Goal: Task Accomplishment & Management: Manage account settings

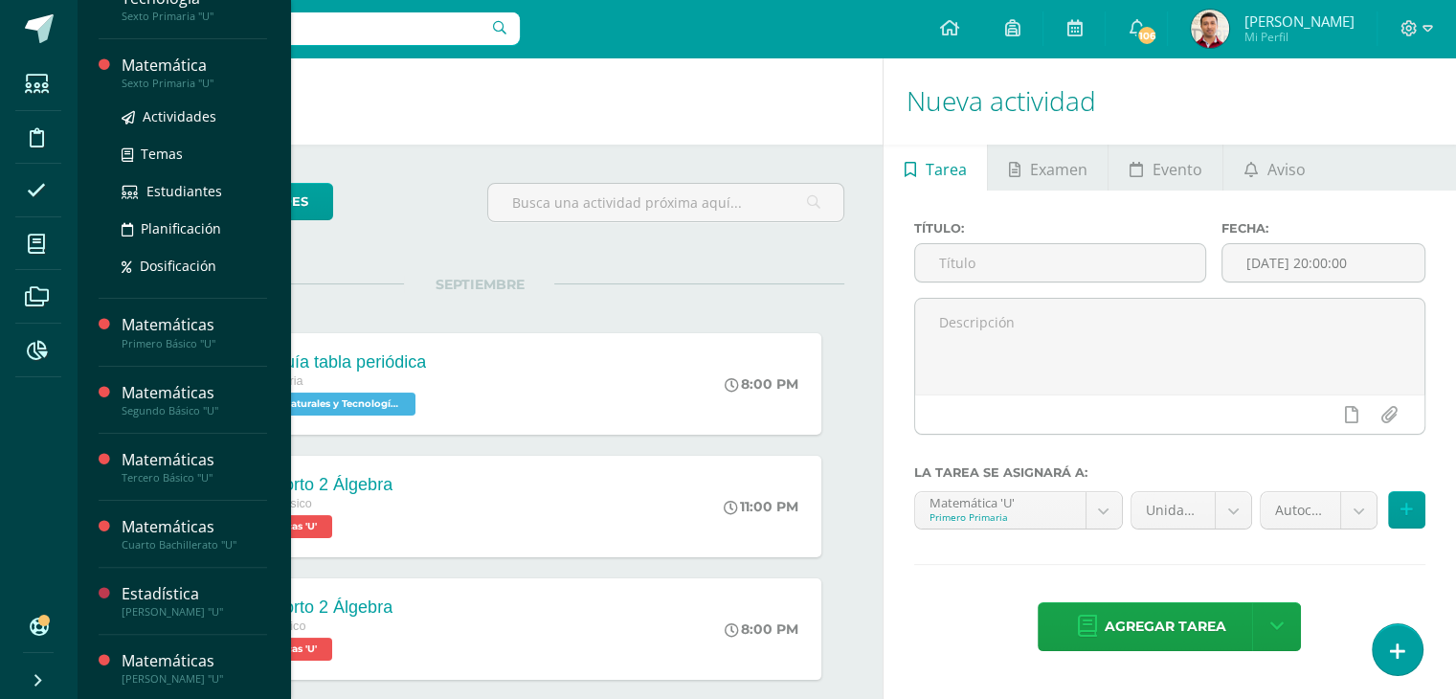
scroll to position [387, 0]
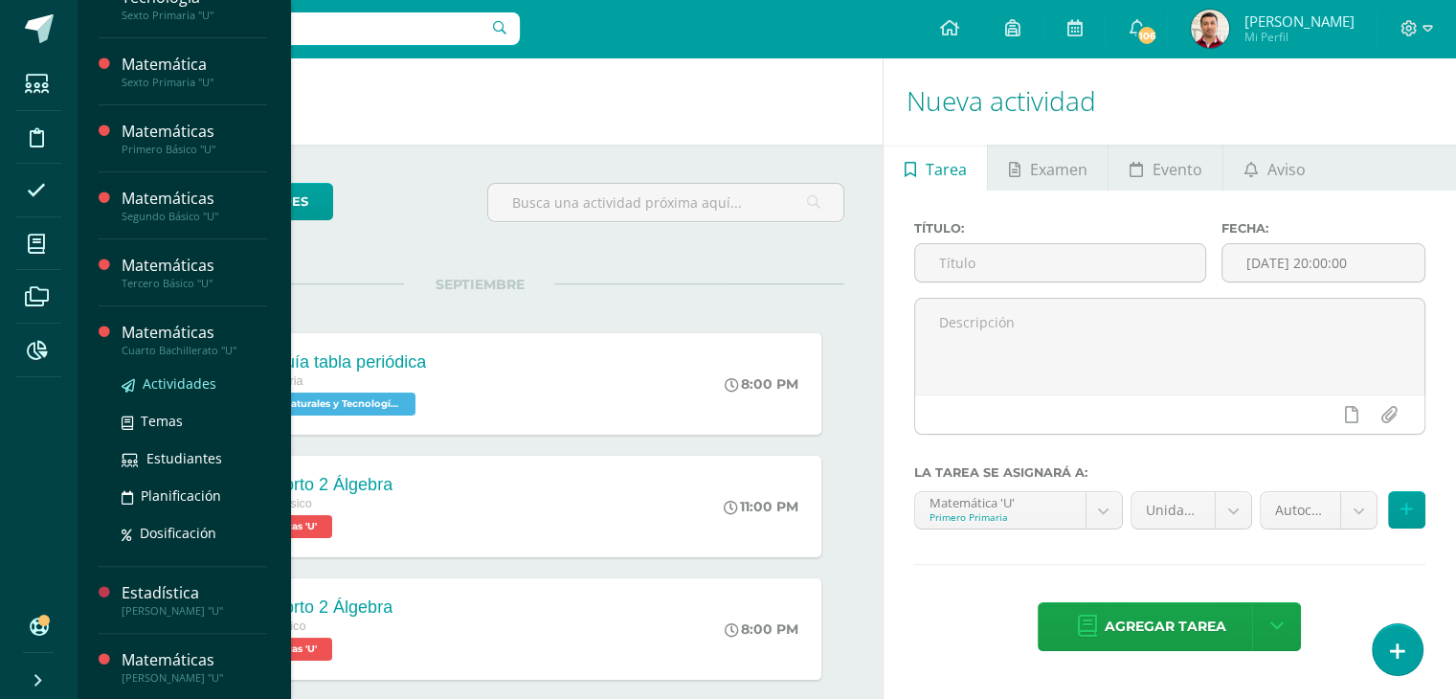
click at [190, 388] on span "Actividades" at bounding box center [180, 383] width 74 height 18
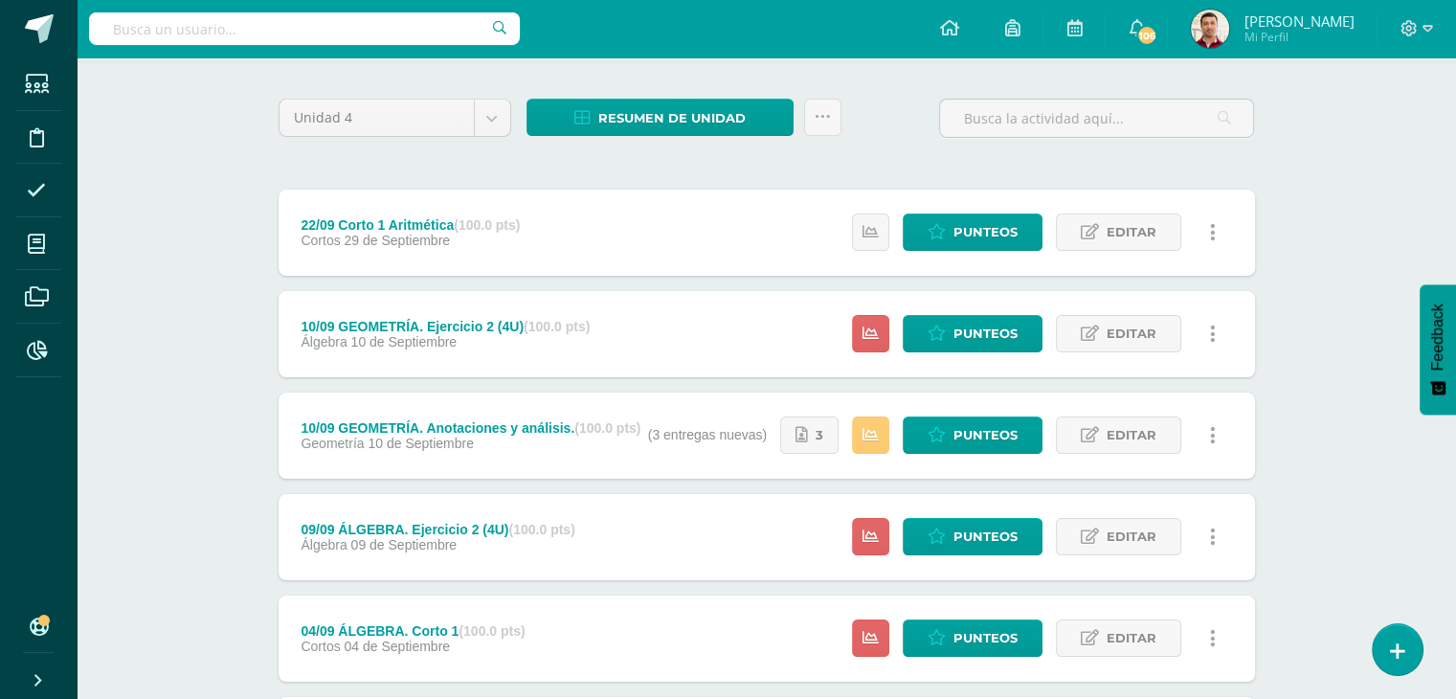
scroll to position [153, 0]
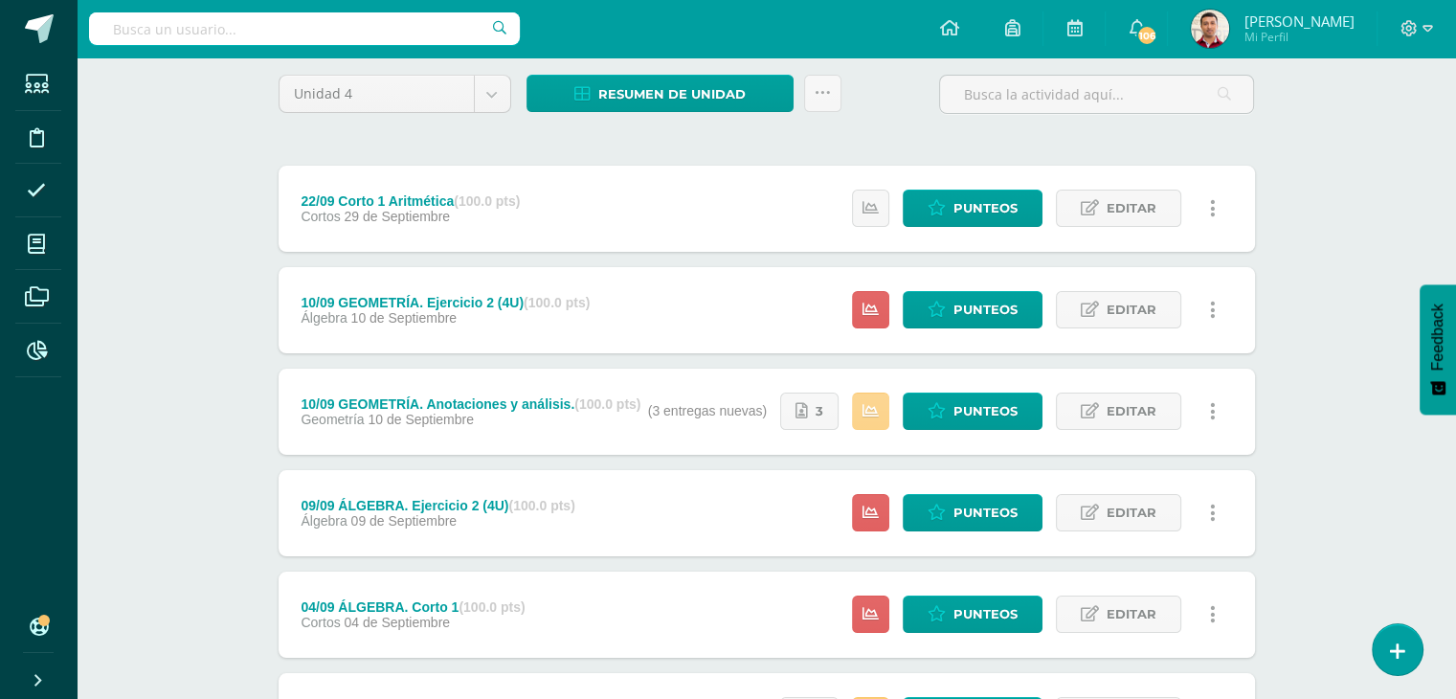
click at [876, 416] on icon at bounding box center [871, 411] width 16 height 16
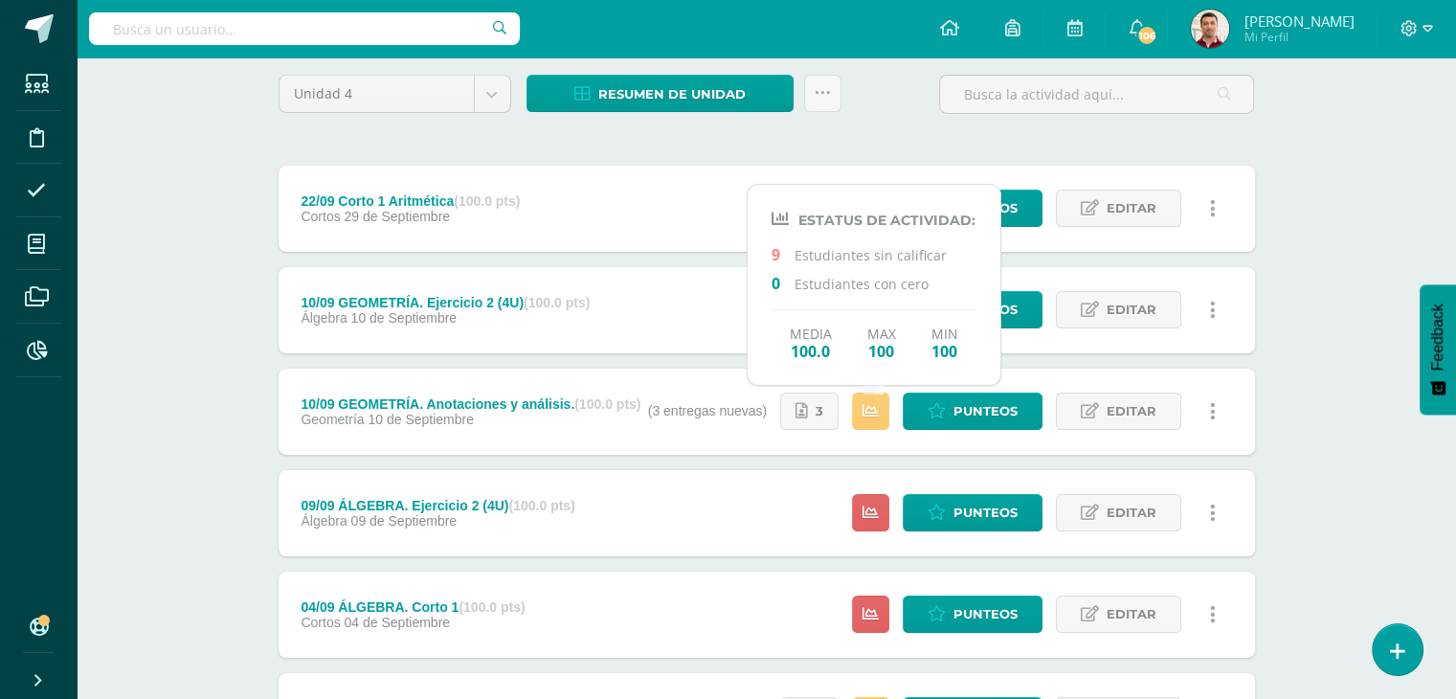
click at [137, 415] on div "Matemáticas Cuarto Bachillerato "U" Herramientas Detalle de asistencias Activid…" at bounding box center [766, 649] width 1379 height 1490
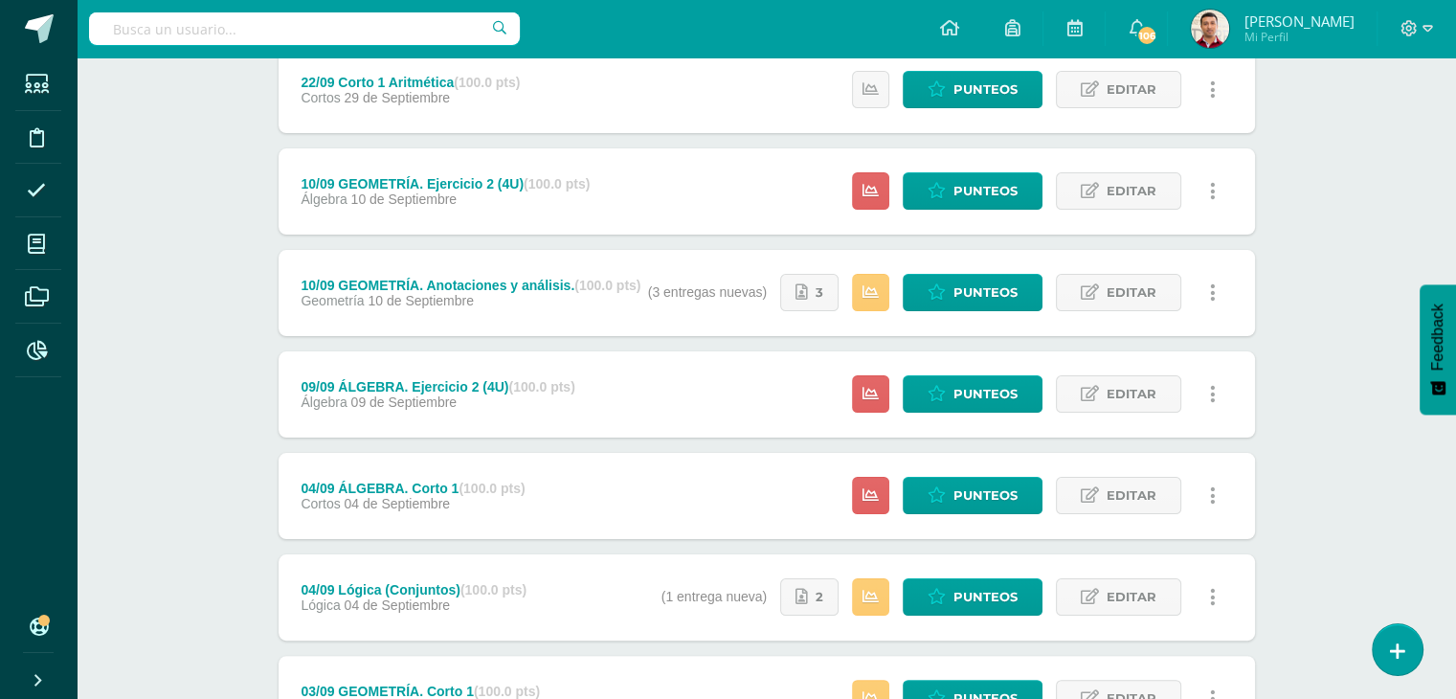
scroll to position [313, 0]
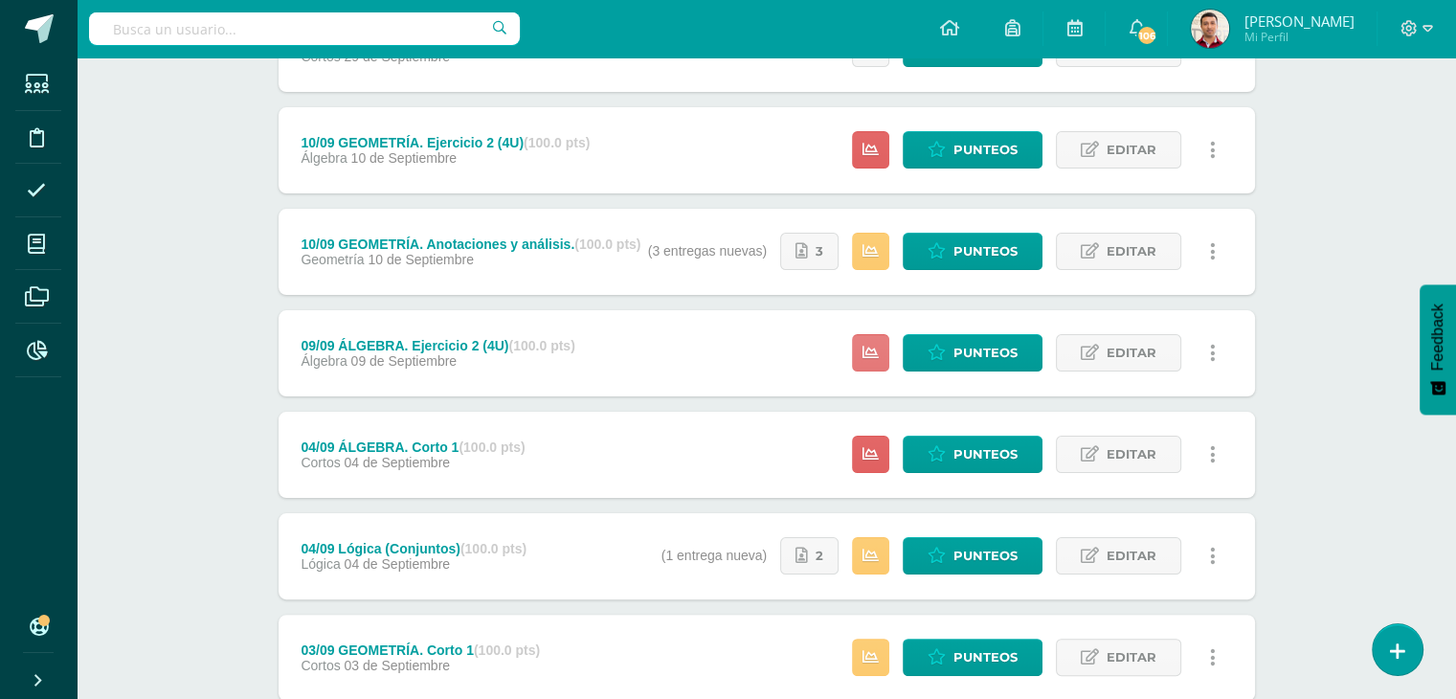
click at [872, 353] on icon at bounding box center [871, 353] width 16 height 16
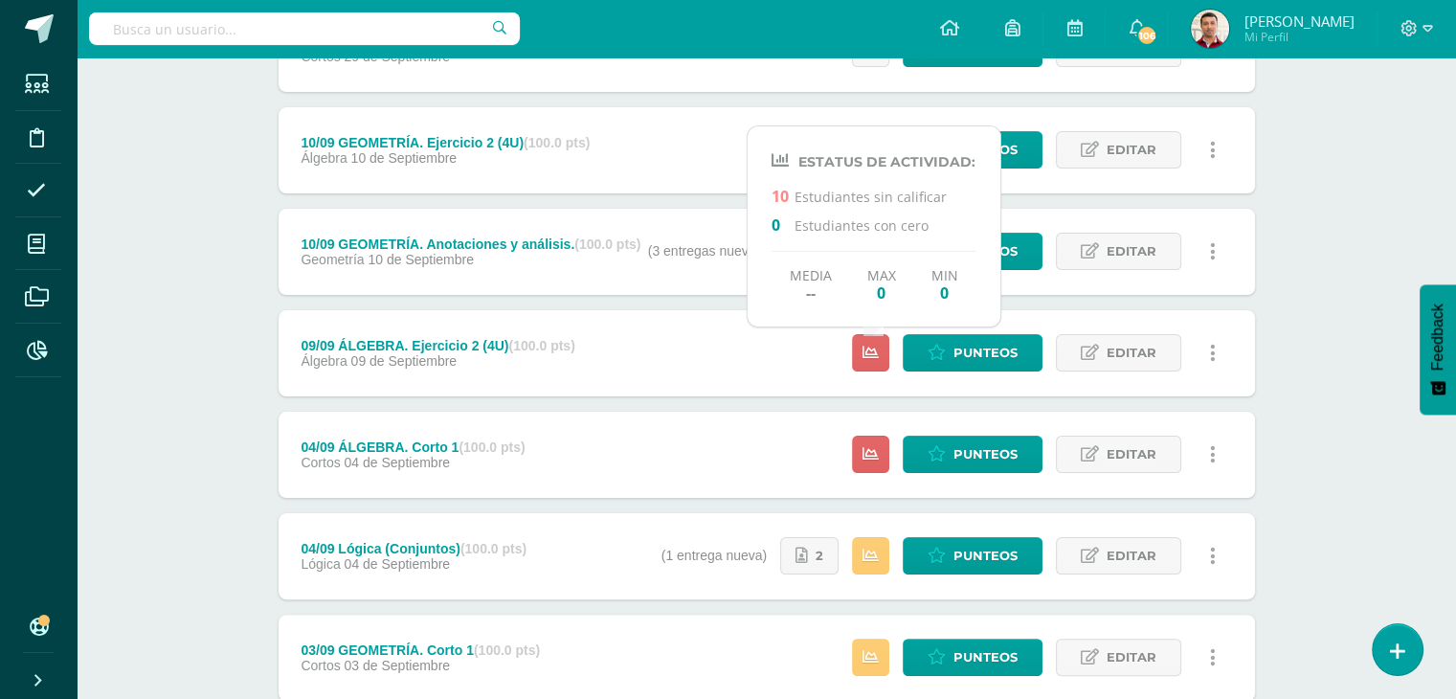
click at [180, 359] on div "Matemáticas Cuarto Bachillerato "U" Herramientas Detalle de asistencias Activid…" at bounding box center [766, 489] width 1379 height 1490
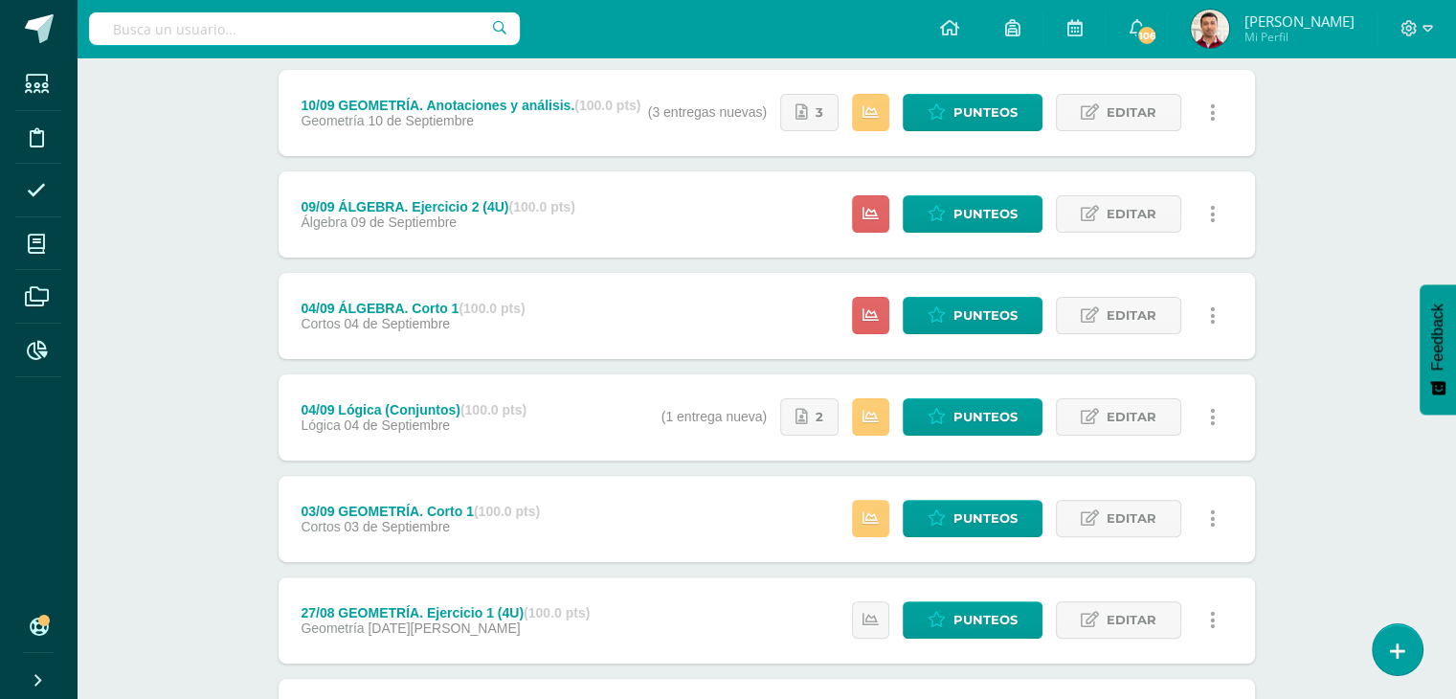
scroll to position [463, 0]
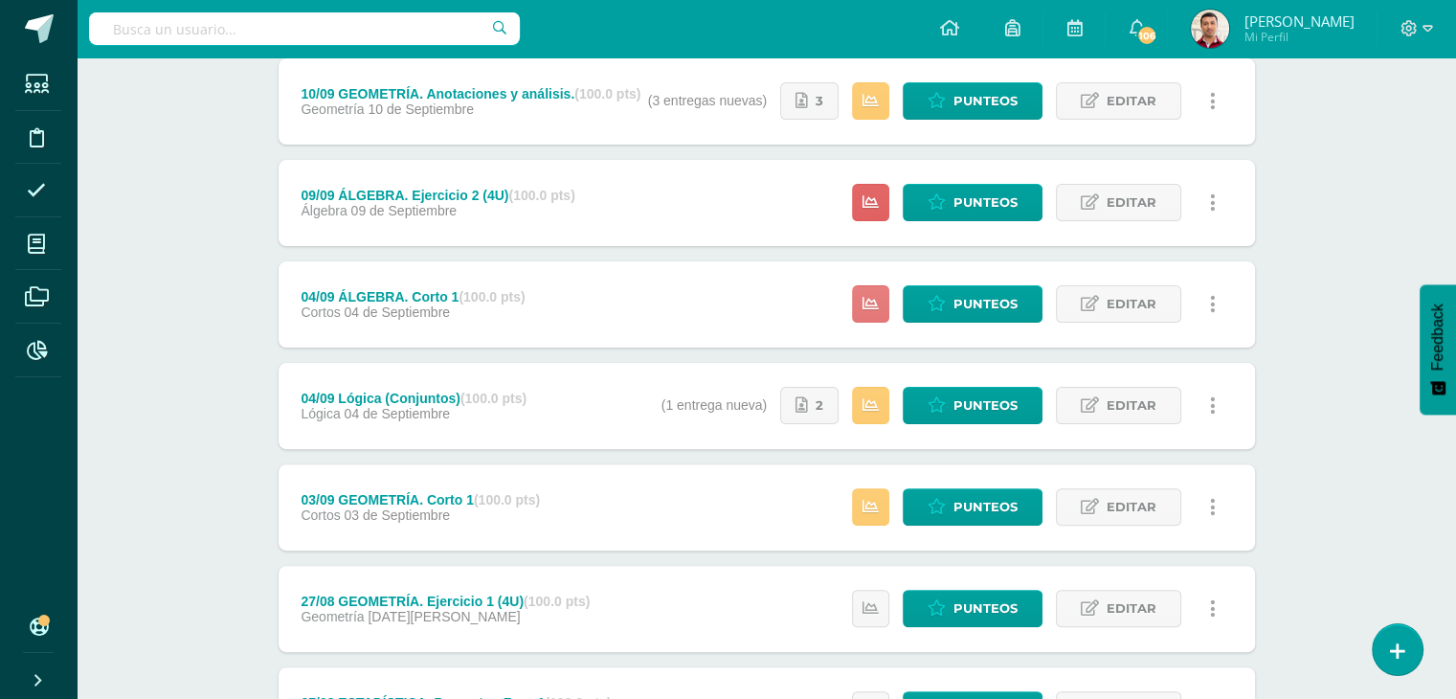
click at [865, 307] on icon at bounding box center [871, 304] width 16 height 16
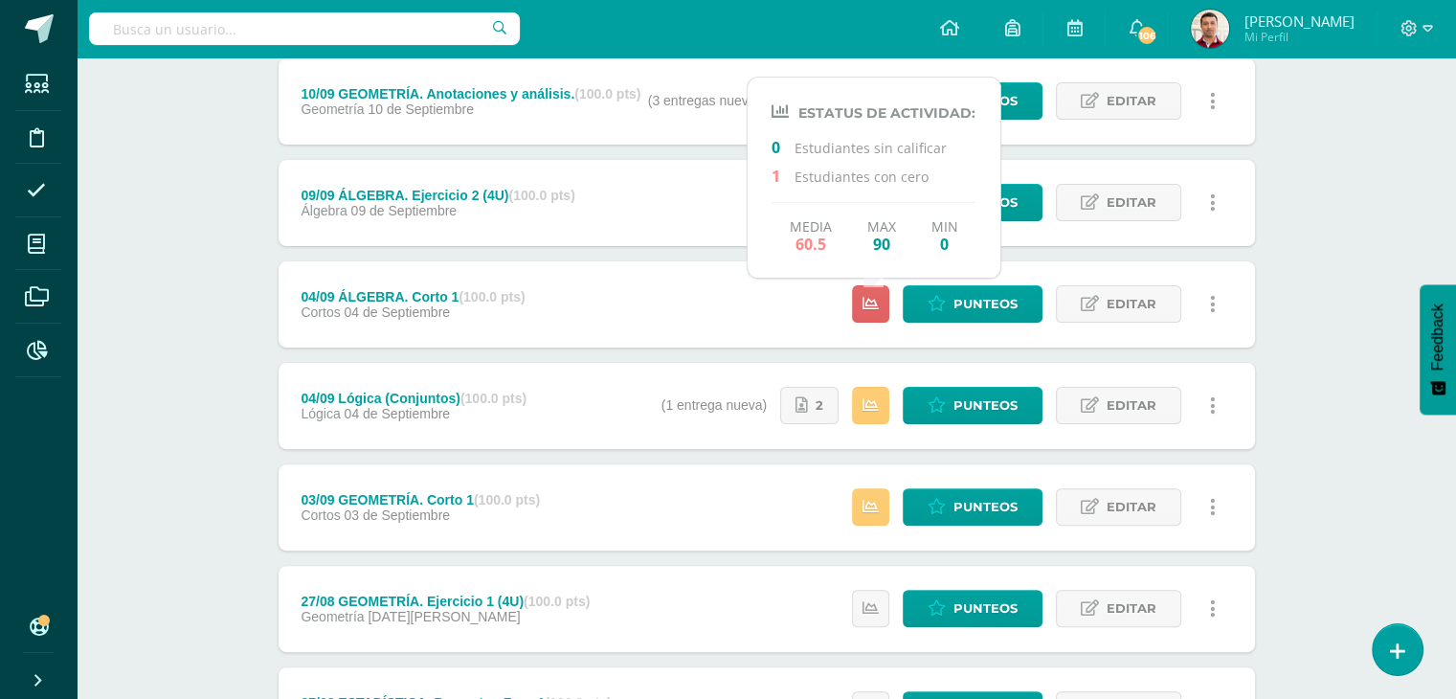
click at [170, 302] on div "Matemáticas Cuarto Bachillerato "U" Herramientas Detalle de asistencias Activid…" at bounding box center [766, 339] width 1379 height 1490
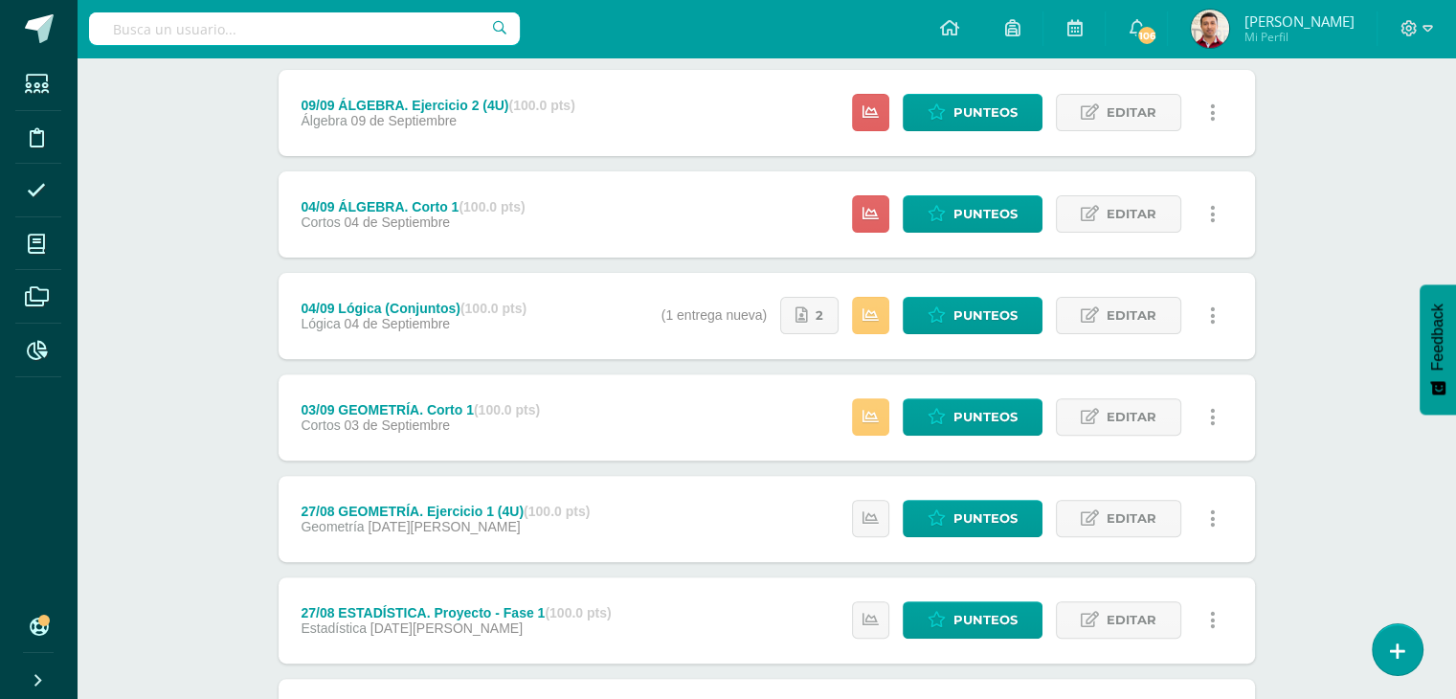
scroll to position [554, 0]
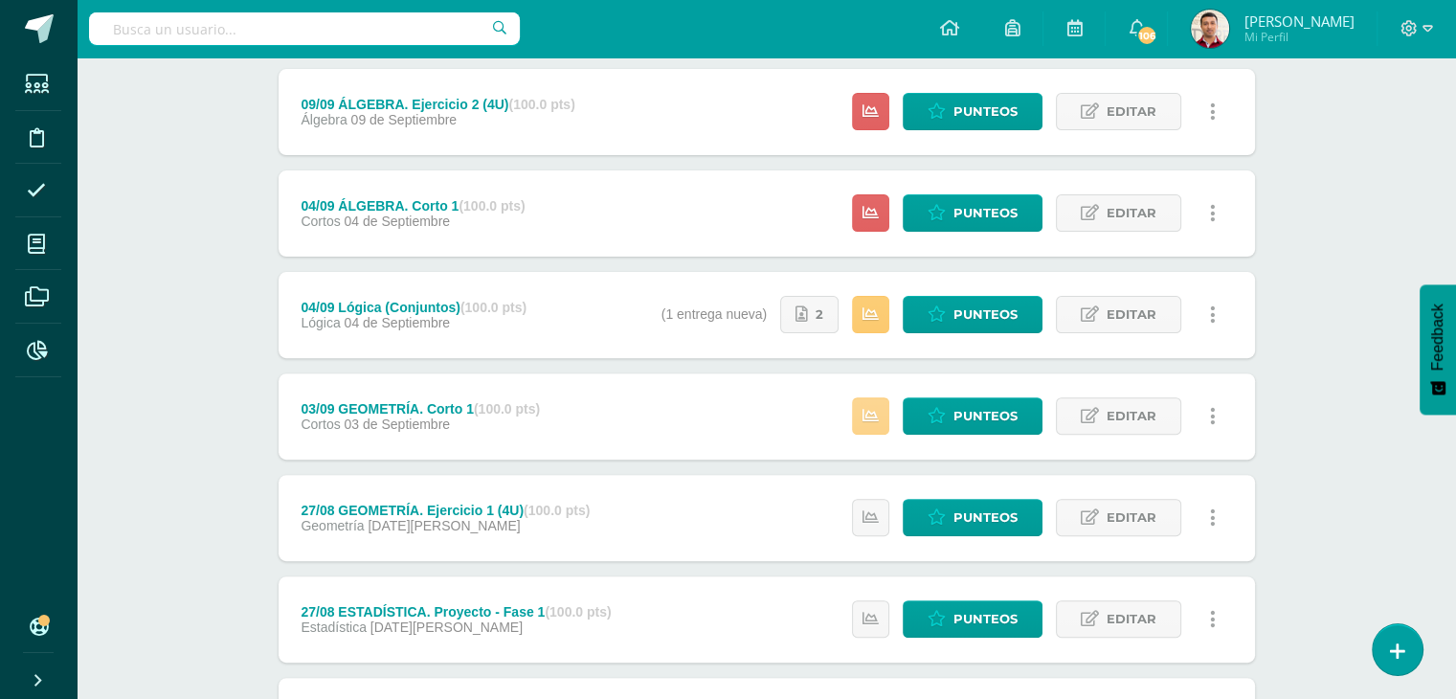
click at [856, 409] on link at bounding box center [870, 415] width 37 height 37
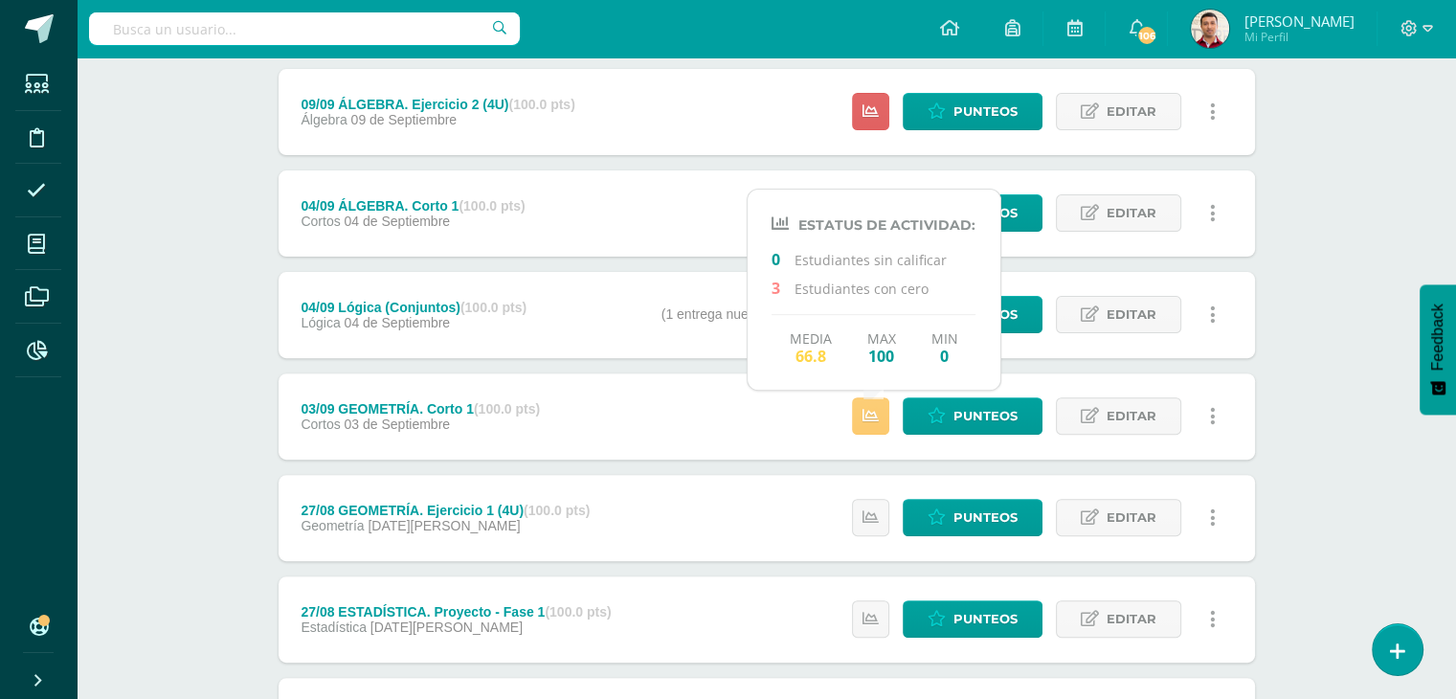
click at [203, 415] on div "Matemáticas Cuarto Bachillerato "U" Herramientas Detalle de asistencias Activid…" at bounding box center [766, 248] width 1379 height 1490
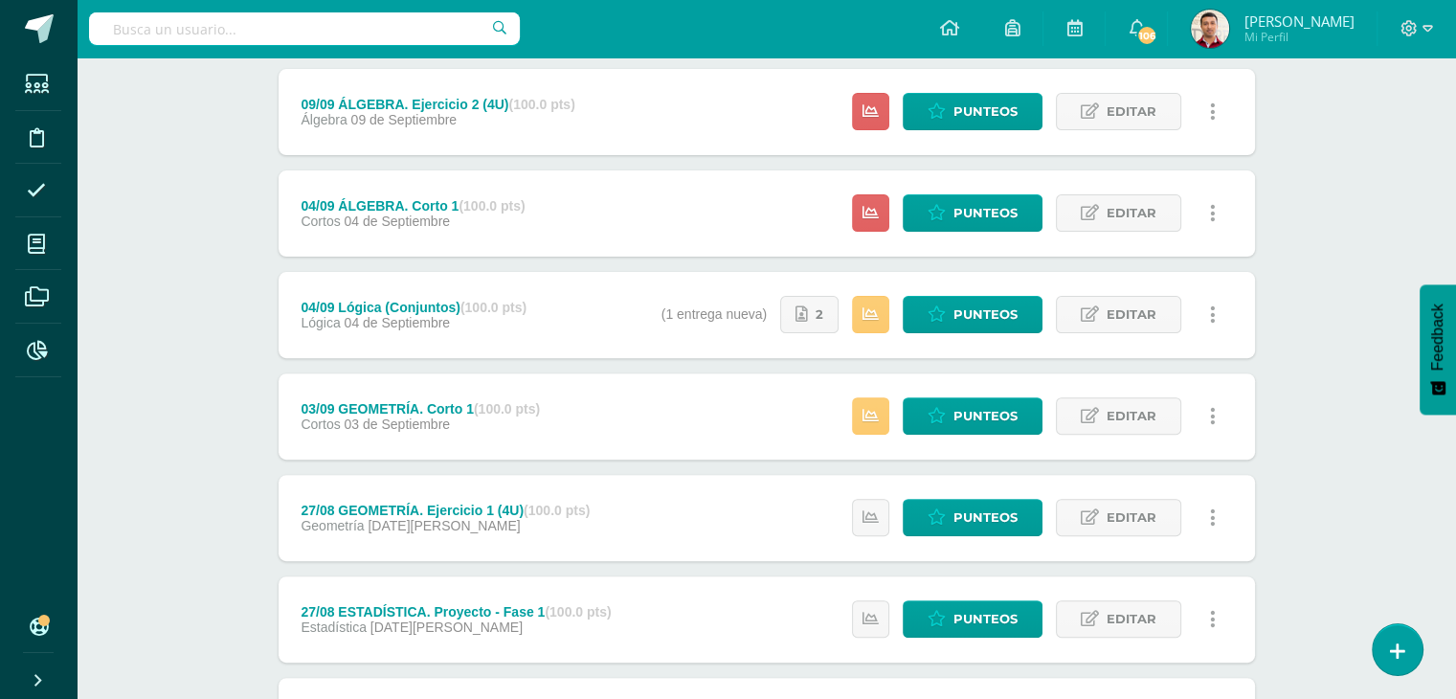
click at [205, 250] on div "Matemáticas Cuarto Bachillerato "U" Herramientas Detalle de asistencias Activid…" at bounding box center [766, 248] width 1379 height 1490
click at [545, 407] on div "03/09 GEOMETRÍA. Corto 1 (100.0 pts) Cortos 03 de Septiembre" at bounding box center [421, 416] width 285 height 86
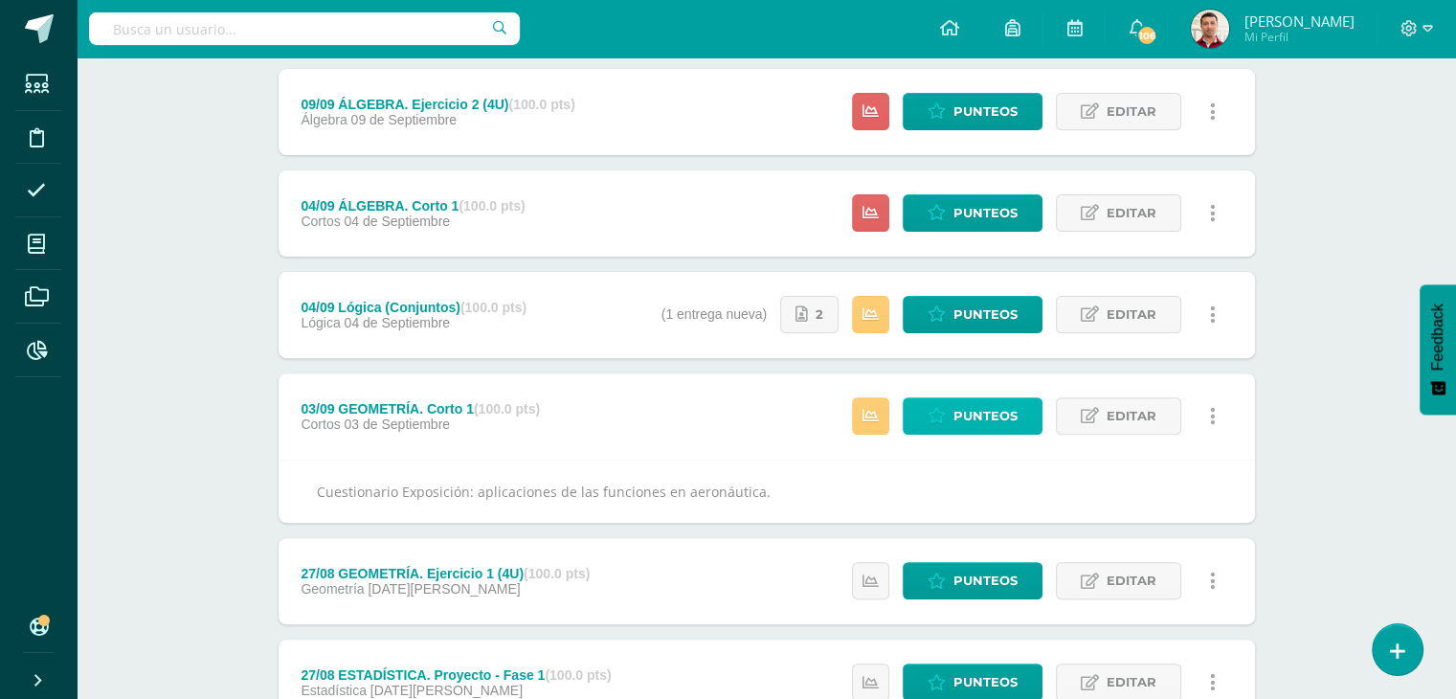
click at [972, 422] on span "Punteos" at bounding box center [985, 415] width 64 height 35
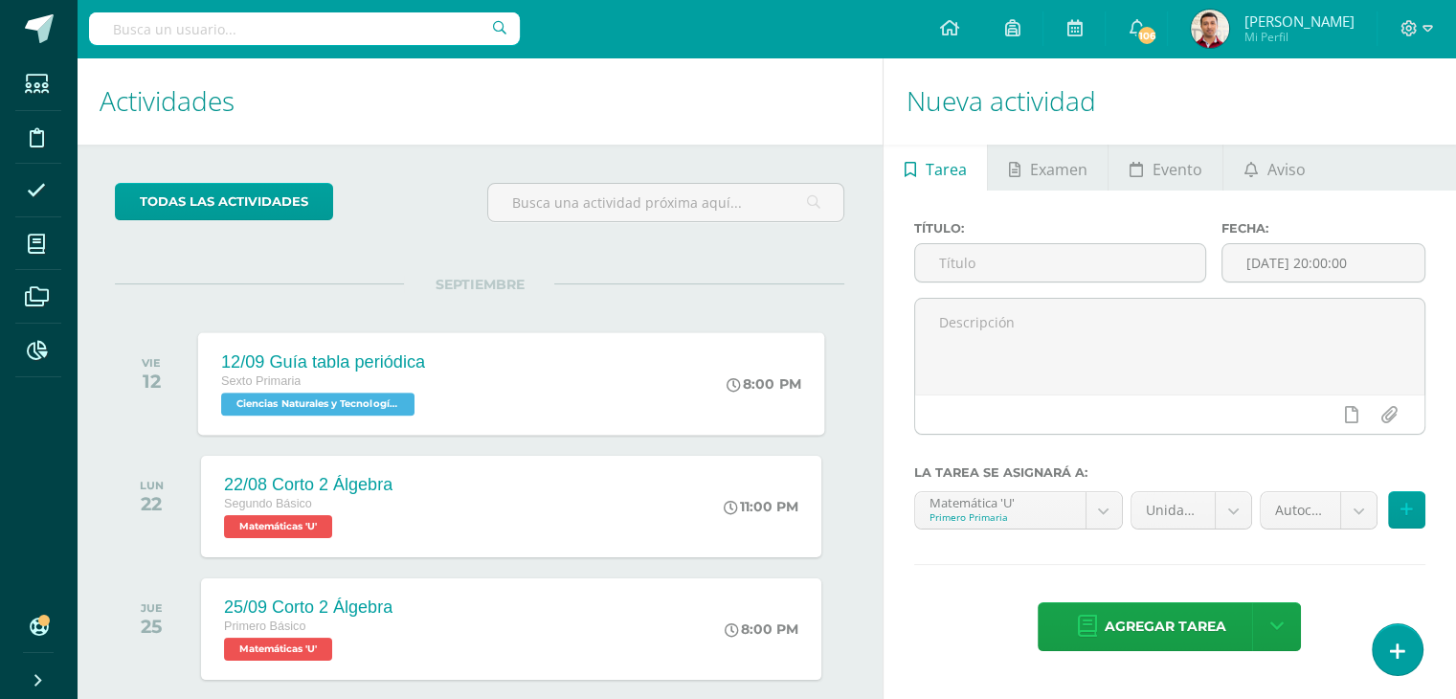
click at [507, 415] on div "12/09 Guía tabla periódica Sexto Primaria Ciencias Naturales y Tecnología 'U' 8…" at bounding box center [511, 383] width 626 height 102
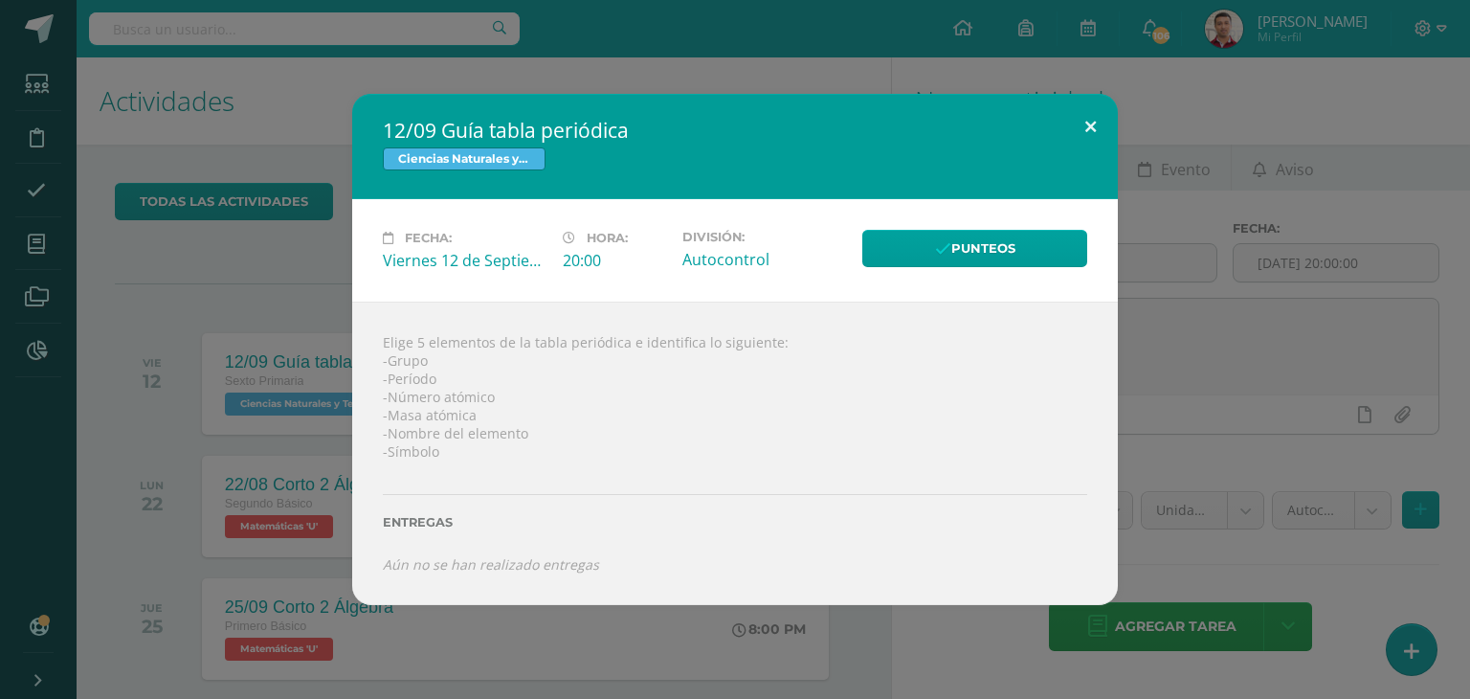
click at [1087, 131] on button at bounding box center [1091, 126] width 55 height 65
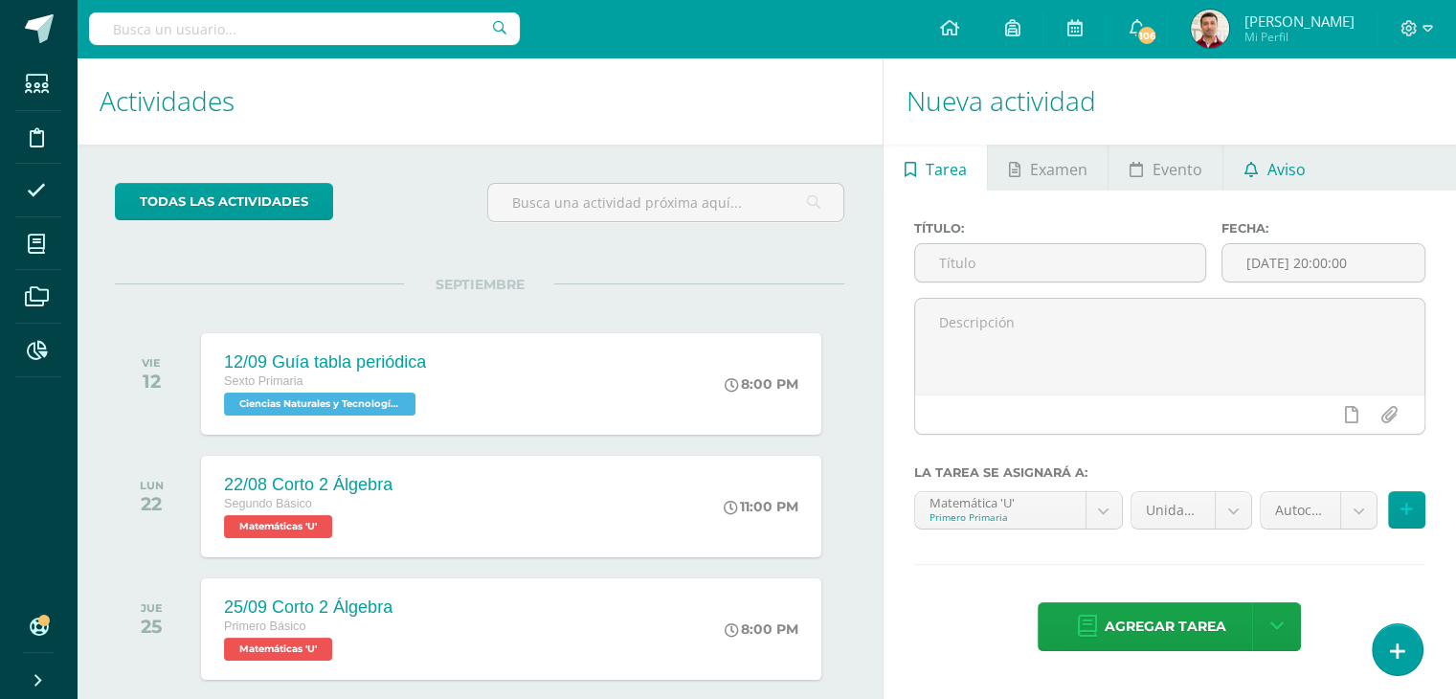
click at [1250, 168] on icon at bounding box center [1250, 169] width 13 height 15
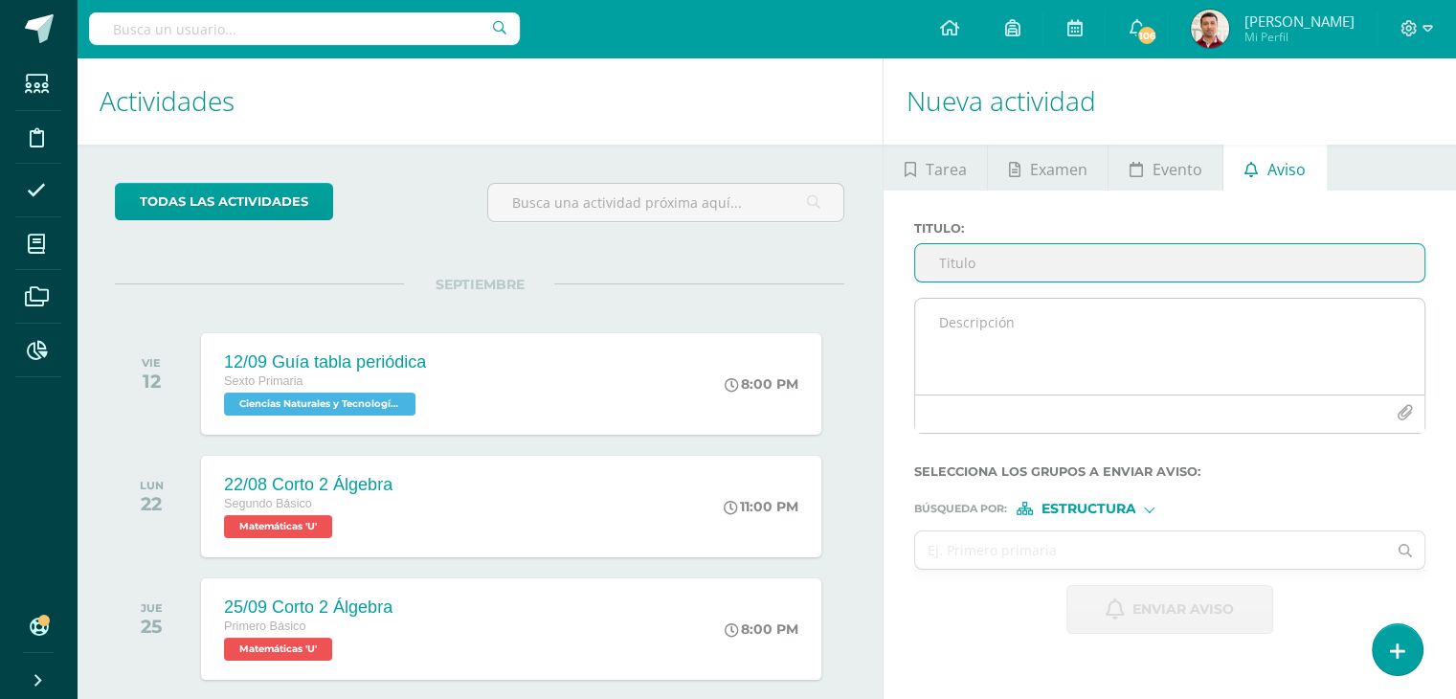
type input "M"
type input "PMA - Geometría, corto 1"
click at [969, 338] on textarea at bounding box center [1169, 347] width 509 height 96
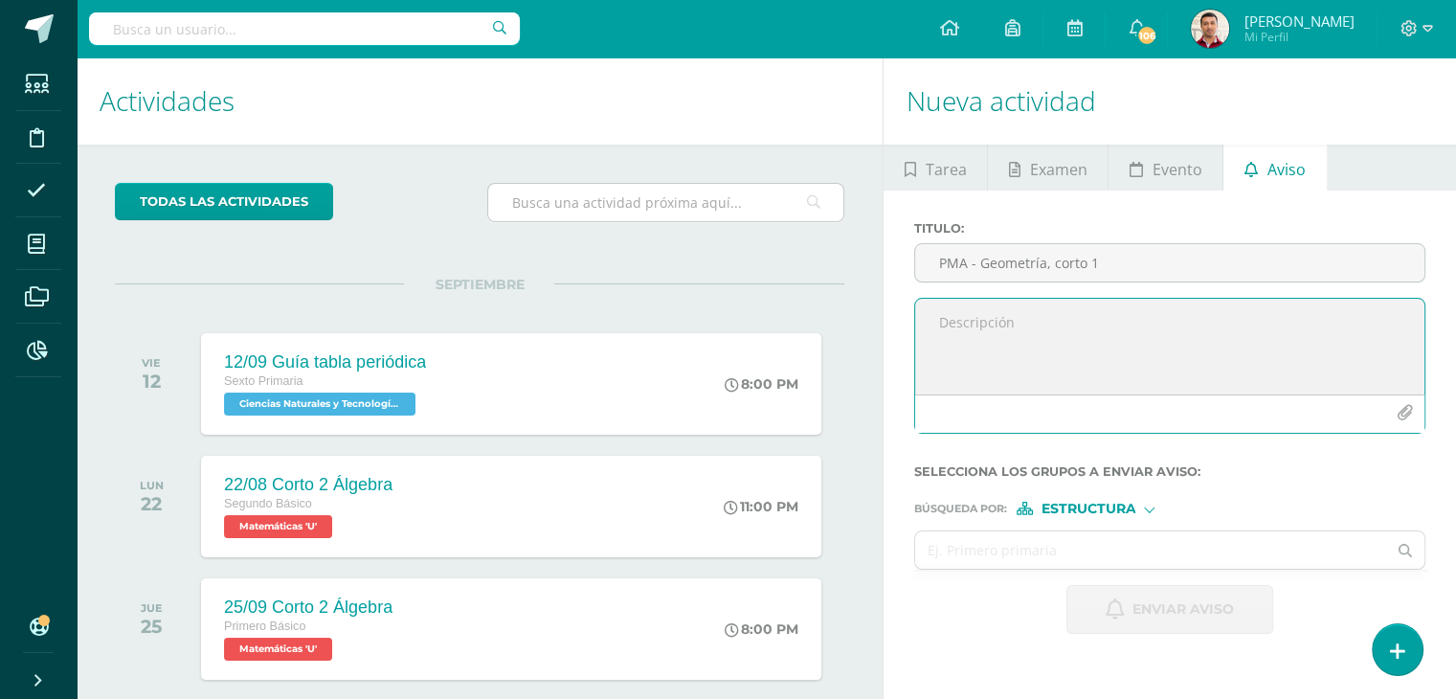
scroll to position [193, 0]
click at [415, 211] on div "todas las Actividades" at bounding box center [262, 210] width 310 height 55
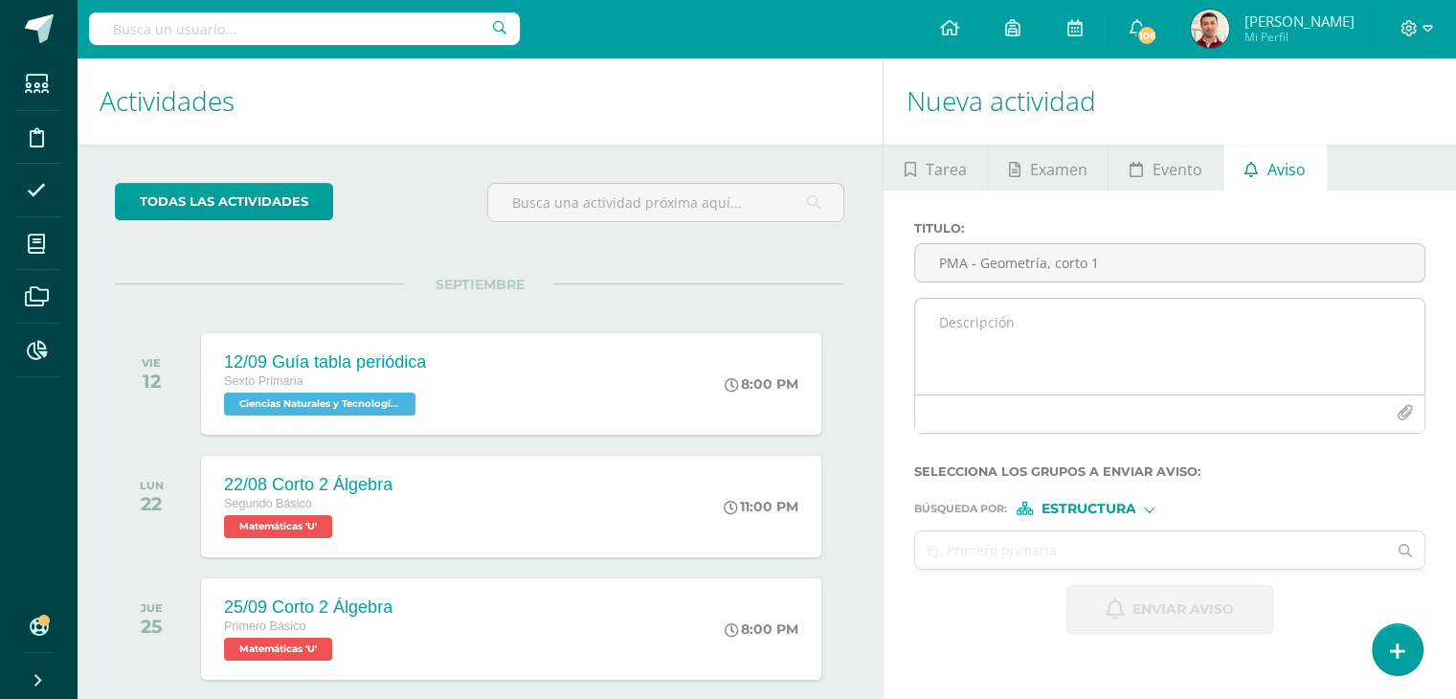
click at [950, 320] on textarea at bounding box center [1169, 347] width 509 height 96
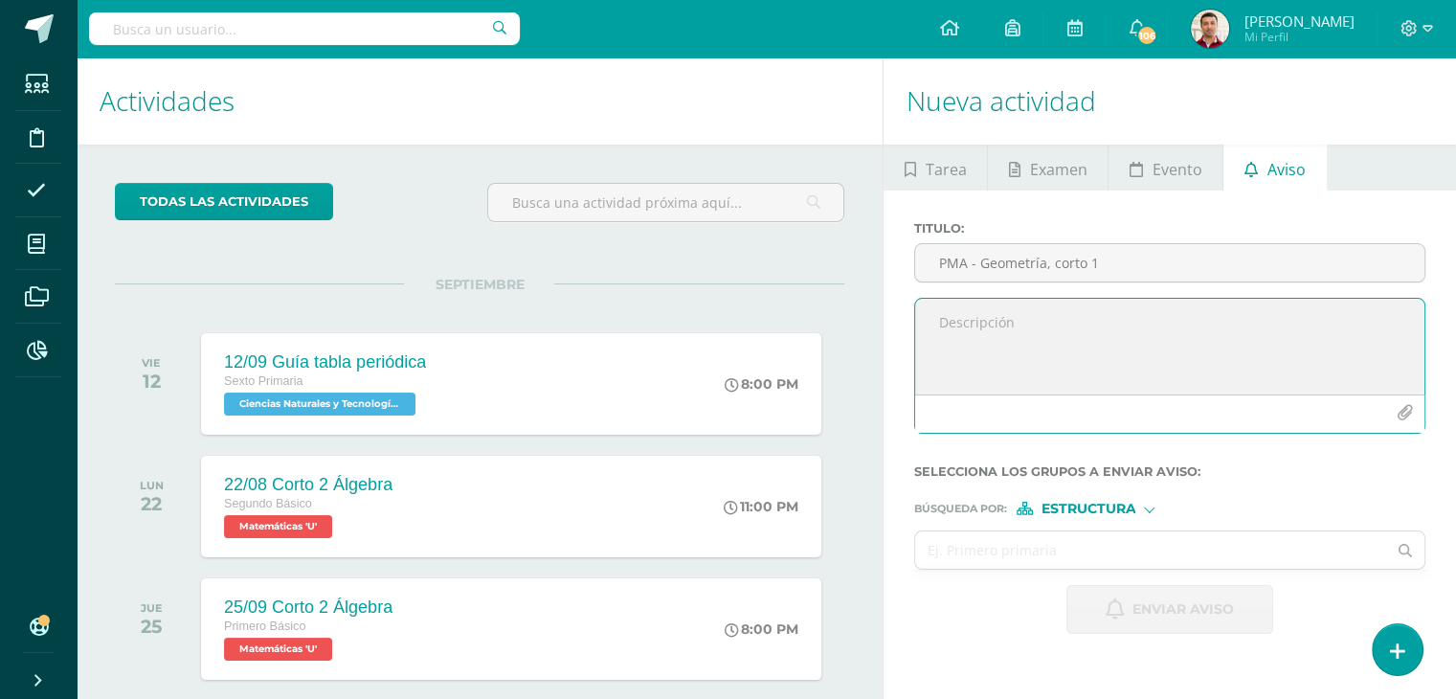
paste textarea "Buen día. Por este medio me comunico con usted para dar a conocer que su hijo, …"
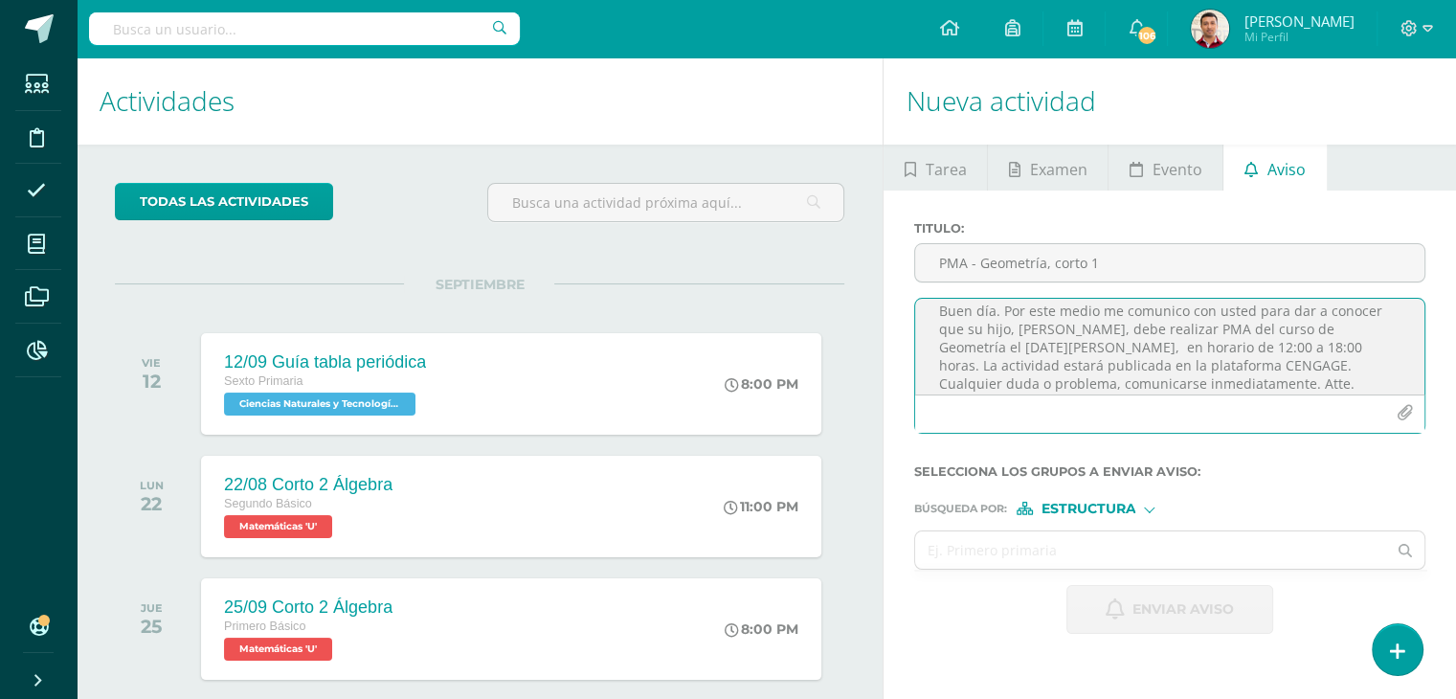
scroll to position [0, 0]
click at [998, 315] on textarea "Buen día. Por este medio me comunico con usted para dar a conocer que su hijo, …" at bounding box center [1169, 347] width 509 height 96
type textarea "Buen día. Por este medio me comunico con usted para dar a conocer que su hijo, …"
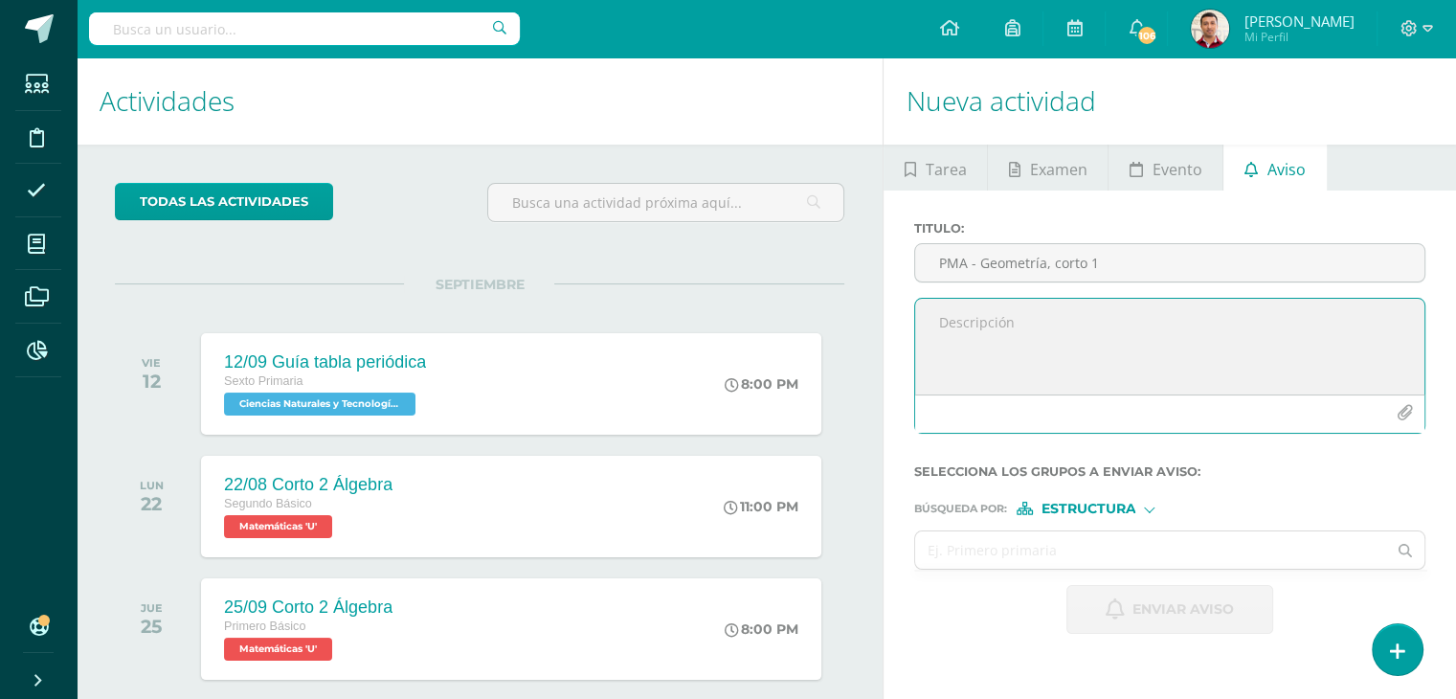
paste textarea "Buen día. Por este medio me comunico con usted para informarle que su hijo(a) […"
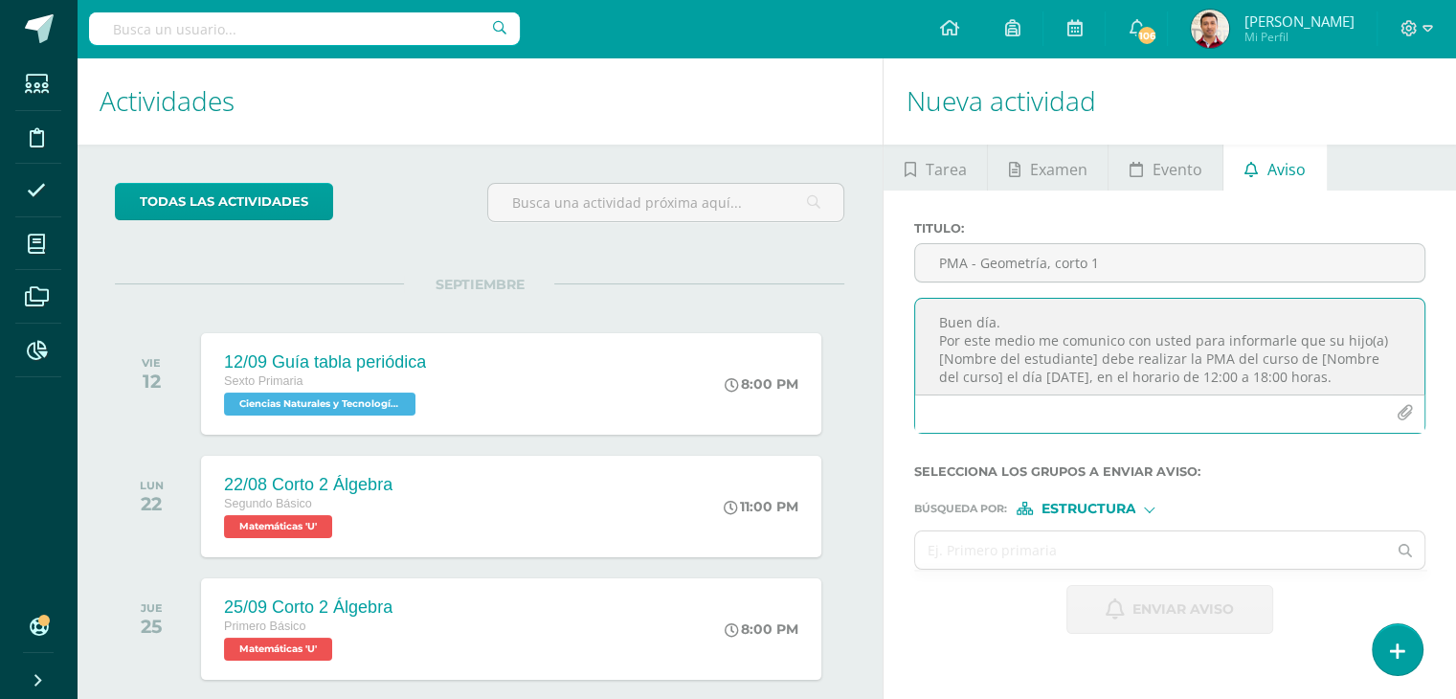
click at [1002, 319] on textarea "Buen día. Por este medio me comunico con usted para informarle que su hijo(a) […" at bounding box center [1169, 347] width 509 height 96
type textarea "Buen día: Por este medio me comunico con usted para informarle que su hijo(a) Z…"
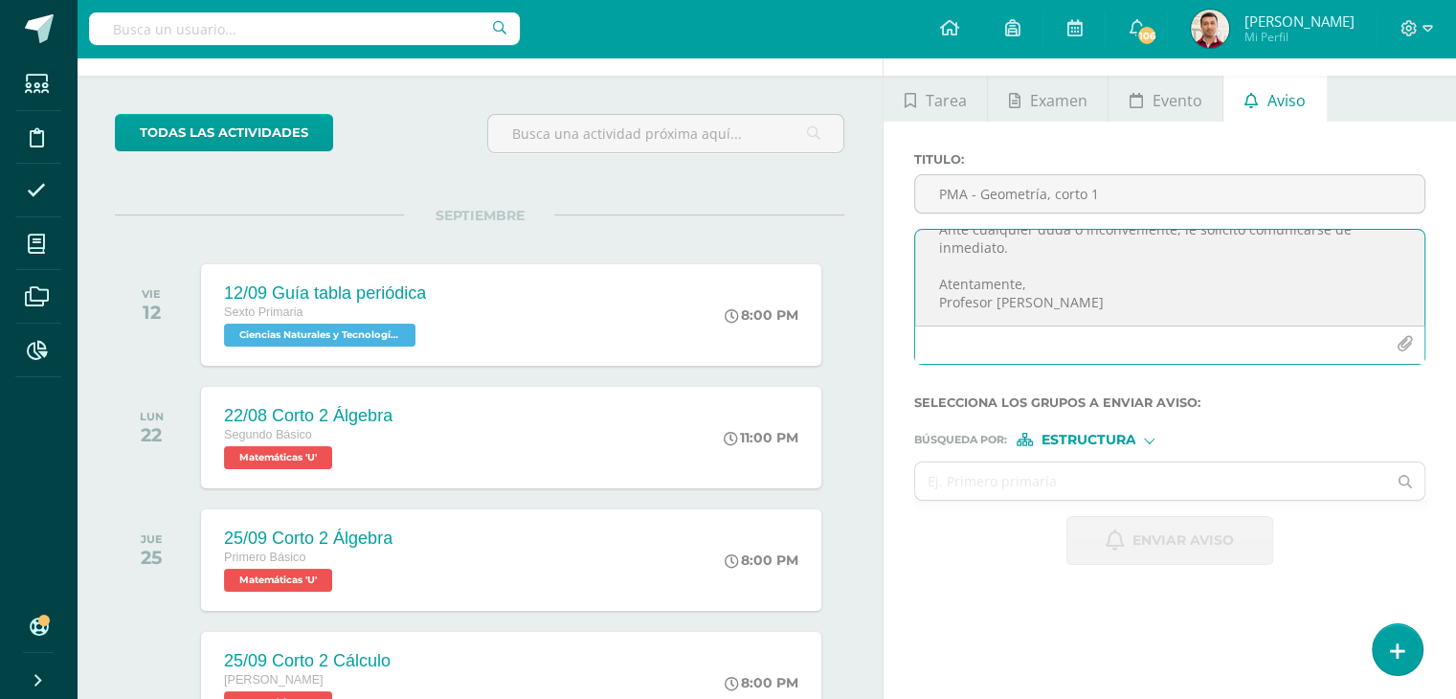
scroll to position [69, 0]
click at [1084, 305] on textarea "Buen día: Por este medio me comunico con usted para informarle que su hijo(a) Z…" at bounding box center [1169, 278] width 509 height 96
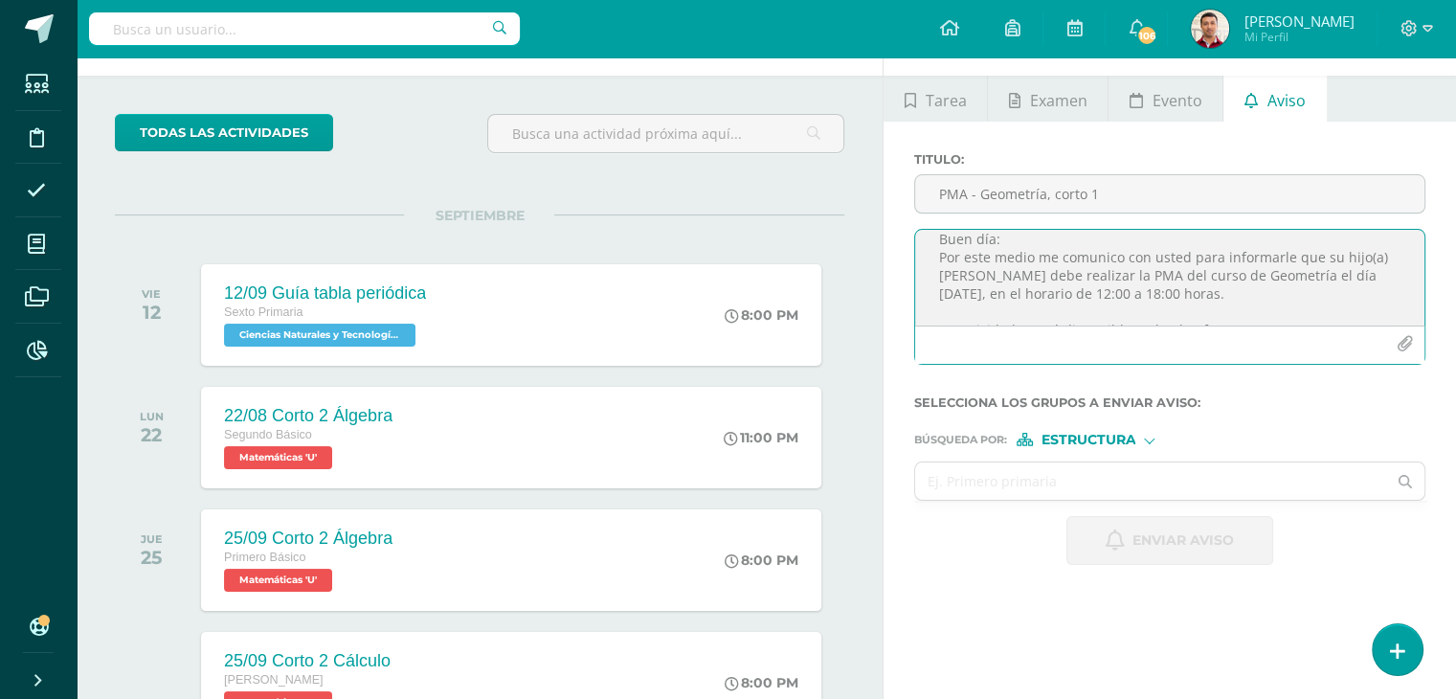
click at [1223, 413] on form "Titulo : PMA - Geometría, corto 1 Buen día: Por este medio me comunico con uste…" at bounding box center [1169, 358] width 511 height 413
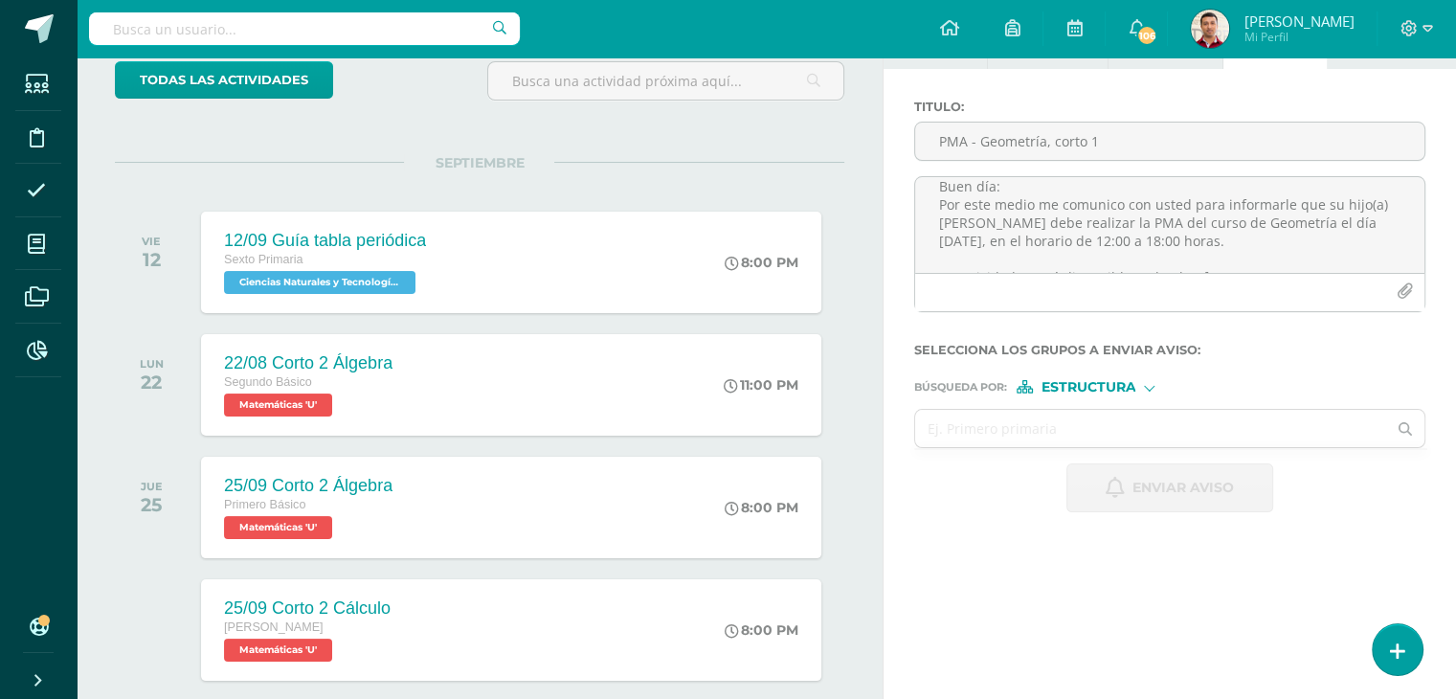
scroll to position [142, 0]
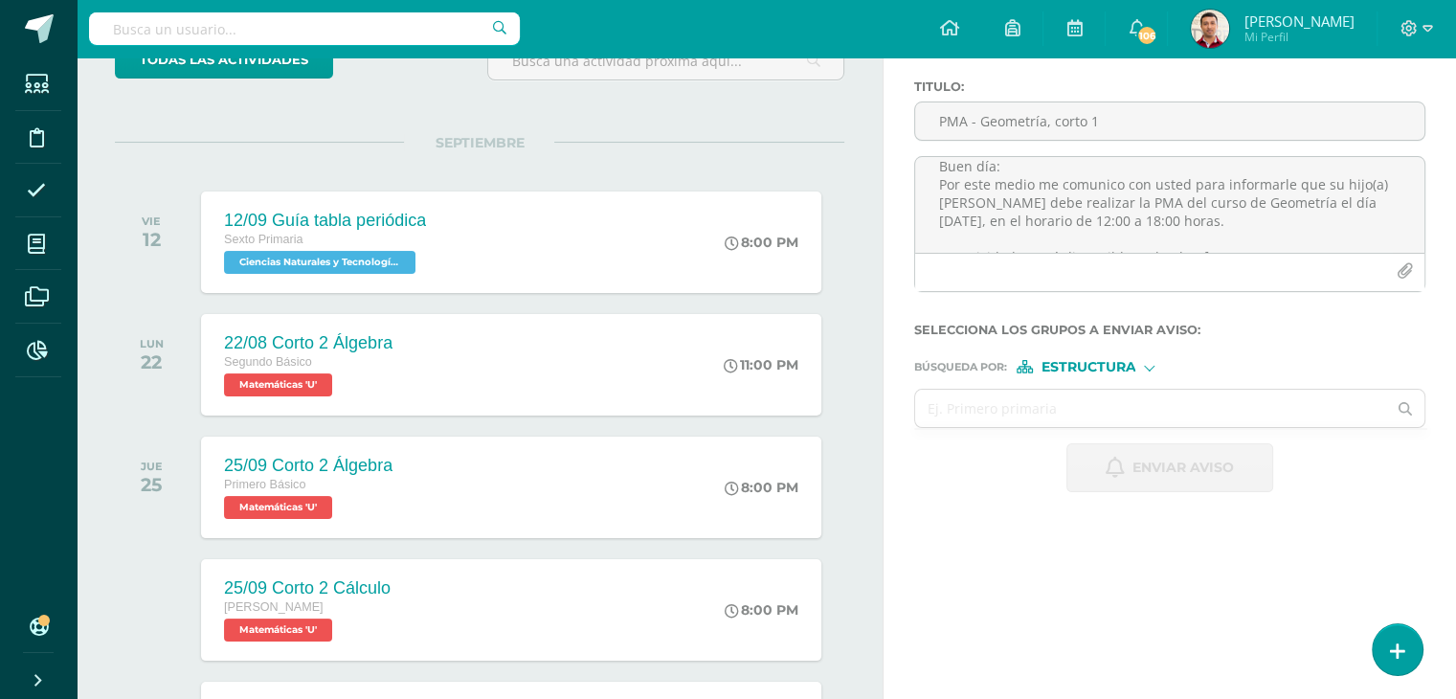
click at [1057, 369] on span "Estructura" at bounding box center [1088, 367] width 95 height 11
click at [1059, 422] on span "Persona" at bounding box center [1094, 415] width 154 height 25
click at [976, 410] on input "text" at bounding box center [1150, 408] width 471 height 37
type input "Catali"
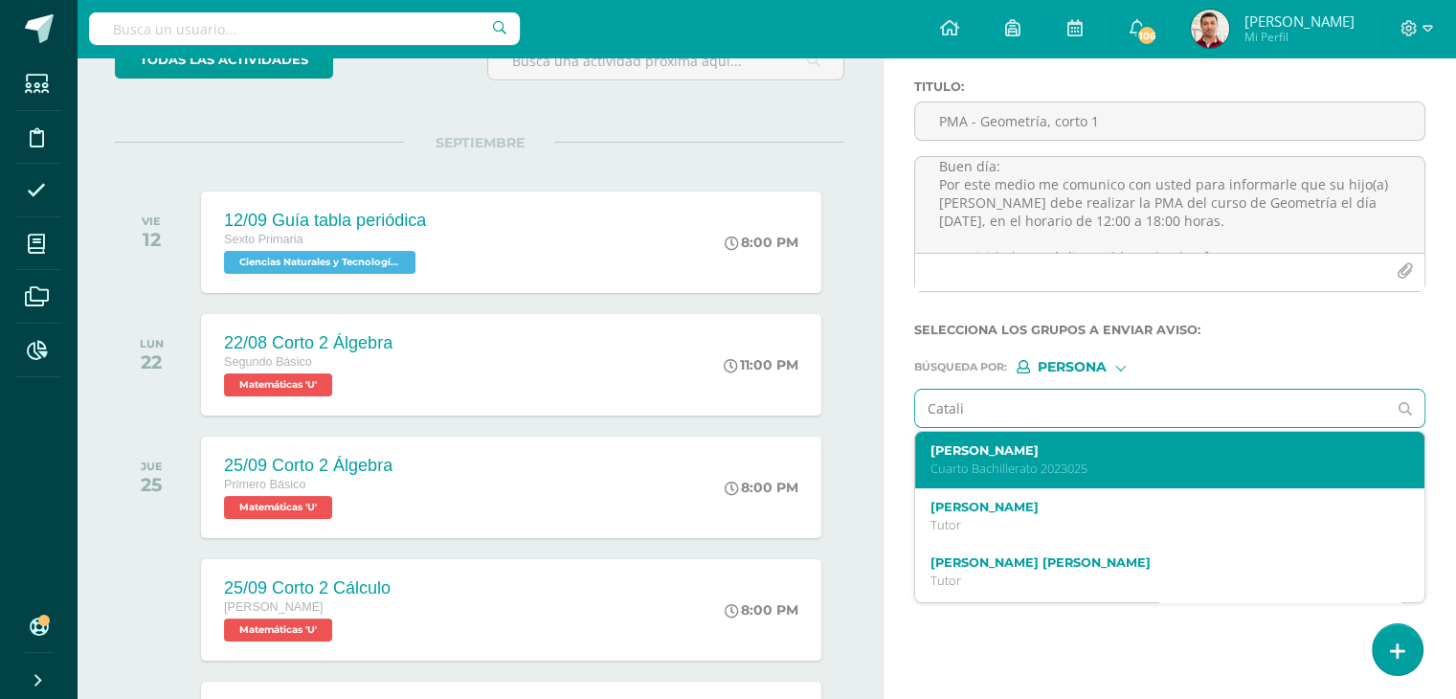
click at [988, 450] on label "Zoe Catalina Guerra Alvarado" at bounding box center [1159, 450] width 459 height 14
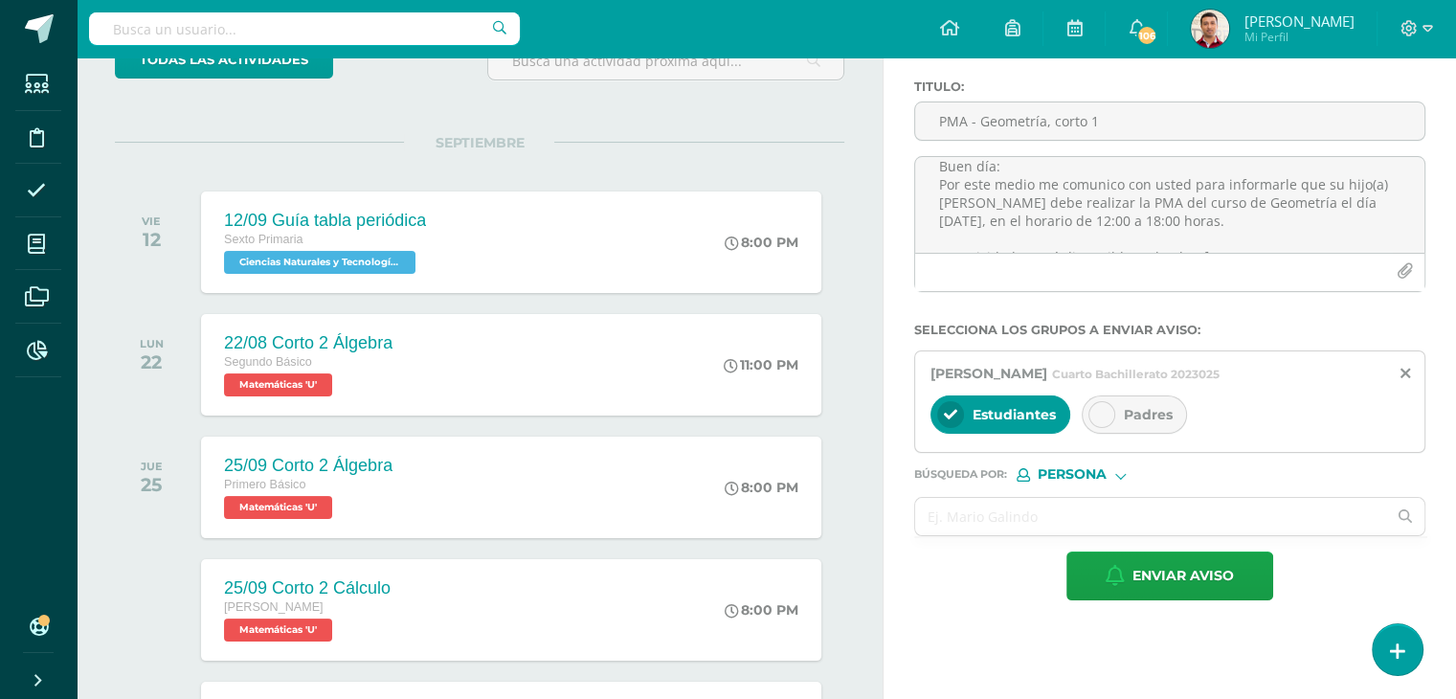
click at [1104, 416] on icon at bounding box center [1101, 414] width 13 height 13
click at [997, 503] on input "text" at bounding box center [1150, 516] width 471 height 37
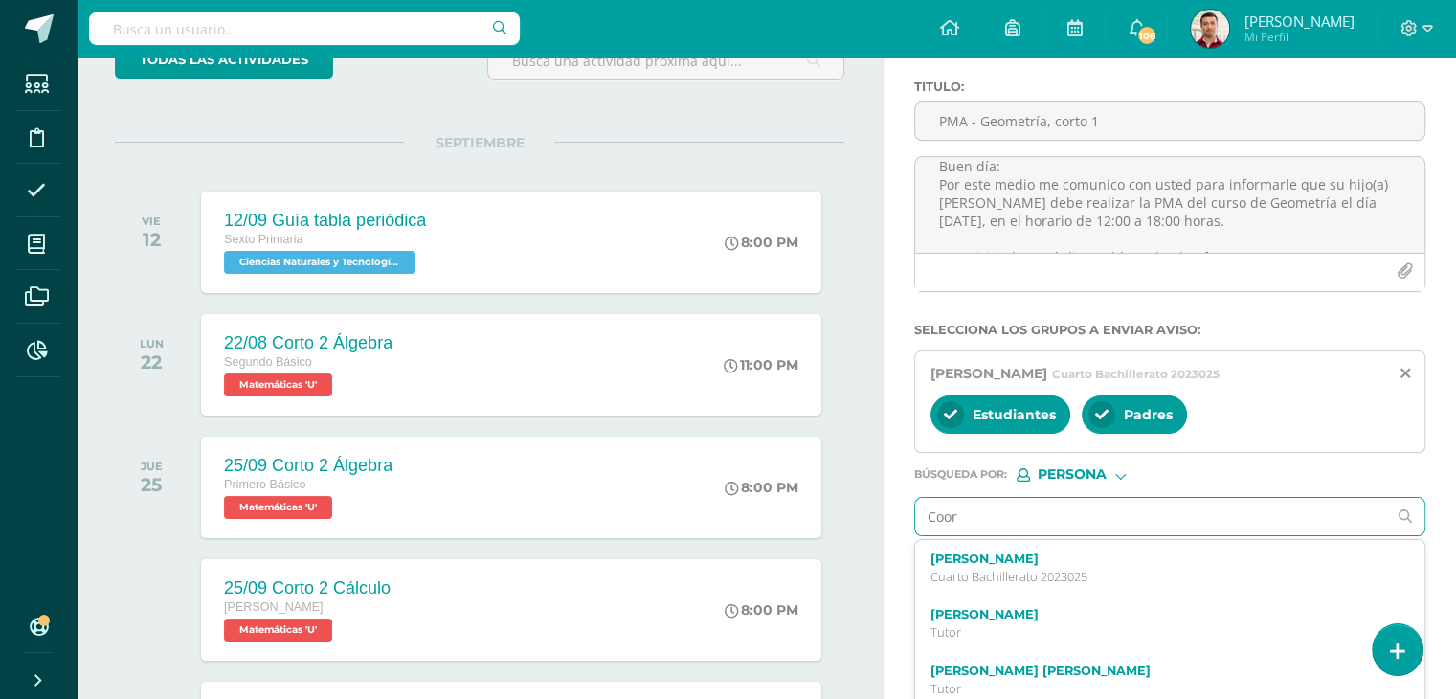
type input "Coord"
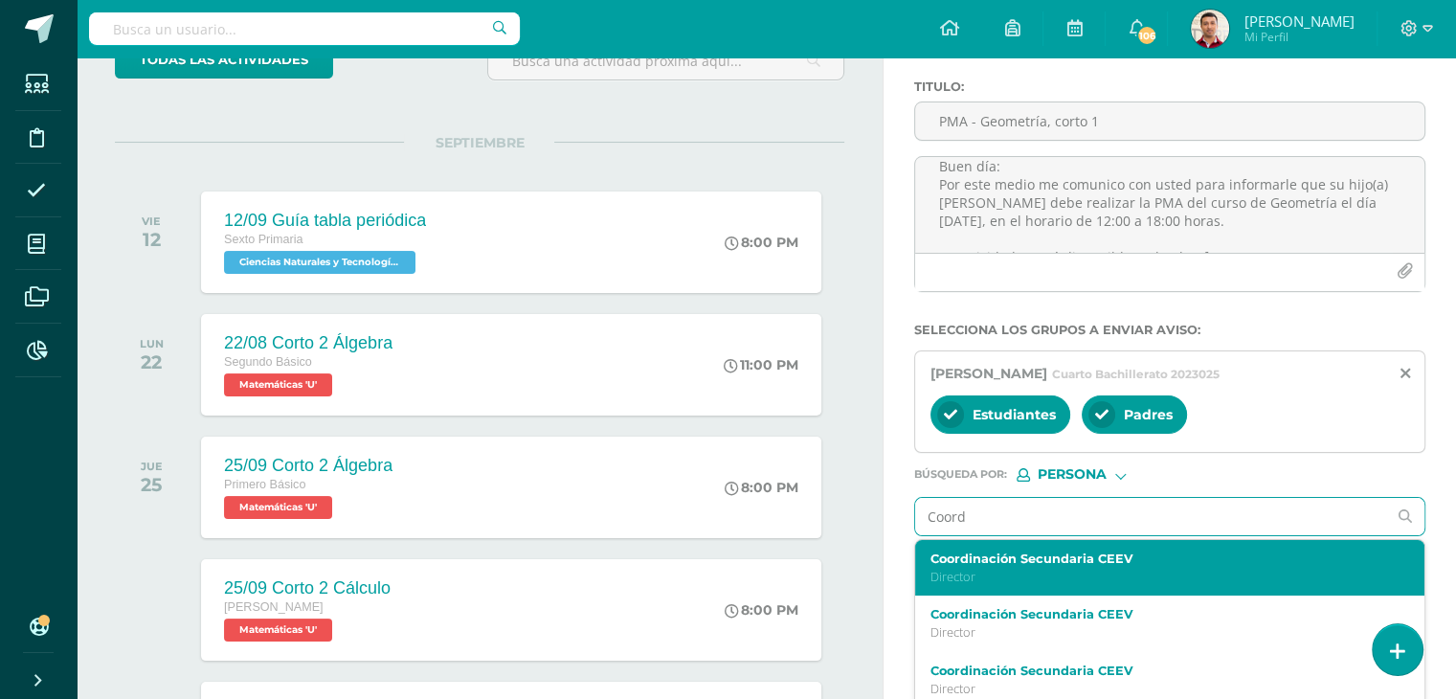
click at [1005, 573] on p "Director" at bounding box center [1159, 577] width 459 height 16
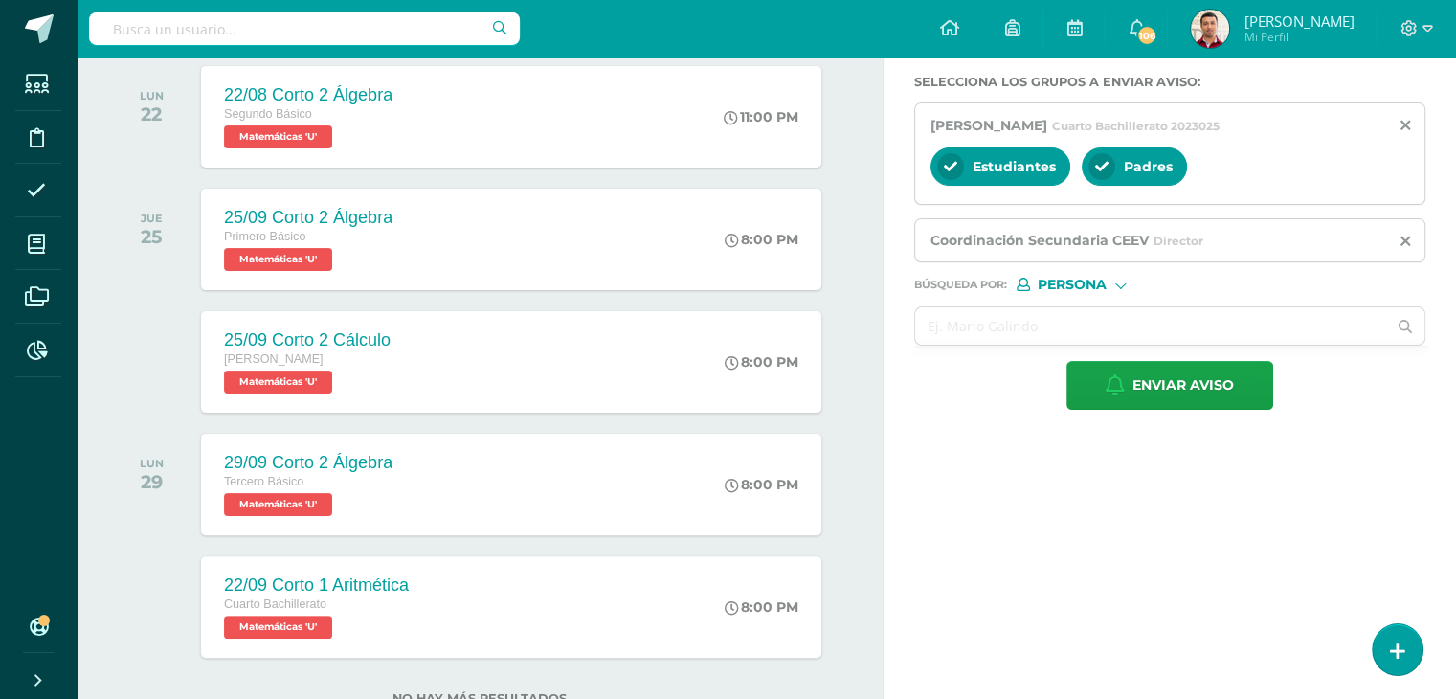
scroll to position [391, 0]
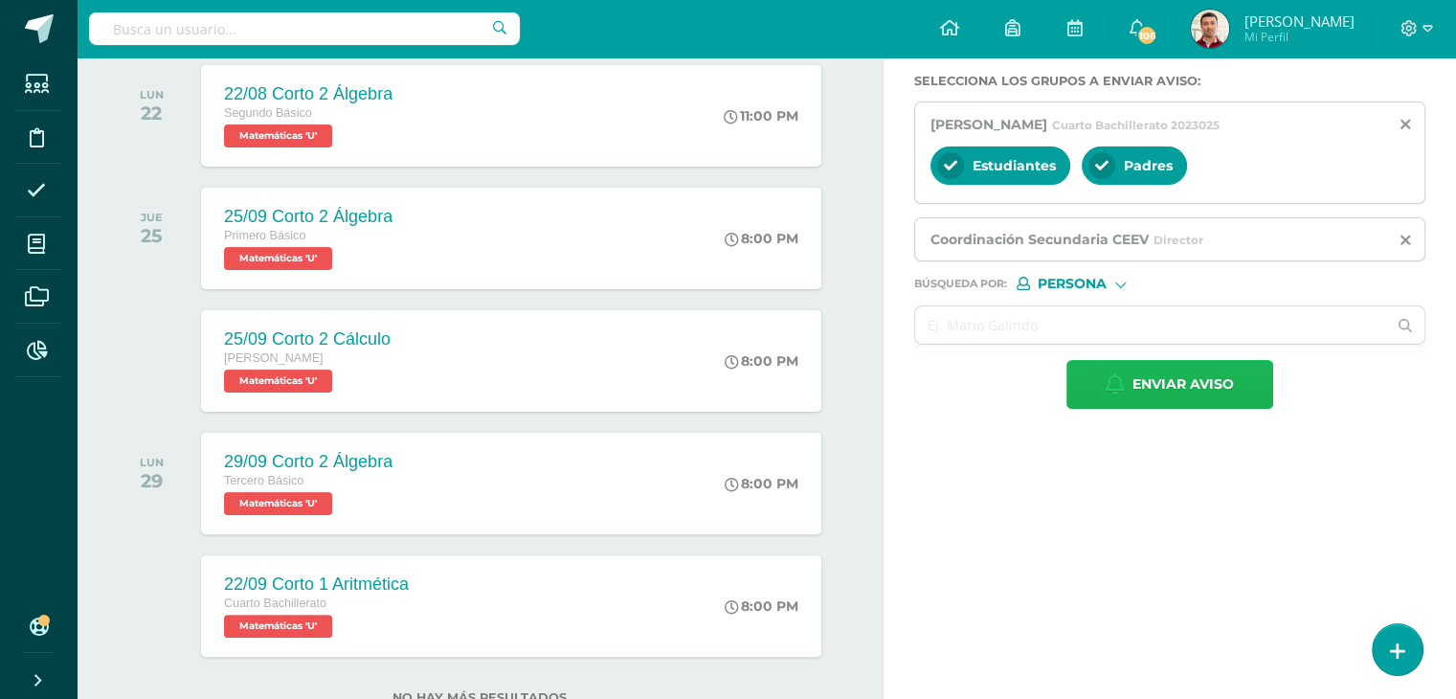
click at [1162, 383] on span "Enviar aviso" at bounding box center [1182, 384] width 101 height 47
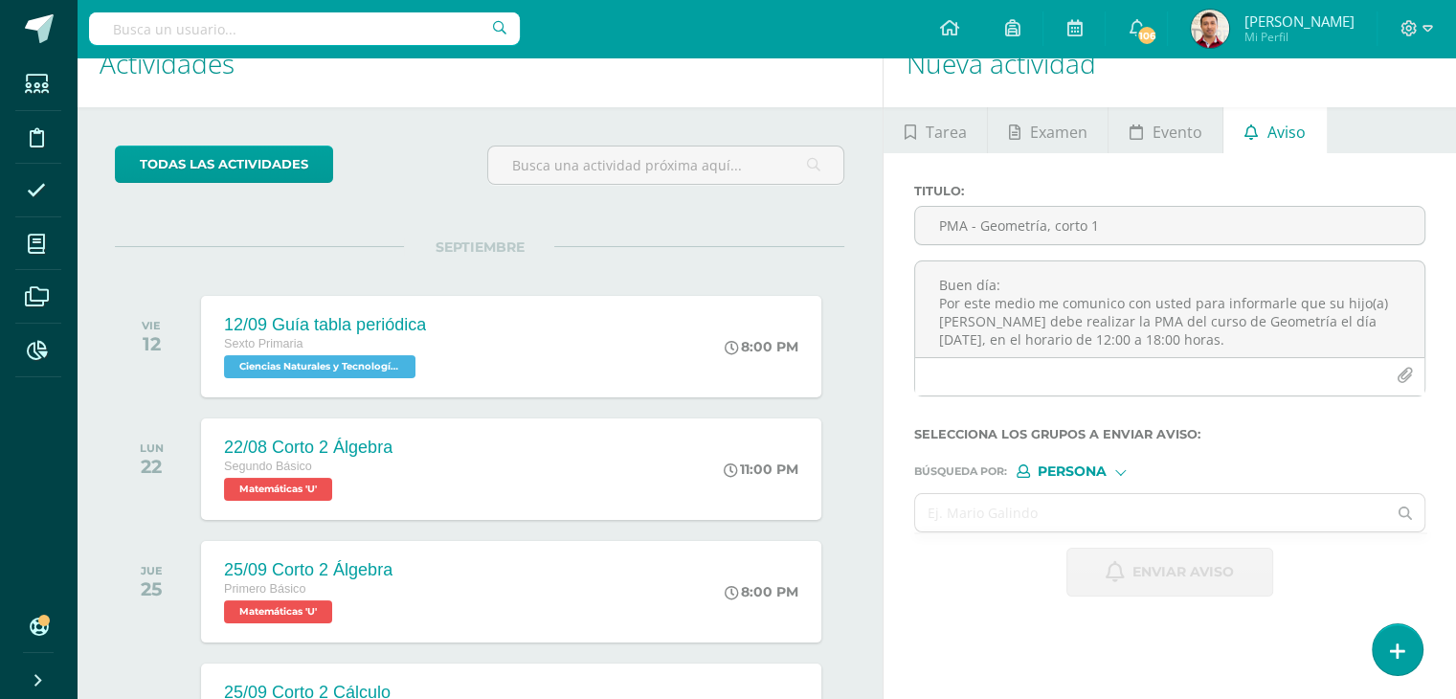
scroll to position [0, 0]
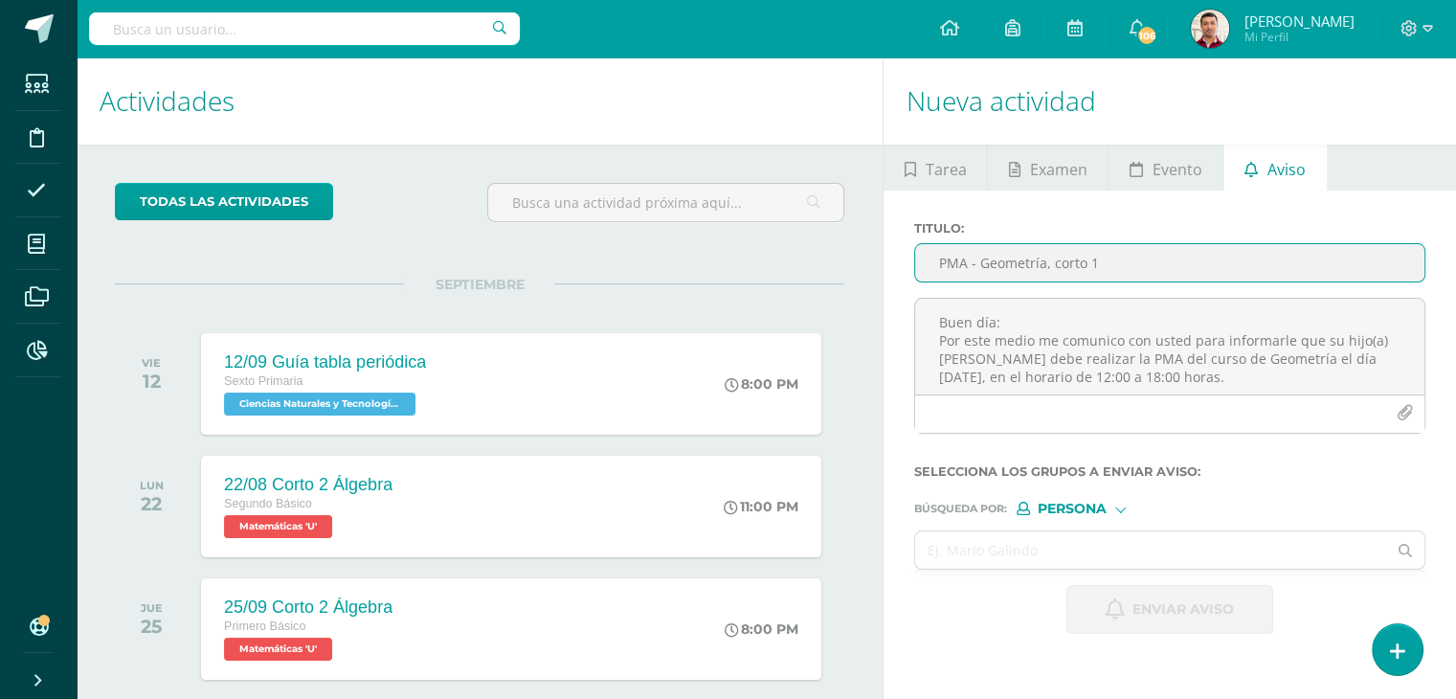
click at [1003, 256] on input "PMA - Geometría, corto 1" at bounding box center [1169, 262] width 509 height 37
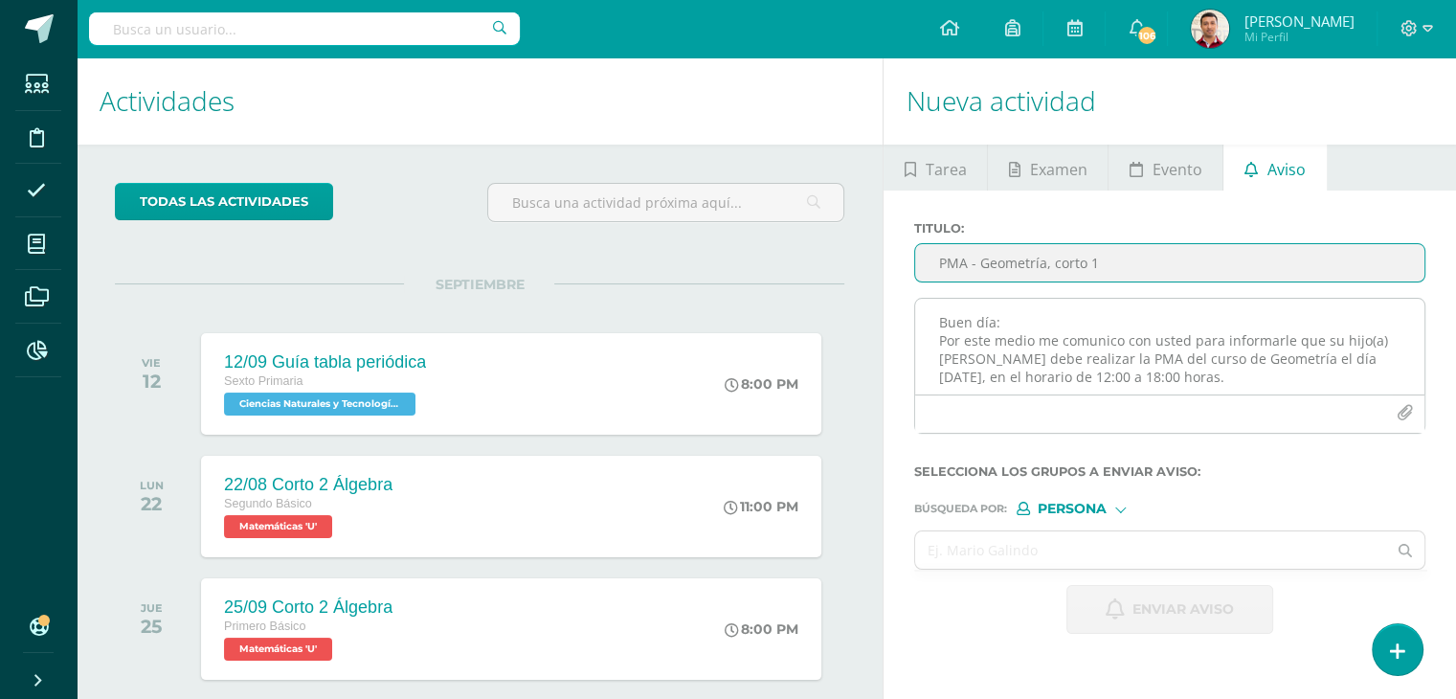
type input "PMA - Geometría, corto 1"
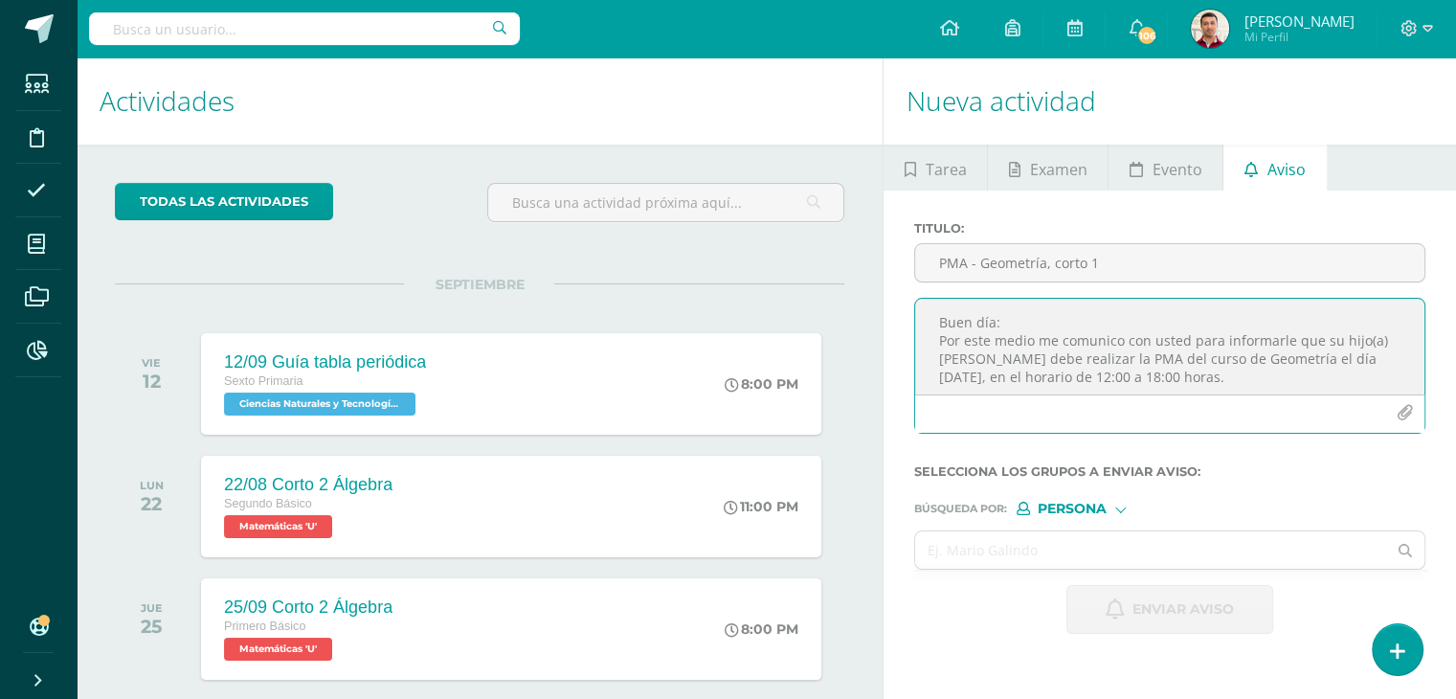
click at [1001, 325] on textarea "Buen día: Por este medio me comunico con usted para informarle que su hijo(a) Z…" at bounding box center [1169, 347] width 509 height 96
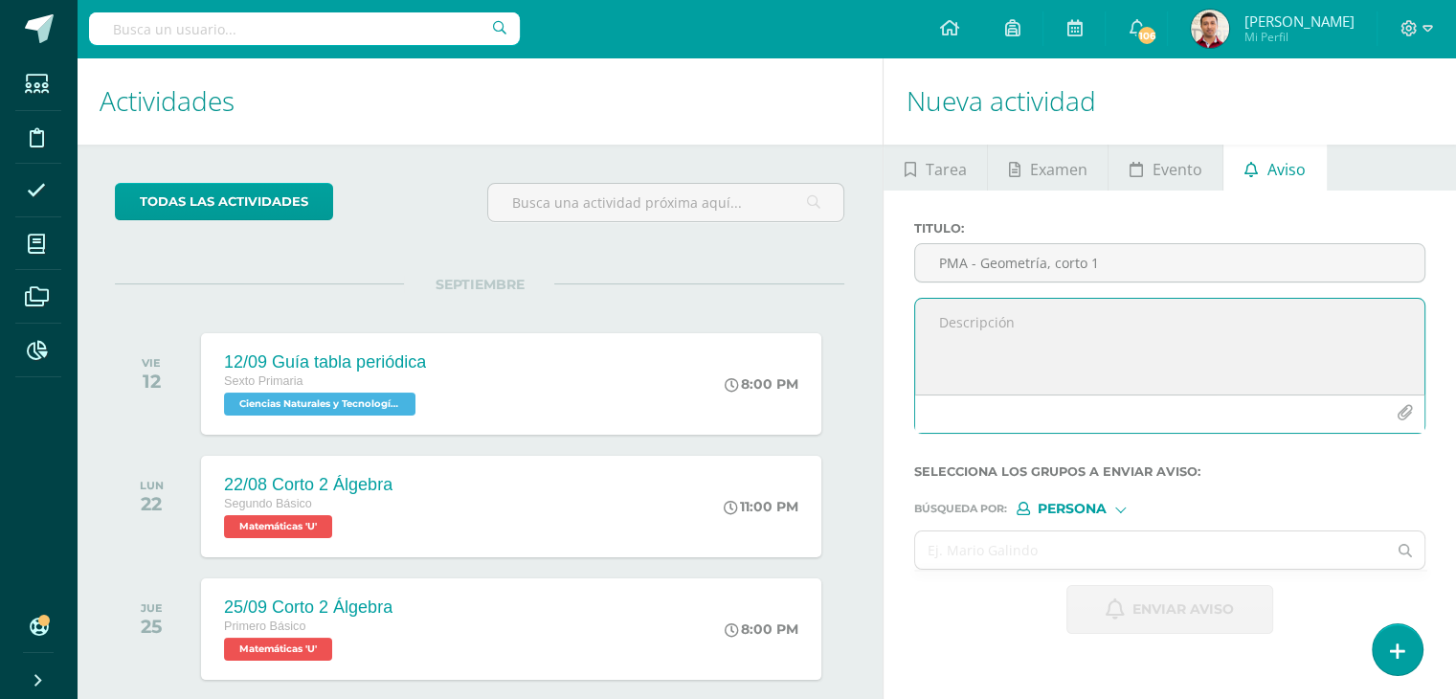
paste textarea "Buen día: Por este medio me comunico con usted para informarle que su hijo(a) Z…"
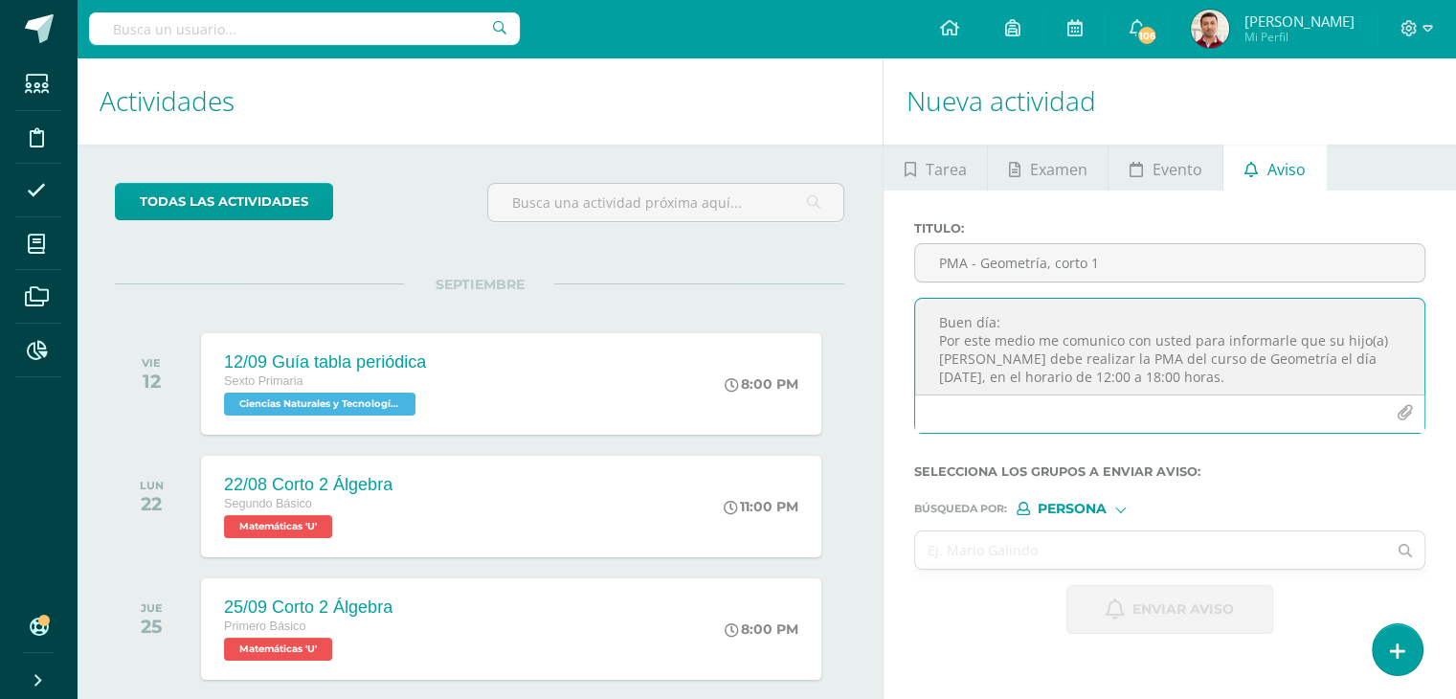
scroll to position [122, 0]
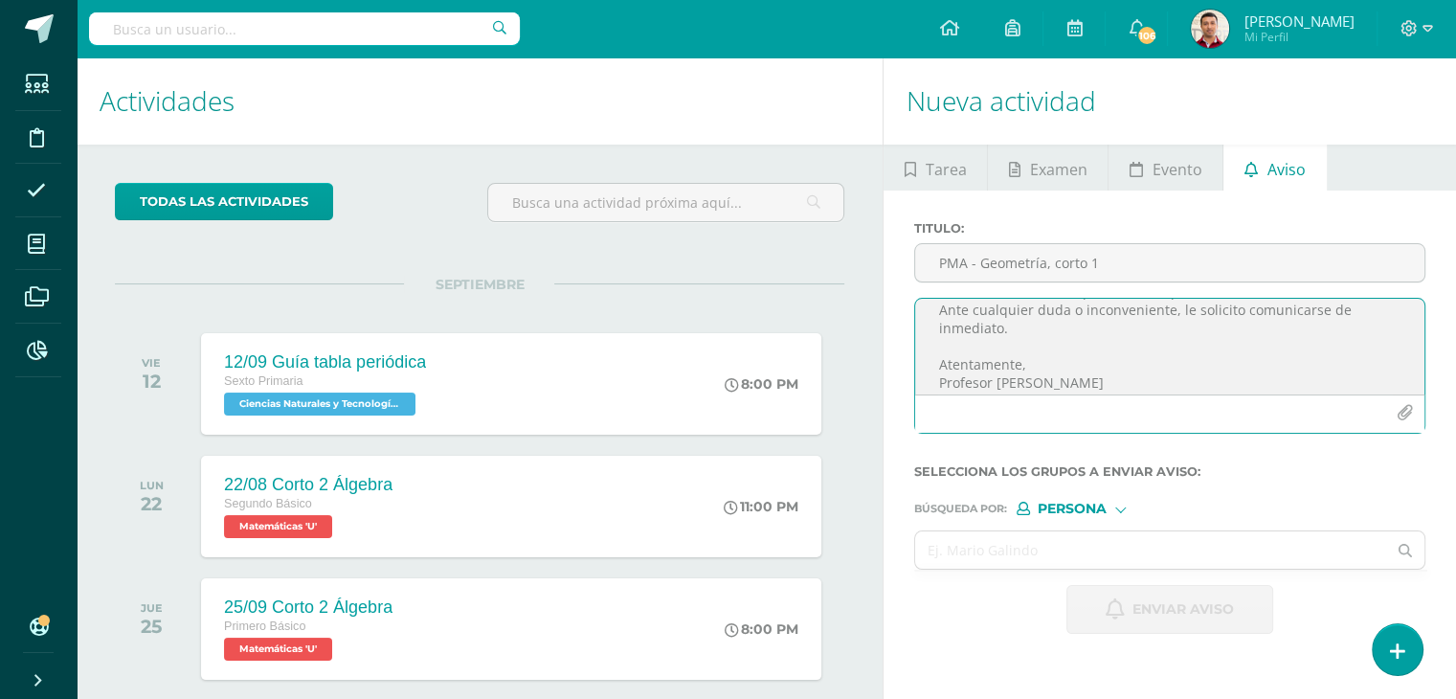
click at [1024, 319] on textarea "Buen día: Por este medio me comunico con usted para informarle que su hijo(a) Z…" at bounding box center [1169, 347] width 509 height 96
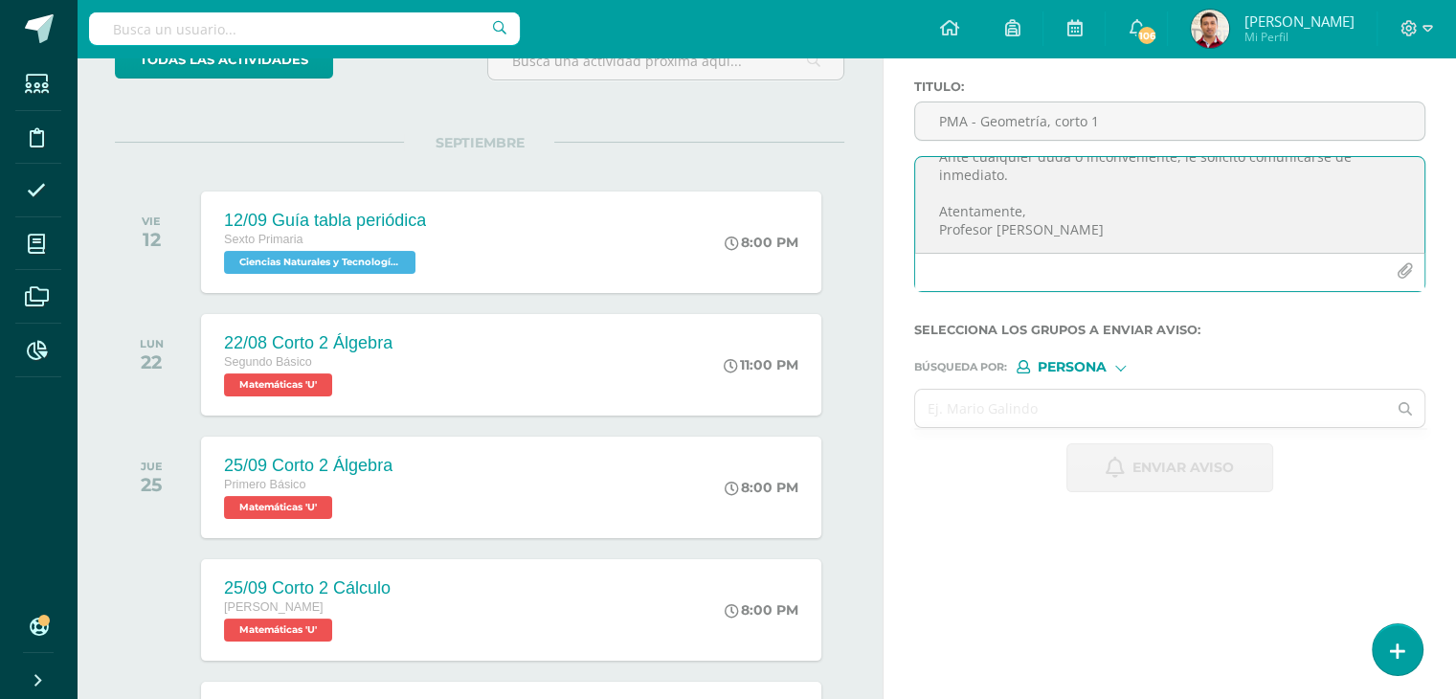
scroll to position [144, 0]
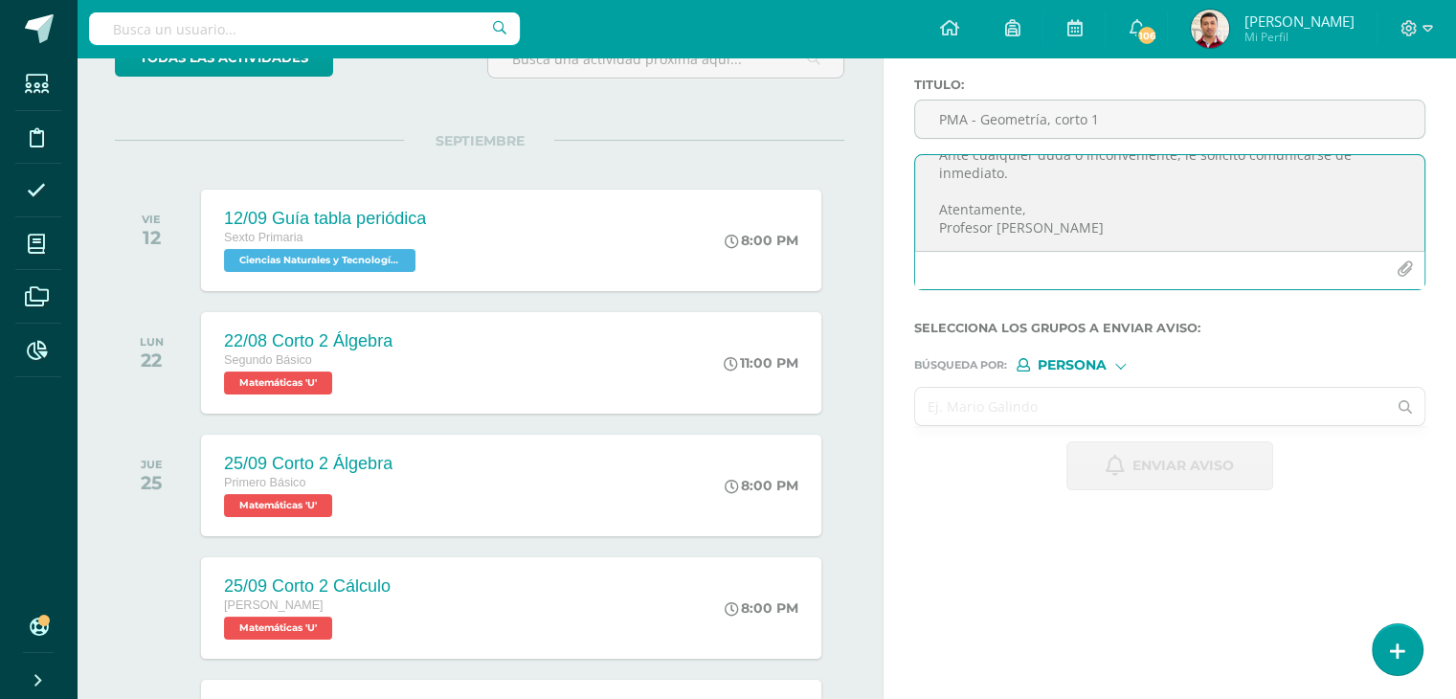
type textarea "Buen día: Por este medio me comunico con usted para informarle que su hijo(a) L…"
click at [962, 404] on input "text" at bounding box center [1150, 406] width 471 height 37
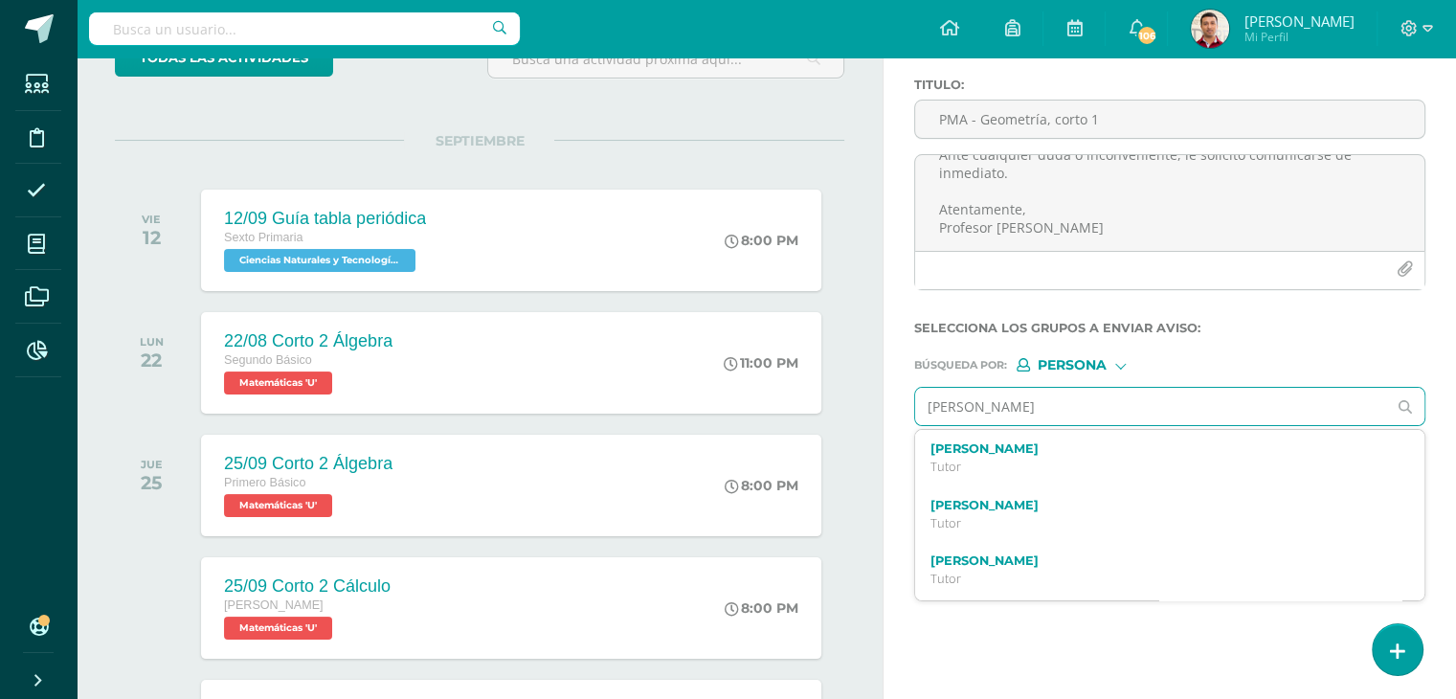
type input "Luis Santia"
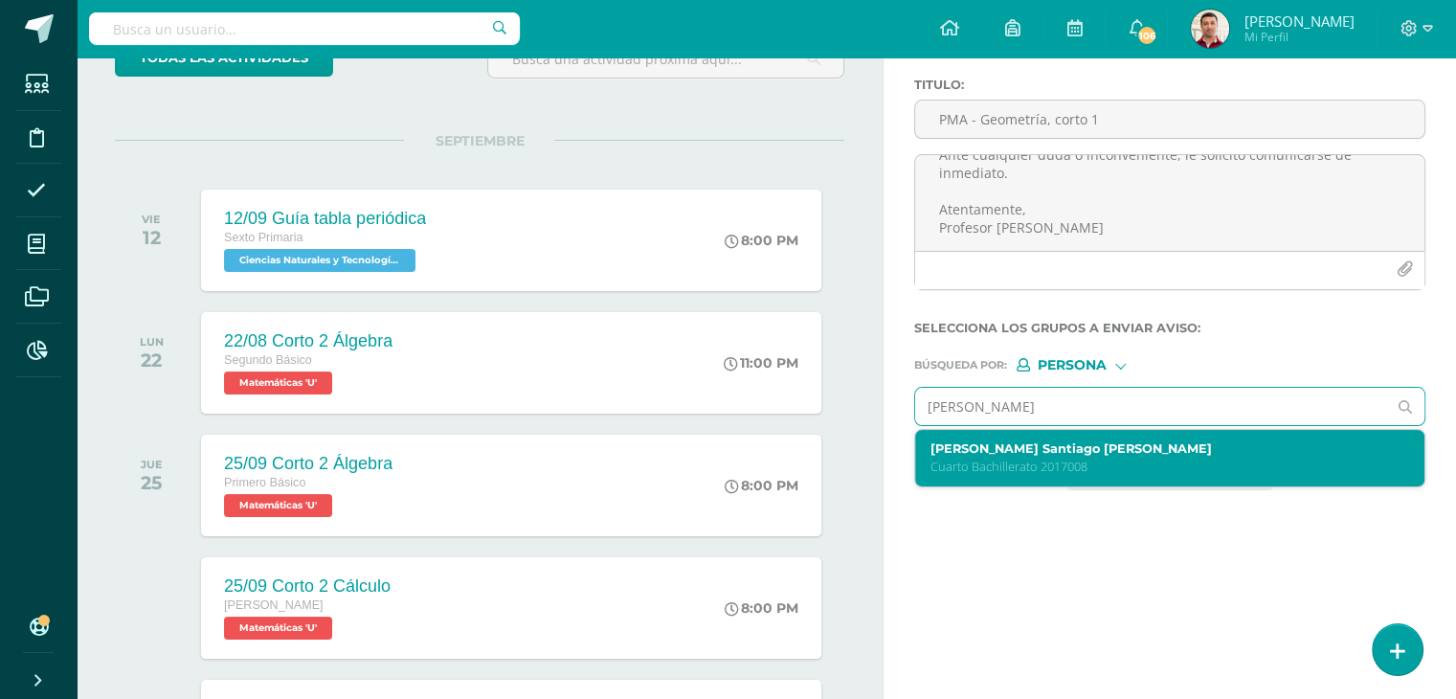
click at [999, 454] on div "Luis Santiago Monterroso Reyes Cuarto Bachillerato 2017008" at bounding box center [1159, 458] width 459 height 34
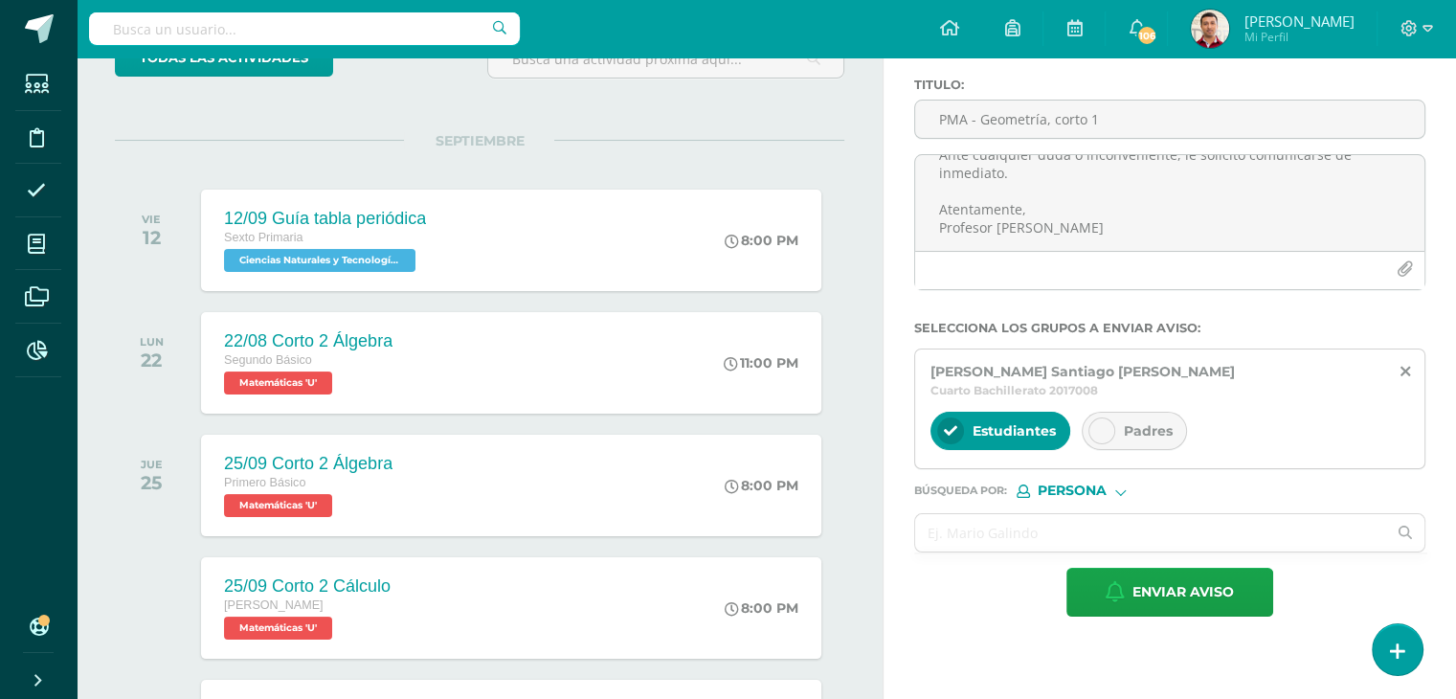
click at [1103, 418] on div at bounding box center [1101, 430] width 27 height 27
click at [984, 524] on input "text" at bounding box center [1150, 532] width 471 height 37
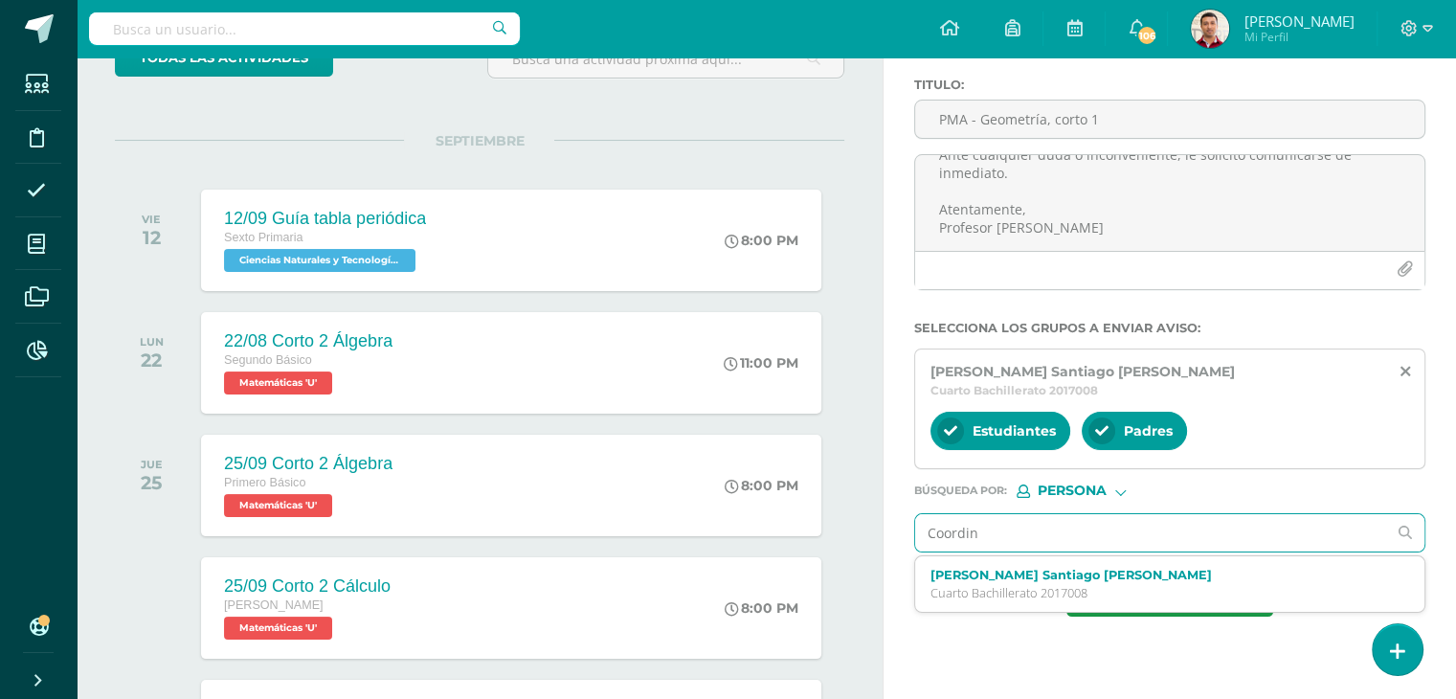
type input "Coordina"
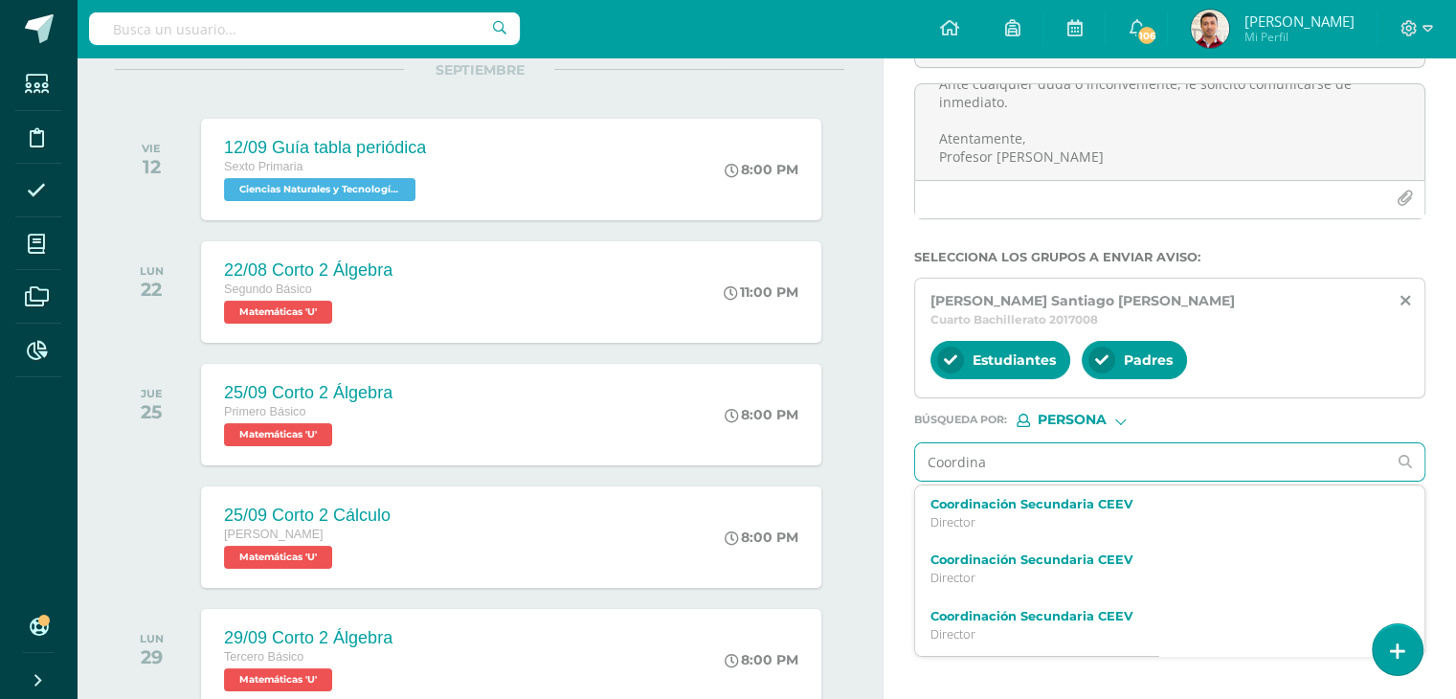
scroll to position [217, 0]
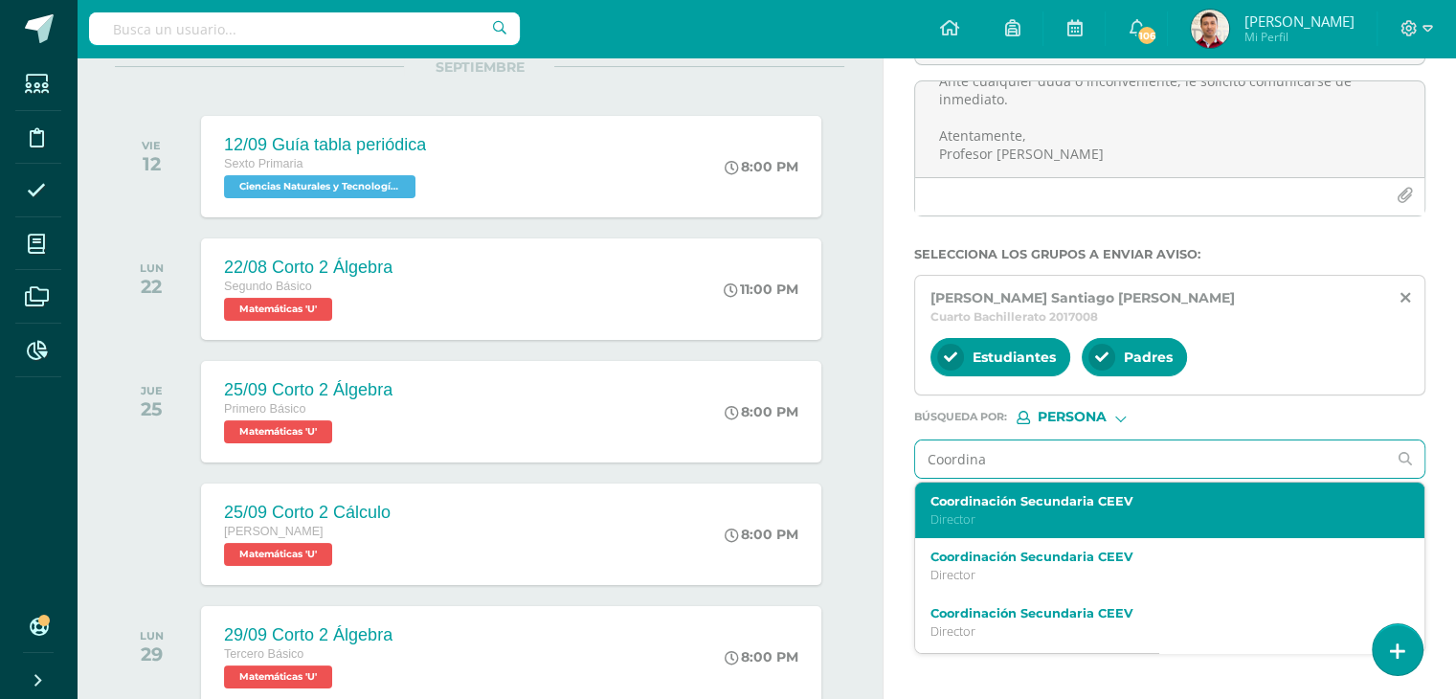
click at [1041, 511] on p "Director" at bounding box center [1159, 519] width 459 height 16
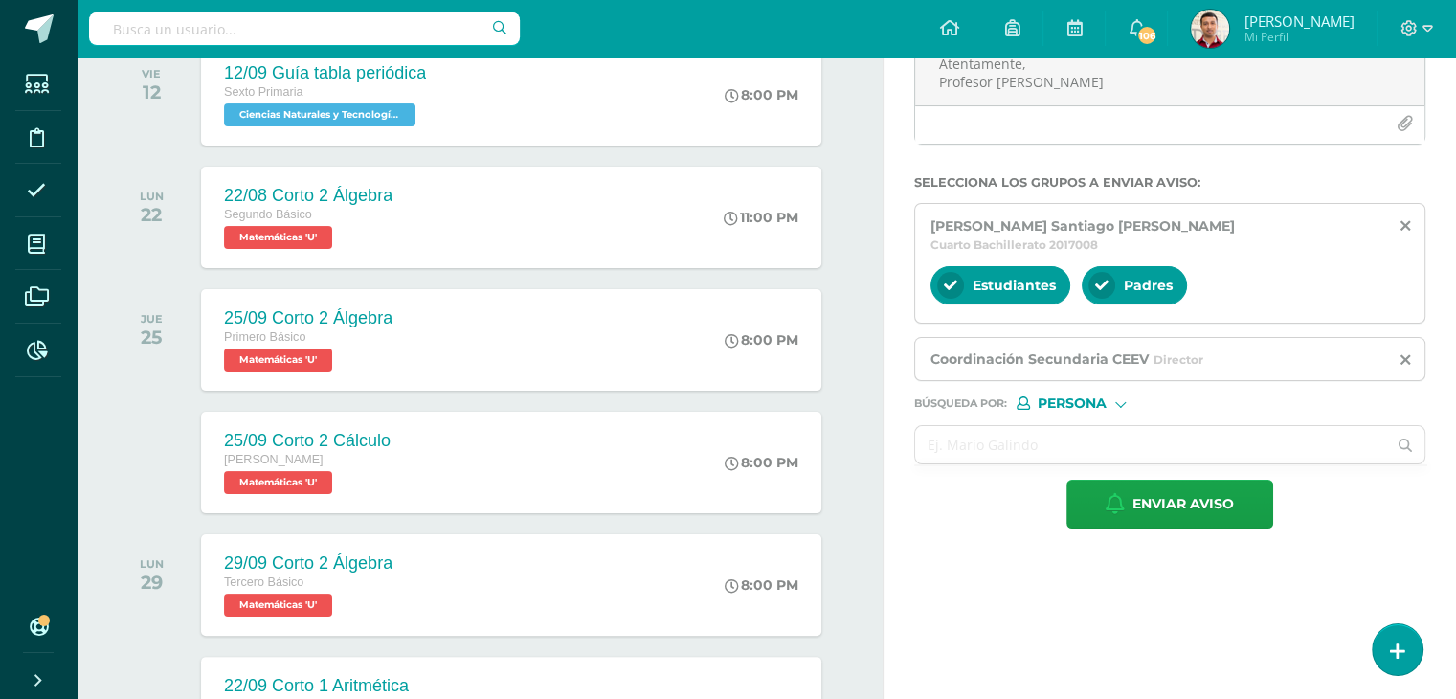
scroll to position [290, 0]
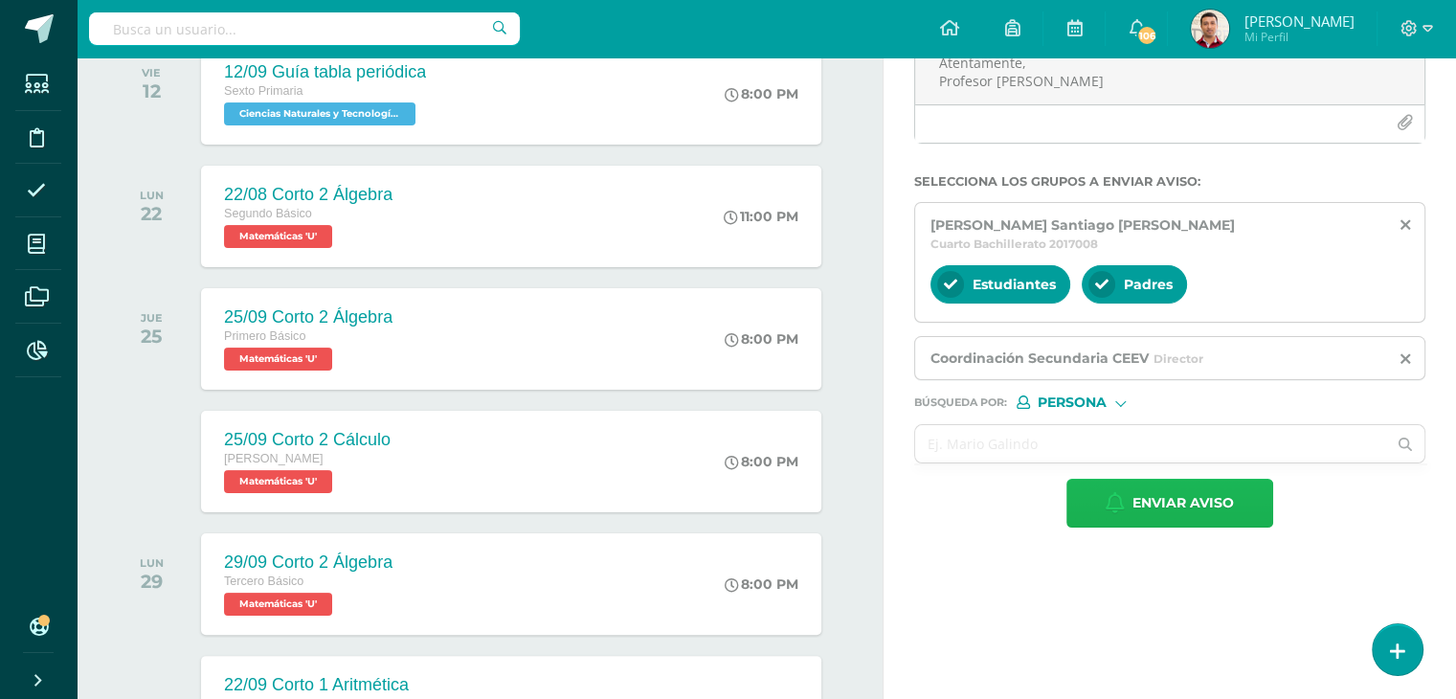
click at [1156, 487] on span "Enviar aviso" at bounding box center [1182, 503] width 101 height 47
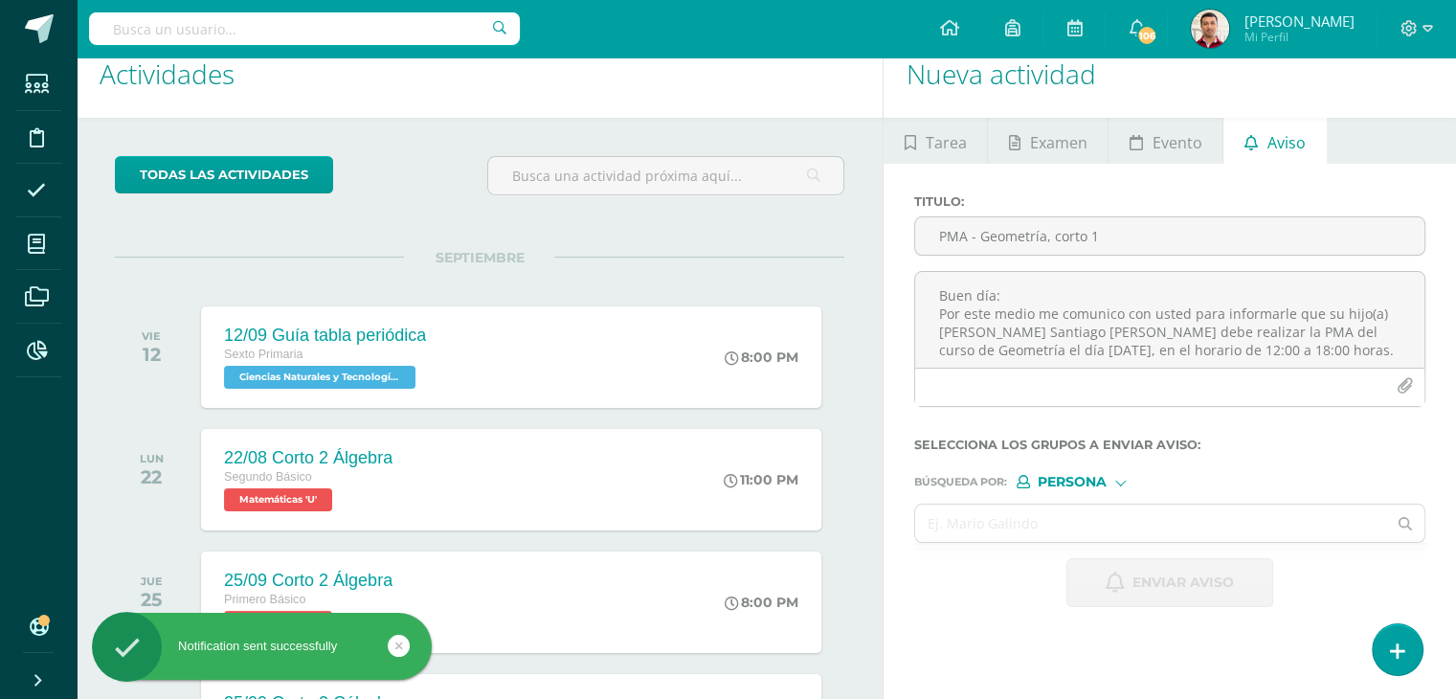
scroll to position [0, 0]
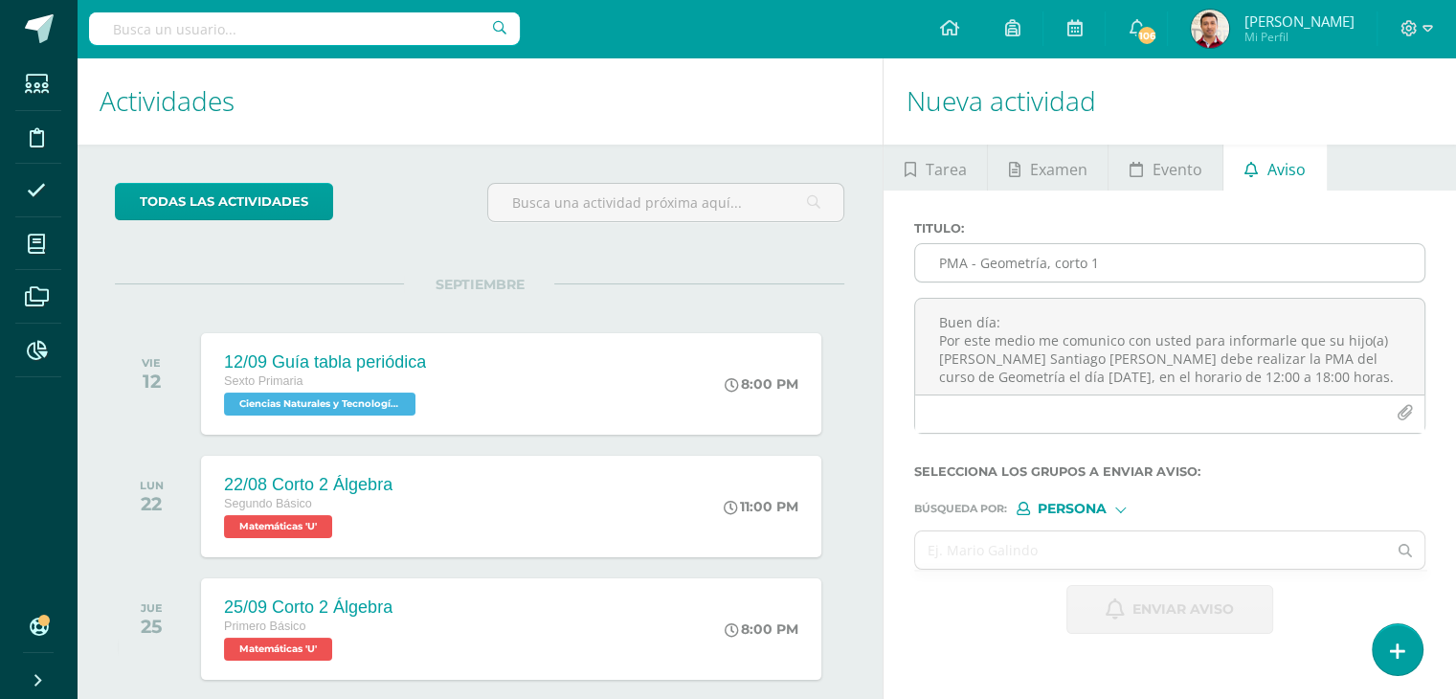
click at [970, 269] on input "PMA - Geometría, corto 1" at bounding box center [1169, 262] width 509 height 37
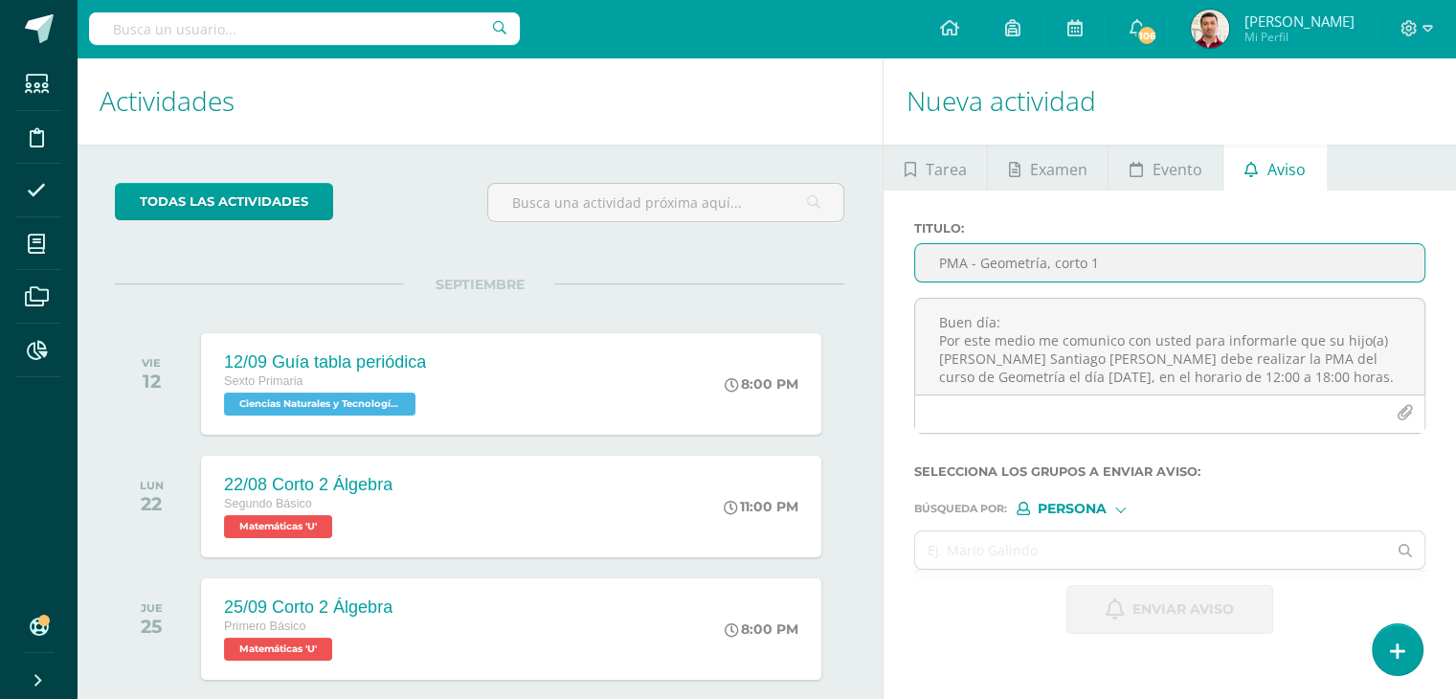
click at [955, 264] on input "PMA - Geometría, corto 1" at bounding box center [1169, 262] width 509 height 37
type input "PMA - Geometría, corto 1"
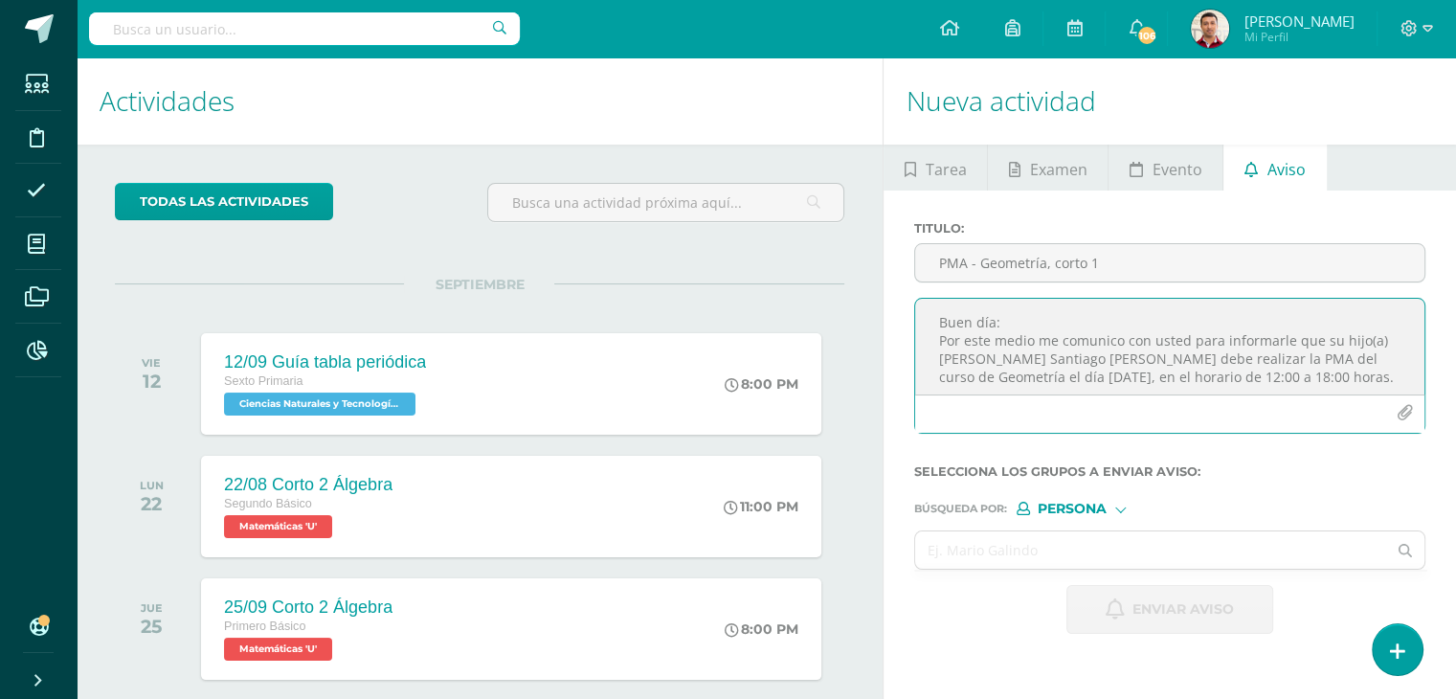
click at [947, 316] on textarea "Buen día: Por este medio me comunico con usted para informarle que su hijo(a) L…" at bounding box center [1169, 347] width 509 height 96
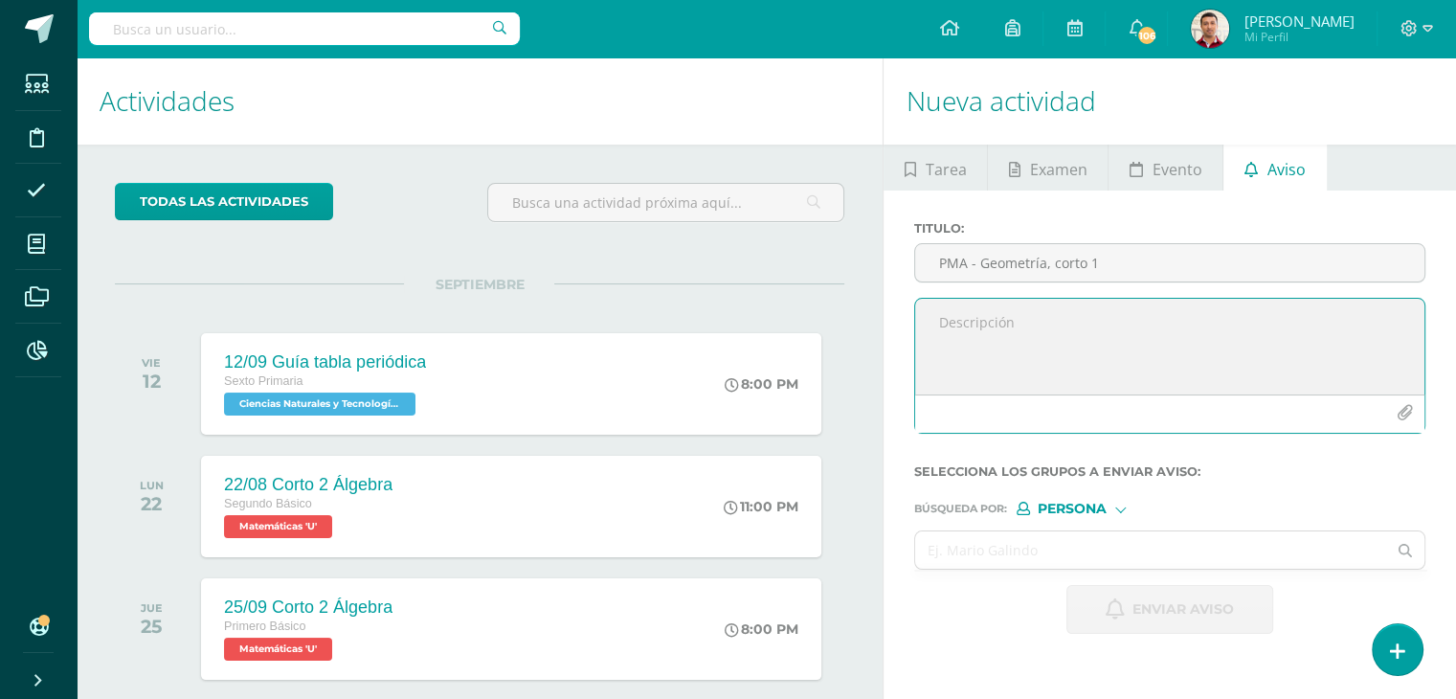
paste textarea "Buen día: Por este medio me comunico con usted para informarle que su hijo(a) Z…"
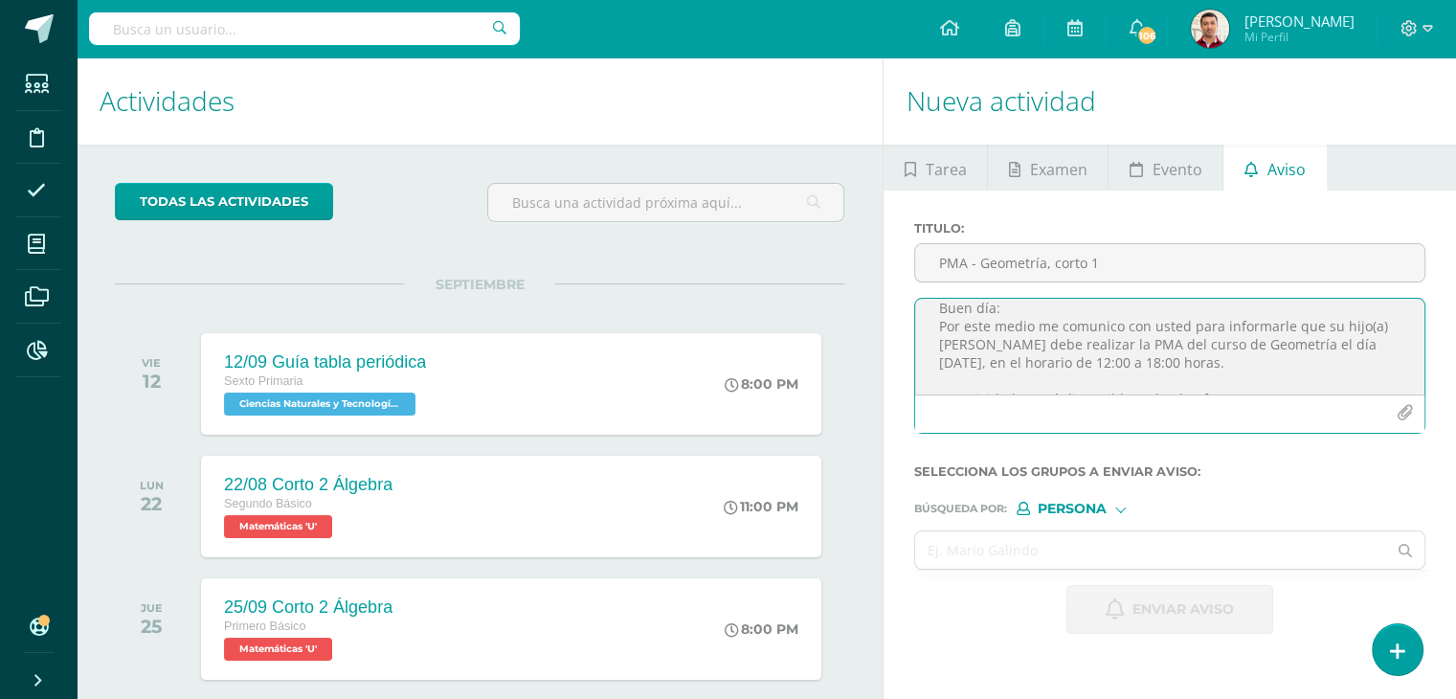
scroll to position [15, 0]
click at [937, 342] on textarea "Buen día: Por este medio me comunico con usted para informarle que su hijo(a) Z…" at bounding box center [1169, 347] width 509 height 96
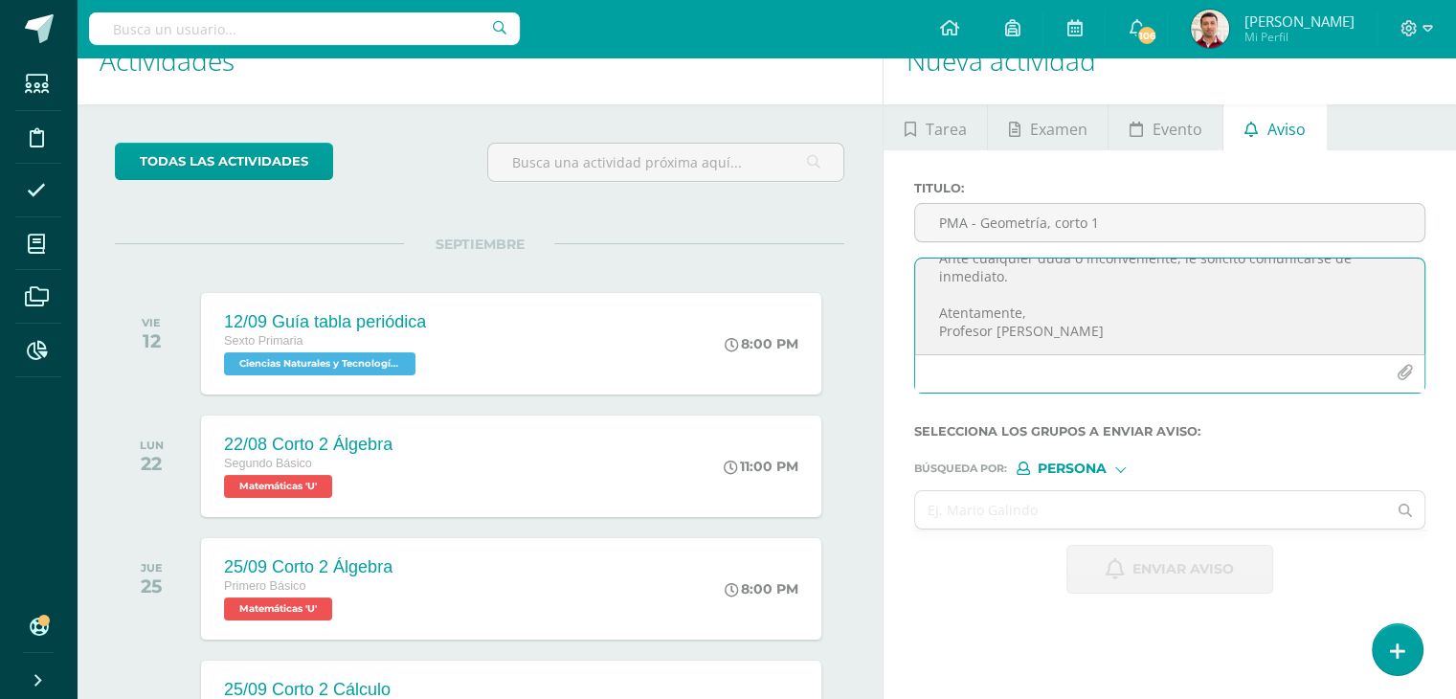
scroll to position [42, 0]
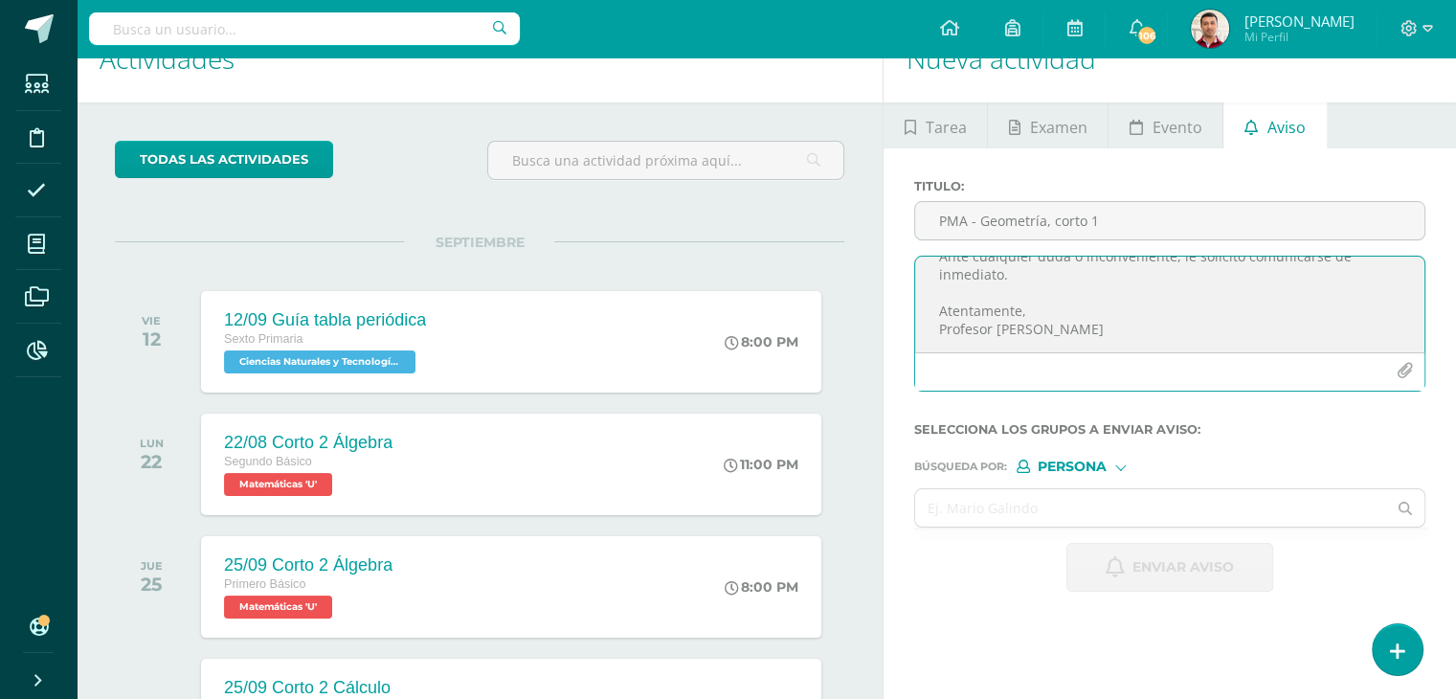
type textarea "Buen día: Por este medio me comunico con usted para informarle que su hijo(a) V…"
drag, startPoint x: 1240, startPoint y: 373, endPoint x: 1285, endPoint y: 403, distance: 53.9
click at [1285, 403] on div "Buen día: Por este medio me comunico con usted para informarle que su hijo(a) V…" at bounding box center [1170, 331] width 527 height 151
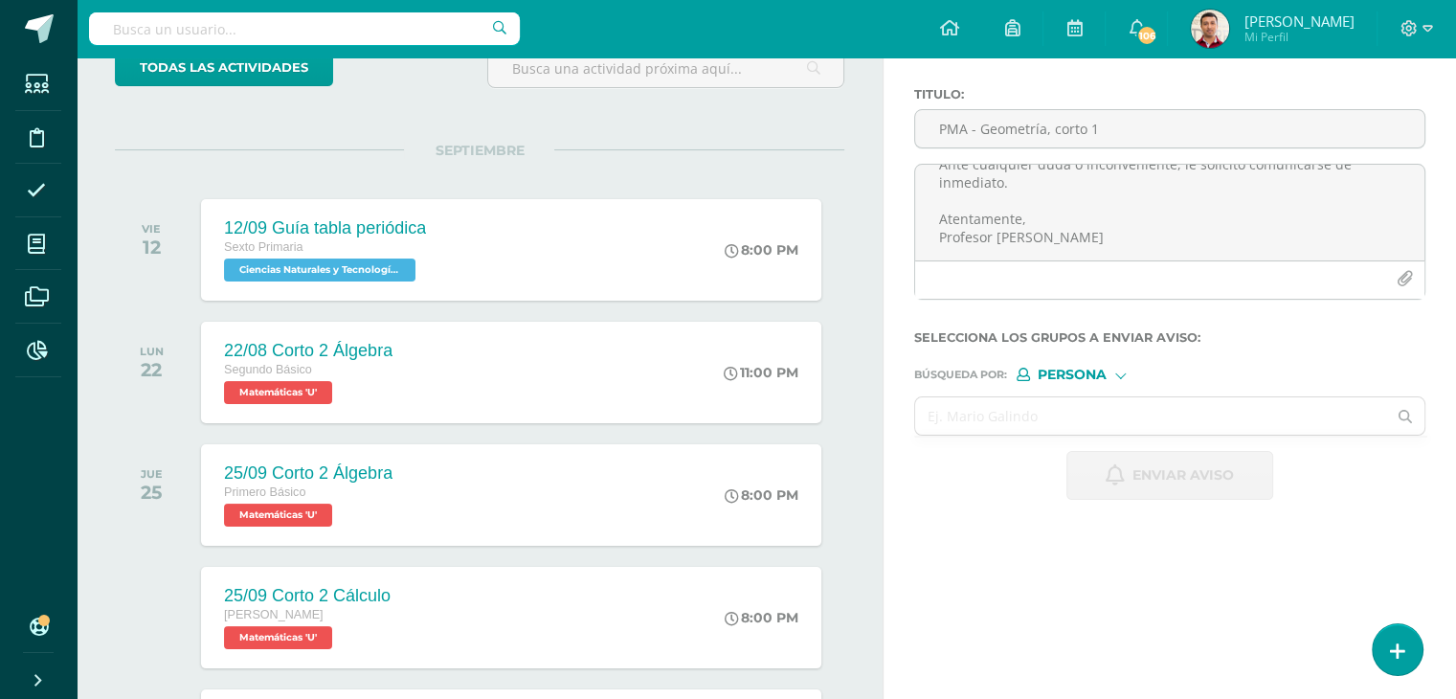
scroll to position [134, 0]
click at [933, 417] on input "text" at bounding box center [1150, 415] width 471 height 37
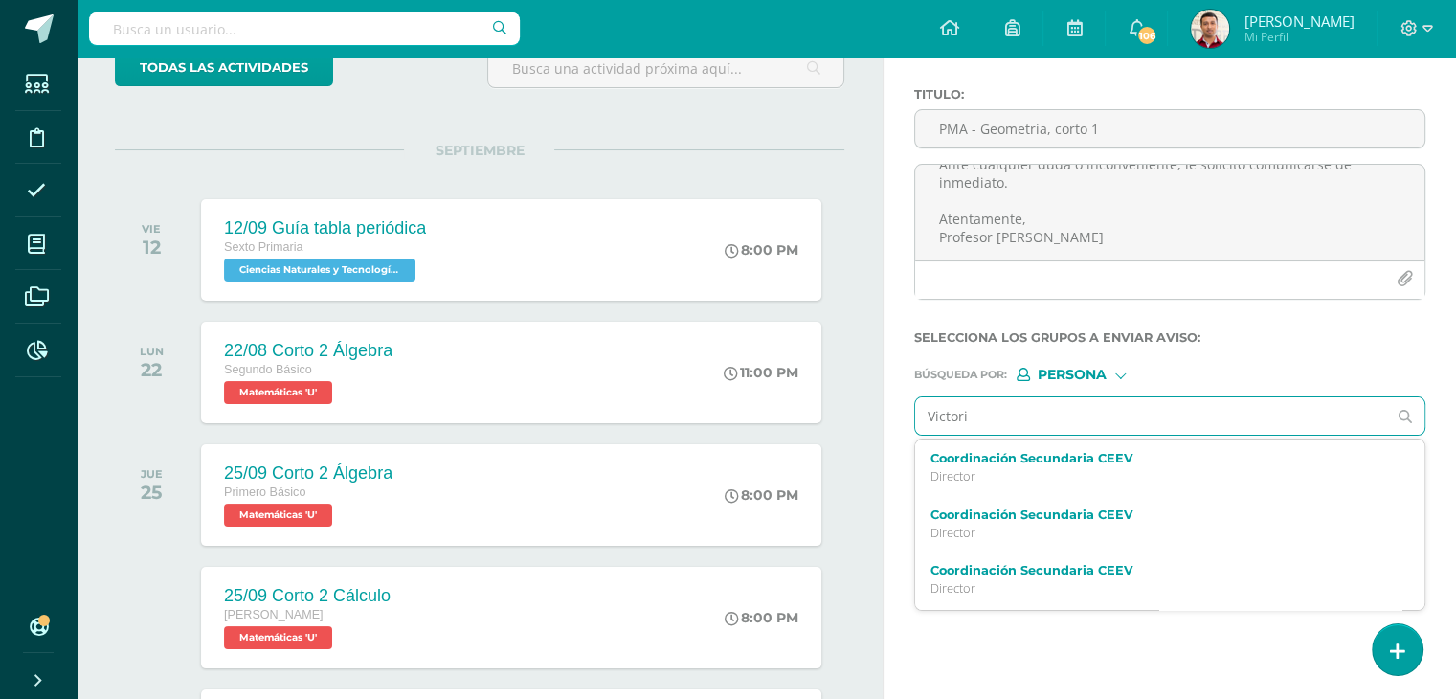
type input "Victoria"
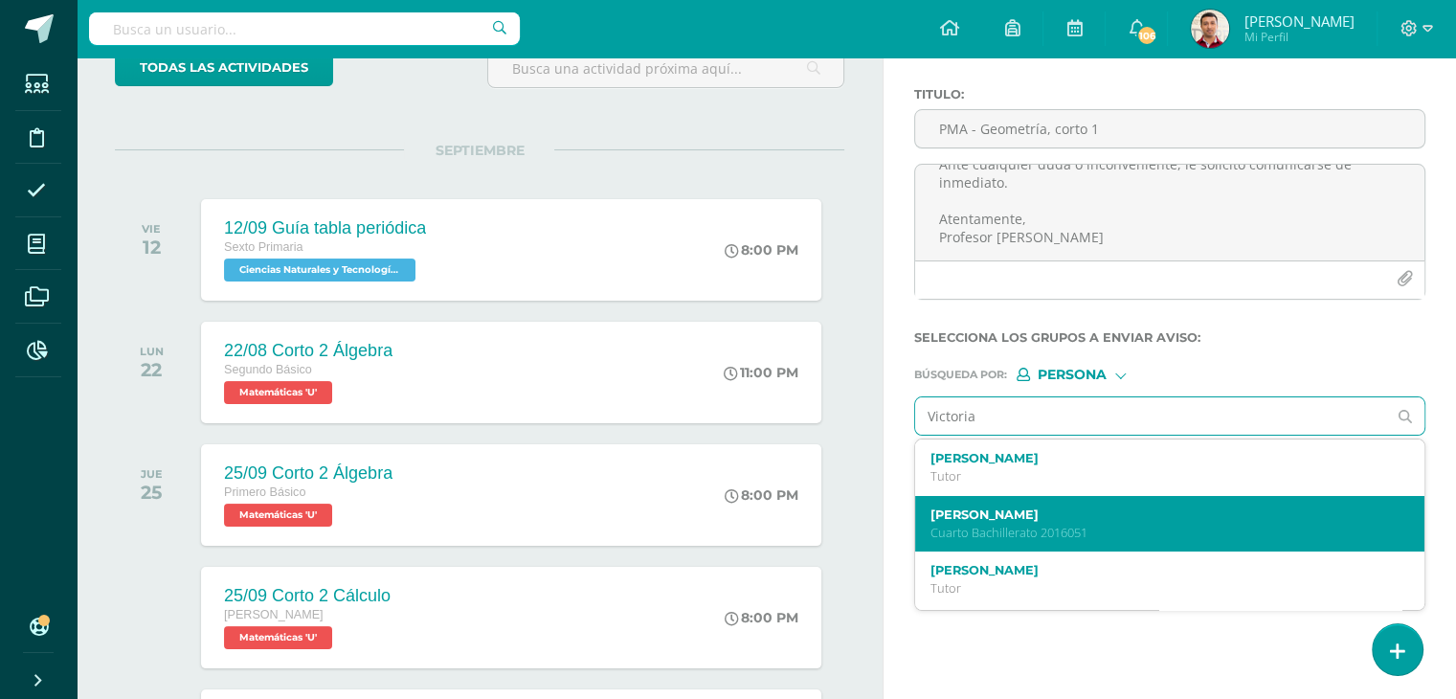
click at [1017, 514] on label "Victoria Sofía Ramírez Hernández" at bounding box center [1159, 514] width 459 height 14
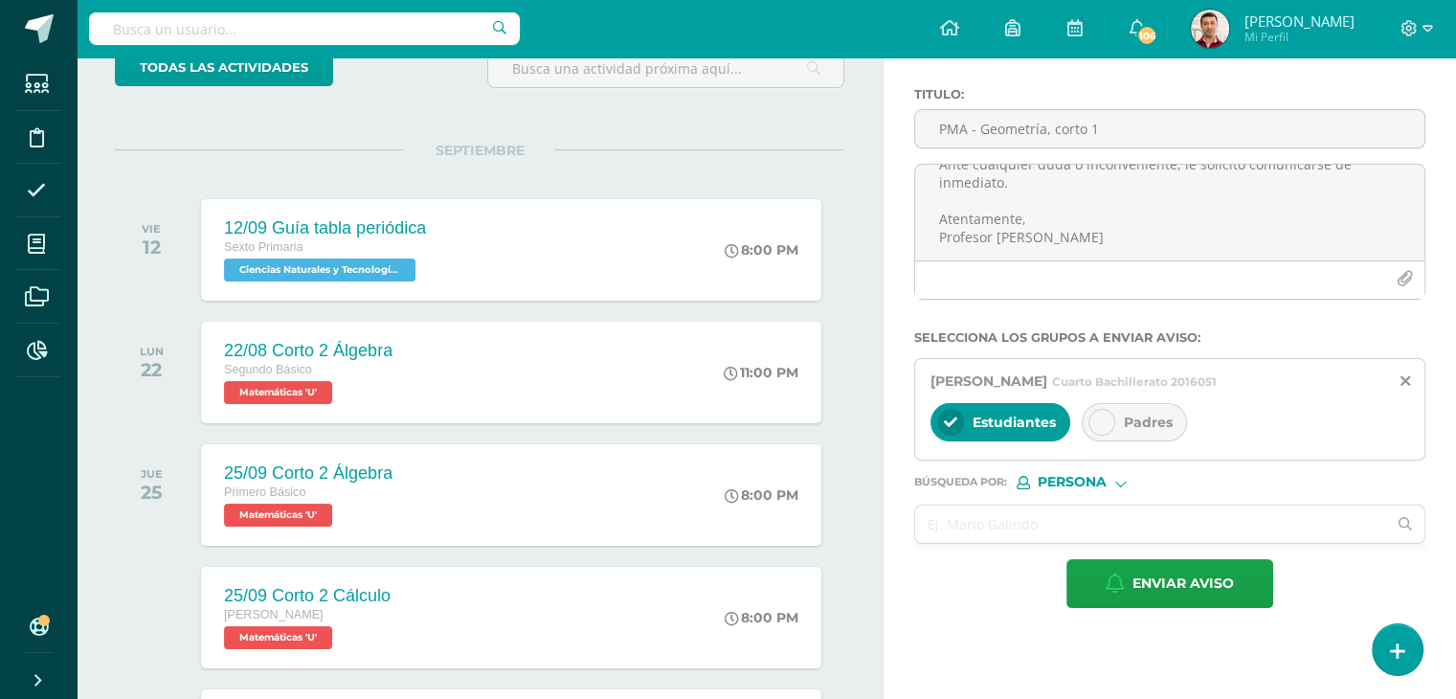
click at [1095, 423] on icon at bounding box center [1101, 421] width 13 height 13
click at [969, 523] on input "text" at bounding box center [1150, 523] width 471 height 37
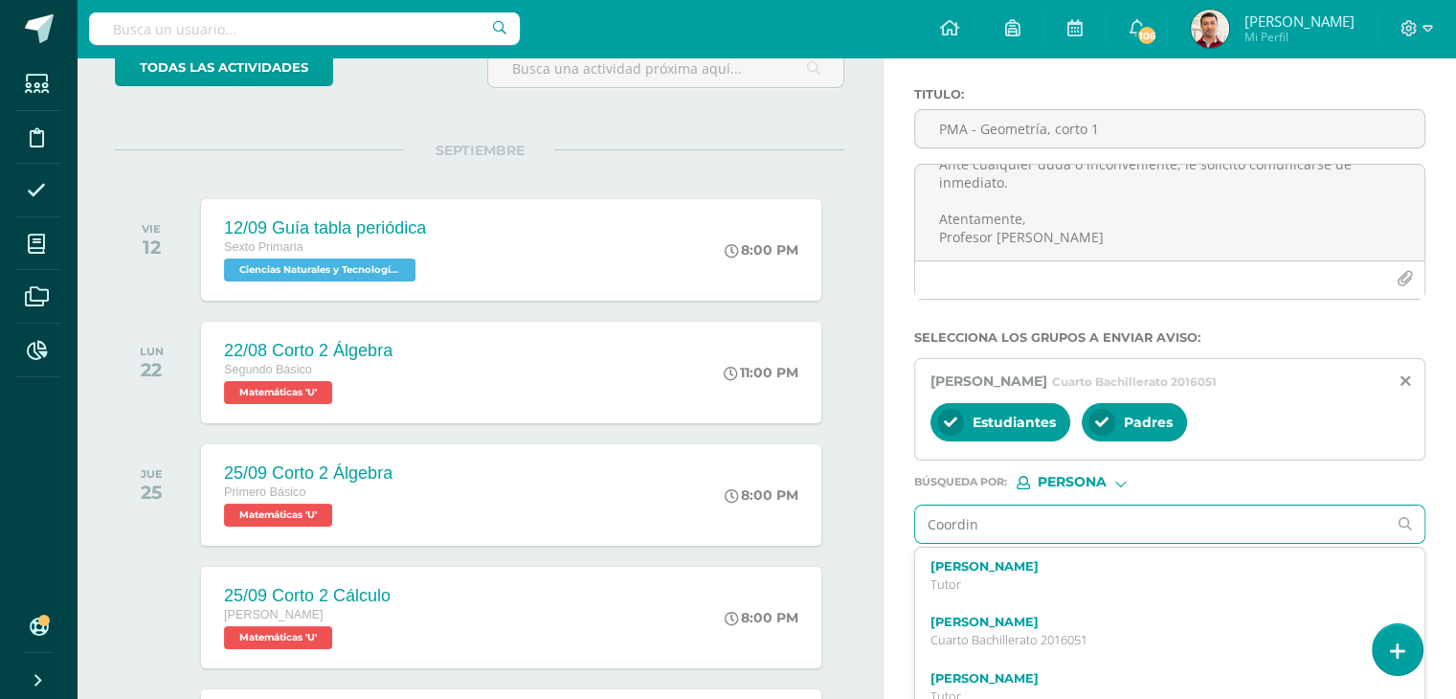
type input "Coordina"
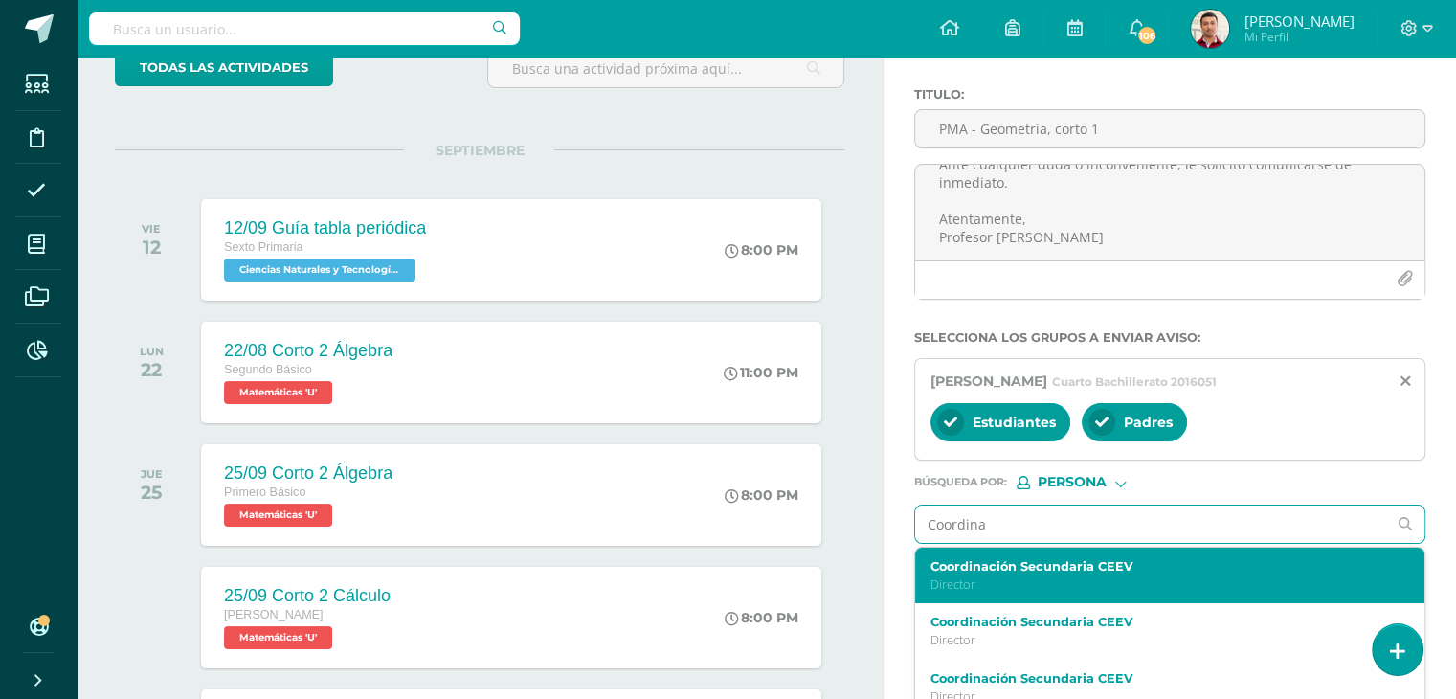
click at [1034, 576] on p "Director" at bounding box center [1159, 584] width 459 height 16
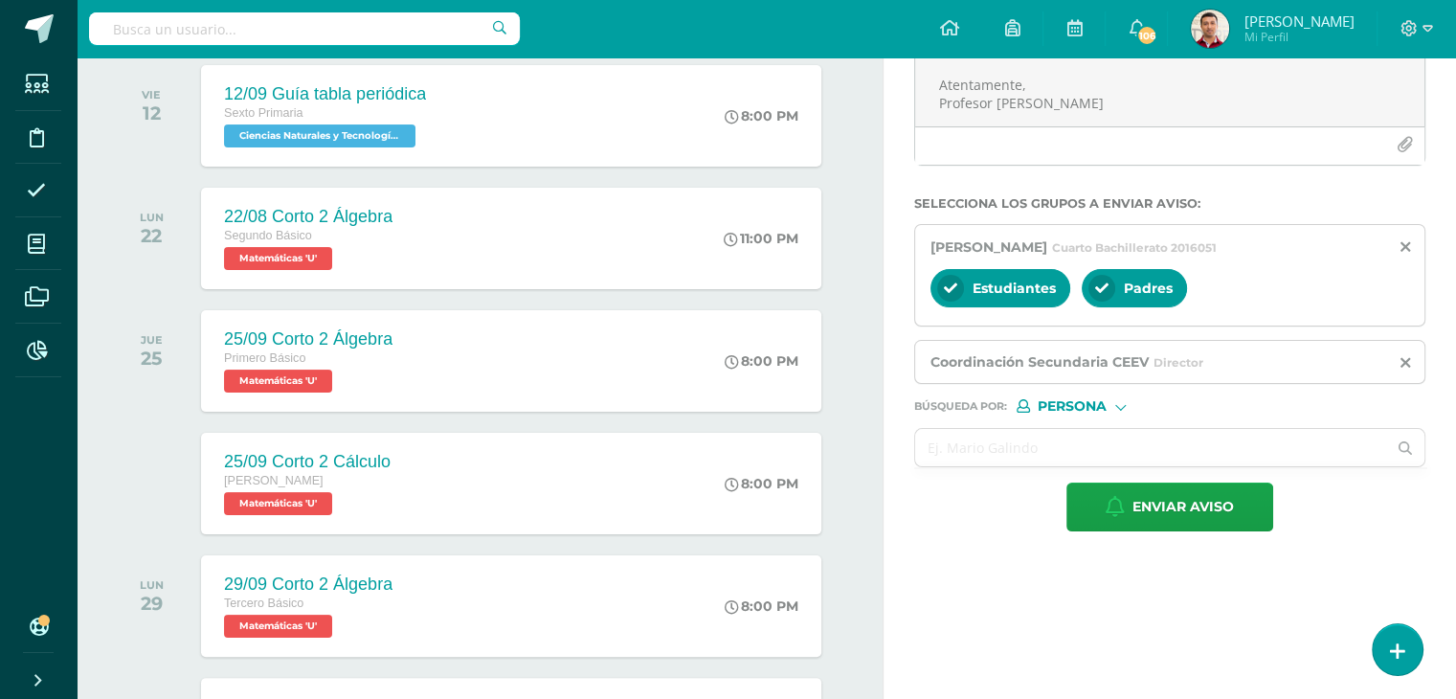
scroll to position [295, 0]
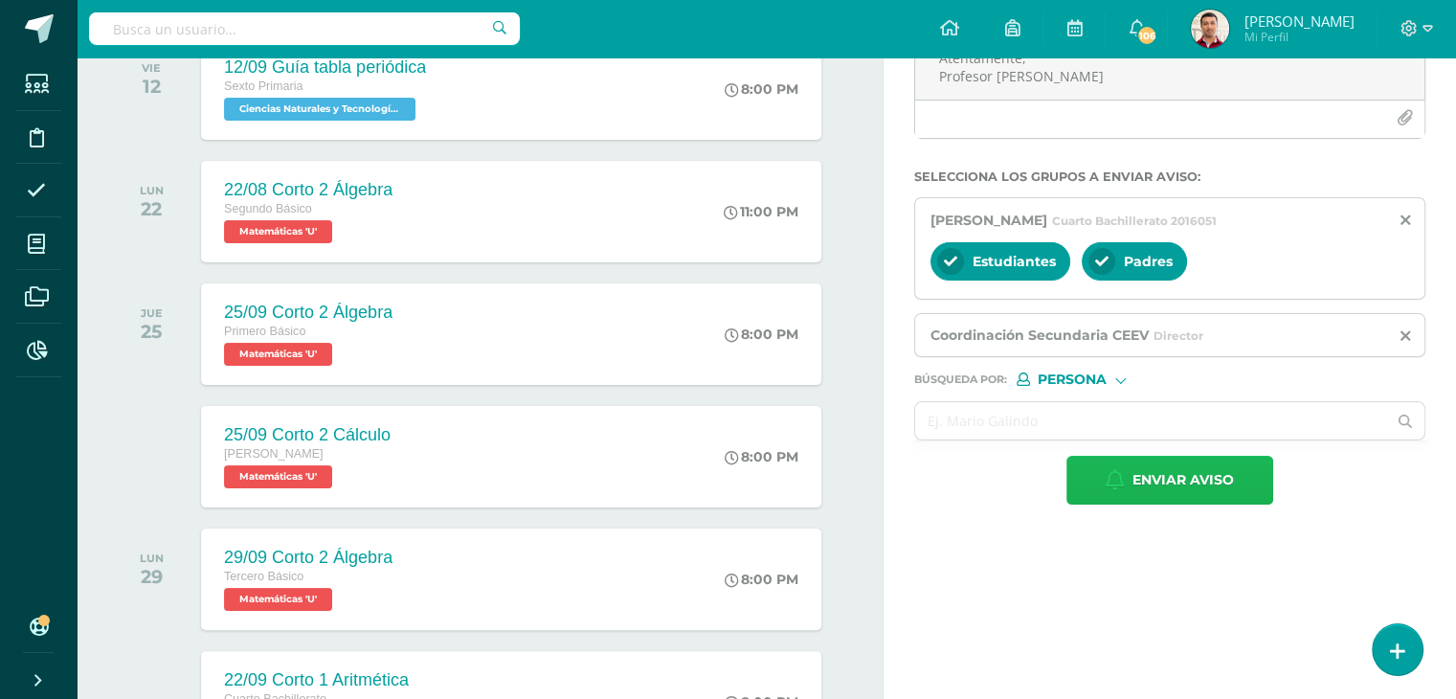
click at [1175, 483] on span "Enviar aviso" at bounding box center [1182, 480] width 101 height 47
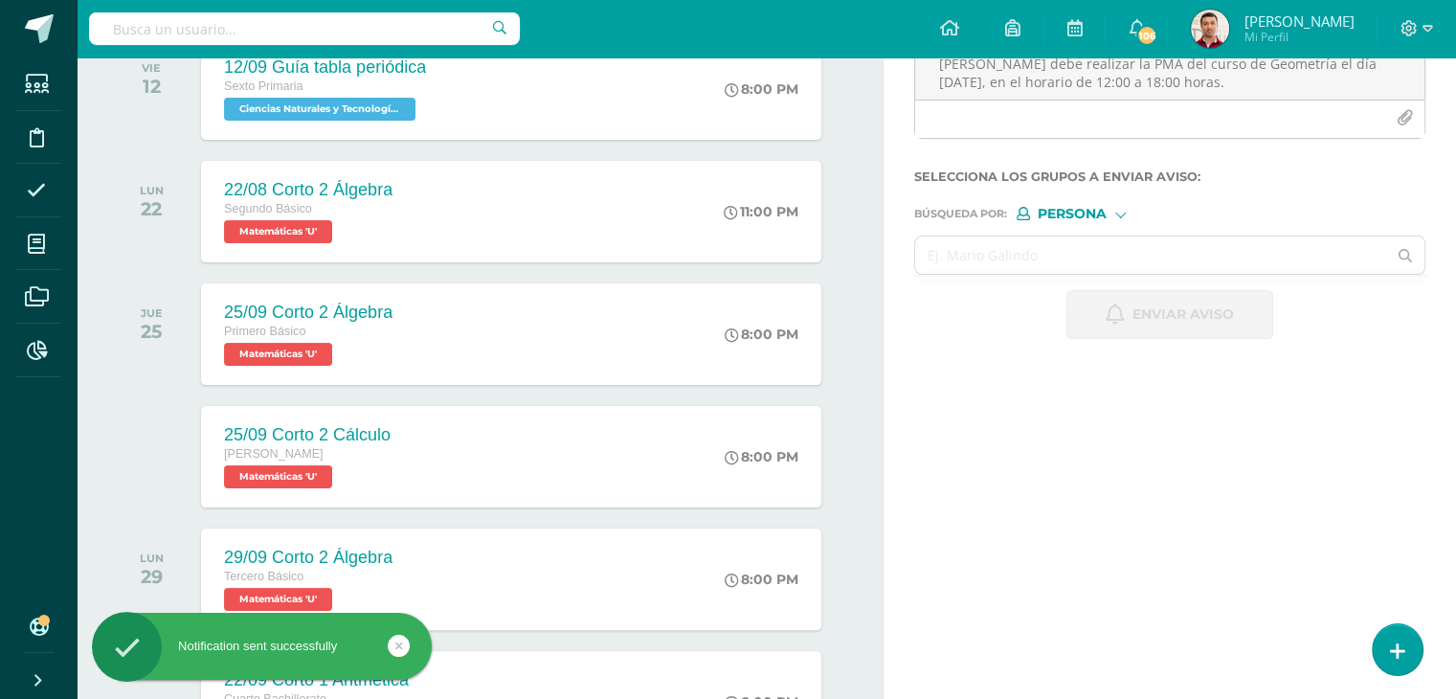
scroll to position [0, 0]
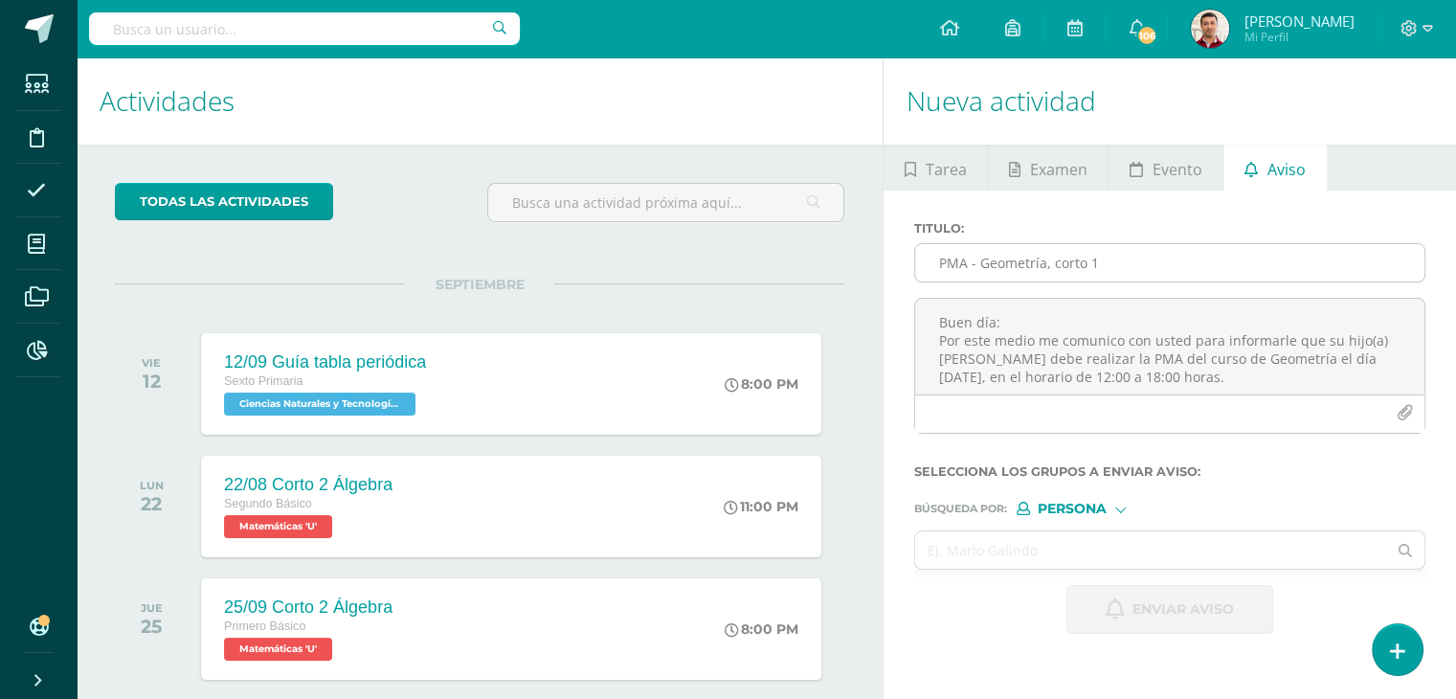
click at [942, 253] on input "PMA - Geometría, corto 1" at bounding box center [1169, 262] width 509 height 37
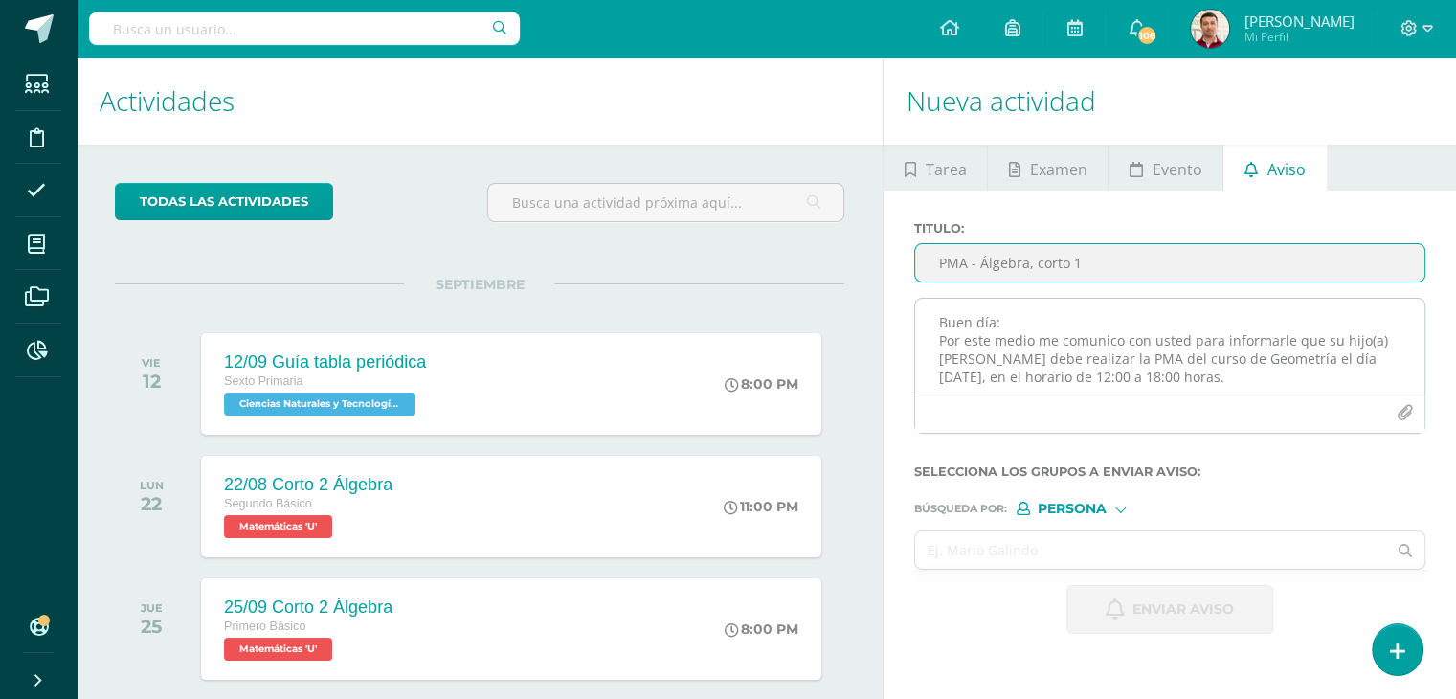
type input "PMA - Álgebra, corto 1"
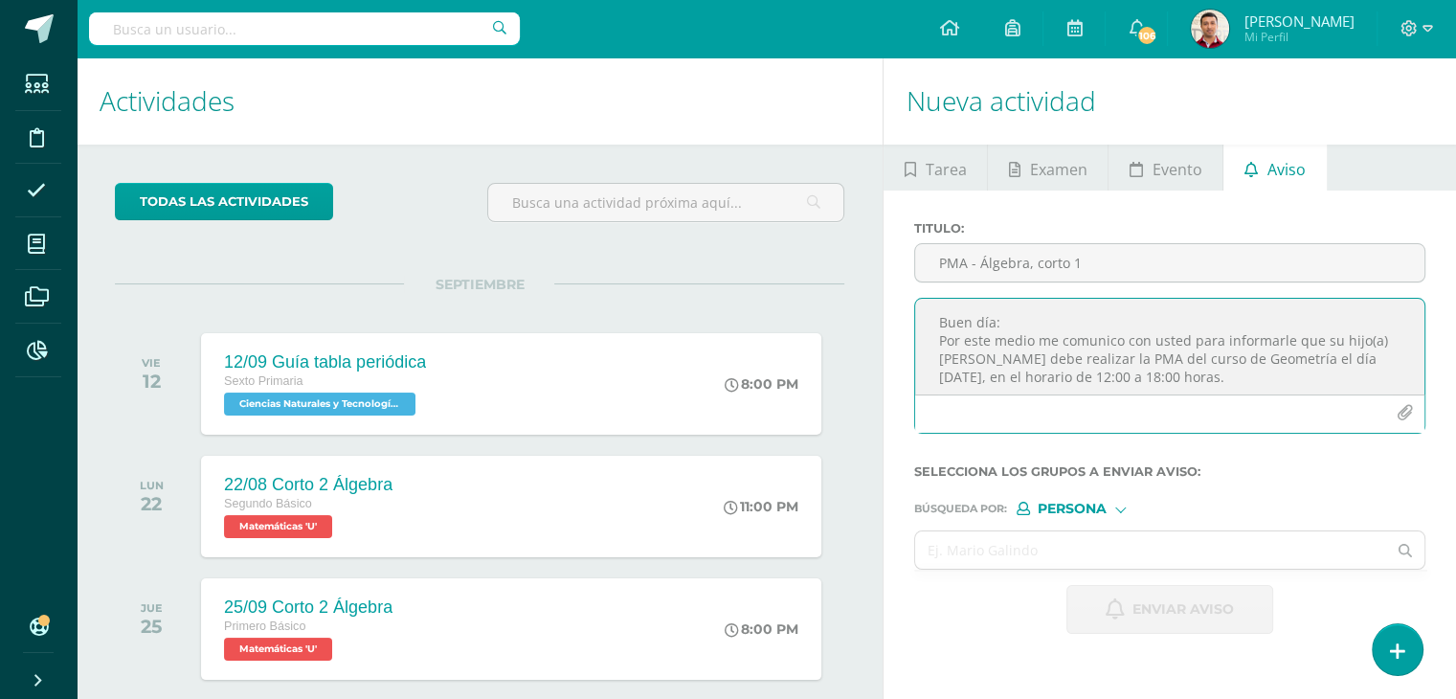
click at [946, 329] on textarea "Buen día: Por este medio me comunico con usted para informarle que su hijo(a) V…" at bounding box center [1169, 347] width 509 height 96
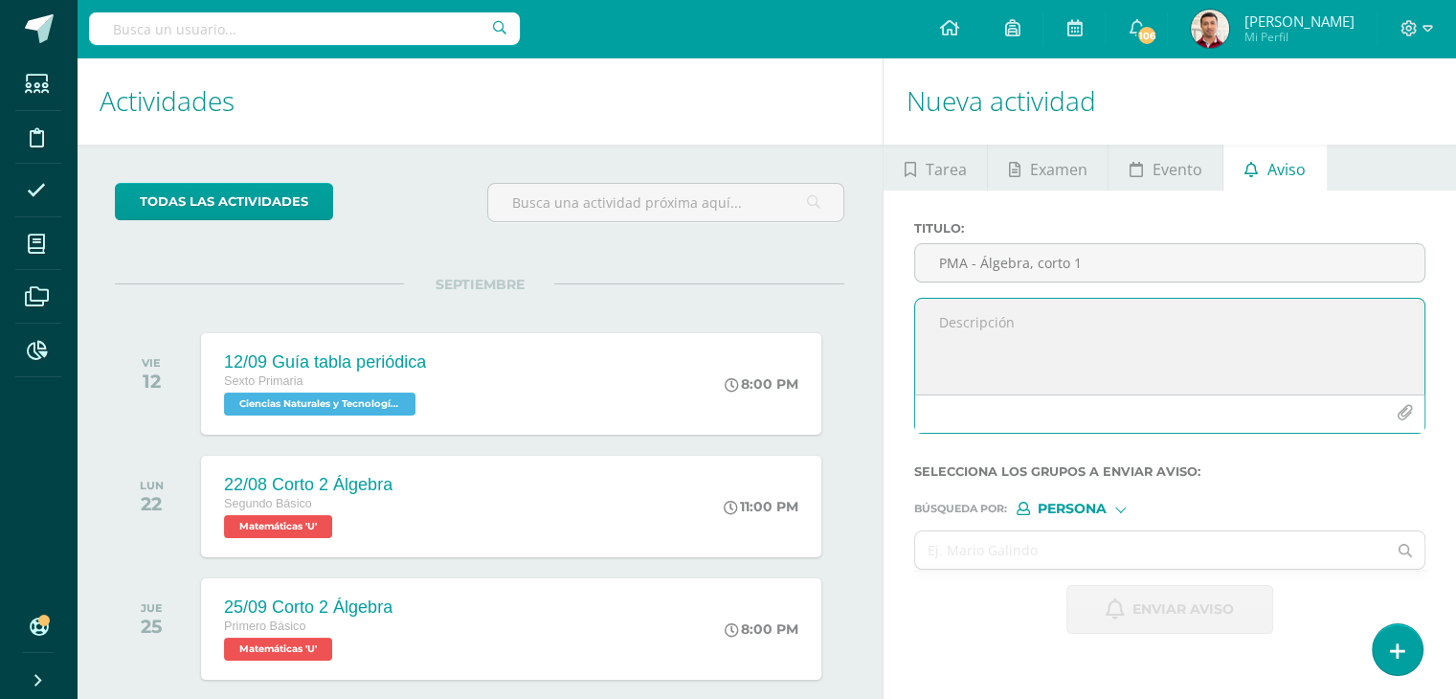
click at [950, 322] on textarea at bounding box center [1169, 347] width 509 height 96
paste textarea "Buen día. Por este medio me comunico con usted para informarle que su hijo(a) […"
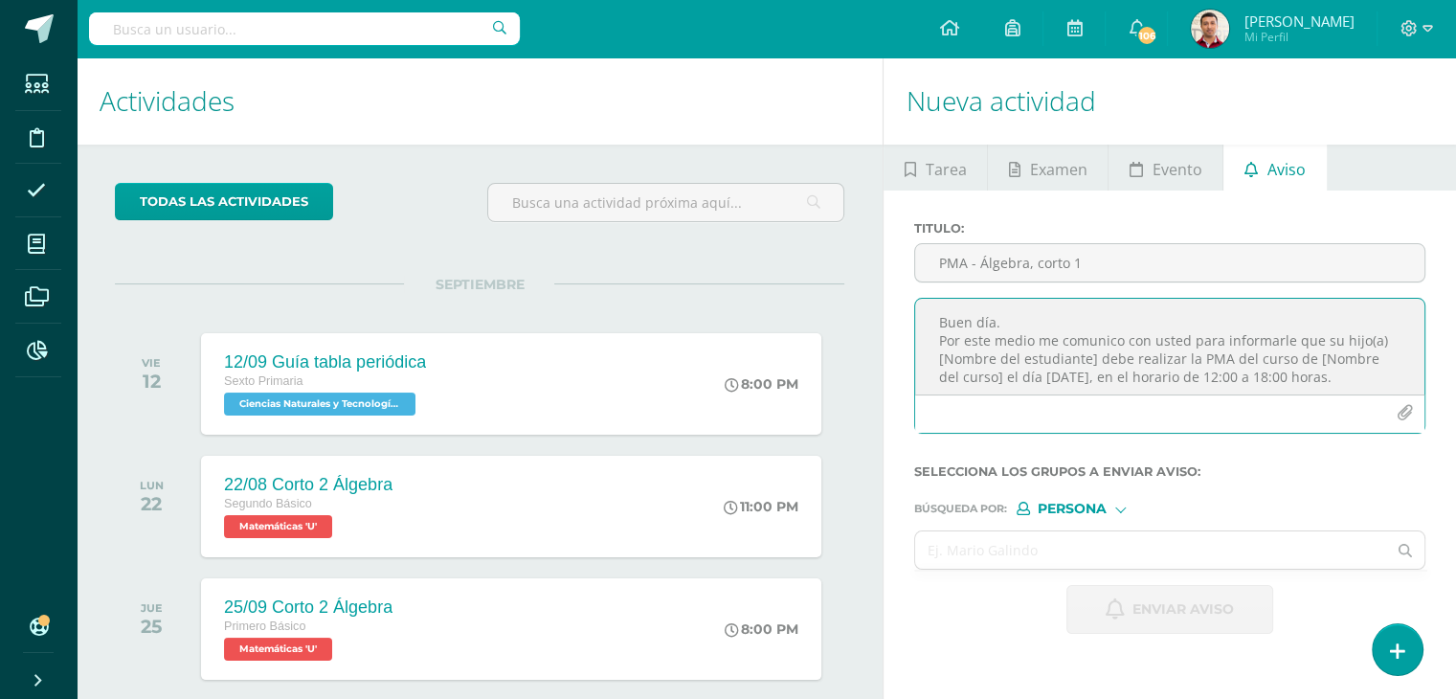
click at [933, 355] on textarea "Buen día. Por este medio me comunico con usted para informarle que su hijo(a) […" at bounding box center [1169, 347] width 509 height 96
click at [1222, 344] on textarea "Buen día. Por este medio me comunico con usted para informarle que su hijo(a) Y…" at bounding box center [1169, 347] width 509 height 96
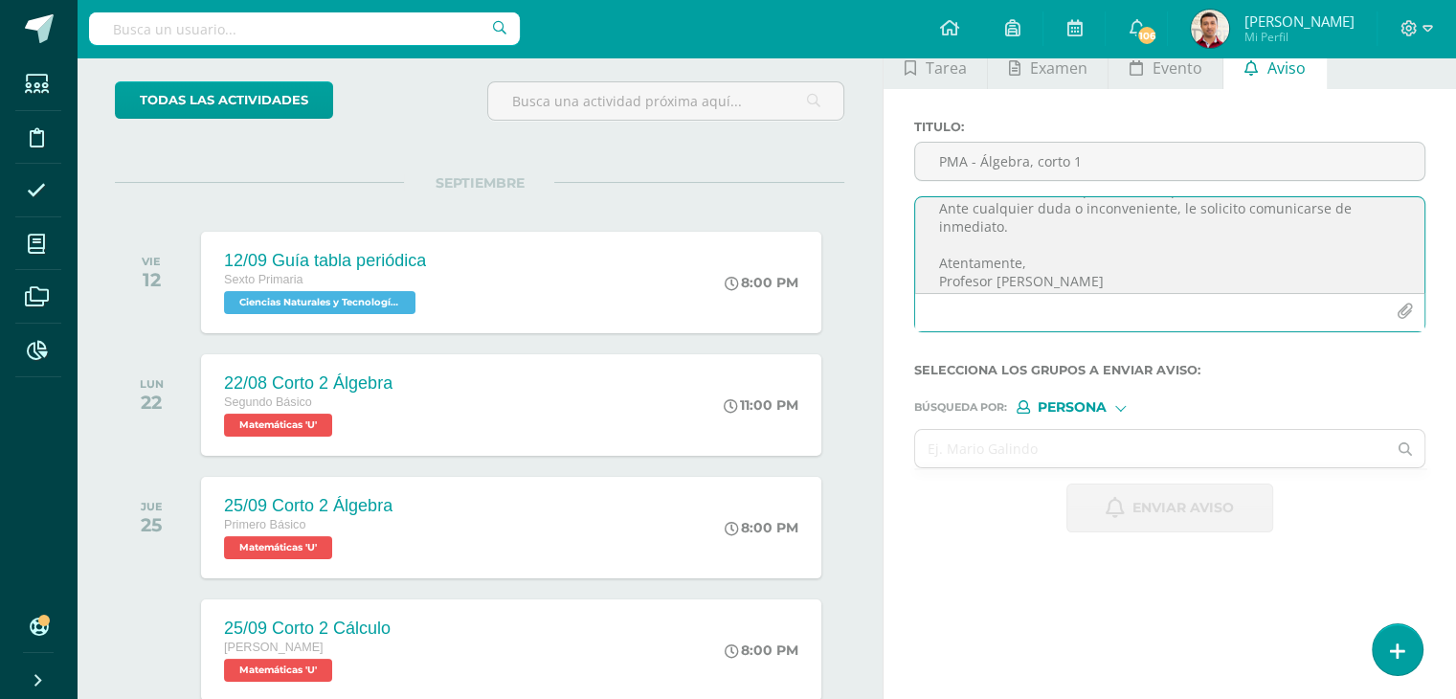
scroll to position [102, 0]
type textarea "Buen día. Por este medio me comunico con usted para informarle que su hijo(a) Y…"
click at [996, 450] on input "text" at bounding box center [1150, 447] width 471 height 37
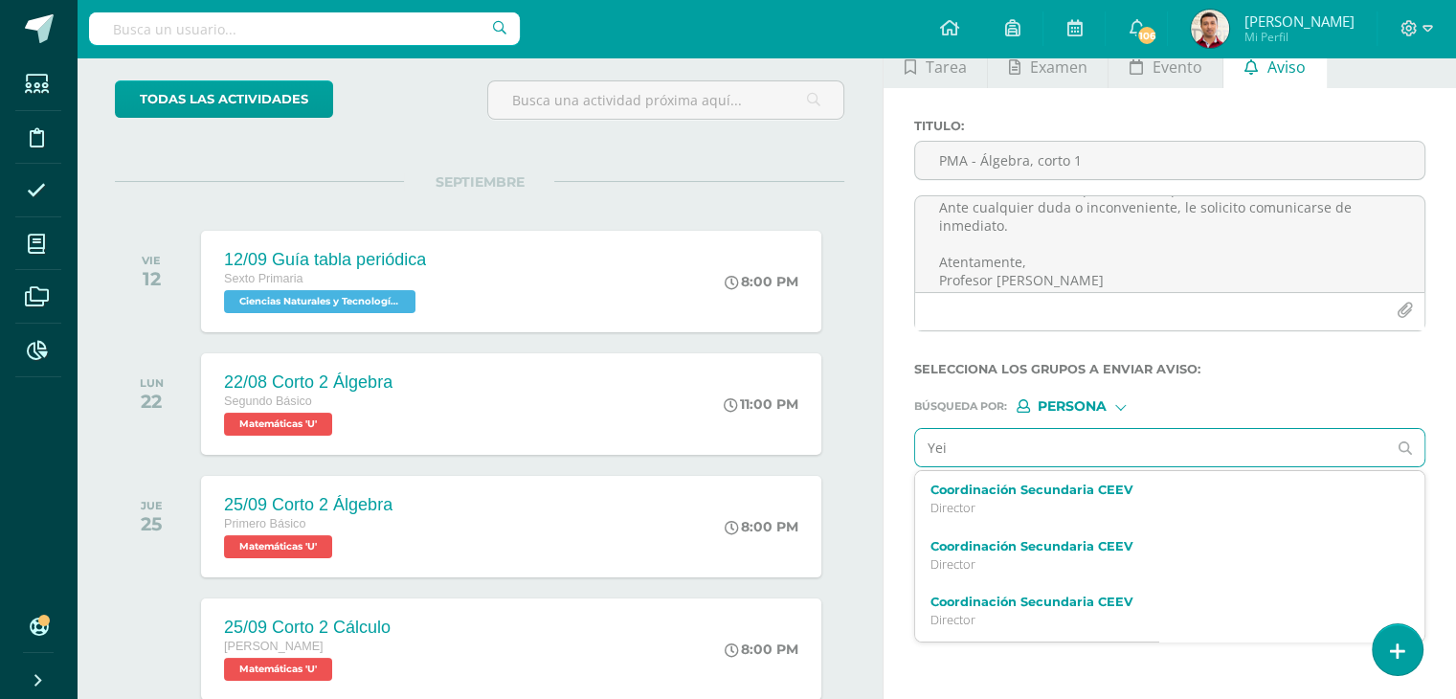
type input "Yeic"
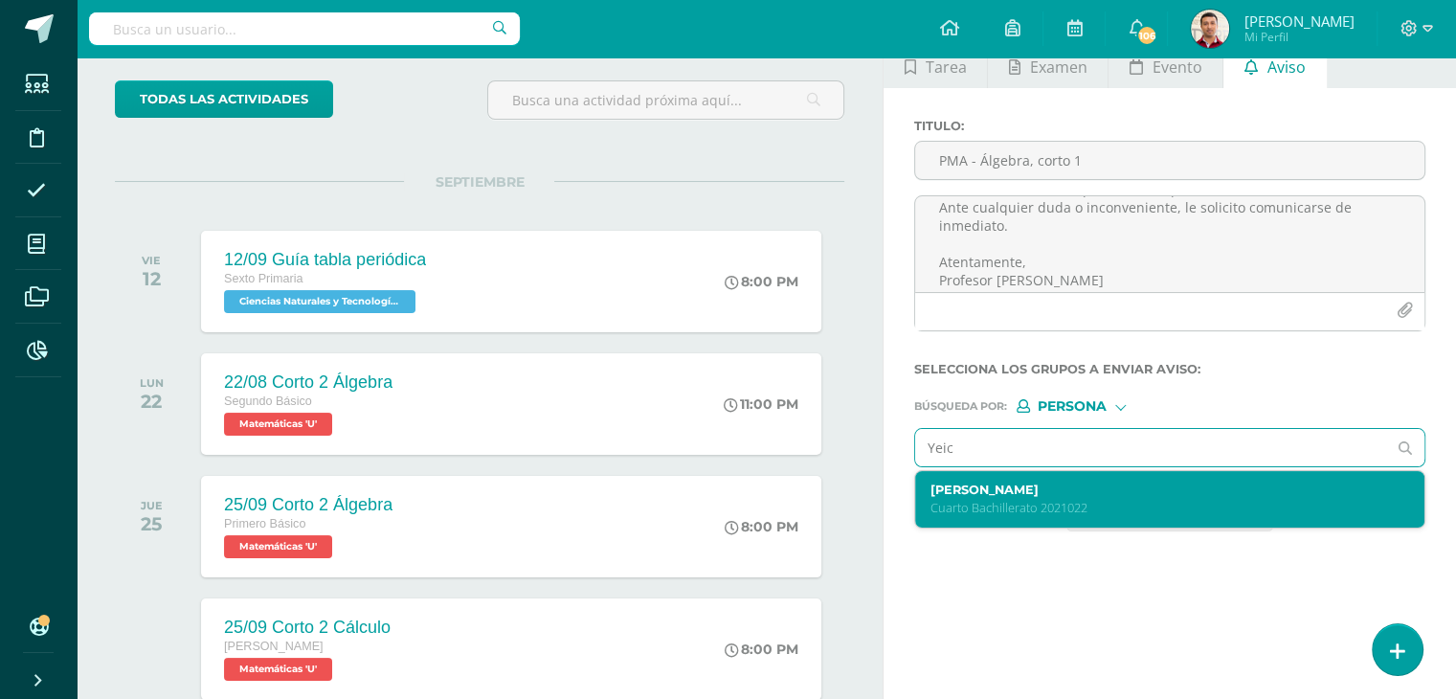
click at [992, 491] on label "Yeicob Ferdynand Elías Bran" at bounding box center [1159, 489] width 459 height 14
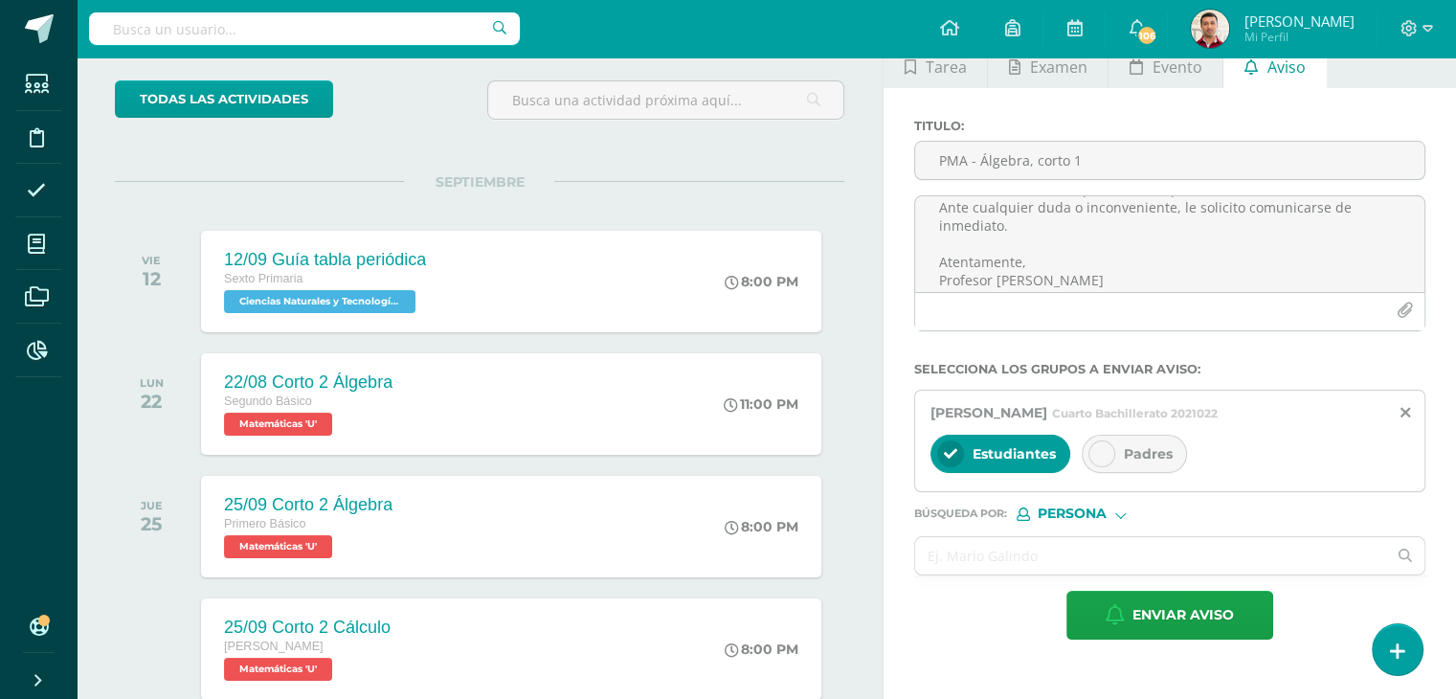
click at [1099, 449] on icon at bounding box center [1101, 453] width 13 height 13
click at [988, 567] on input "text" at bounding box center [1150, 555] width 471 height 37
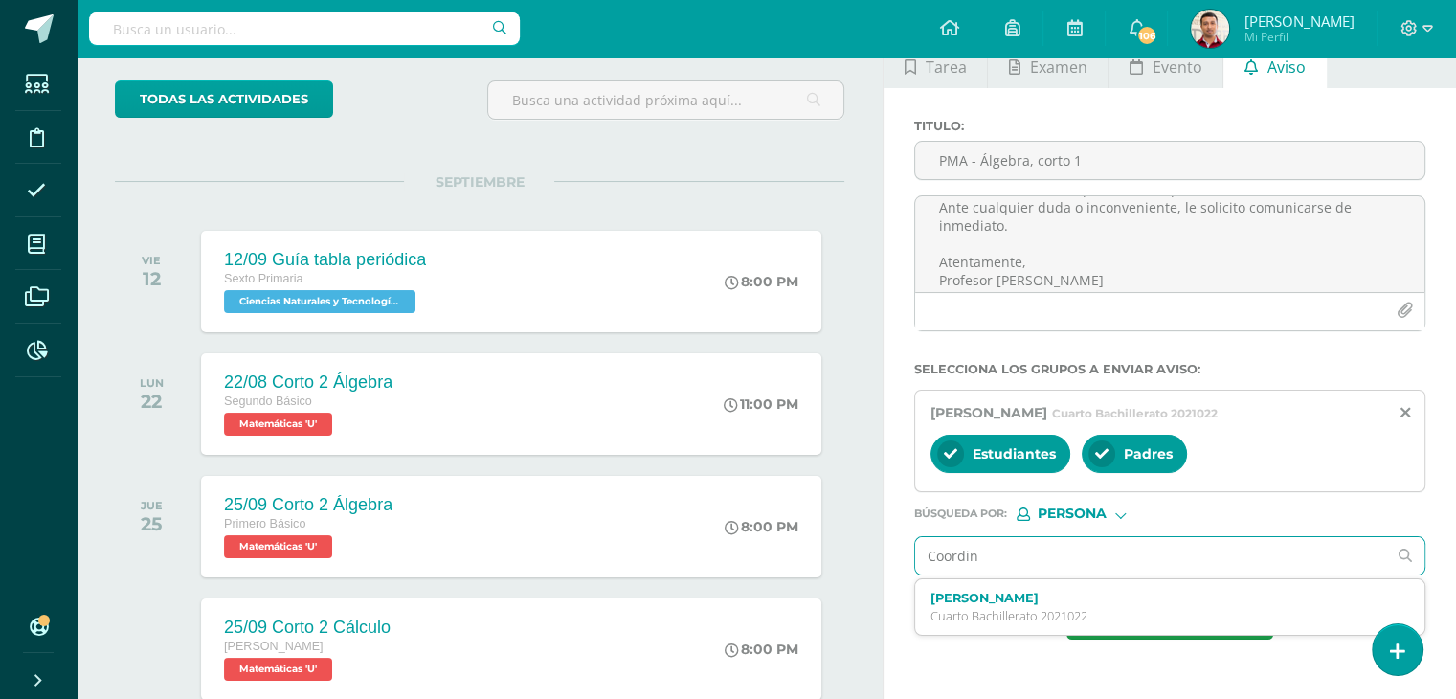
type input "Coordina"
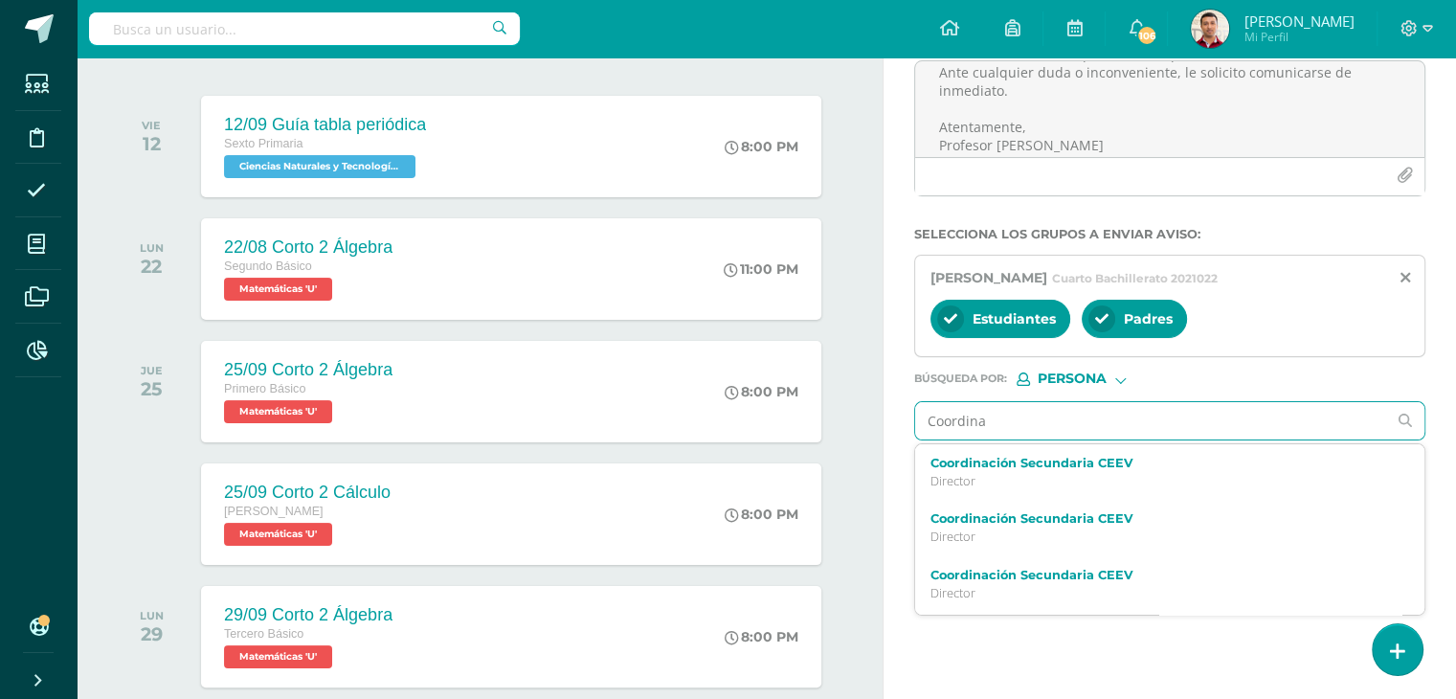
scroll to position [245, 0]
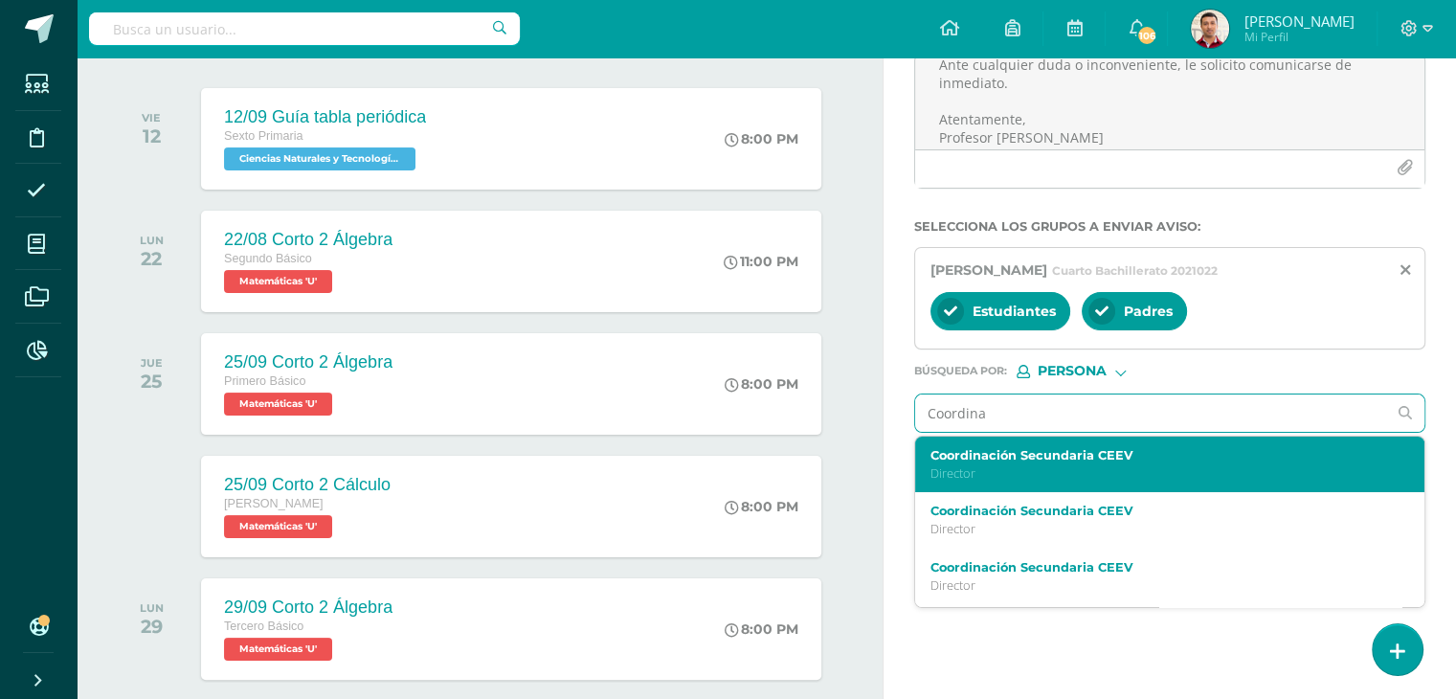
click at [1010, 469] on p "Director" at bounding box center [1159, 473] width 459 height 16
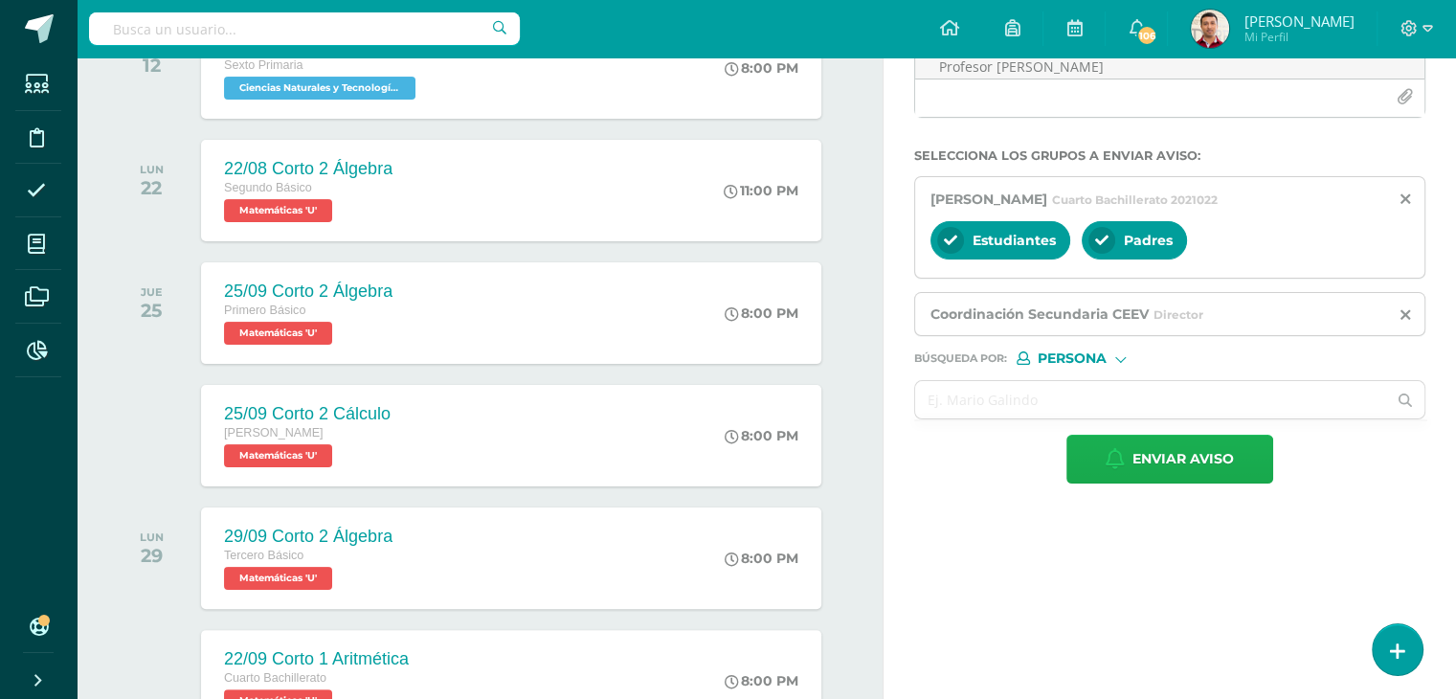
scroll to position [298, 0]
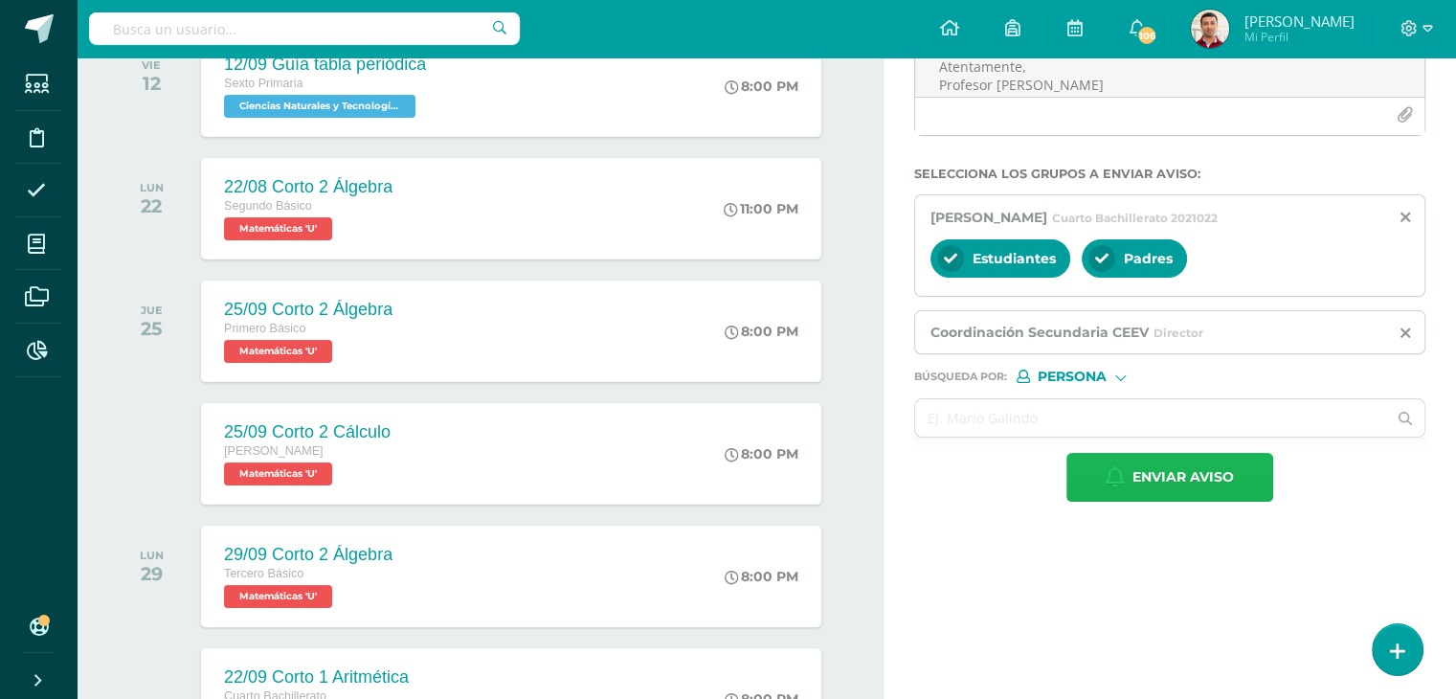
click at [1131, 483] on button "Enviar aviso" at bounding box center [1169, 477] width 207 height 49
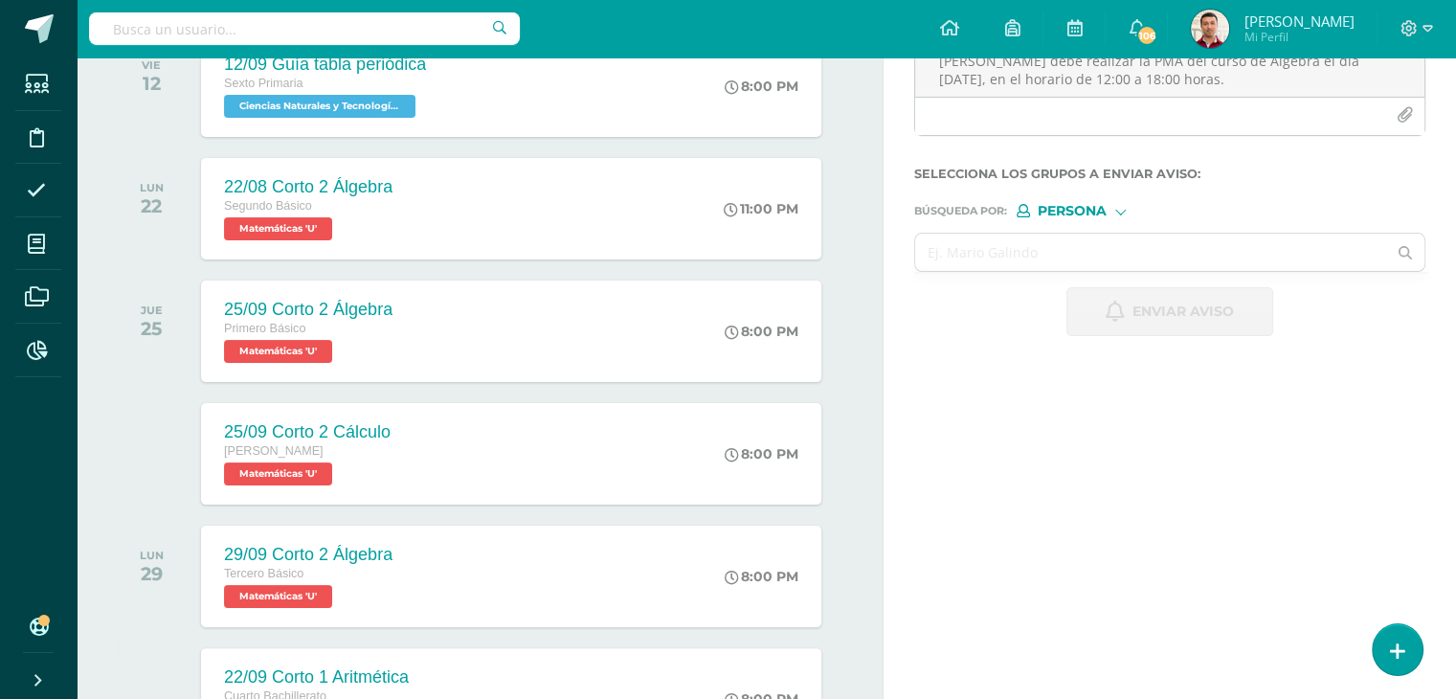
scroll to position [36, 0]
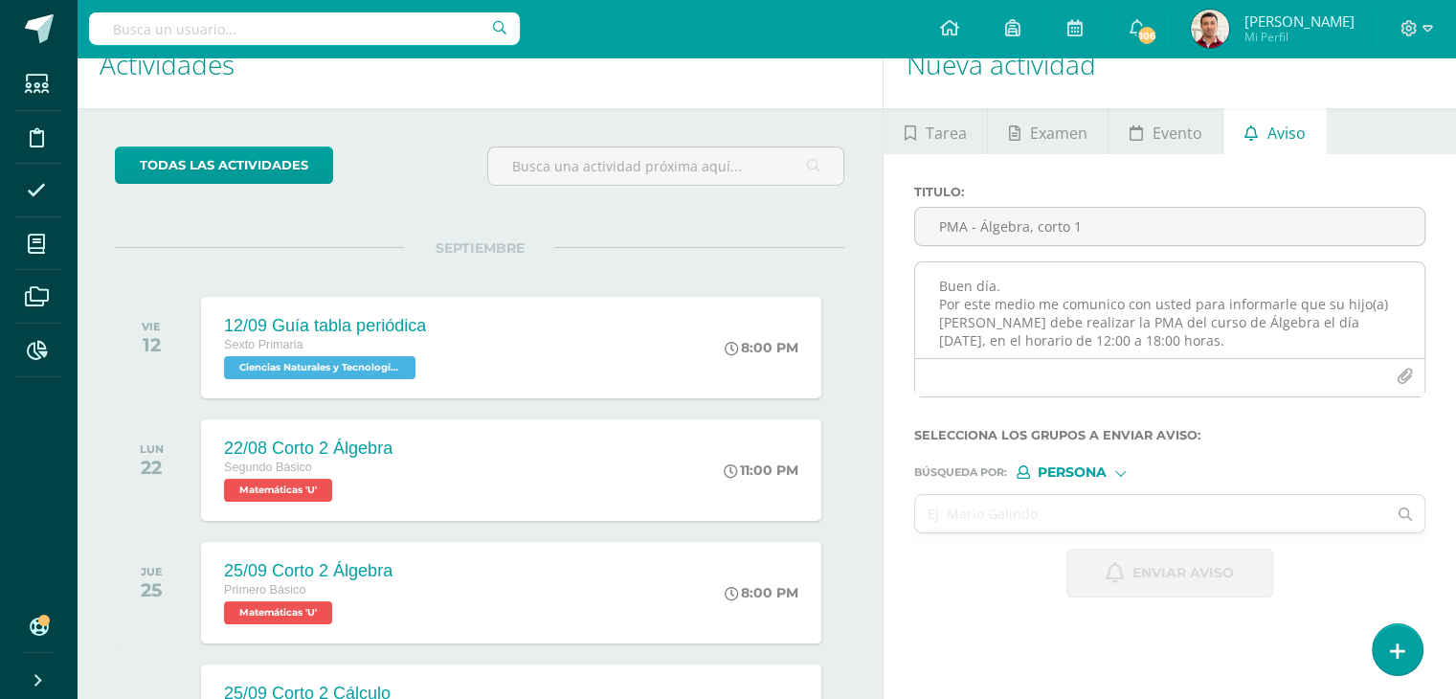
click at [953, 284] on textarea "Buen día. Por este medio me comunico con usted para informarle que su hijo(a) Y…" at bounding box center [1169, 310] width 509 height 96
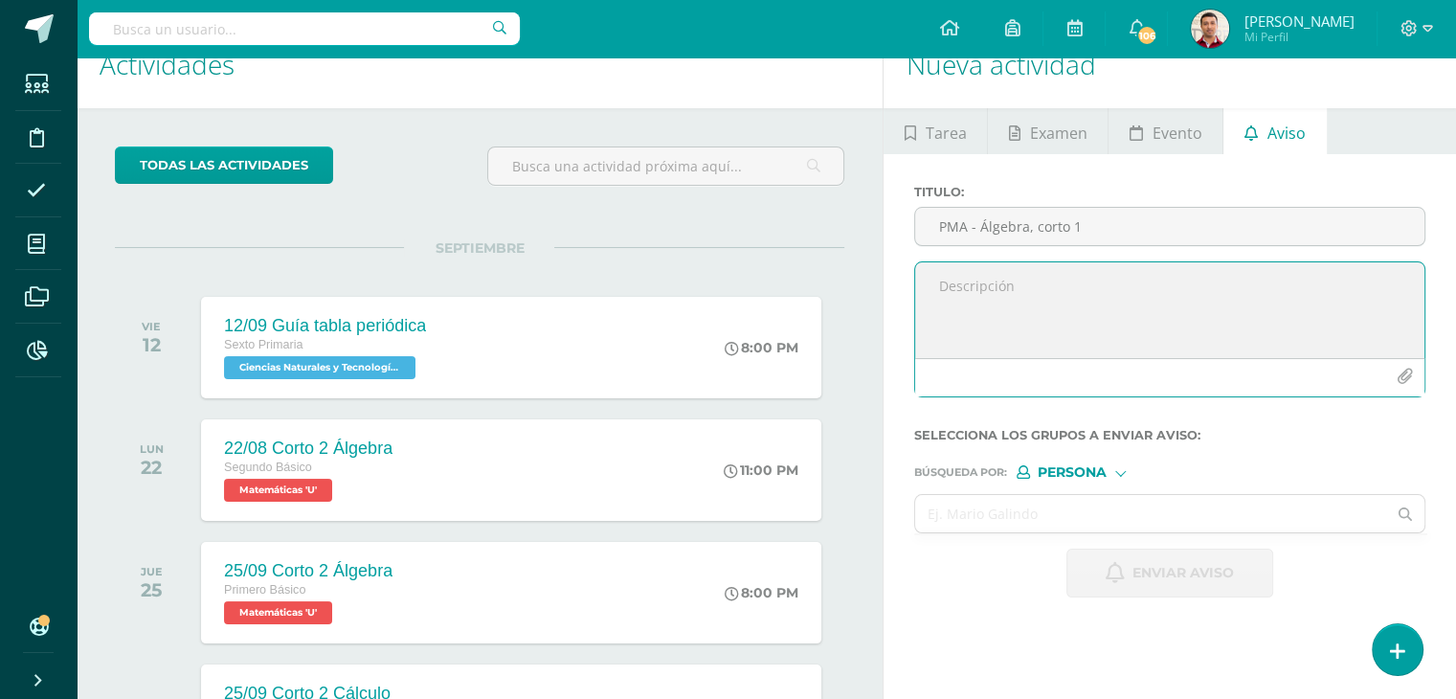
paste textarea "Buen día. Por este medio me comunico con usted para informarle que su hijo(a) […"
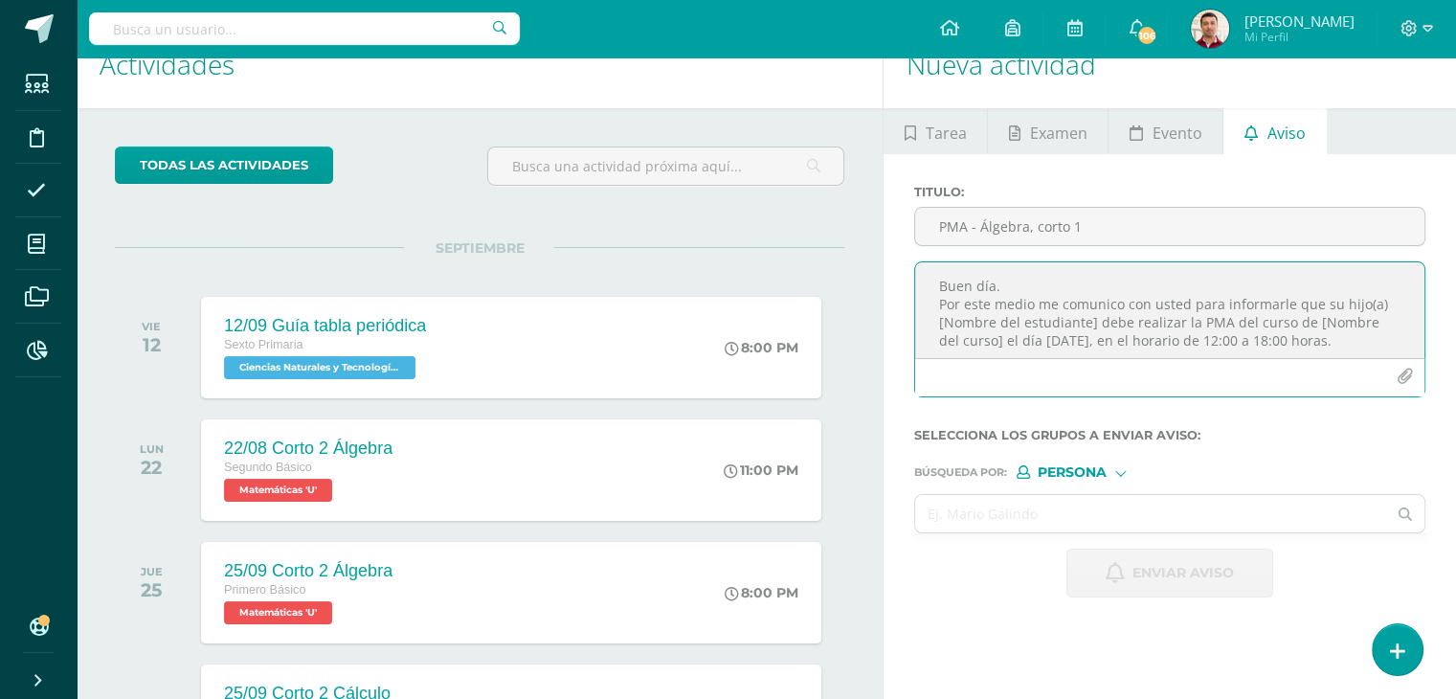
scroll to position [140, 0]
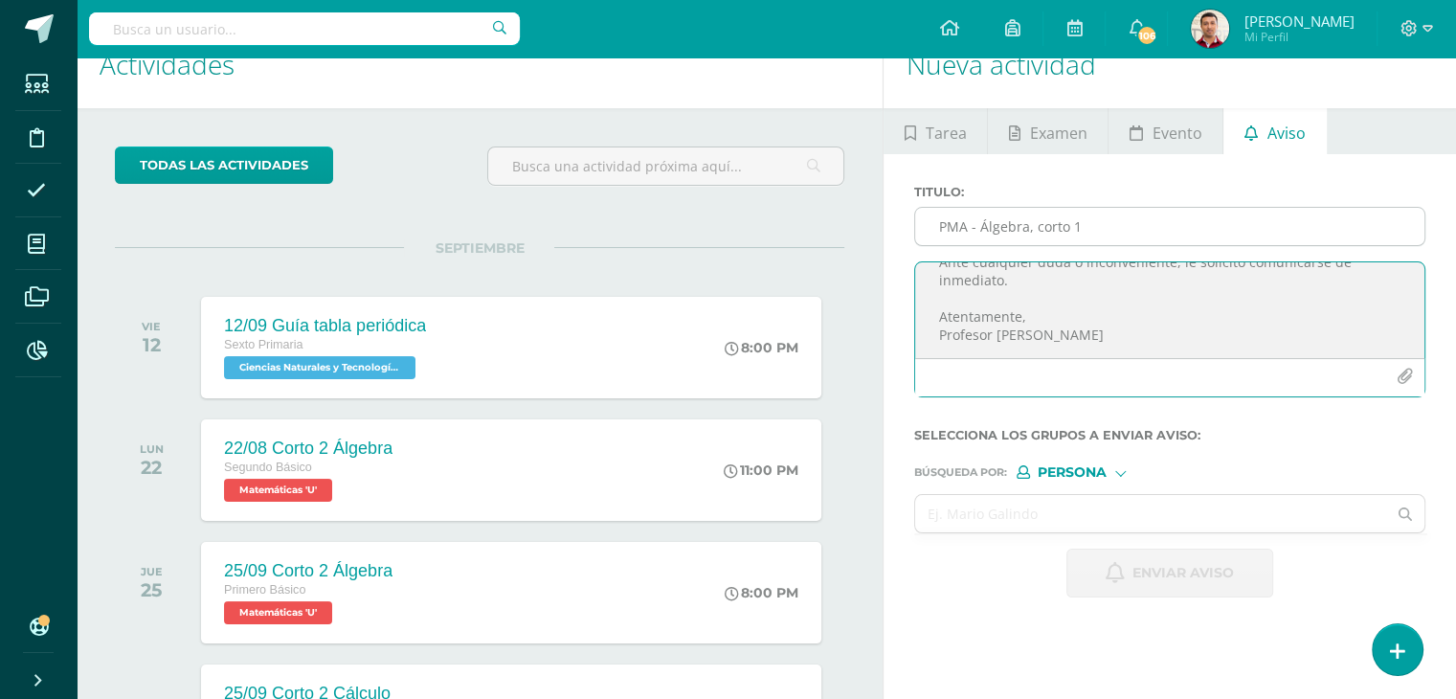
type textarea "Buen día. Por este medio me comunico con usted para informarle que su hijo(a) […"
click at [934, 212] on input "PMA - Álgebra, corto 1" at bounding box center [1169, 226] width 509 height 37
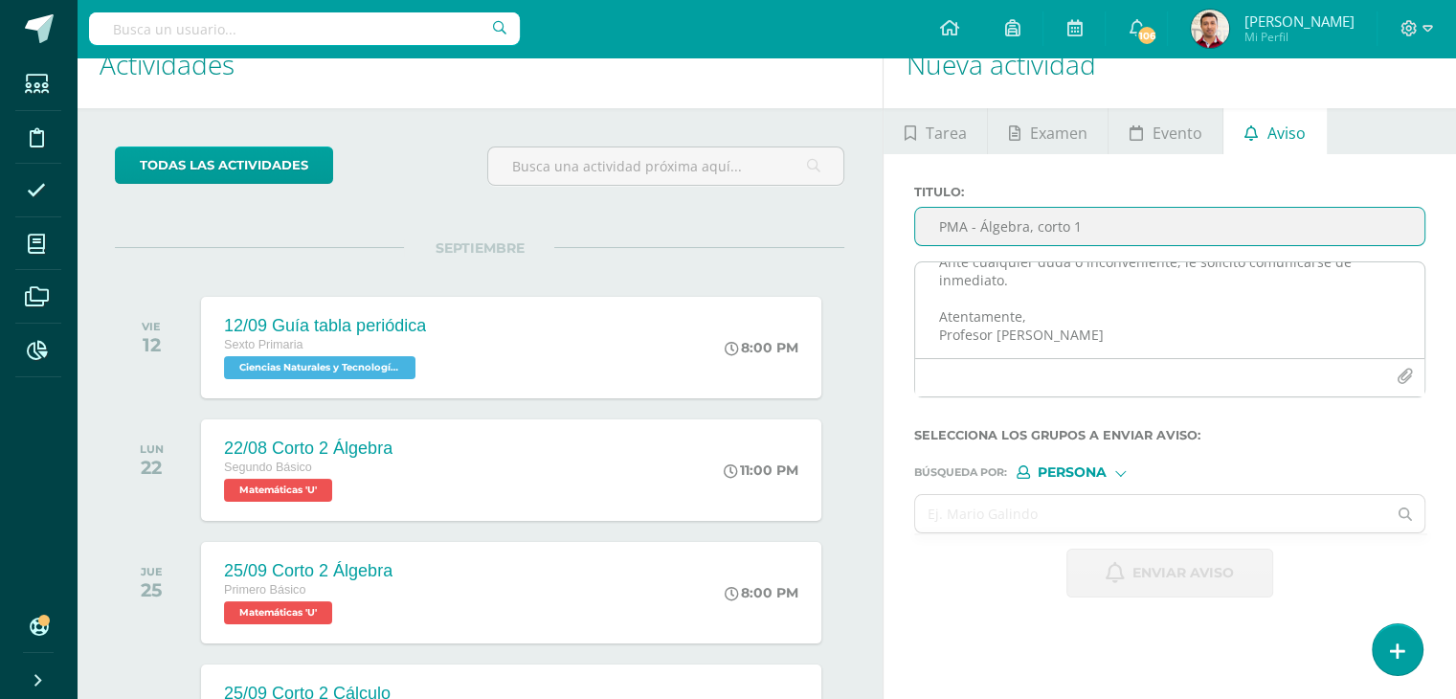
scroll to position [0, 0]
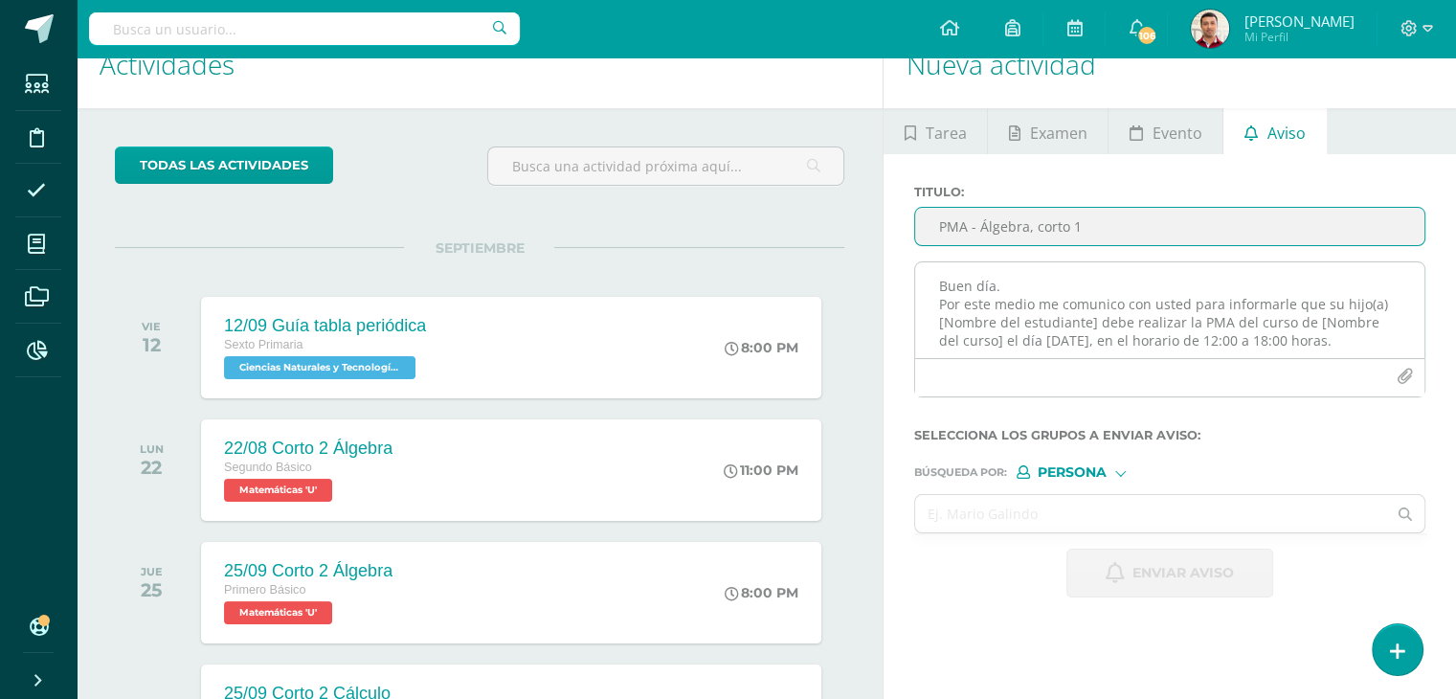
type input "PMA - Álgebra, corto 1"
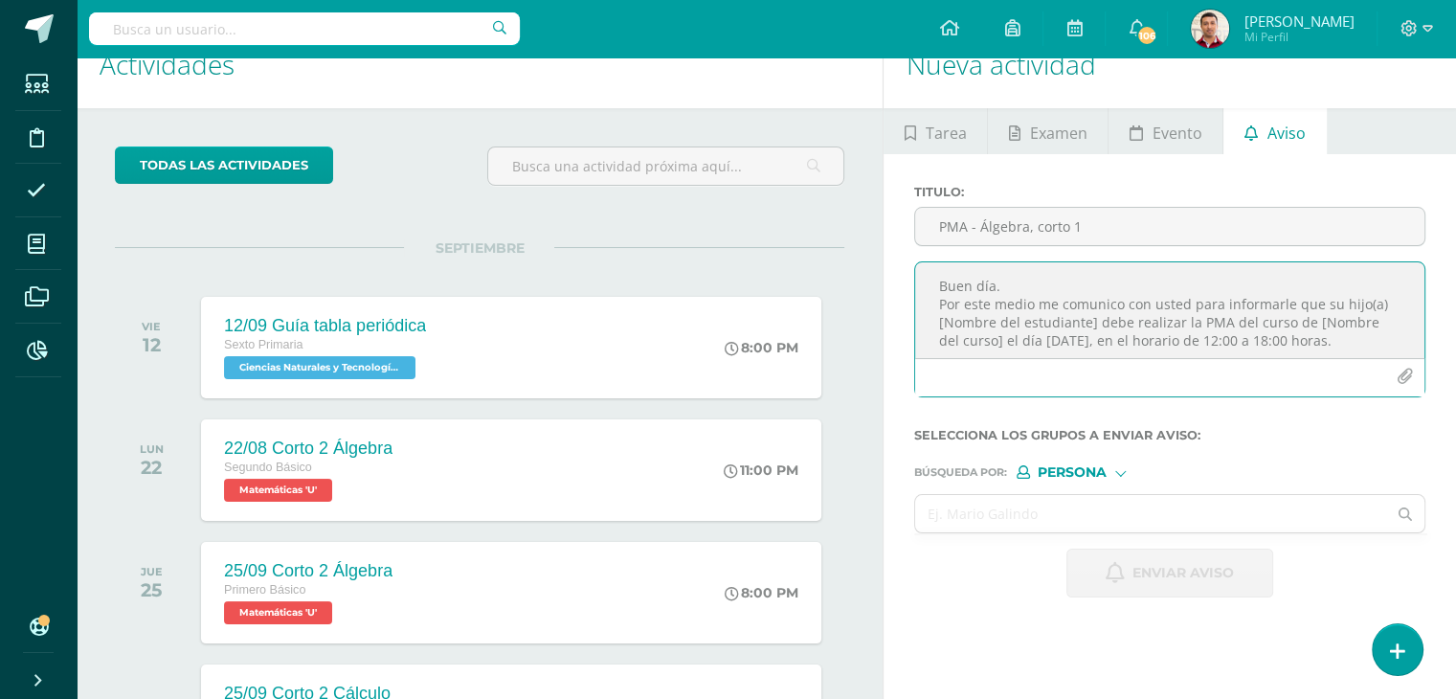
click at [935, 315] on textarea "Buen día. Por este medio me comunico con usted para informarle que su hijo(a) […" at bounding box center [1169, 310] width 509 height 96
click at [1281, 321] on textarea "Buen día. Por este medio me comunico con usted para informarle que su hijo(a) Z…" at bounding box center [1169, 309] width 509 height 96
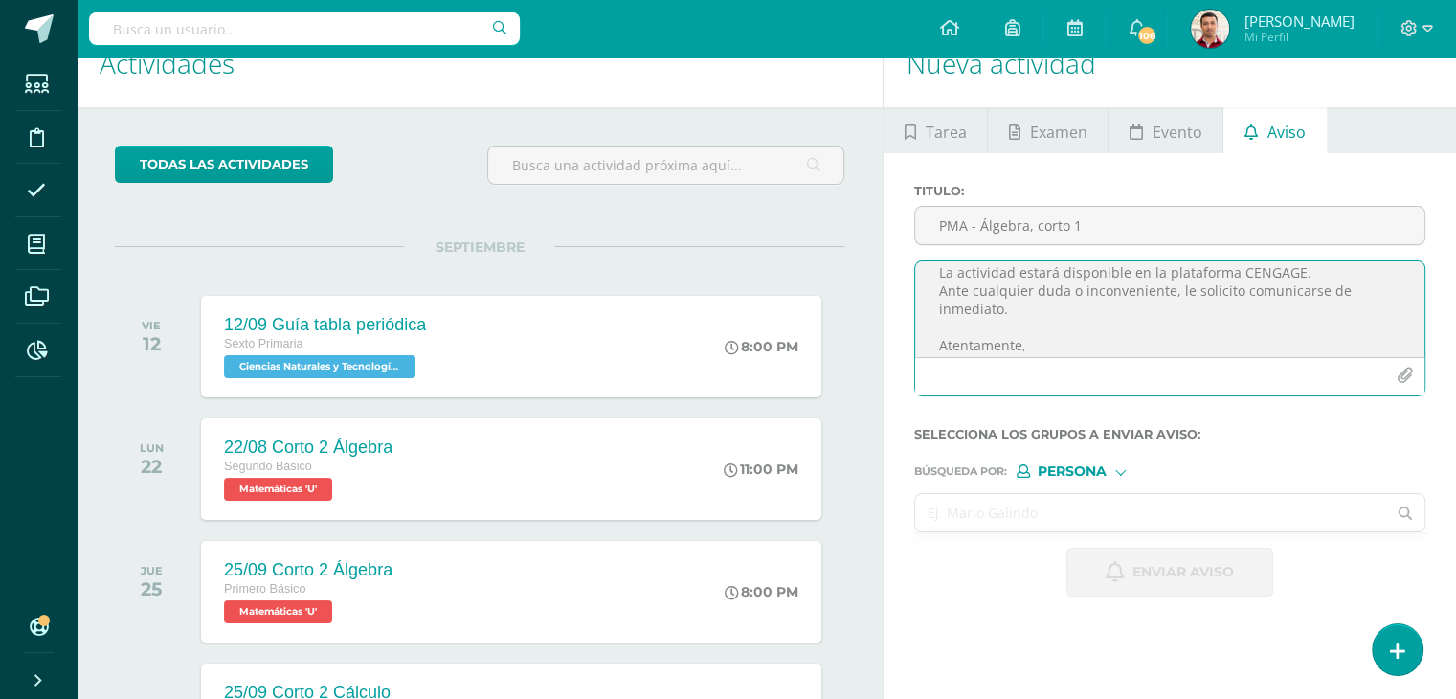
scroll to position [122, 0]
type textarea "Buen día. Por este medio me comunico con usted para informarle que su hijo(a) Z…"
click at [973, 506] on input "text" at bounding box center [1150, 512] width 471 height 37
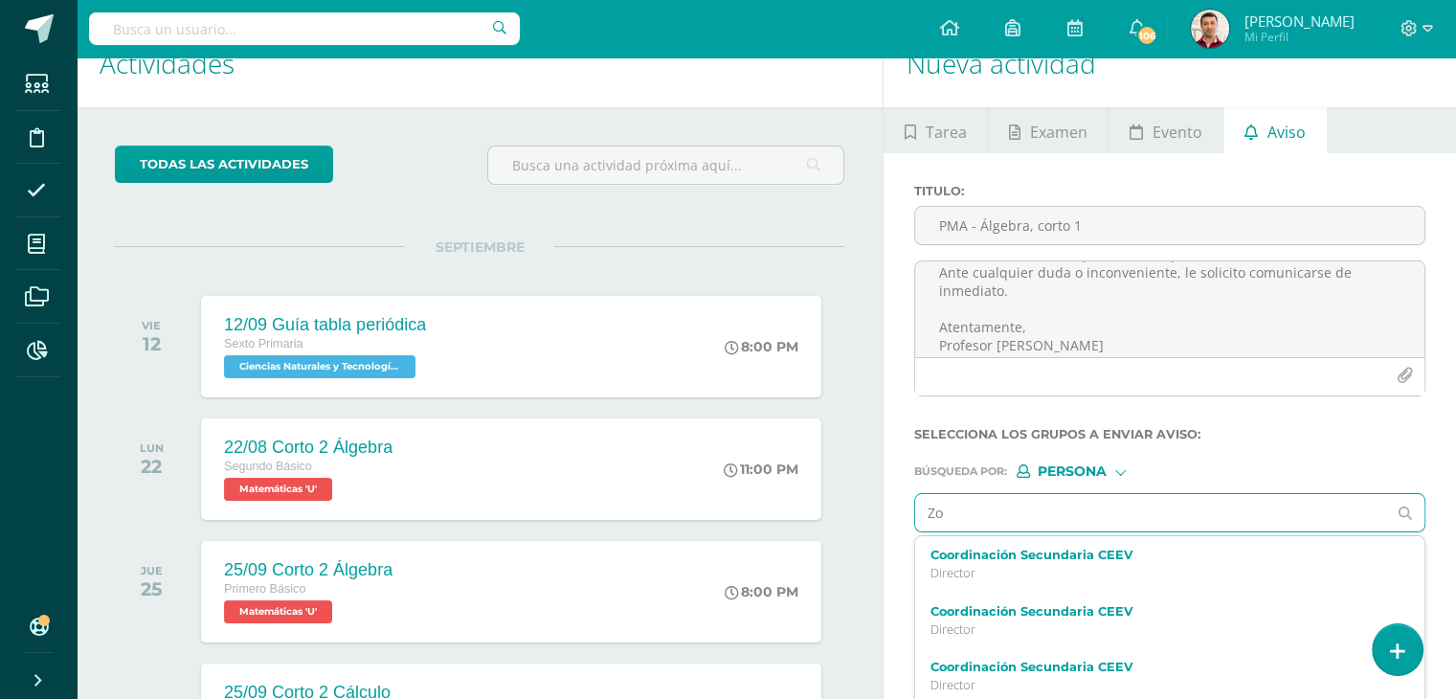
type input "Zoe"
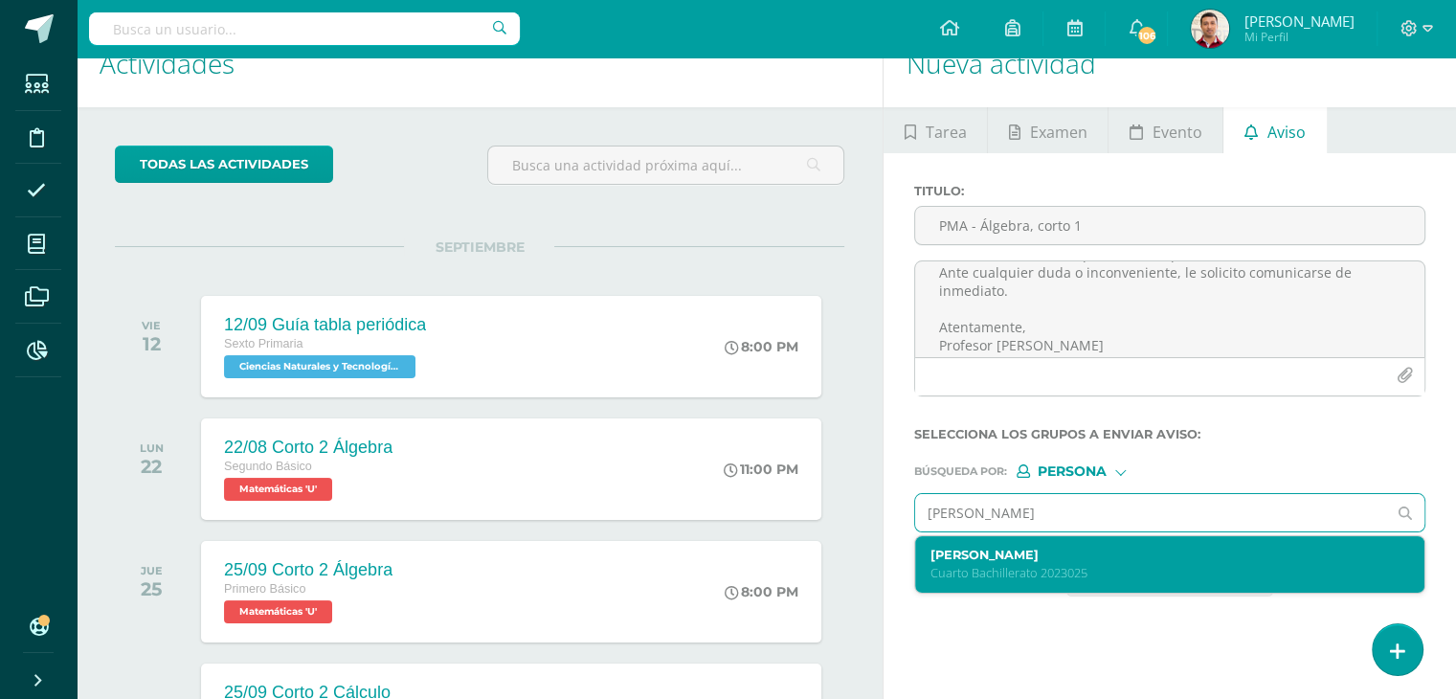
click at [1025, 557] on label "Zoe Catalina Guerra Alvarado" at bounding box center [1159, 555] width 459 height 14
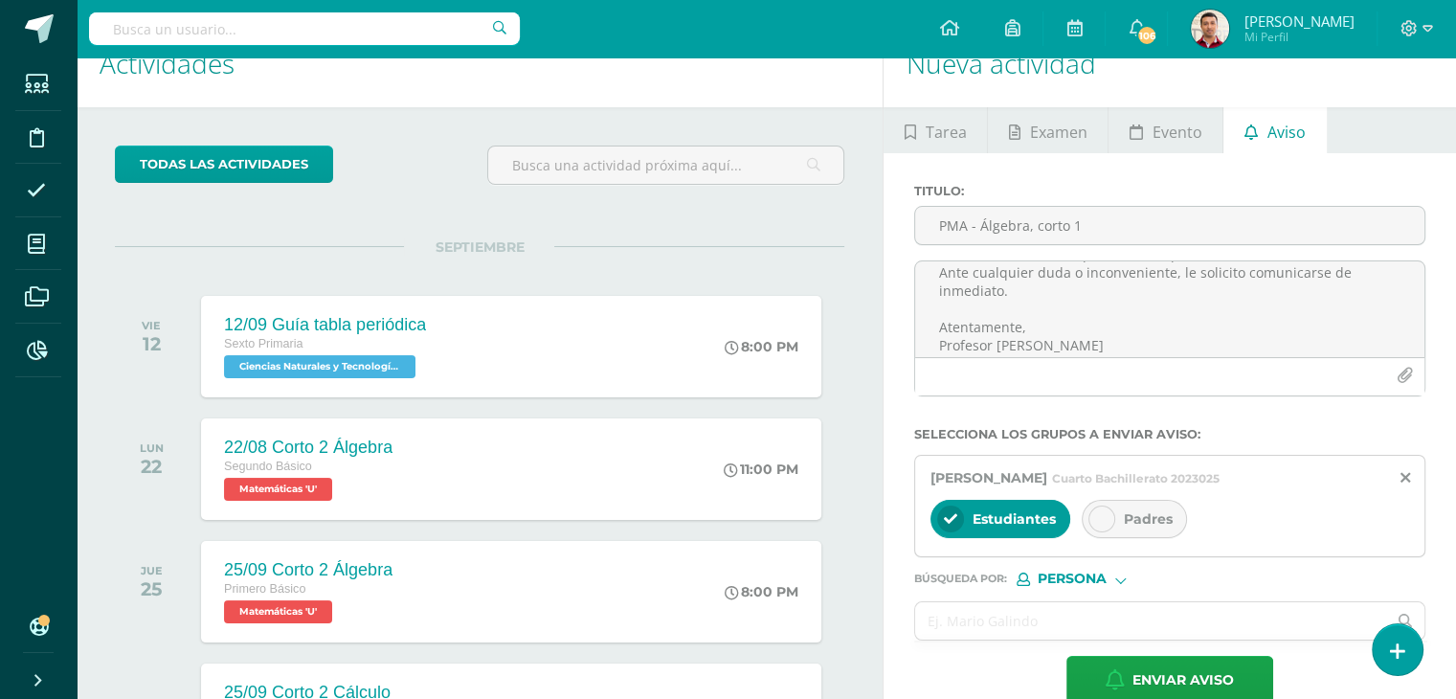
click at [1096, 512] on icon at bounding box center [1101, 518] width 13 height 13
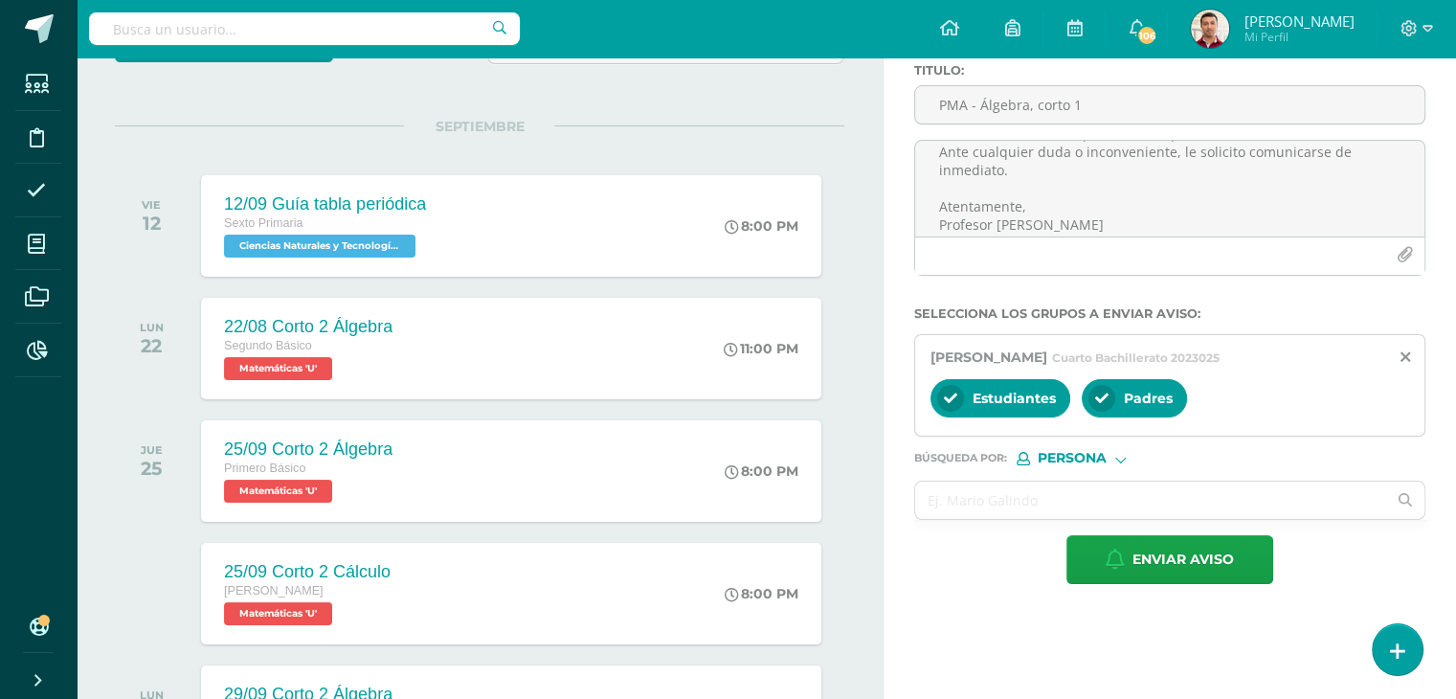
scroll to position [198, 0]
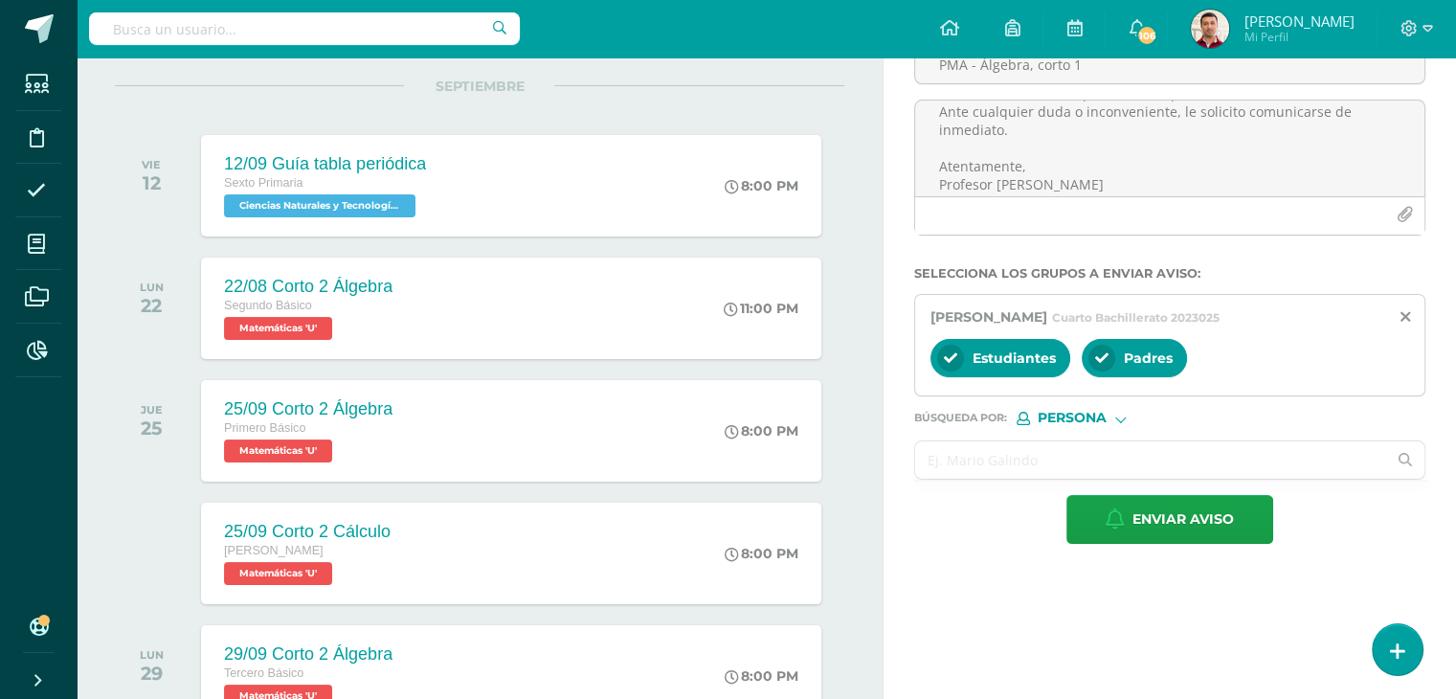
click at [987, 450] on input "text" at bounding box center [1150, 459] width 471 height 37
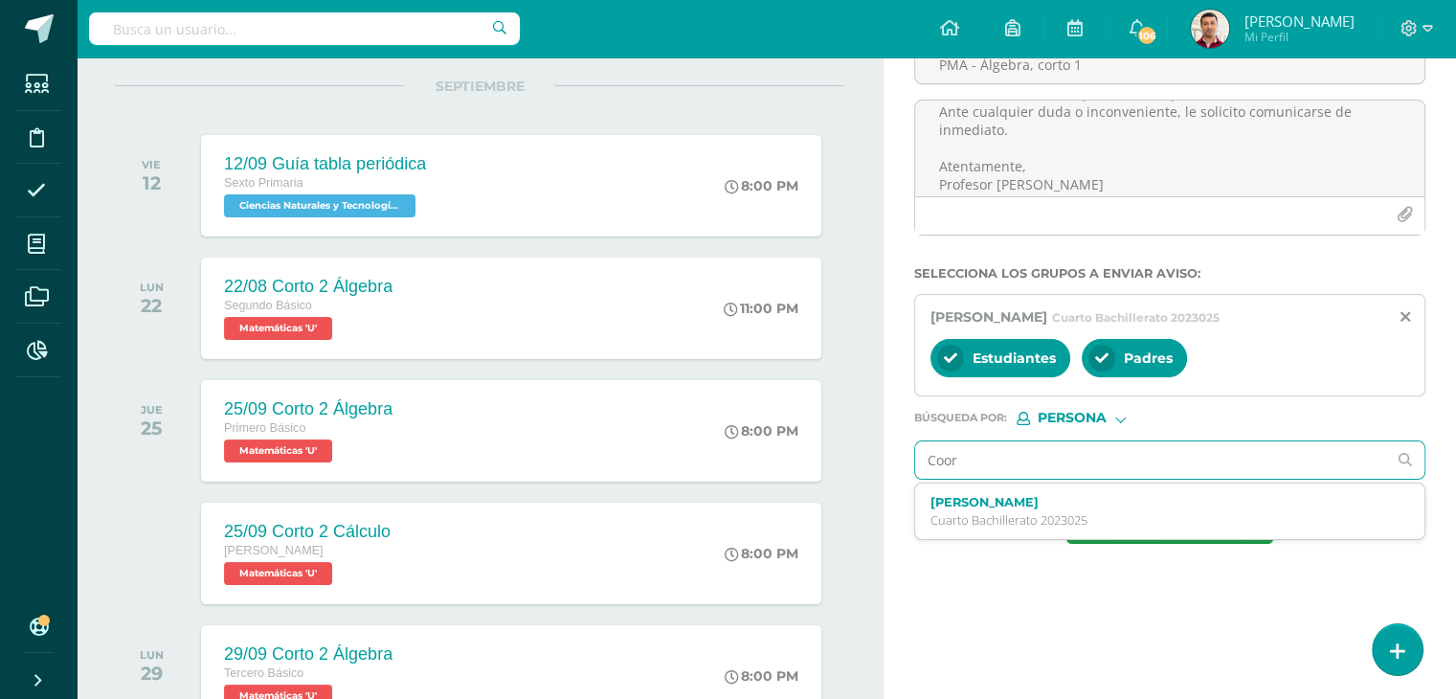
type input "Coord"
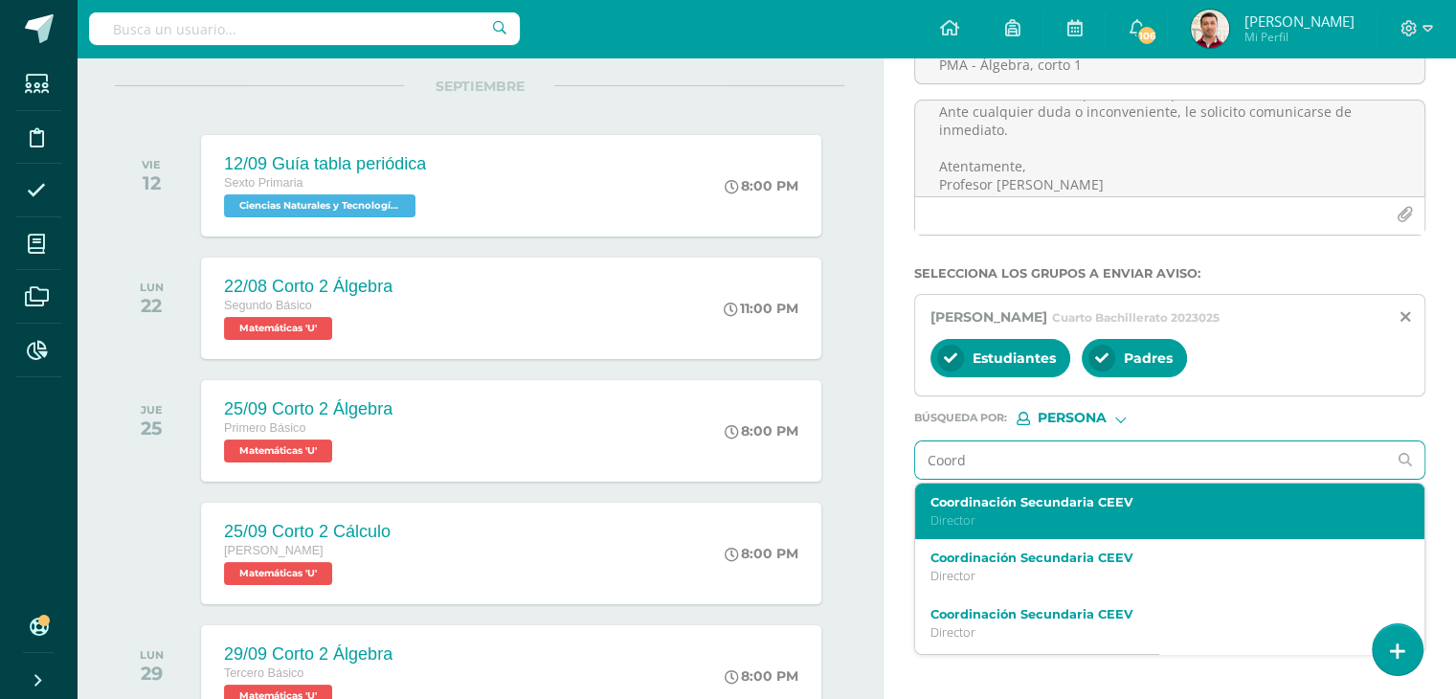
click at [1047, 522] on p "Director" at bounding box center [1159, 520] width 459 height 16
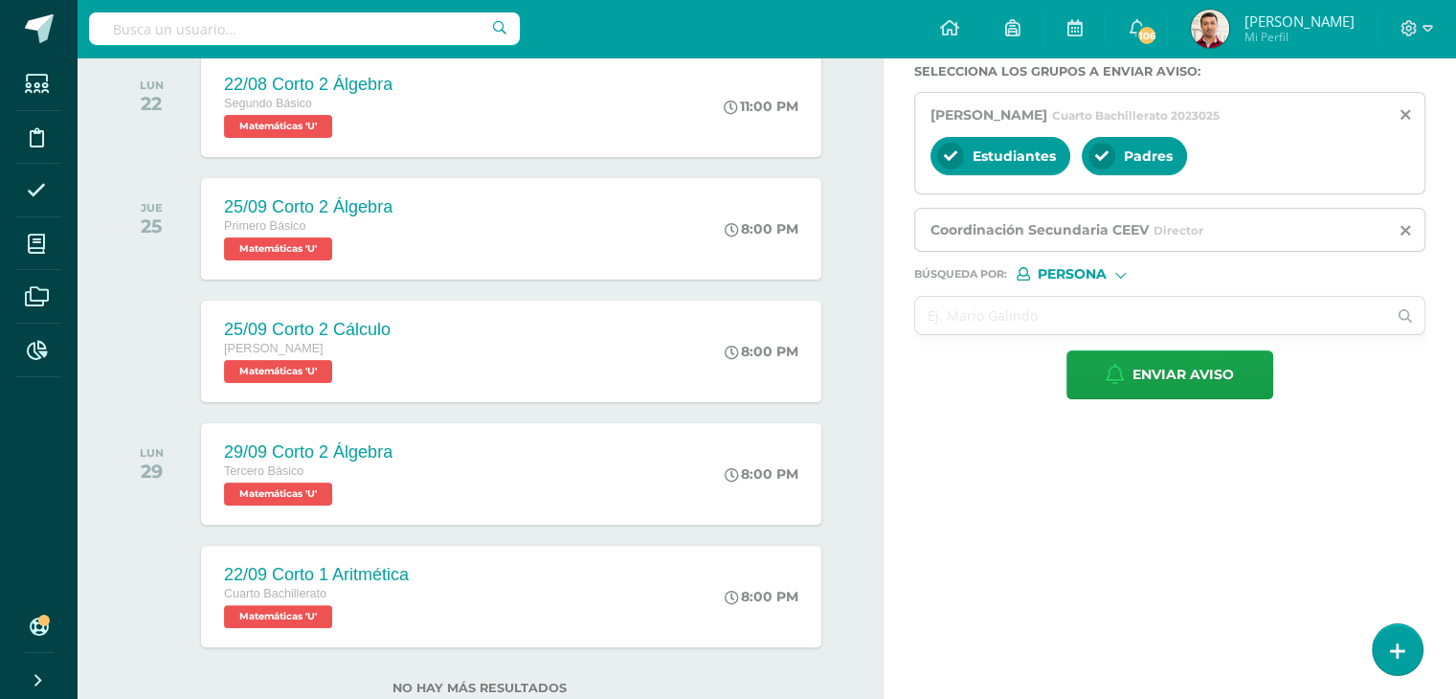
scroll to position [403, 0]
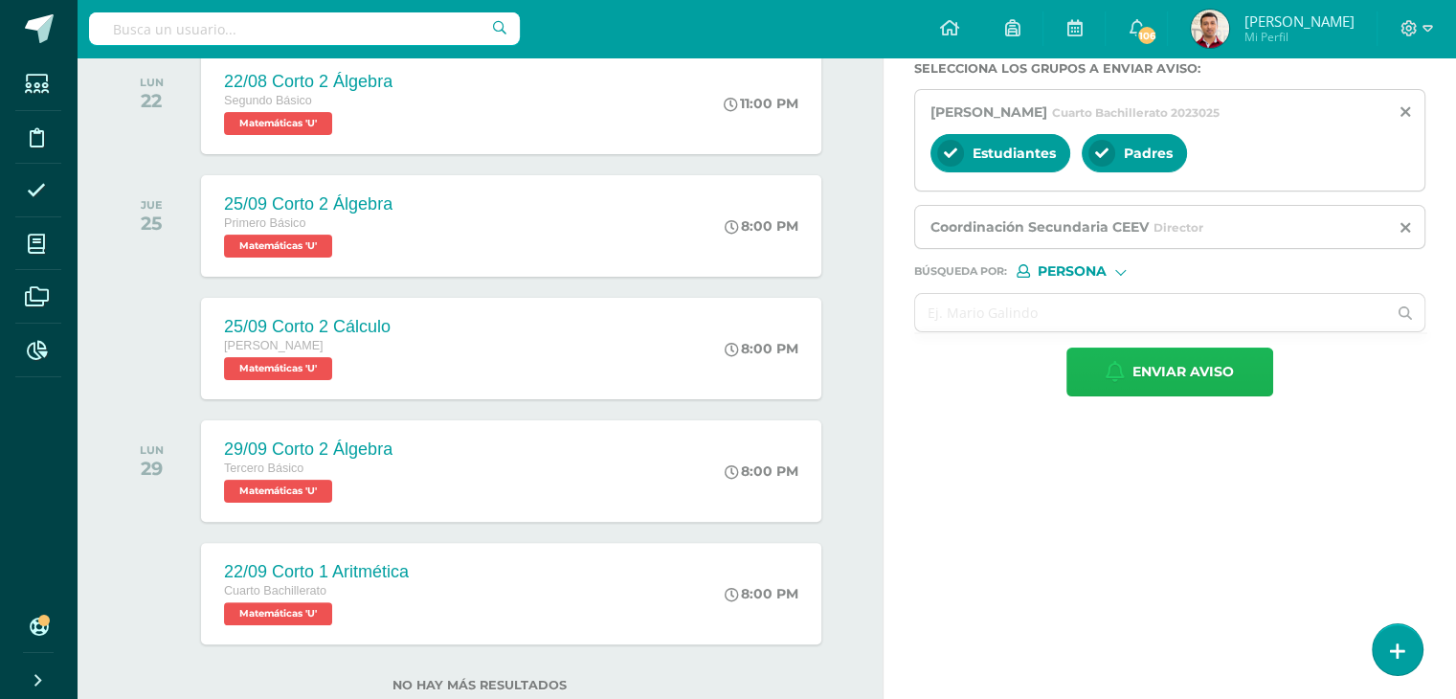
click at [1114, 380] on button "Enviar aviso" at bounding box center [1169, 371] width 207 height 49
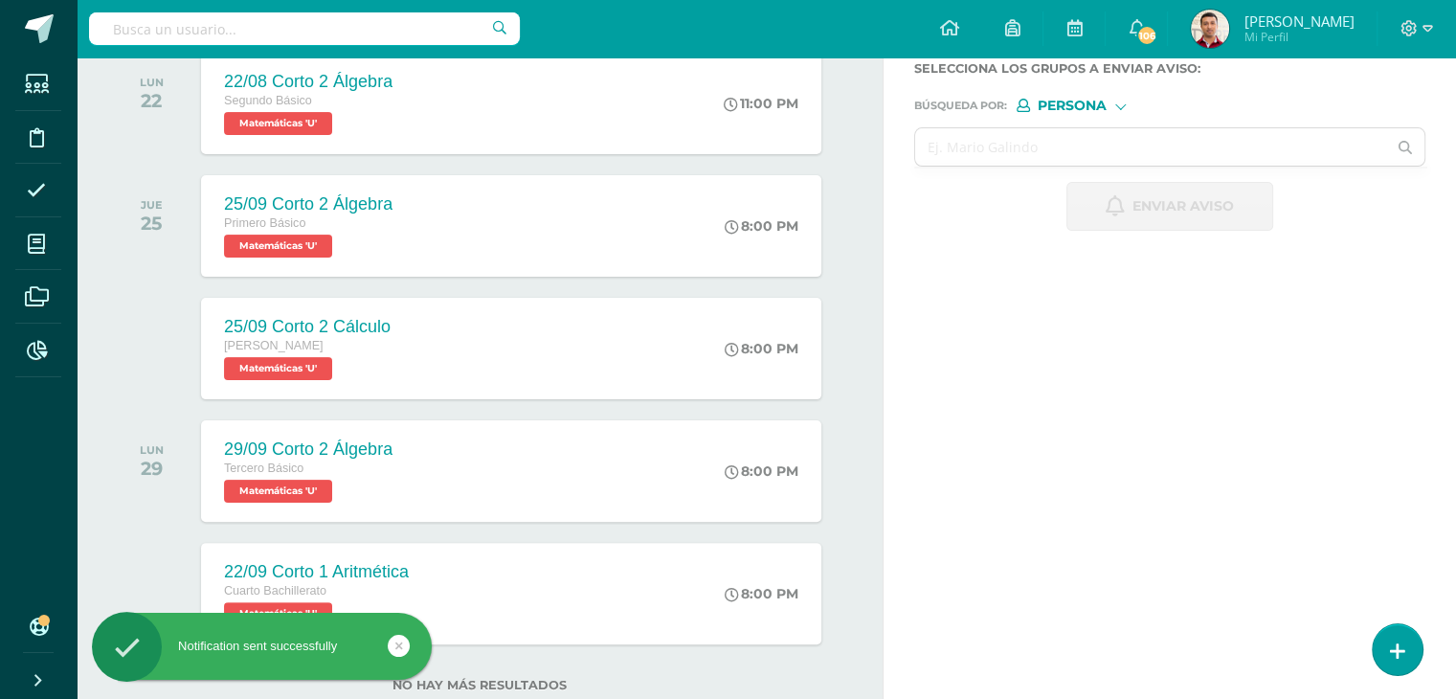
scroll to position [0, 0]
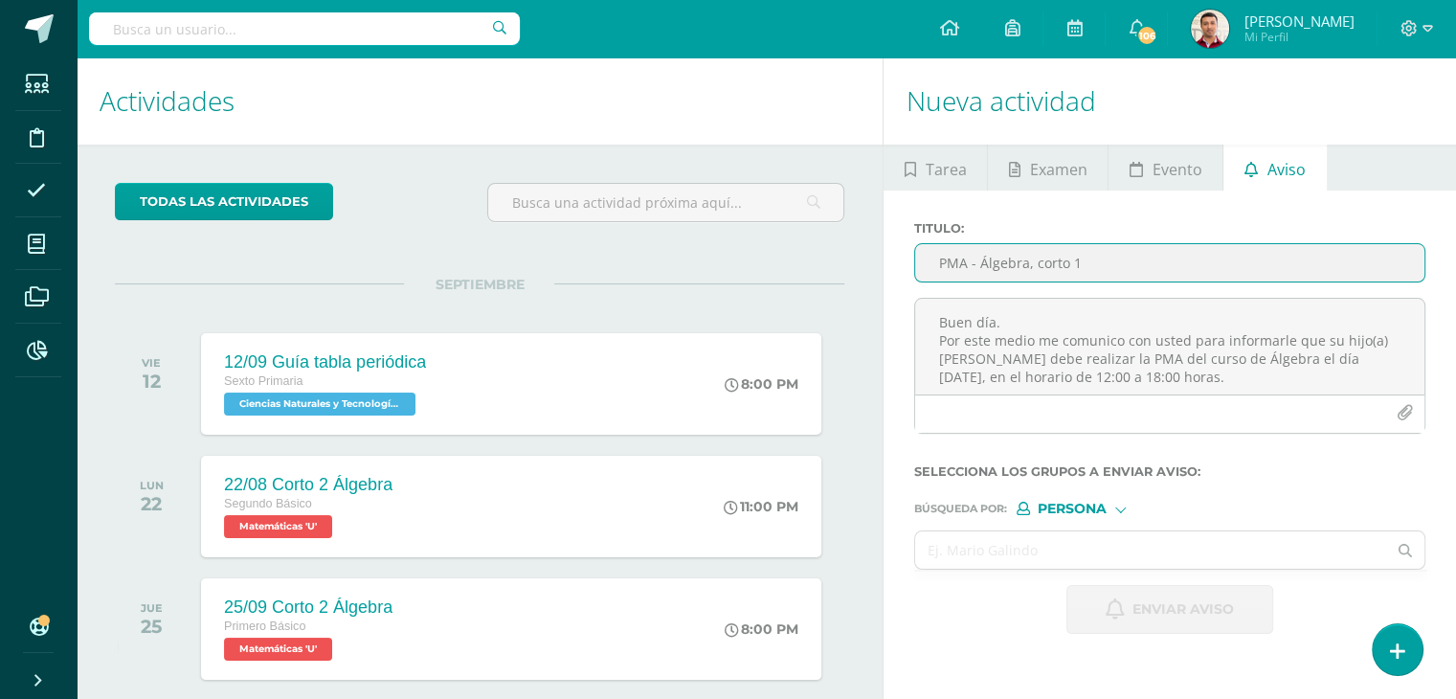
click at [950, 267] on input "PMA - Álgebra, corto 1" at bounding box center [1169, 262] width 509 height 37
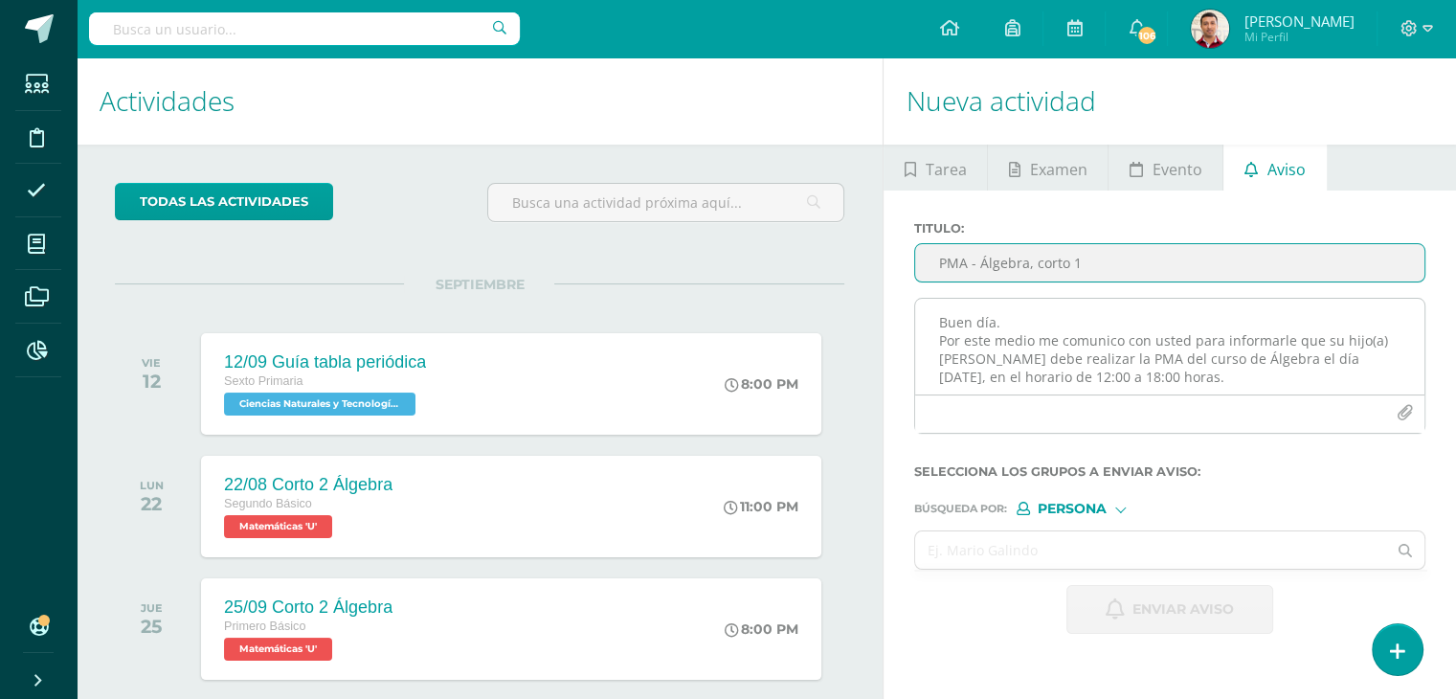
type input "PMA - Álgebra, corto 1"
click at [952, 323] on textarea "Buen día. Por este medio me comunico con usted para informarle que su hijo(a) Z…" at bounding box center [1169, 347] width 509 height 96
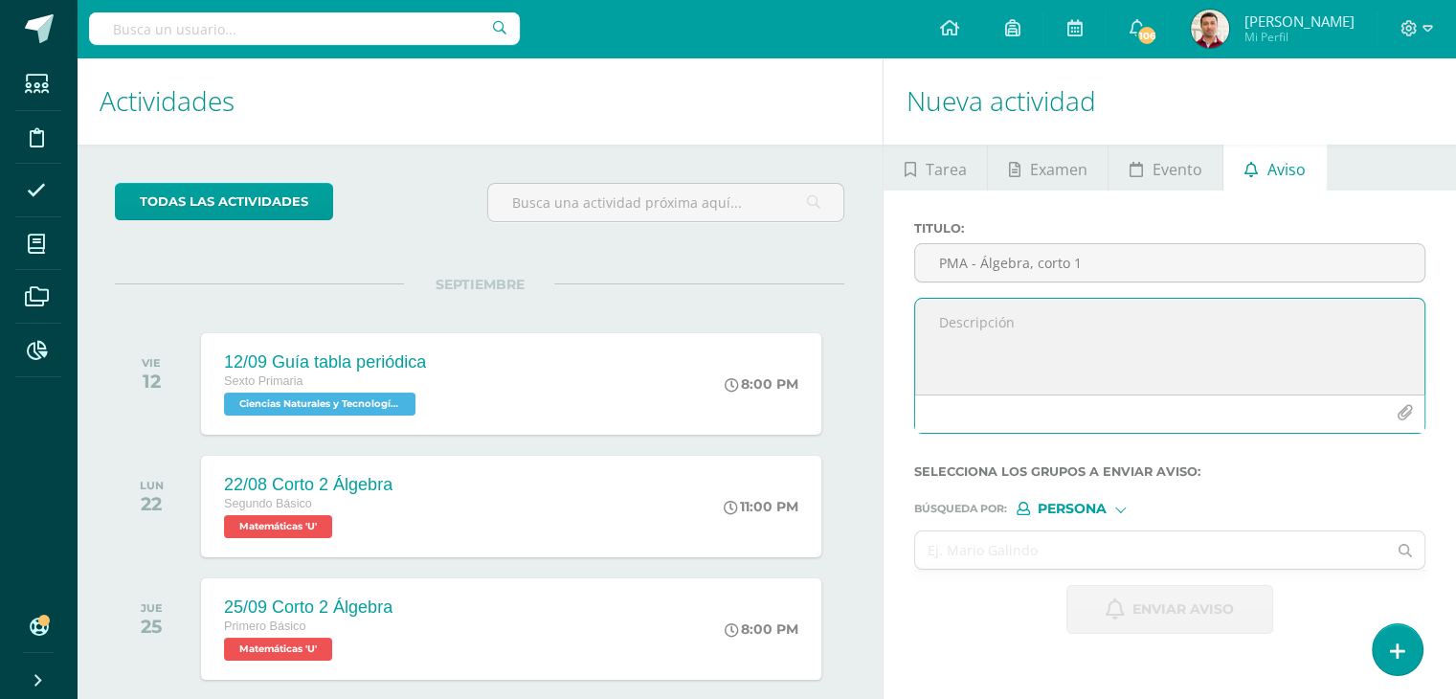
paste textarea "Buen día. Por este medio me comunico con usted para informarle que su hijo(a) […"
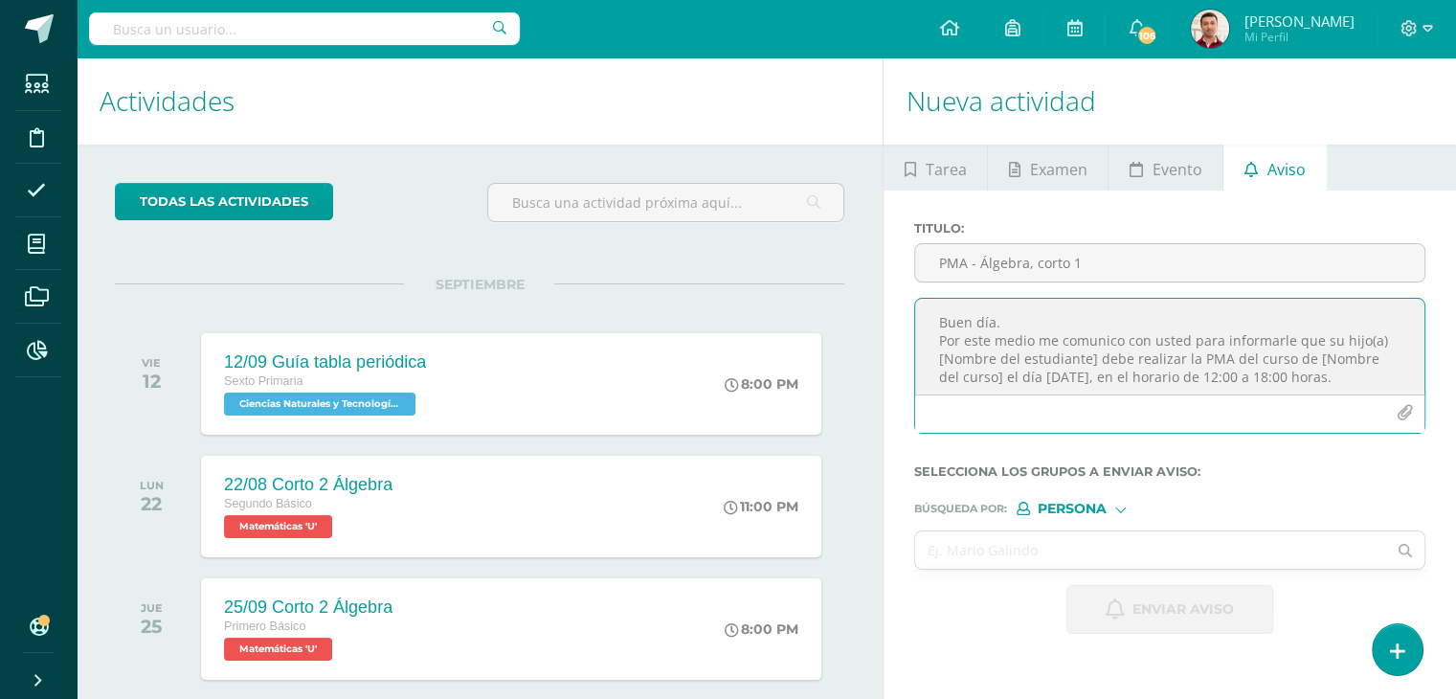
click at [934, 358] on textarea "Buen día. Por este medio me comunico con usted para informarle que su hijo(a) […" at bounding box center [1169, 347] width 509 height 96
click at [1281, 358] on textarea "Buen día. Por este medio me comunico con usted para informarle que su hijo(a) S…" at bounding box center [1169, 347] width 509 height 96
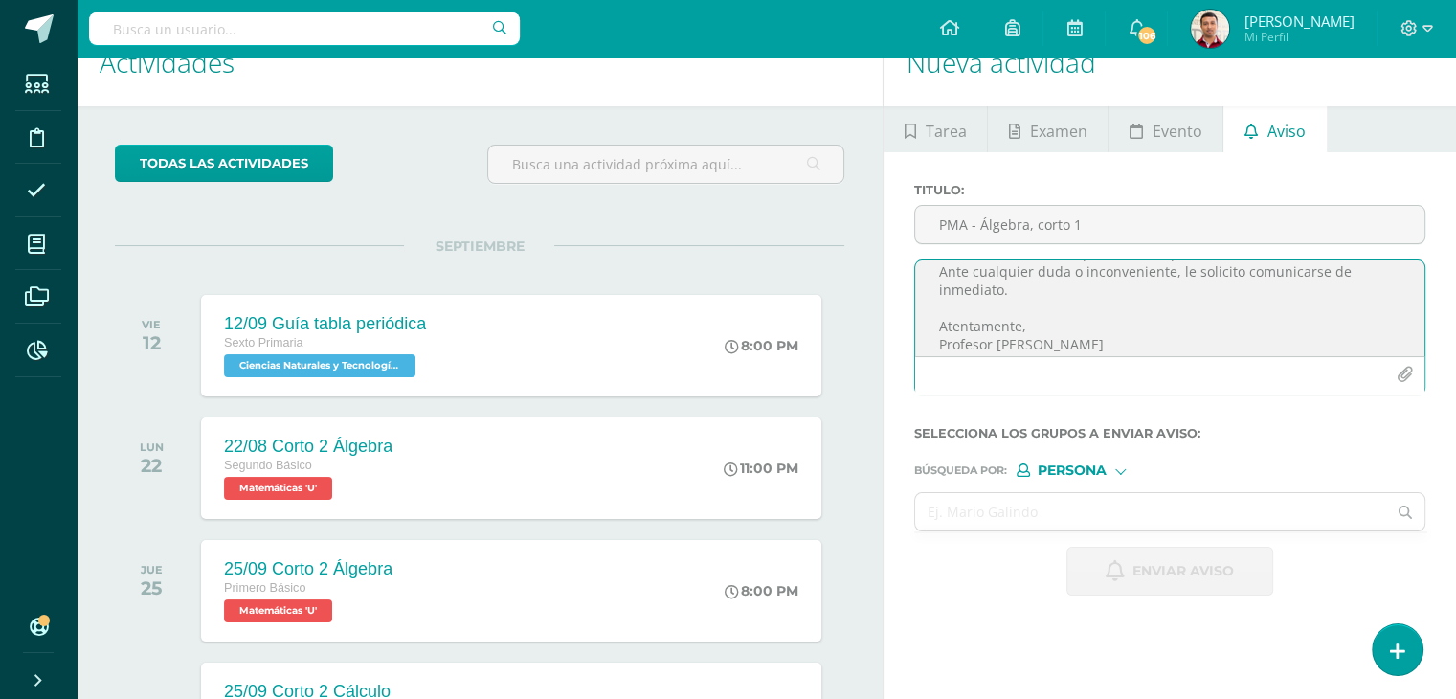
scroll to position [40, 0]
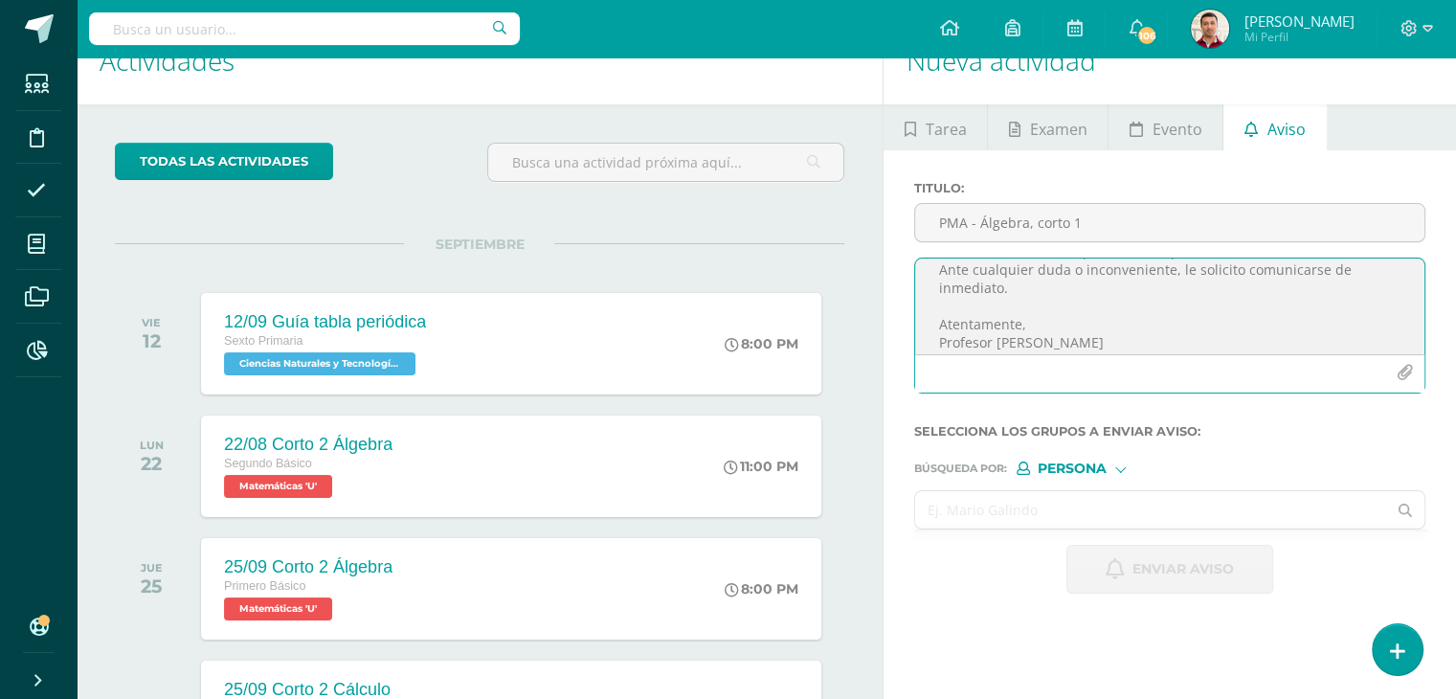
type textarea "Buen día. Por este medio me comunico con usted para informarle que su hijo(a) S…"
click at [980, 502] on input "text" at bounding box center [1150, 509] width 471 height 37
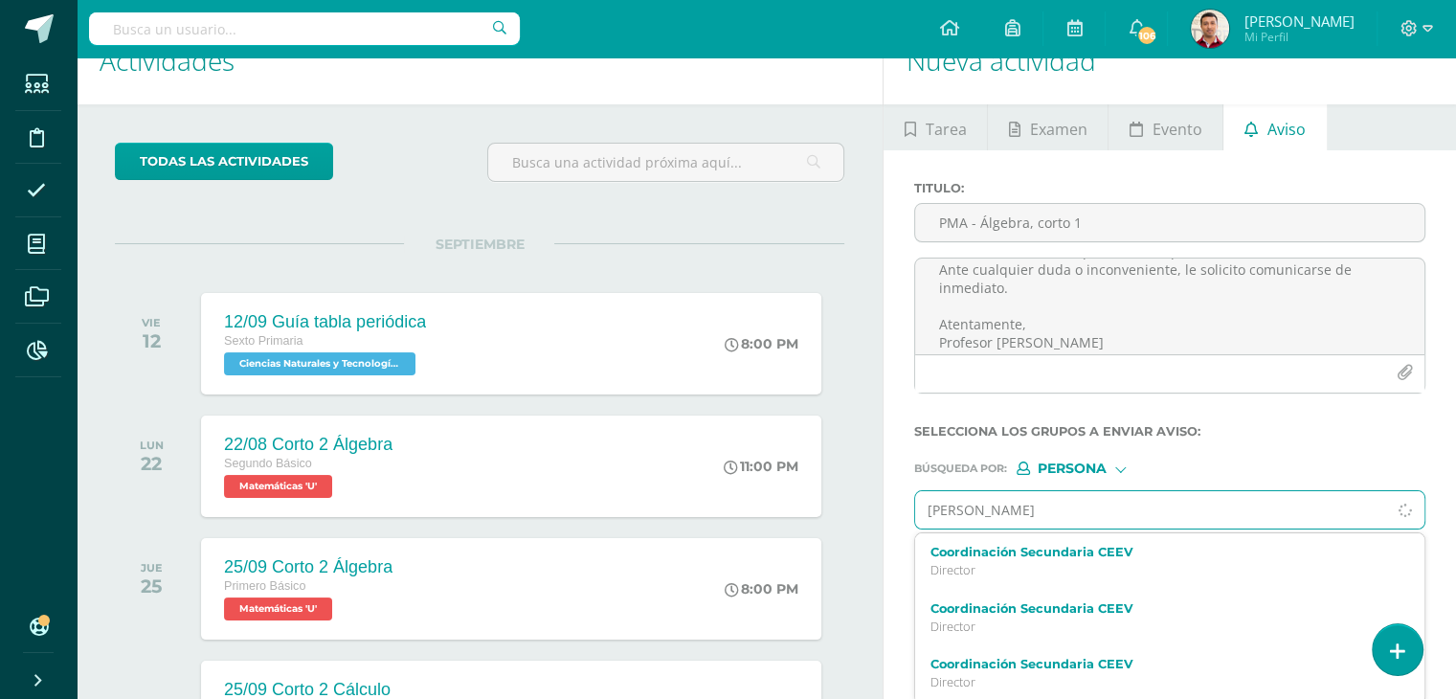
type input "Santiago mont"
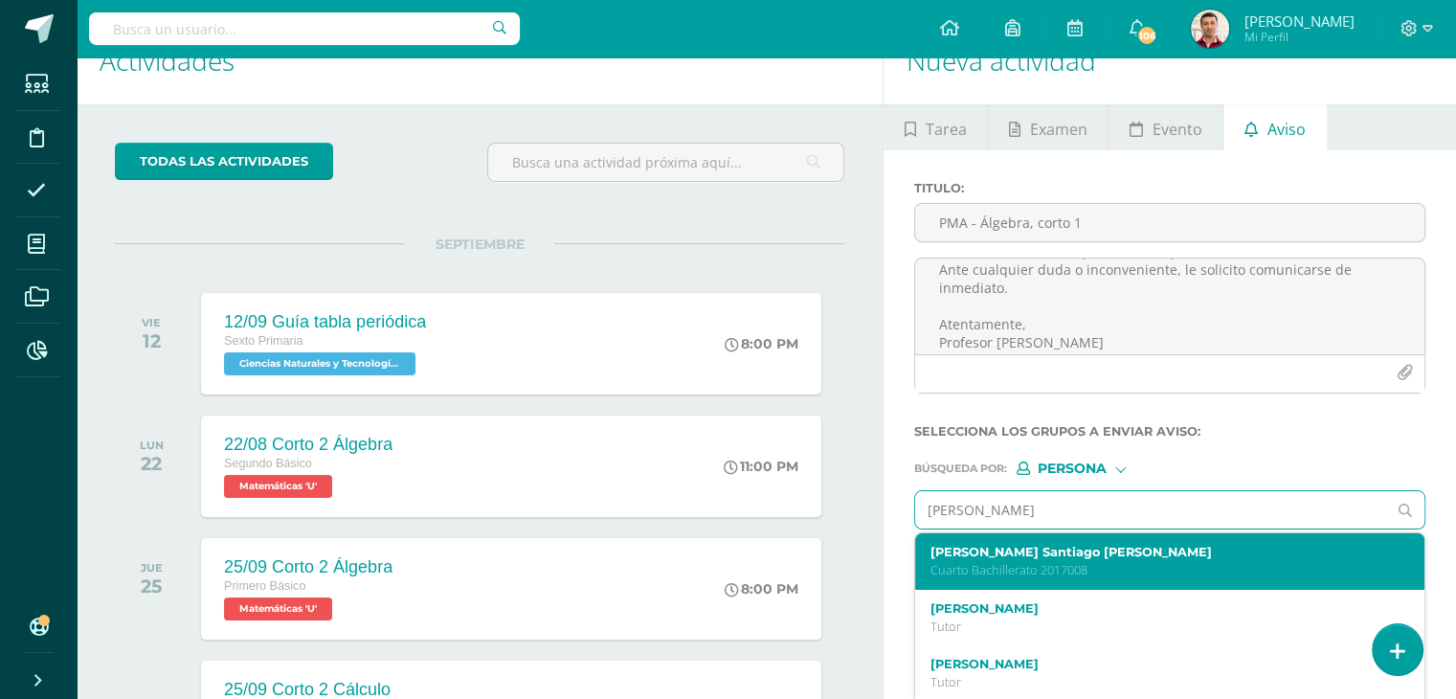
click at [1045, 550] on label "Luis Santiago Monterroso Reyes" at bounding box center [1159, 552] width 459 height 14
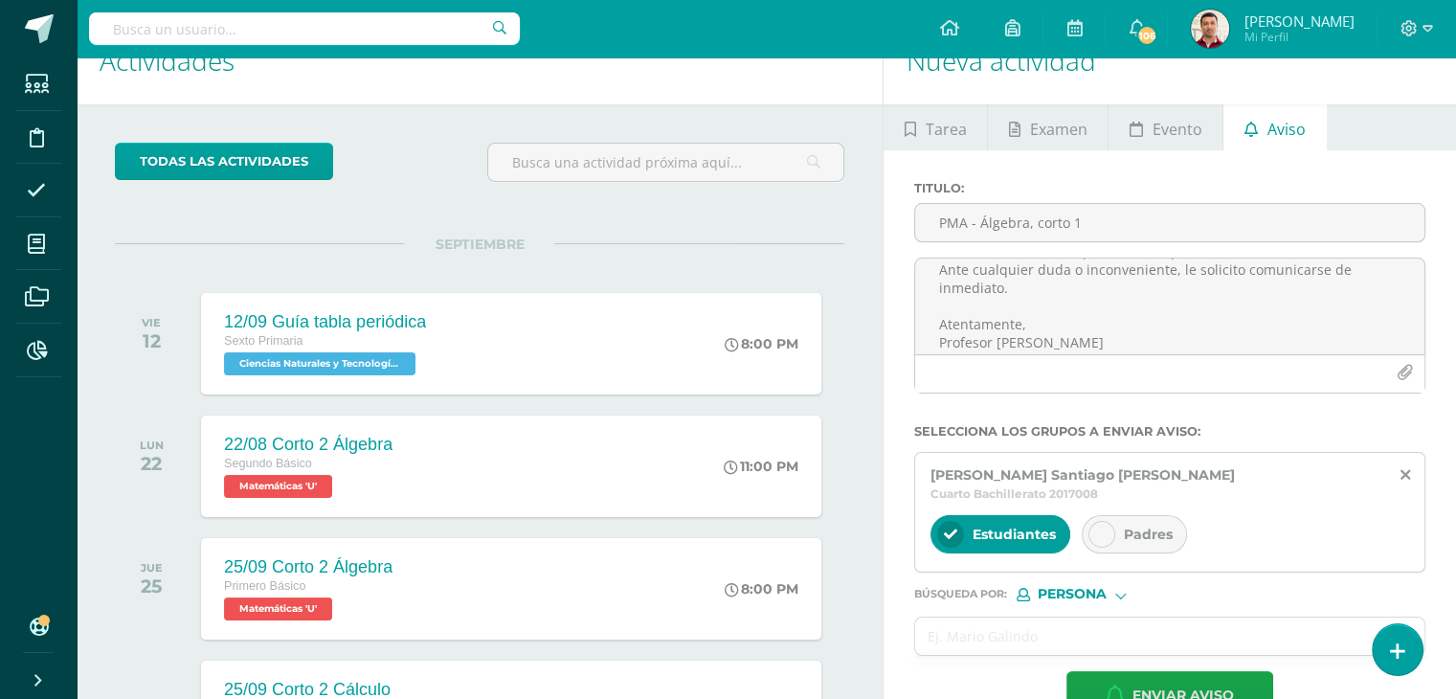
scroll to position [86, 0]
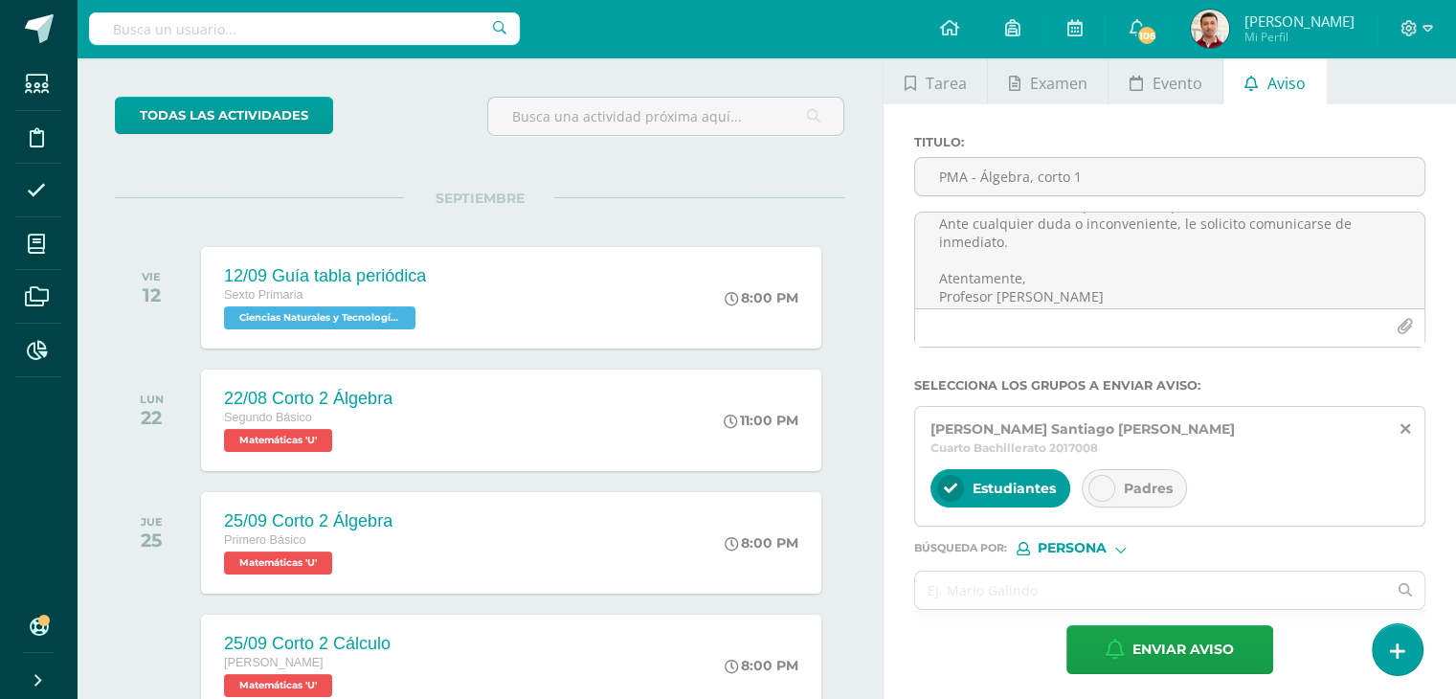
click at [1097, 482] on icon at bounding box center [1101, 488] width 13 height 13
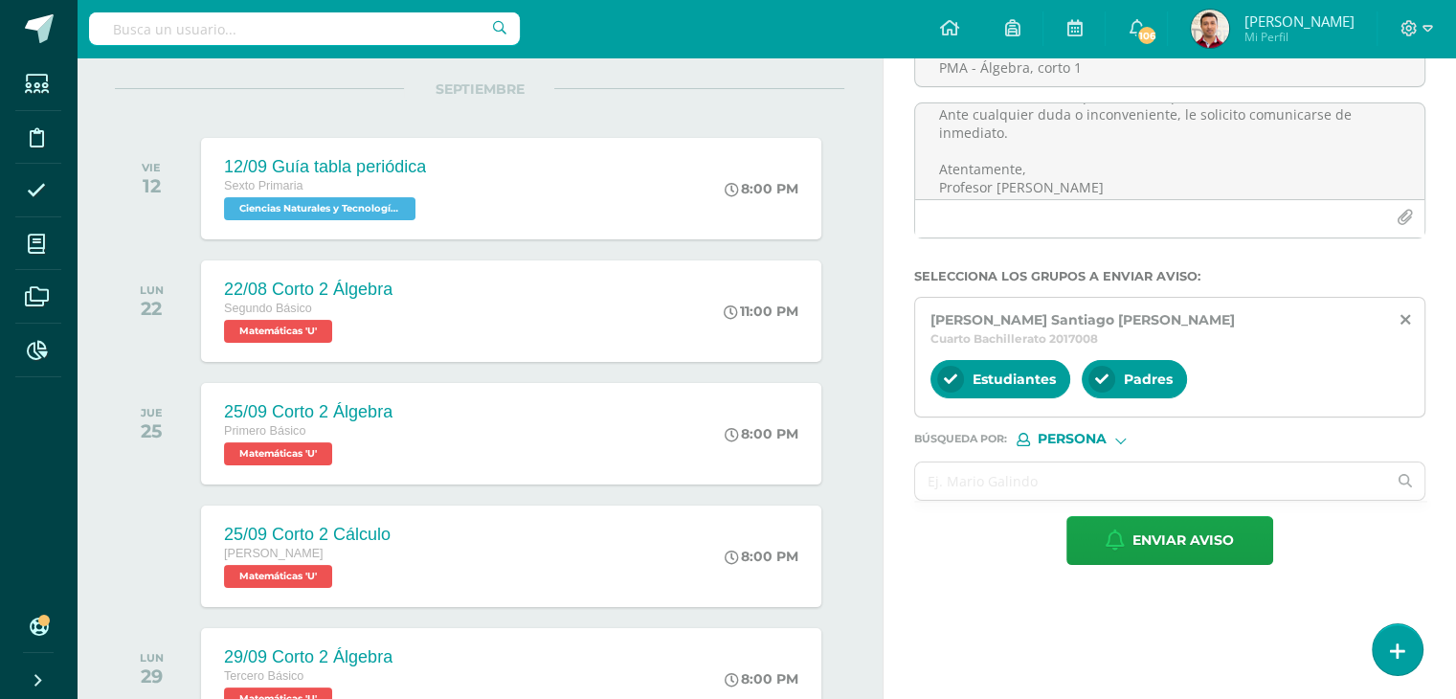
scroll to position [197, 0]
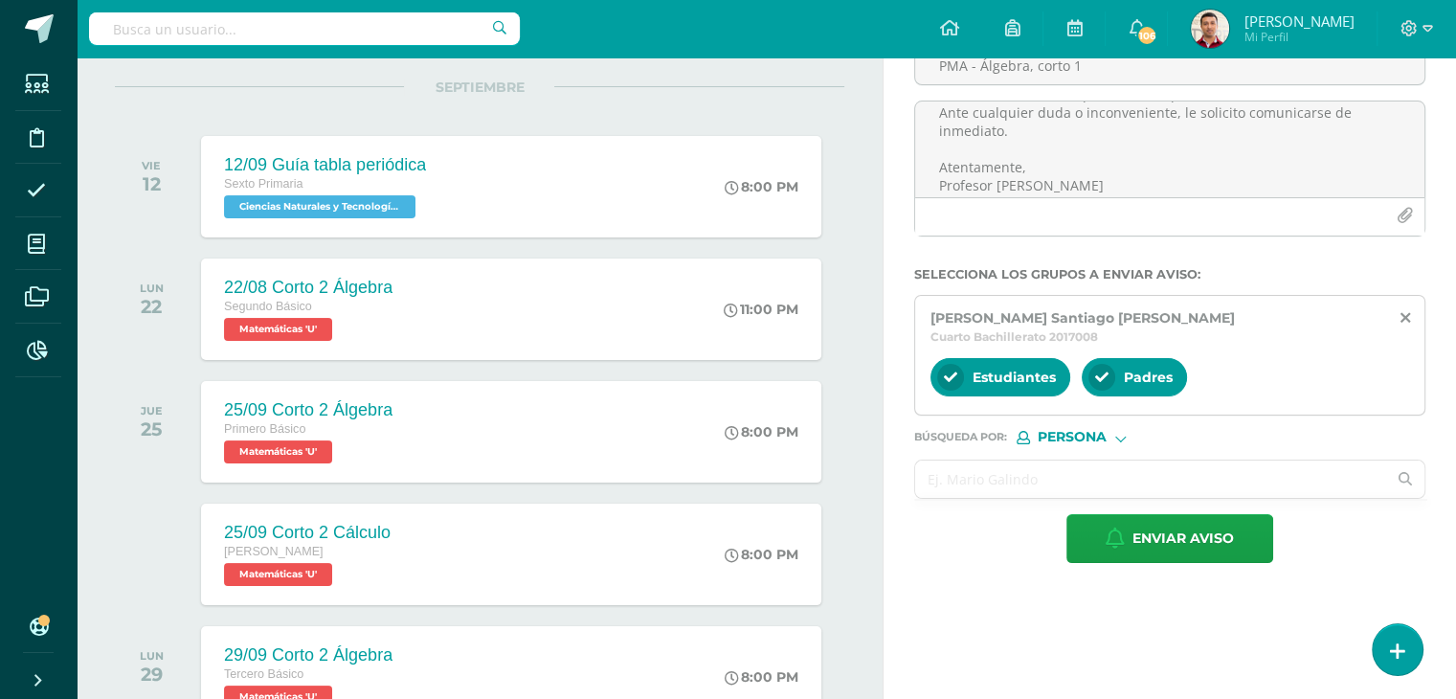
click at [952, 462] on input "text" at bounding box center [1150, 478] width 471 height 37
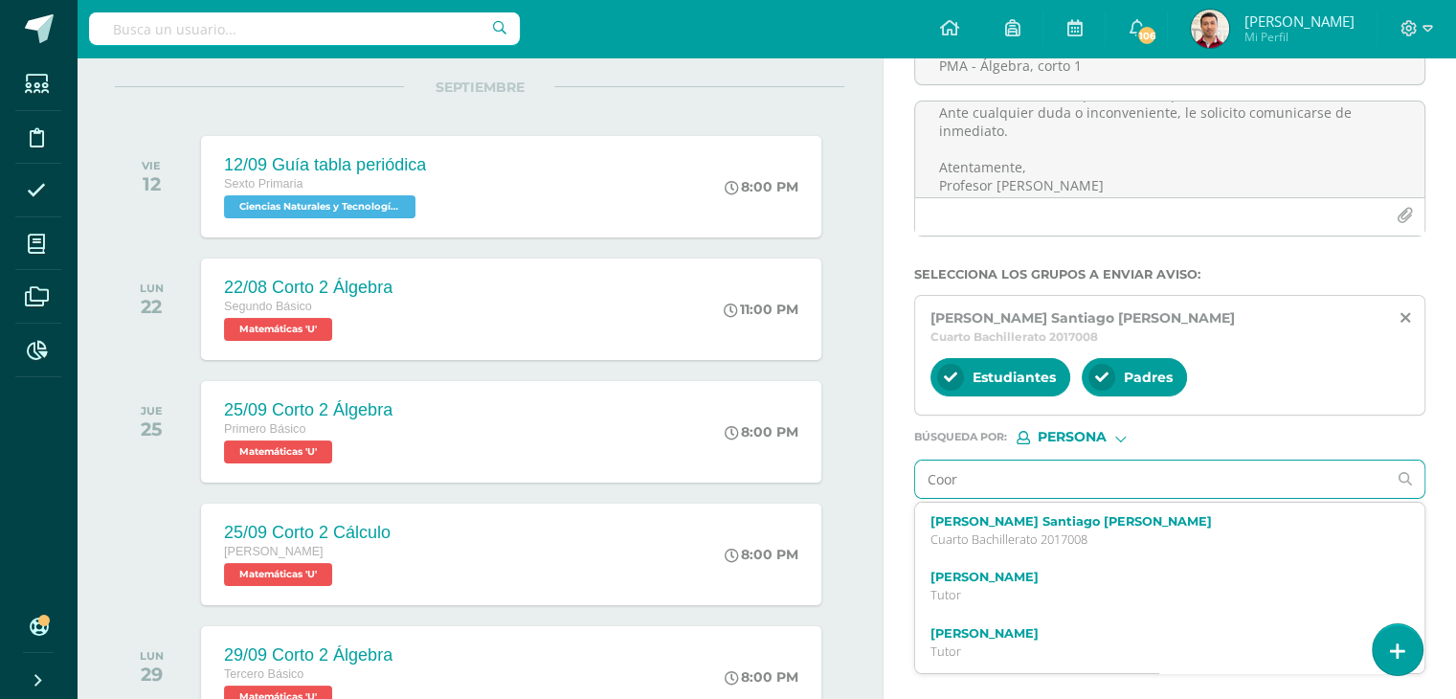
type input "Coord"
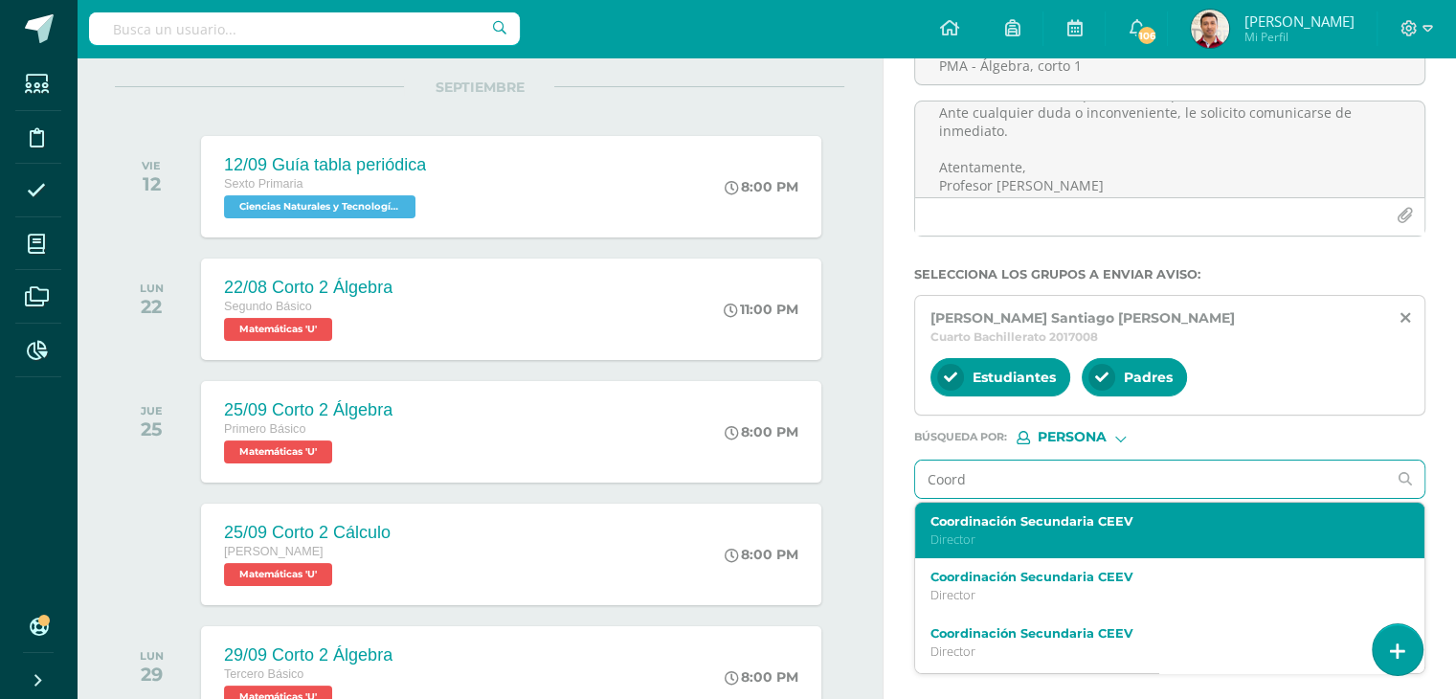
click at [1029, 531] on p "Director" at bounding box center [1159, 539] width 459 height 16
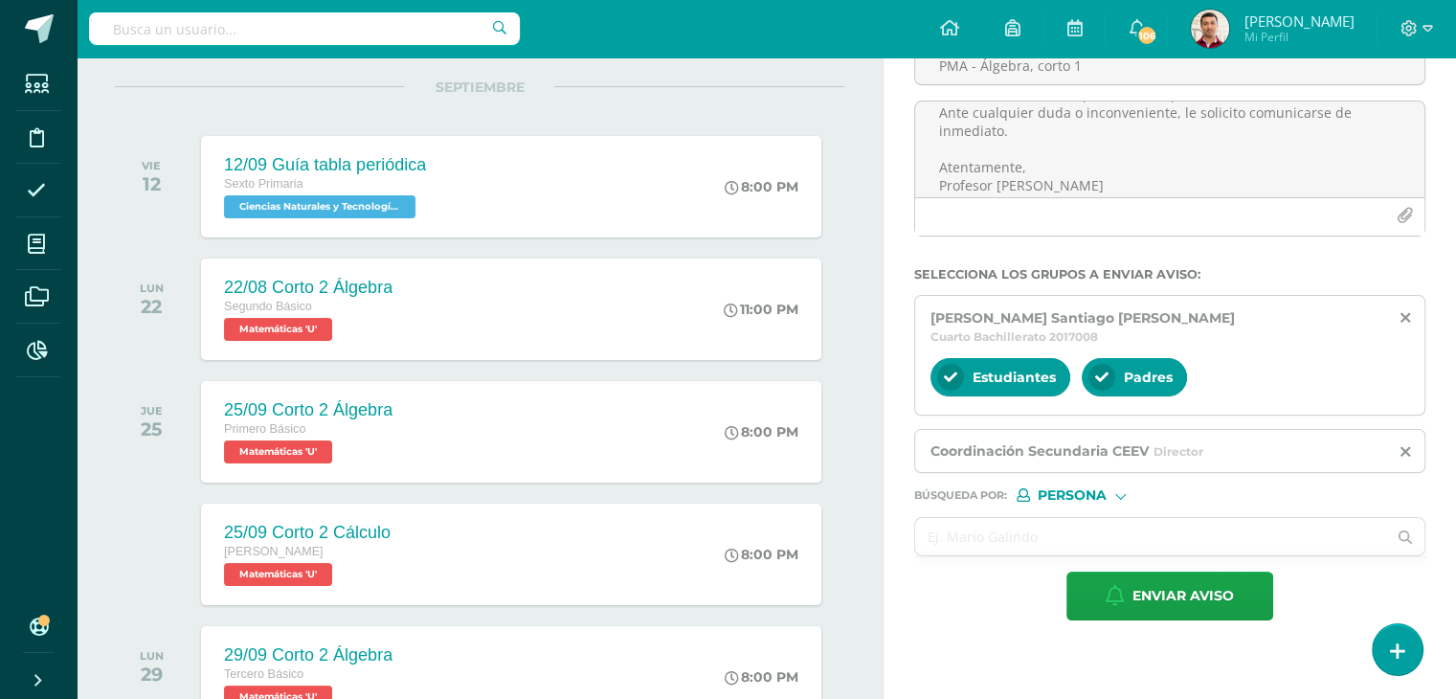
scroll to position [281, 0]
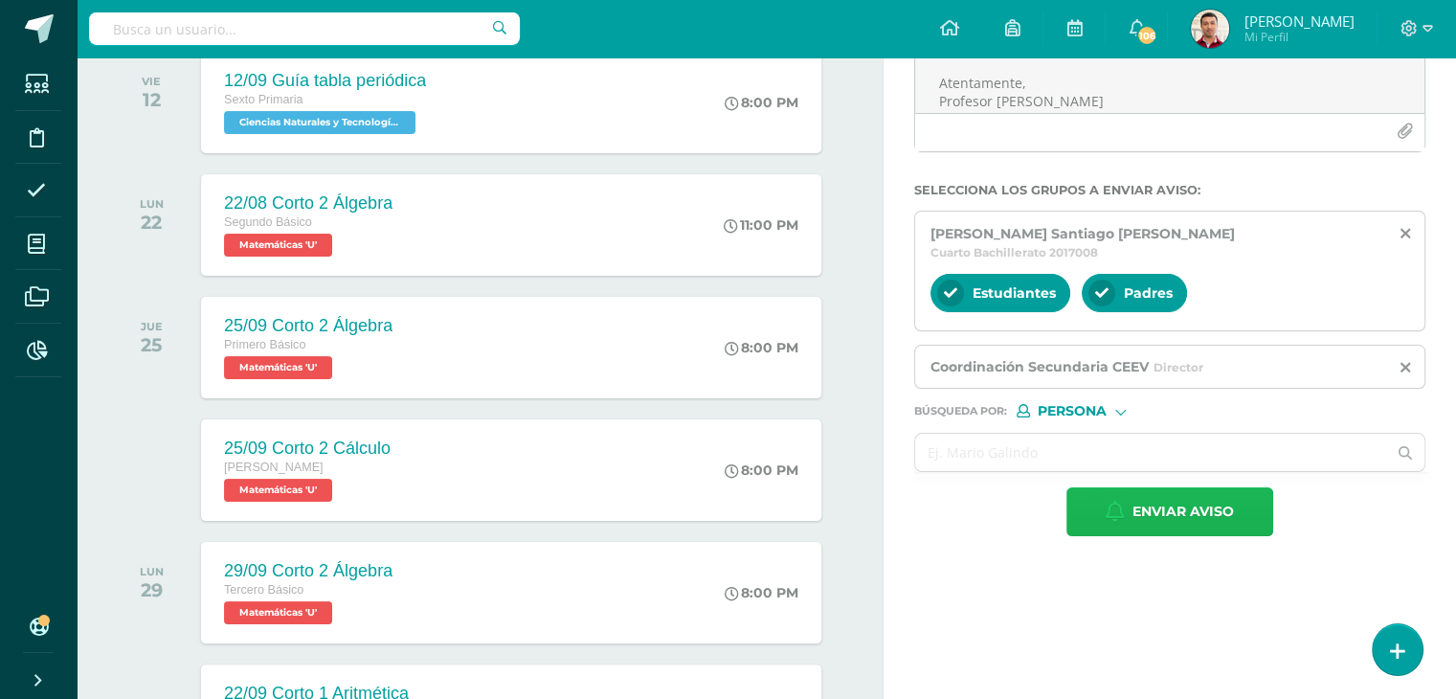
click at [1146, 492] on span "Enviar aviso" at bounding box center [1182, 511] width 101 height 47
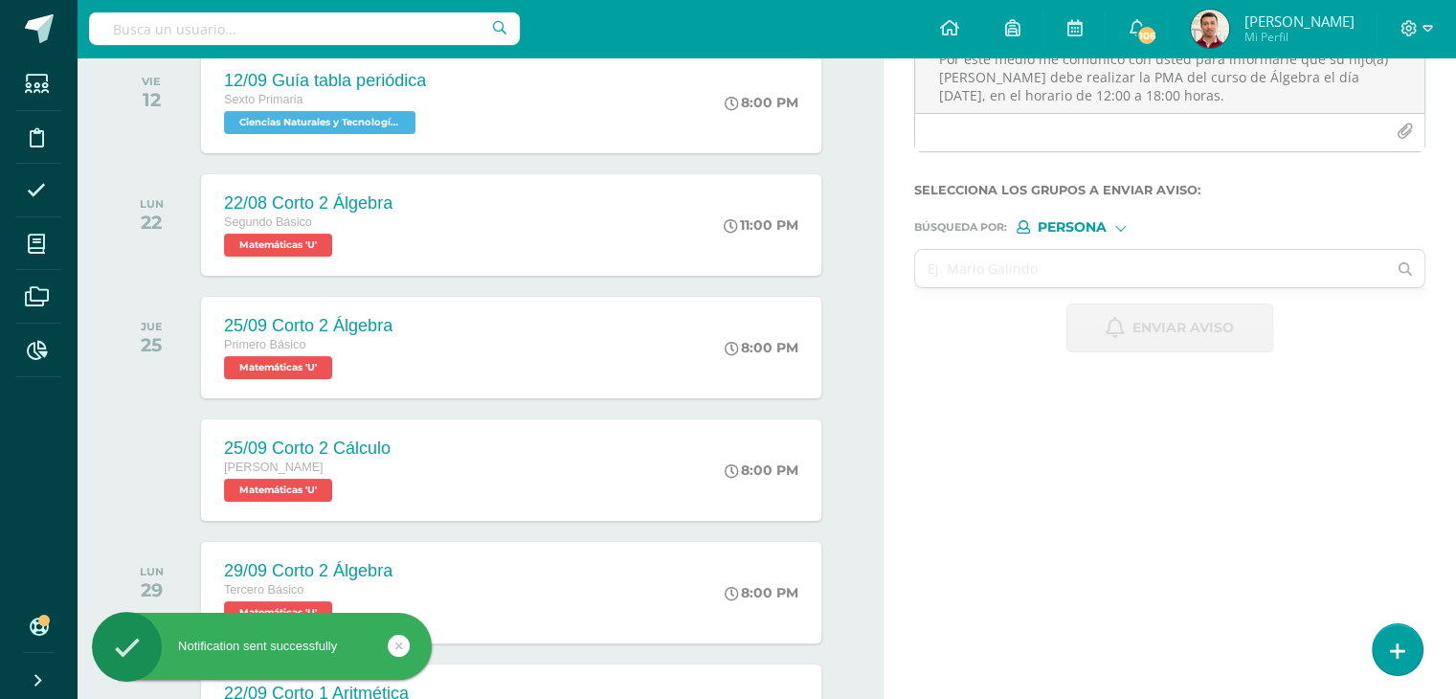
scroll to position [0, 0]
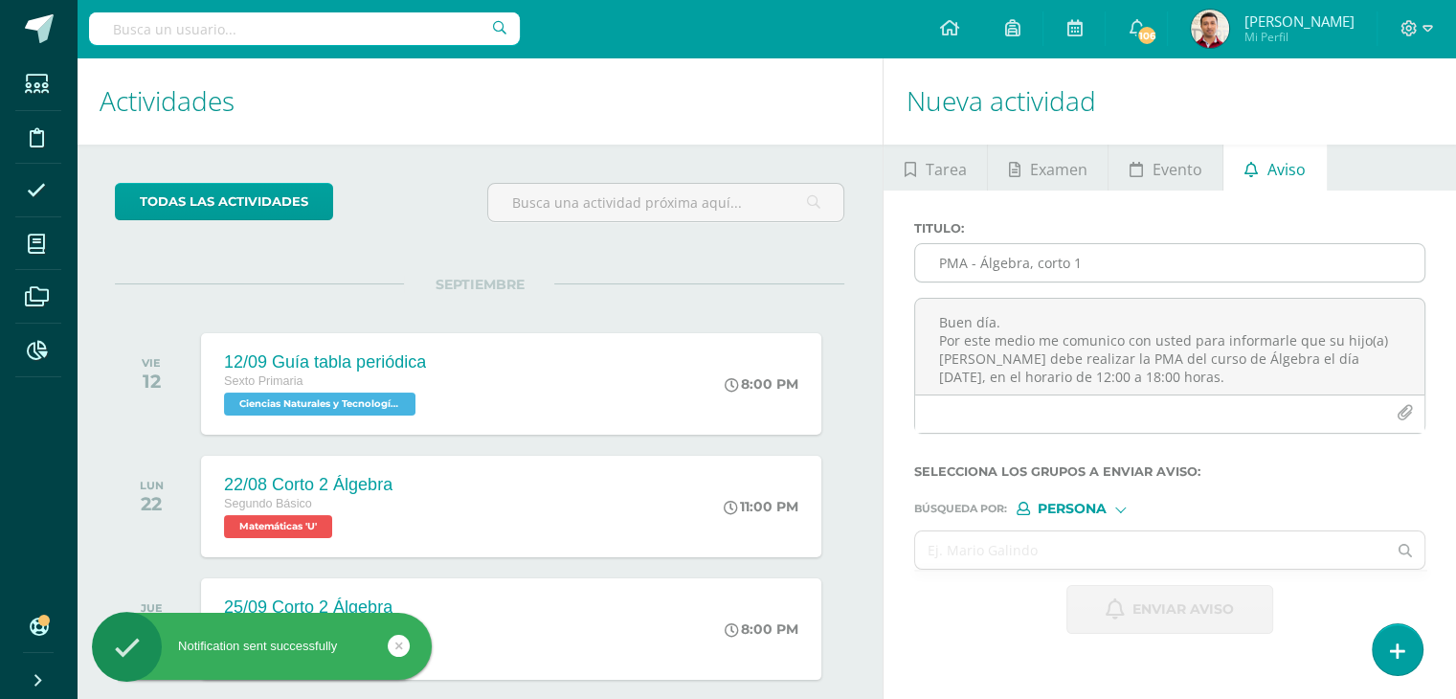
click at [973, 258] on input "PMA - Álgebra, corto 1" at bounding box center [1169, 262] width 509 height 37
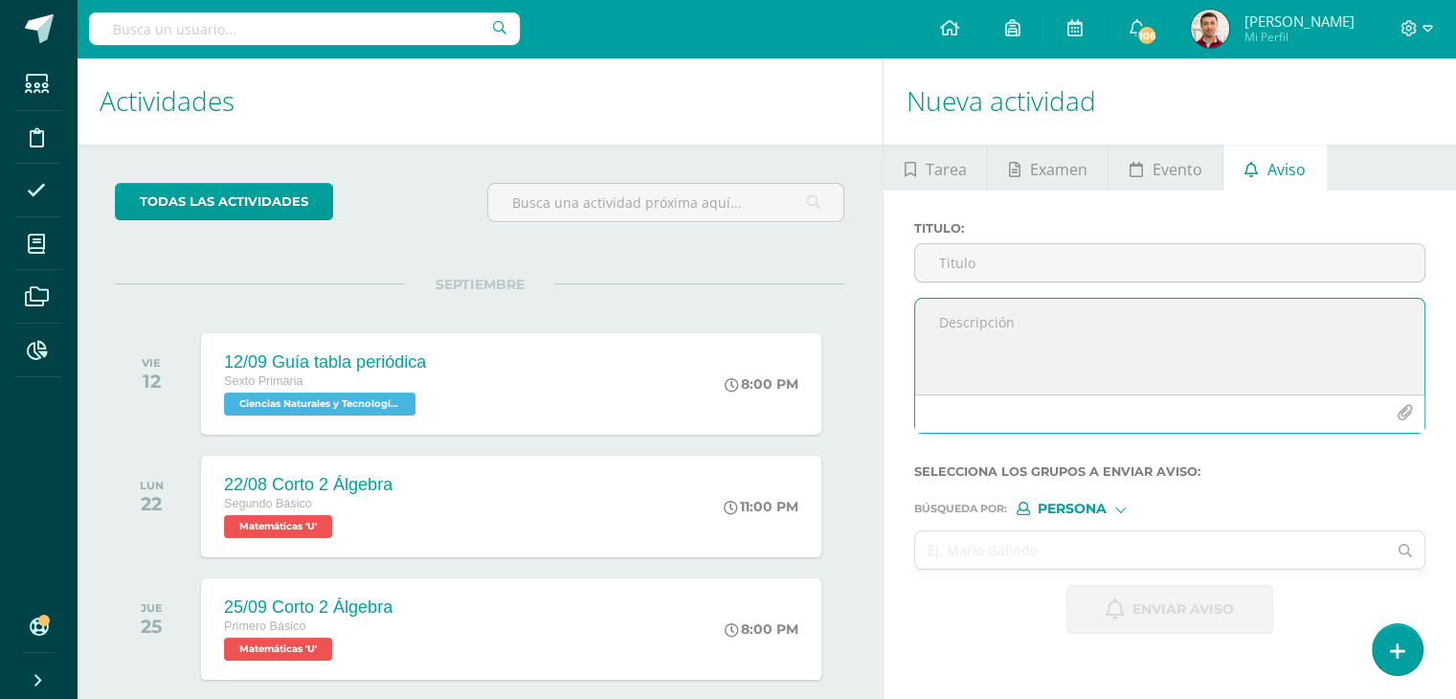
click at [1220, 355] on textarea at bounding box center [1169, 347] width 509 height 96
click at [925, 238] on div "Titulo :" at bounding box center [1170, 259] width 527 height 77
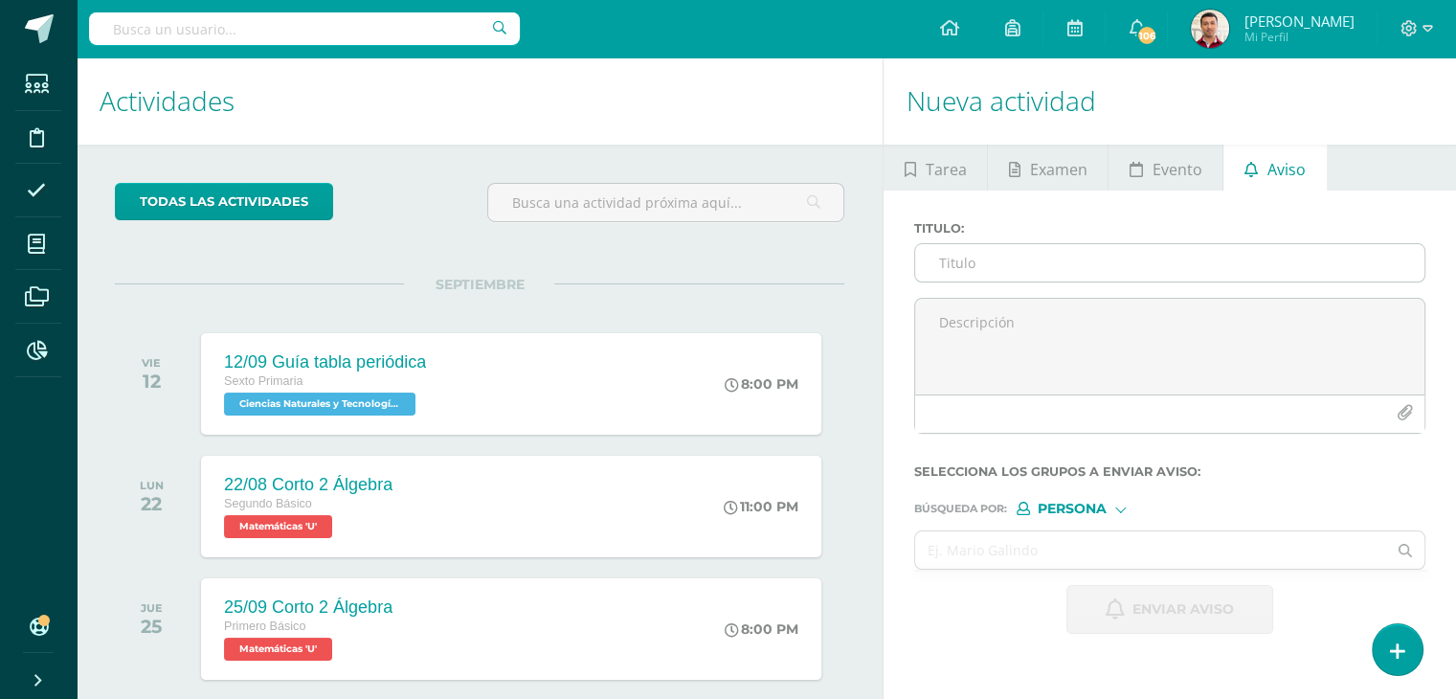
click at [976, 254] on input "Titulo :" at bounding box center [1169, 262] width 509 height 37
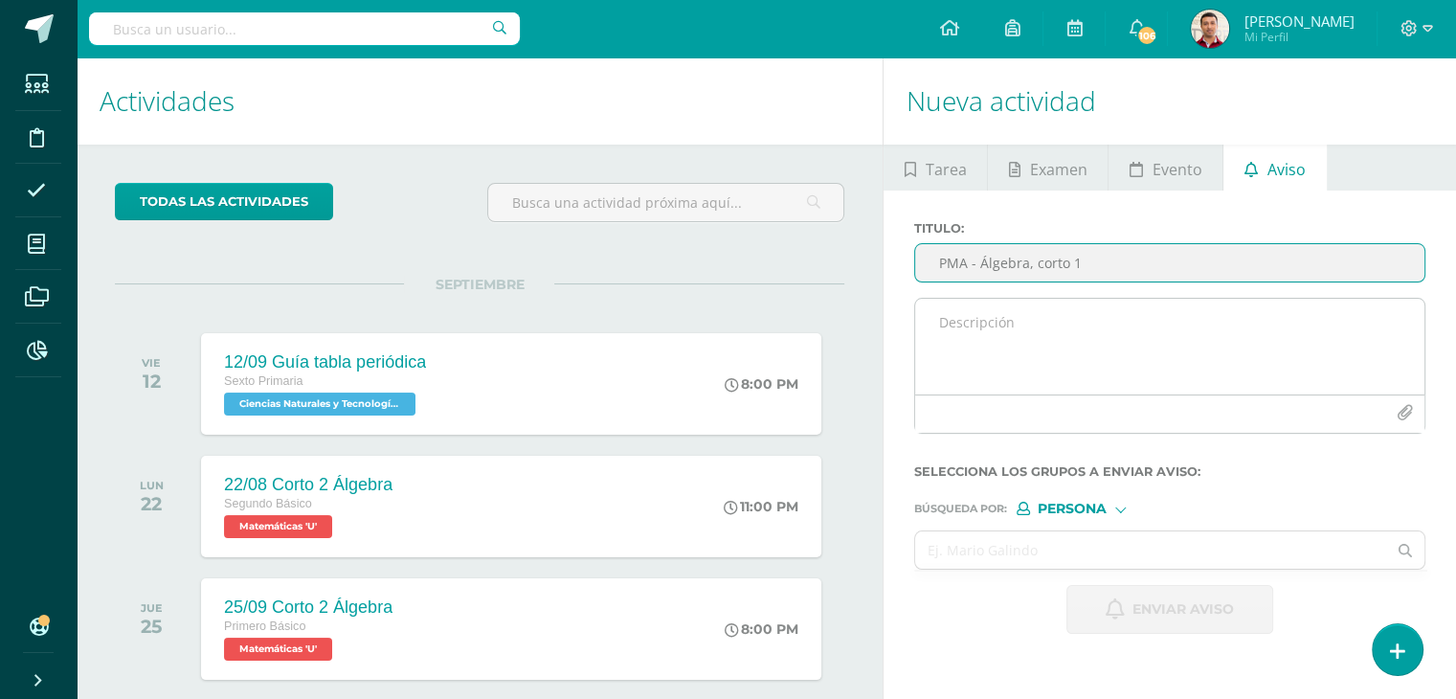
type input "PMA - Álgebra, corto 1"
click at [957, 315] on textarea at bounding box center [1169, 347] width 509 height 96
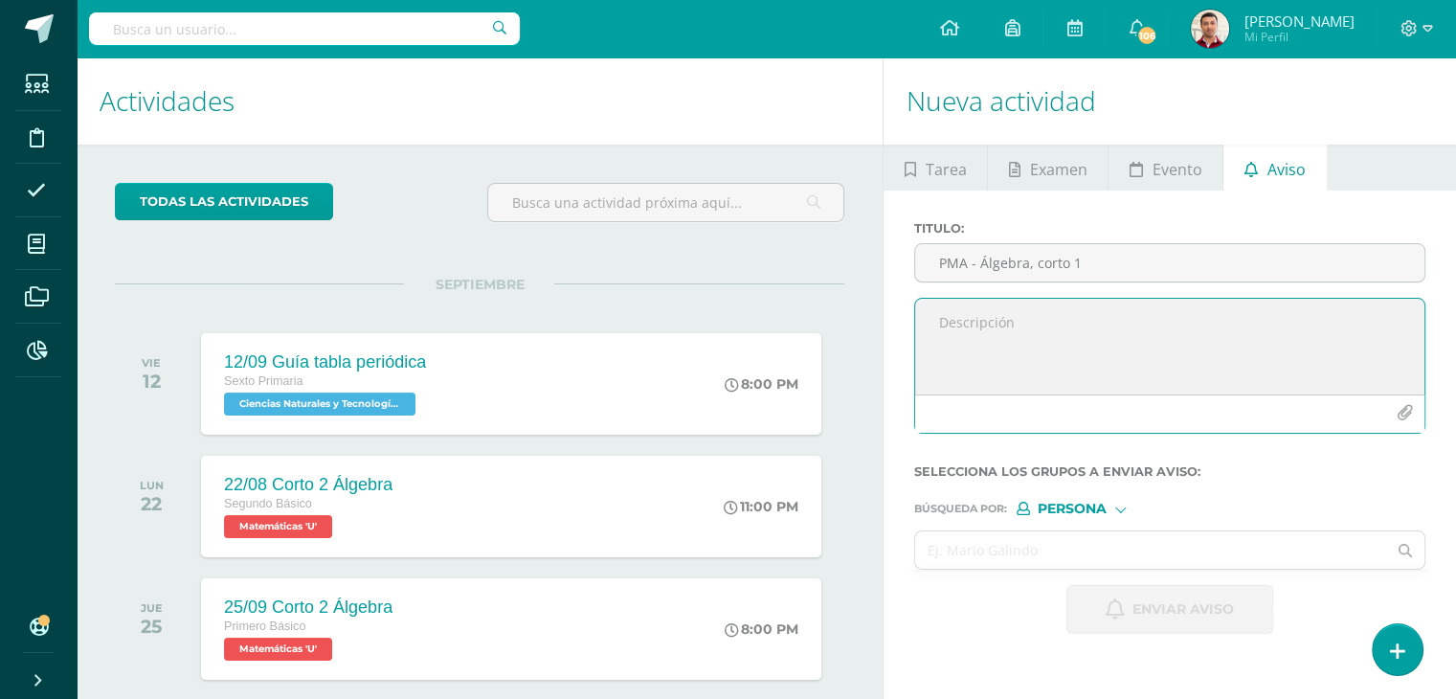
paste textarea "Buen día. Por este medio me comunico con usted para informarle que su hijo(a) […"
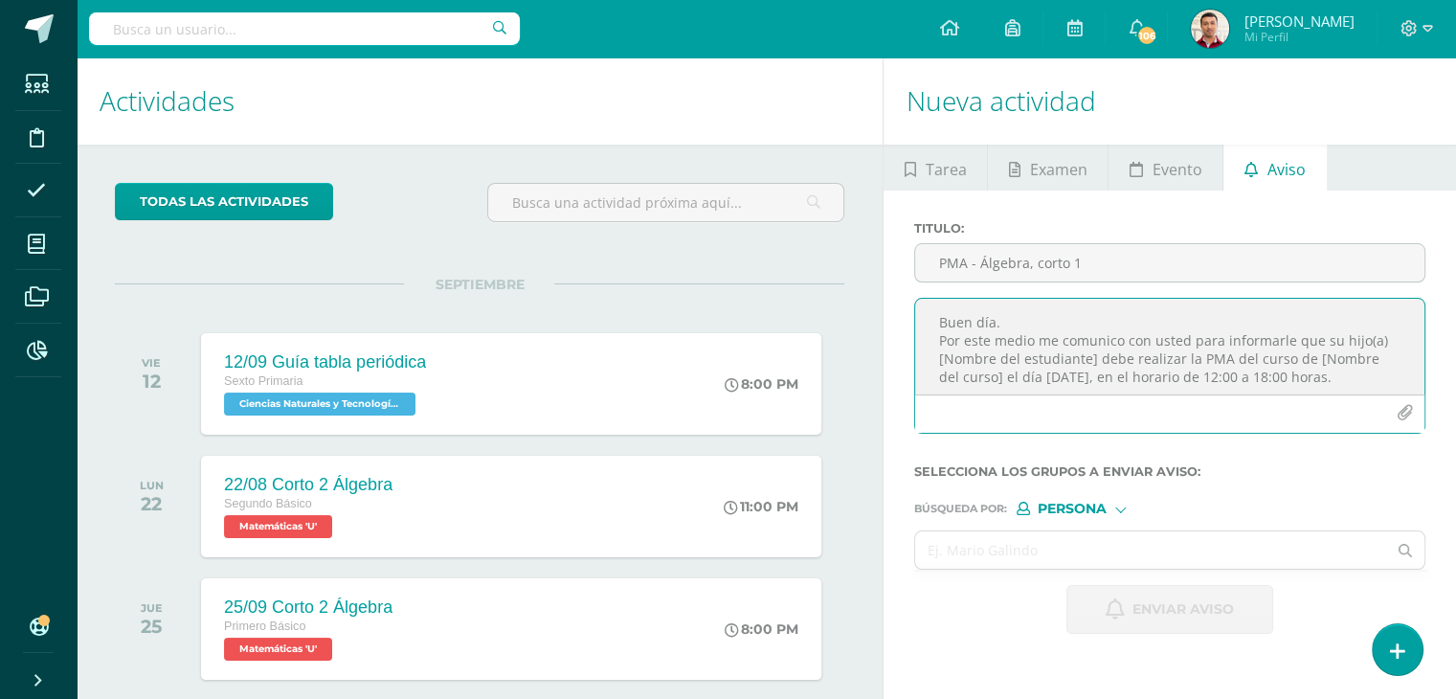
click at [934, 351] on textarea "Buen día. Por este medio me comunico con usted para informarle que su hijo(a) […" at bounding box center [1169, 347] width 509 height 96
click at [1252, 356] on textarea "Buen día. Por este medio me comunico con usted para informarle que su hijo(a) V…" at bounding box center [1169, 347] width 509 height 96
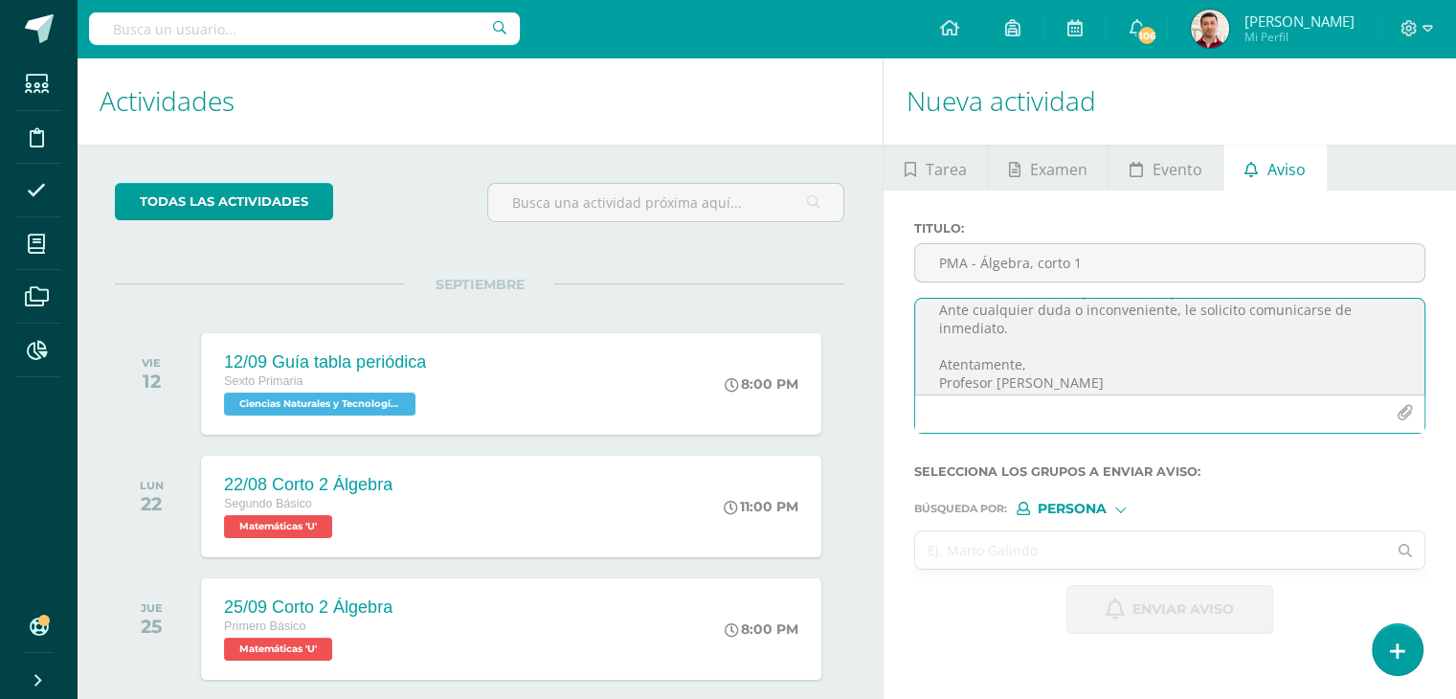
scroll to position [54, 0]
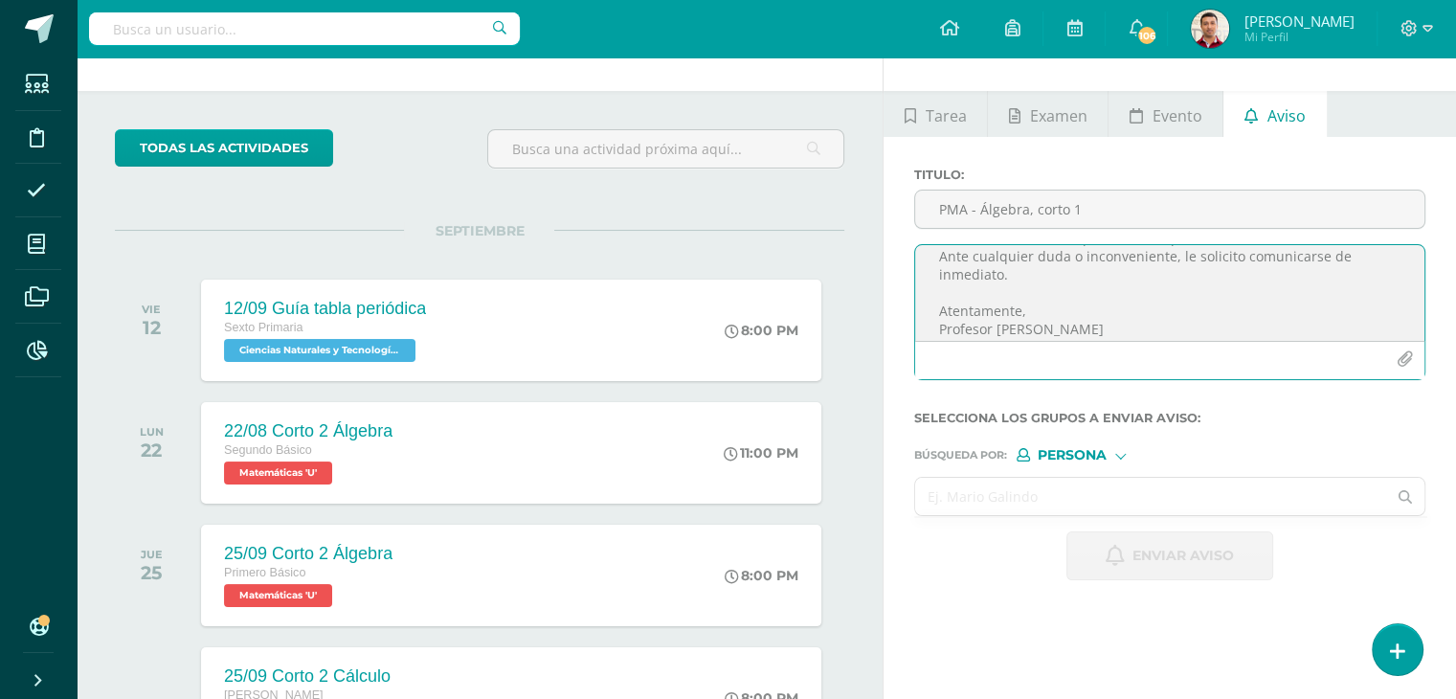
type textarea "Buen día. Por este medio me comunico con usted para informarle que su hijo(a) V…"
click at [998, 492] on input "text" at bounding box center [1150, 496] width 471 height 37
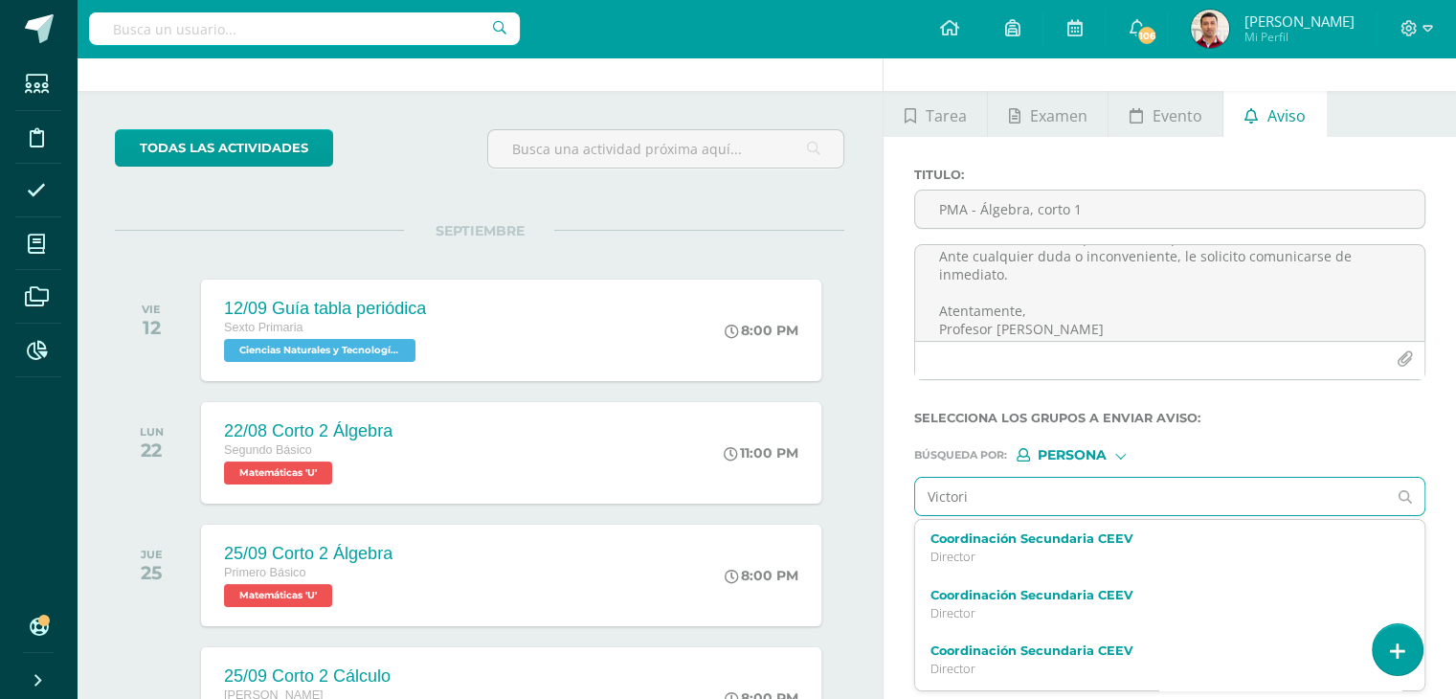
type input "Victoria"
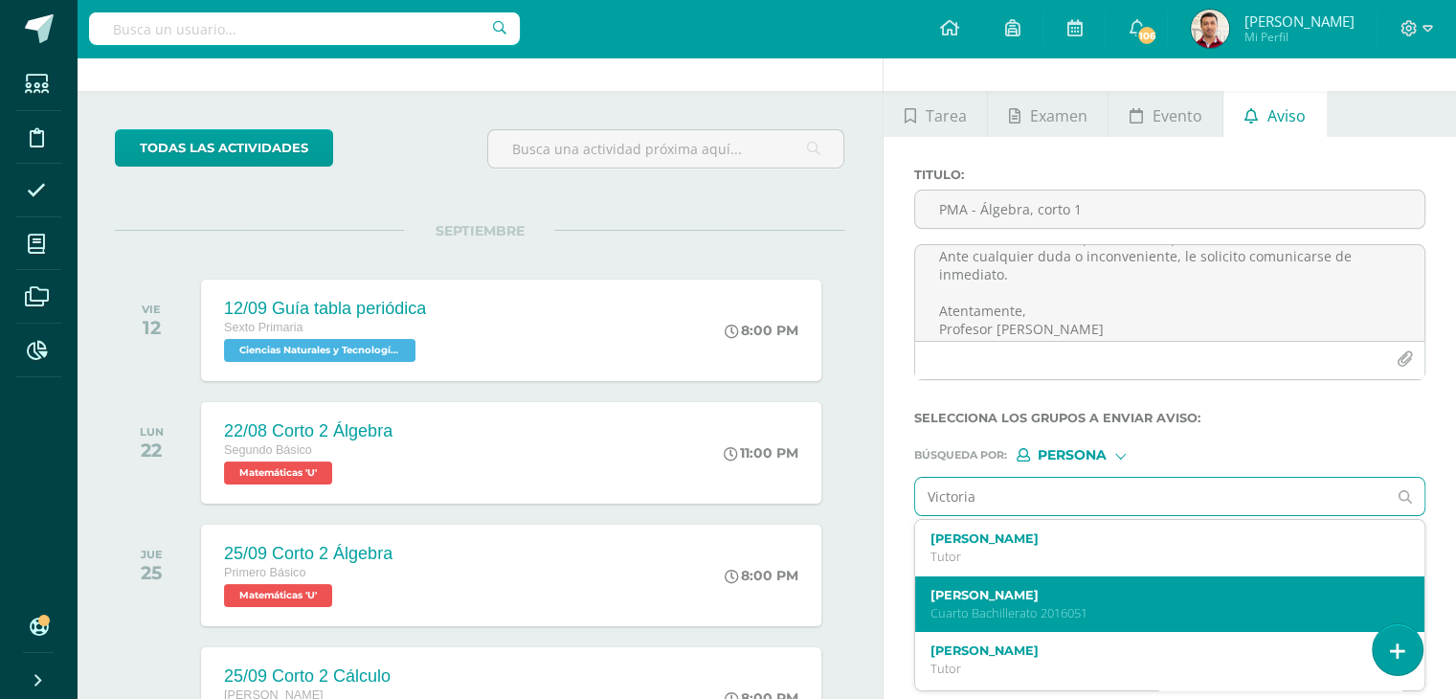
scroll to position [33, 0]
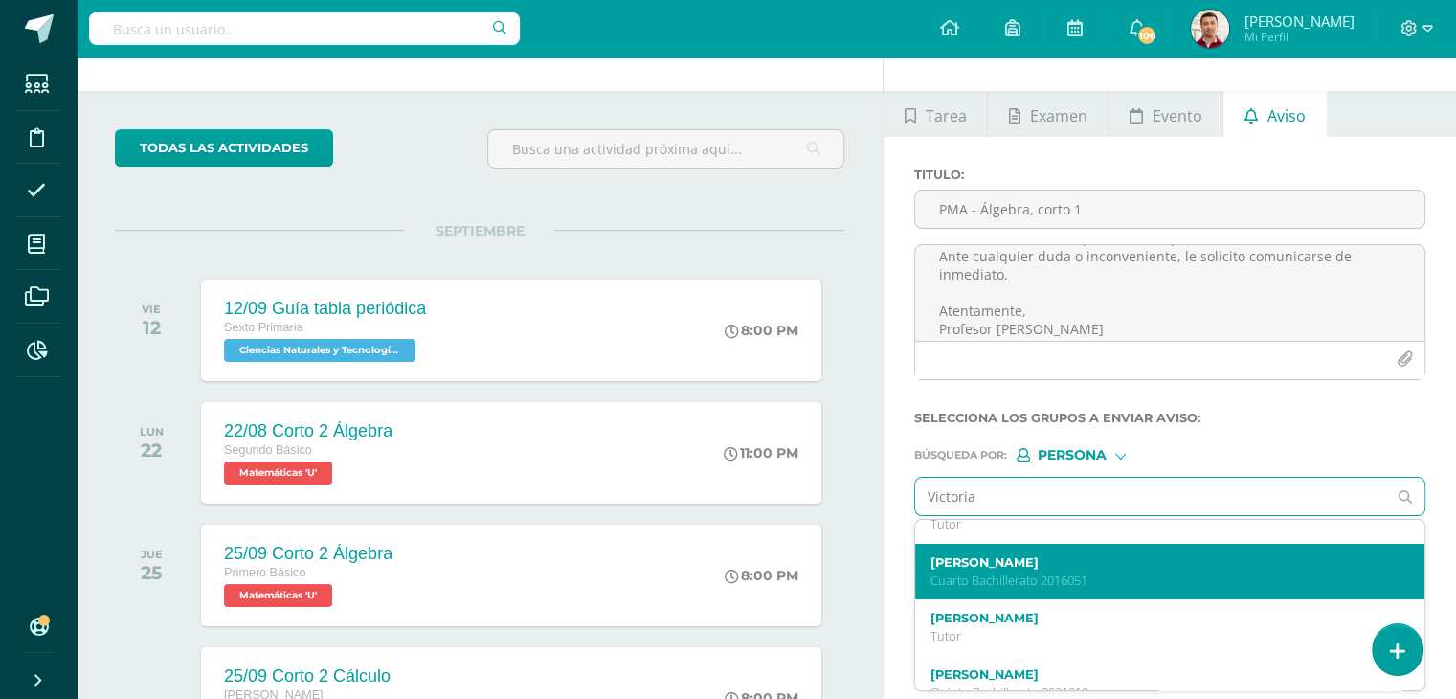
click at [1027, 570] on div "Victoria Sofía Ramírez Hernández Cuarto Bachillerato 2016051" at bounding box center [1159, 572] width 459 height 34
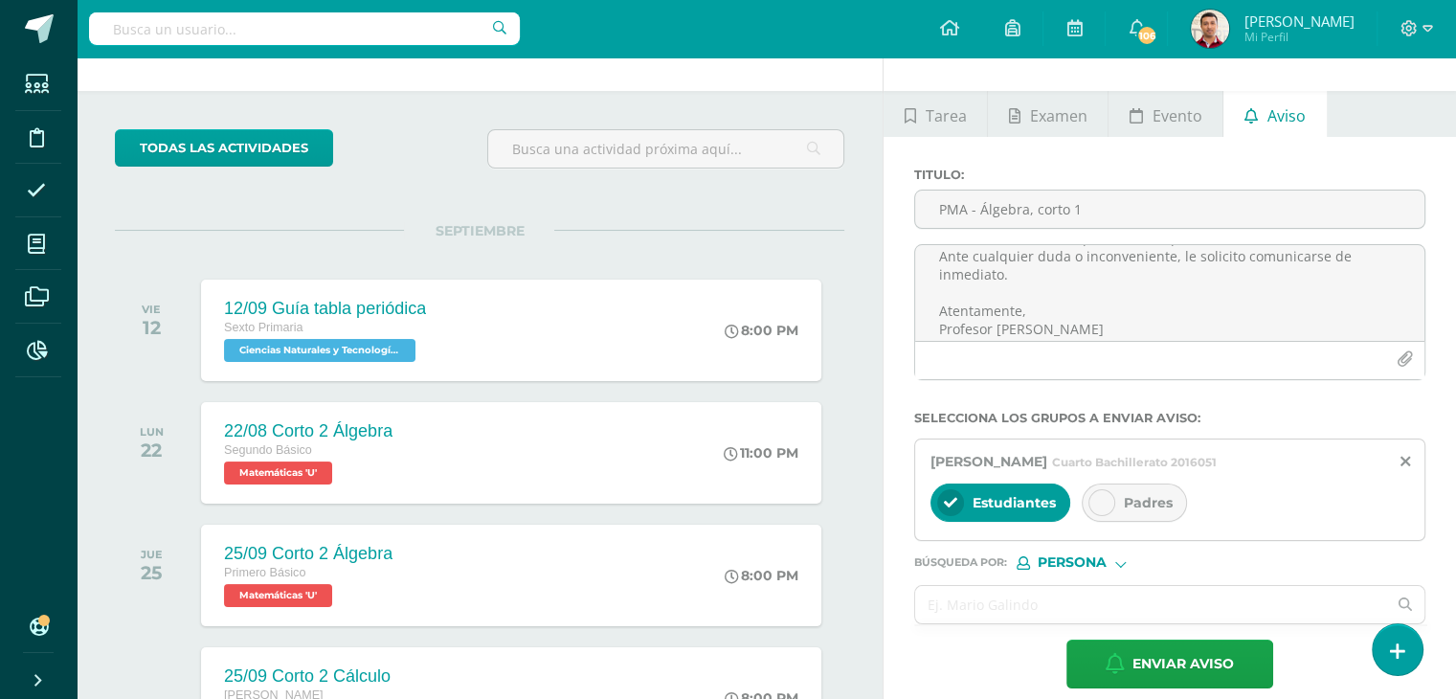
scroll to position [0, 0]
click at [1096, 498] on icon at bounding box center [1101, 502] width 13 height 13
click at [999, 587] on input "text" at bounding box center [1150, 604] width 471 height 37
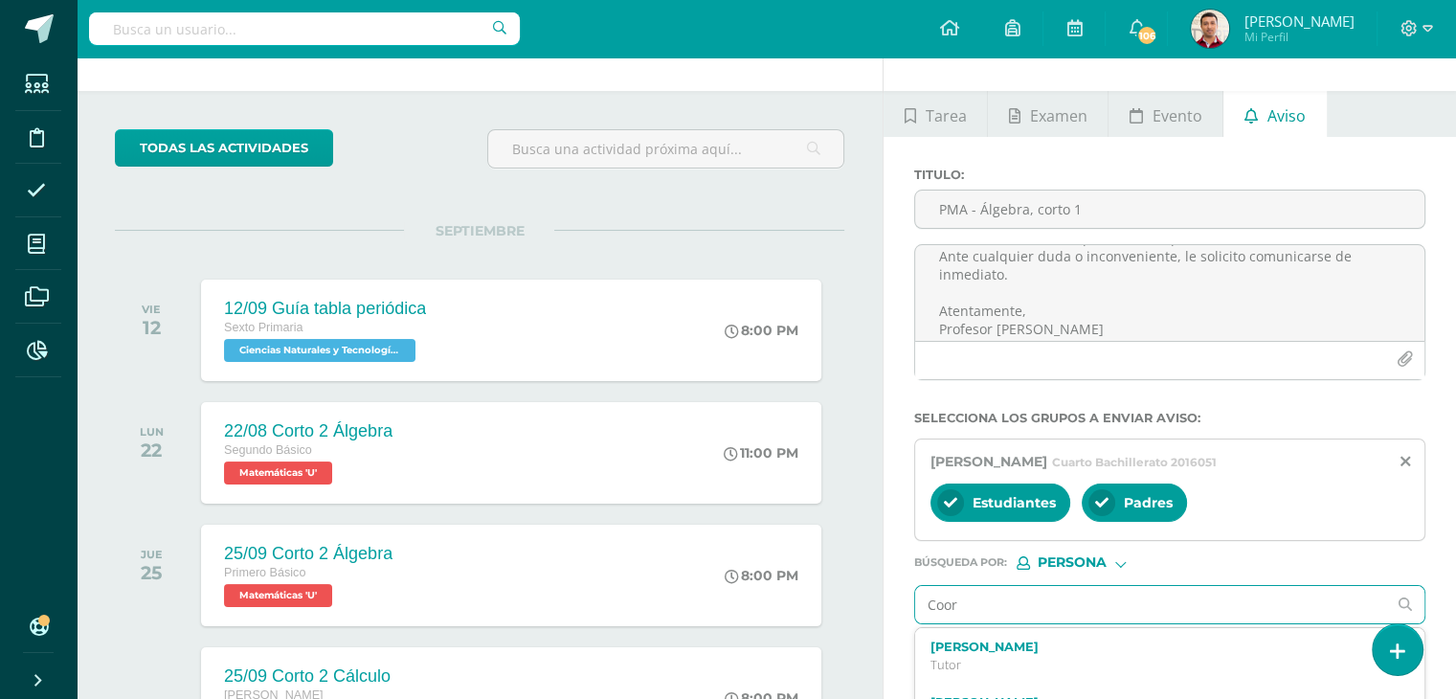
type input "Coord"
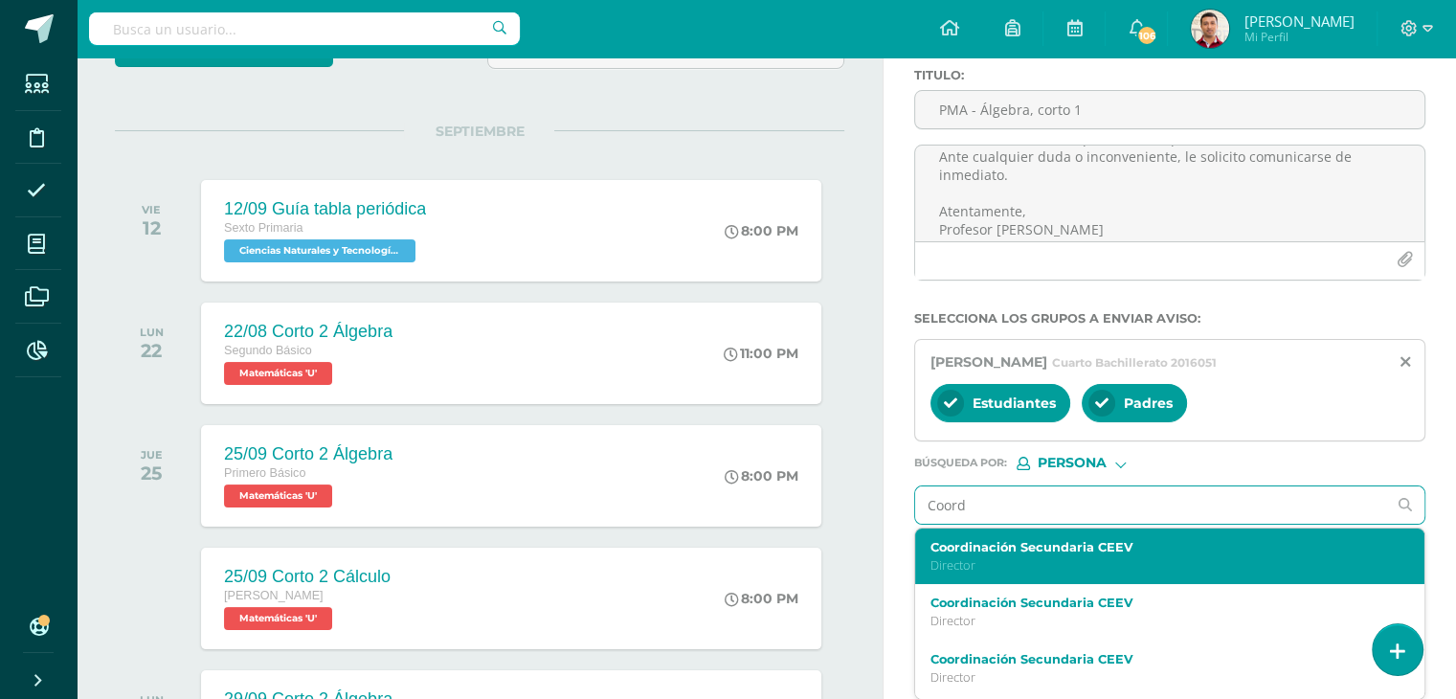
click at [1015, 557] on p "Director" at bounding box center [1159, 565] width 459 height 16
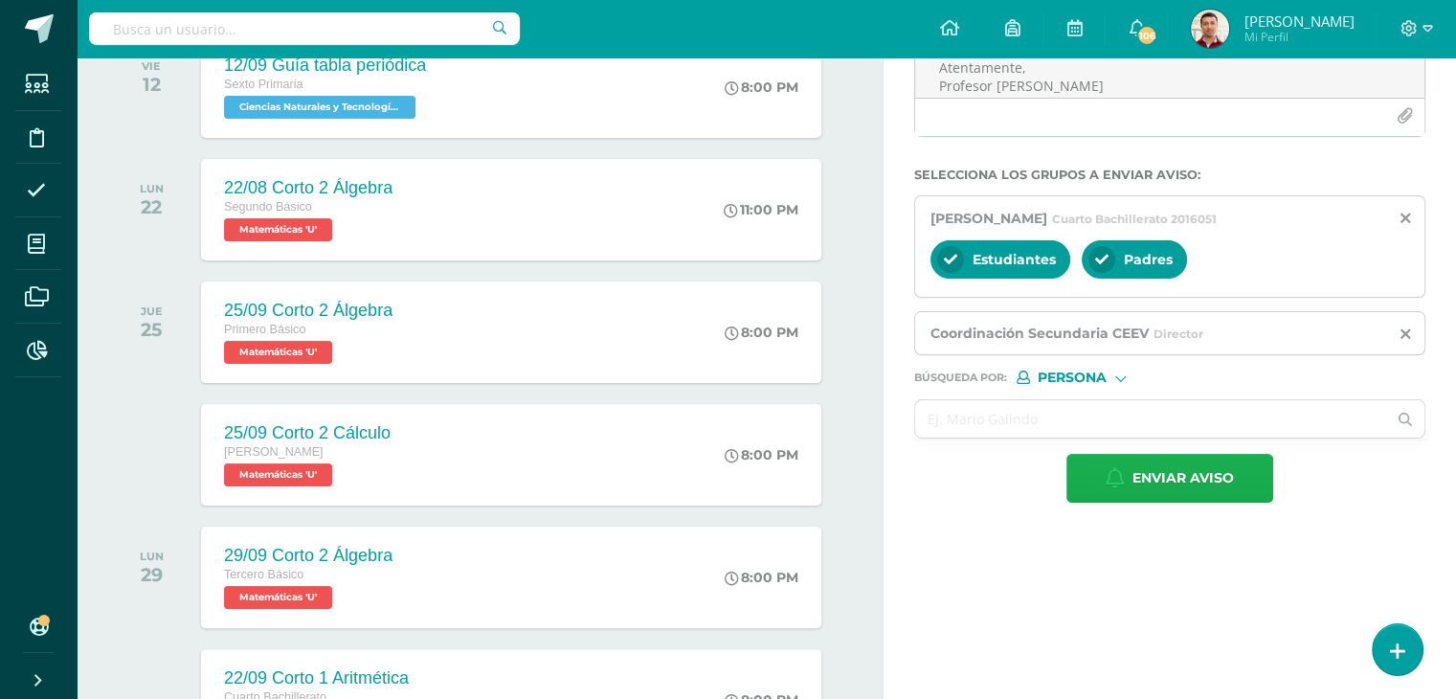
scroll to position [298, 0]
click at [1154, 465] on span "Enviar aviso" at bounding box center [1182, 477] width 101 height 47
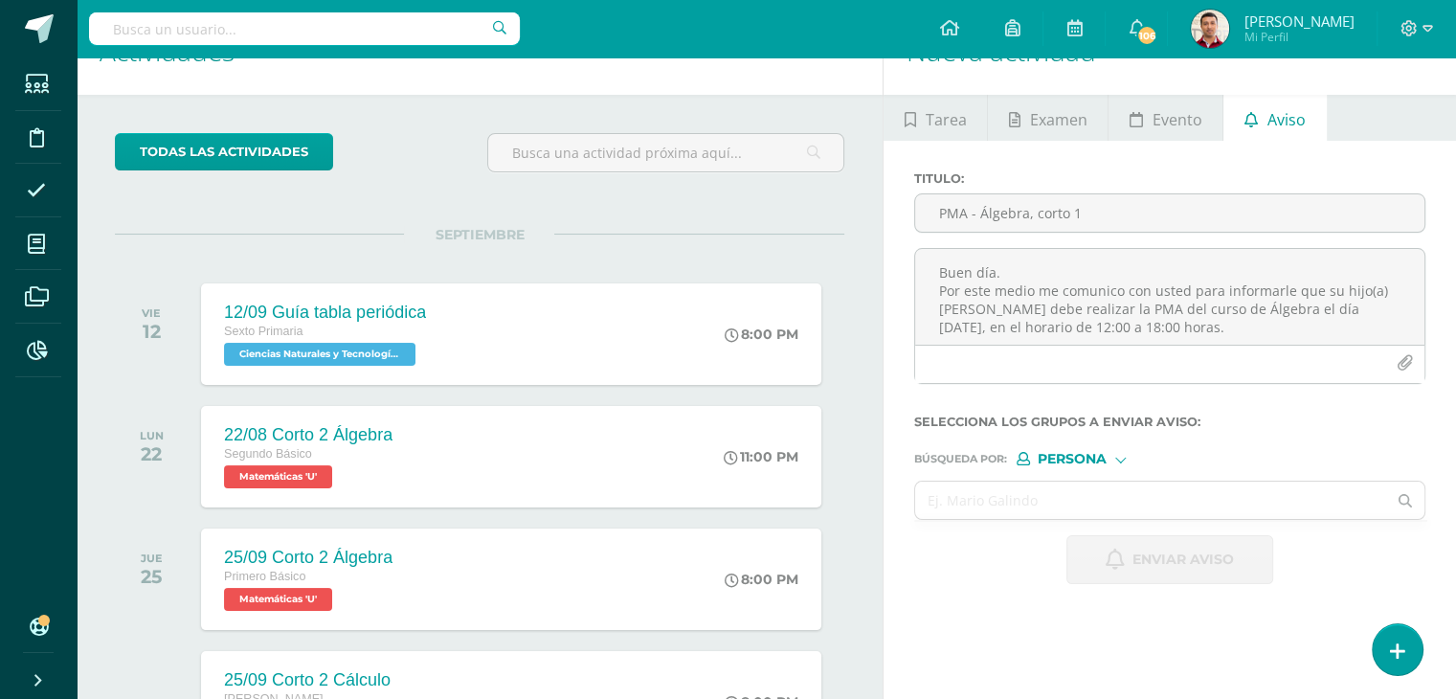
scroll to position [0, 0]
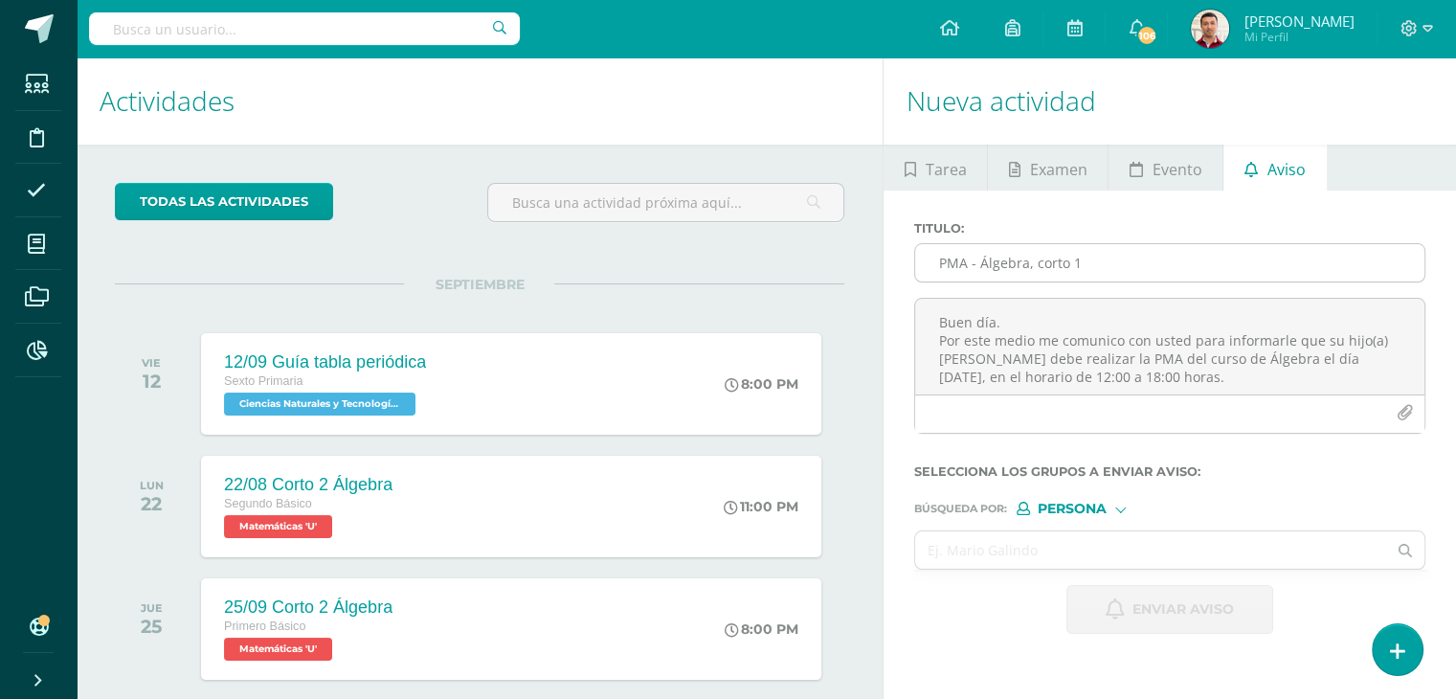
click at [953, 267] on input "PMA - Álgebra, corto 1" at bounding box center [1169, 262] width 509 height 37
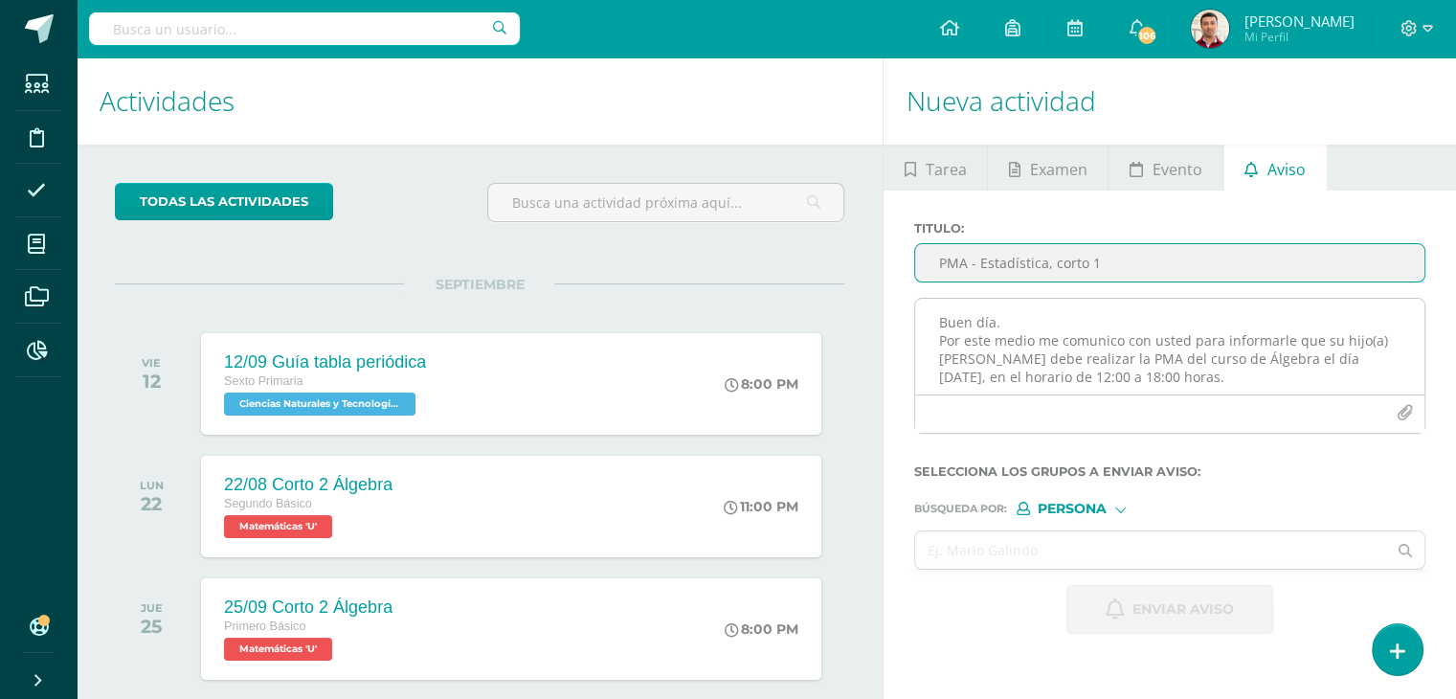
type input "PMA - Estadística, corto 1"
click at [993, 326] on textarea "Buen día. Por este medio me comunico con usted para informarle que su hijo(a) V…" at bounding box center [1169, 347] width 509 height 96
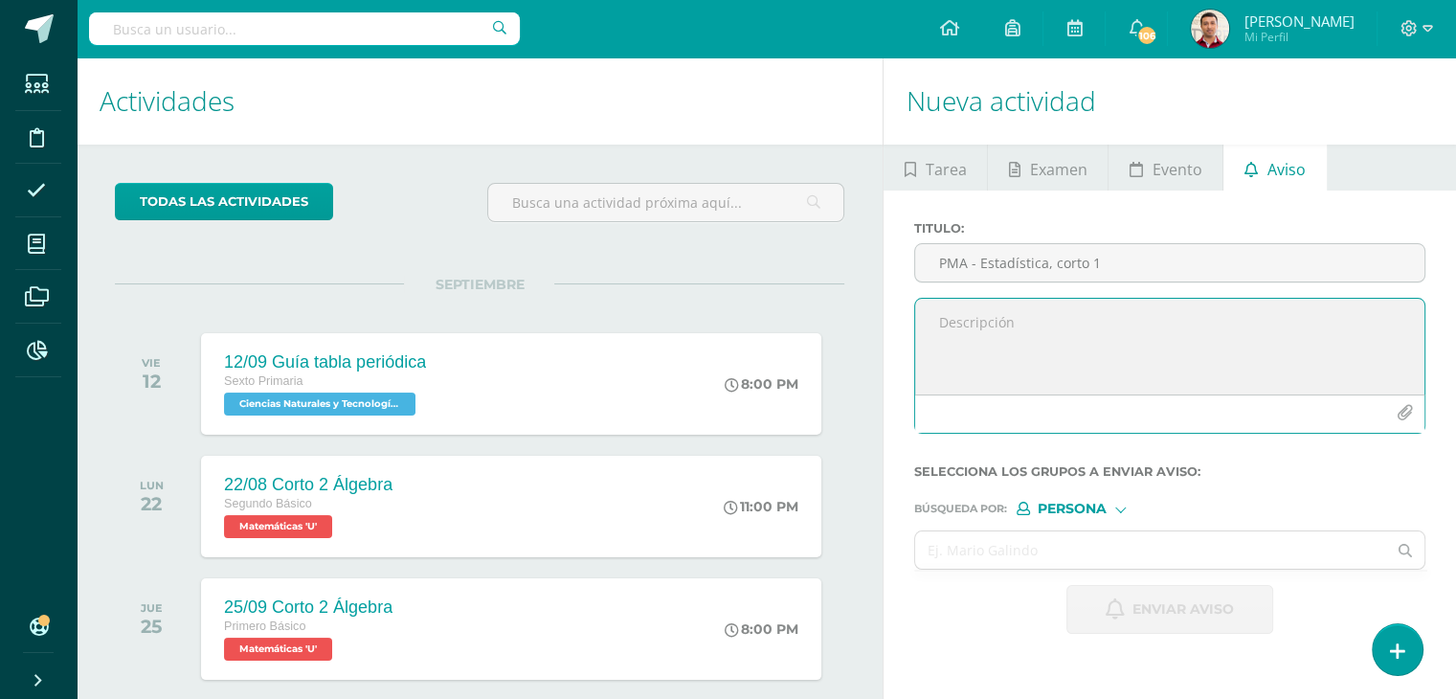
paste textarea "Buen día. Por este medio me comunico con usted para informarle que su hijo(a) […"
click at [1006, 323] on textarea "Buen día. Por este medio me comunico con usted para informarle que su hijo(a) […" at bounding box center [1169, 347] width 509 height 96
click at [934, 357] on textarea "Buen día: Por este medio me comunico con usted para informarle que su hijo(a) […" at bounding box center [1169, 347] width 509 height 96
click at [1261, 357] on textarea "Buen día: Por este medio me comunico con usted para informarle que su hijo(a) F…" at bounding box center [1169, 347] width 509 height 96
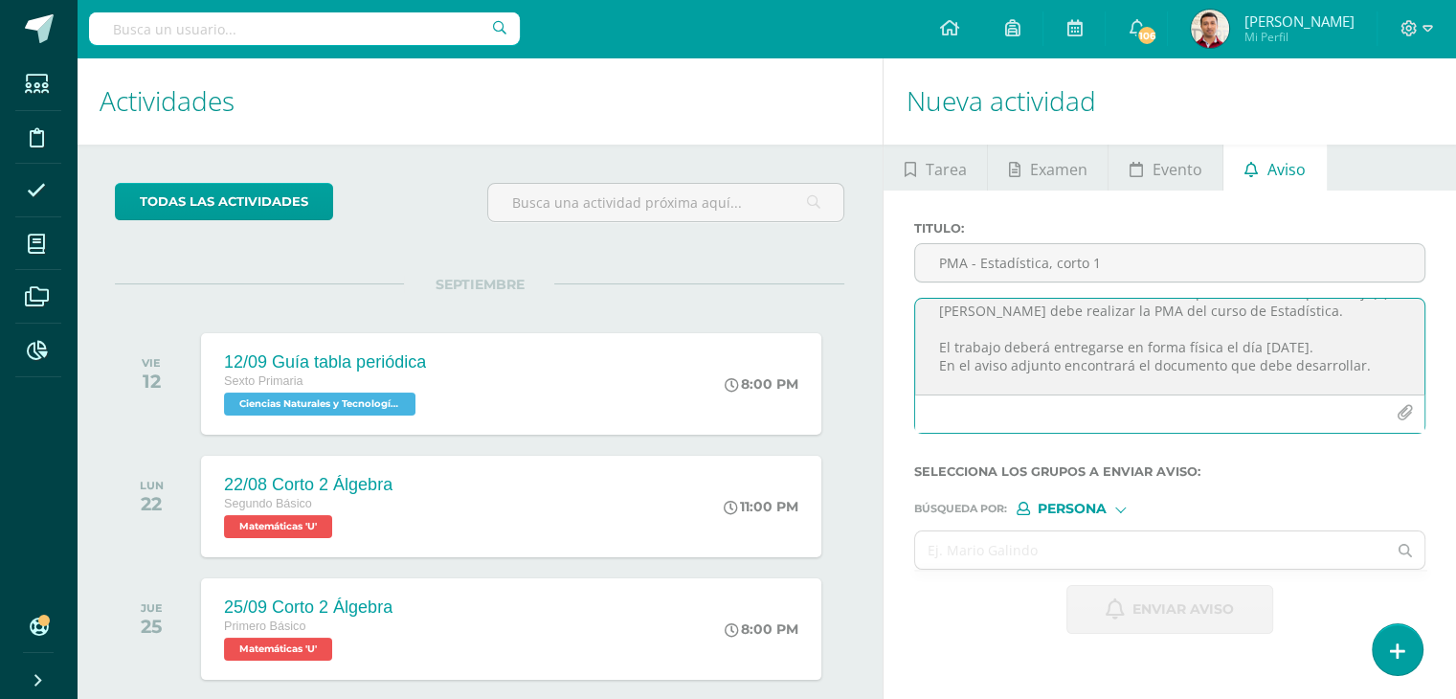
scroll to position [66, 0]
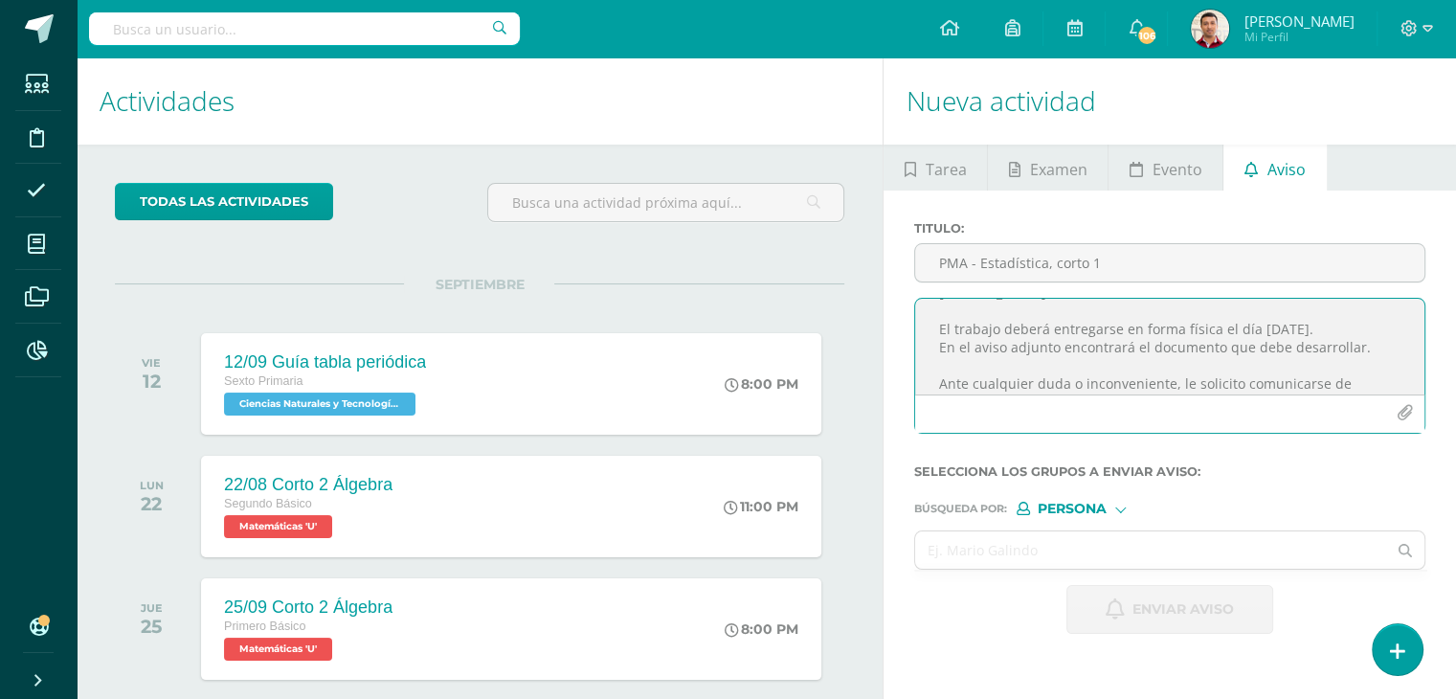
click at [934, 369] on textarea "Buen día: Por este medio me comunico con usted para informarle que su hijo(a) F…" at bounding box center [1169, 347] width 509 height 96
click at [1024, 356] on textarea "Buen día: Por este medio me comunico con usted para informarle que su hijo(a) F…" at bounding box center [1169, 347] width 509 height 96
click at [1022, 353] on textarea "Buen día: Por este medio me comunico con usted para informarle que su hijo(a) F…" at bounding box center [1169, 347] width 509 height 96
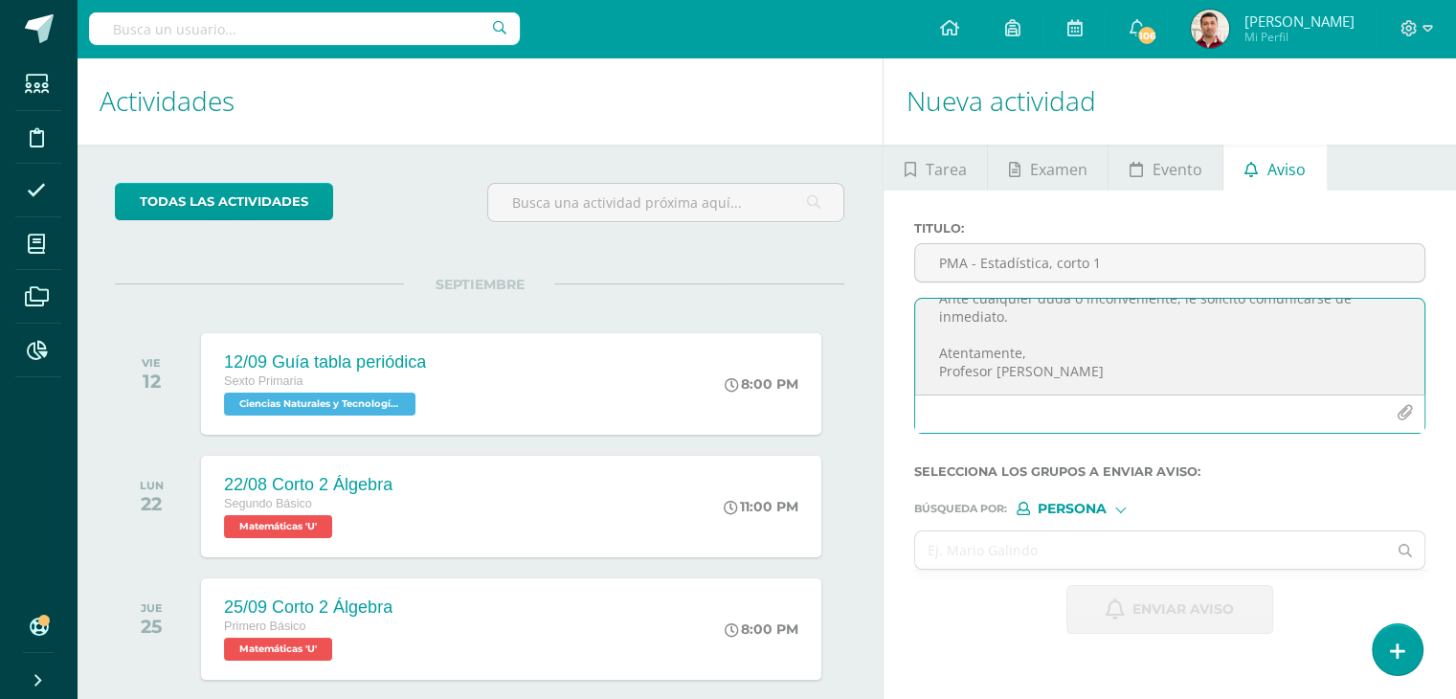
scroll to position [11, 0]
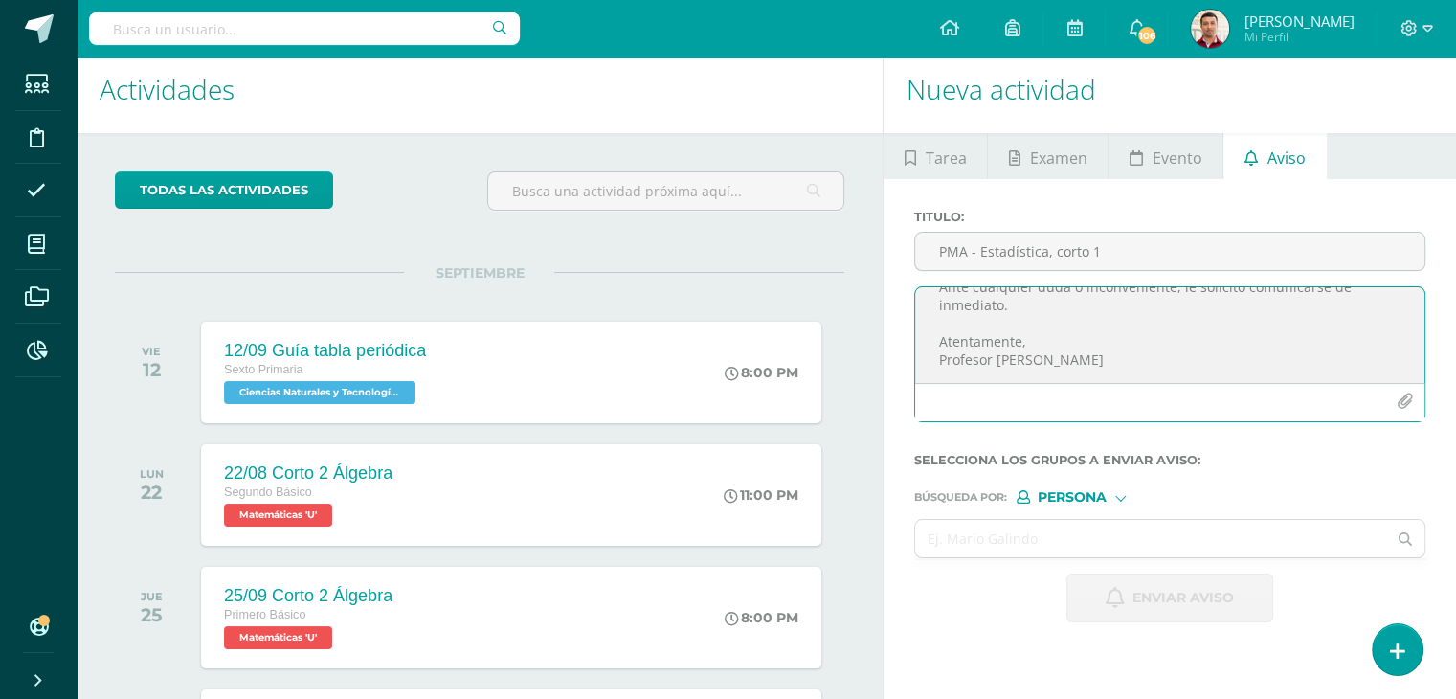
type textarea "Buen día: Por este medio me comunico con usted para informarle que su hijo(a) F…"
click at [1401, 403] on icon "button" at bounding box center [1405, 401] width 16 height 16
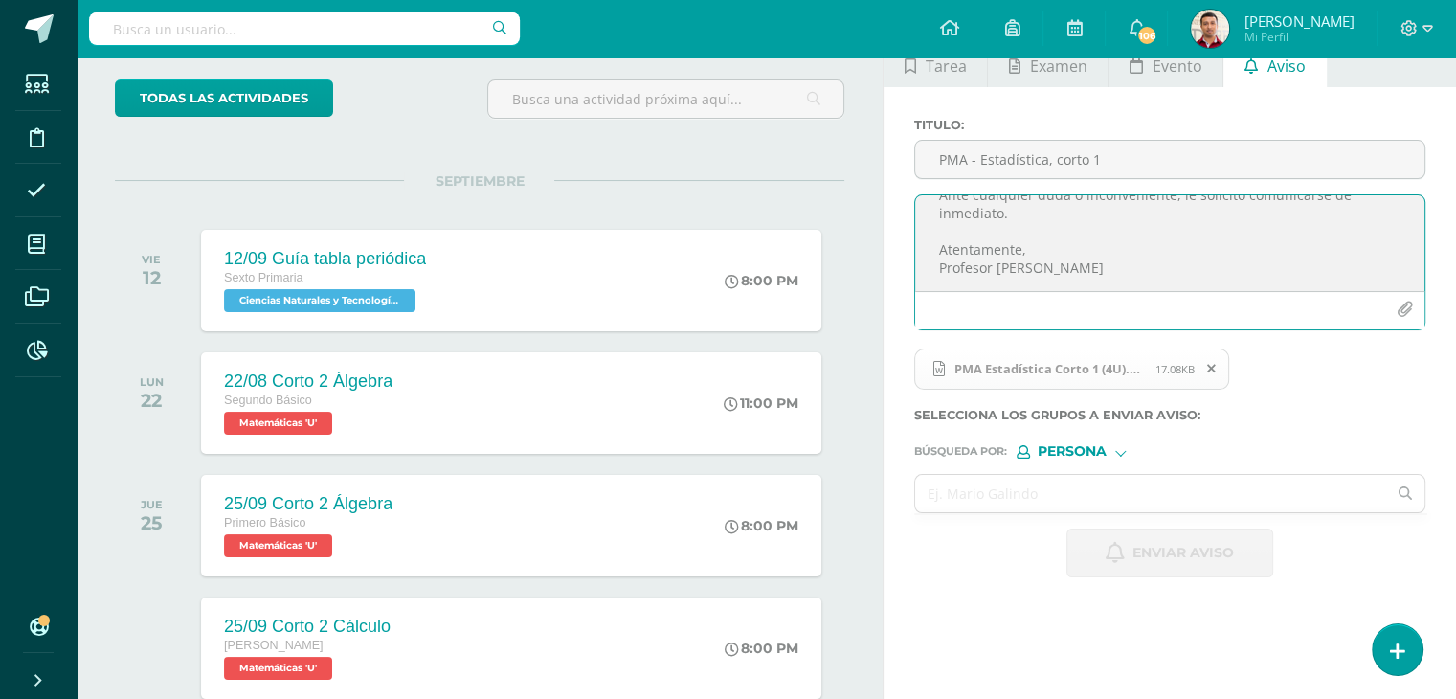
scroll to position [106, 0]
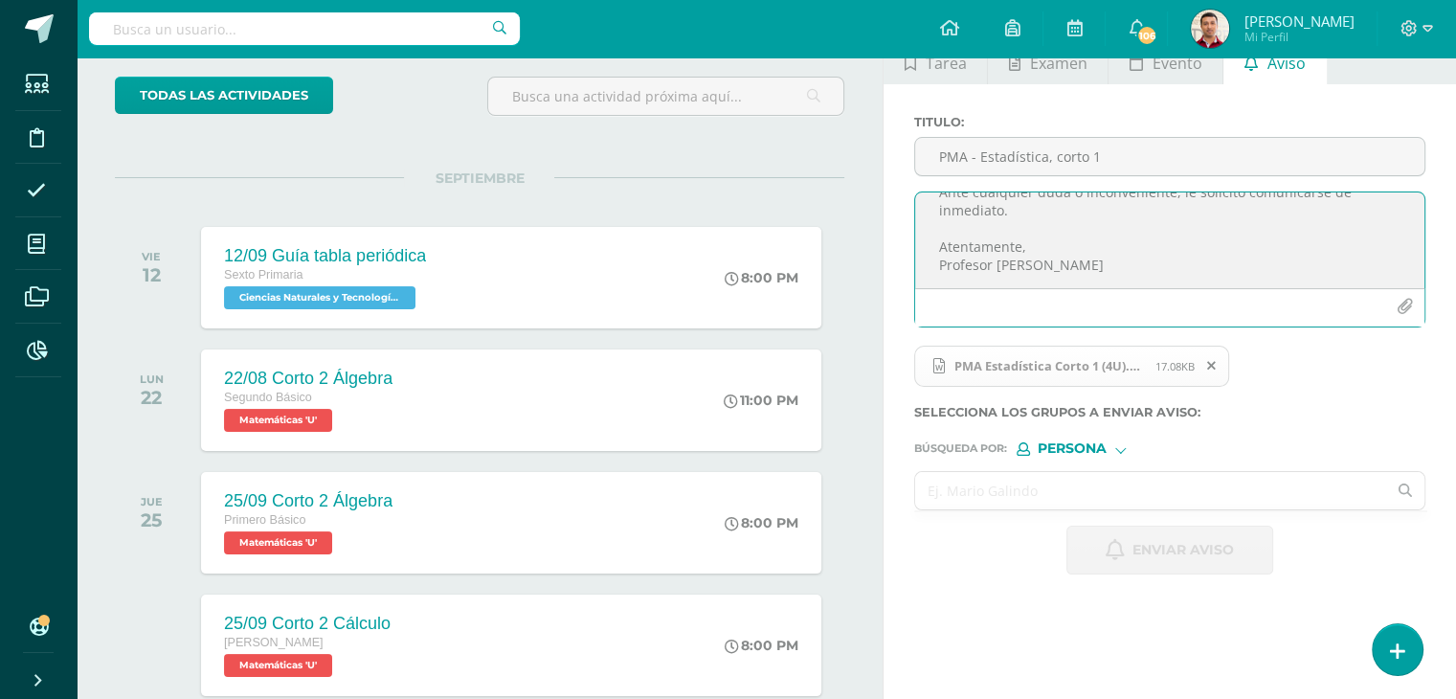
click at [971, 489] on input "text" at bounding box center [1150, 490] width 471 height 37
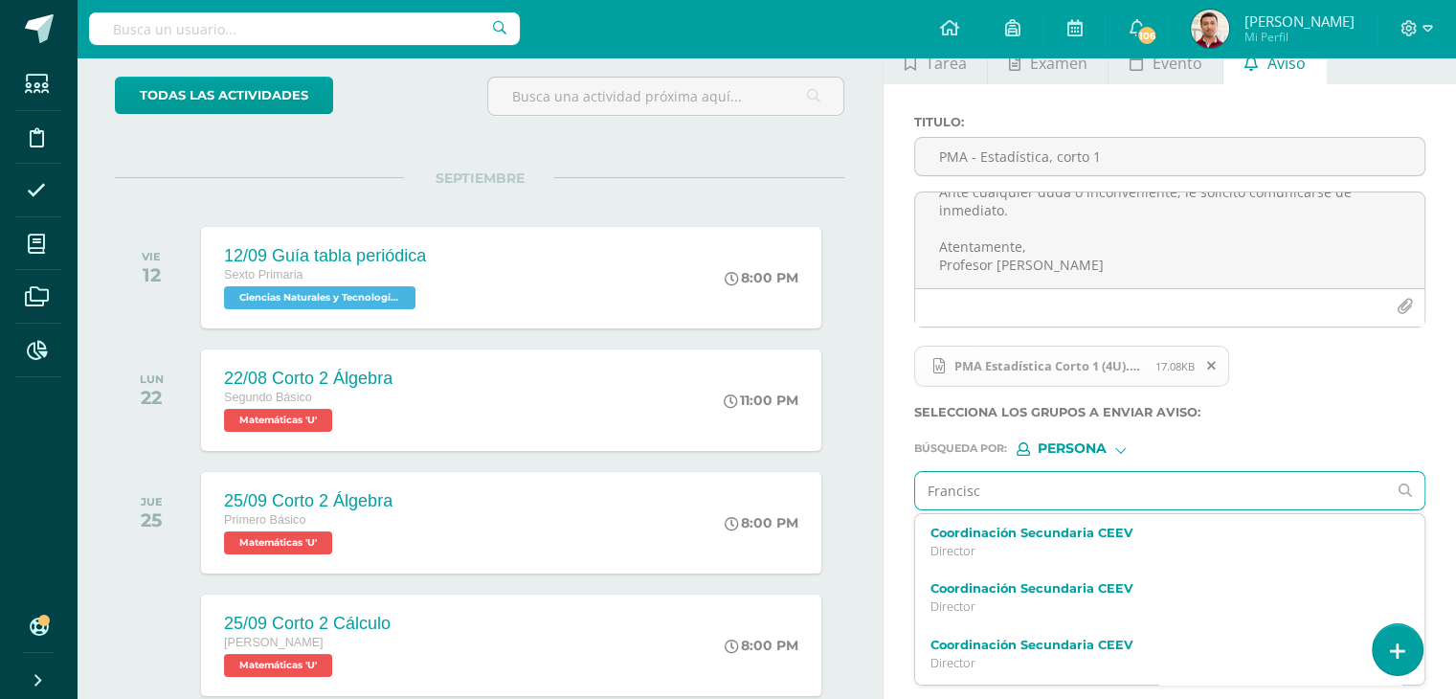
type input "Francisco"
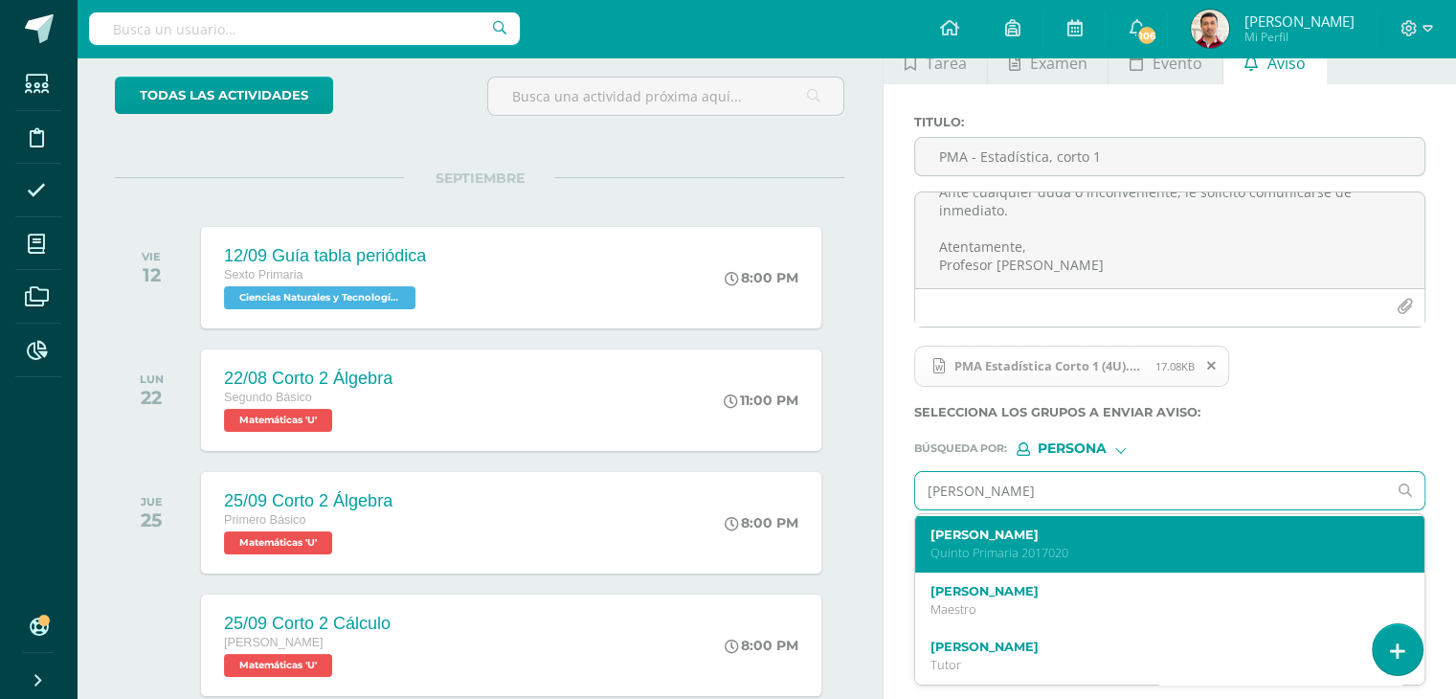
scroll to position [0, 0]
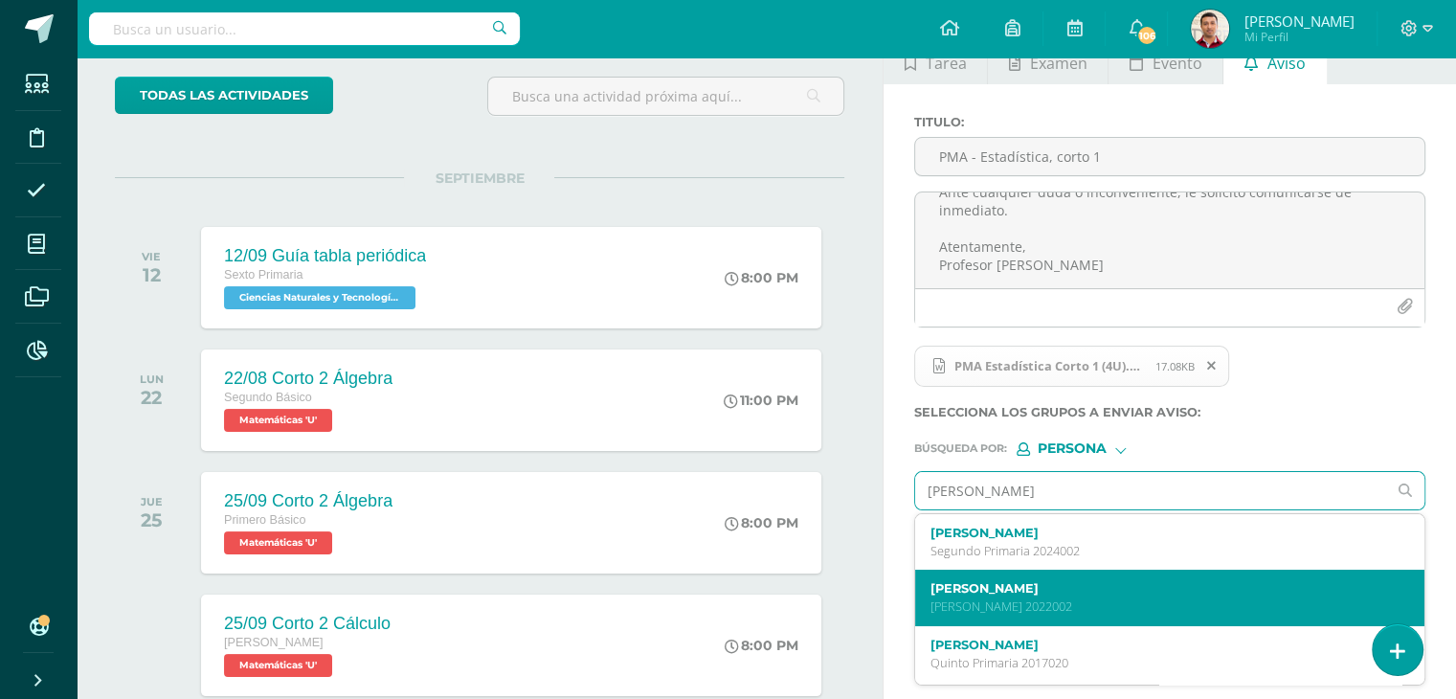
click at [1077, 591] on label "Francisco Alejandro Álvarez Martínez" at bounding box center [1159, 588] width 459 height 14
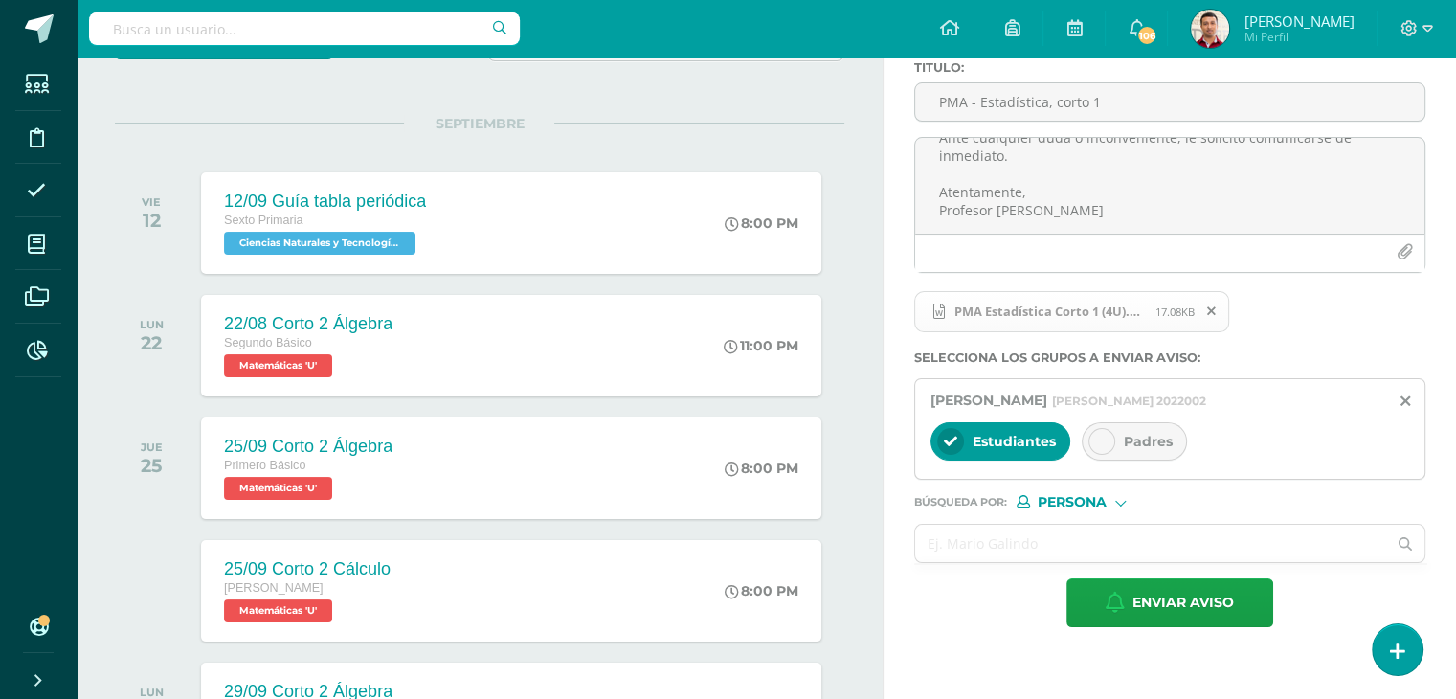
scroll to position [164, 0]
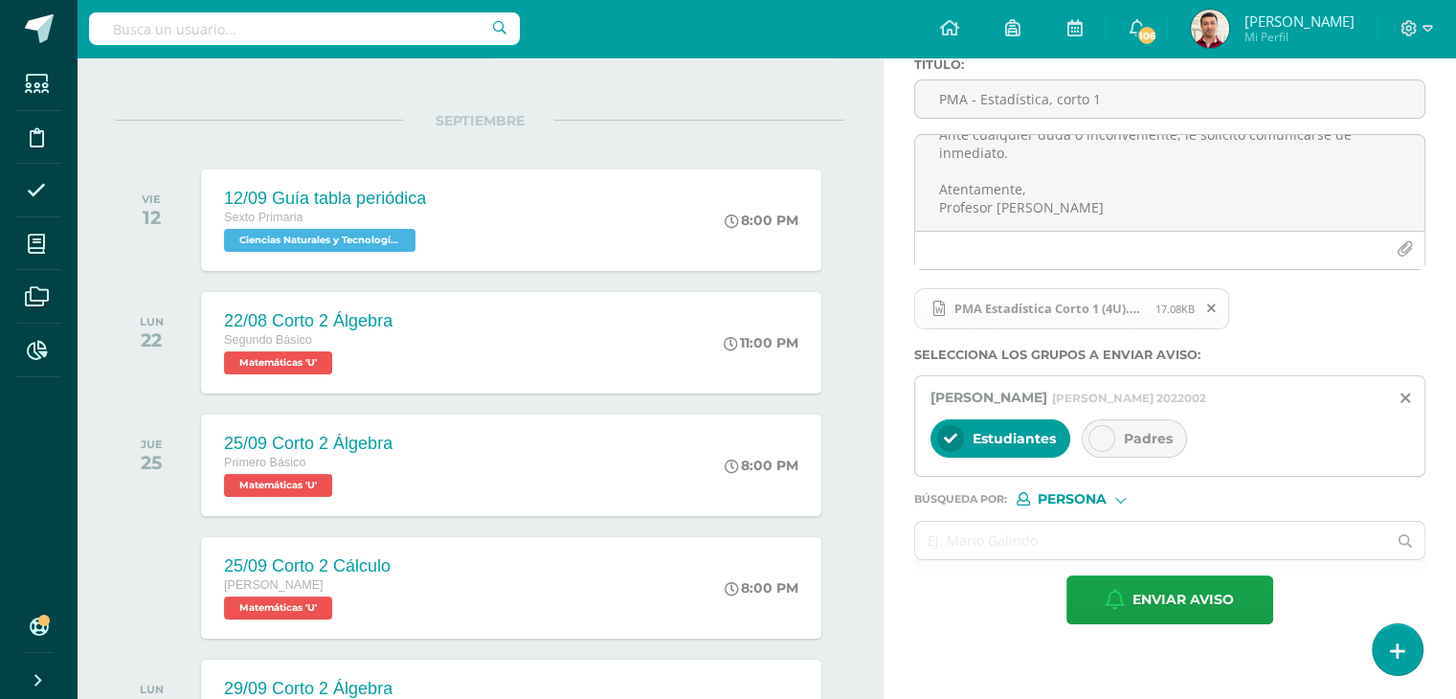
click at [1096, 443] on icon at bounding box center [1101, 438] width 13 height 13
click at [980, 533] on input "text" at bounding box center [1150, 540] width 471 height 37
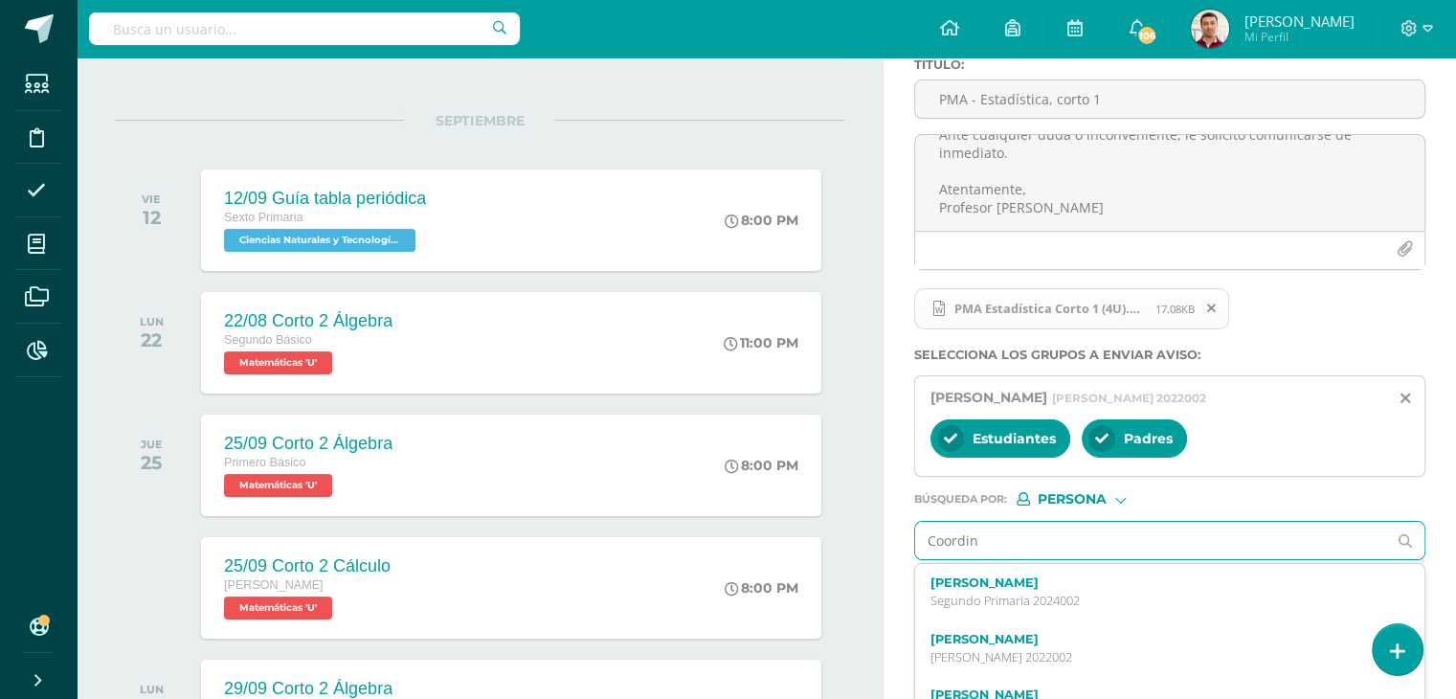
type input "Coordina"
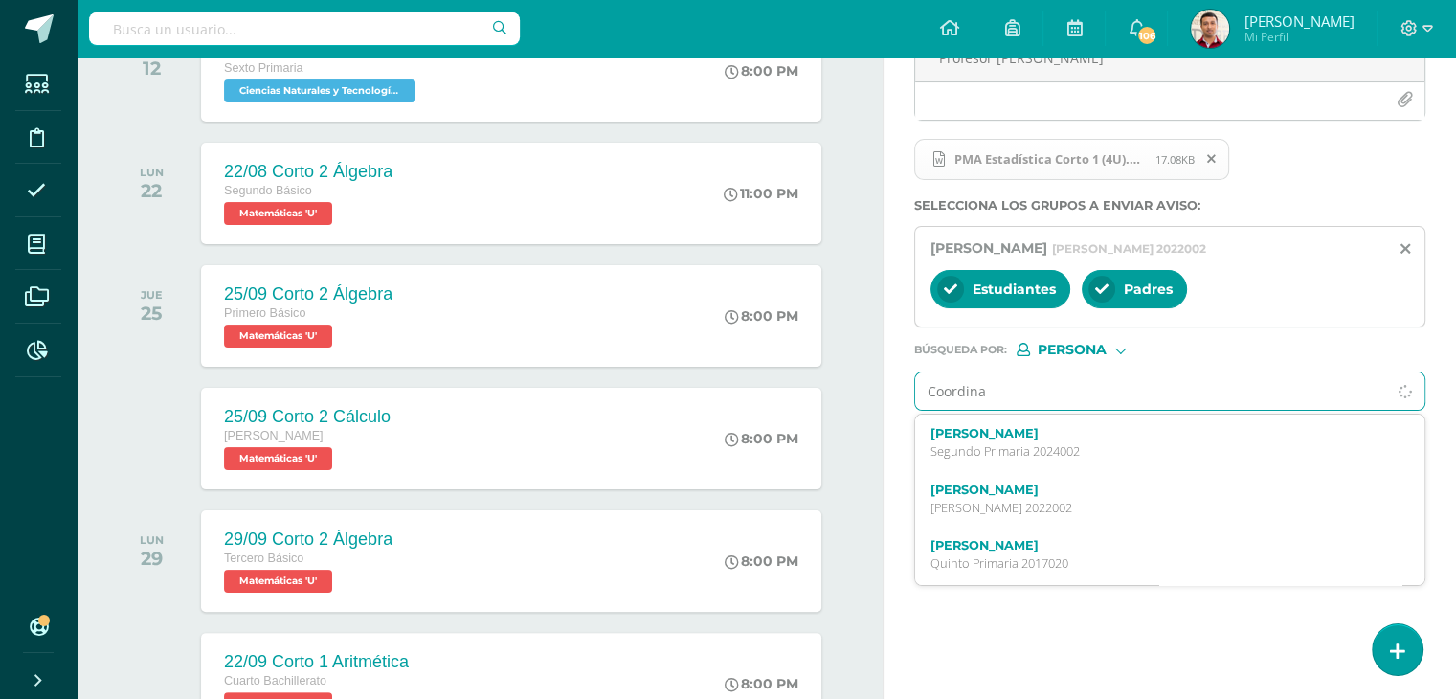
scroll to position [316, 0]
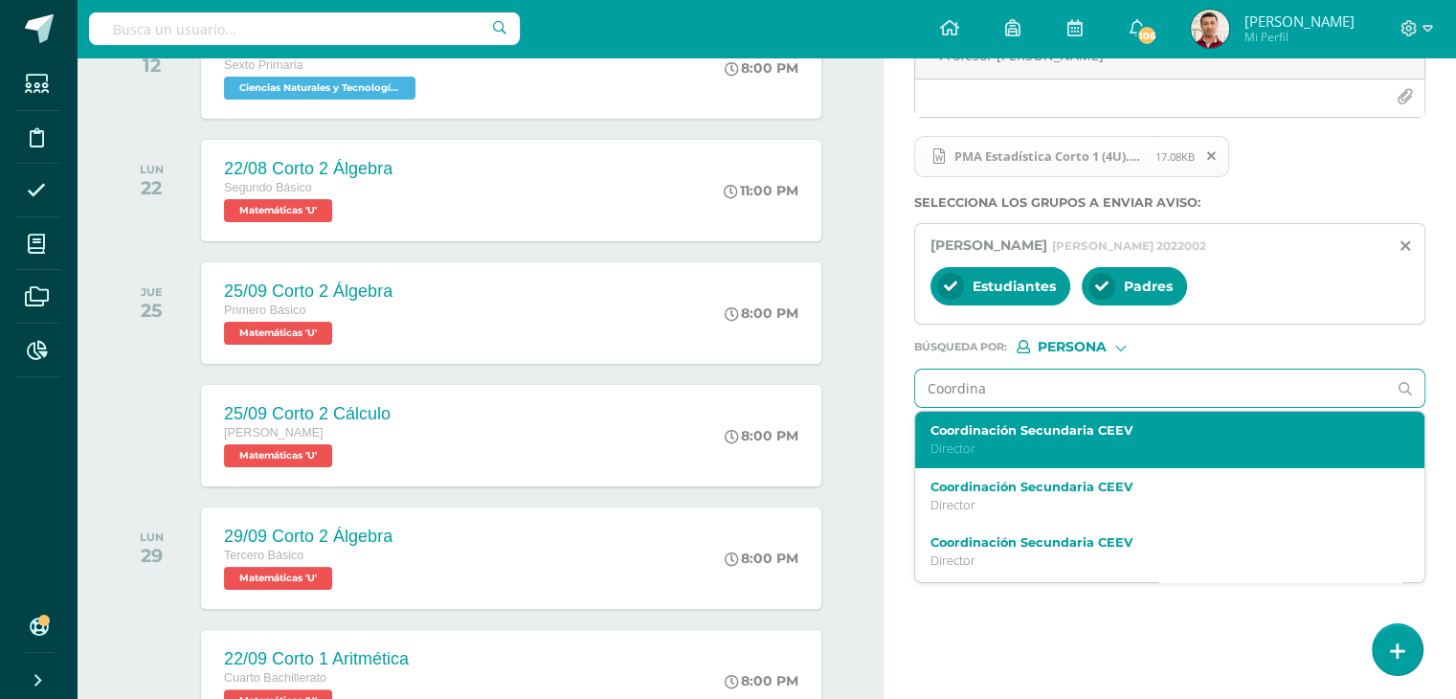
click at [1062, 443] on p "Director" at bounding box center [1159, 448] width 459 height 16
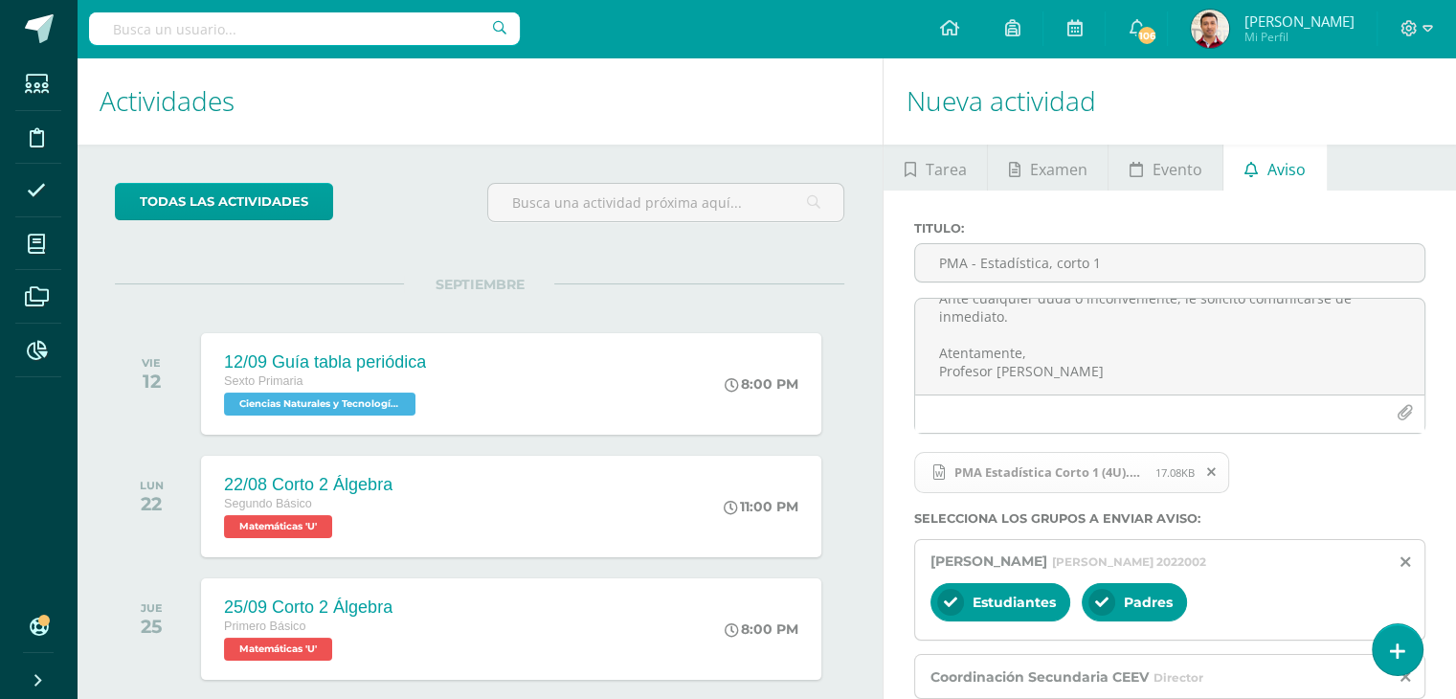
scroll to position [458, 0]
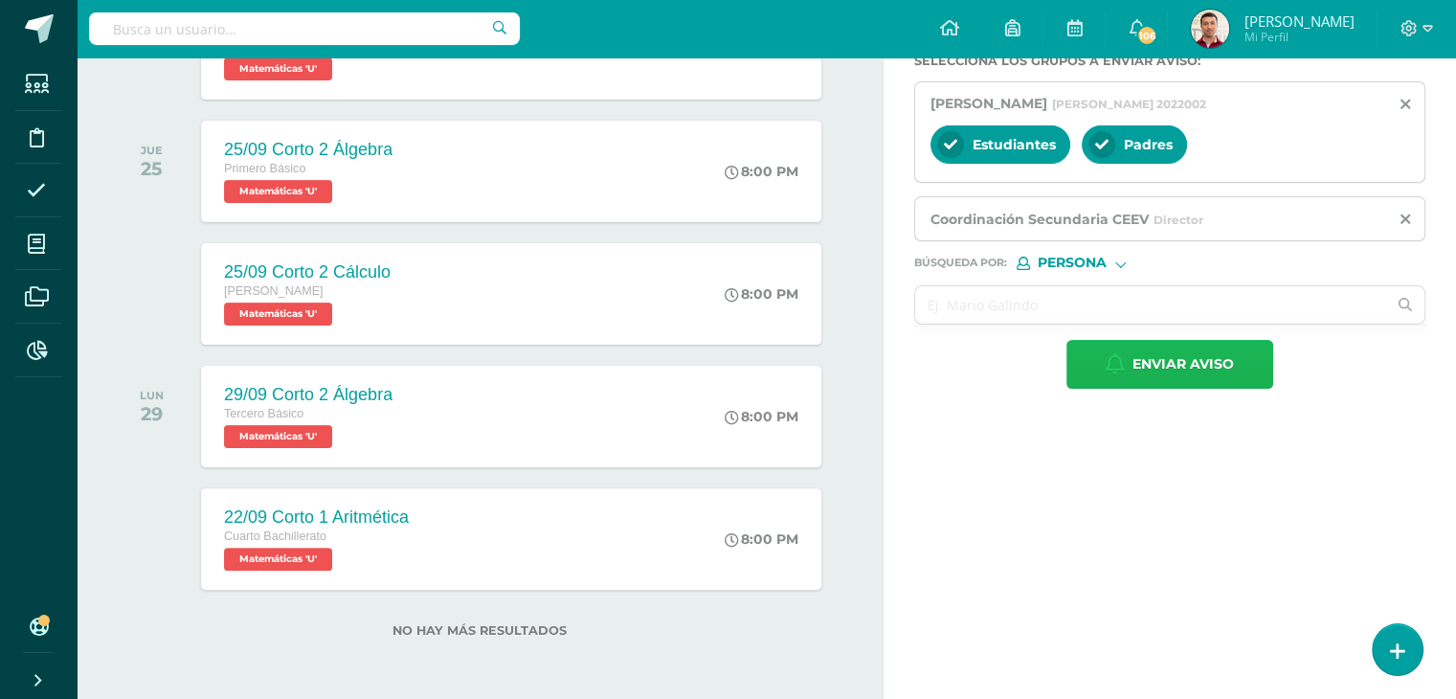
click at [1177, 361] on span "Enviar aviso" at bounding box center [1182, 364] width 101 height 47
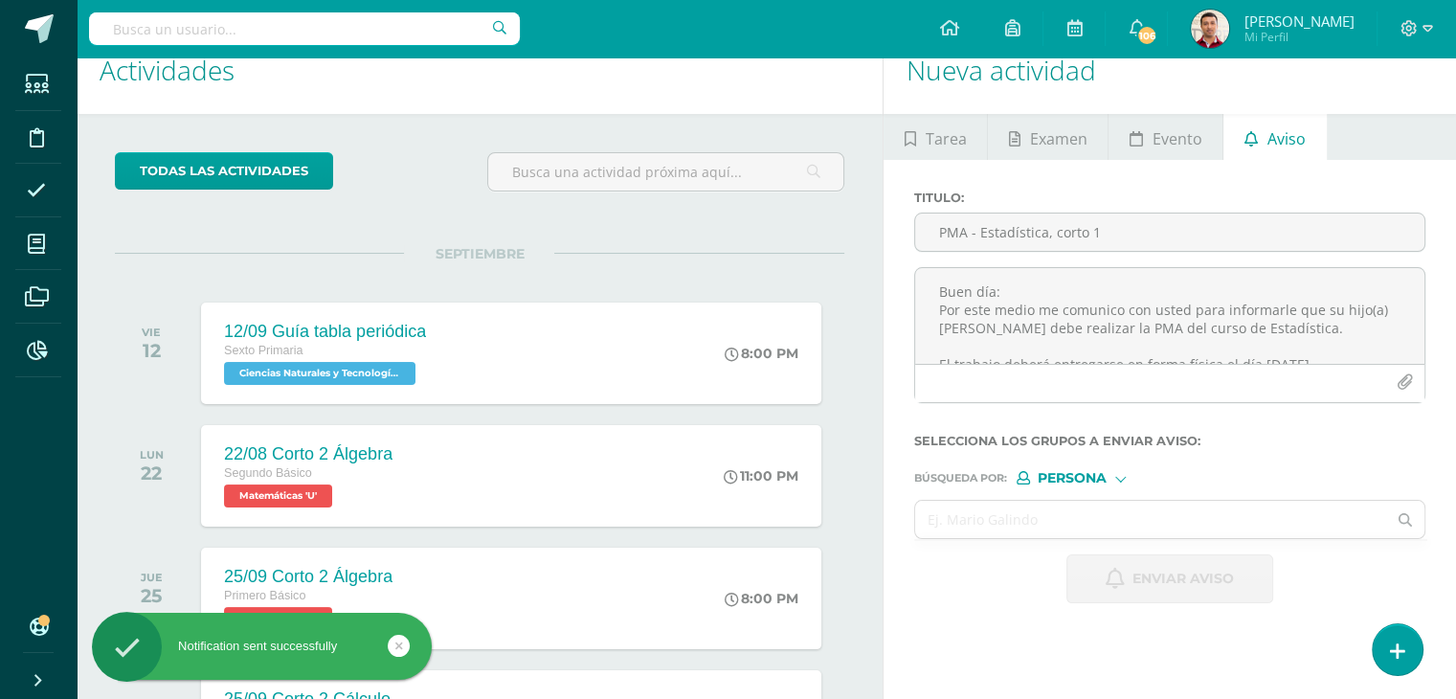
scroll to position [0, 0]
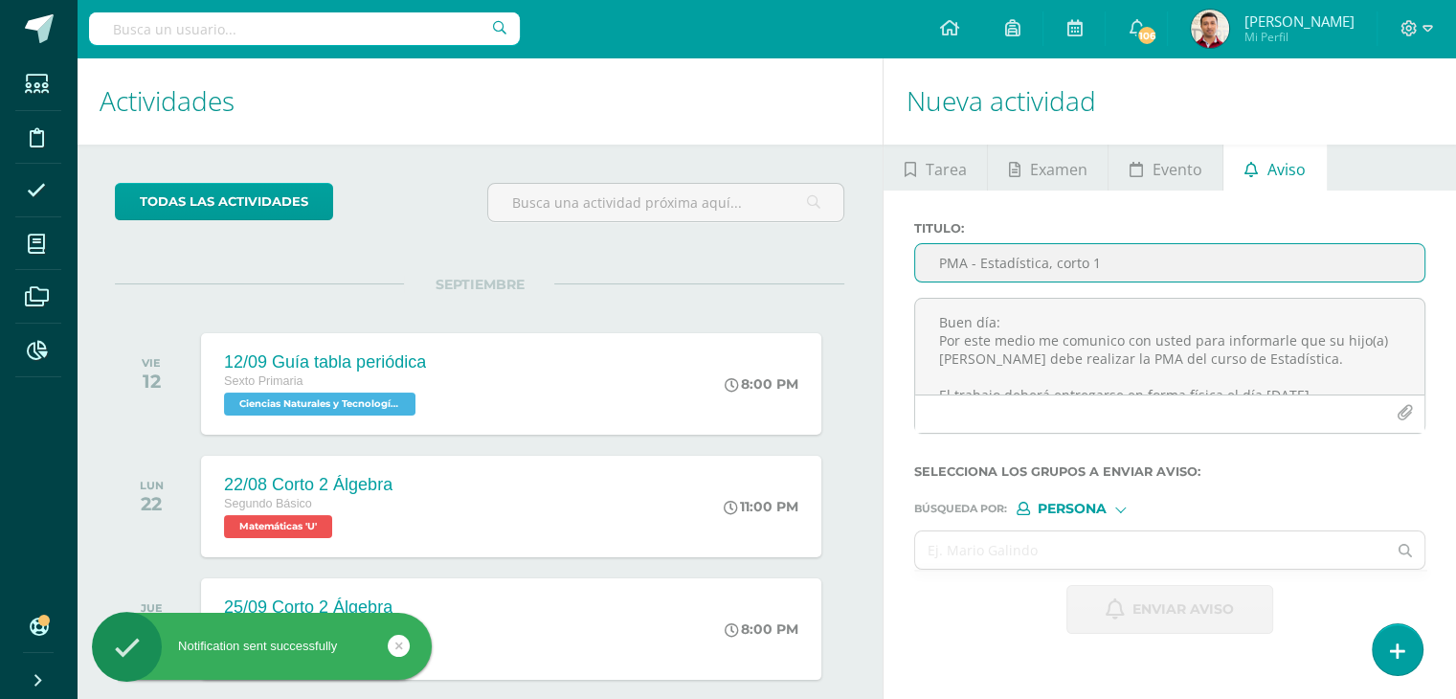
click at [987, 275] on input "PMA - Estadística, corto 1" at bounding box center [1169, 262] width 509 height 37
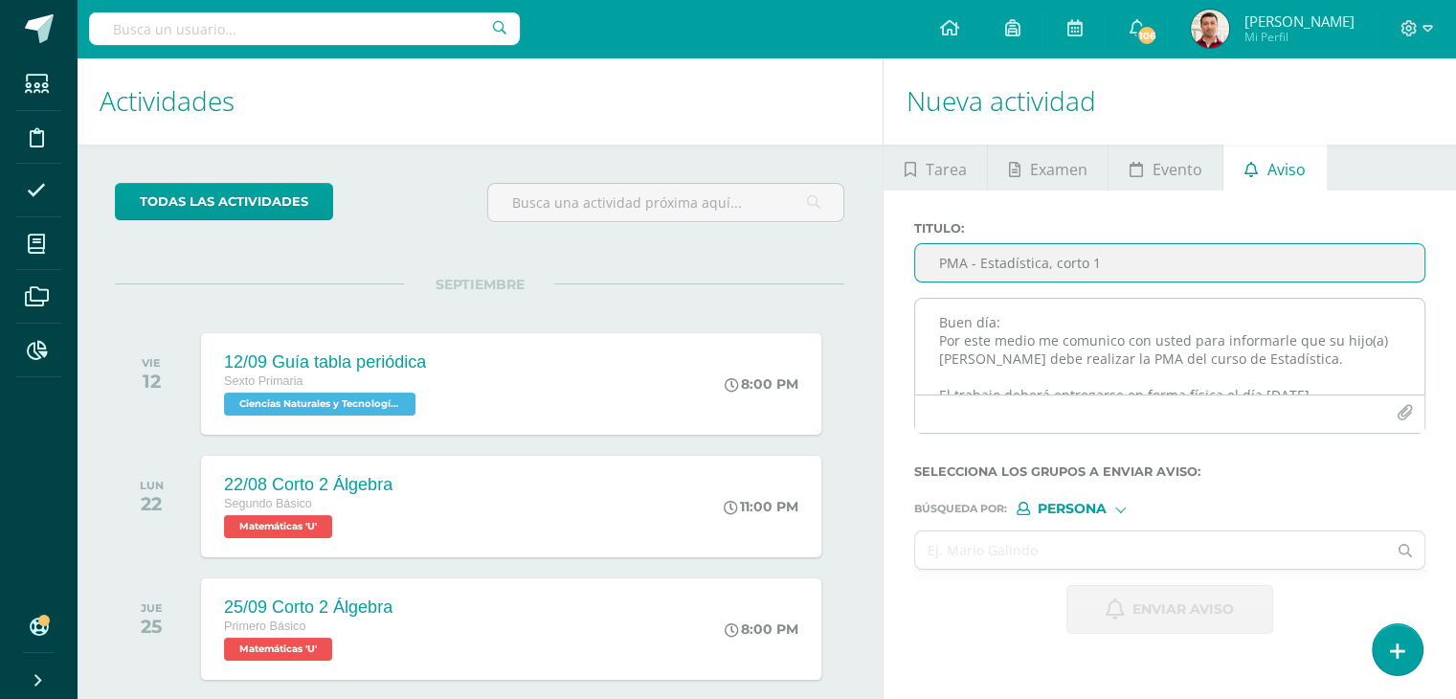
type input "PMA - Estadística, corto 1"
click at [952, 328] on textarea "Buen día: Por este medio me comunico con usted para informarle que su hijo(a) F…" at bounding box center [1169, 347] width 509 height 96
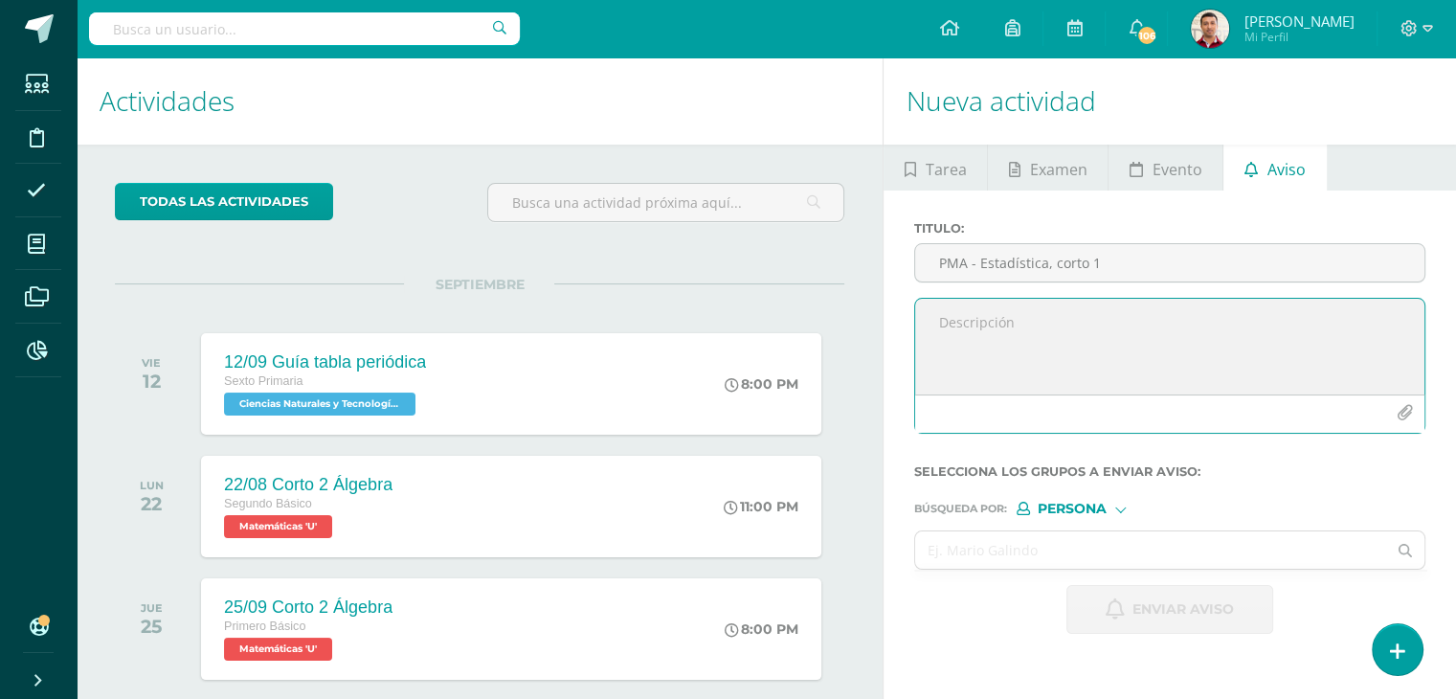
paste textarea "Buen día. Por este medio me comunico con usted para informarle que su hijo(a) […"
click at [927, 354] on textarea "Buen día. Por este medio me comunico con usted para informarle que su hijo(a) […" at bounding box center [1169, 347] width 509 height 96
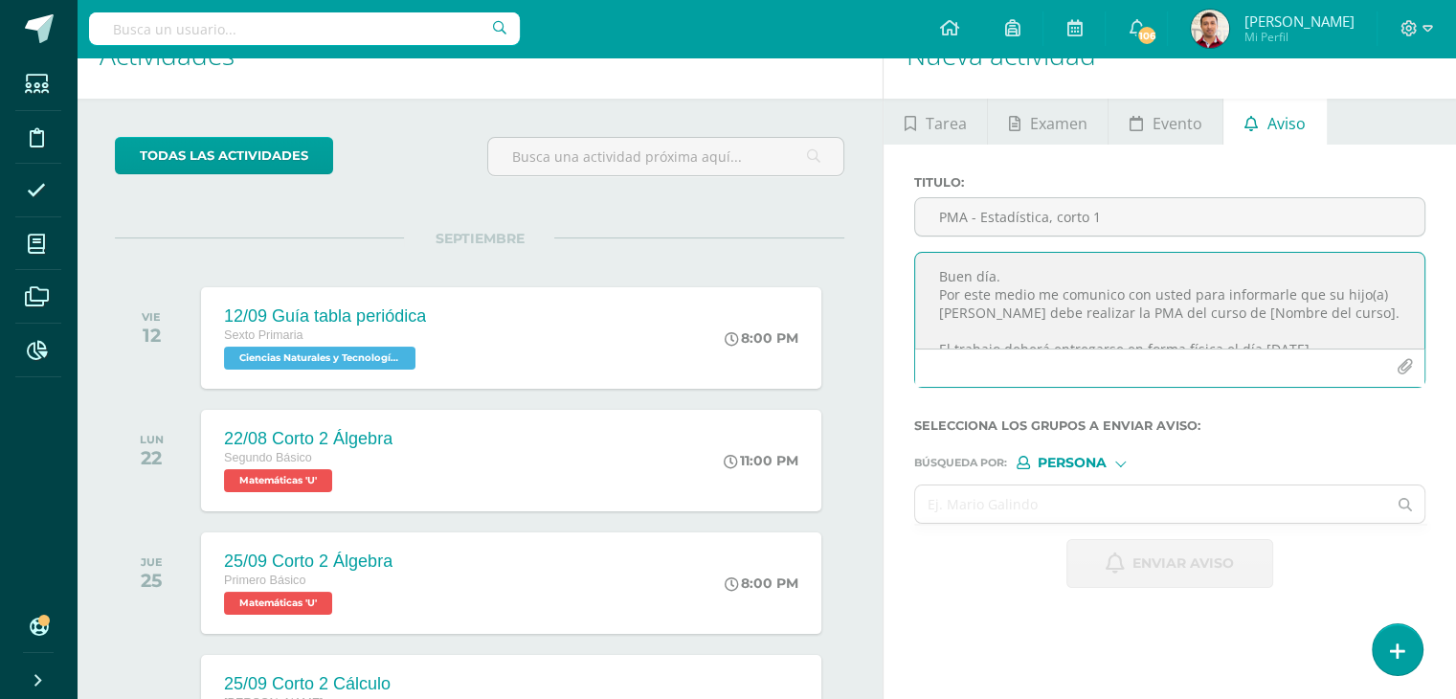
click at [1218, 309] on textarea "Buen día. Por este medio me comunico con usted para informarle que su hijo(a) A…" at bounding box center [1169, 301] width 509 height 96
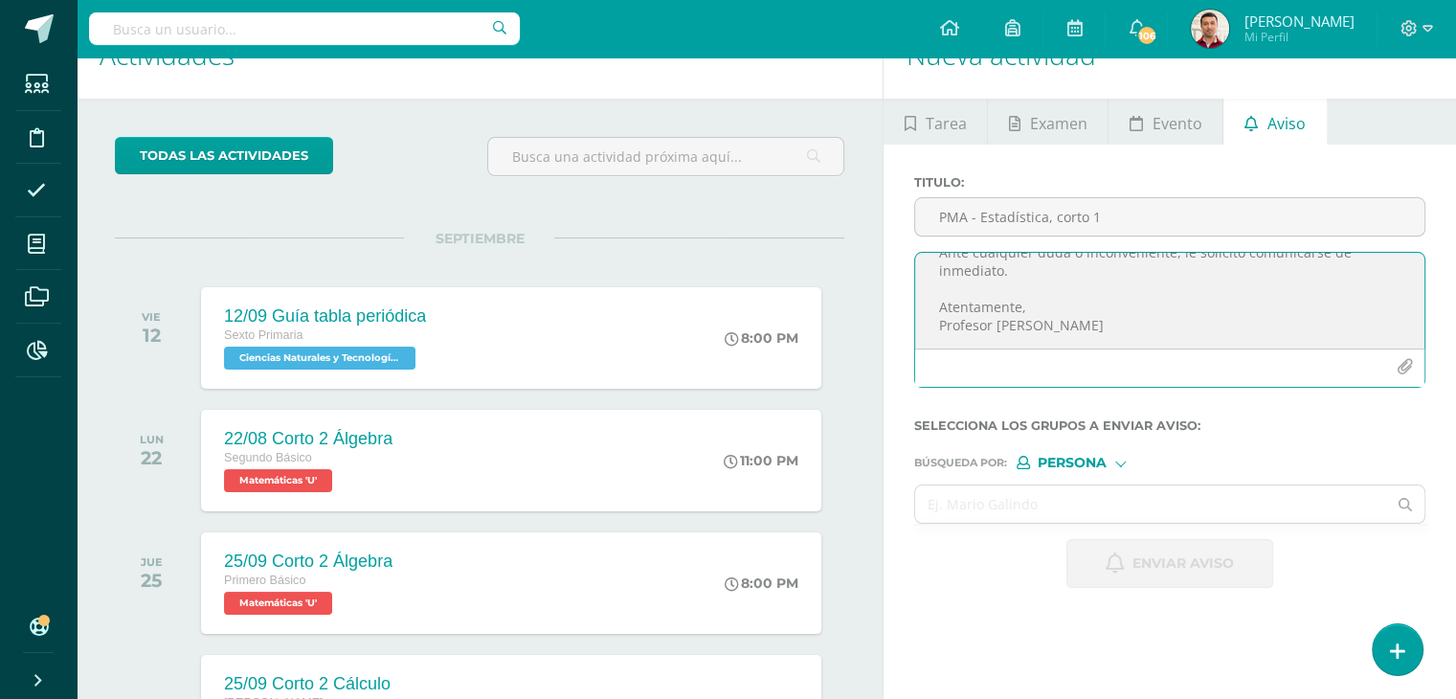
scroll to position [190, 0]
type textarea "Buen día. Por este medio me comunico con usted para informarle que su hijo(a) A…"
click at [1407, 370] on icon "button" at bounding box center [1405, 367] width 16 height 16
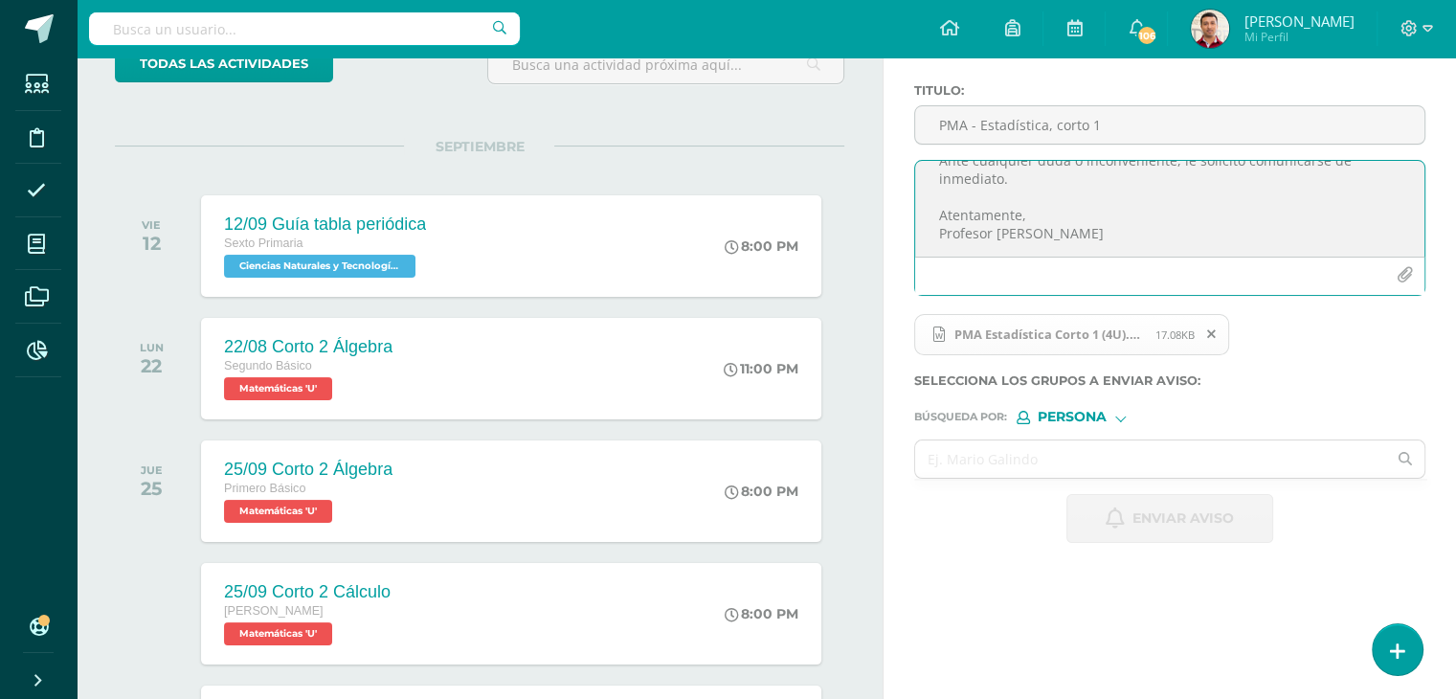
scroll to position [142, 0]
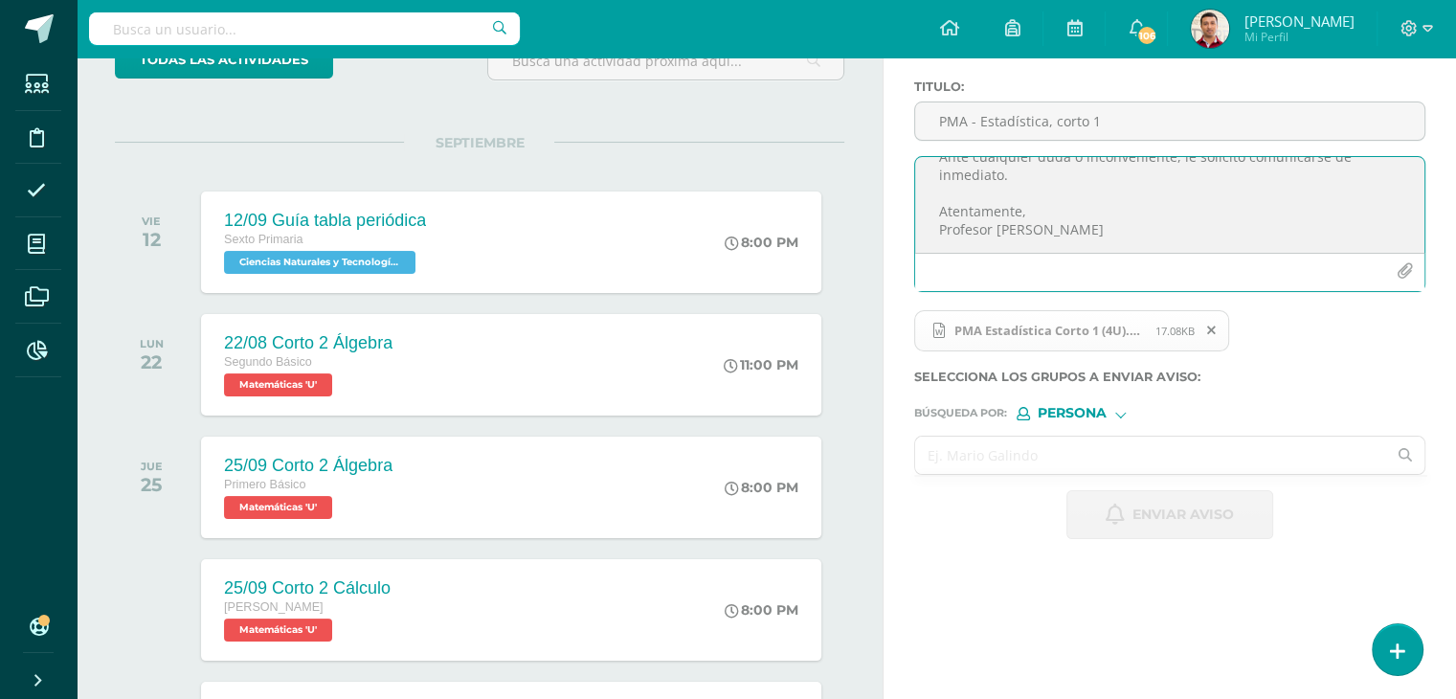
click at [975, 460] on input "text" at bounding box center [1150, 455] width 471 height 37
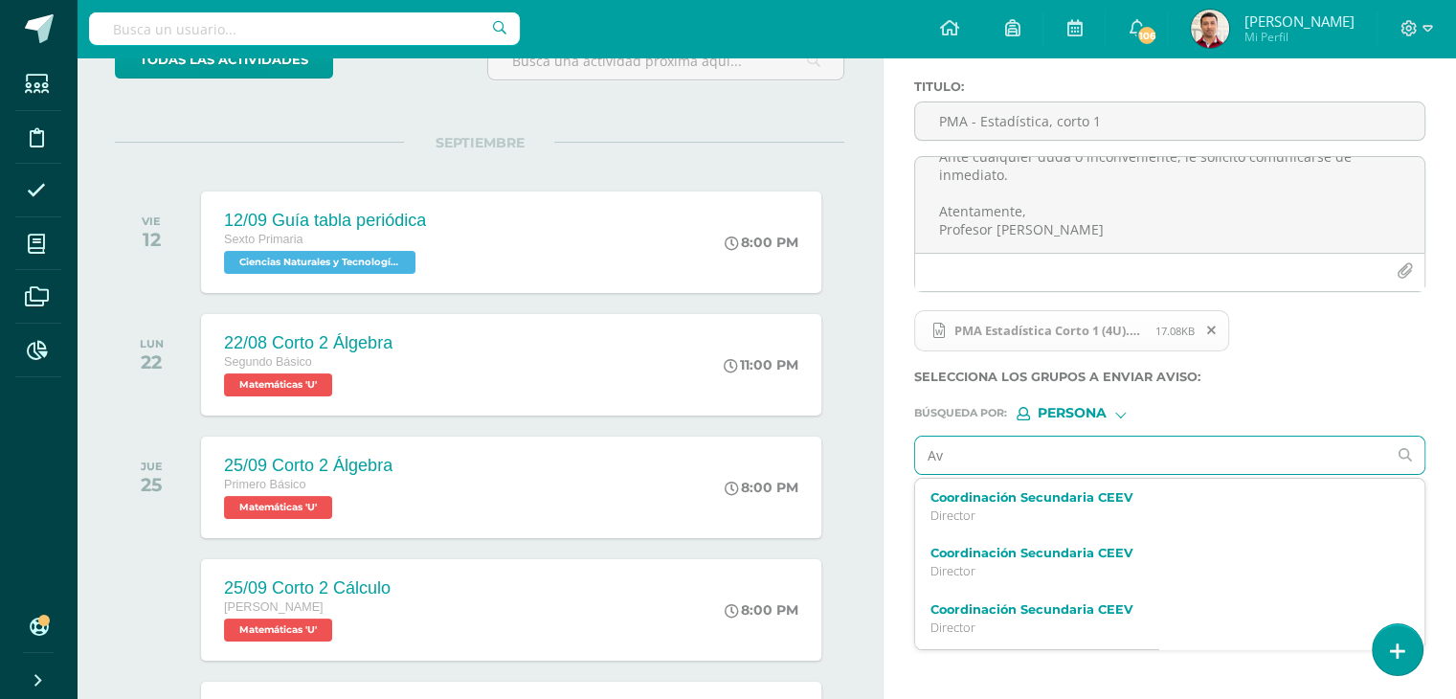
type input "Avi"
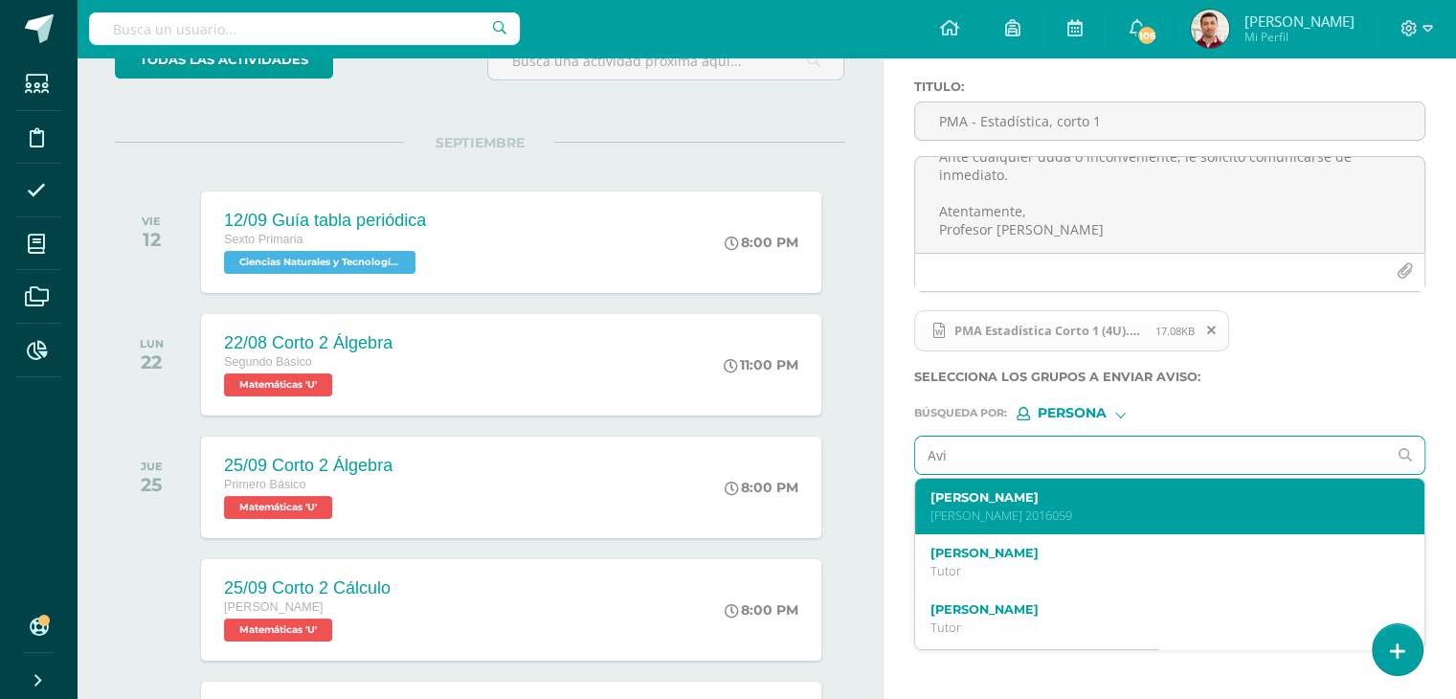
click at [1020, 502] on label "Avi Josue David Dubón Fajardo" at bounding box center [1159, 497] width 459 height 14
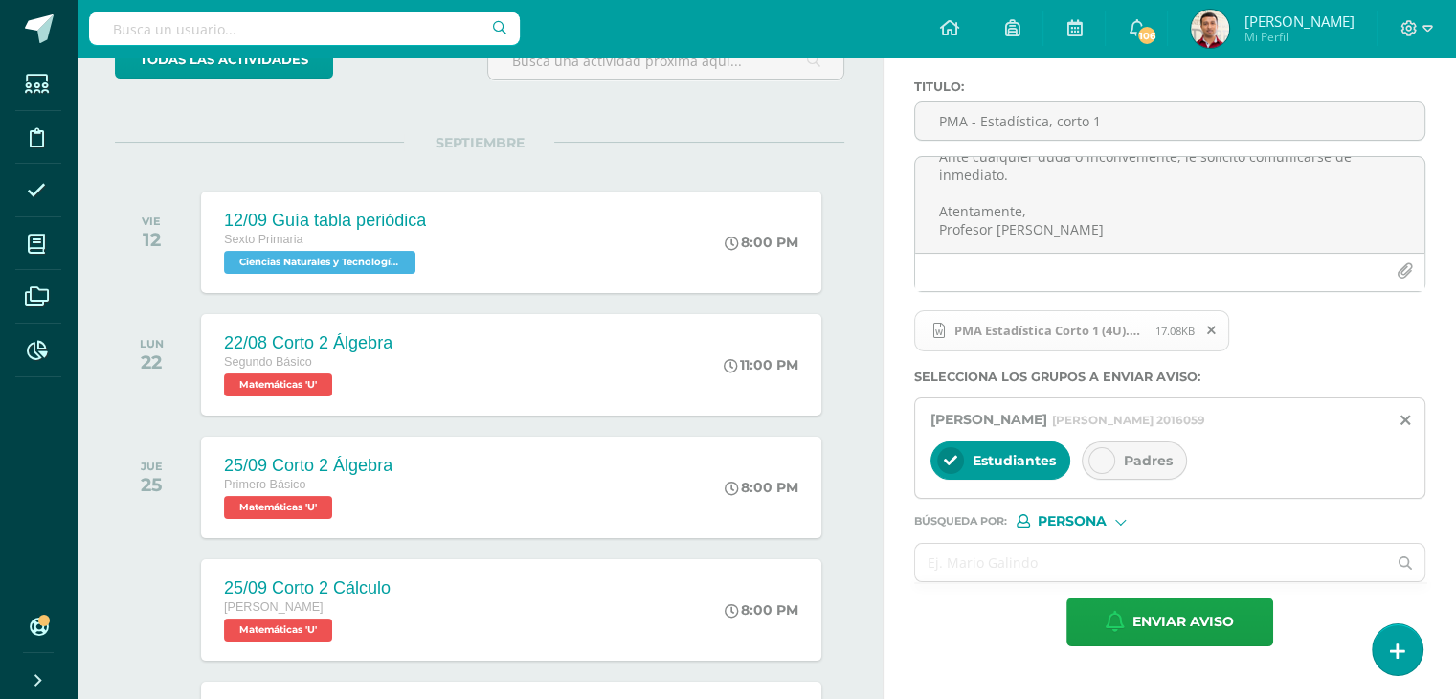
click at [1091, 458] on div at bounding box center [1101, 460] width 27 height 27
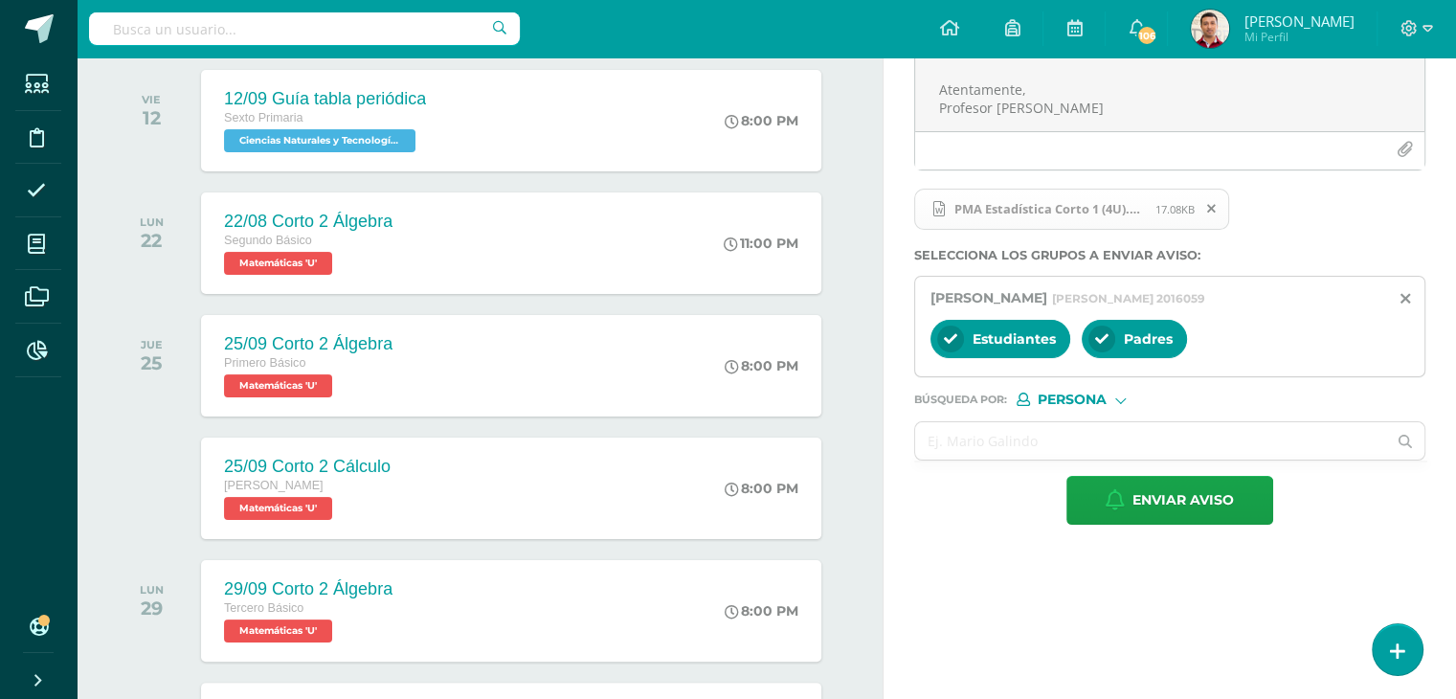
scroll to position [270, 0]
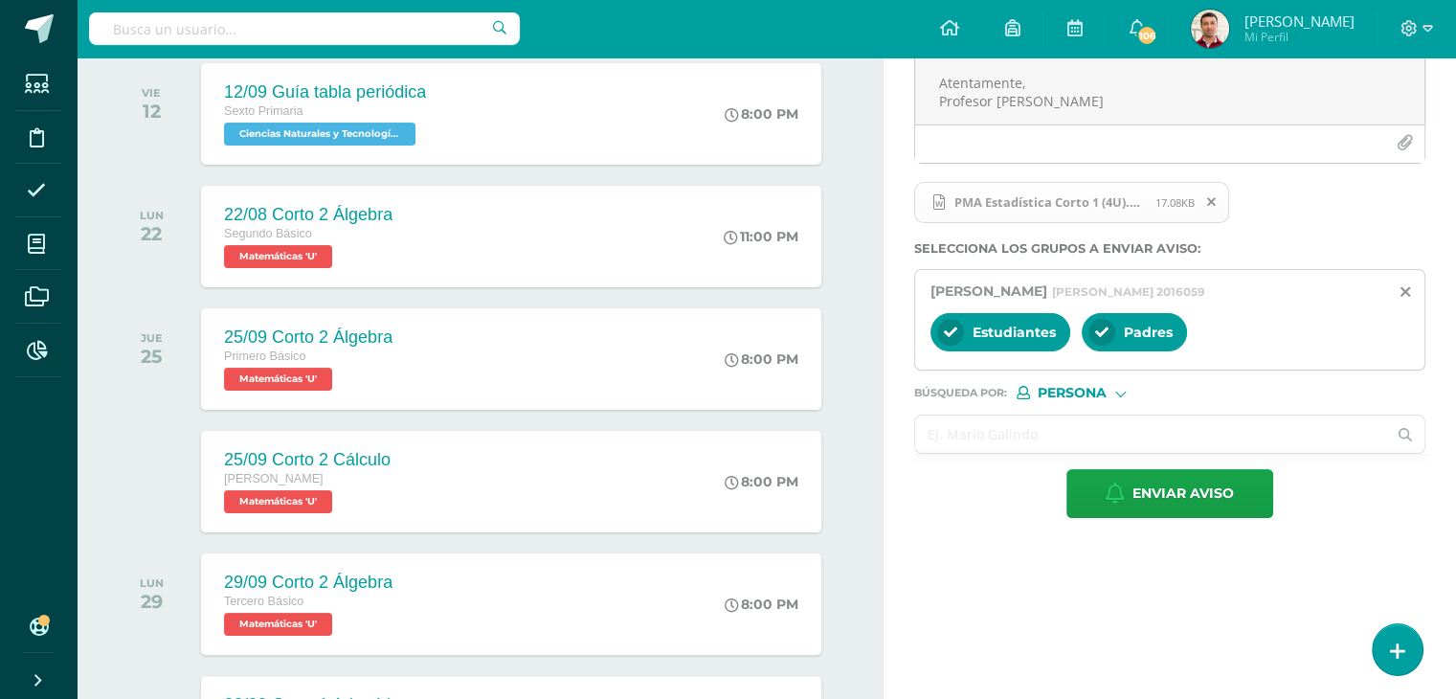
click at [951, 425] on input "text" at bounding box center [1150, 433] width 471 height 37
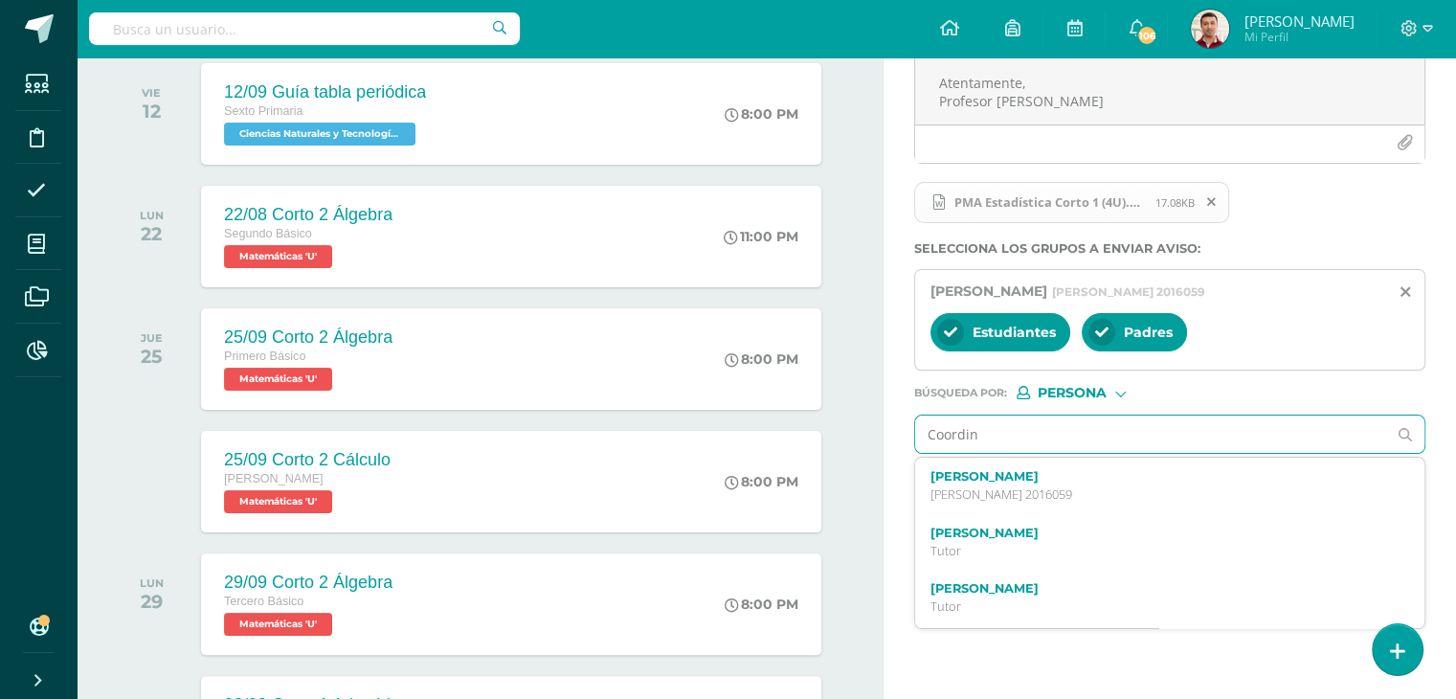
type input "Coordina"
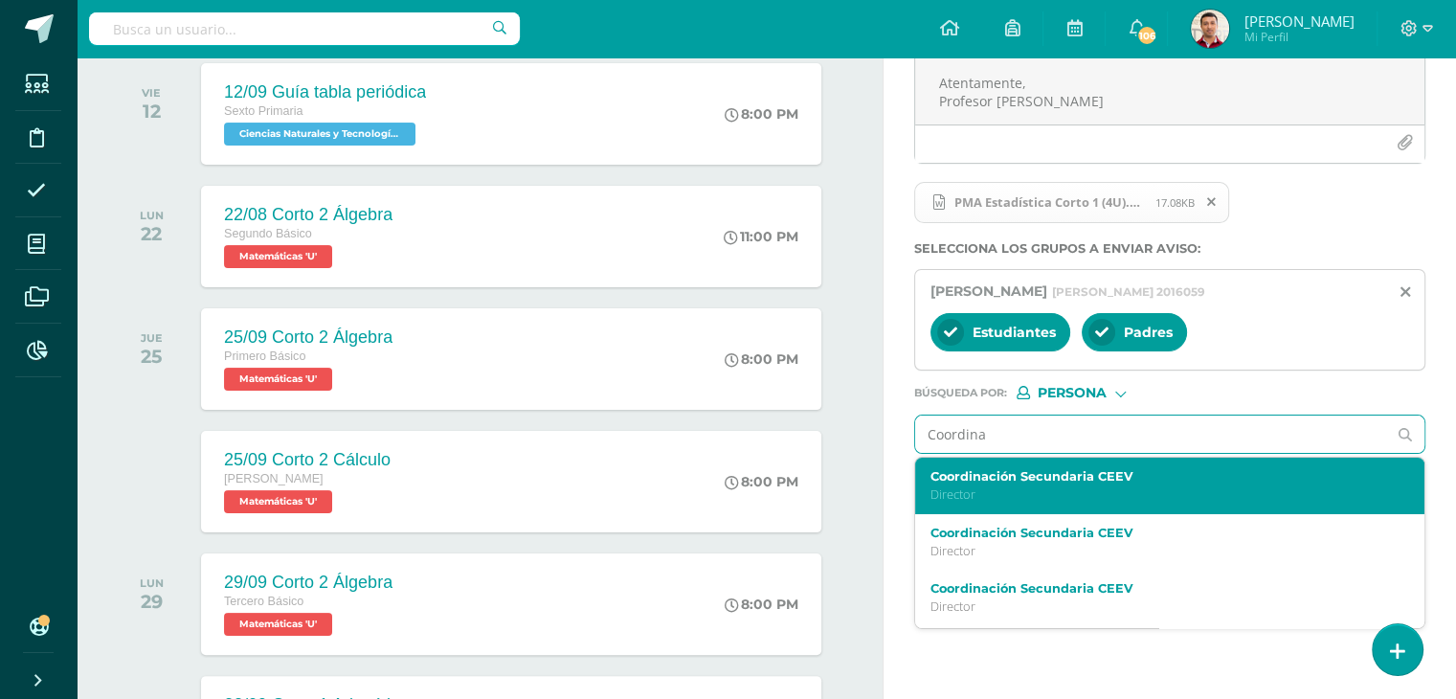
click at [984, 487] on p "Director" at bounding box center [1159, 494] width 459 height 16
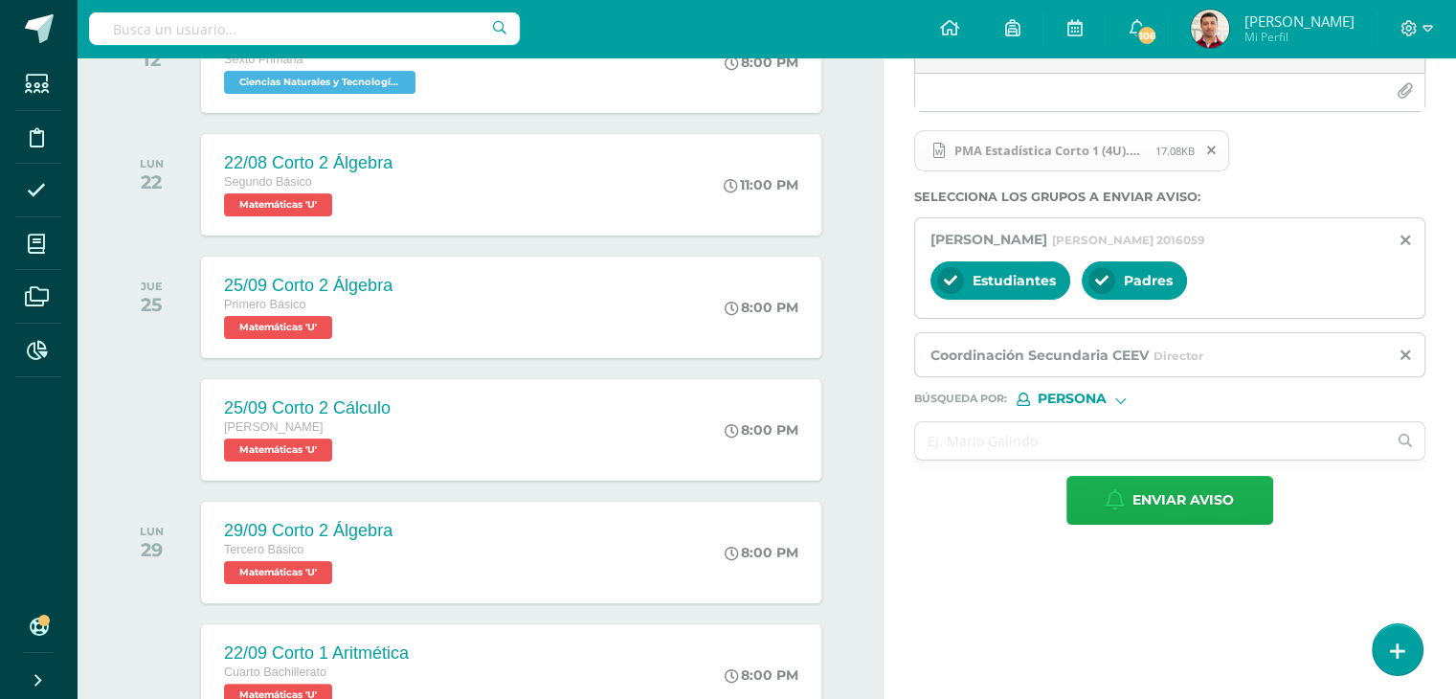
scroll to position [458, 0]
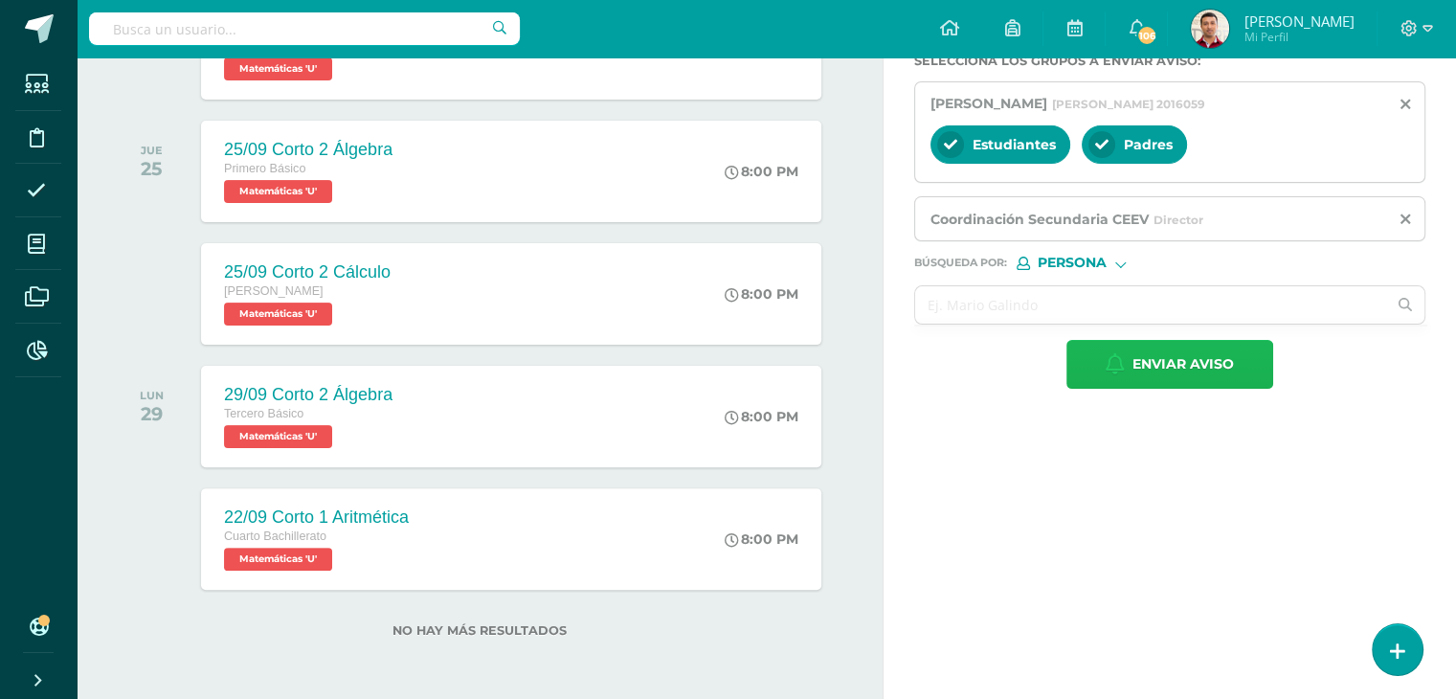
click at [1137, 361] on span "Enviar aviso" at bounding box center [1182, 364] width 101 height 47
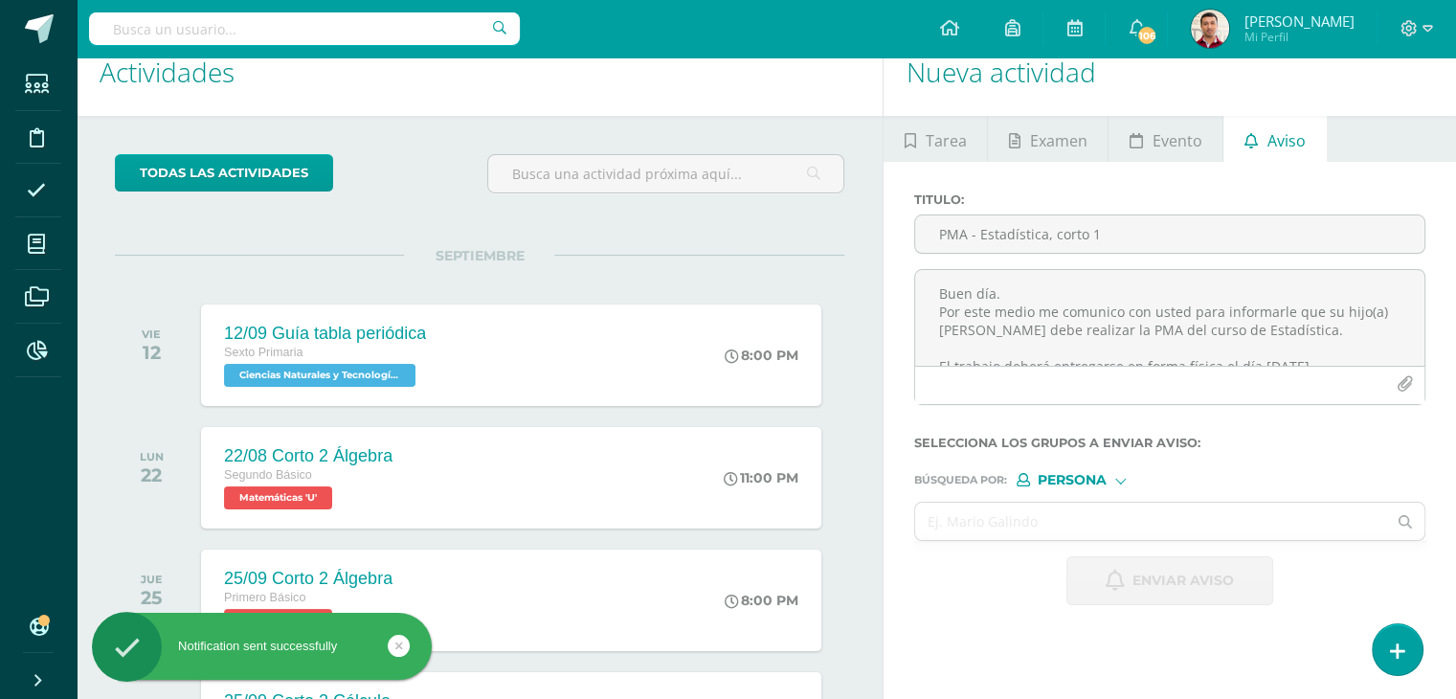
scroll to position [0, 0]
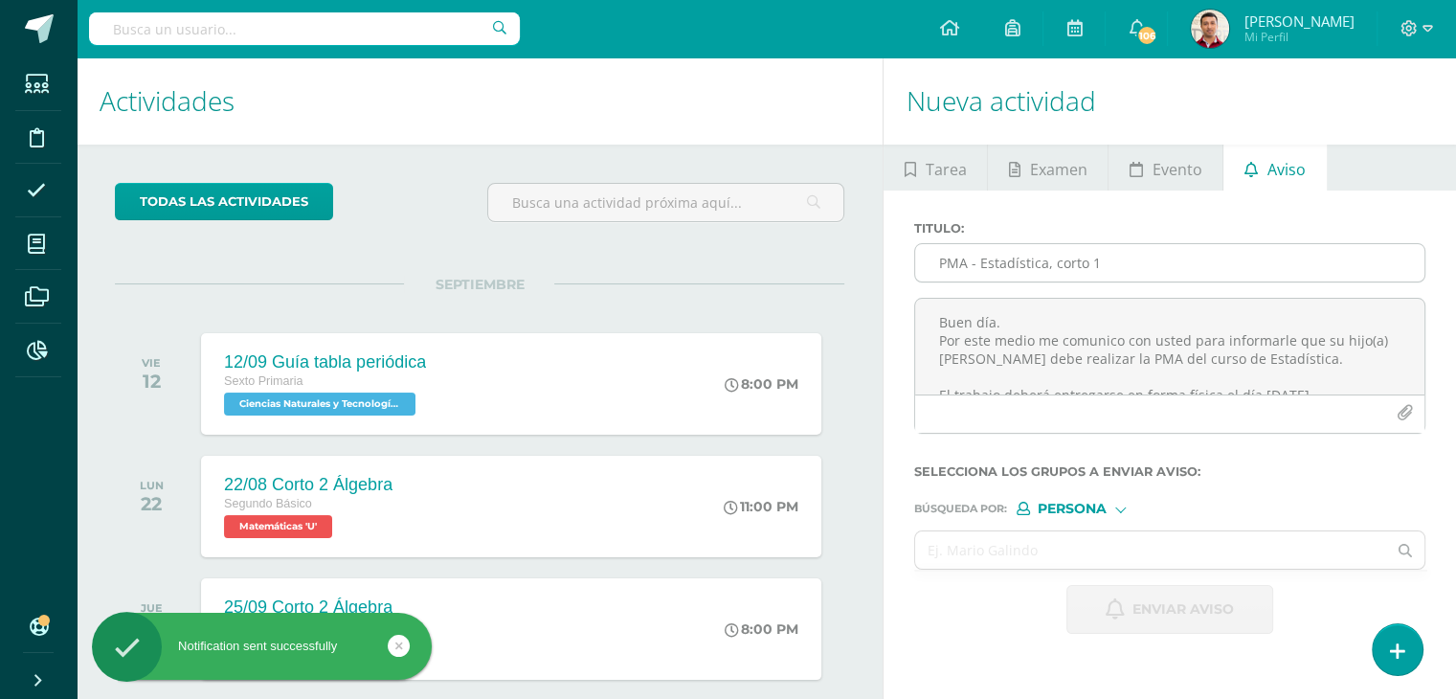
click at [950, 250] on input "PMA - Estadística, corto 1" at bounding box center [1169, 262] width 509 height 37
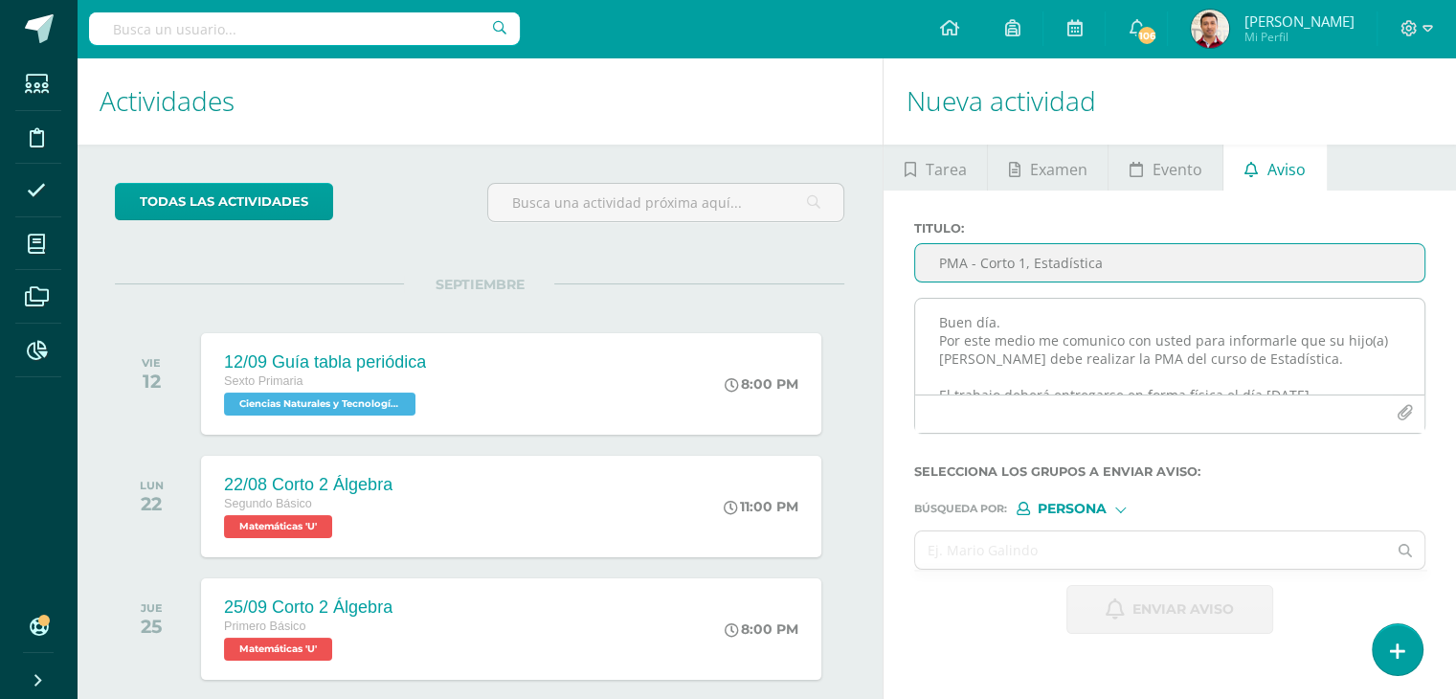
type input "PMA - Corto 1, Estadística"
click at [981, 342] on textarea "Buen día. Por este medio me comunico con usted para informarle que su hijo(a) A…" at bounding box center [1169, 347] width 509 height 96
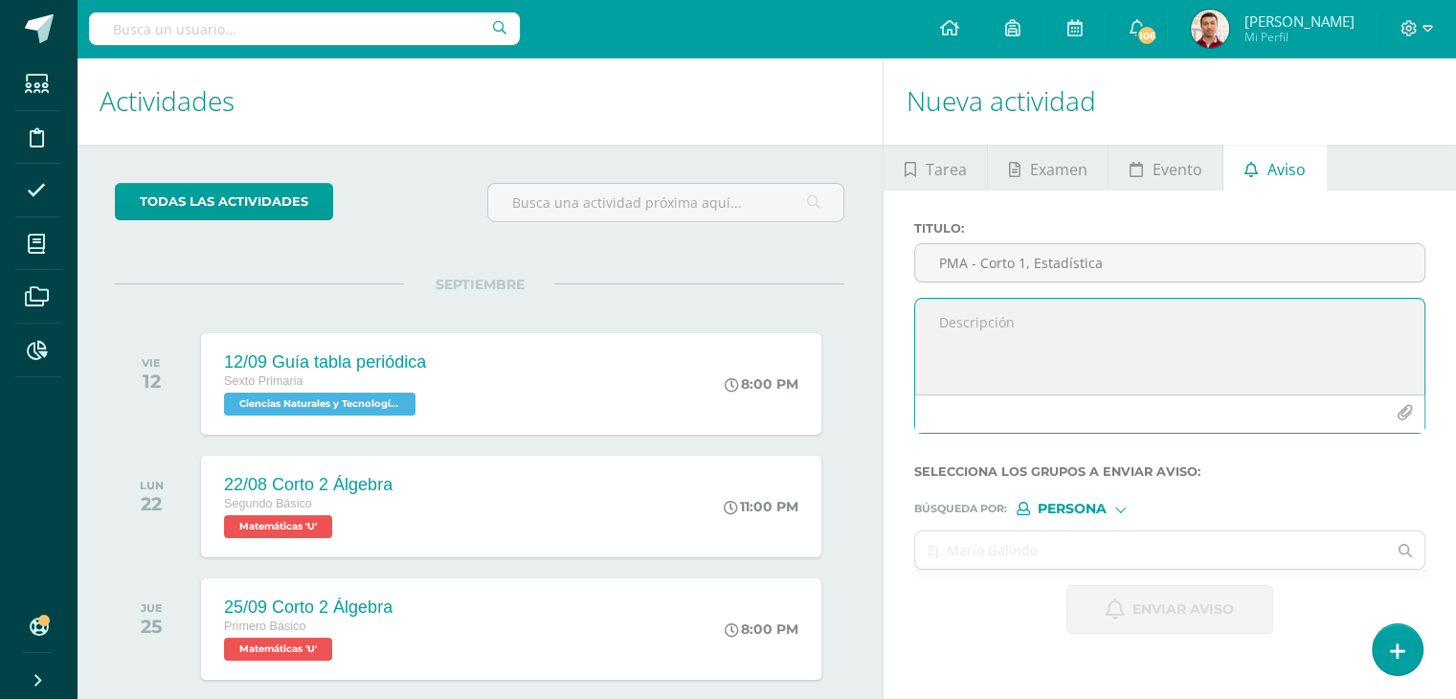
paste textarea "Buen día. Por este medio me comunico con usted para informarle que su hijo(a) […"
click at [928, 354] on textarea "Buen día. Por este medio me comunico con usted para informarle que su hijo(a) […" at bounding box center [1169, 347] width 509 height 96
click at [992, 372] on textarea "Buen día. Por este medio me comunico con usted para informarle que su hijo(a) J…" at bounding box center [1169, 347] width 509 height 96
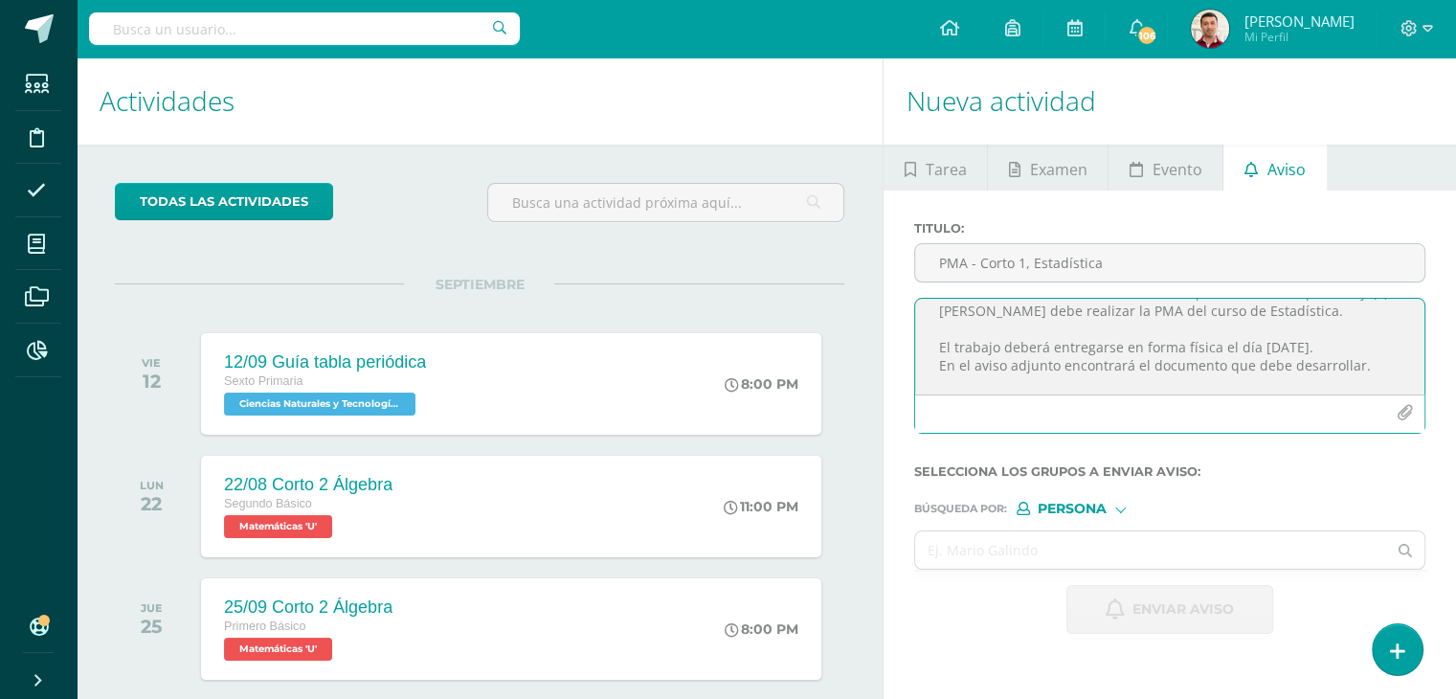
scroll to position [66, 0]
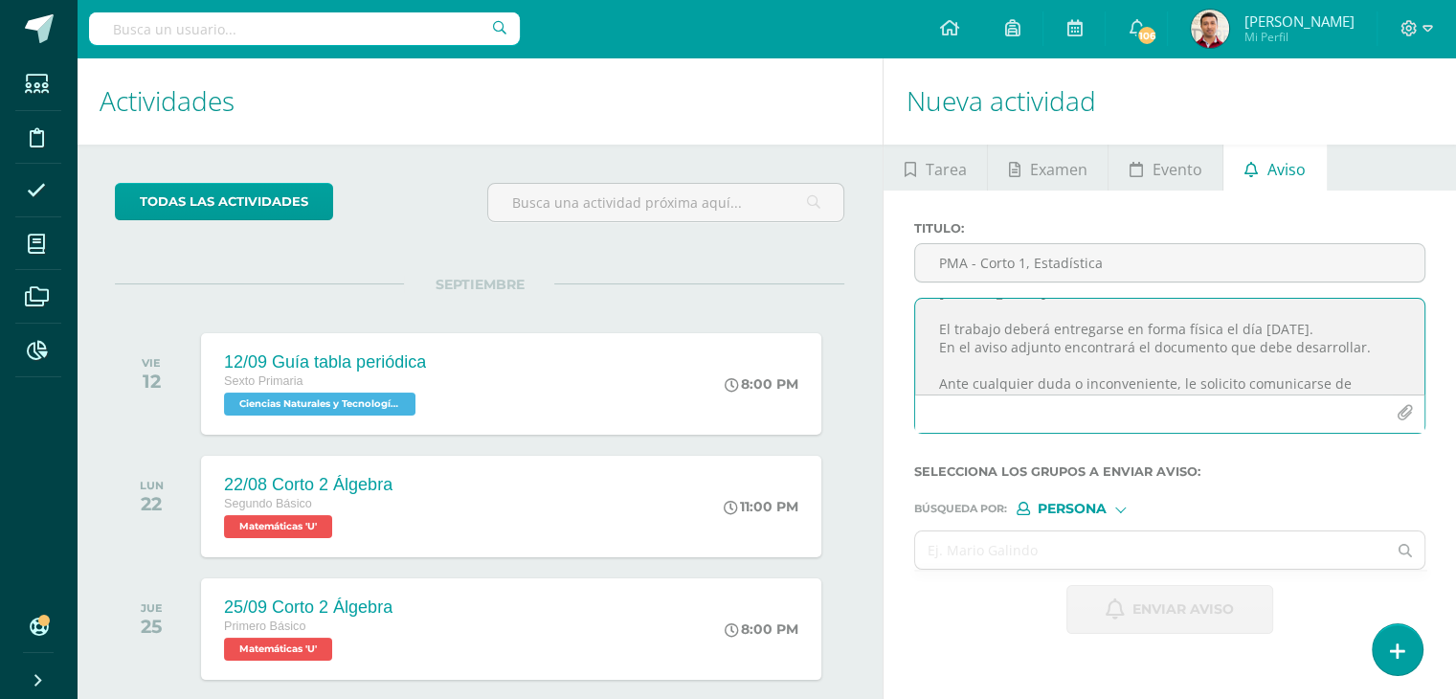
click at [1031, 339] on textarea "Buen día. Por este medio me comunico con usted para informarle que su hijo(a) J…" at bounding box center [1169, 347] width 509 height 96
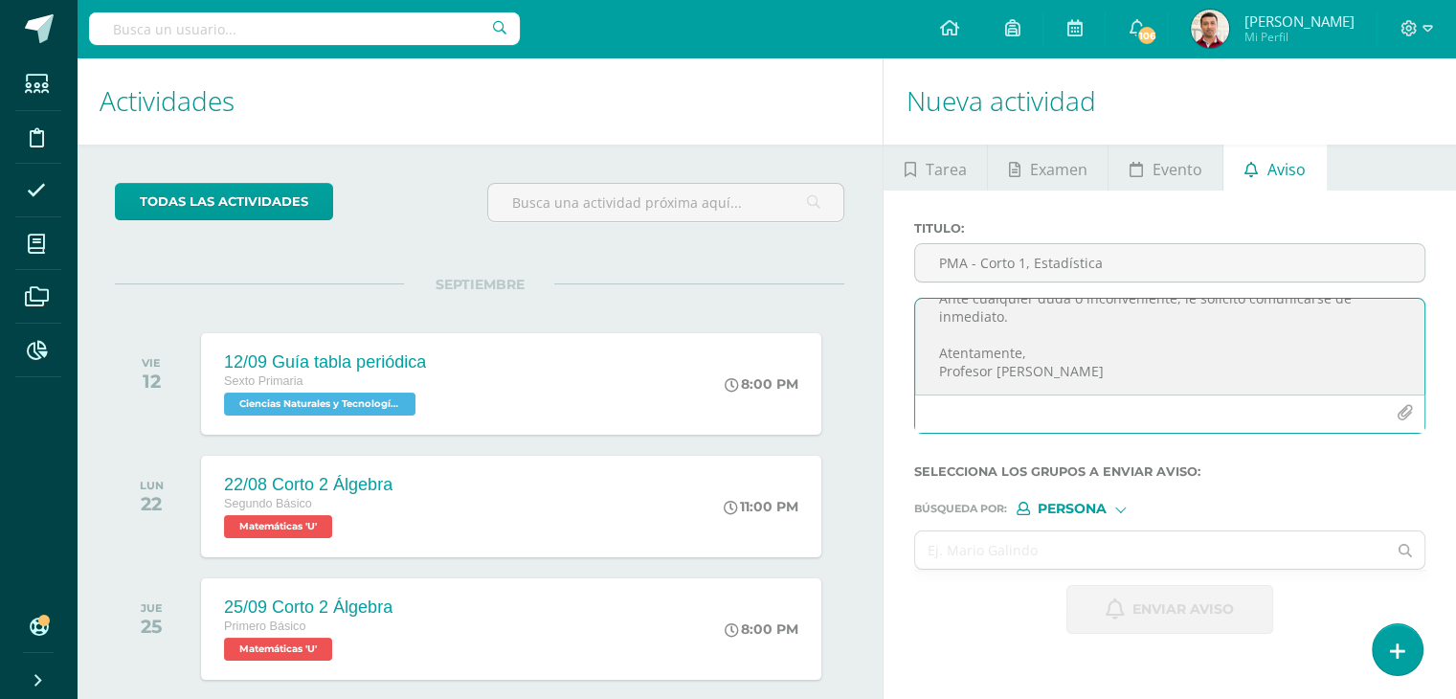
scroll to position [190, 0]
type textarea "Buen día. Por este medio me comunico con usted para informarle que su hijo(a) J…"
click at [1405, 415] on icon "button" at bounding box center [1405, 413] width 16 height 16
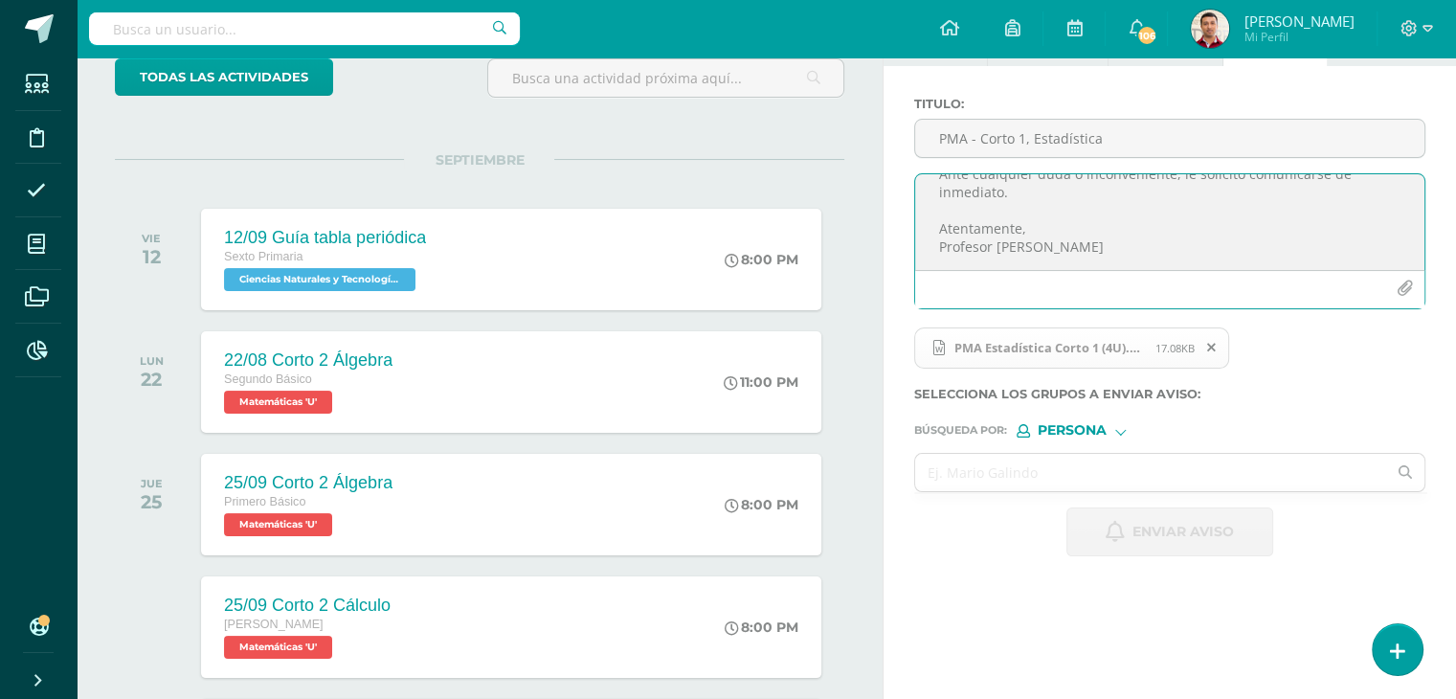
scroll to position [163, 0]
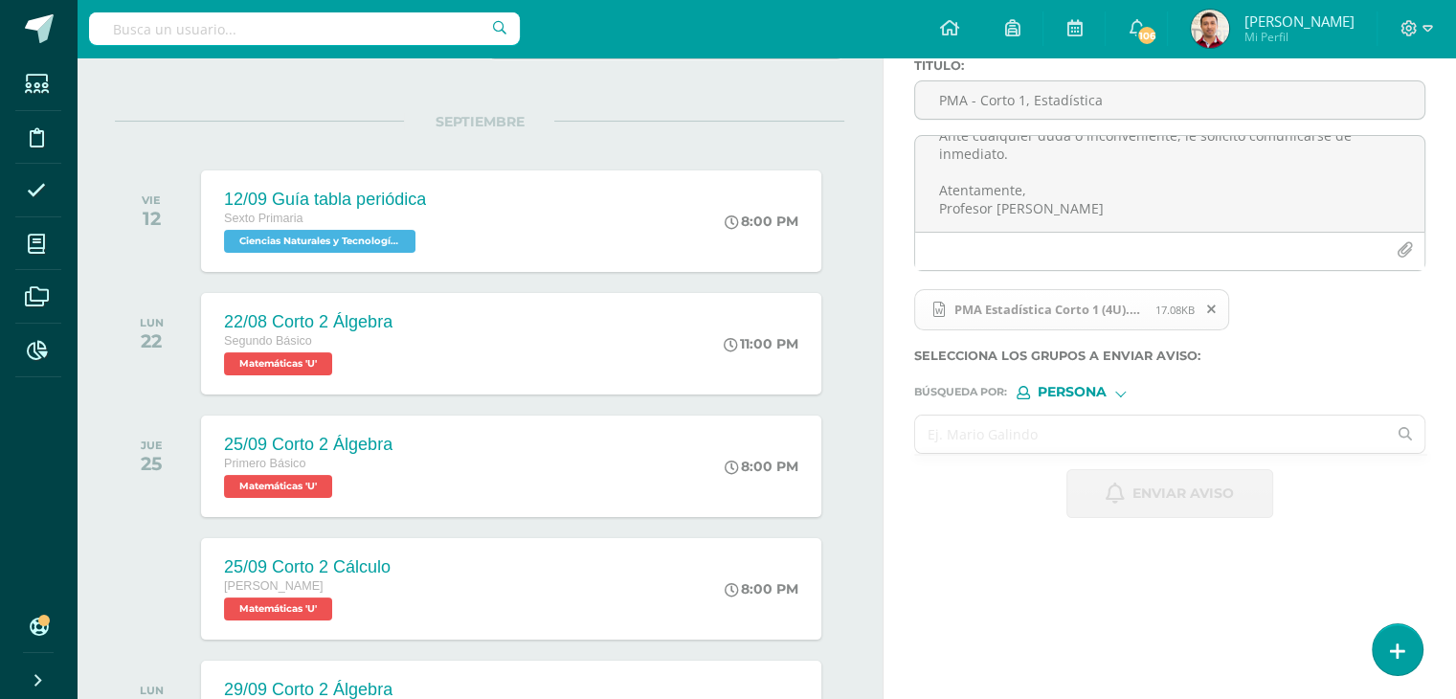
click at [969, 420] on input "text" at bounding box center [1150, 433] width 471 height 37
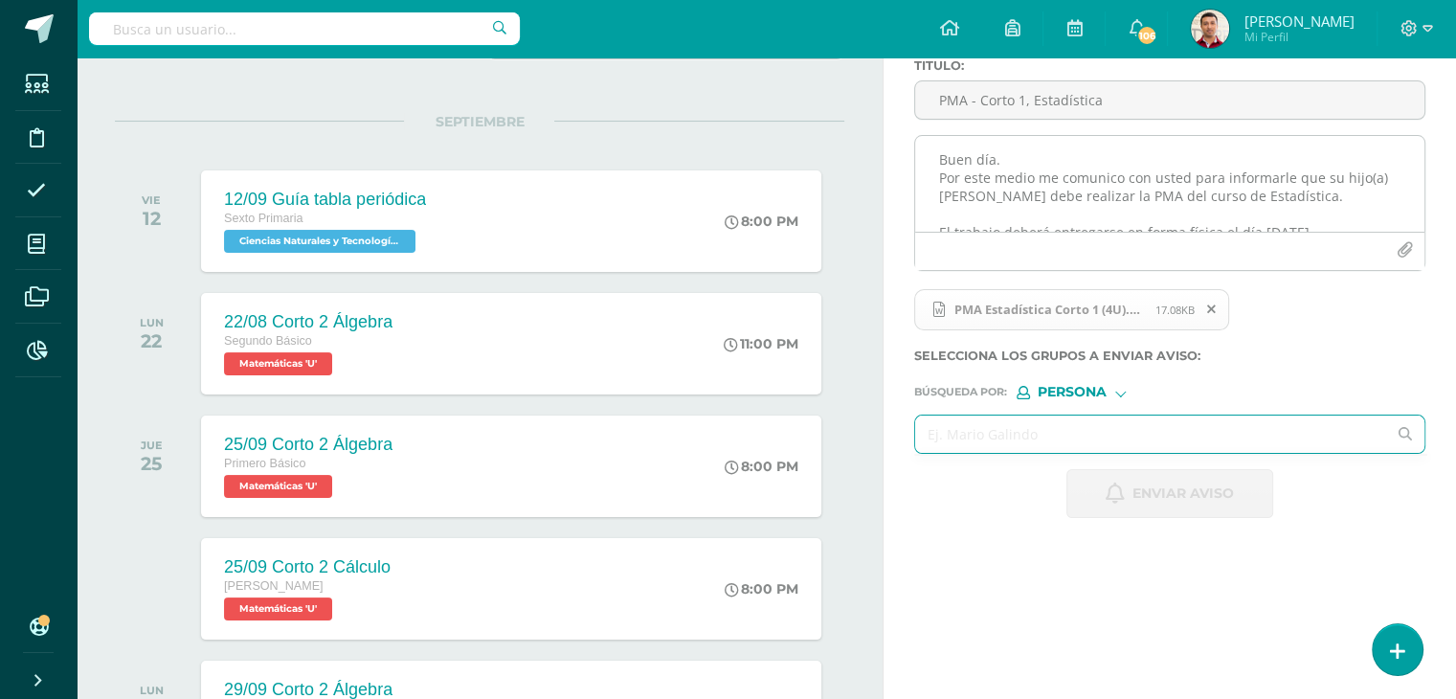
scroll to position [190, 0]
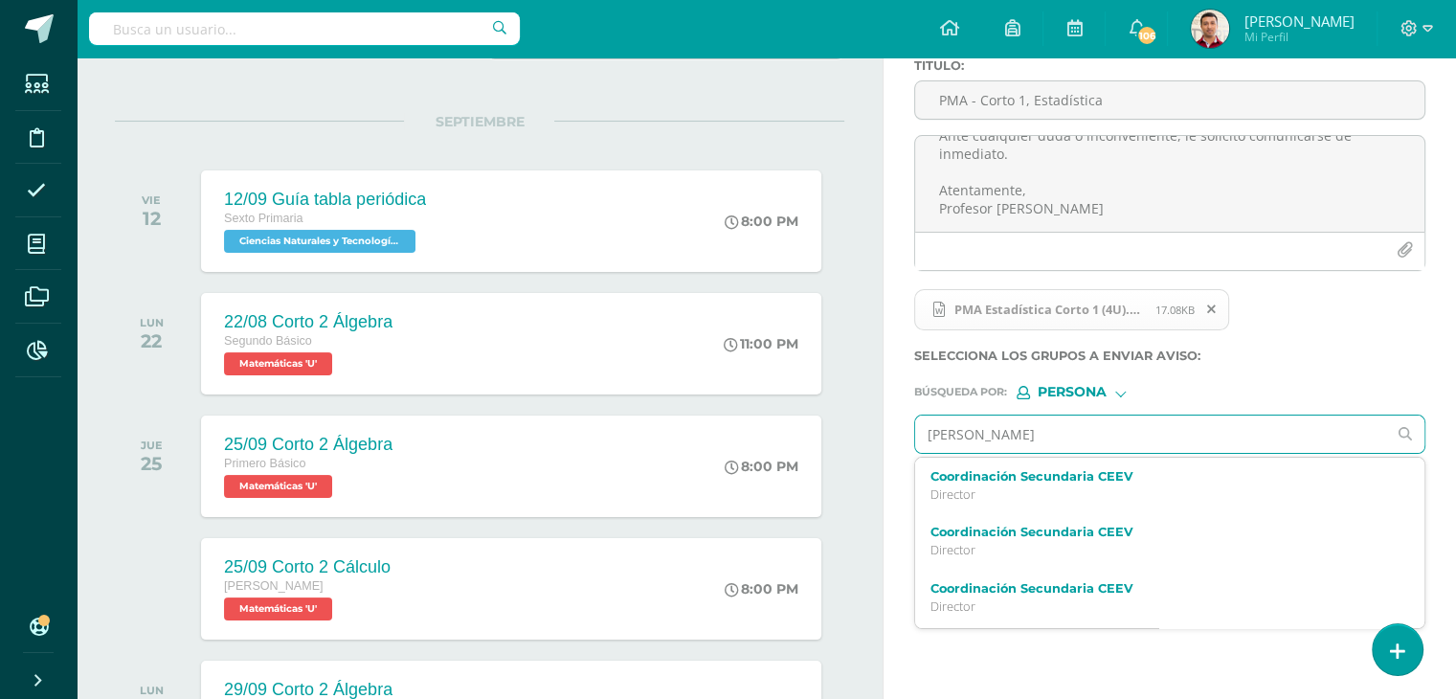
type input "José victor"
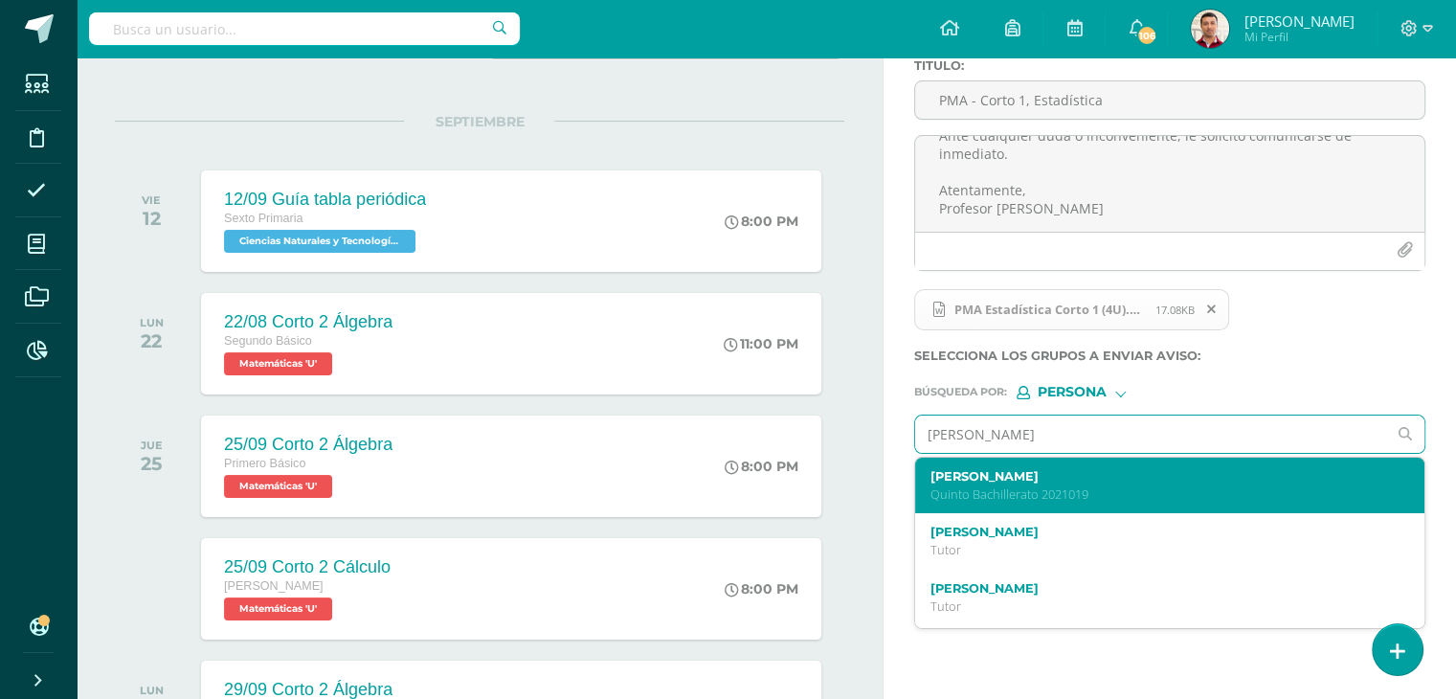
click at [1011, 483] on div "José Victor Jiménez Pineda Quinto Bachillerato 2021019" at bounding box center [1159, 486] width 459 height 34
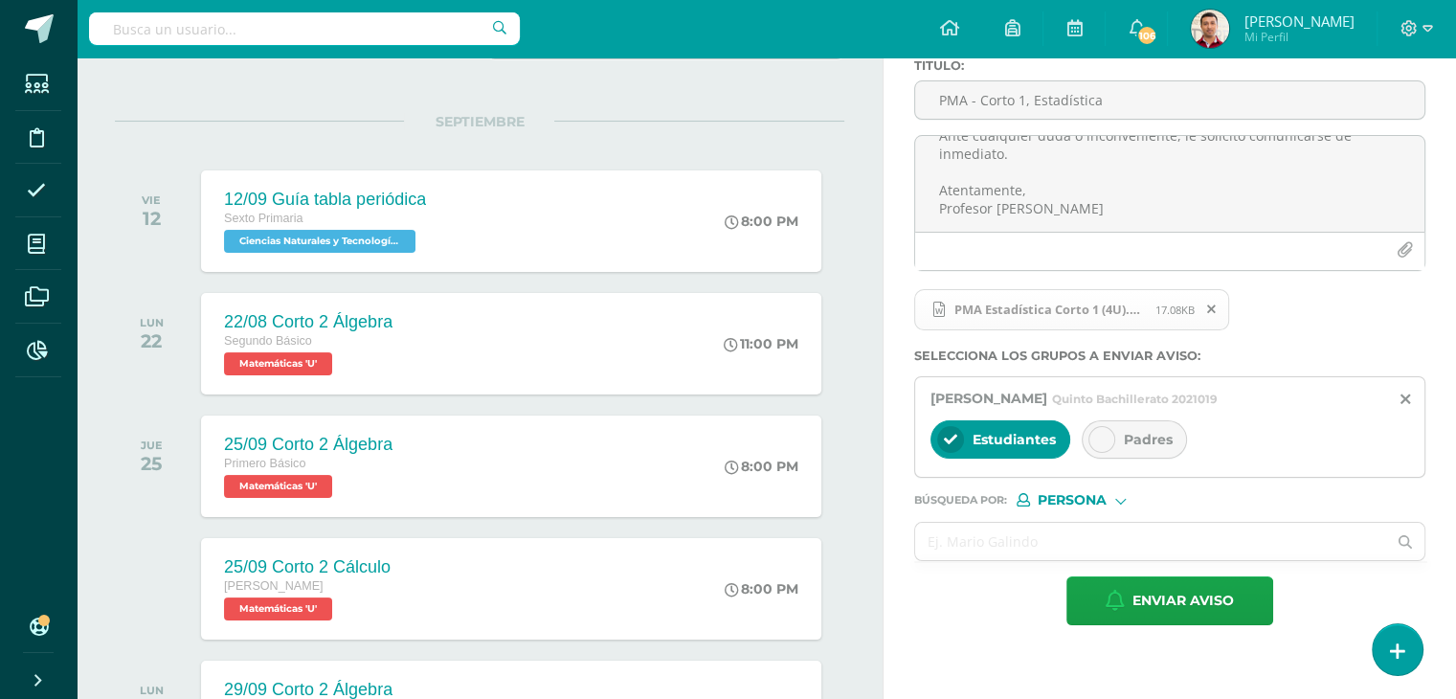
click at [1099, 437] on icon at bounding box center [1101, 439] width 13 height 13
click at [987, 551] on input "text" at bounding box center [1150, 541] width 471 height 37
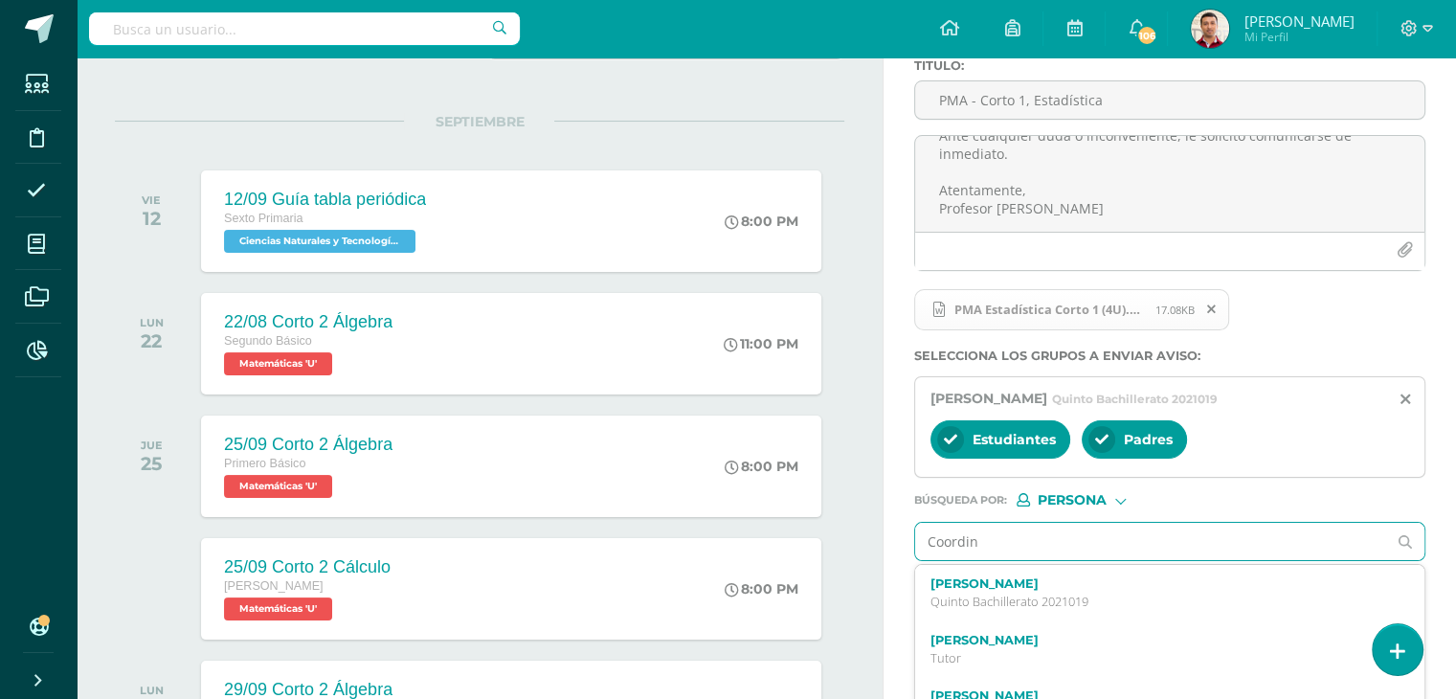
type input "Coordina"
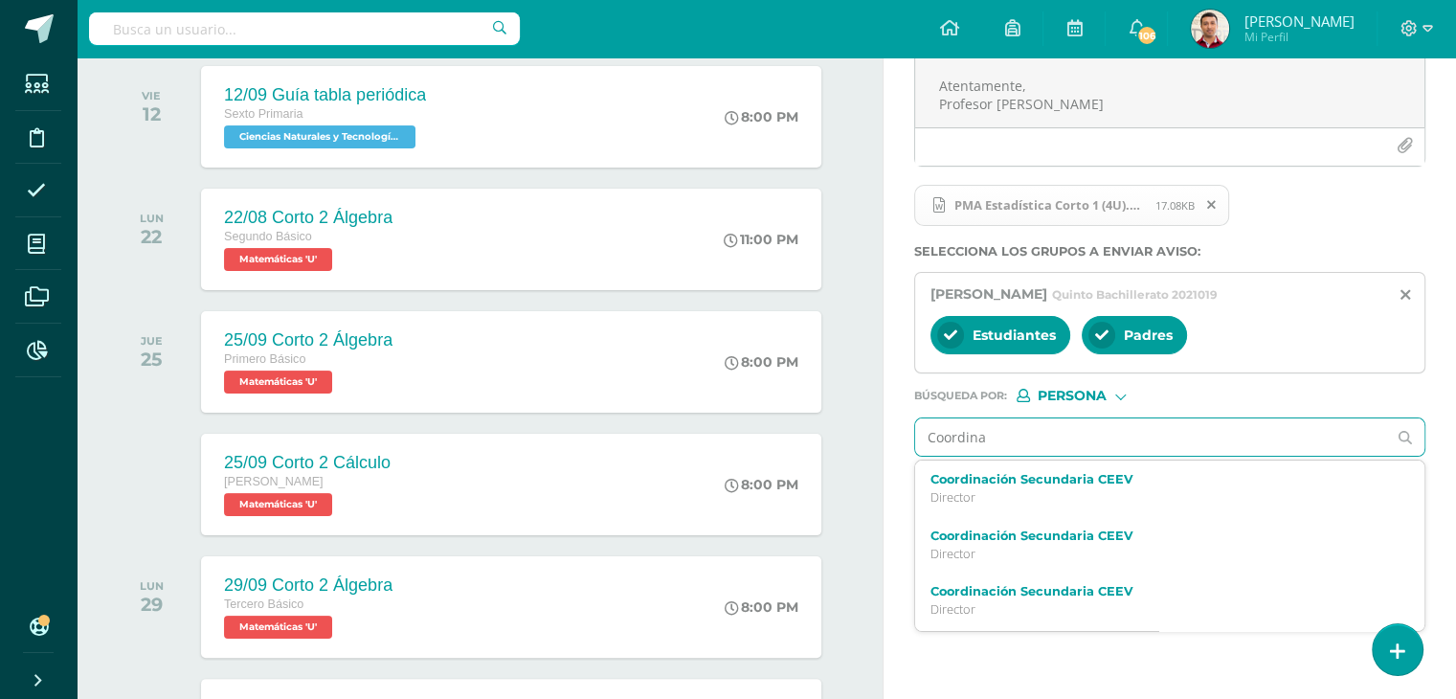
scroll to position [271, 0]
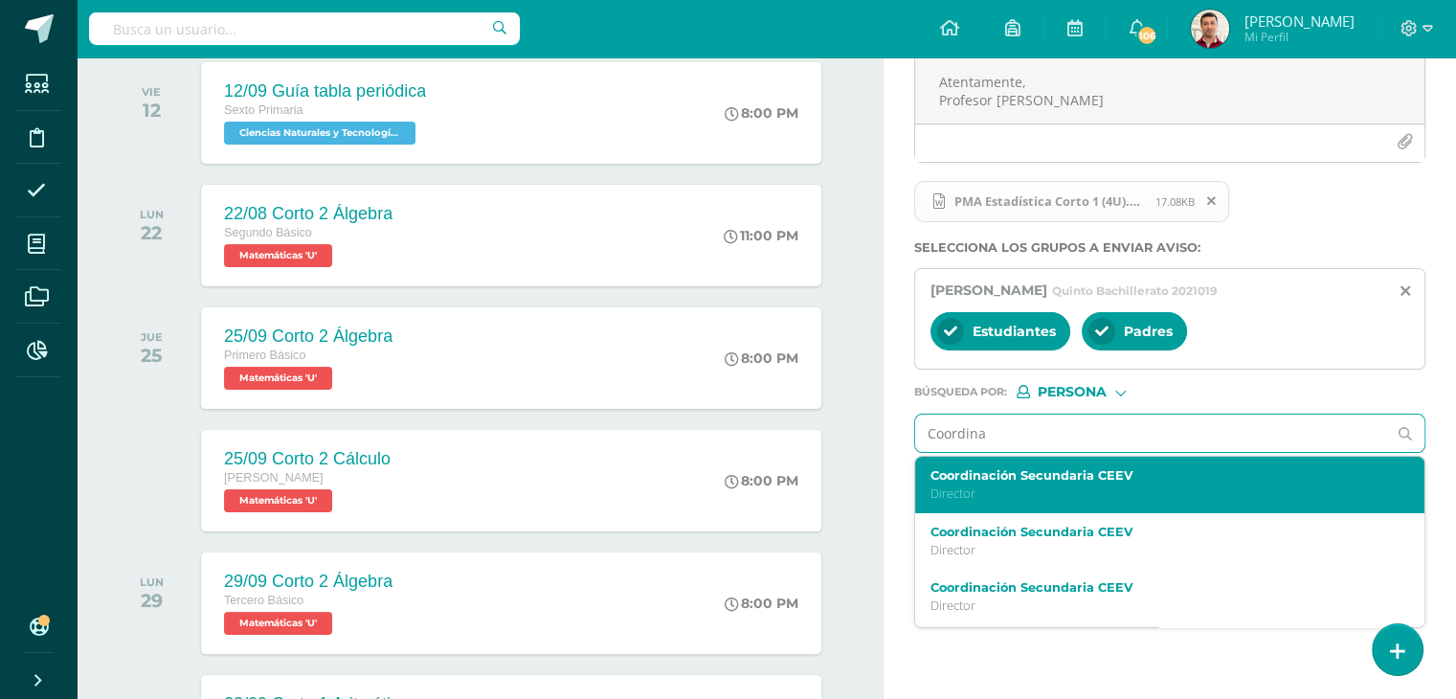
click at [1022, 479] on label "Coordinación Secundaria CEEV" at bounding box center [1159, 475] width 459 height 14
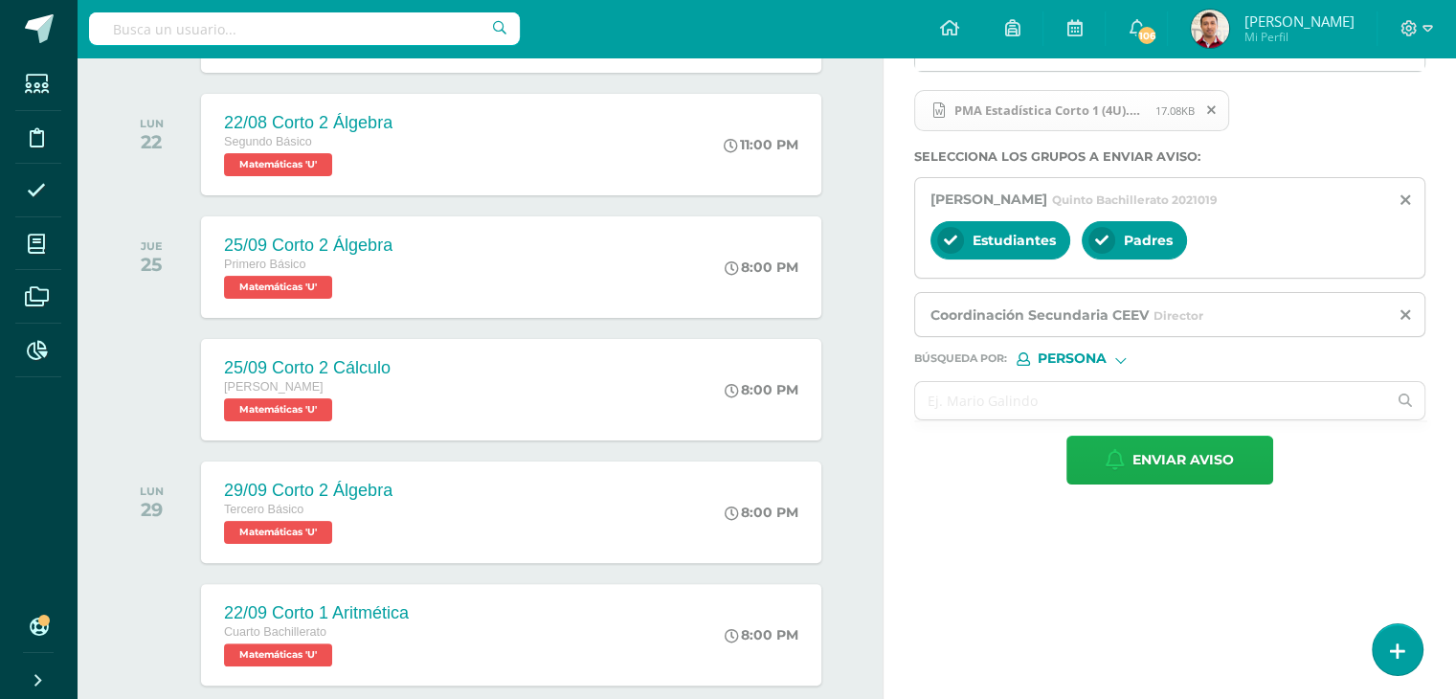
scroll to position [363, 0]
click at [1149, 462] on span "Enviar aviso" at bounding box center [1182, 459] width 101 height 47
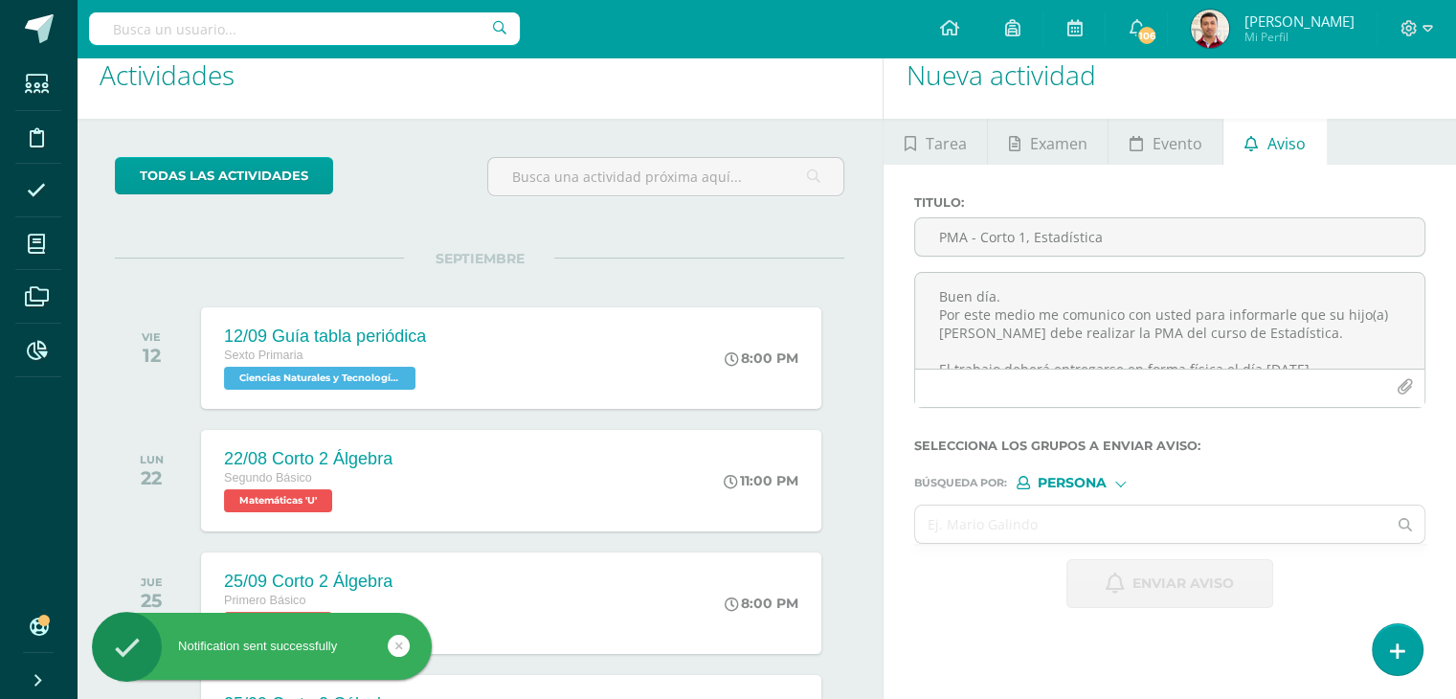
scroll to position [0, 0]
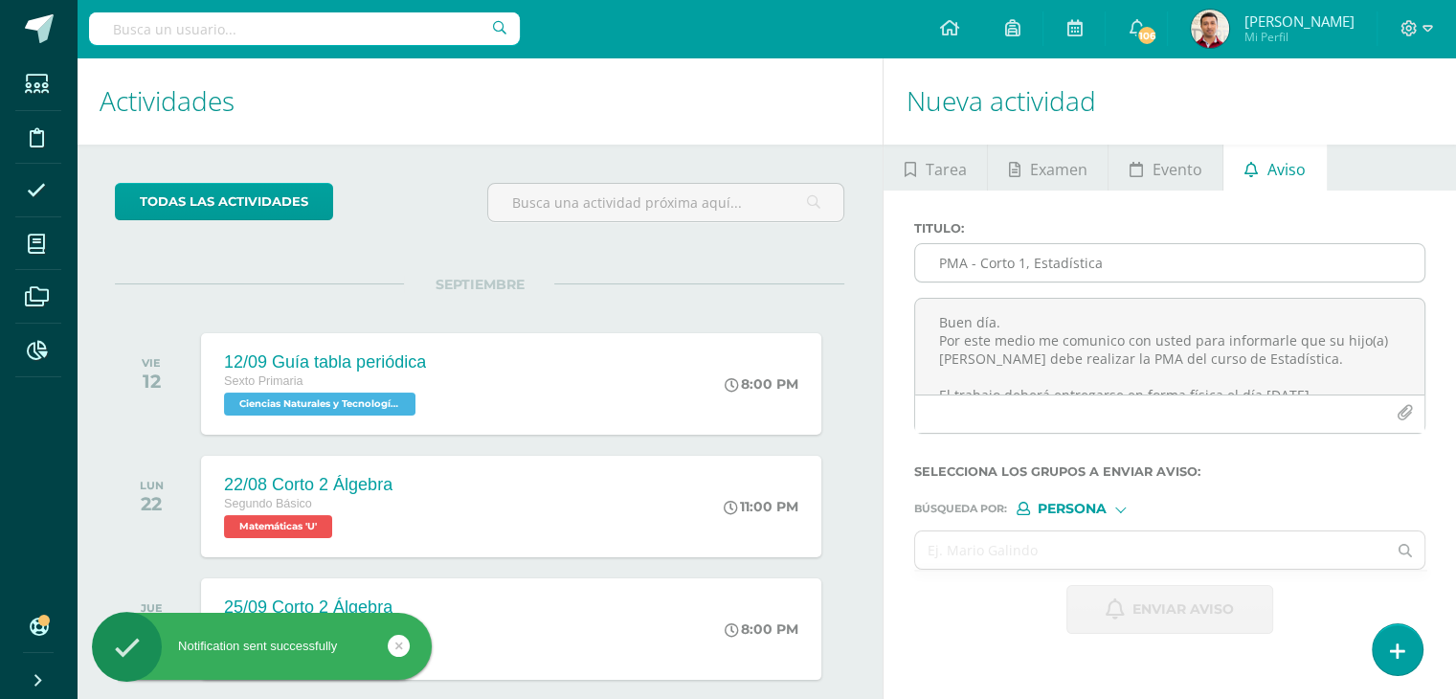
click at [984, 261] on input "PMA - Corto 1, Estadística" at bounding box center [1169, 262] width 509 height 37
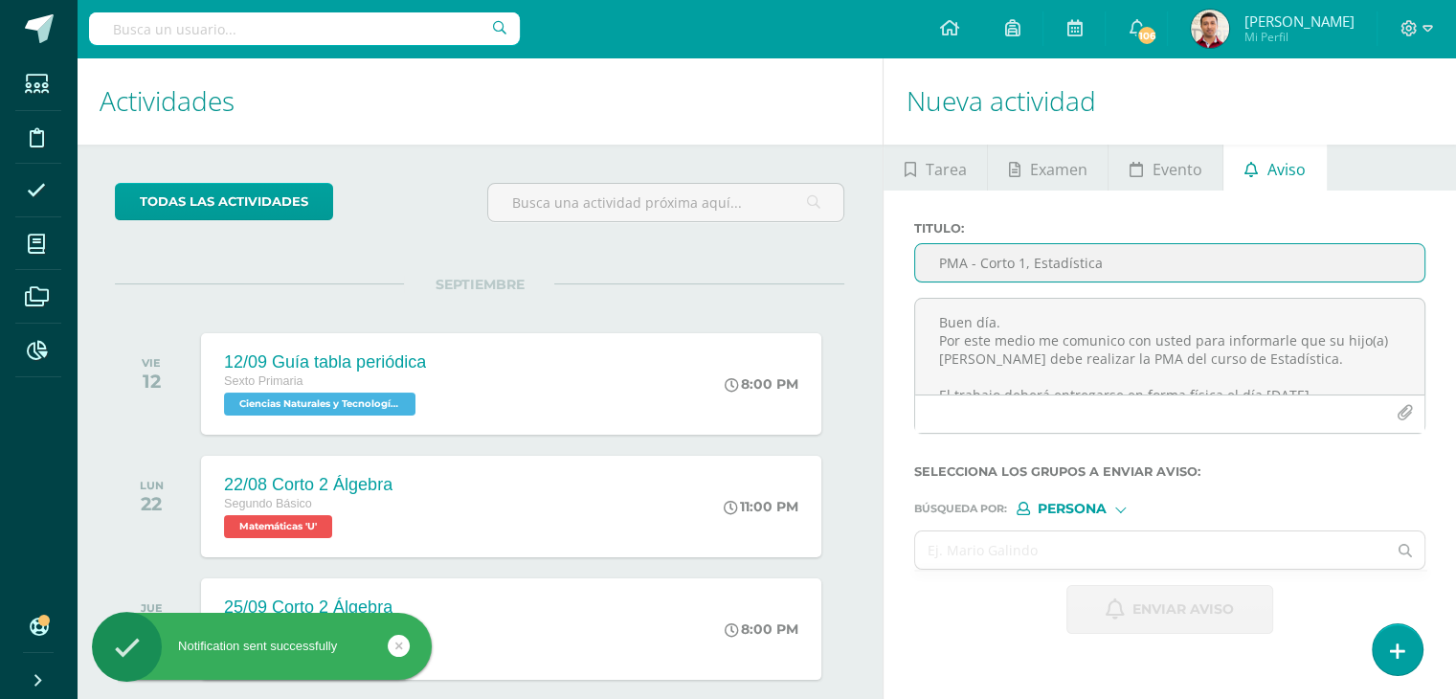
click at [984, 261] on input "PMA - Corto 1, Estadística" at bounding box center [1169, 262] width 509 height 37
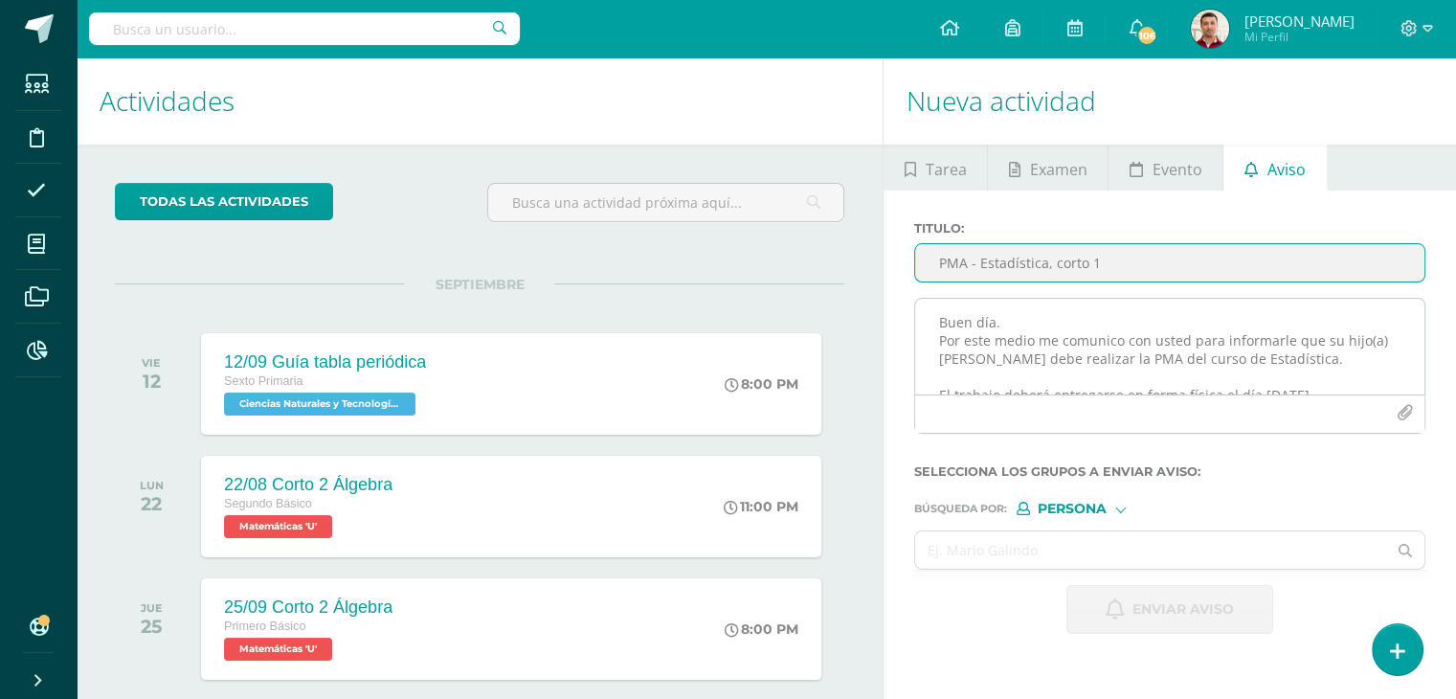
type input "PMA - Estadística, corto 1"
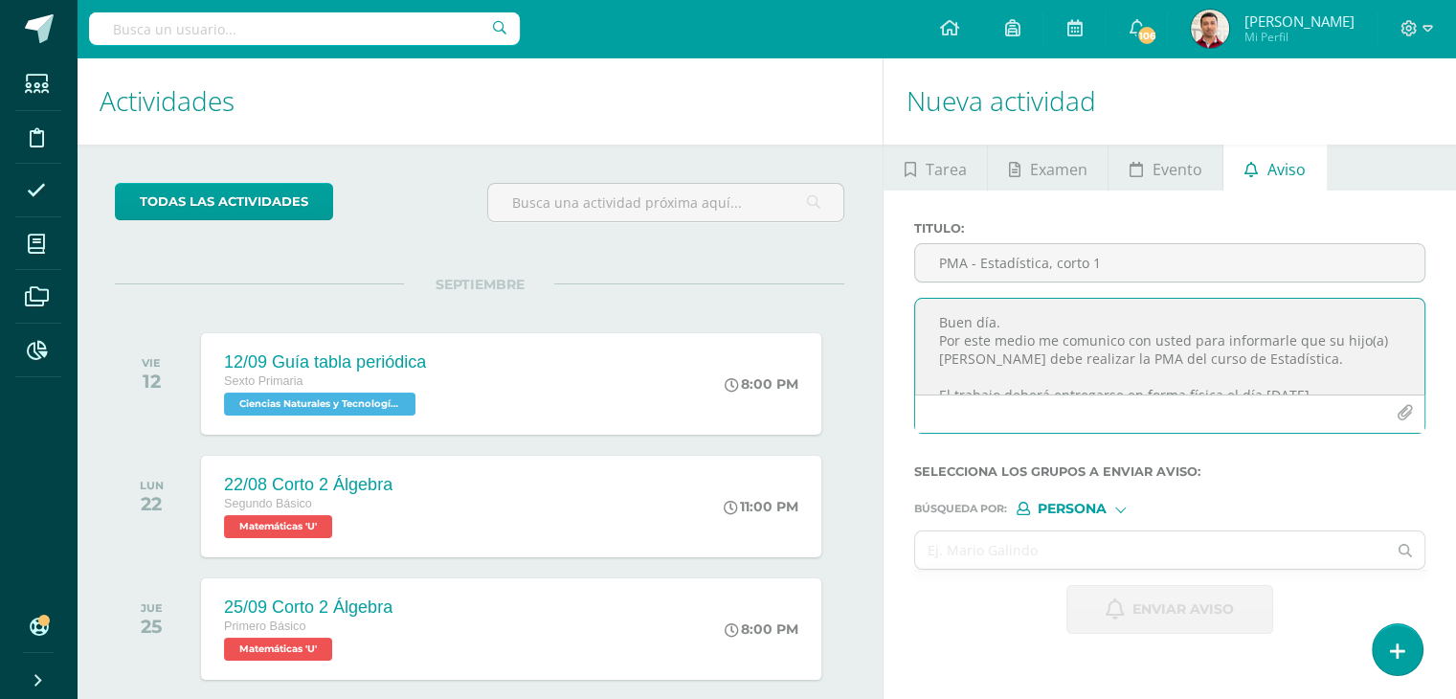
click at [969, 330] on textarea "Buen día. Por este medio me comunico con usted para informarle que su hijo(a) J…" at bounding box center [1169, 347] width 509 height 96
paste textarea "Buen día. Por este medio me comunico con usted para informarle que su hijo(a) […"
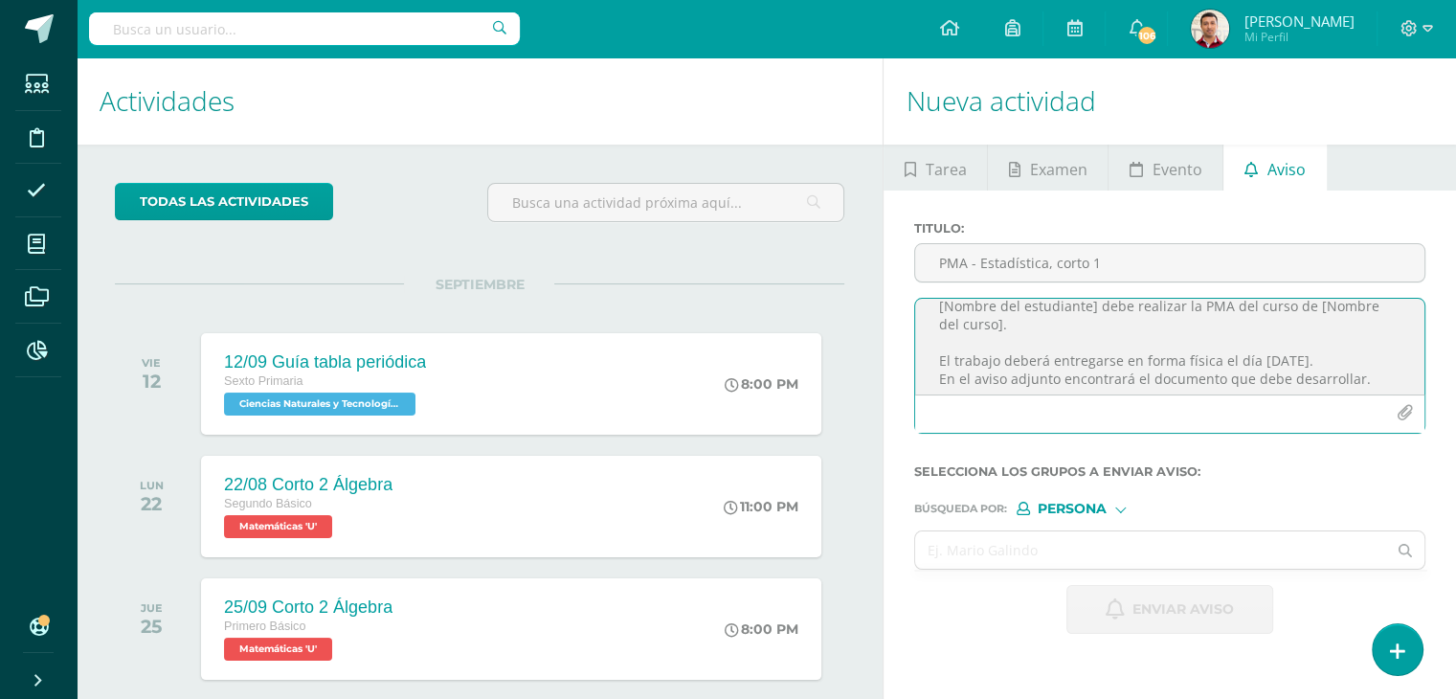
scroll to position [23, 0]
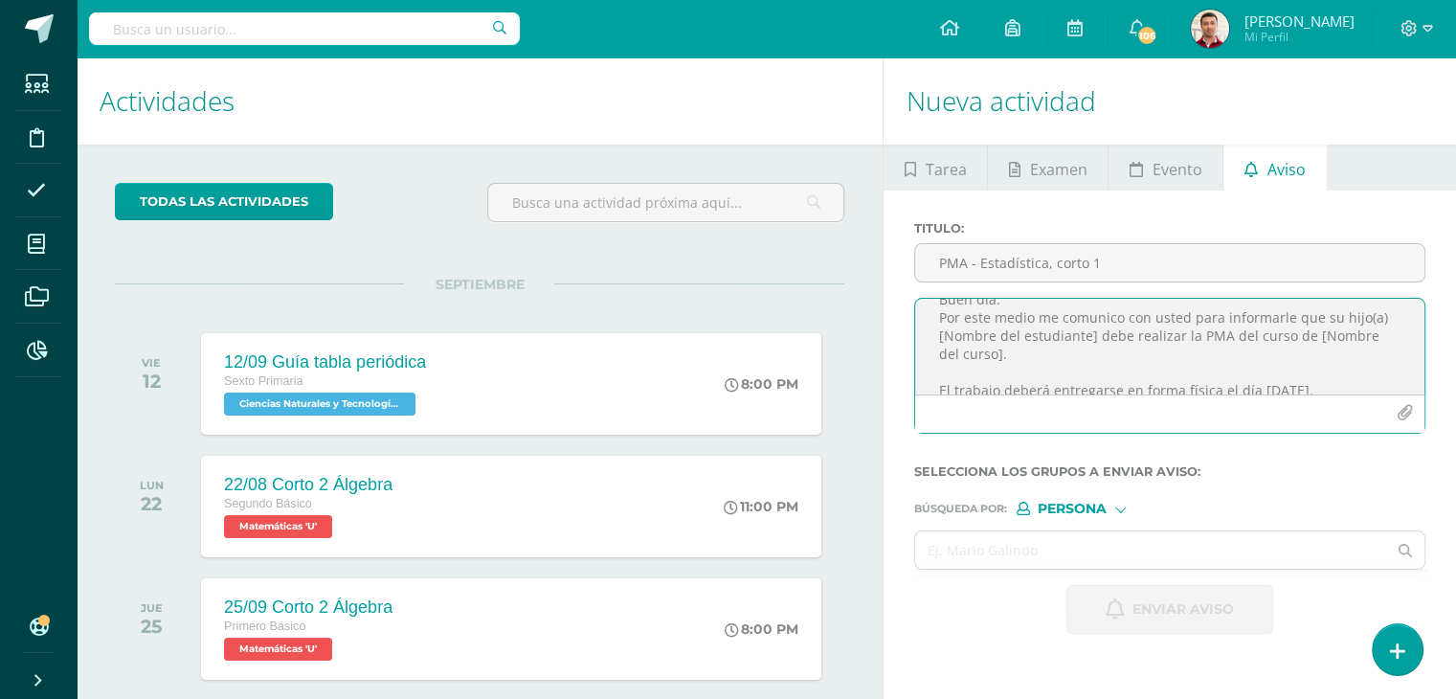
drag, startPoint x: 1062, startPoint y: 383, endPoint x: 1019, endPoint y: 320, distance: 76.5
click at [1019, 320] on textarea "Buen día. Por este medio me comunico con usted para informarle que su hijo(a) […" at bounding box center [1169, 347] width 509 height 96
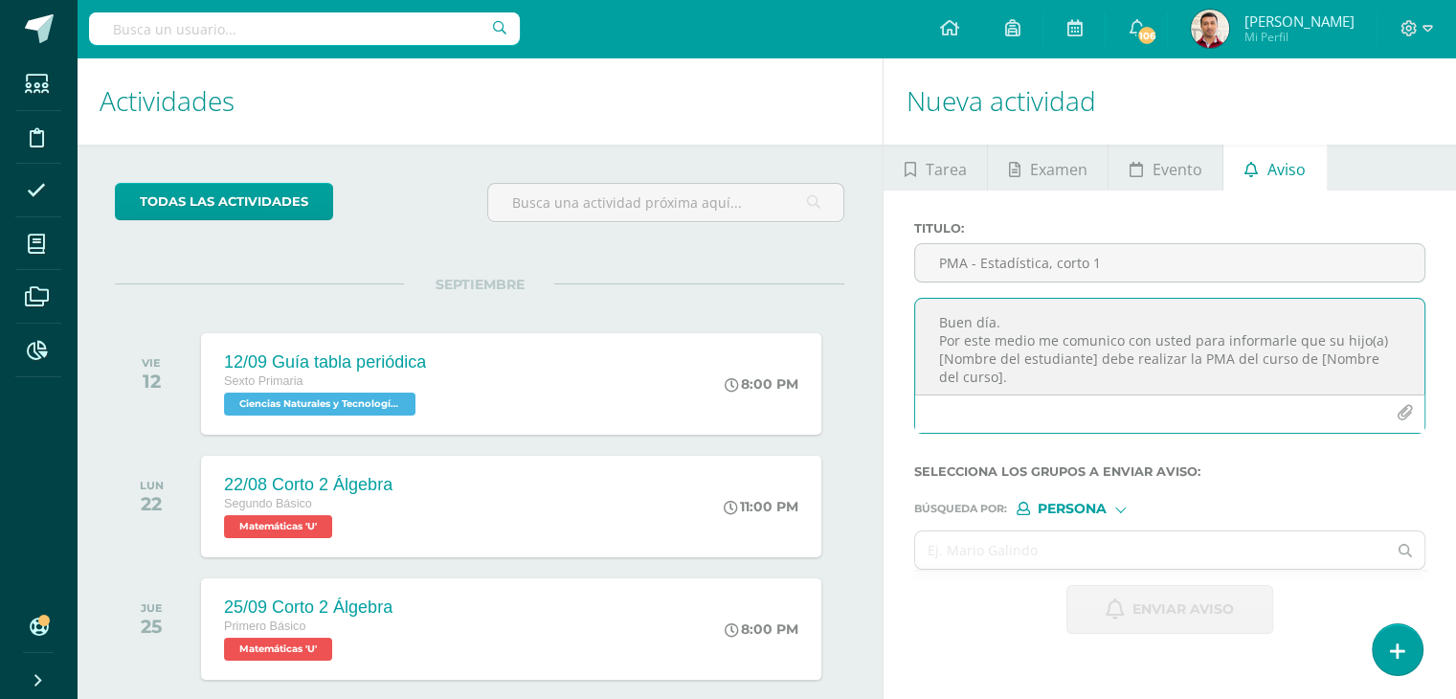
scroll to position [0, 0]
click at [1018, 320] on textarea "Buen día. Por este medio me comunico con usted para informarle que su hijo(a) […" at bounding box center [1169, 347] width 509 height 96
click at [926, 342] on textarea "Buen día: Por este medio me comunico con usted para informarle que su hijo(a) […" at bounding box center [1169, 347] width 509 height 96
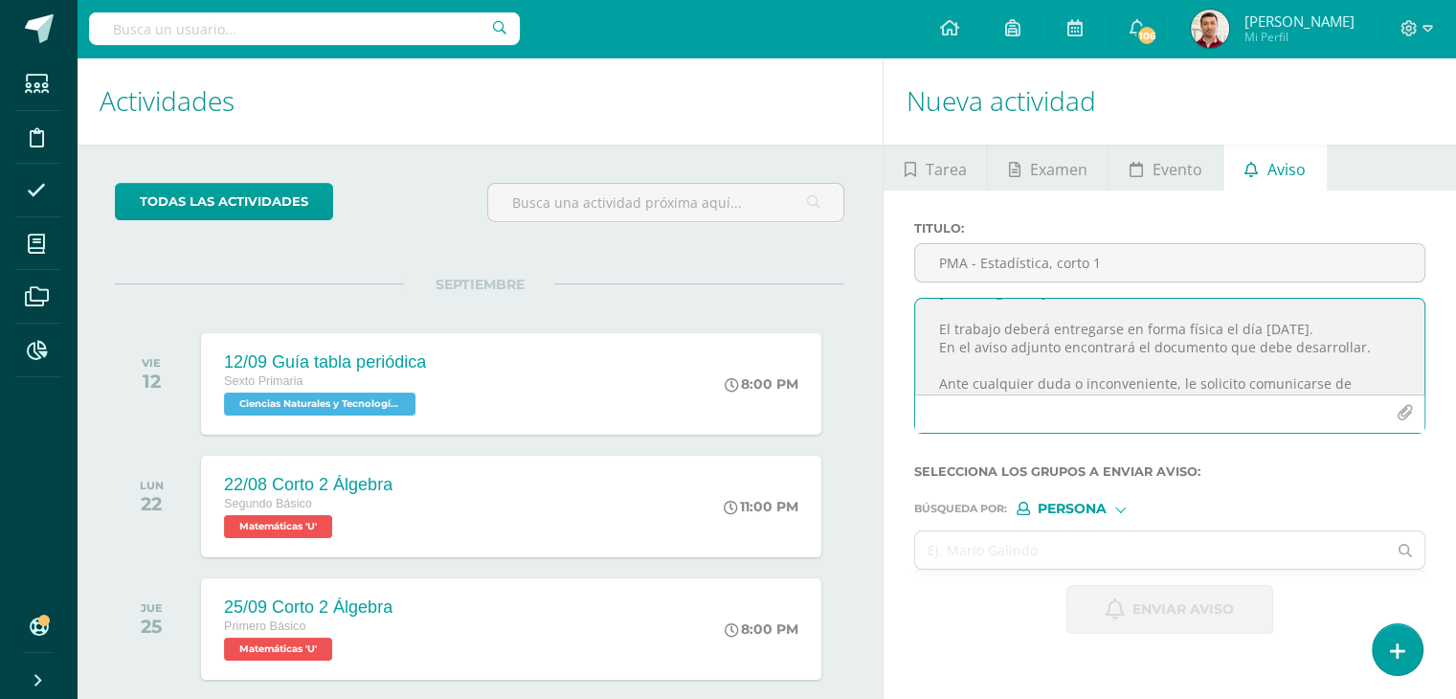
click at [1021, 349] on textarea "Buen día: Por este medio me comunico con usted para informarle que su hijo(a) S…" at bounding box center [1169, 347] width 509 height 96
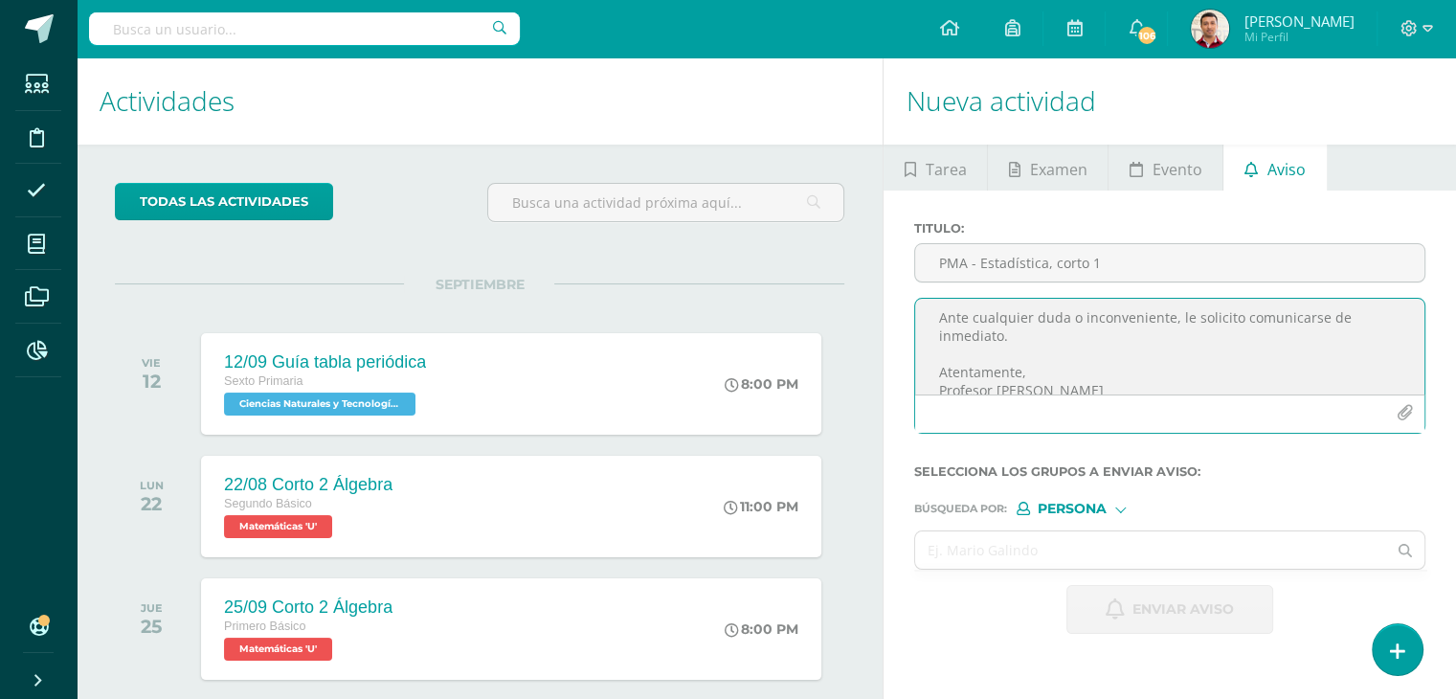
scroll to position [92, 0]
click at [930, 373] on textarea "Buen día: Por este medio me comunico con usted para informarle que su hijo(a) S…" at bounding box center [1169, 347] width 509 height 96
type textarea "Buen día: Por este medio me comunico con usted para informarle que su hijo(a) S…"
click at [1401, 413] on icon "button" at bounding box center [1405, 413] width 16 height 16
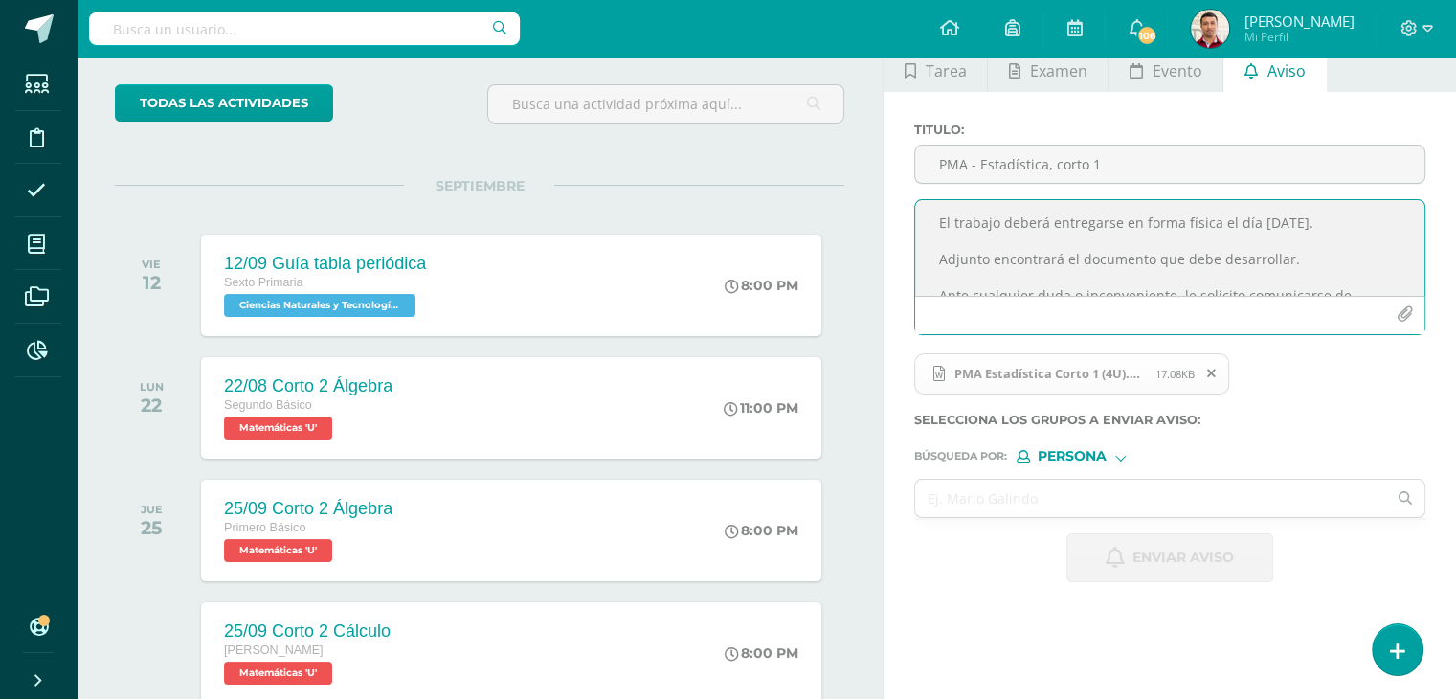
scroll to position [100, 0]
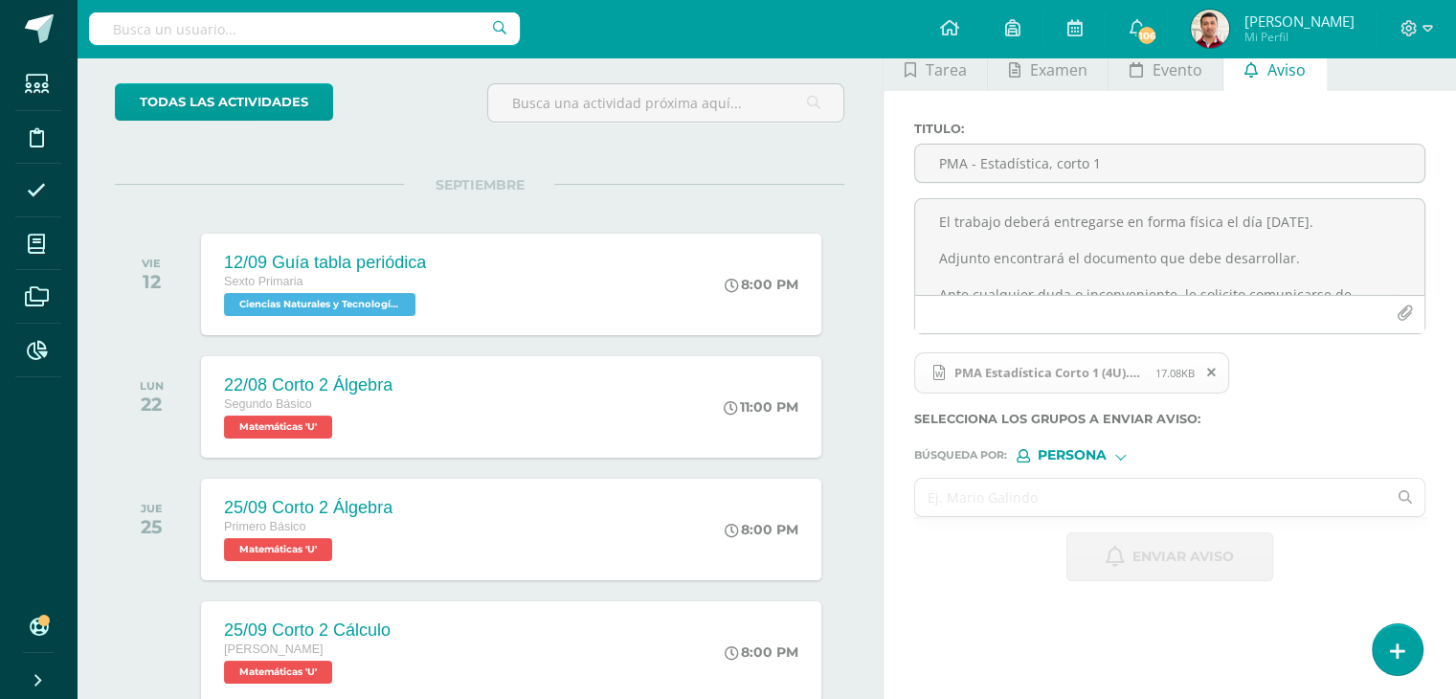
click at [981, 498] on input "text" at bounding box center [1150, 497] width 471 height 37
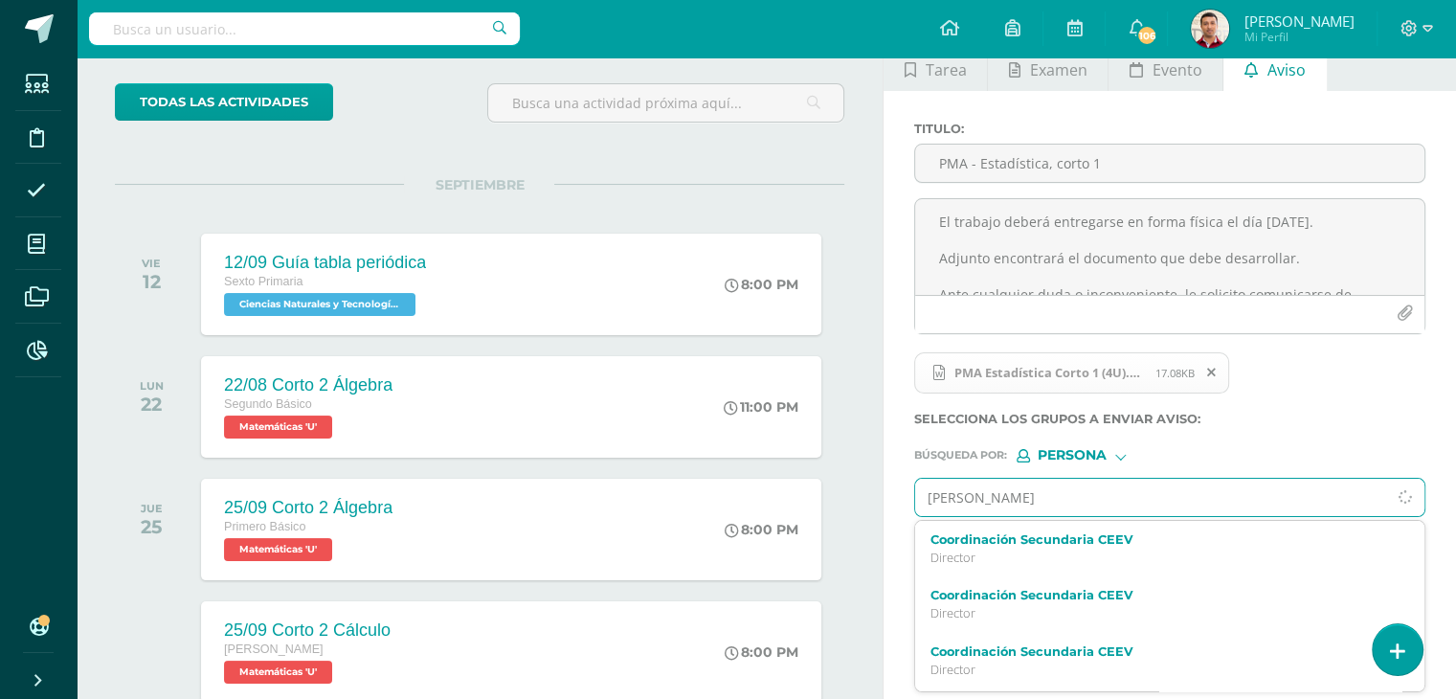
type input "Martínez"
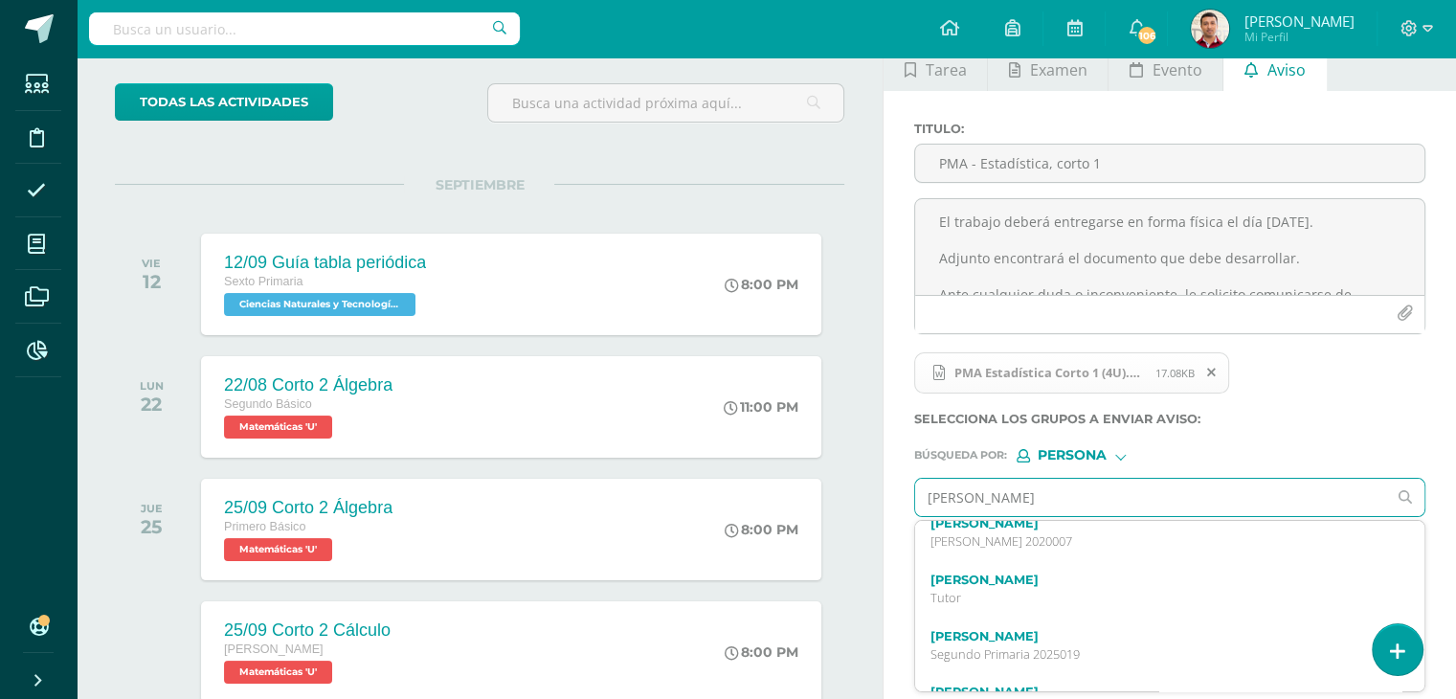
scroll to position [73, 0]
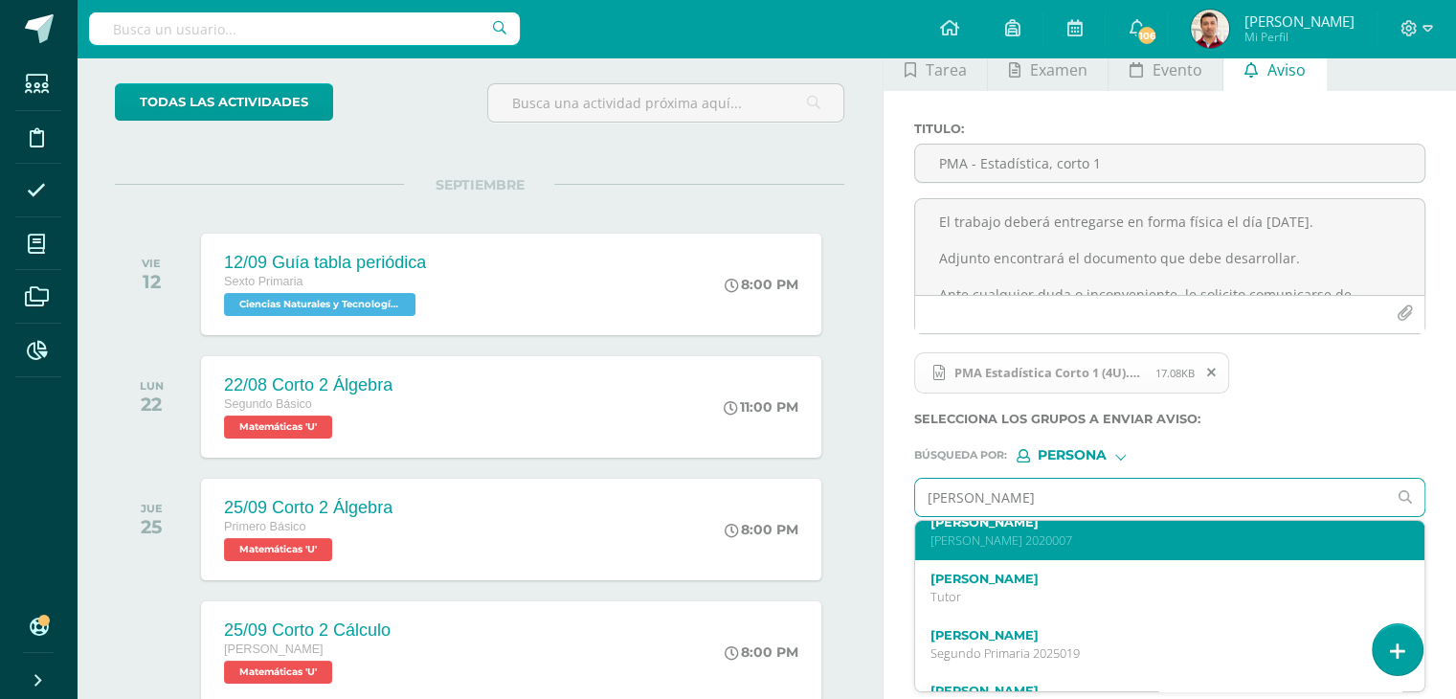
click at [1068, 532] on p "Quinto Bachillerato 2020007" at bounding box center [1159, 540] width 459 height 16
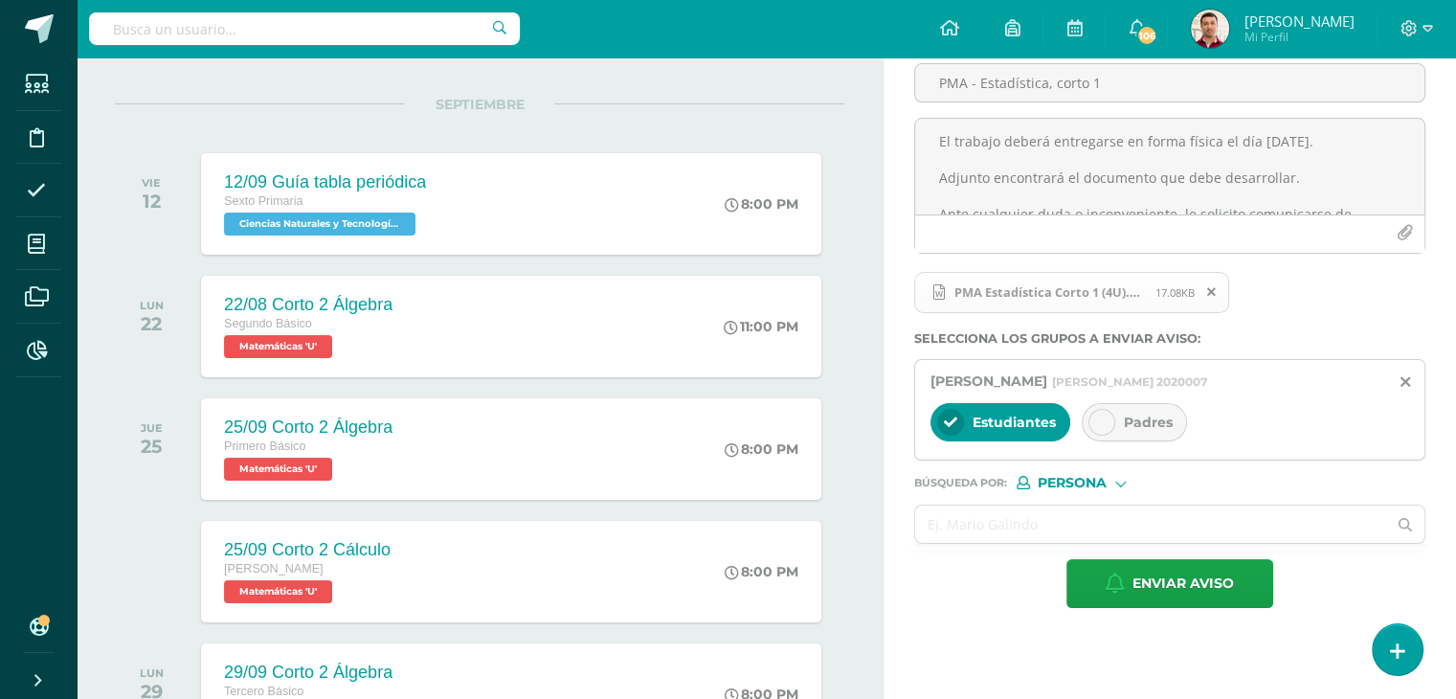
scroll to position [182, 0]
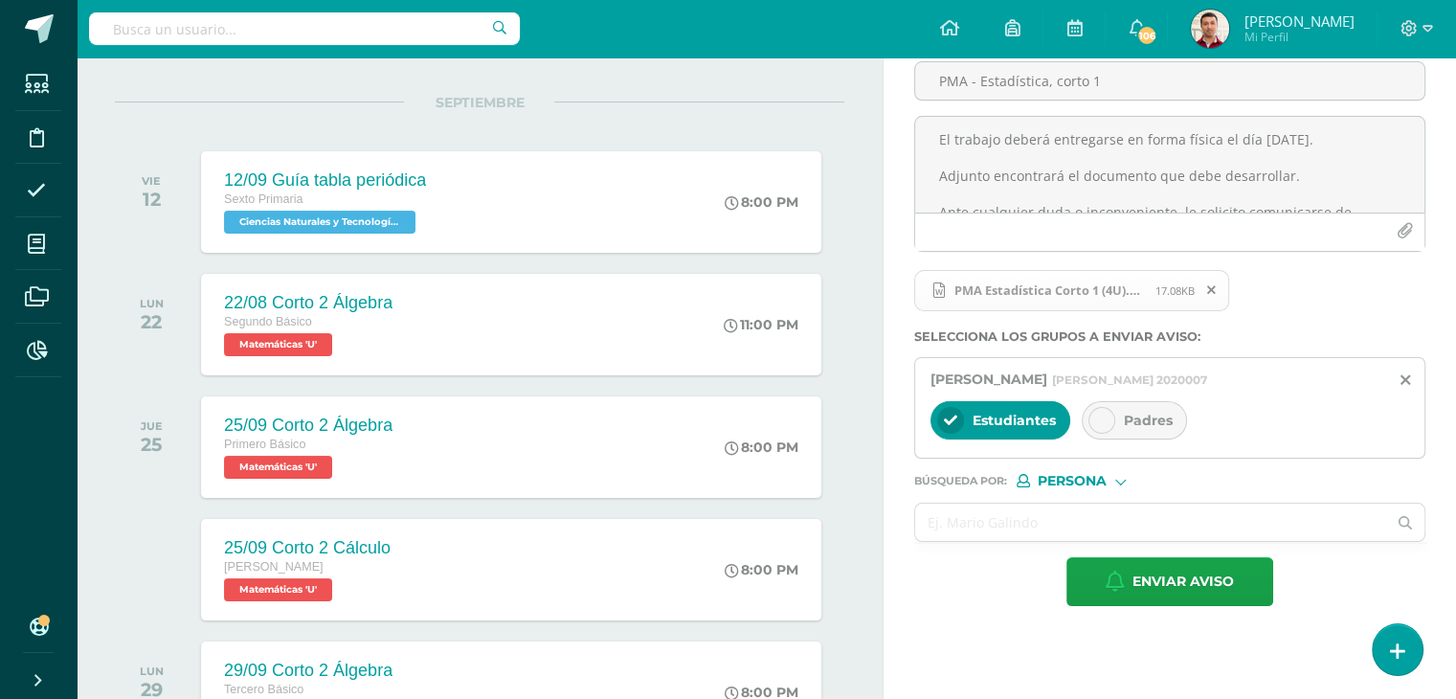
click at [1099, 414] on icon at bounding box center [1101, 420] width 13 height 13
click at [964, 526] on input "text" at bounding box center [1150, 522] width 471 height 37
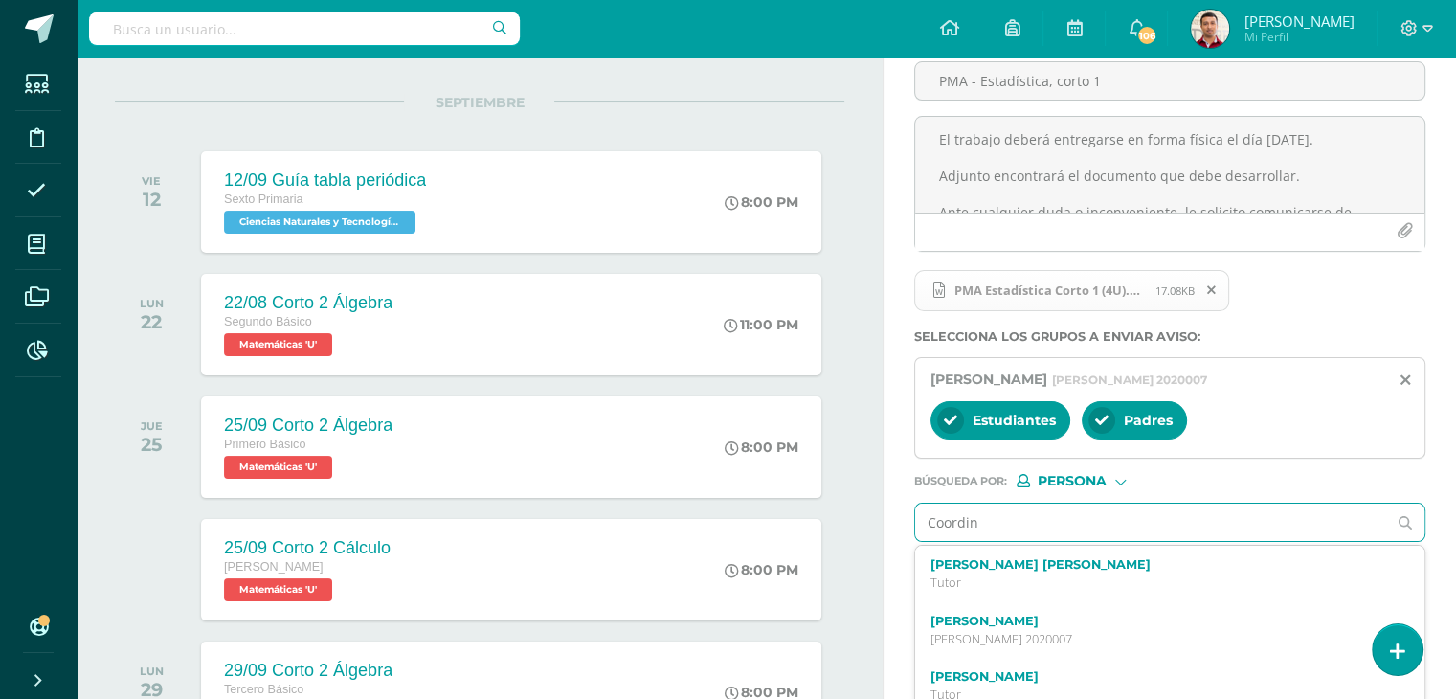
type input "Coordina"
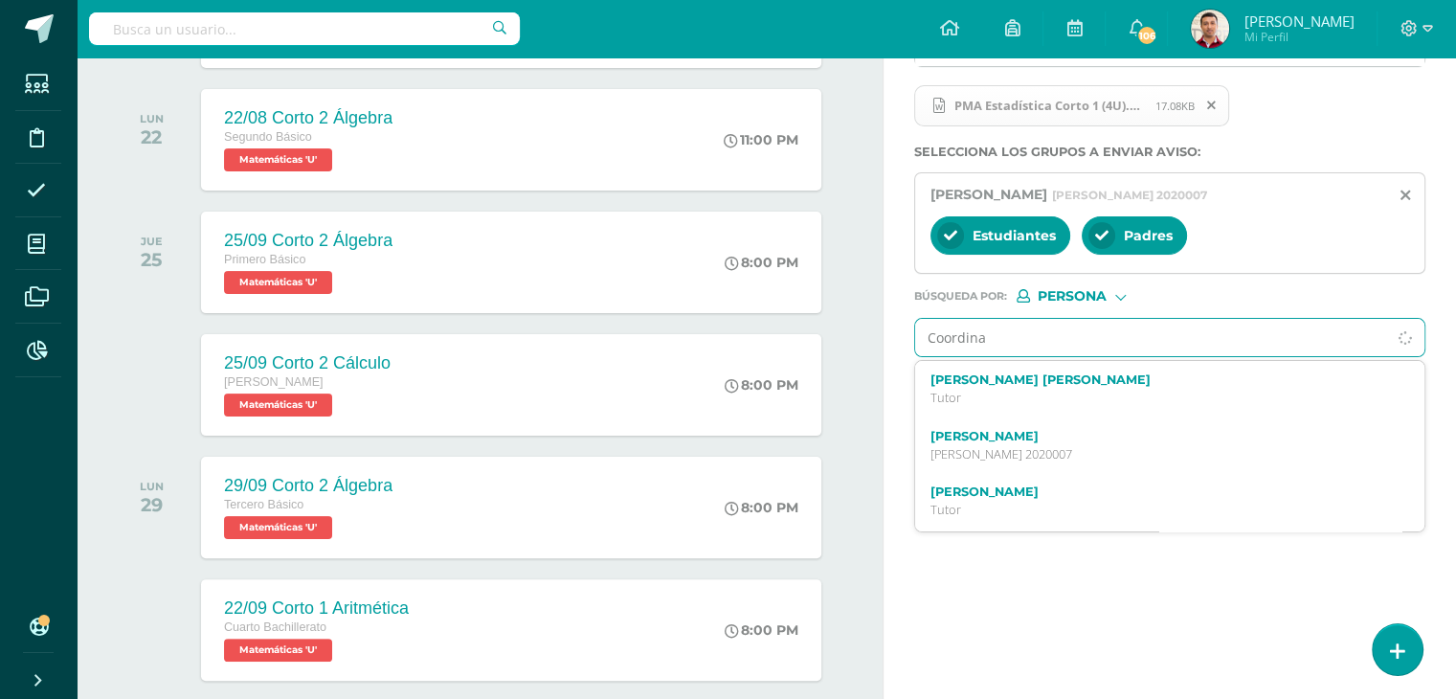
scroll to position [370, 0]
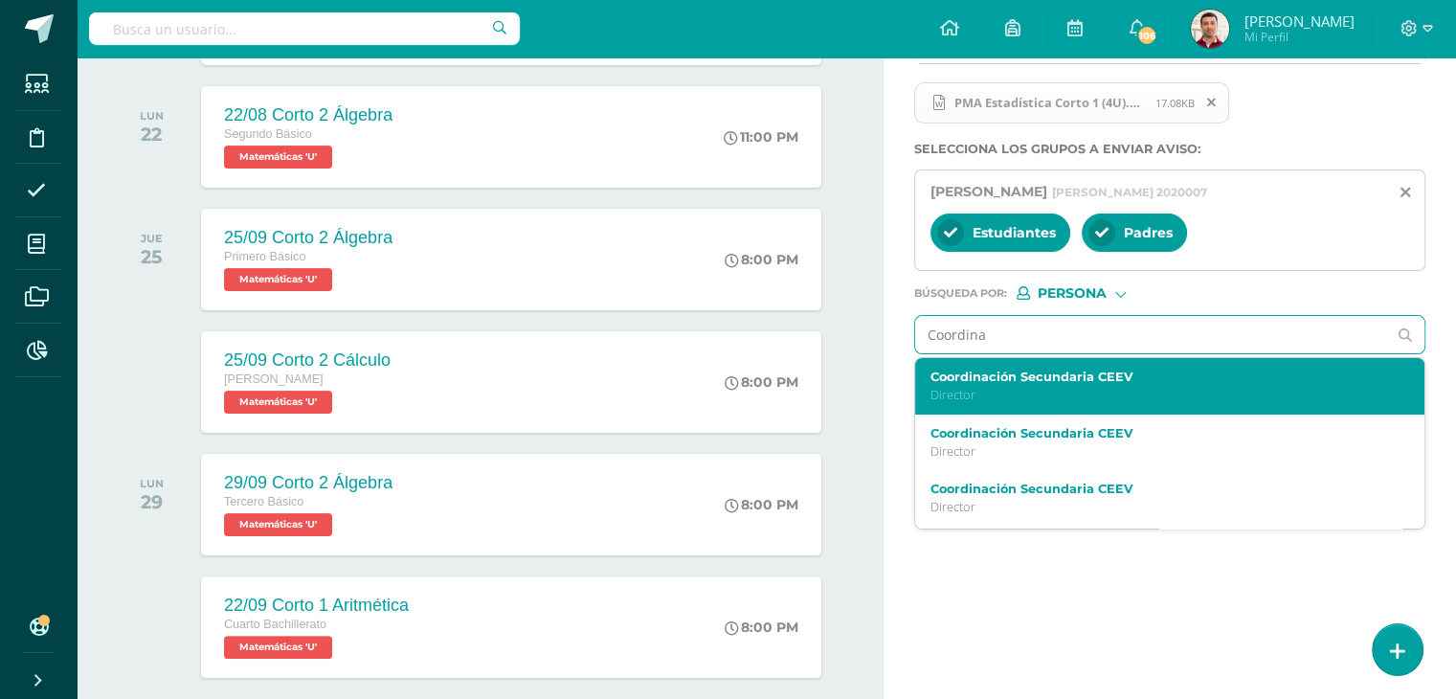
click at [1030, 392] on p "Director" at bounding box center [1159, 395] width 459 height 16
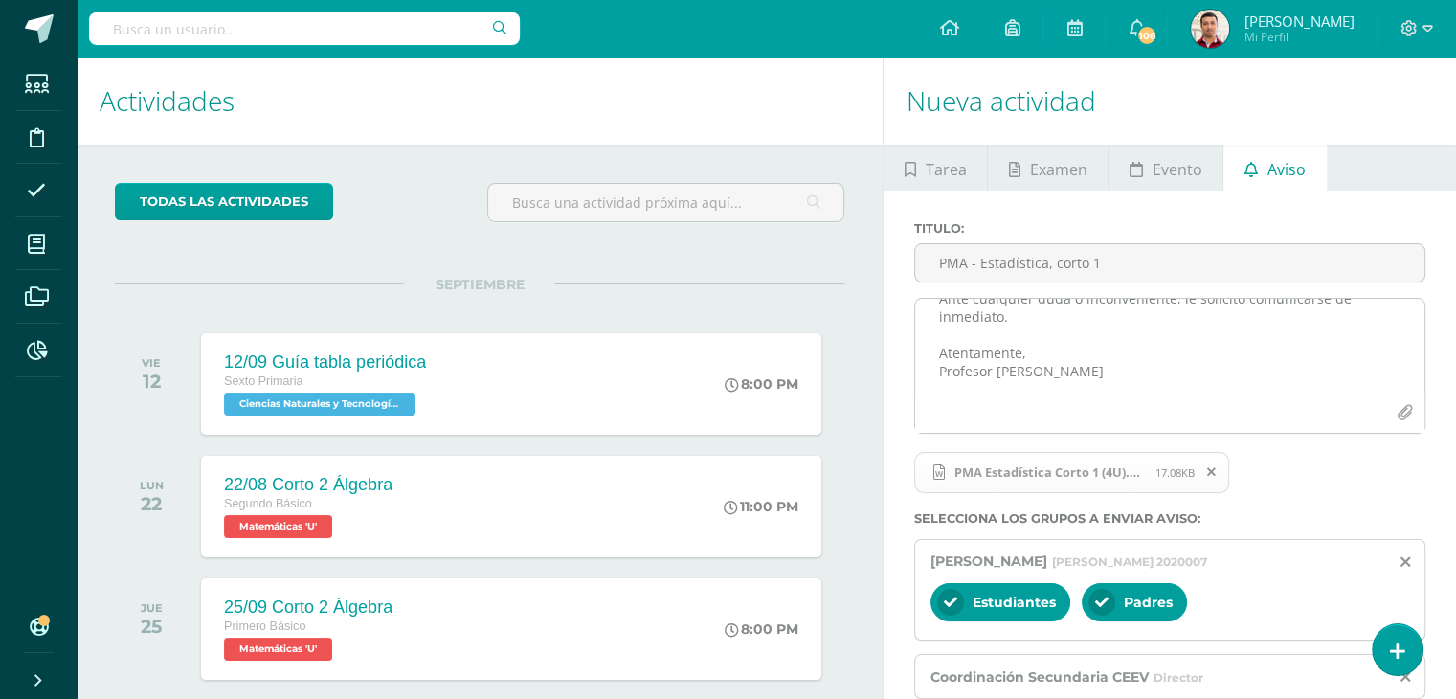
scroll to position [458, 0]
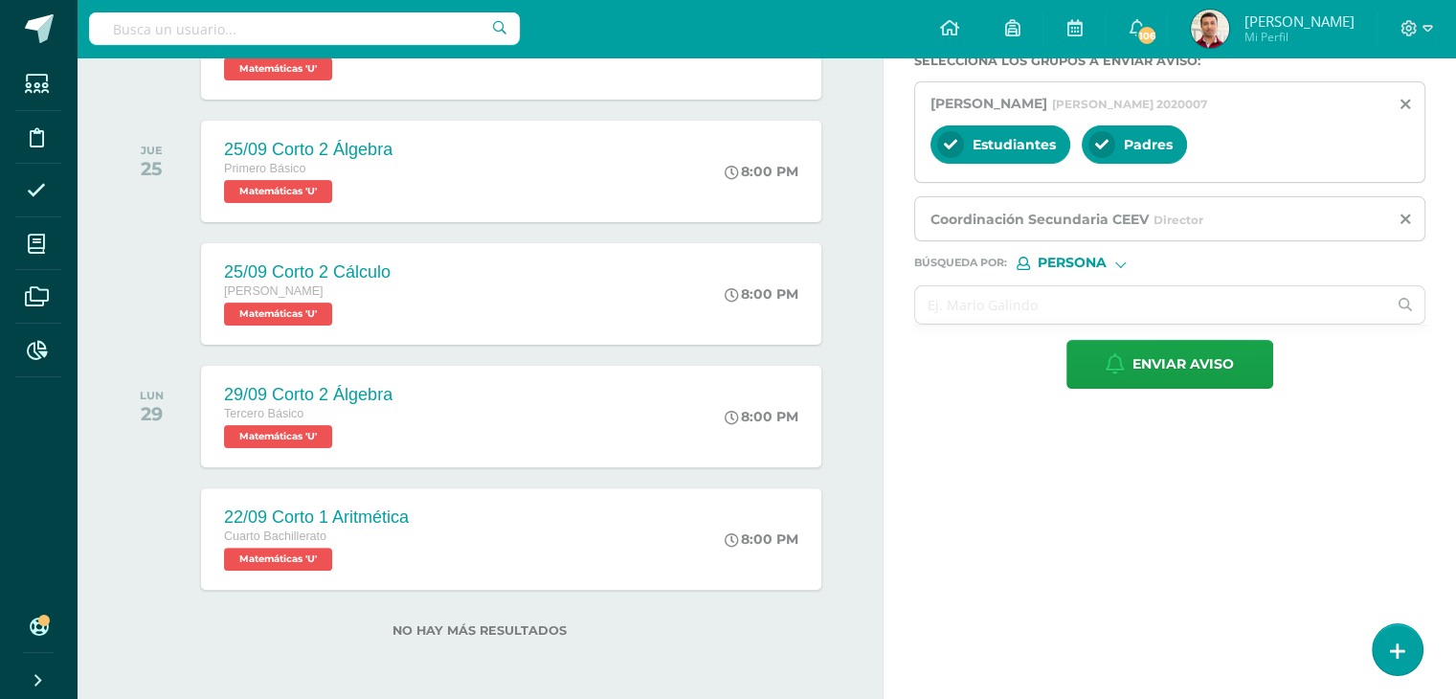
click at [1164, 387] on div "Titulo : PMA - Estadística, corto 1 Buen día: Por este medio me comunico con us…" at bounding box center [1170, 76] width 572 height 686
click at [1175, 368] on span "Enviar aviso" at bounding box center [1182, 364] width 101 height 47
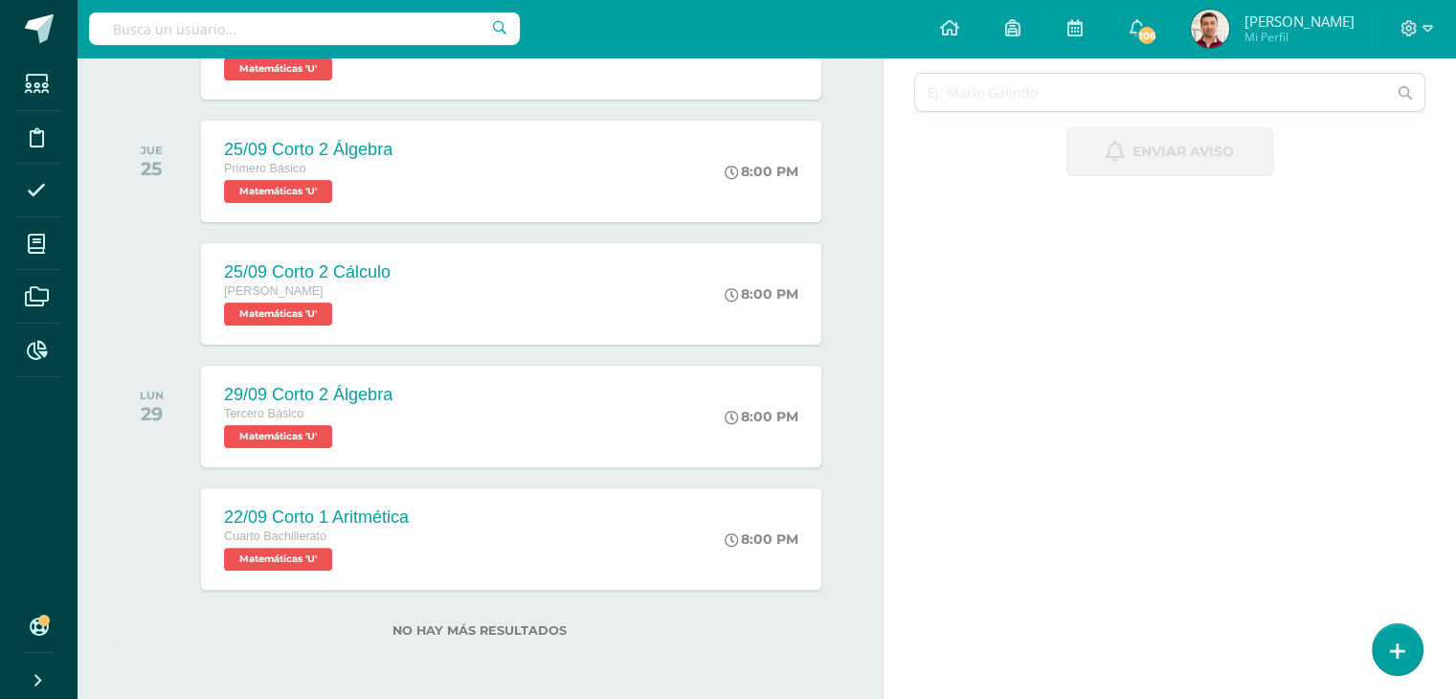
scroll to position [0, 0]
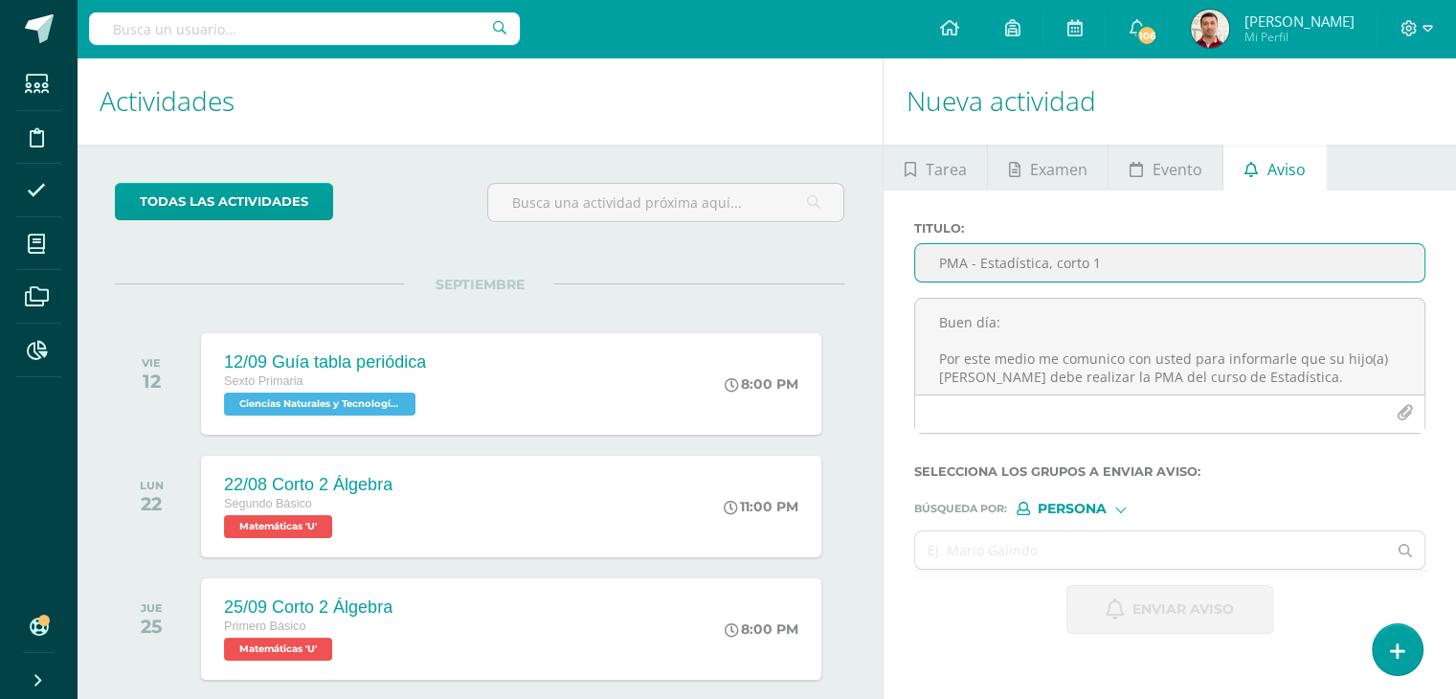
click at [967, 263] on input "PMA - Estadística, corto 1" at bounding box center [1169, 262] width 509 height 37
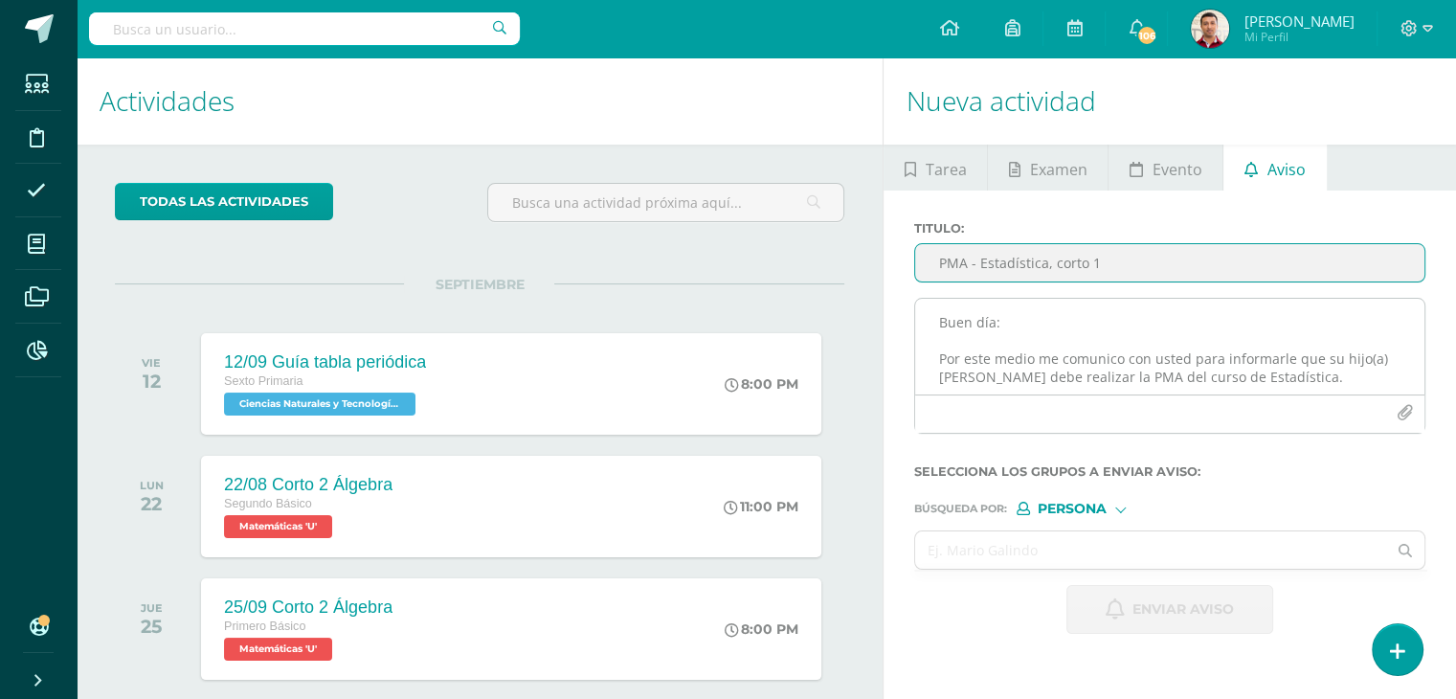
type input "PMA - Estadística, corto 1"
click at [957, 323] on textarea "Buen día: Por este medio me comunico con usted para informarle que su hijo(a) S…" at bounding box center [1169, 347] width 509 height 96
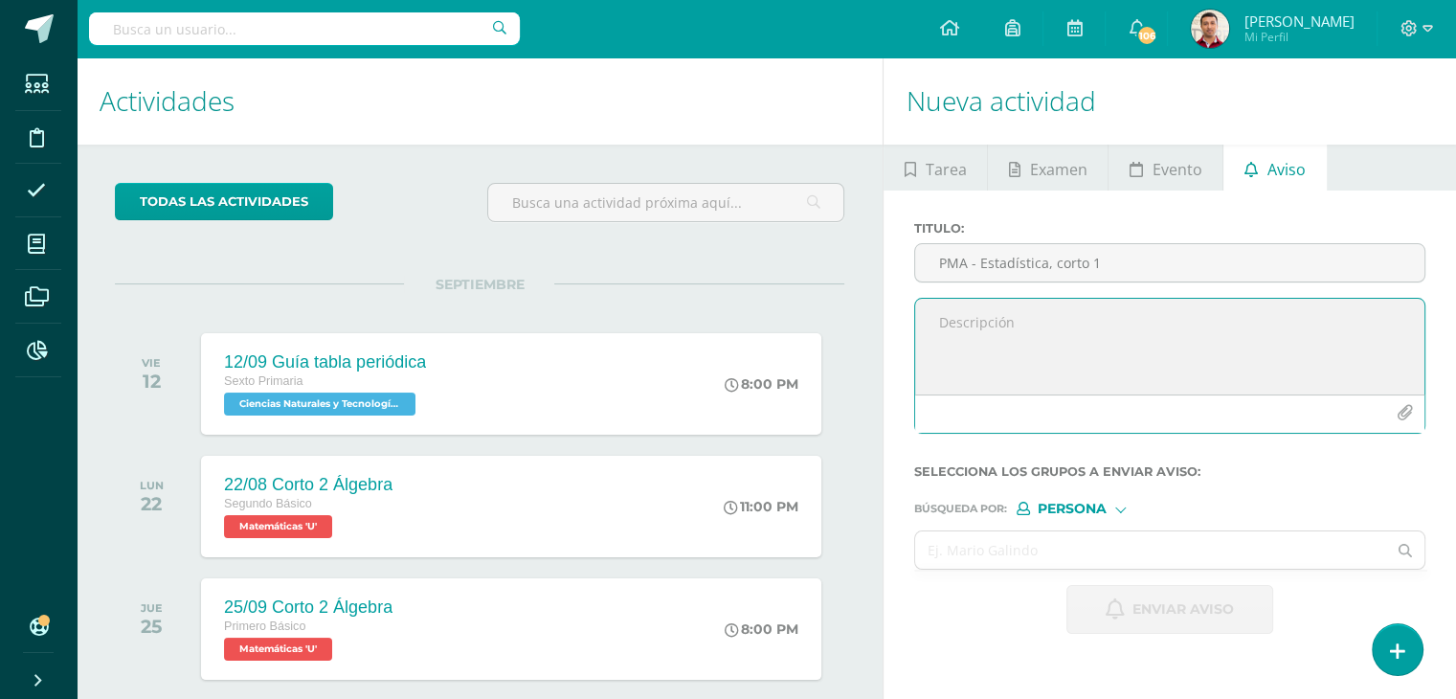
paste textarea "Buen día. Por este medio me comunico con usted para informarle que su hijo(a) […"
click at [1019, 314] on textarea "Buen día. Por este medio me comunico con usted para informarle que su hijo(a) […" at bounding box center [1169, 347] width 509 height 96
click at [939, 346] on textarea "Buen día: Por este medio me comunico con usted para informarle que su hijo(a) […" at bounding box center [1169, 347] width 509 height 96
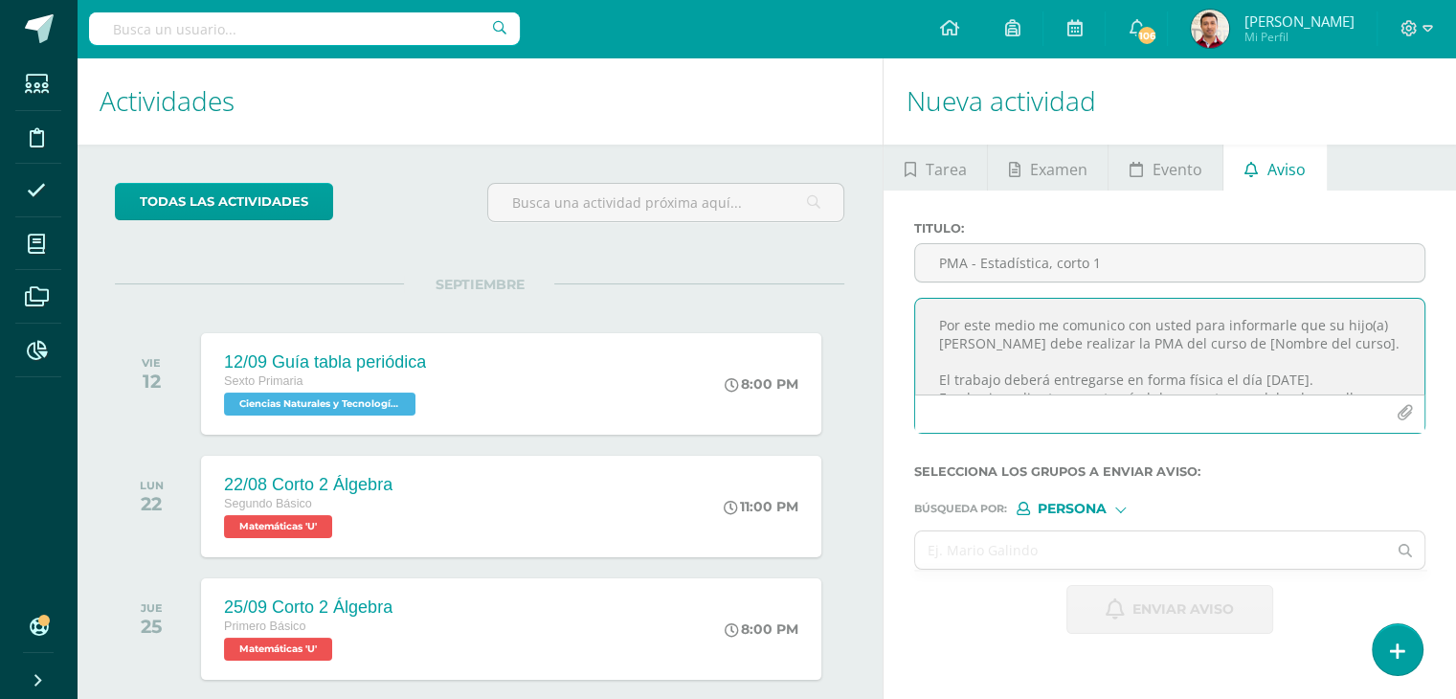
scroll to position [40, 0]
click at [1222, 341] on textarea "Buen día: Por este medio me comunico con usted para informarle que su hijo(a) I…" at bounding box center [1169, 347] width 509 height 96
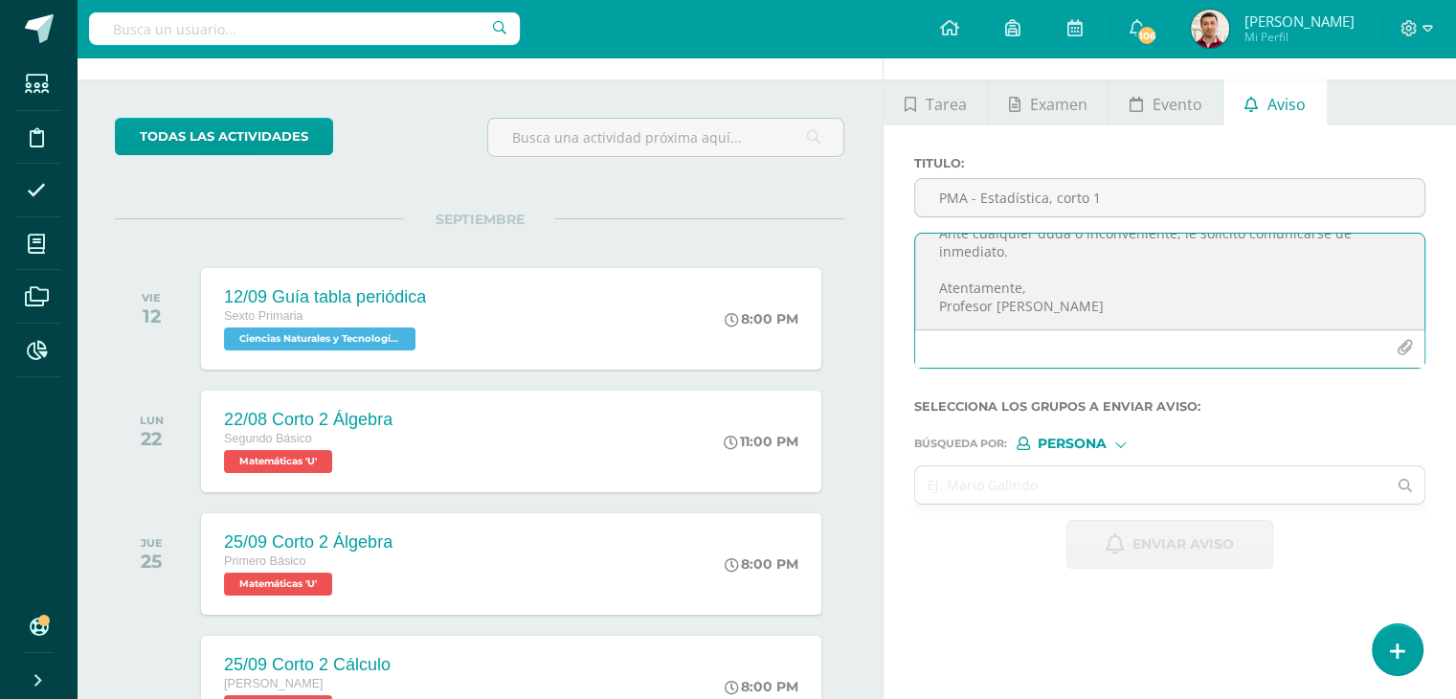
scroll to position [77, 0]
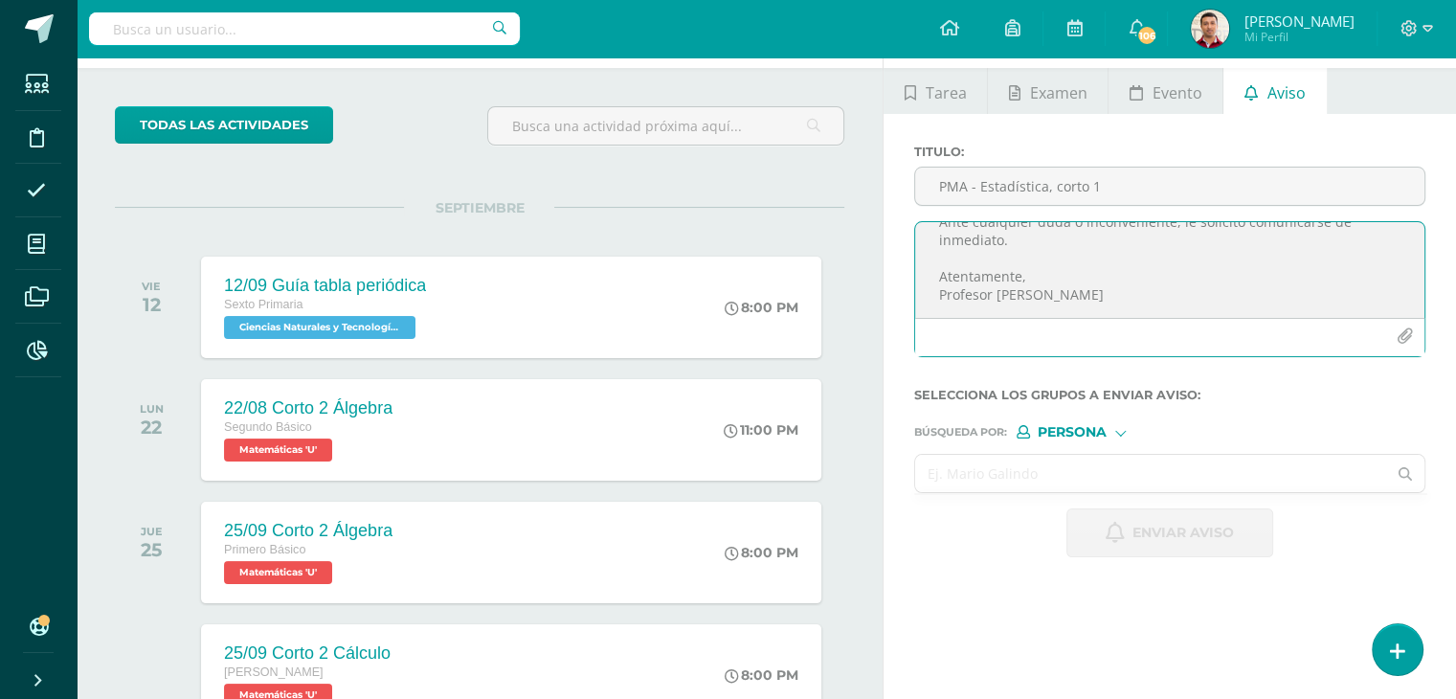
type textarea "Buen día: Por este medio me comunico con usted para informarle que su hijo(a) I…"
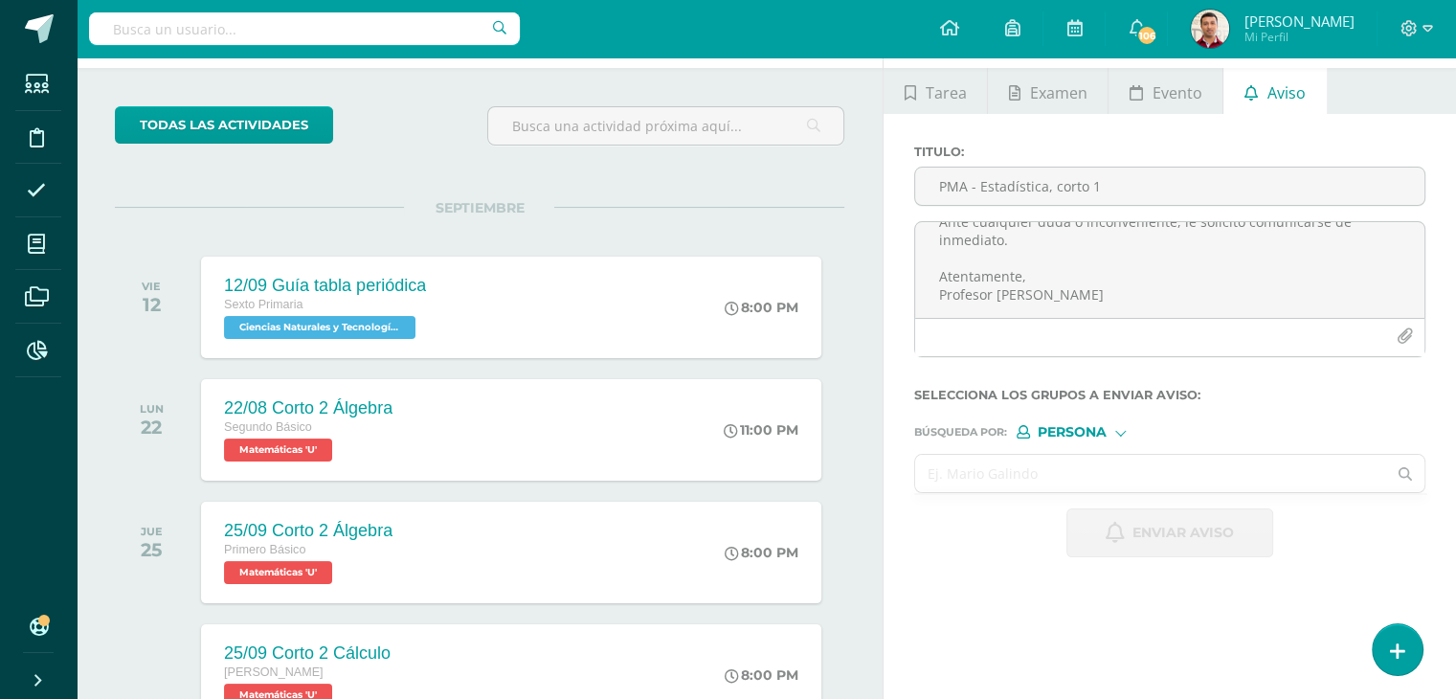
click at [960, 473] on input "text" at bounding box center [1150, 473] width 471 height 37
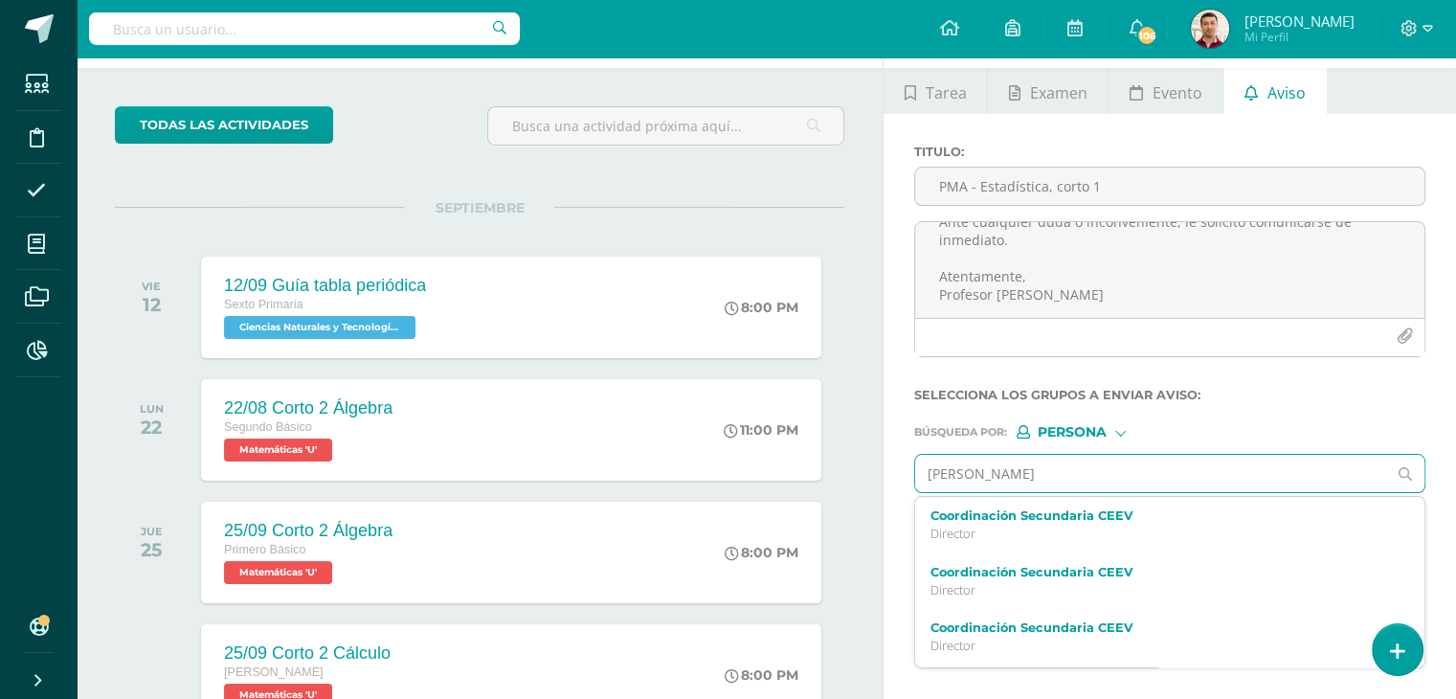
type input "Orozco"
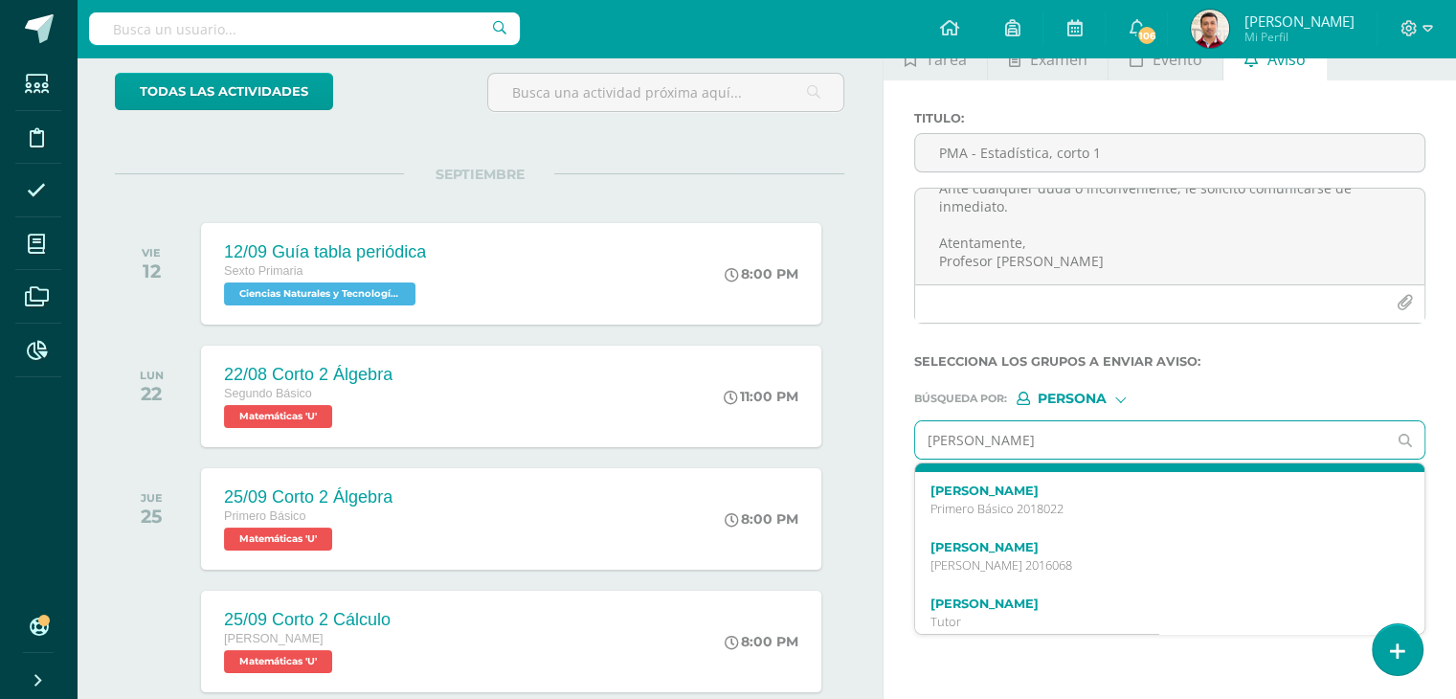
scroll to position [105, 0]
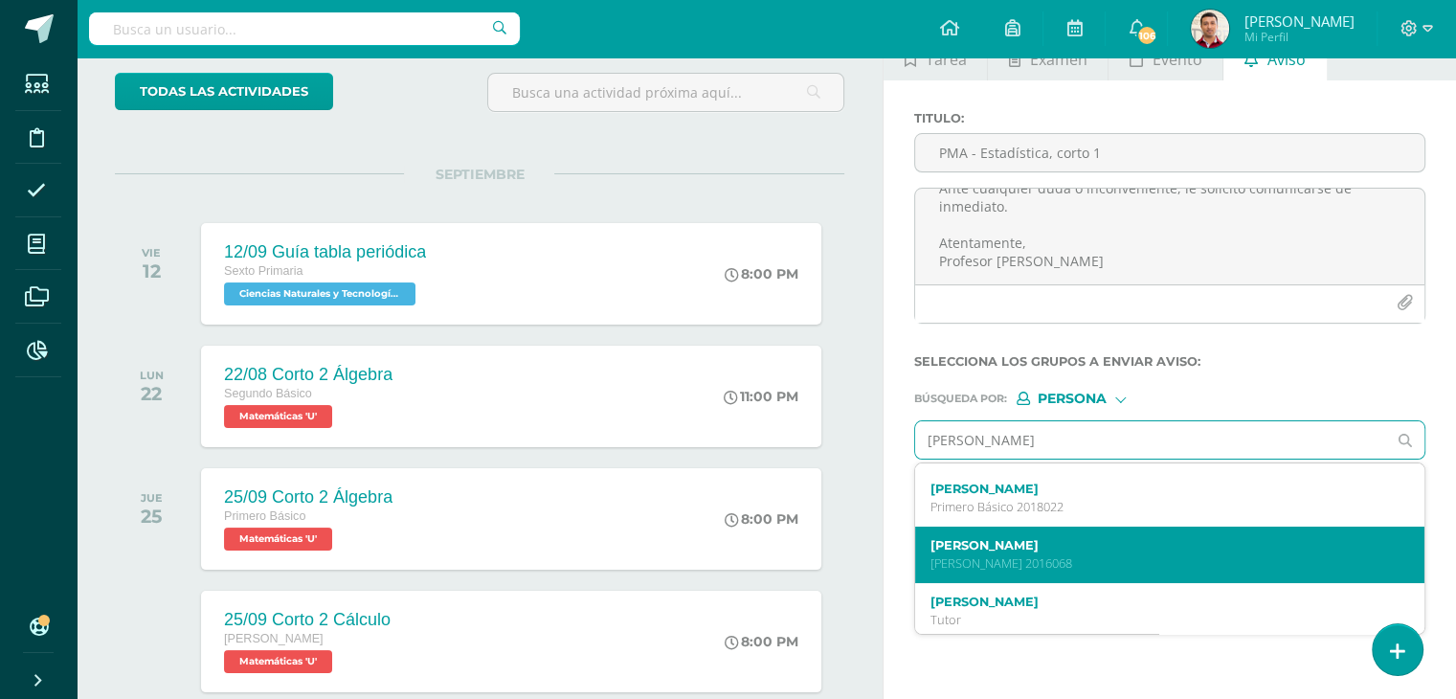
click at [1042, 548] on label "Ian Gabriel Orozco Quiacaín" at bounding box center [1159, 545] width 459 height 14
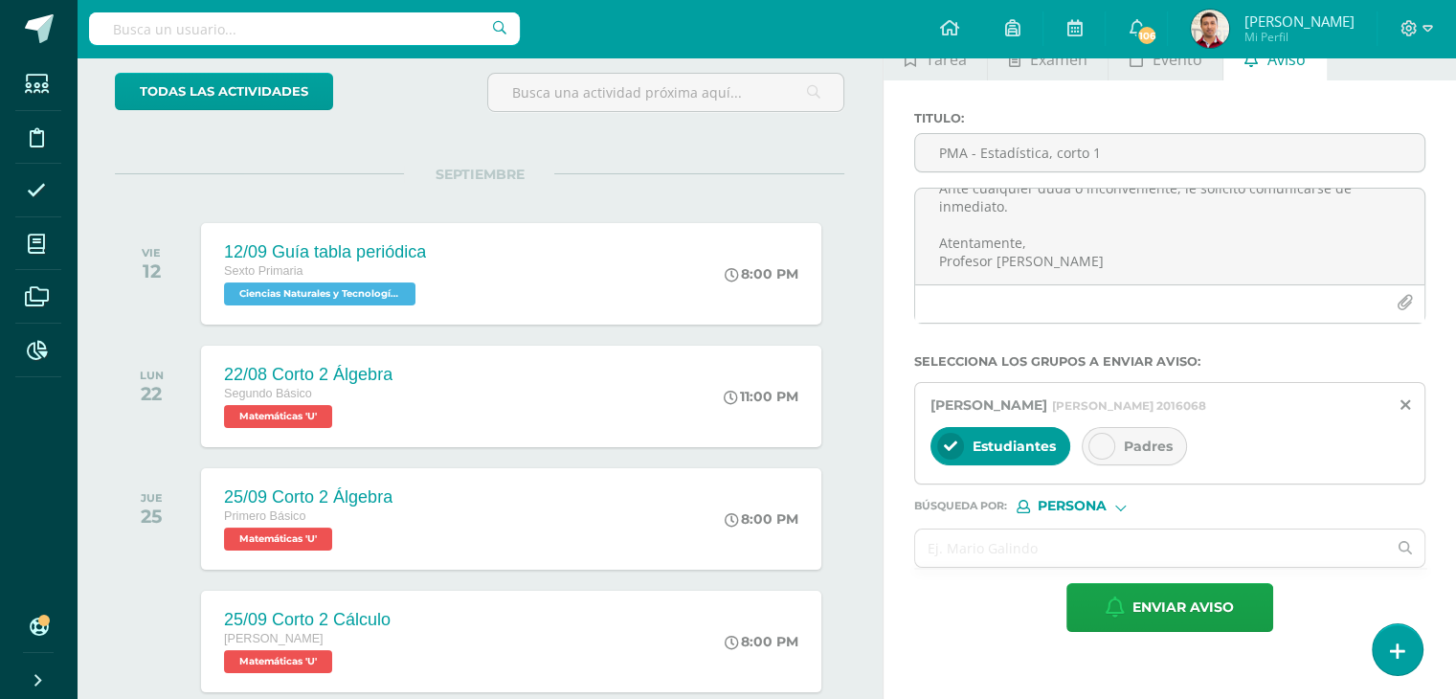
click at [1099, 442] on icon at bounding box center [1101, 445] width 13 height 13
click at [966, 552] on input "text" at bounding box center [1150, 547] width 471 height 37
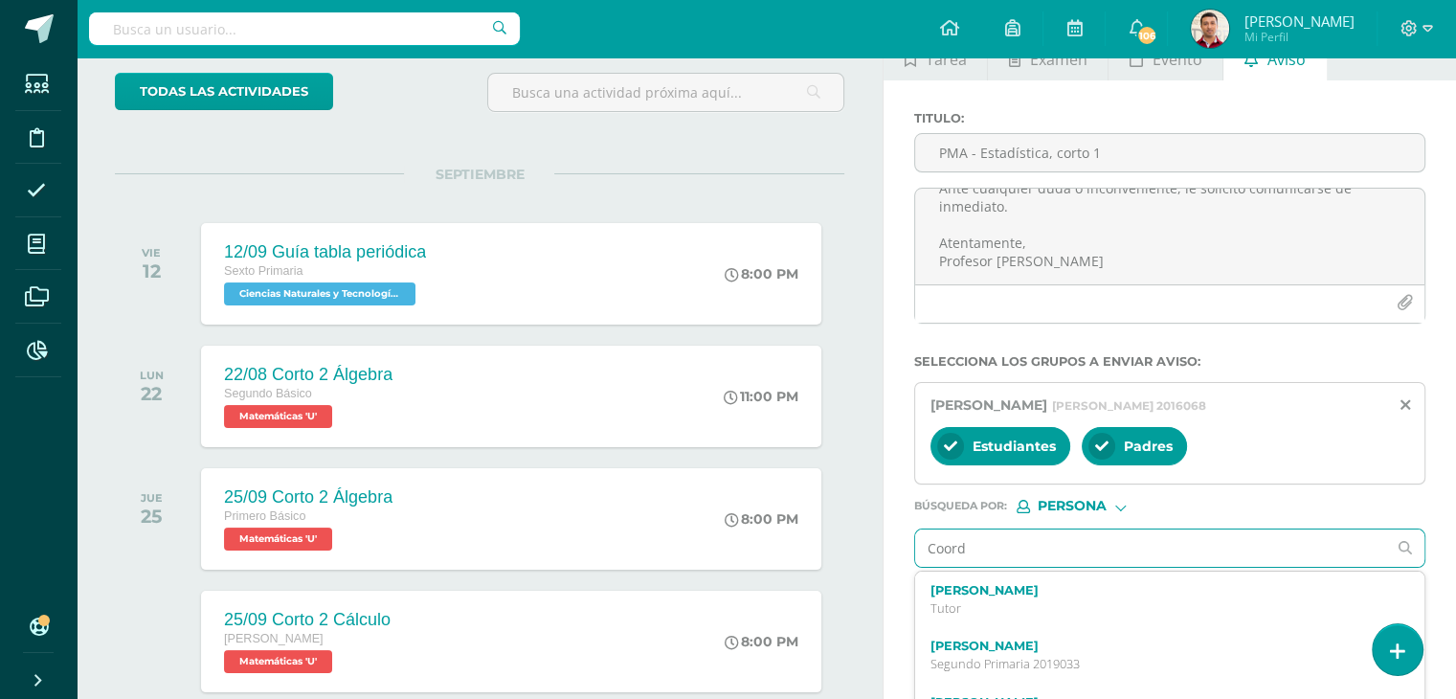
type input "Coordi"
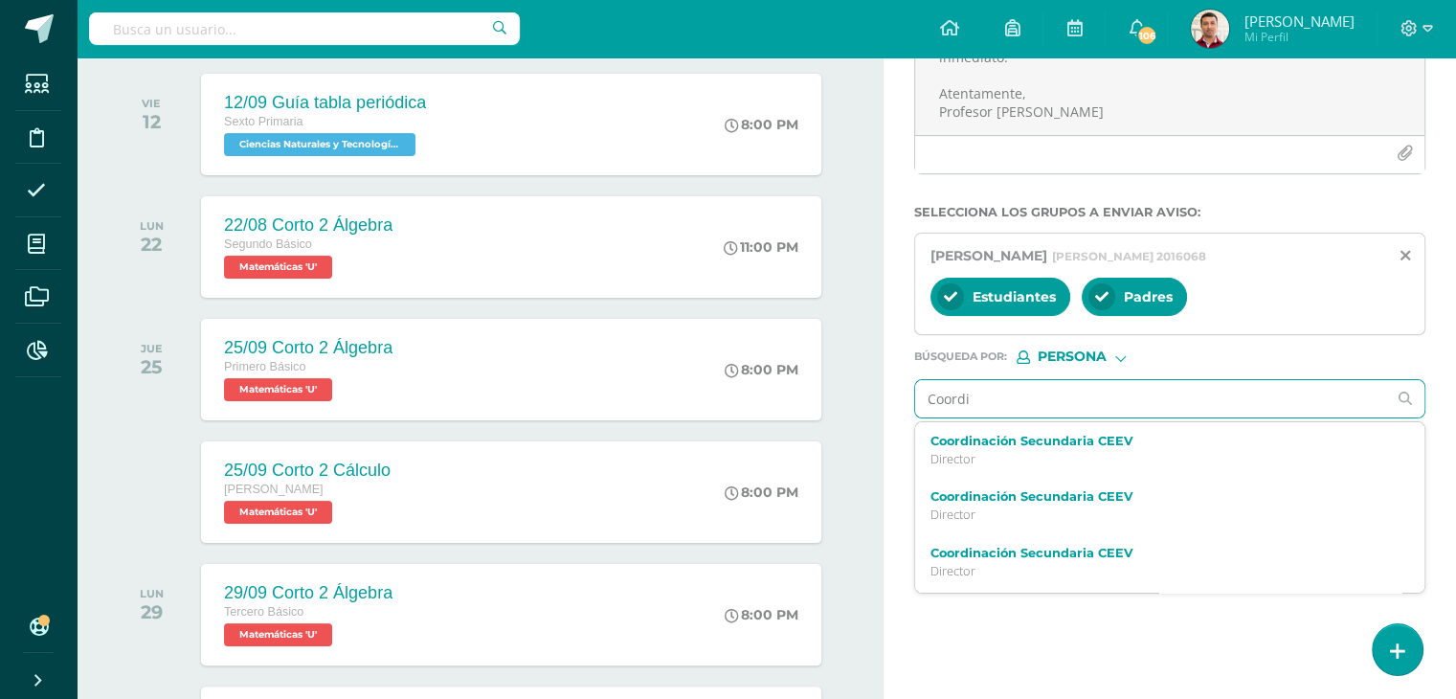
scroll to position [260, 0]
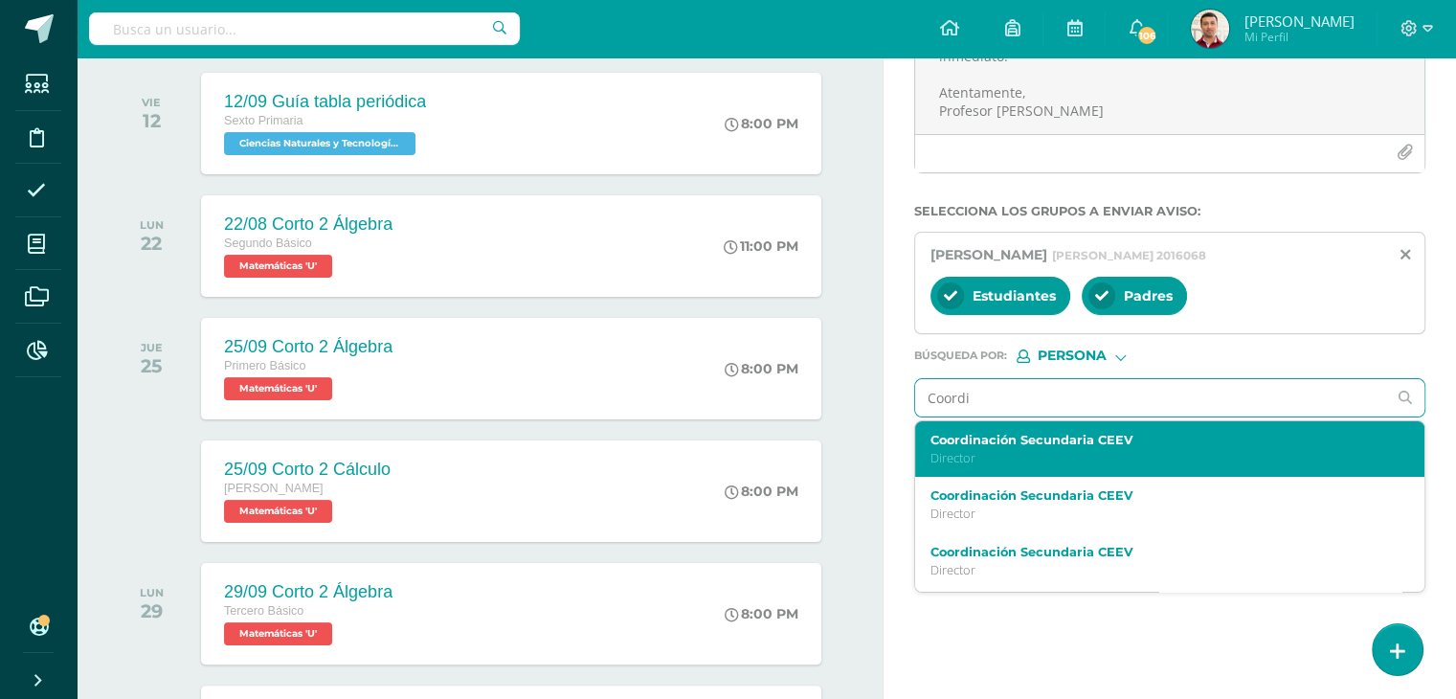
click at [955, 450] on p "Director" at bounding box center [1159, 458] width 459 height 16
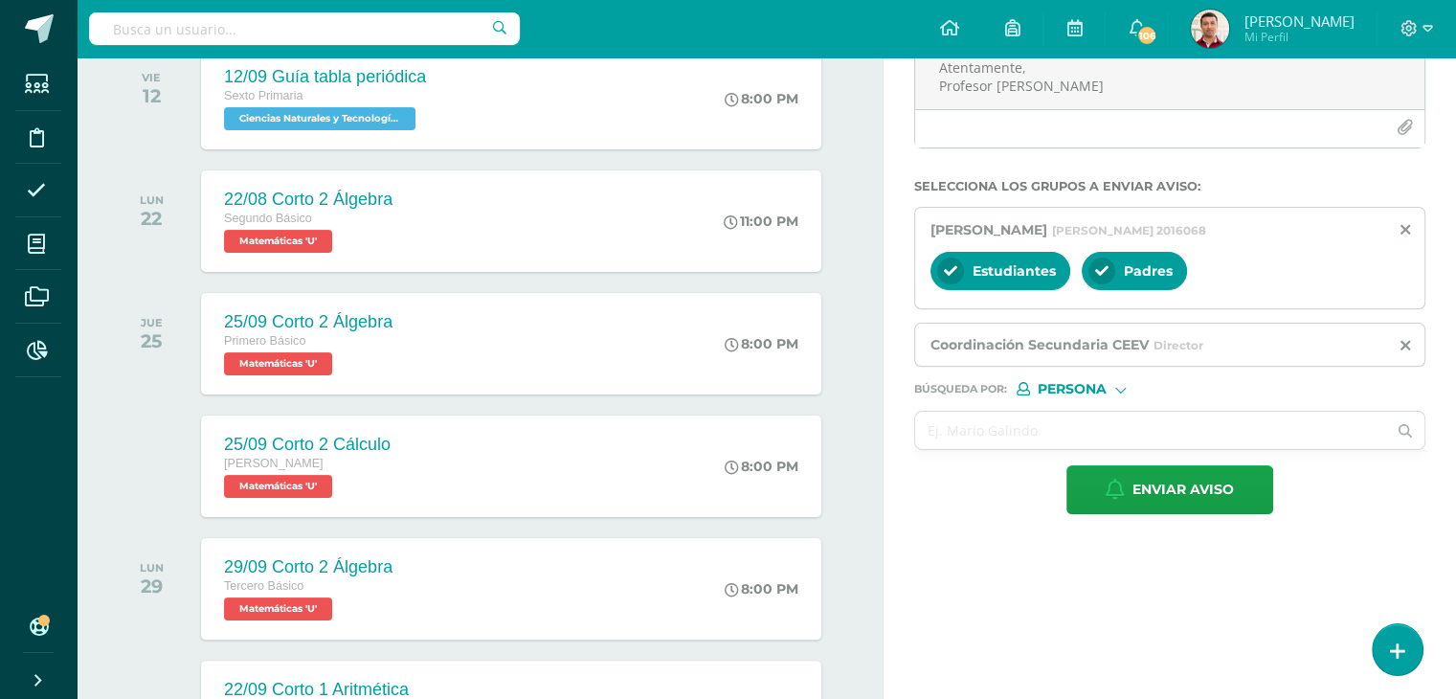
scroll to position [295, 0]
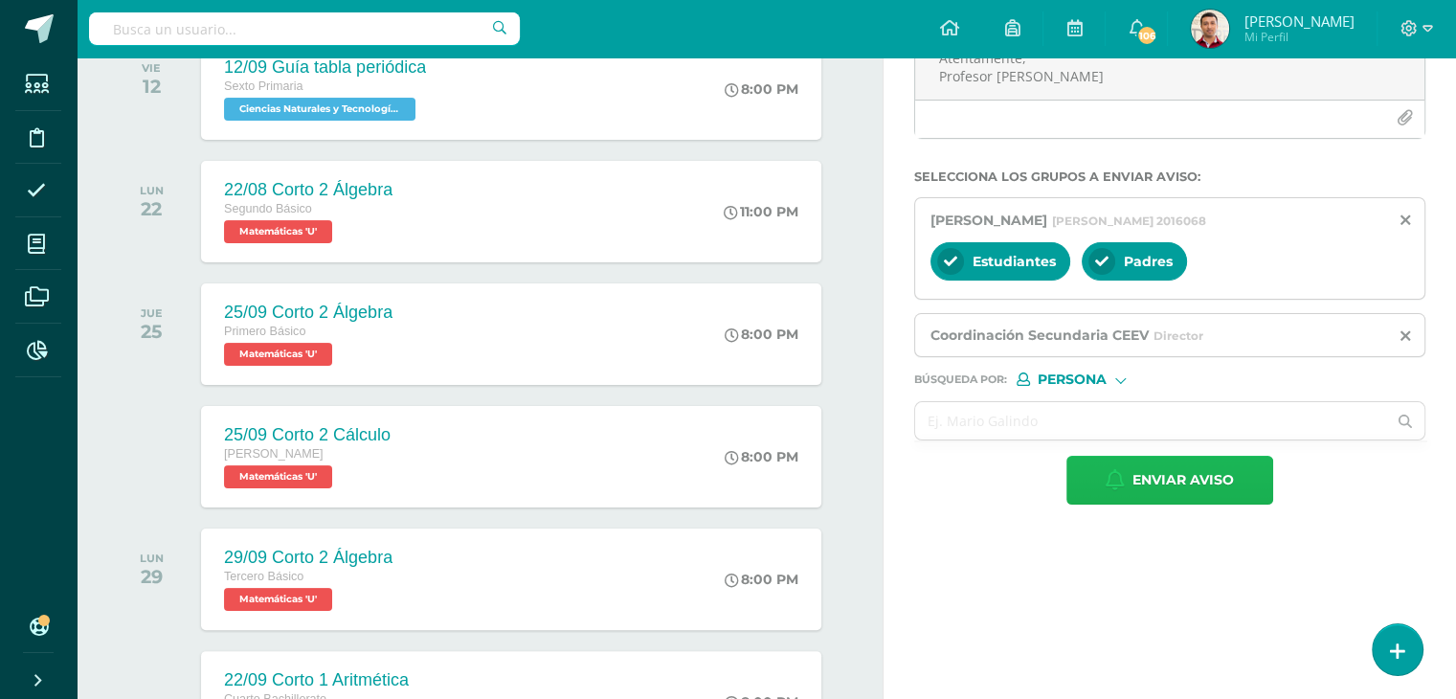
click at [1153, 482] on span "Enviar aviso" at bounding box center [1182, 480] width 101 height 47
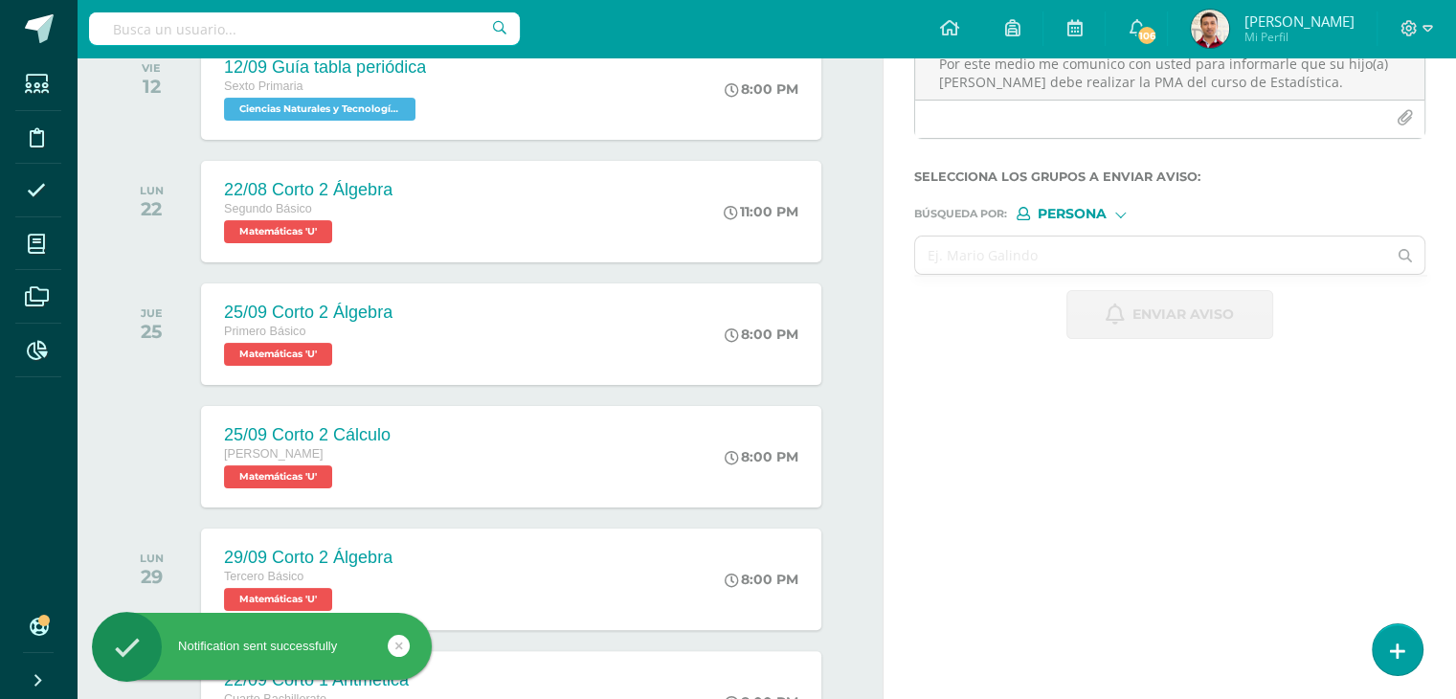
scroll to position [0, 0]
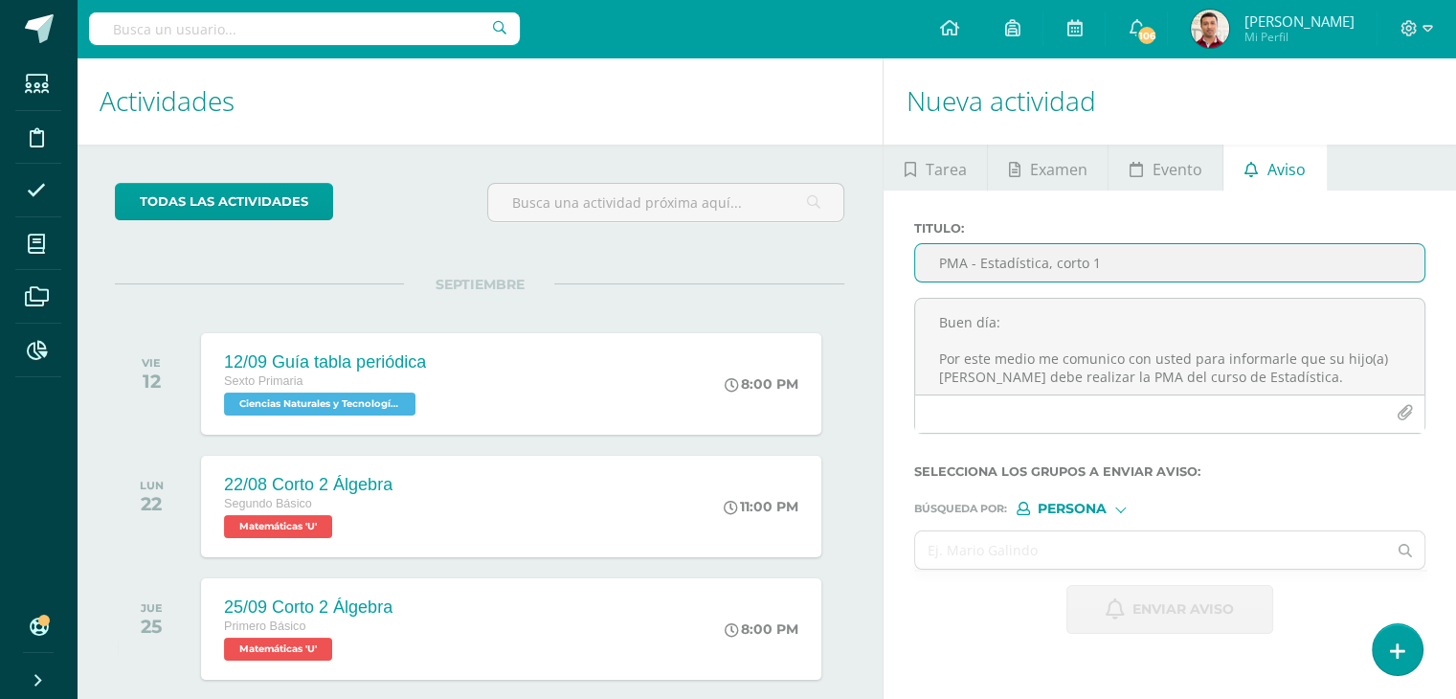
click at [978, 248] on input "PMA - Estadística, corto 1" at bounding box center [1169, 262] width 509 height 37
type input "PMA - Estadística, corto 1"
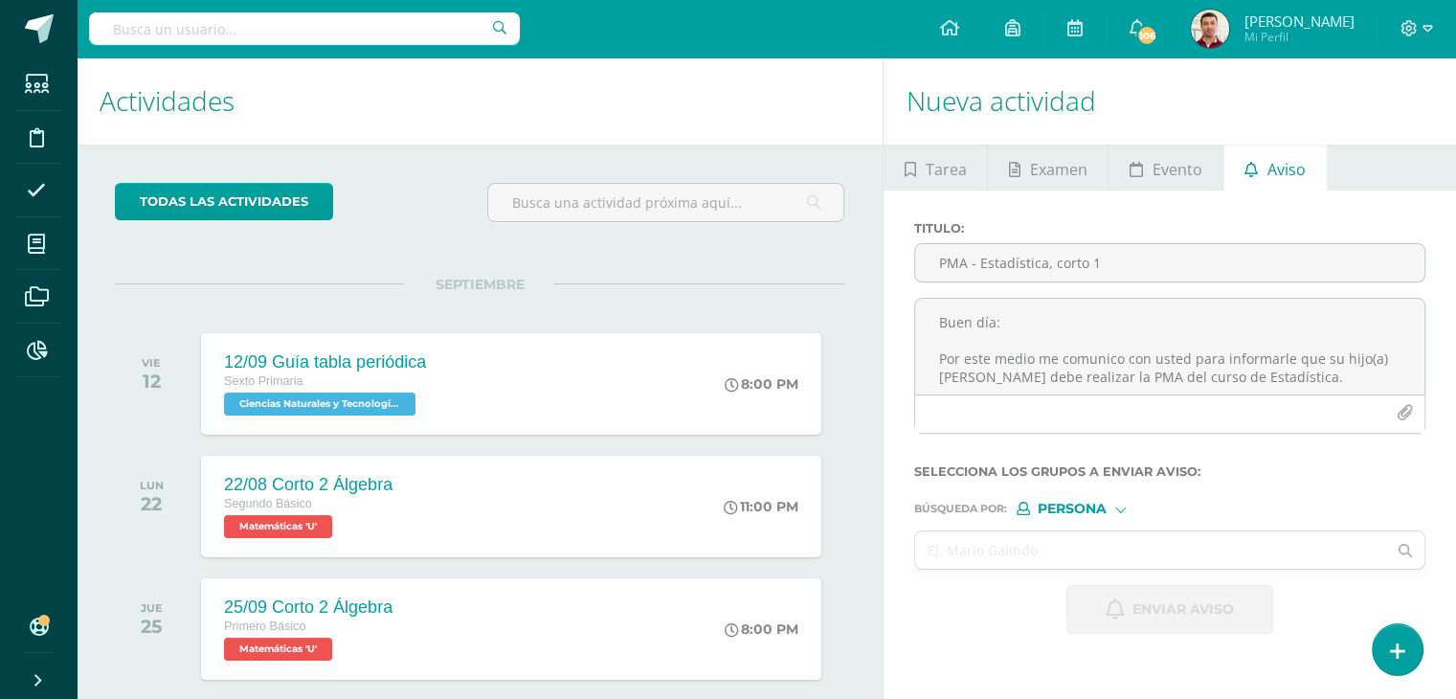
click at [997, 294] on div "Titulo : PMA - Estadística, corto 1" at bounding box center [1170, 259] width 527 height 77
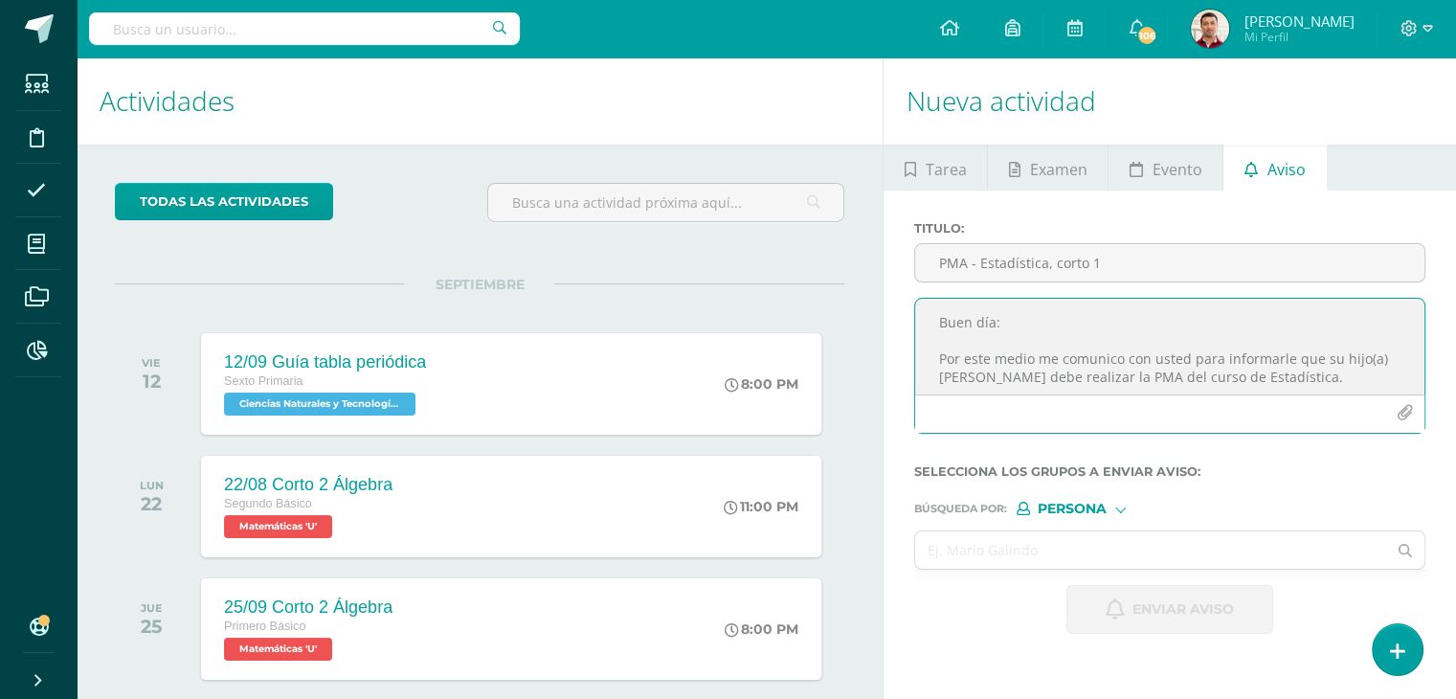
click at [980, 327] on textarea "Buen día: Por este medio me comunico con usted para informarle que su hijo(a) I…" at bounding box center [1169, 347] width 509 height 96
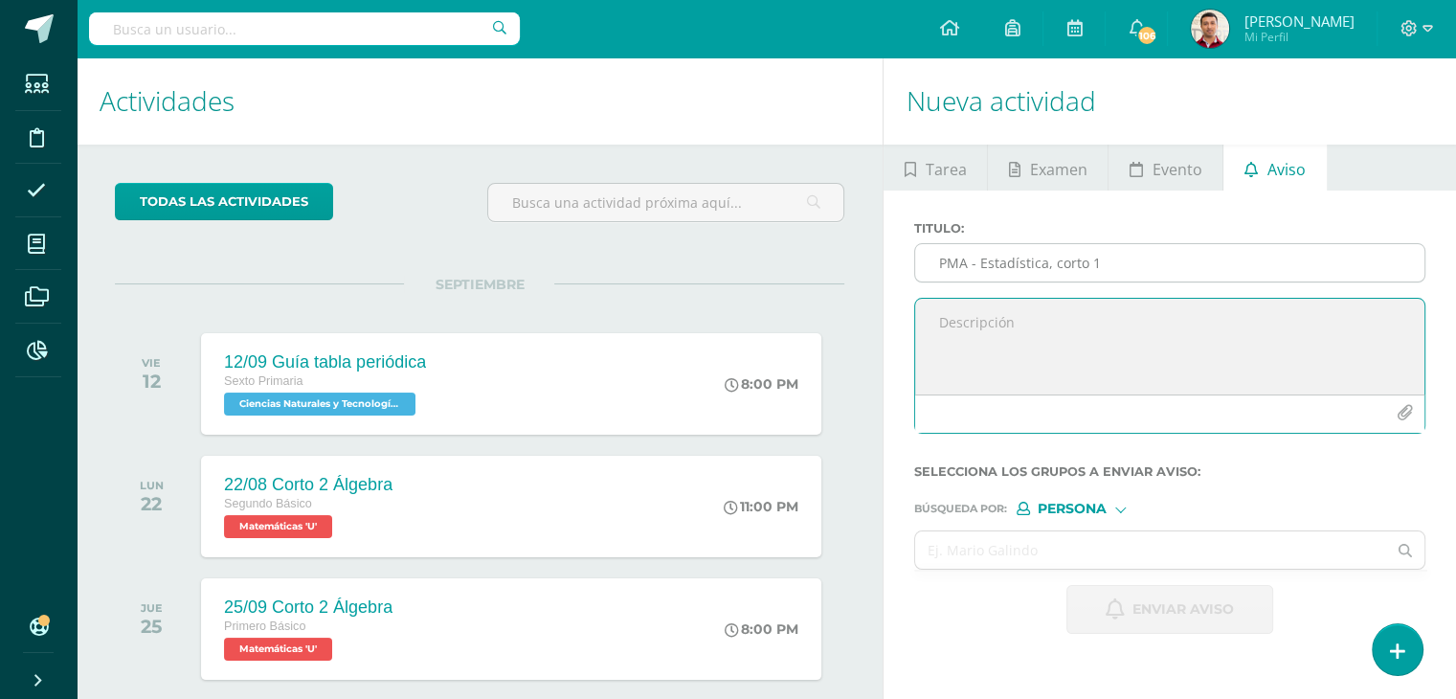
paste textarea "Buen día. Por este medio me comunico con usted para informarle que su hijo(a) […"
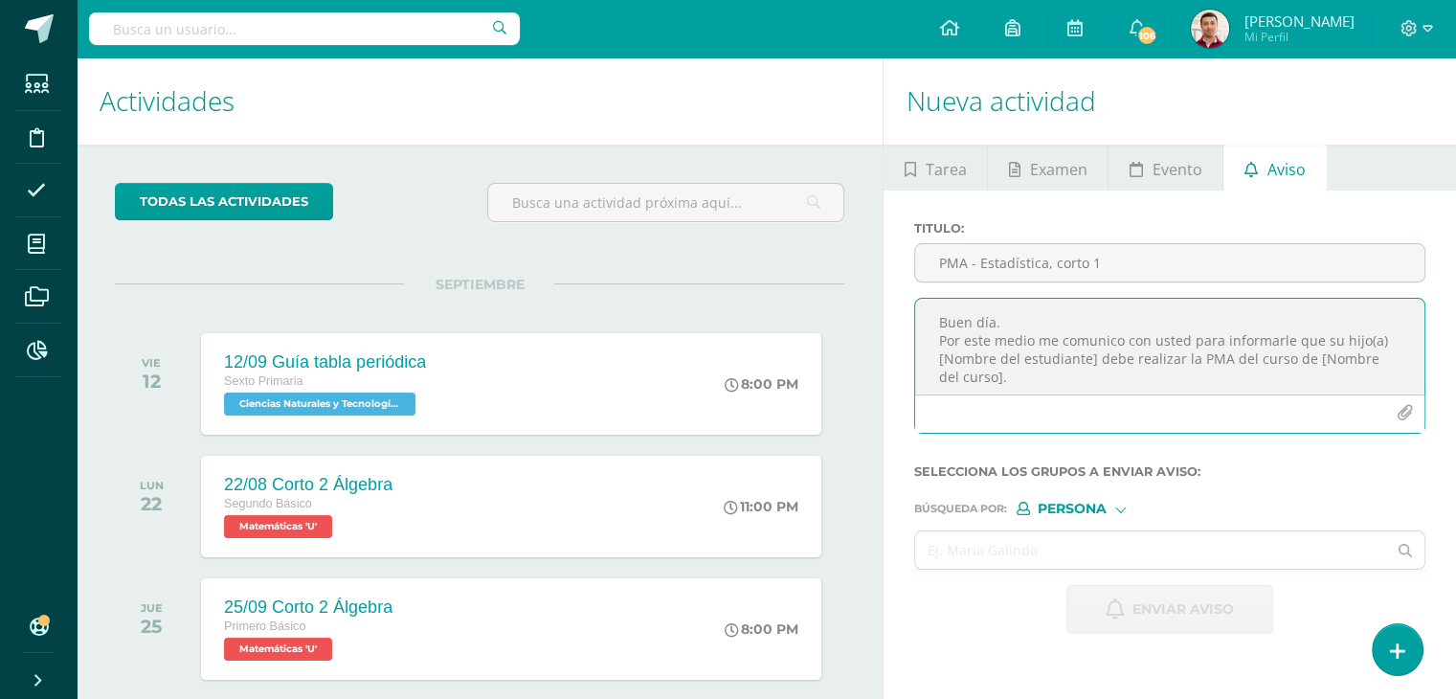
click at [996, 325] on textarea "Buen día. Por este medio me comunico con usted para informarle que su hijo(a) […" at bounding box center [1169, 347] width 509 height 96
click at [934, 353] on textarea "Buen día: Por este medio me comunico con usted para informarle que su hijo(a) […" at bounding box center [1169, 347] width 509 height 96
click at [1003, 372] on textarea "Buen día: Por este medio me comunico con usted para informarle que su hijo(a) A…" at bounding box center [1169, 347] width 509 height 96
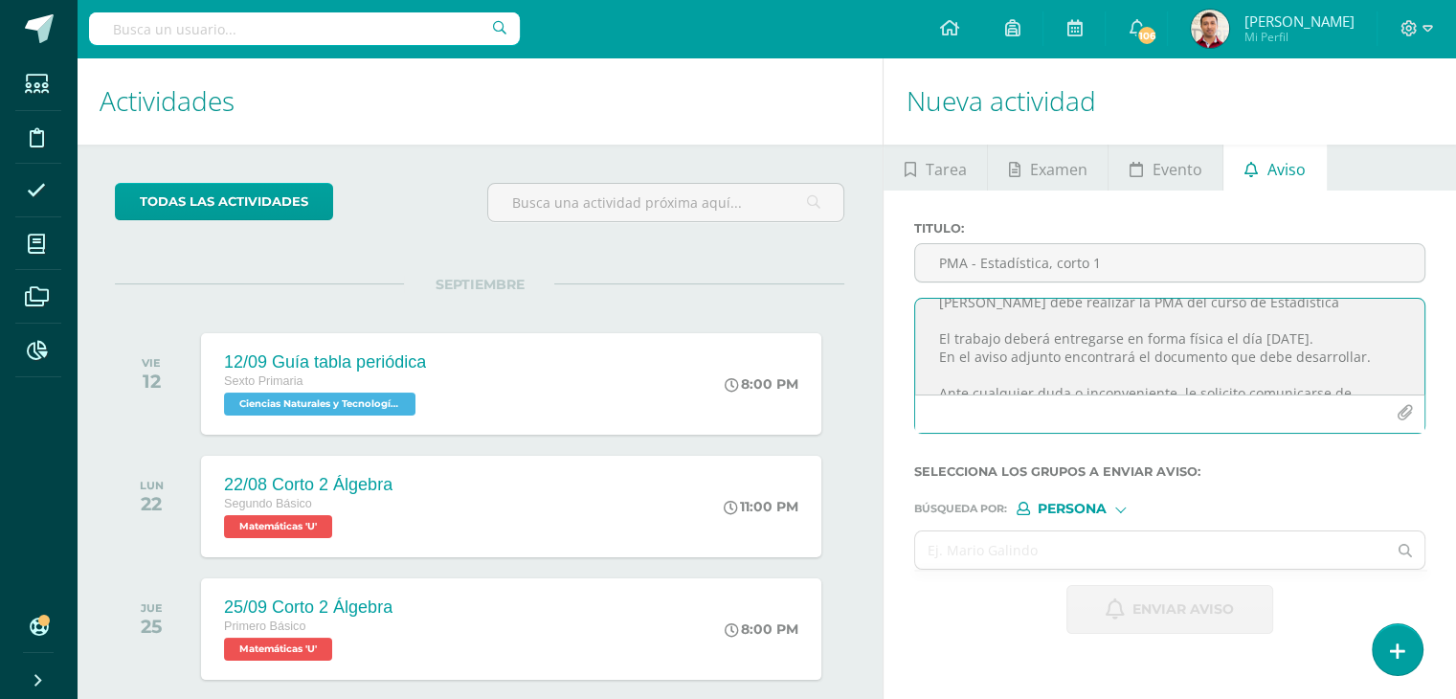
click at [1035, 359] on textarea "Buen día: Por este medio me comunico con usted para informarle que su hijo(a) A…" at bounding box center [1169, 347] width 509 height 96
type textarea "Buen día: Por este medio me comunico con usted para informarle que su hijo(a) A…"
click at [1406, 411] on icon "button" at bounding box center [1405, 413] width 16 height 16
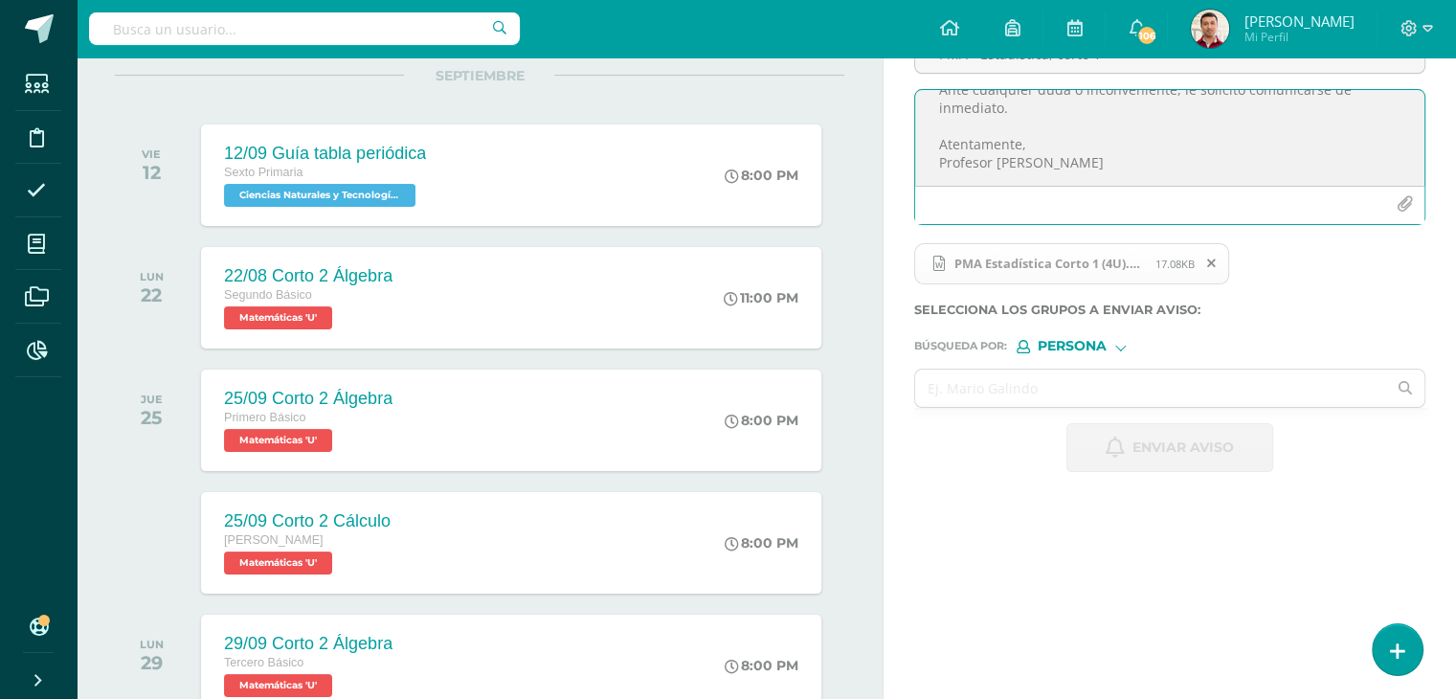
scroll to position [210, 0]
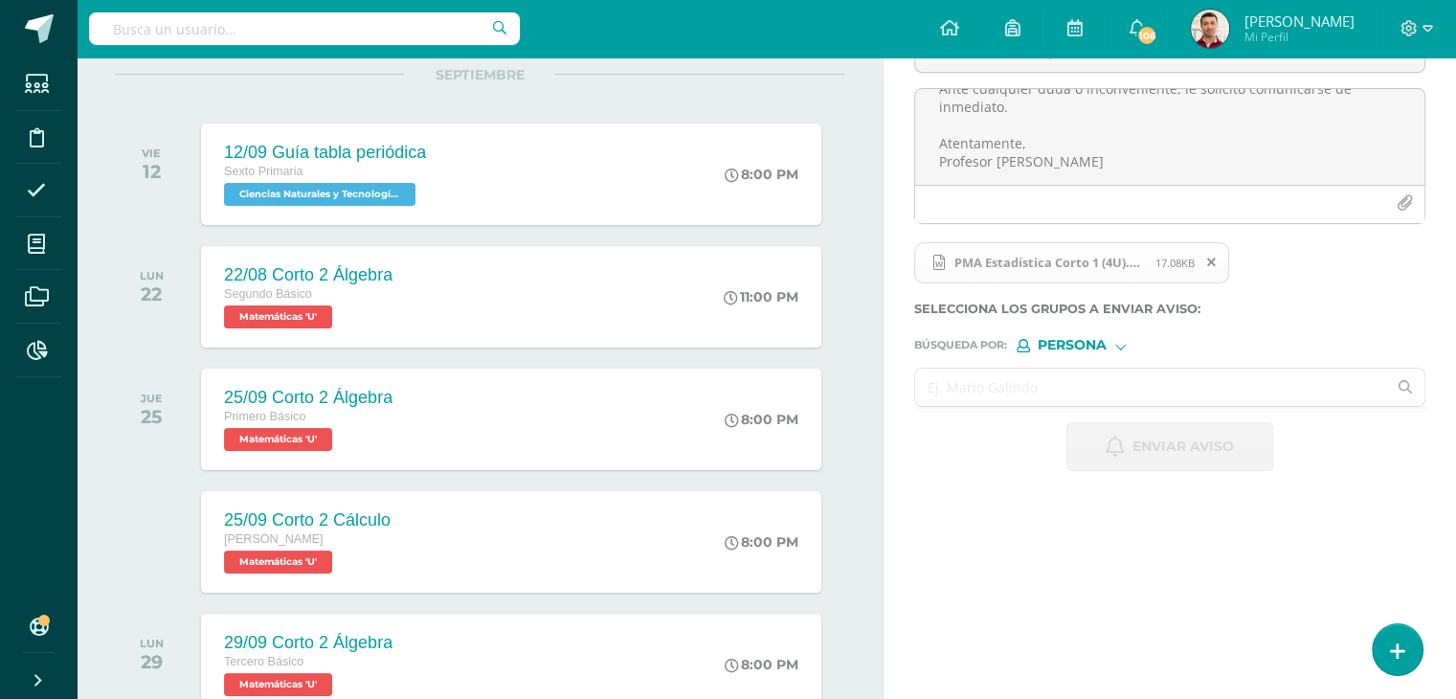
click at [960, 386] on input "text" at bounding box center [1150, 387] width 471 height 37
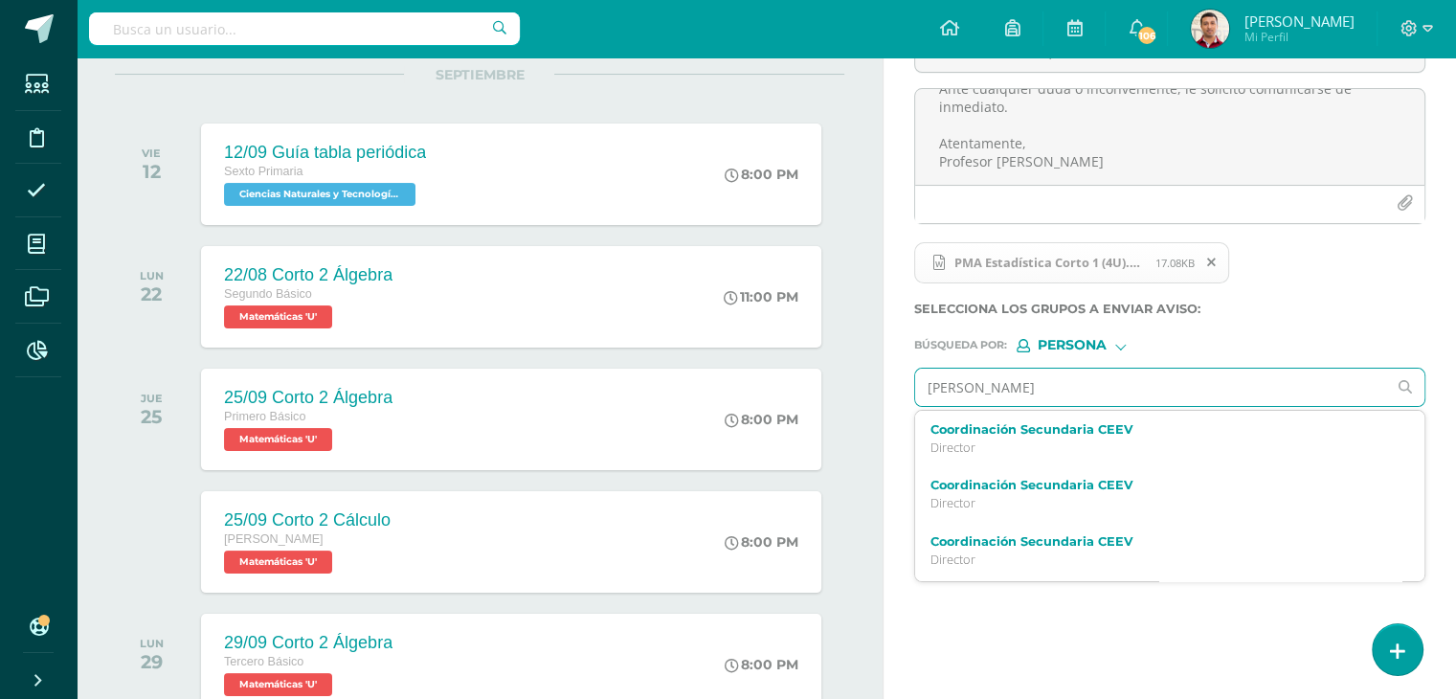
type input "Quezada"
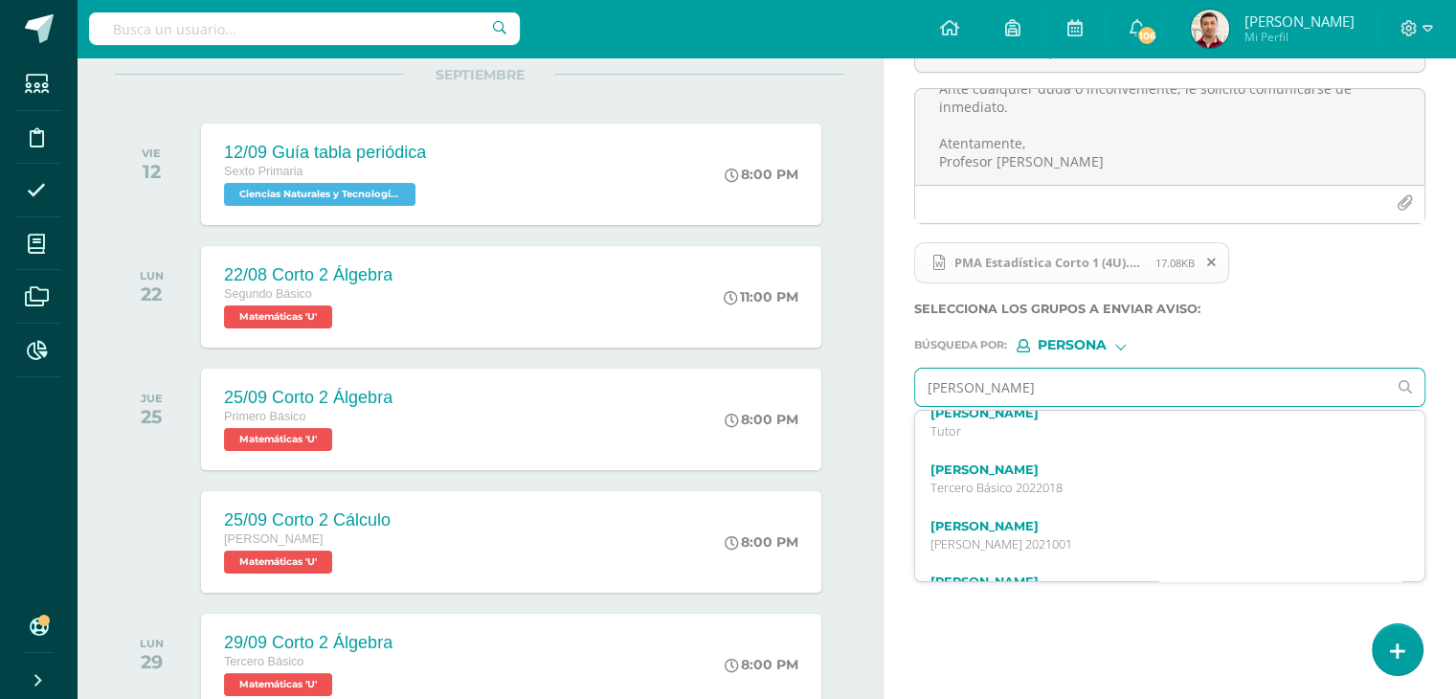
scroll to position [73, 0]
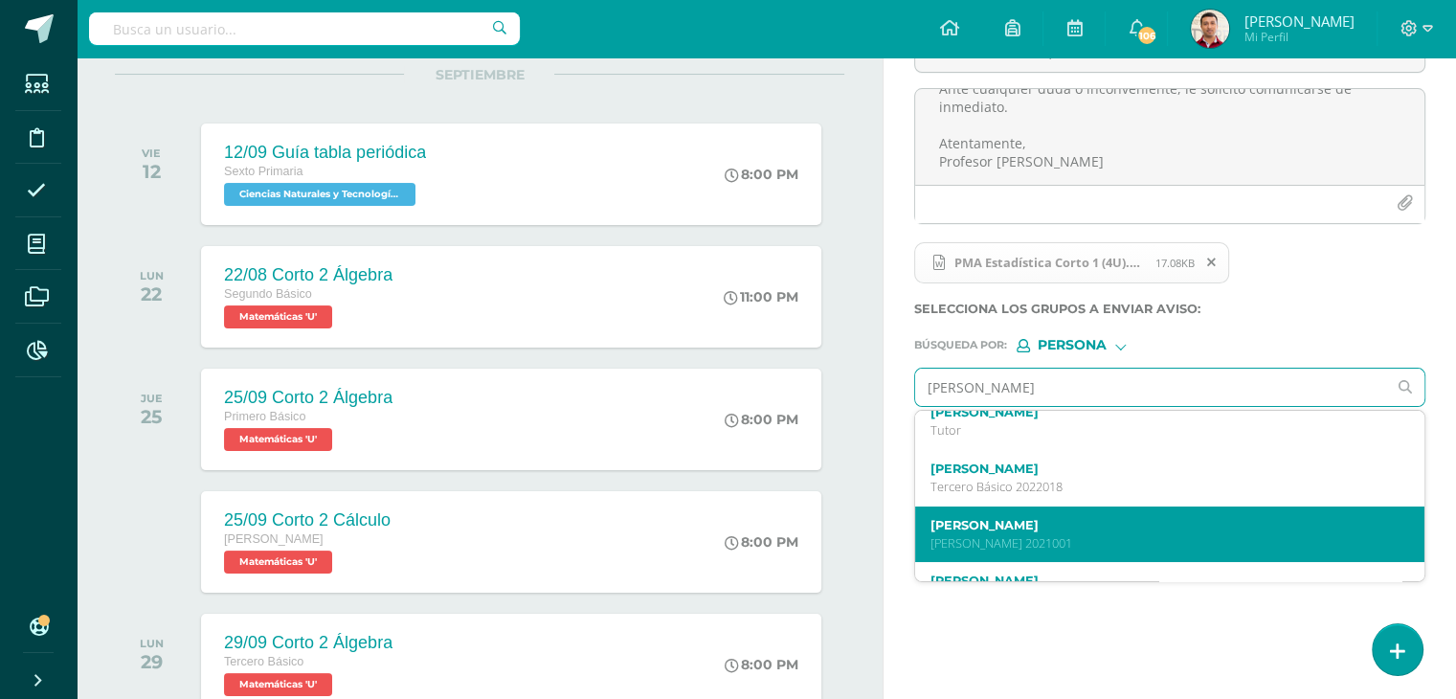
click at [1015, 526] on label "José Alejandro Quezada Leal" at bounding box center [1159, 525] width 459 height 14
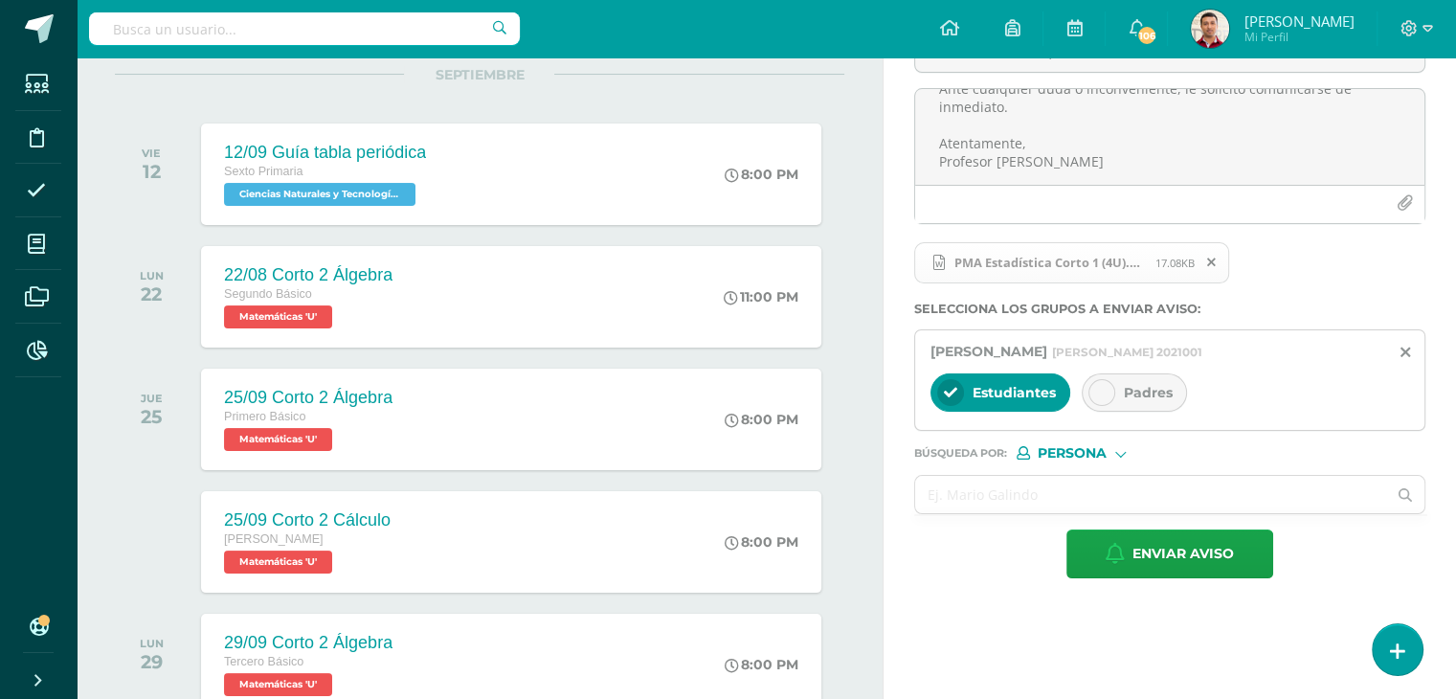
scroll to position [0, 0]
click at [1100, 395] on icon at bounding box center [1101, 392] width 13 height 13
click at [996, 503] on input "text" at bounding box center [1150, 494] width 471 height 37
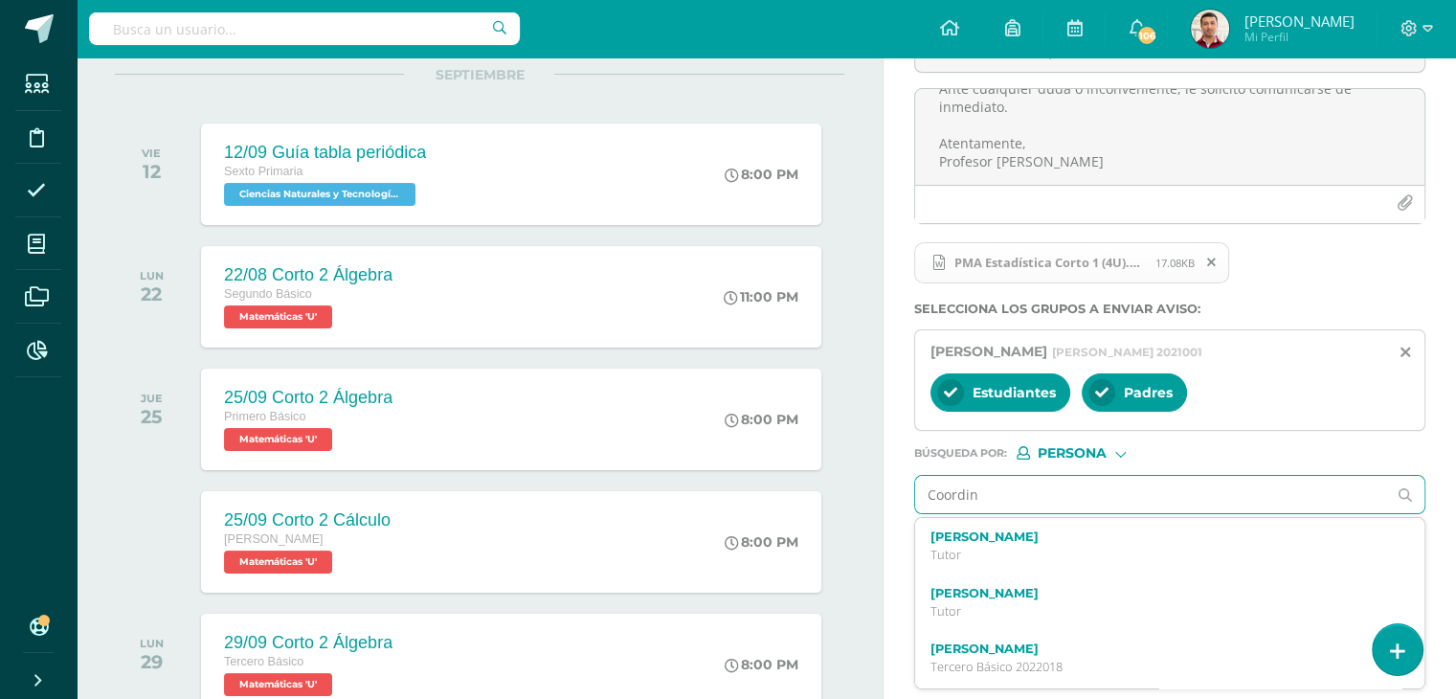
type input "Coordina"
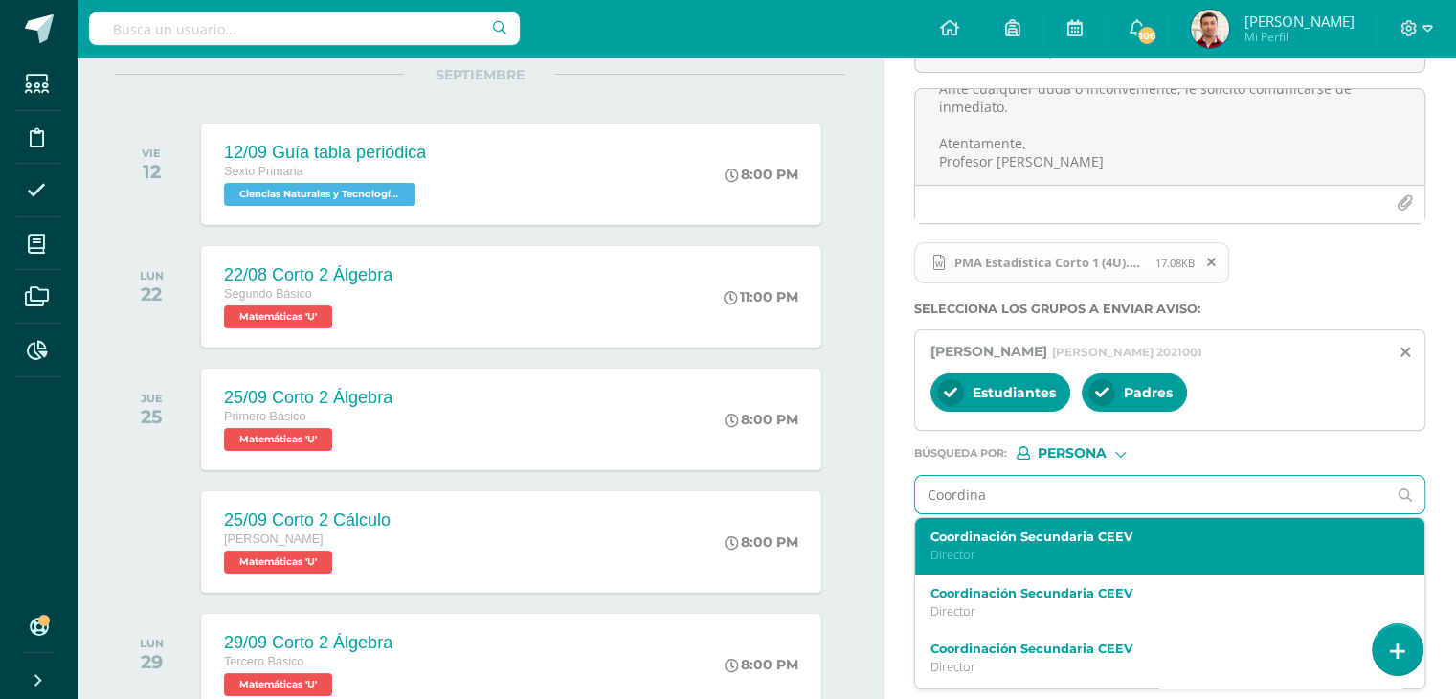
click at [1031, 541] on label "Coordinación Secundaria CEEV" at bounding box center [1159, 536] width 459 height 14
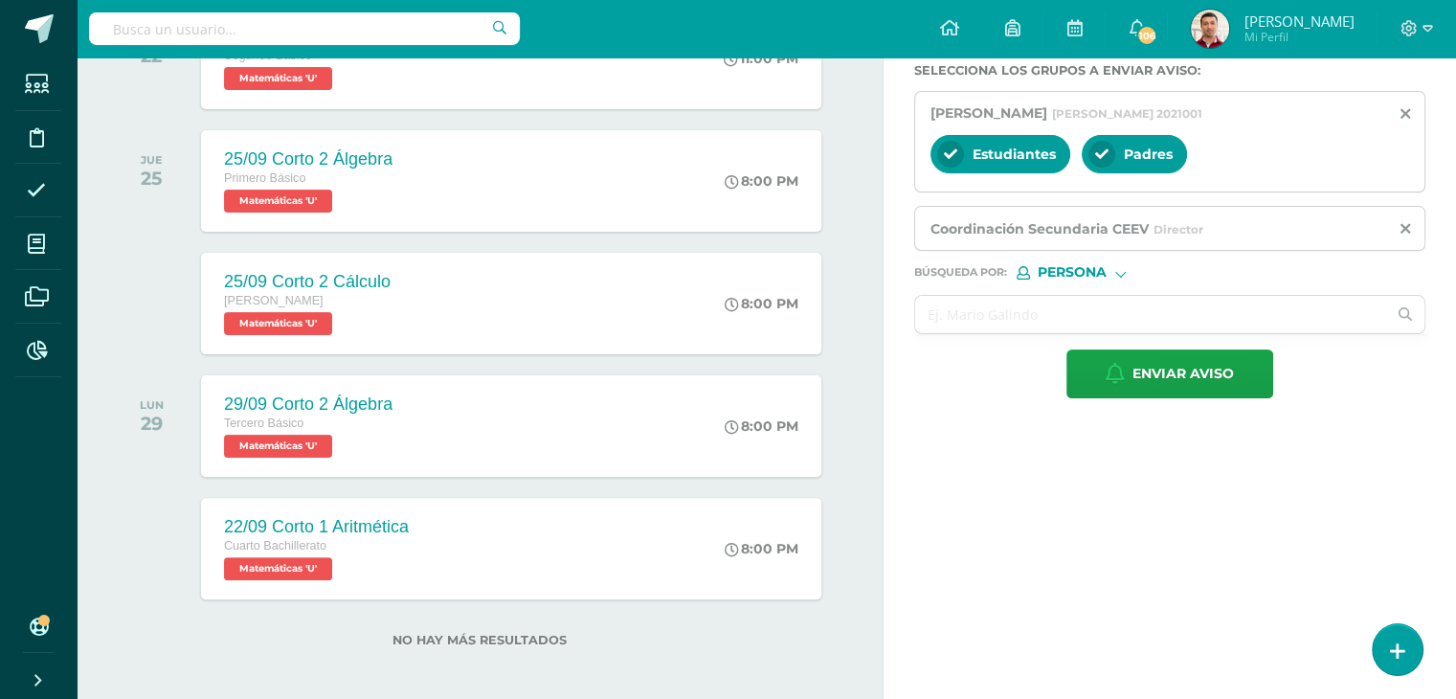
scroll to position [452, 0]
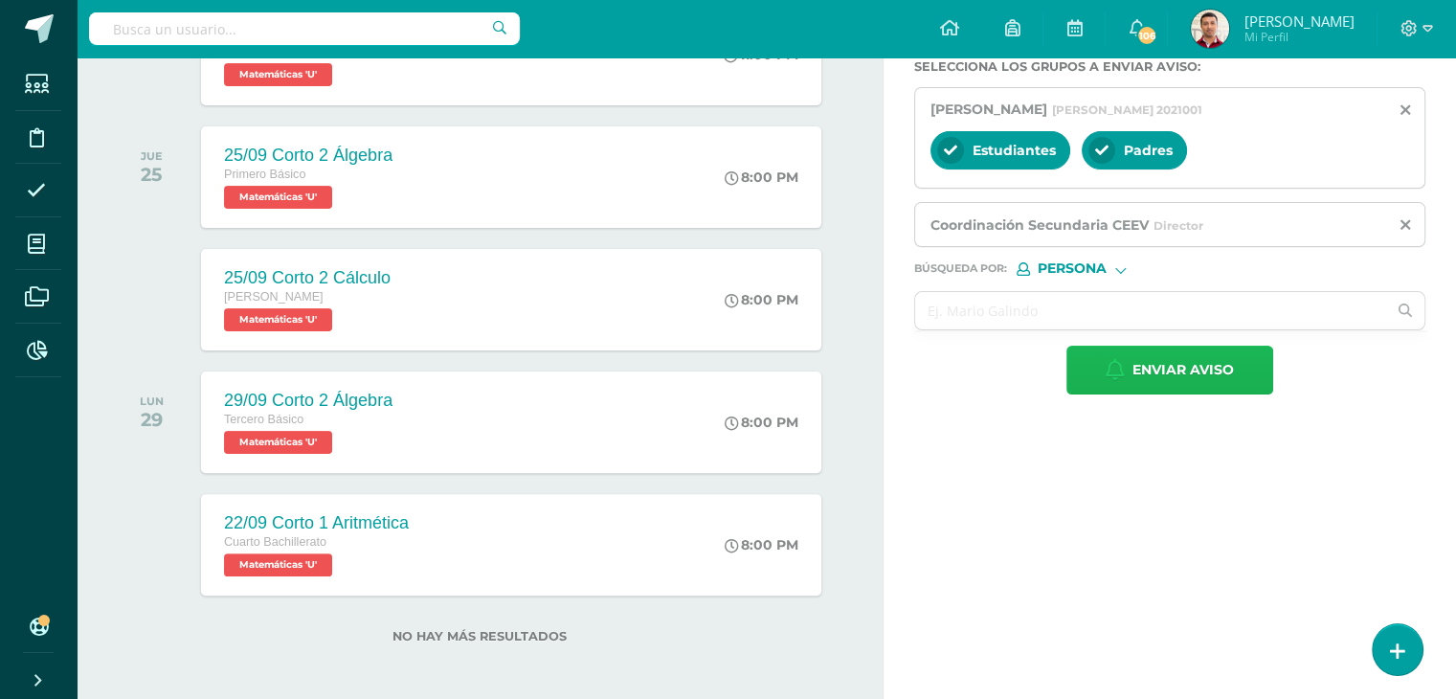
click at [1137, 376] on span "Enviar aviso" at bounding box center [1182, 370] width 101 height 47
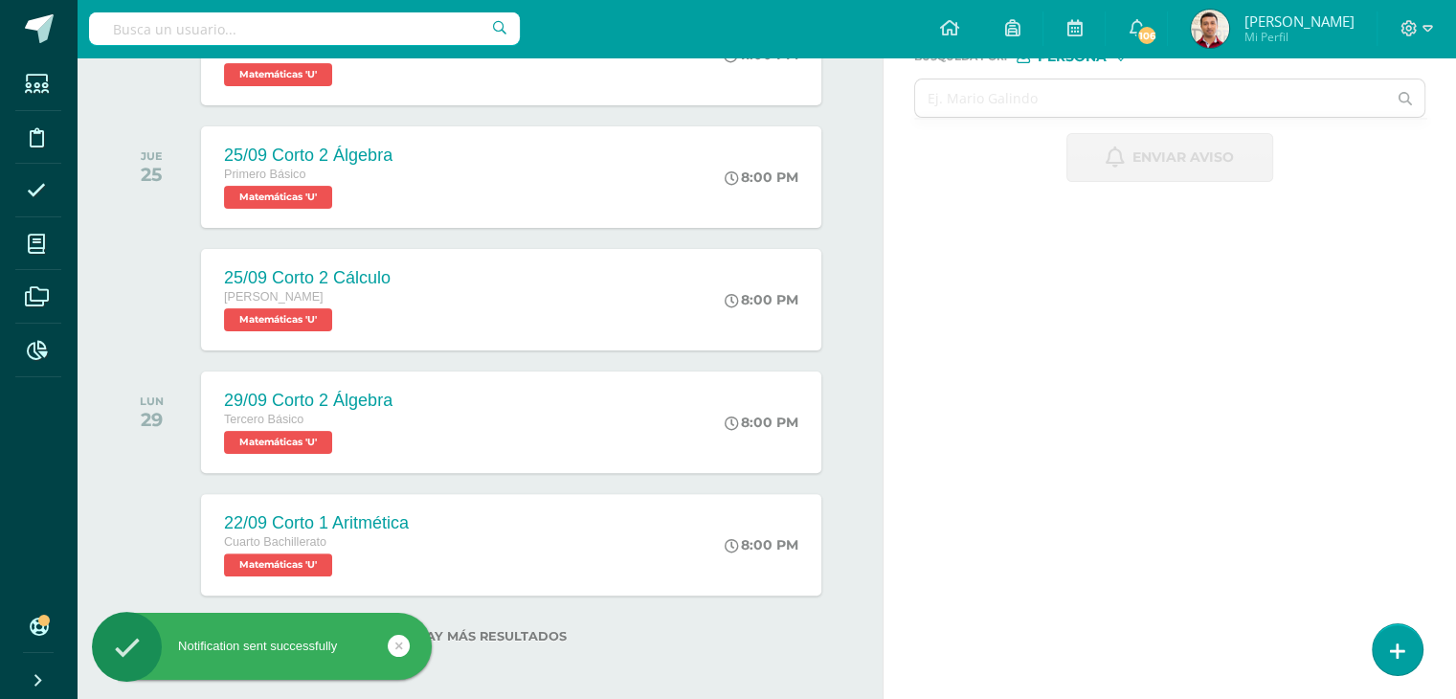
scroll to position [0, 0]
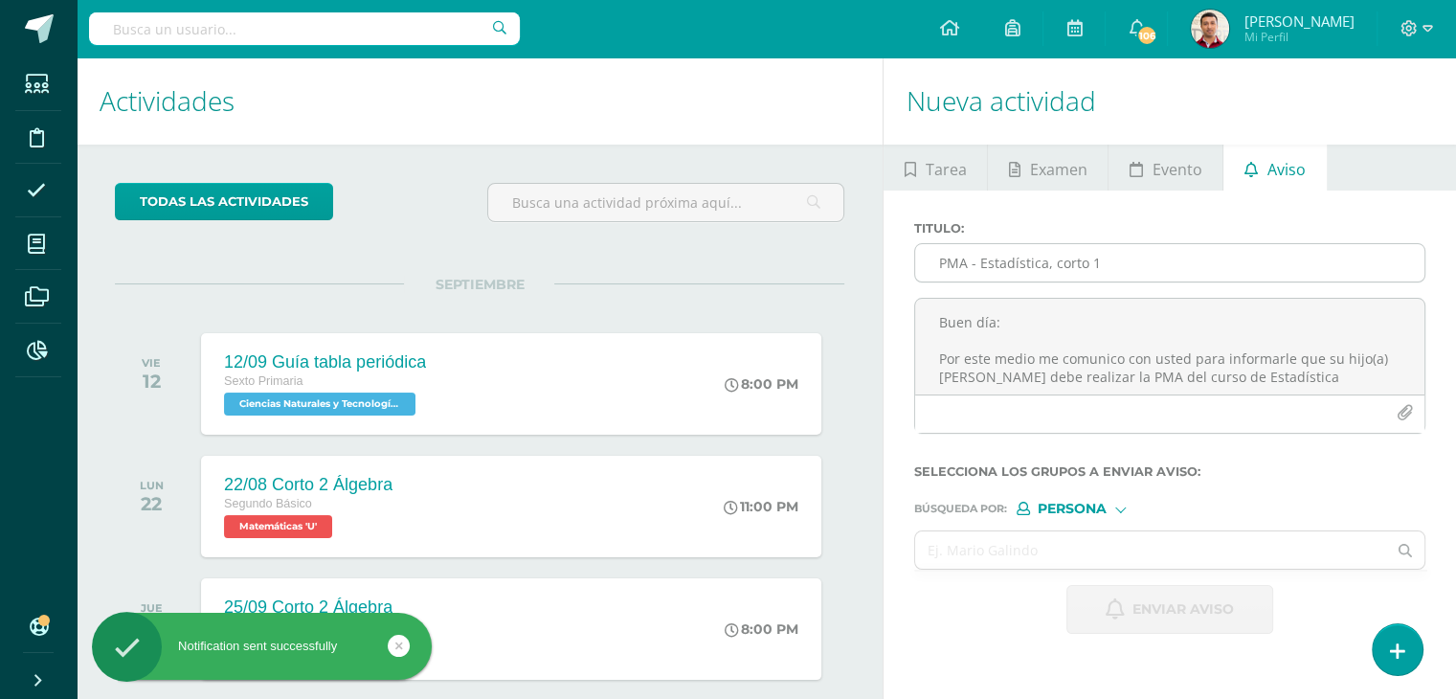
click at [995, 268] on input "PMA - Estadística, corto 1" at bounding box center [1169, 262] width 509 height 37
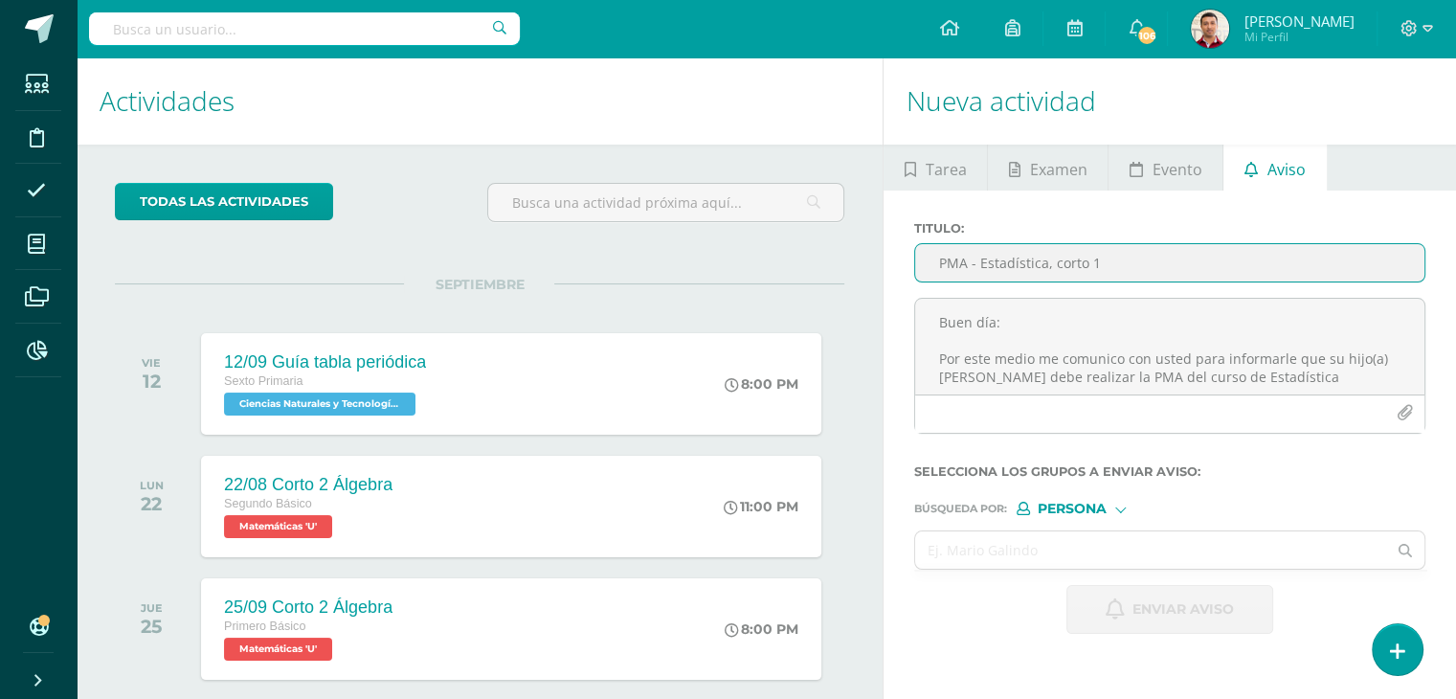
scroll to position [11, 0]
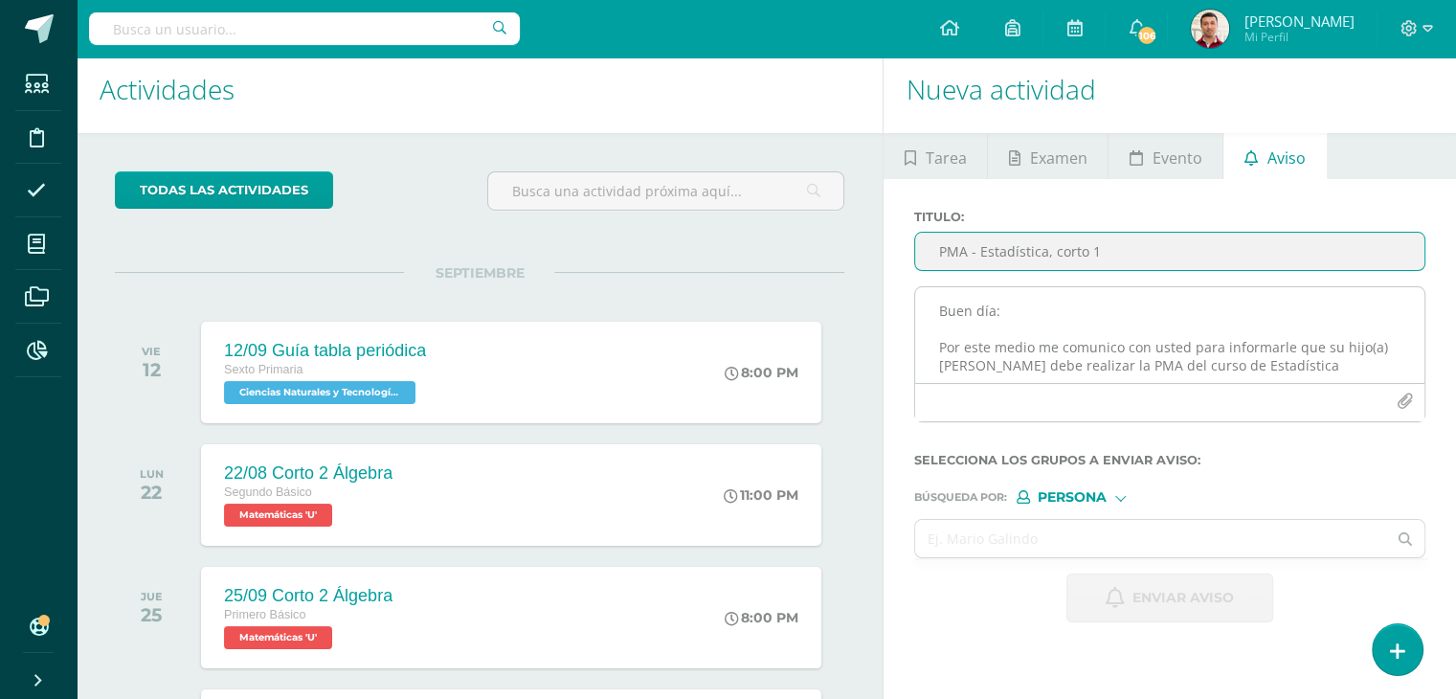
type input "PMA - Estadística, corto 1"
click at [982, 305] on textarea "Buen día: Por este medio me comunico con usted para informarle que su hijo(a) A…" at bounding box center [1169, 335] width 509 height 96
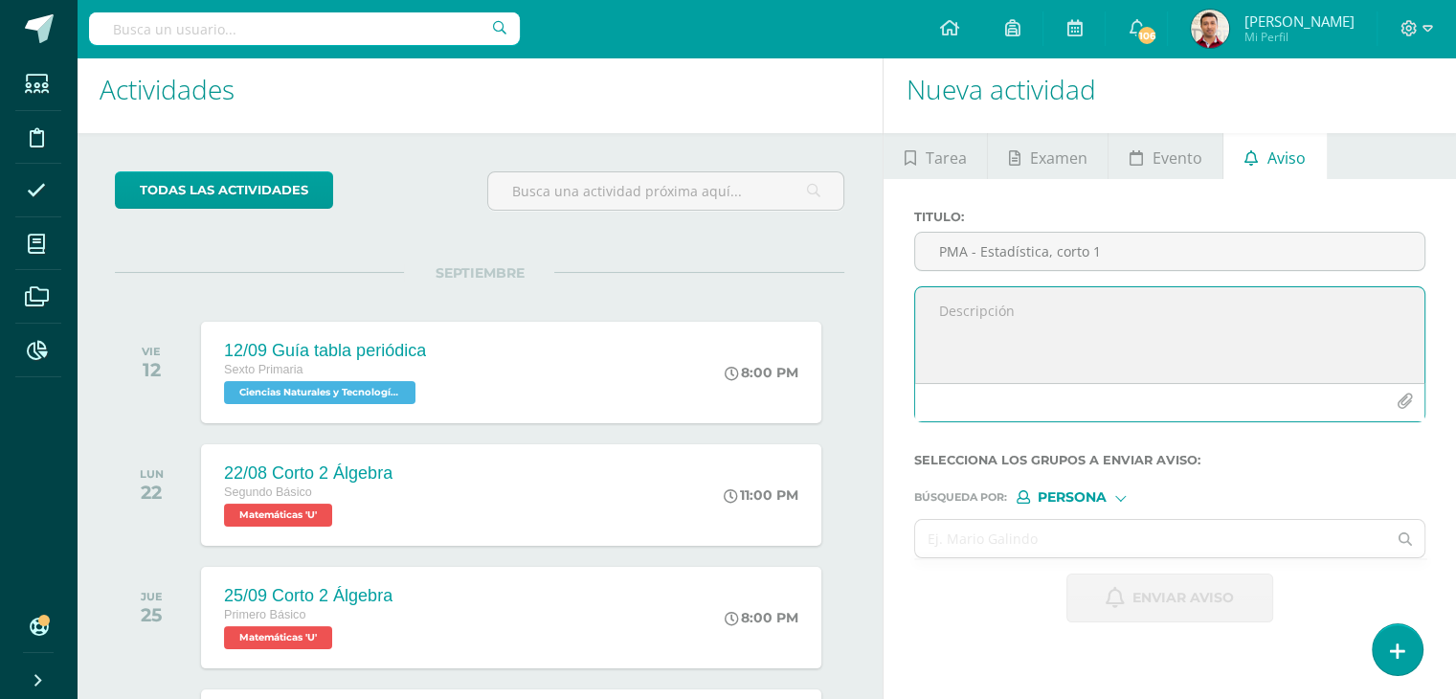
paste textarea "Buen día. Por este medio me comunico con usted para informarle que su hijo(a) […"
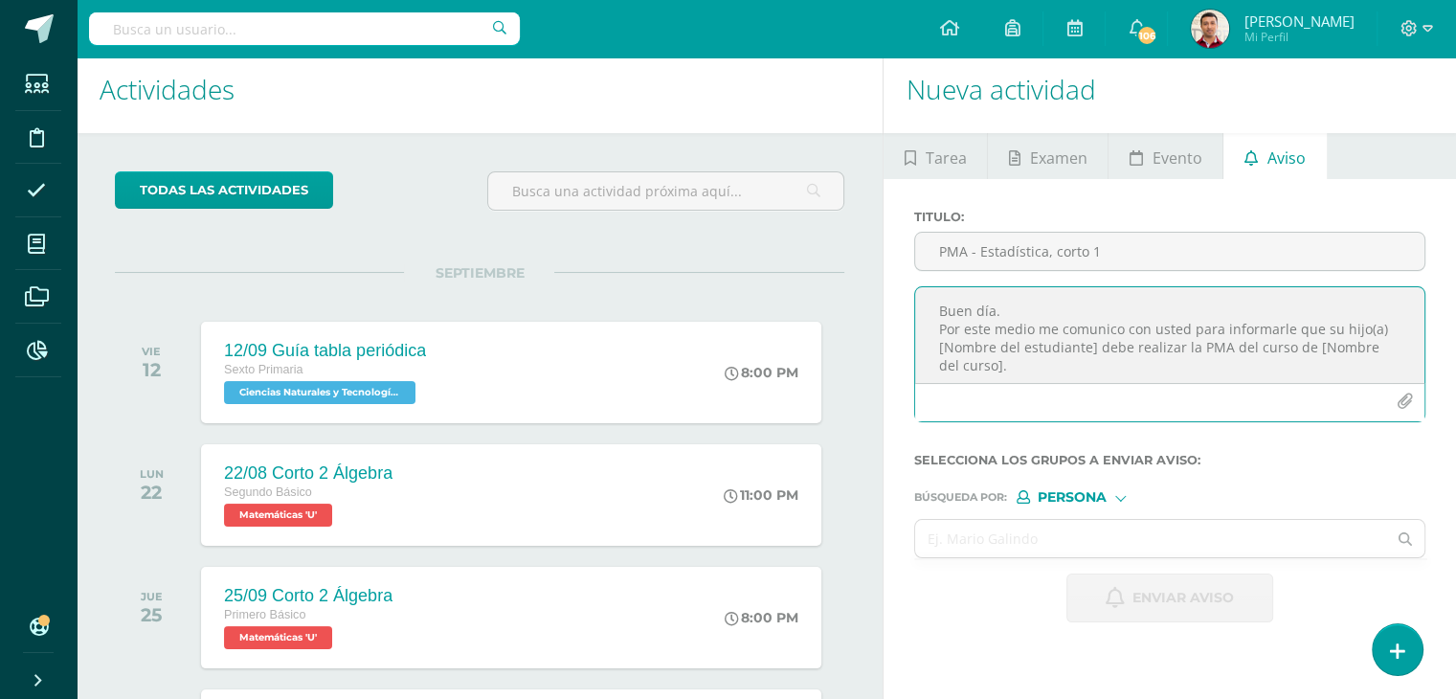
scroll to position [0, 0]
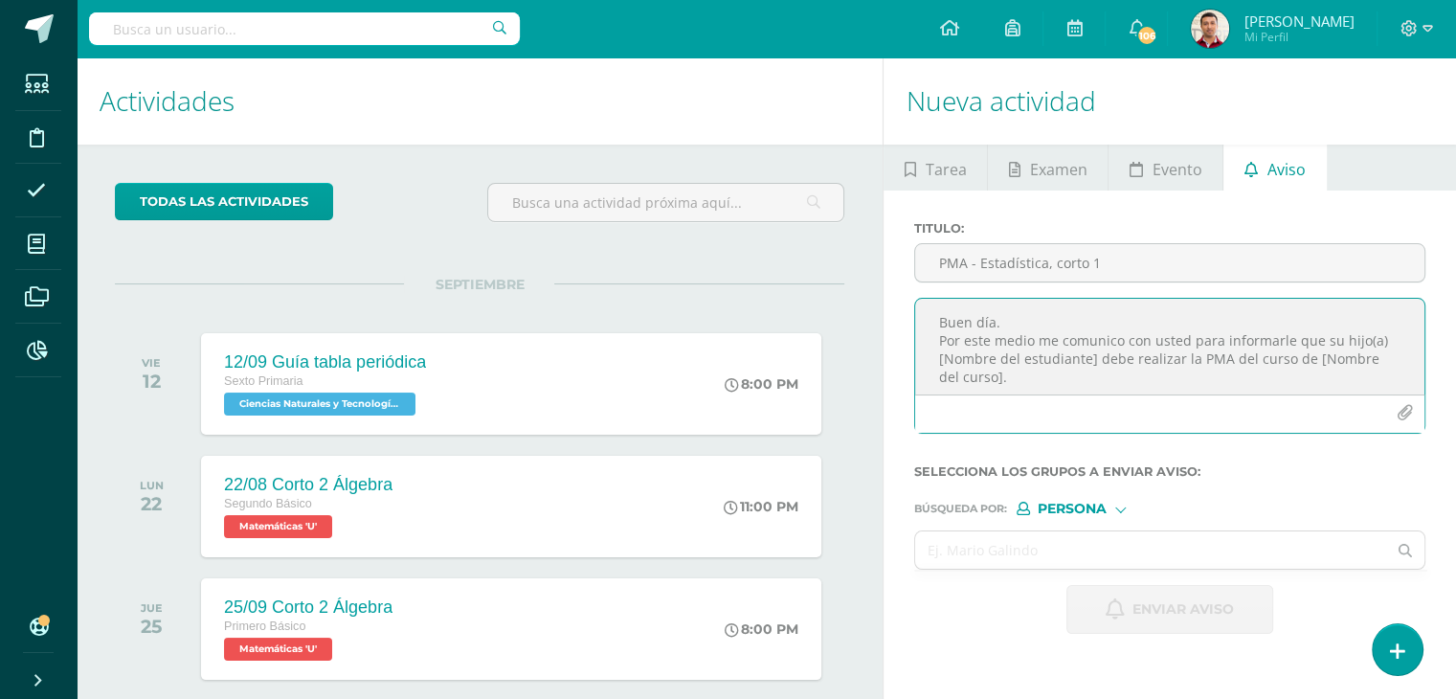
click at [1016, 329] on textarea "Buen día. Por este medio me comunico con usted para informarle que su hijo(a) […" at bounding box center [1169, 347] width 509 height 96
click at [932, 373] on textarea "Buen día: Por este medio me comunico con usted para informarle que su hijo(a) […" at bounding box center [1169, 347] width 509 height 96
click at [1368, 380] on textarea "Buen día: Por este medio me comunico con usted para informarle que su hijo(a) C…" at bounding box center [1169, 347] width 509 height 96
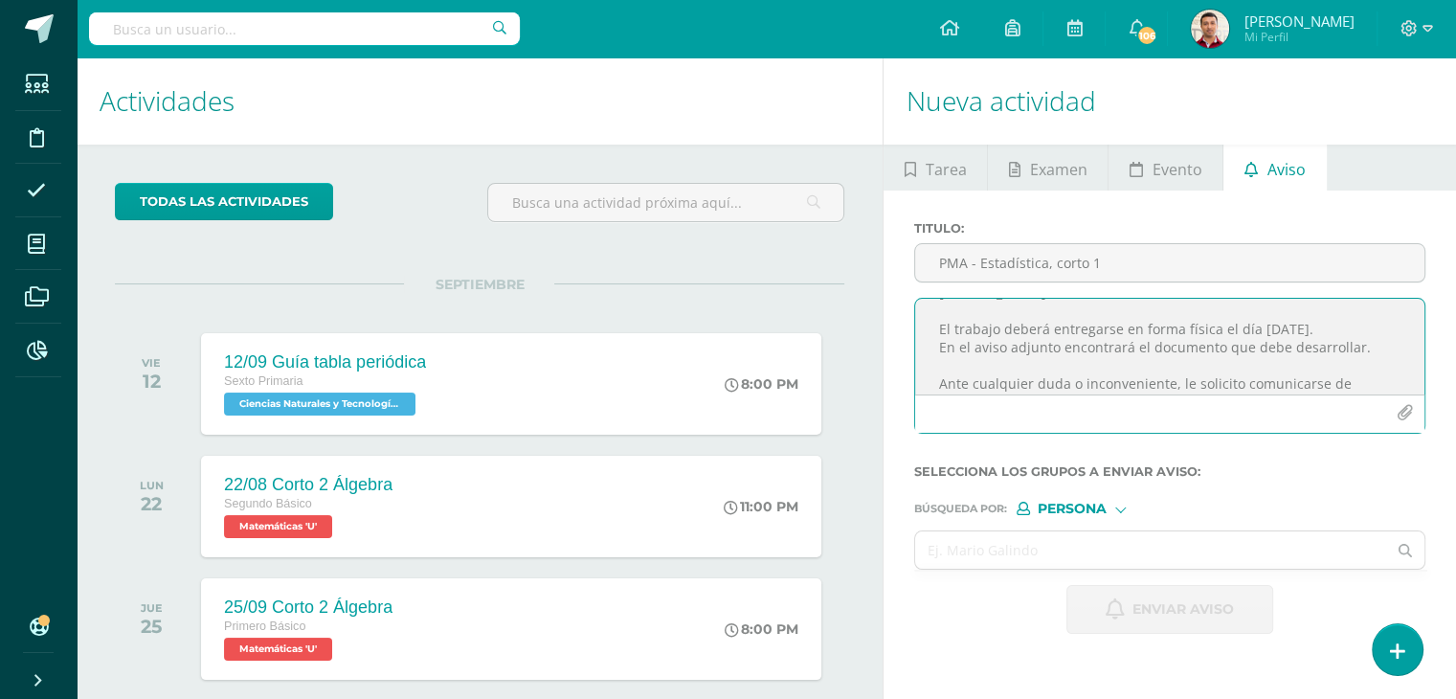
scroll to position [88, 0]
click at [1045, 340] on textarea "Buen día: Por este medio me comunico con usted para informarle que su hijo(a) C…" at bounding box center [1169, 347] width 509 height 96
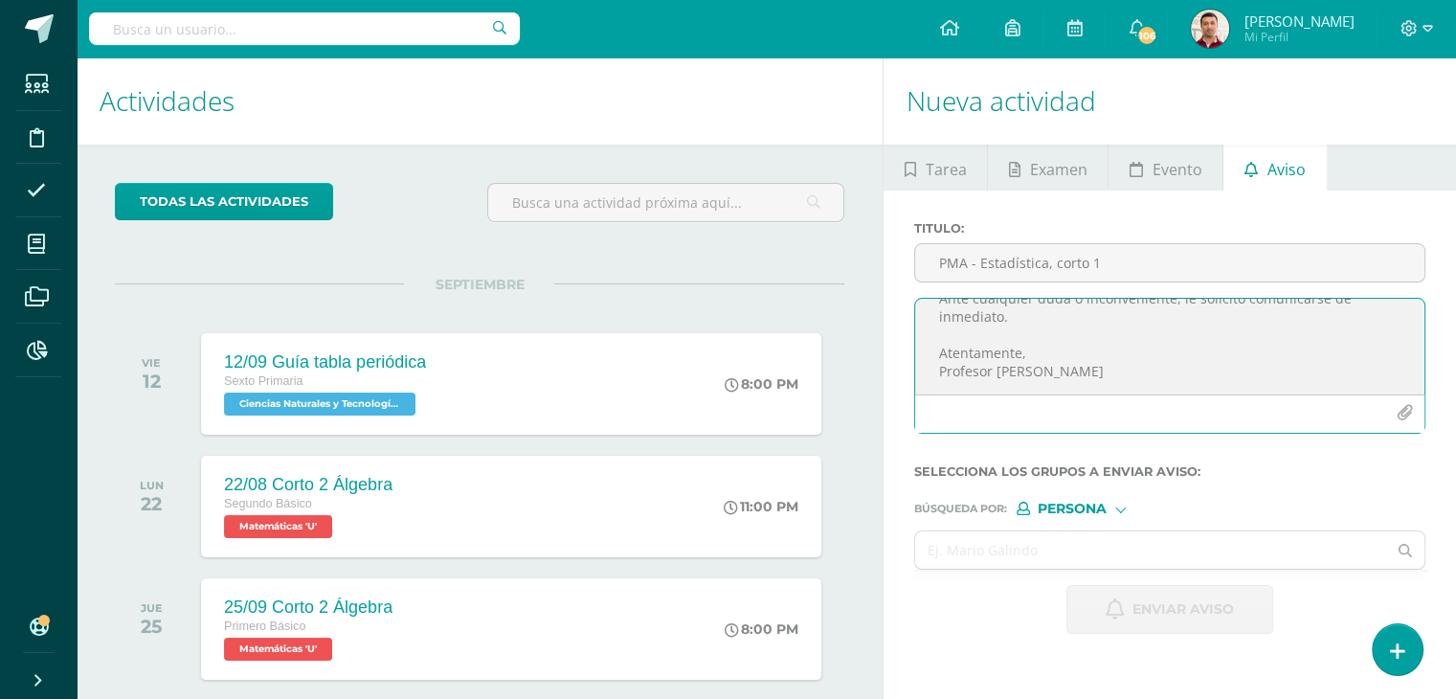
scroll to position [208, 0]
type textarea "Buen día: Por este medio me comunico con usted para informarle que su hijo(a) C…"
click at [1404, 409] on icon "button" at bounding box center [1405, 413] width 16 height 16
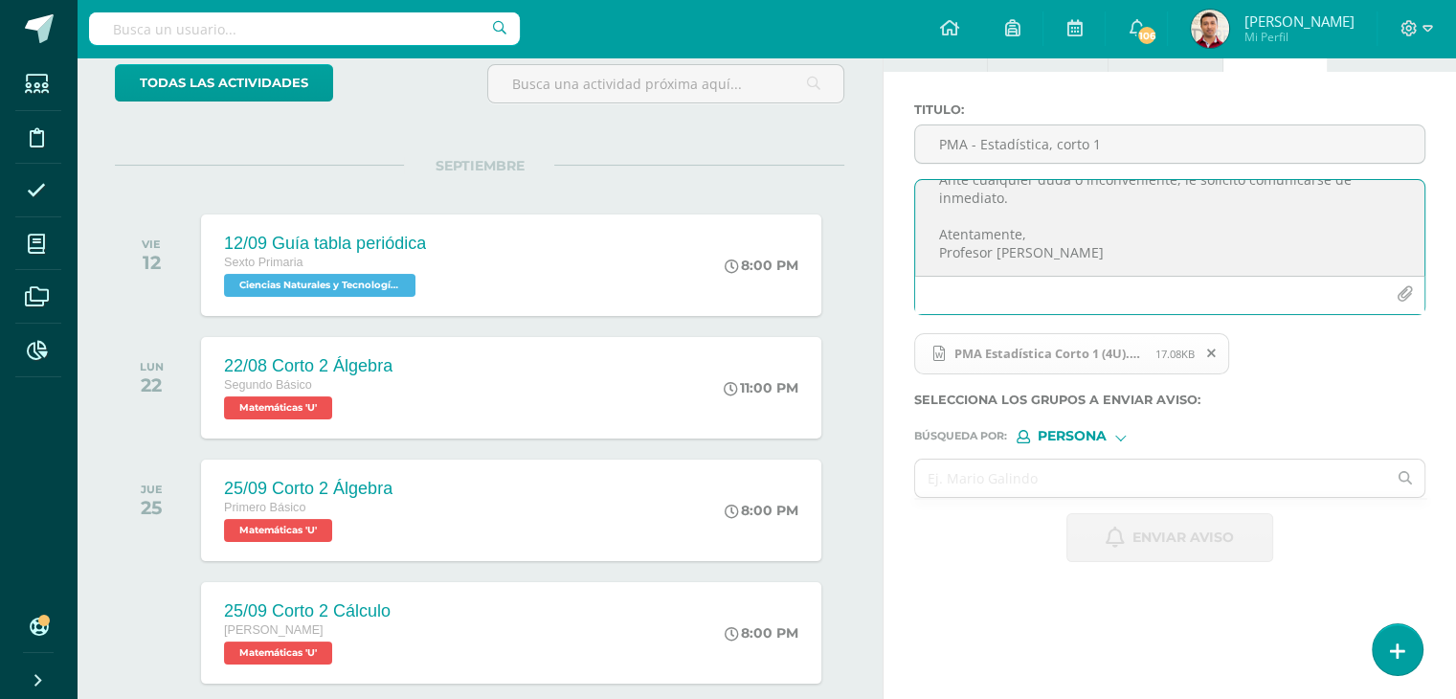
scroll to position [121, 0]
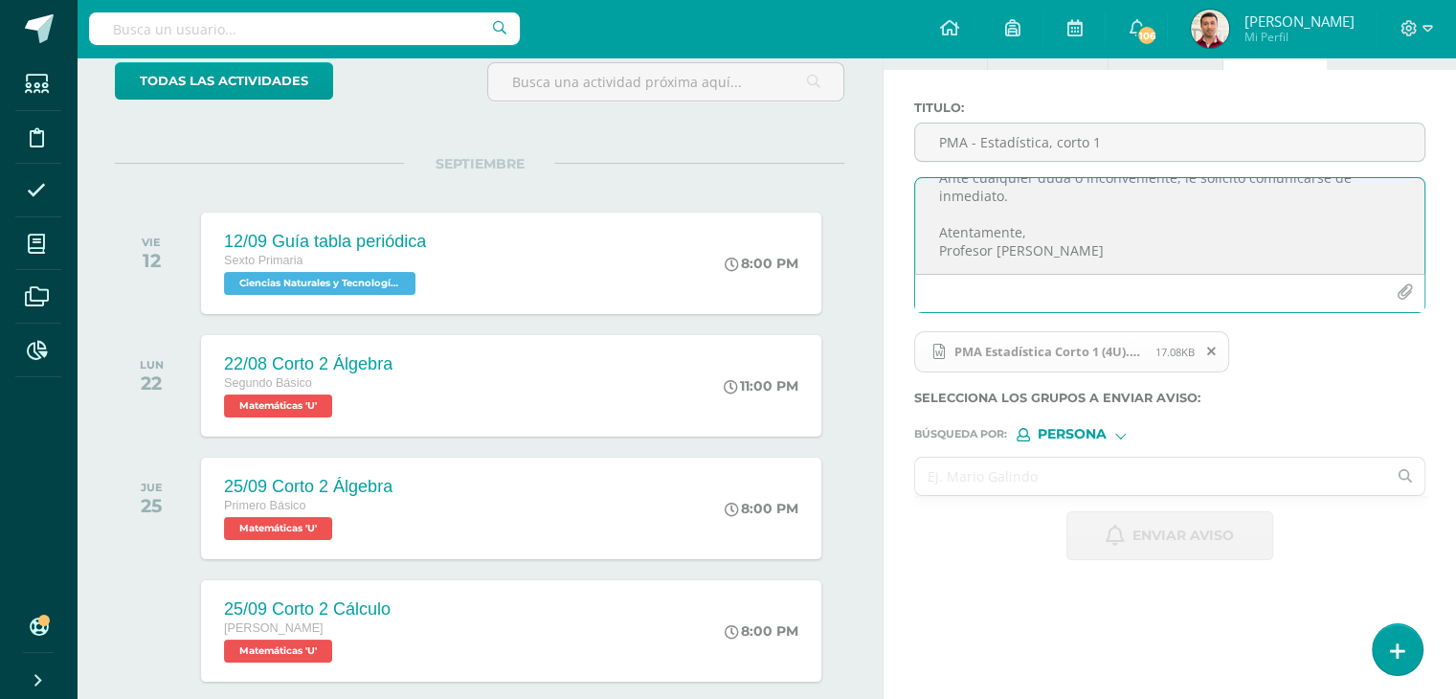
click at [986, 472] on input "text" at bounding box center [1150, 476] width 471 height 37
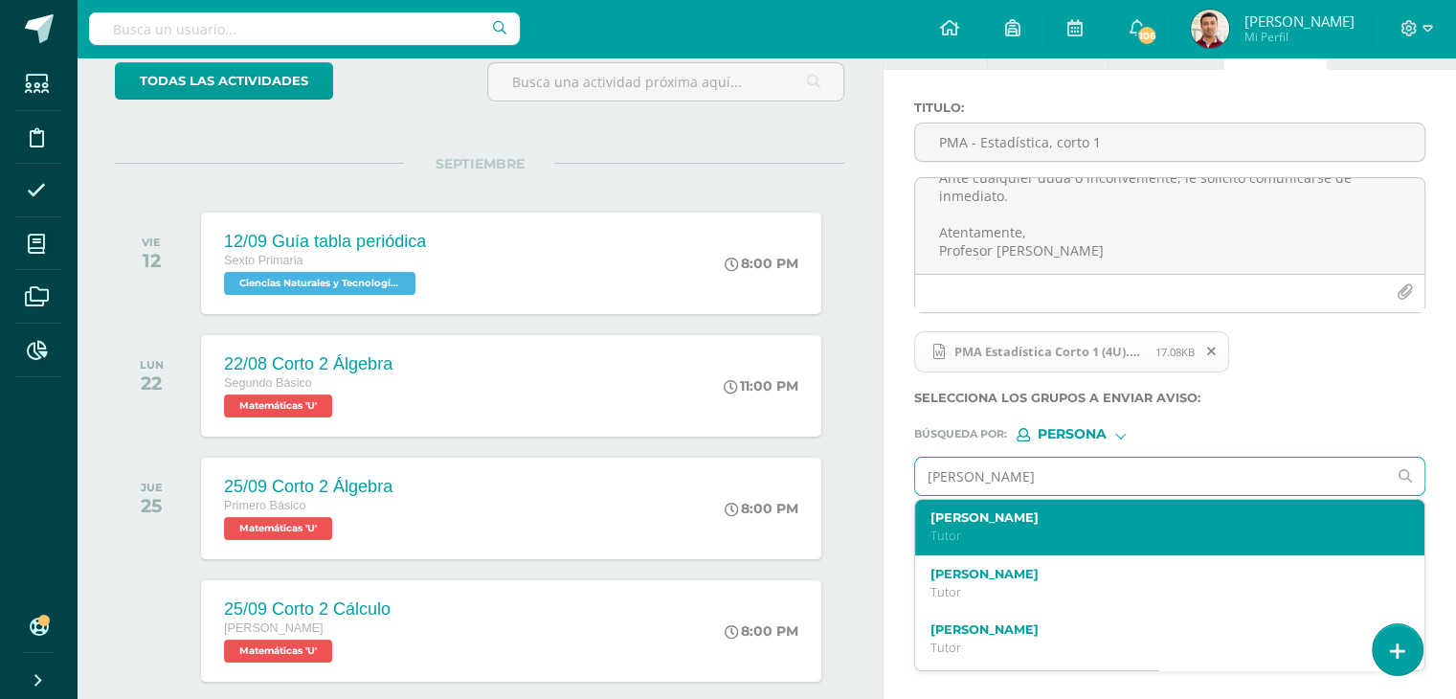
scroll to position [1175, 0]
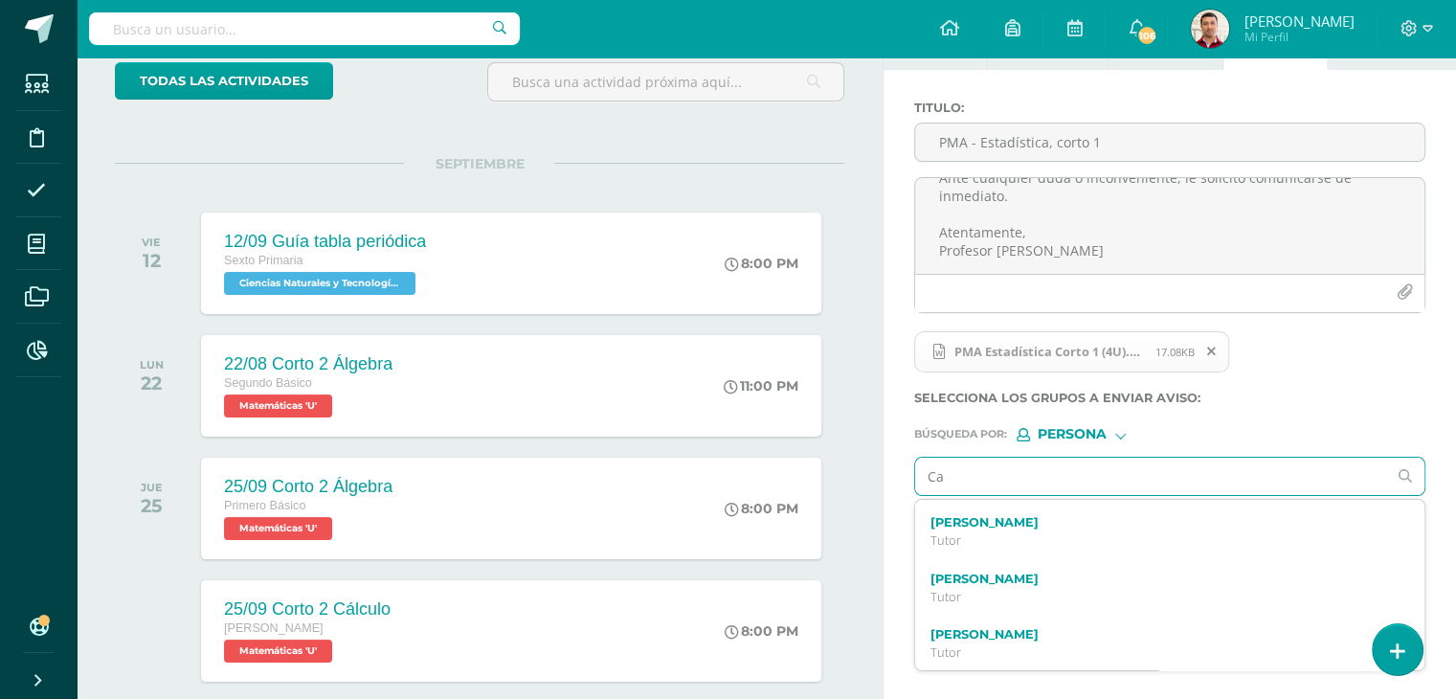
type input "C"
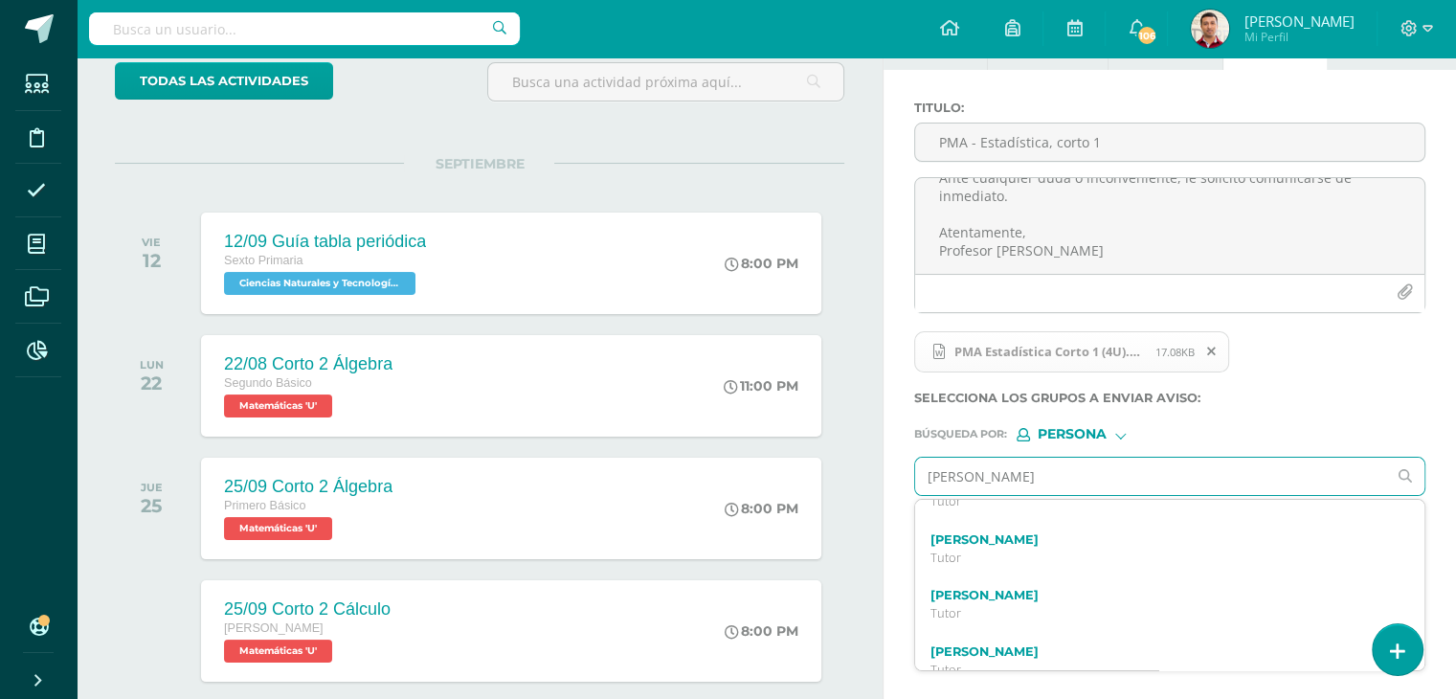
scroll to position [1240, 0]
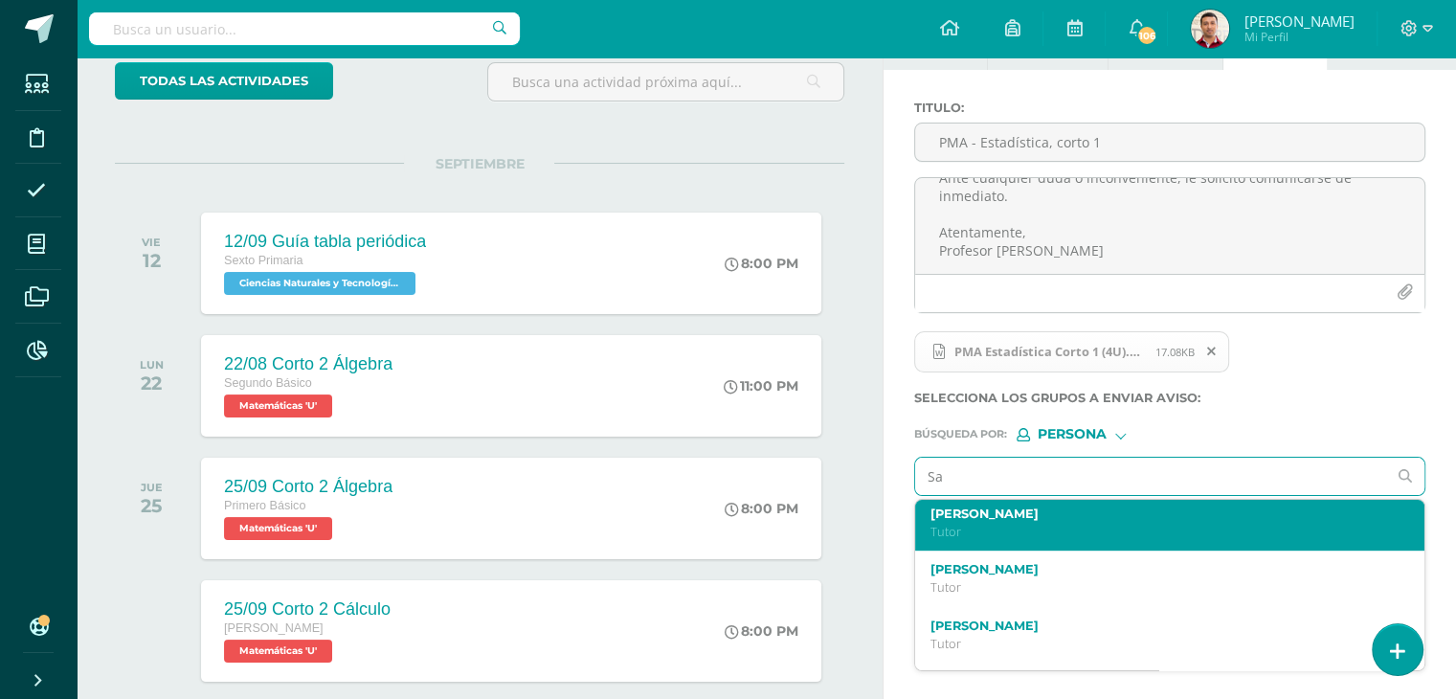
type input "S"
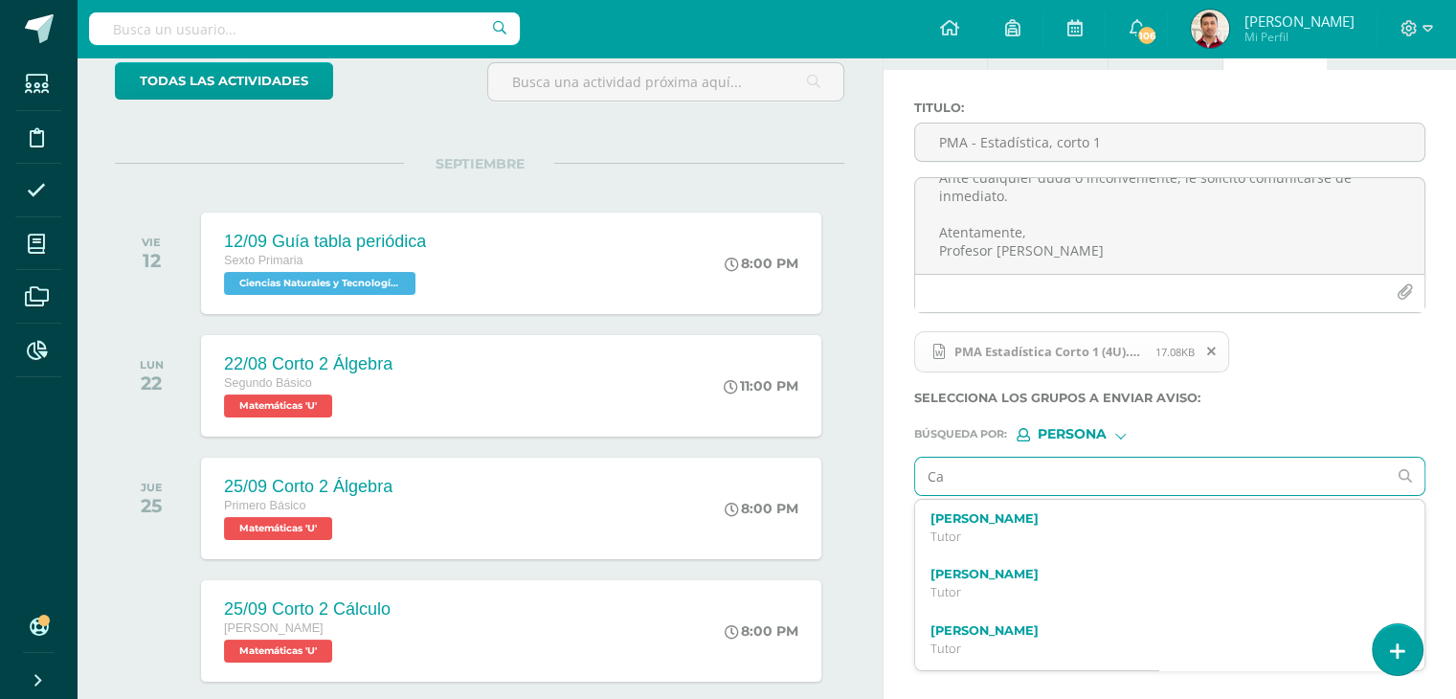
scroll to position [1126, 0]
type input "Carlo Salazar"
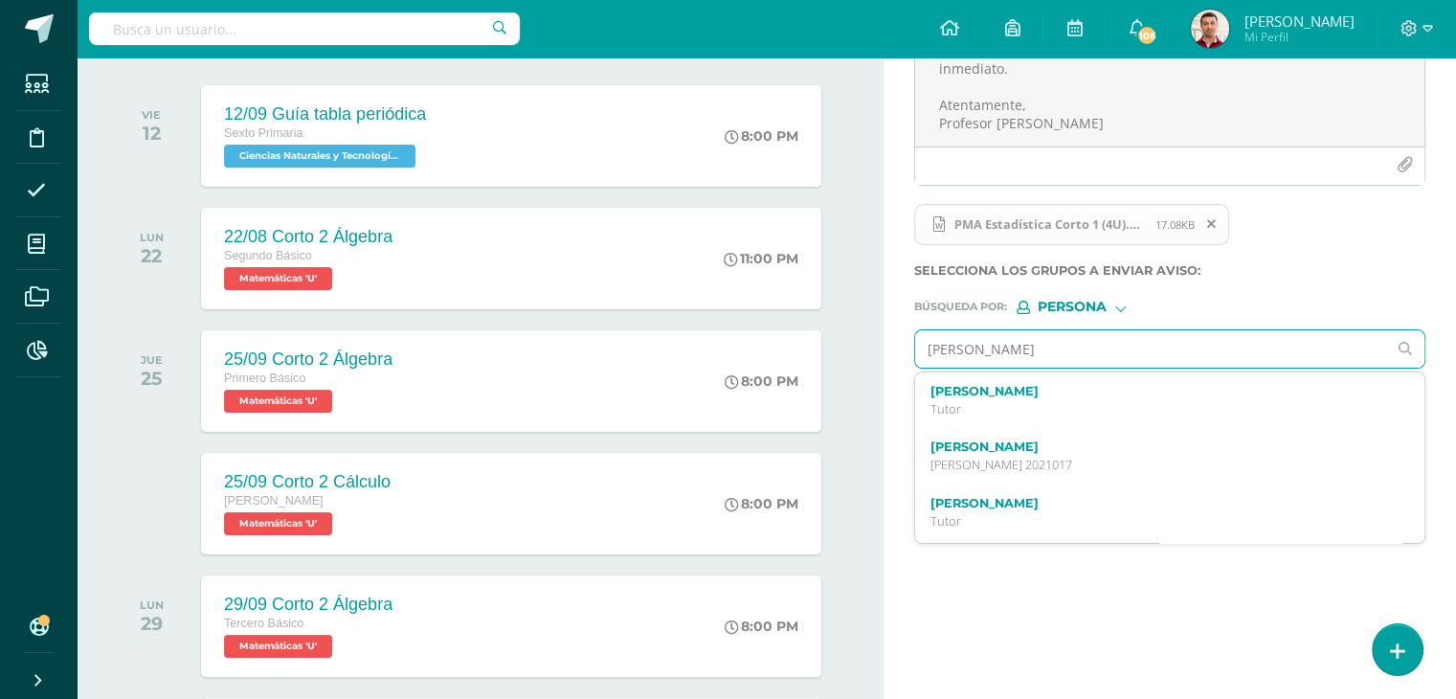
scroll to position [249, 0]
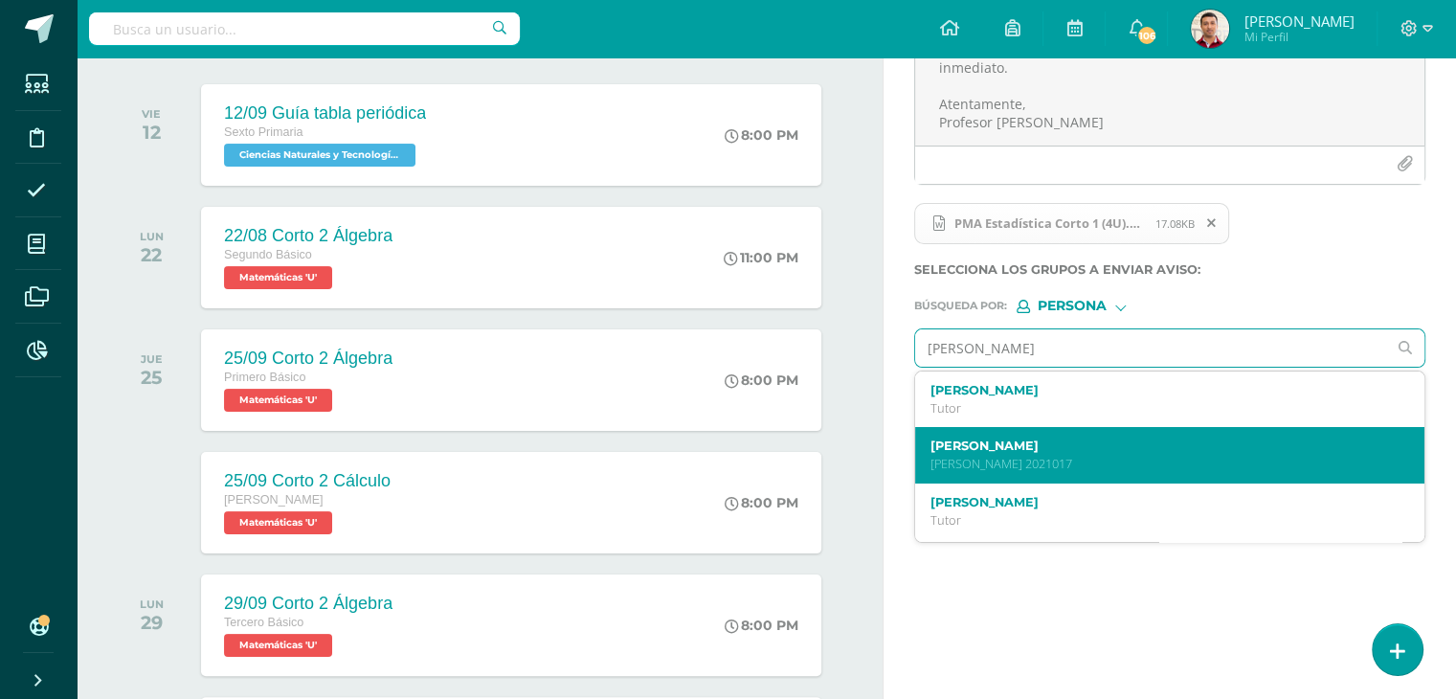
click at [1019, 453] on div "Carlo Andre Salazar Montenegro Quinto Bachillerato 2021017" at bounding box center [1159, 455] width 459 height 34
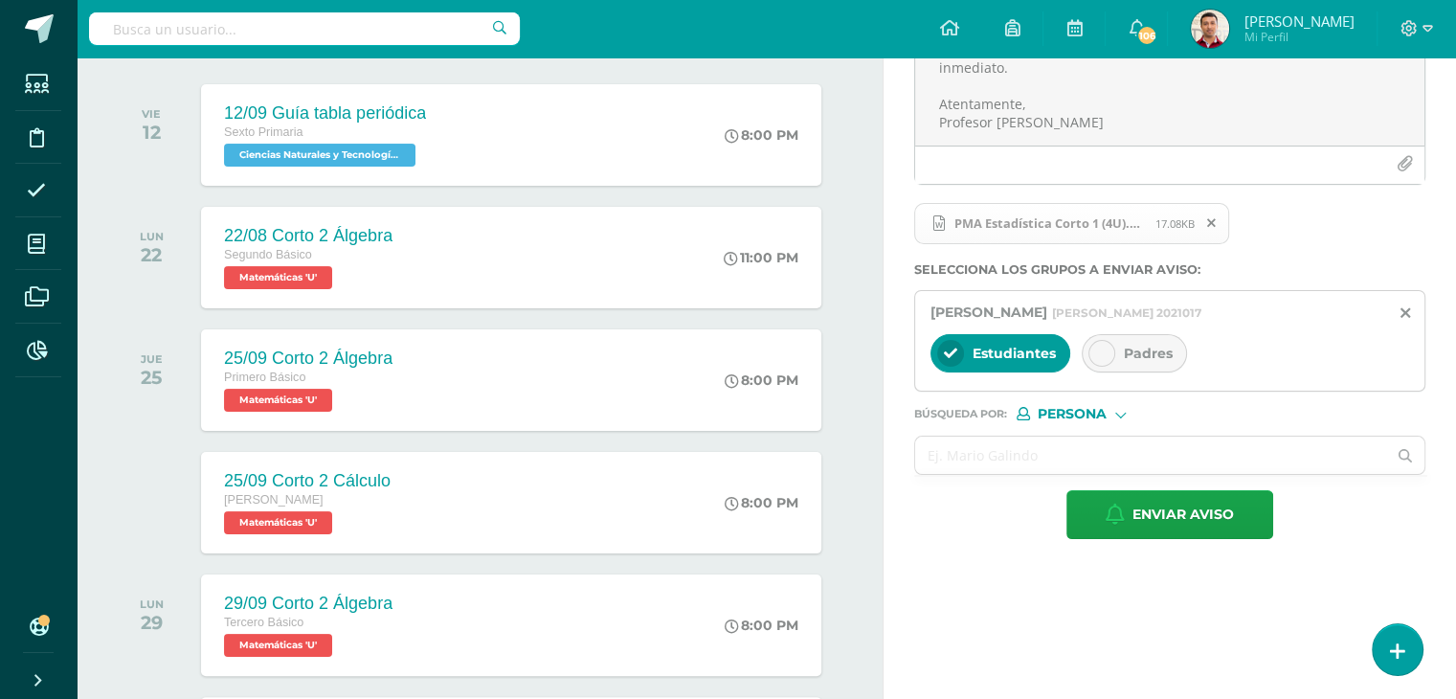
click at [1097, 356] on icon at bounding box center [1101, 353] width 13 height 13
click at [1004, 457] on input "text" at bounding box center [1150, 455] width 471 height 37
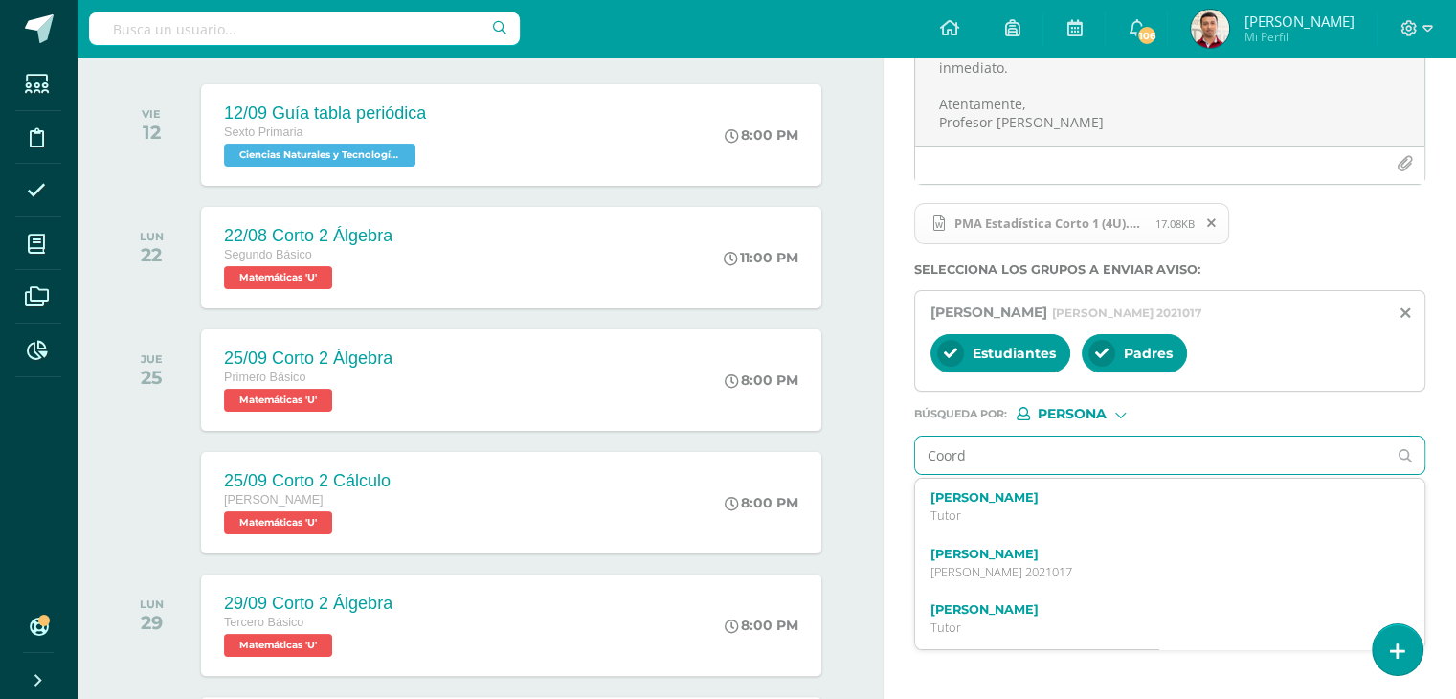
type input "Coordi"
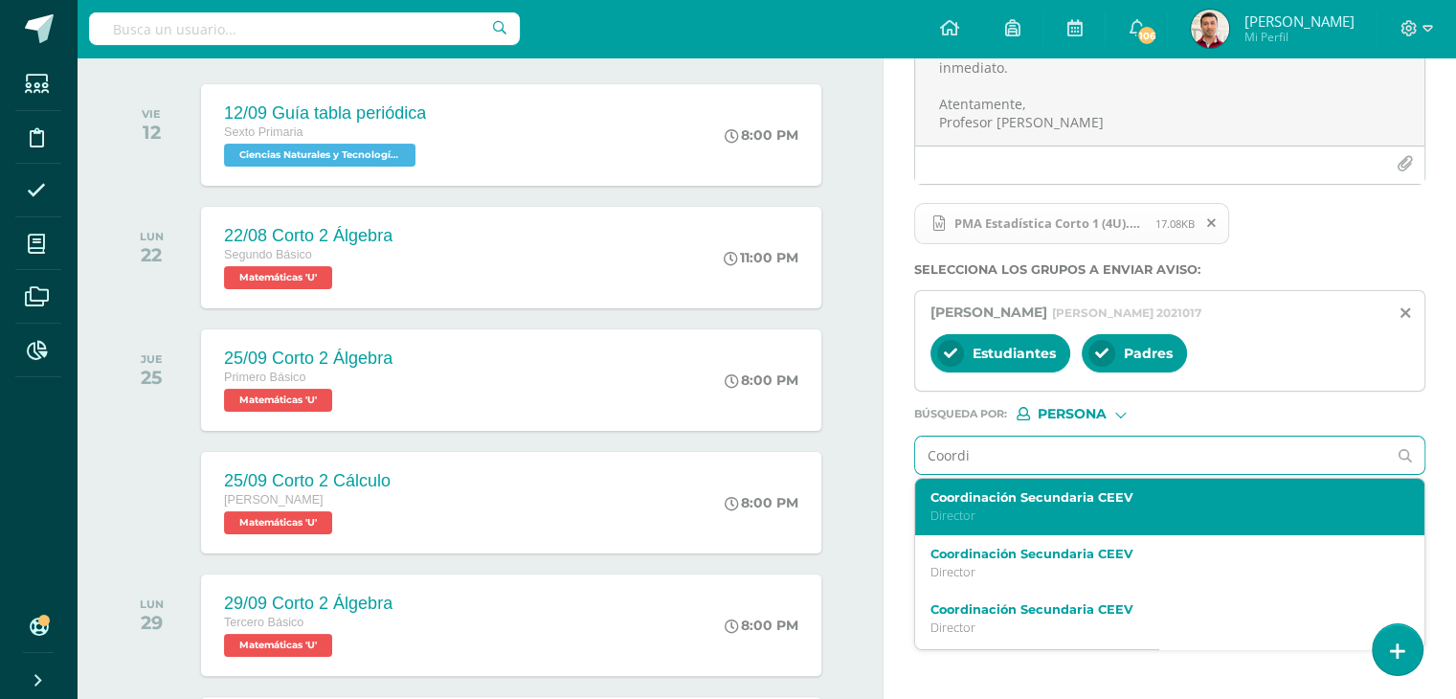
click at [1039, 507] on p "Director" at bounding box center [1159, 515] width 459 height 16
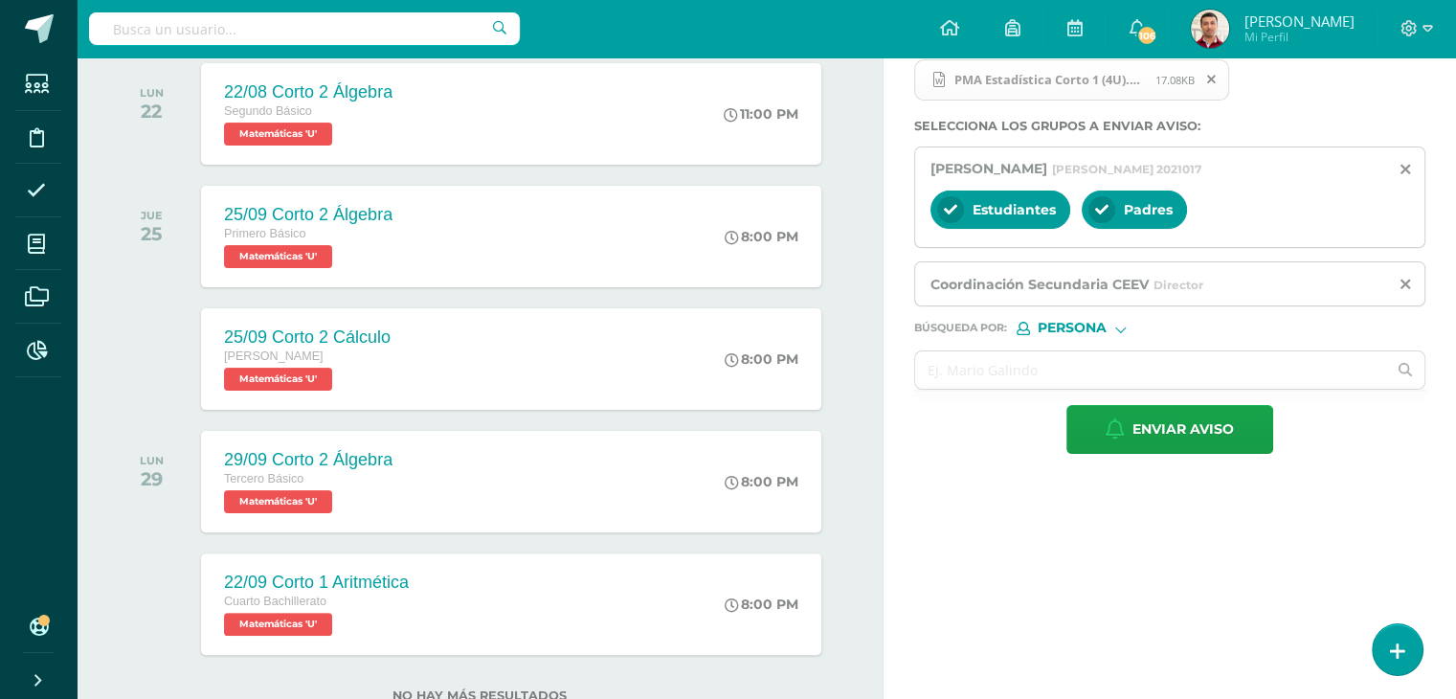
scroll to position [394, 0]
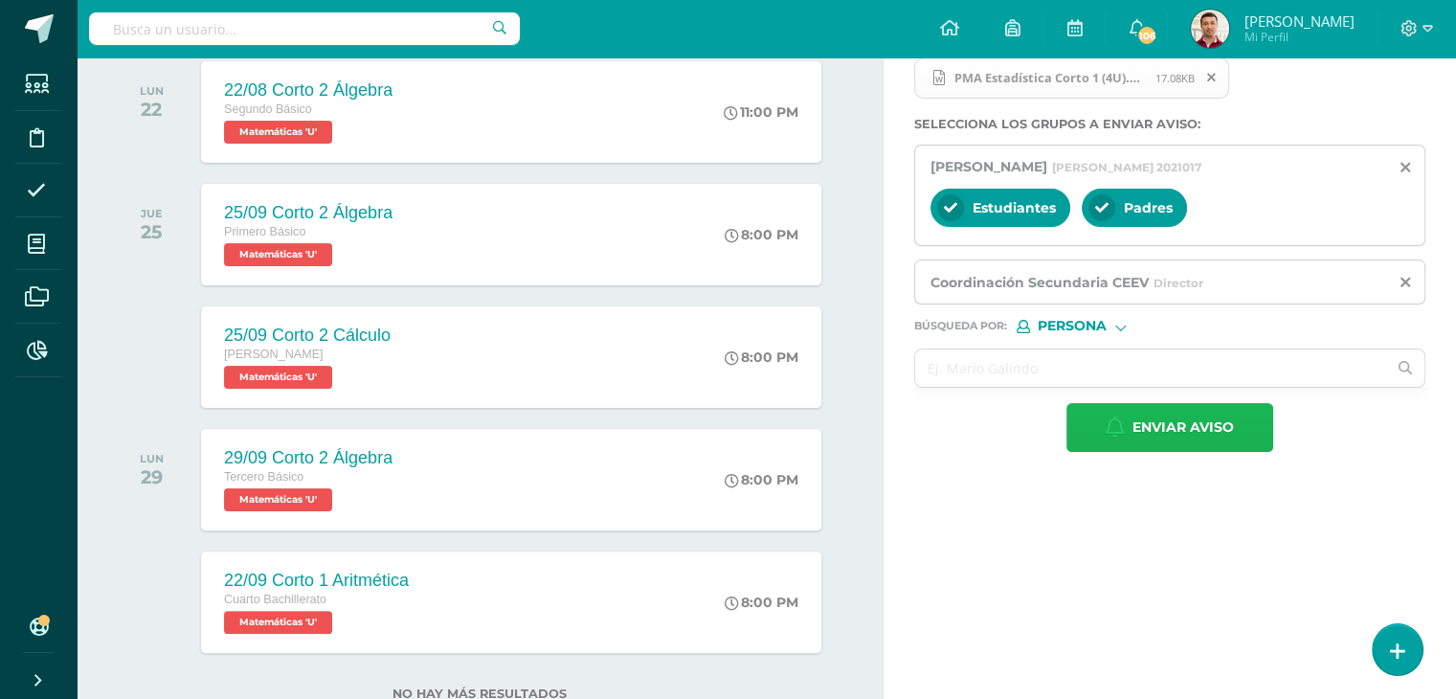
click at [1158, 432] on span "Enviar aviso" at bounding box center [1182, 427] width 101 height 47
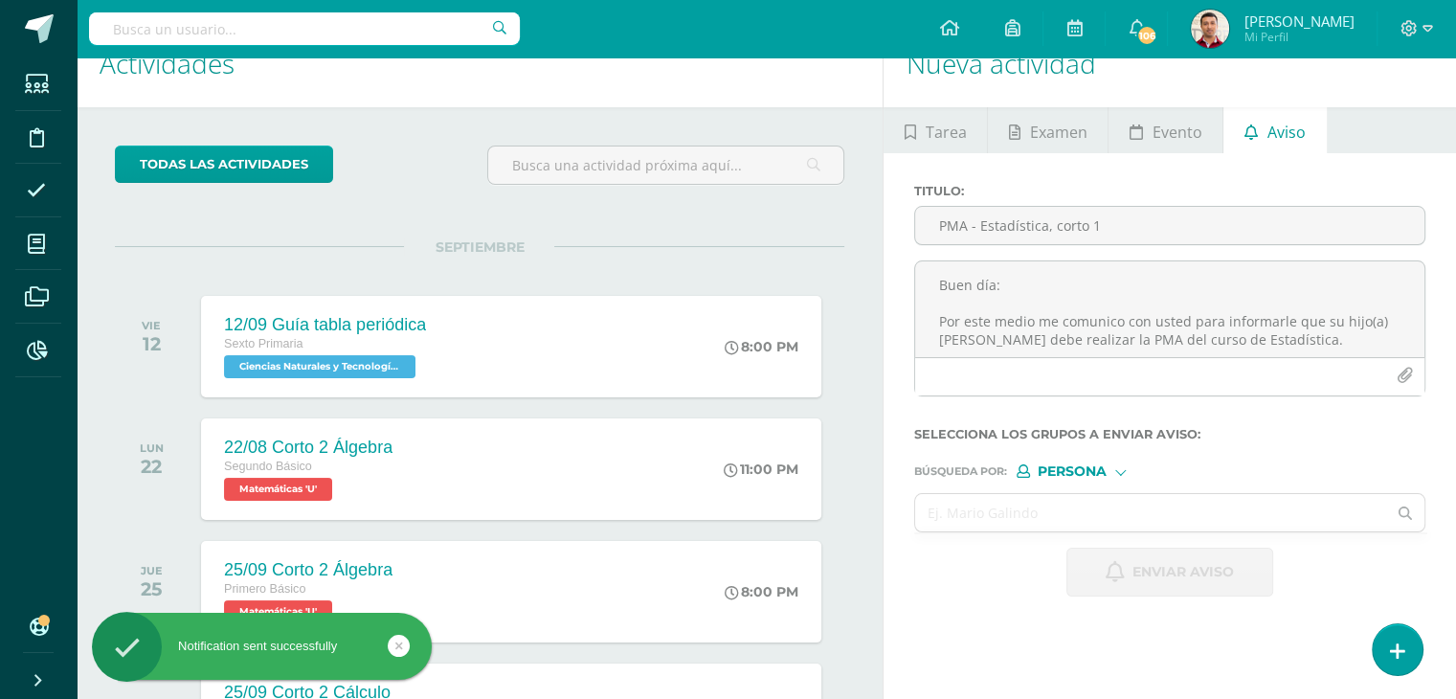
scroll to position [0, 0]
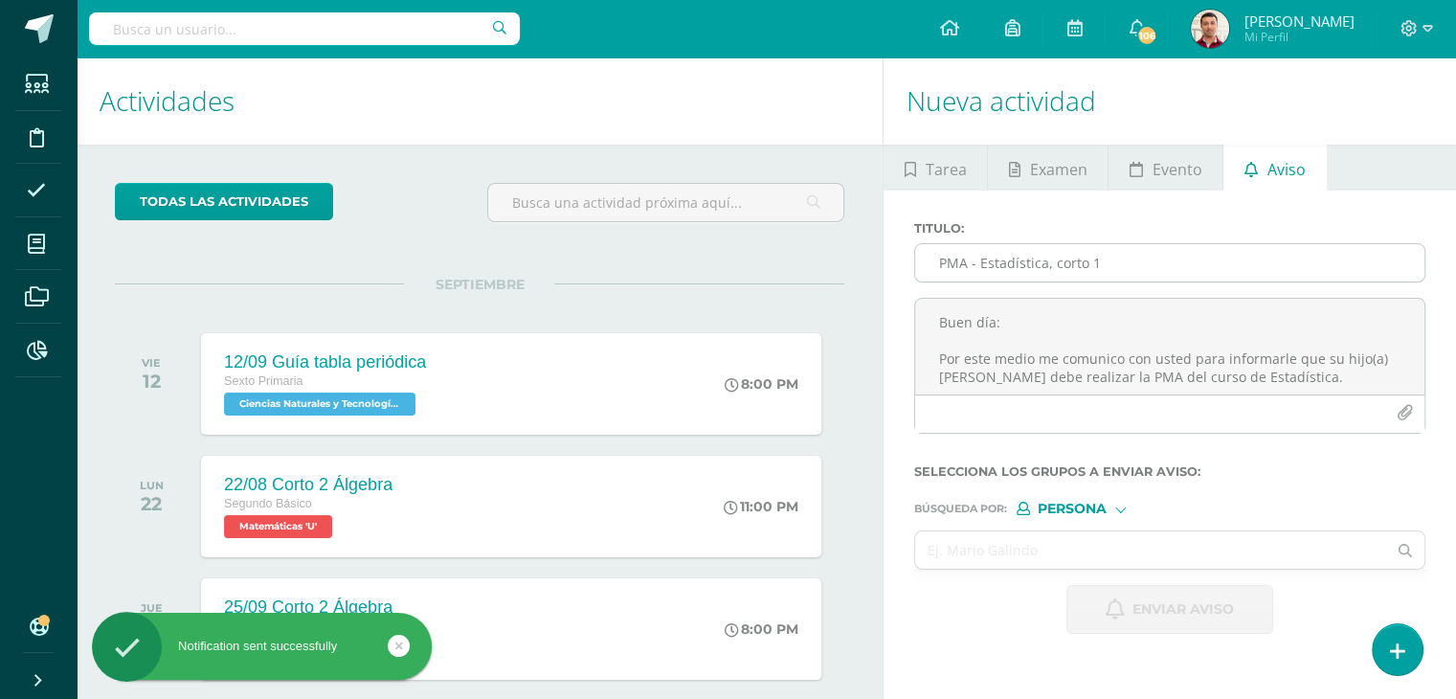
click at [968, 267] on input "PMA - Estadística, corto 1" at bounding box center [1169, 262] width 509 height 37
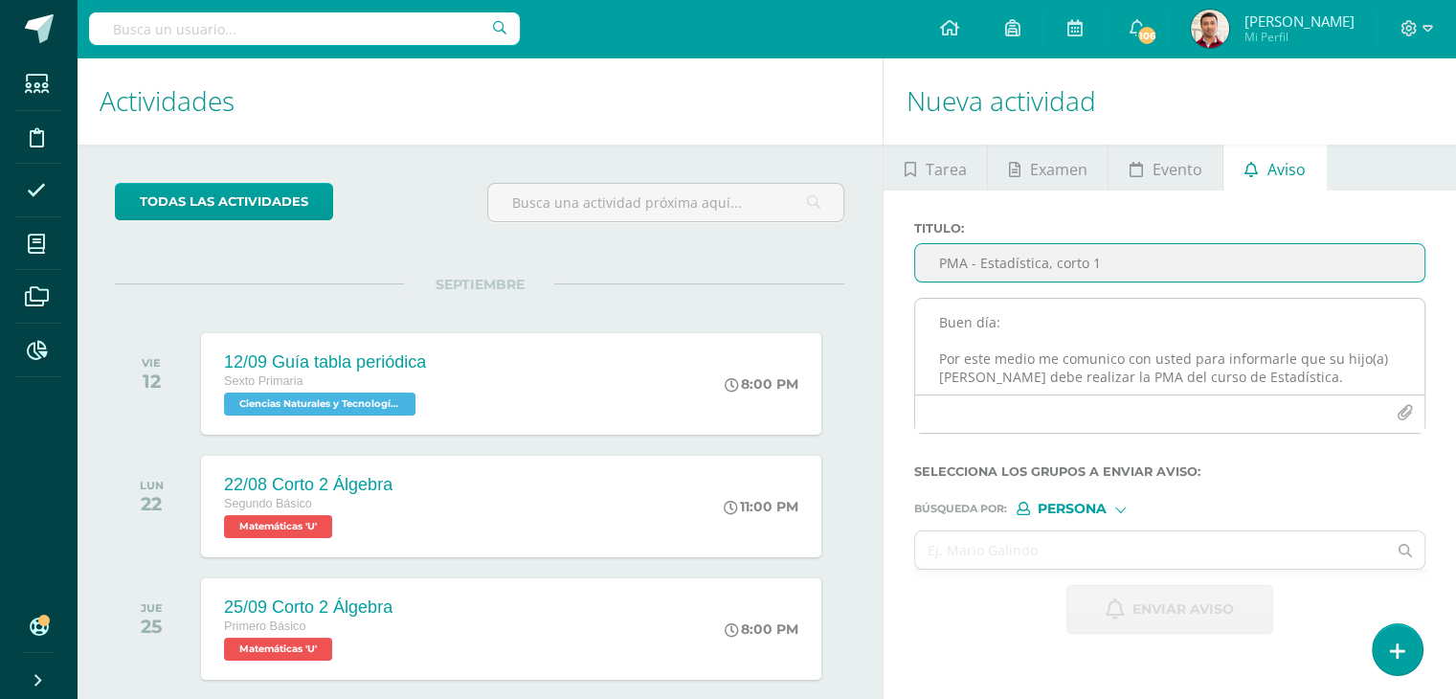
type input "PMA - Estadística, corto 1"
click at [962, 317] on textarea "Buen día: Por este medio me comunico con usted para informarle que su hijo(a) C…" at bounding box center [1169, 347] width 509 height 96
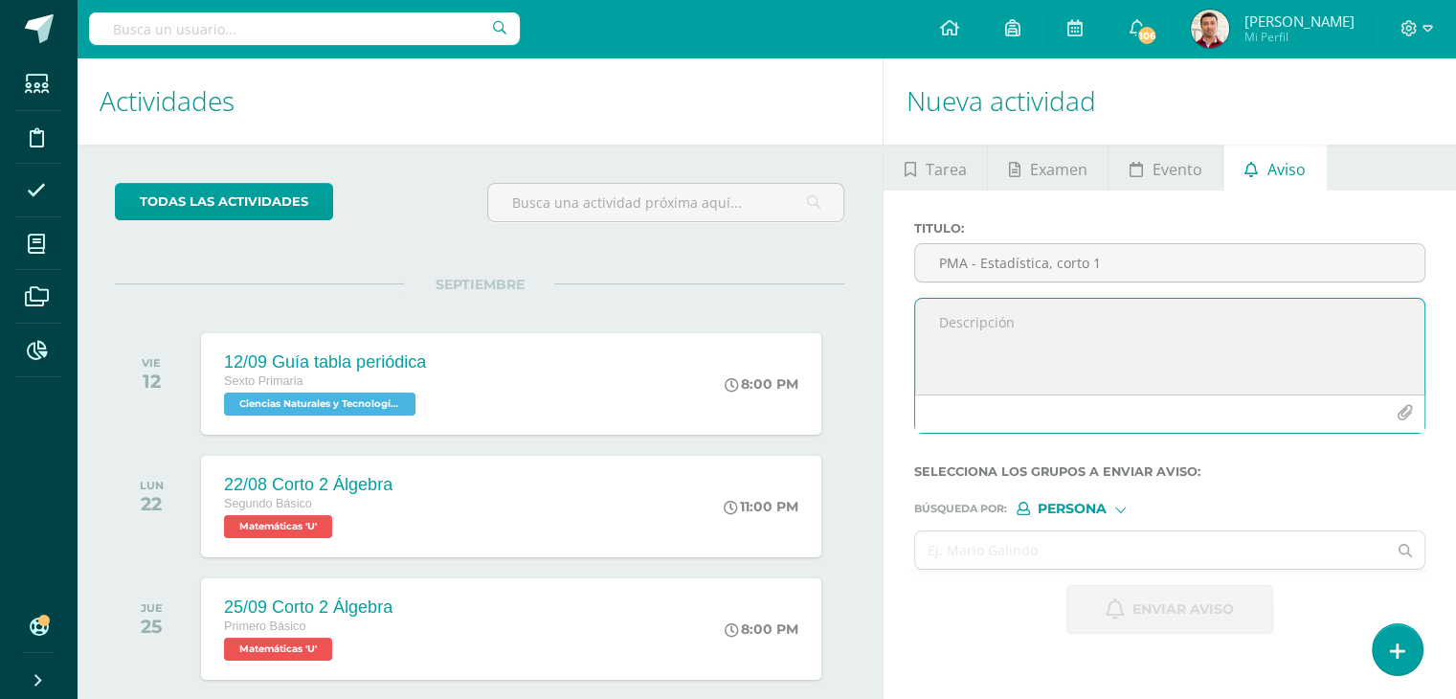
paste textarea "Buen día. Por este medio me comunico con usted para informarle que su hijo(a) […"
click at [1007, 324] on textarea "Buen día. Por este medio me comunico con usted para informarle que su hijo(a) […" at bounding box center [1169, 347] width 509 height 96
click at [940, 373] on textarea "Buen día: Por este medio me comunico con usted para informarle que su hijo(a) […" at bounding box center [1169, 347] width 509 height 96
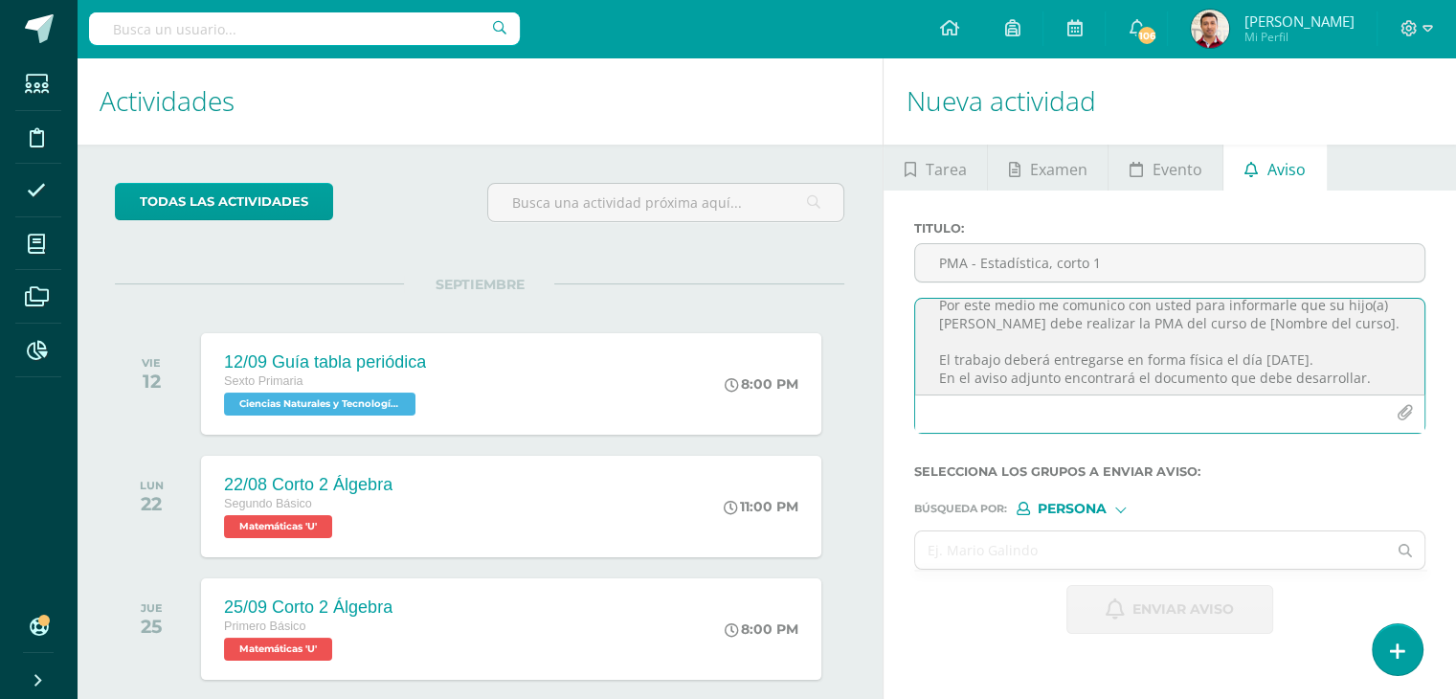
click at [1216, 323] on textarea "Buen día: Por este medio me comunico con usted para informarle que su hijo(a) D…" at bounding box center [1169, 347] width 509 height 96
click at [1024, 322] on textarea "Buen día: Por este medio me comunico con usted para informarle que su hijo(a) D…" at bounding box center [1169, 347] width 509 height 96
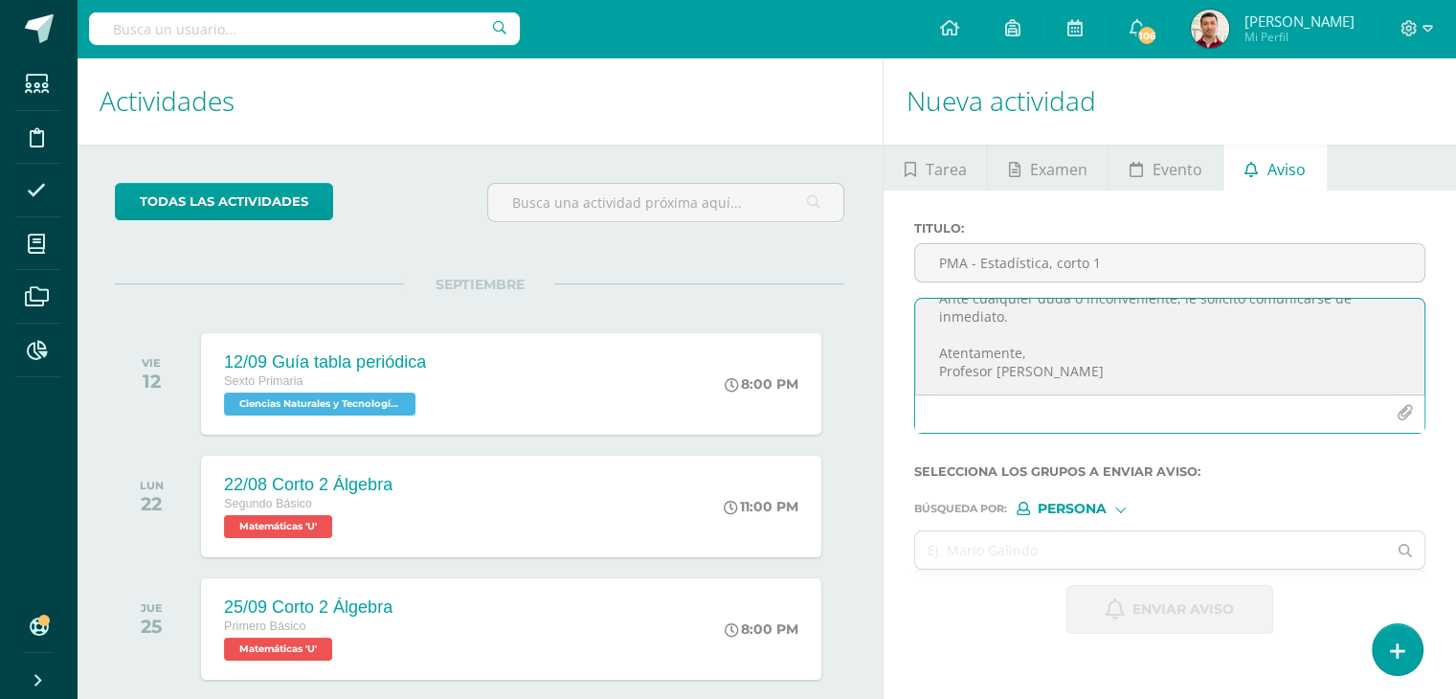
scroll to position [26, 0]
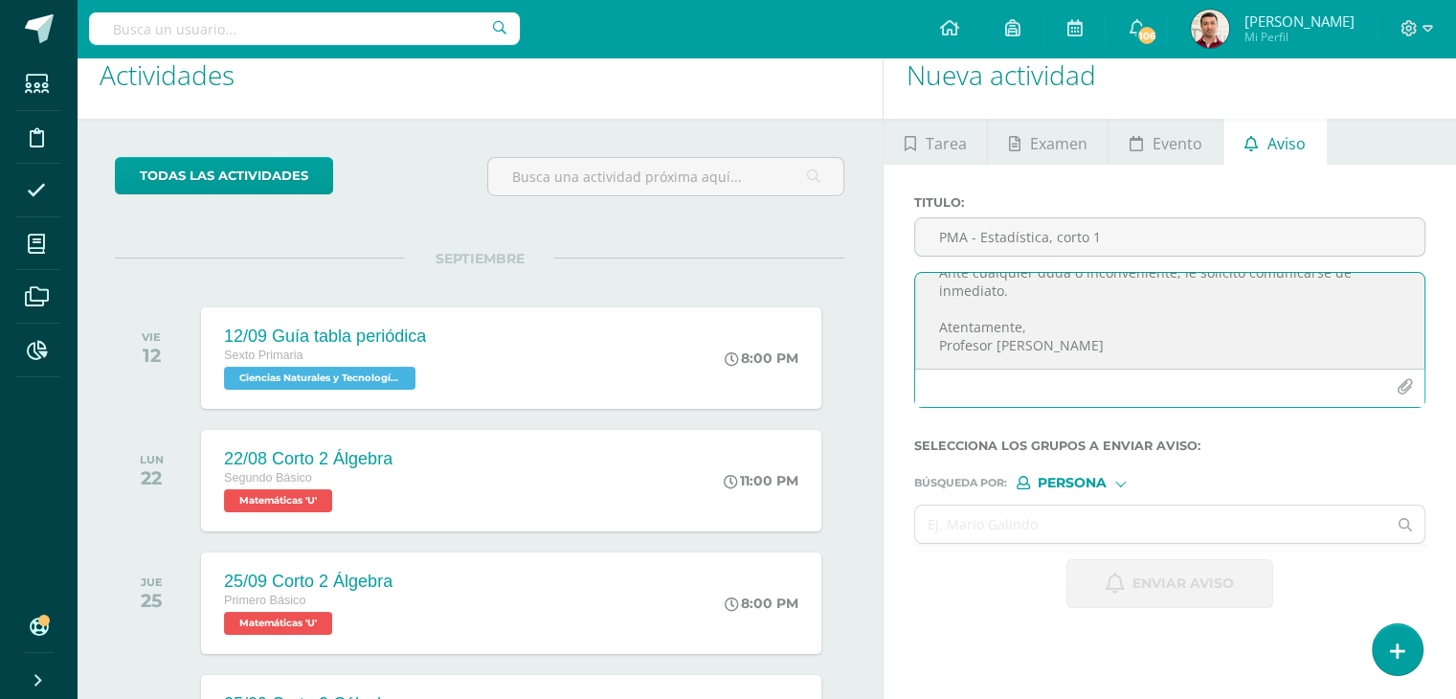
type textarea "Buen día: Por este medio me comunico con usted para informarle que su hijo(a) D…"
click at [1401, 392] on icon "button" at bounding box center [1405, 387] width 16 height 16
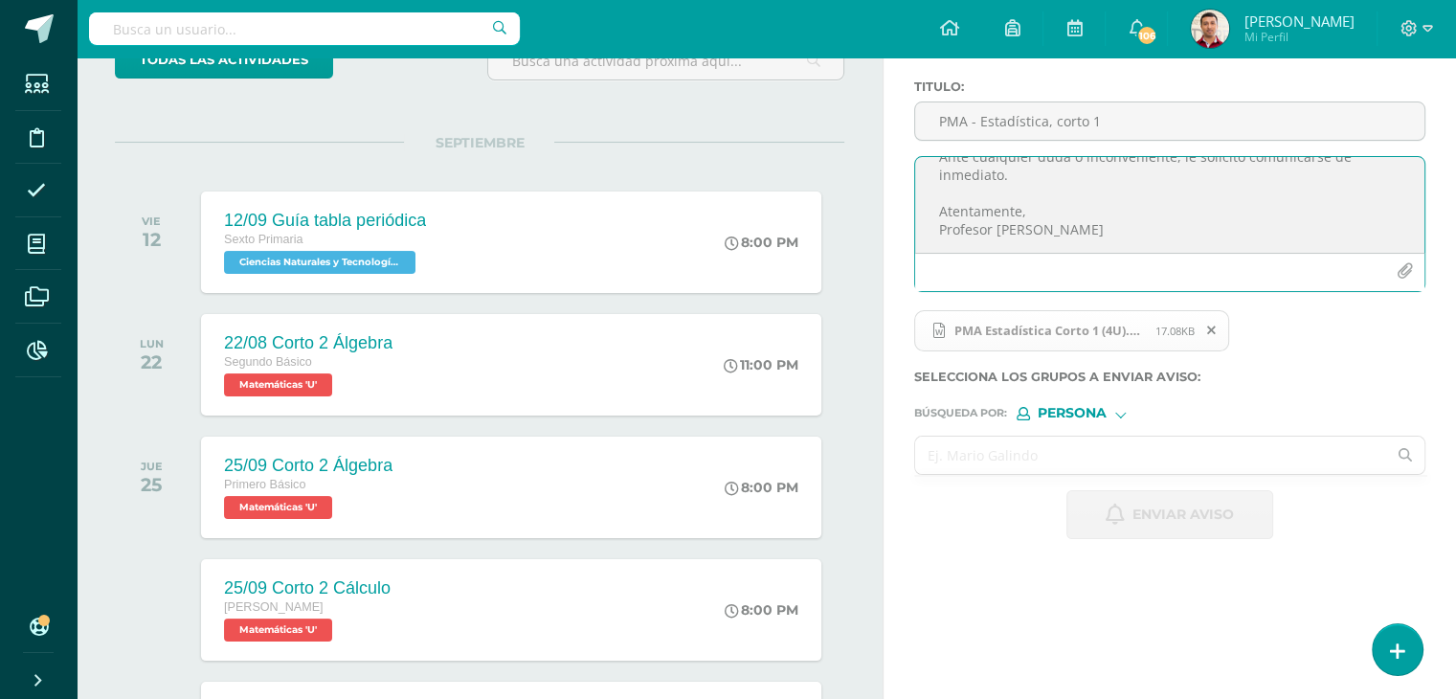
scroll to position [145, 0]
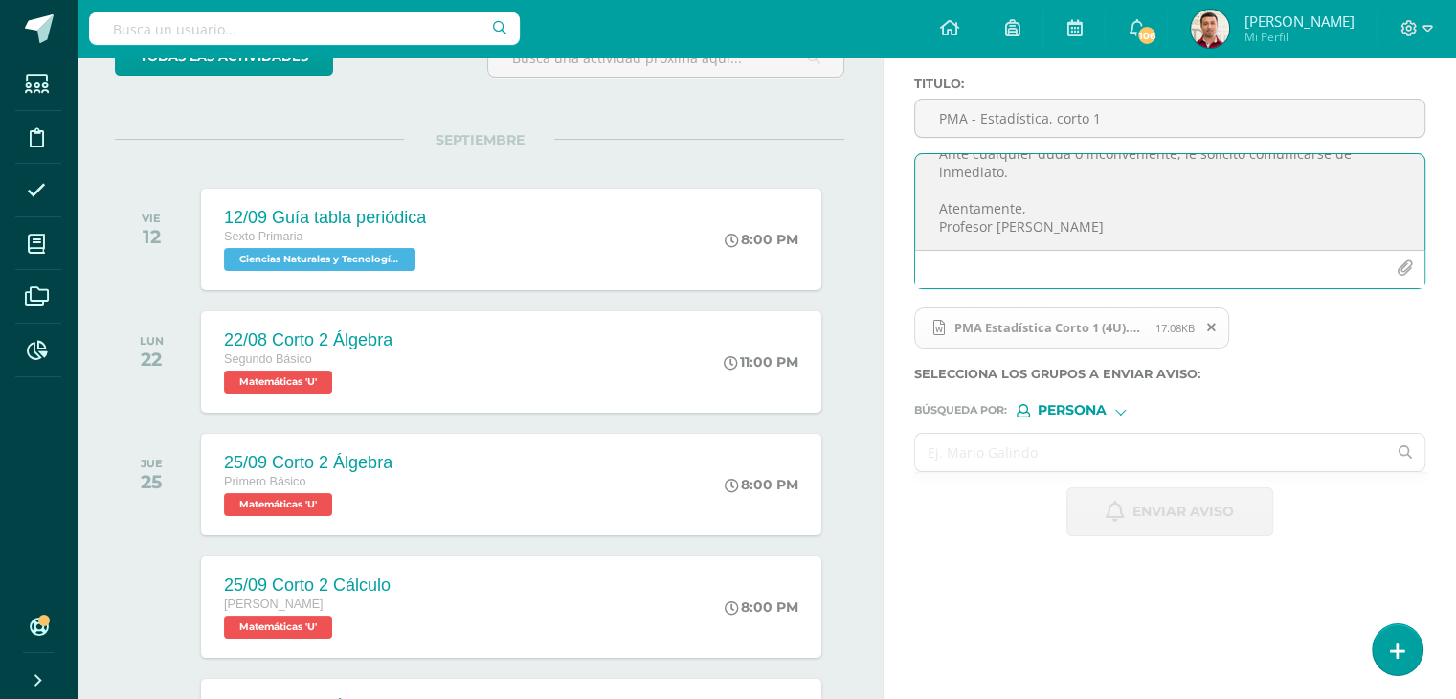
click at [963, 441] on input "text" at bounding box center [1150, 452] width 471 height 37
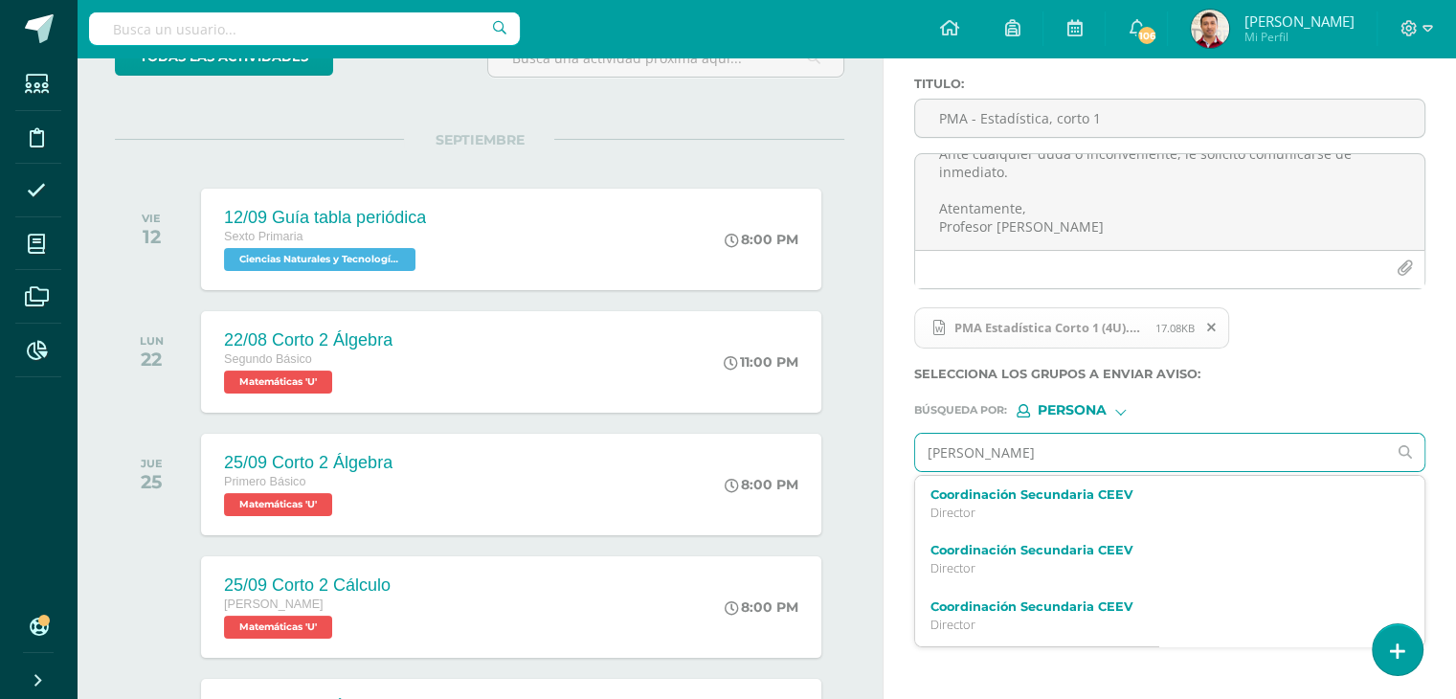
type input "Daniel Toc"
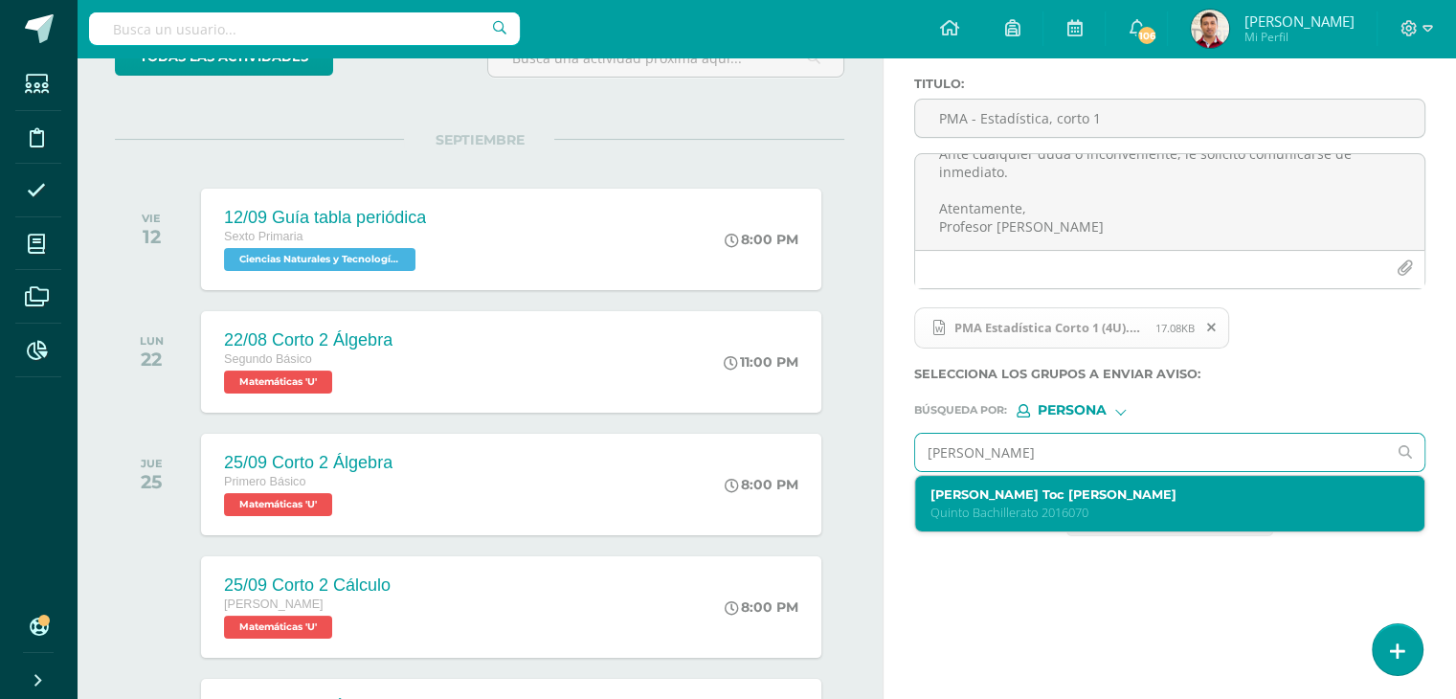
click at [1057, 491] on label "Daniel Toc Franco" at bounding box center [1159, 494] width 459 height 14
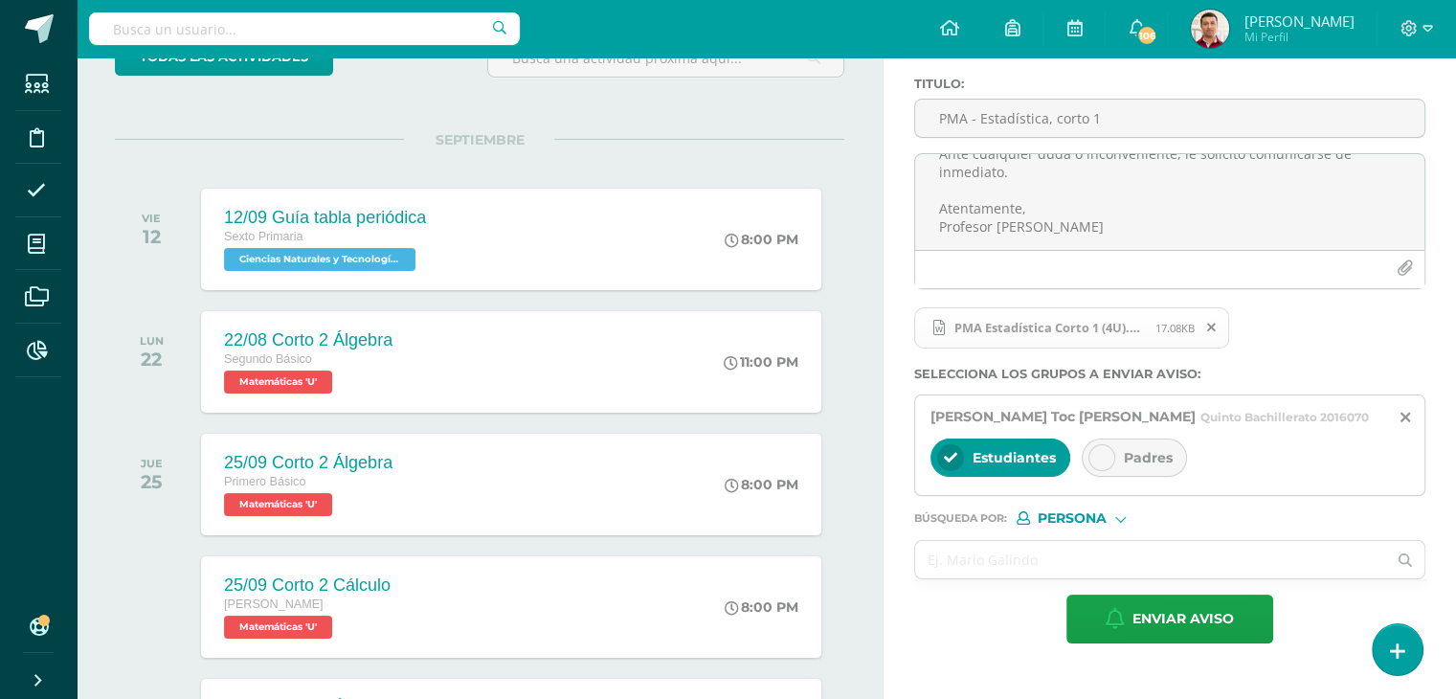
click at [1099, 464] on div at bounding box center [1101, 457] width 27 height 27
click at [1004, 546] on input "text" at bounding box center [1150, 559] width 471 height 37
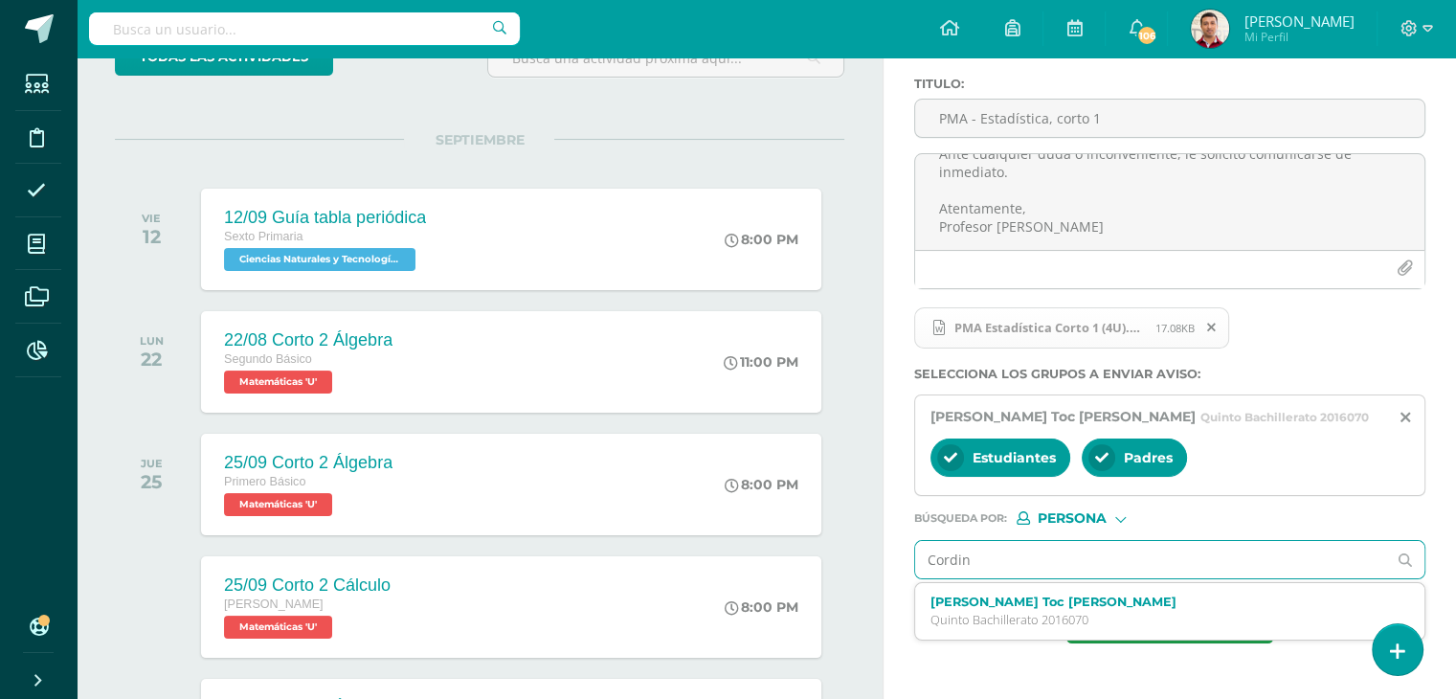
type input "Cordina"
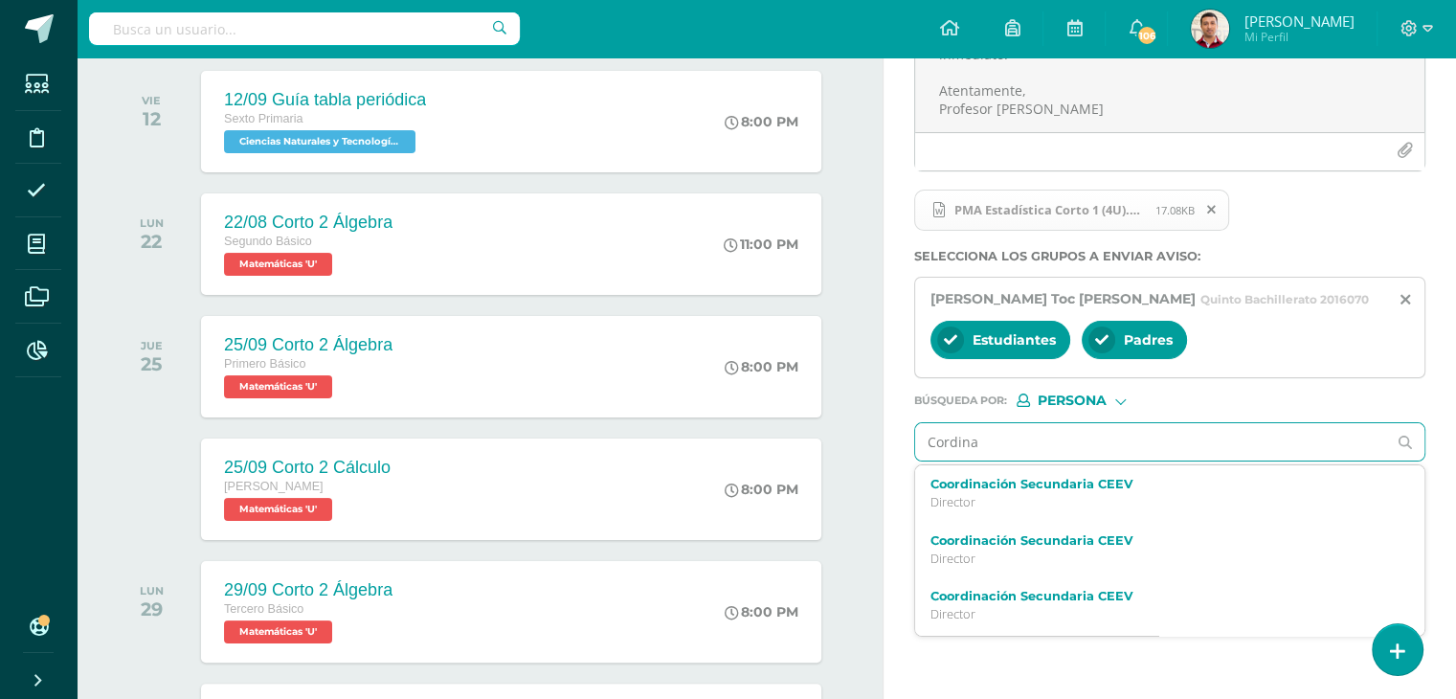
scroll to position [267, 0]
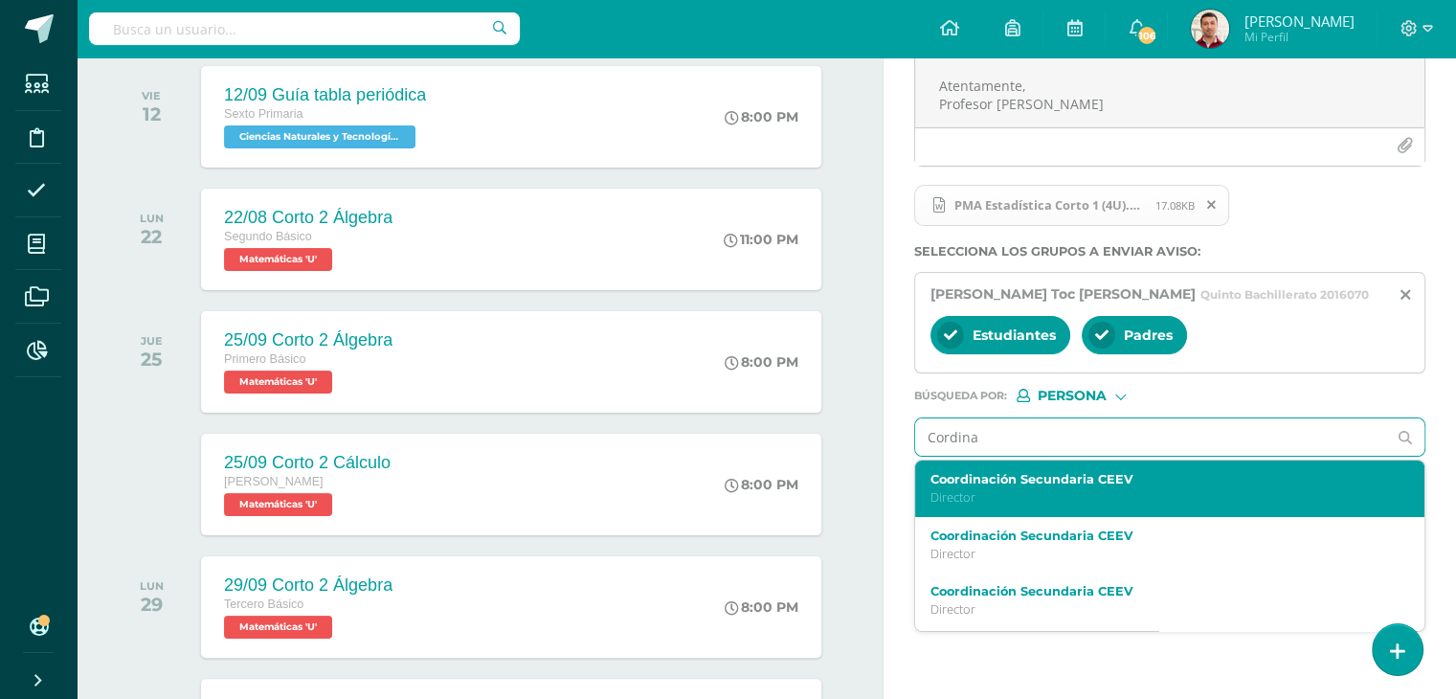
click at [1019, 491] on p "Director" at bounding box center [1159, 497] width 459 height 16
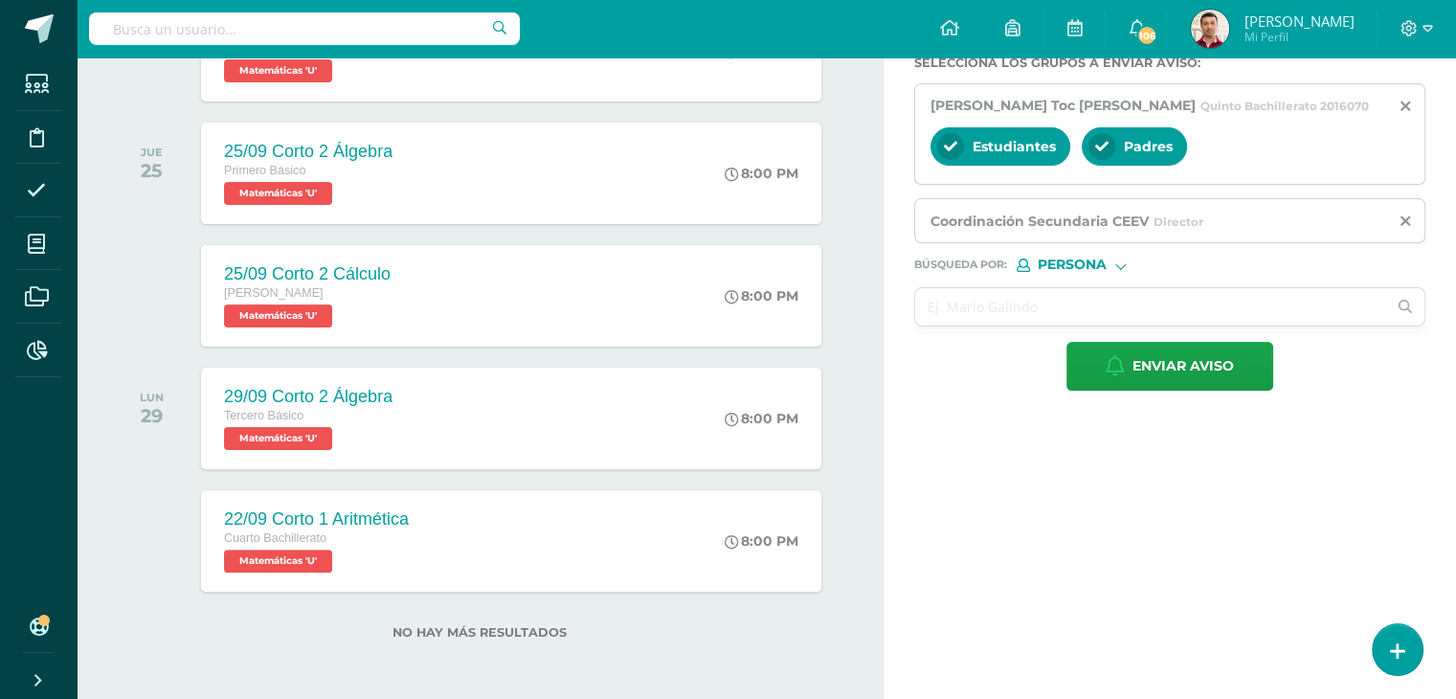
scroll to position [458, 0]
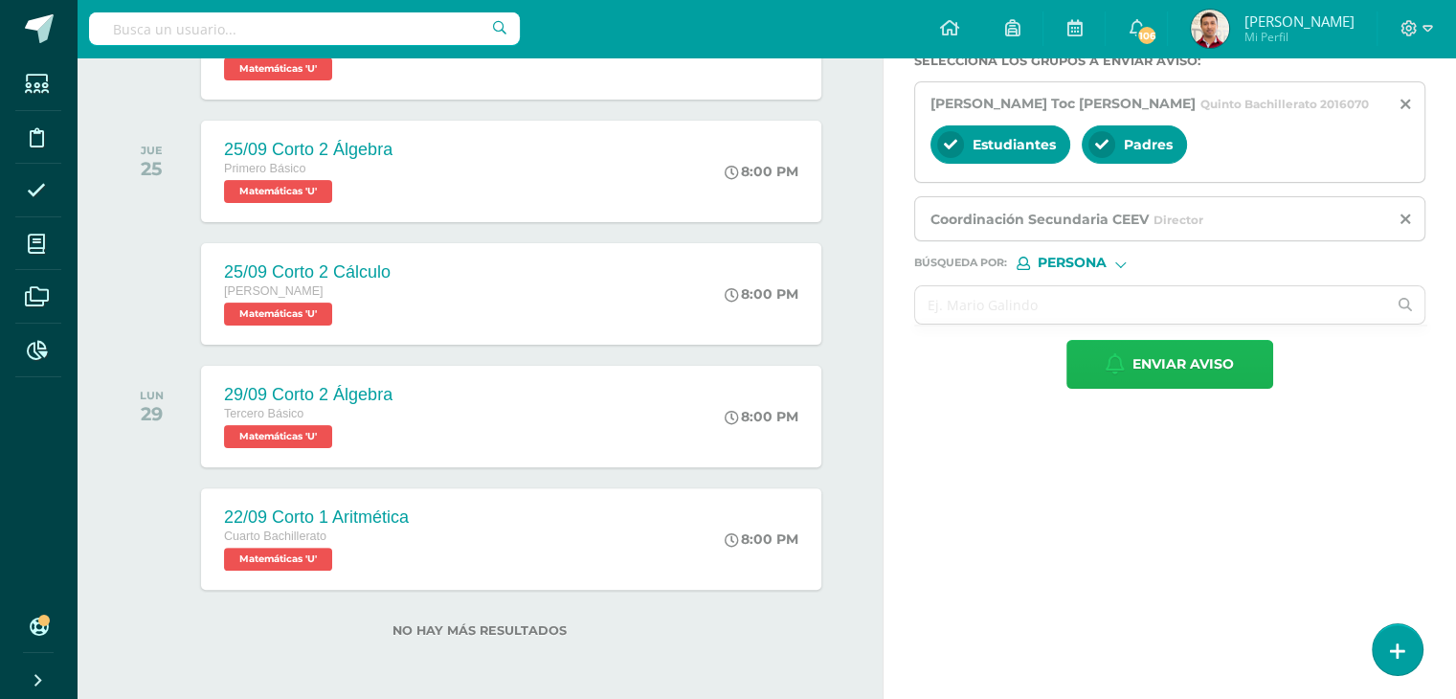
click at [1143, 357] on span "Enviar aviso" at bounding box center [1182, 364] width 101 height 47
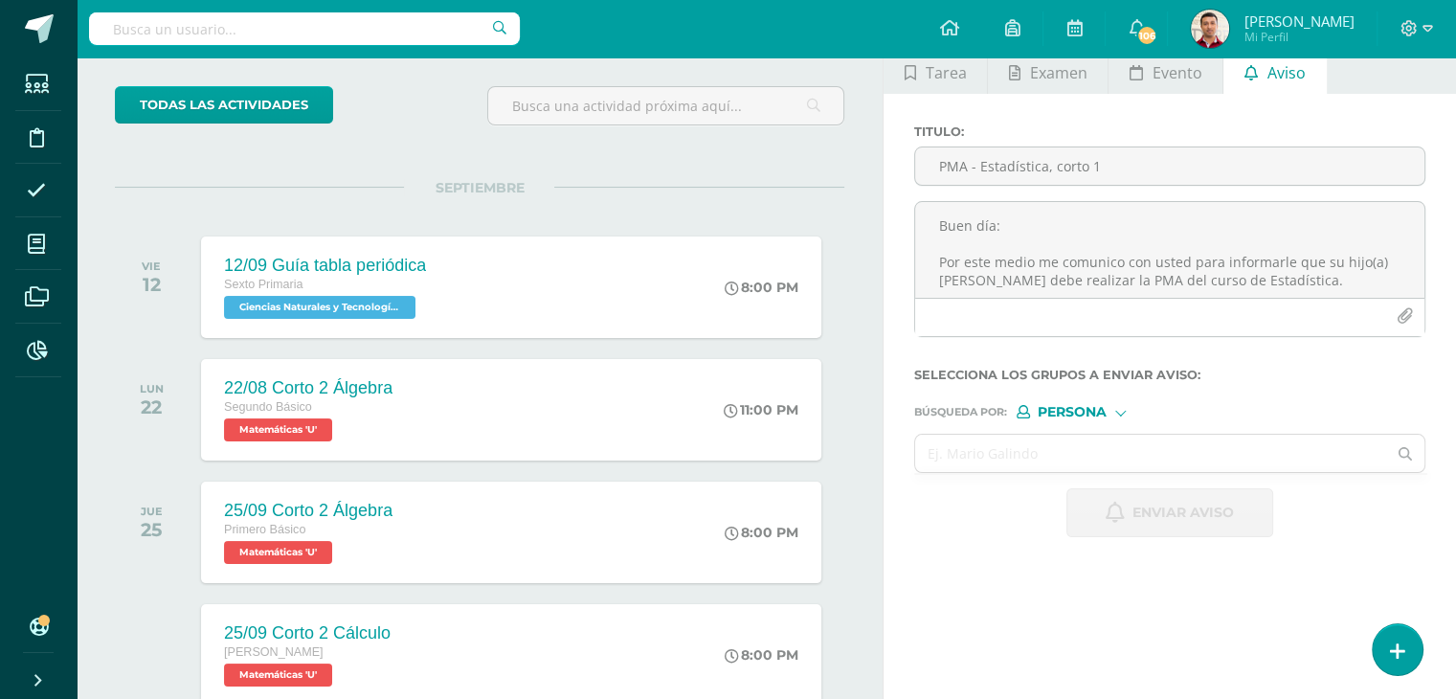
scroll to position [0, 0]
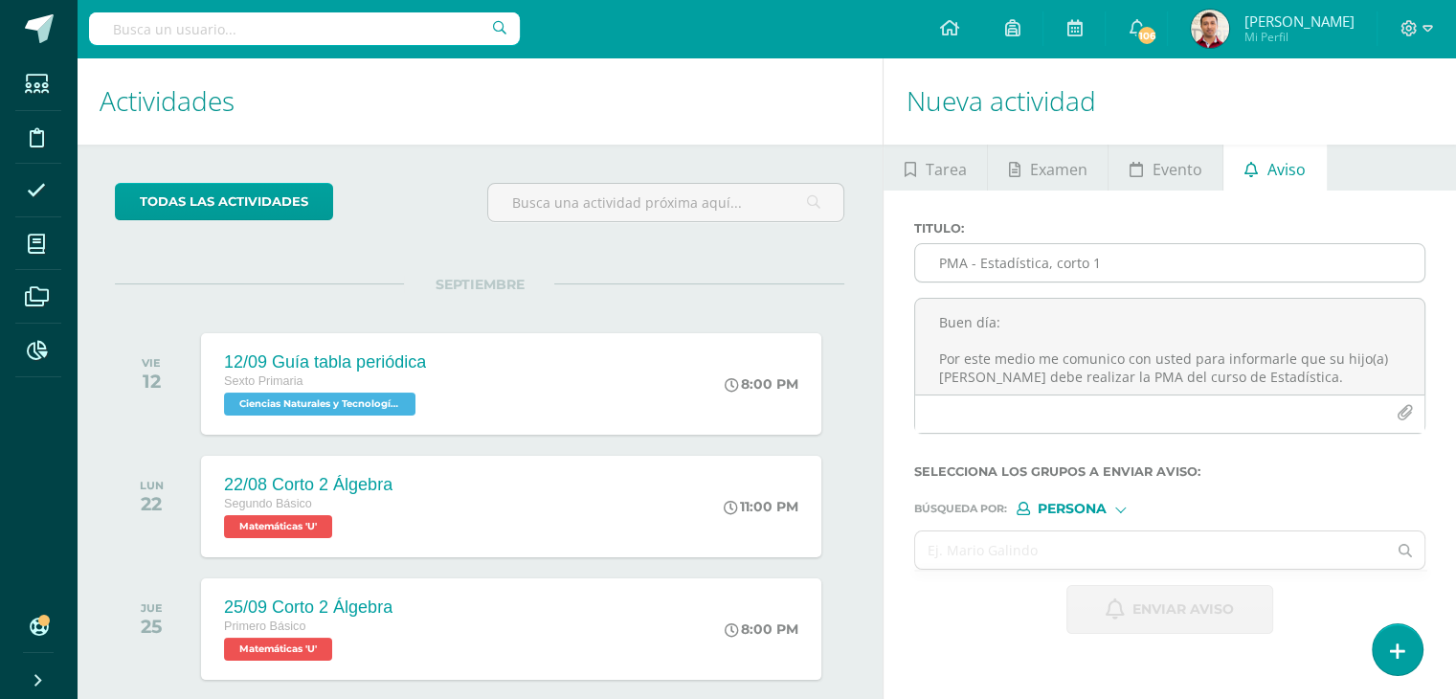
click at [997, 275] on input "PMA - Estadística, corto 1" at bounding box center [1169, 262] width 509 height 37
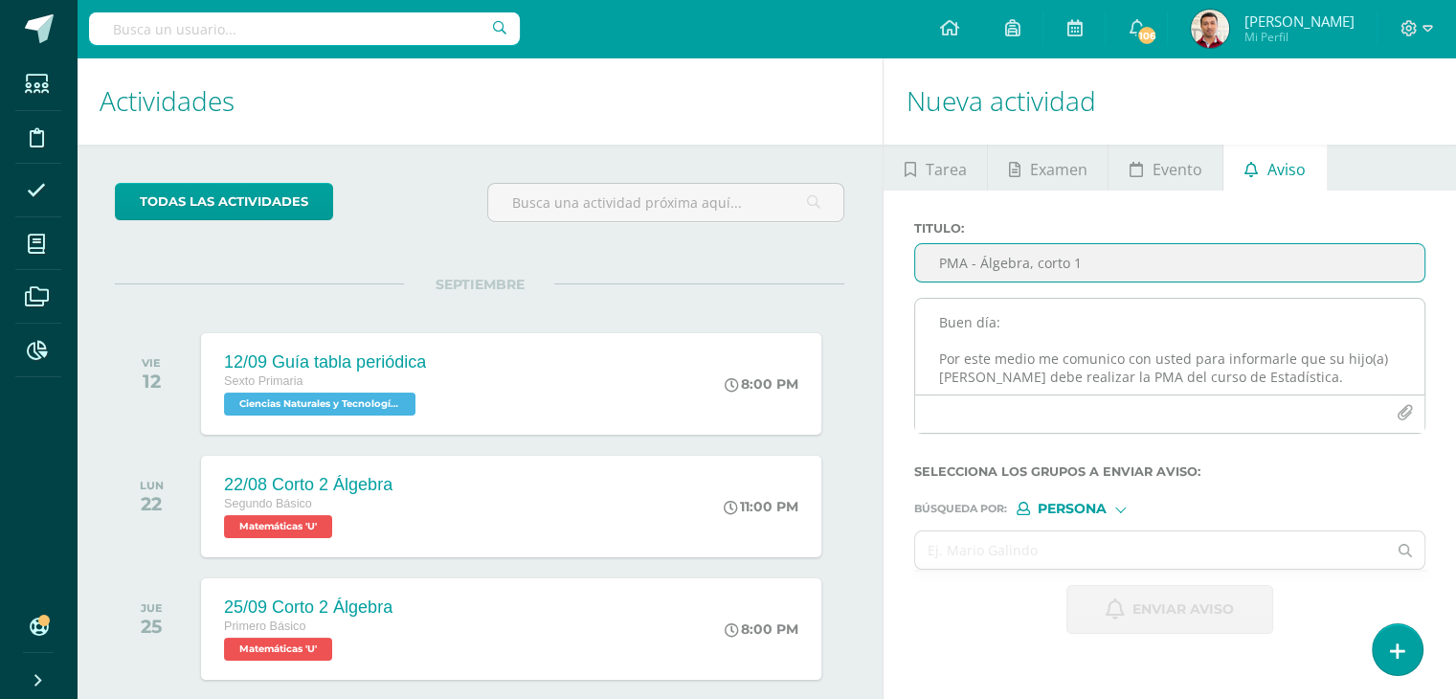
type input "PMA - Álgebra, corto 1"
click at [990, 342] on textarea "Buen día: Por este medio me comunico con usted para informarle que su hijo(a) D…" at bounding box center [1169, 347] width 509 height 96
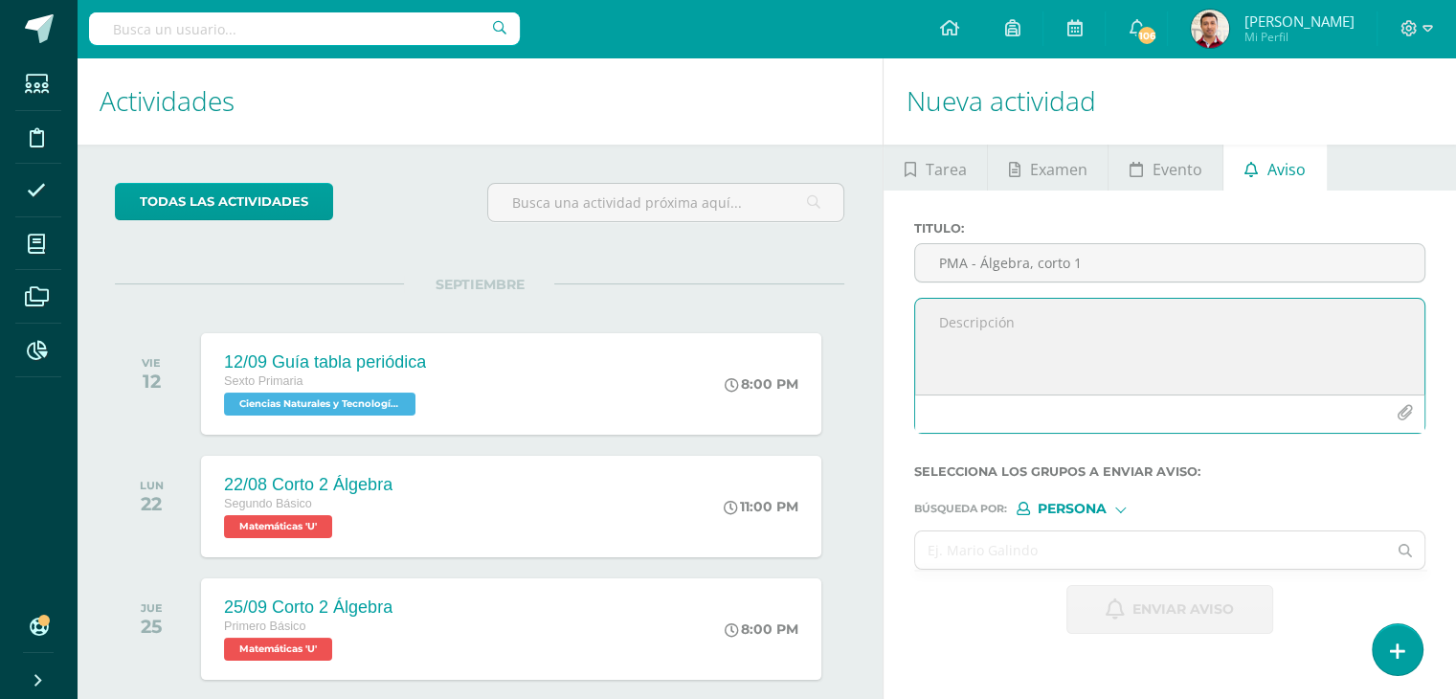
click at [958, 320] on textarea at bounding box center [1169, 347] width 509 height 96
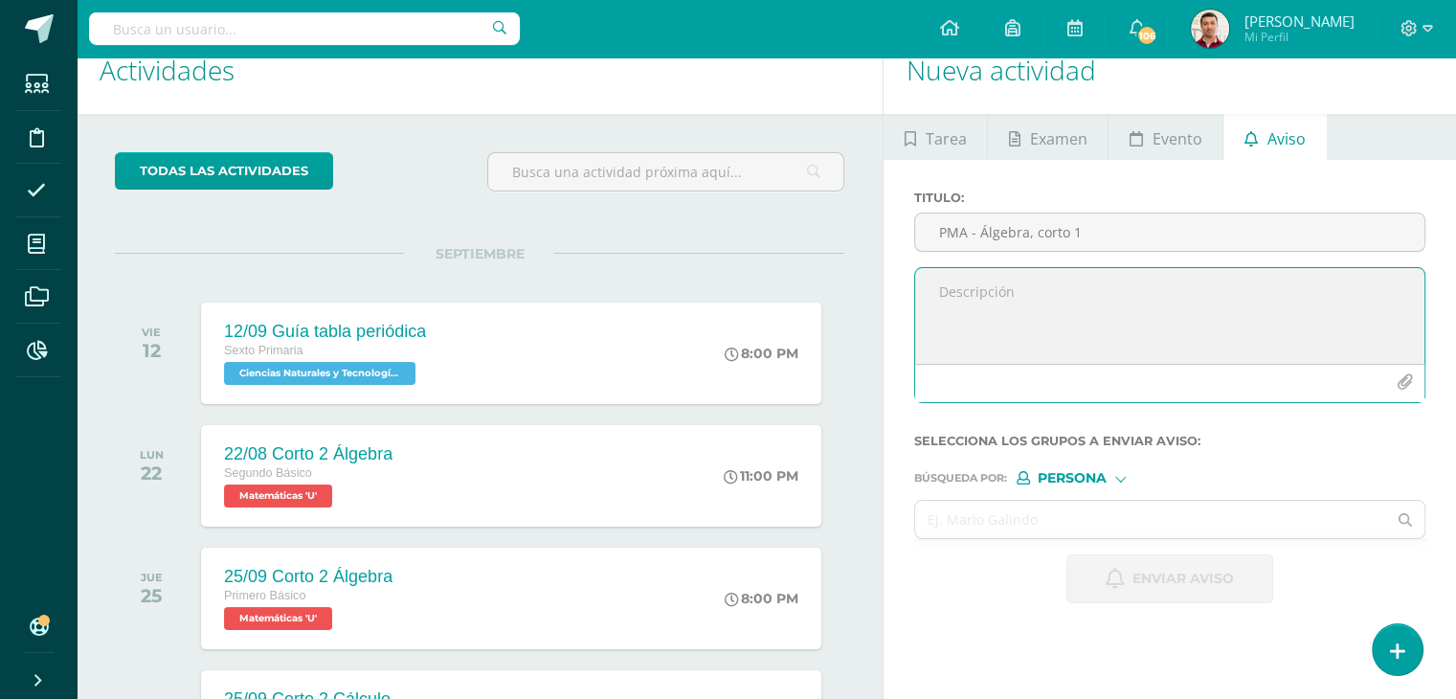
paste textarea "Buen día. Por este medio me comunico con usted para informarle que su hijo(a) […"
click at [1000, 288] on textarea "Buen día. Por este medio me comunico con usted para informarle que su hijo(a) […" at bounding box center [1169, 316] width 509 height 96
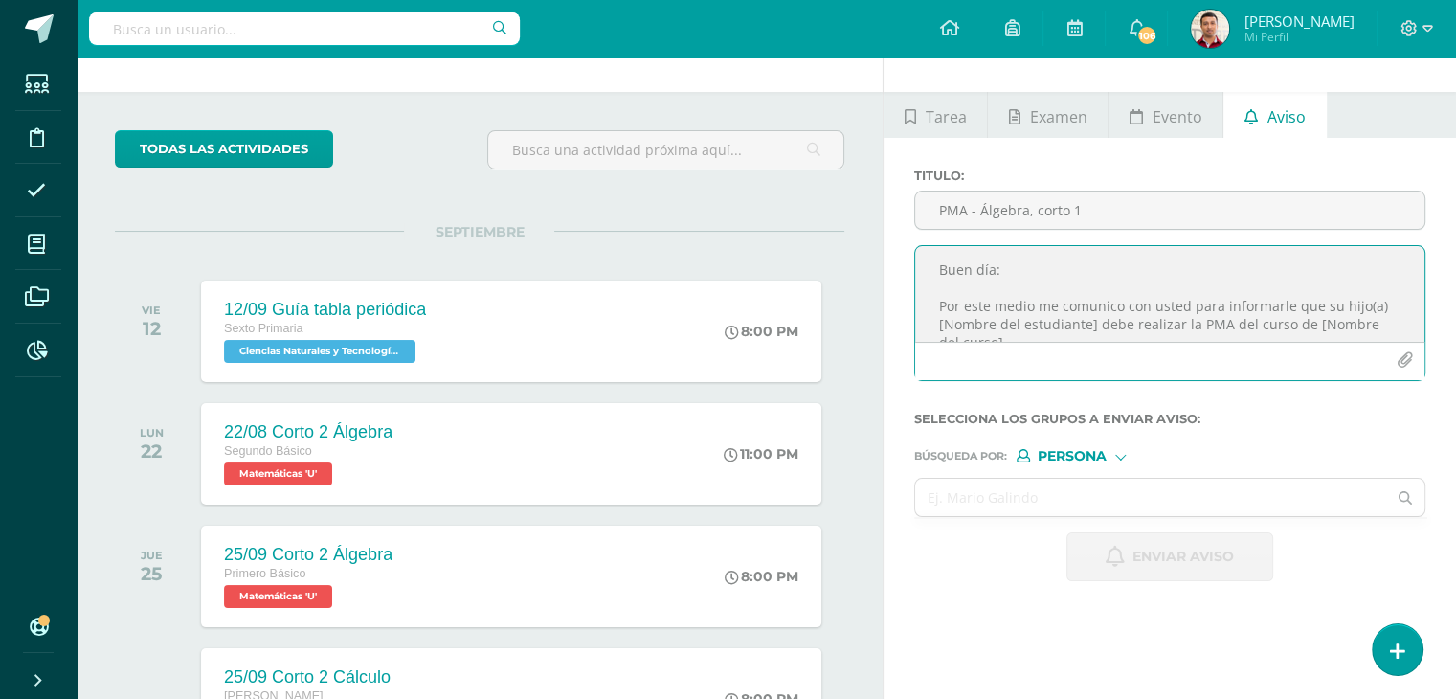
scroll to position [54, 0]
click at [927, 324] on textarea "Buen día: Por este medio me comunico con usted para informarle que su hijo(a) […" at bounding box center [1169, 293] width 509 height 96
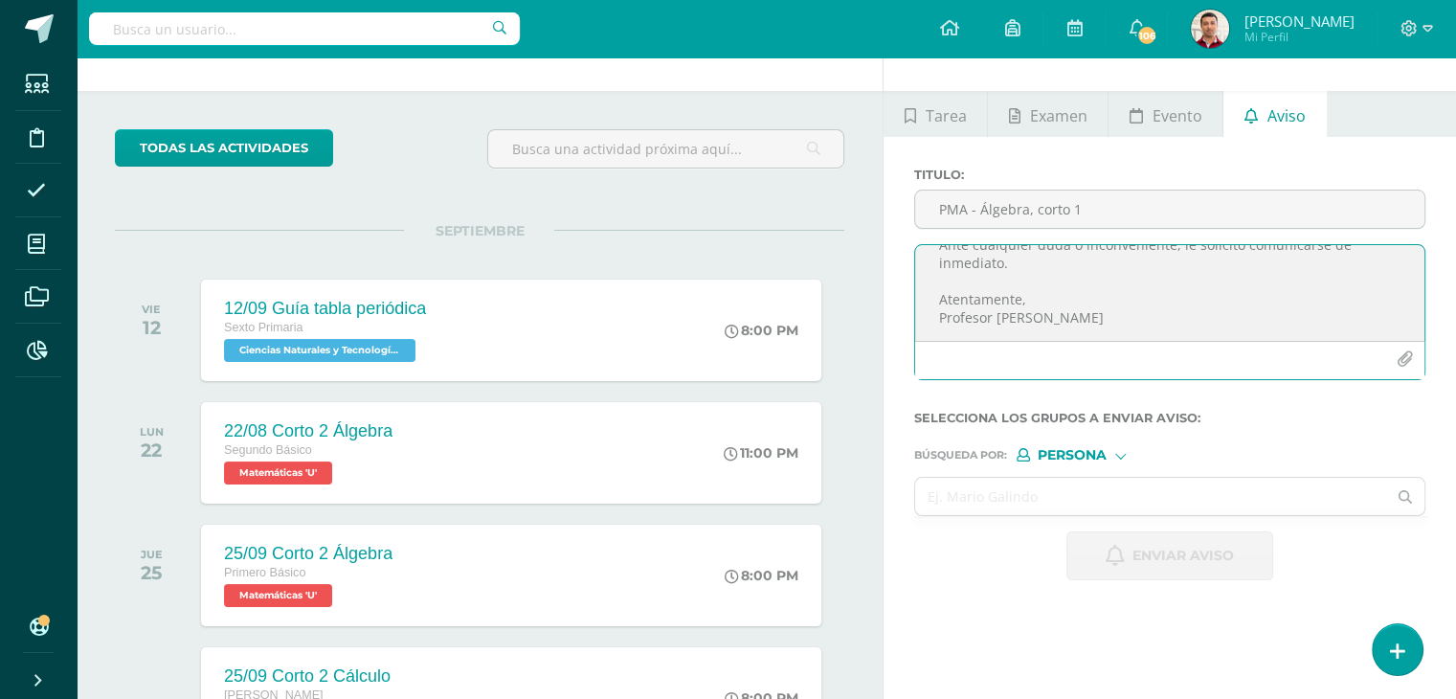
scroll to position [78, 0]
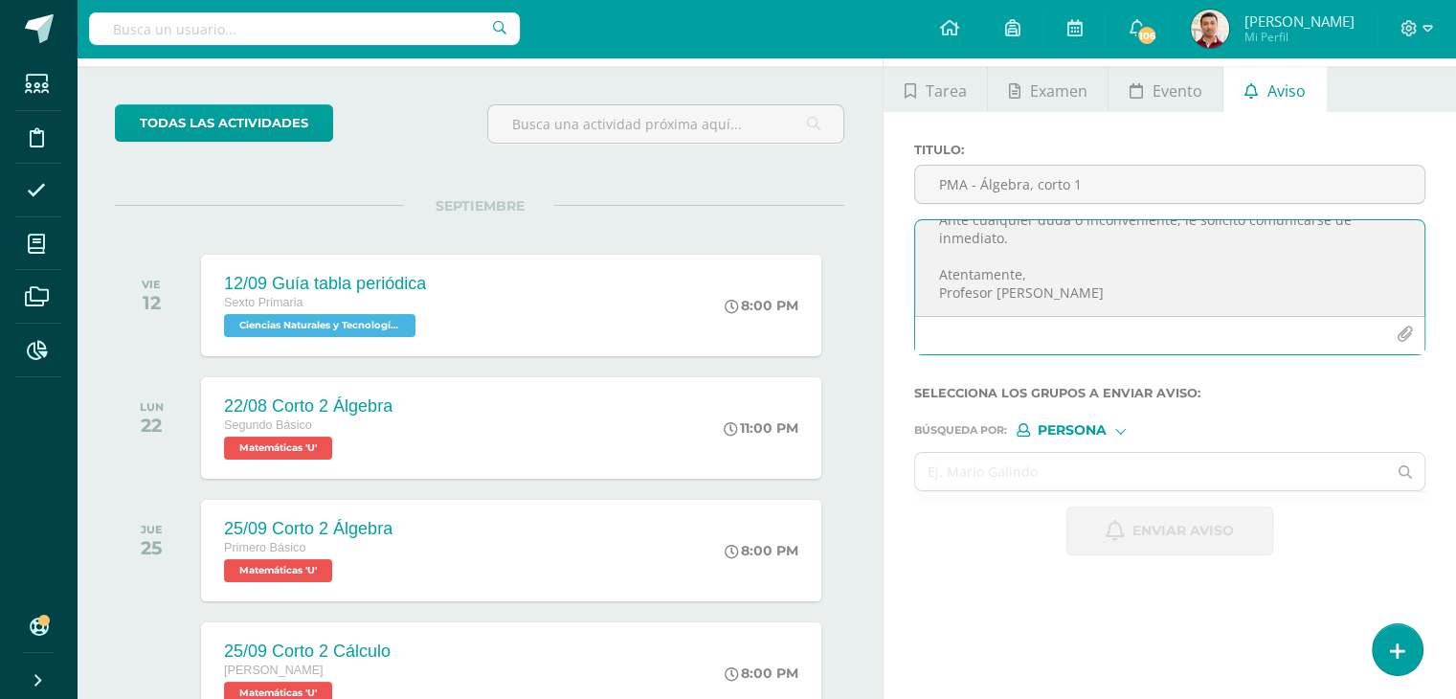
type textarea "Buen día: Por este medio me comunico con usted para informarle que su hijo(a) F…"
click at [1403, 334] on icon "button" at bounding box center [1405, 334] width 16 height 16
click at [1404, 336] on icon "button" at bounding box center [1405, 334] width 16 height 16
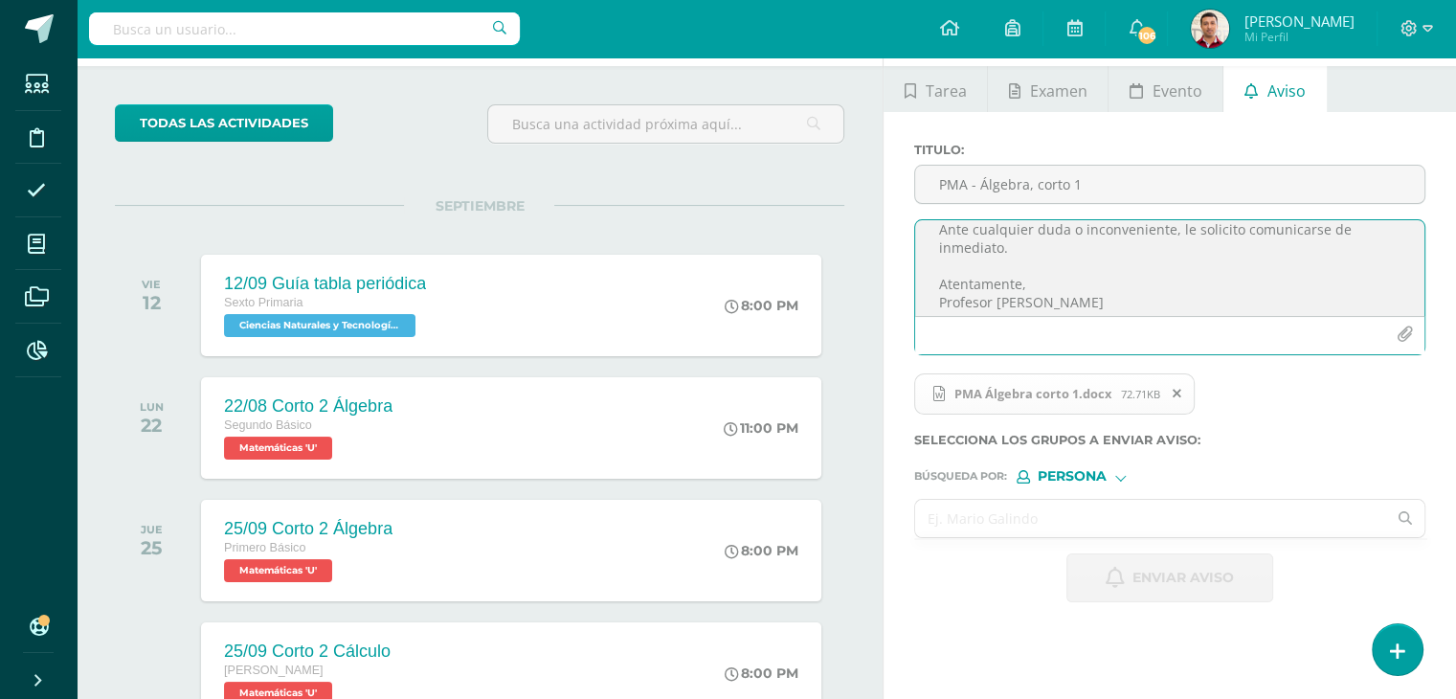
click at [988, 520] on input "text" at bounding box center [1150, 518] width 471 height 37
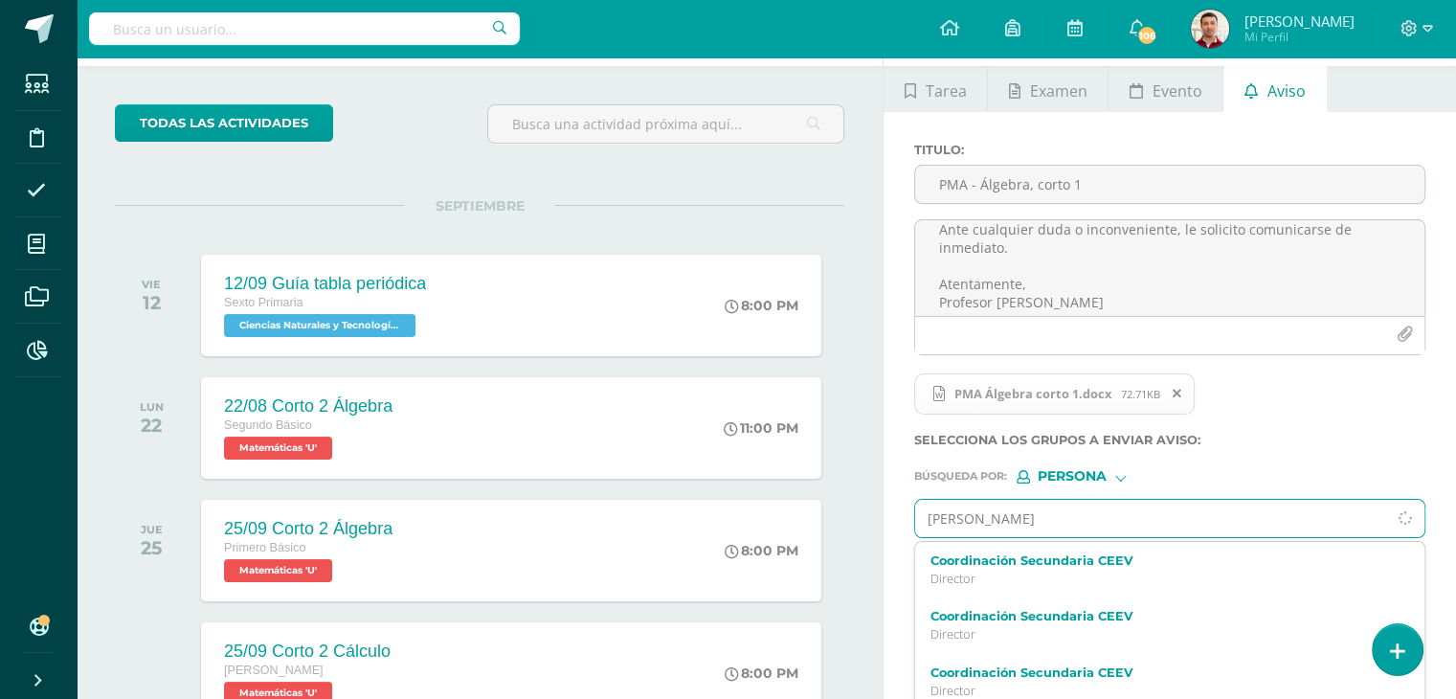
type input "fRANCISCO"
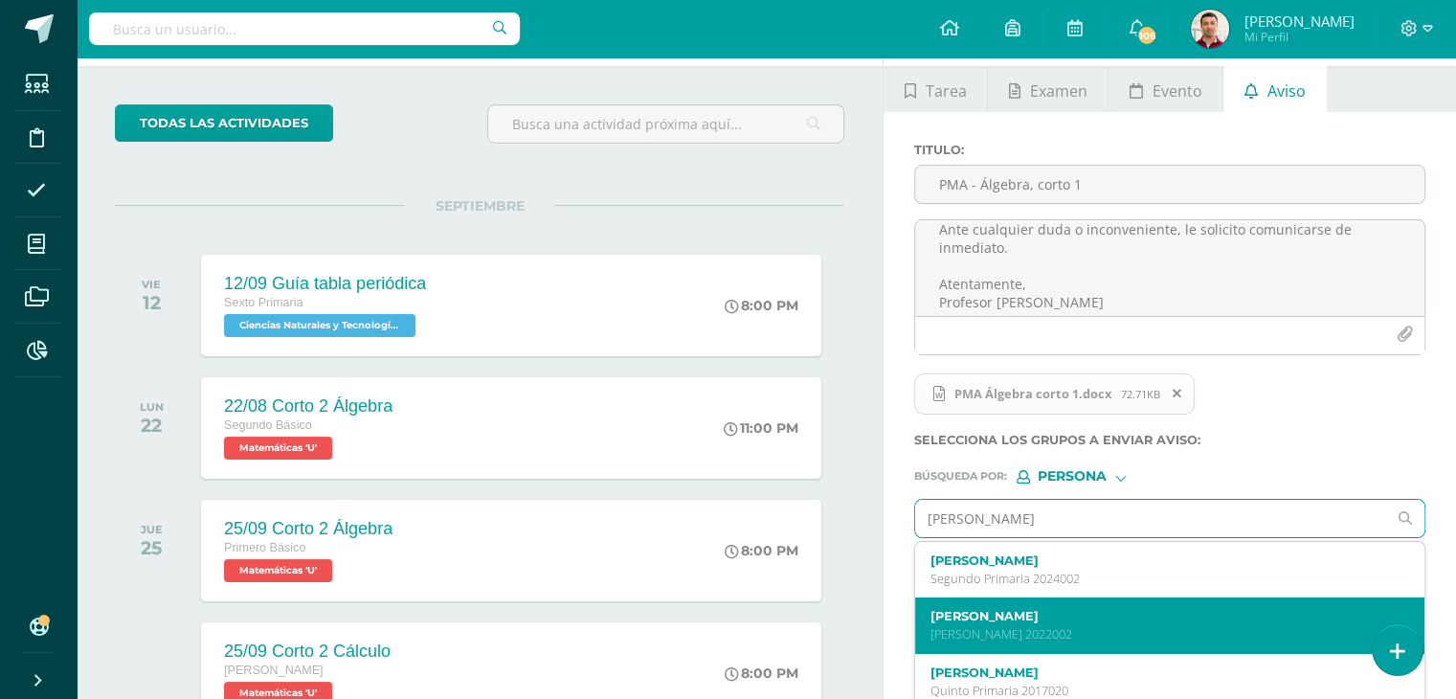
click at [1076, 616] on label "Francisco Alejandro Álvarez Martínez" at bounding box center [1159, 616] width 459 height 14
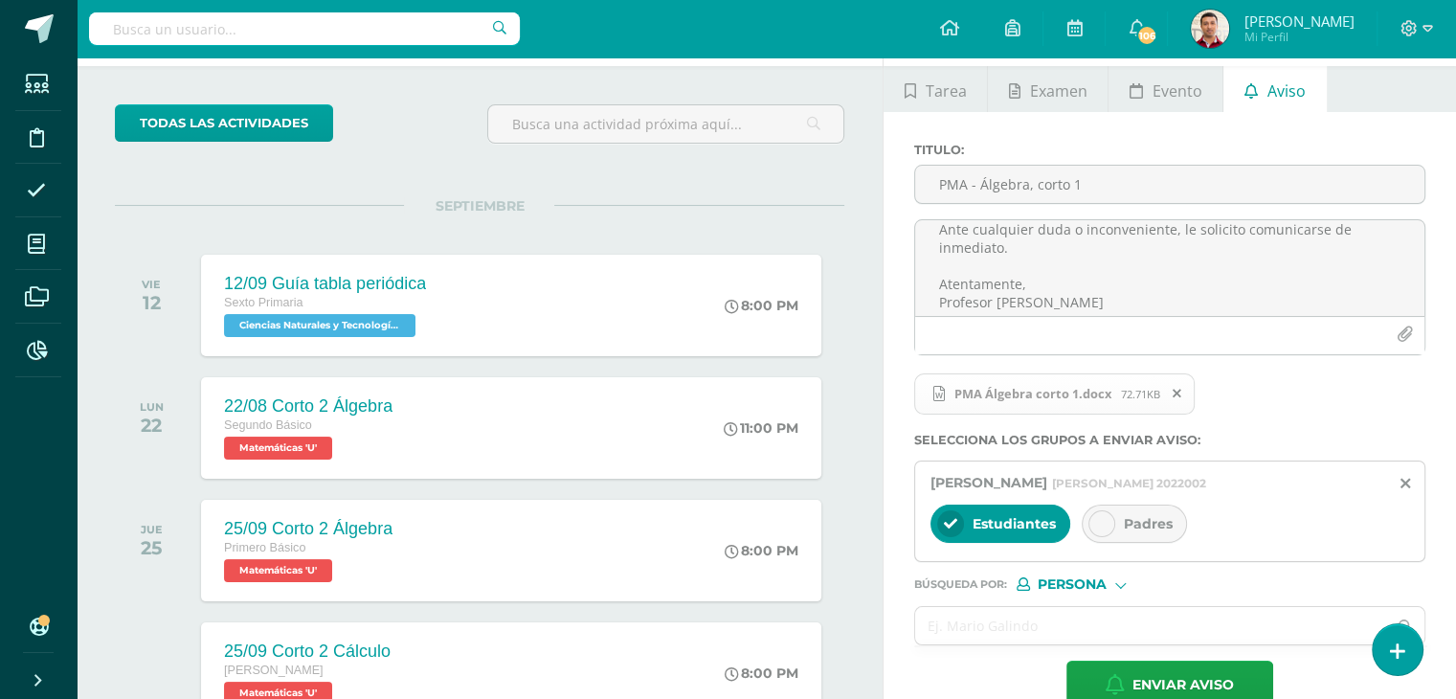
click at [1099, 523] on icon at bounding box center [1101, 523] width 13 height 13
click at [983, 614] on input "text" at bounding box center [1150, 625] width 471 height 37
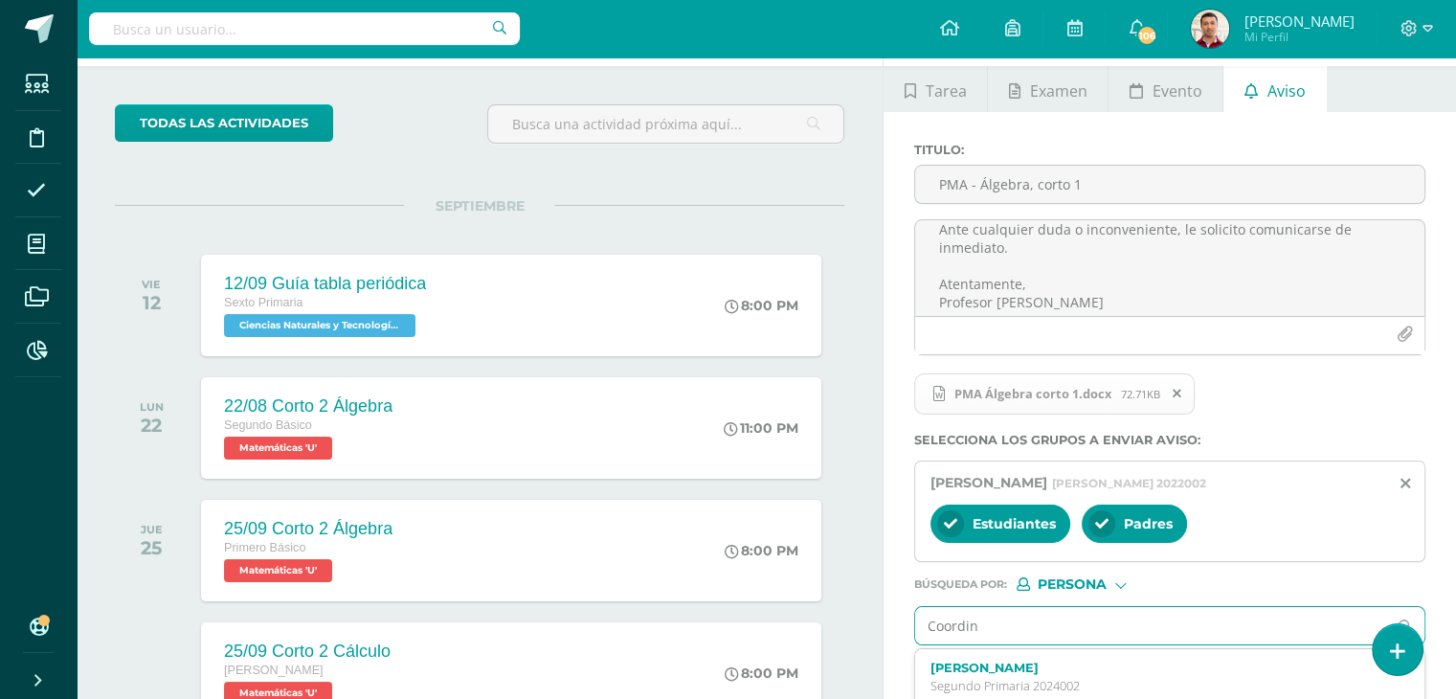
type input "Coordina"
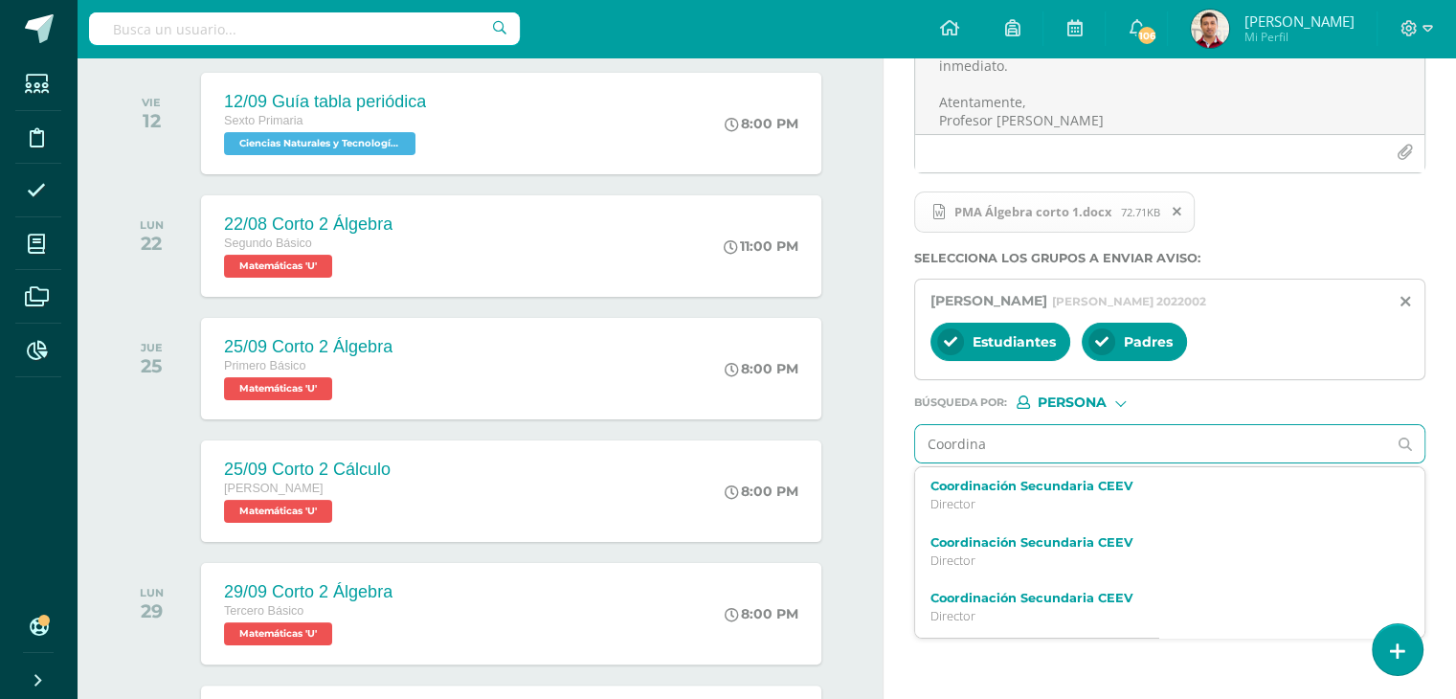
scroll to position [262, 0]
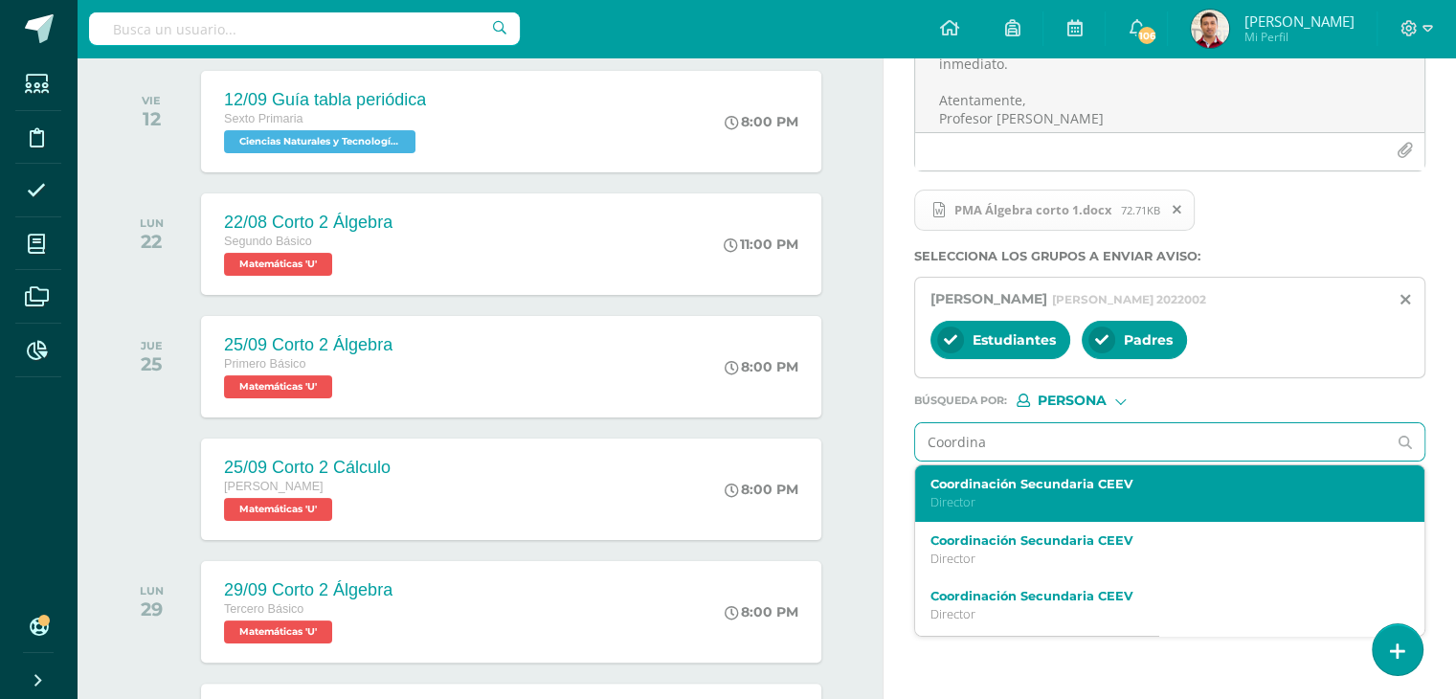
click at [1031, 484] on label "Coordinación Secundaria CEEV" at bounding box center [1159, 484] width 459 height 14
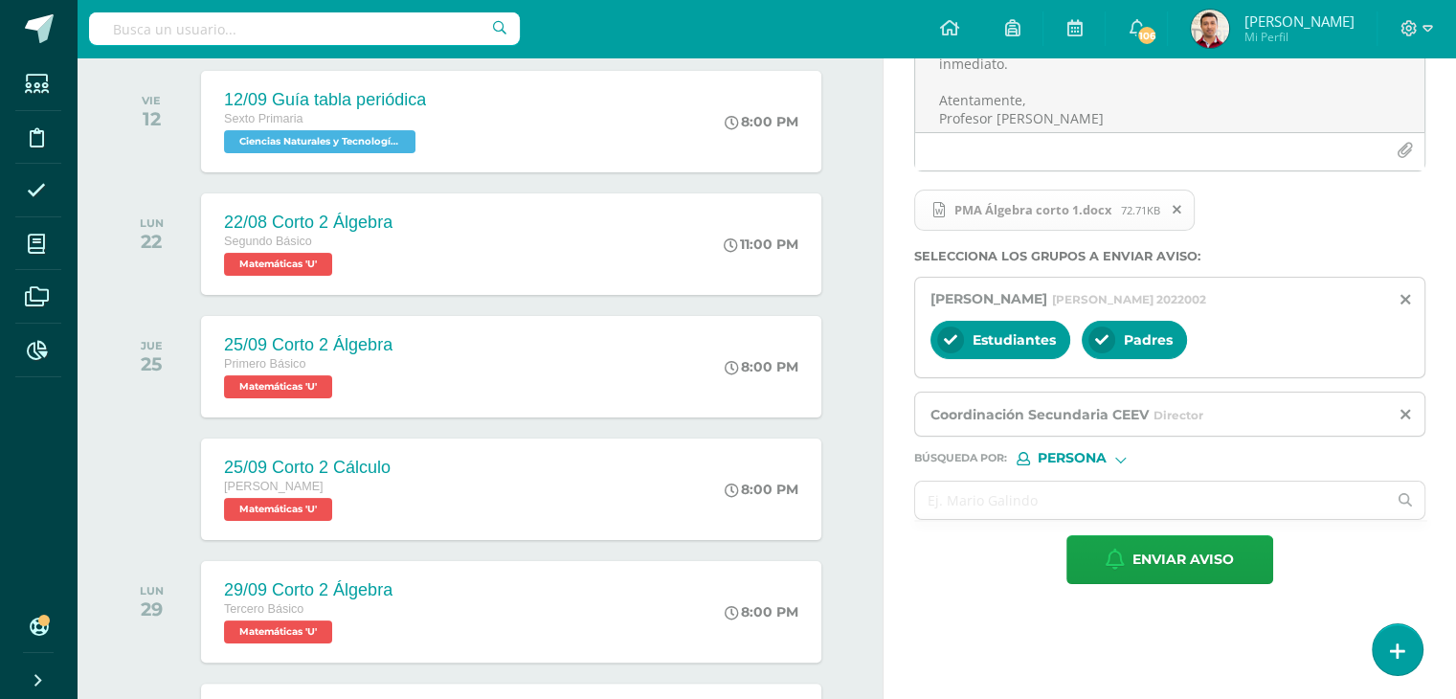
scroll to position [317, 0]
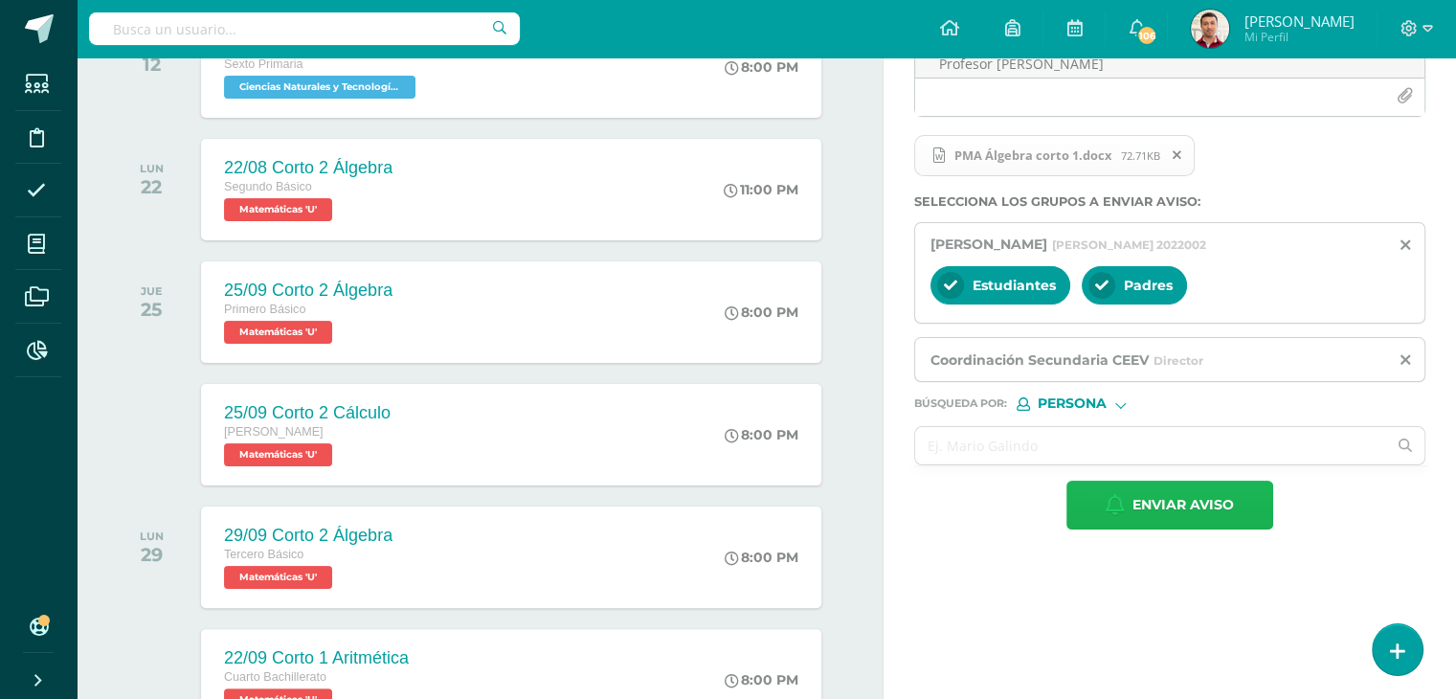
click at [1158, 514] on span "Enviar aviso" at bounding box center [1182, 505] width 101 height 47
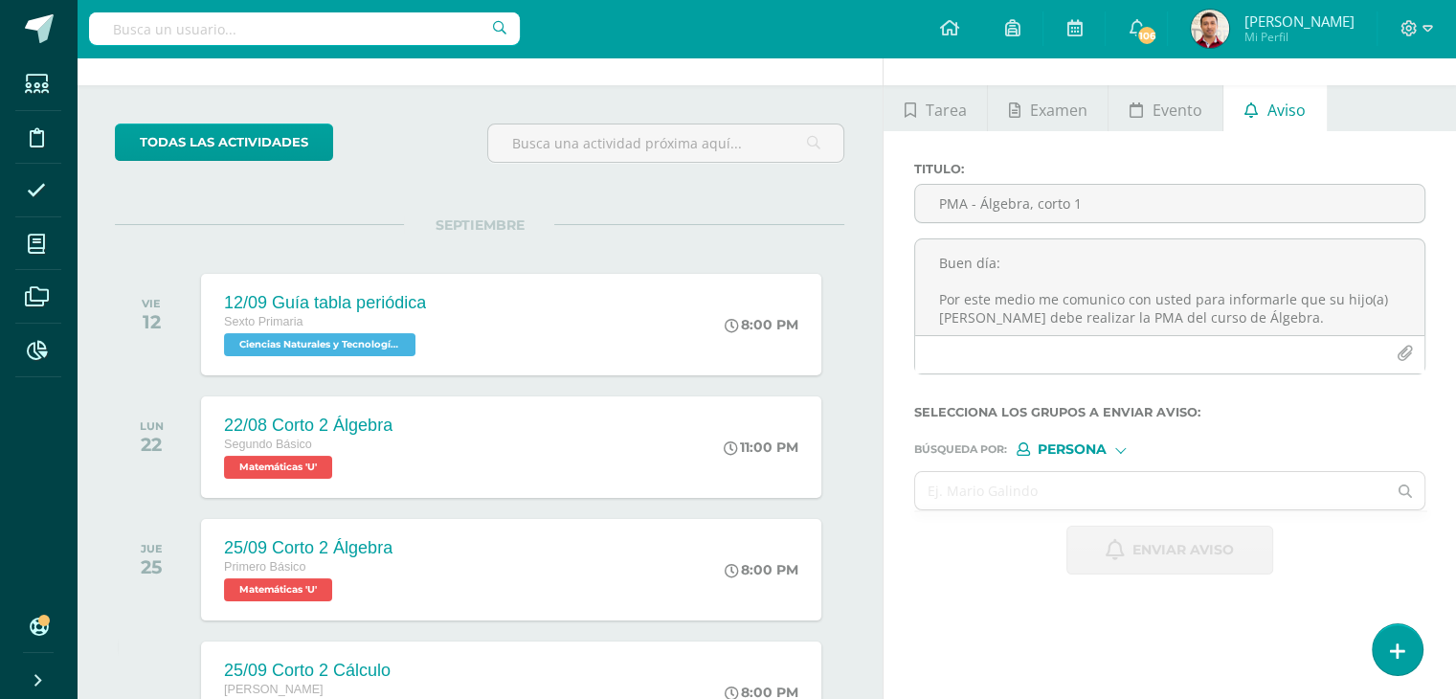
scroll to position [0, 0]
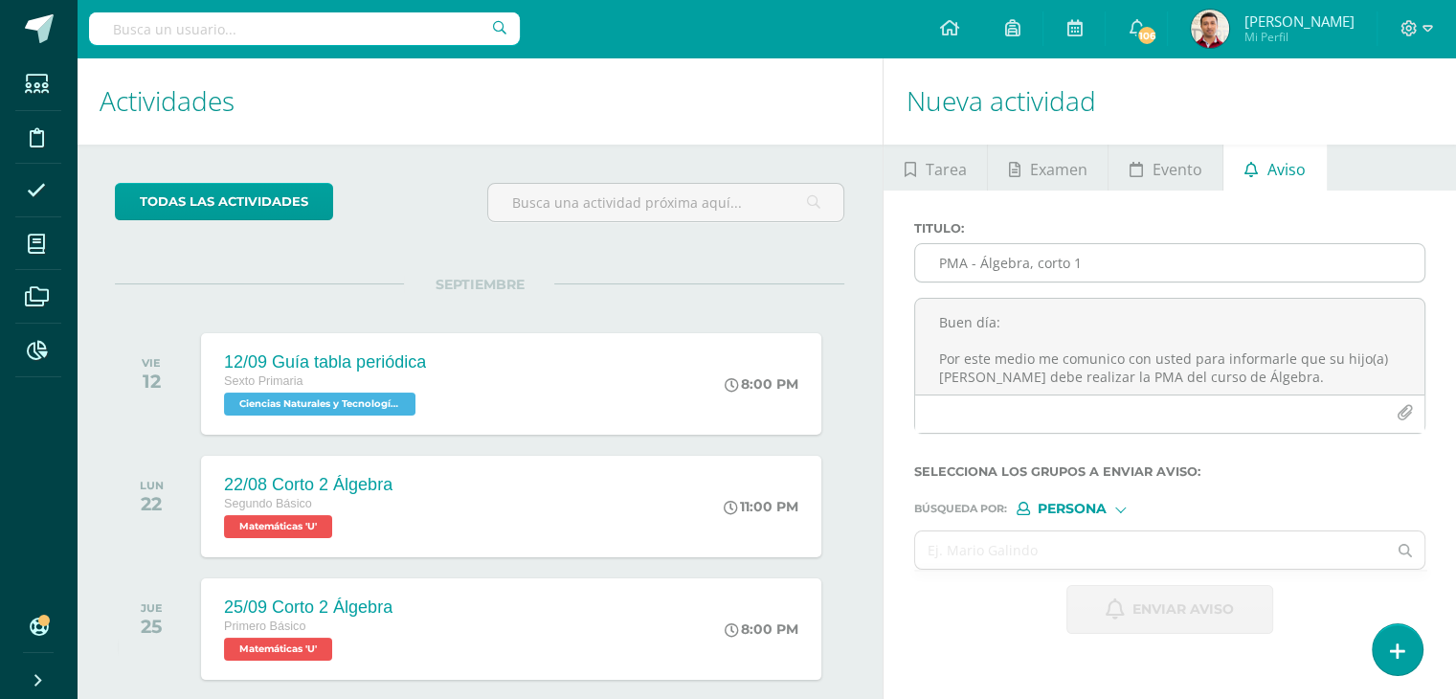
click at [986, 254] on input "PMA - Álgebra, corto 1" at bounding box center [1169, 262] width 509 height 37
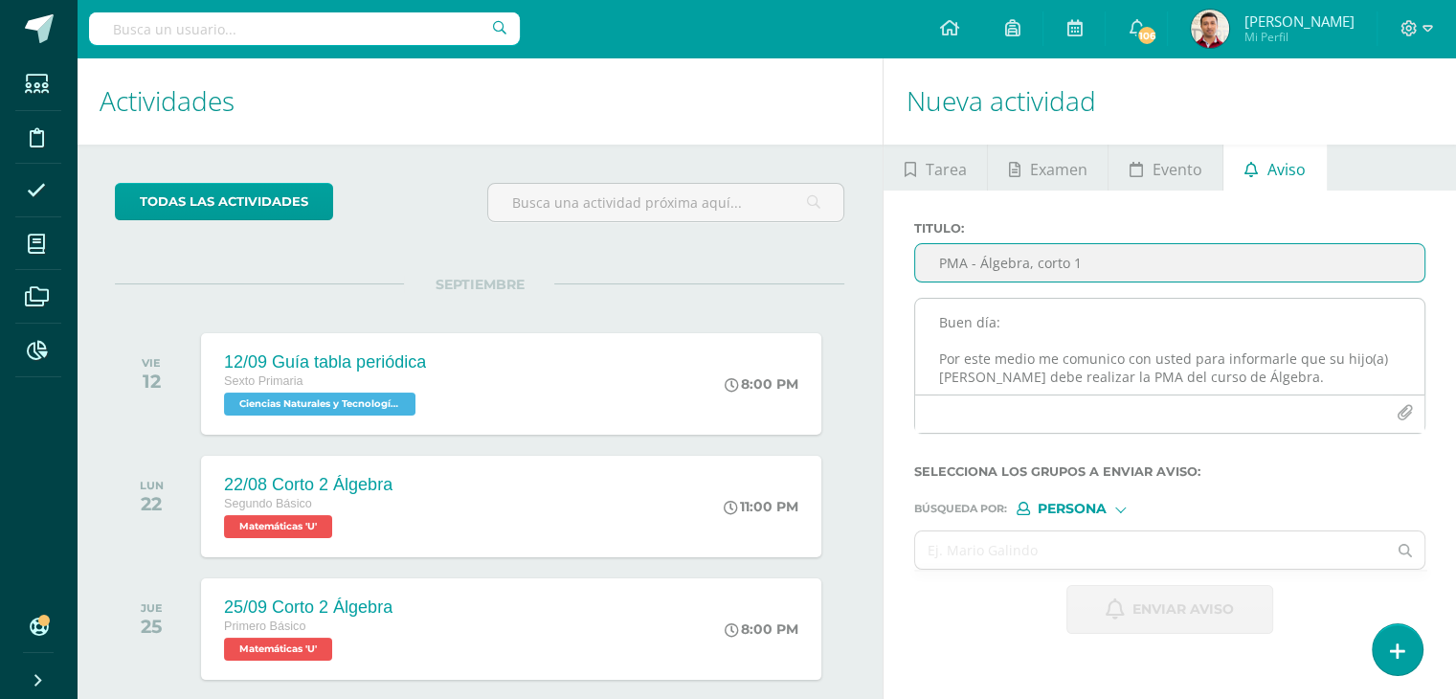
type input "PMA - Álgebra, corto 1"
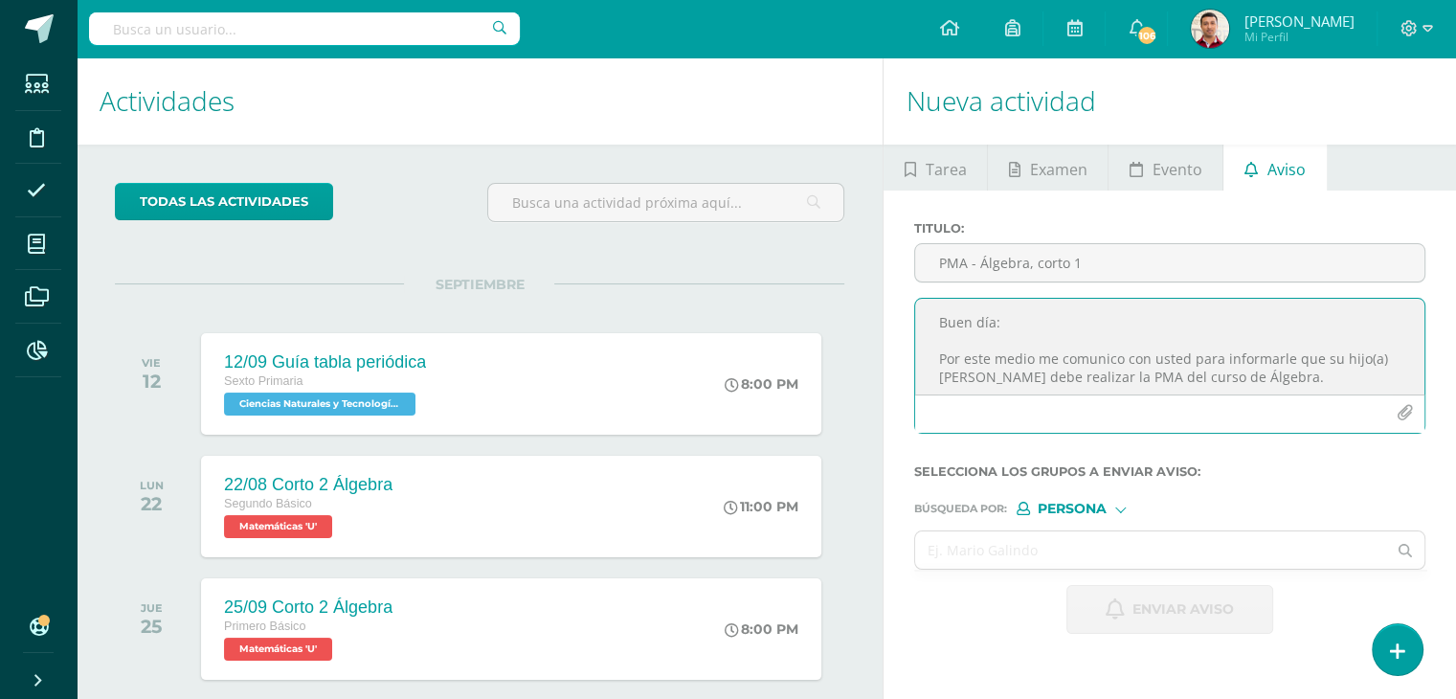
click at [1003, 329] on textarea "Buen día: Por este medio me comunico con usted para informarle que su hijo(a) F…" at bounding box center [1169, 347] width 509 height 96
paste textarea "Buen día. Por este medio me comunico con usted para informarle que su hijo(a) […"
click at [932, 366] on textarea "Buen día. Por este medio me comunico con usted para informarle que su hijo(a) […" at bounding box center [1169, 347] width 509 height 96
click at [1245, 359] on textarea "Buen día. Por este medio me comunico con usted para informarle que su hijo(a) G…" at bounding box center [1169, 347] width 509 height 96
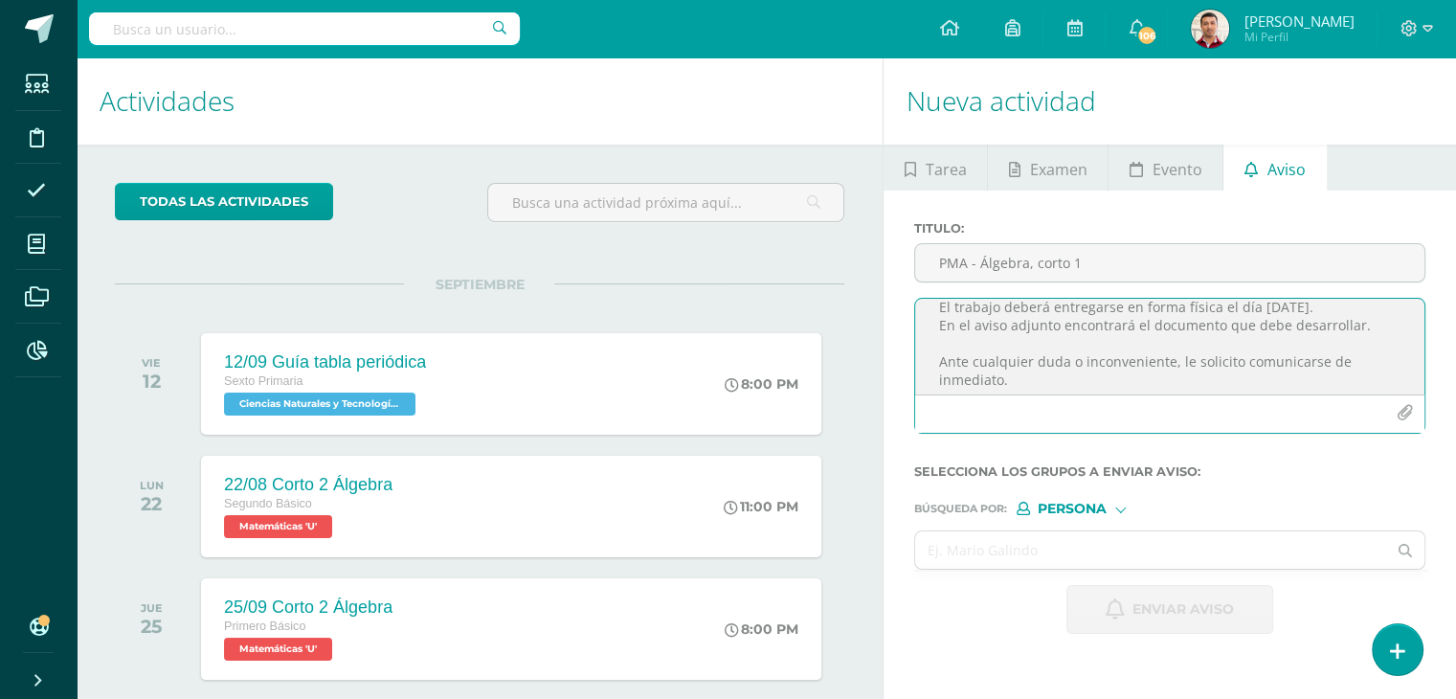
click at [1035, 326] on textarea "Buen día. Por este medio me comunico con usted para informarle que su hijo(a) G…" at bounding box center [1169, 347] width 509 height 96
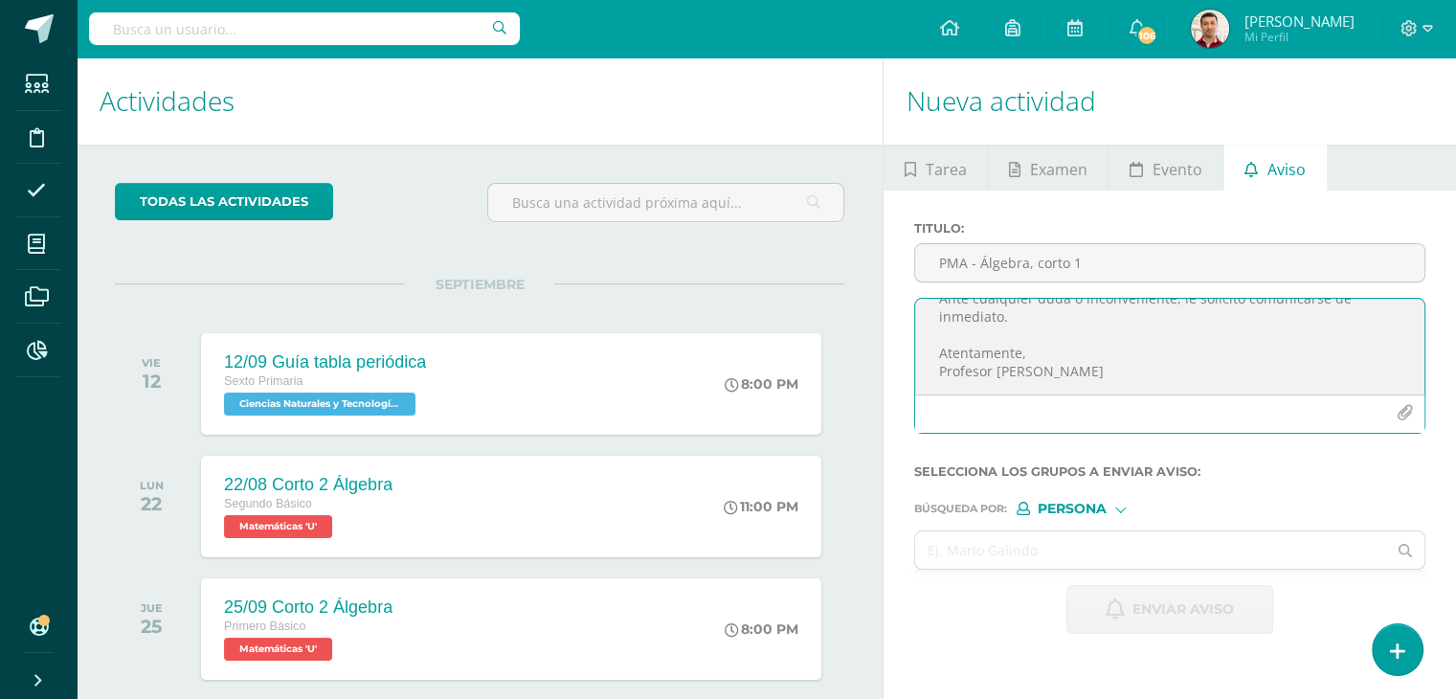
type textarea "Buen día. Por este medio me comunico con usted para informarle que su hijo(a) G…"
click at [1404, 414] on icon "button" at bounding box center [1405, 413] width 16 height 16
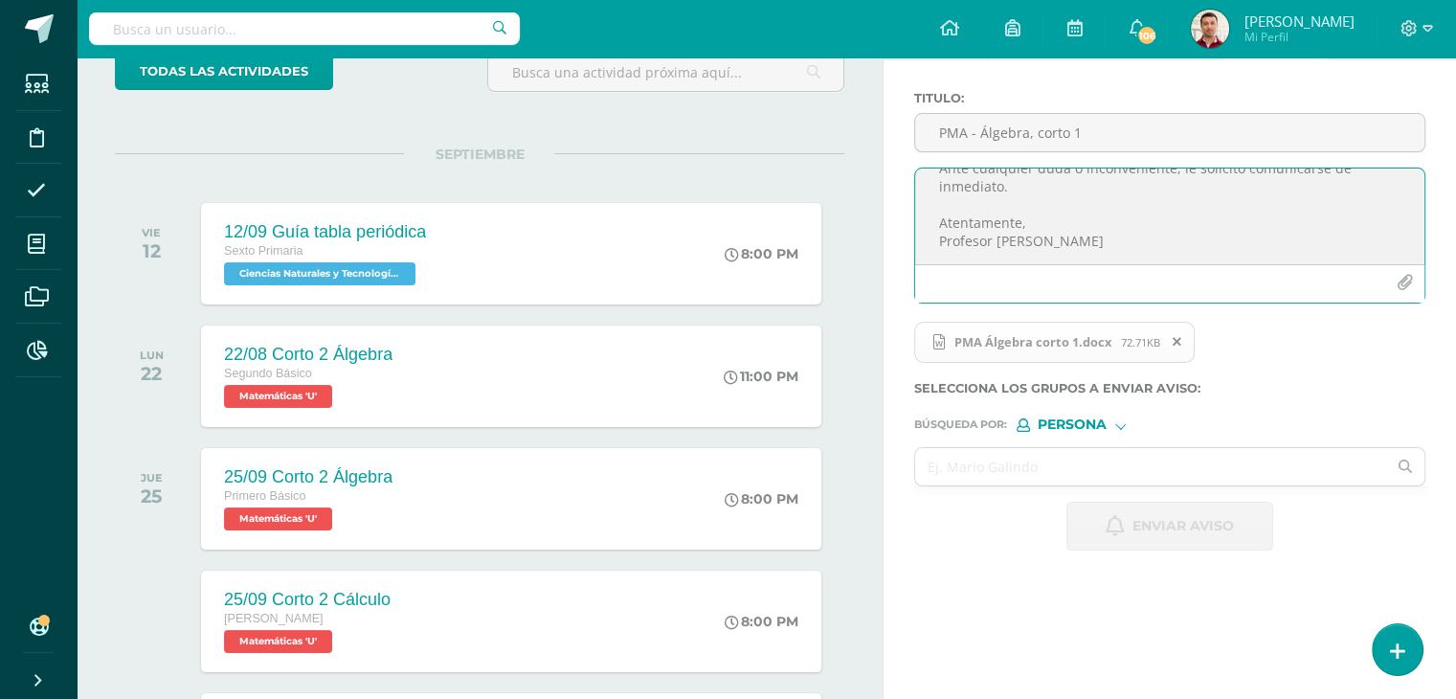
scroll to position [134, 0]
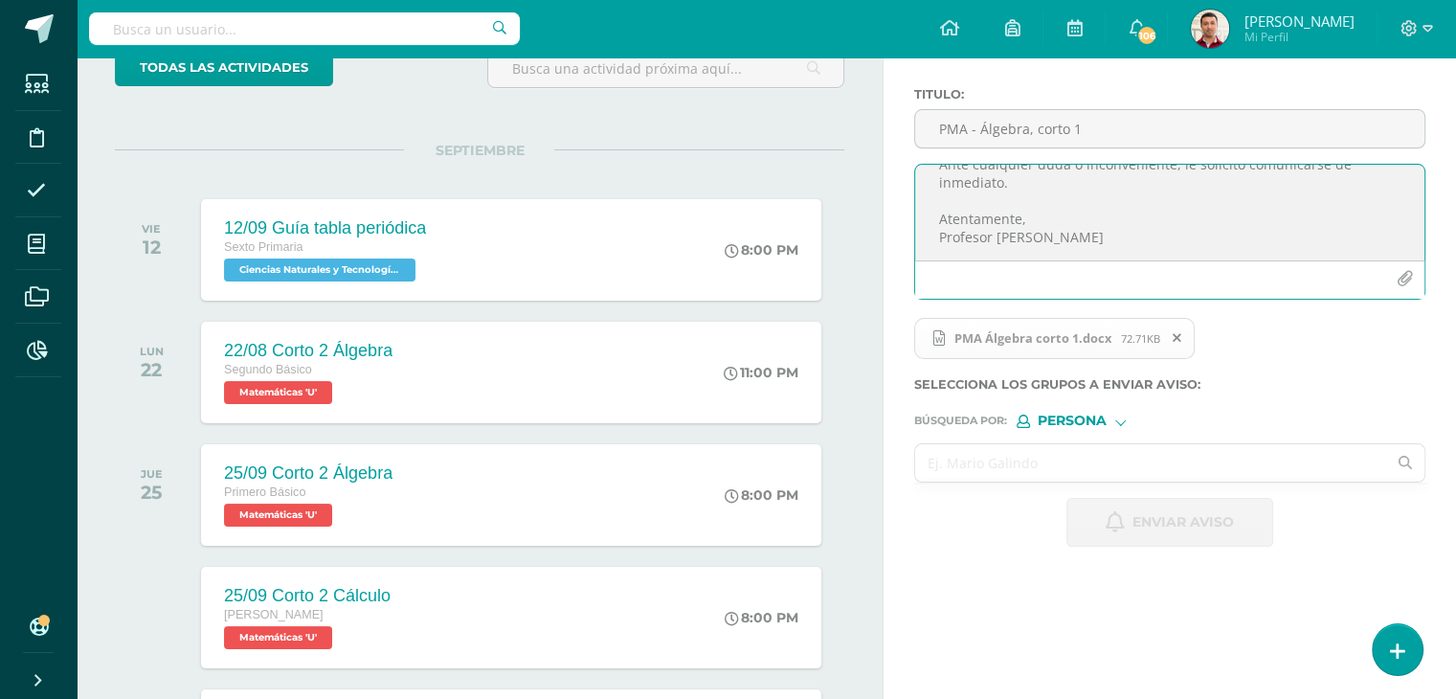
click at [975, 455] on input "text" at bounding box center [1150, 462] width 471 height 37
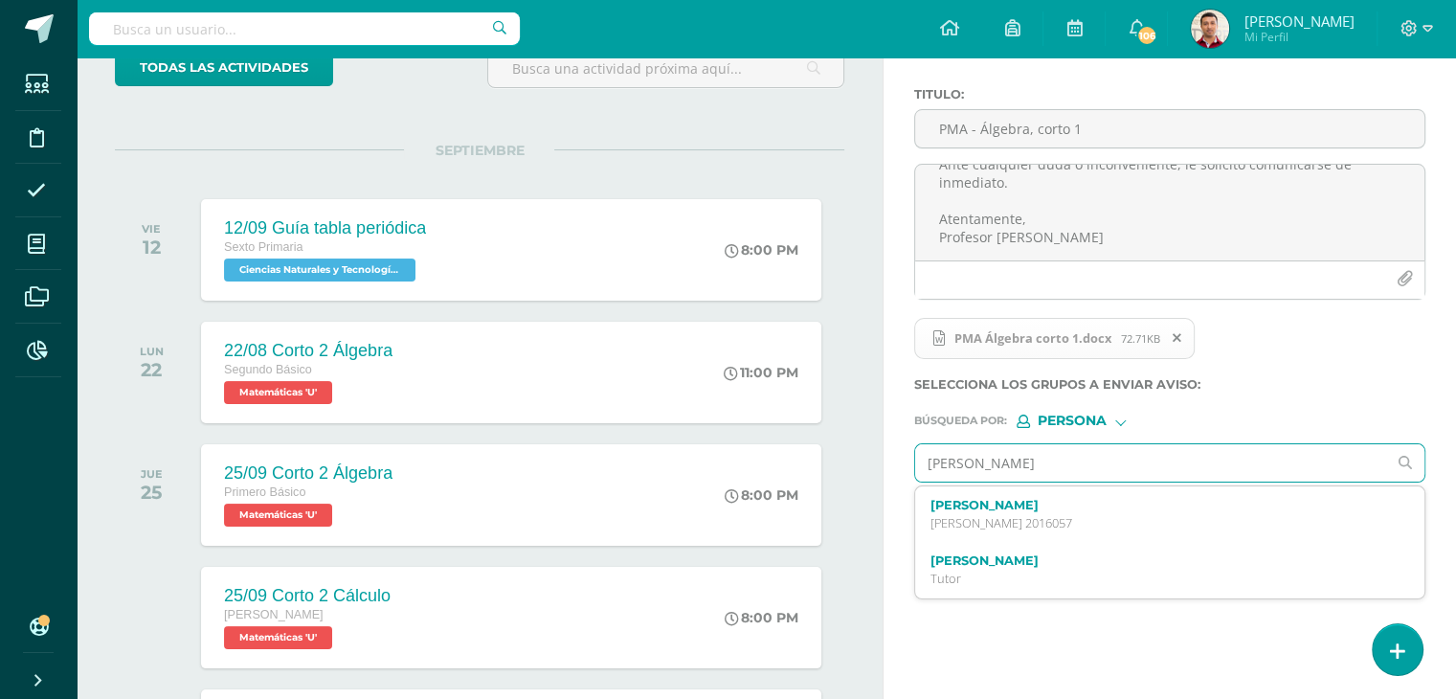
type input "BRavo giovan"
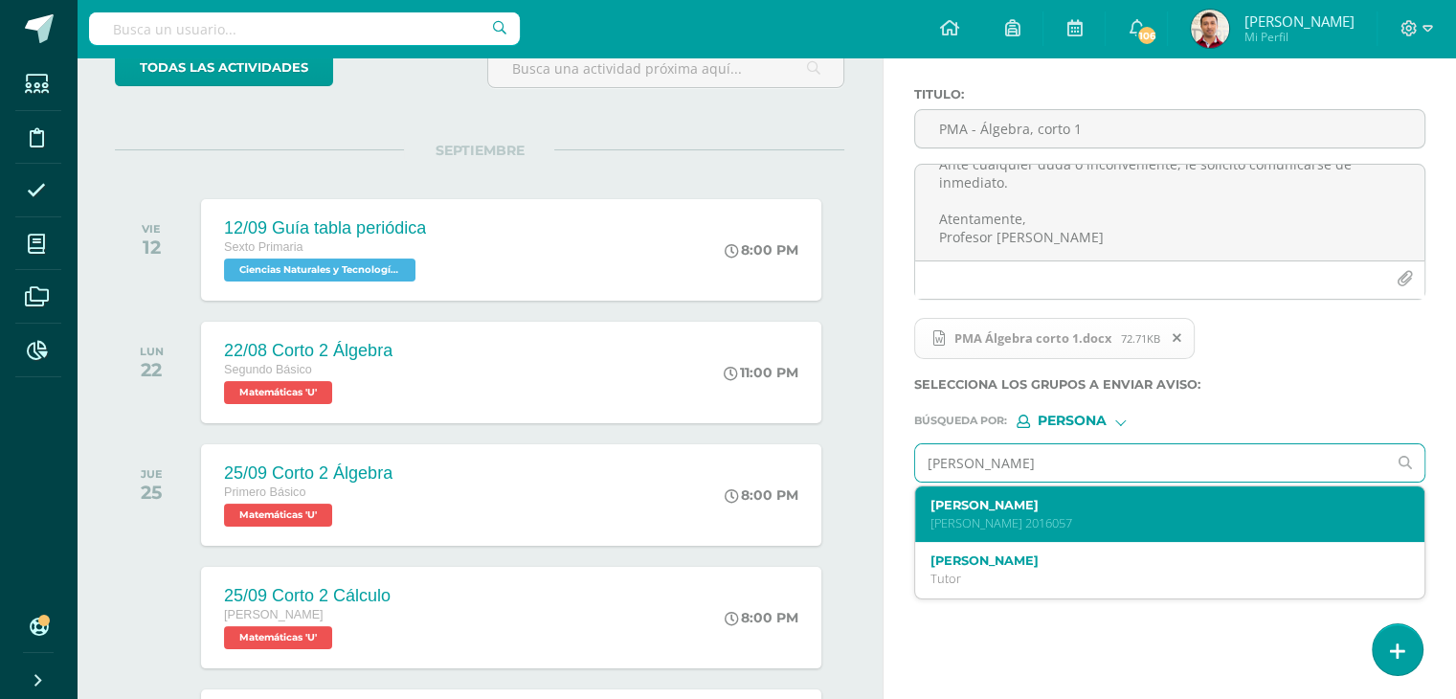
click at [965, 507] on label "Giovanni Bravo Morante" at bounding box center [1159, 505] width 459 height 14
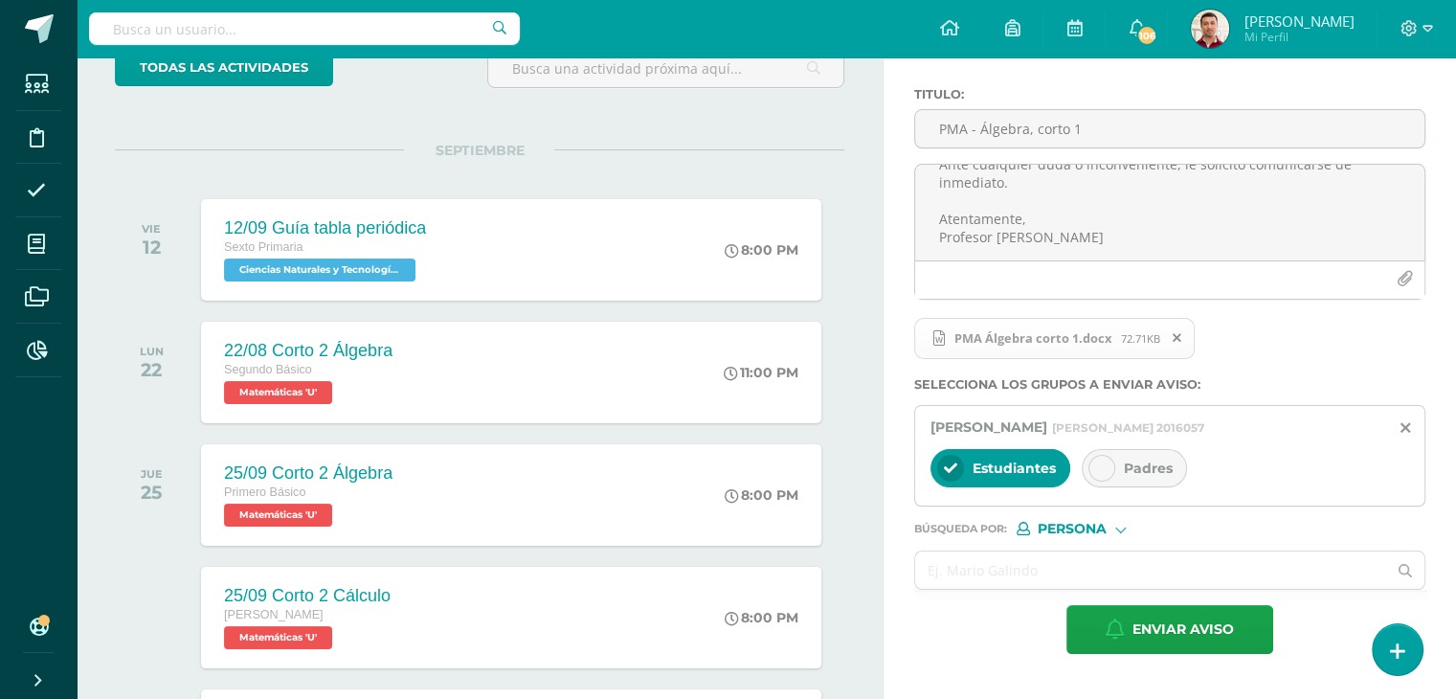
click at [1108, 468] on div at bounding box center [1101, 468] width 27 height 27
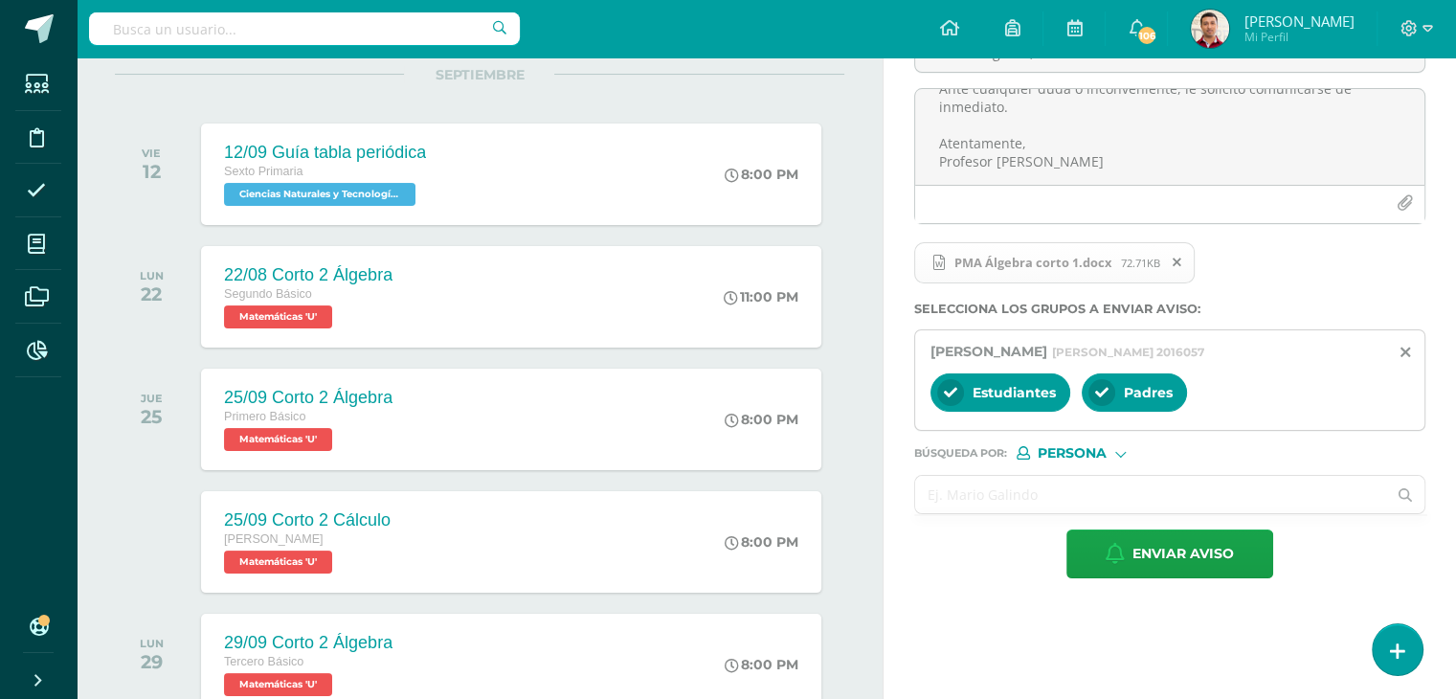
click at [998, 499] on input "text" at bounding box center [1150, 494] width 471 height 37
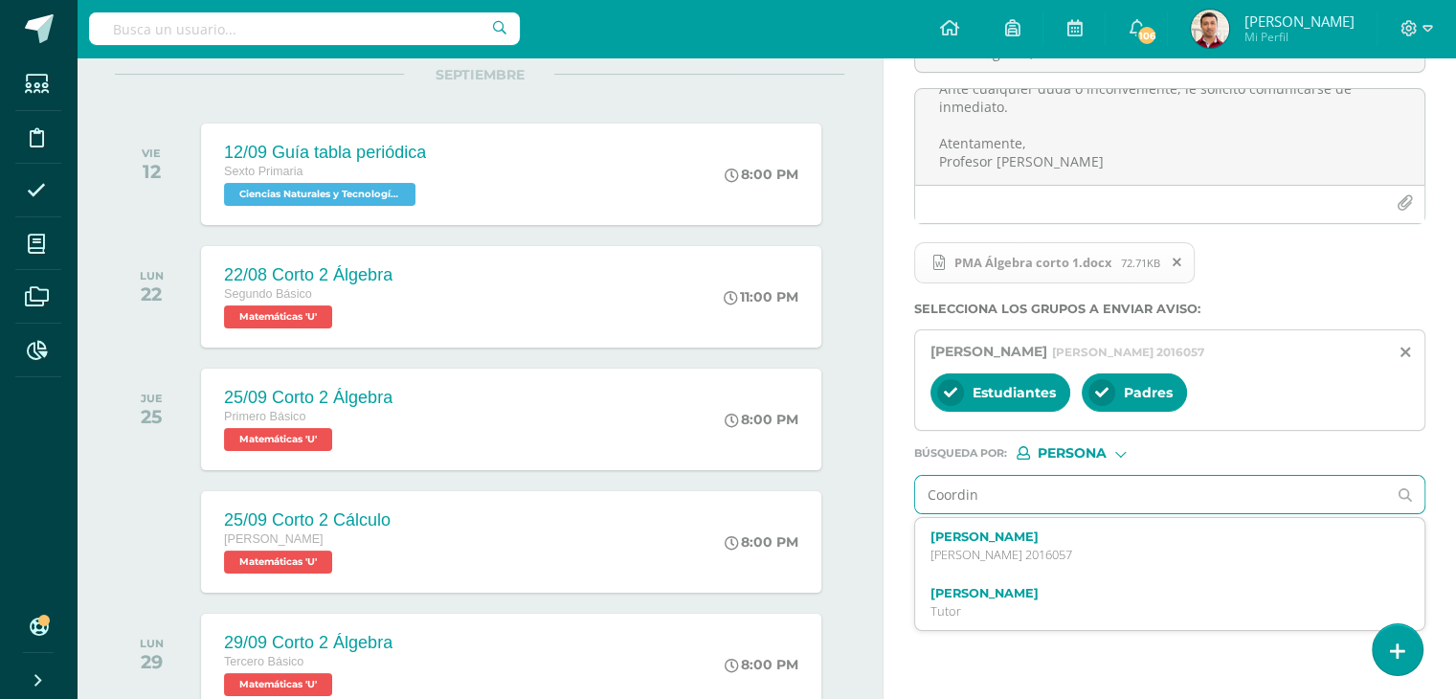
type input "Coordina"
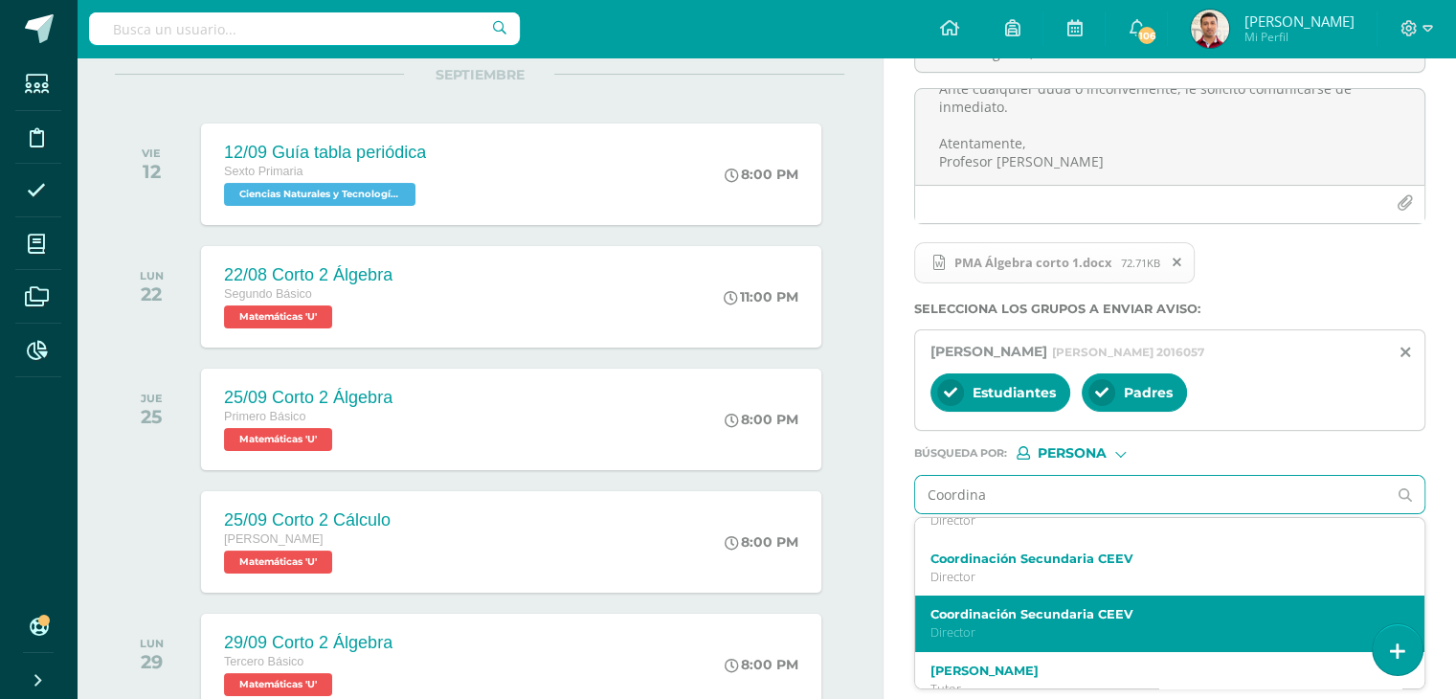
scroll to position [0, 0]
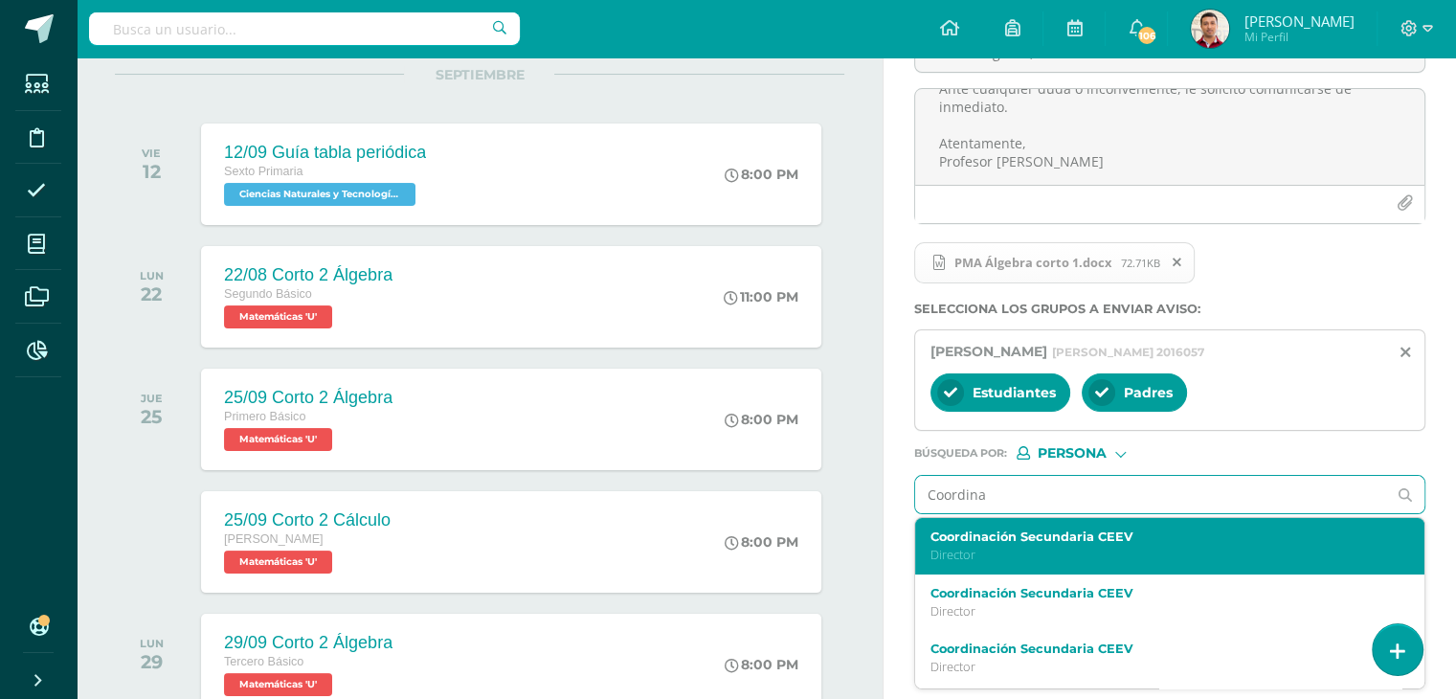
click at [1021, 543] on div "Coordinación Secundaria CEEV Director" at bounding box center [1159, 546] width 459 height 34
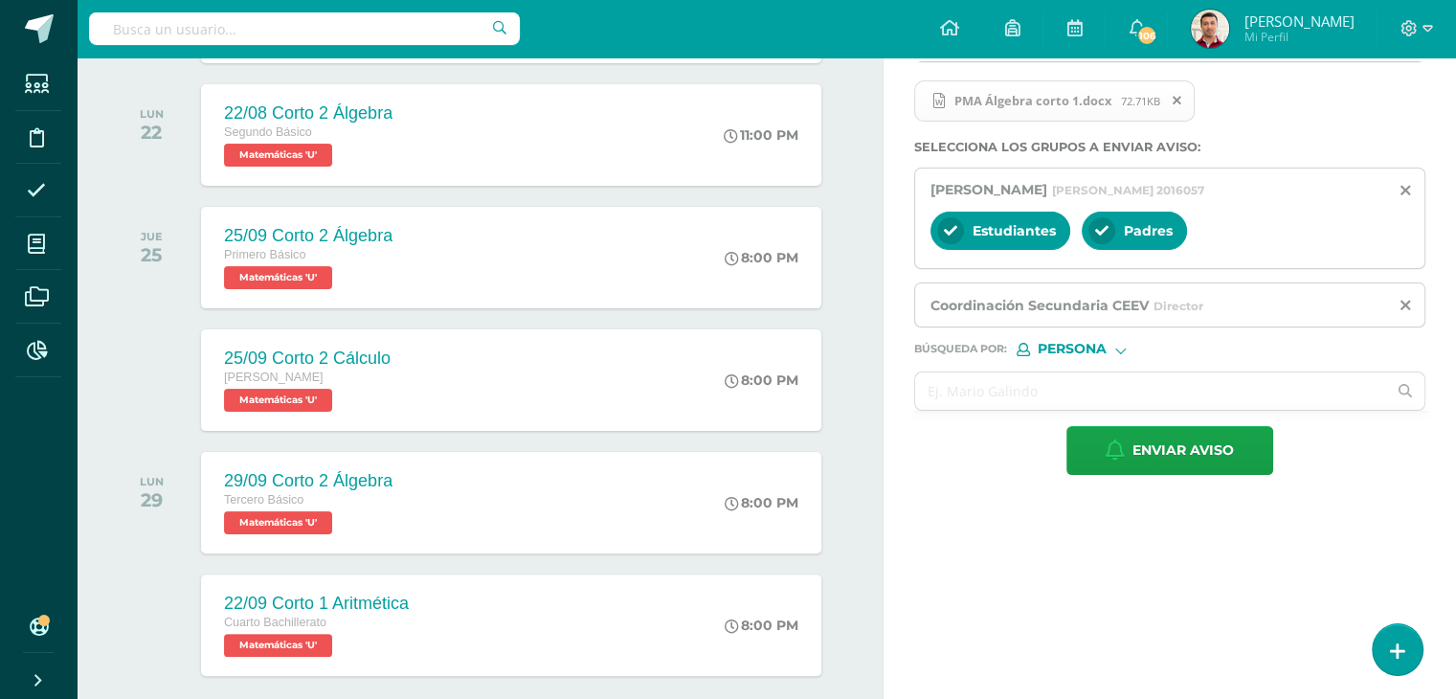
scroll to position [374, 0]
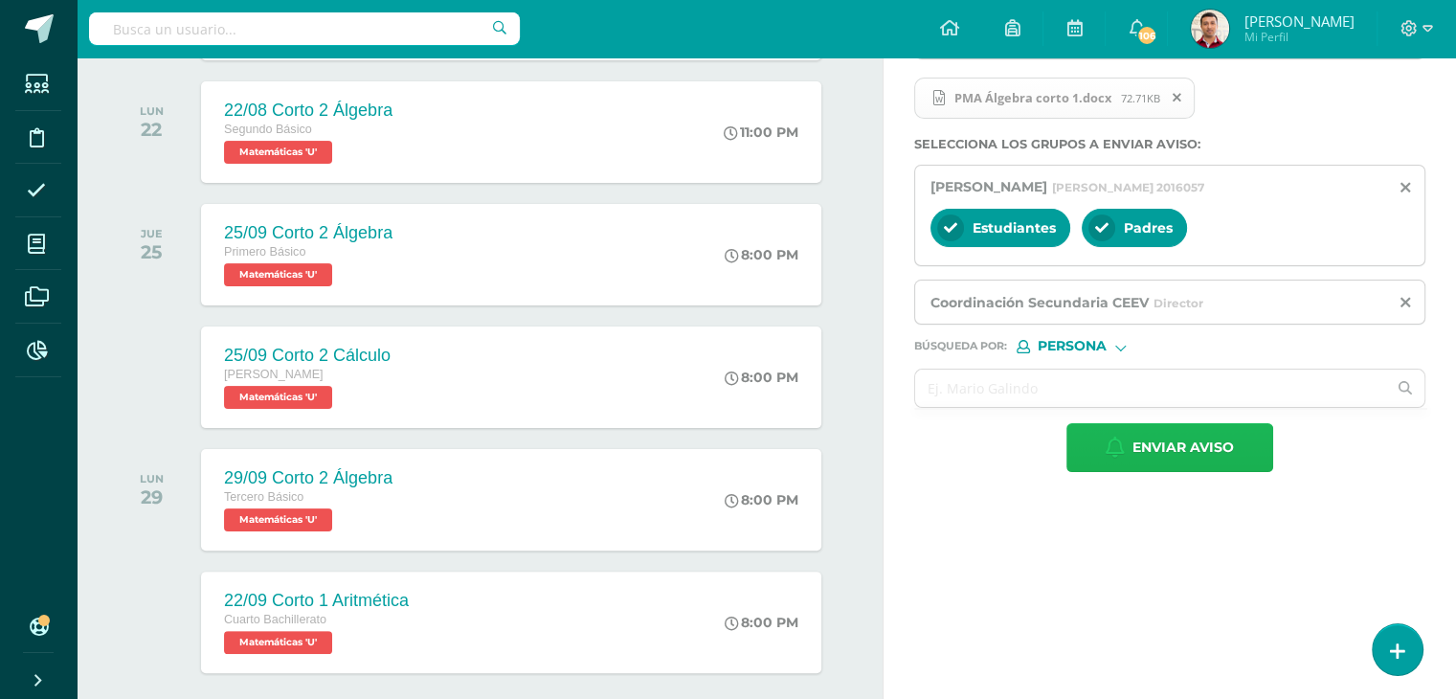
click at [1199, 460] on span "Enviar aviso" at bounding box center [1182, 447] width 101 height 47
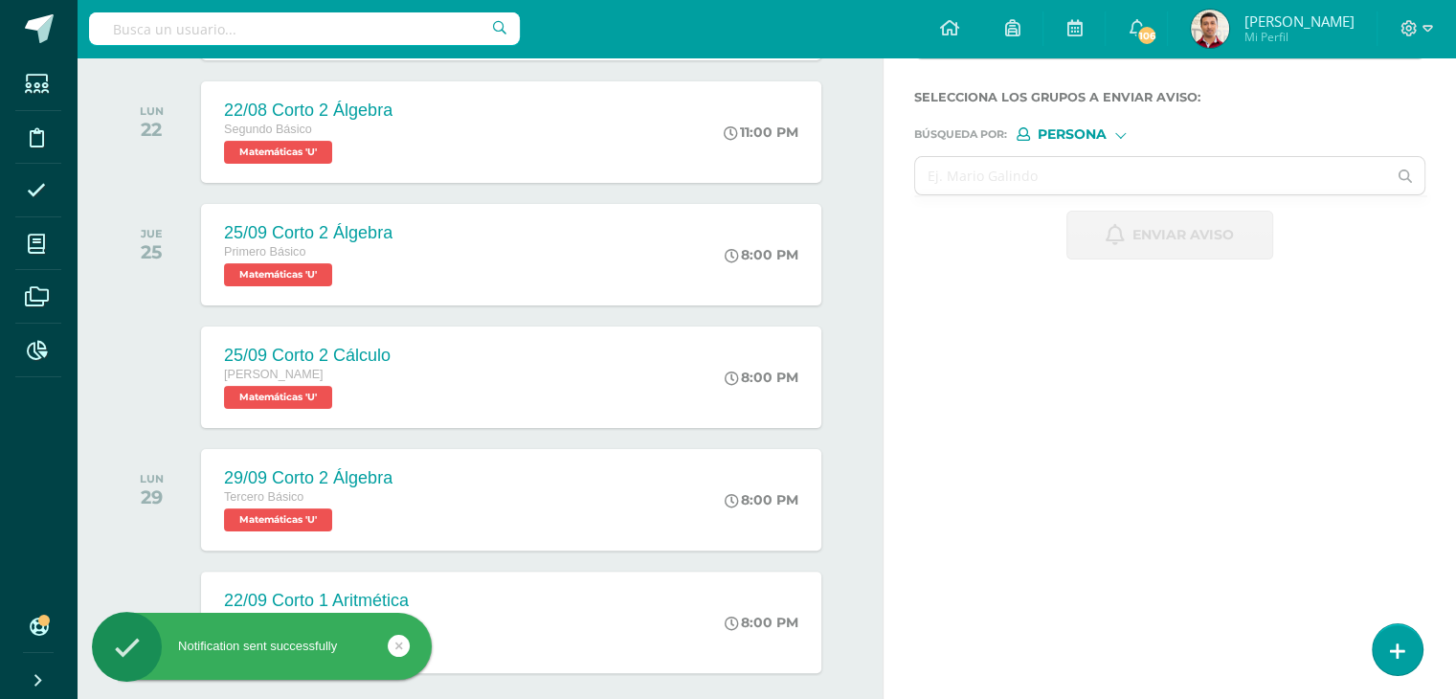
scroll to position [0, 0]
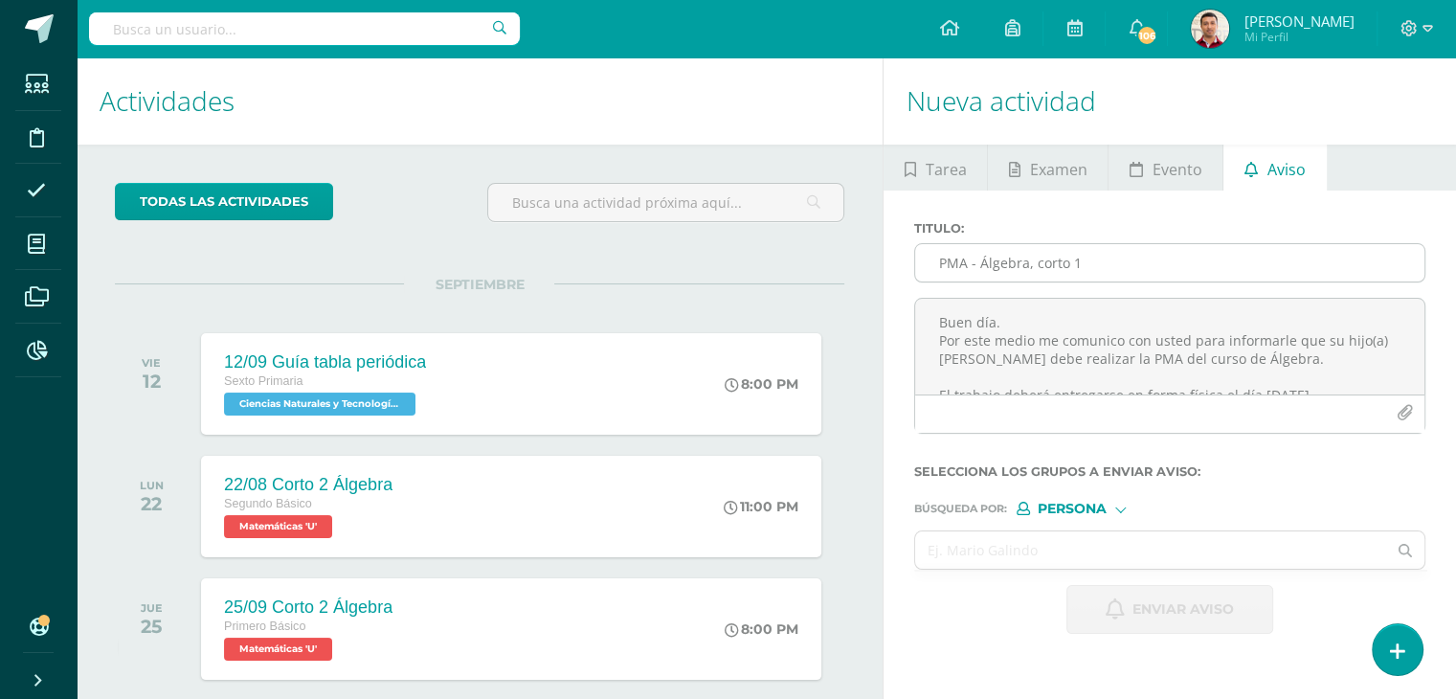
click at [961, 269] on input "PMA - Álgebra, corto 1" at bounding box center [1169, 262] width 509 height 37
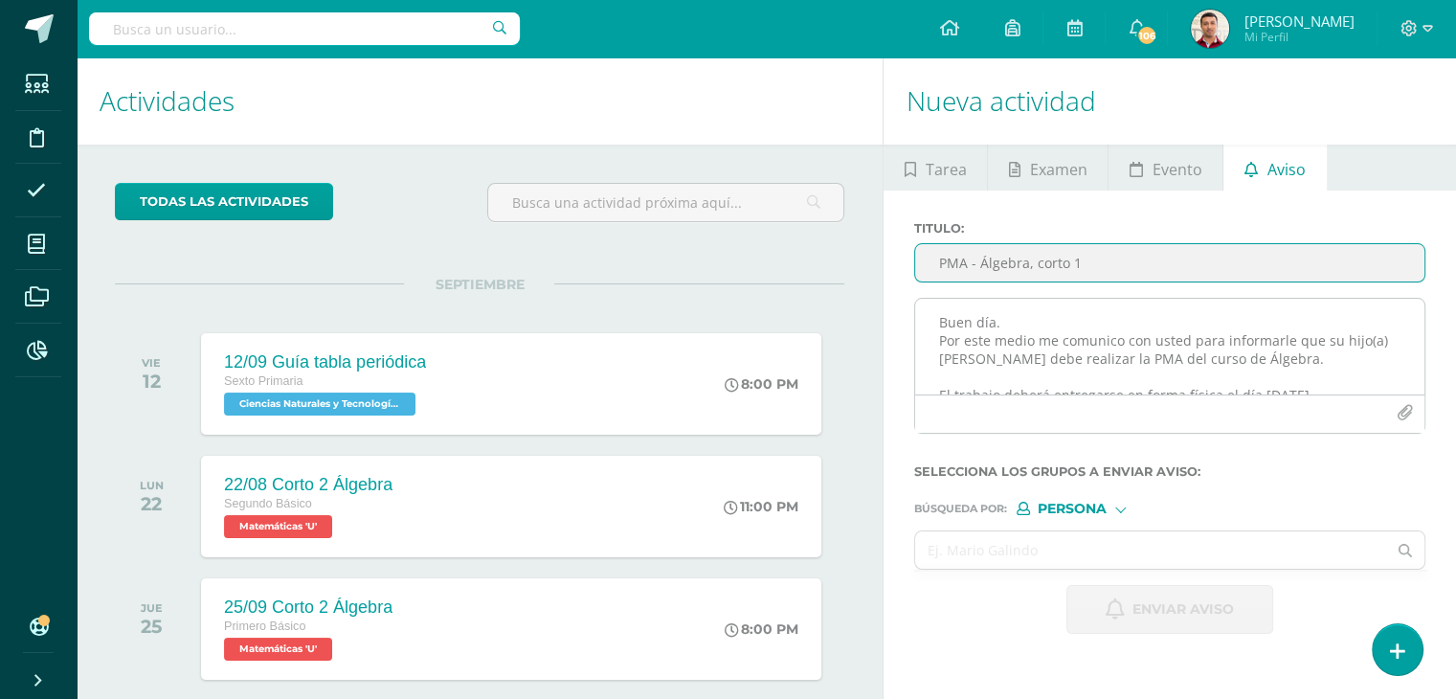
type input "PMA - Álgebra, corto 1"
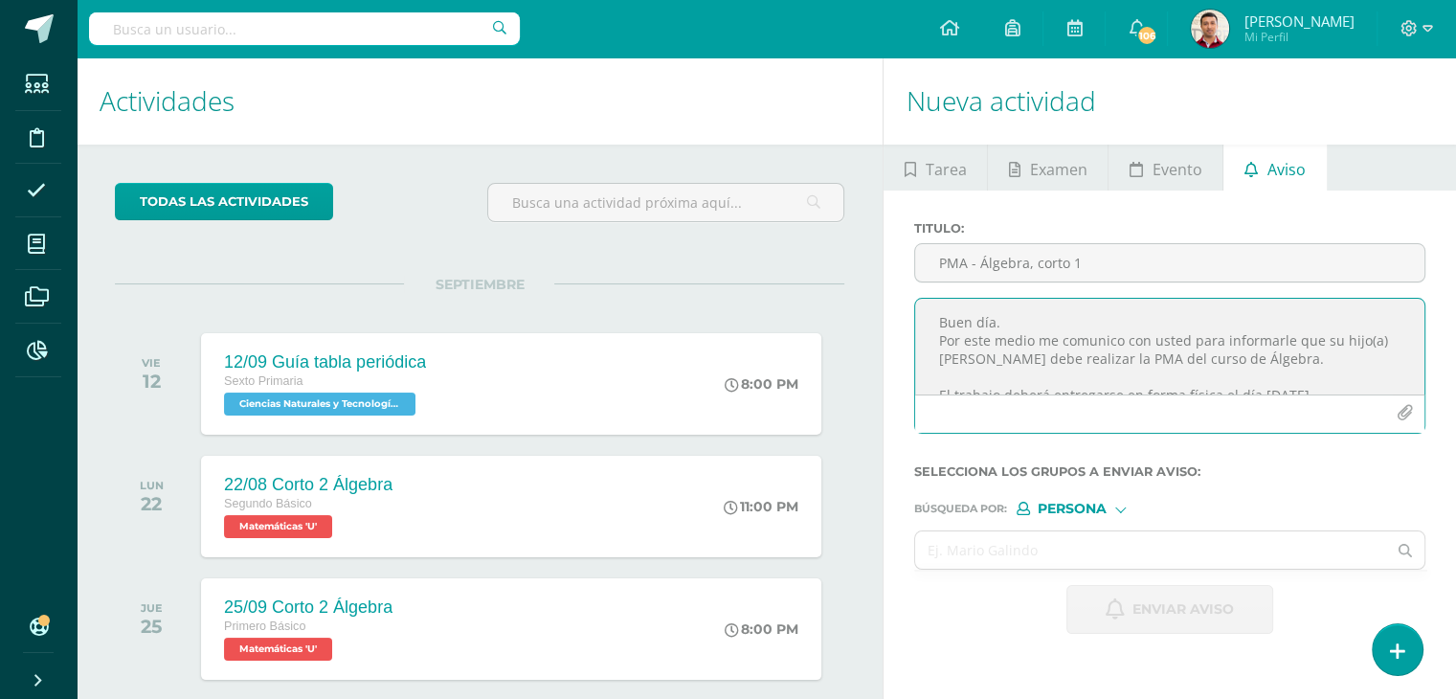
click at [944, 330] on textarea "Buen día. Por este medio me comunico con usted para informarle que su hijo(a) G…" at bounding box center [1169, 347] width 509 height 96
paste textarea "Buen día. Por este medio me comunico con usted para informarle que su hijo(a) […"
click at [1004, 316] on textarea "Buen día. Por este medio me comunico con usted para informarle que su hijo(a) […" at bounding box center [1169, 347] width 509 height 96
click at [933, 372] on textarea "Buen día: Por este medio me comunico con usted para informarle que su hijo(a) […" at bounding box center [1169, 347] width 509 height 96
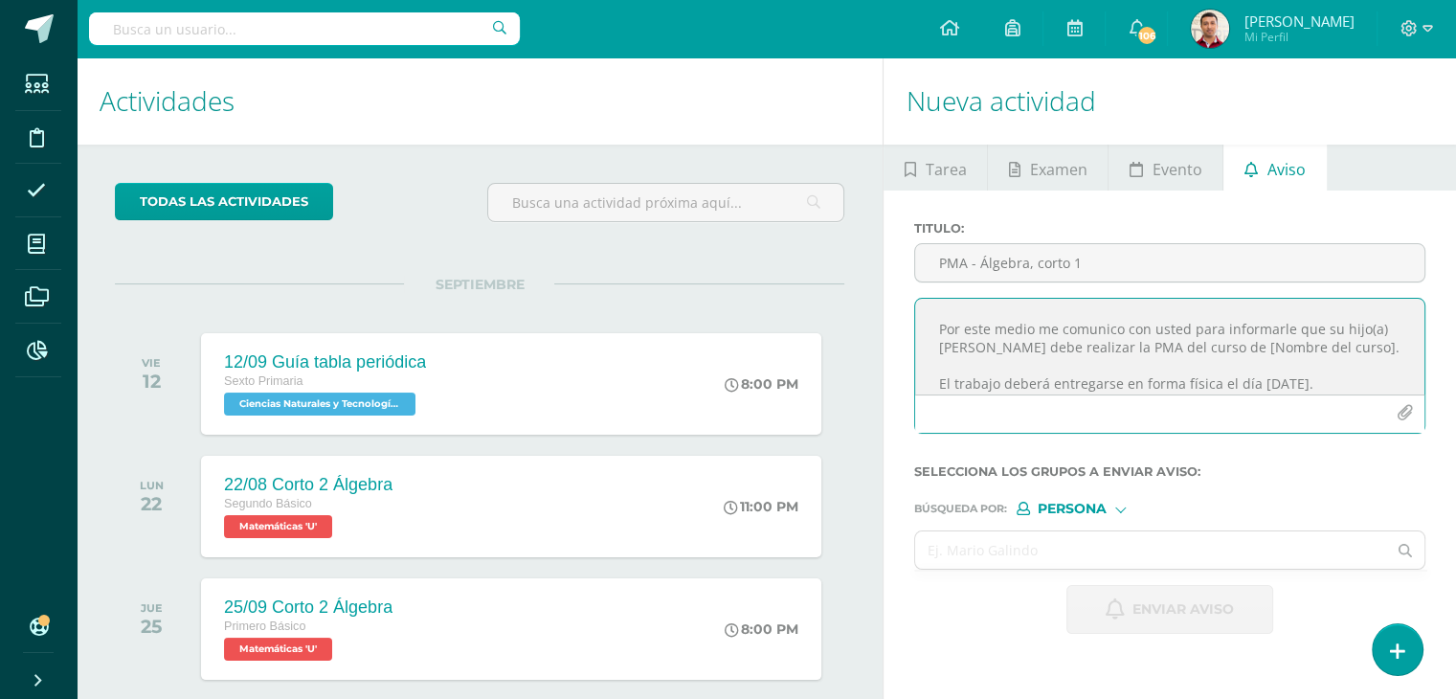
click at [1218, 347] on textarea "Buen día: Por este medio me comunico con usted para informarle que su hijo(a) A…" at bounding box center [1169, 347] width 509 height 96
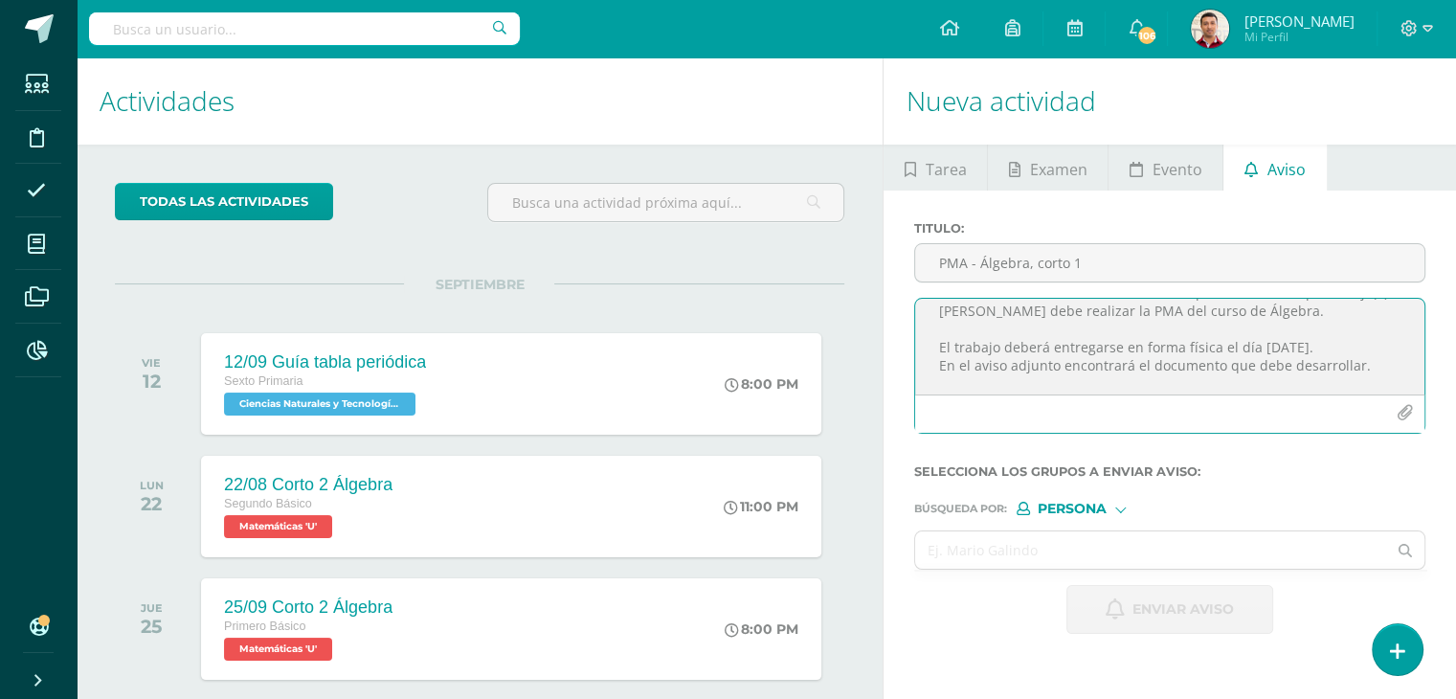
scroll to position [84, 0]
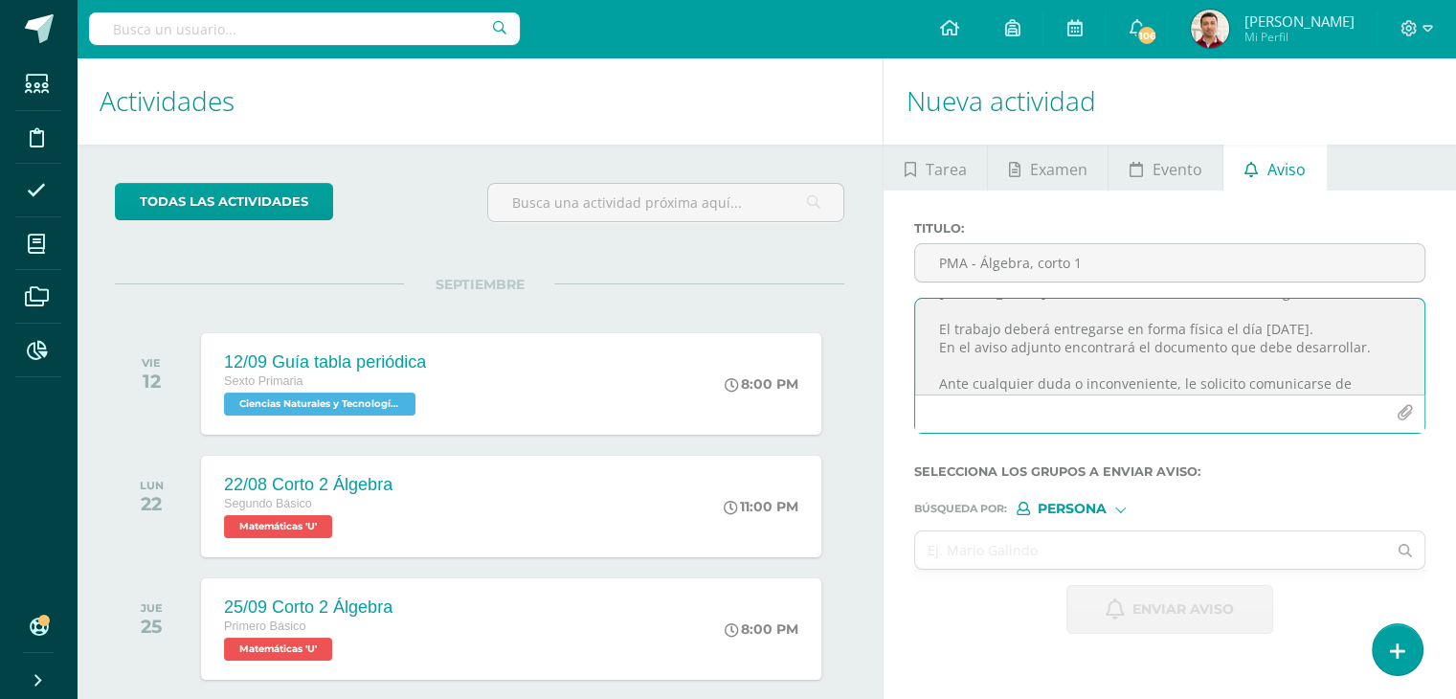
click at [1025, 340] on textarea "Buen día: Por este medio me comunico con usted para informarle que su hijo(a) A…" at bounding box center [1169, 347] width 509 height 96
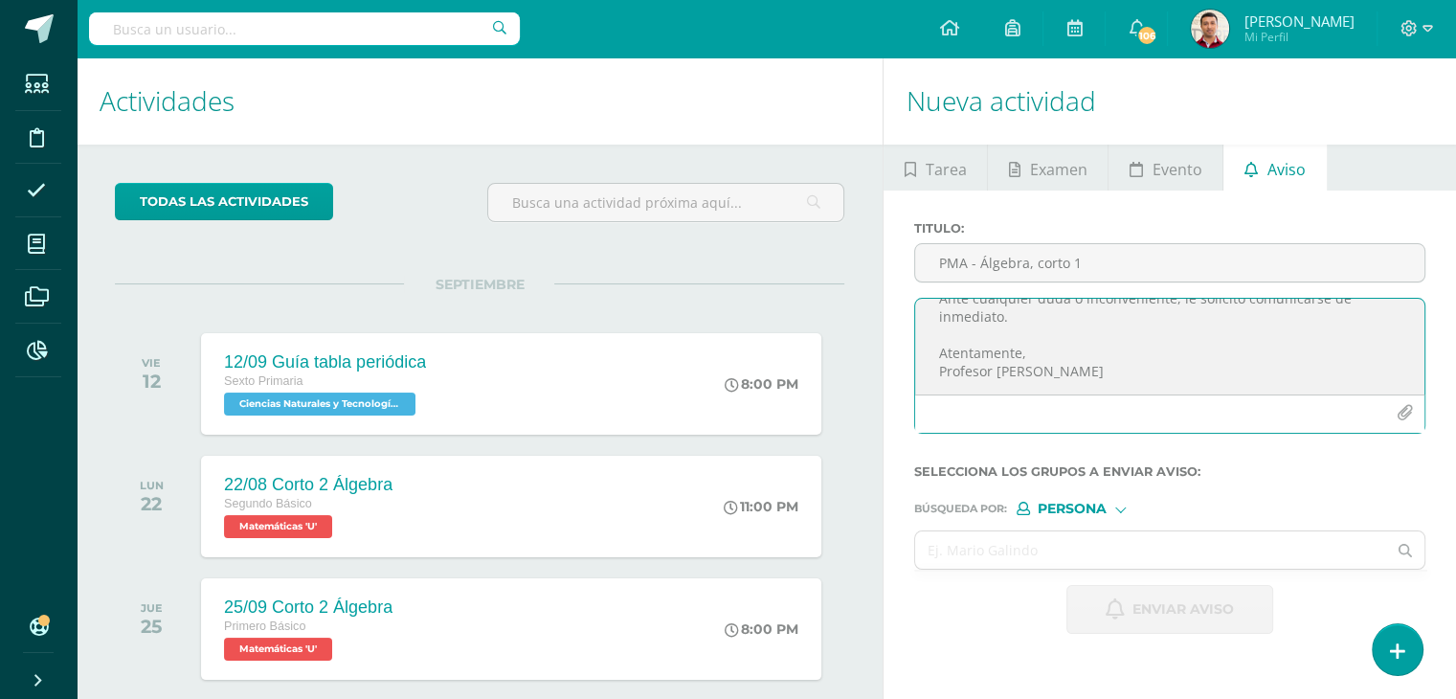
scroll to position [208, 0]
type textarea "Buen día: Por este medio me comunico con usted para informarle que su hijo(a) A…"
click at [973, 547] on input "text" at bounding box center [1150, 549] width 471 height 37
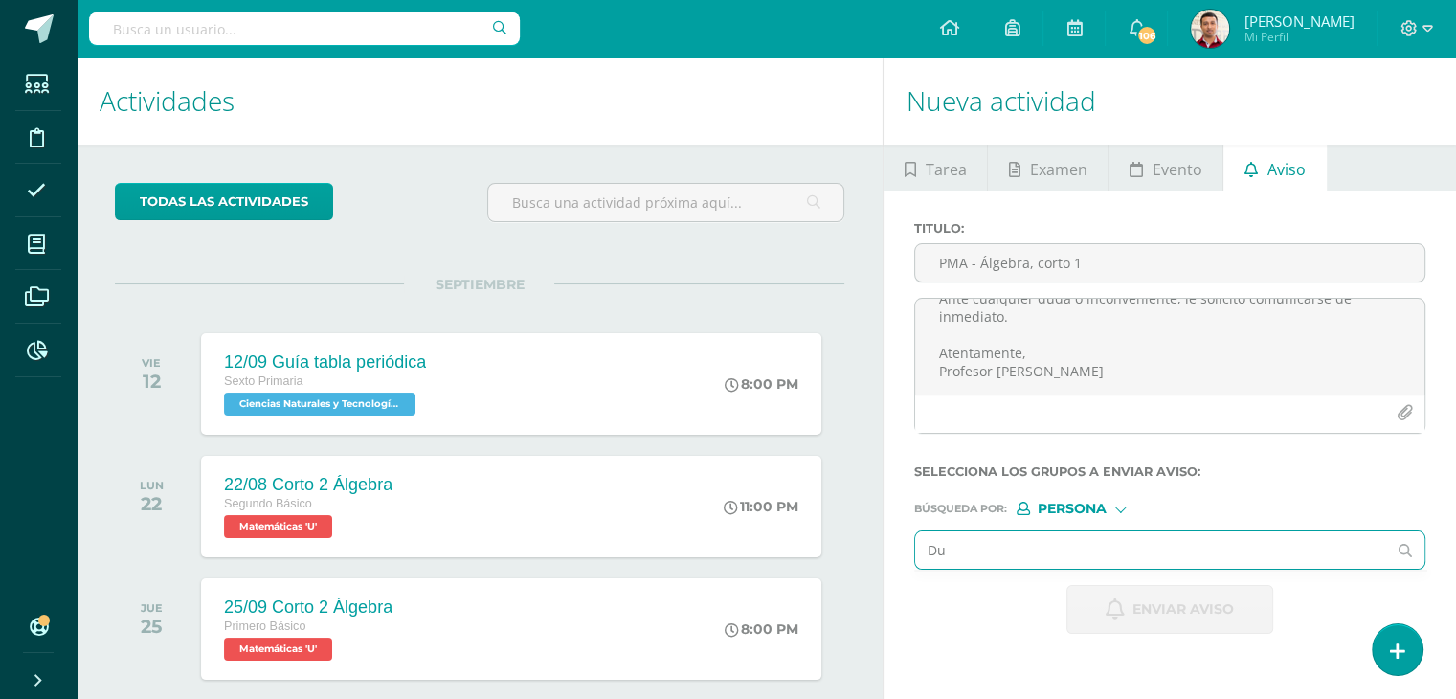
type input "Dub"
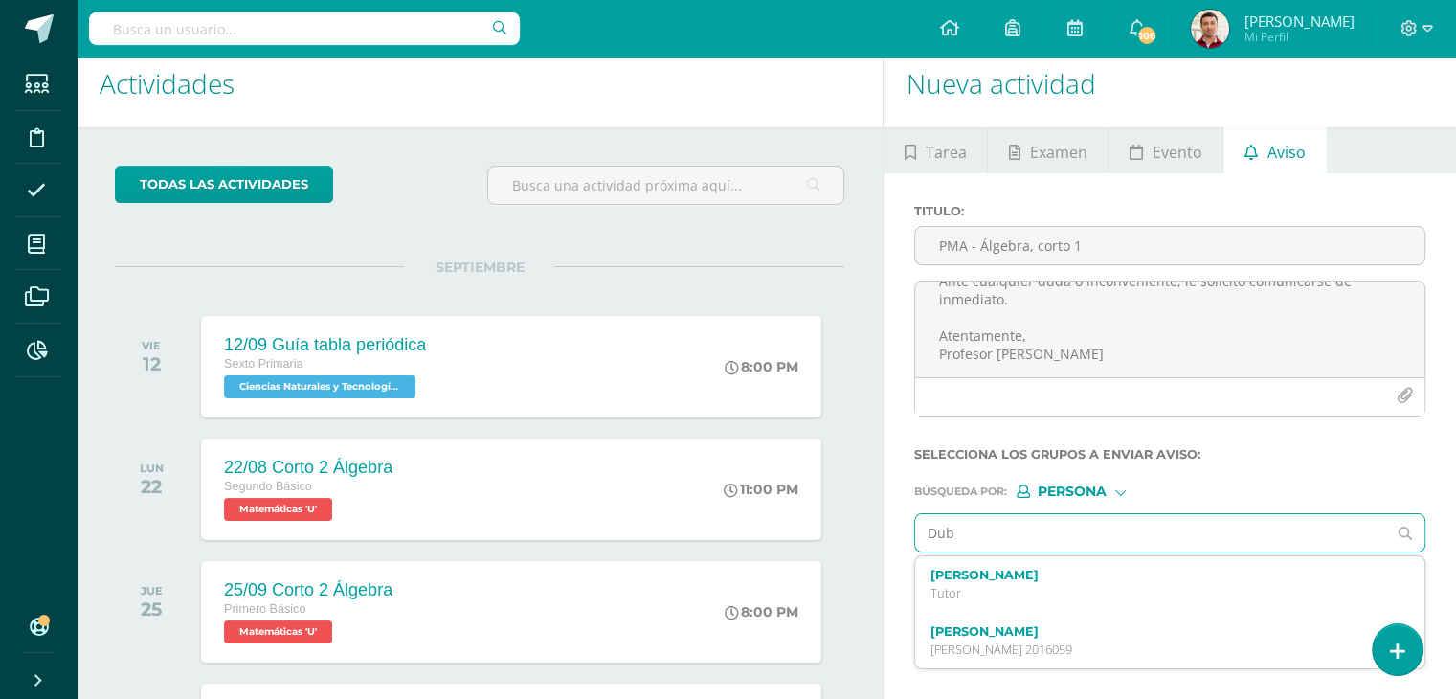
scroll to position [19, 0]
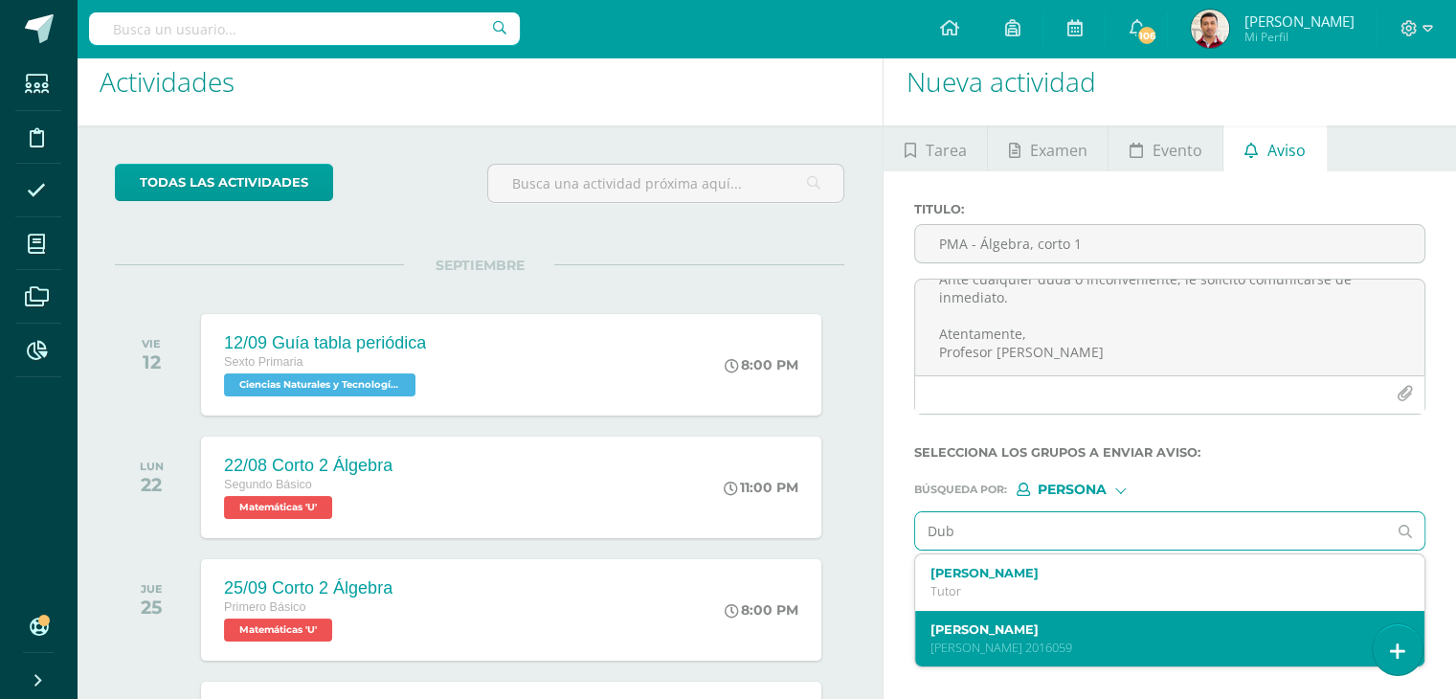
click at [988, 629] on label "Avi Josue David Dubón Fajardo" at bounding box center [1159, 629] width 459 height 14
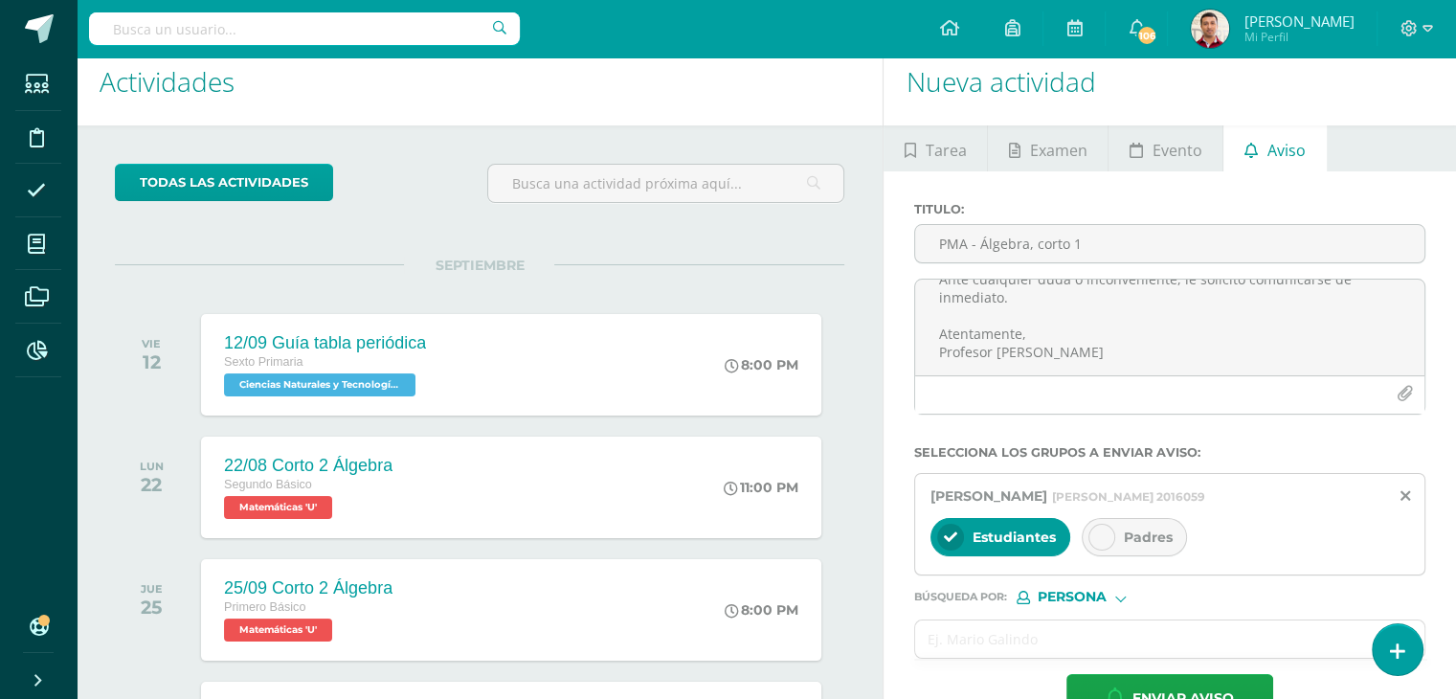
click at [1099, 531] on icon at bounding box center [1101, 536] width 13 height 13
click at [991, 643] on input "text" at bounding box center [1150, 638] width 471 height 37
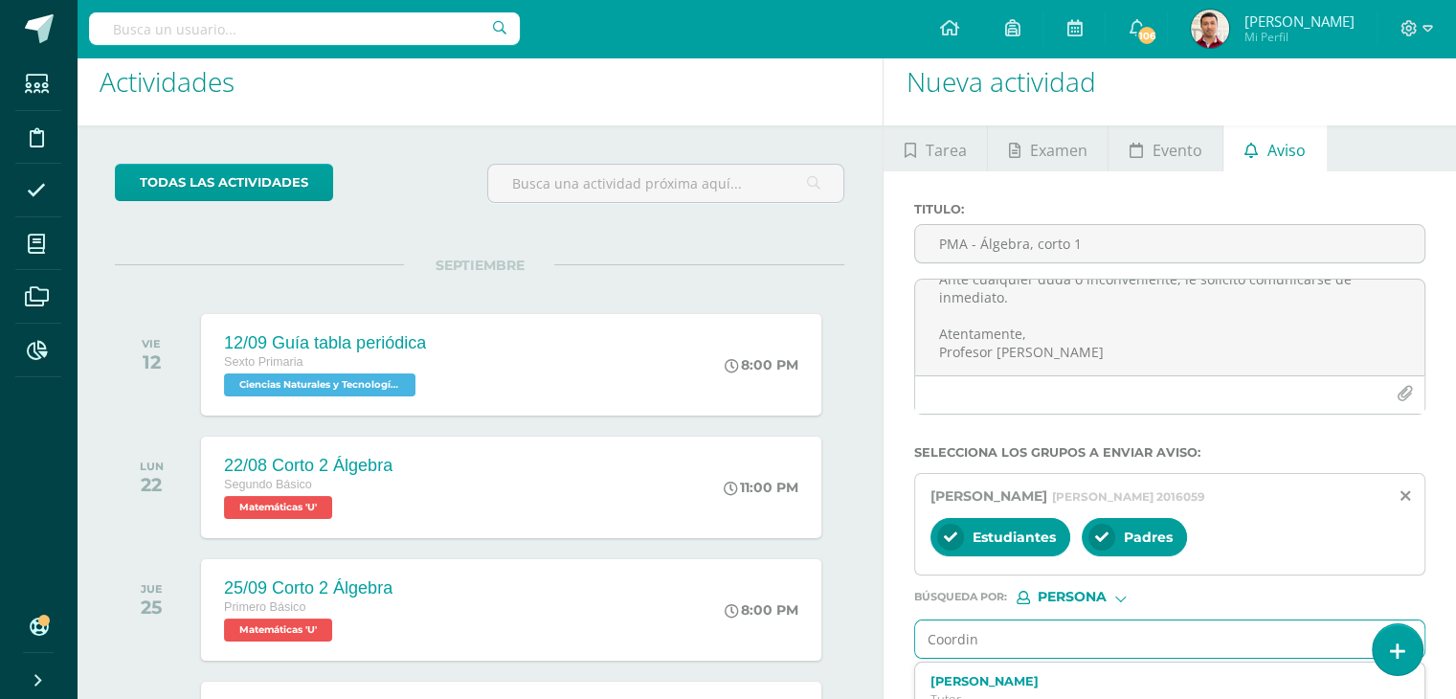
type input "Coordina"
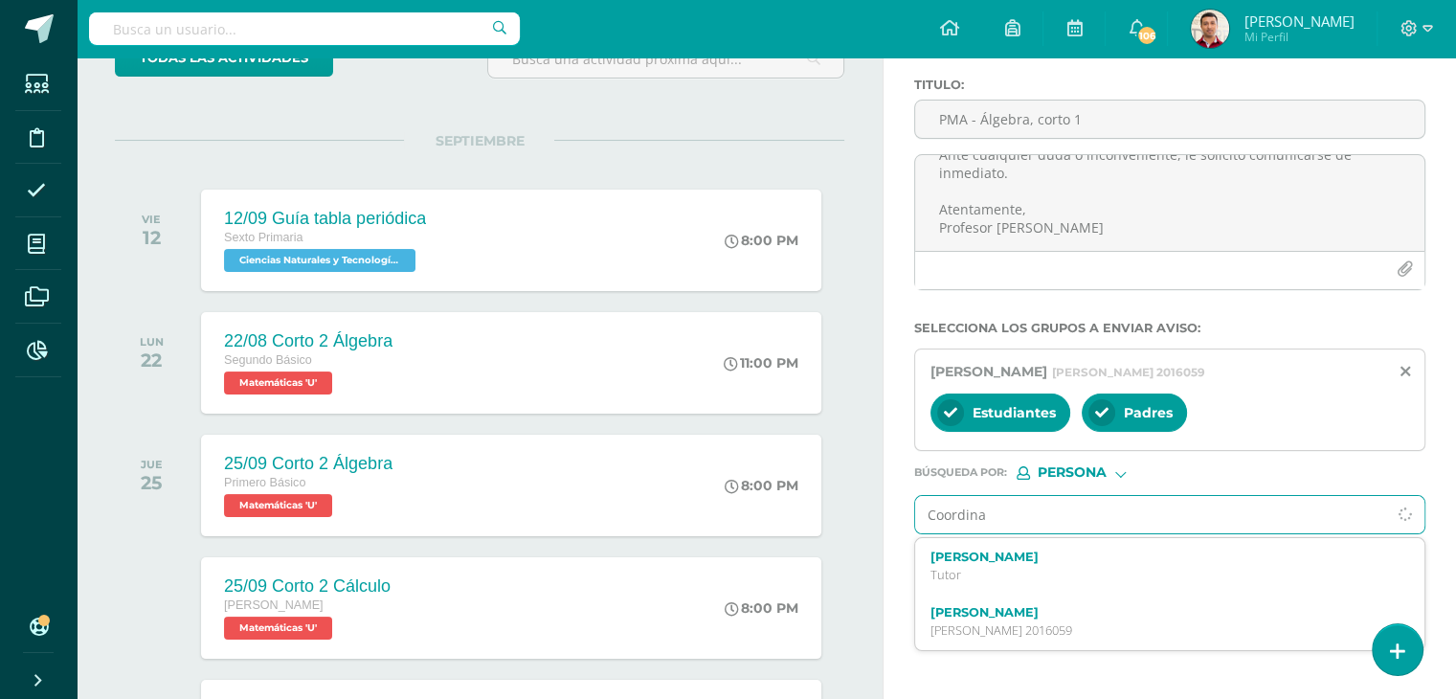
scroll to position [145, 0]
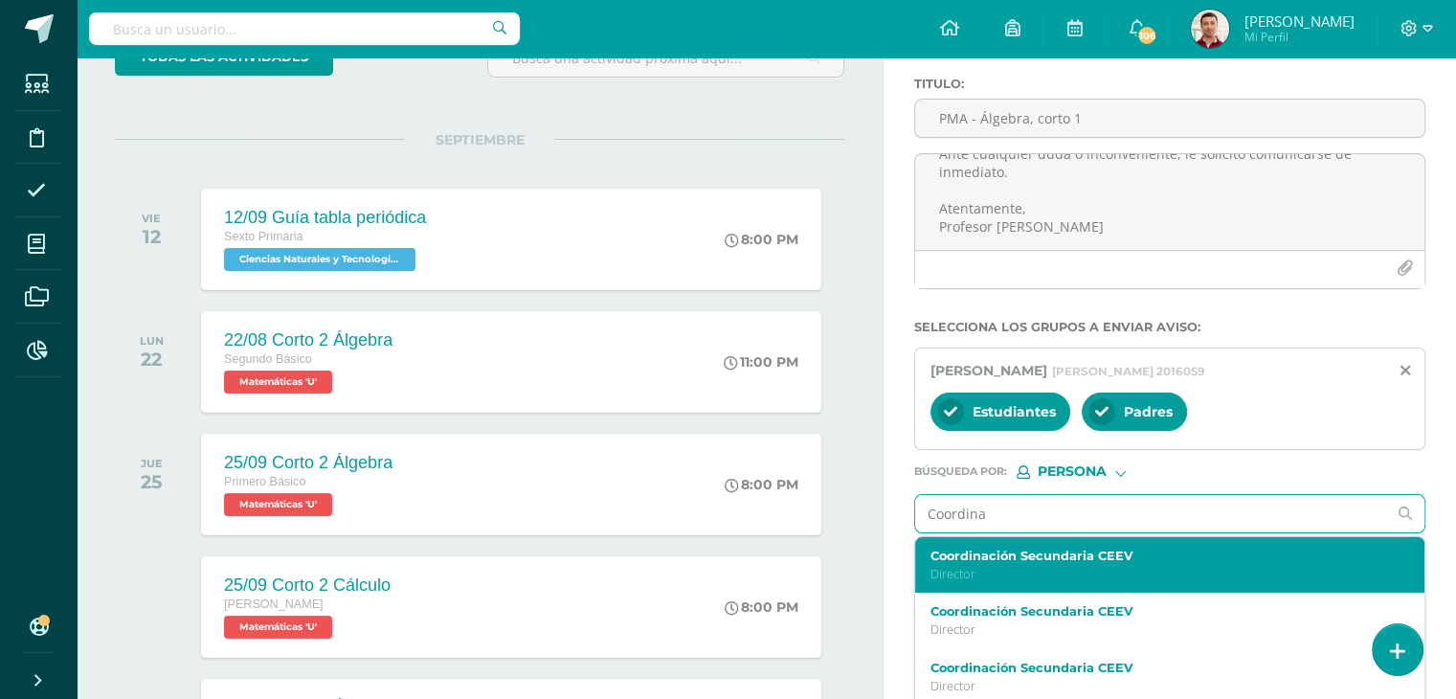
click at [1035, 569] on p "Director" at bounding box center [1159, 574] width 459 height 16
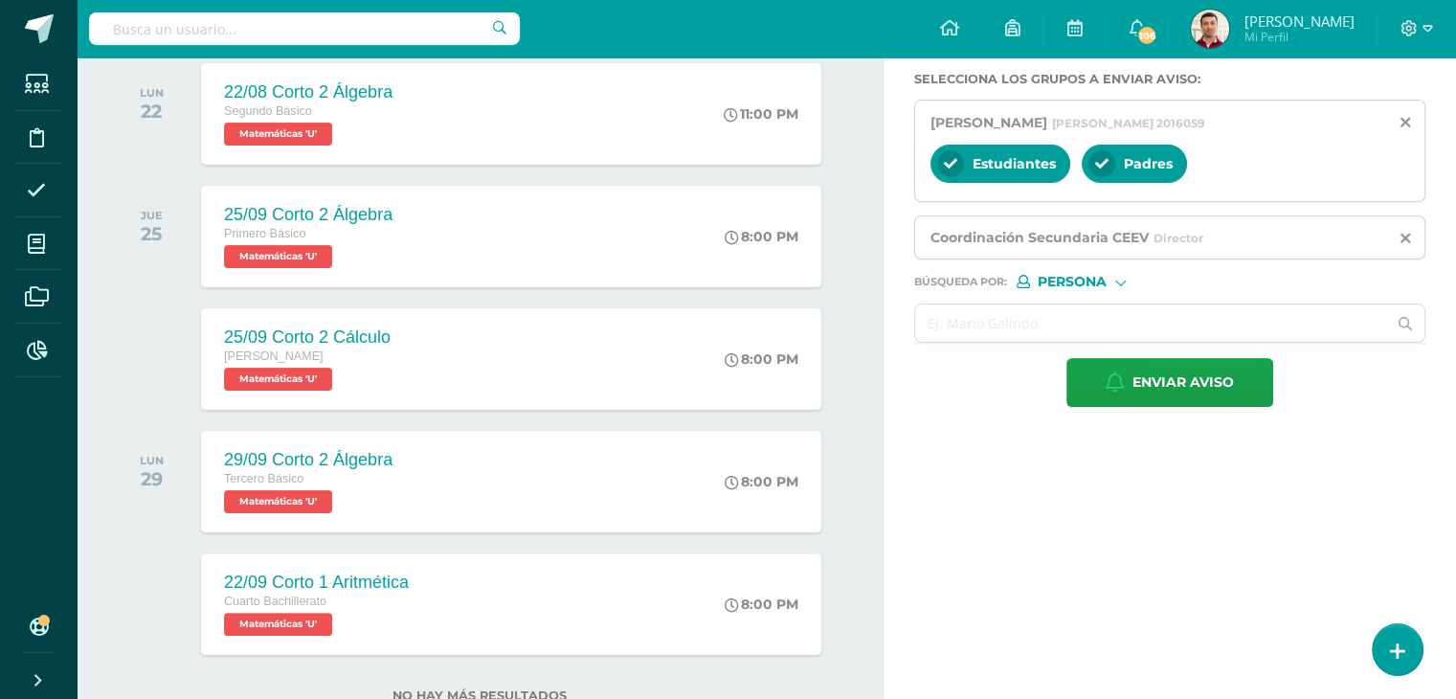
scroll to position [394, 0]
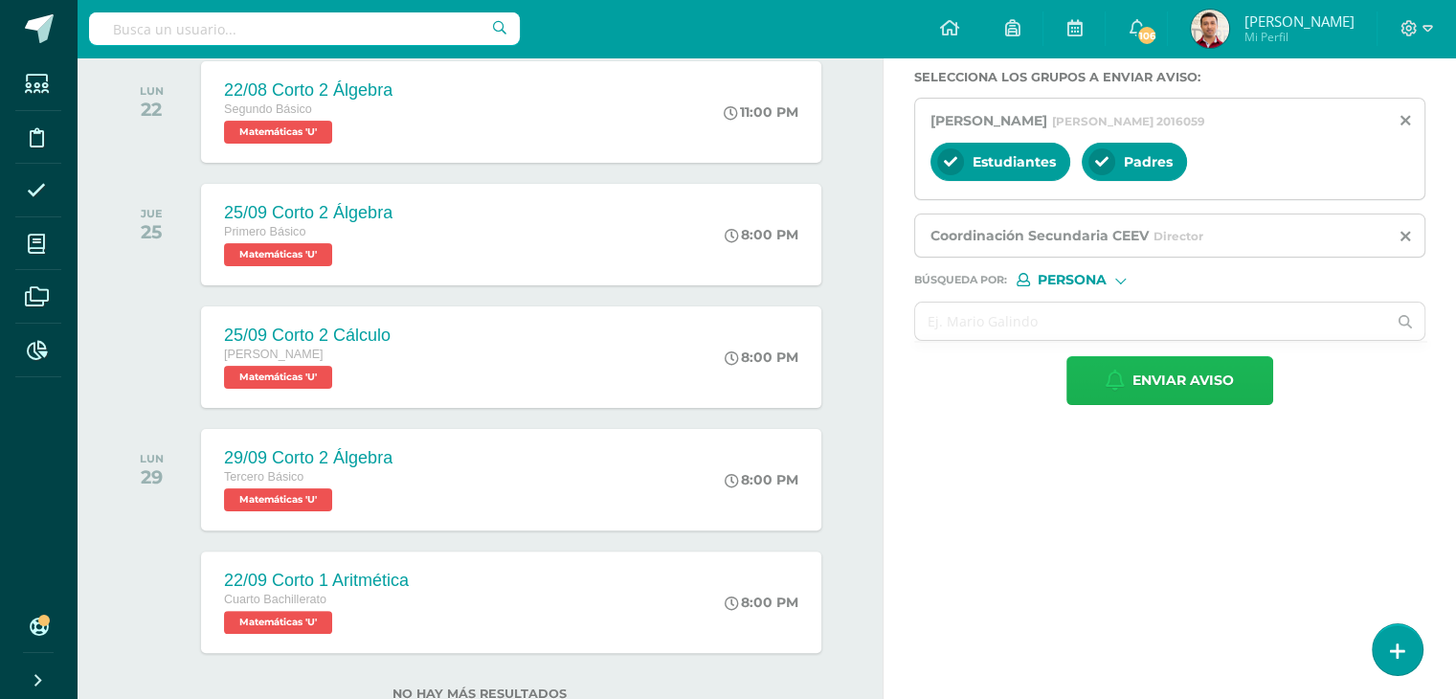
click at [1168, 376] on span "Enviar aviso" at bounding box center [1182, 380] width 101 height 47
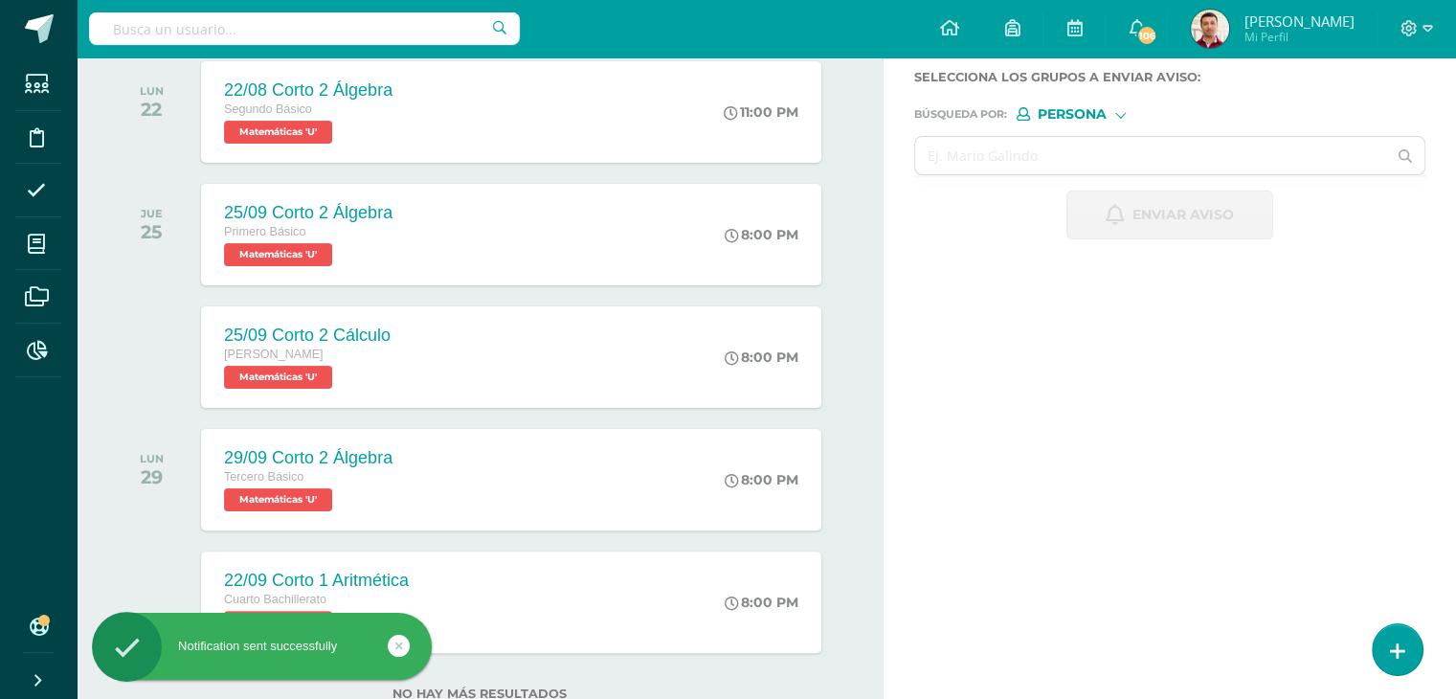
scroll to position [0, 0]
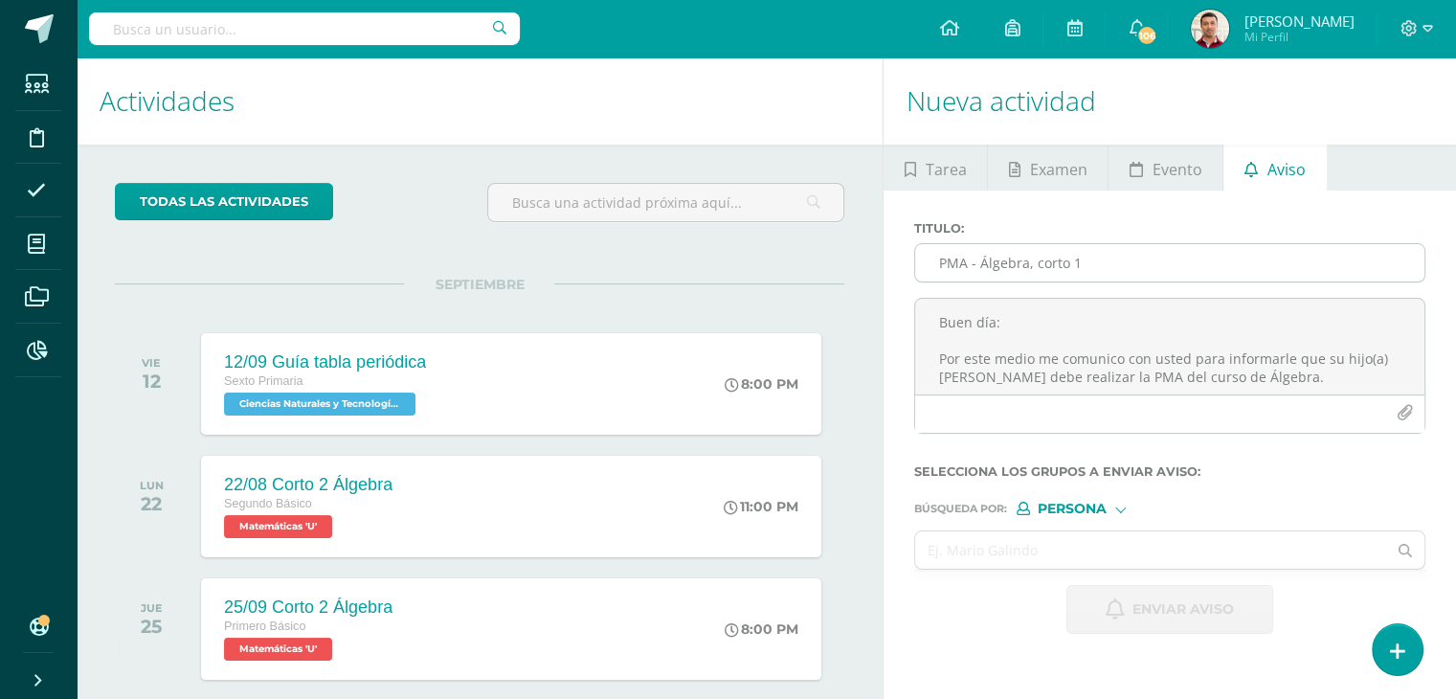
click at [981, 265] on input "PMA - Álgebra, corto 1" at bounding box center [1169, 262] width 509 height 37
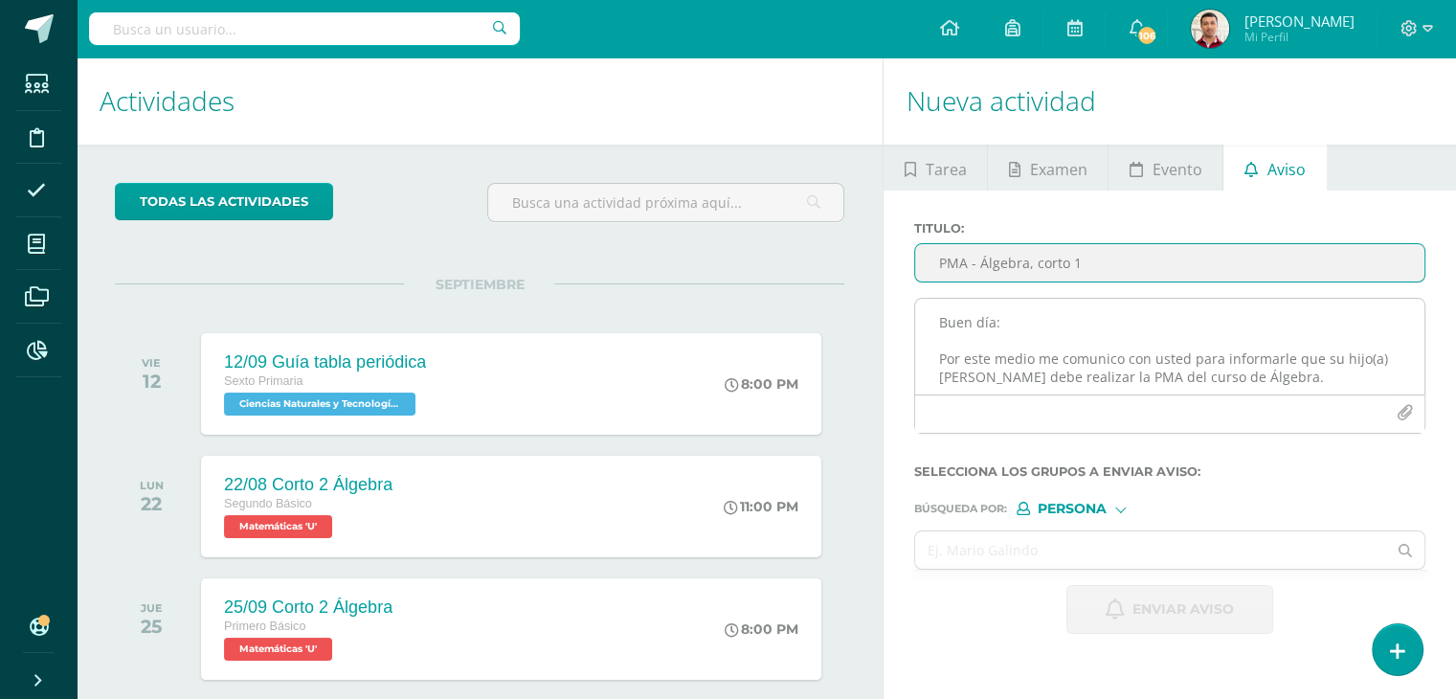
type input "PMA - Álgebra, corto 1"
click at [984, 312] on textarea "Buen día: Por este medio me comunico con usted para informarle que su hijo(a) A…" at bounding box center [1169, 347] width 509 height 96
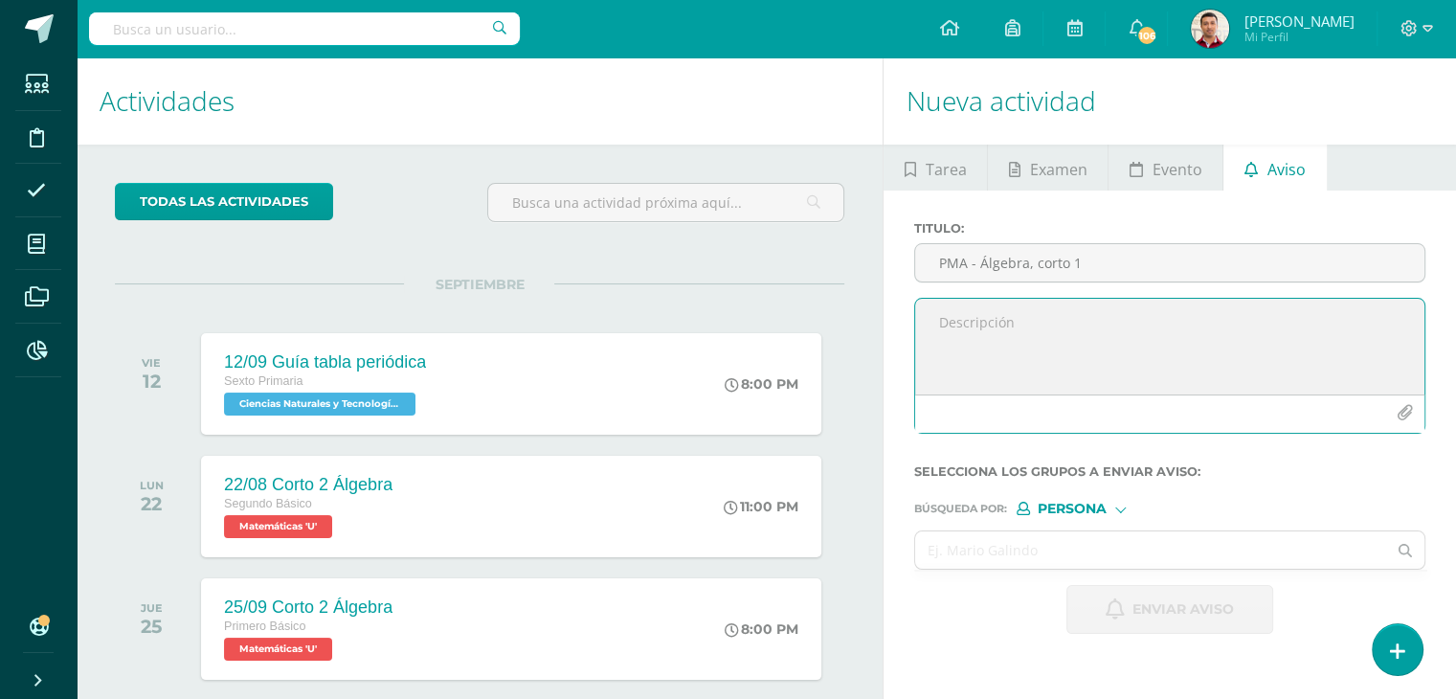
paste textarea "Buen día. Por este medio me comunico con usted para informarle que su hijo(a) […"
click at [1016, 319] on textarea "Buen día. Por este medio me comunico con usted para informarle que su hijo(a) […" at bounding box center [1169, 347] width 509 height 96
click at [930, 349] on textarea "Buen día: Por este medio me comunico con usted para informarle que su hijo(a) […" at bounding box center [1169, 347] width 509 height 96
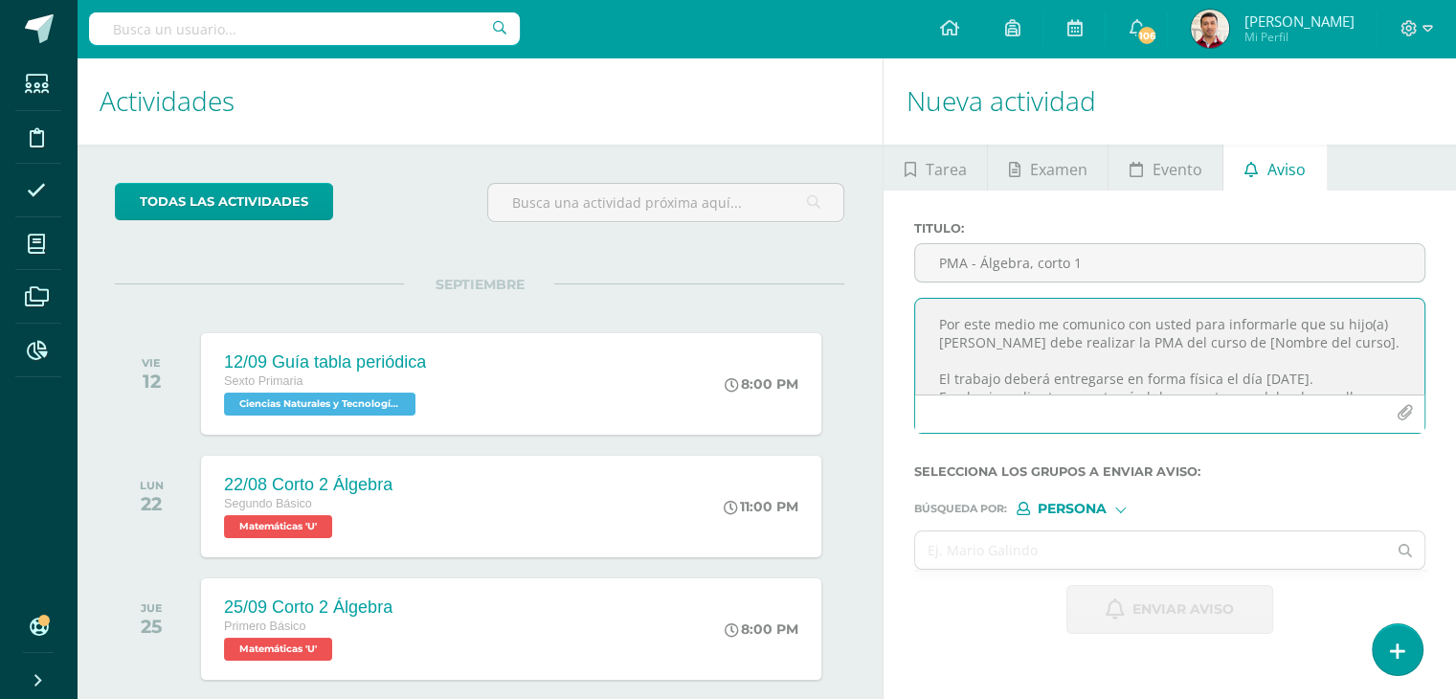
click at [1271, 343] on textarea "Buen día: Por este medio me comunico con usted para informarle que su hijo(a) J…" at bounding box center [1169, 347] width 509 height 96
click at [1045, 346] on textarea "Buen día: Por este medio me comunico con usted para informarle que su hijo(a) J…" at bounding box center [1169, 347] width 509 height 96
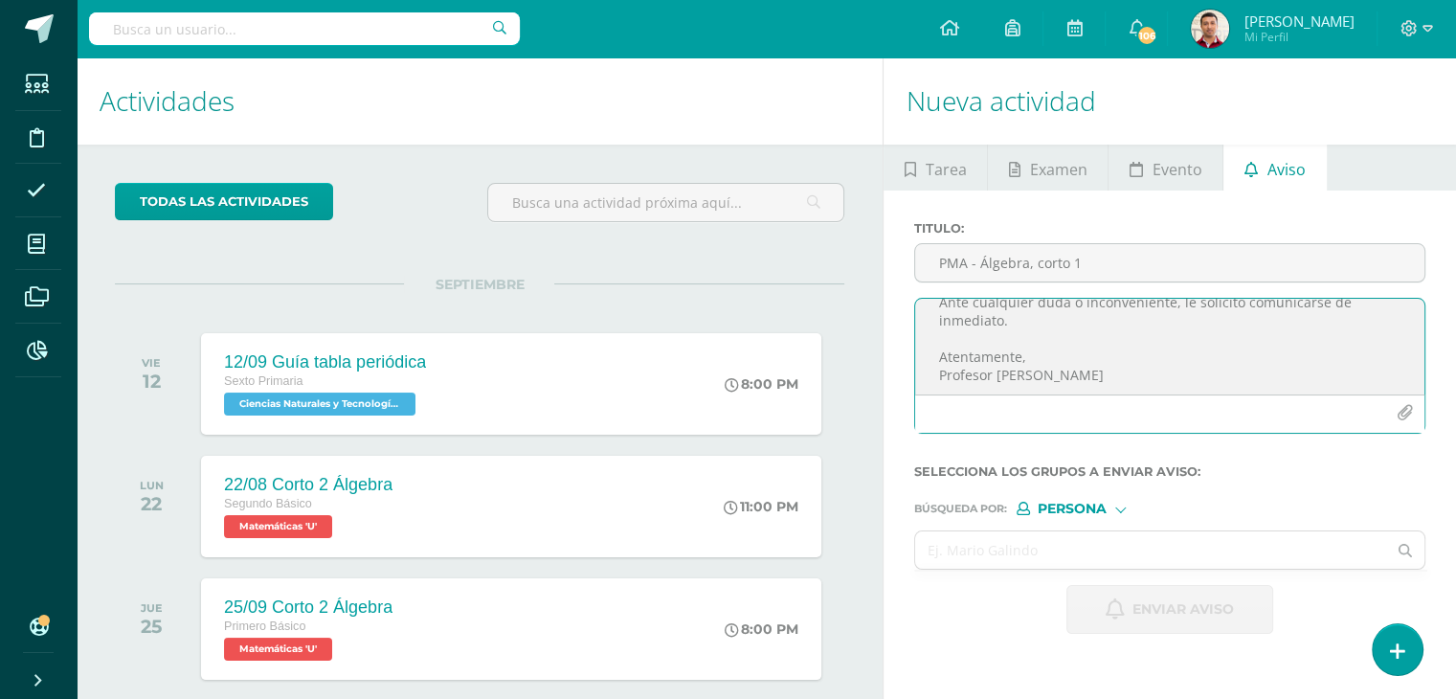
scroll to position [208, 0]
type textarea "Buen día: Por este medio me comunico con usted para informarle que su hijo(a) J…"
click at [1401, 418] on icon "button" at bounding box center [1405, 413] width 16 height 16
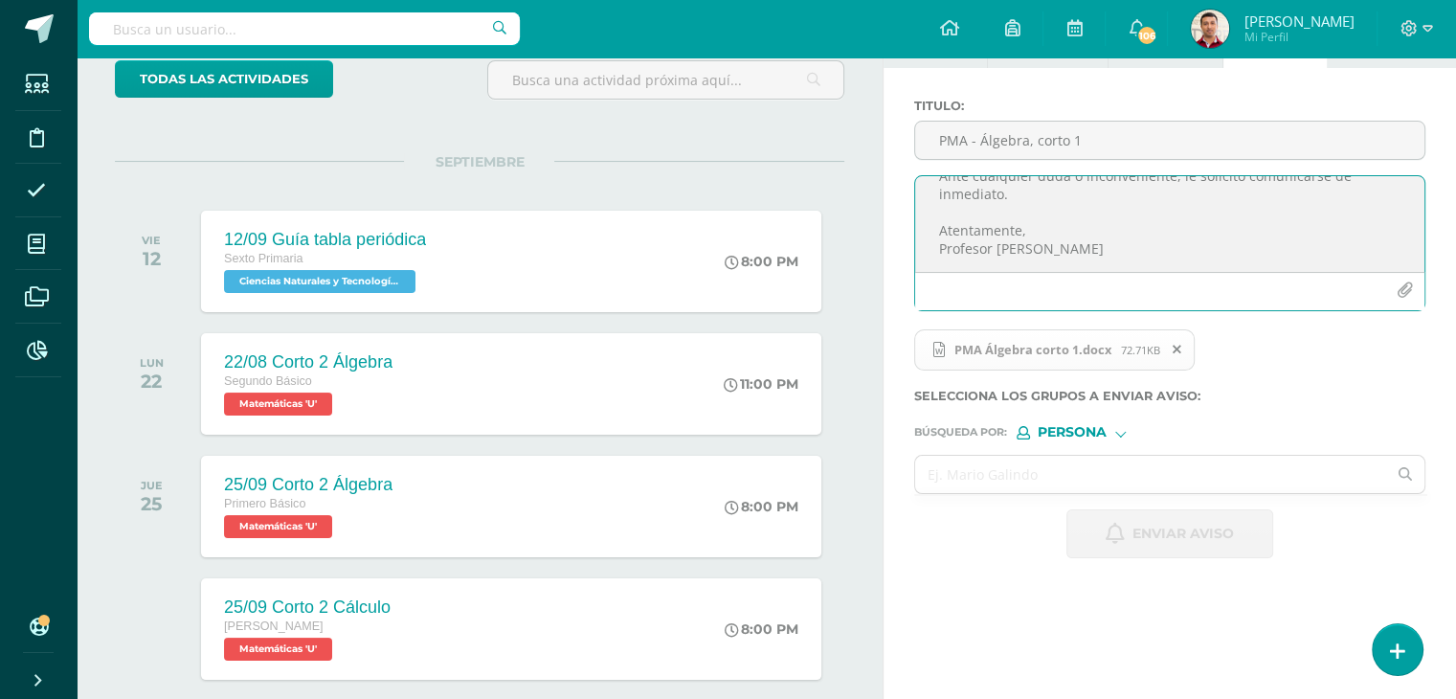
scroll to position [157, 0]
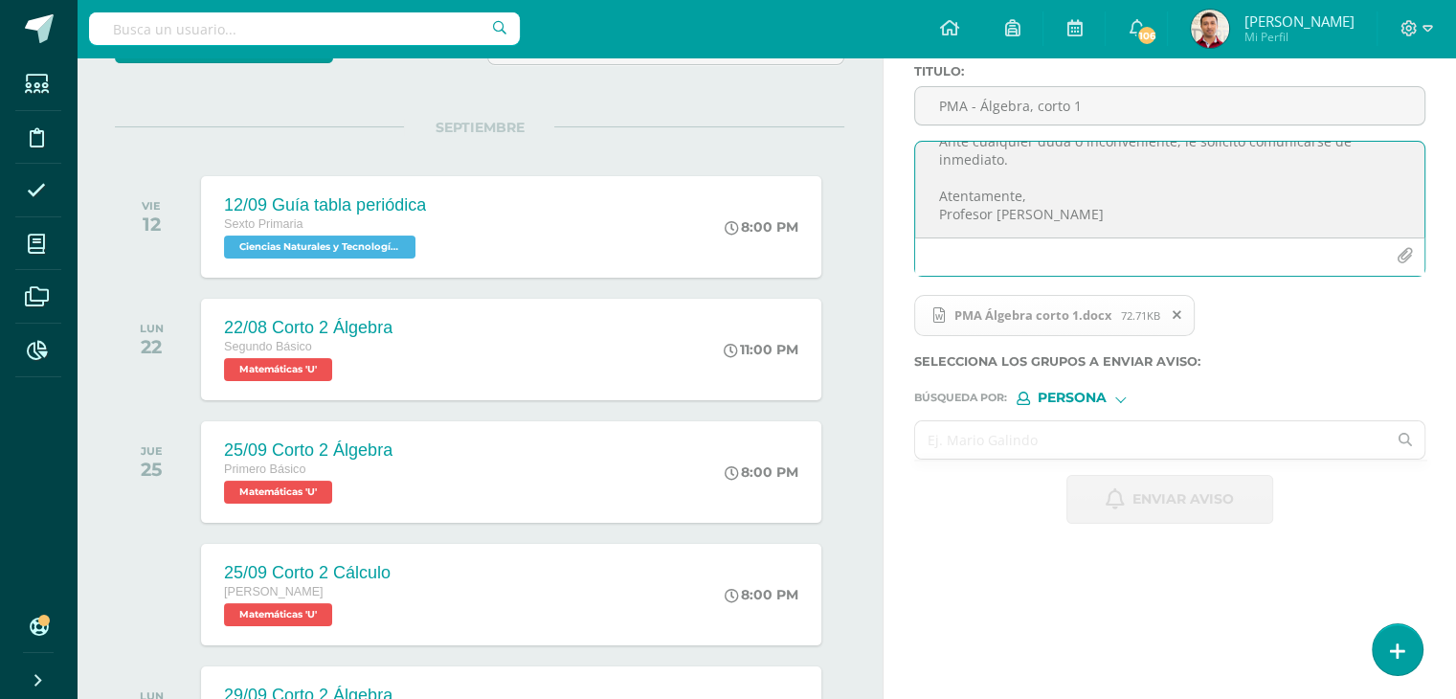
click at [942, 437] on input "text" at bounding box center [1150, 439] width 471 height 37
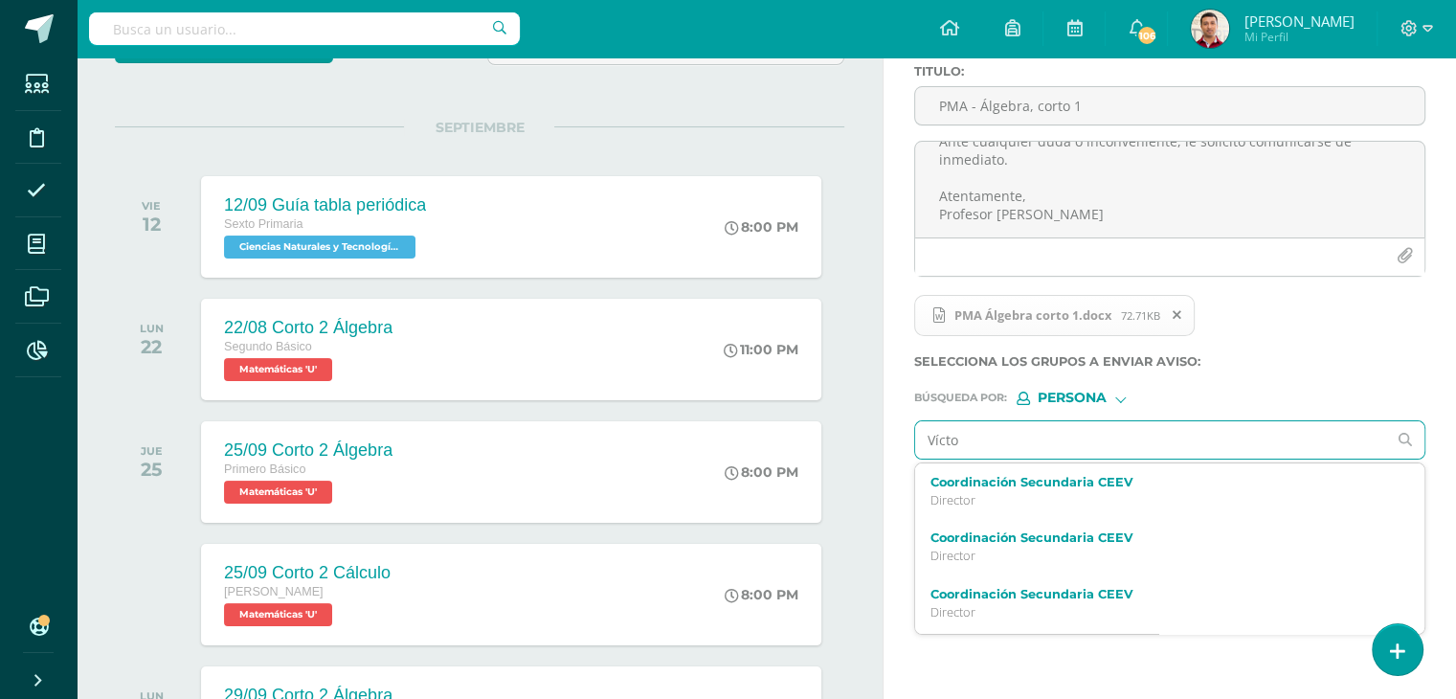
type input "Víctor"
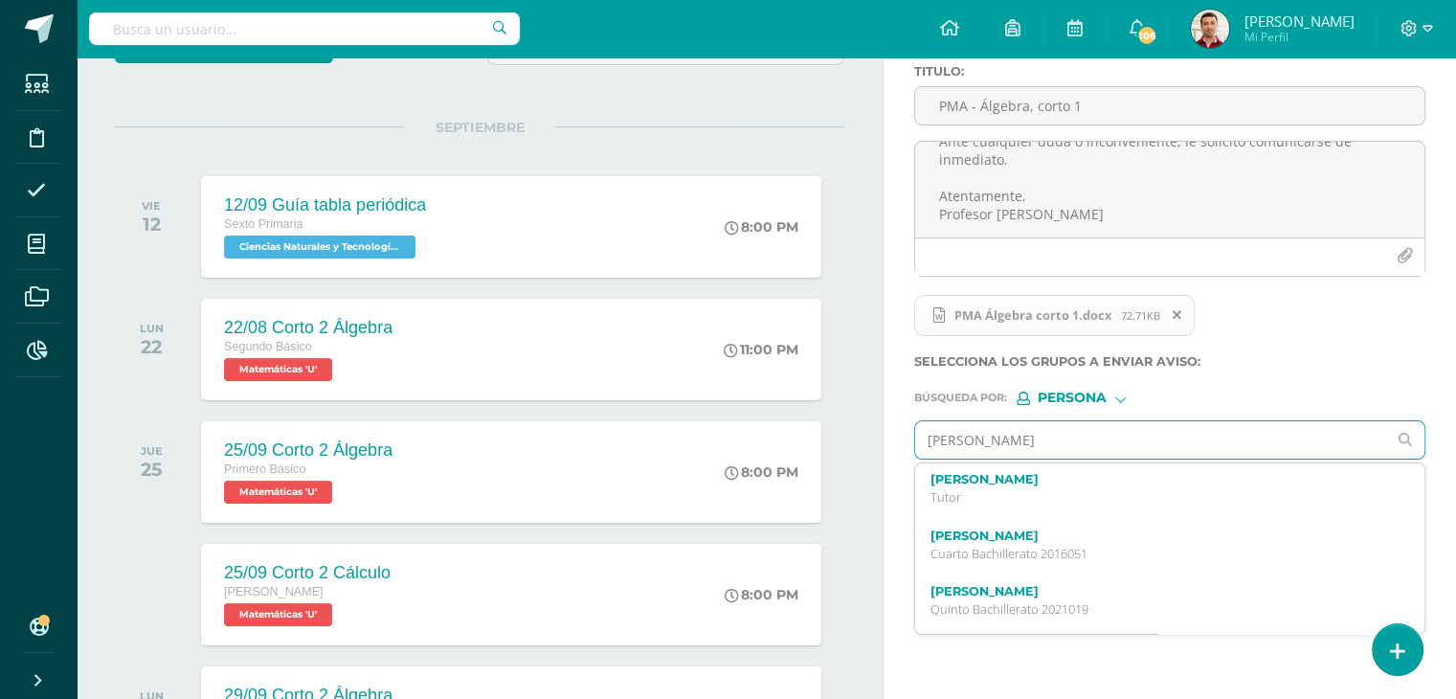
scroll to position [191, 0]
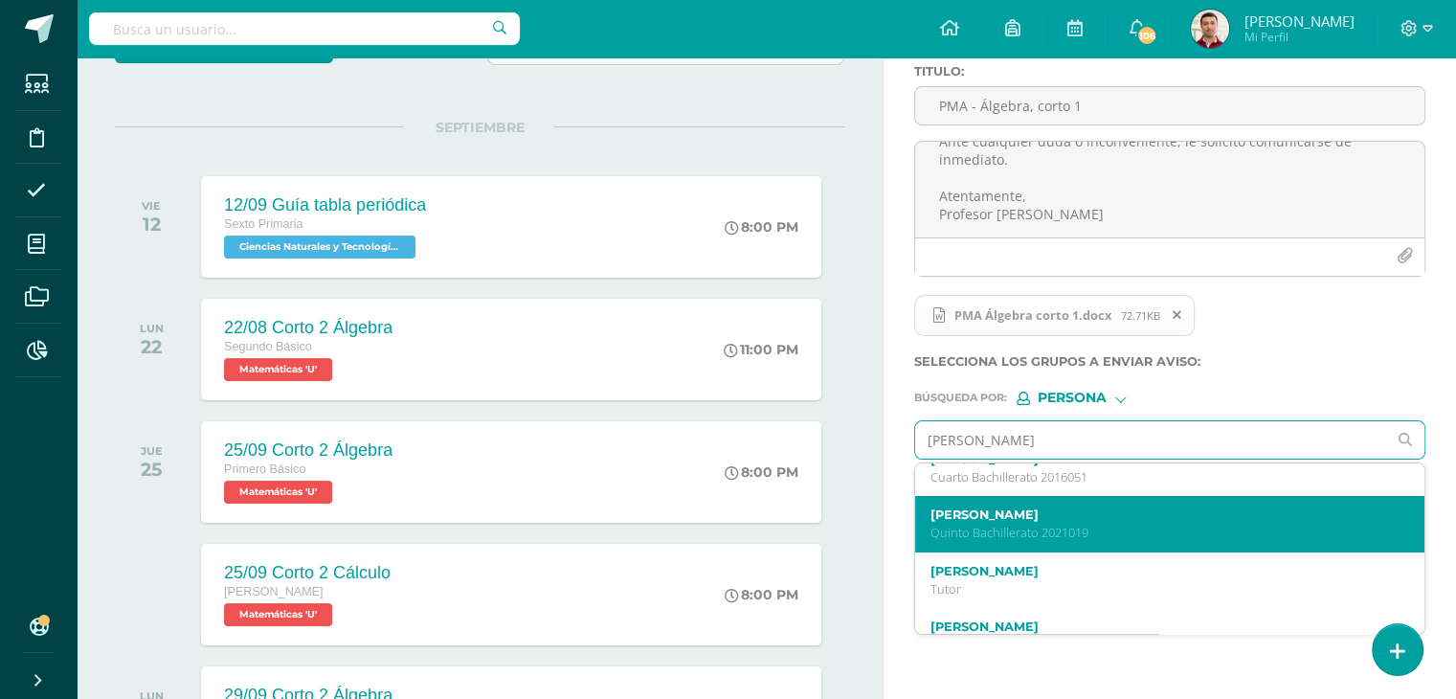
click at [1029, 522] on div "José Victor Jiménez Pineda Quinto Bachillerato 2021019" at bounding box center [1159, 524] width 459 height 34
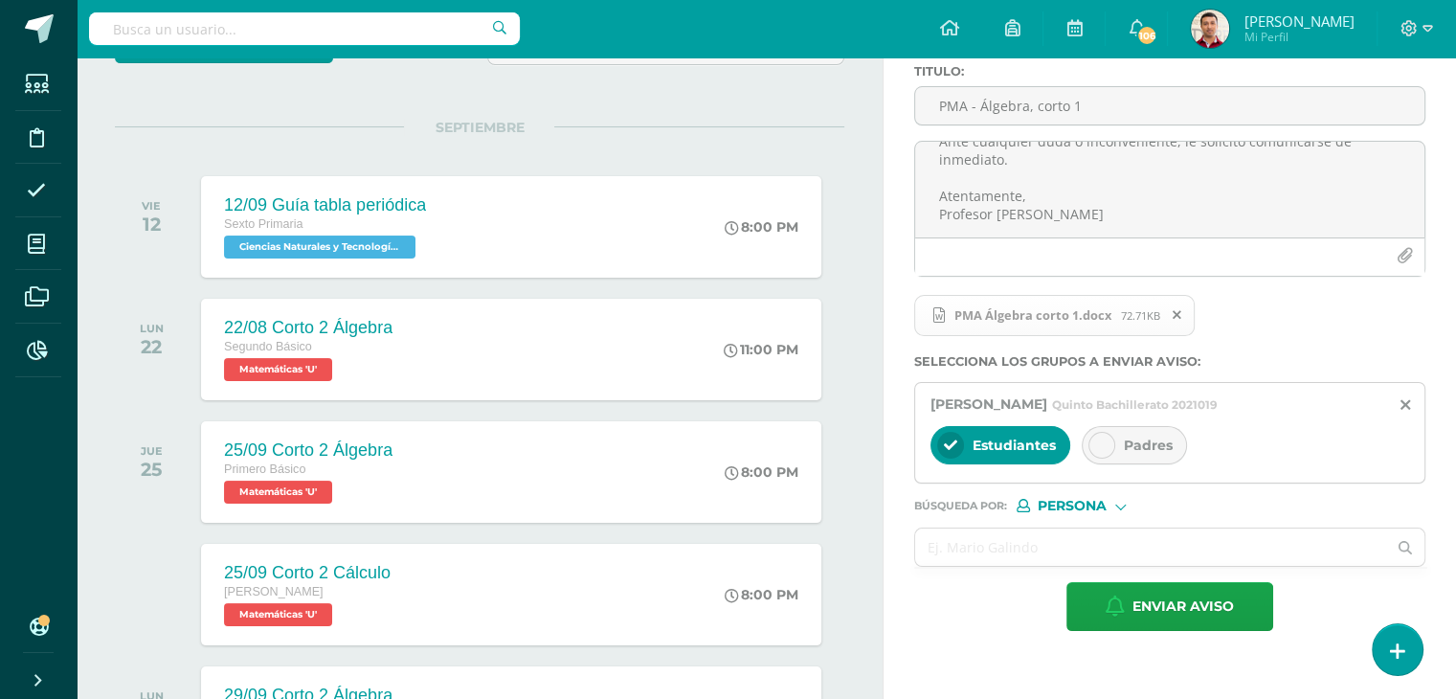
click at [1091, 450] on div at bounding box center [1101, 445] width 27 height 27
click at [973, 553] on input "text" at bounding box center [1150, 546] width 471 height 37
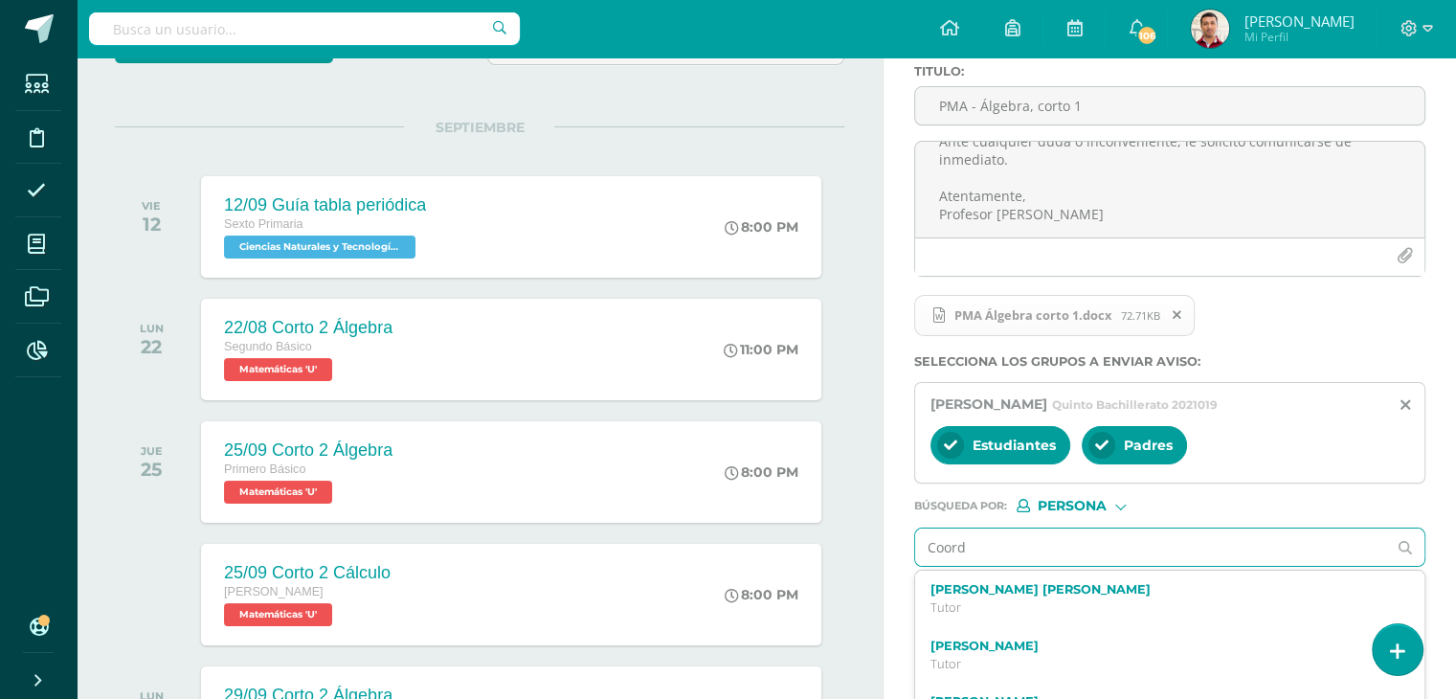
type input "Coordi"
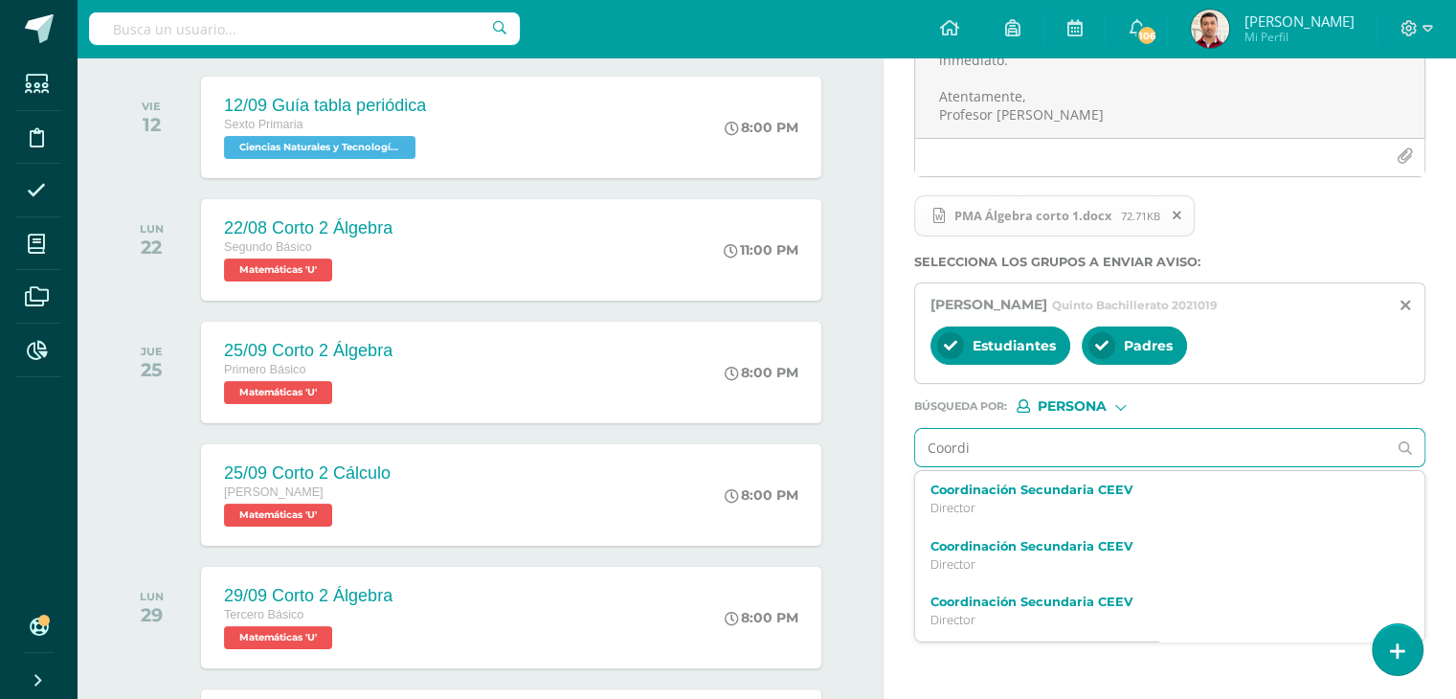
scroll to position [289, 0]
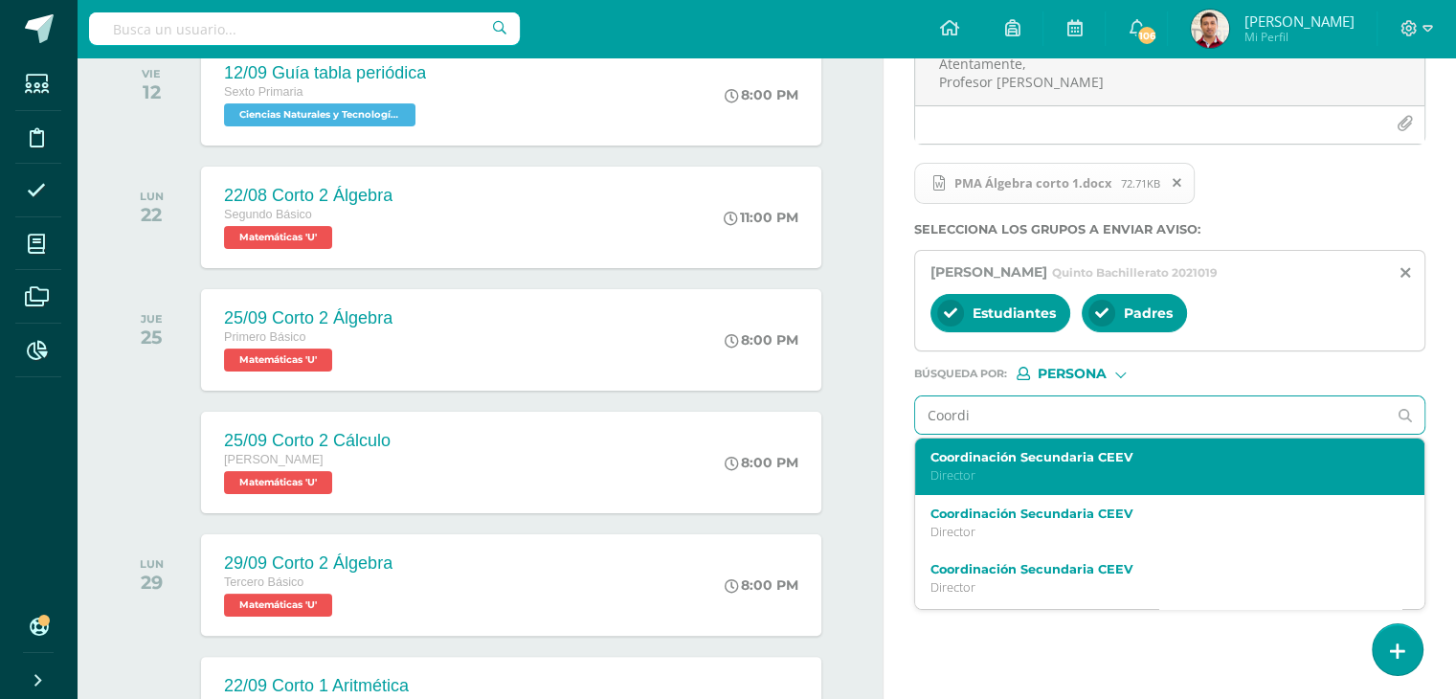
click at [1054, 456] on label "Coordinación Secundaria CEEV" at bounding box center [1159, 457] width 459 height 14
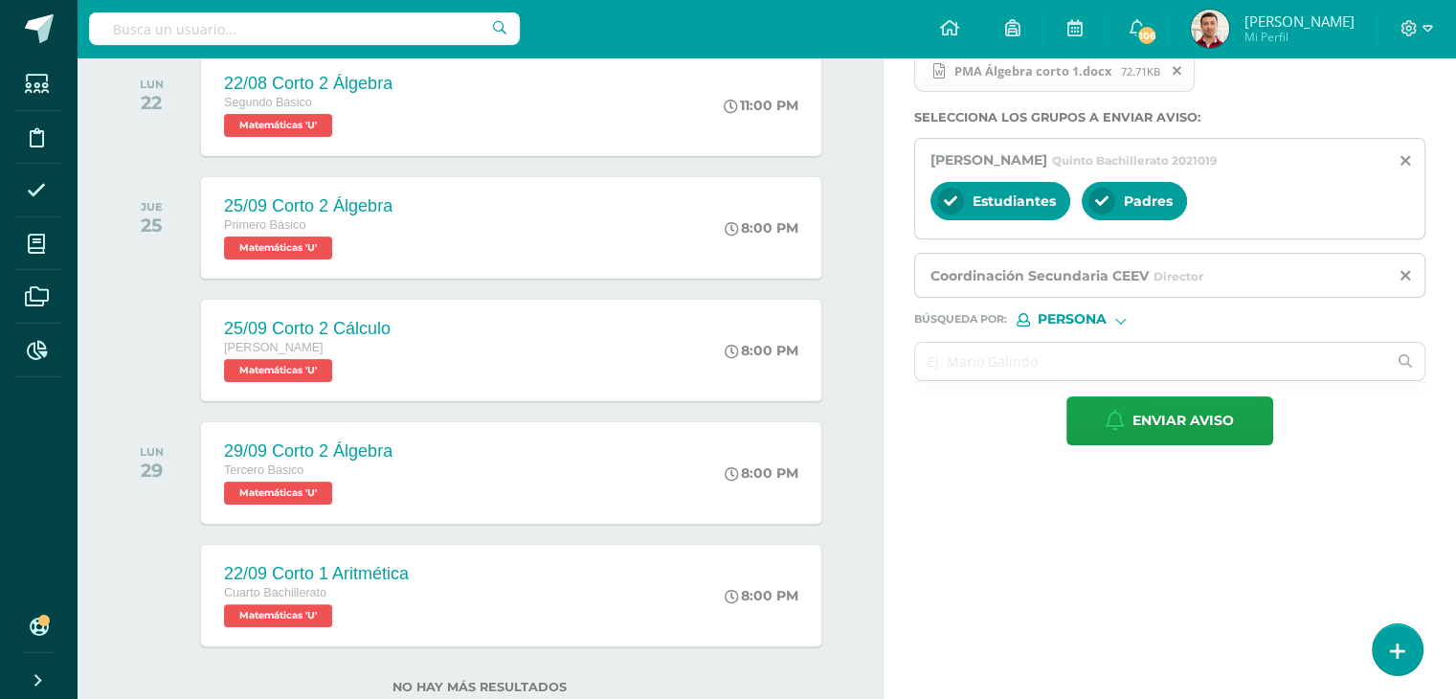
scroll to position [406, 0]
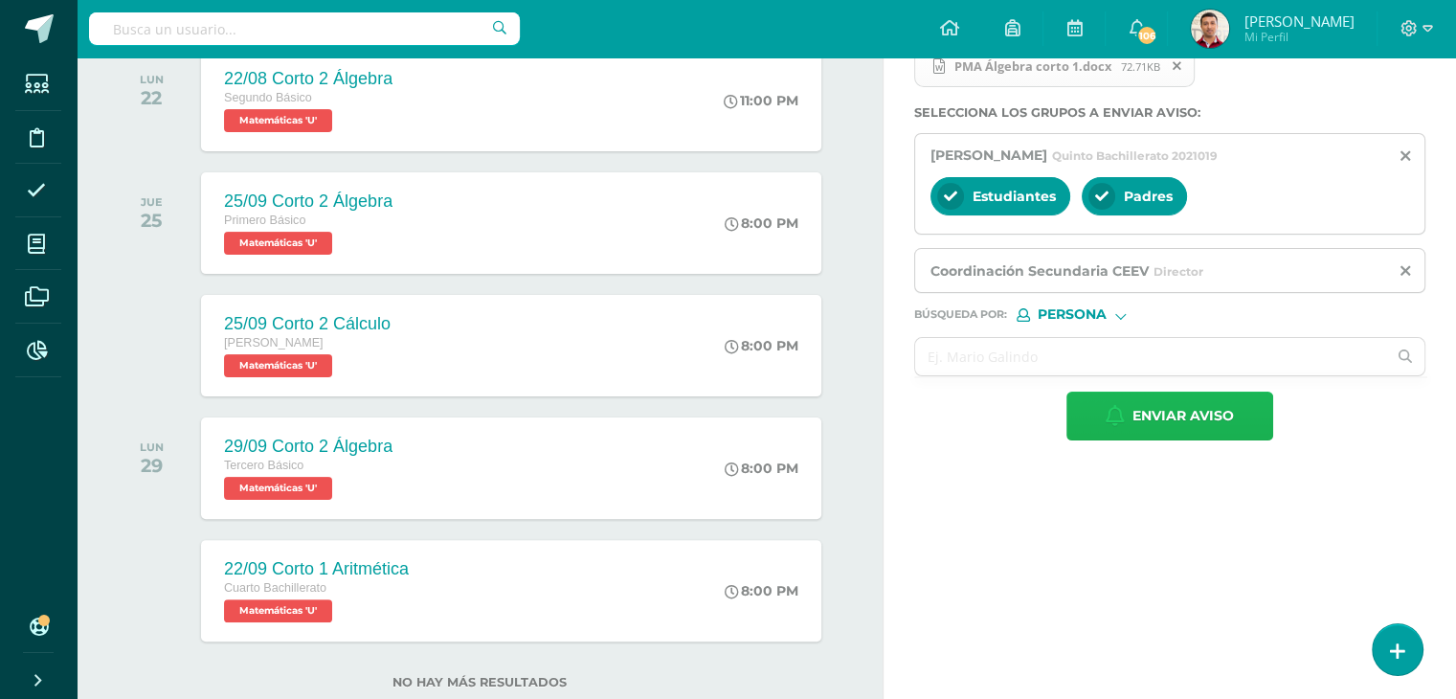
click at [1184, 427] on span "Enviar aviso" at bounding box center [1182, 415] width 101 height 47
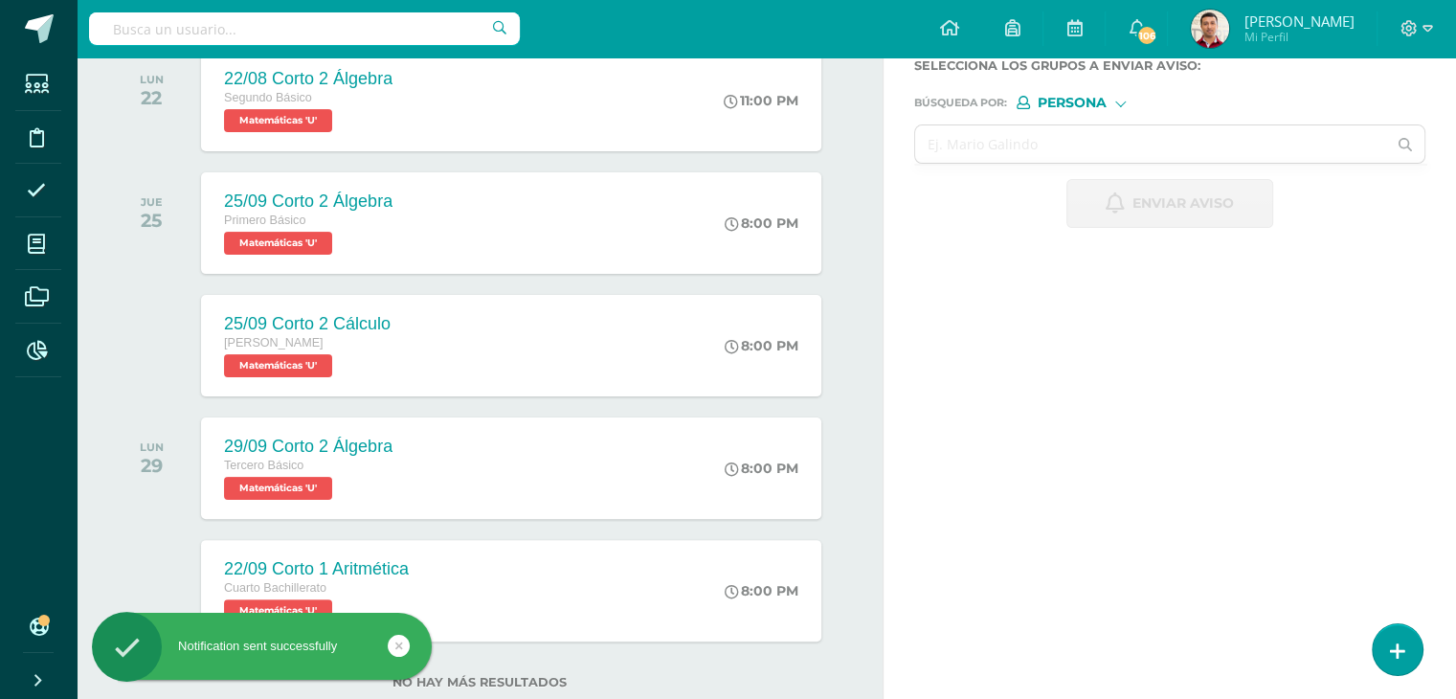
scroll to position [0, 0]
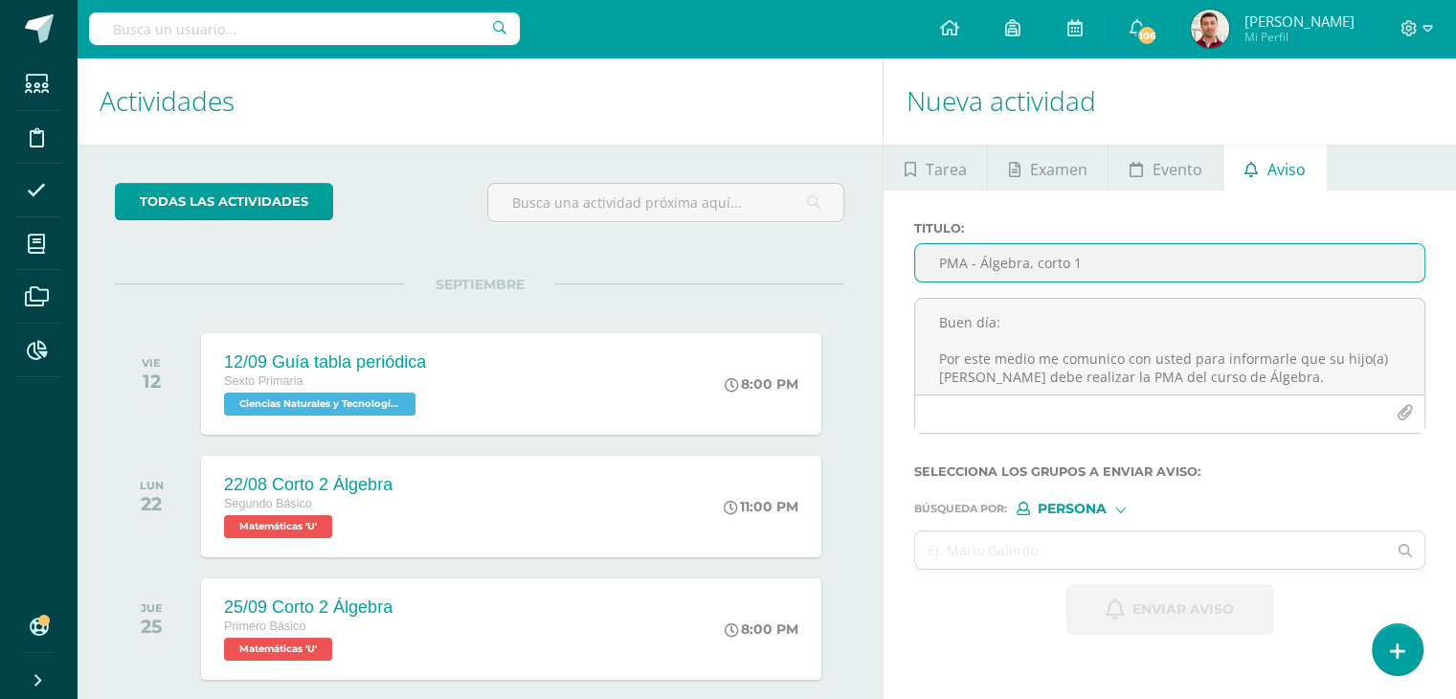
click at [1015, 264] on input "PMA - Álgebra, corto 1" at bounding box center [1169, 262] width 509 height 37
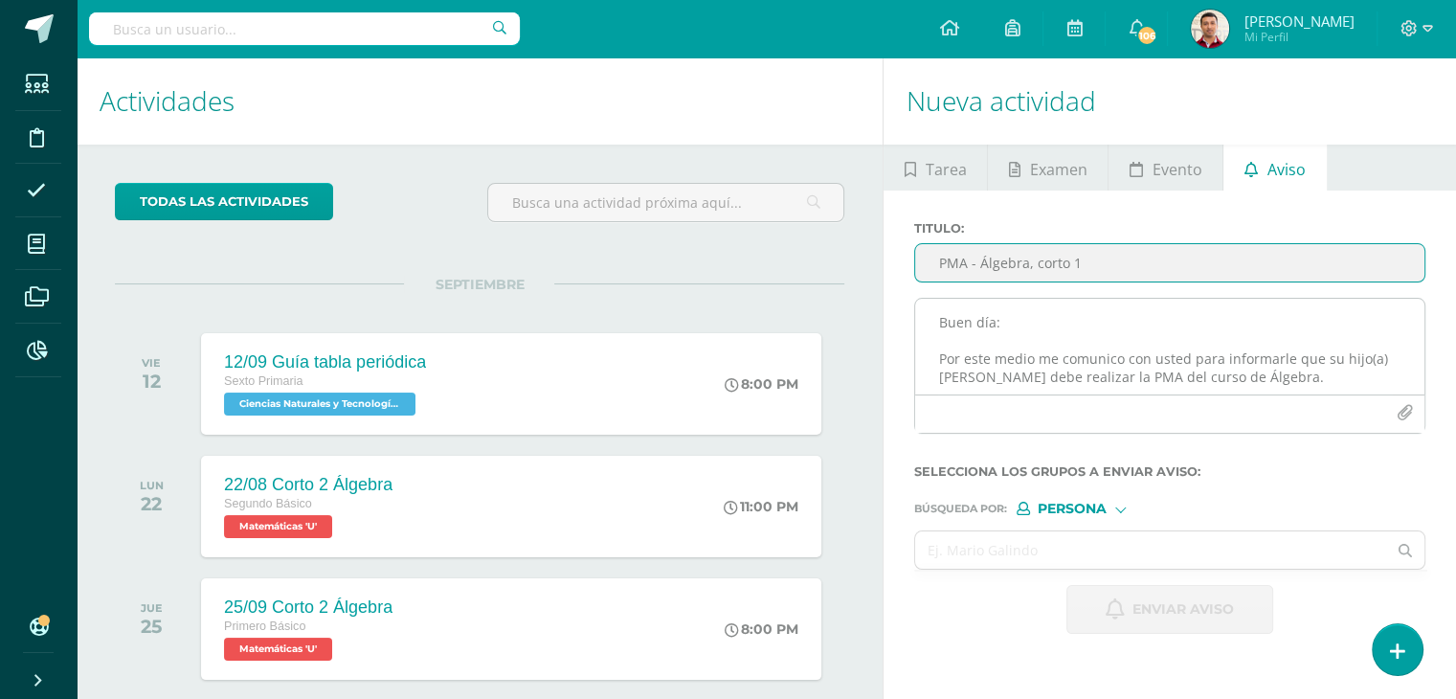
type input "PMA - Álgebra, corto 1"
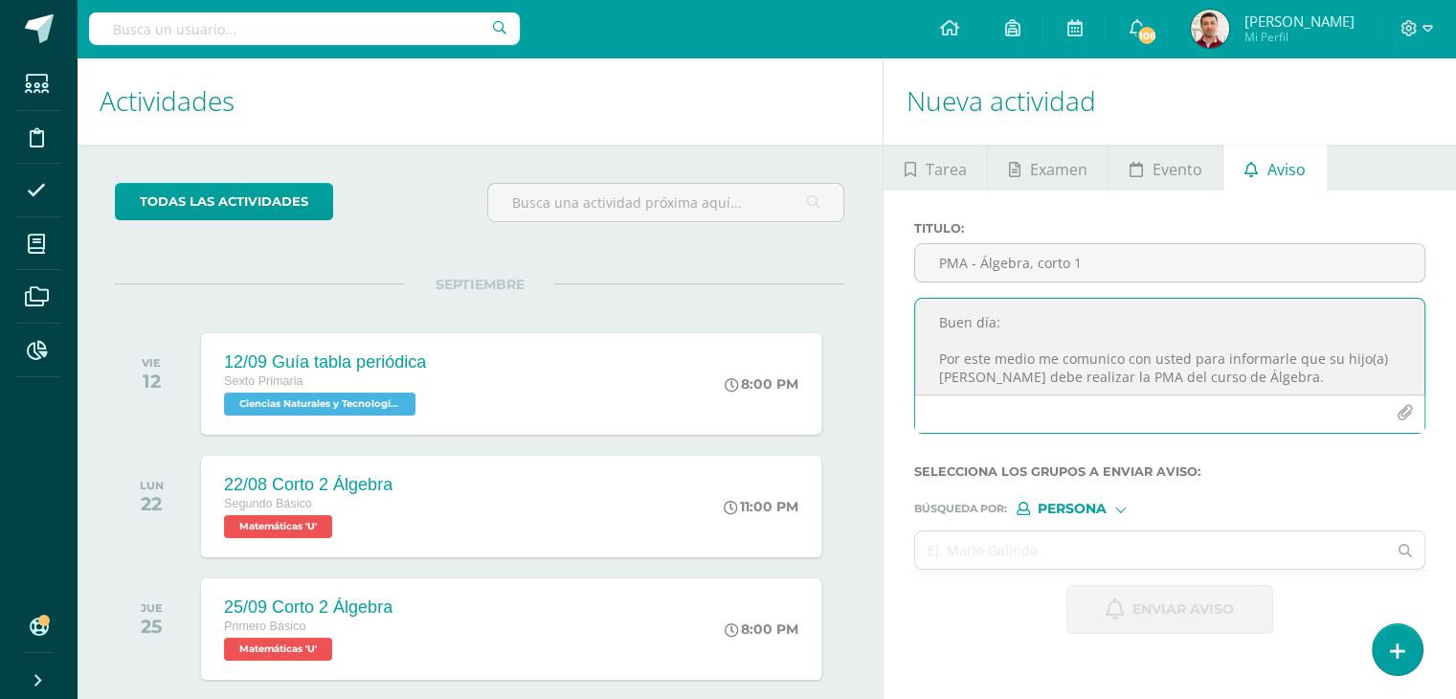
click at [989, 330] on textarea "Buen día: Por este medio me comunico con usted para informarle que su hijo(a) J…" at bounding box center [1169, 347] width 509 height 96
paste textarea "Buen día. Por este medio me comunico con usted para informarle que su hijo(a) […"
click at [938, 359] on textarea "Buen día. Por este medio me comunico con usted para informarle que su hijo(a) […" at bounding box center [1169, 347] width 509 height 96
click at [1352, 363] on textarea "Buen día. Por este medio me comunico con usted para informarle que su hijo(a) I…" at bounding box center [1169, 347] width 509 height 96
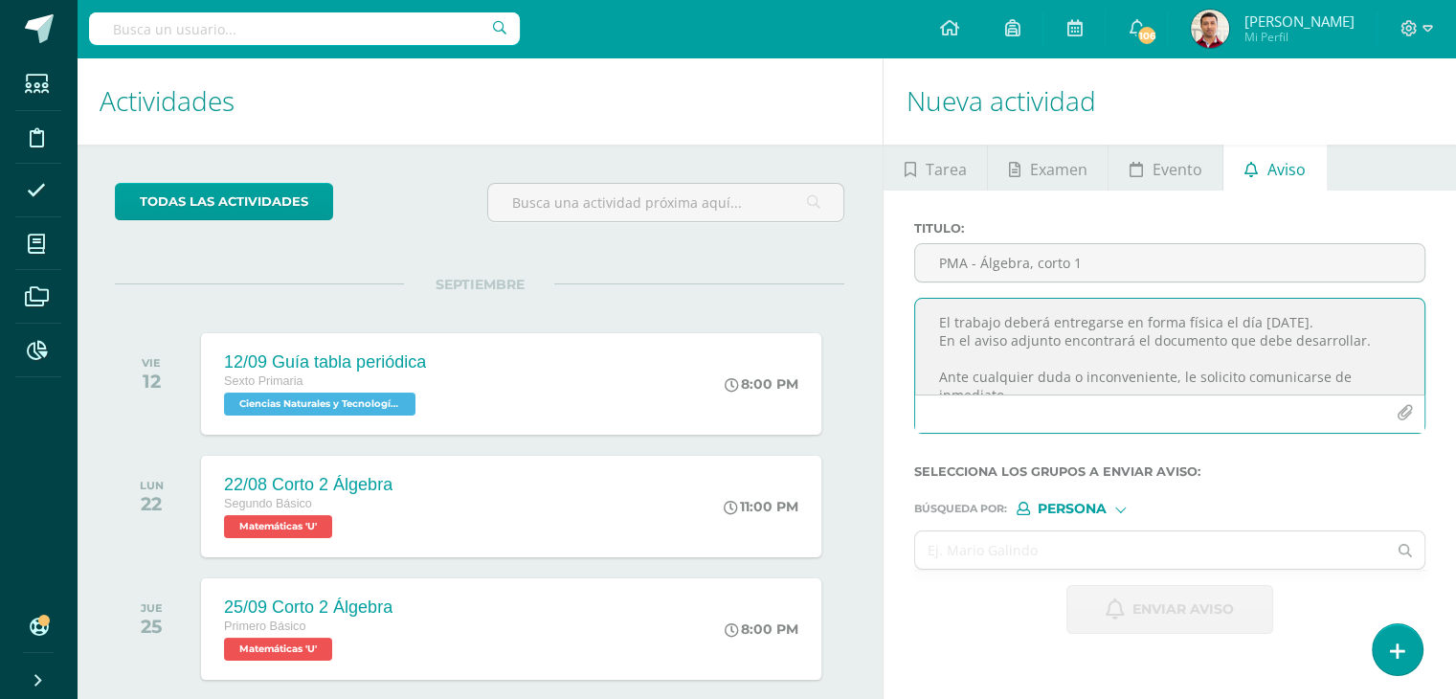
scroll to position [76, 0]
click at [1048, 338] on textarea "Buen día. Por este medio me comunico con usted para informarle que su hijo(a) I…" at bounding box center [1169, 347] width 509 height 96
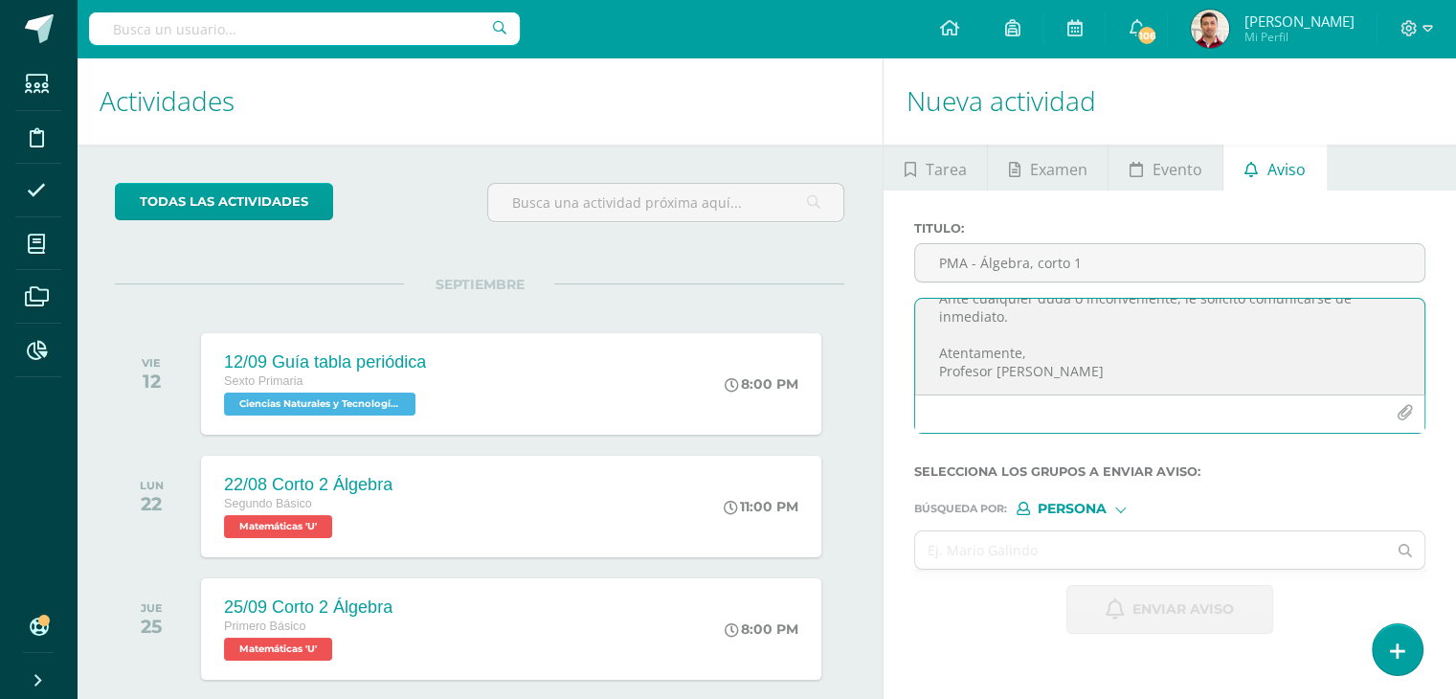
scroll to position [190, 0]
type textarea "Buen día. Por este medio me comunico con usted para informarle que su hijo(a) I…"
click at [1406, 414] on icon "button" at bounding box center [1405, 413] width 16 height 16
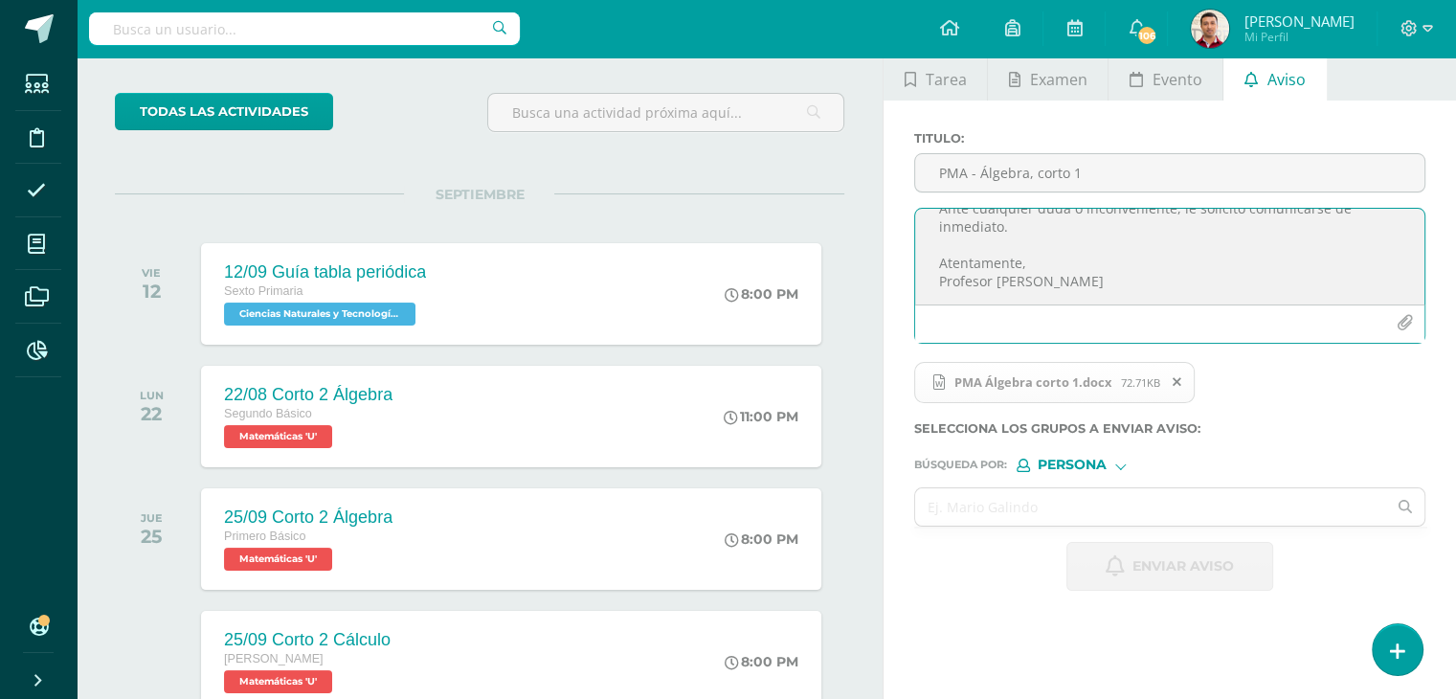
scroll to position [109, 0]
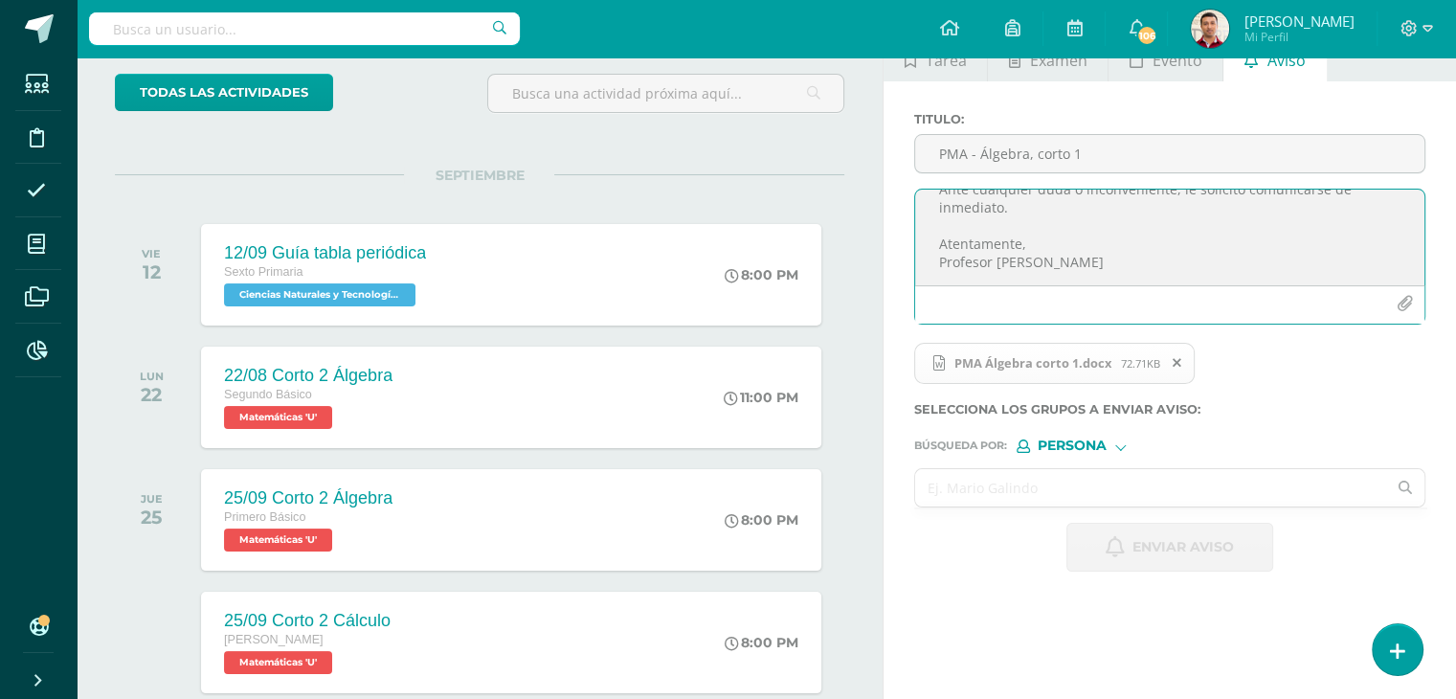
click at [973, 489] on input "text" at bounding box center [1150, 487] width 471 height 37
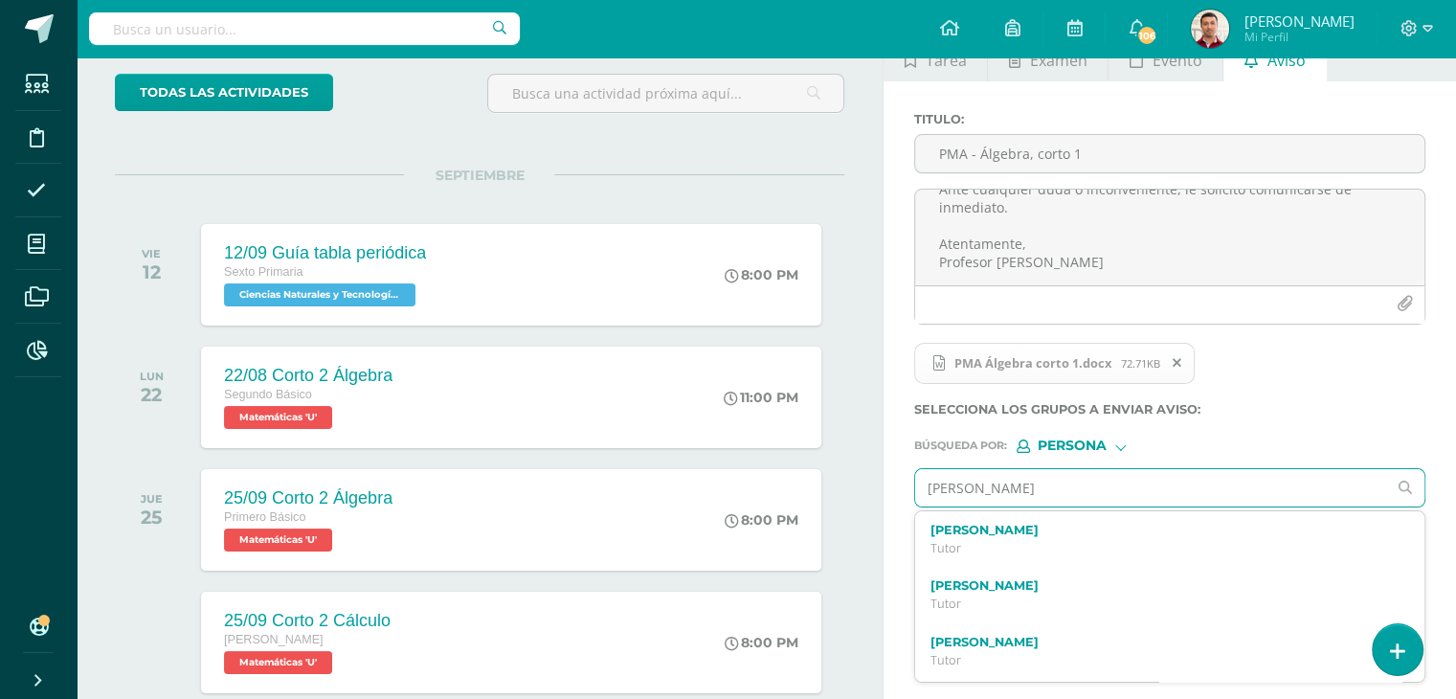
type input "Ian Orozco"
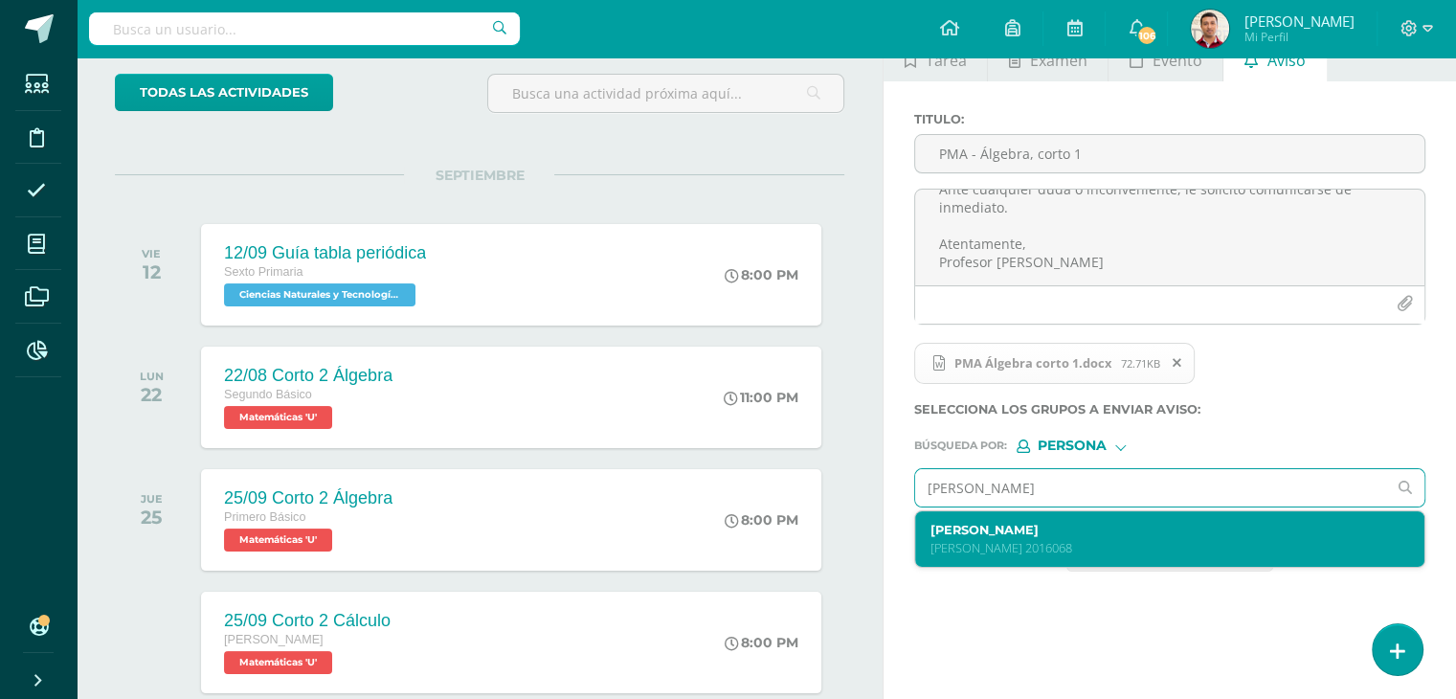
click at [1061, 536] on div "Ian Gabriel Orozco Quiacaín Quinto Bachillerato 2016068" at bounding box center [1159, 540] width 459 height 34
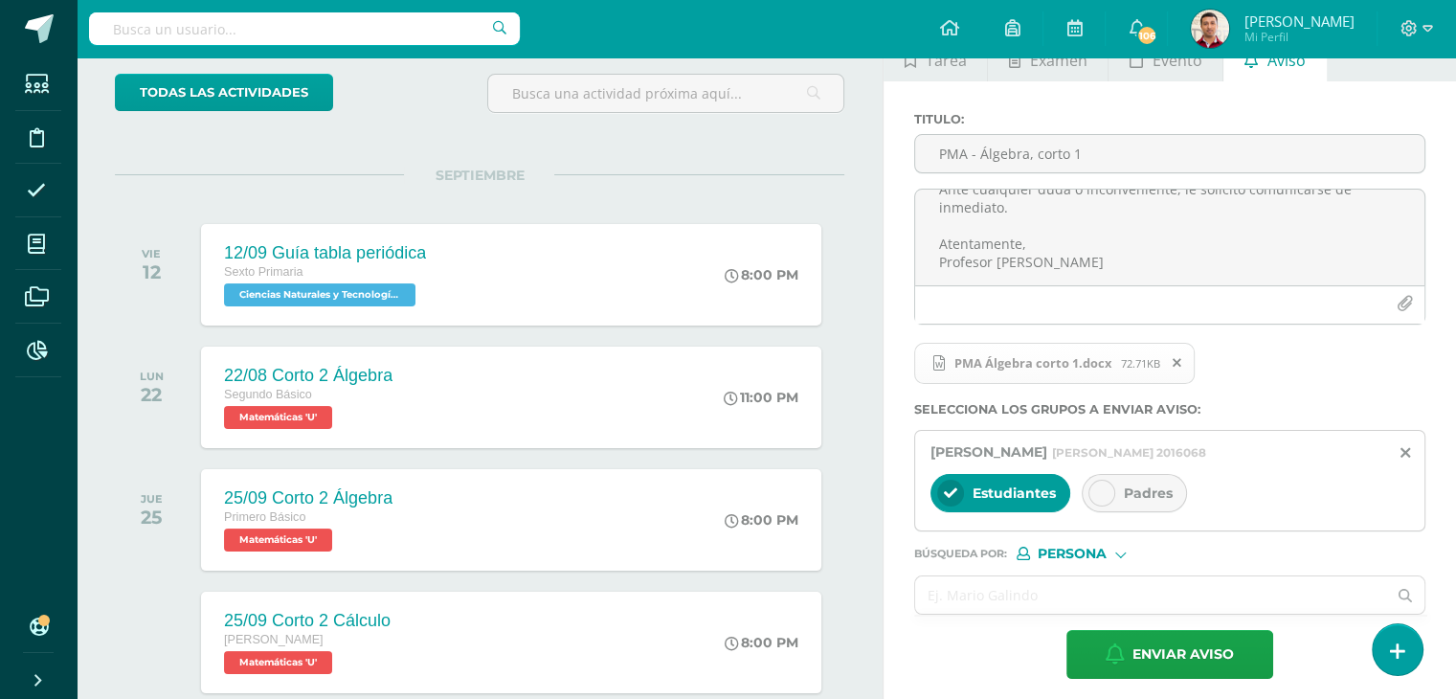
click at [1095, 488] on icon at bounding box center [1101, 492] width 13 height 13
click at [993, 599] on input "text" at bounding box center [1150, 594] width 471 height 37
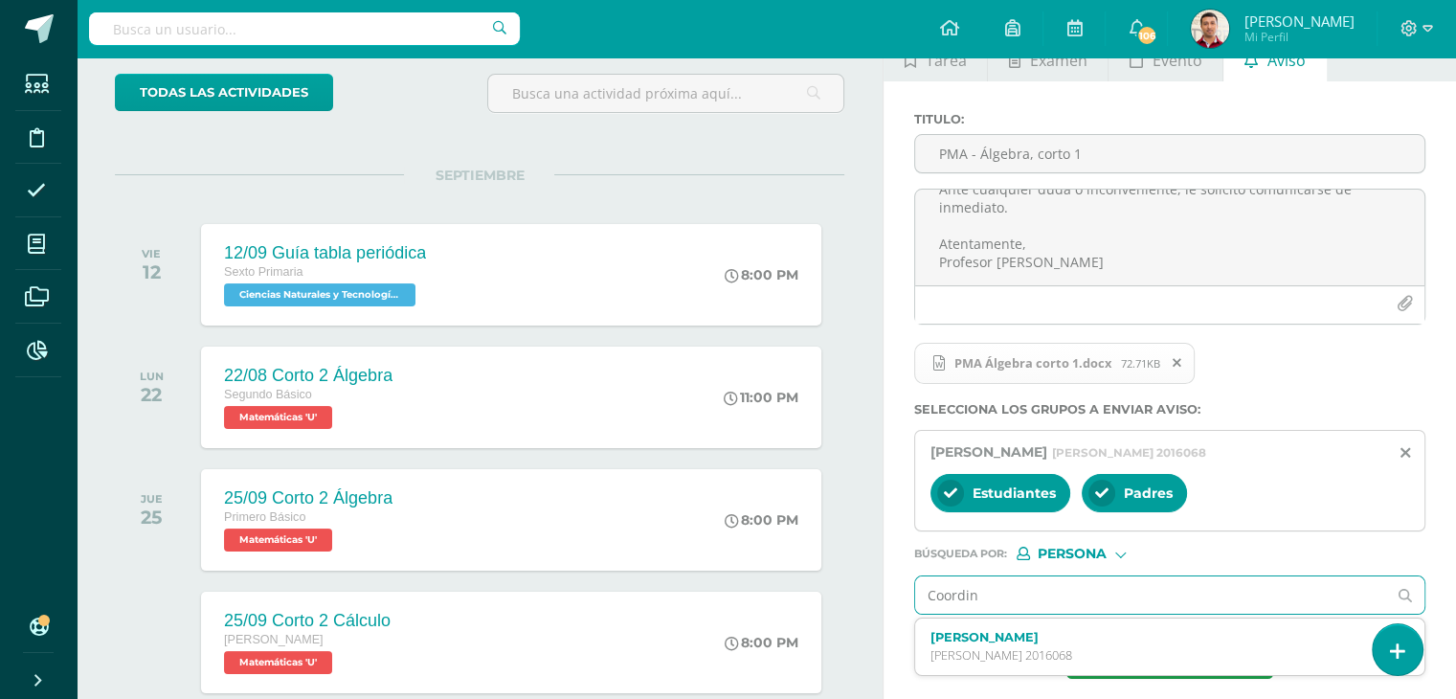
type input "Coordina"
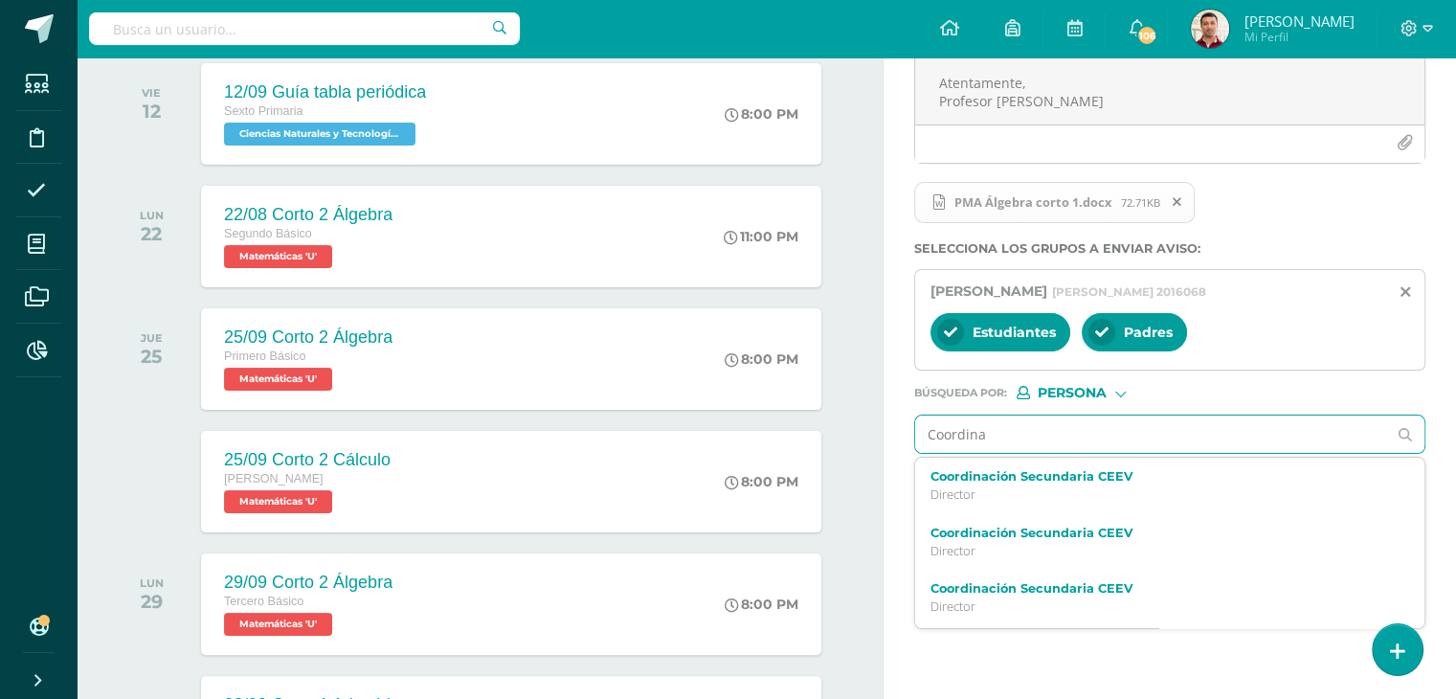
scroll to position [271, 0]
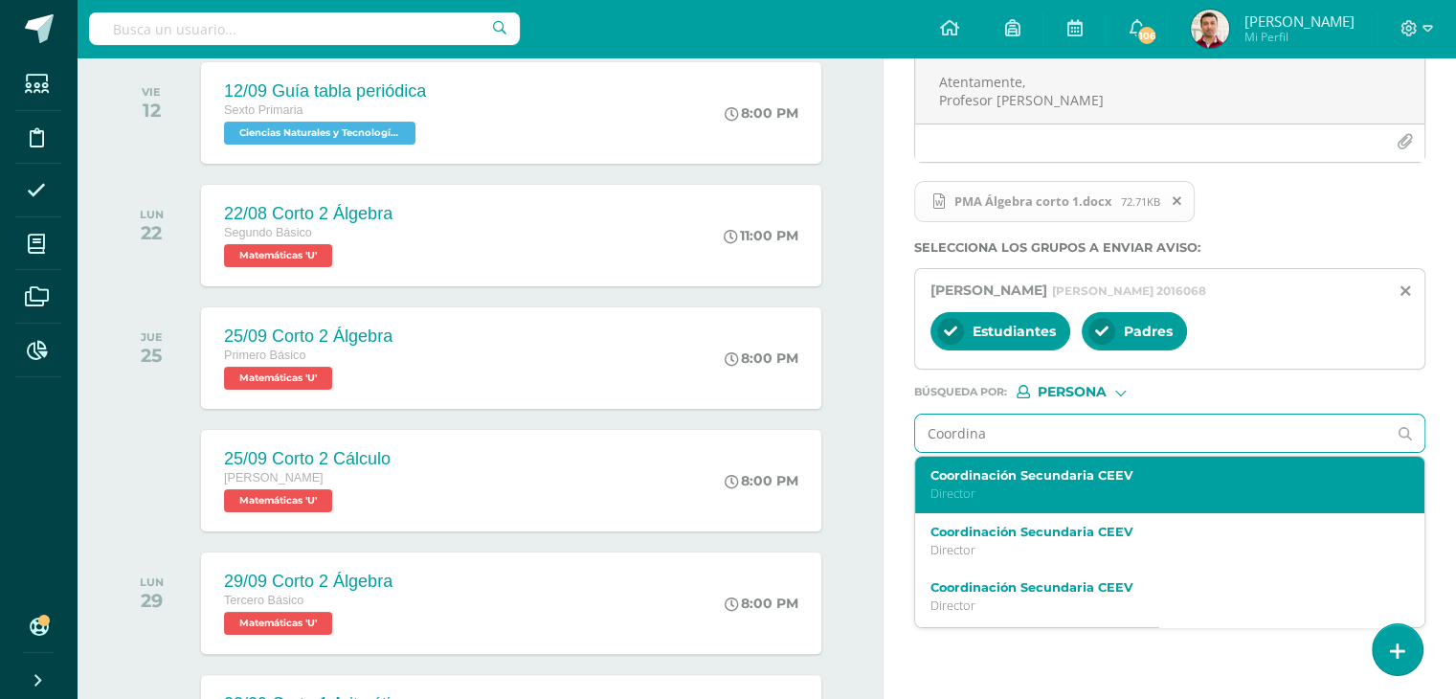
click at [1057, 486] on p "Director" at bounding box center [1159, 493] width 459 height 16
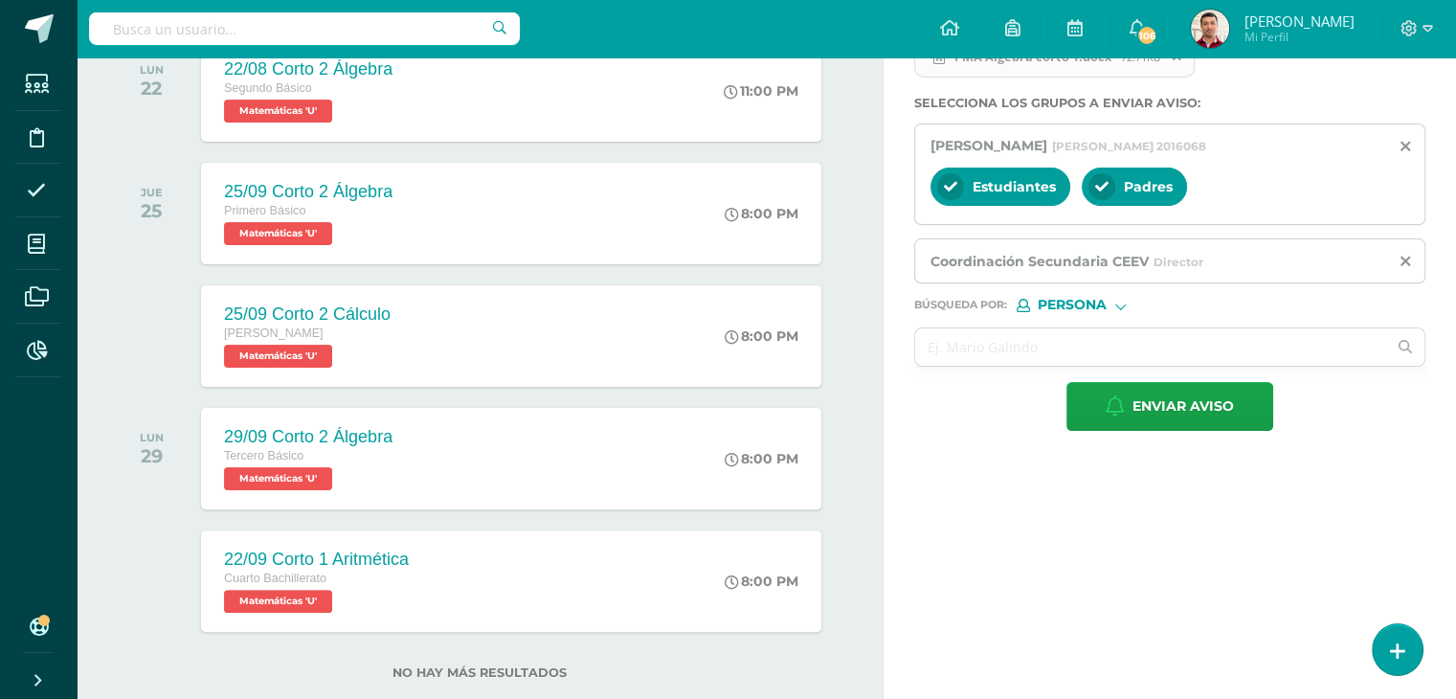
scroll to position [416, 0]
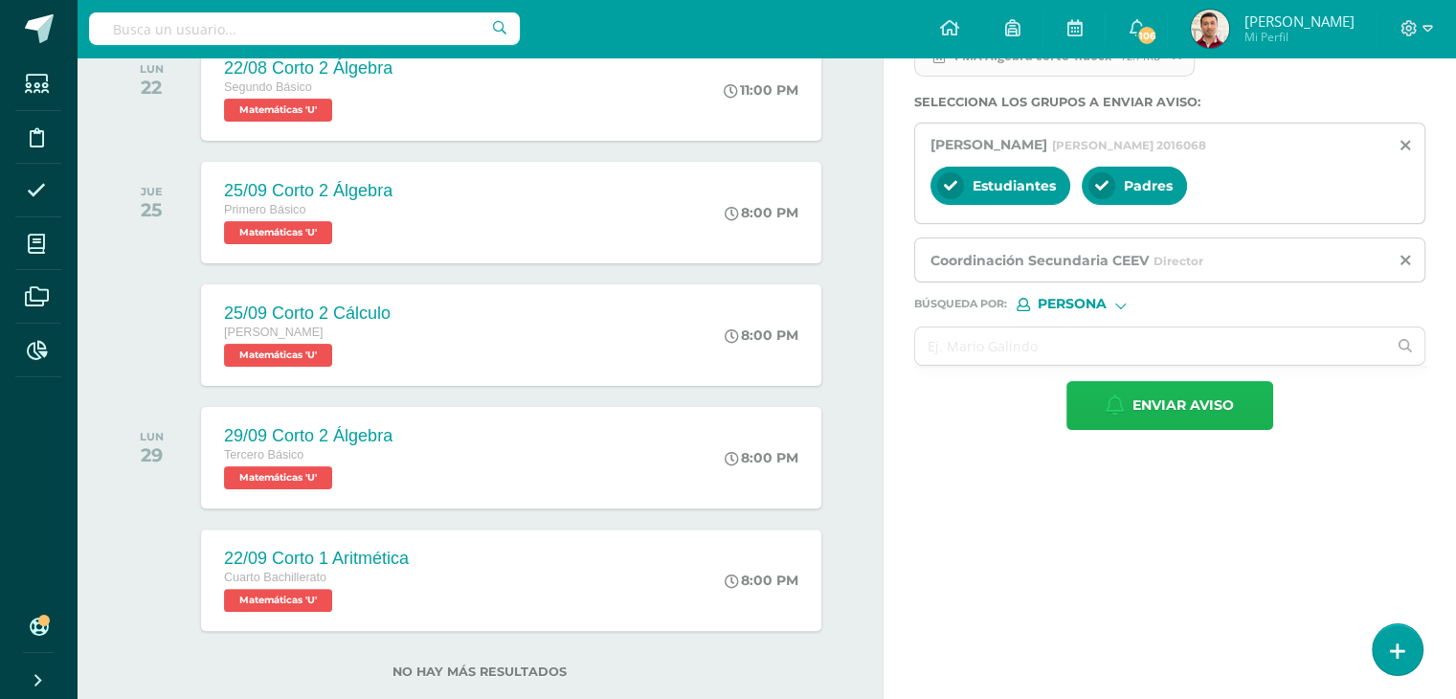
click at [1158, 409] on span "Enviar aviso" at bounding box center [1182, 405] width 101 height 47
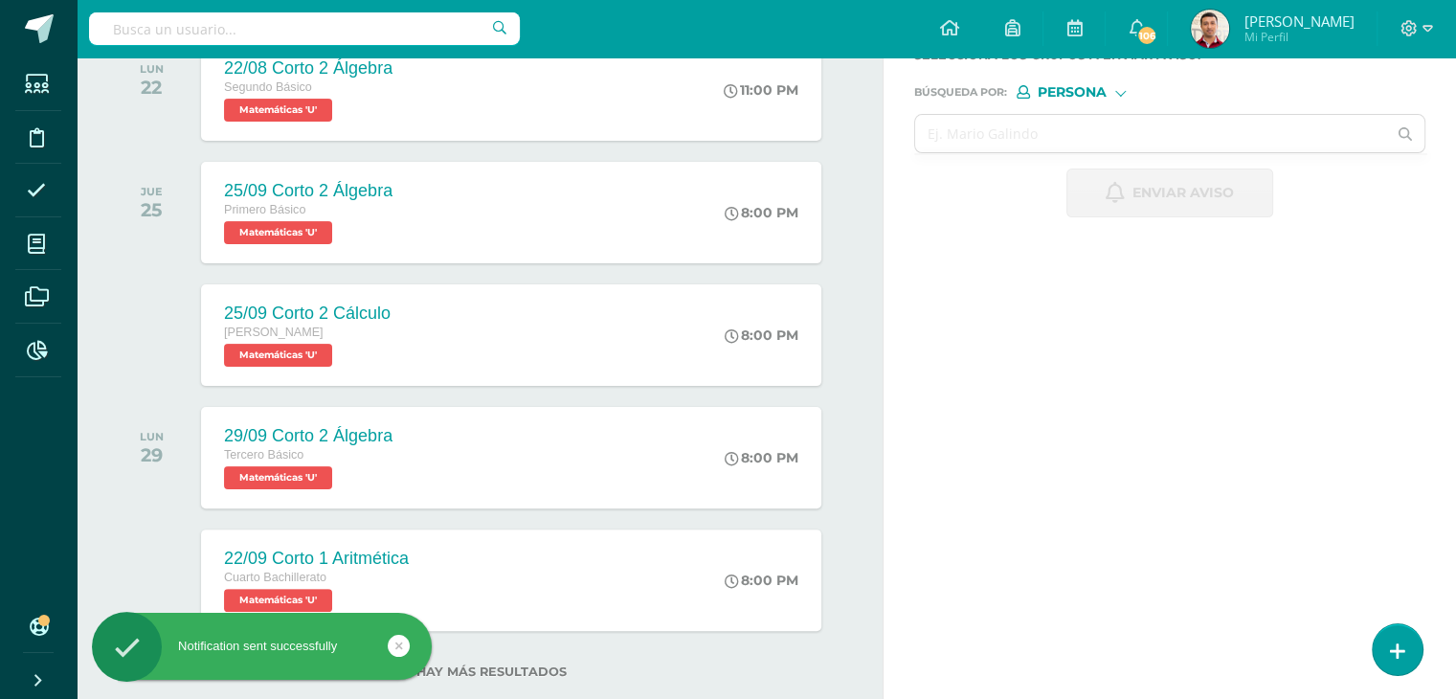
scroll to position [0, 0]
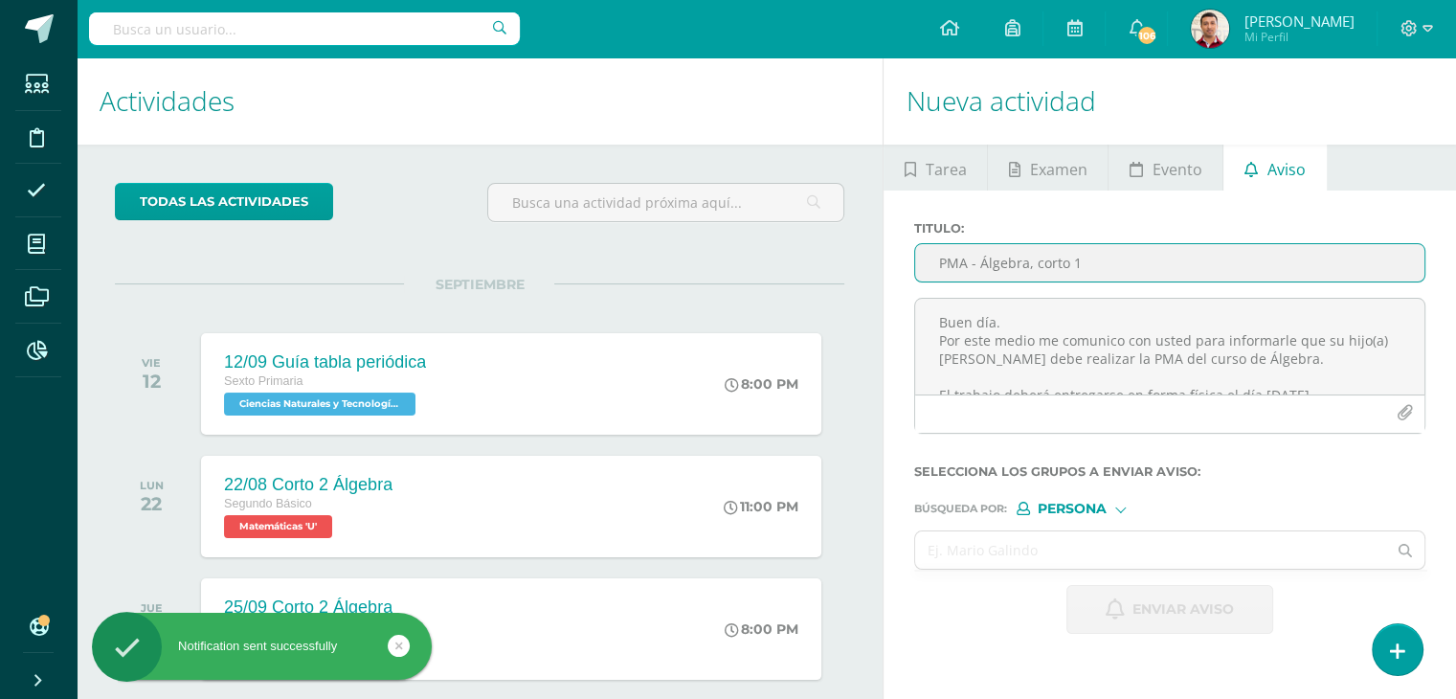
click at [968, 272] on input "PMA - Álgebra, corto 1" at bounding box center [1169, 262] width 509 height 37
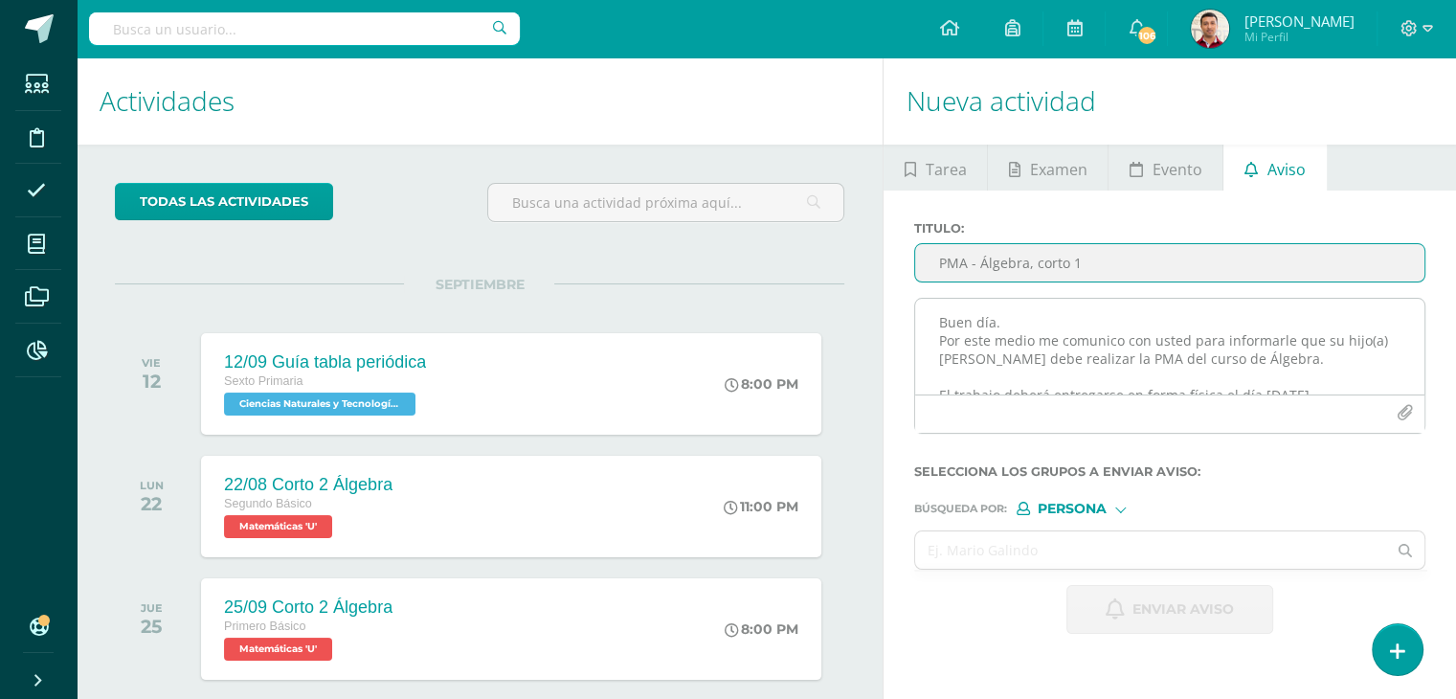
type input "PMA - Álgebra, corto 1"
click at [1011, 336] on textarea "Buen día. Por este medio me comunico con usted para informarle que su hijo(a) I…" at bounding box center [1169, 347] width 509 height 96
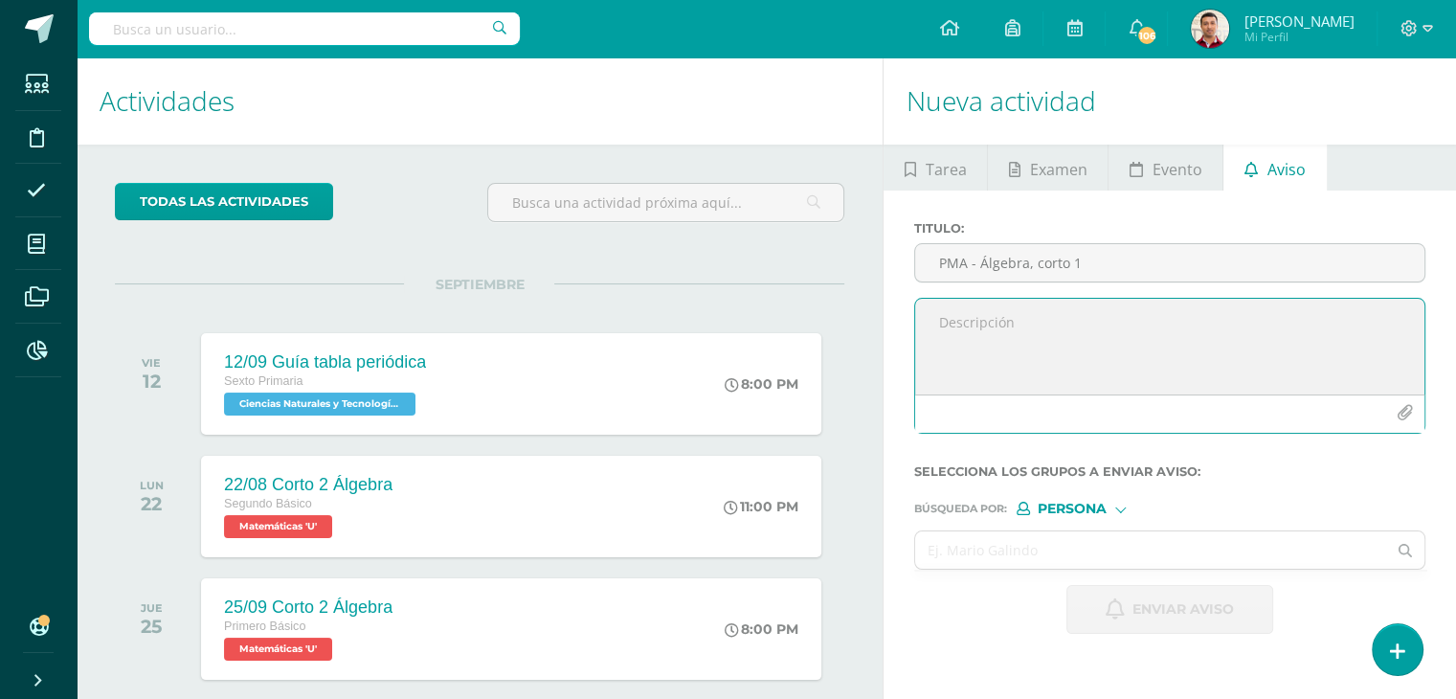
paste textarea "Buen día. Por este medio me comunico con usted para informarle que su hijo(a) […"
click at [937, 352] on textarea "Buen día. Por este medio me comunico con usted para informarle que su hijo(a) […" at bounding box center [1169, 347] width 509 height 96
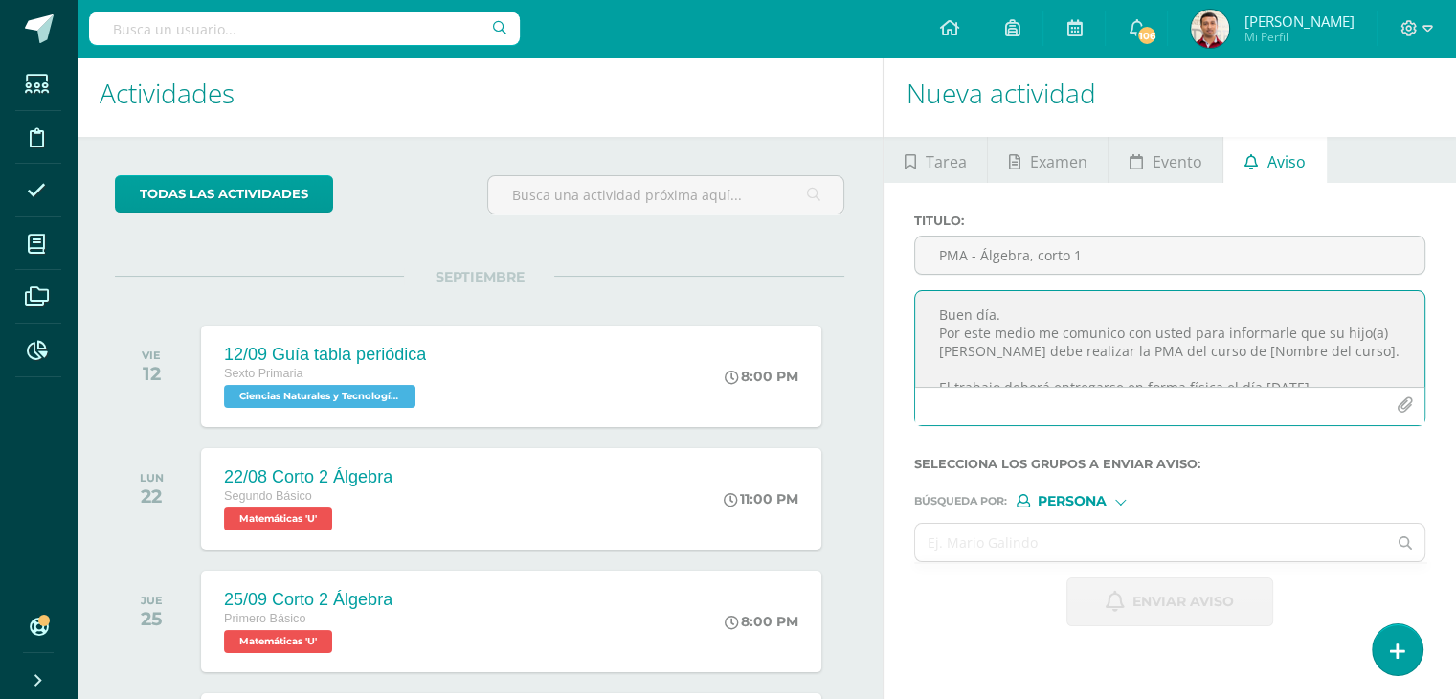
click at [1232, 353] on textarea "Buen día. Por este medio me comunico con usted para informarle que su hijo(a) C…" at bounding box center [1169, 339] width 509 height 96
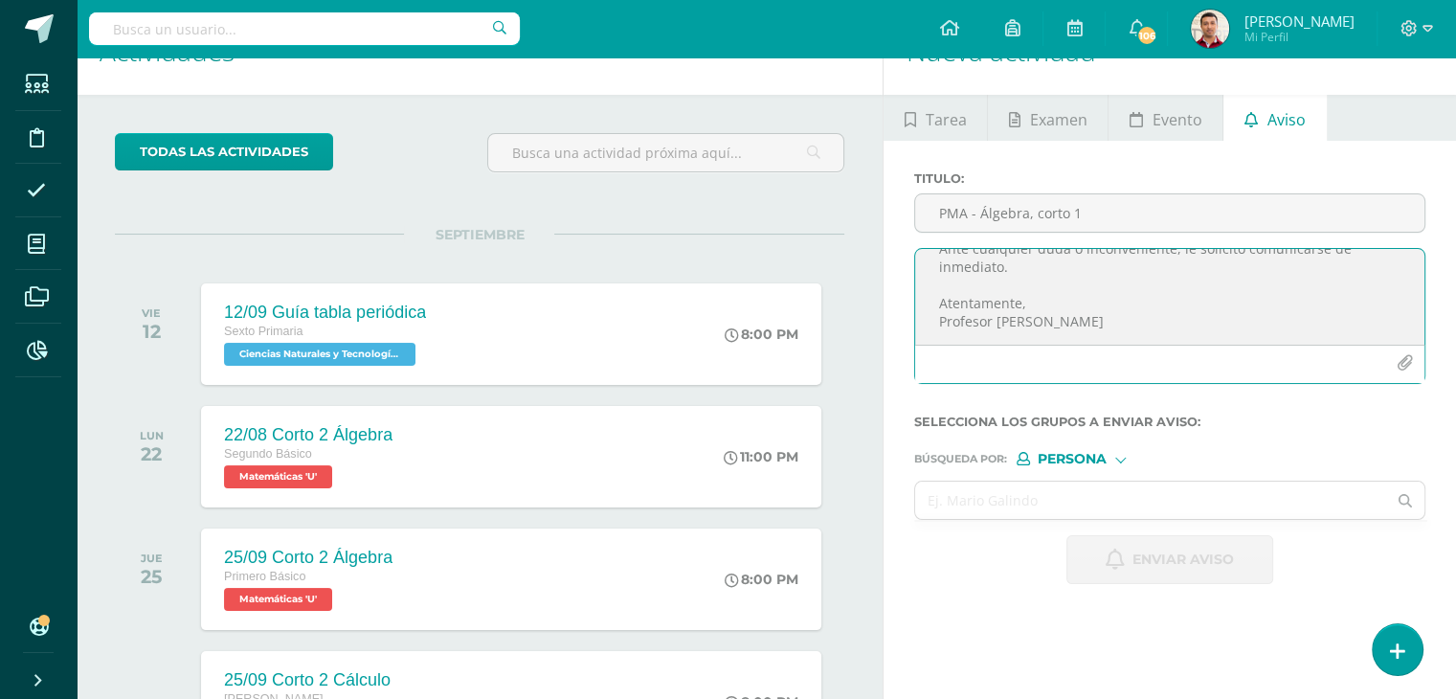
scroll to position [190, 0]
type textarea "Buen día. Por este medio me comunico con usted para informarle que su hijo(a) C…"
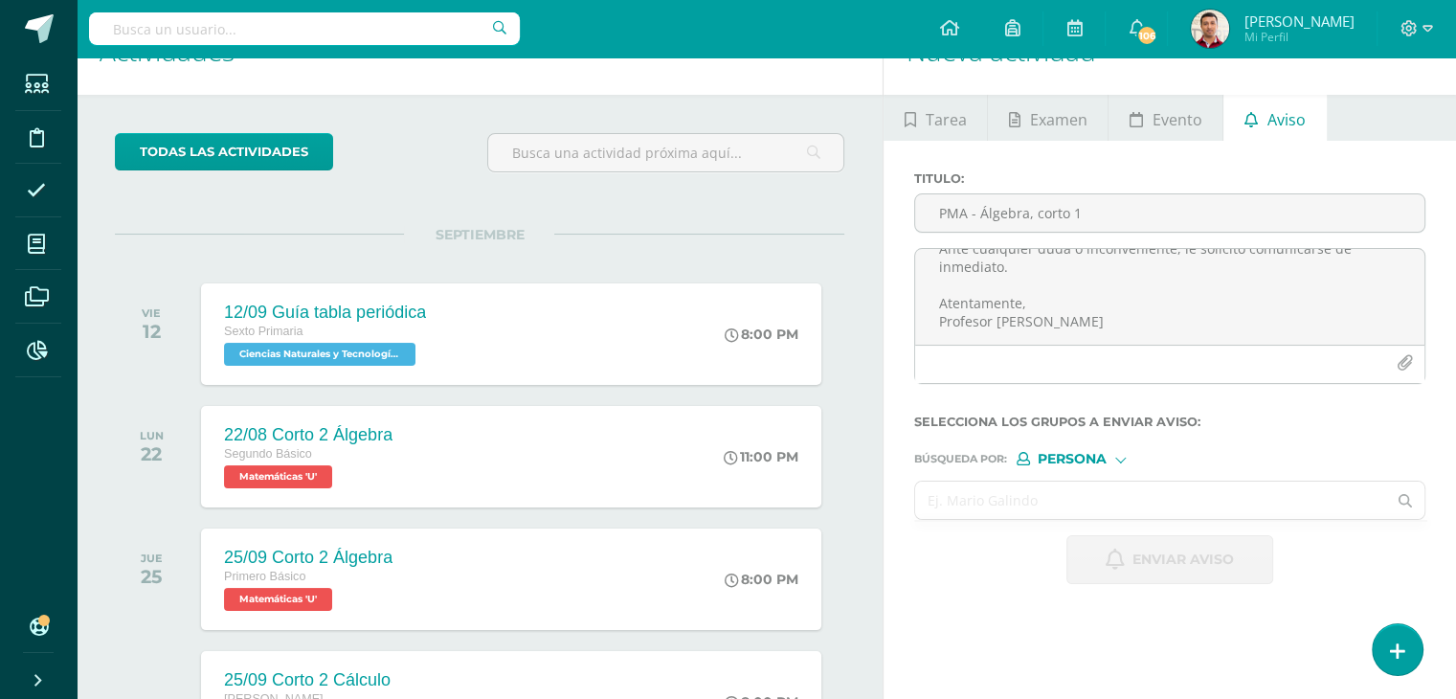
click at [972, 498] on input "text" at bounding box center [1150, 500] width 471 height 37
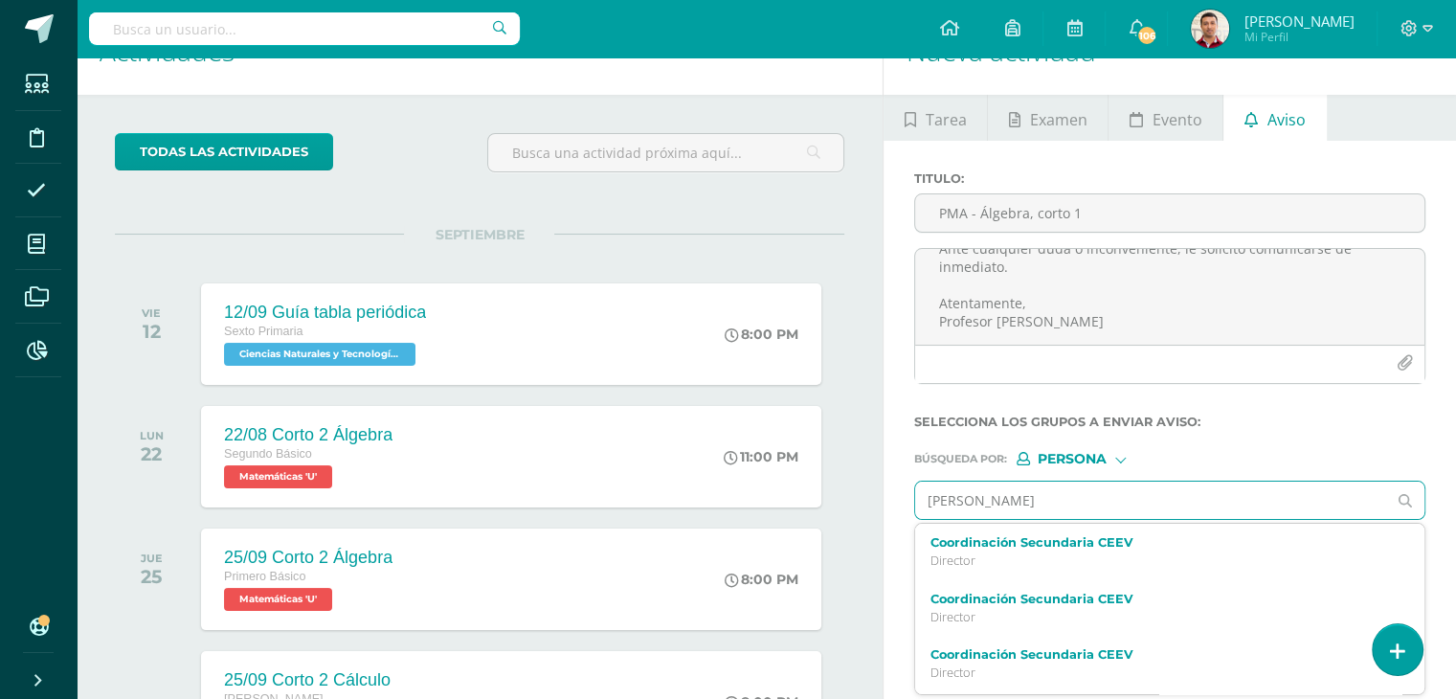
type input "CArlo salazar"
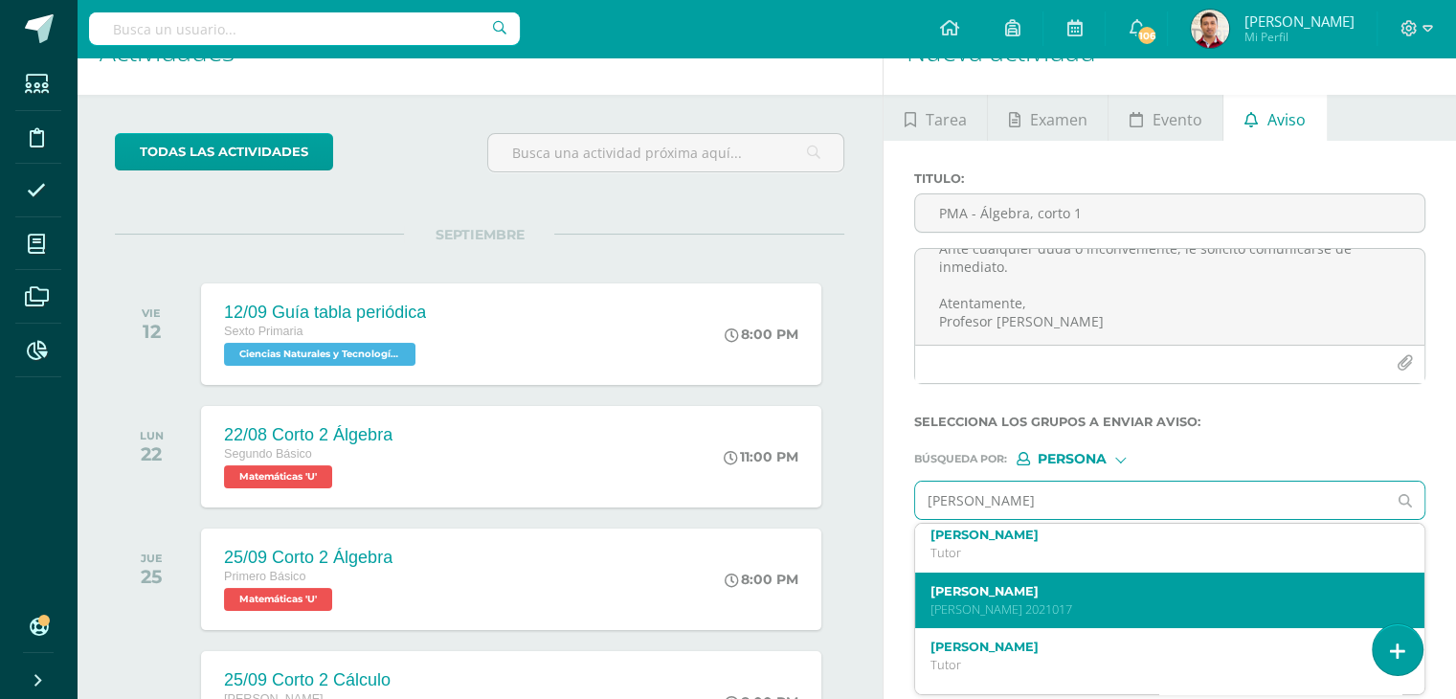
scroll to position [11, 0]
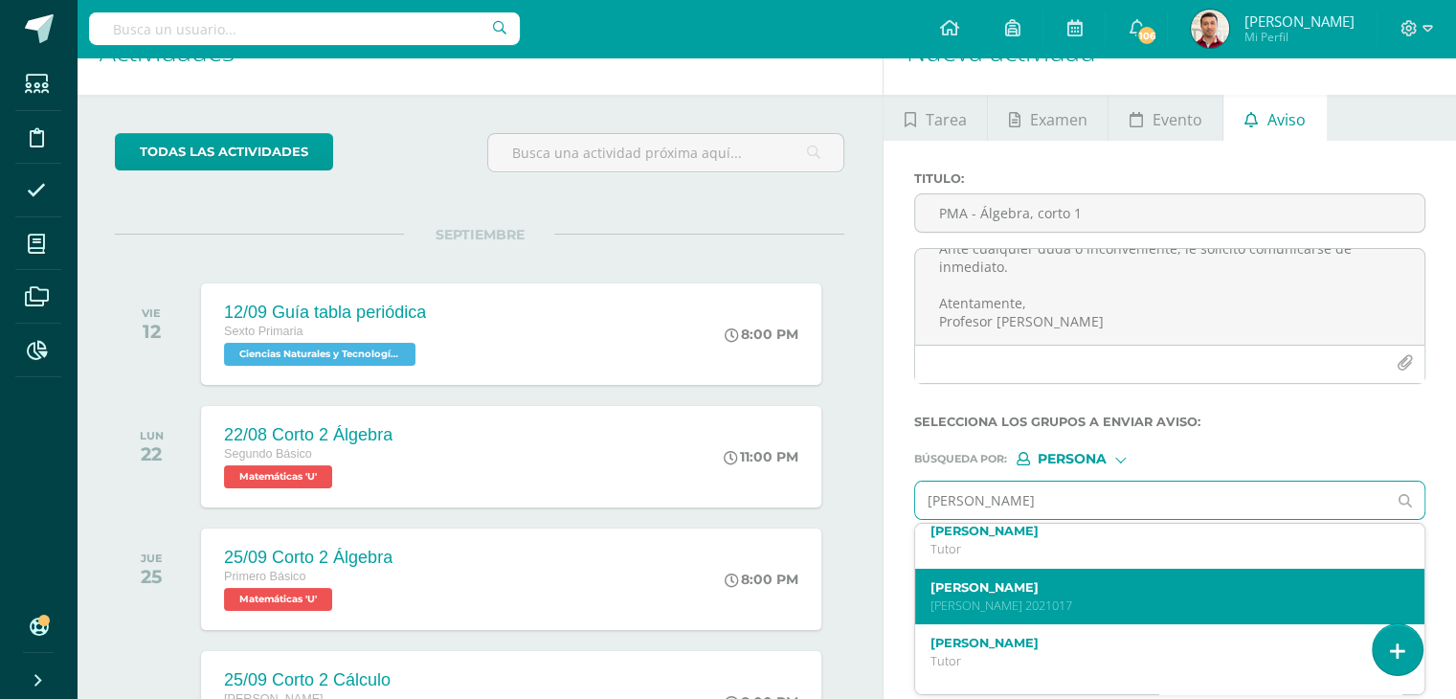
click at [1089, 597] on p "Quinto Bachillerato 2021017" at bounding box center [1159, 605] width 459 height 16
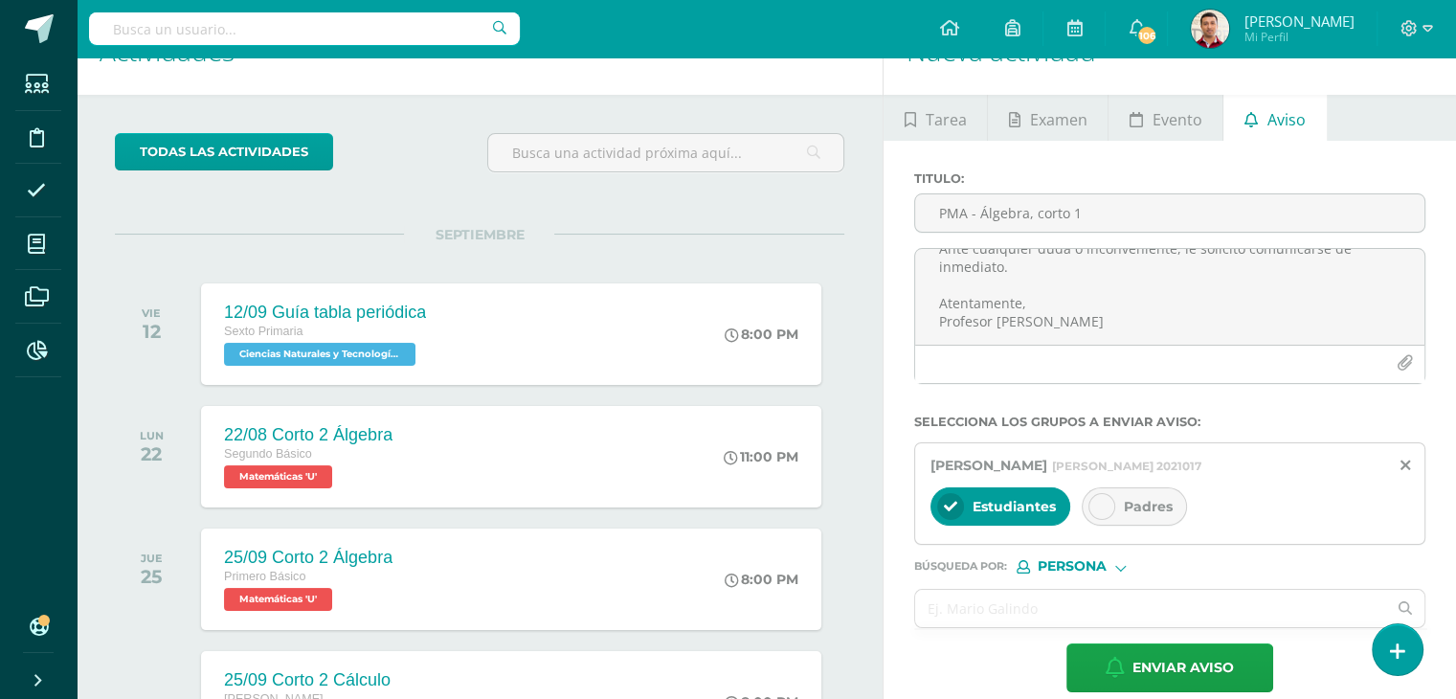
scroll to position [0, 0]
click at [1091, 510] on div at bounding box center [1101, 506] width 27 height 27
click at [942, 606] on input "text" at bounding box center [1150, 608] width 471 height 37
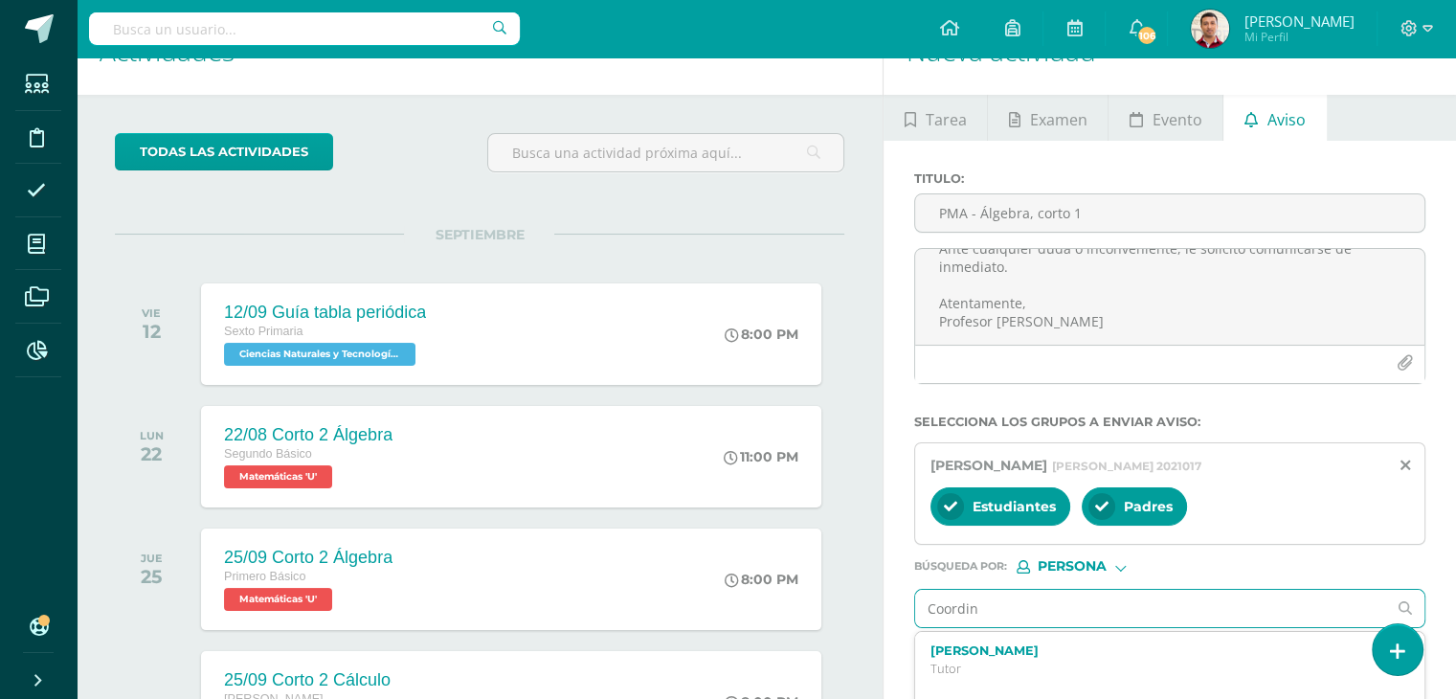
type input "Coordina"
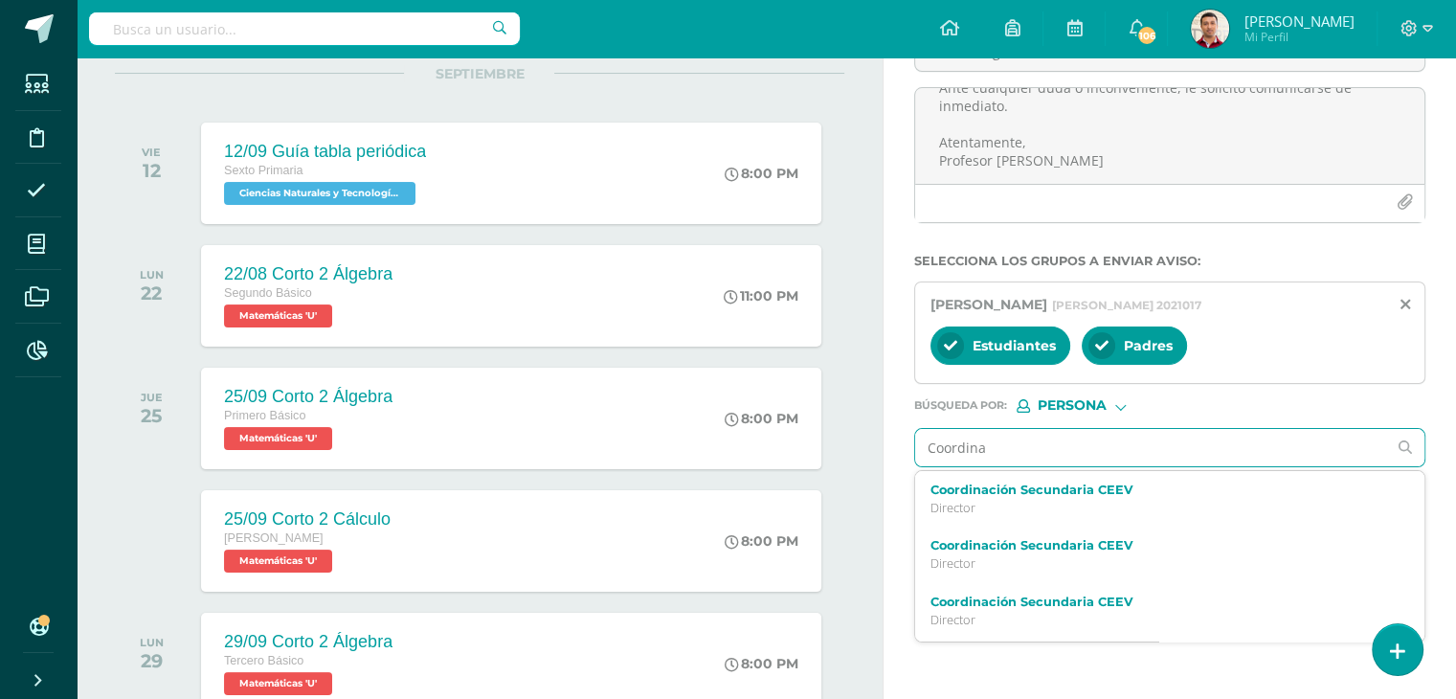
scroll to position [213, 0]
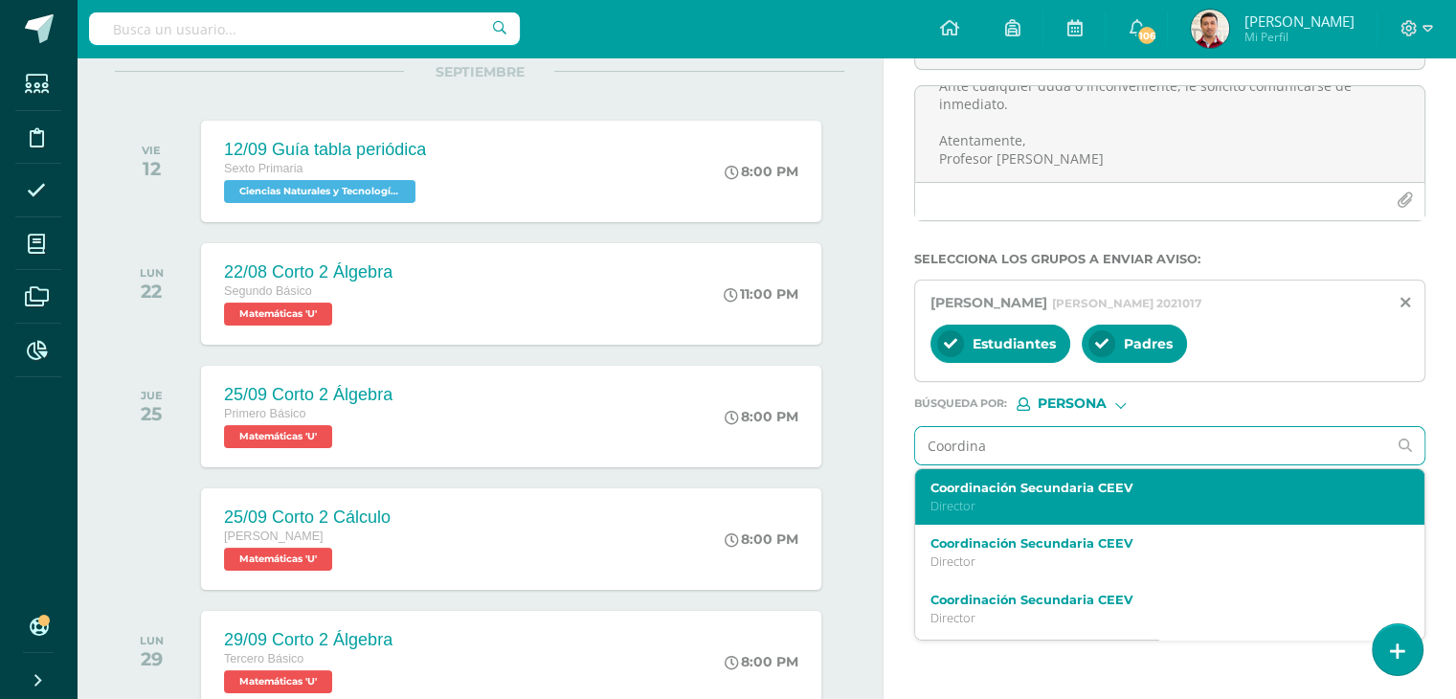
click at [1068, 498] on p "Director" at bounding box center [1159, 506] width 459 height 16
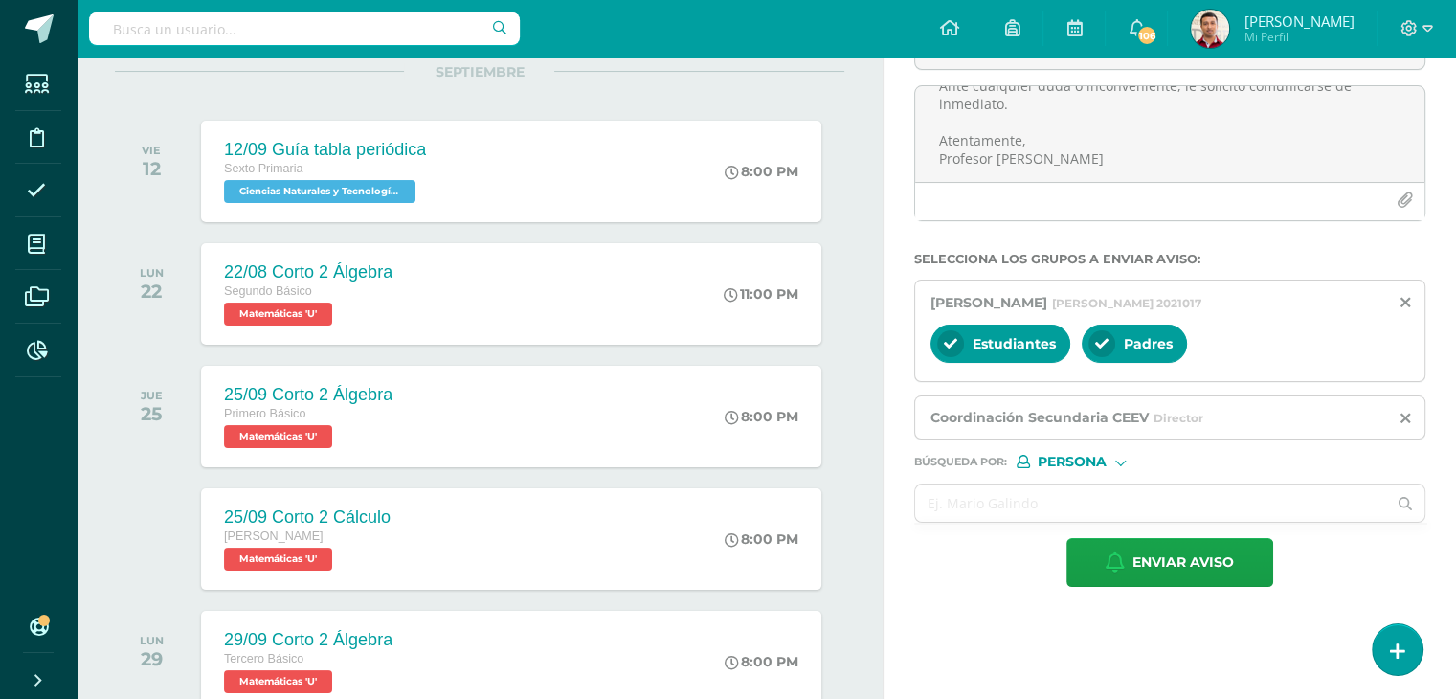
scroll to position [458, 0]
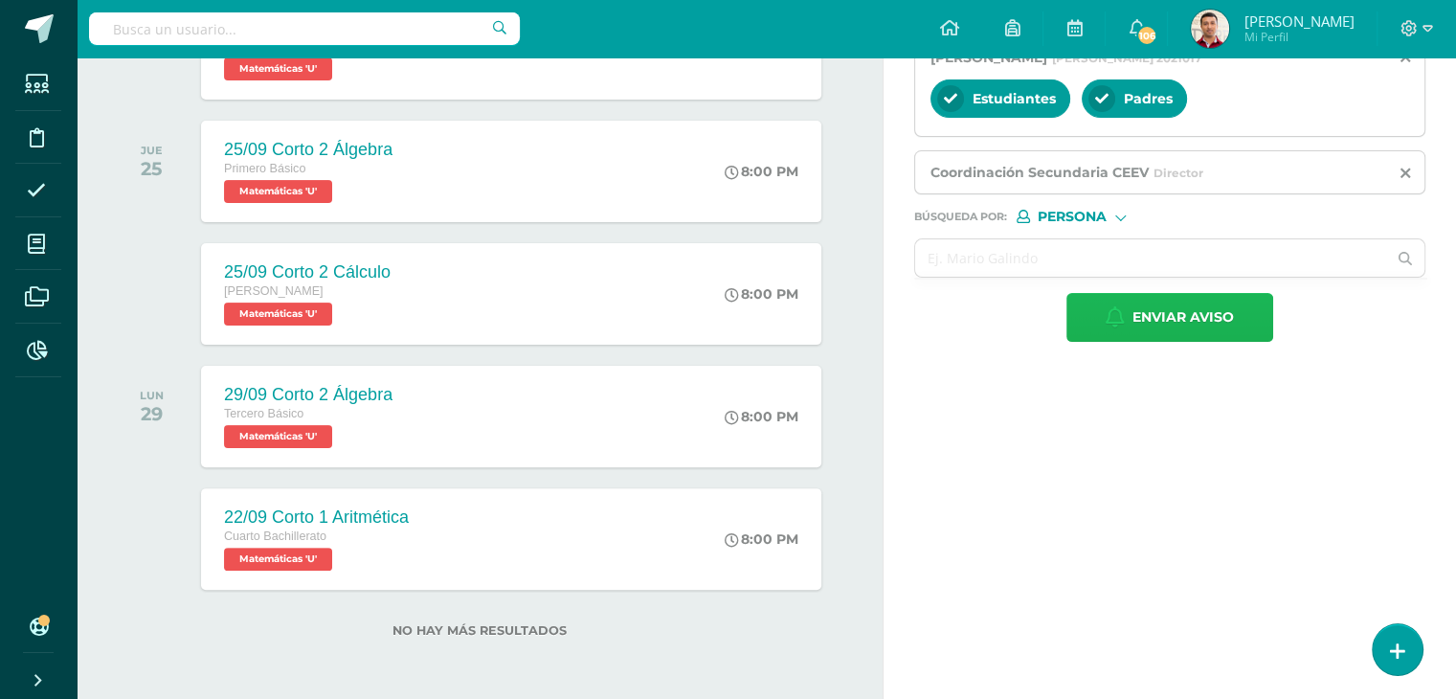
click at [1160, 310] on span "Enviar aviso" at bounding box center [1182, 317] width 101 height 47
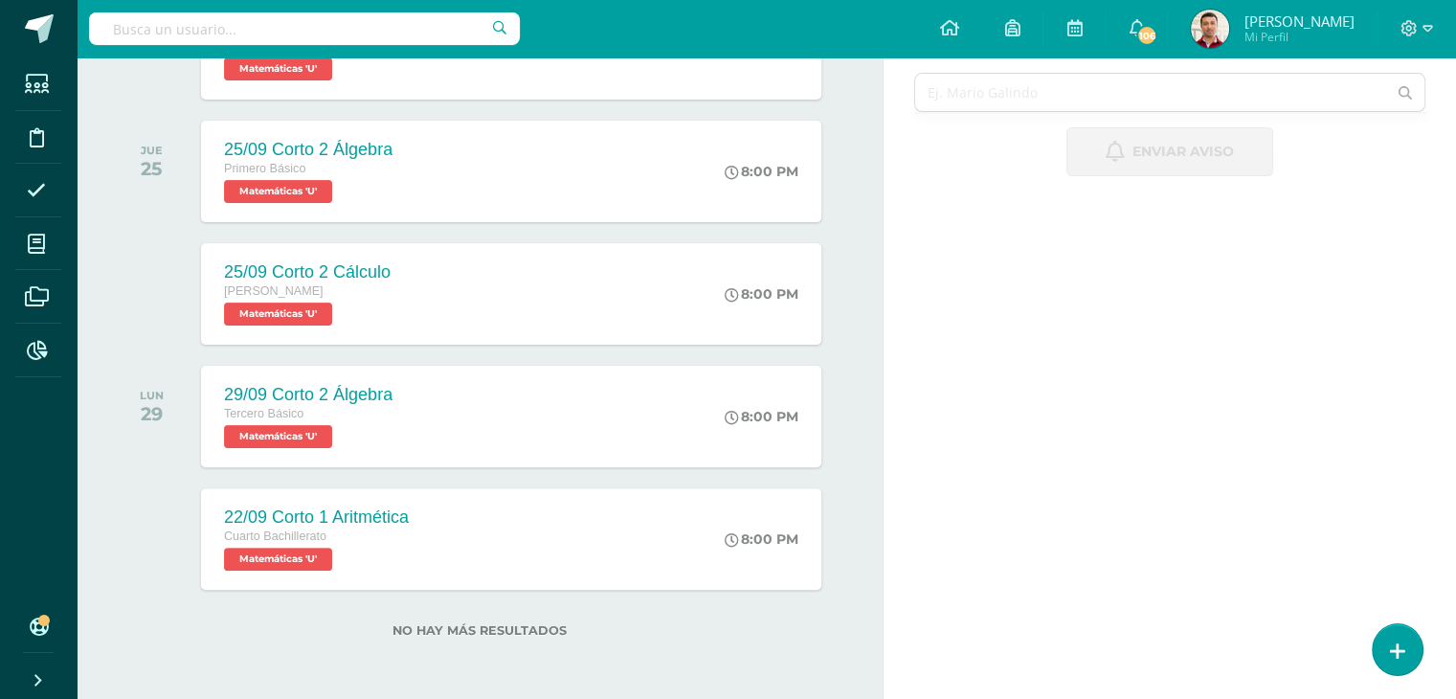
scroll to position [0, 0]
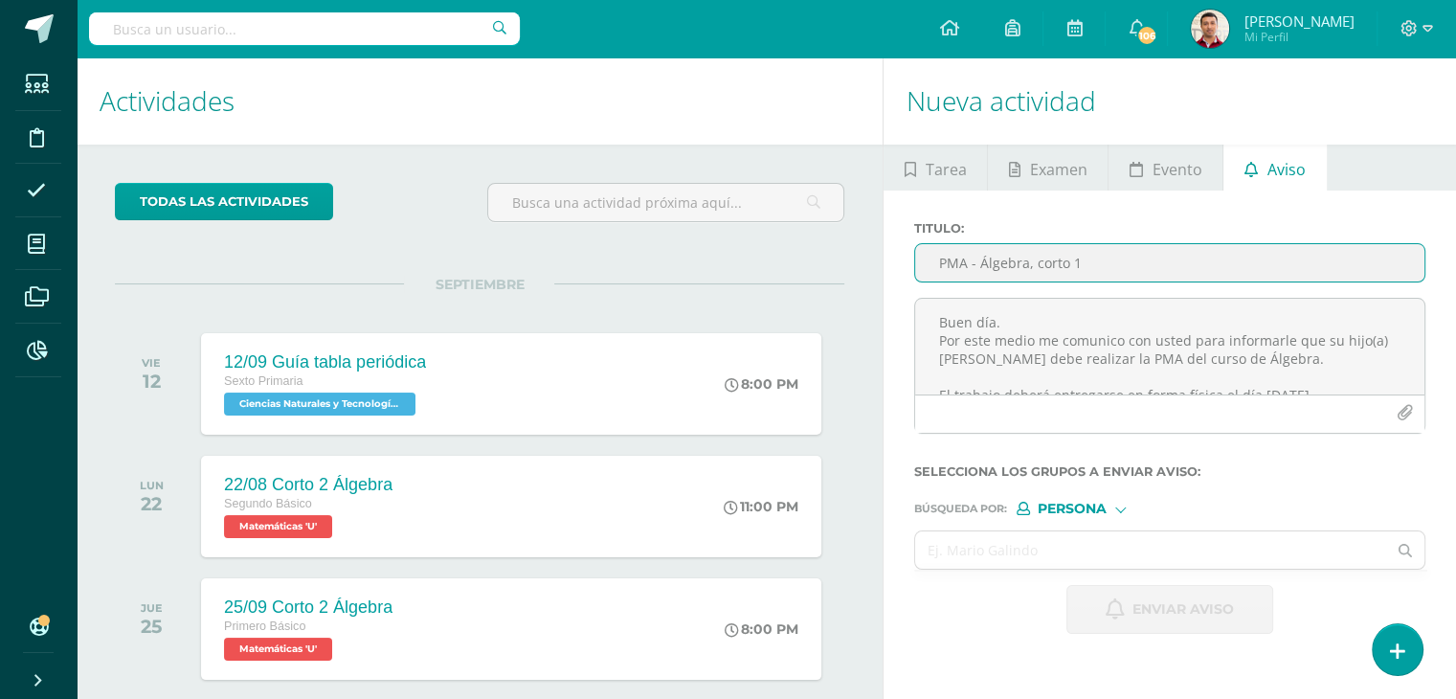
click at [966, 248] on input "PMA - Álgebra, corto 1" at bounding box center [1169, 262] width 509 height 37
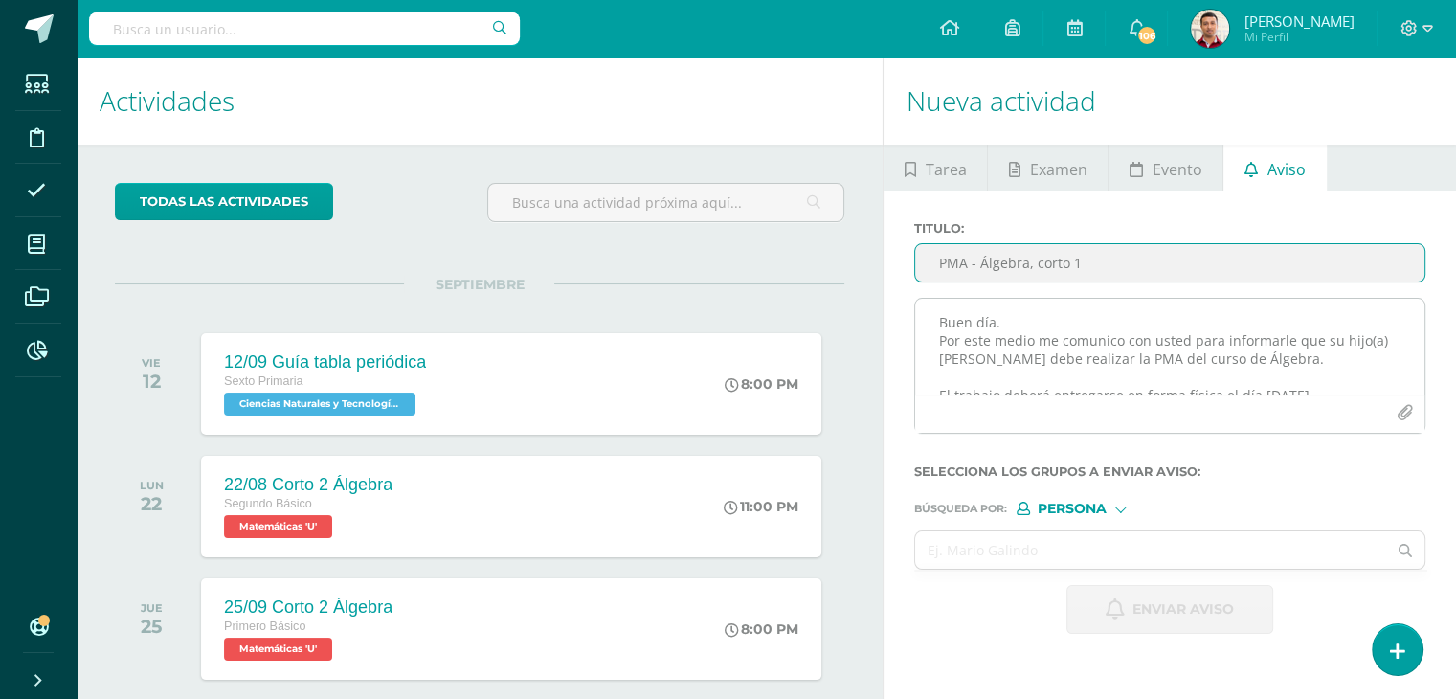
type input "PMA - Álgebra, corto 1"
click at [1061, 328] on textarea "Buen día. Por este medio me comunico con usted para informarle que su hijo(a) C…" at bounding box center [1169, 347] width 509 height 96
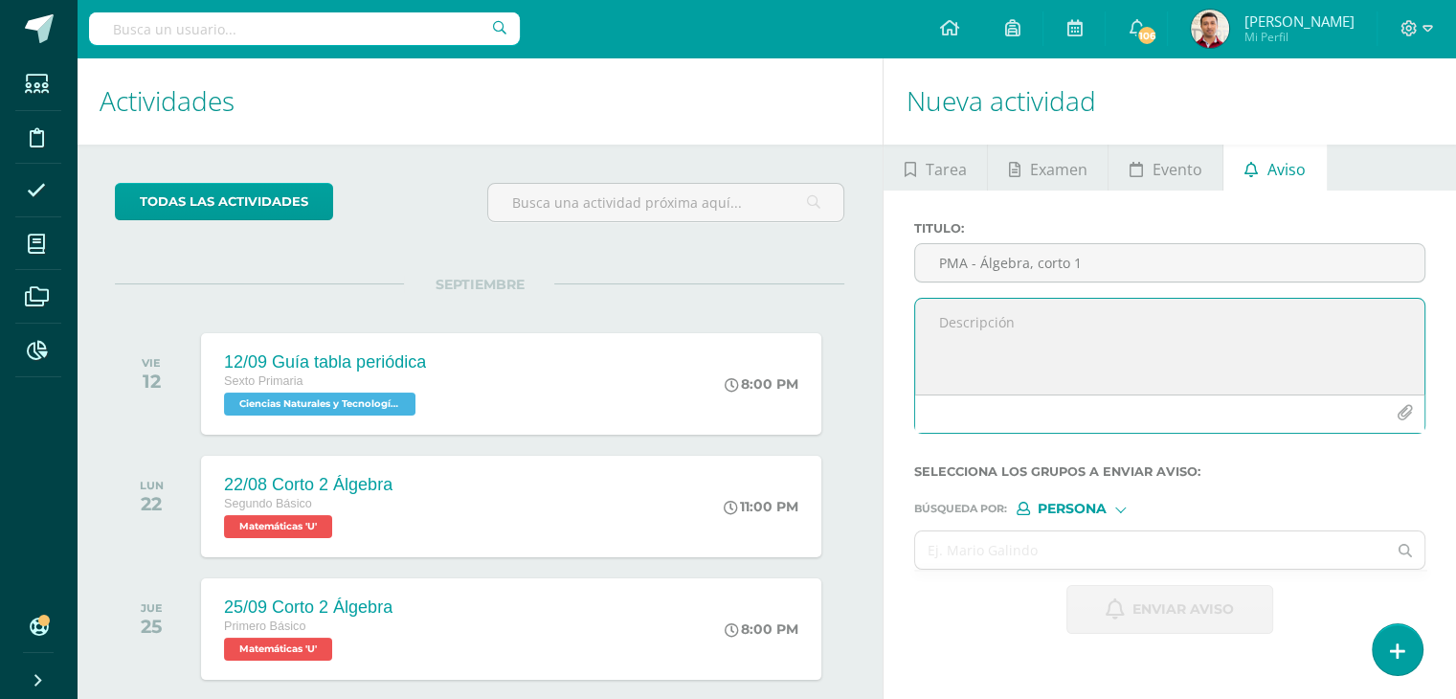
paste textarea "Buen día. Por este medio me comunico con usted para informarle que su hijo(a) […"
click at [1010, 326] on textarea "Buen día. Por este medio me comunico con usted para informarle que su hijo(a) […" at bounding box center [1169, 347] width 509 height 96
click at [930, 380] on textarea "Buen día: Por este medio me comunico con usted para informarle que su hijo(a) […" at bounding box center [1169, 347] width 509 height 96
click at [1218, 374] on textarea "Buen día: Por este medio me comunico con usted para informarle que su hijo(a) D…" at bounding box center [1169, 347] width 509 height 96
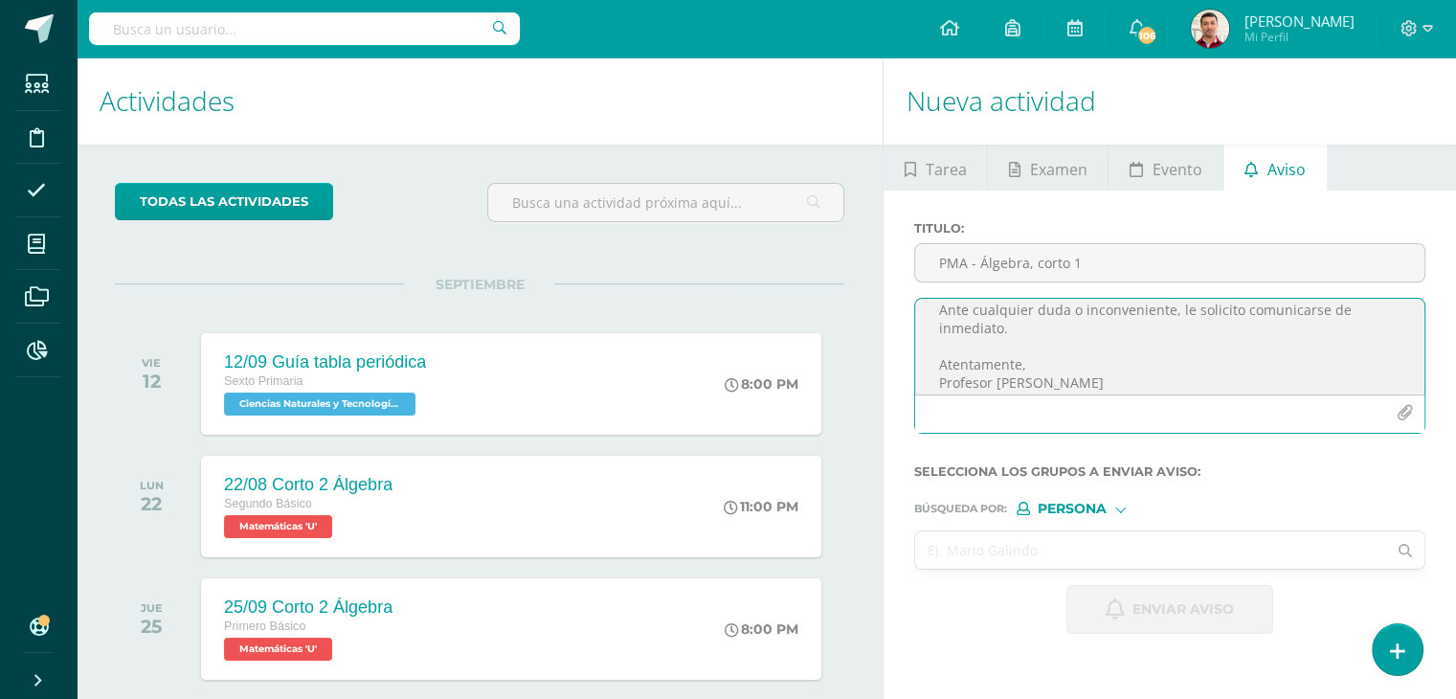
scroll to position [195, 0]
type textarea "Buen día: Por este medio me comunico con usted para informarle que su hijo(a) D…"
click at [1403, 414] on icon "button" at bounding box center [1405, 413] width 16 height 16
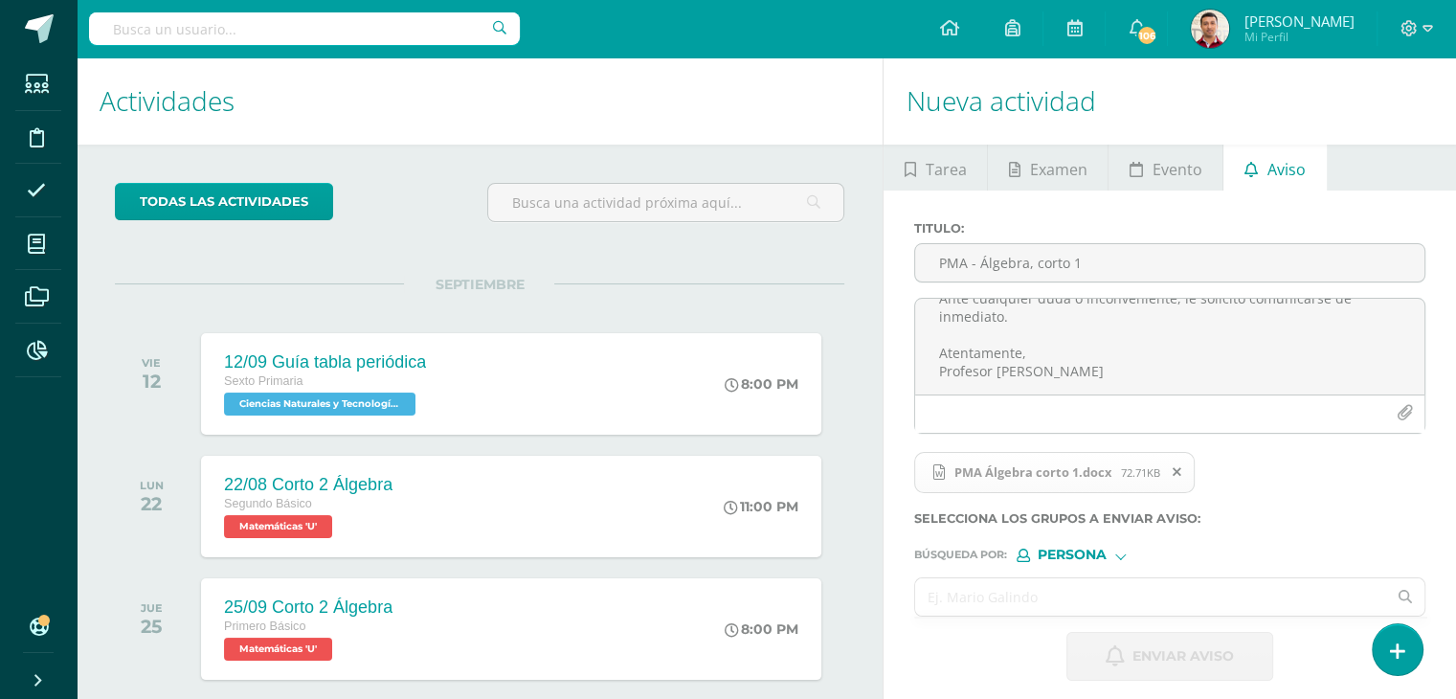
click at [957, 587] on input "text" at bounding box center [1150, 596] width 471 height 37
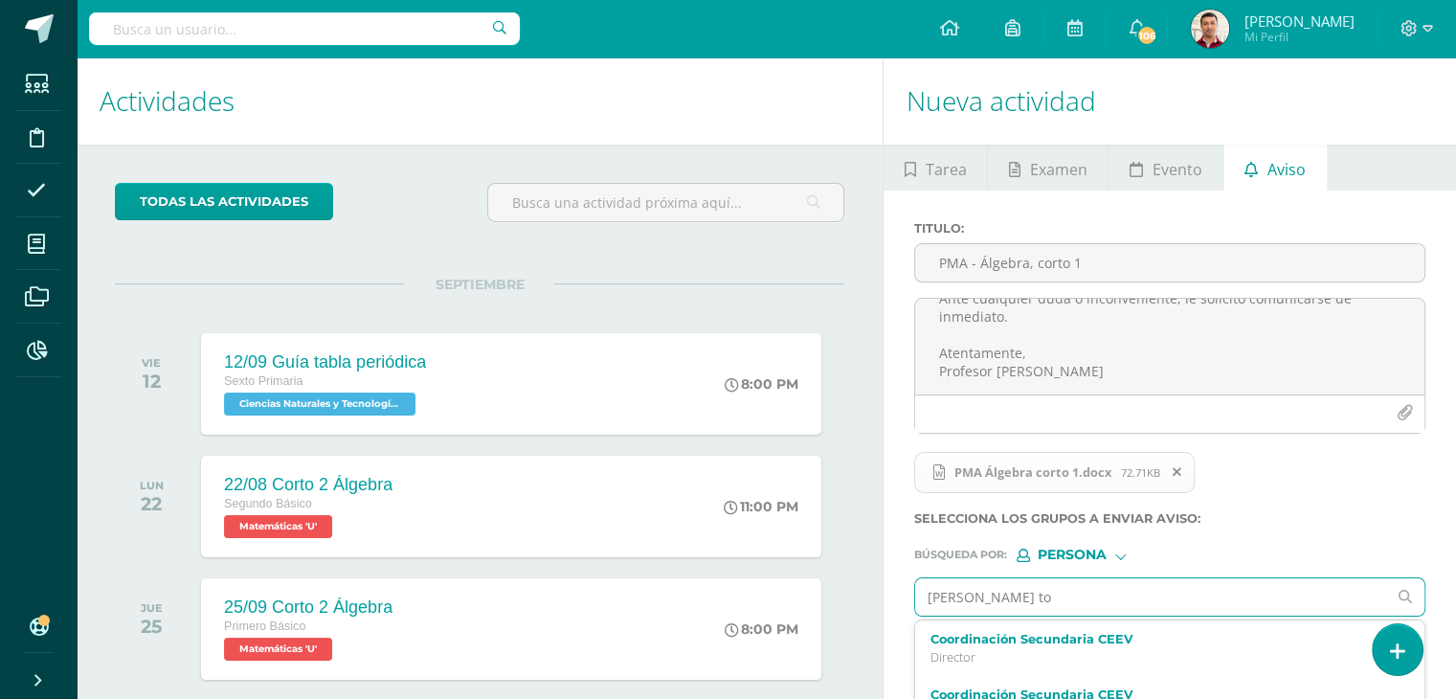
type input "DAniel toc"
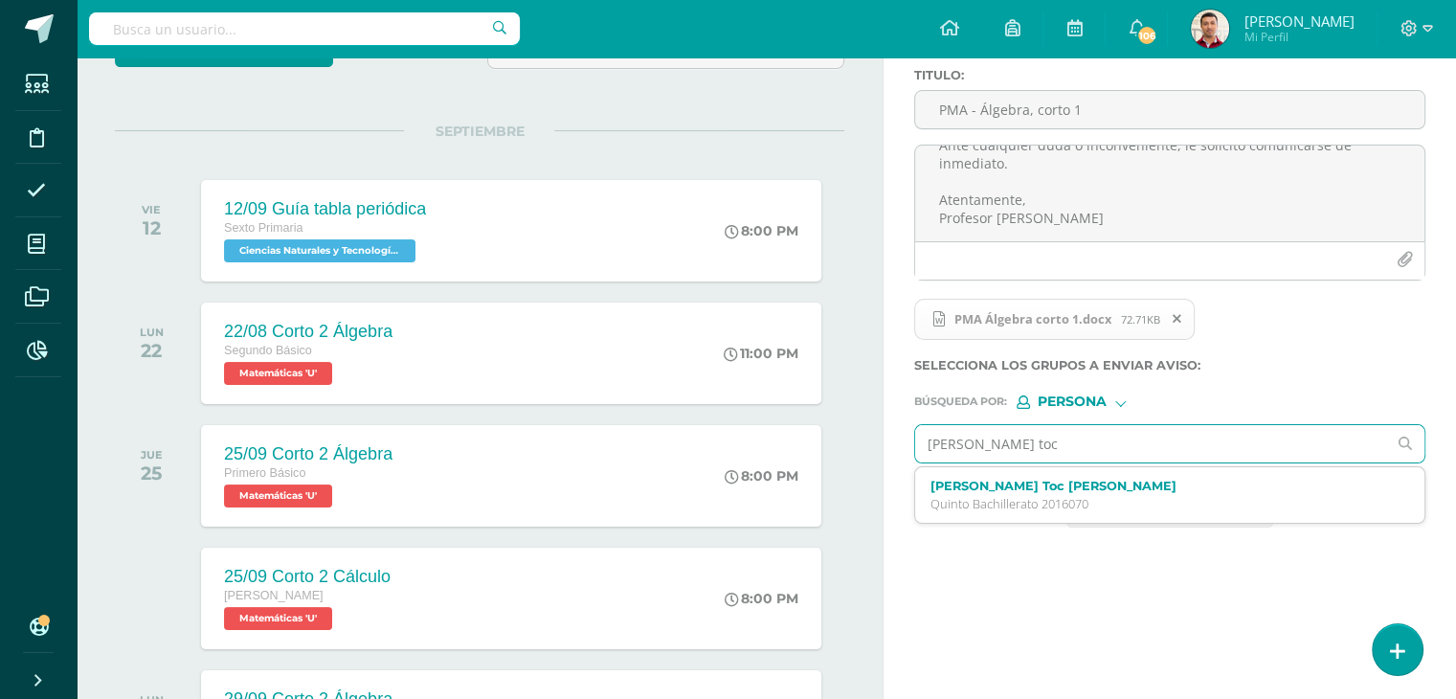
scroll to position [165, 0]
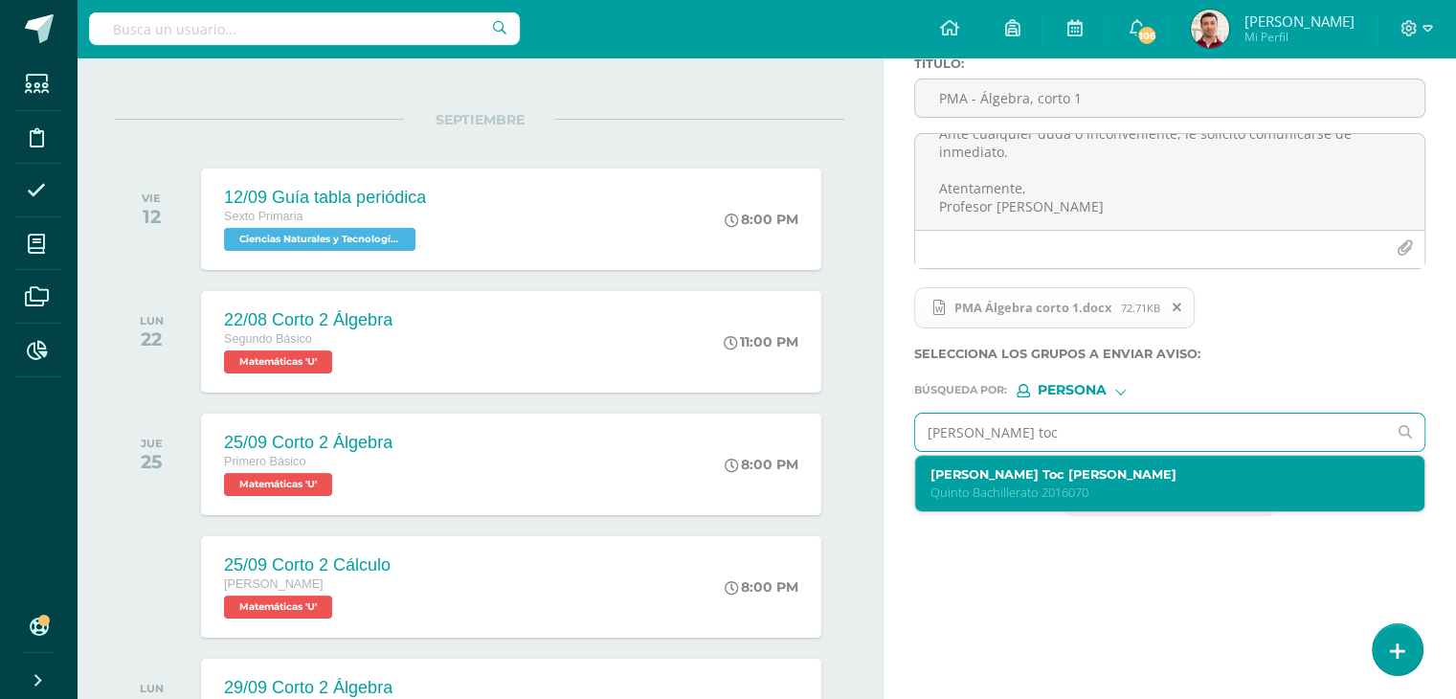
click at [980, 460] on div "Daniel Toc Franco Quinto Bachillerato 2016070" at bounding box center [1169, 484] width 509 height 56
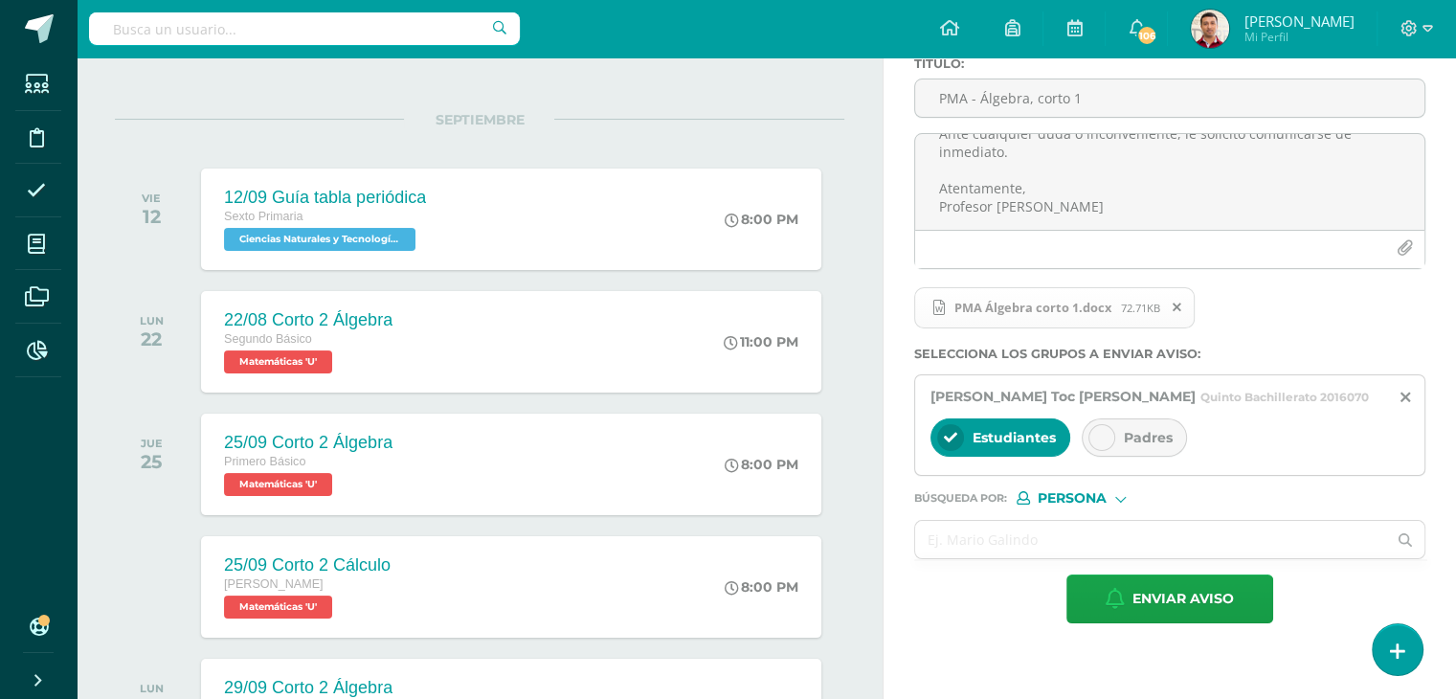
click at [1091, 434] on div at bounding box center [1101, 437] width 27 height 27
click at [945, 531] on input "text" at bounding box center [1150, 539] width 471 height 37
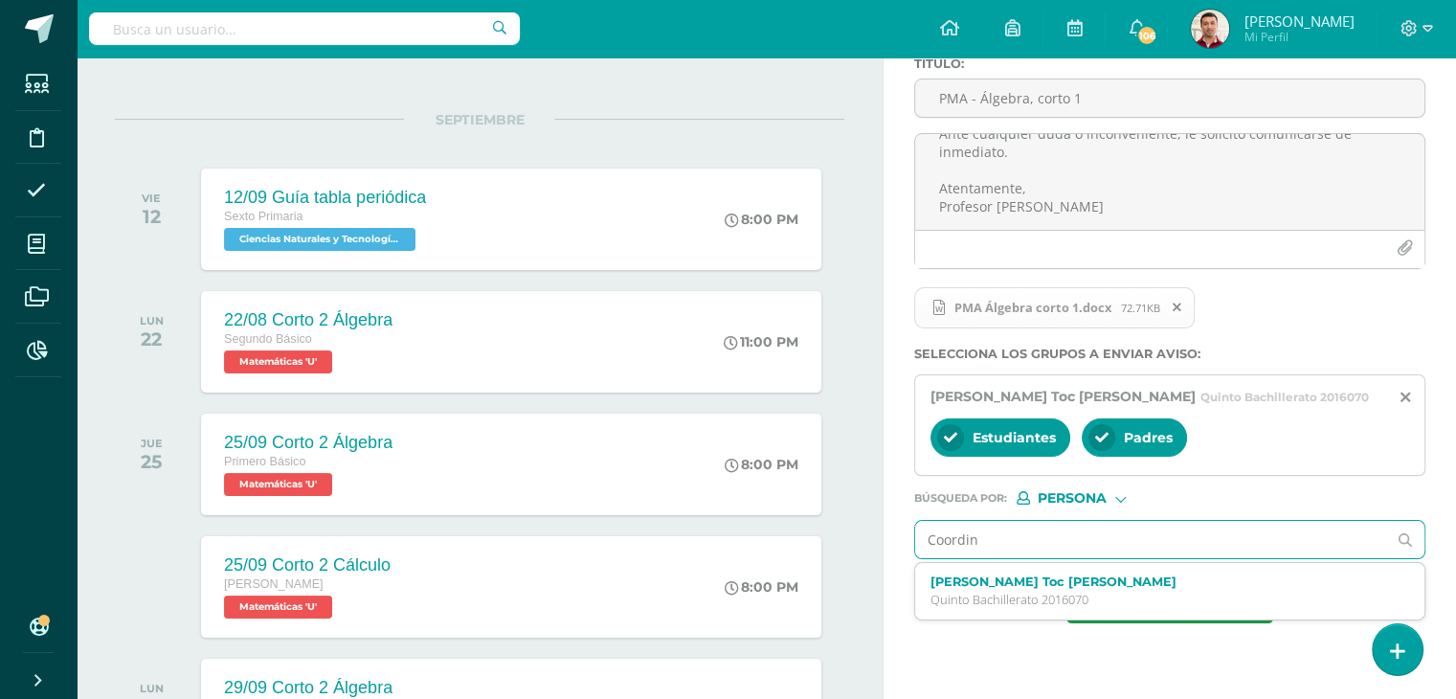
type input "Coordina"
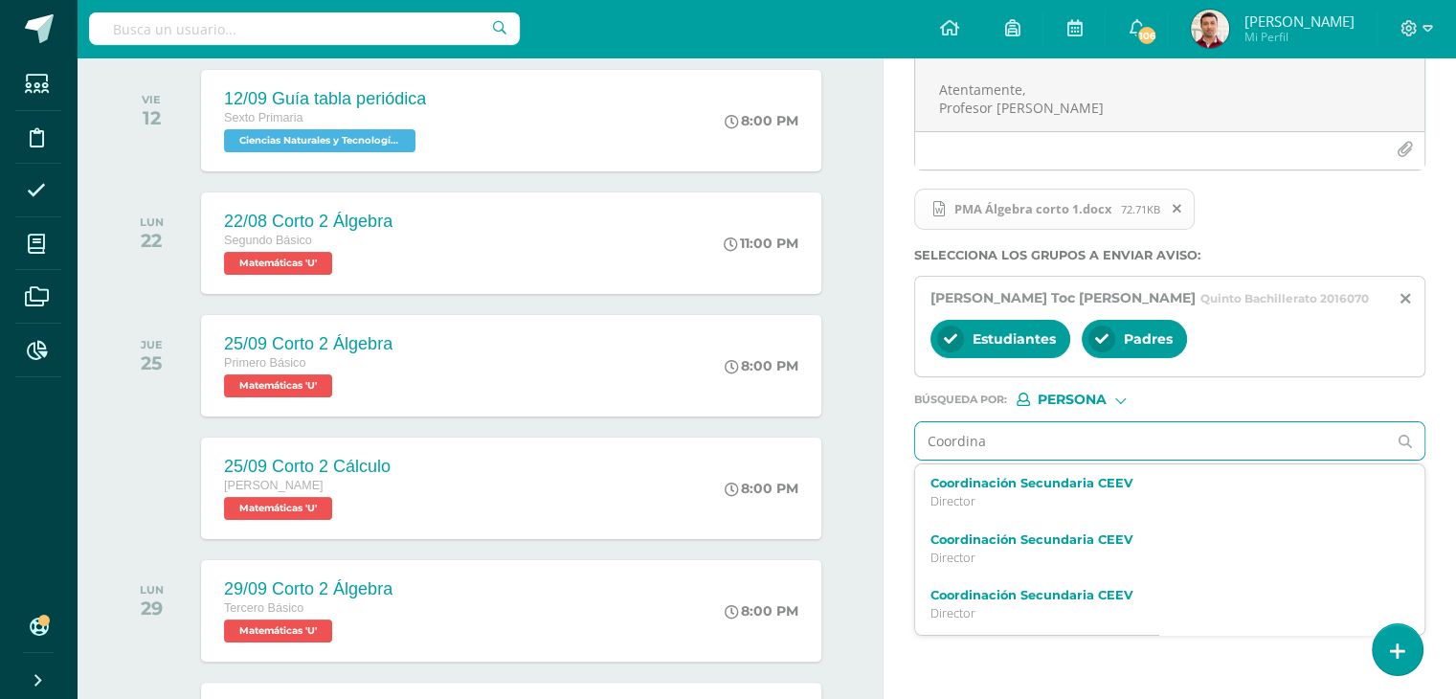
scroll to position [267, 0]
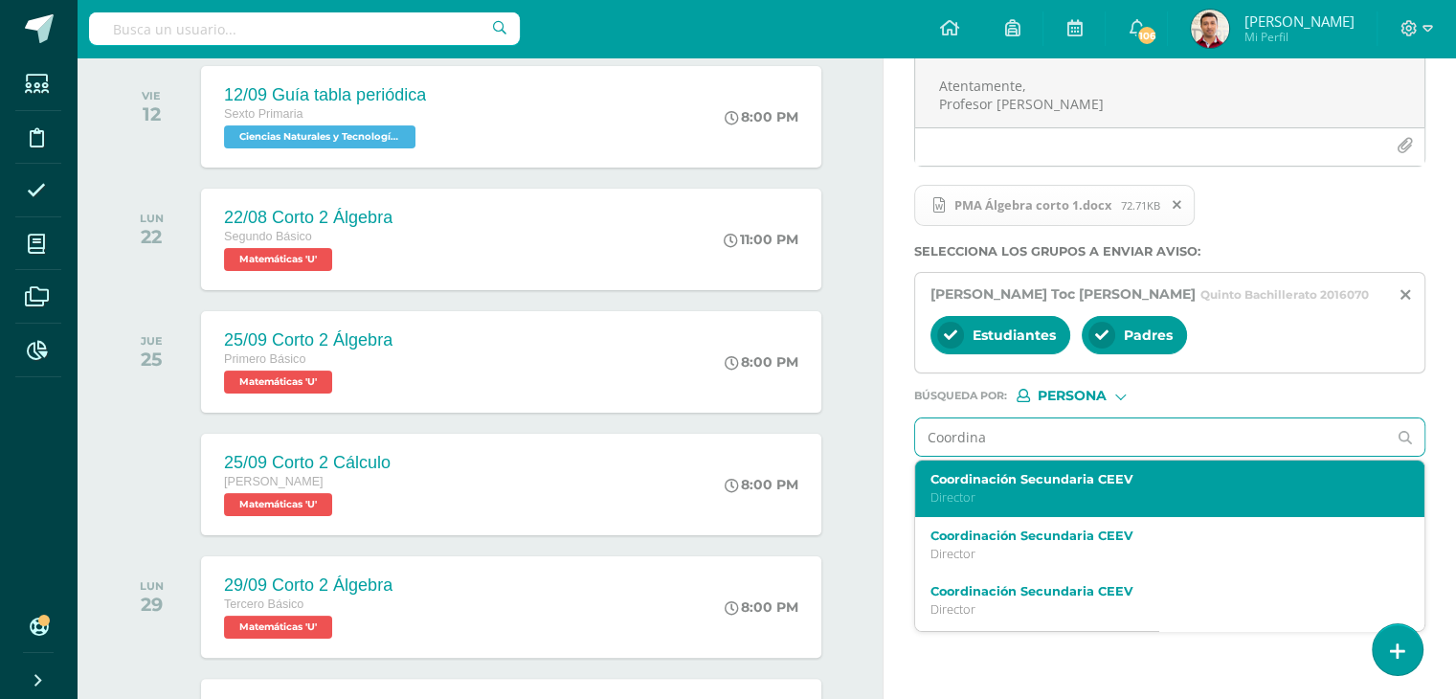
click at [1065, 477] on label "Coordinación Secundaria CEEV" at bounding box center [1159, 479] width 459 height 14
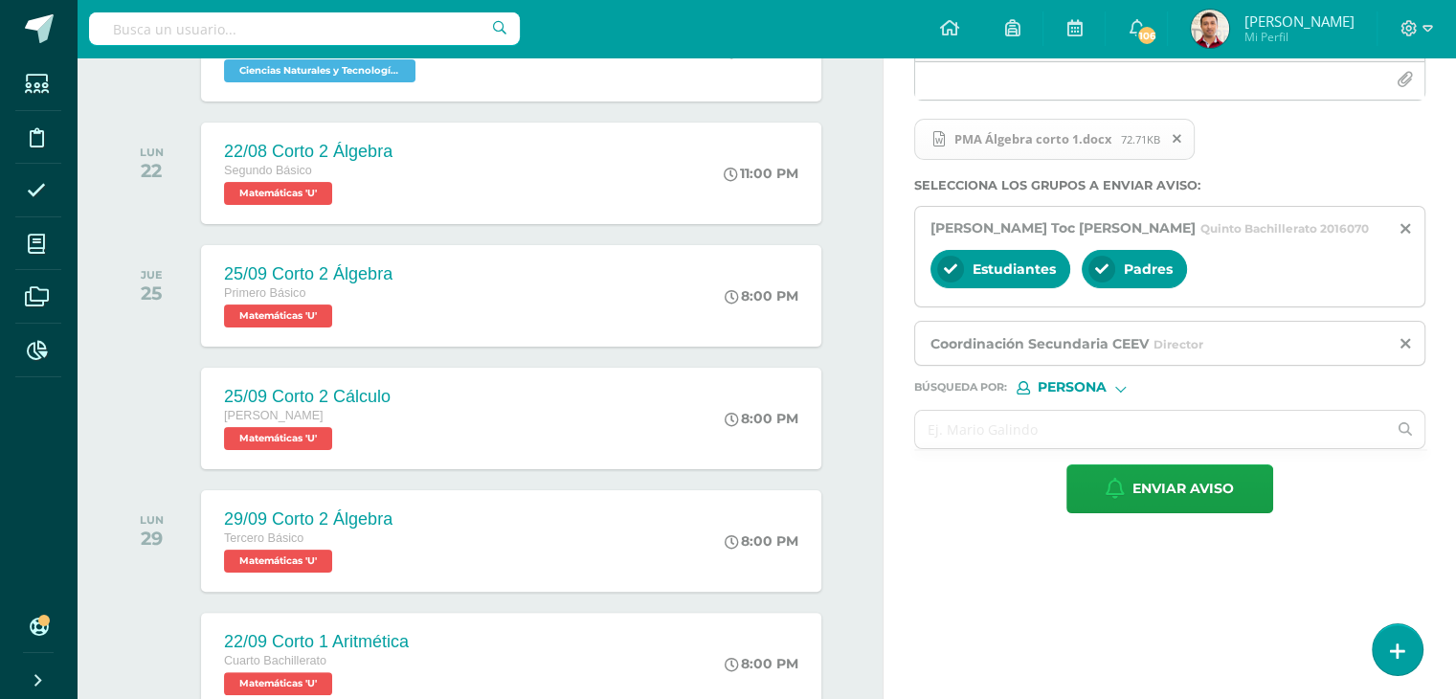
scroll to position [340, 0]
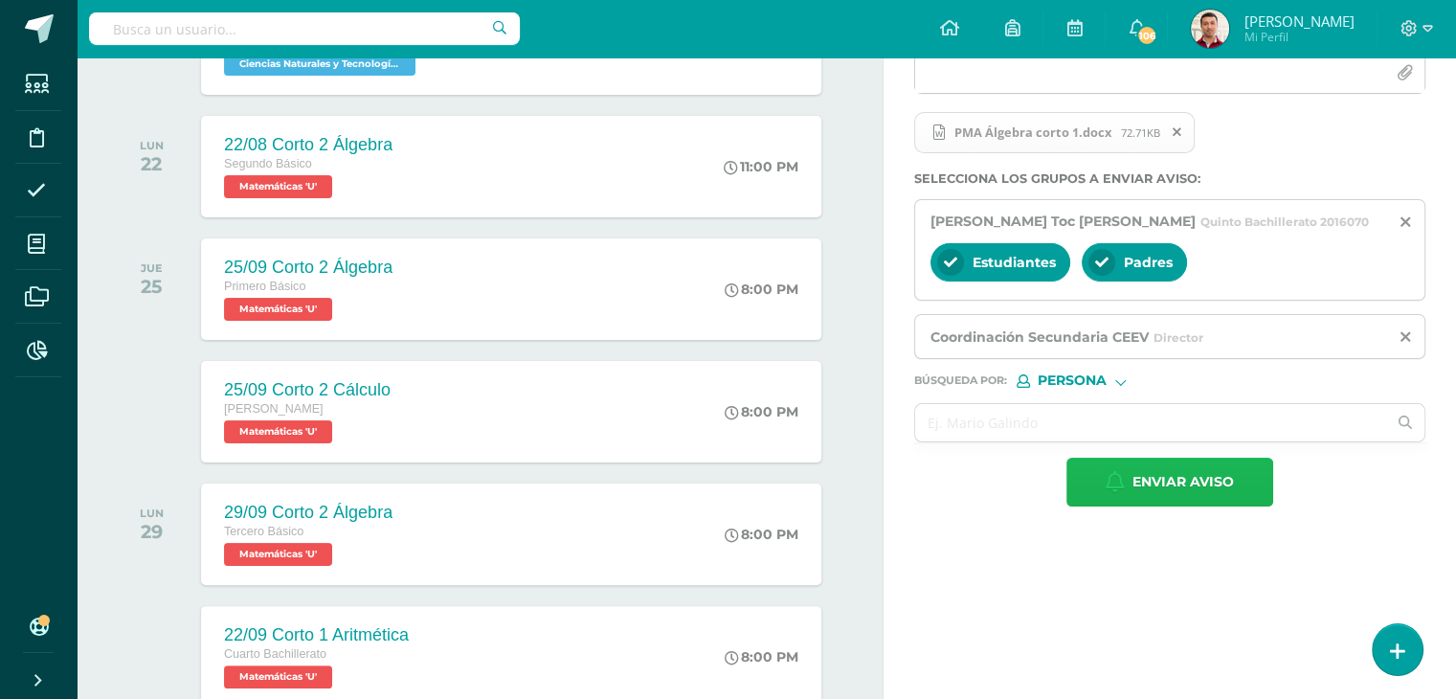
click at [1164, 477] on span "Enviar aviso" at bounding box center [1182, 482] width 101 height 47
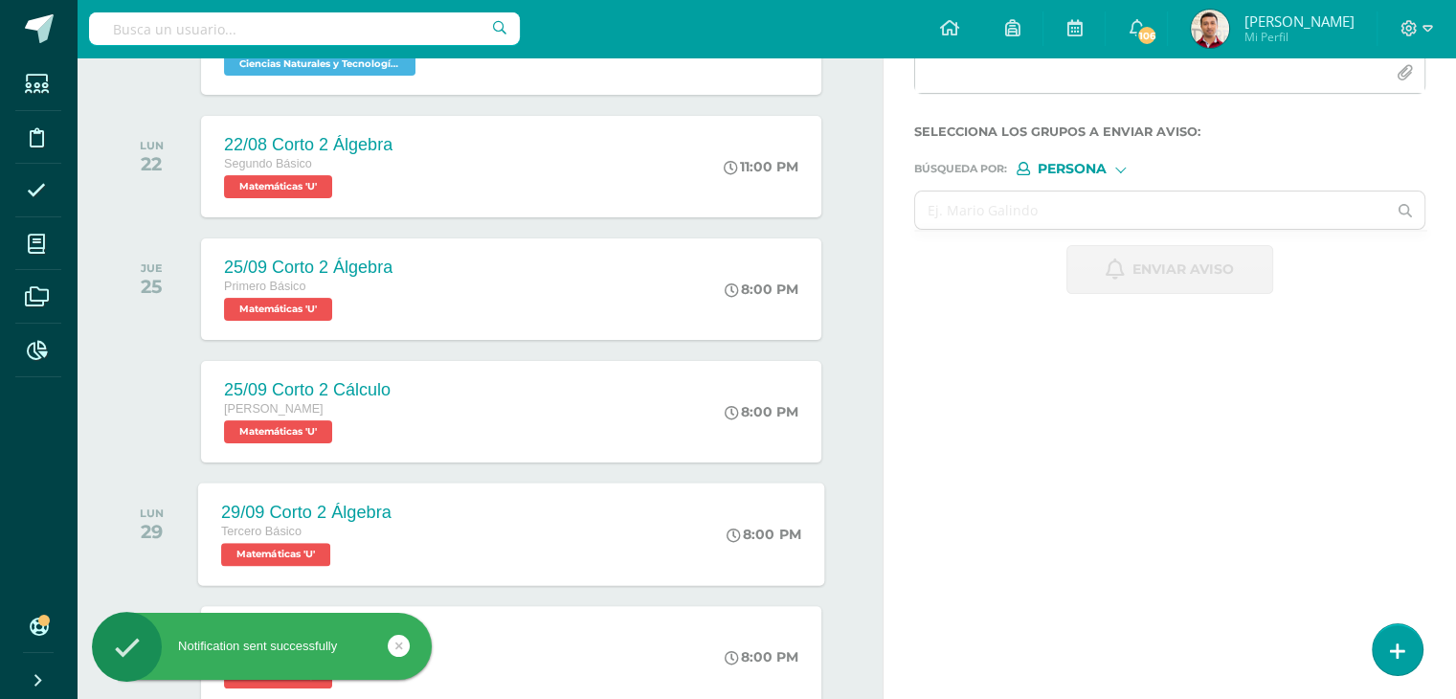
scroll to position [0, 0]
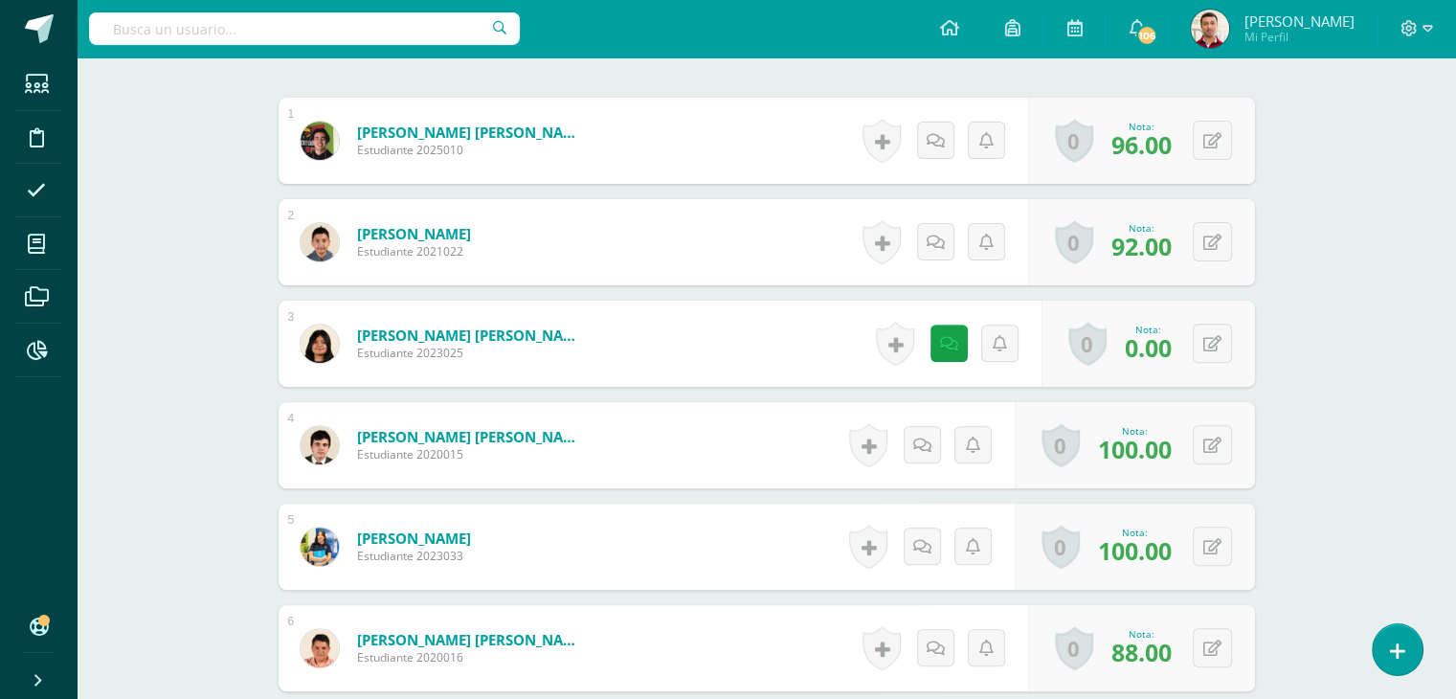
scroll to position [590, 0]
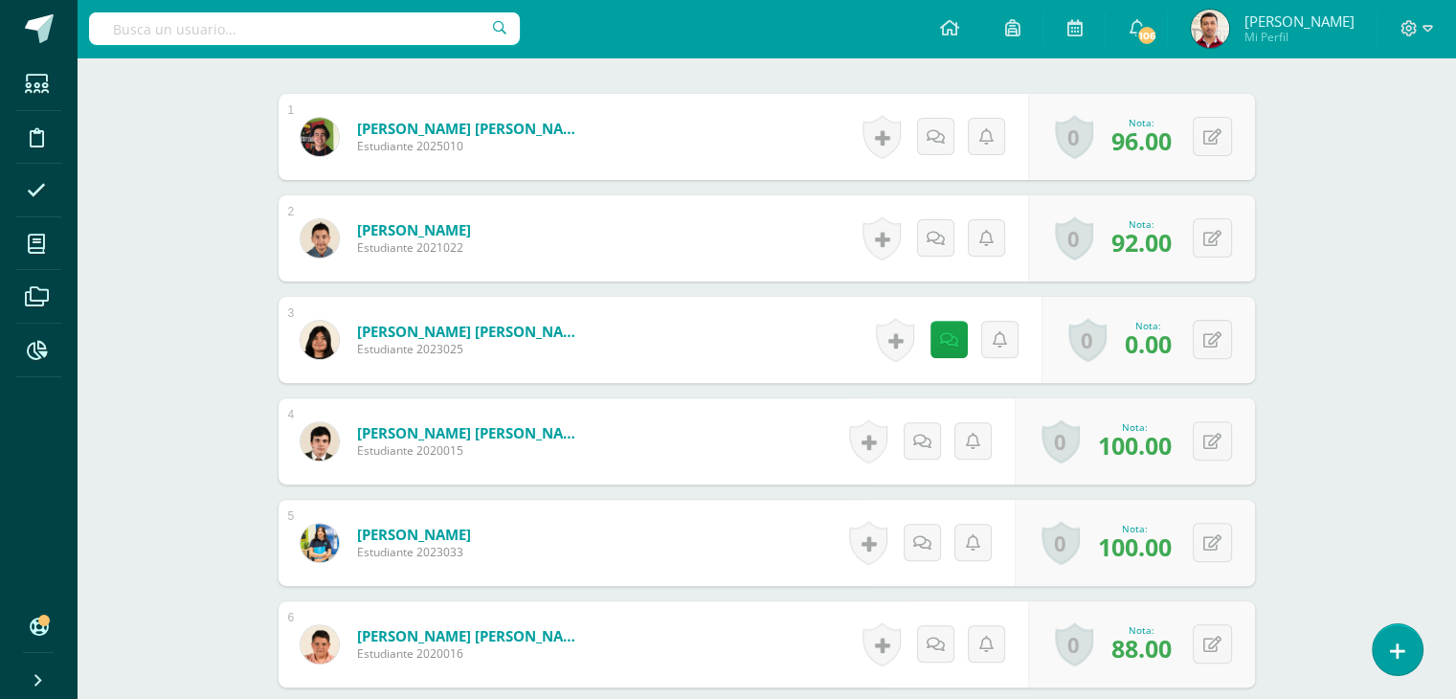
click at [188, 360] on div "Matemáticas Cuarto Bachillerato "U" Herramientas Detalle de asistencias Activid…" at bounding box center [766, 390] width 1379 height 1845
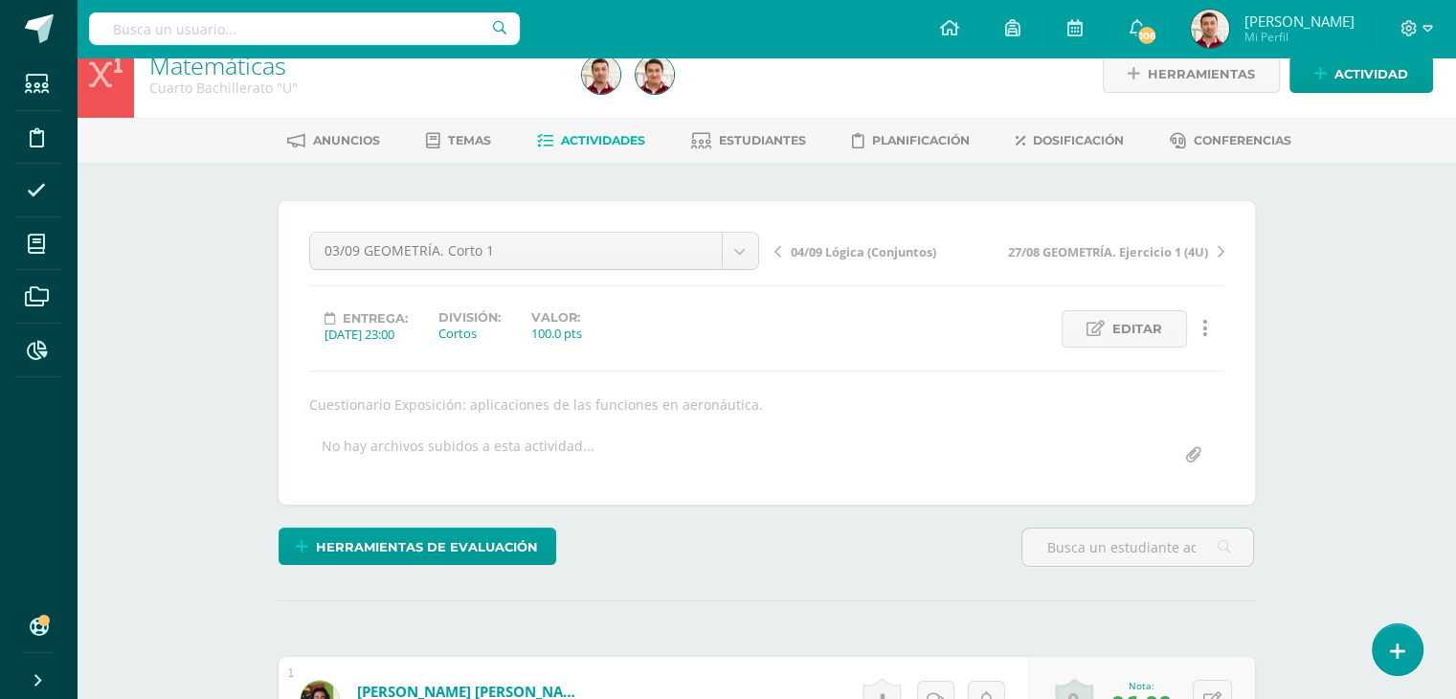
scroll to position [0, 0]
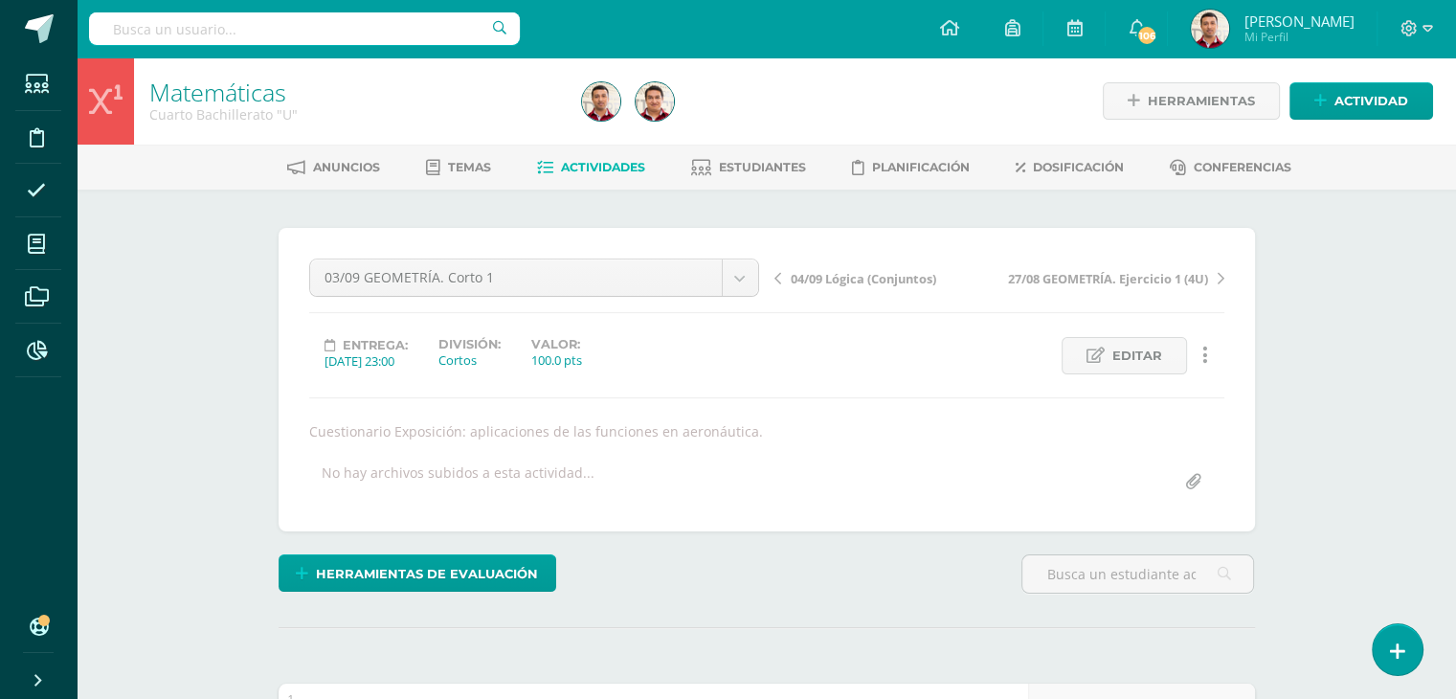
click at [569, 164] on span "Actividades" at bounding box center [603, 167] width 84 height 14
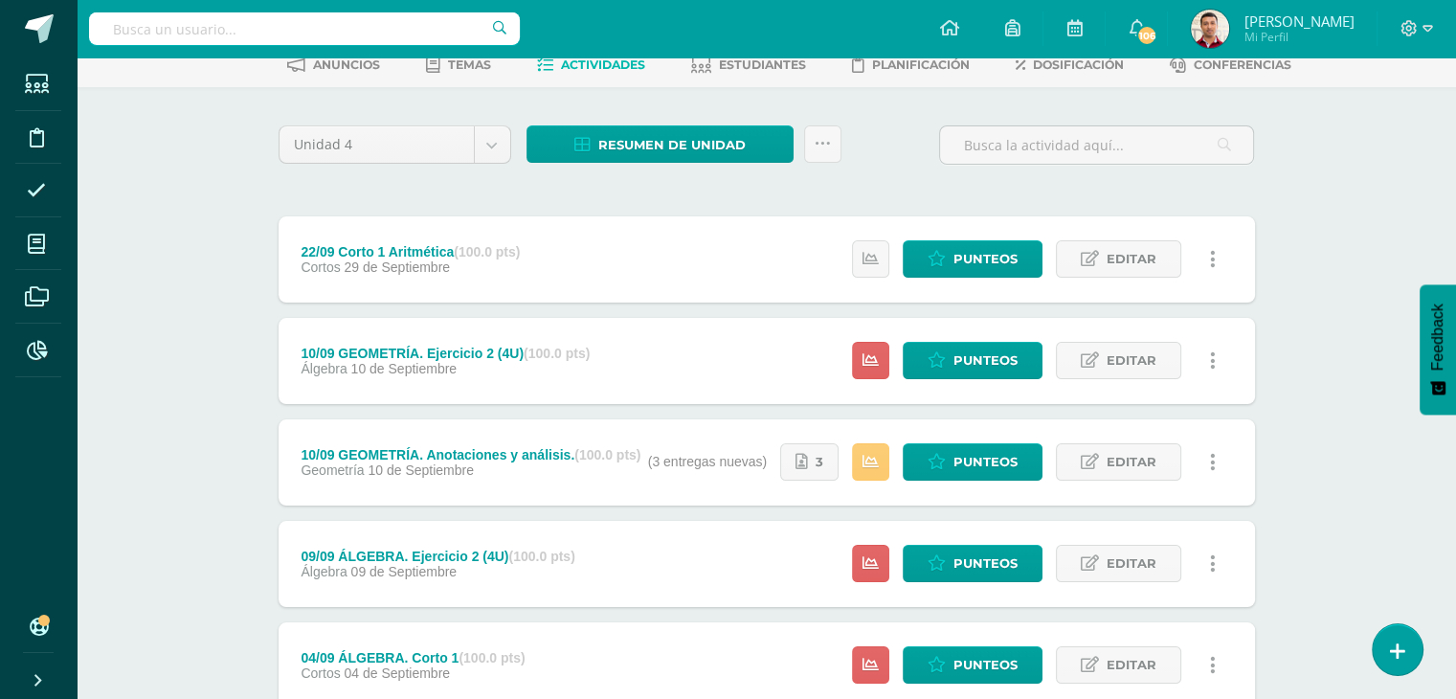
scroll to position [103, 0]
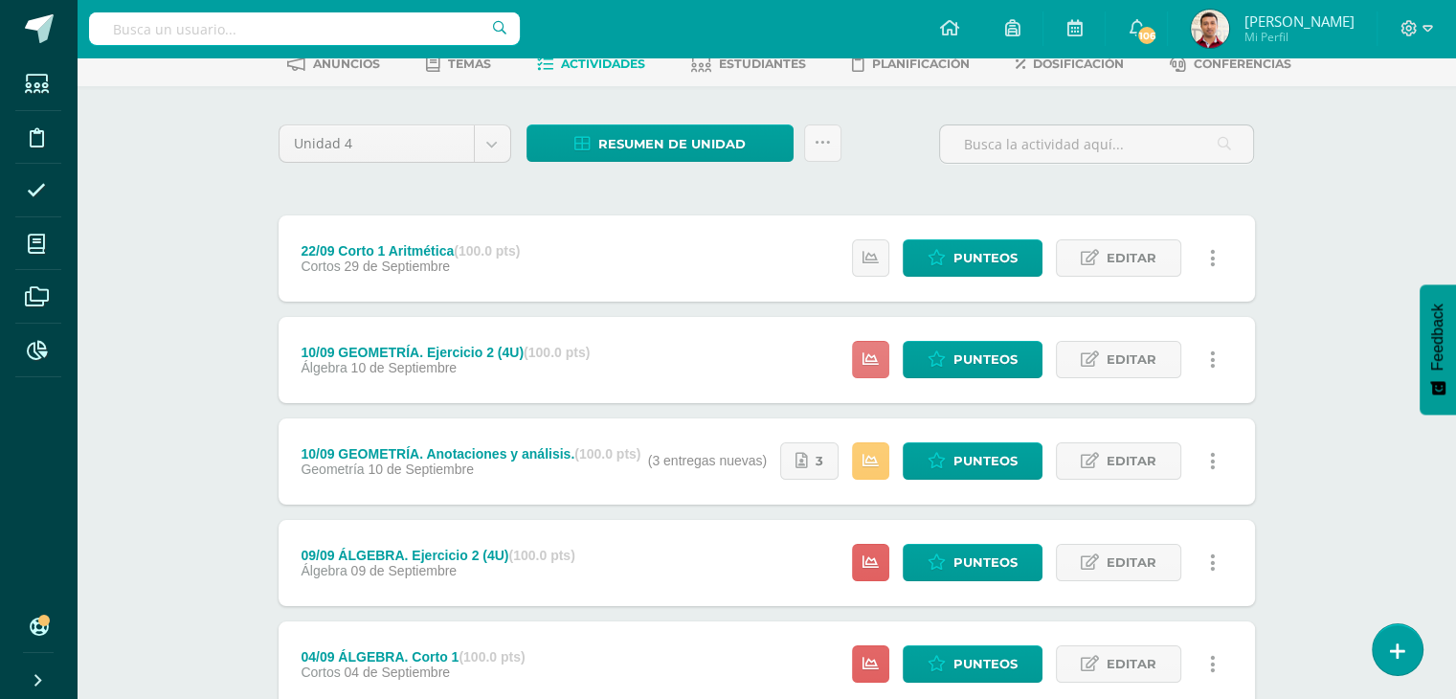
click at [867, 367] on icon at bounding box center [871, 359] width 16 height 16
click at [230, 355] on div "Matemáticas Cuarto Bachillerato "U" Herramientas Detalle de asistencias Activid…" at bounding box center [766, 699] width 1379 height 1490
click at [460, 397] on div "10/09 GEOMETRÍA. Ejercicio 2 (4U) (100.0 pts) Álgebra 10 de Septiembre" at bounding box center [446, 360] width 335 height 86
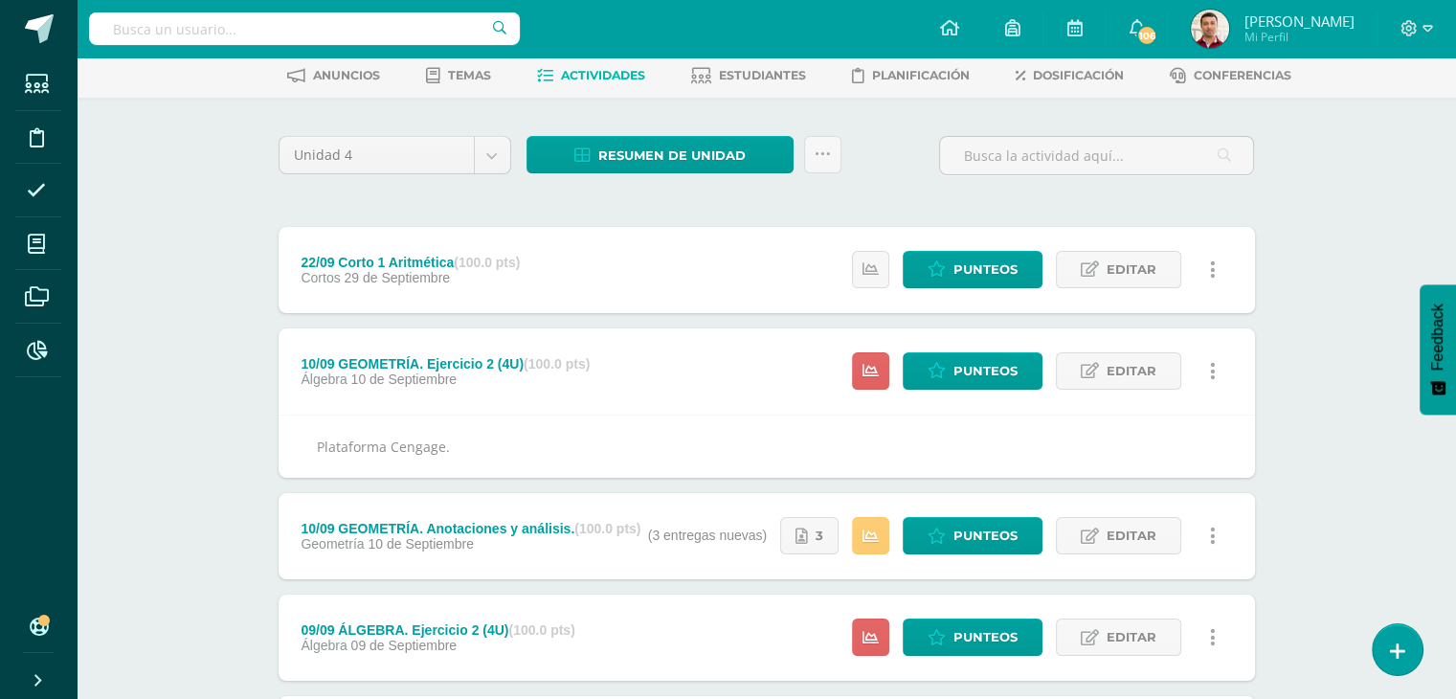
scroll to position [69, 0]
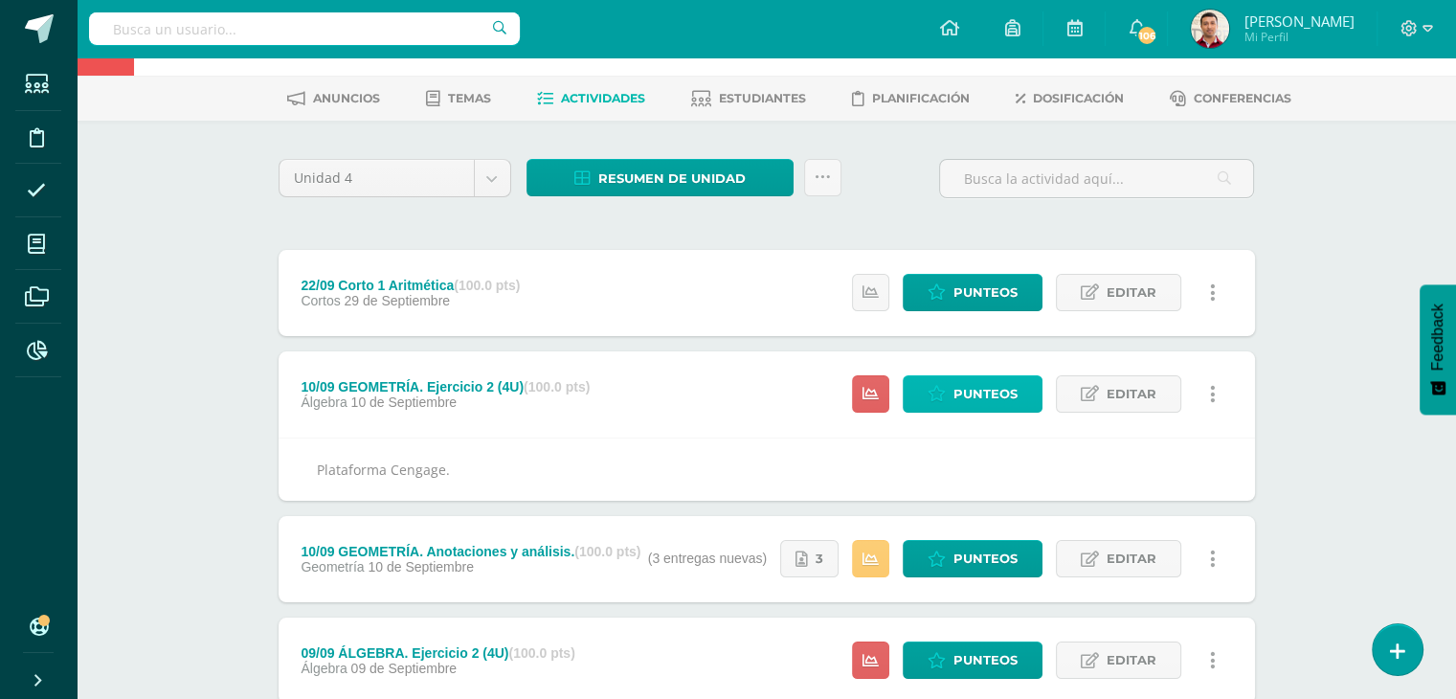
click at [975, 395] on span "Punteos" at bounding box center [985, 393] width 64 height 35
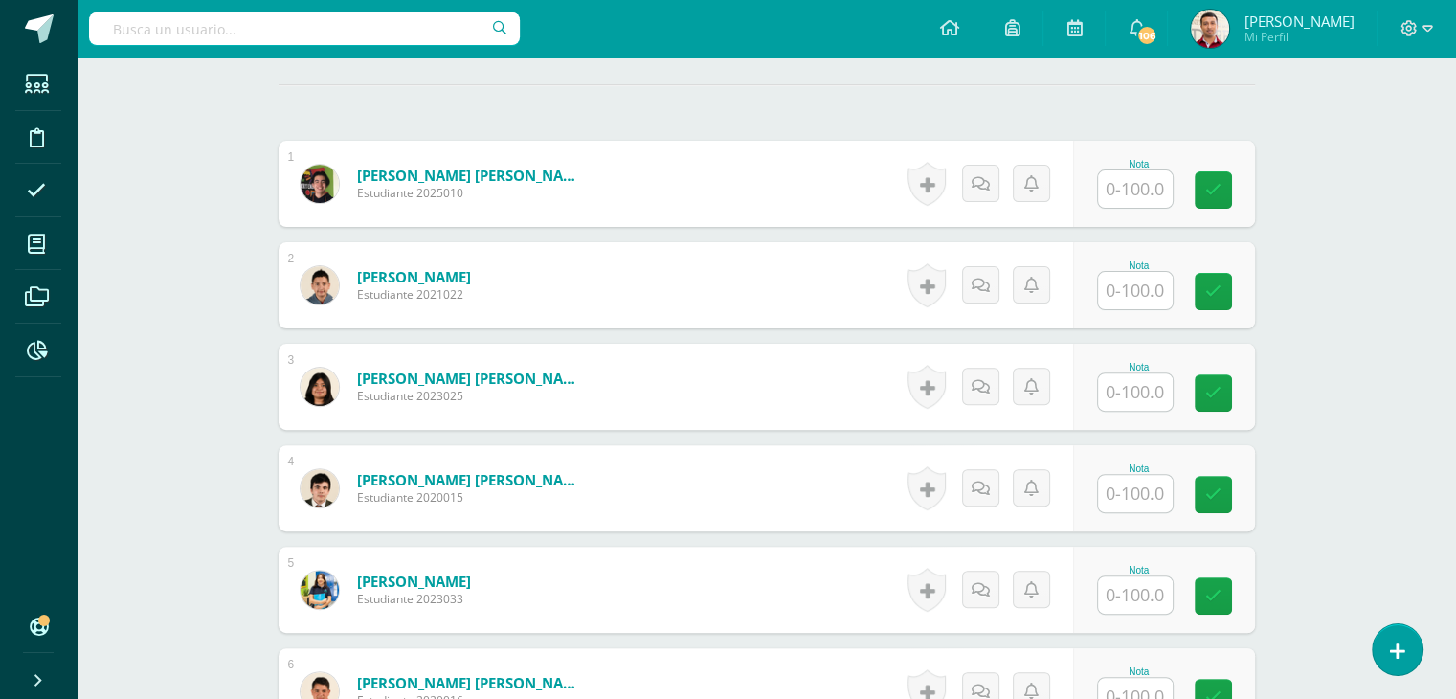
scroll to position [541, 0]
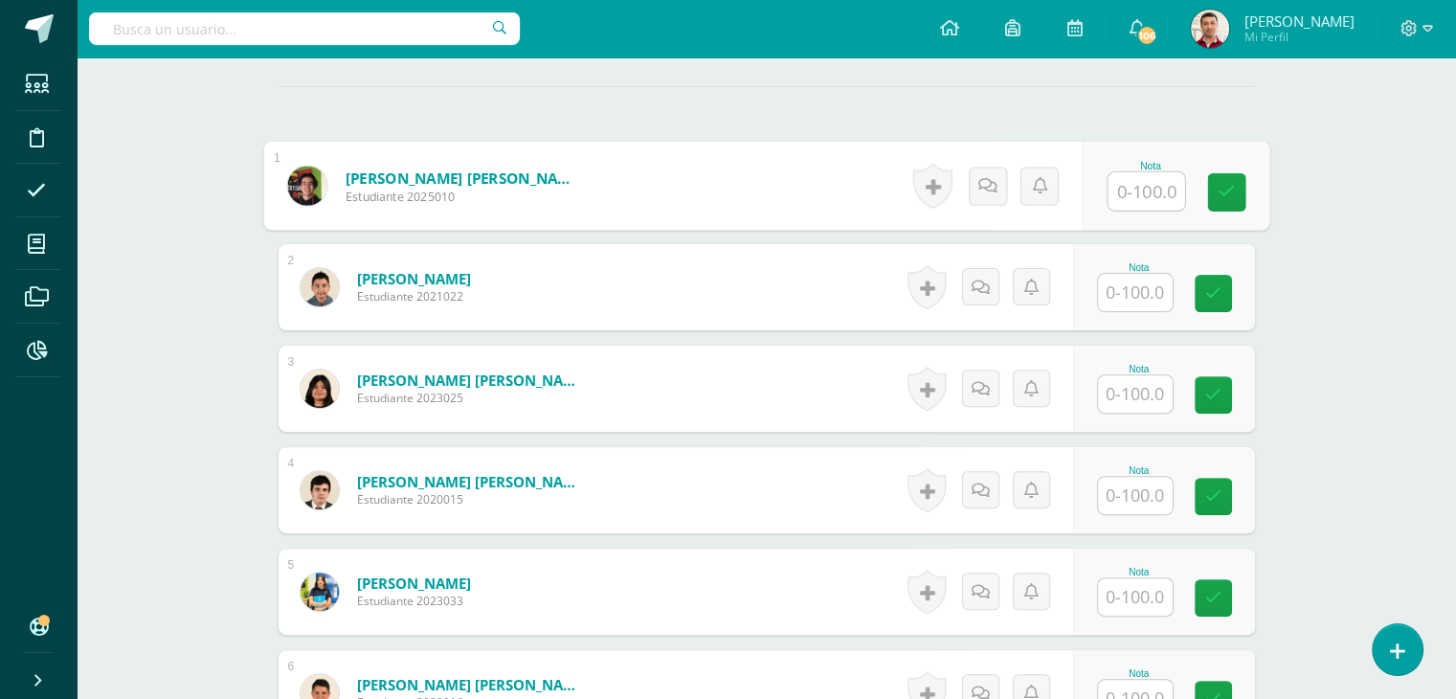
click at [1119, 172] on input "text" at bounding box center [1146, 191] width 77 height 38
type input "96"
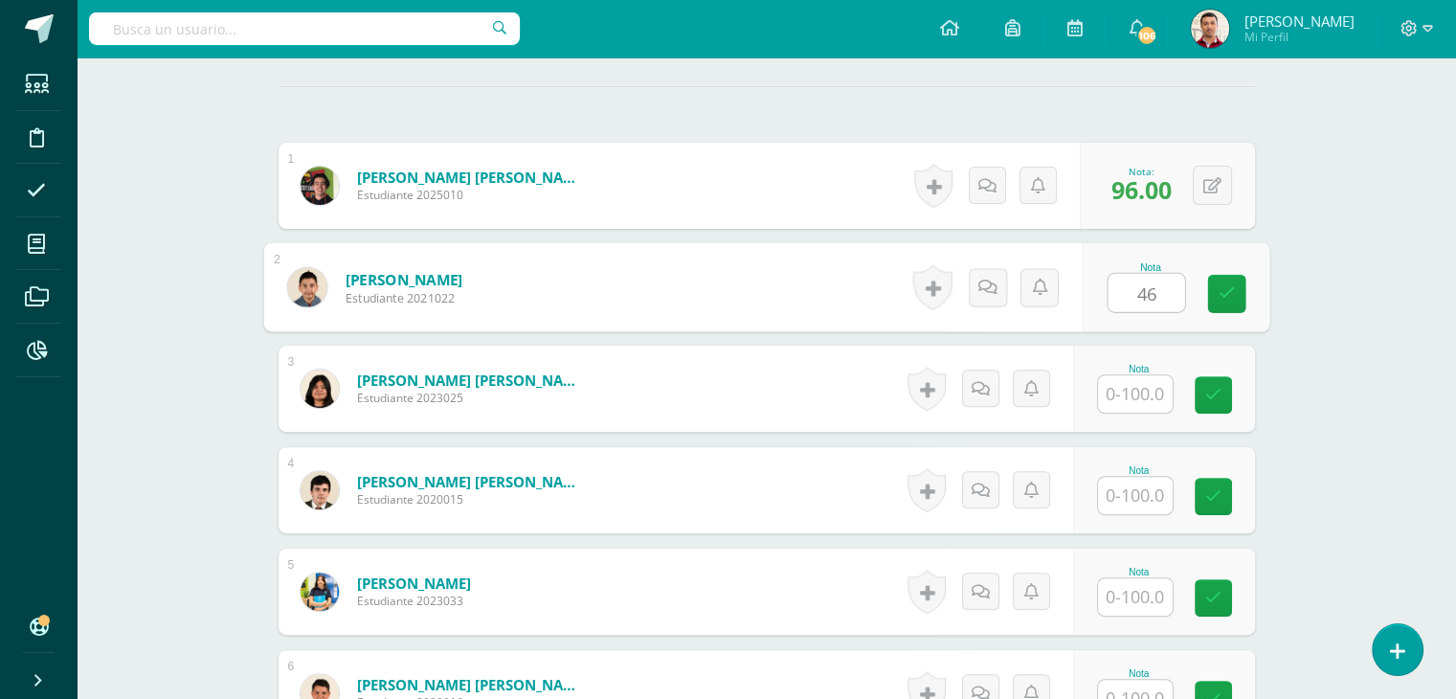
type input "46"
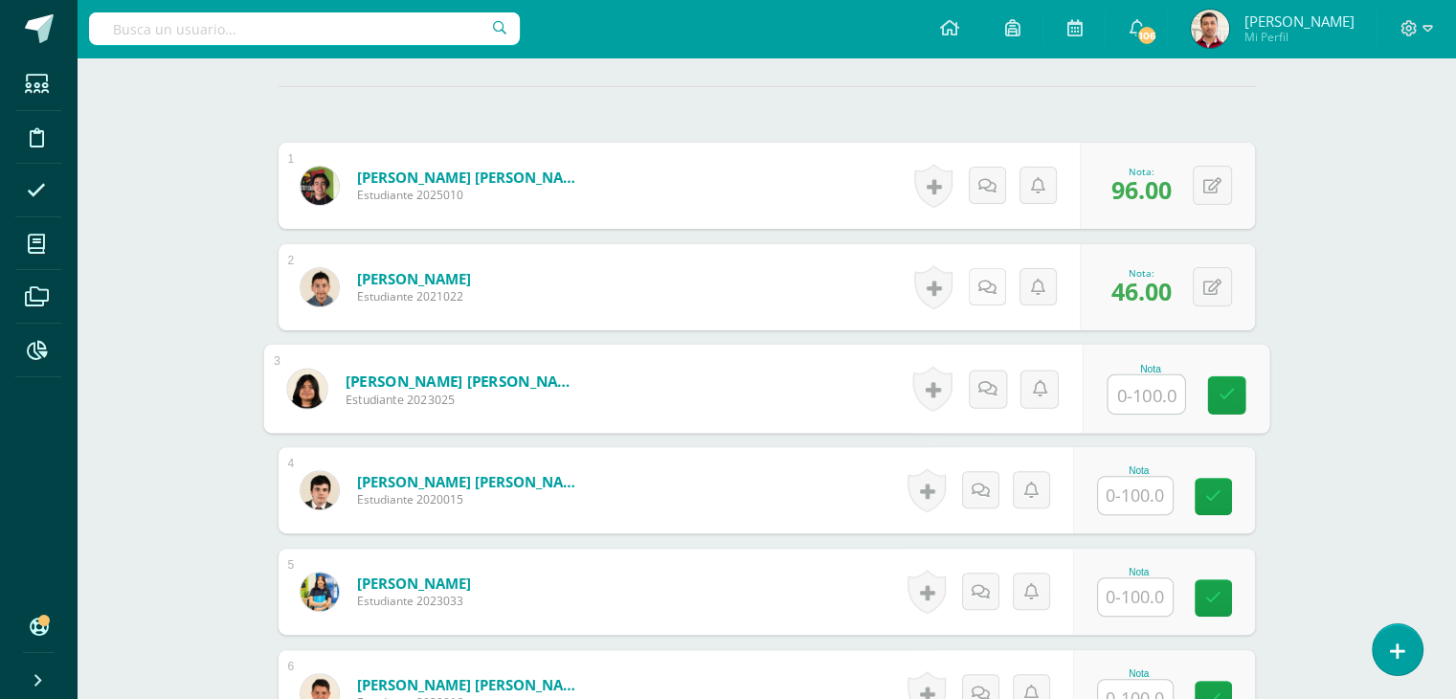
click at [990, 292] on icon at bounding box center [987, 288] width 18 height 16
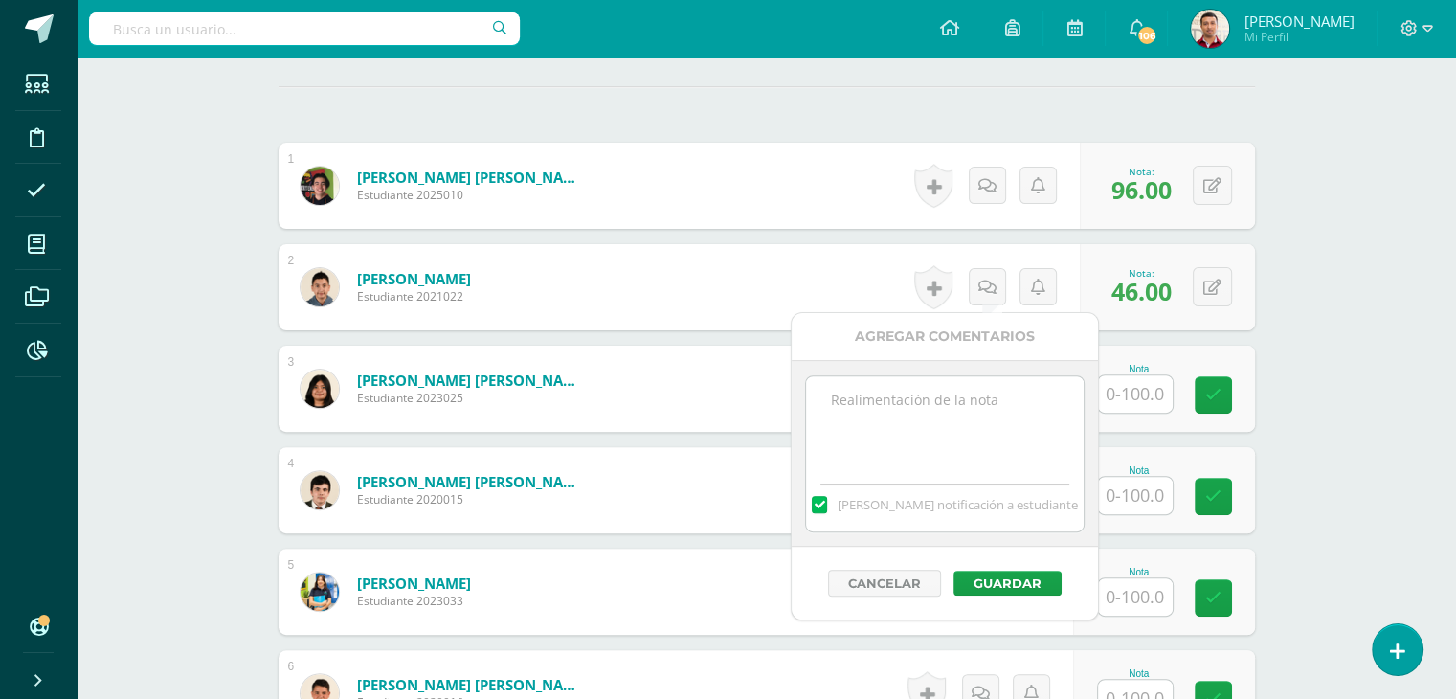
click at [906, 417] on textarea at bounding box center [944, 424] width 277 height 96
type textarea "12/09 Revisar retroalimentación en Cengage. Consultar las dudas en clase."
click at [984, 573] on button "Guardar" at bounding box center [1007, 583] width 108 height 25
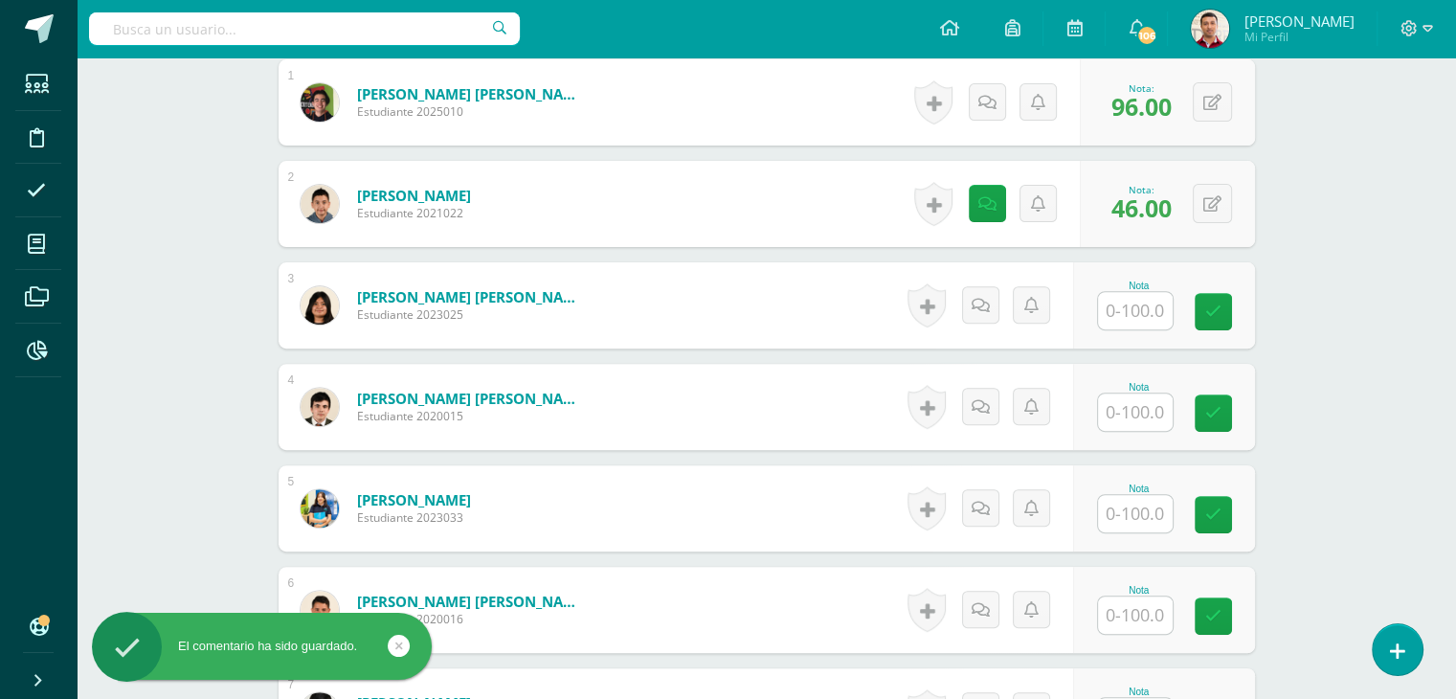
scroll to position [632, 0]
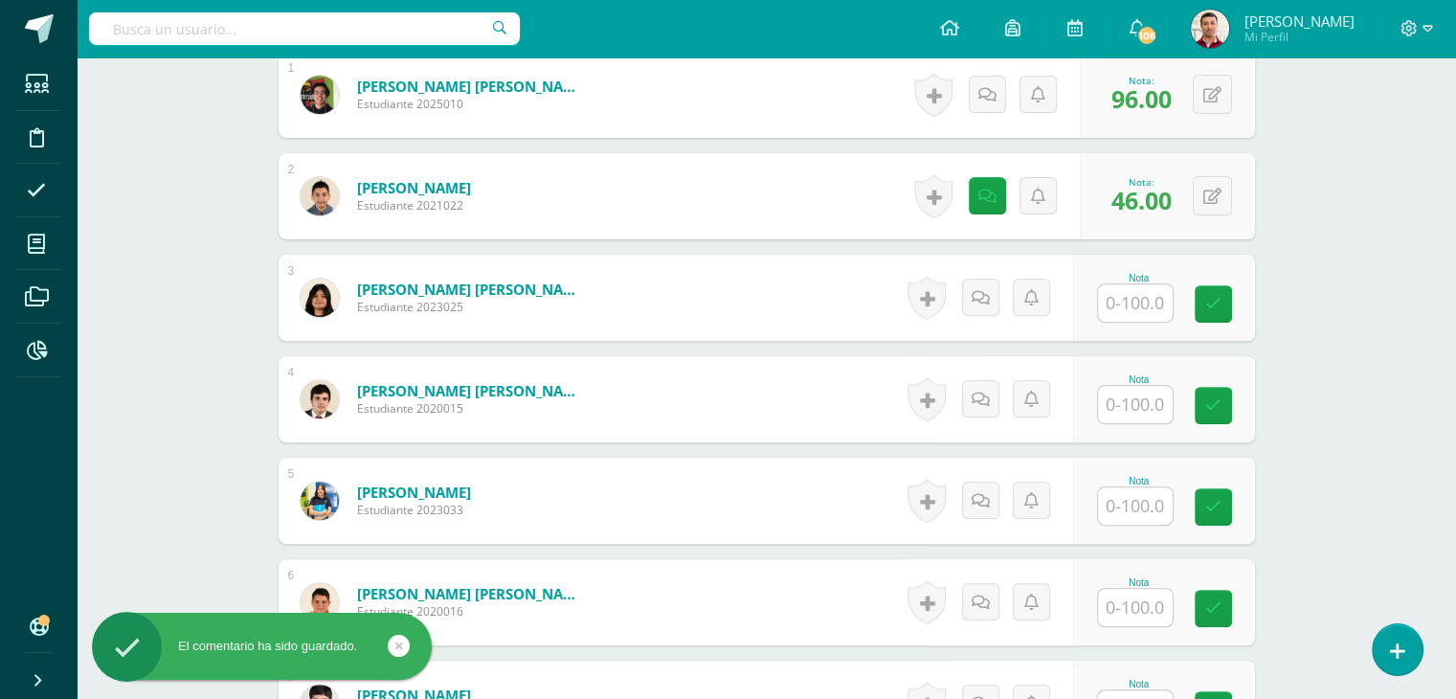
click at [1107, 293] on input "text" at bounding box center [1135, 302] width 75 height 37
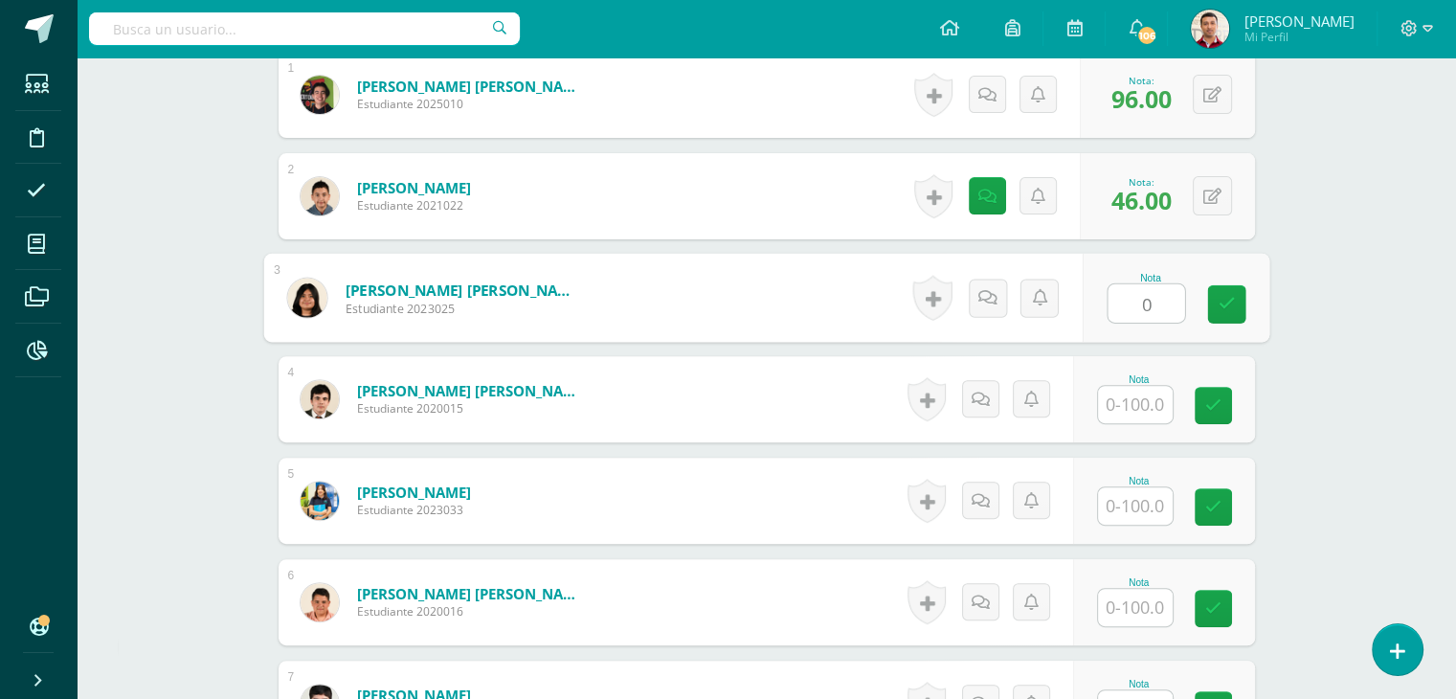
type input "0"
click at [998, 294] on icon at bounding box center [1007, 297] width 19 height 16
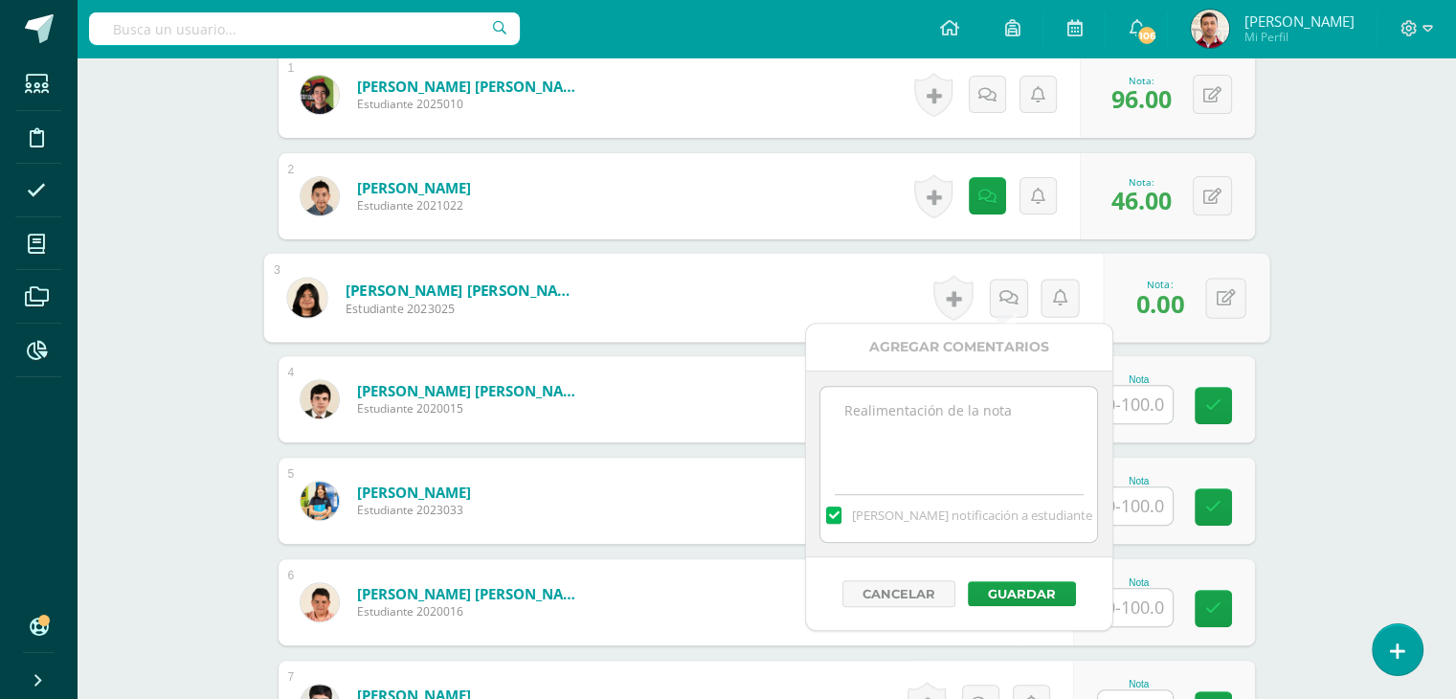
click at [900, 397] on textarea at bounding box center [958, 435] width 277 height 96
type textarea "12/09 No presentó actividad."
click at [1023, 588] on button "Guardar" at bounding box center [1022, 593] width 108 height 25
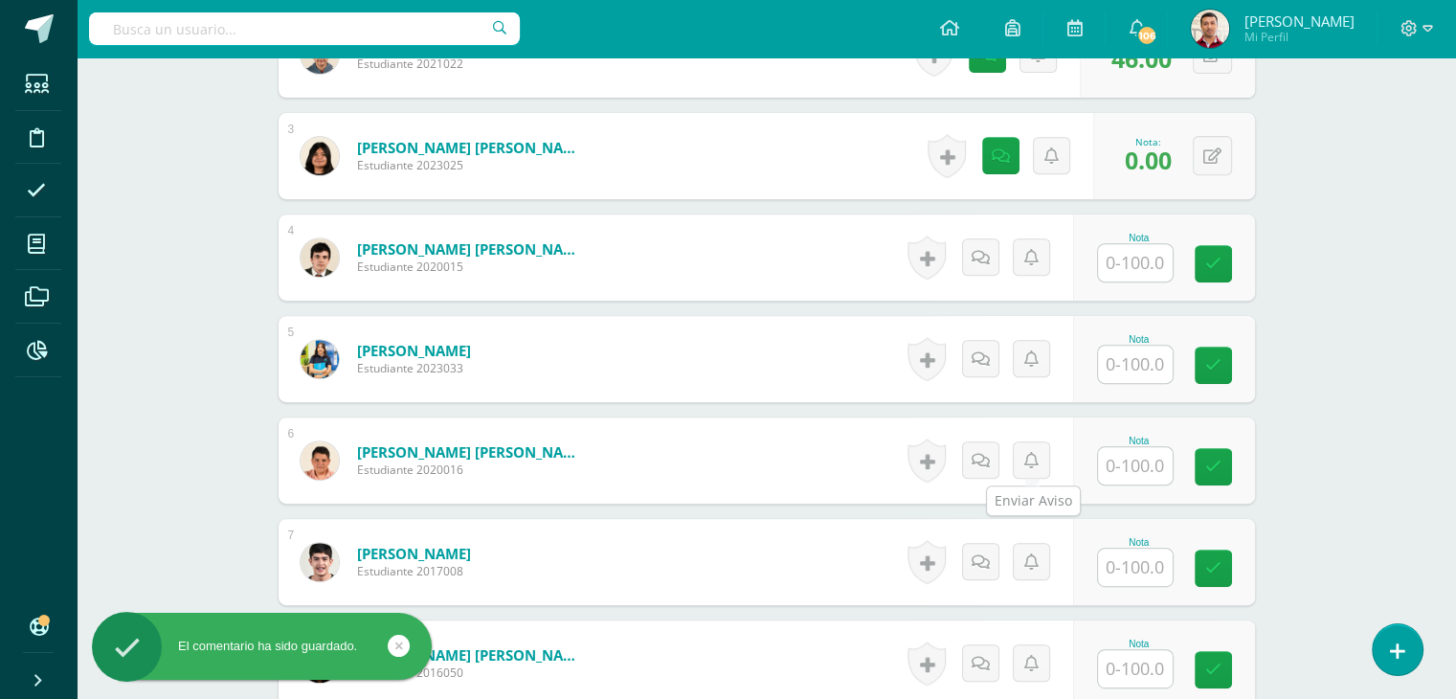
scroll to position [773, 0]
click at [1111, 274] on input "text" at bounding box center [1146, 263] width 77 height 38
type input "100"
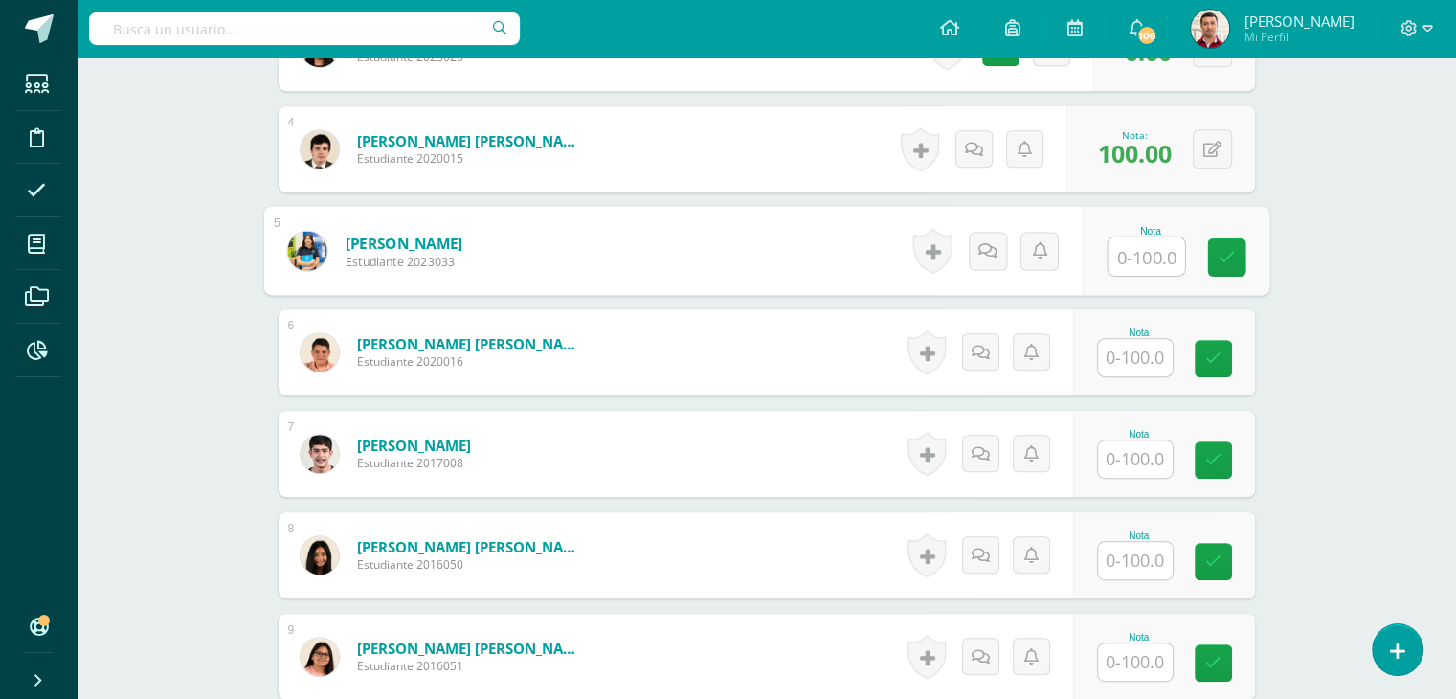
scroll to position [884, 0]
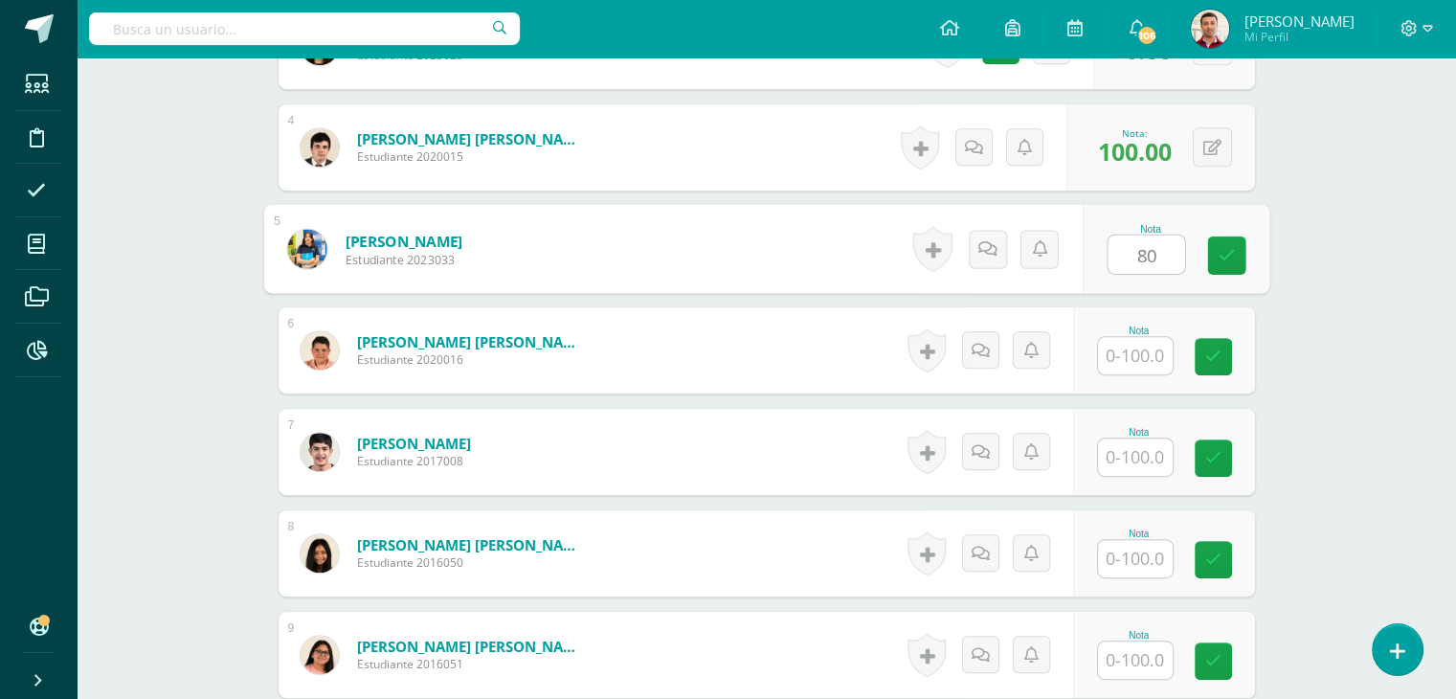
type input "80"
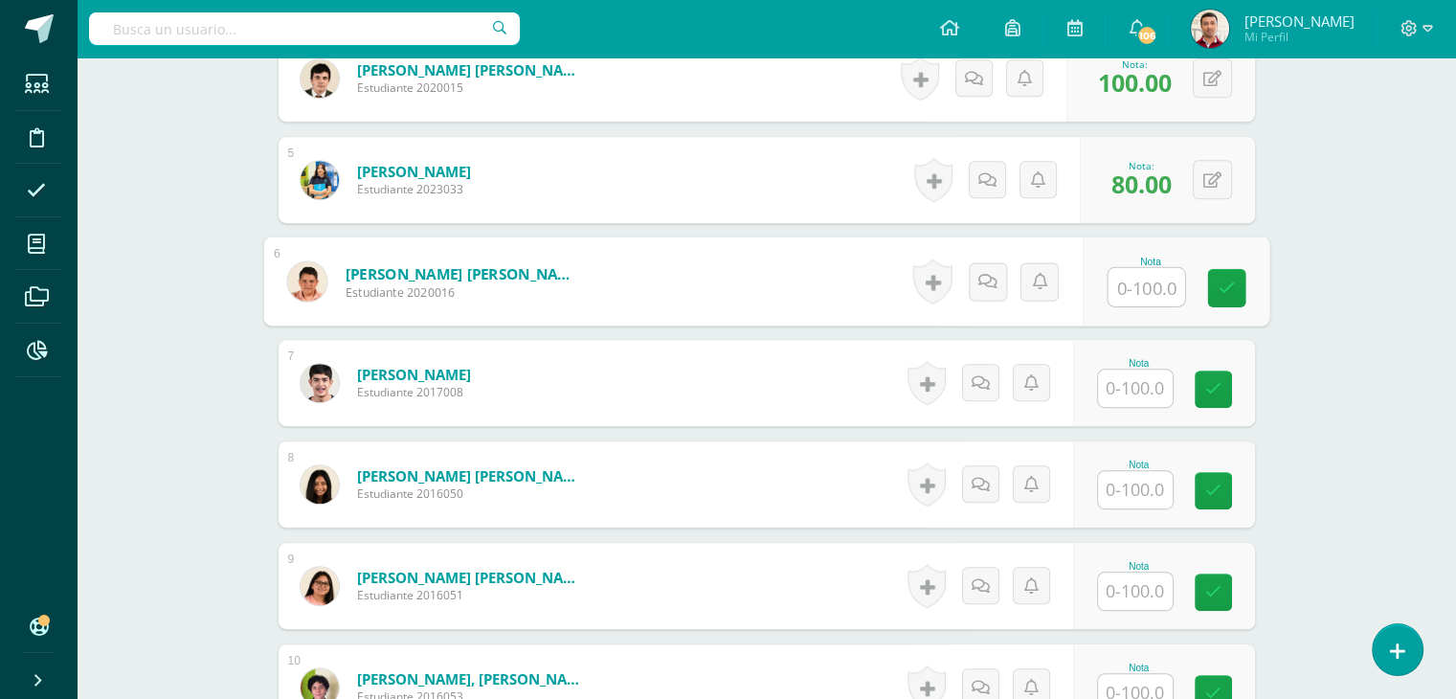
scroll to position [953, 0]
type input "18.2"
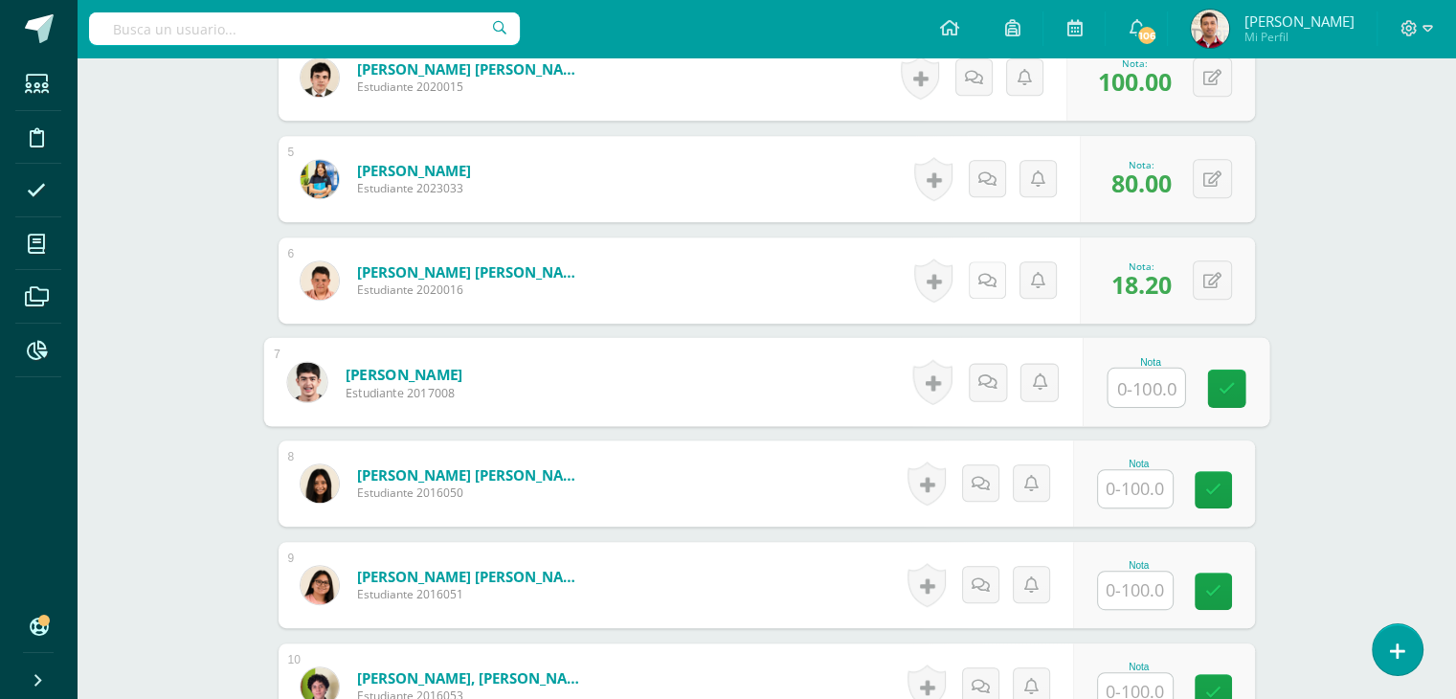
click at [985, 288] on link at bounding box center [987, 279] width 37 height 37
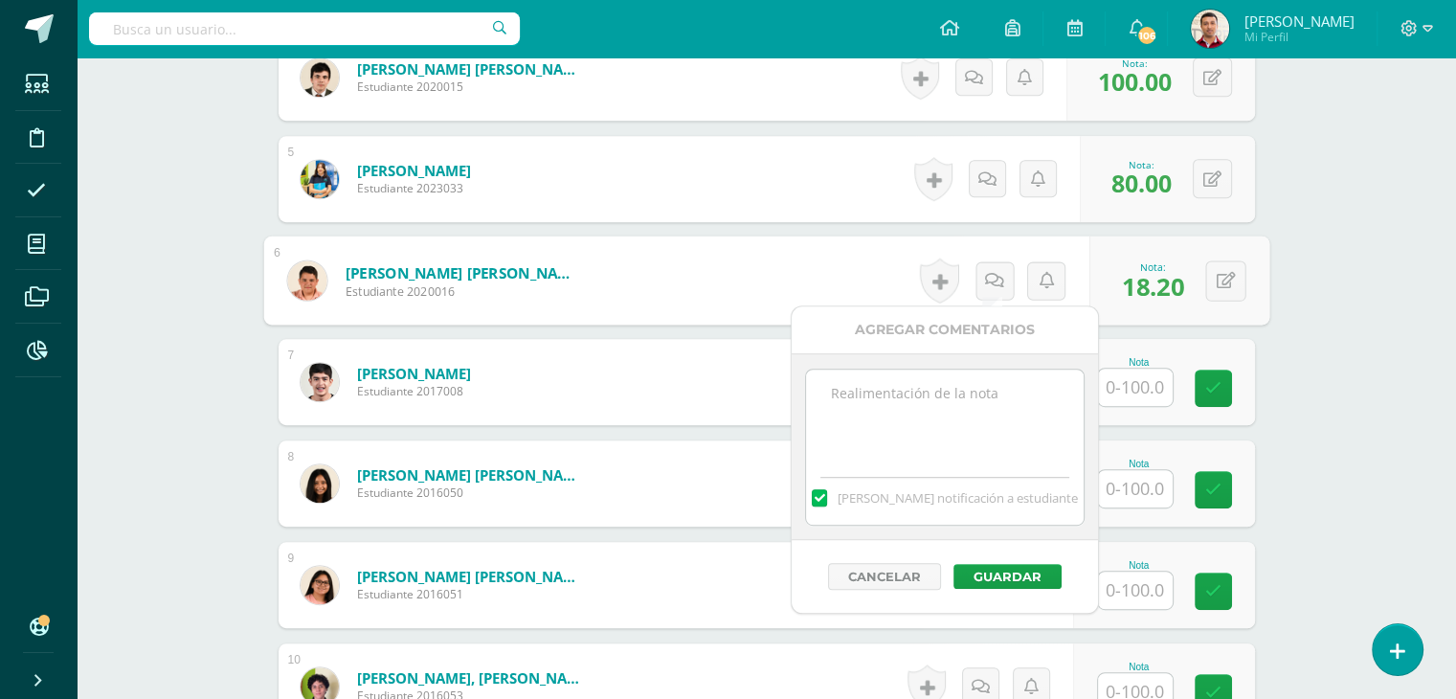
click at [945, 403] on textarea at bounding box center [944, 418] width 277 height 96
paste textarea "12/09 Revisar retroalimentación en Cengage. Consultar las dudas en clase."
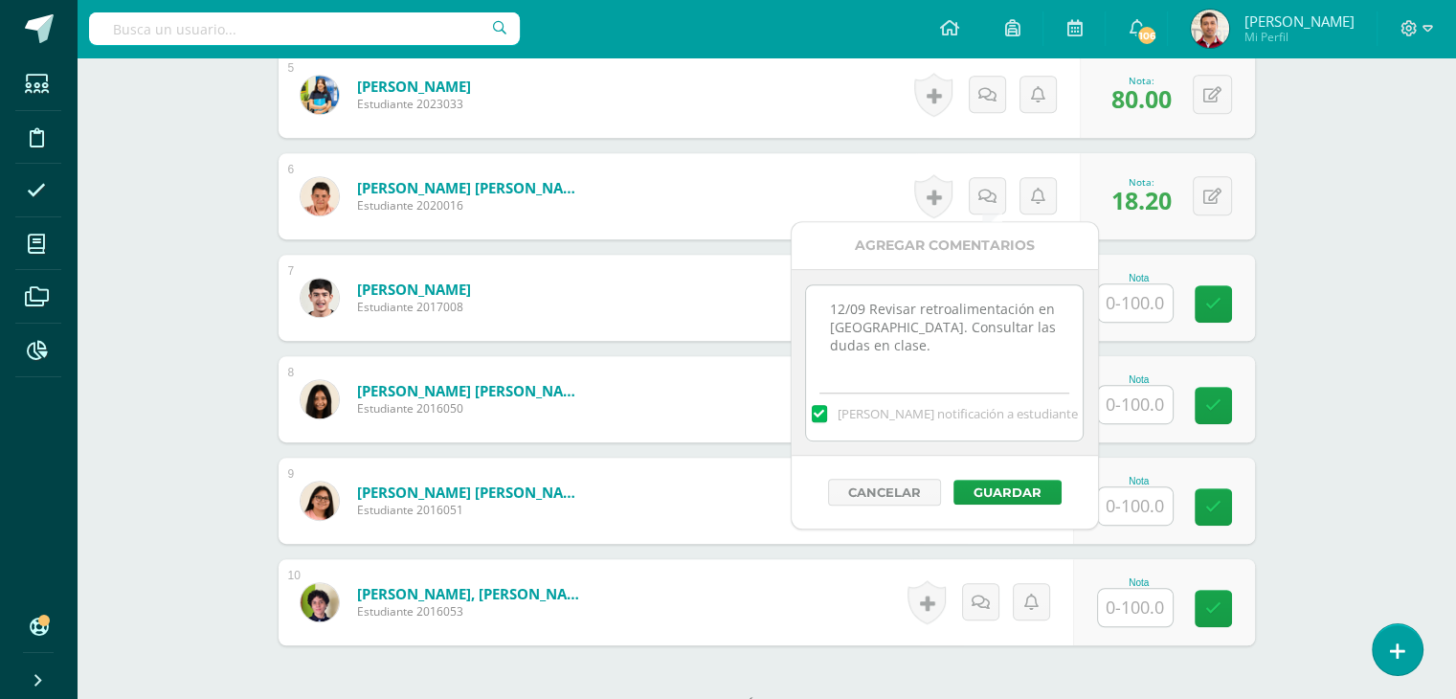
scroll to position [1038, 0]
type textarea "12/09 Revisar retroalimentación en Cengage. Consultar las dudas en clase."
click at [972, 492] on button "Guardar" at bounding box center [1002, 493] width 108 height 25
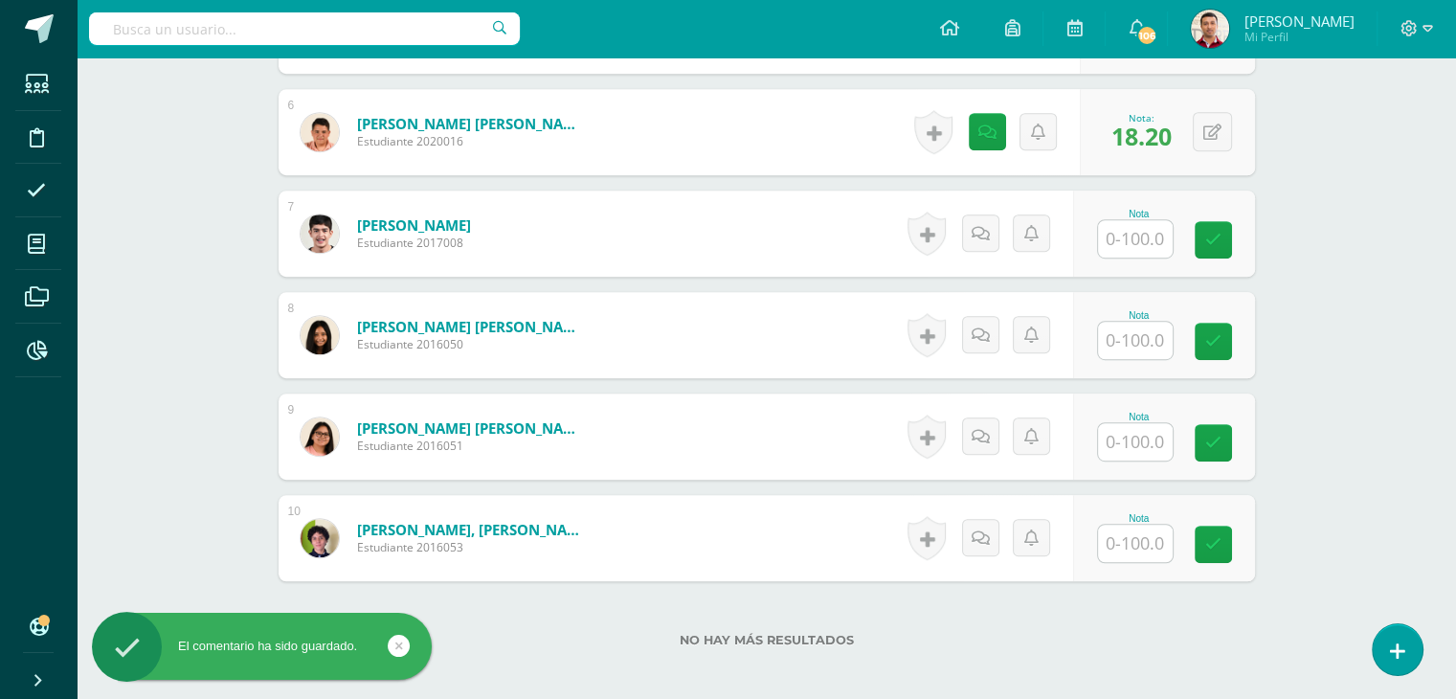
scroll to position [1126, 0]
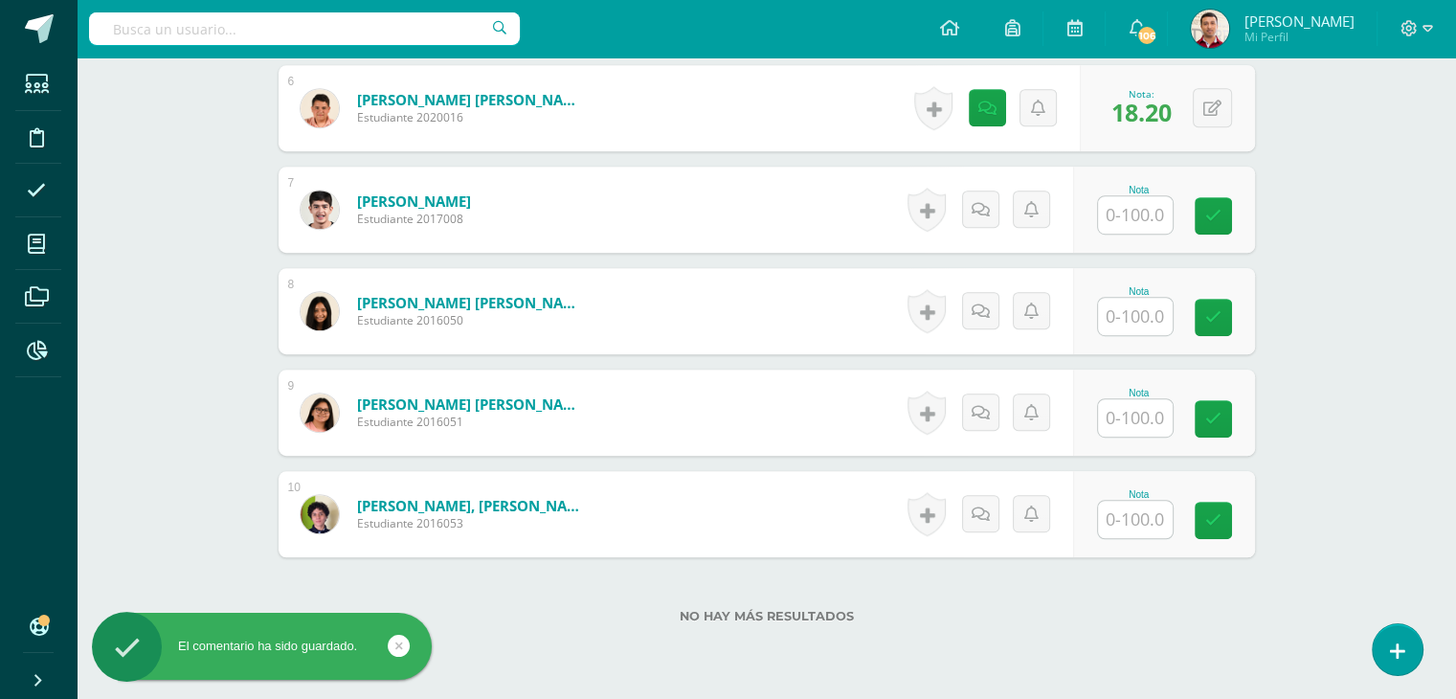
click at [1116, 219] on input "text" at bounding box center [1135, 214] width 75 height 37
type input "0"
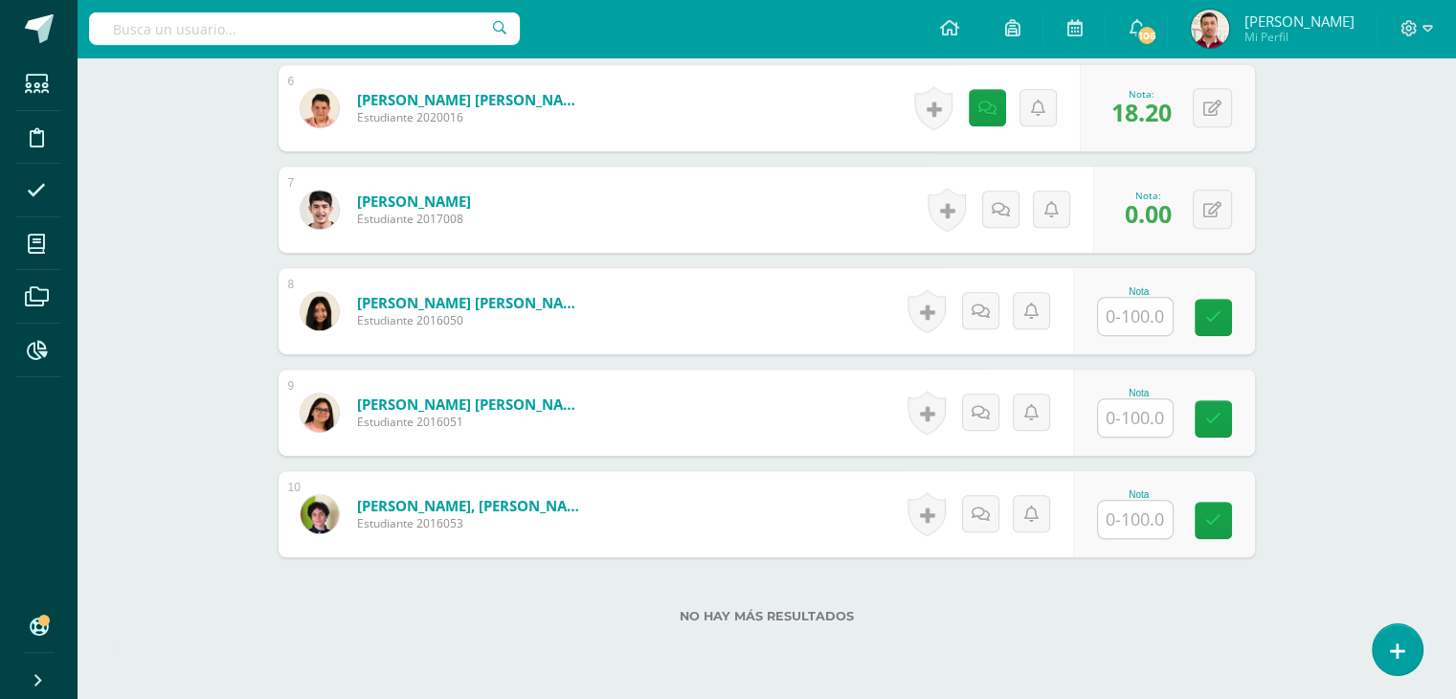
click at [987, 234] on div "Historial de actividad No hay historial para esta actividad Agregar Comentarios…" at bounding box center [1007, 210] width 172 height 86
click at [999, 213] on icon at bounding box center [1001, 210] width 18 height 16
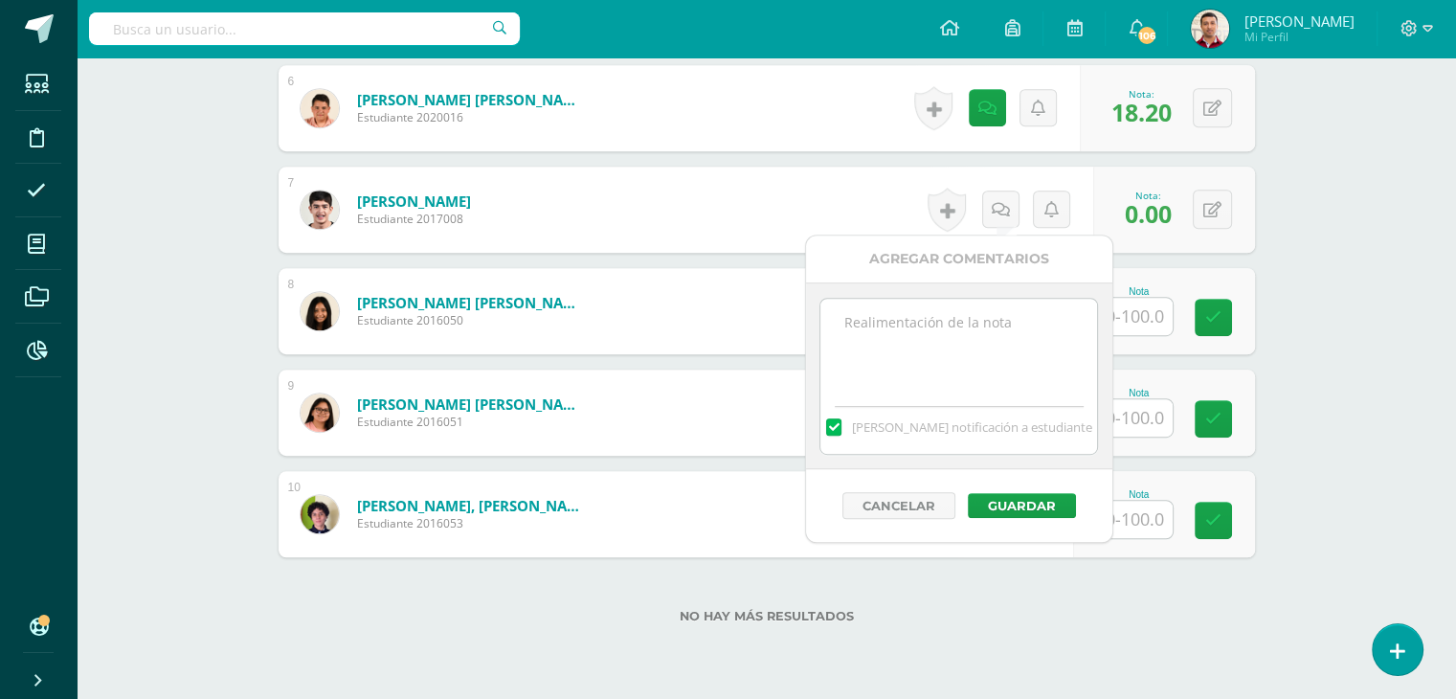
click at [927, 380] on textarea at bounding box center [958, 347] width 277 height 96
type textarea "12/09 No realizó la actividad."
click at [996, 496] on button "Guardar" at bounding box center [1022, 505] width 108 height 25
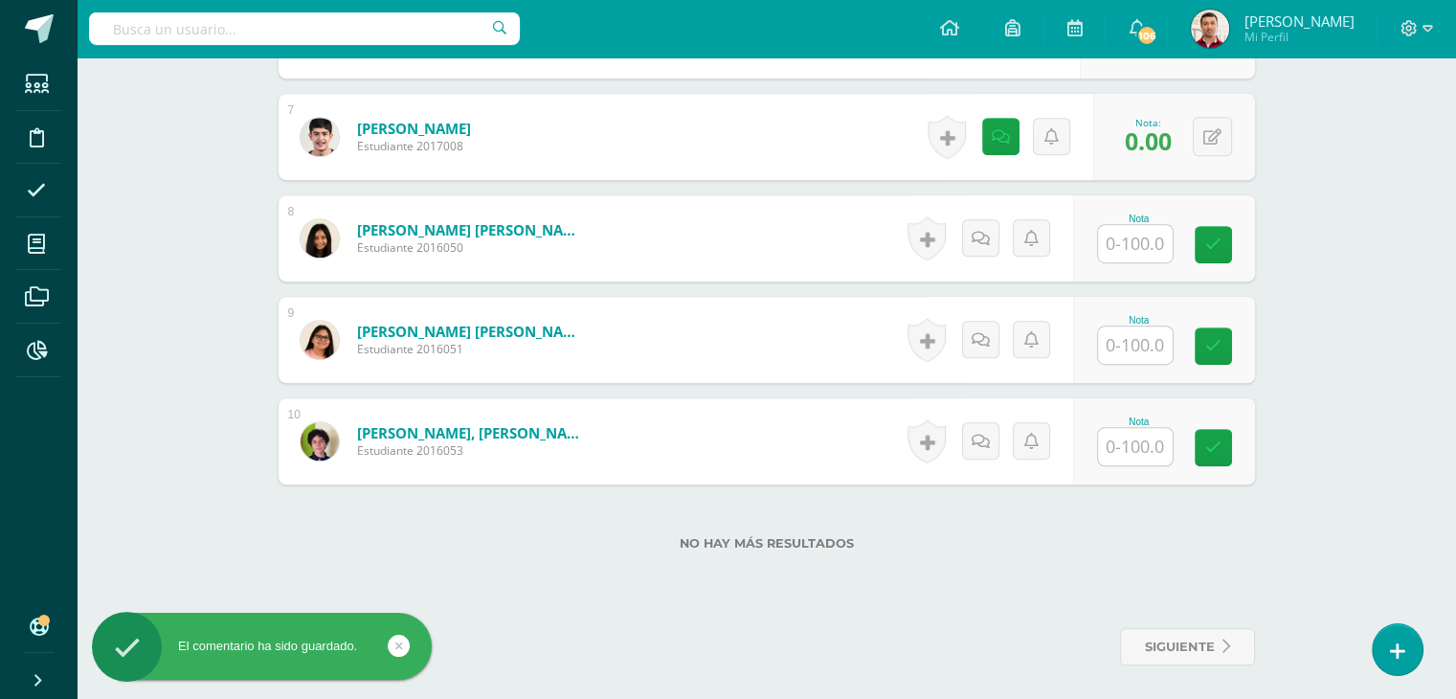
scroll to position [1202, 0]
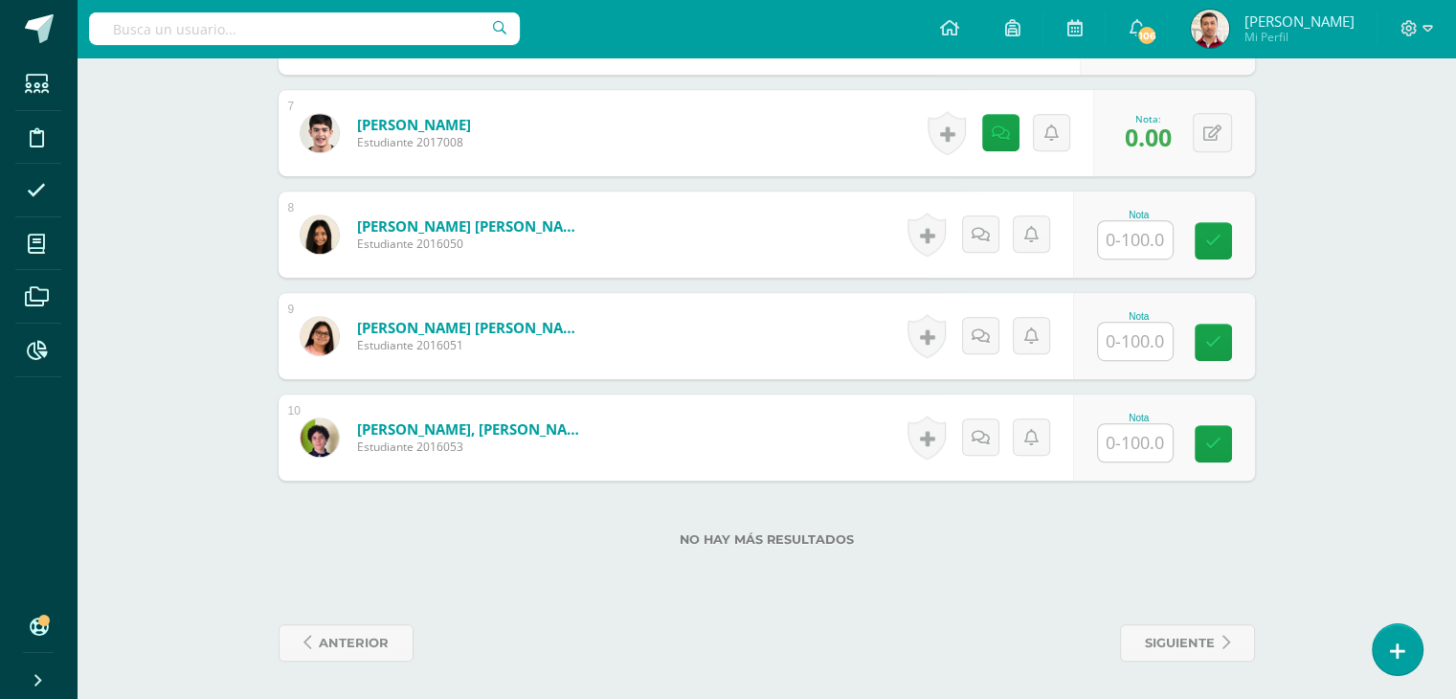
click at [1142, 252] on input "text" at bounding box center [1135, 239] width 75 height 37
type input "90"
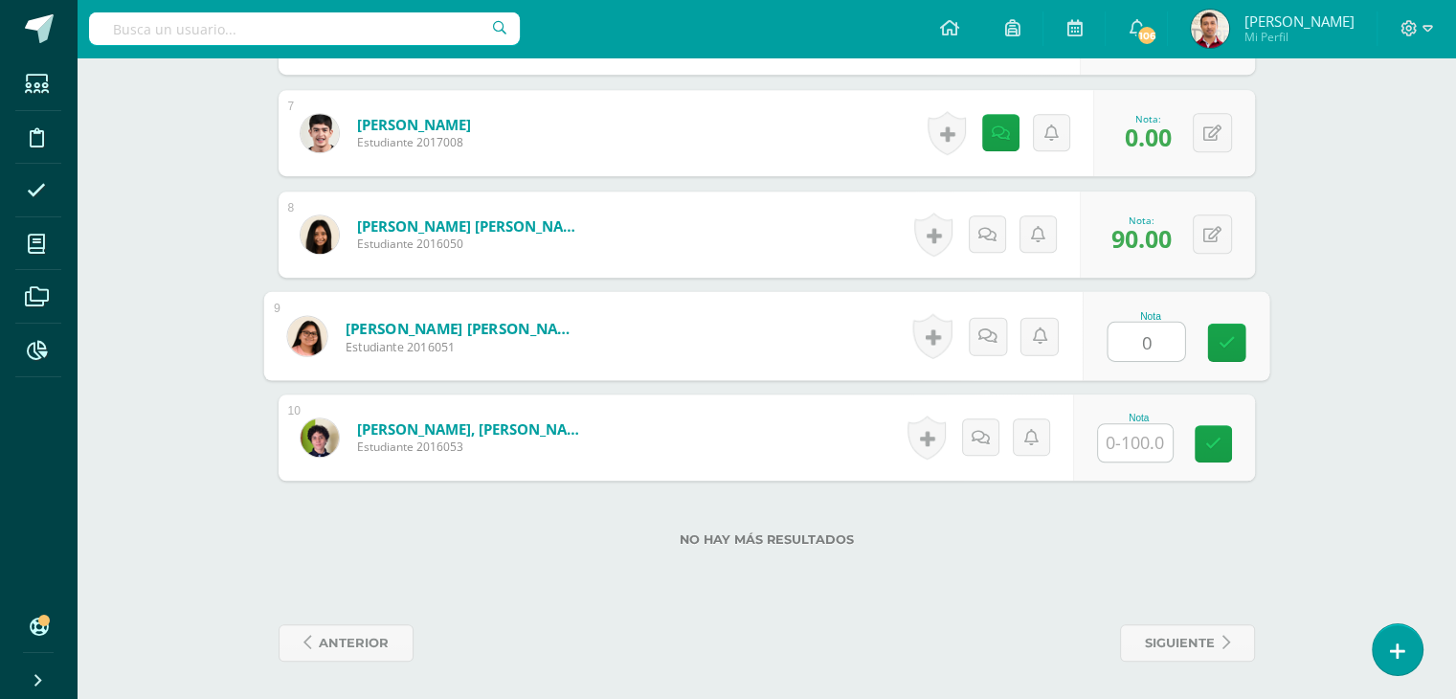
type input "0"
click at [984, 334] on icon at bounding box center [986, 335] width 19 height 16
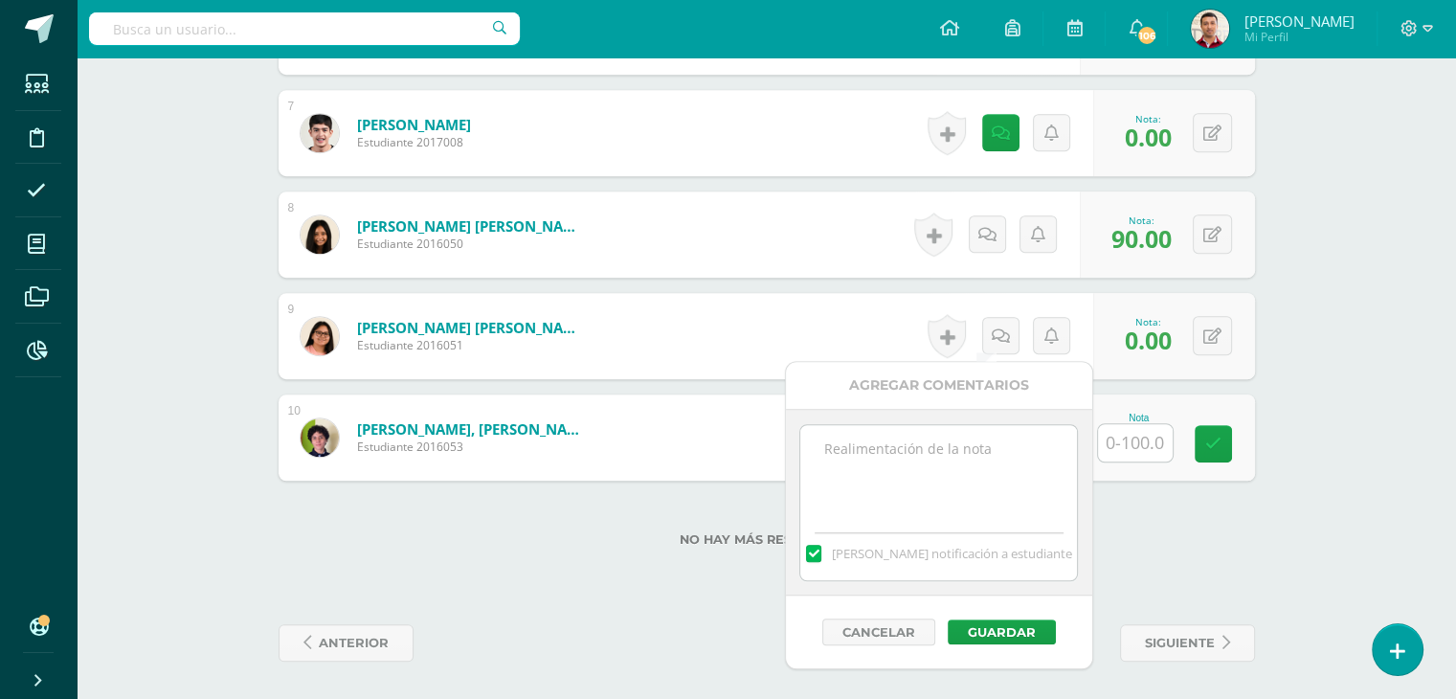
click at [895, 472] on textarea at bounding box center [938, 473] width 277 height 96
type textarea "12/09 No realizó la actividad."
click at [1005, 628] on button "Guardar" at bounding box center [1002, 631] width 108 height 25
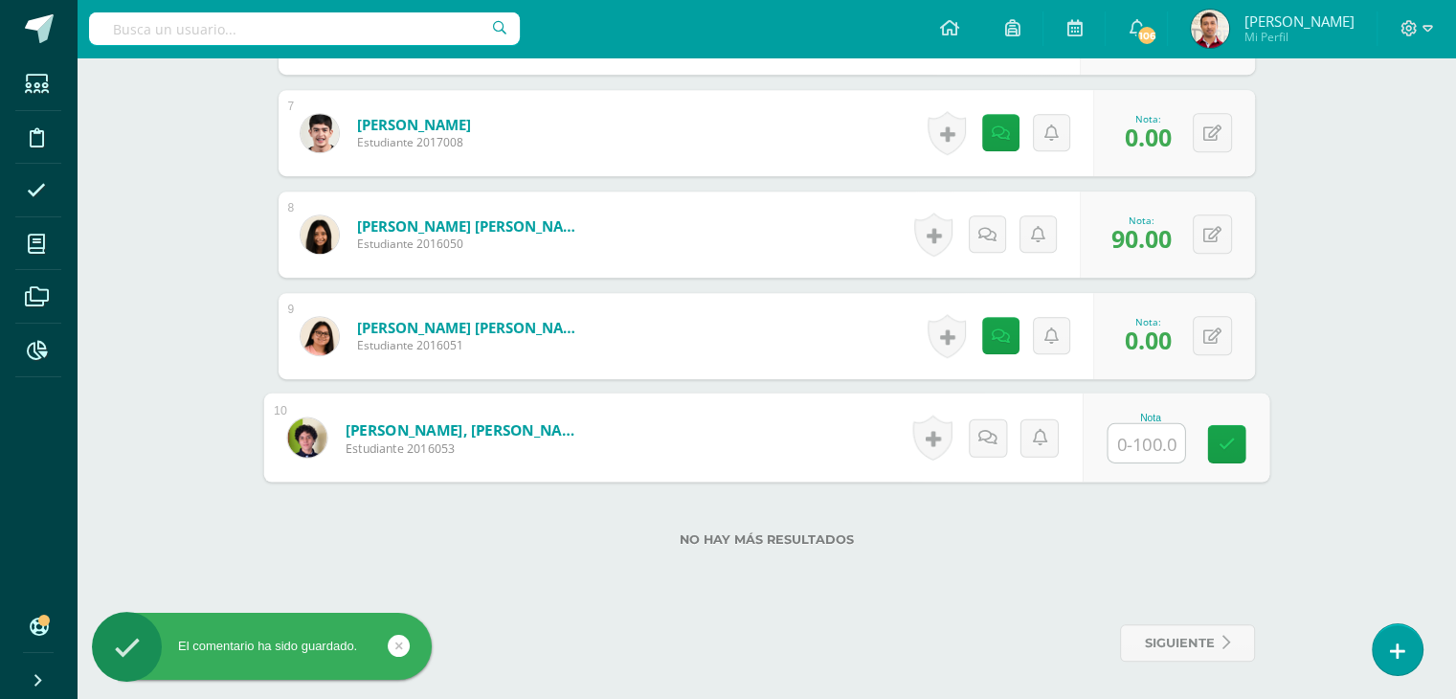
click at [1140, 438] on input "text" at bounding box center [1146, 443] width 77 height 38
type input "61"
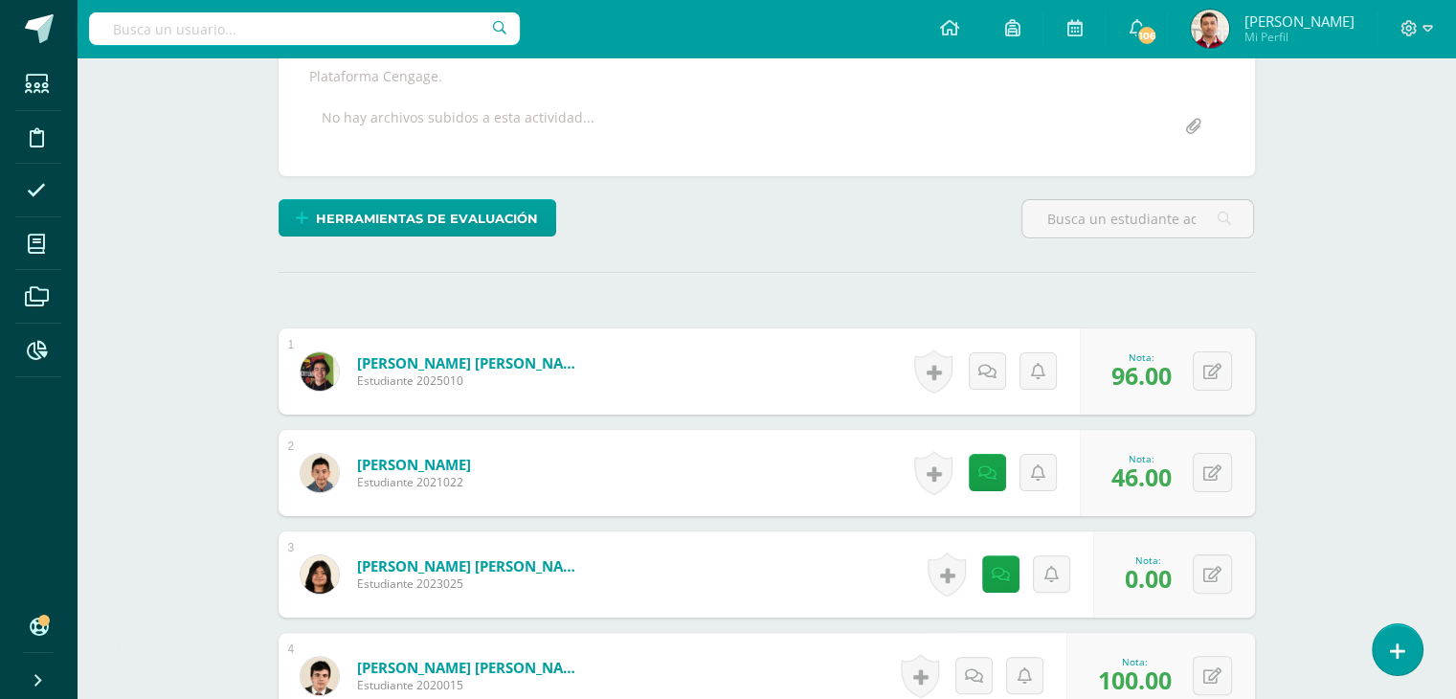
scroll to position [0, 0]
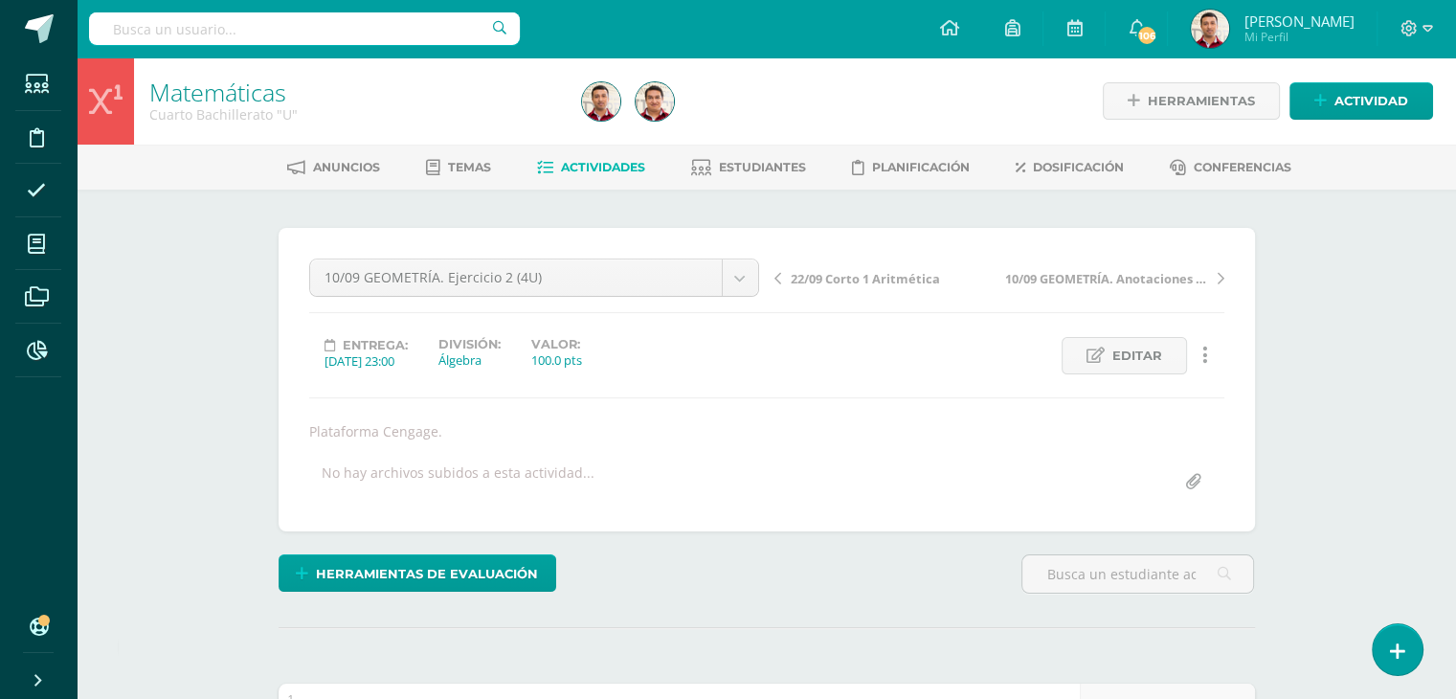
click at [574, 173] on span "Actividades" at bounding box center [603, 167] width 84 height 14
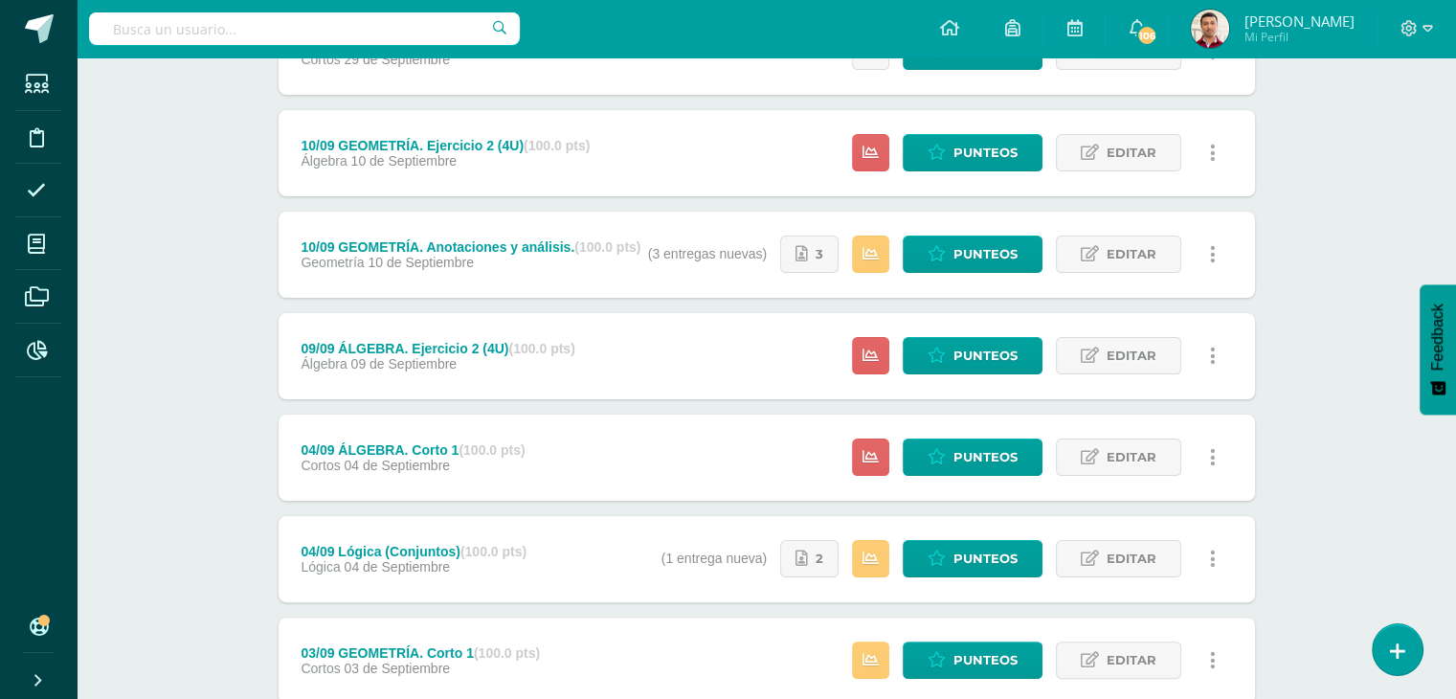
scroll to position [322, 0]
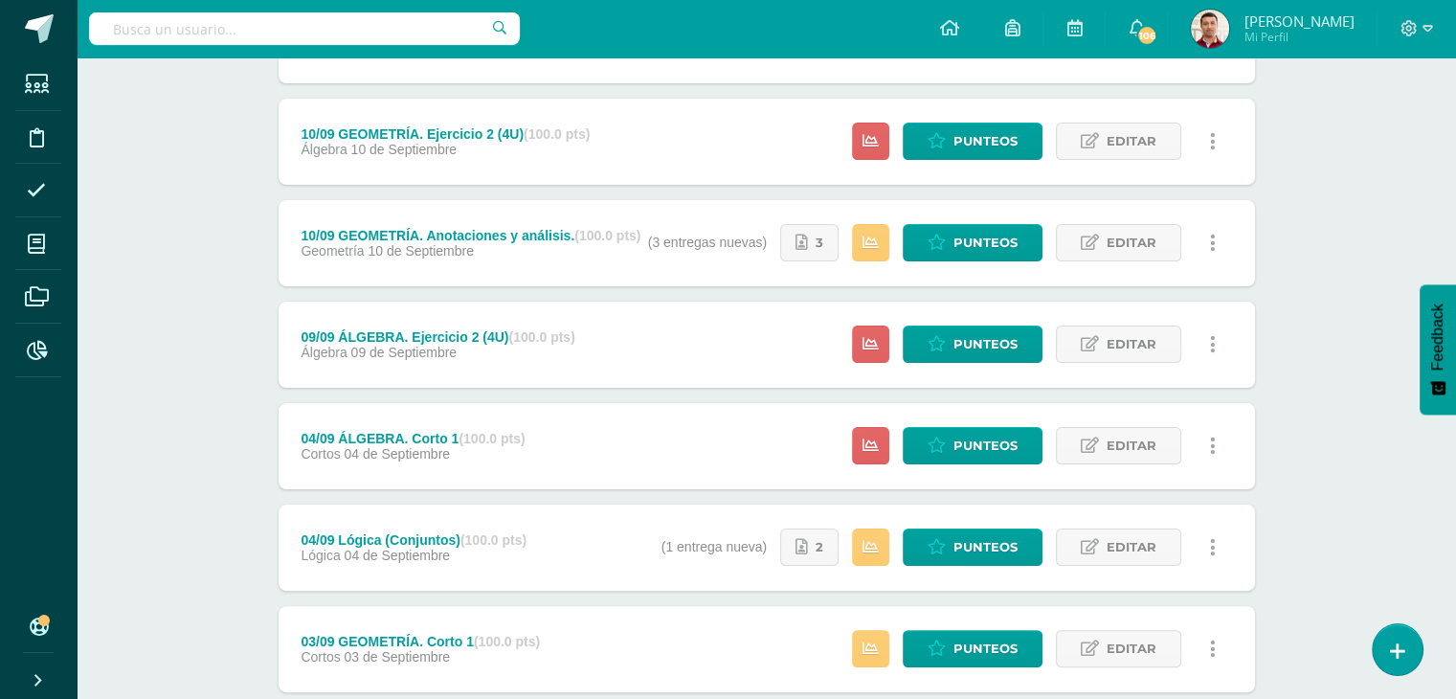
click at [494, 457] on div "Cortos [DATE]" at bounding box center [413, 453] width 224 height 15
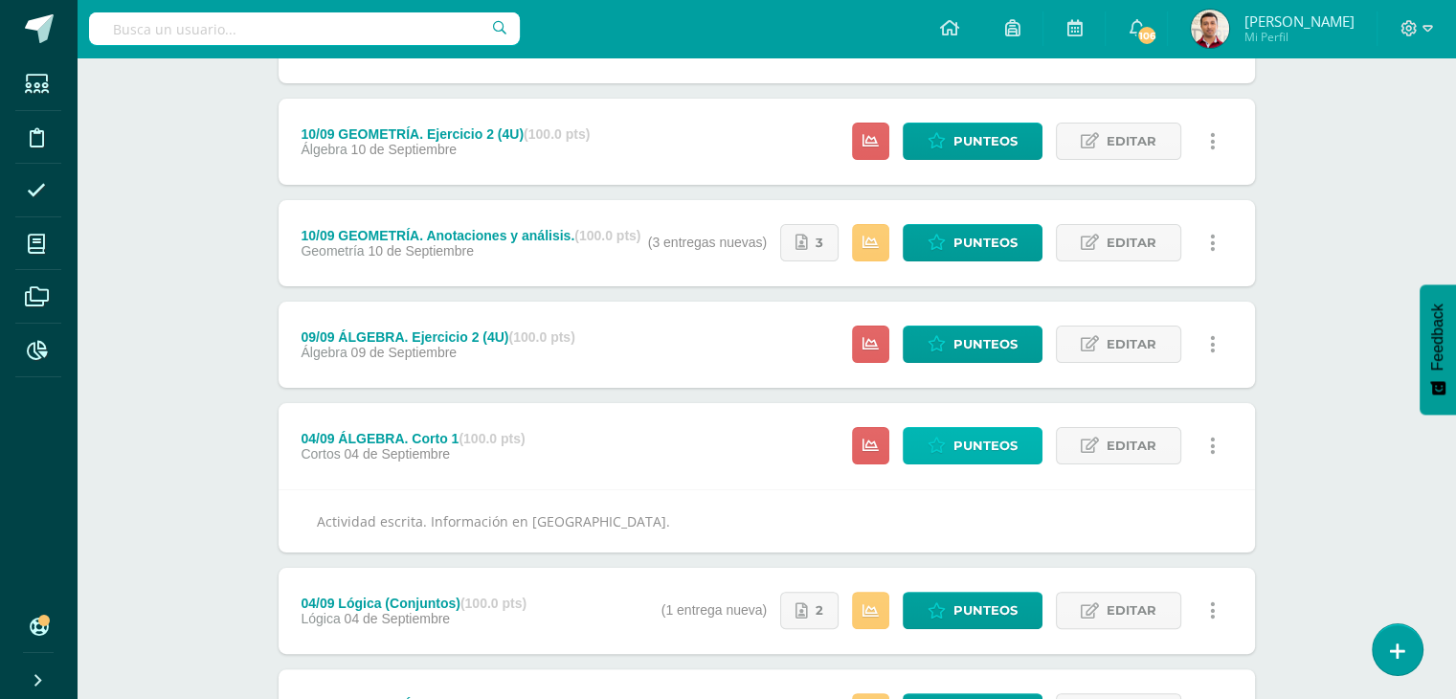
click at [988, 445] on span "Punteos" at bounding box center [985, 445] width 64 height 35
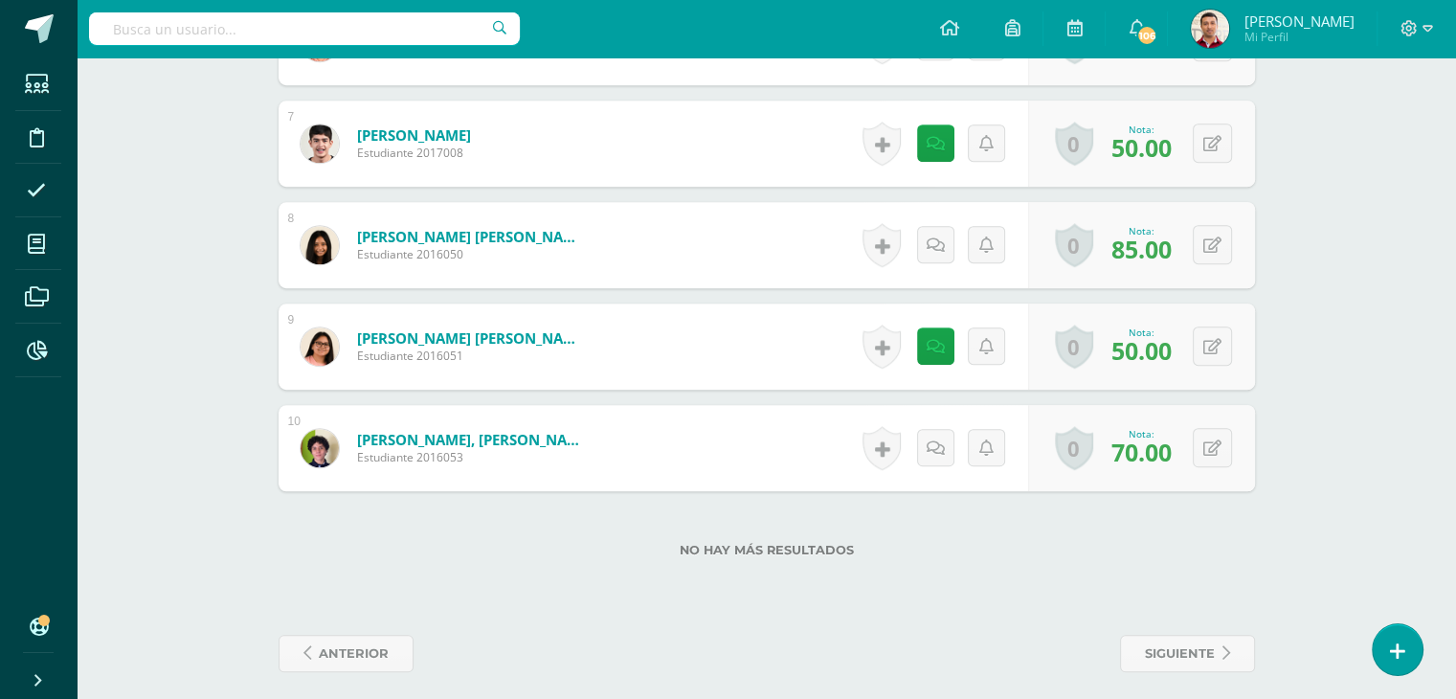
scroll to position [1202, 0]
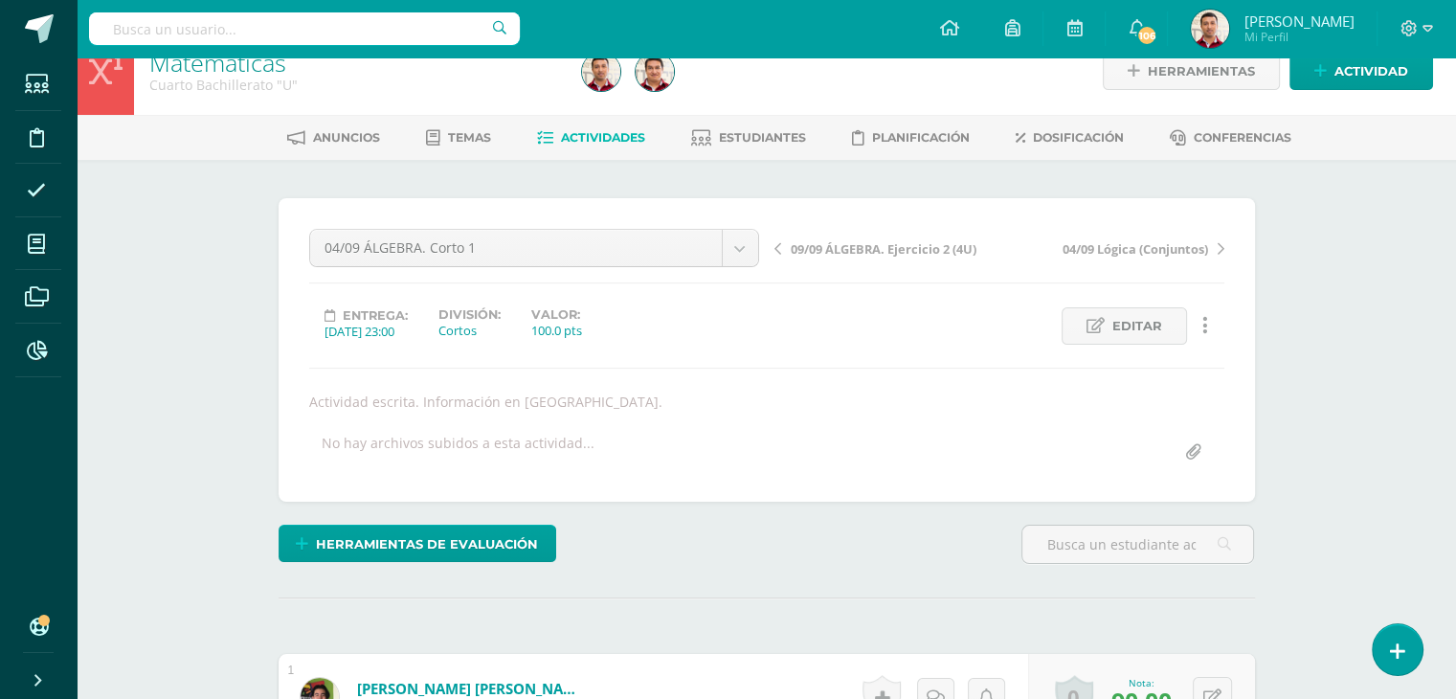
scroll to position [0, 0]
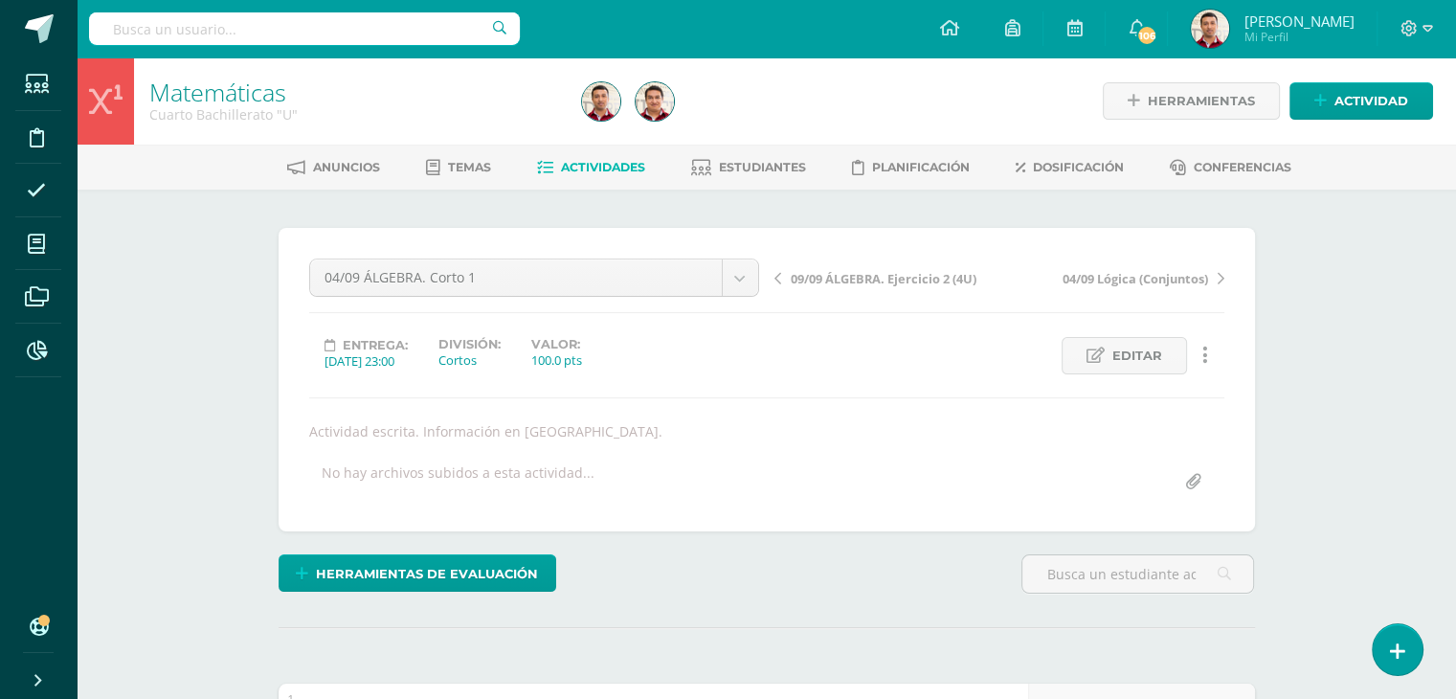
click at [580, 177] on link "Actividades" at bounding box center [591, 167] width 108 height 31
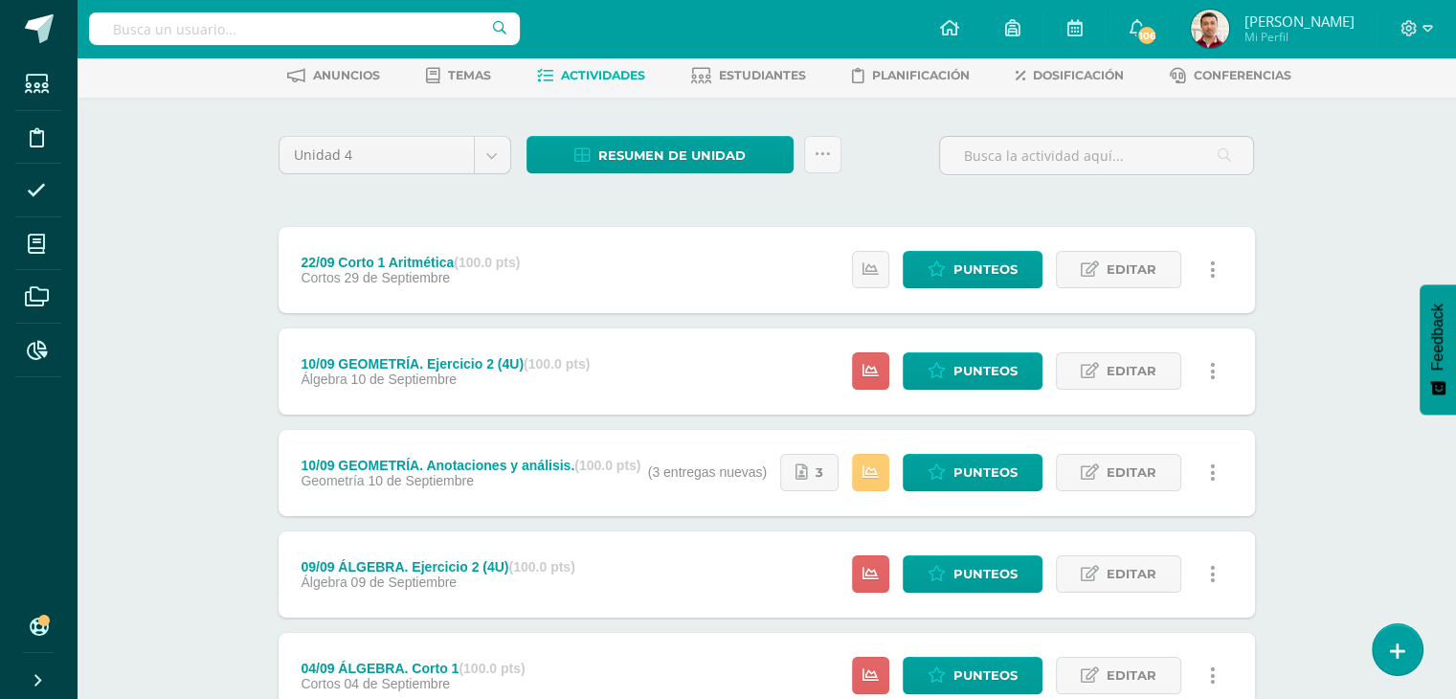
scroll to position [94, 0]
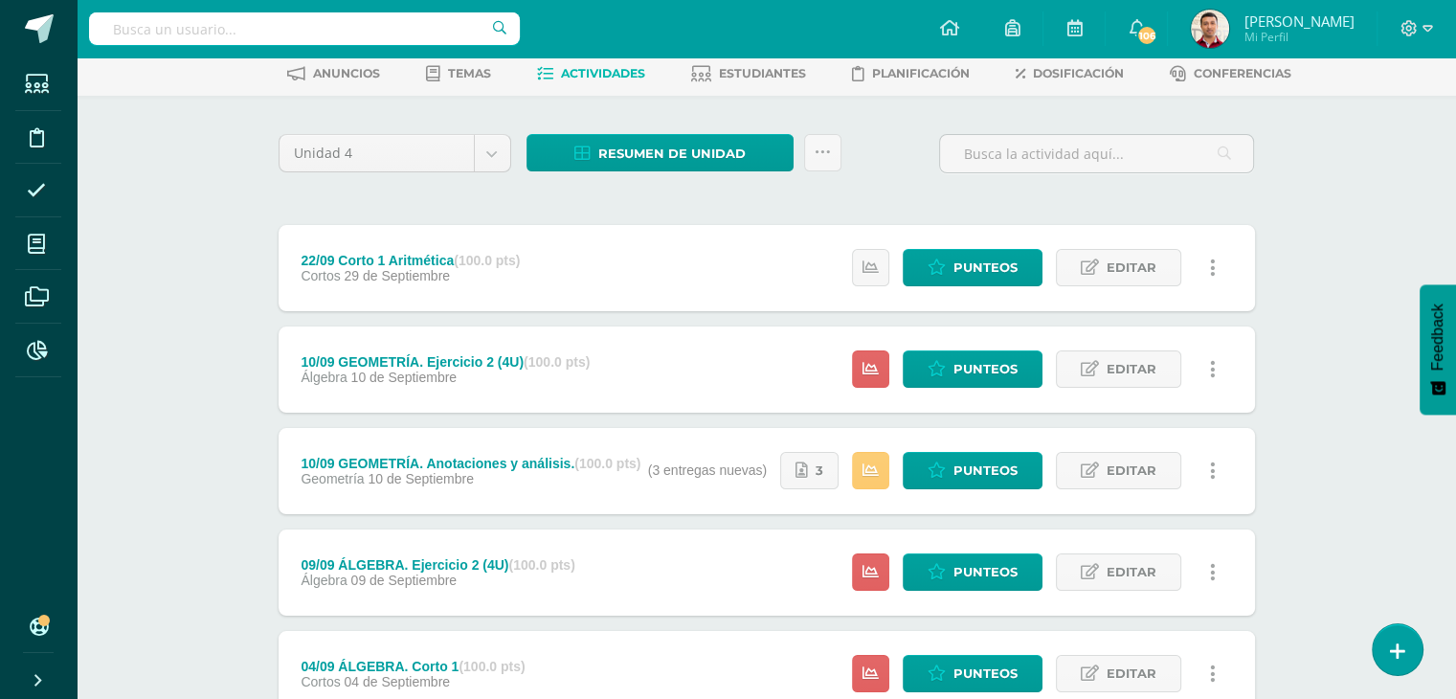
click at [460, 445] on div "10/09 GEOMETRÍA. Anotaciones y análisis. (100.0 pts) Geometría 10 de Septiembre" at bounding box center [472, 471] width 386 height 86
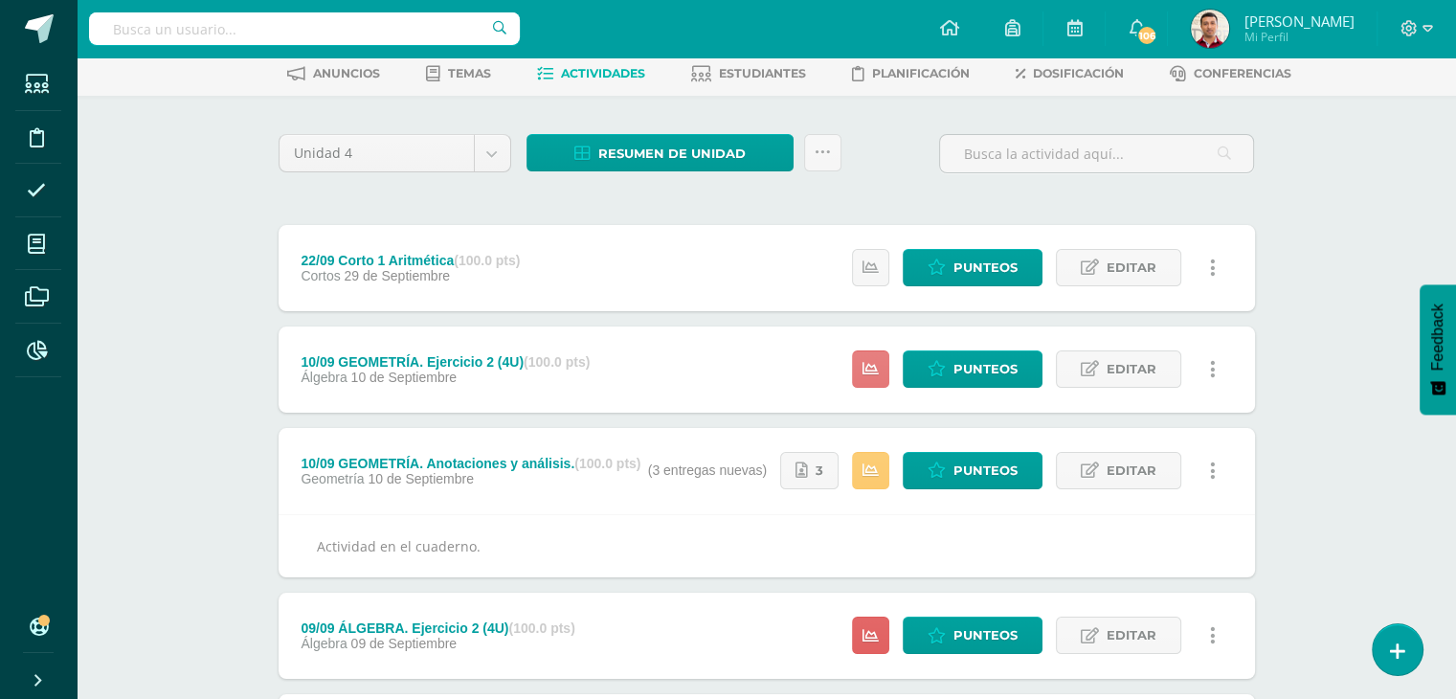
click at [870, 367] on icon at bounding box center [871, 369] width 16 height 16
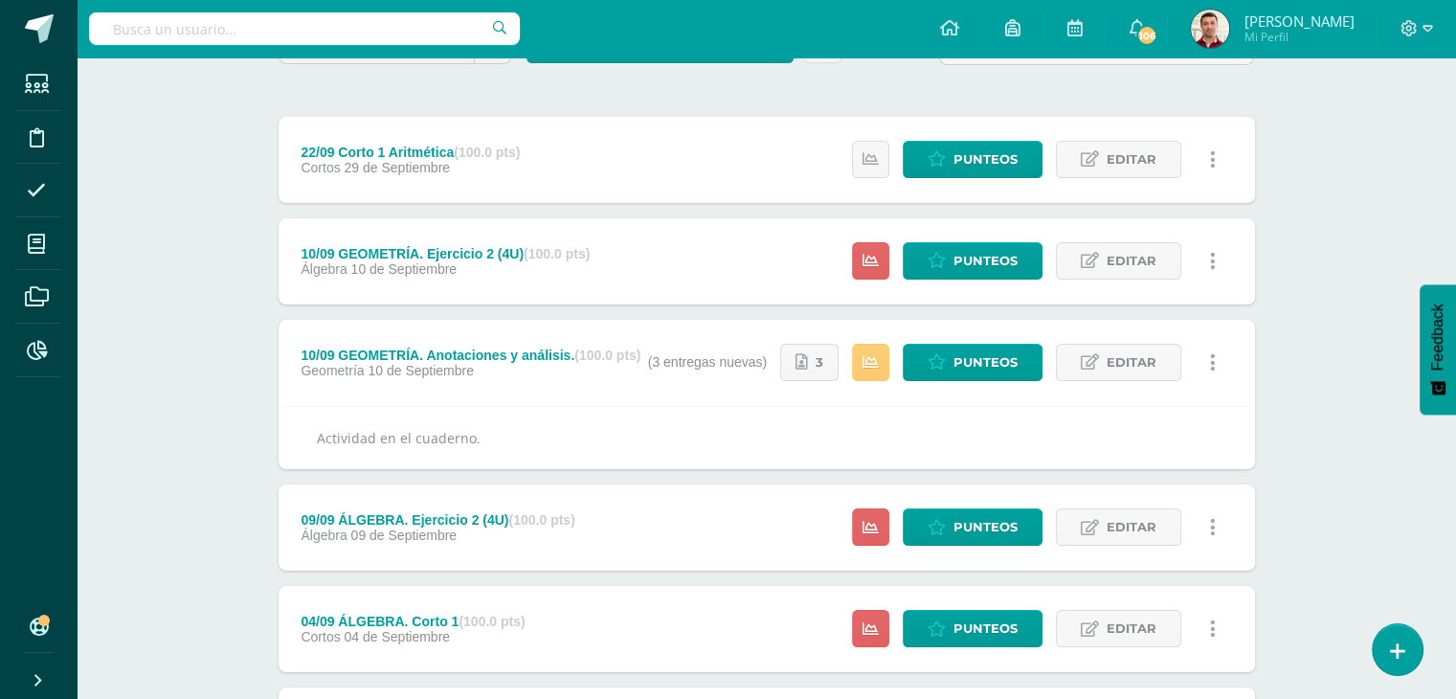
scroll to position [201, 0]
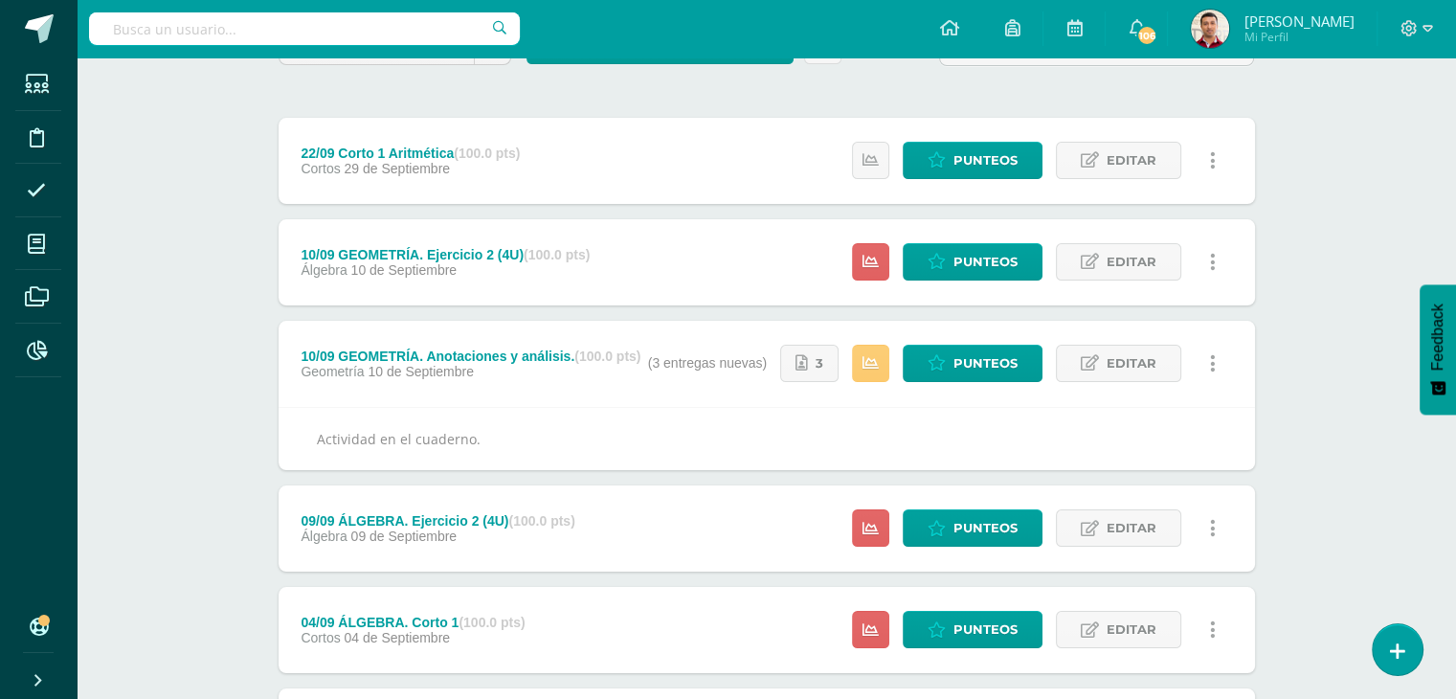
click at [544, 415] on div "Actividad en el cuaderno." at bounding box center [767, 438] width 976 height 63
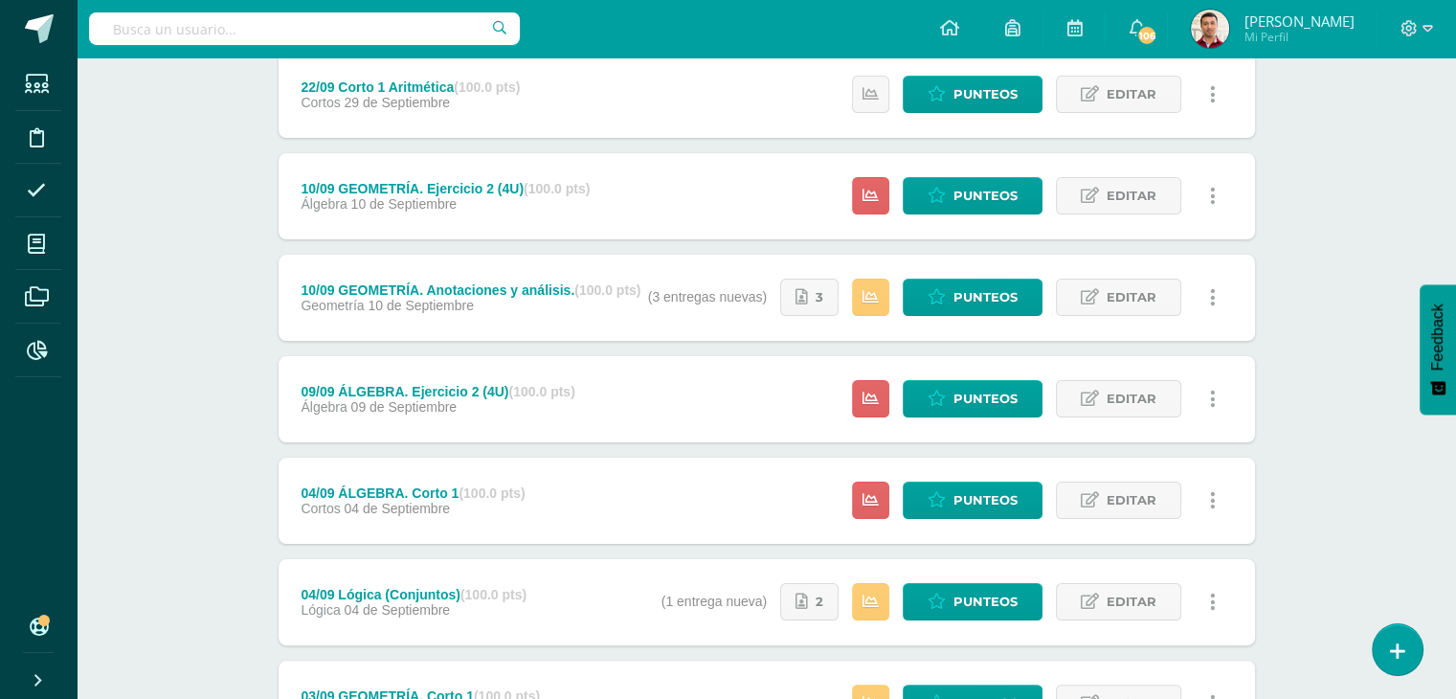
scroll to position [274, 0]
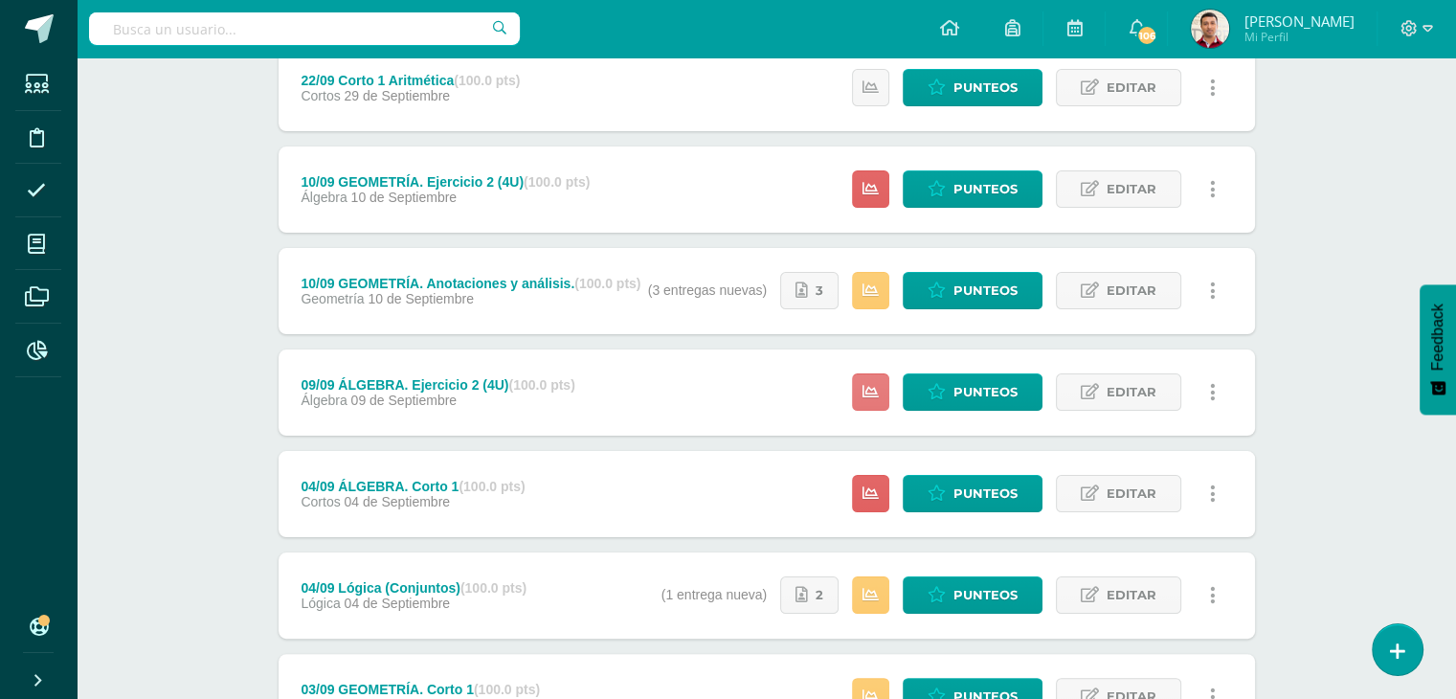
click at [879, 386] on icon at bounding box center [871, 392] width 16 height 16
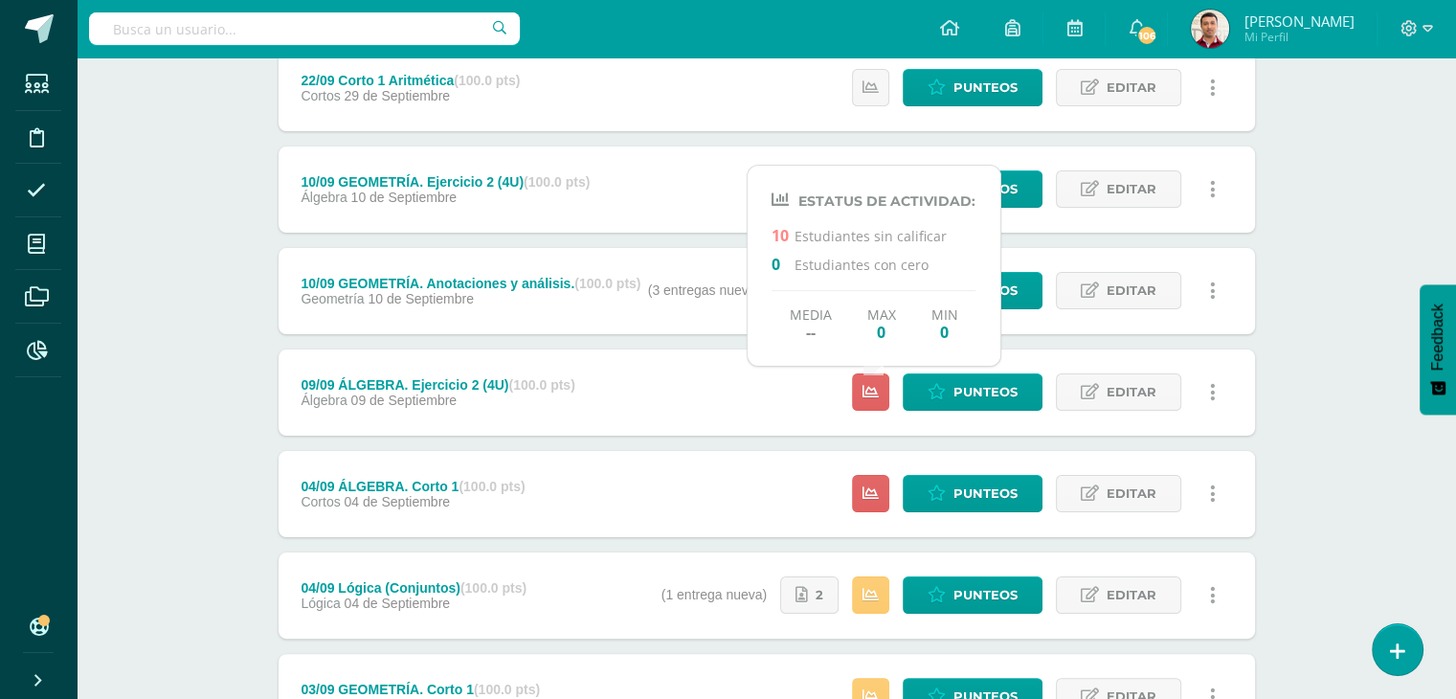
click at [191, 376] on div "Matemáticas Cuarto Bachillerato "U" Herramientas Detalle de asistencias Activid…" at bounding box center [766, 529] width 1379 height 1490
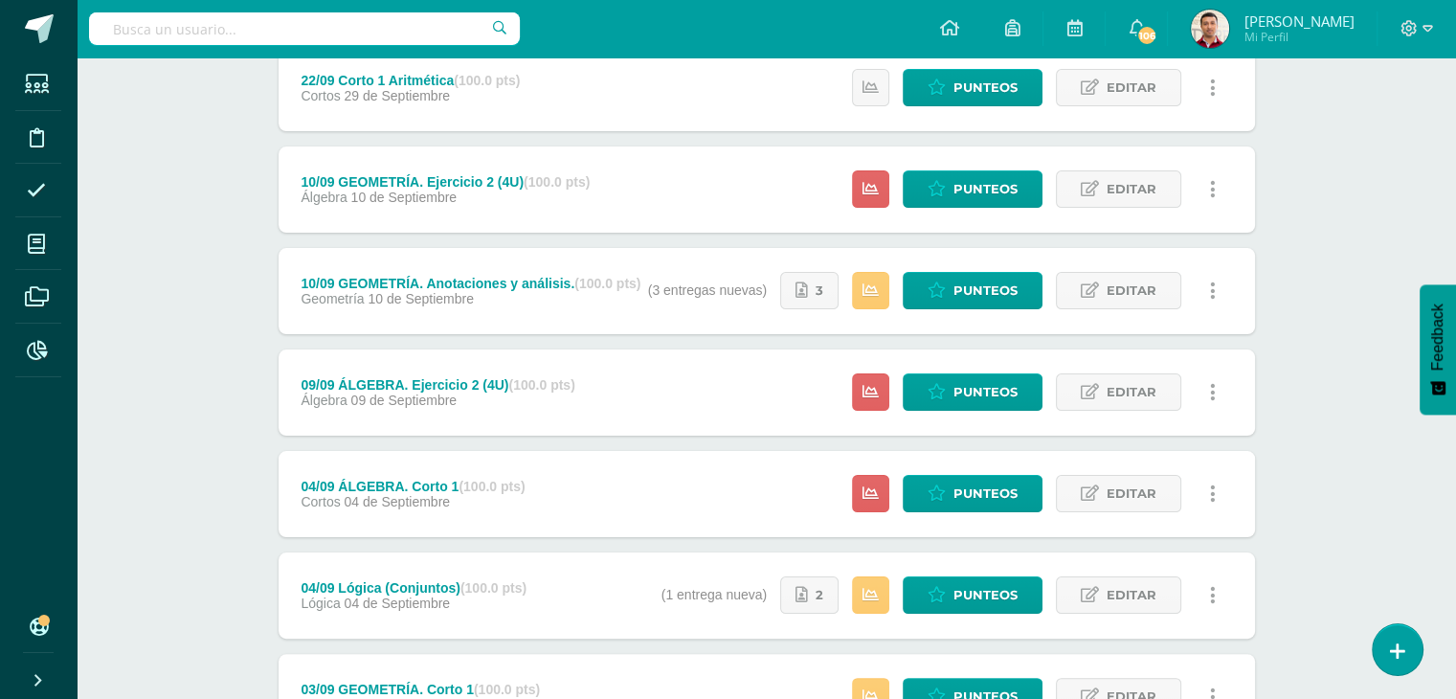
click at [370, 392] on span "09 de Septiembre" at bounding box center [404, 399] width 106 height 15
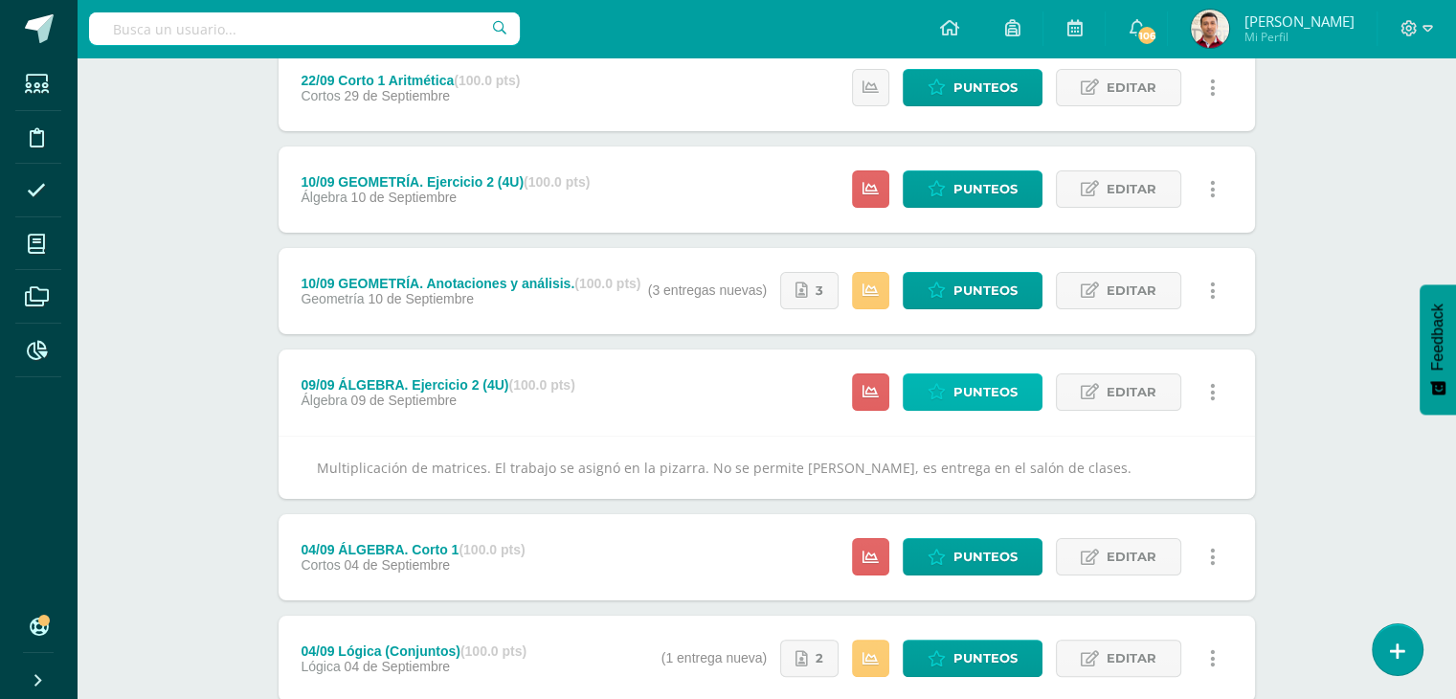
click at [976, 393] on span "Punteos" at bounding box center [985, 391] width 64 height 35
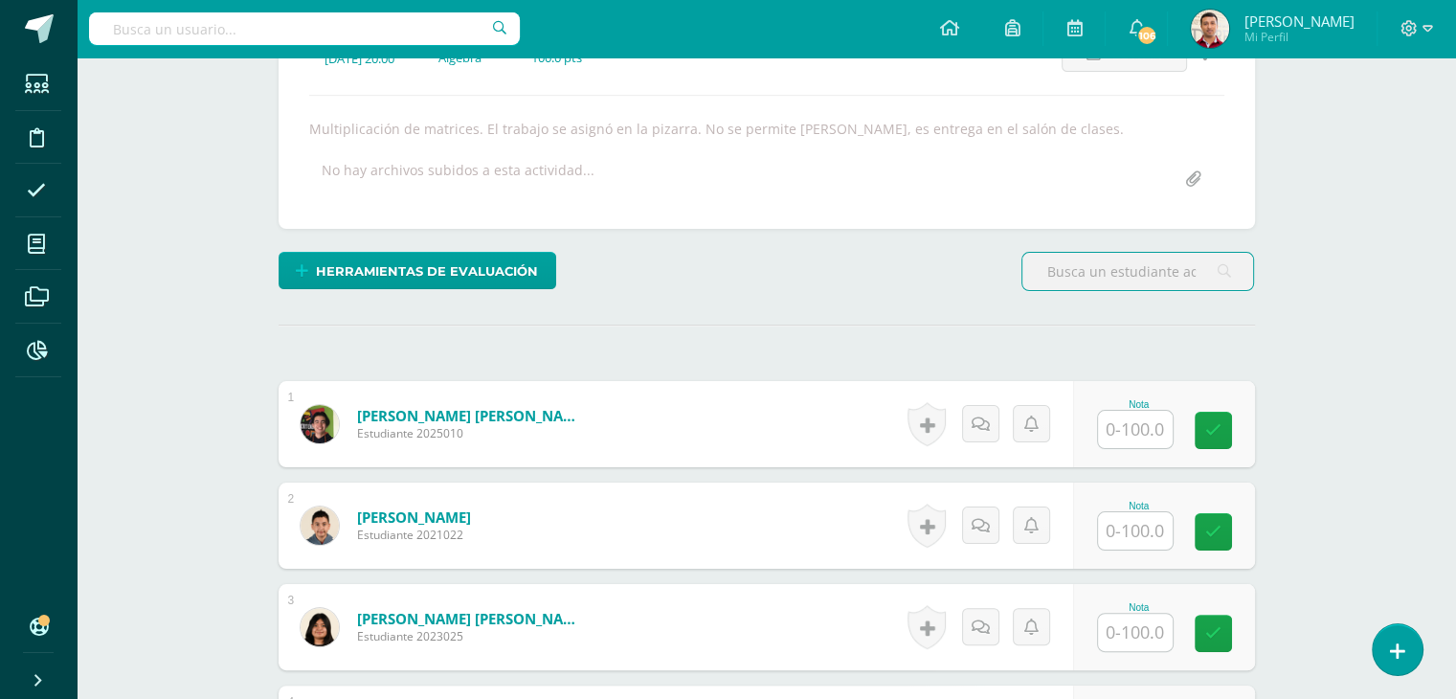
scroll to position [384, 0]
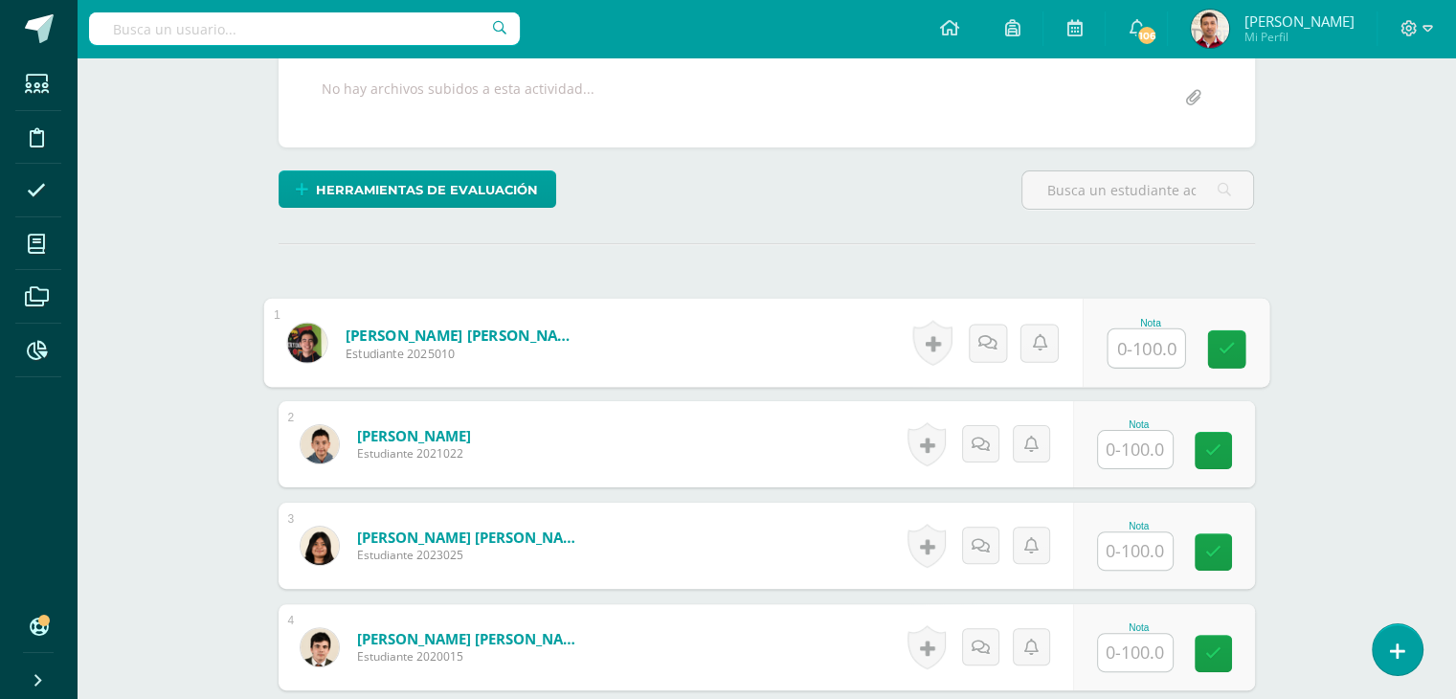
click at [1110, 352] on input "text" at bounding box center [1146, 348] width 77 height 38
type input "98"
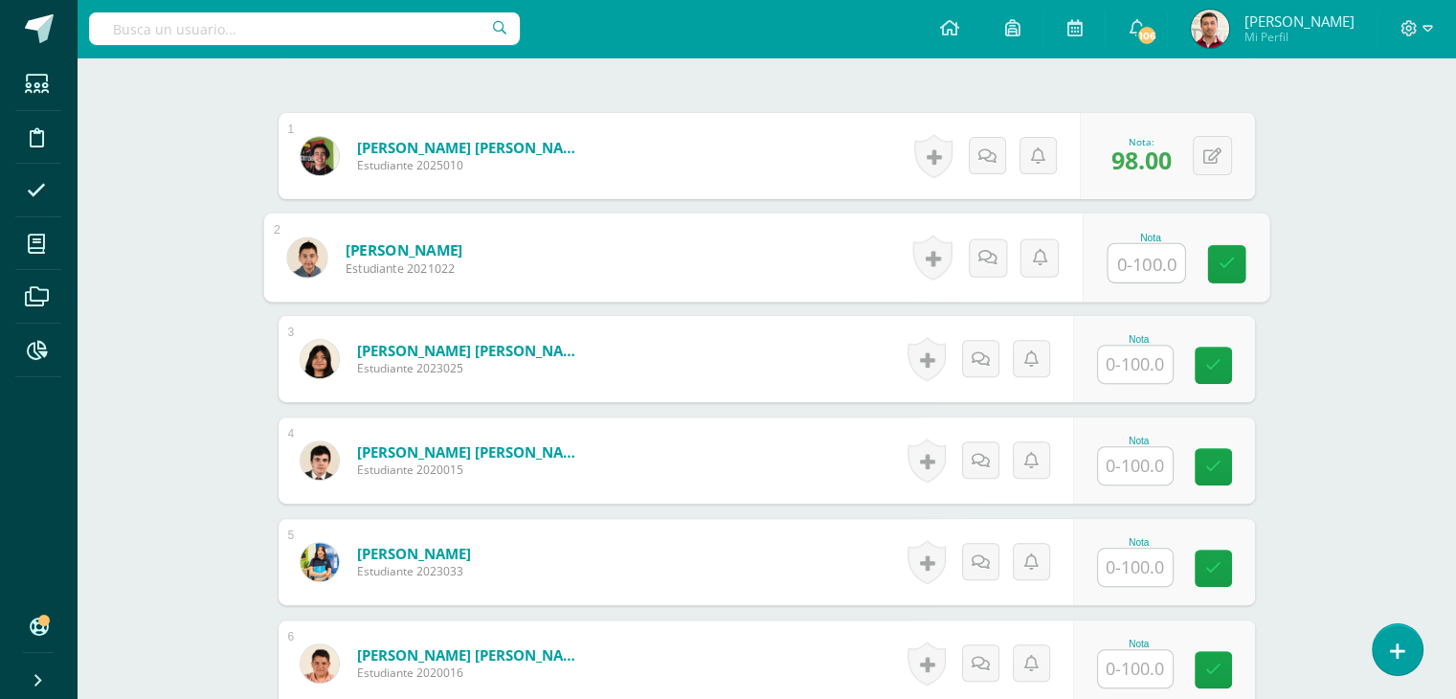
scroll to position [572, 0]
type input "65"
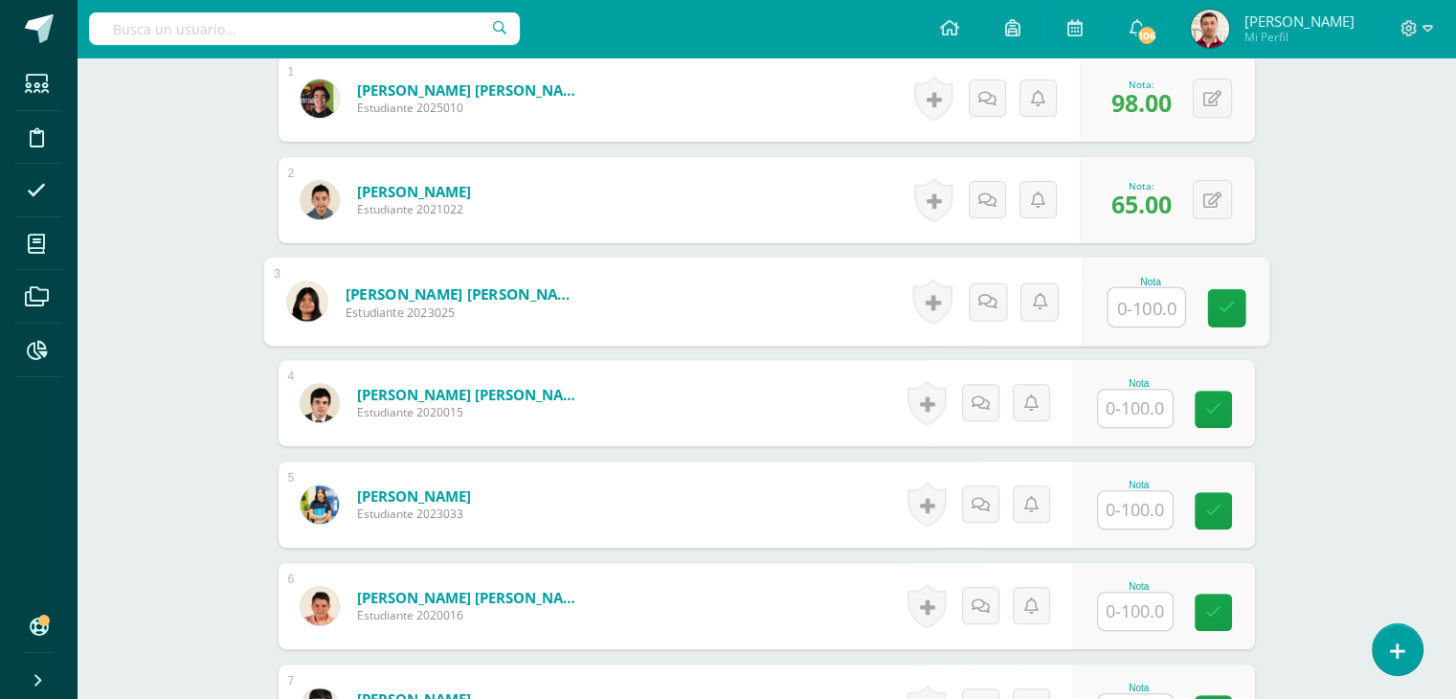
scroll to position [629, 0]
type input "70"
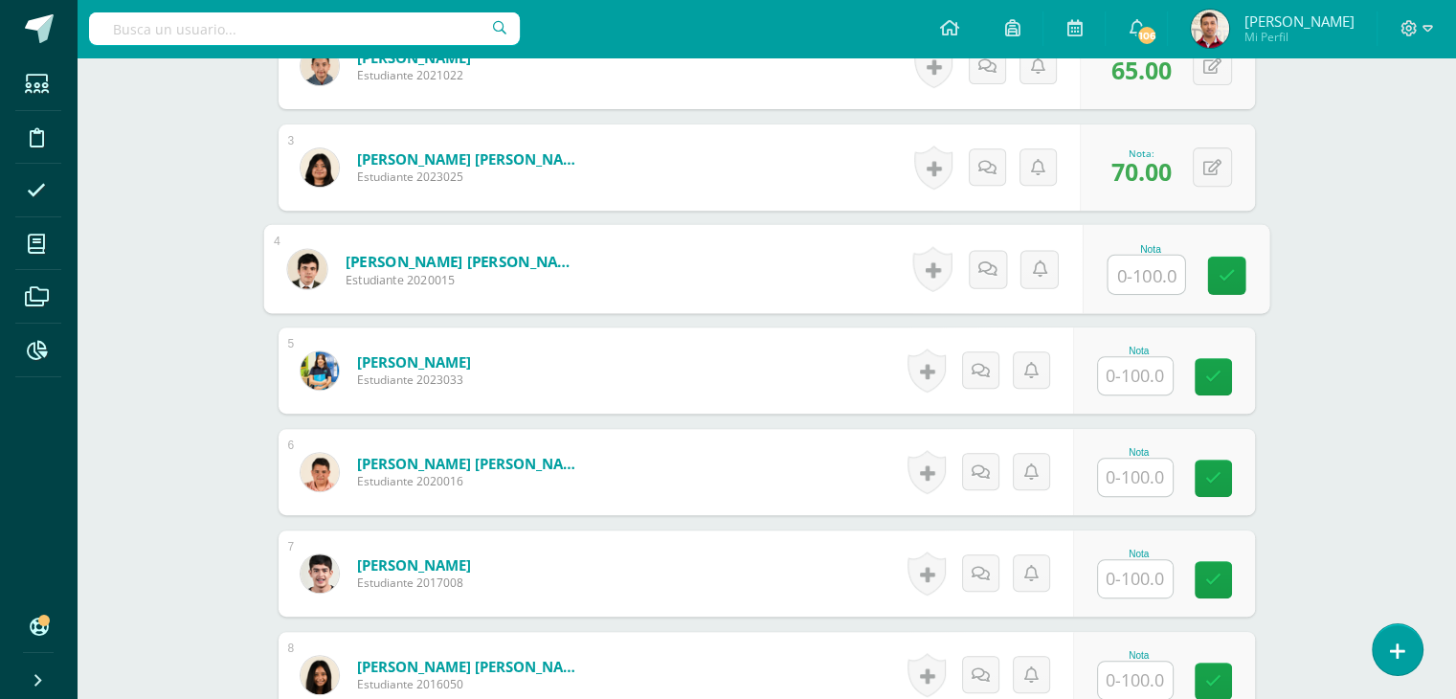
scroll to position [762, 0]
type input "90"
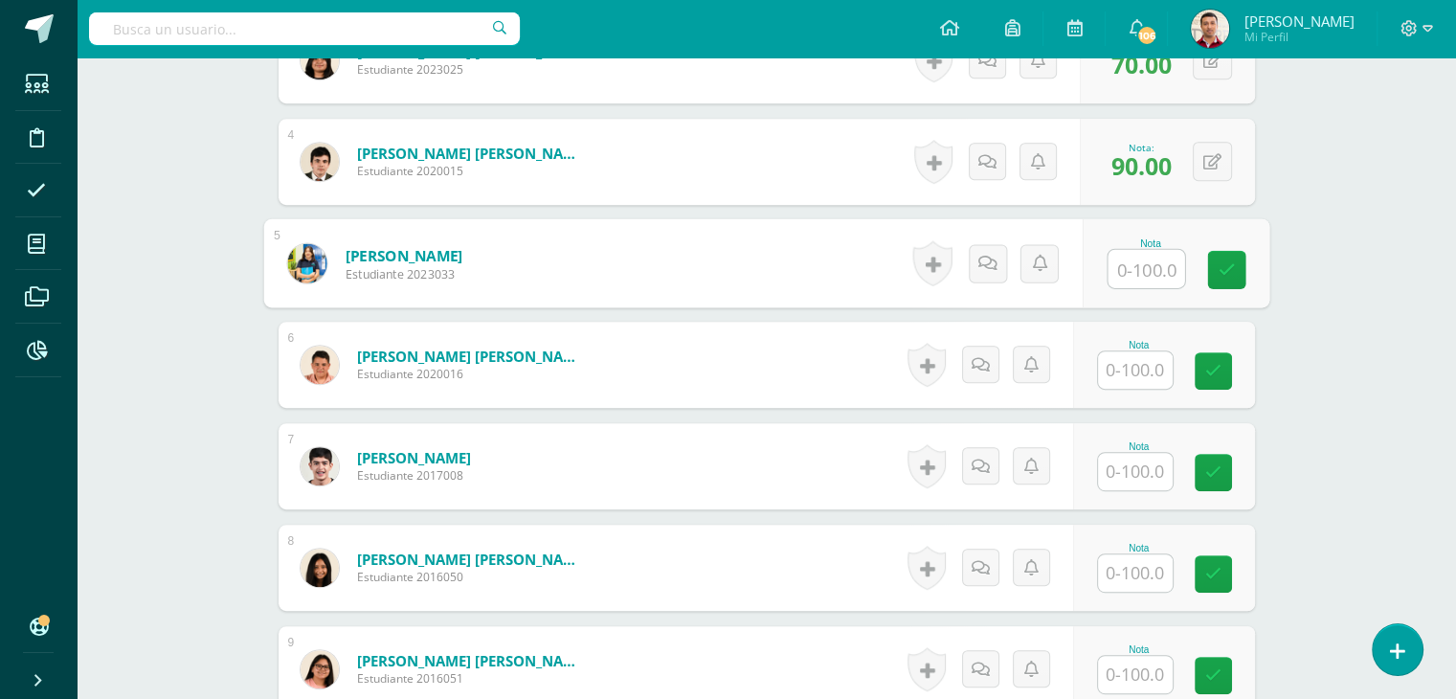
scroll to position [874, 0]
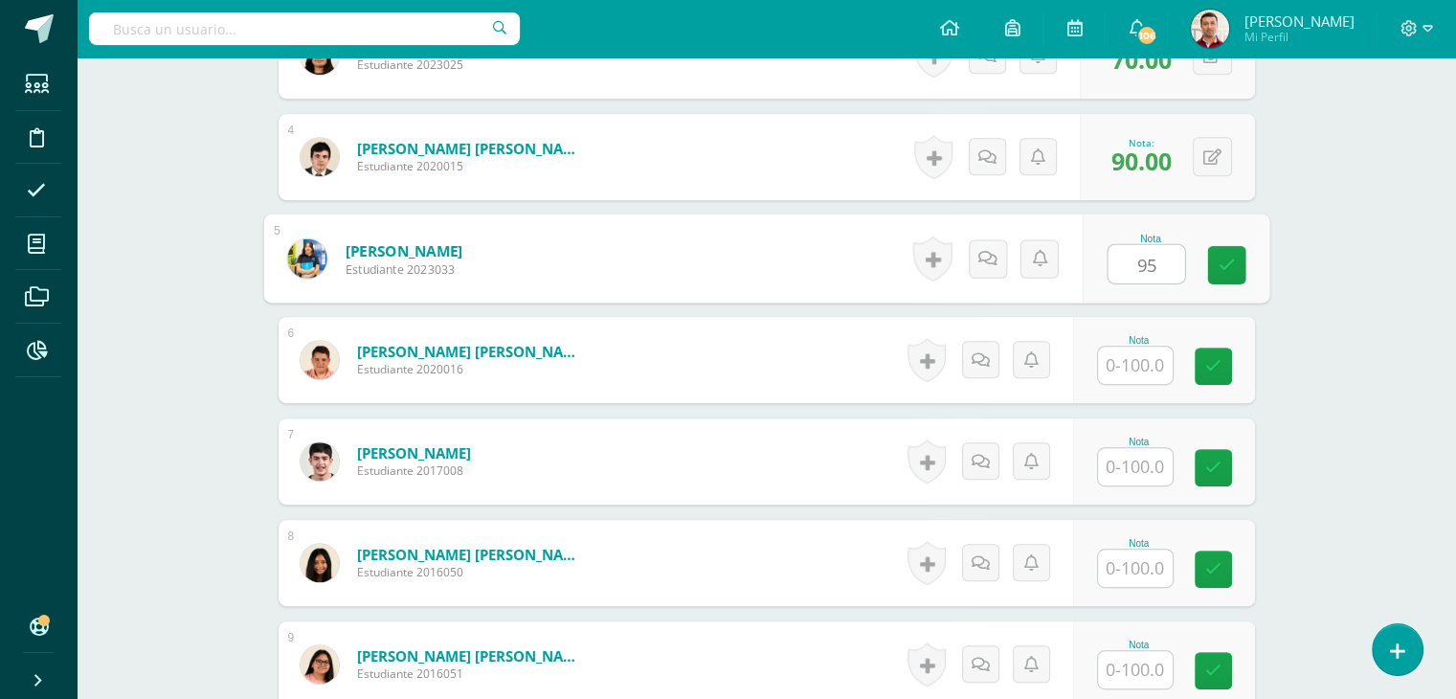
type input "95"
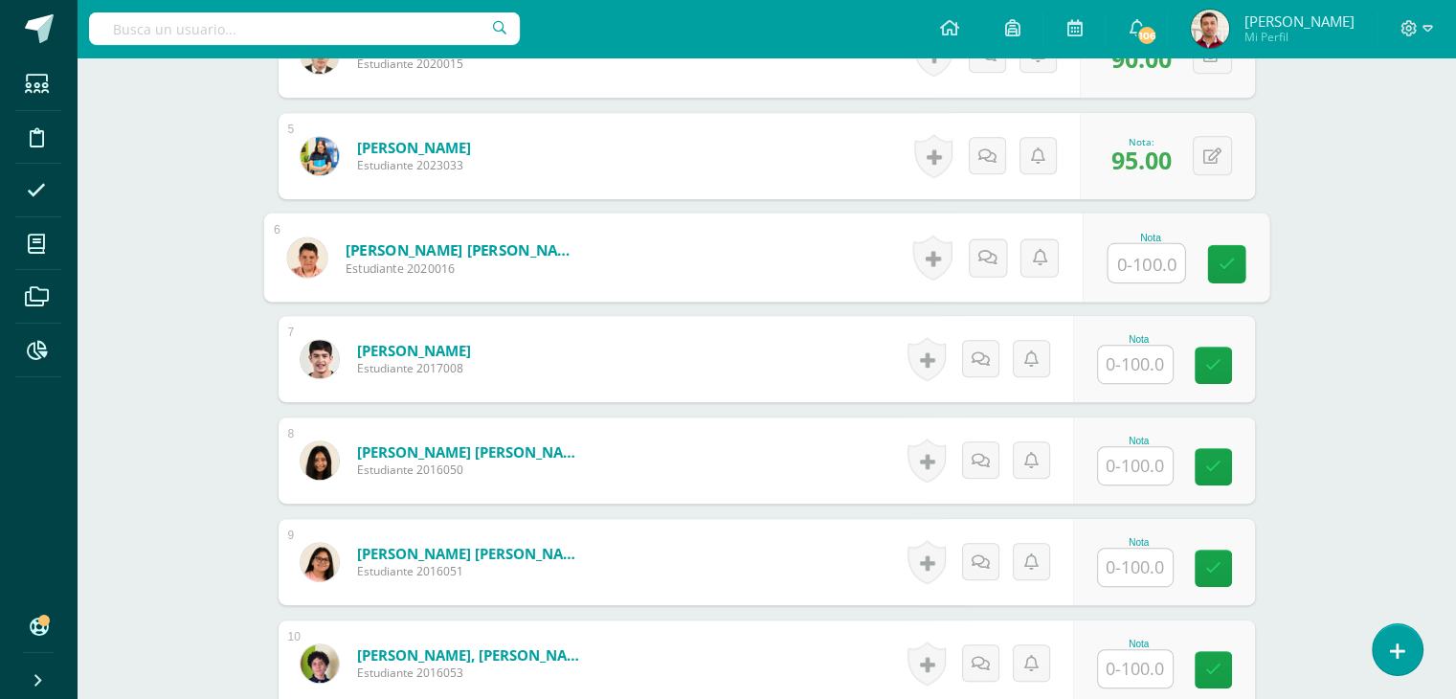
scroll to position [988, 0]
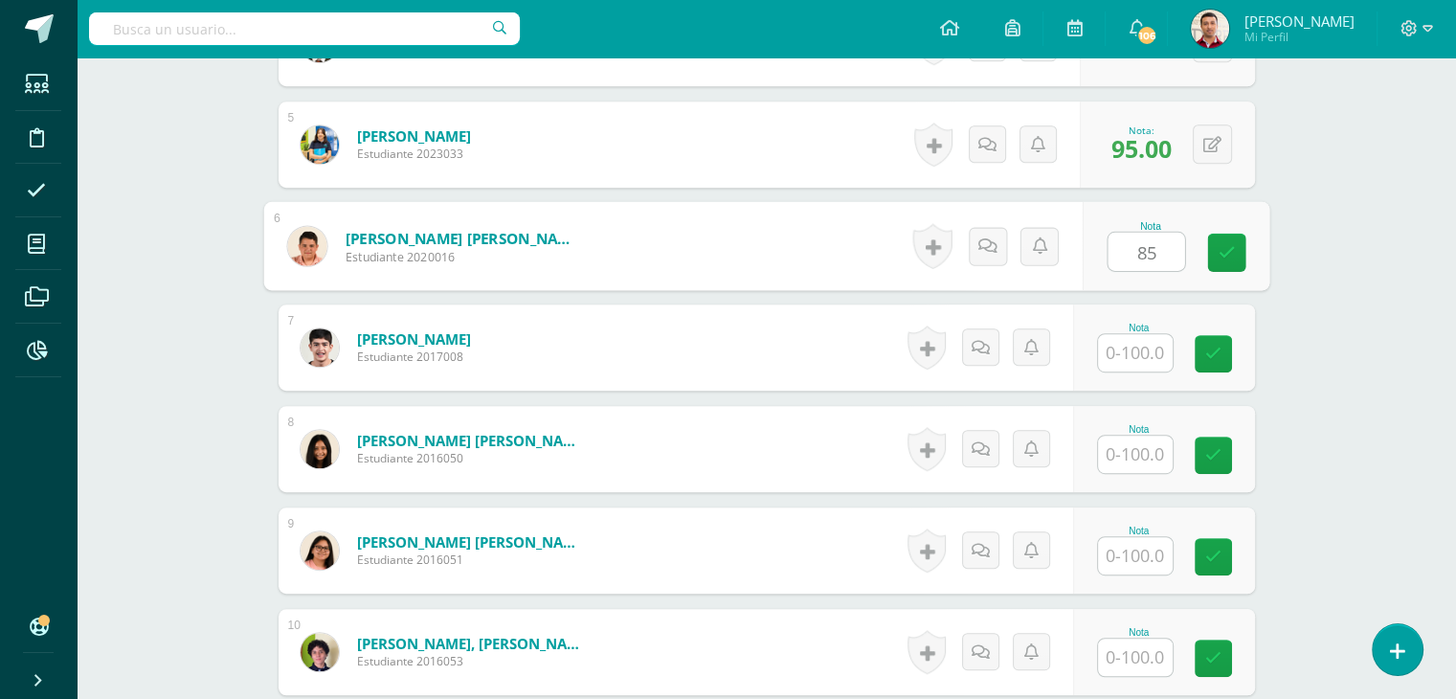
type input "85"
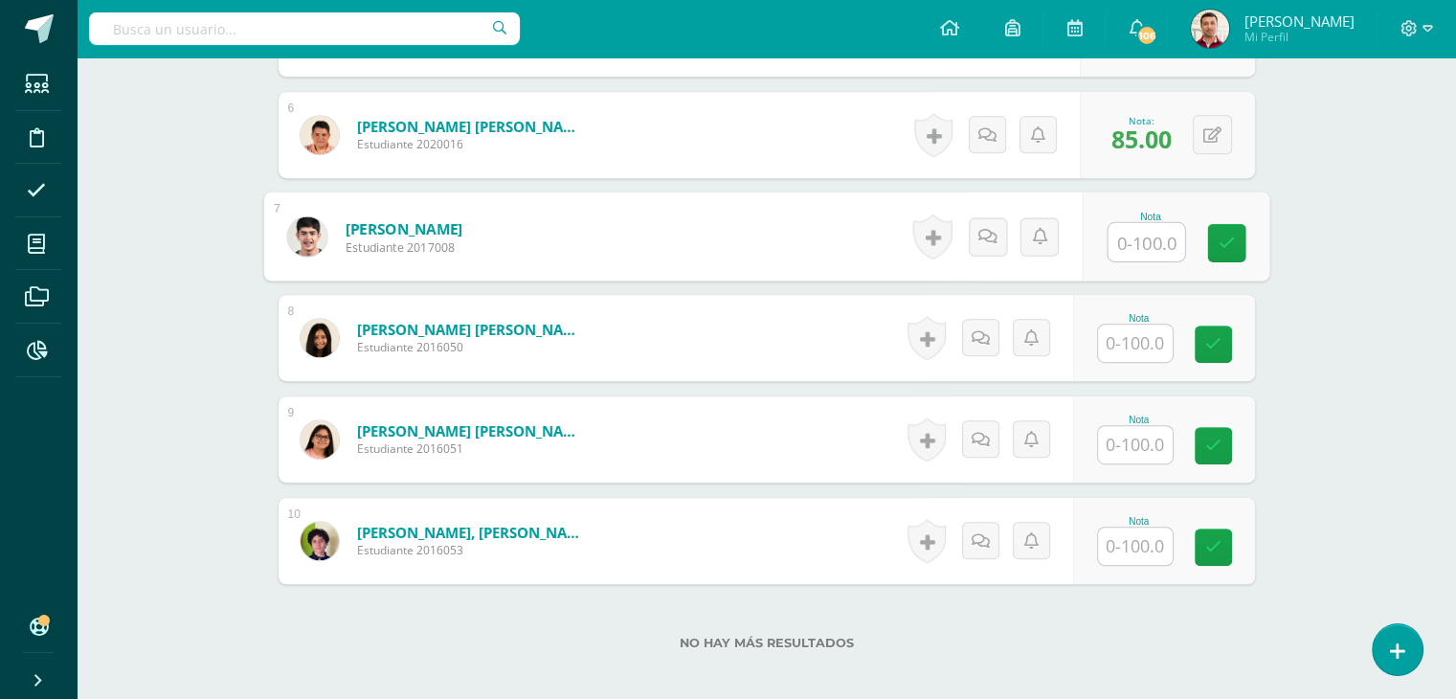
scroll to position [1103, 0]
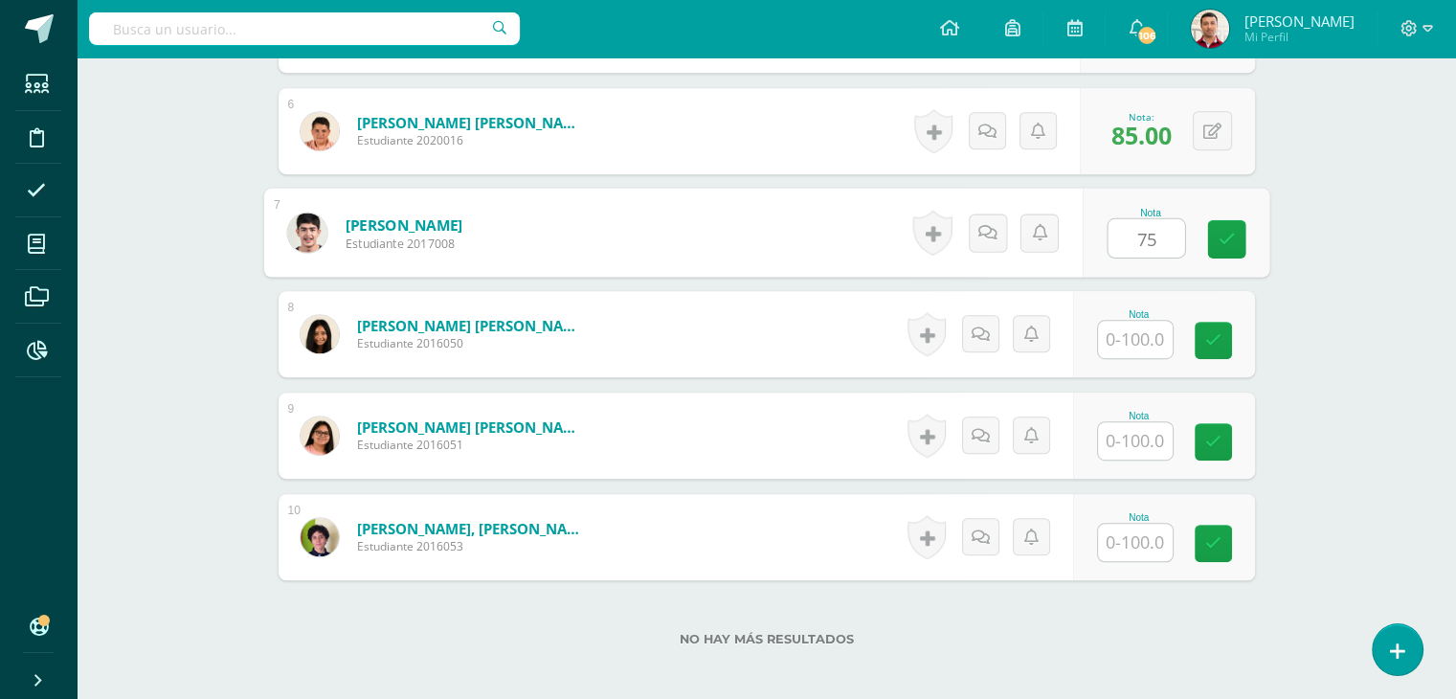
type input "75"
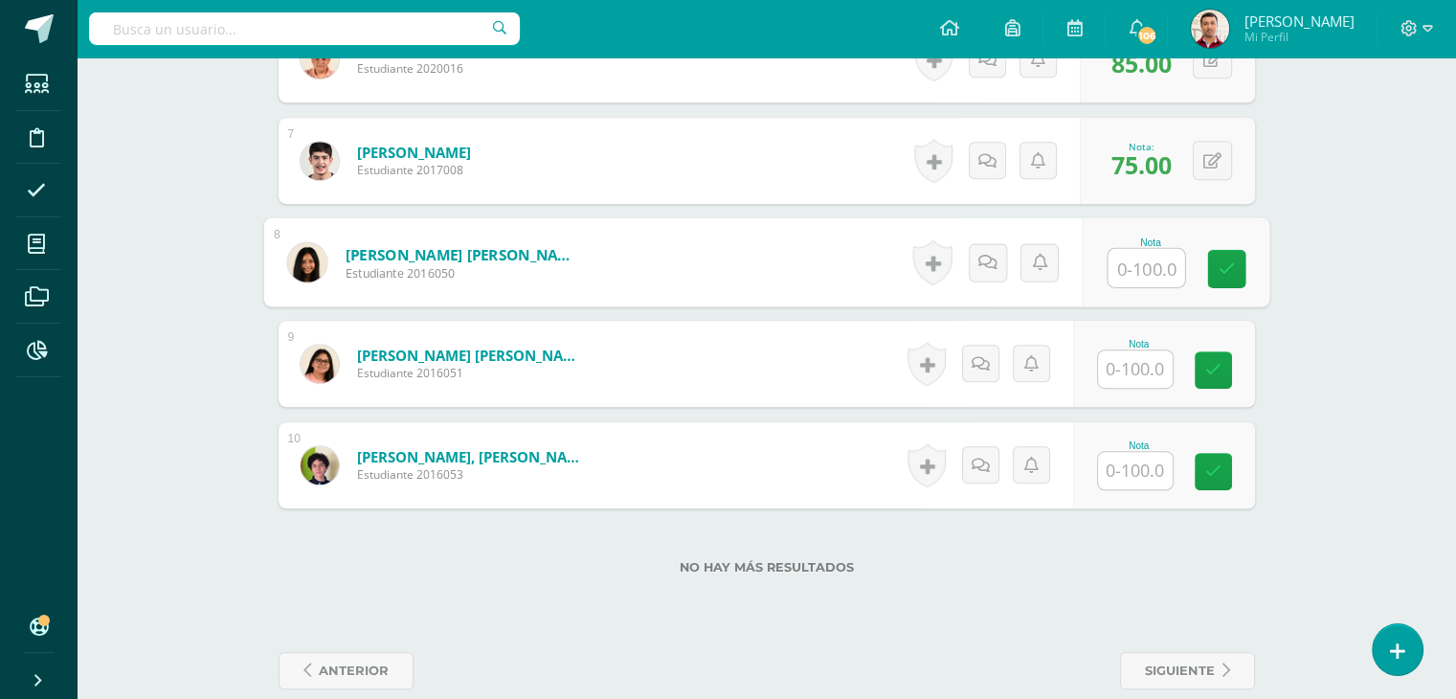
scroll to position [1176, 0]
type input "98"
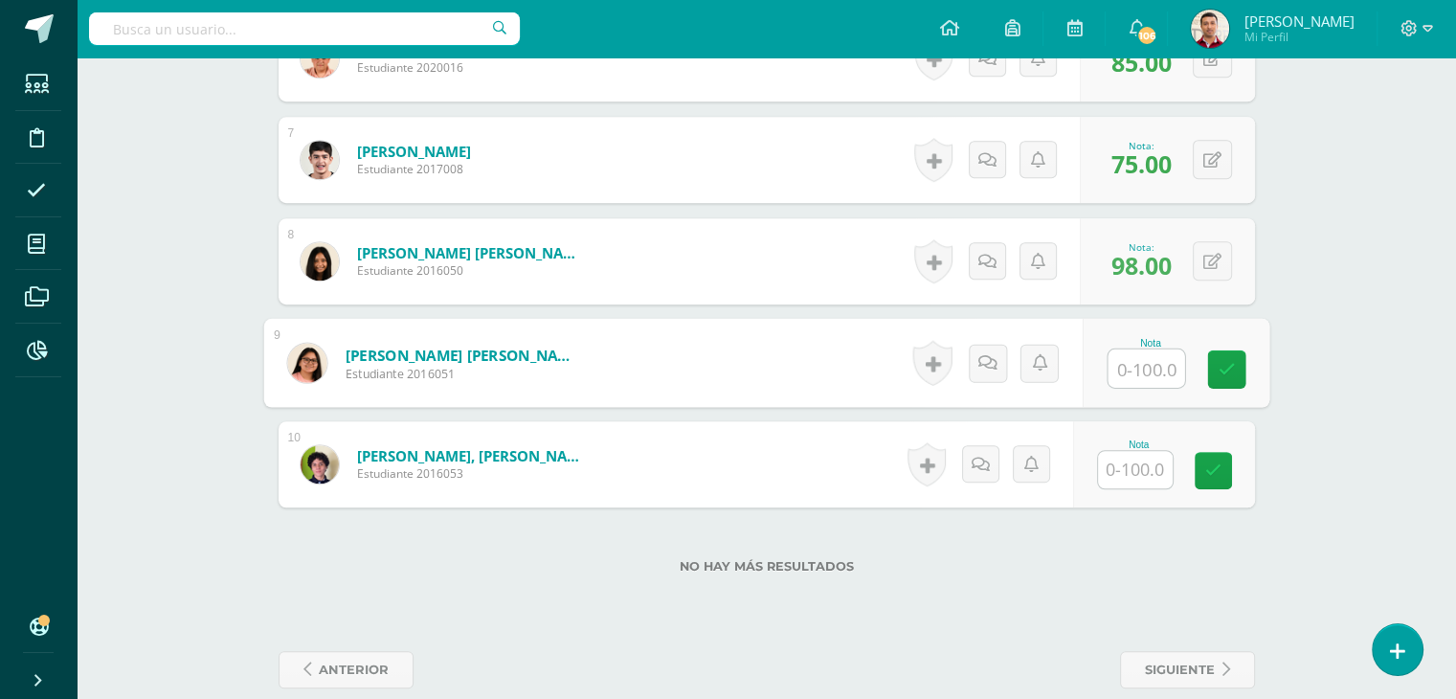
scroll to position [1202, 0]
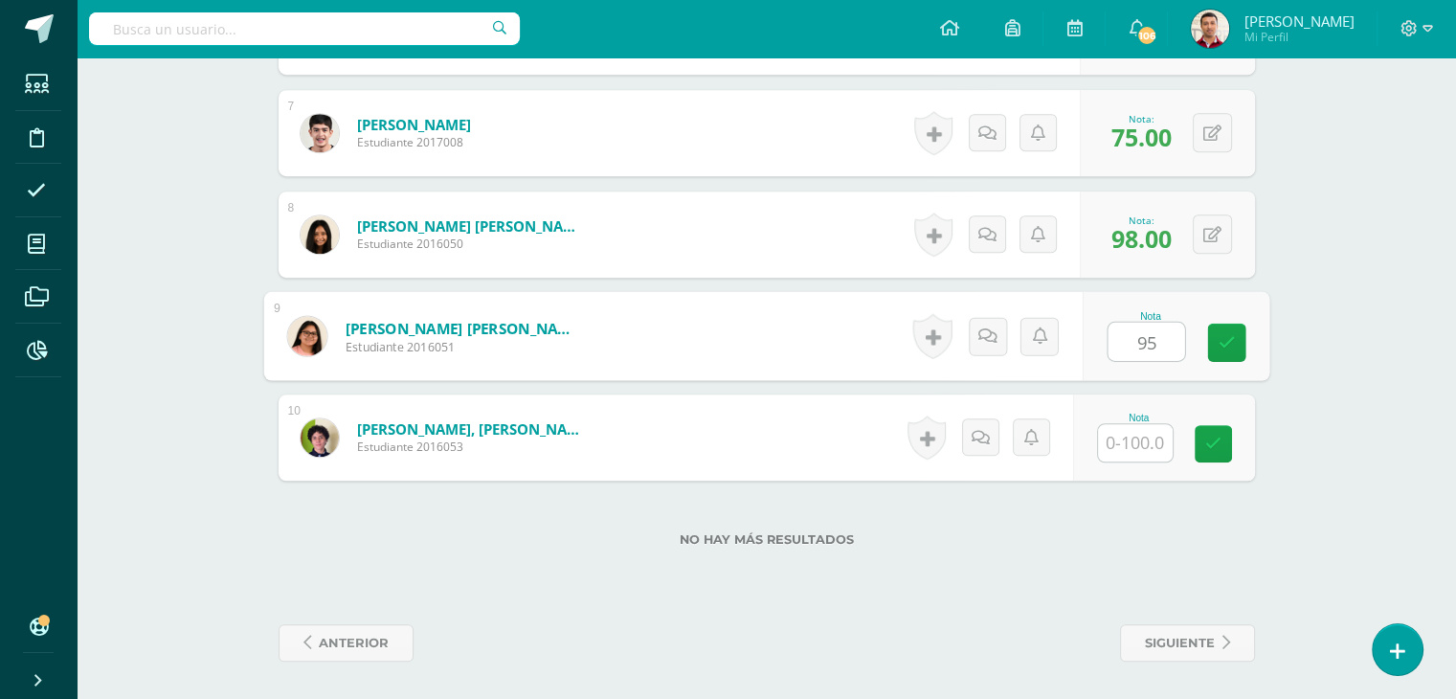
type input "95"
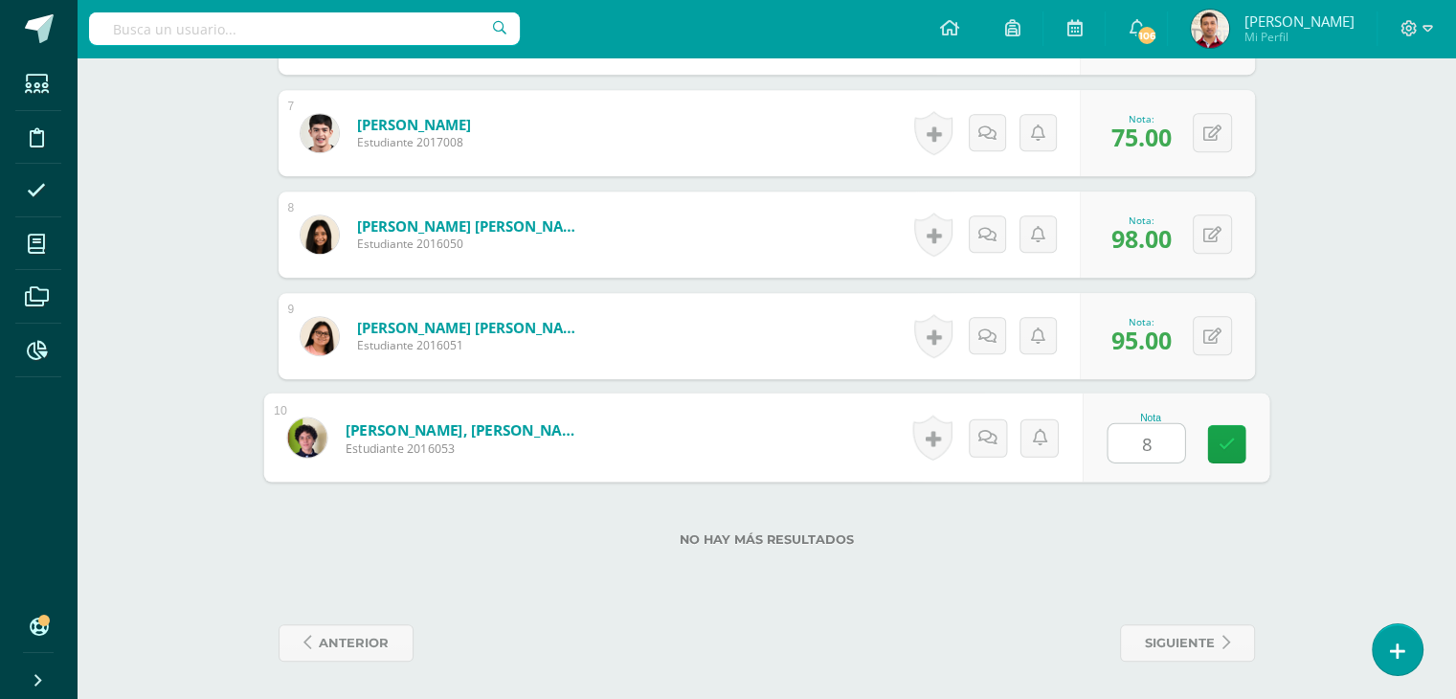
type input "85"
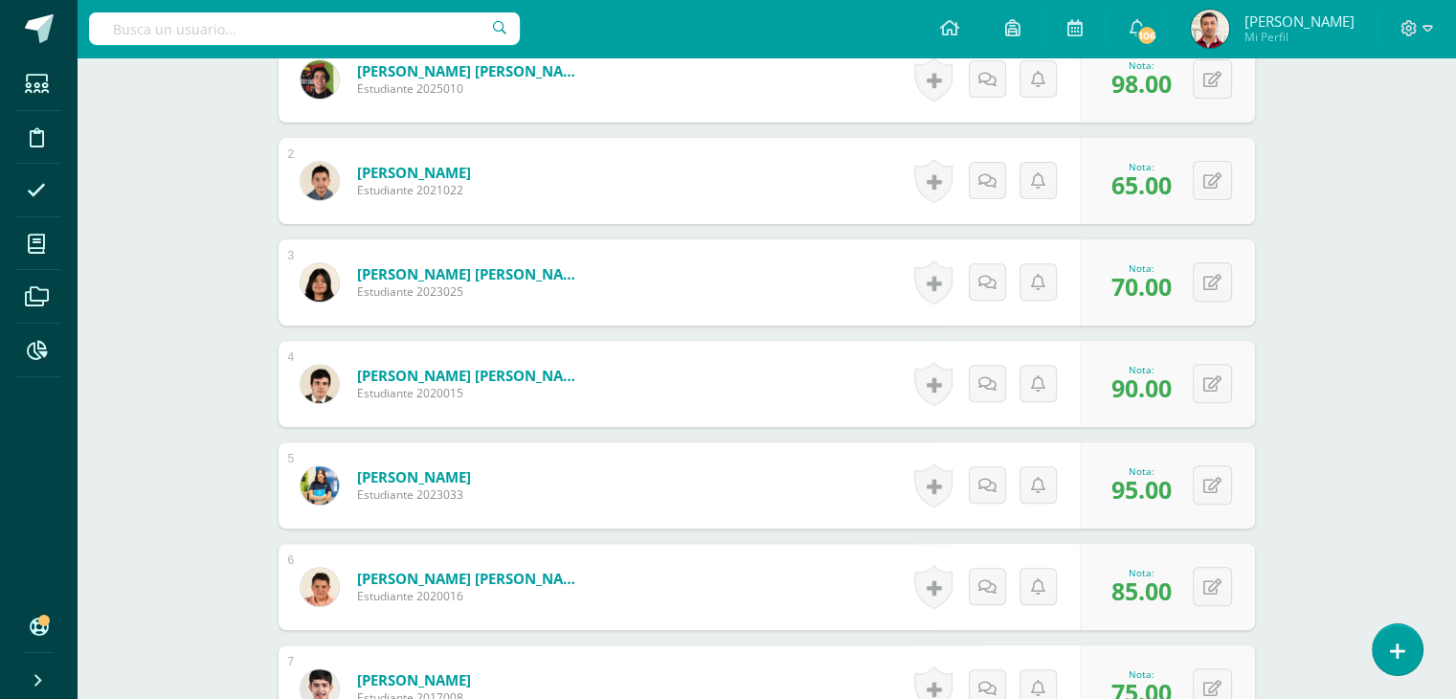
scroll to position [0, 0]
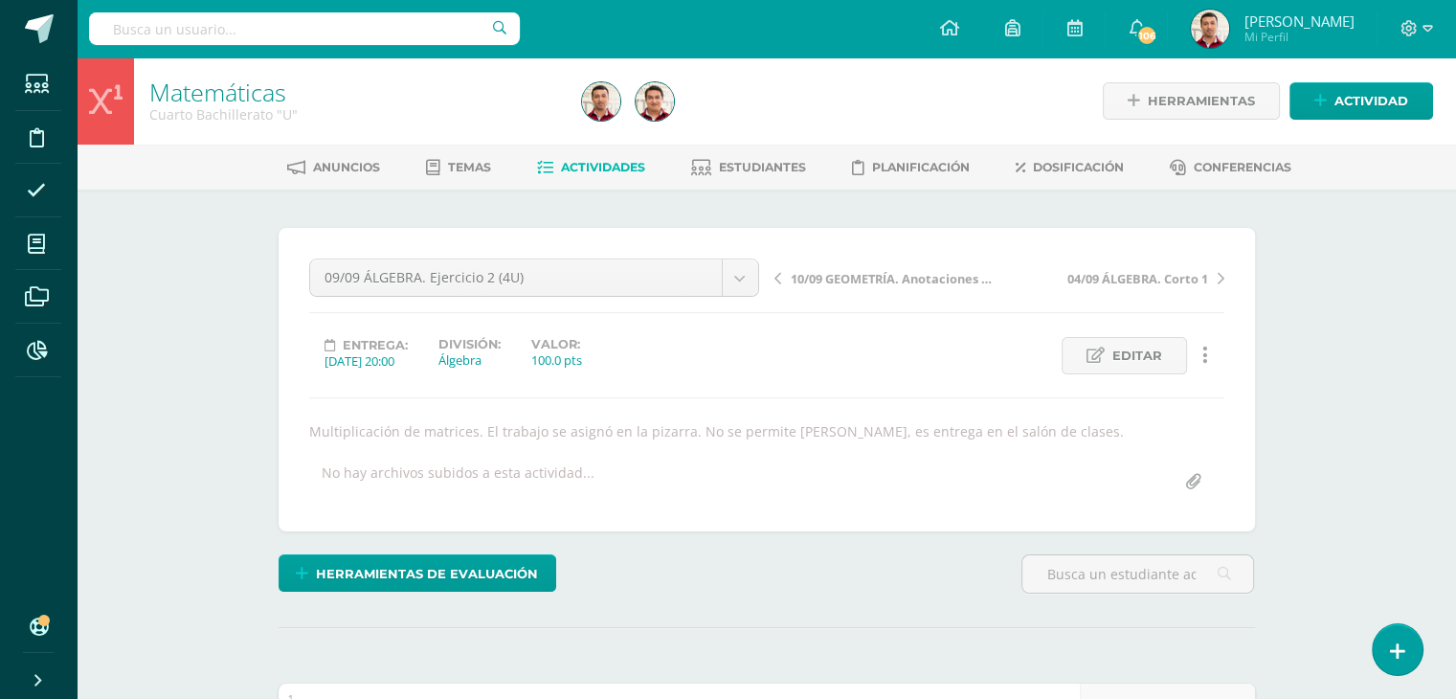
click at [572, 174] on link "Actividades" at bounding box center [591, 167] width 108 height 31
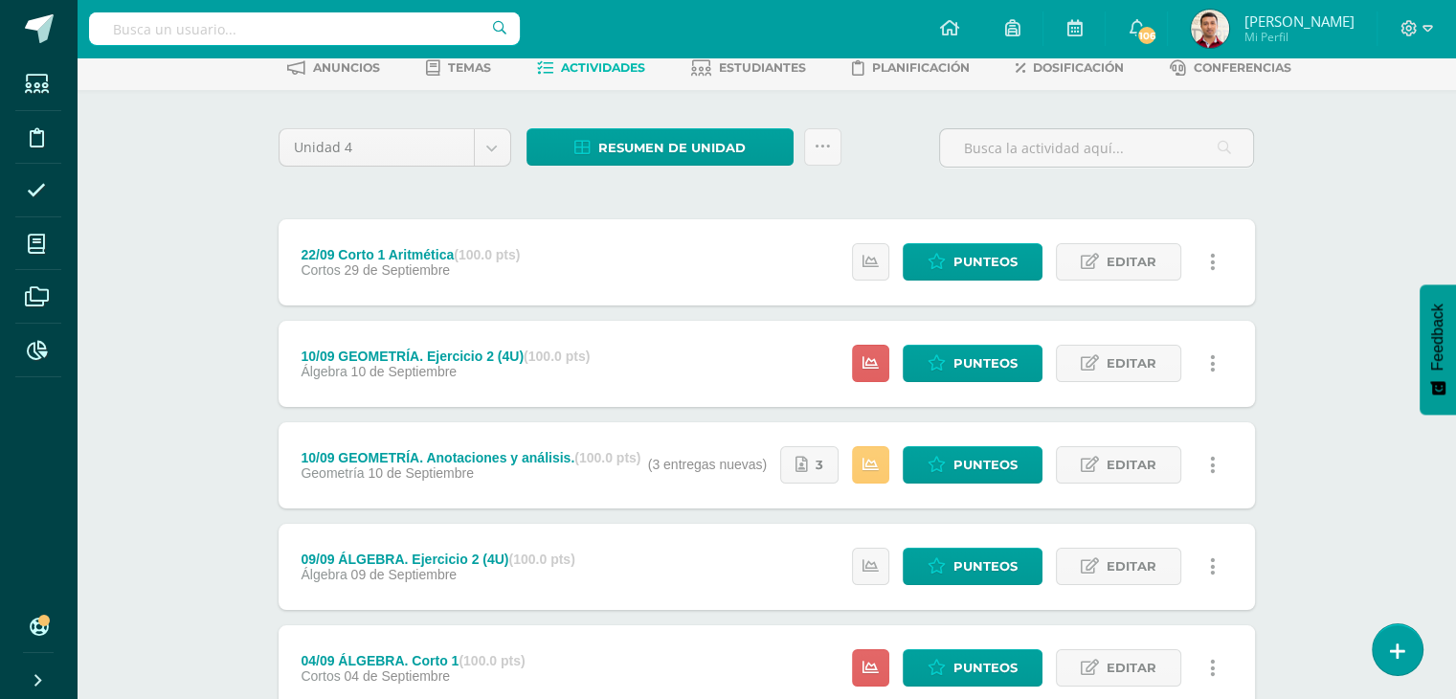
scroll to position [109, 0]
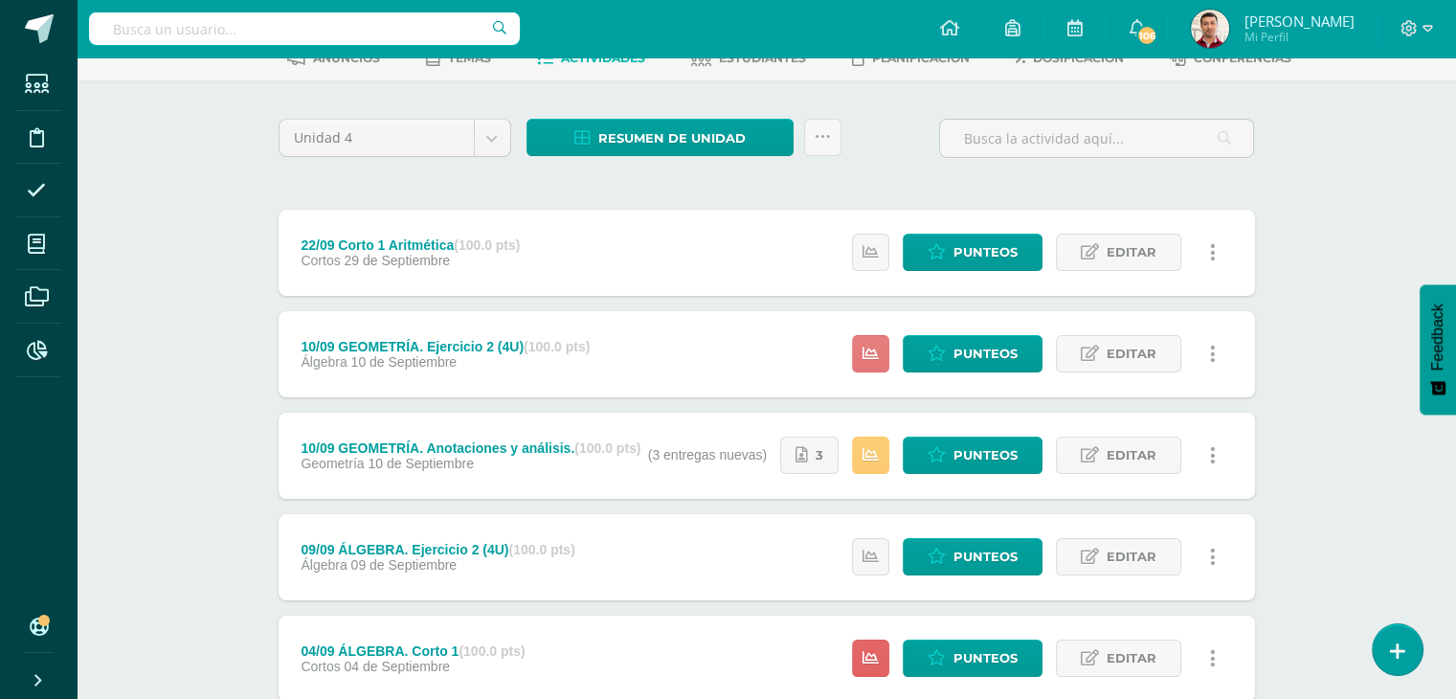
click at [873, 358] on icon at bounding box center [871, 354] width 16 height 16
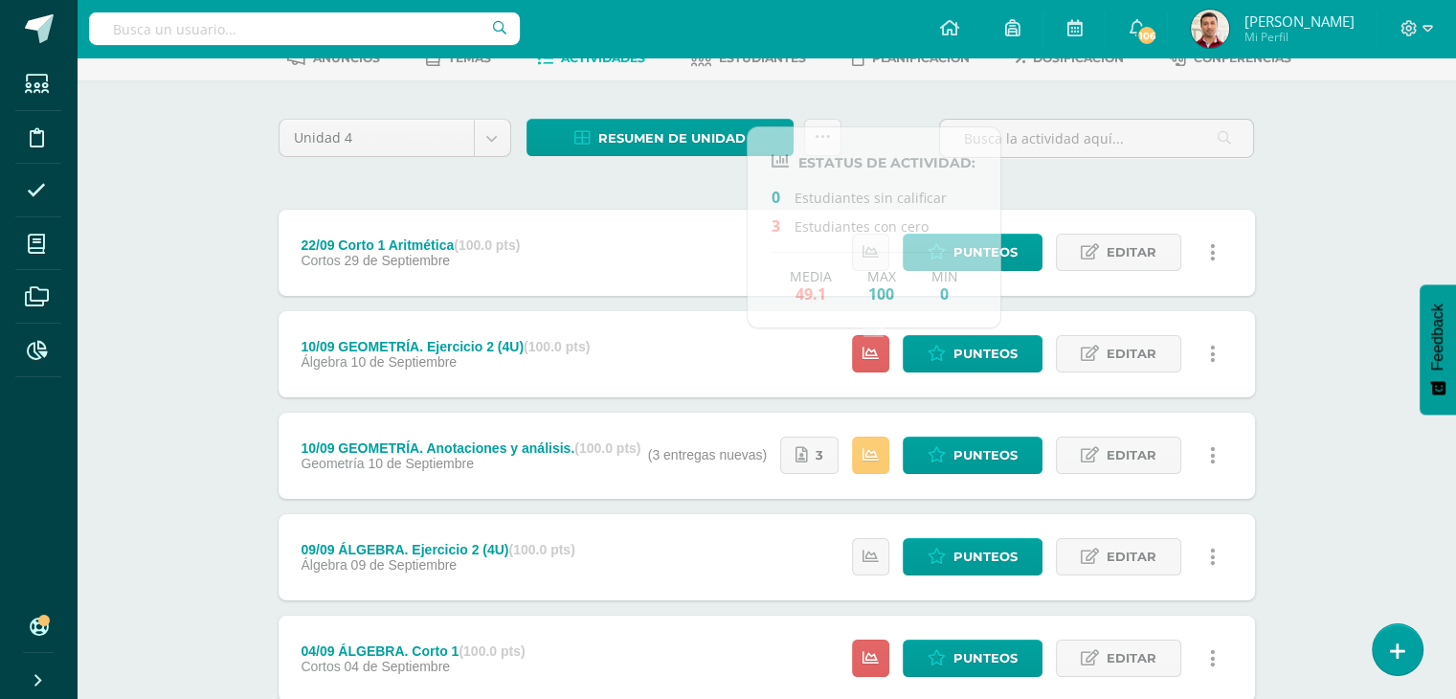
click at [227, 397] on div "Matemáticas Cuarto Bachillerato "U" Herramientas Detalle de asistencias Activid…" at bounding box center [766, 693] width 1379 height 1490
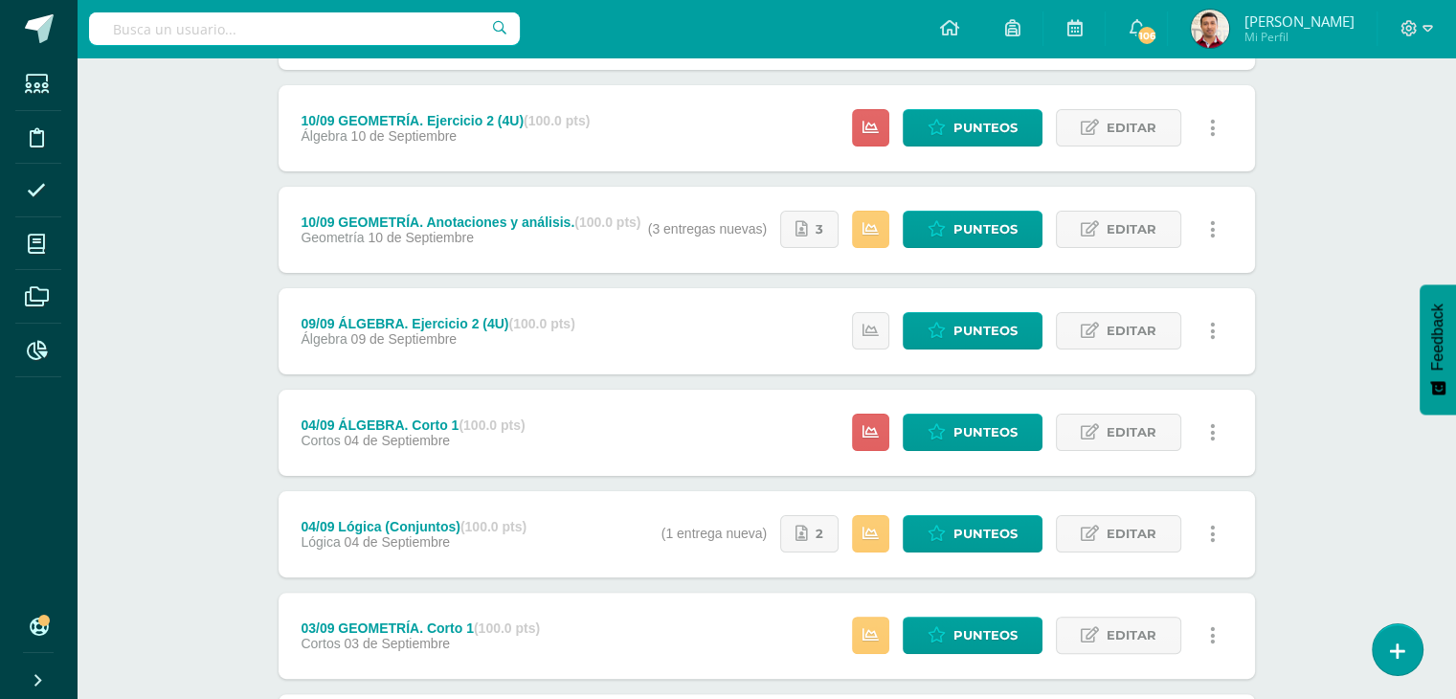
scroll to position [336, 0]
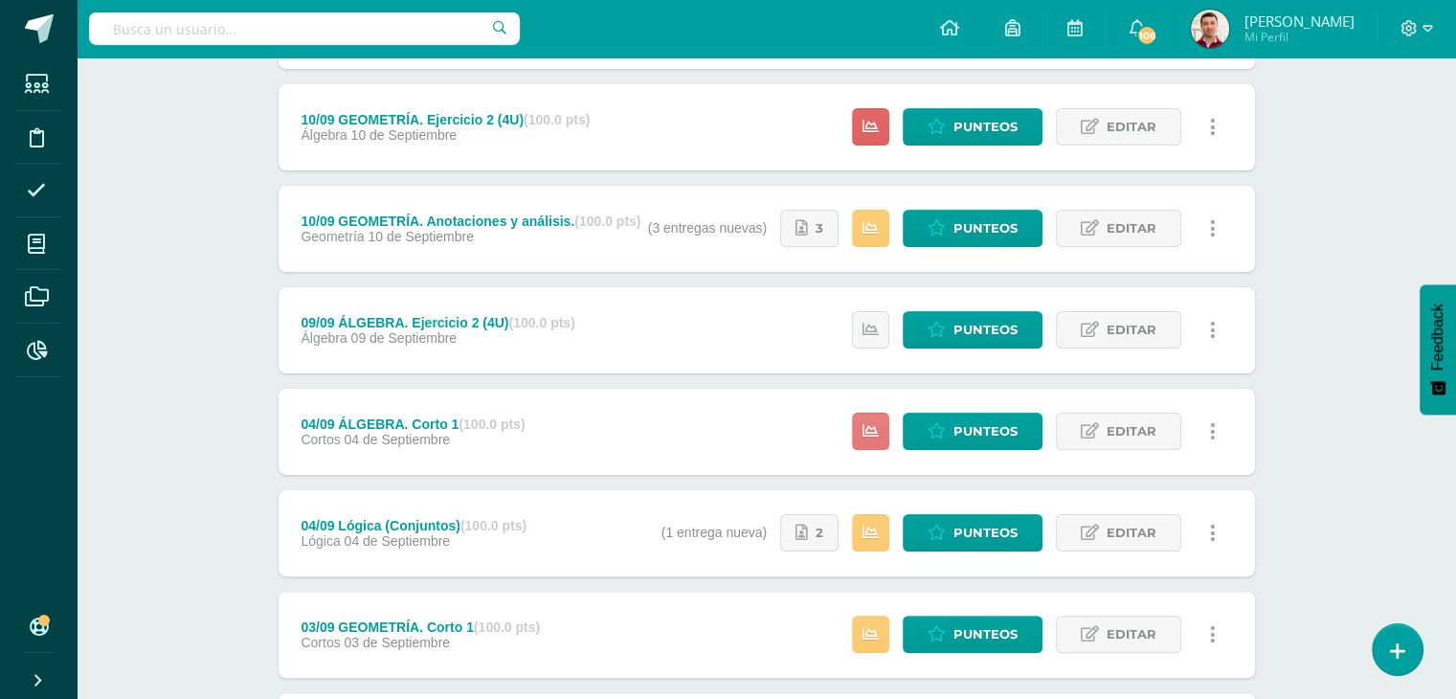
click at [879, 436] on icon at bounding box center [871, 431] width 16 height 16
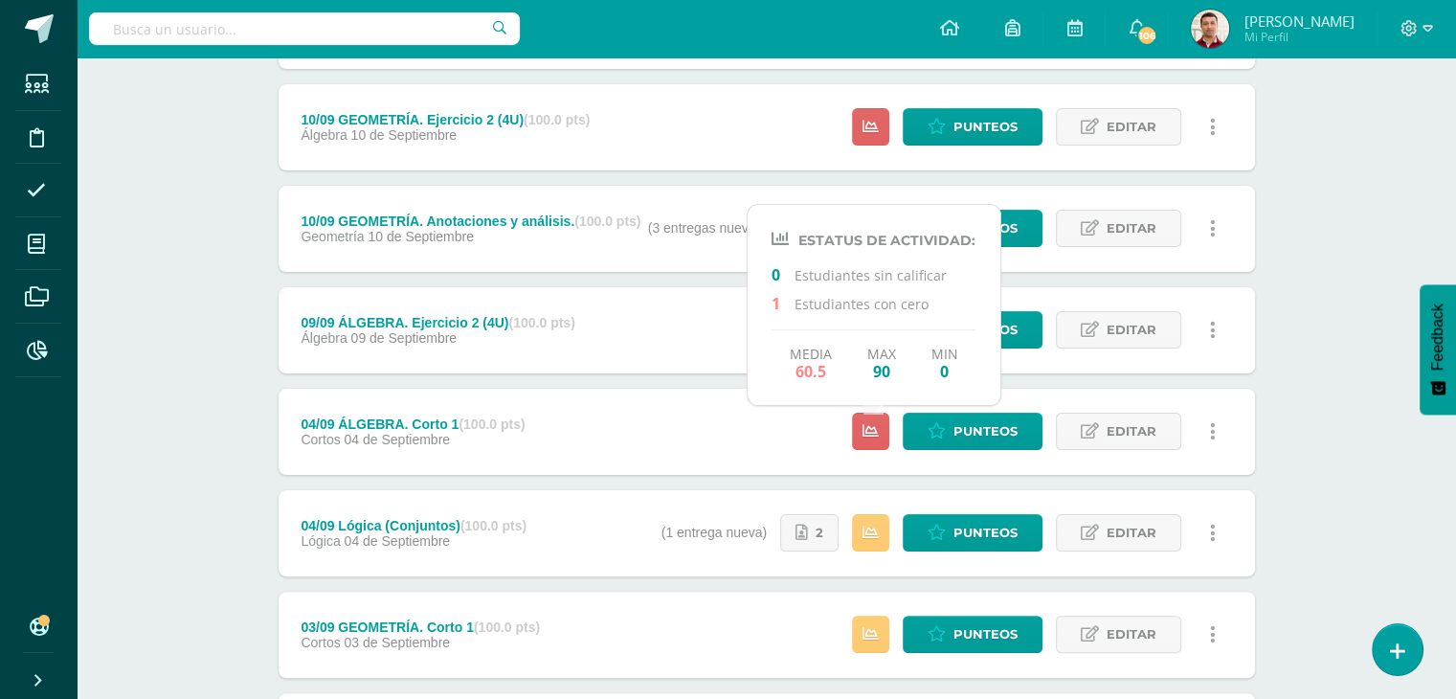
click at [199, 407] on div "Matemáticas Cuarto Bachillerato "U" Herramientas Detalle de asistencias Activid…" at bounding box center [766, 466] width 1379 height 1490
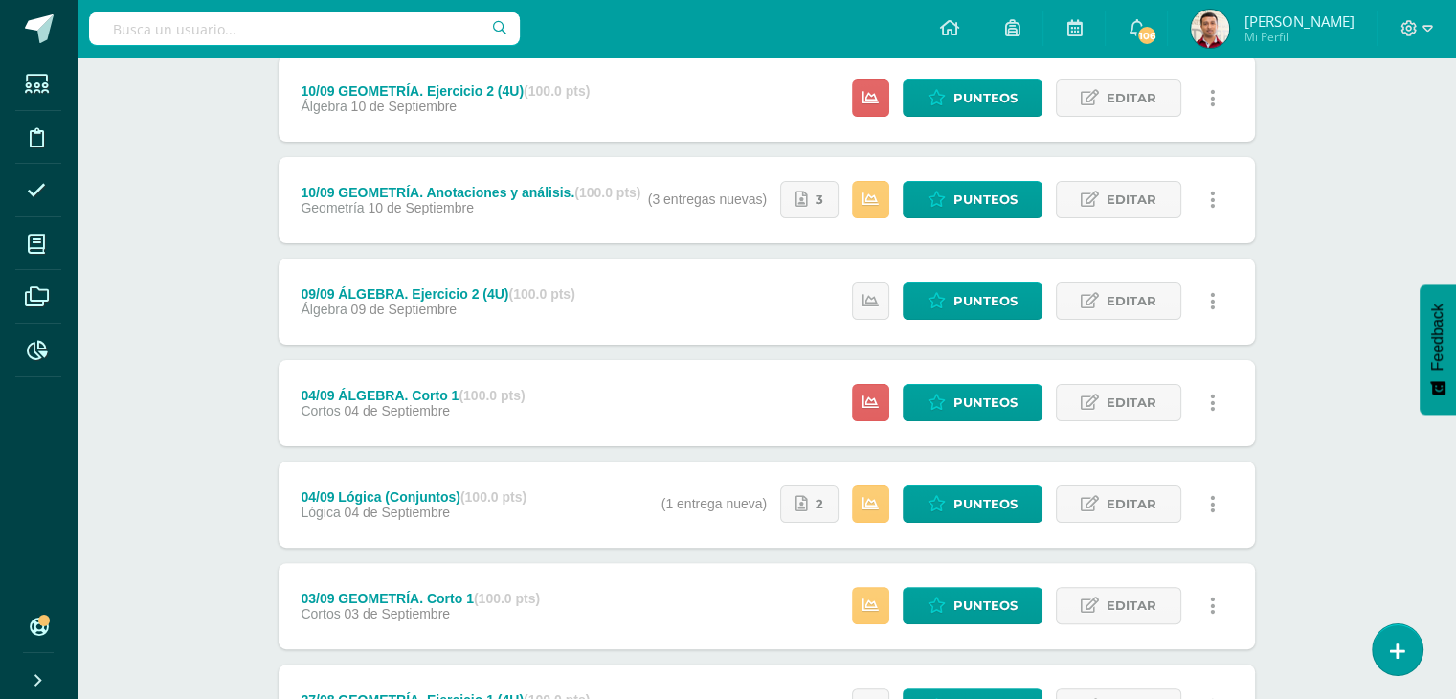
scroll to position [0, 0]
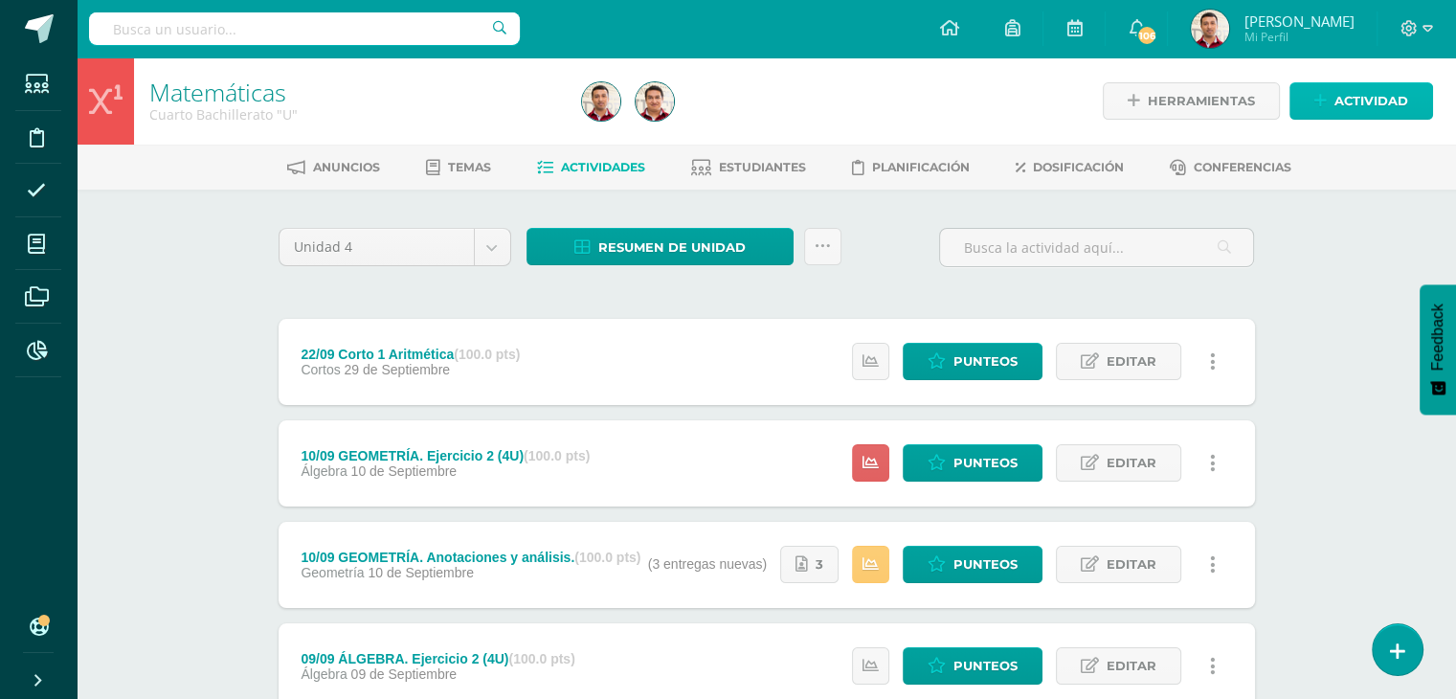
click at [1361, 114] on span "Actividad" at bounding box center [1371, 100] width 74 height 35
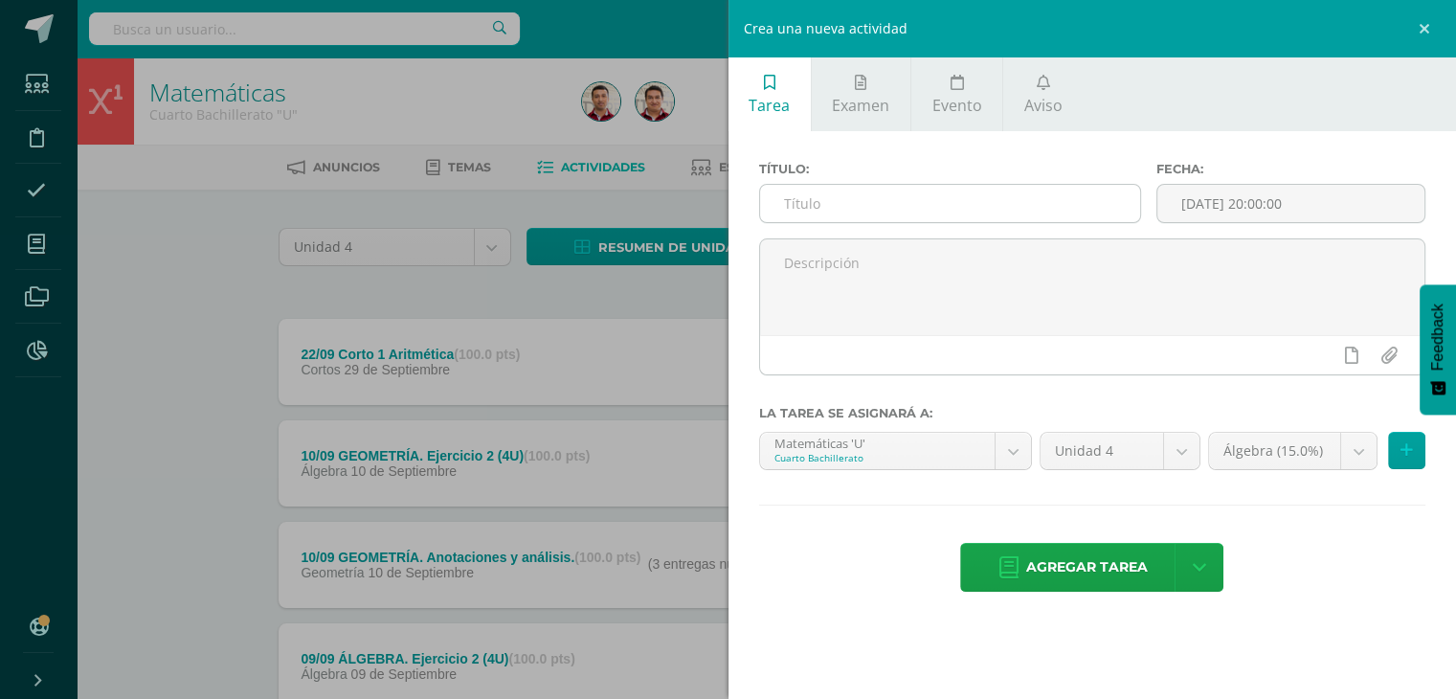
click at [885, 215] on input "text" at bounding box center [950, 203] width 381 height 37
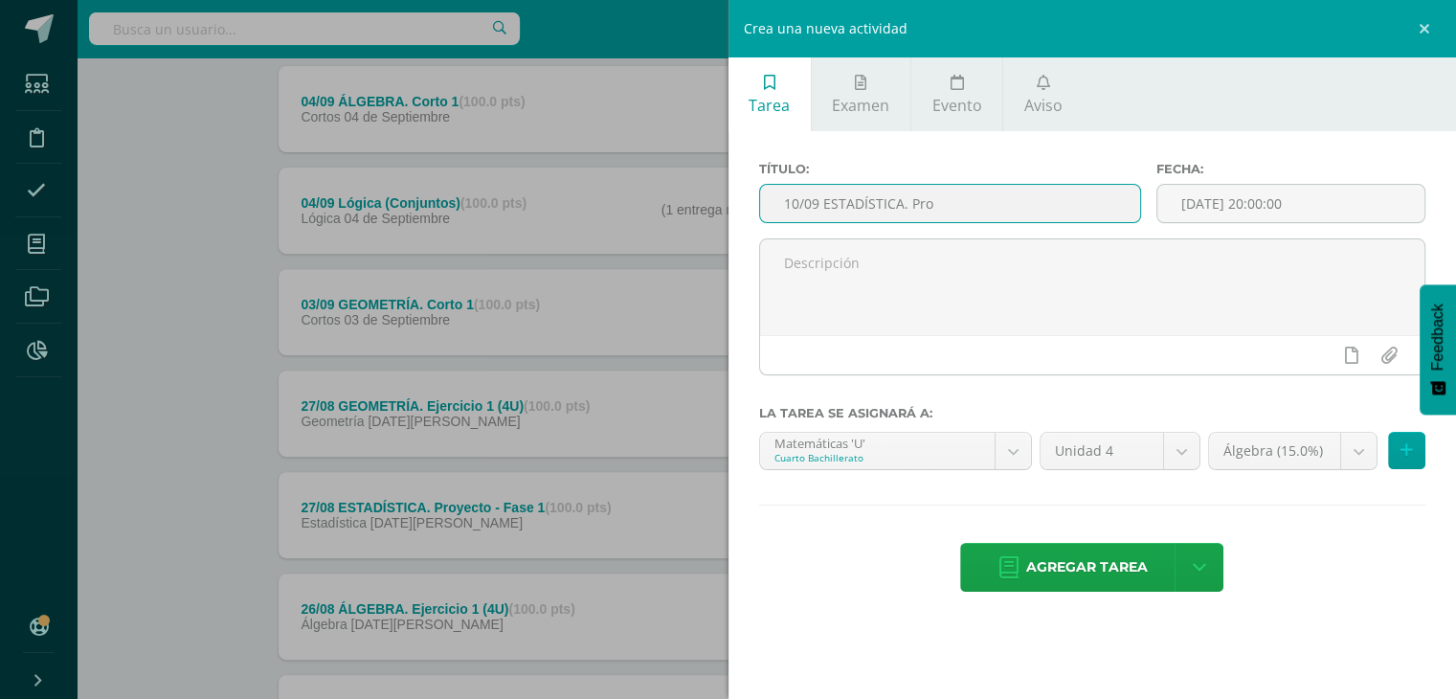
scroll to position [661, 0]
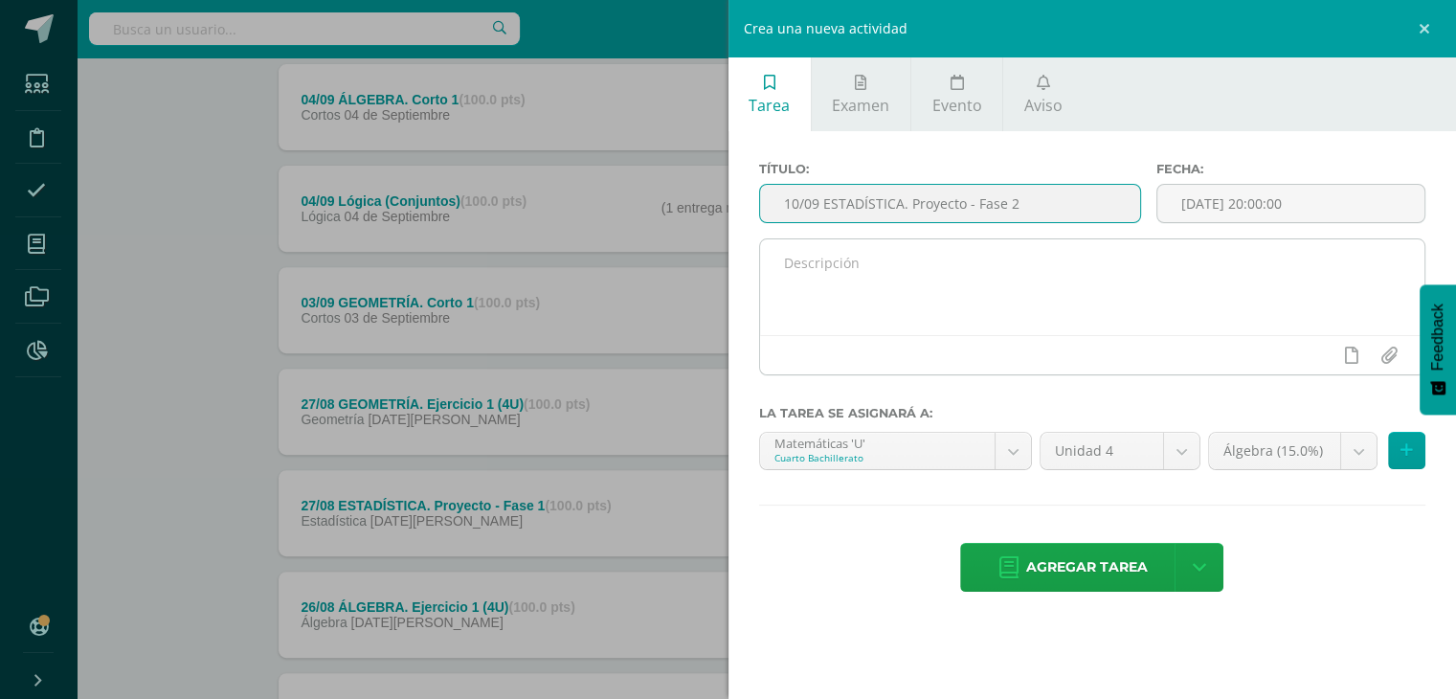
type input "10/09 ESTADÍSTICA. Proyecto - Fase 2"
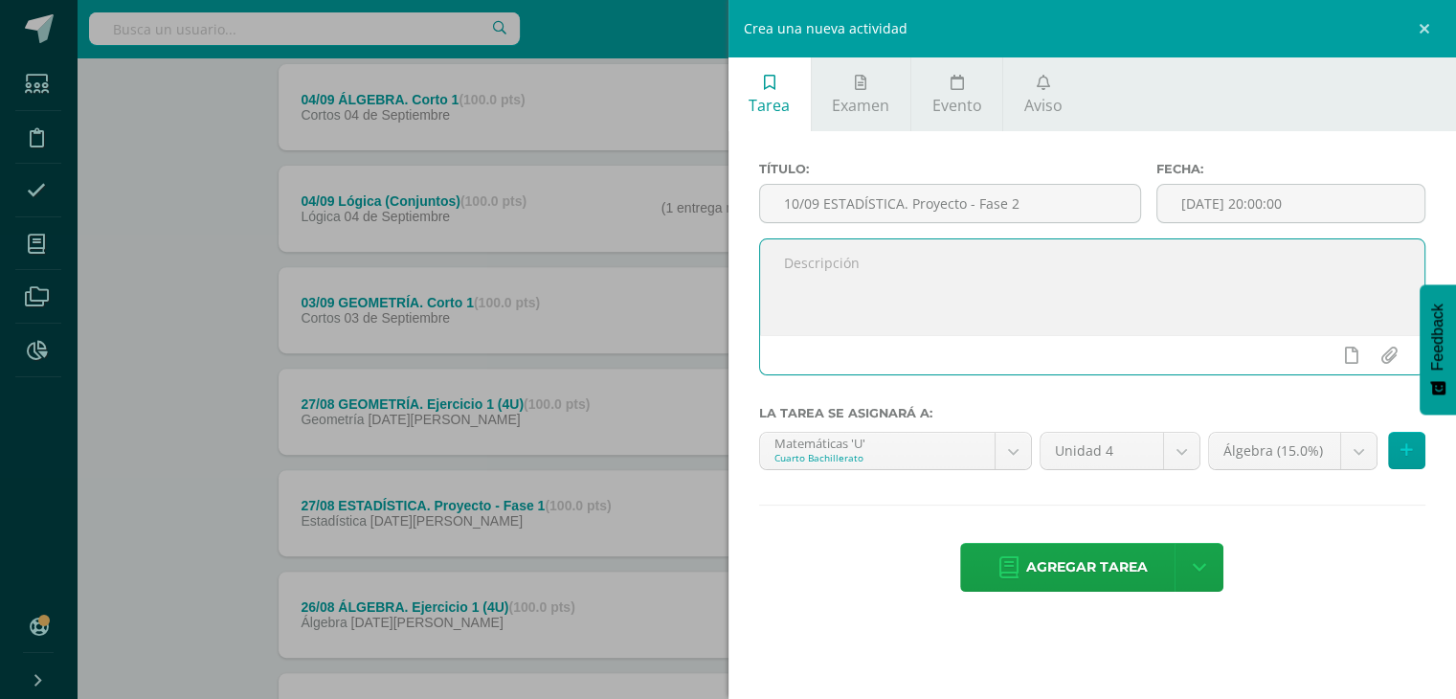
click at [839, 280] on textarea at bounding box center [1092, 287] width 665 height 96
type textarea "Elaboración de encuesta en FORMS. Redacción de preguntas y revisión."
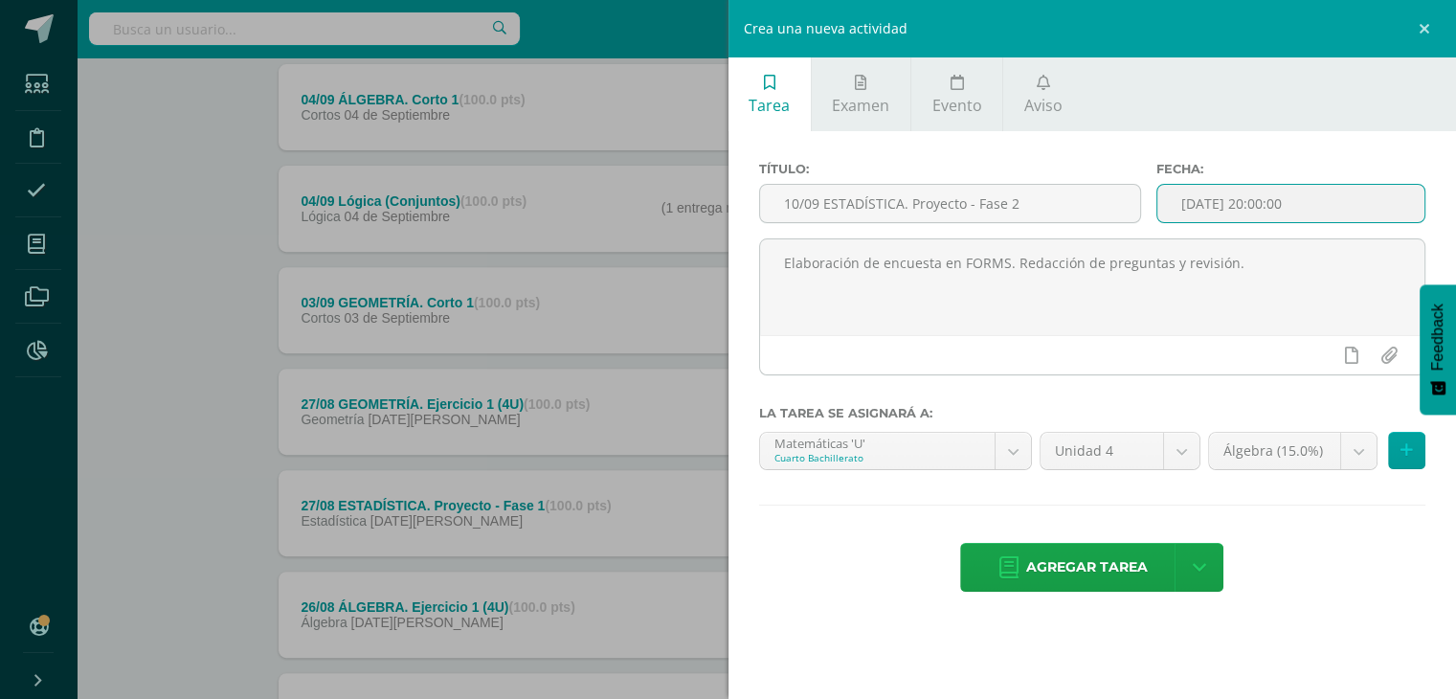
click at [1247, 200] on input "[DATE] 20:00:00" at bounding box center [1290, 203] width 267 height 37
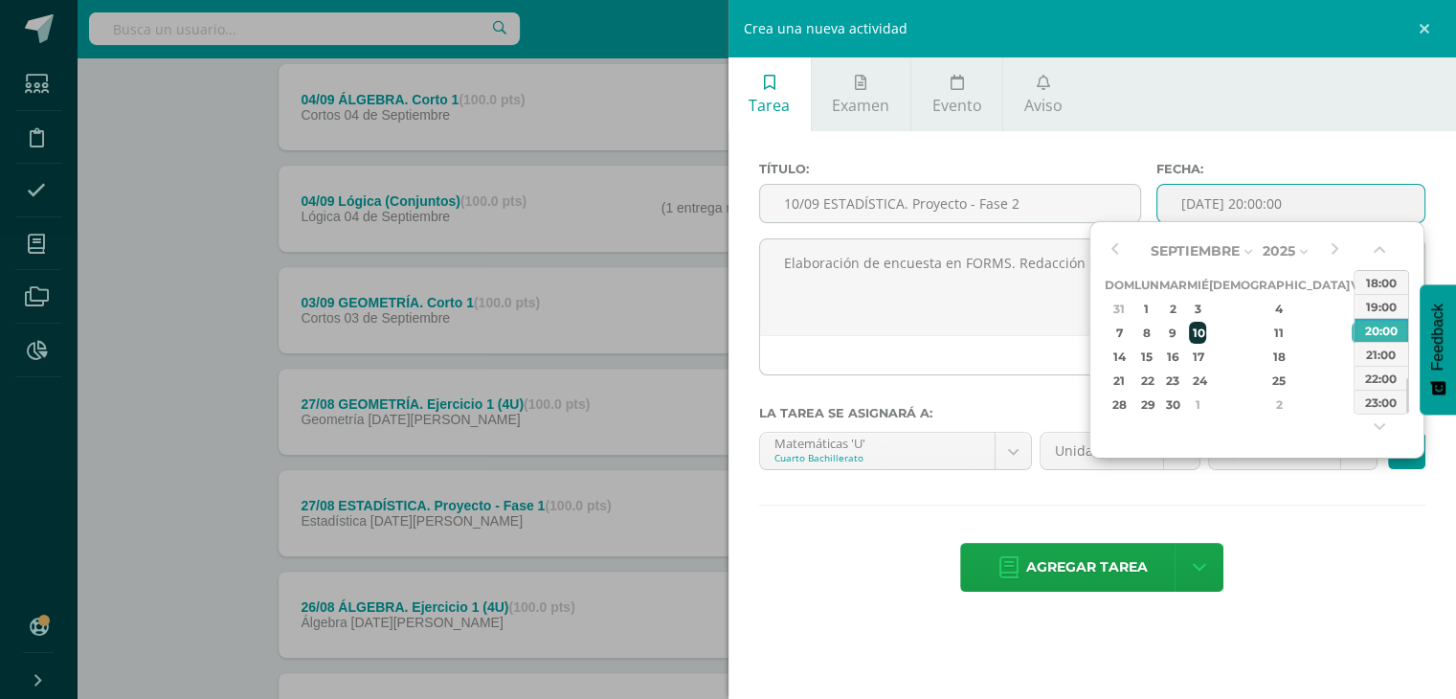
click at [1206, 330] on div "10" at bounding box center [1197, 333] width 17 height 22
click at [1371, 396] on div "23:00" at bounding box center [1382, 402] width 54 height 24
type input "2025-09-10 23:00"
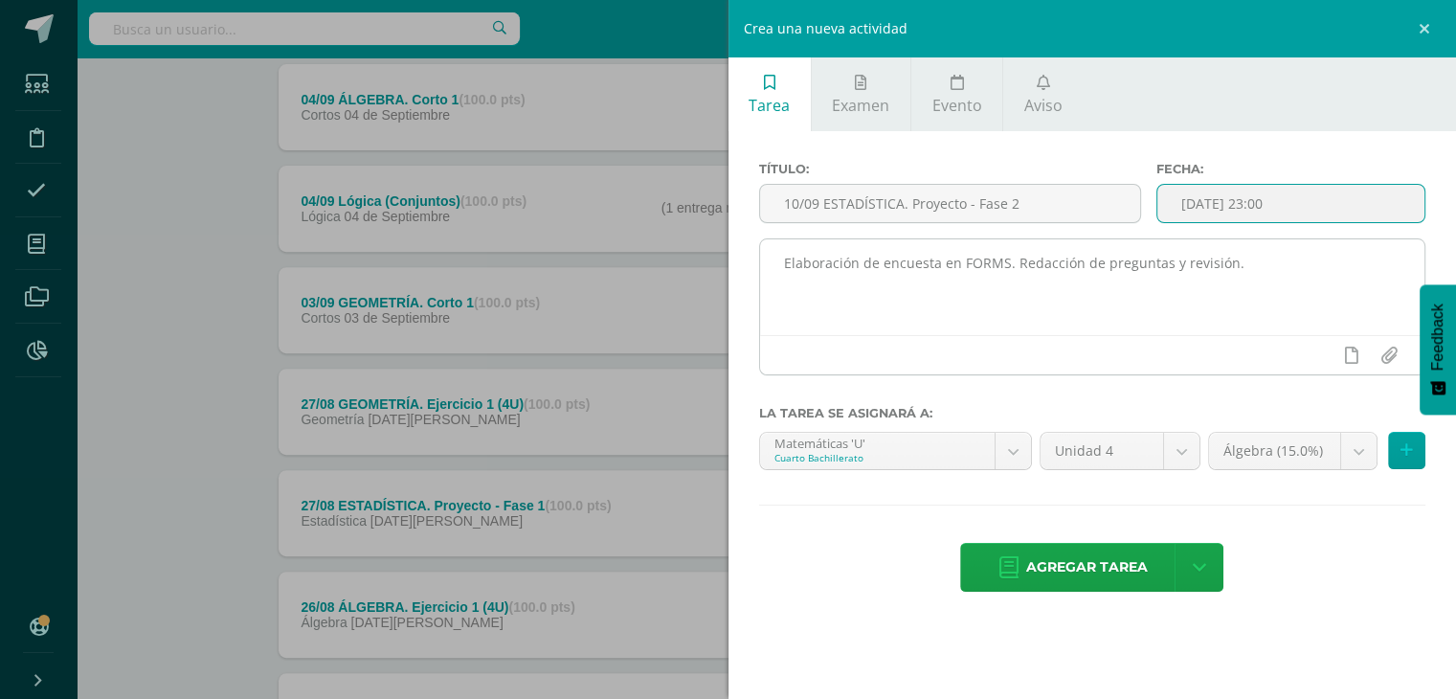
scroll to position [788, 0]
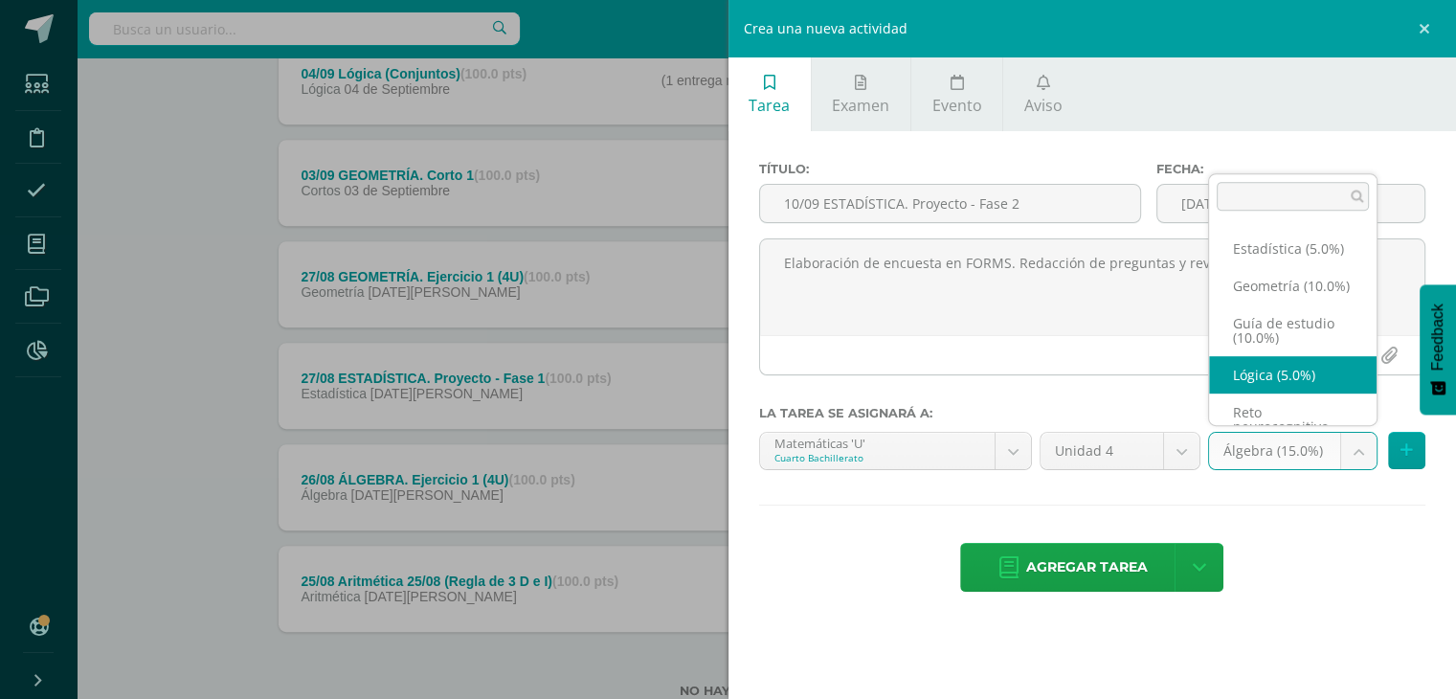
scroll to position [158, 0]
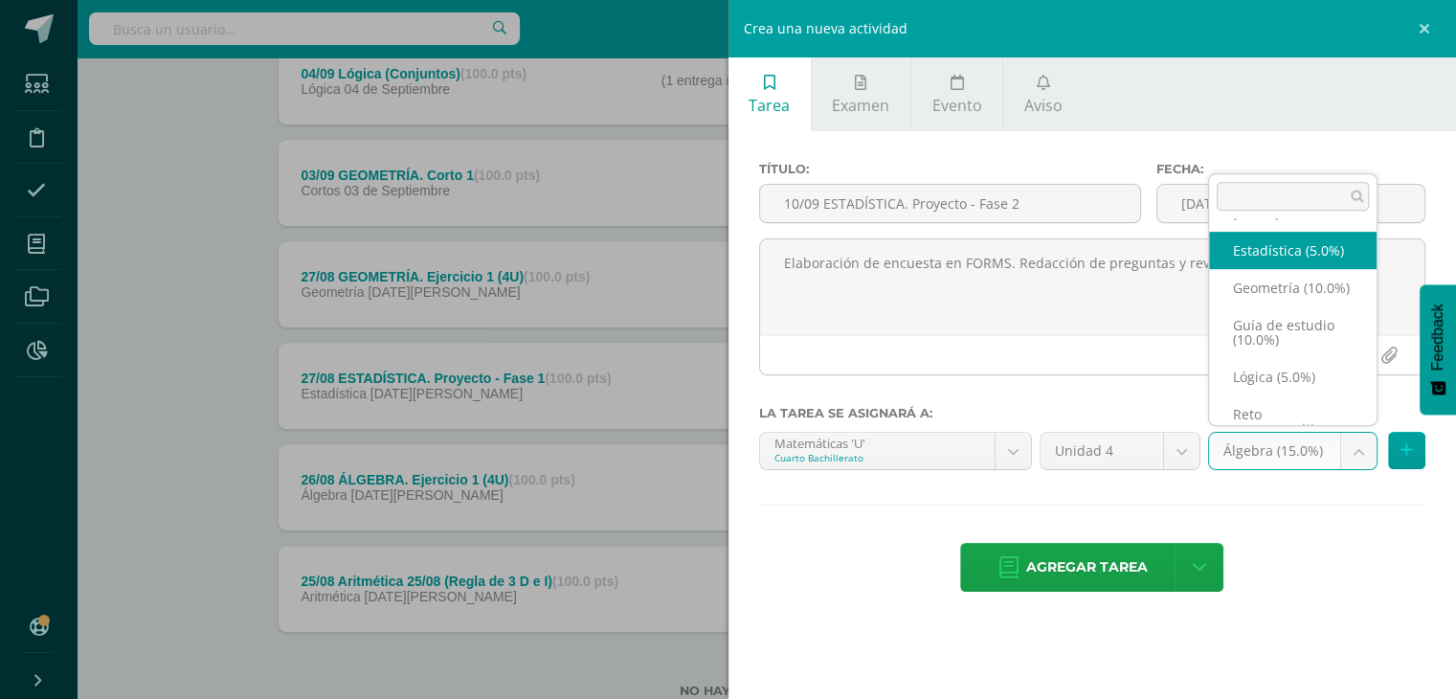
select select "204673"
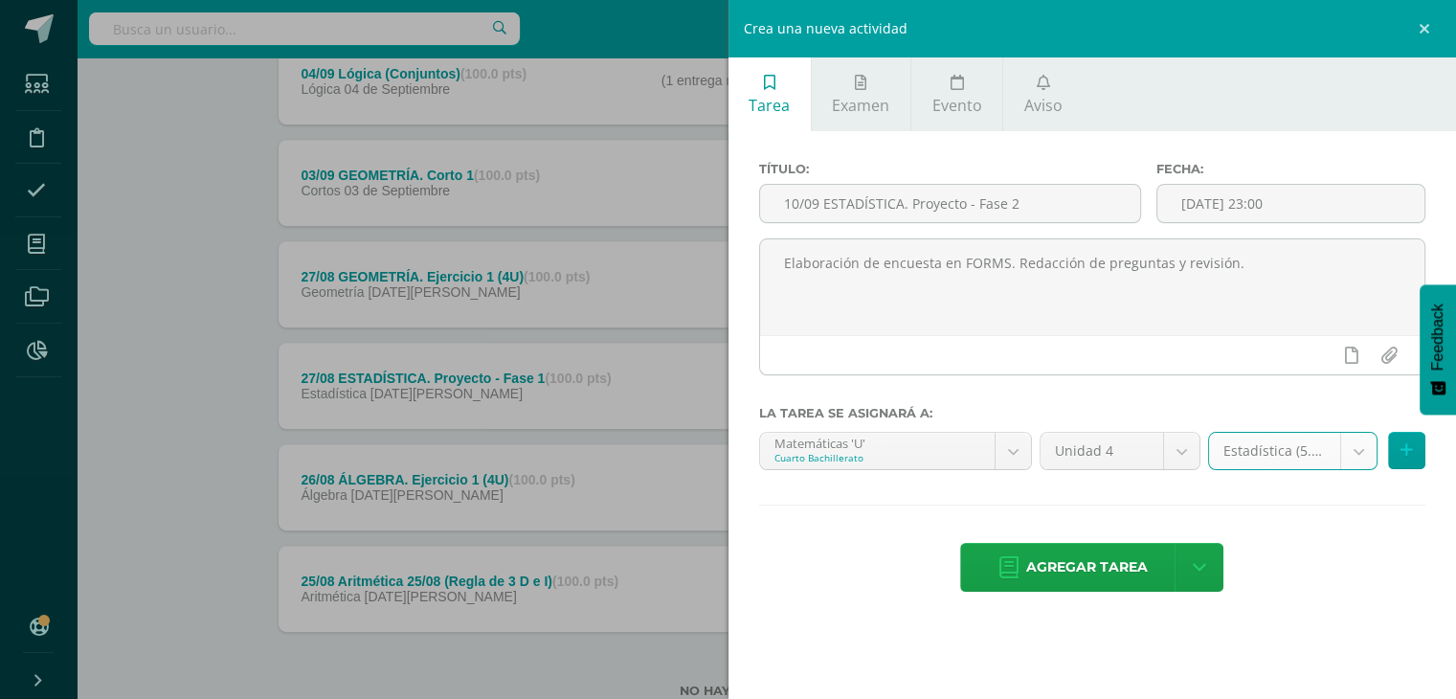
click at [1317, 589] on div "Agregar tarea Agregar tarea y ocultar" at bounding box center [1092, 569] width 667 height 53
click at [1024, 572] on link "Agregar tarea" at bounding box center [1073, 567] width 226 height 49
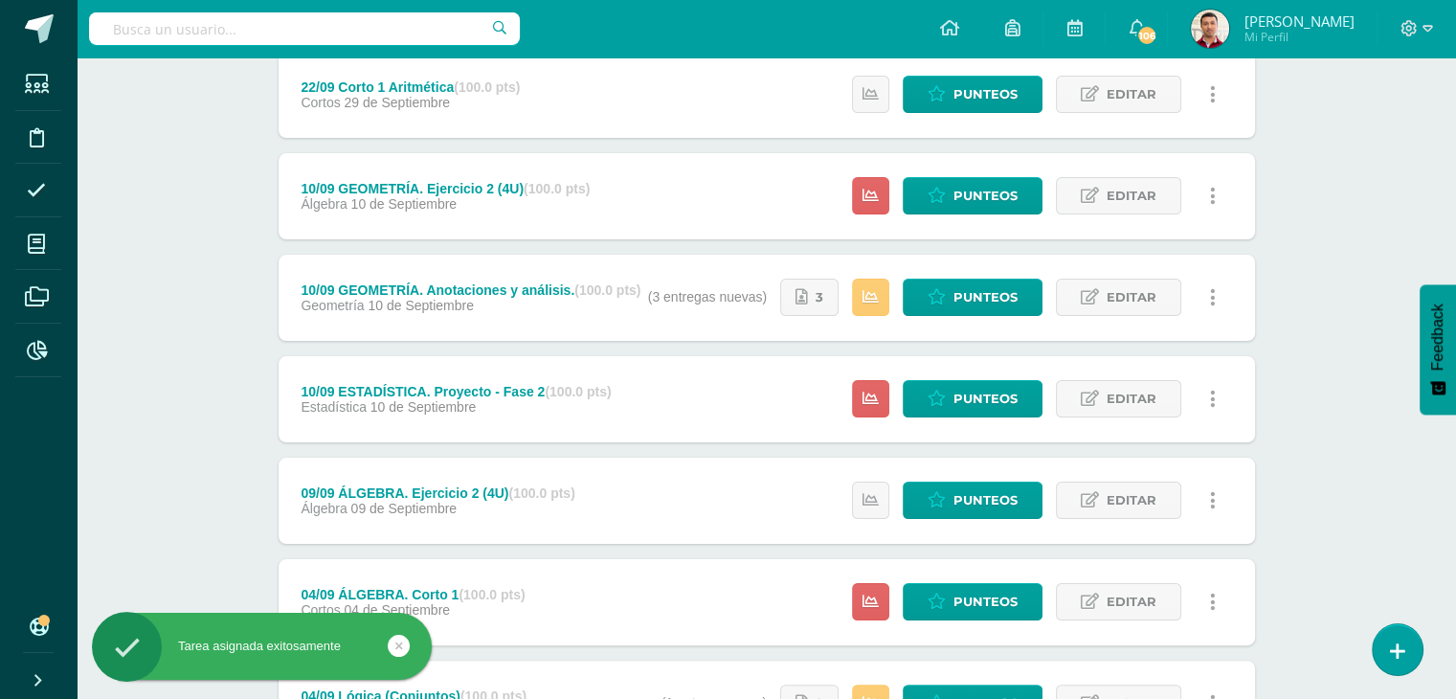
scroll to position [270, 0]
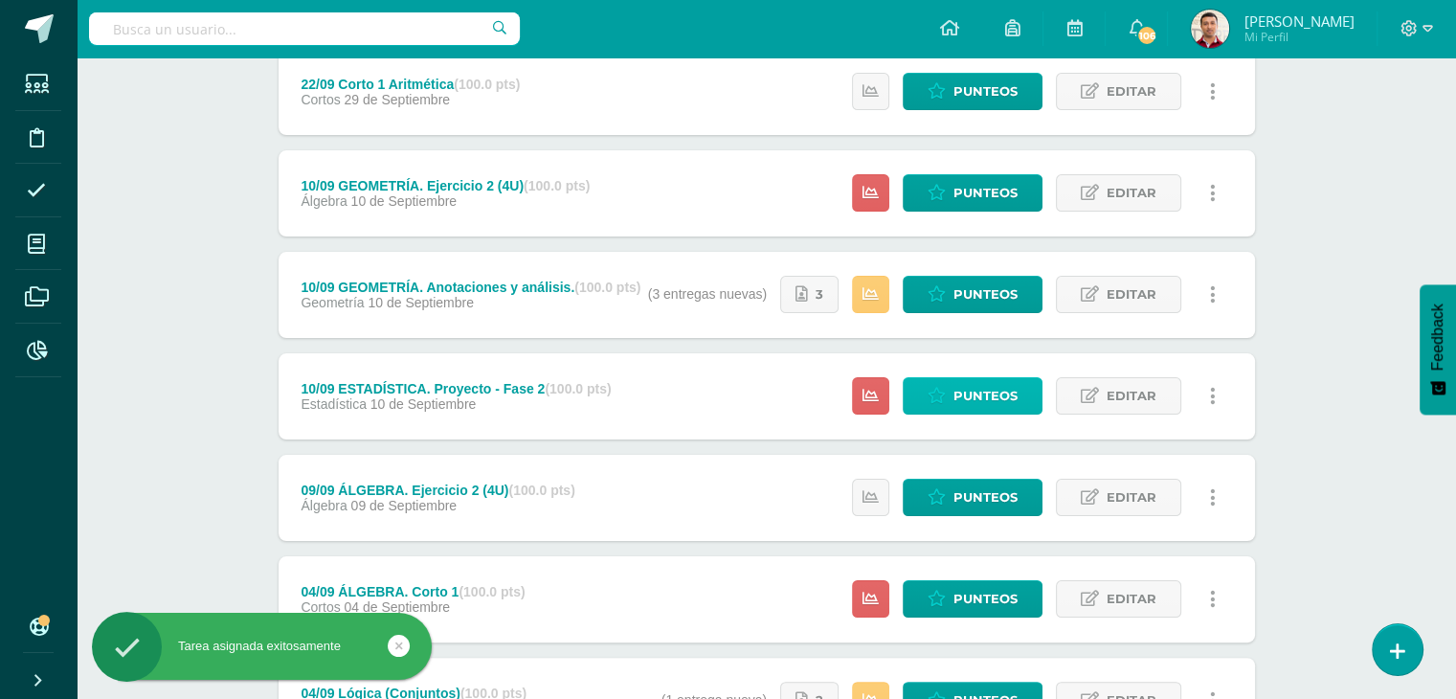
click at [965, 395] on span "Punteos" at bounding box center [985, 395] width 64 height 35
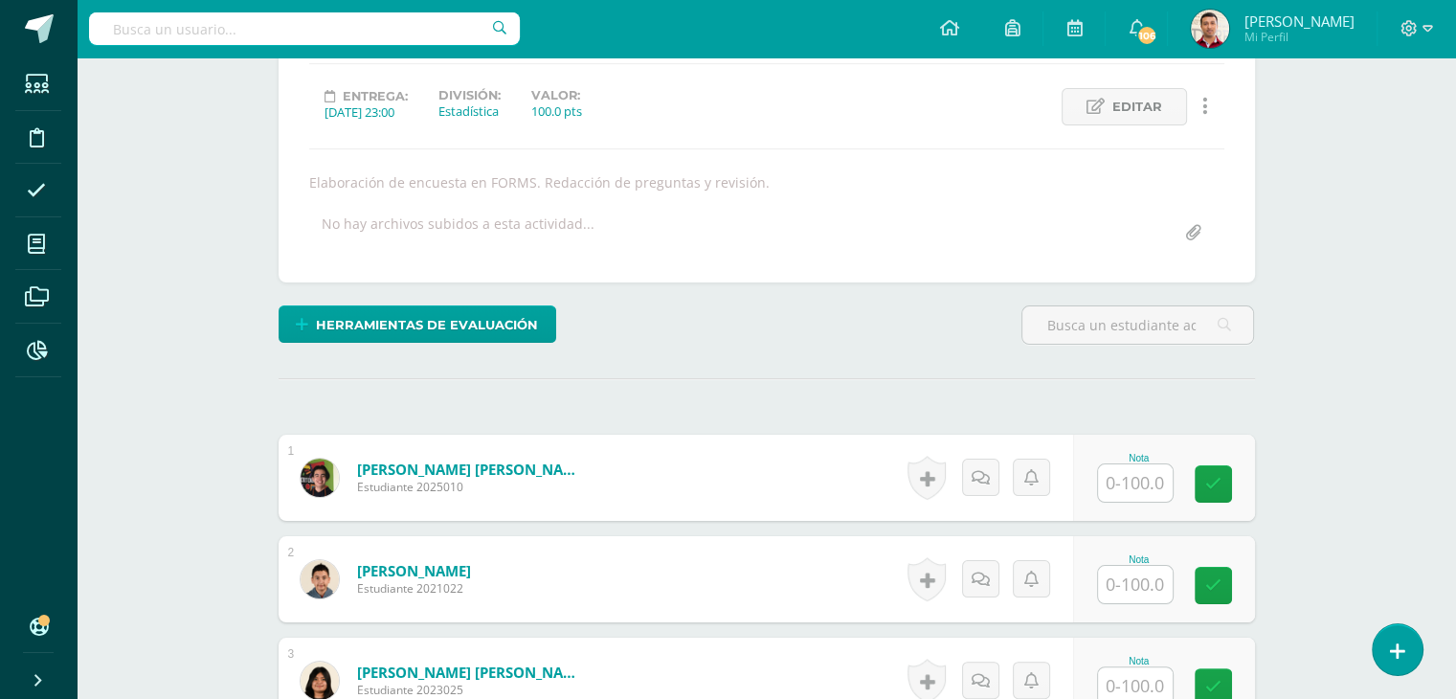
scroll to position [277, 0]
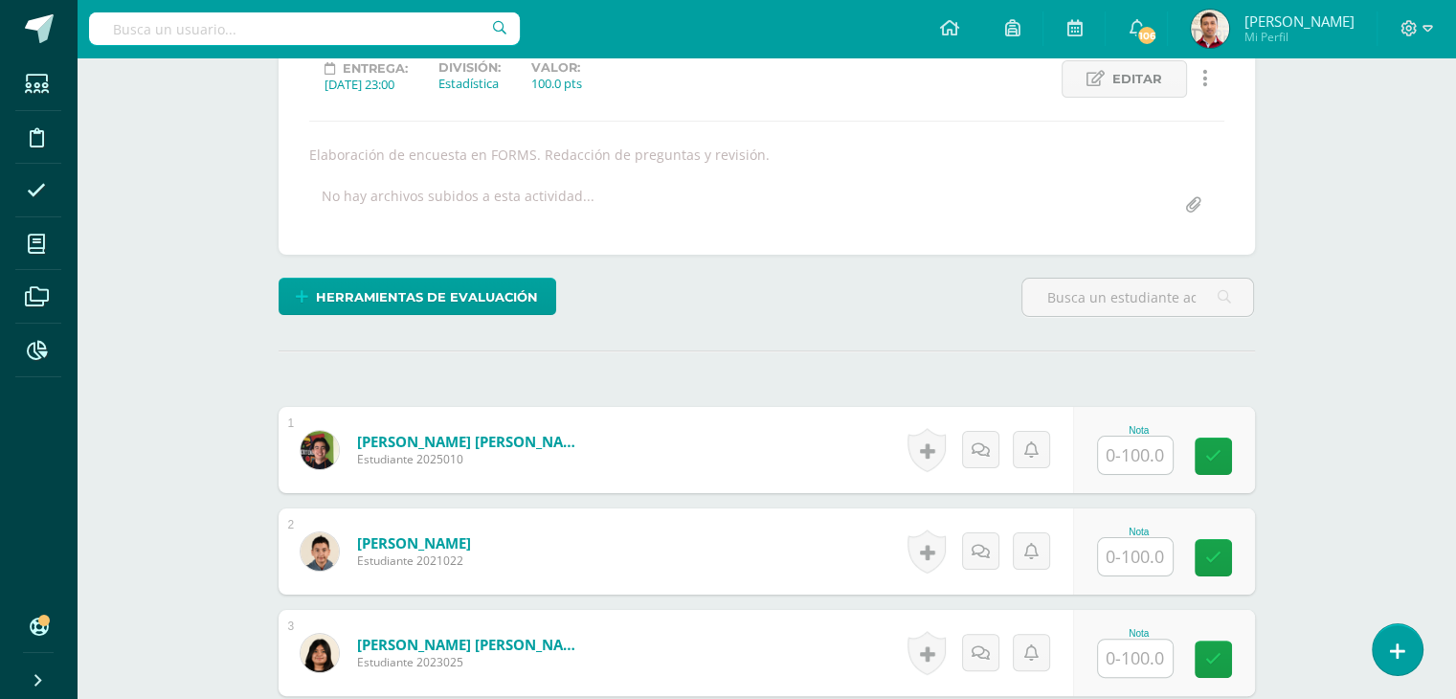
click at [1119, 457] on input "text" at bounding box center [1135, 455] width 75 height 37
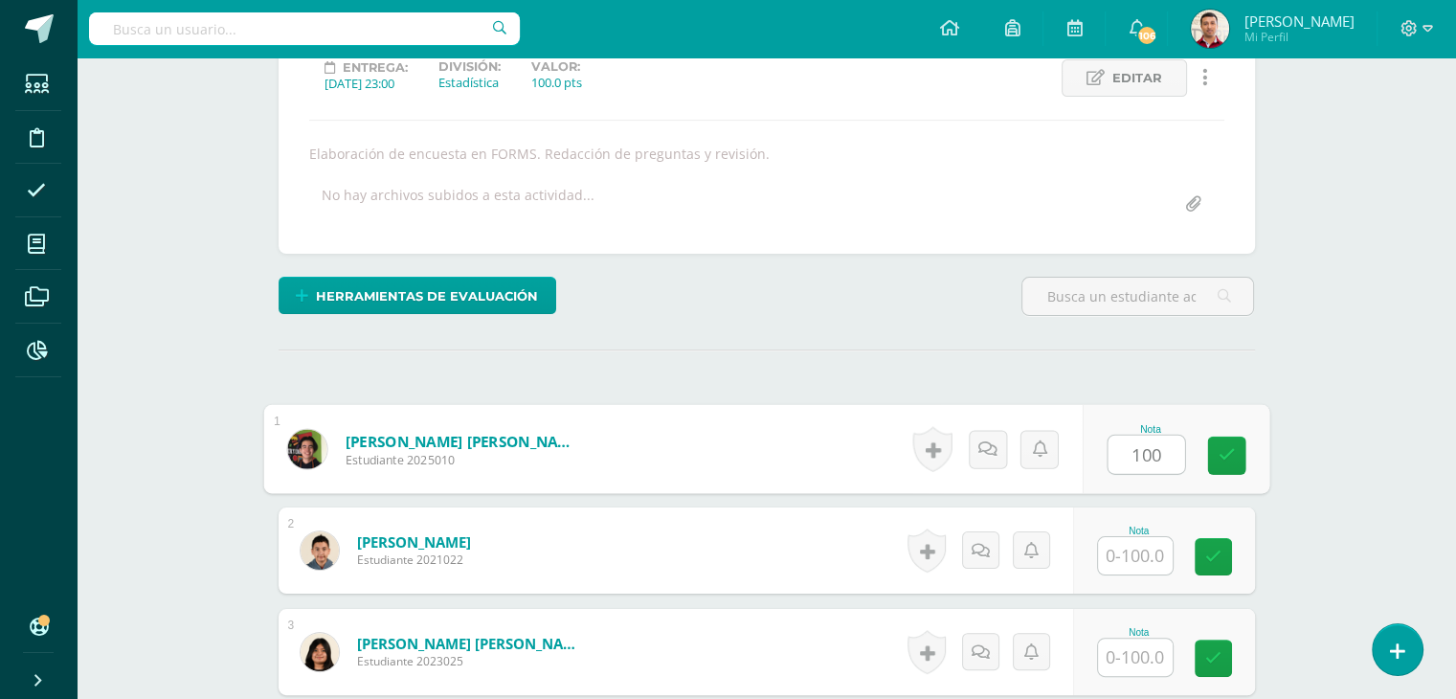
type input "100"
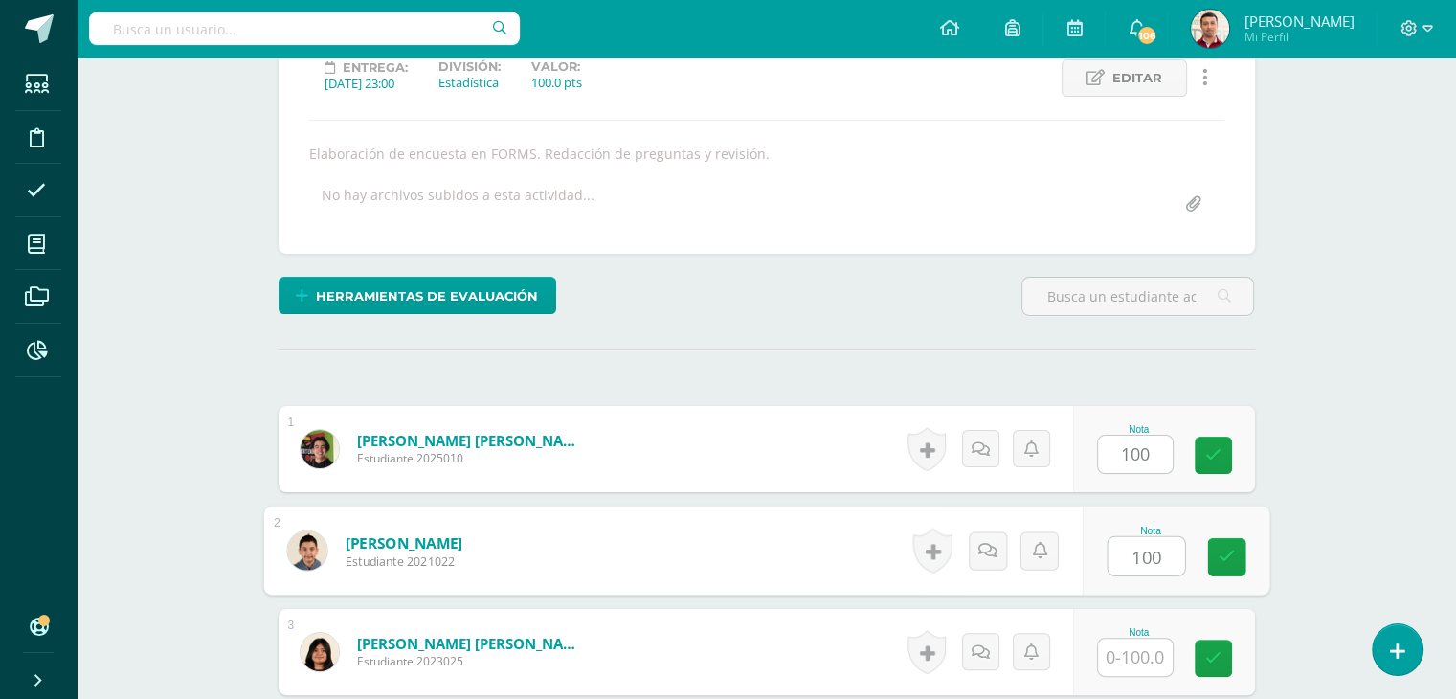
type input "100"
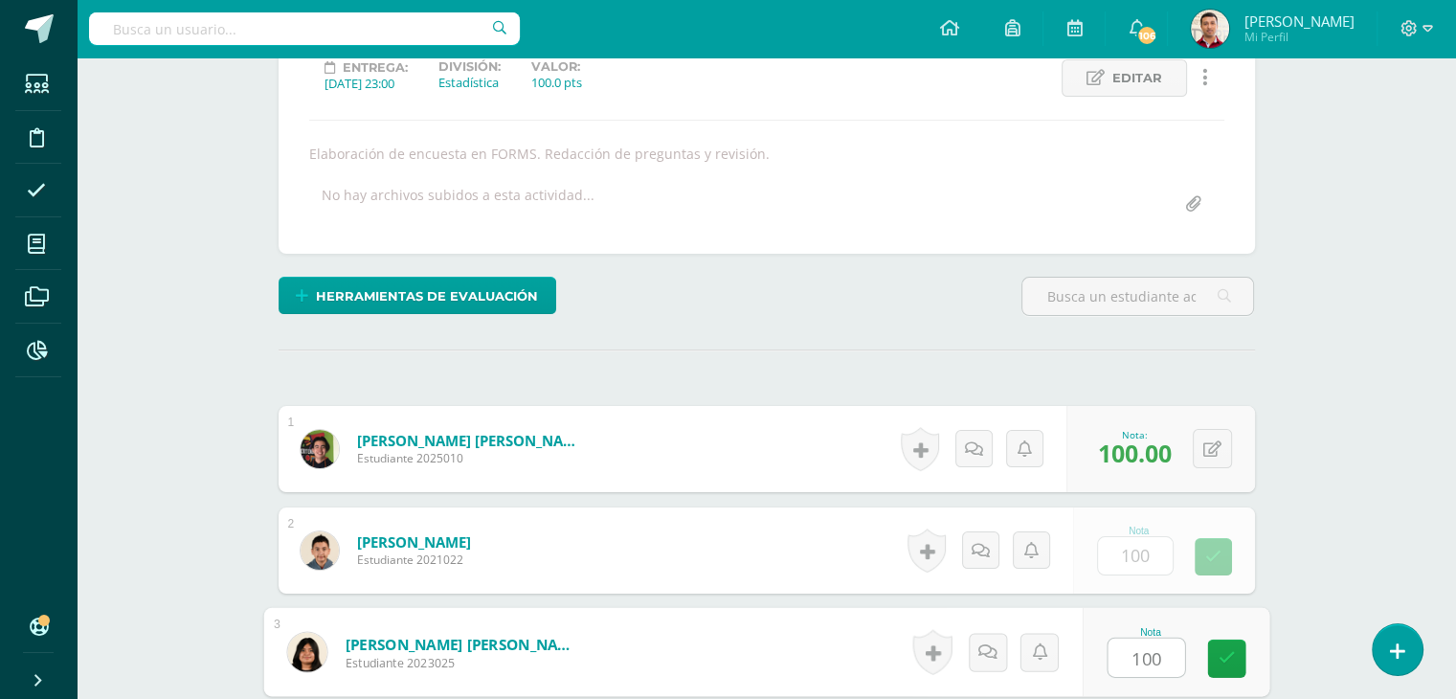
type input "100"
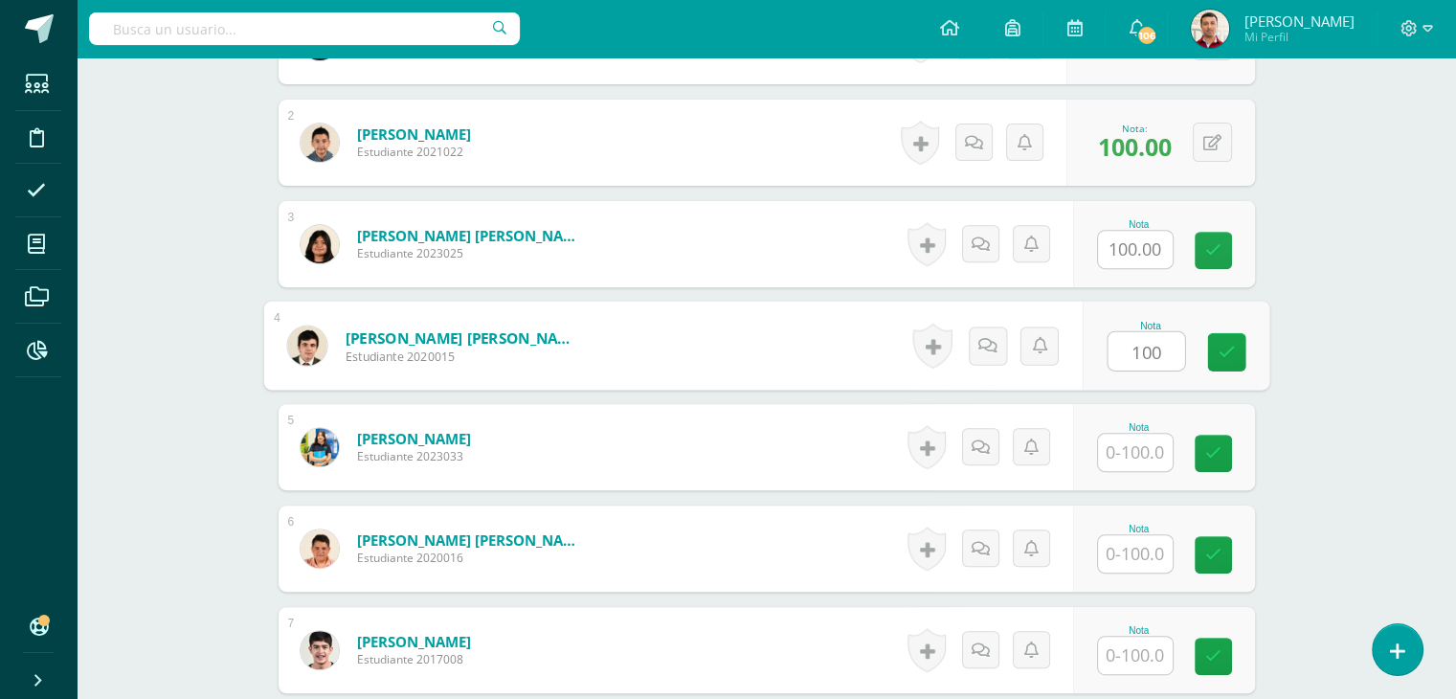
type input "100"
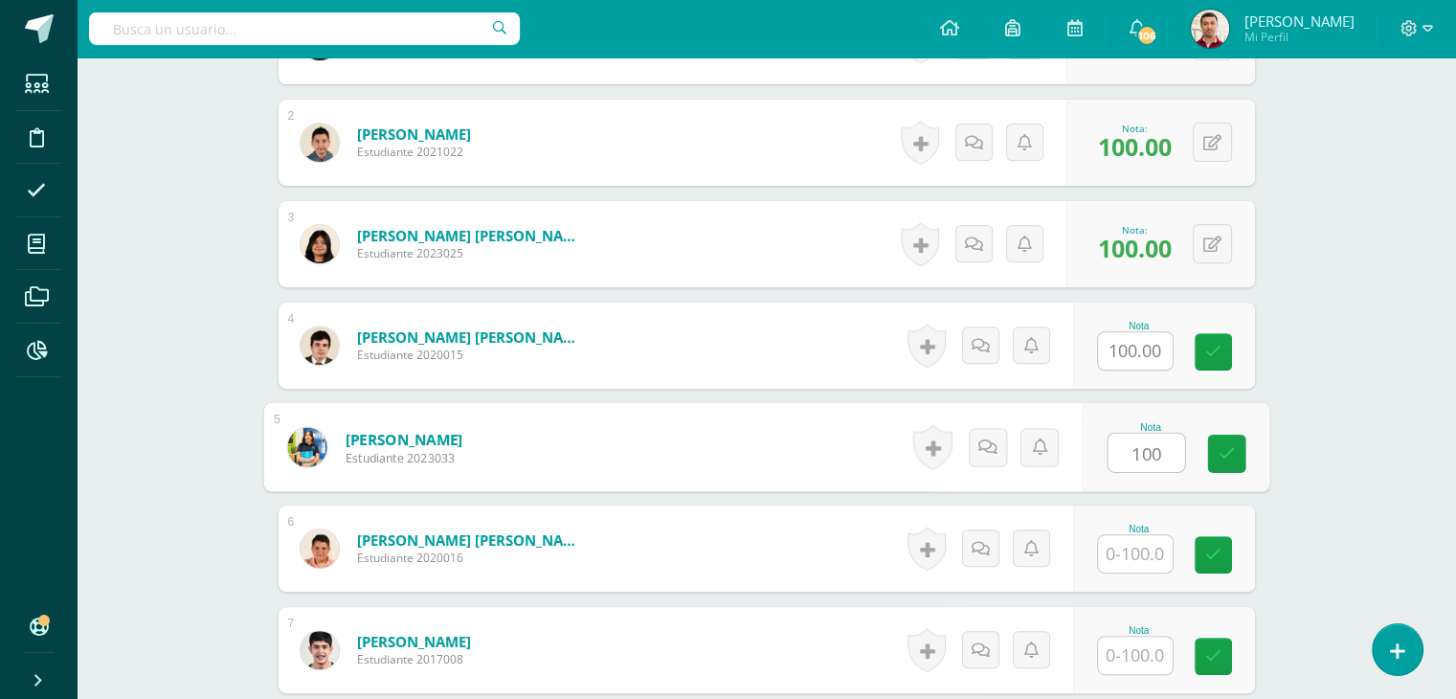
type input "100"
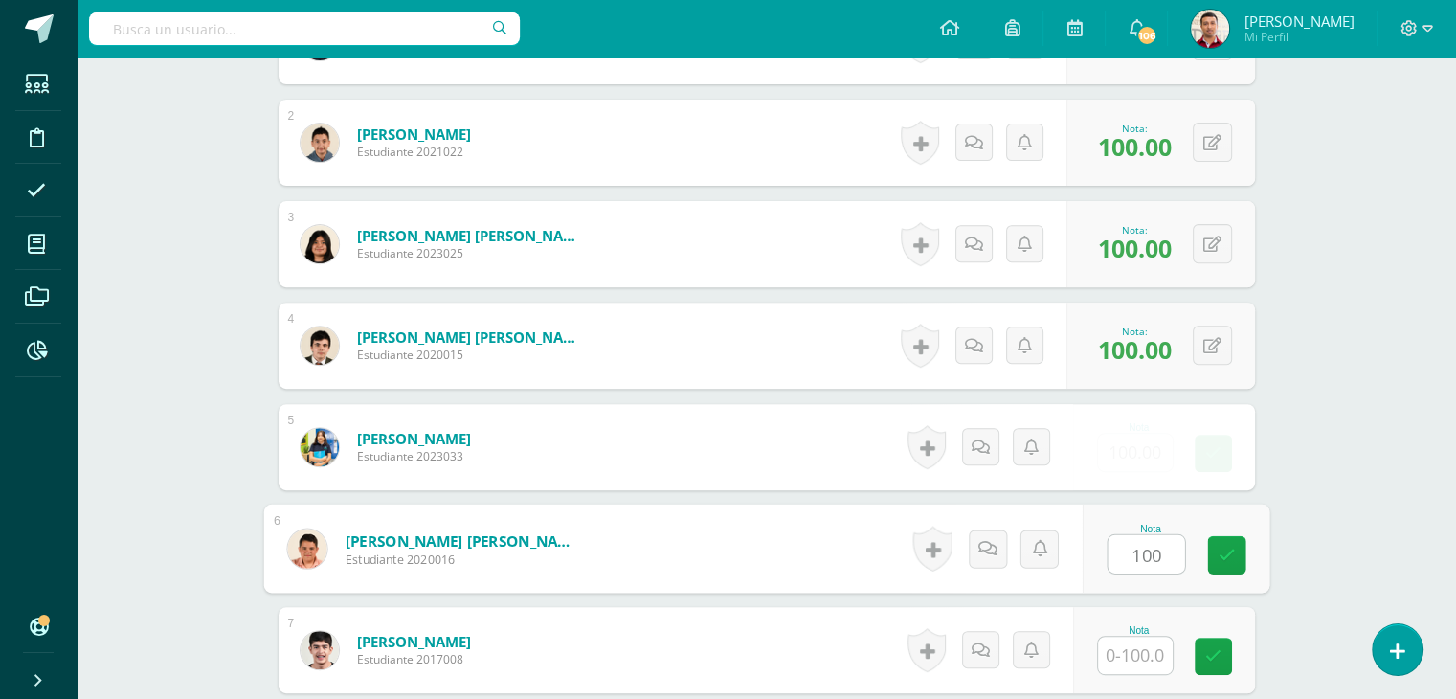
type input "100"
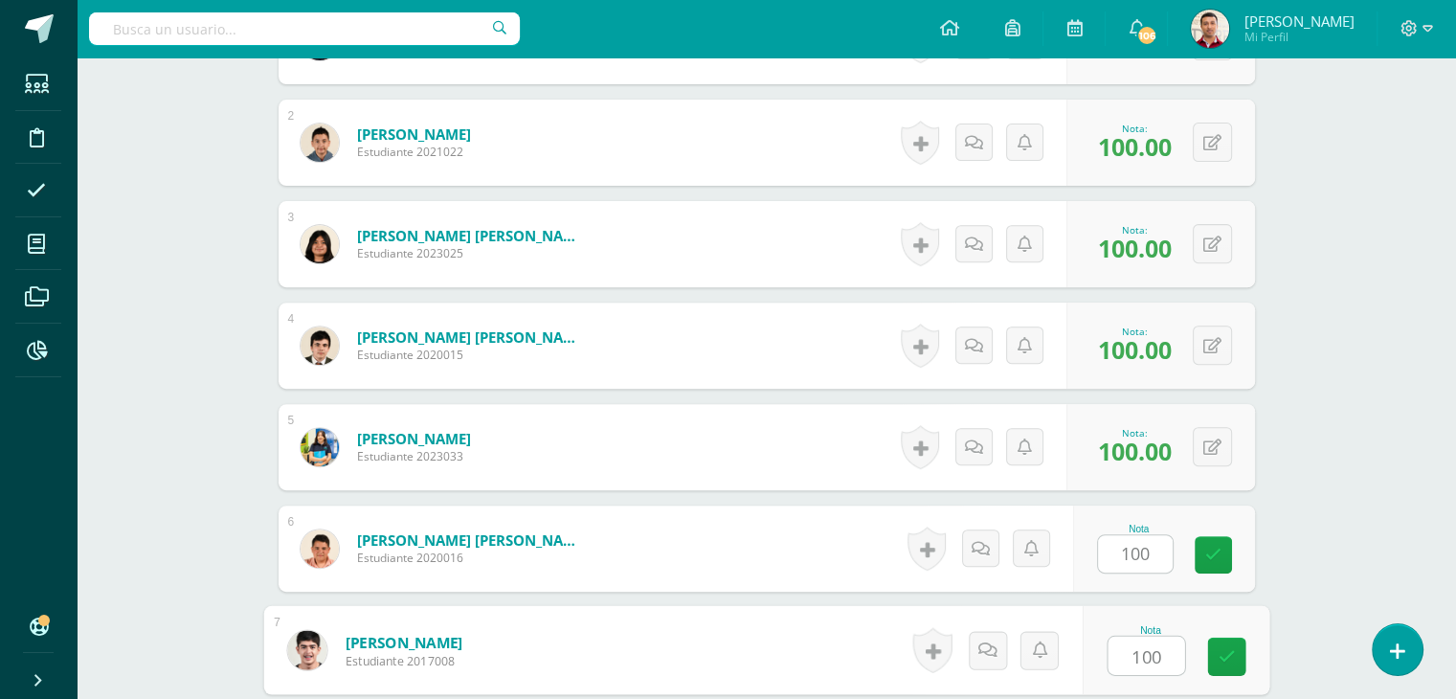
type input "100"
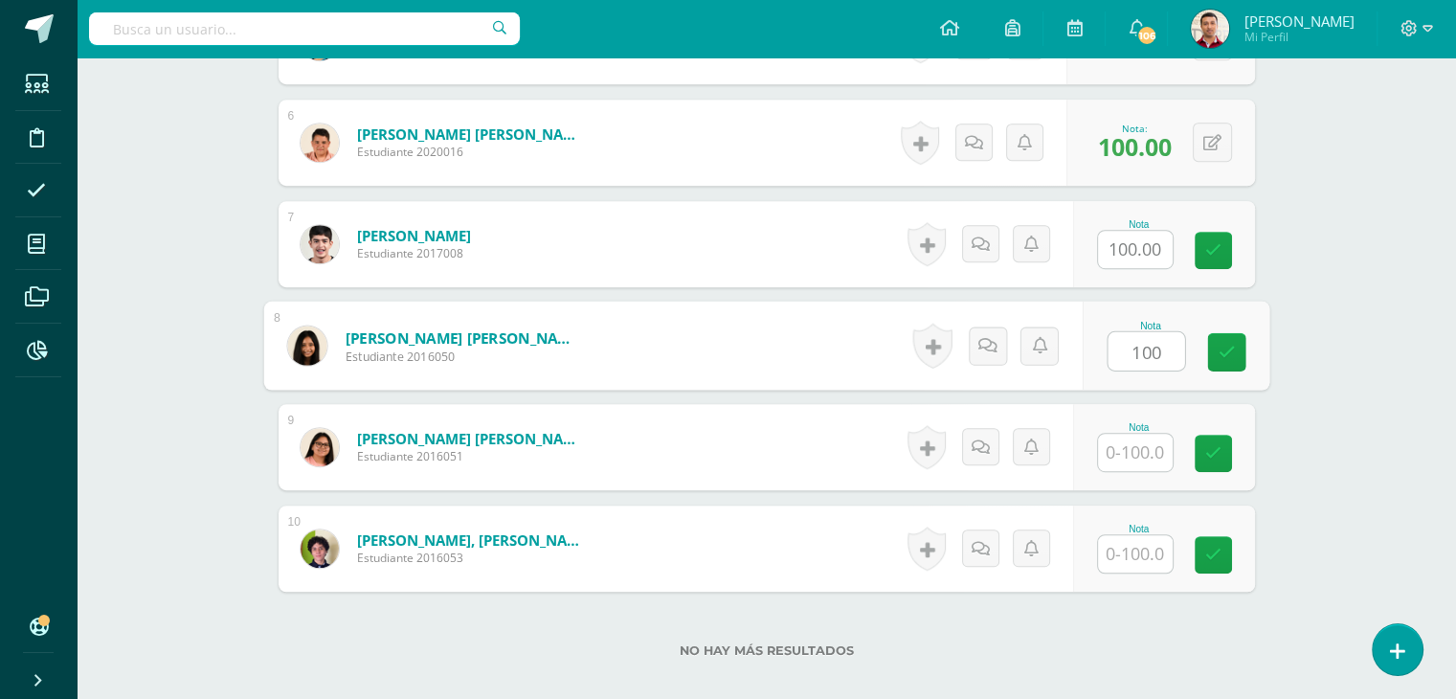
type input "100"
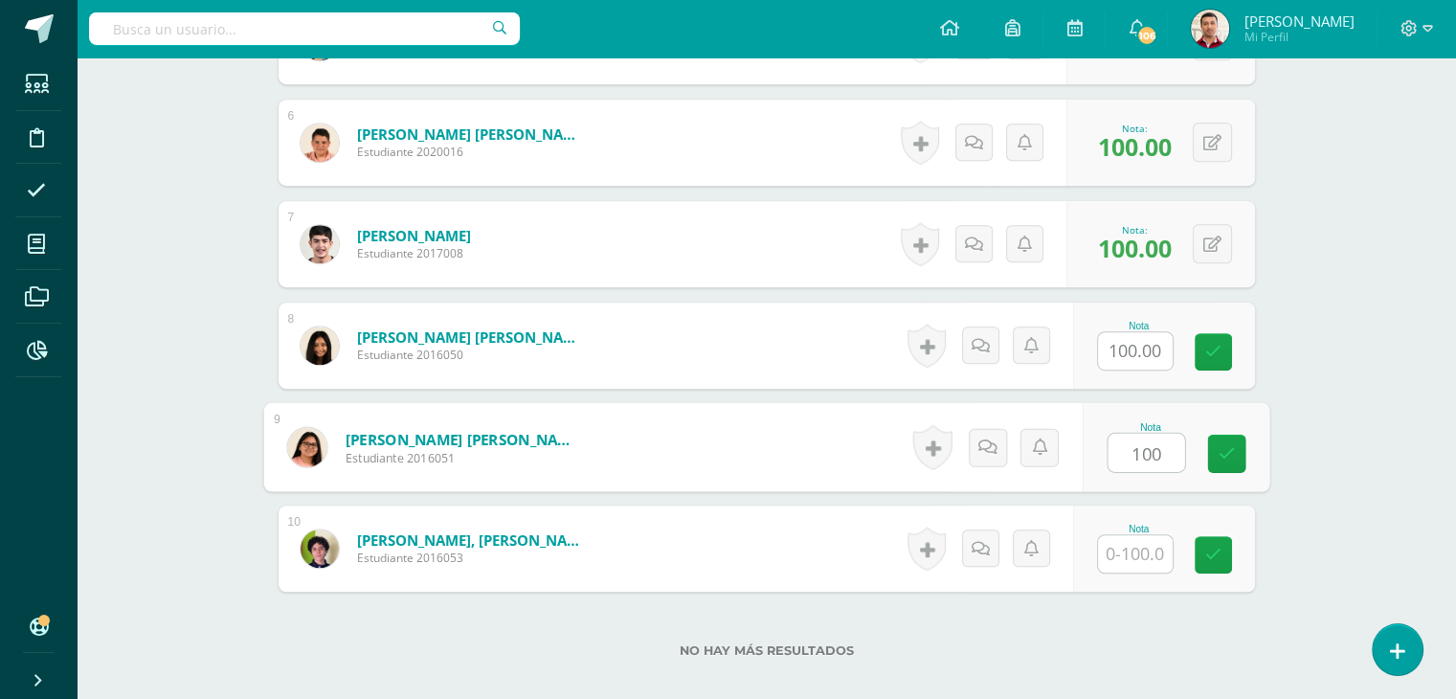
type input "100"
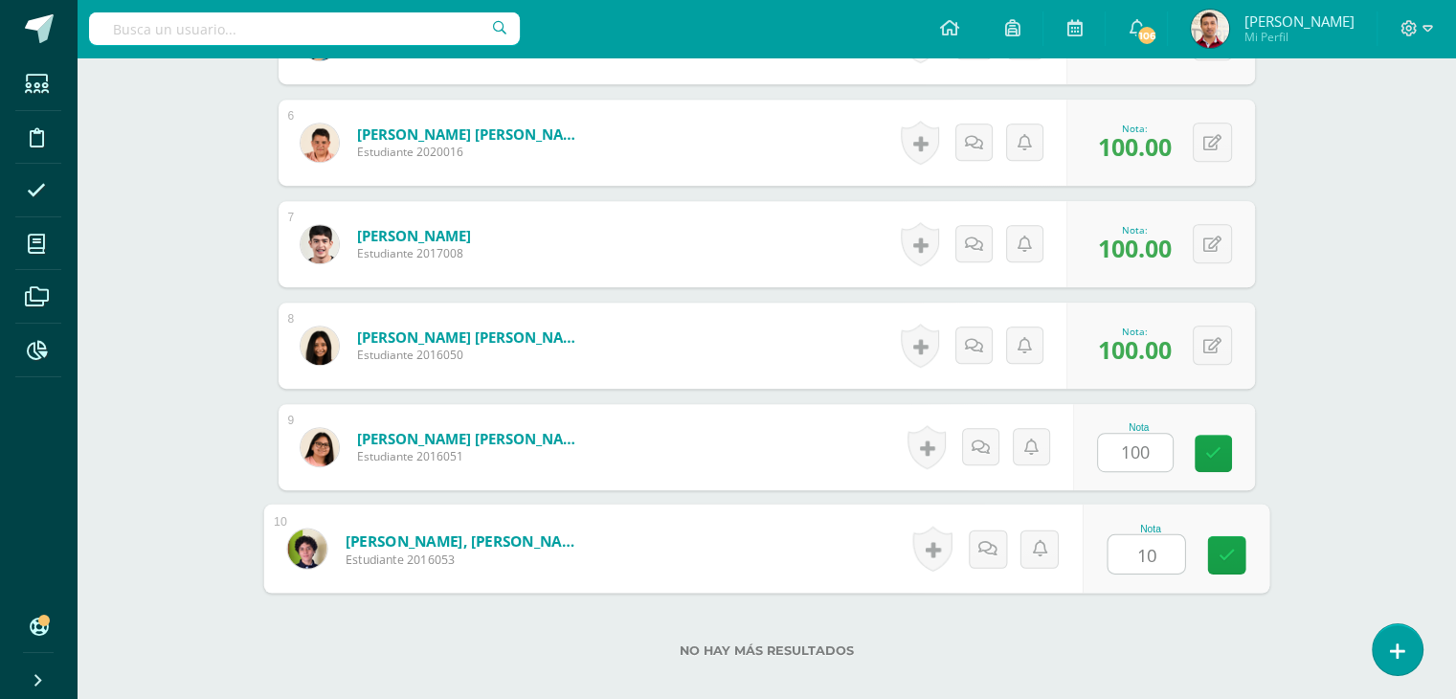
type input "100"
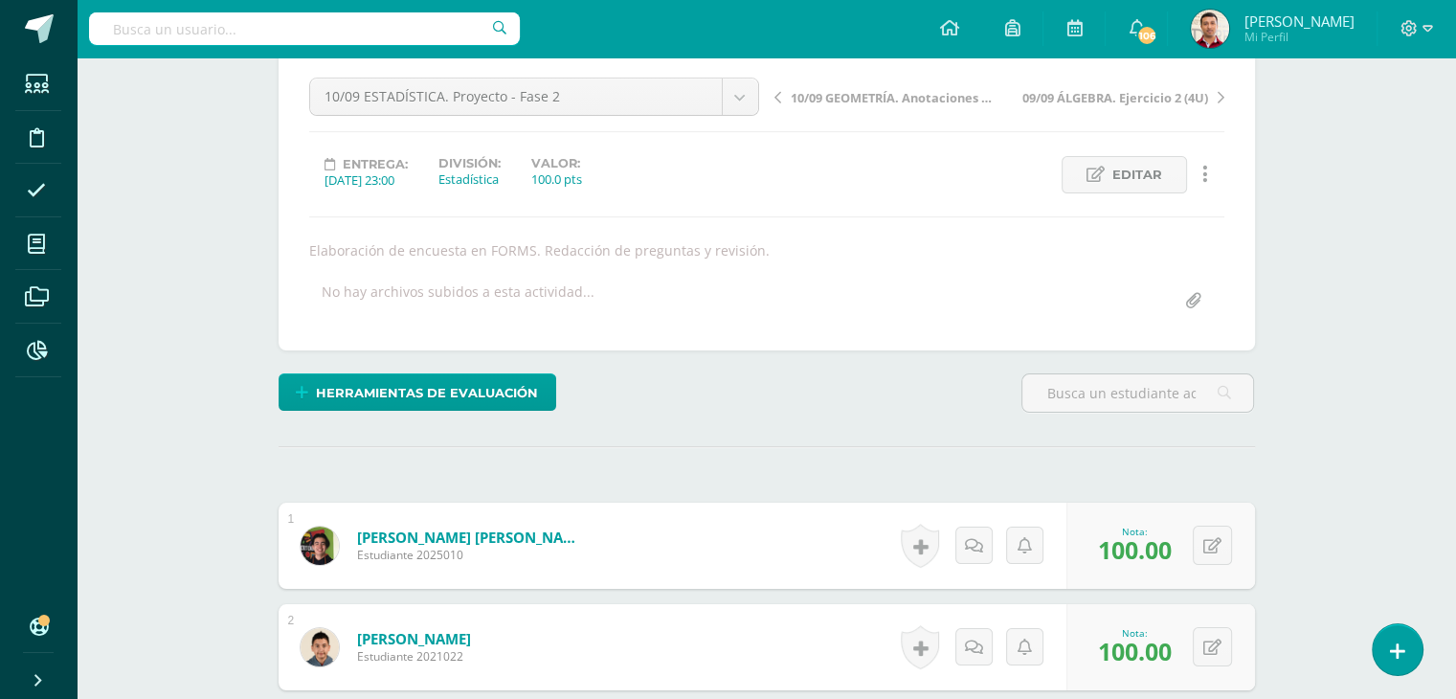
scroll to position [0, 0]
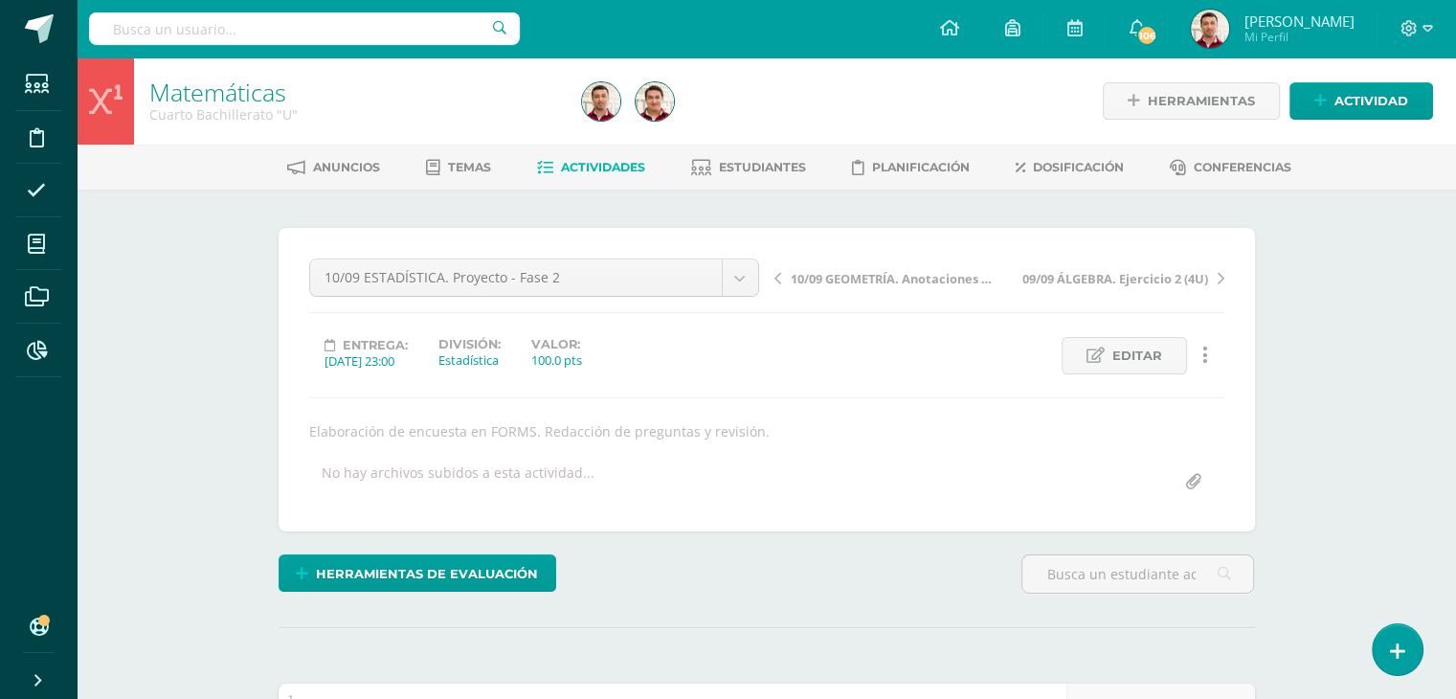
click at [600, 175] on link "Actividades" at bounding box center [591, 167] width 108 height 31
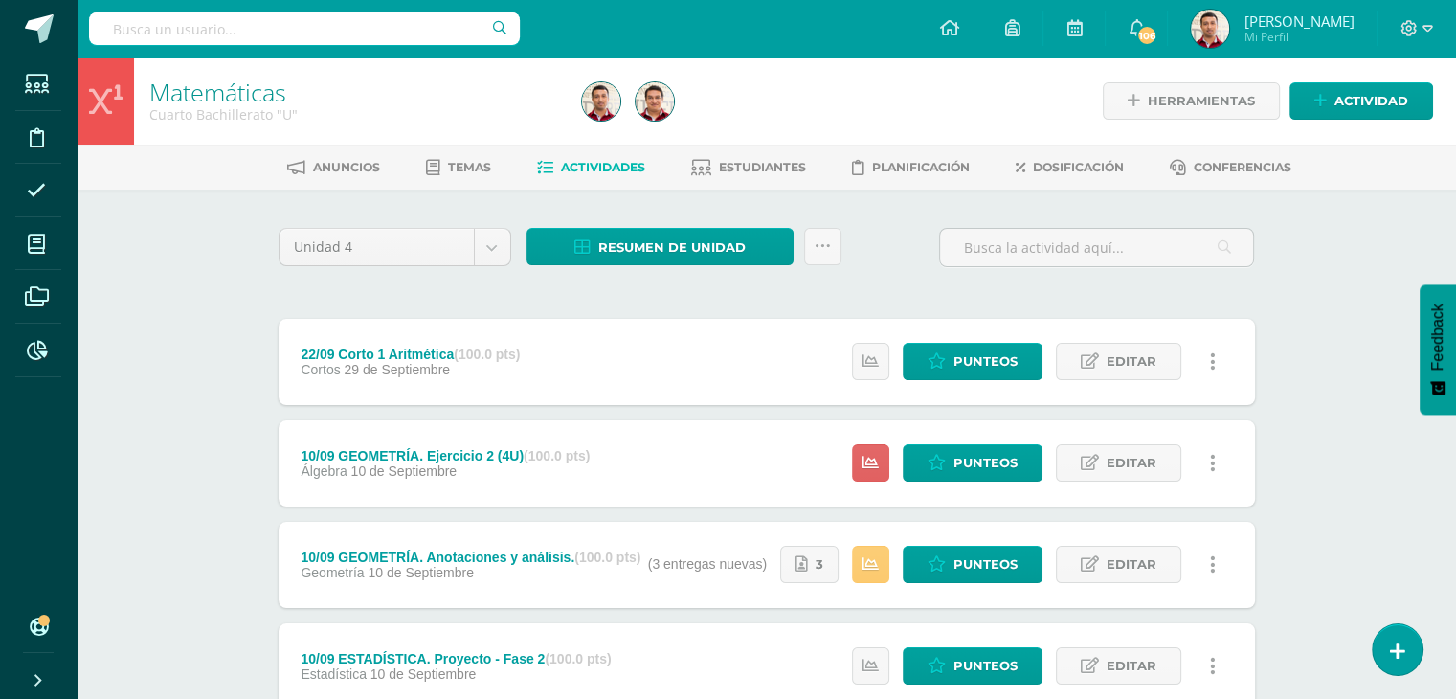
click at [869, 467] on icon at bounding box center [871, 463] width 16 height 16
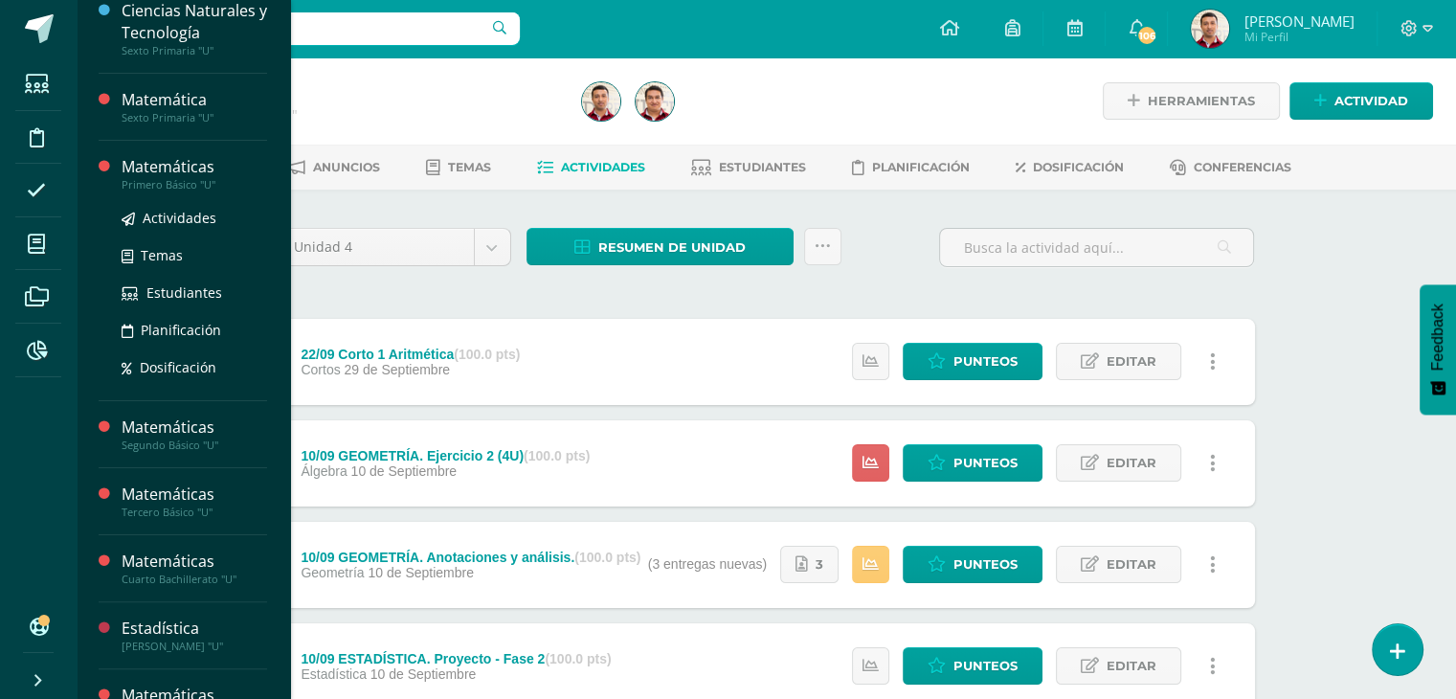
scroll to position [171, 0]
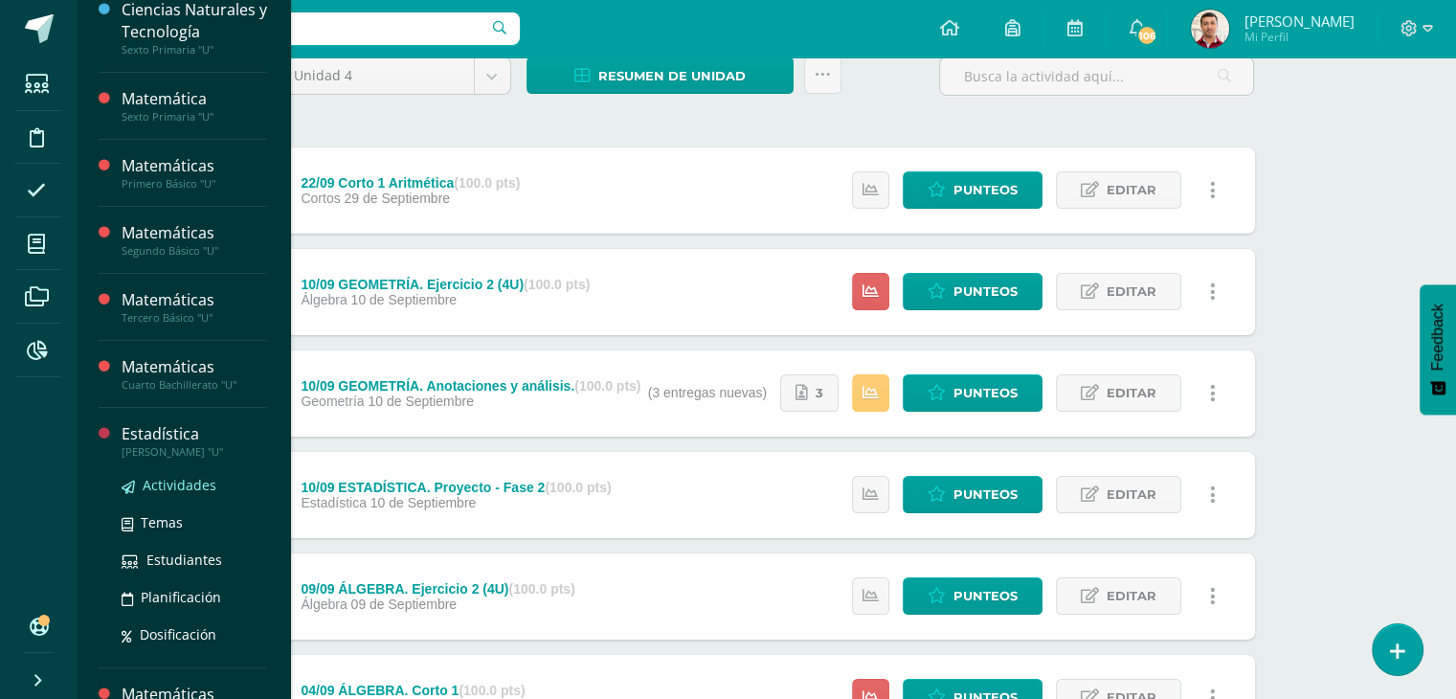
click at [191, 487] on span "Actividades" at bounding box center [180, 485] width 74 height 18
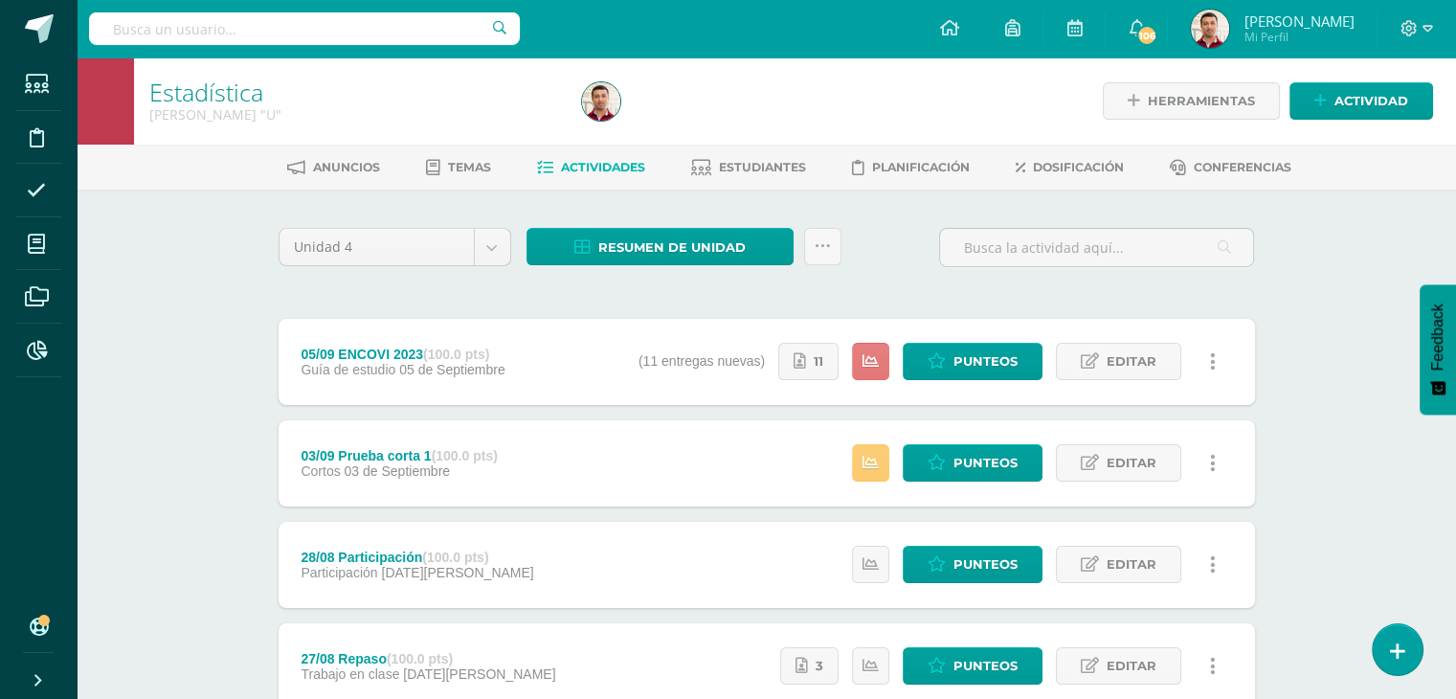
click at [862, 365] on link at bounding box center [870, 361] width 37 height 37
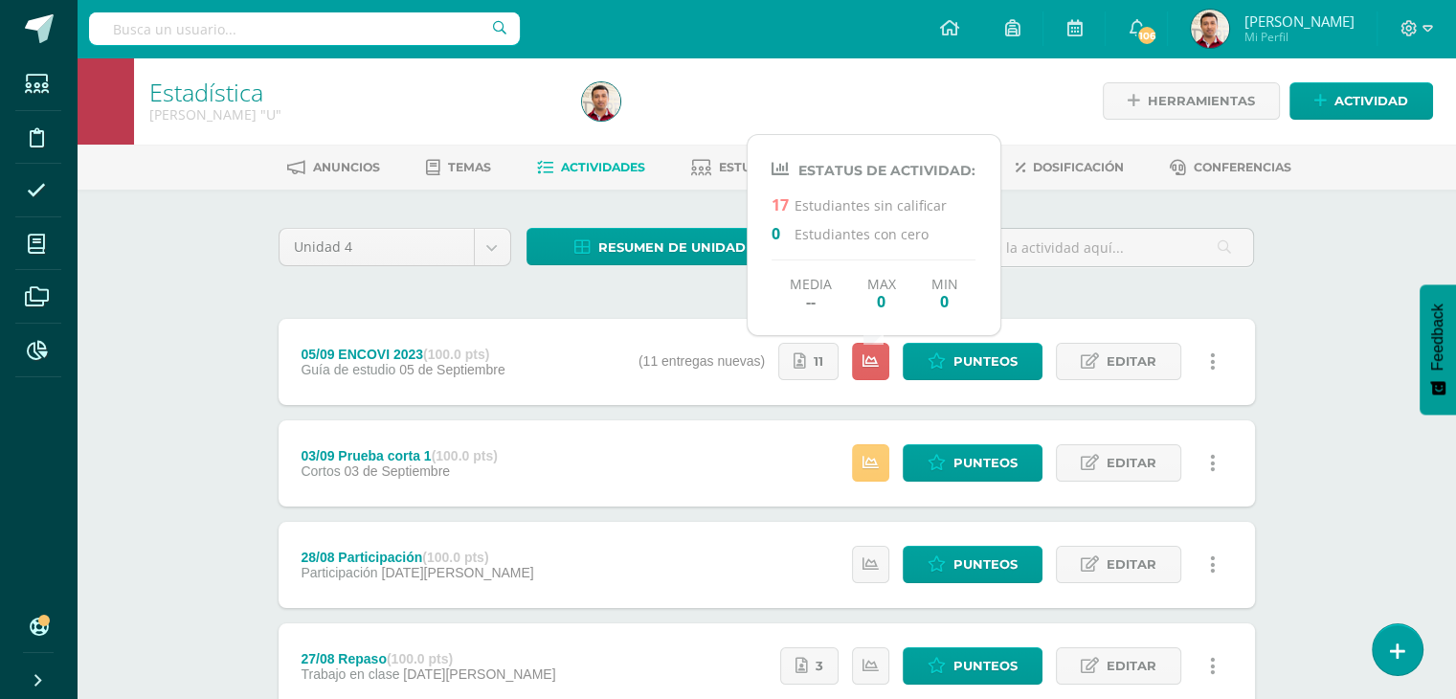
click at [115, 359] on div "Estadística [PERSON_NAME] "U" Herramientas Detalle de asistencias Actividad Anu…" at bounding box center [766, 548] width 1379 height 982
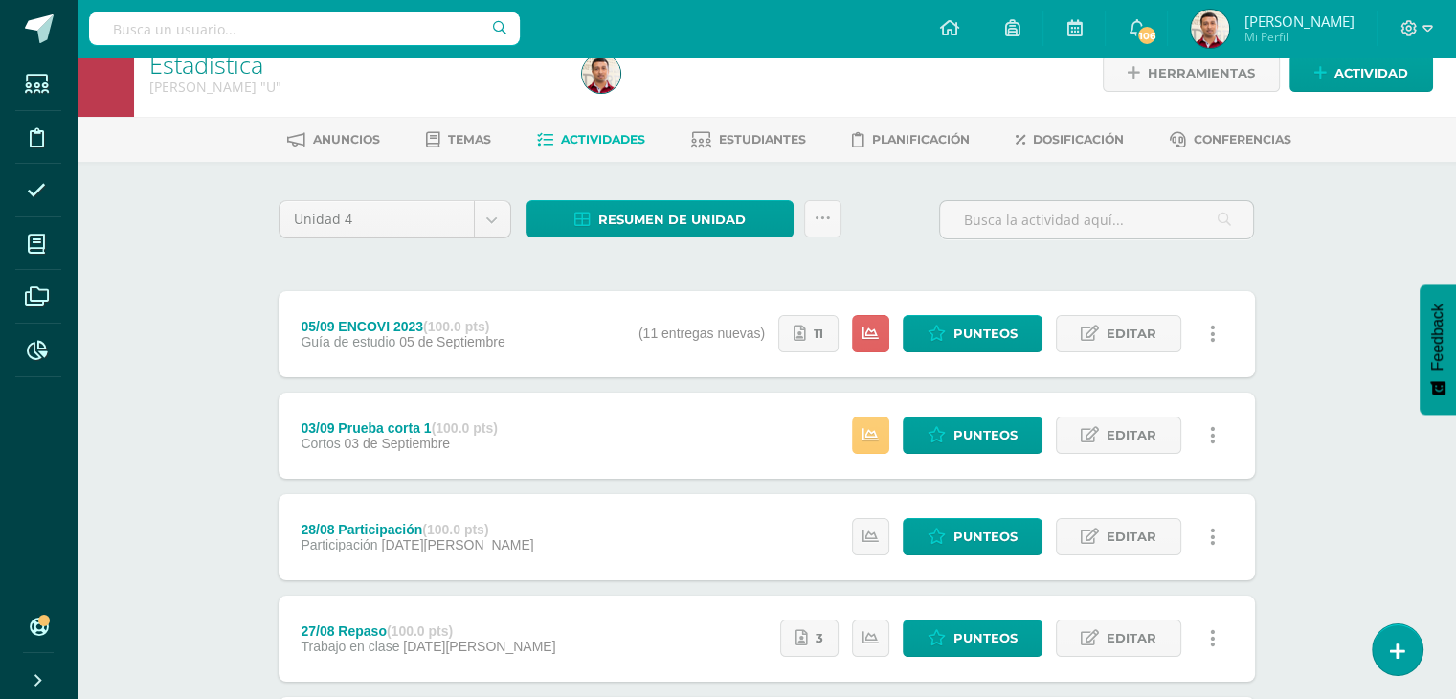
scroll to position [27, 0]
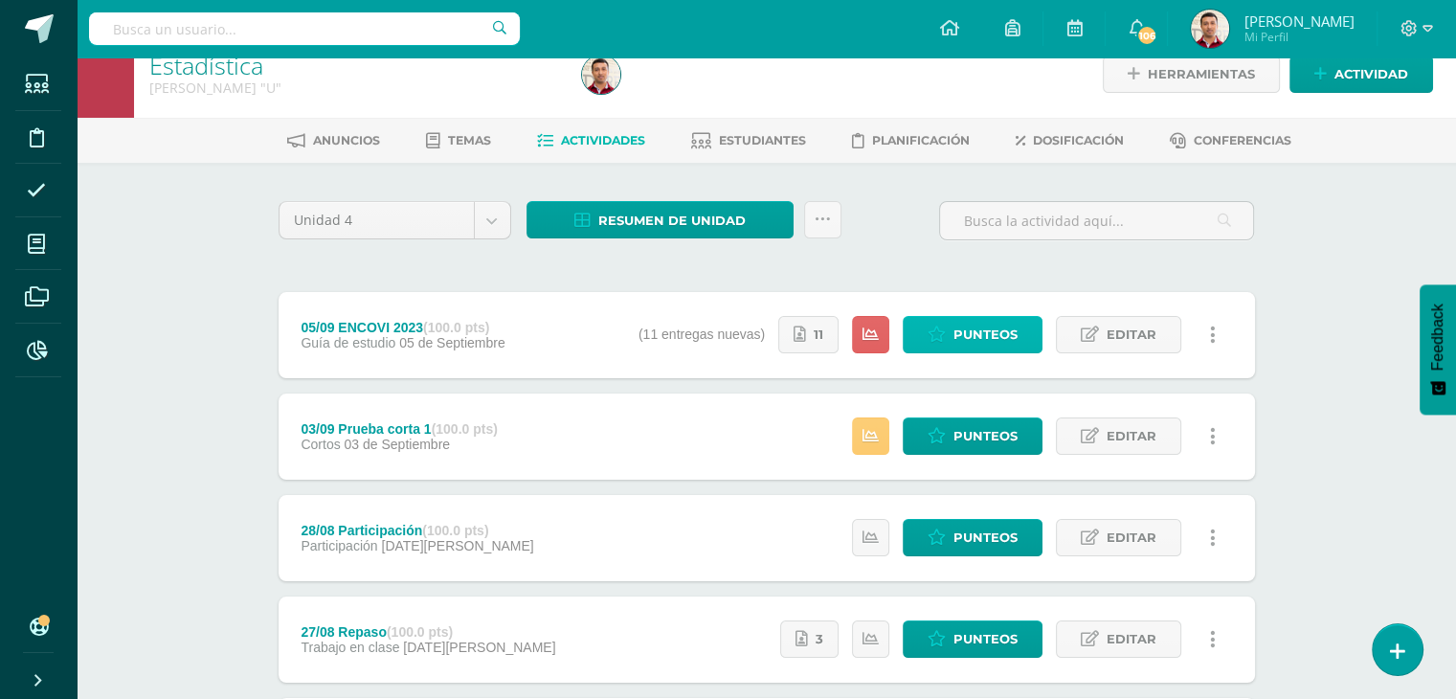
click at [999, 330] on span "Punteos" at bounding box center [985, 334] width 64 height 35
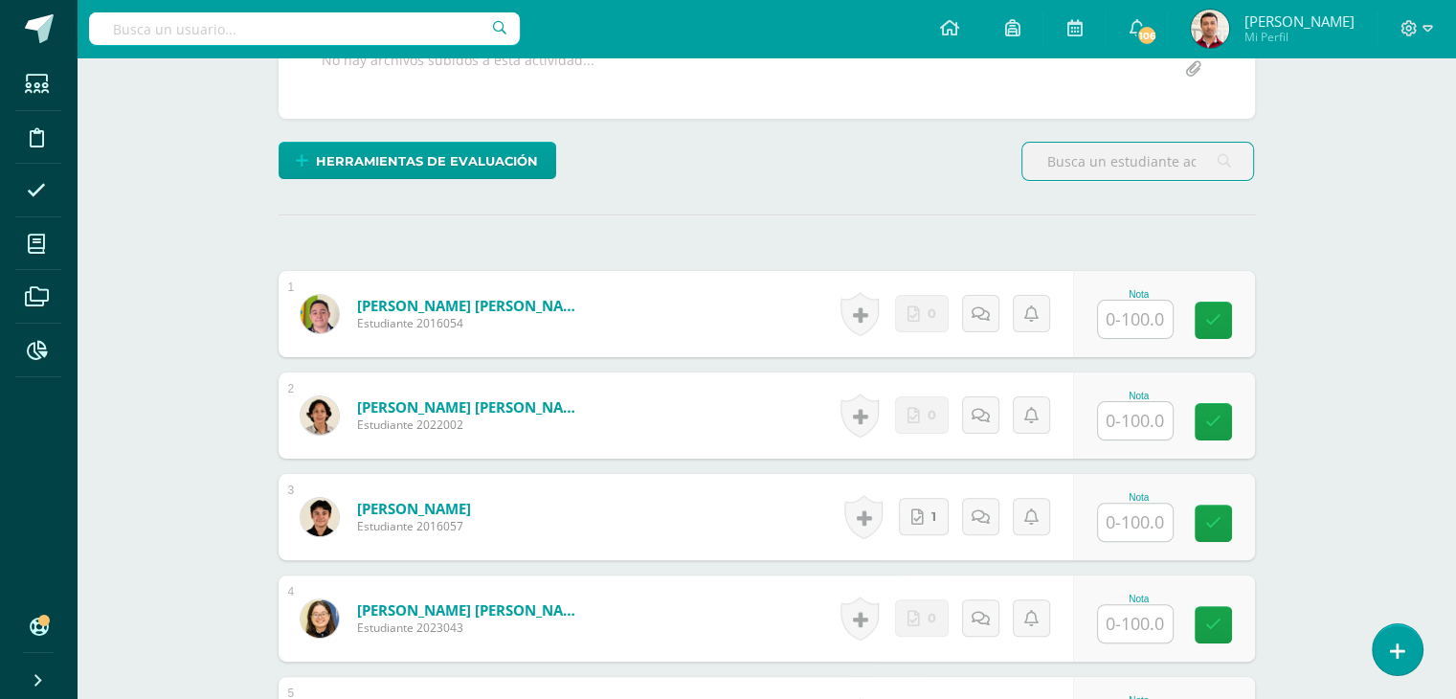
scroll to position [414, 0]
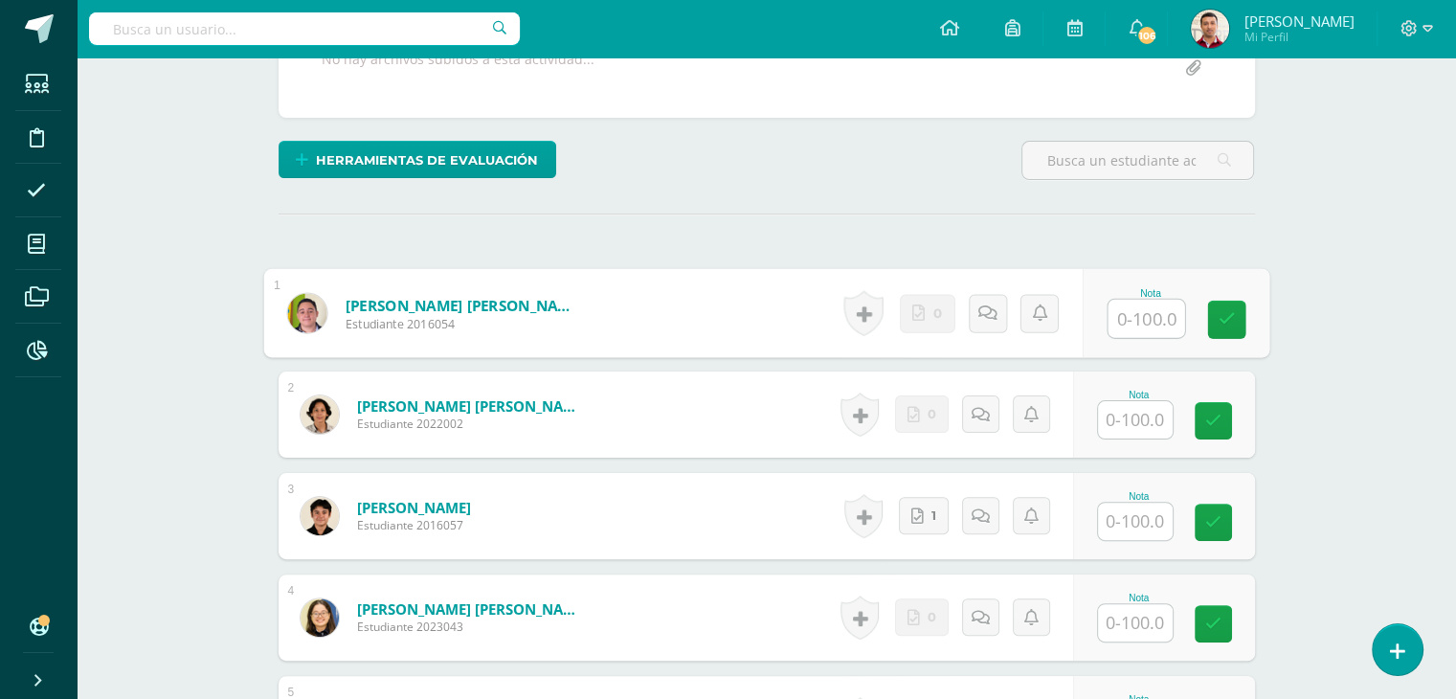
click at [1116, 319] on input "text" at bounding box center [1146, 319] width 77 height 38
type input "0"
click at [1000, 319] on icon at bounding box center [1007, 312] width 19 height 16
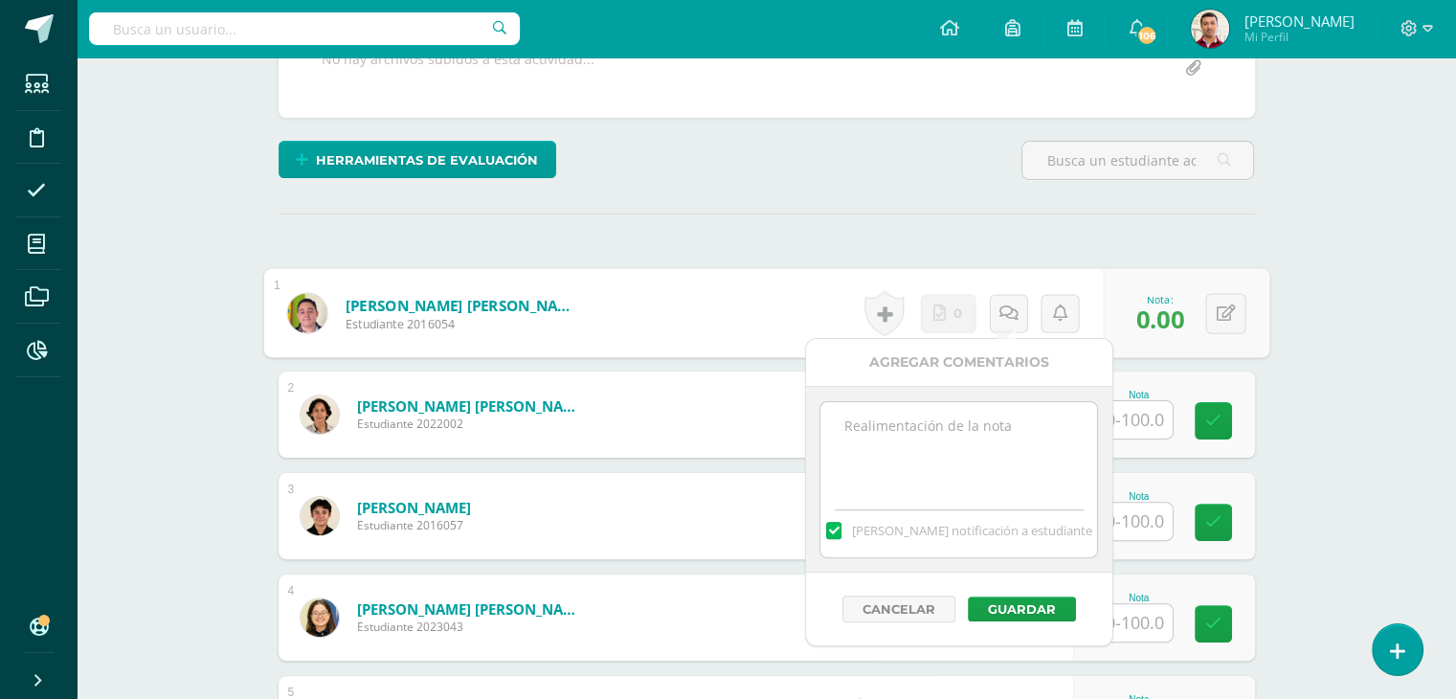
click at [911, 443] on textarea at bounding box center [958, 450] width 277 height 96
type textarea "12/09 No presentó actividad."
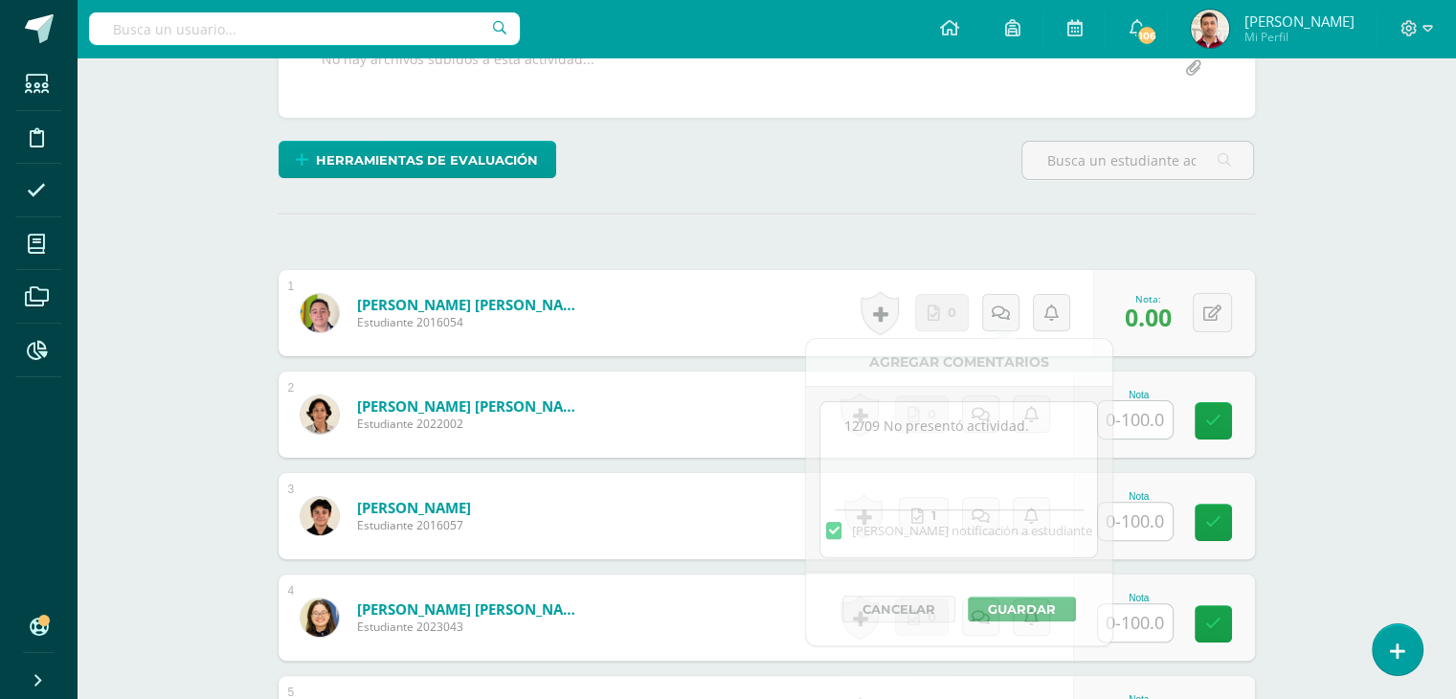
click at [781, 512] on form "Bravo Morante, Giovanni Estudiante 2016057 Nota 0 Logros N/A" at bounding box center [767, 516] width 976 height 86
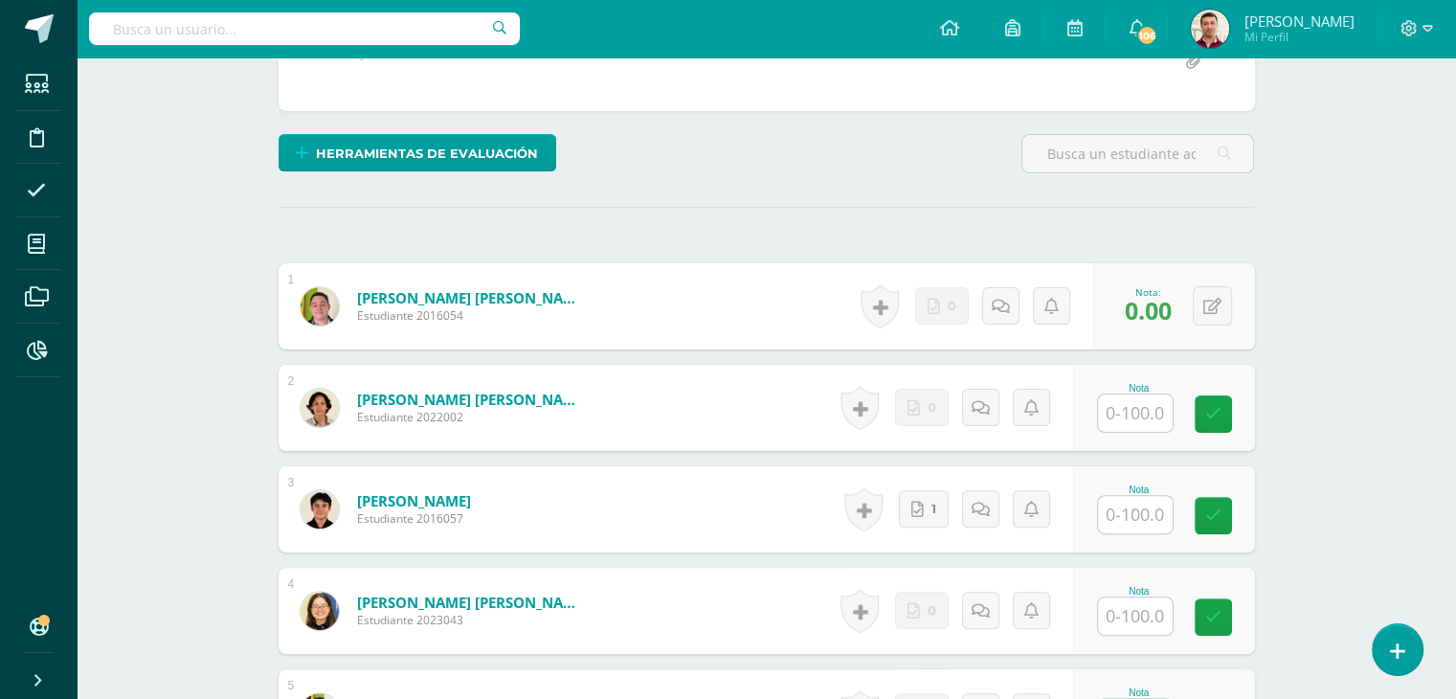
scroll to position [421, 0]
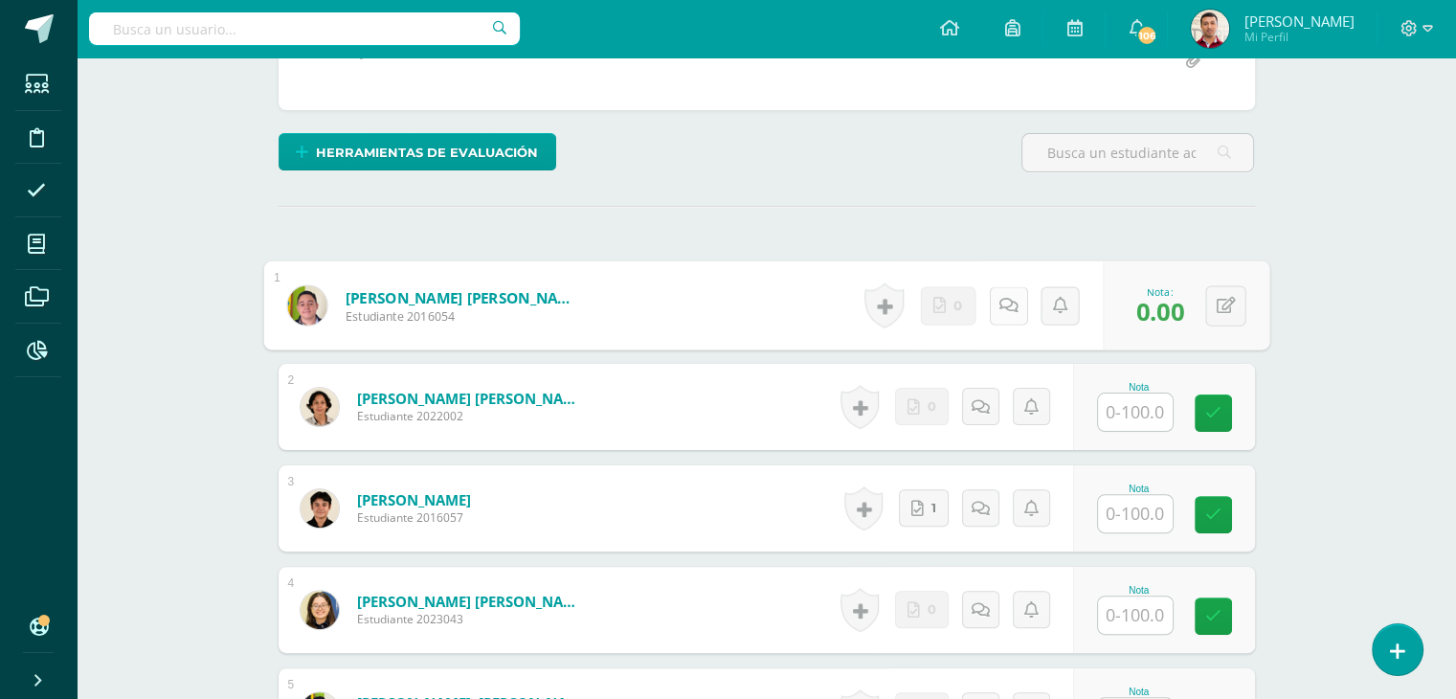
click at [998, 303] on icon at bounding box center [1007, 305] width 19 height 16
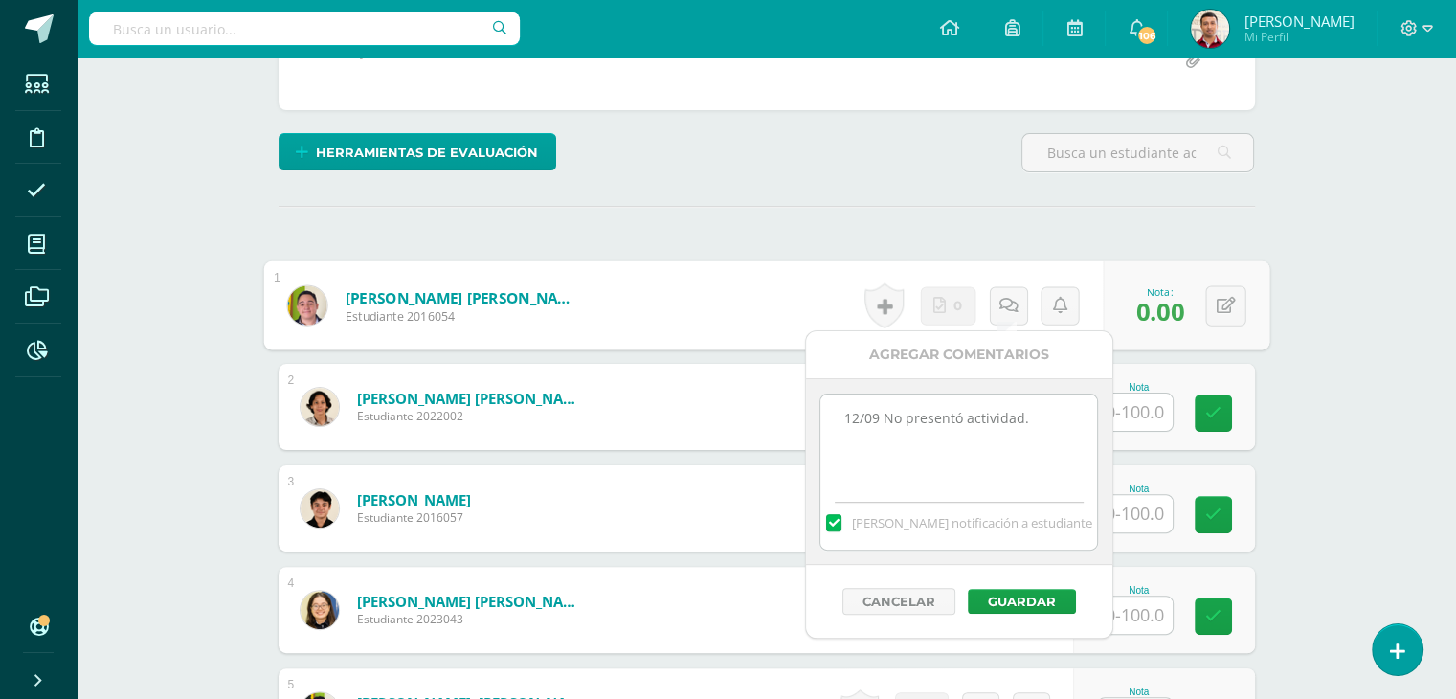
click at [1038, 415] on textarea "12/09 No presentó actividad." at bounding box center [958, 442] width 277 height 96
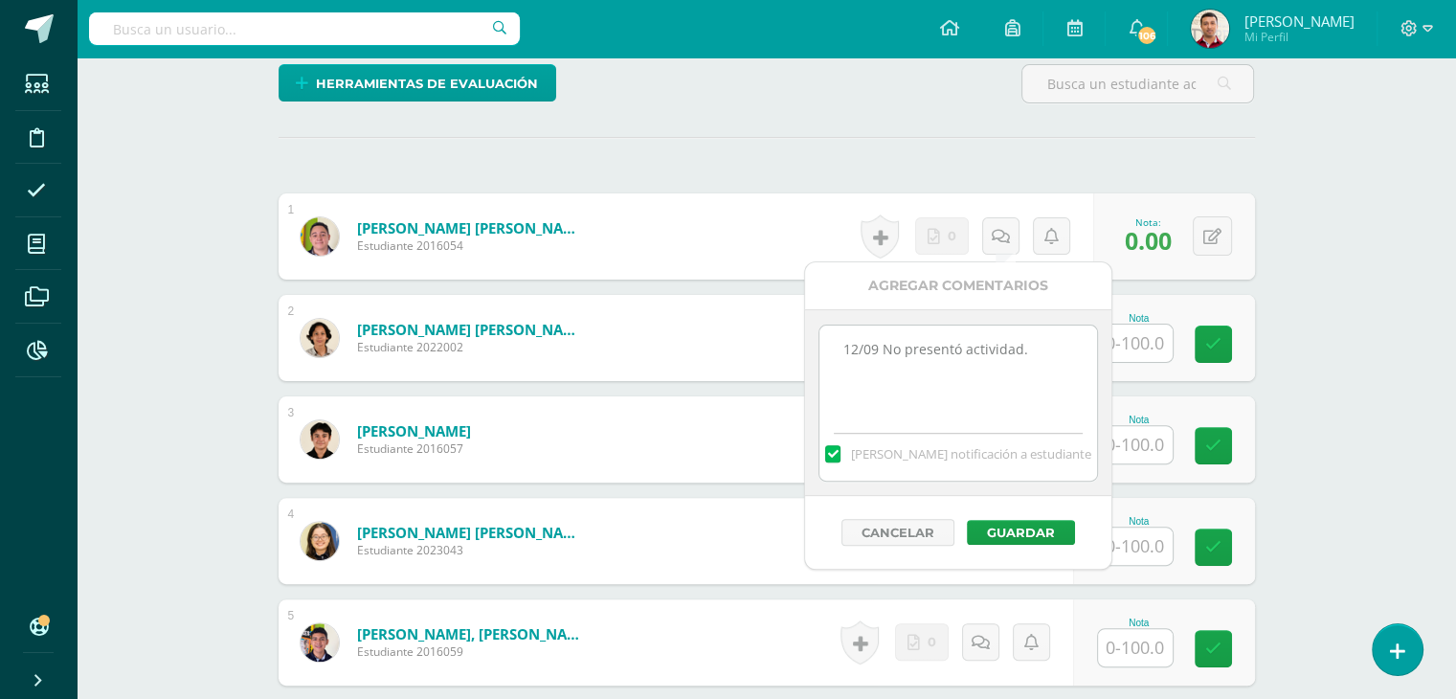
scroll to position [493, 0]
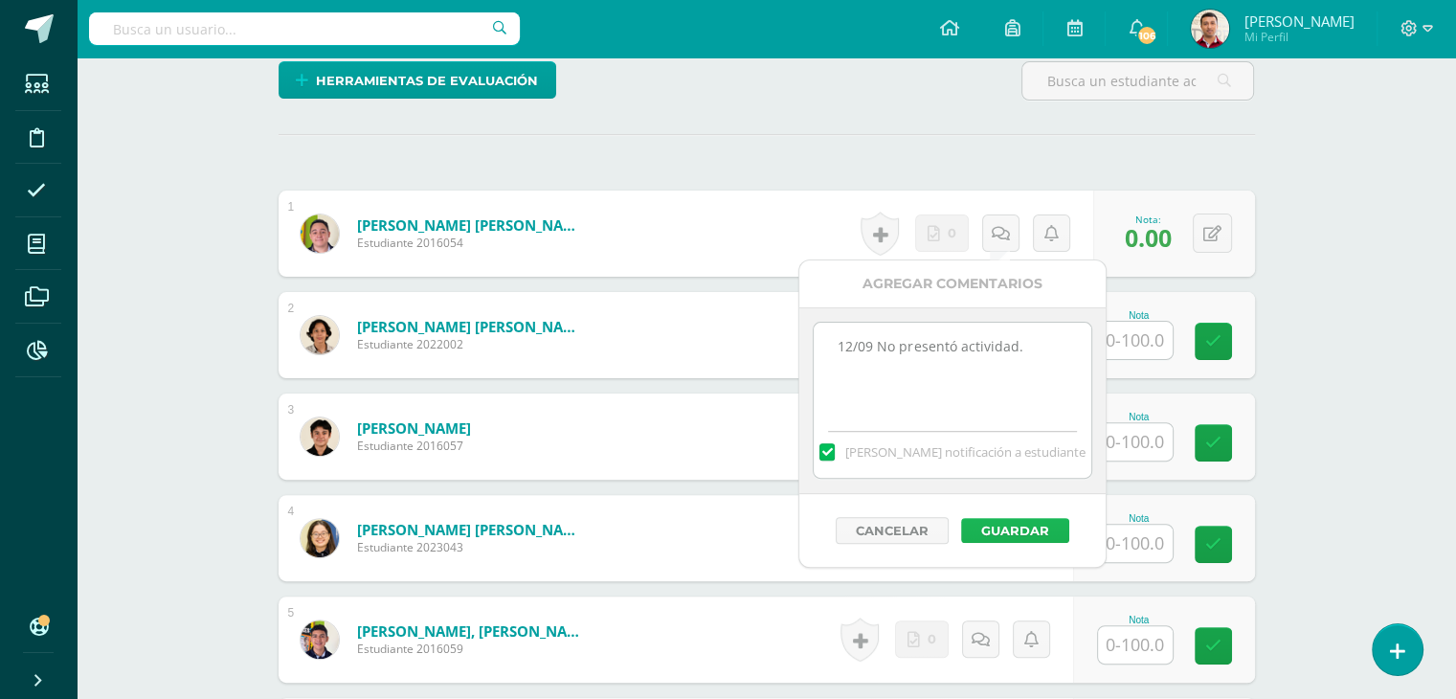
click at [1019, 531] on button "Guardar" at bounding box center [1015, 530] width 108 height 25
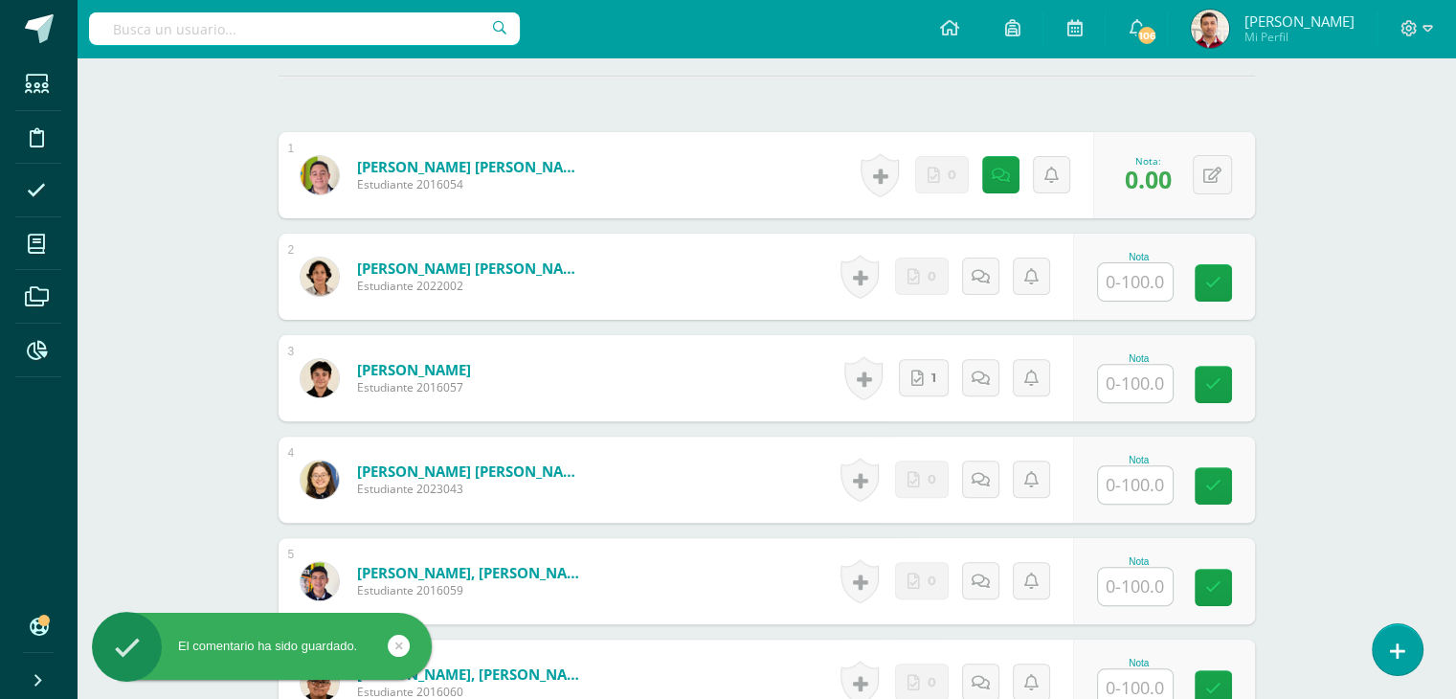
scroll to position [562, 0]
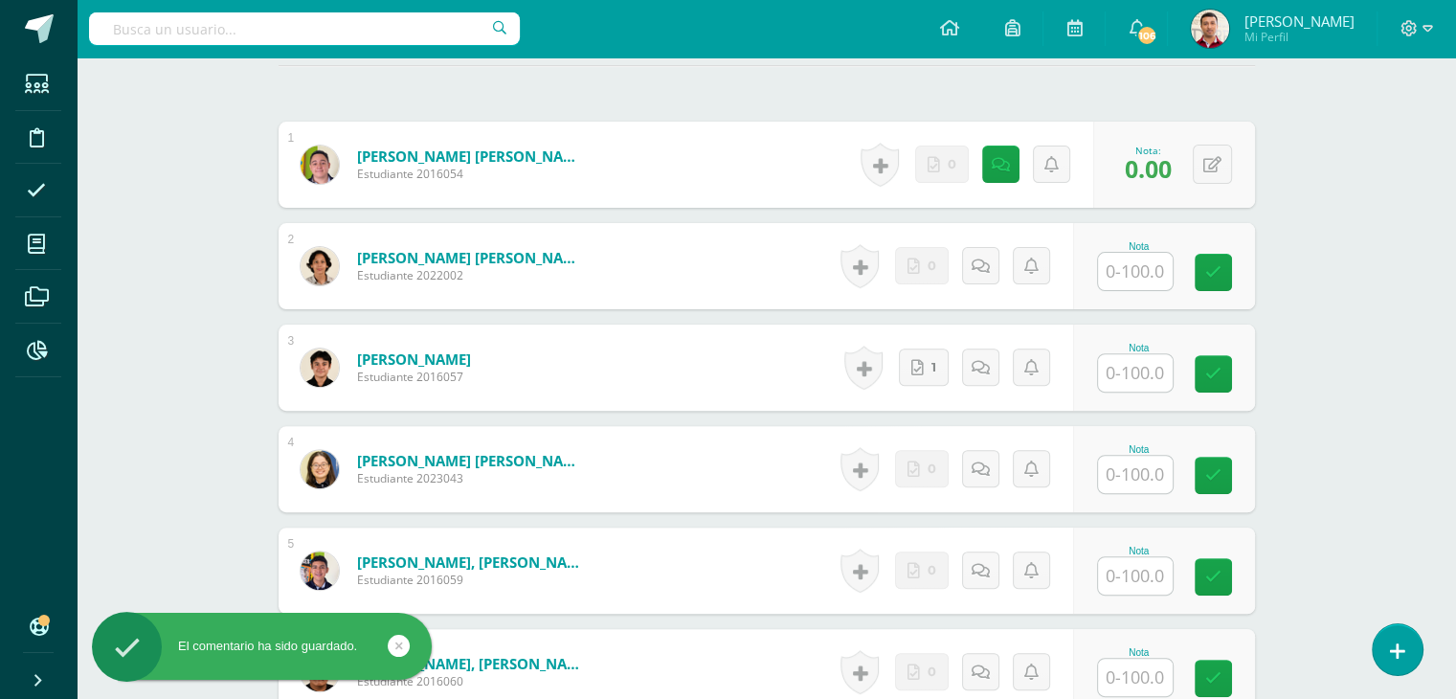
click at [1128, 261] on input "text" at bounding box center [1135, 271] width 75 height 37
type input "0"
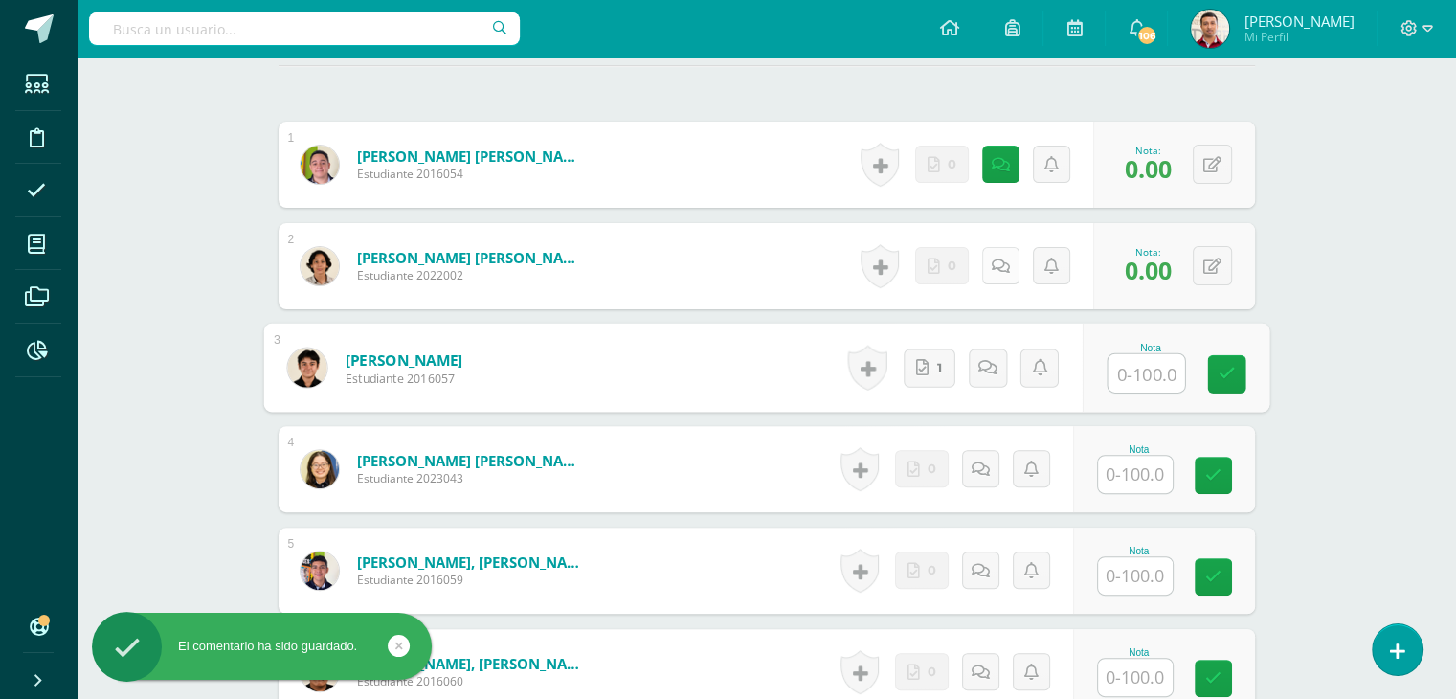
click at [998, 262] on icon at bounding box center [1001, 266] width 18 height 16
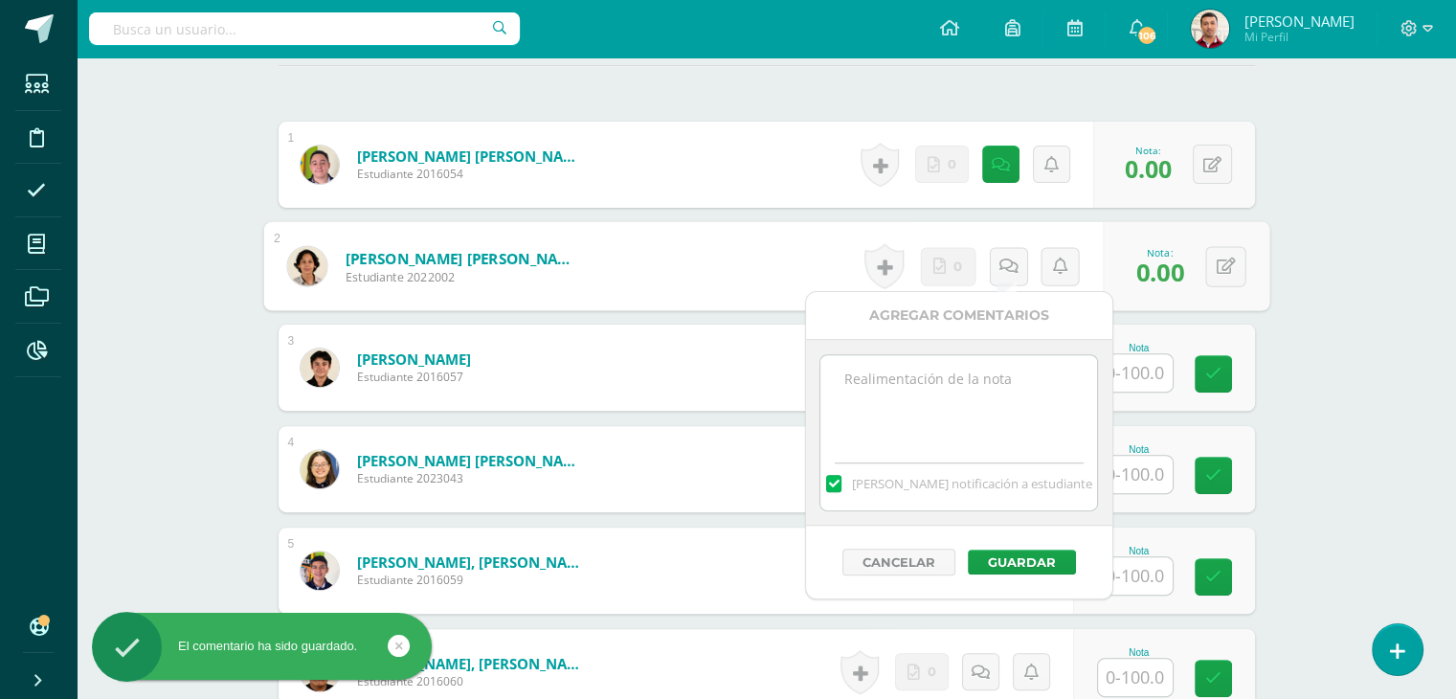
click at [963, 370] on textarea at bounding box center [958, 403] width 277 height 96
paste textarea "12/09 No presentó actividad."
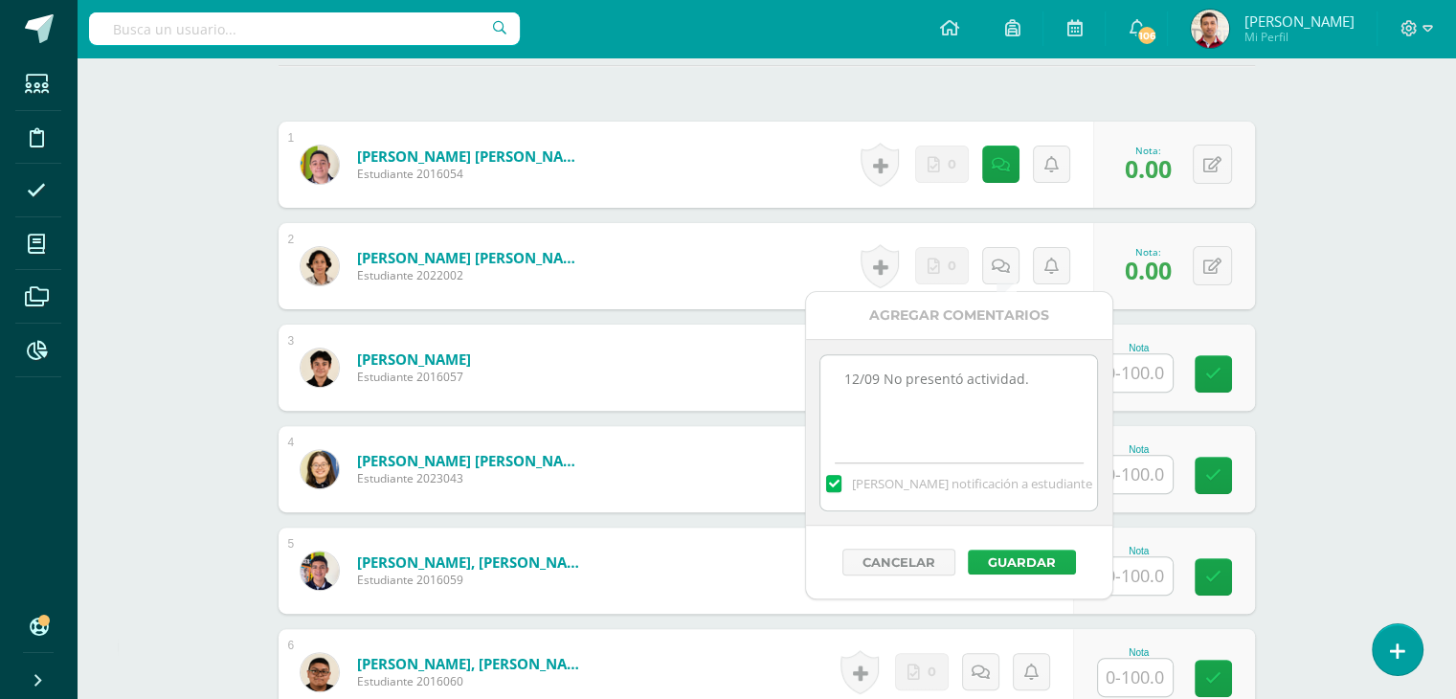
type textarea "12/09 No presentó actividad."
click at [1003, 563] on button "Guardar" at bounding box center [1022, 561] width 108 height 25
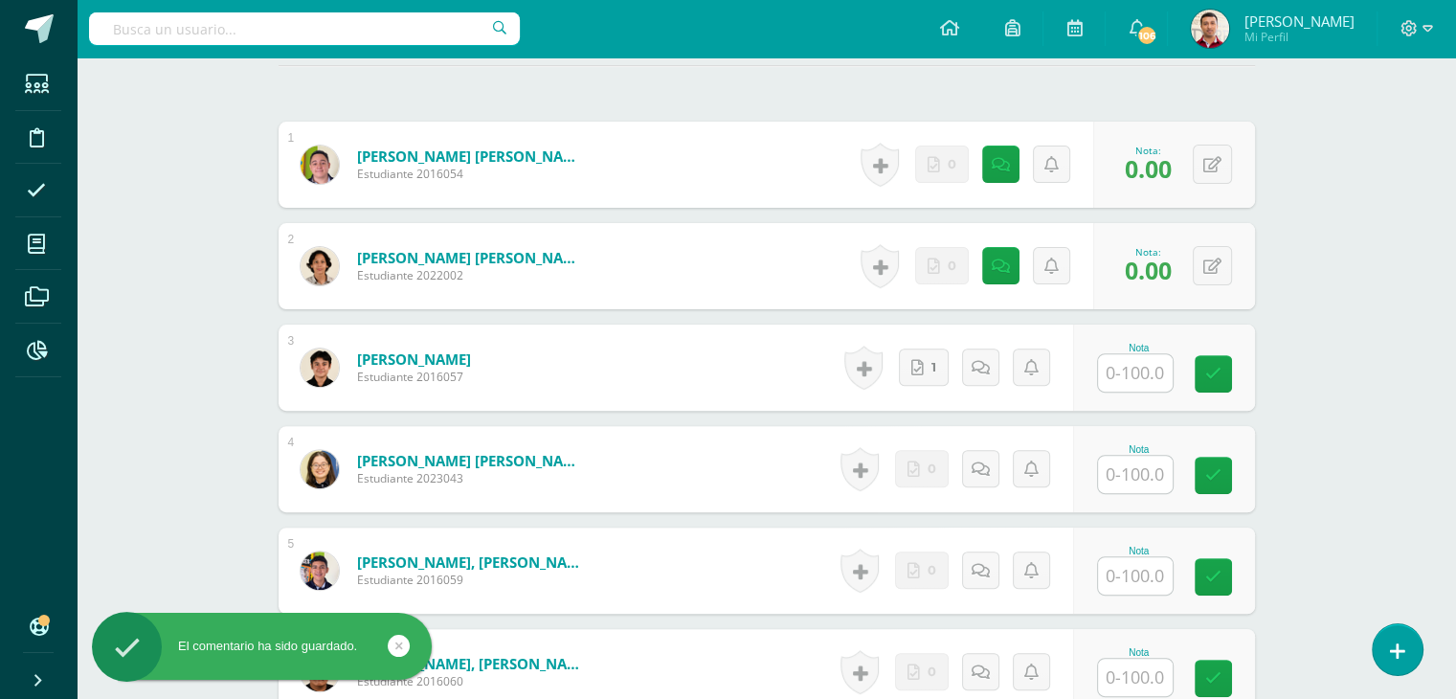
scroll to position [636, 0]
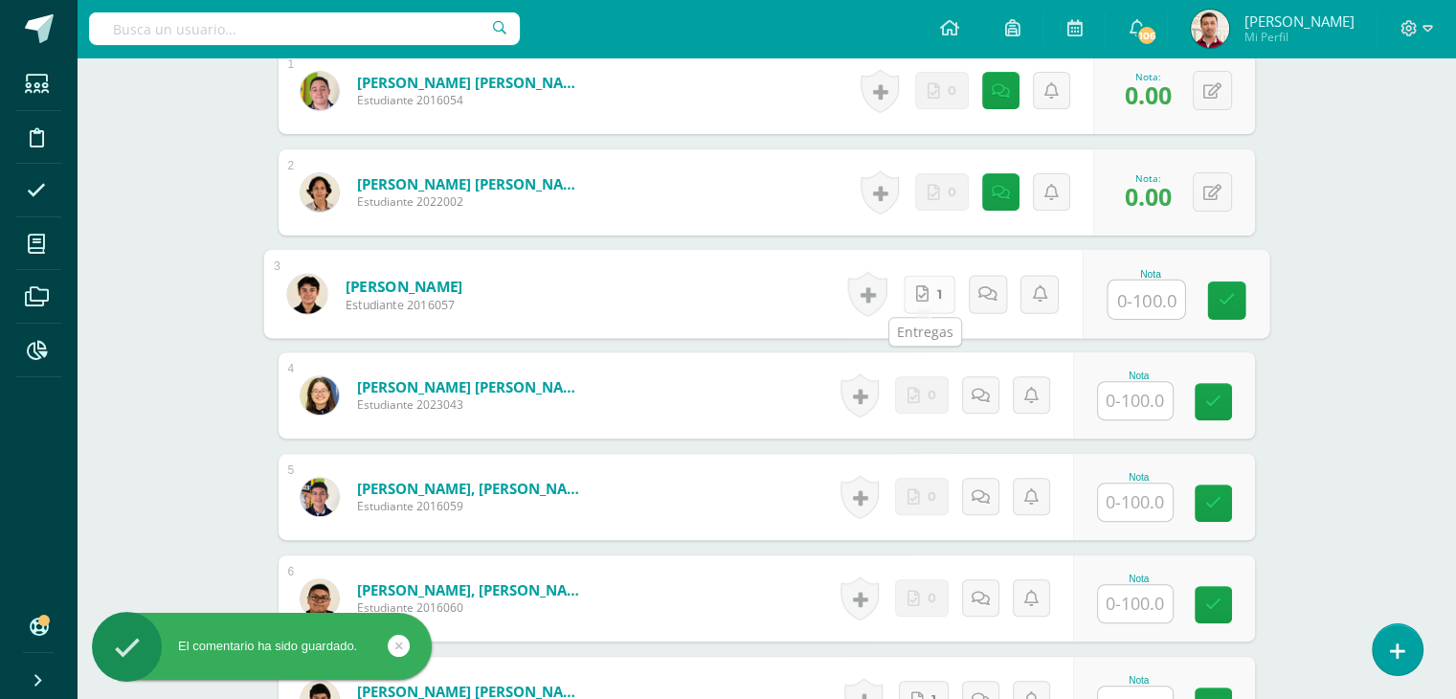
click at [926, 288] on link "1" at bounding box center [929, 294] width 52 height 38
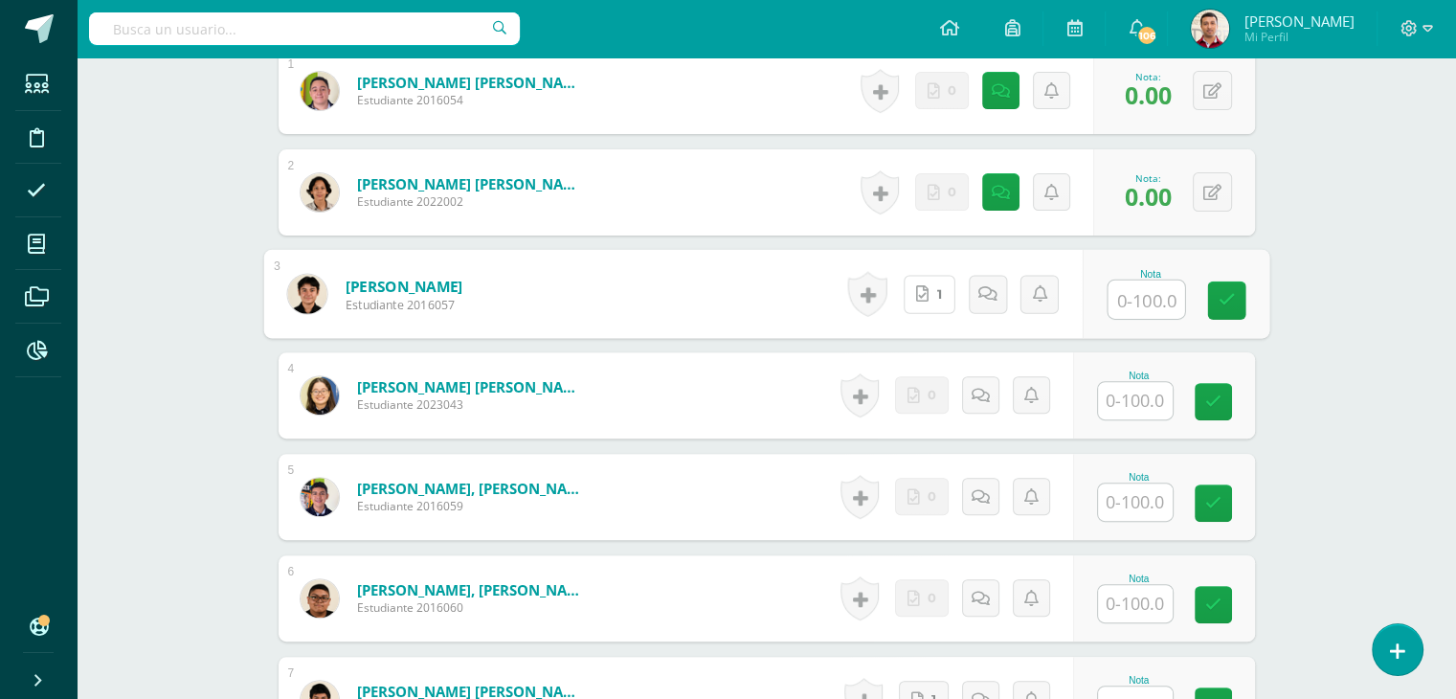
scroll to position [674, 0]
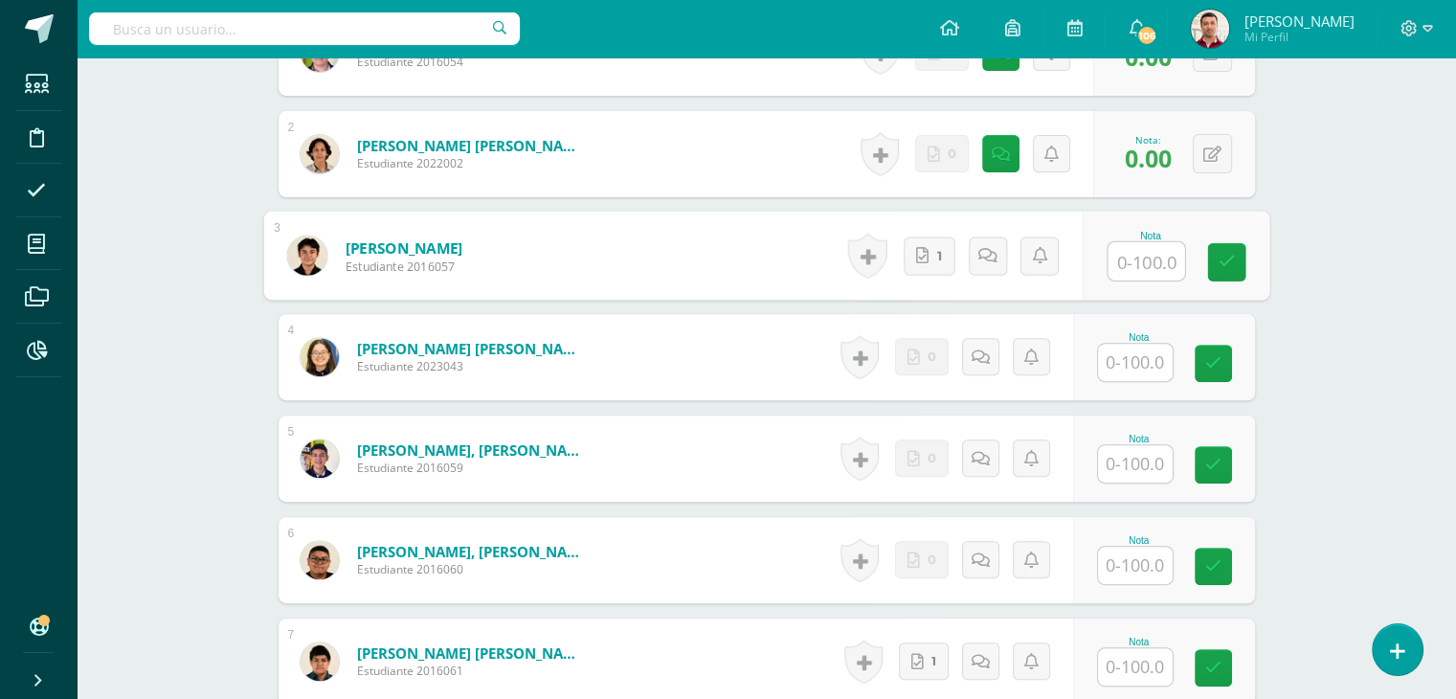
click at [1136, 360] on input "text" at bounding box center [1135, 362] width 75 height 37
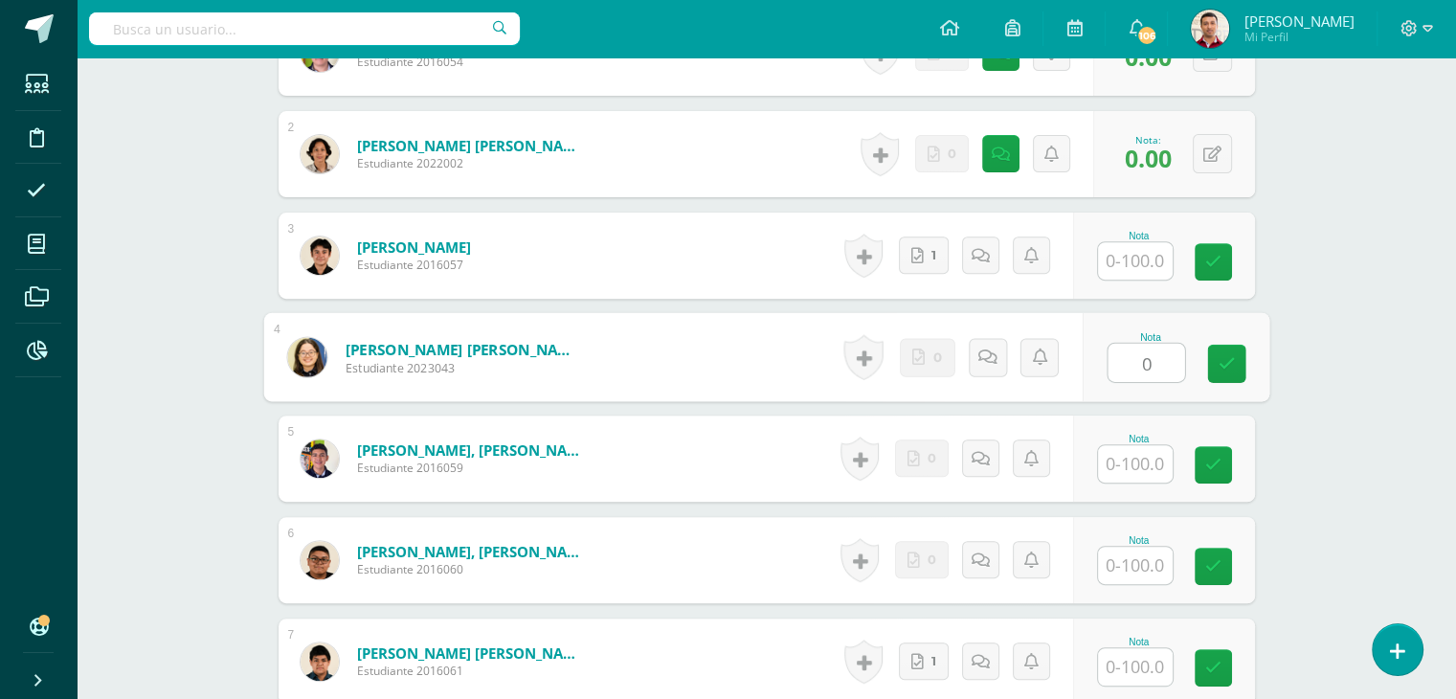
type input "0"
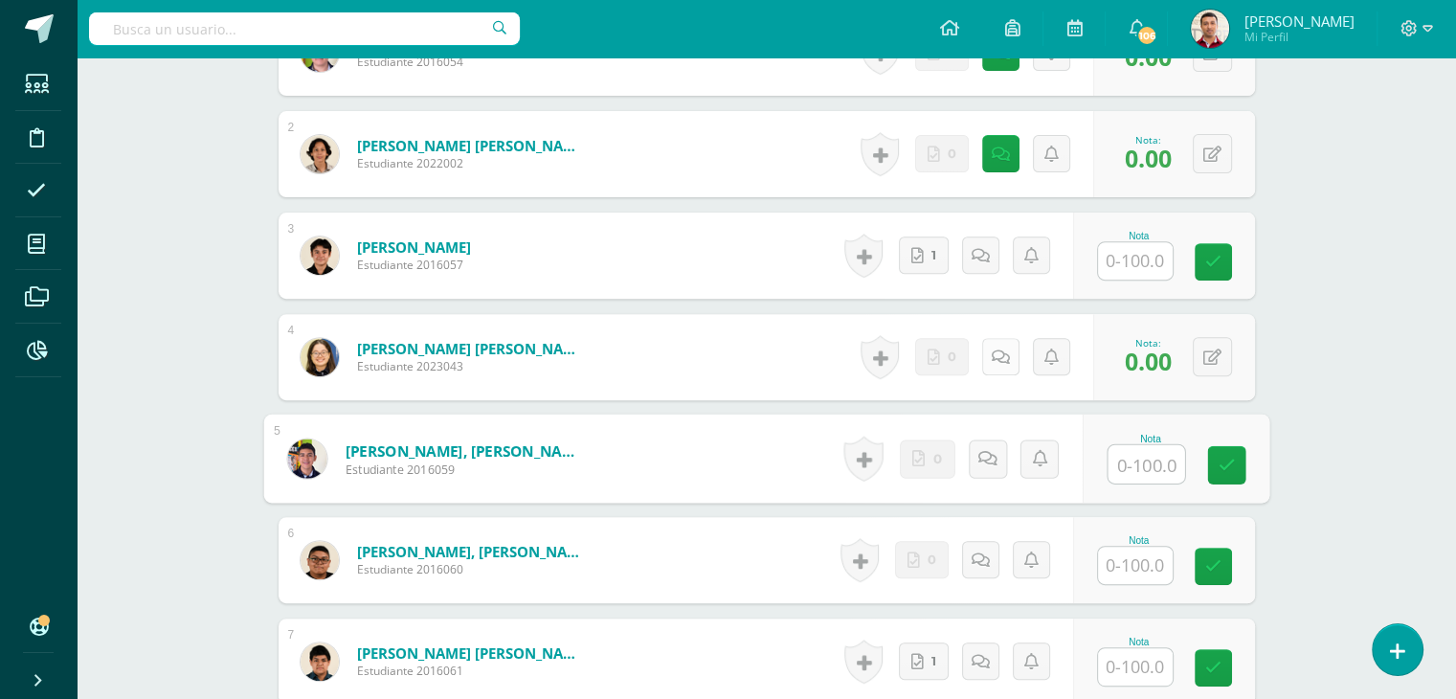
click at [1001, 356] on icon at bounding box center [1001, 357] width 18 height 16
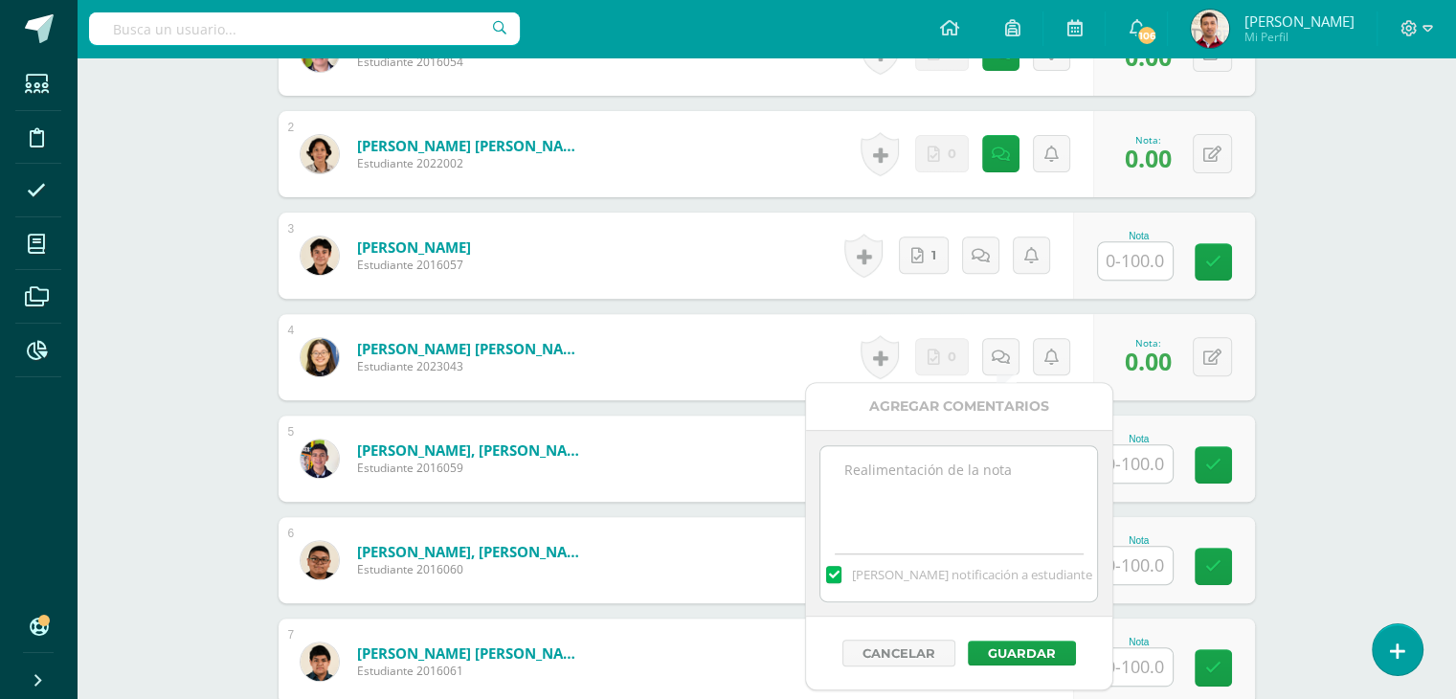
click at [977, 483] on textarea at bounding box center [958, 494] width 277 height 96
paste textarea "12/09 No presentó actividad."
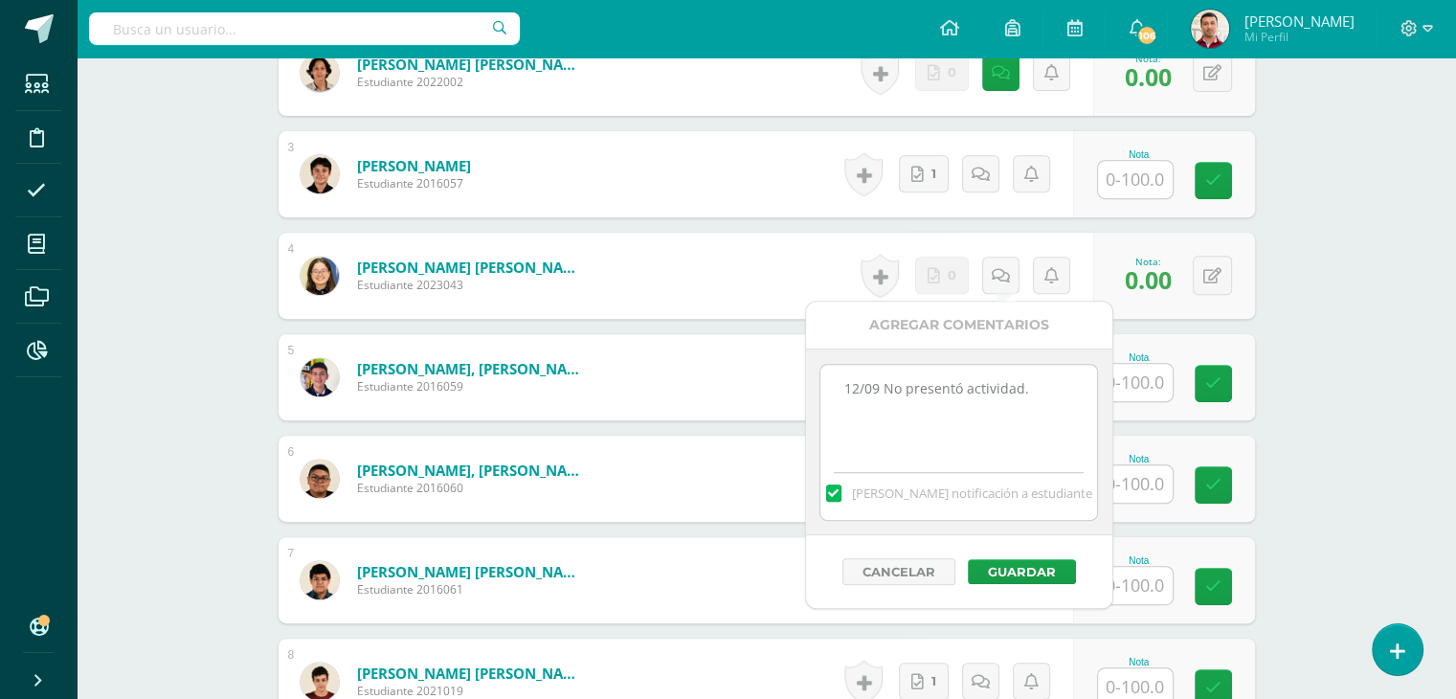
scroll to position [757, 0]
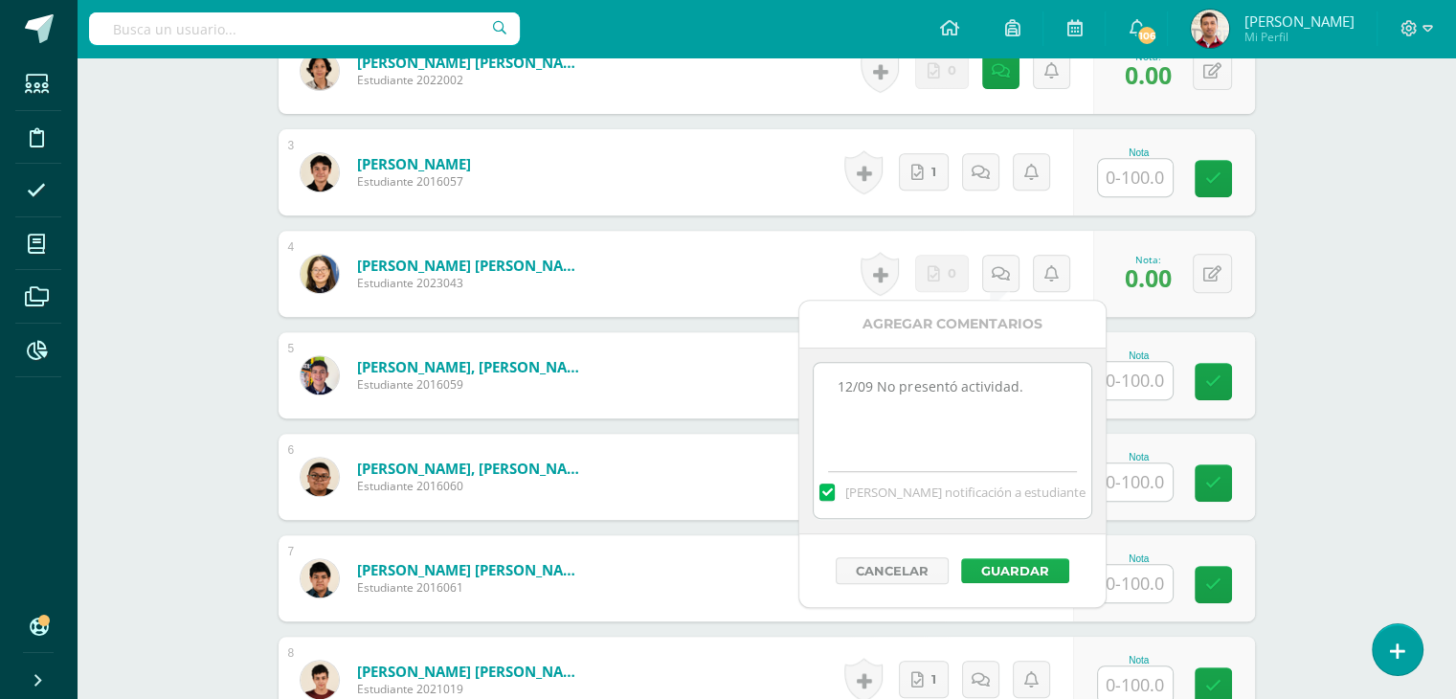
type textarea "12/09 No presentó actividad."
click at [1016, 564] on button "Guardar" at bounding box center [1015, 570] width 108 height 25
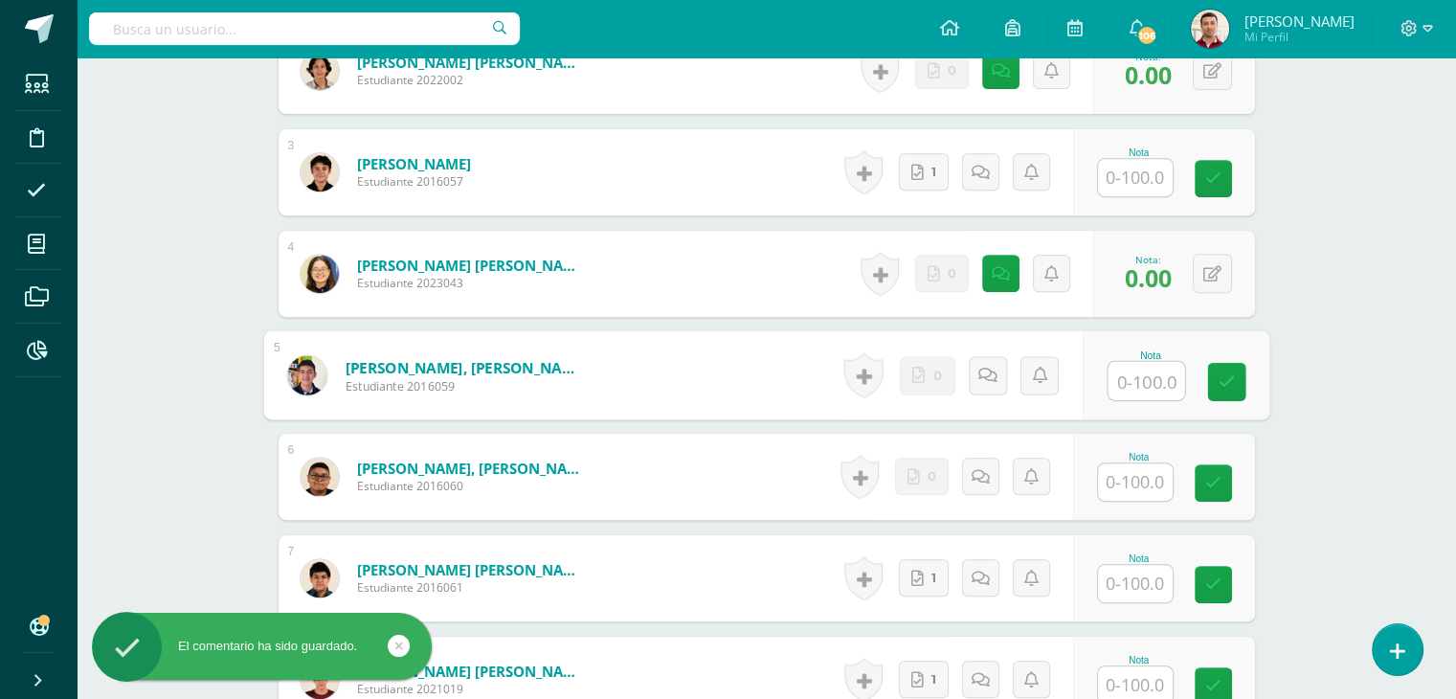
click at [1113, 383] on input "text" at bounding box center [1146, 381] width 77 height 38
type input "0"
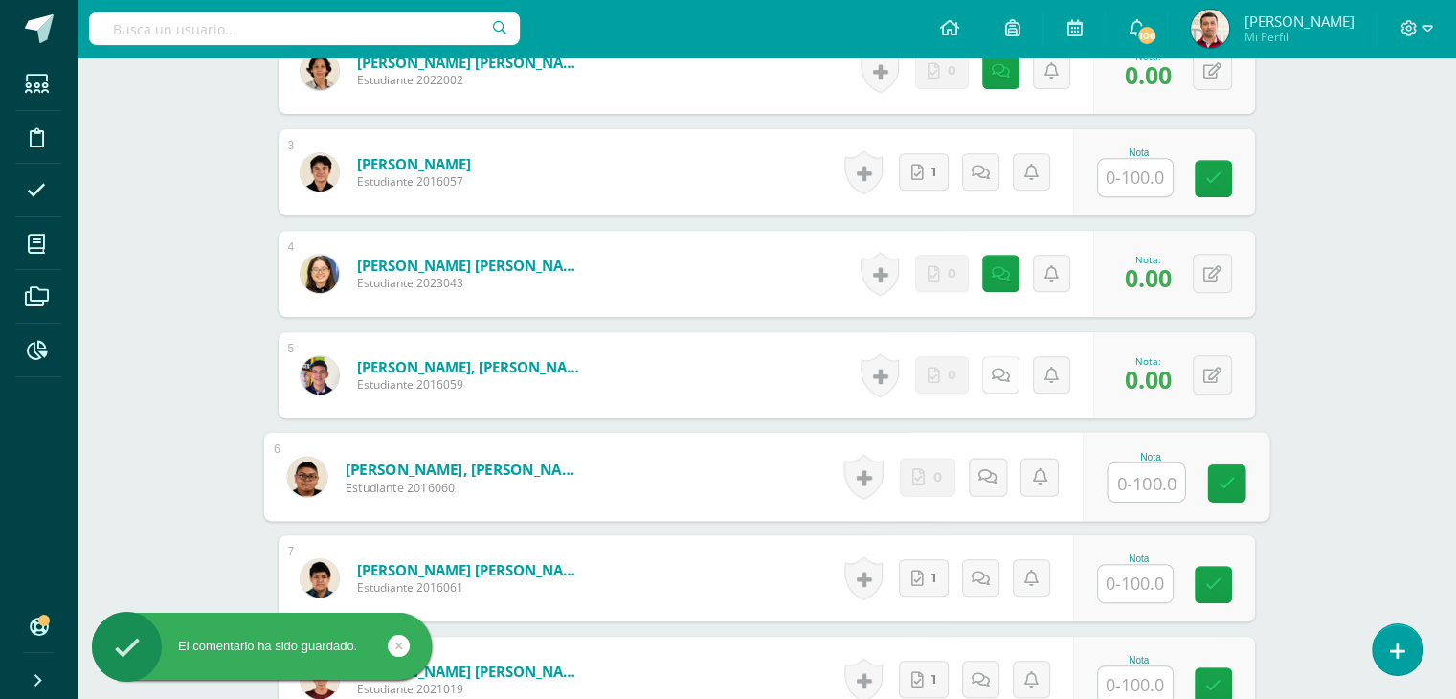
click at [995, 364] on link at bounding box center [1000, 374] width 37 height 37
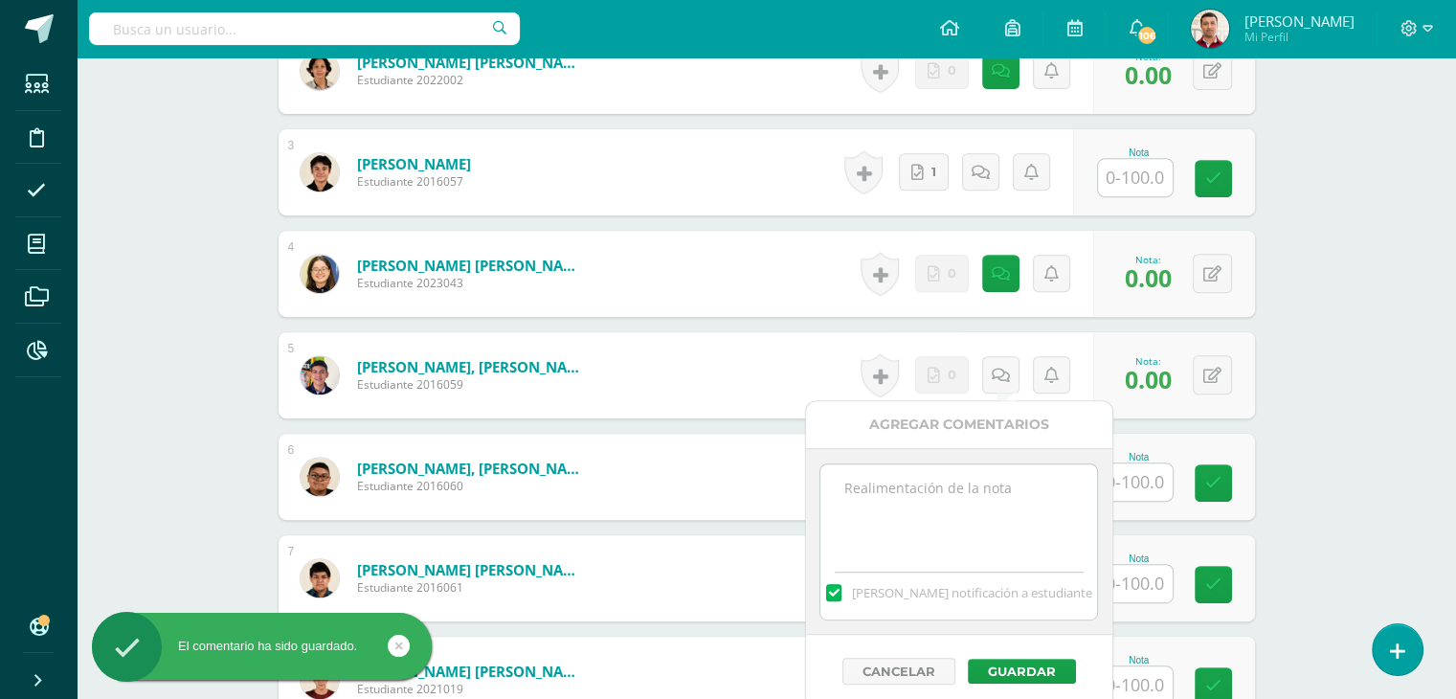
click at [953, 487] on textarea at bounding box center [958, 512] width 277 height 96
paste textarea "12/09 No presentó actividad."
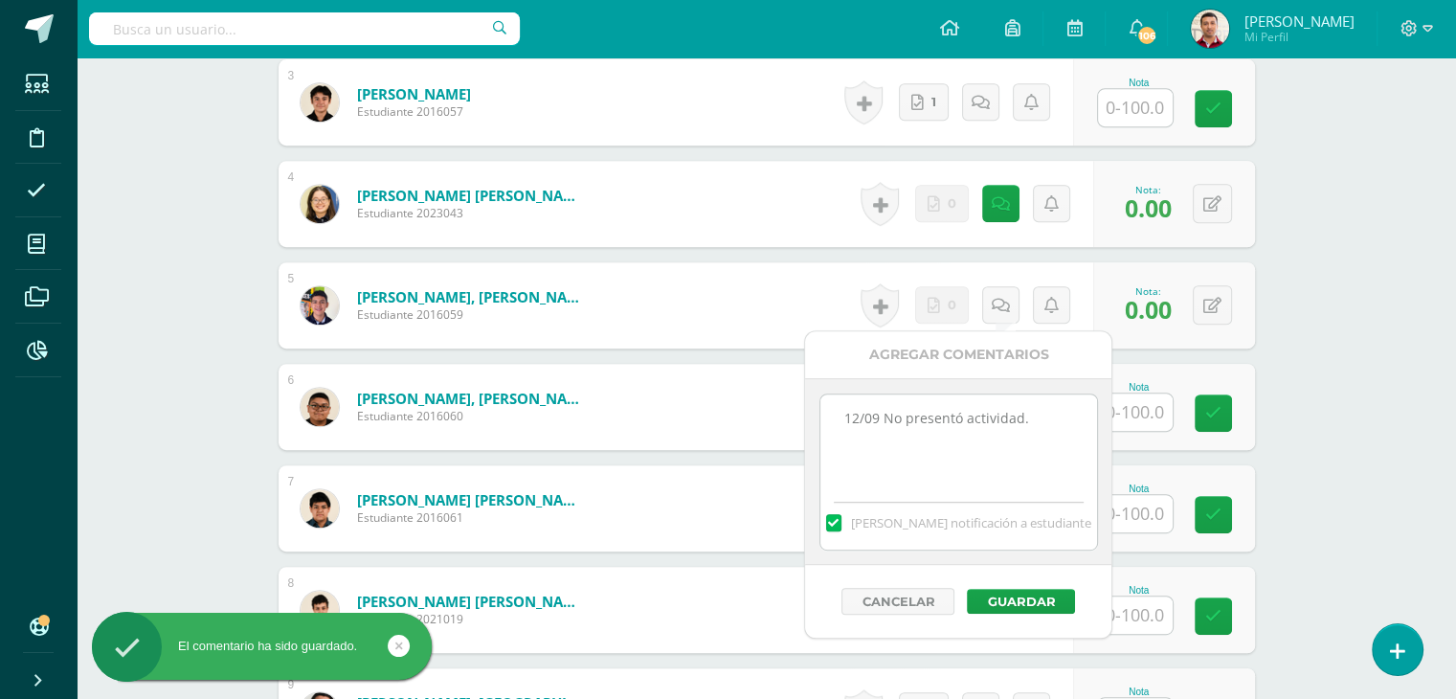
scroll to position [839, 0]
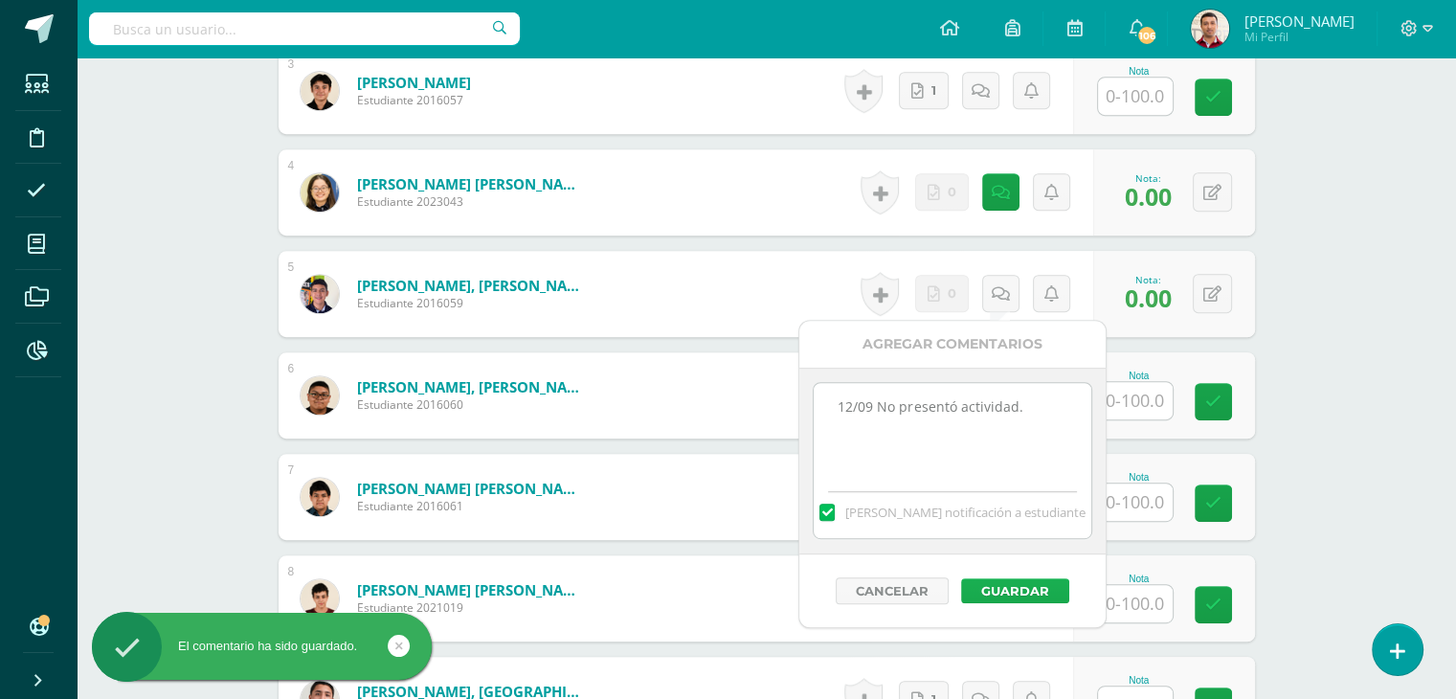
type textarea "12/09 No presentó actividad."
click at [985, 587] on button "Guardar" at bounding box center [1015, 590] width 108 height 25
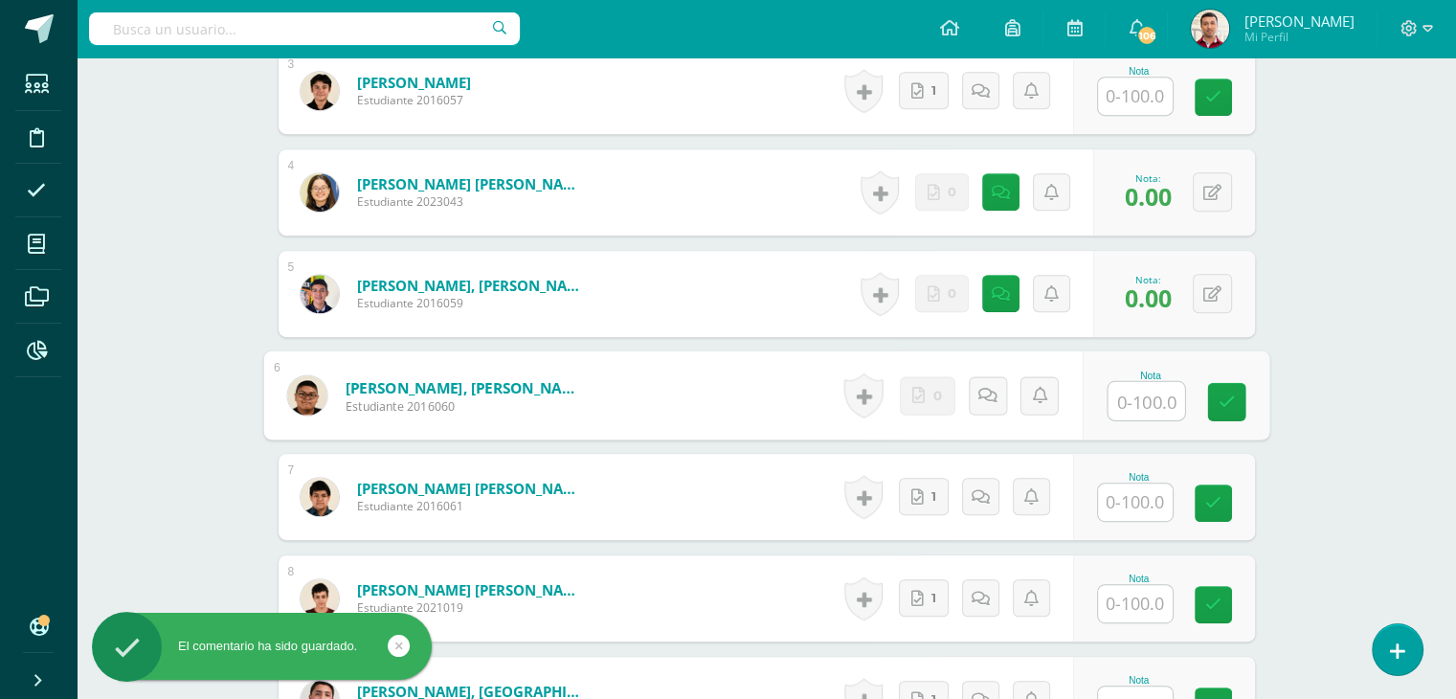
click at [1125, 403] on input "text" at bounding box center [1146, 401] width 77 height 38
type input "0"
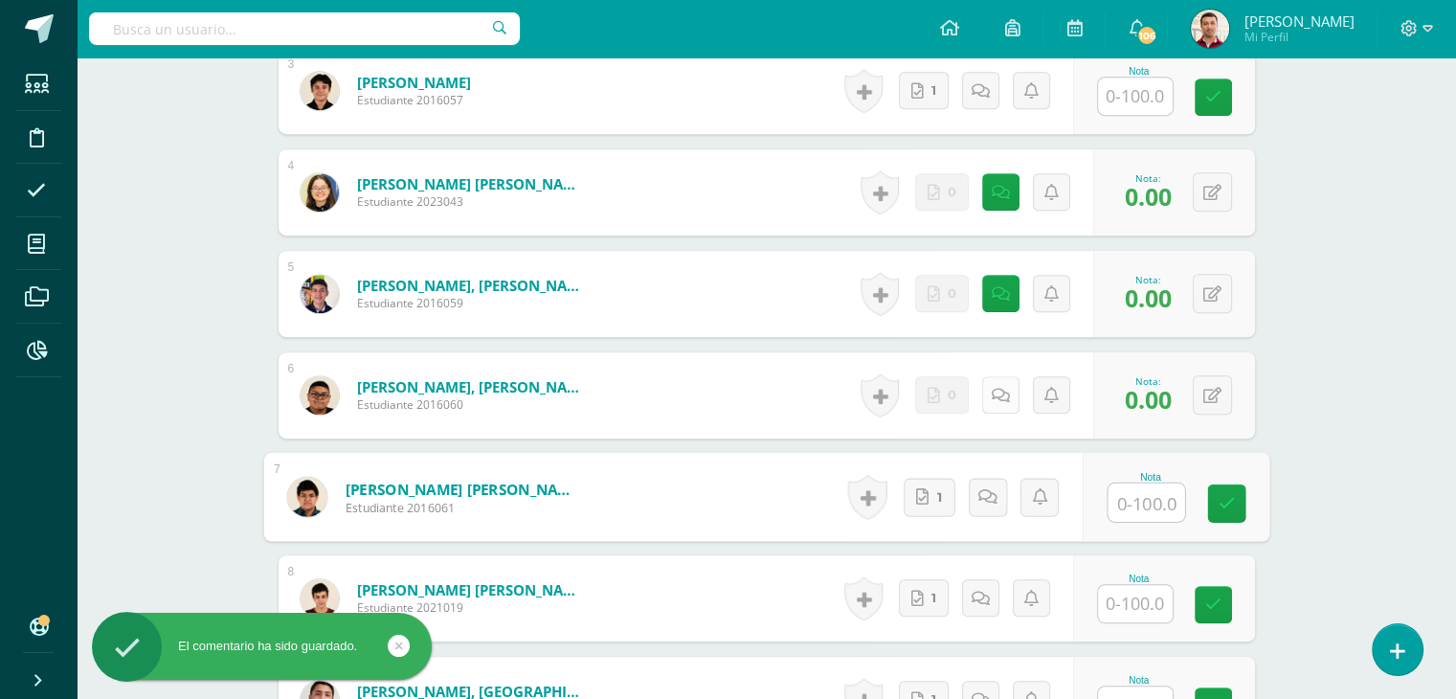
click at [1004, 397] on icon at bounding box center [1001, 396] width 18 height 16
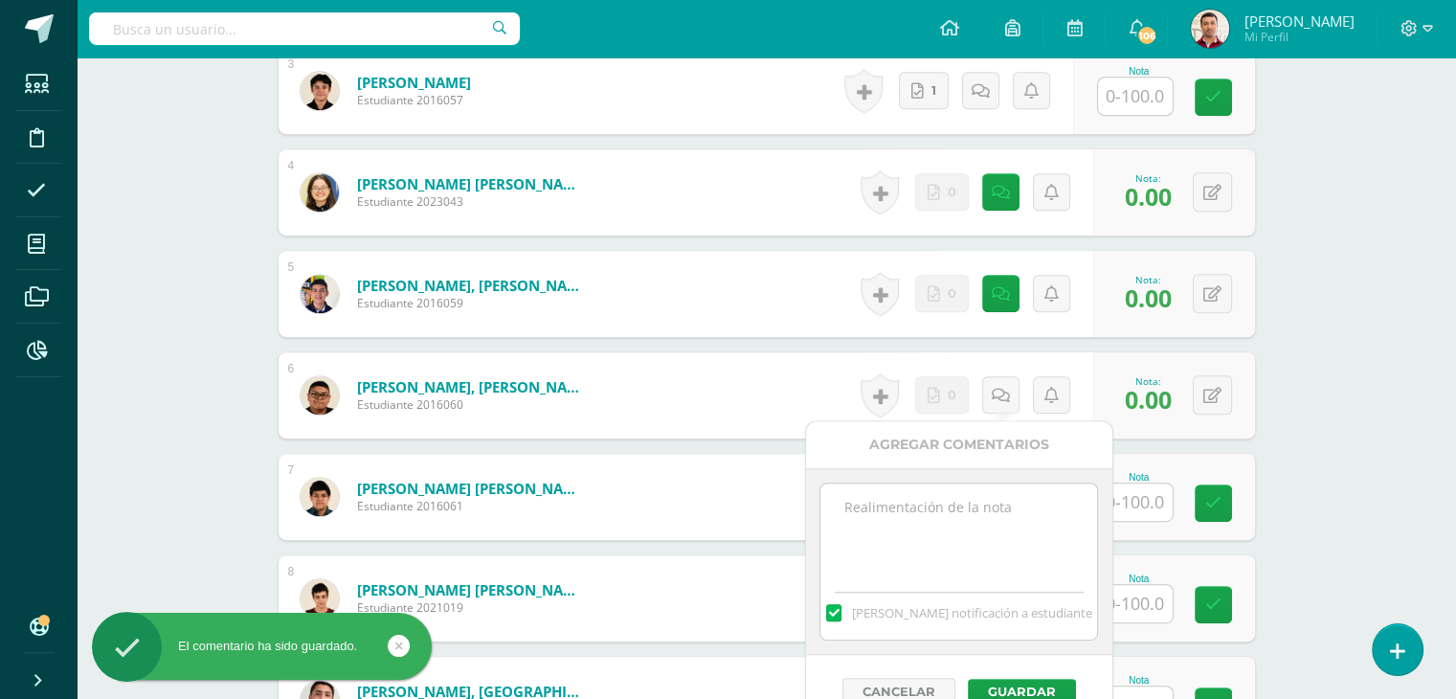
click at [953, 515] on textarea at bounding box center [958, 531] width 277 height 96
paste textarea "12/09 No presentó actividad."
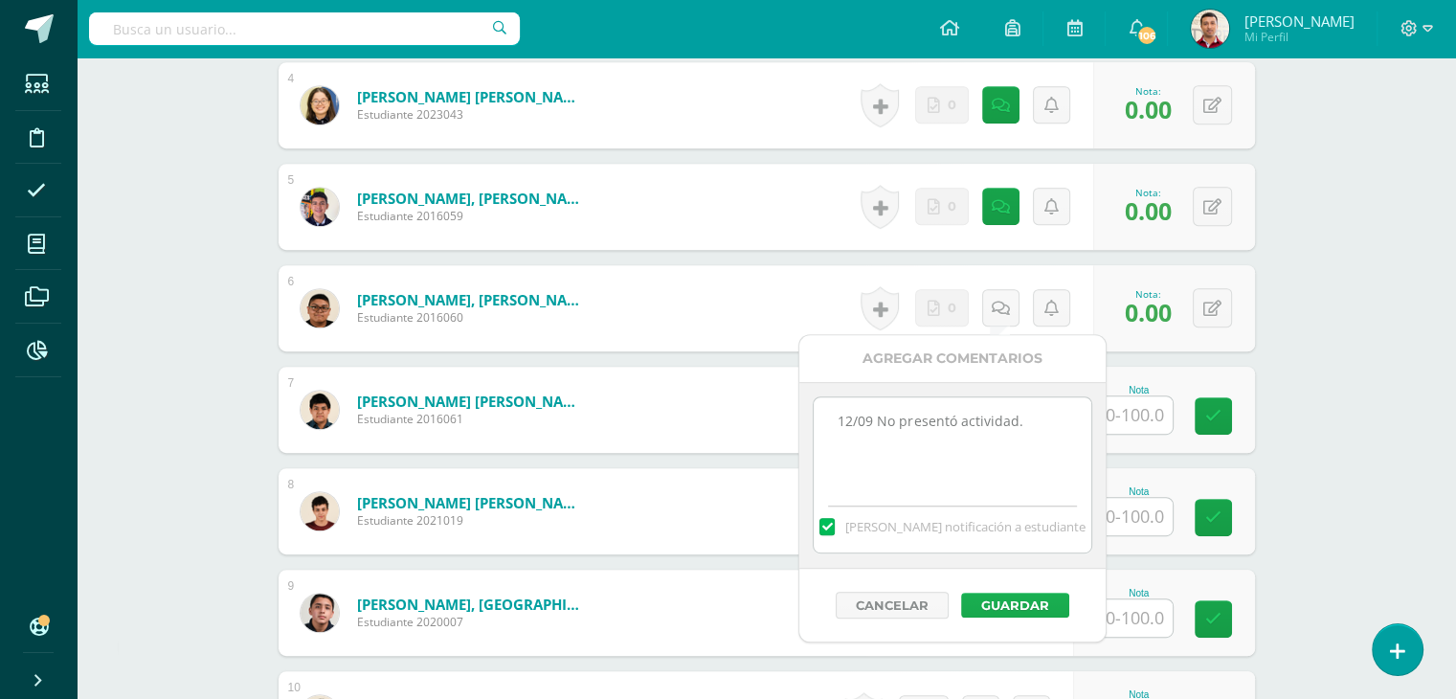
type textarea "12/09 No presentó actividad."
click at [988, 608] on button "Guardar" at bounding box center [1015, 605] width 108 height 25
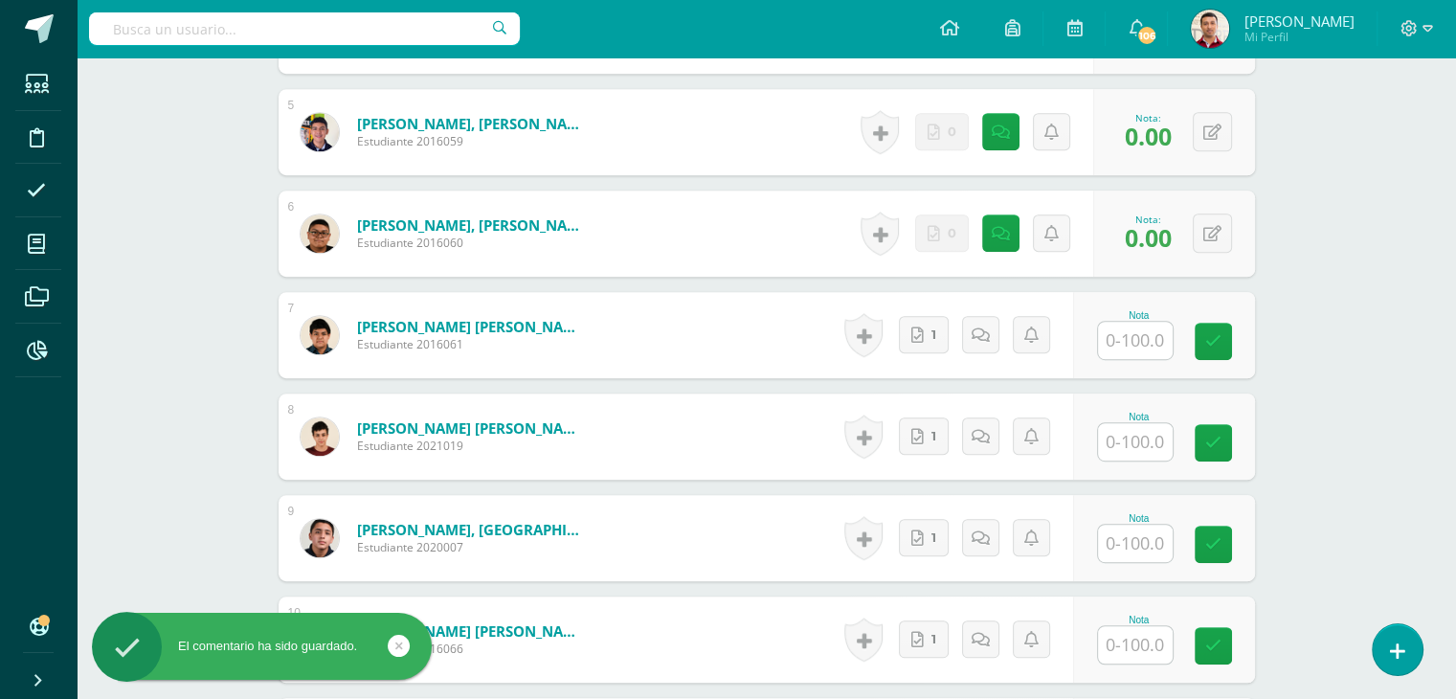
scroll to position [1002, 0]
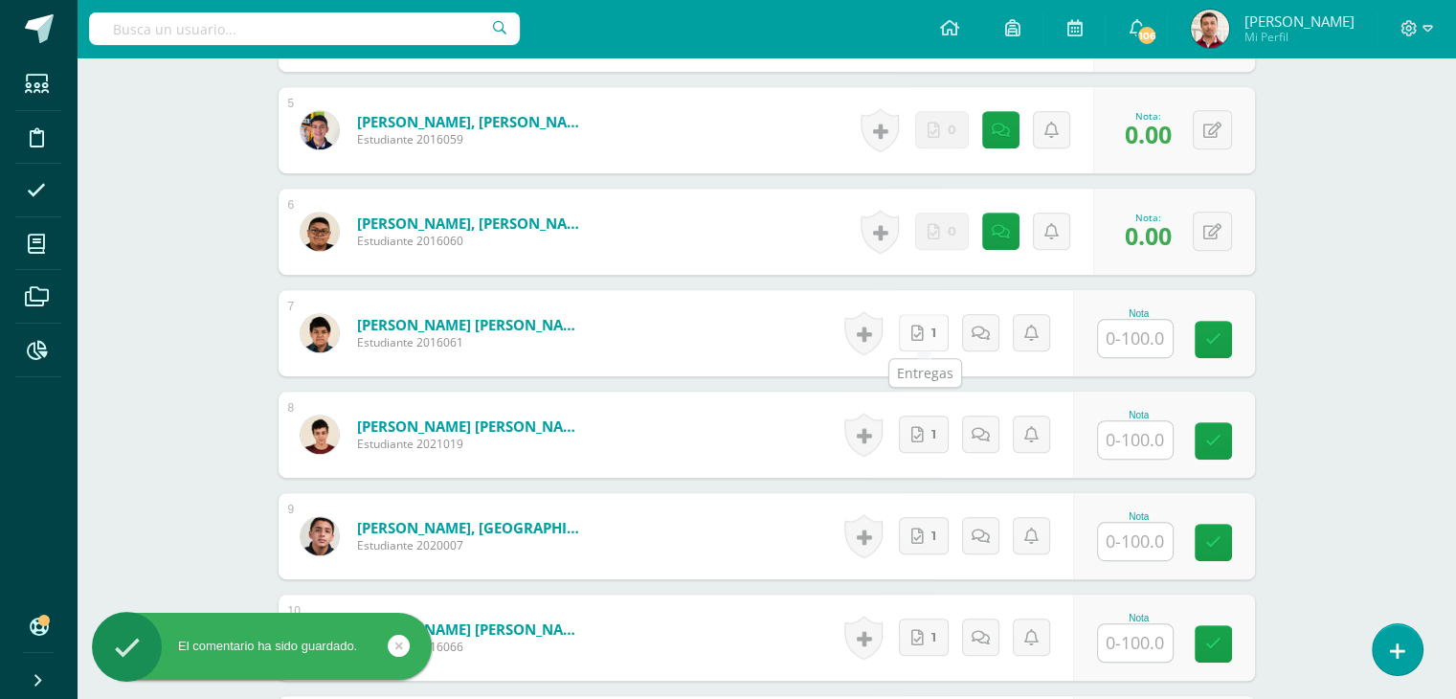
click at [916, 326] on icon at bounding box center [917, 333] width 12 height 16
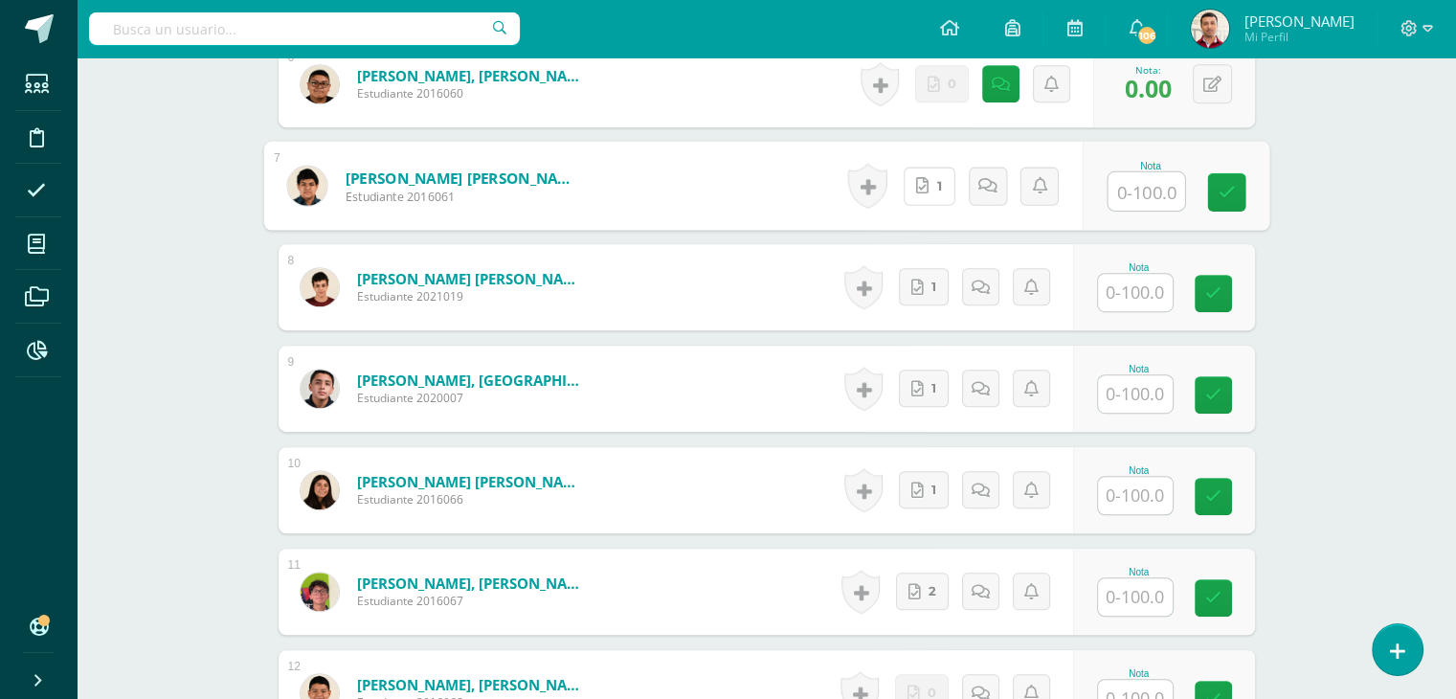
scroll to position [1152, 0]
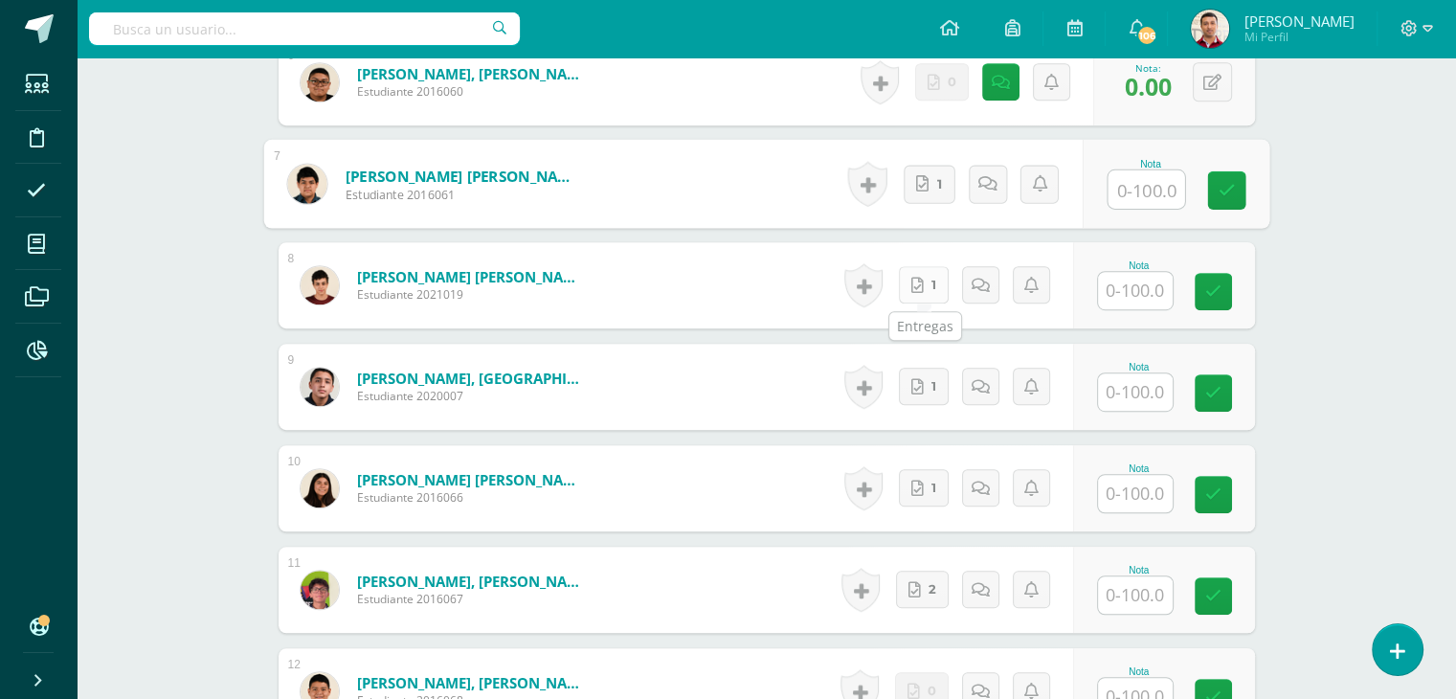
click at [922, 284] on icon at bounding box center [917, 286] width 12 height 16
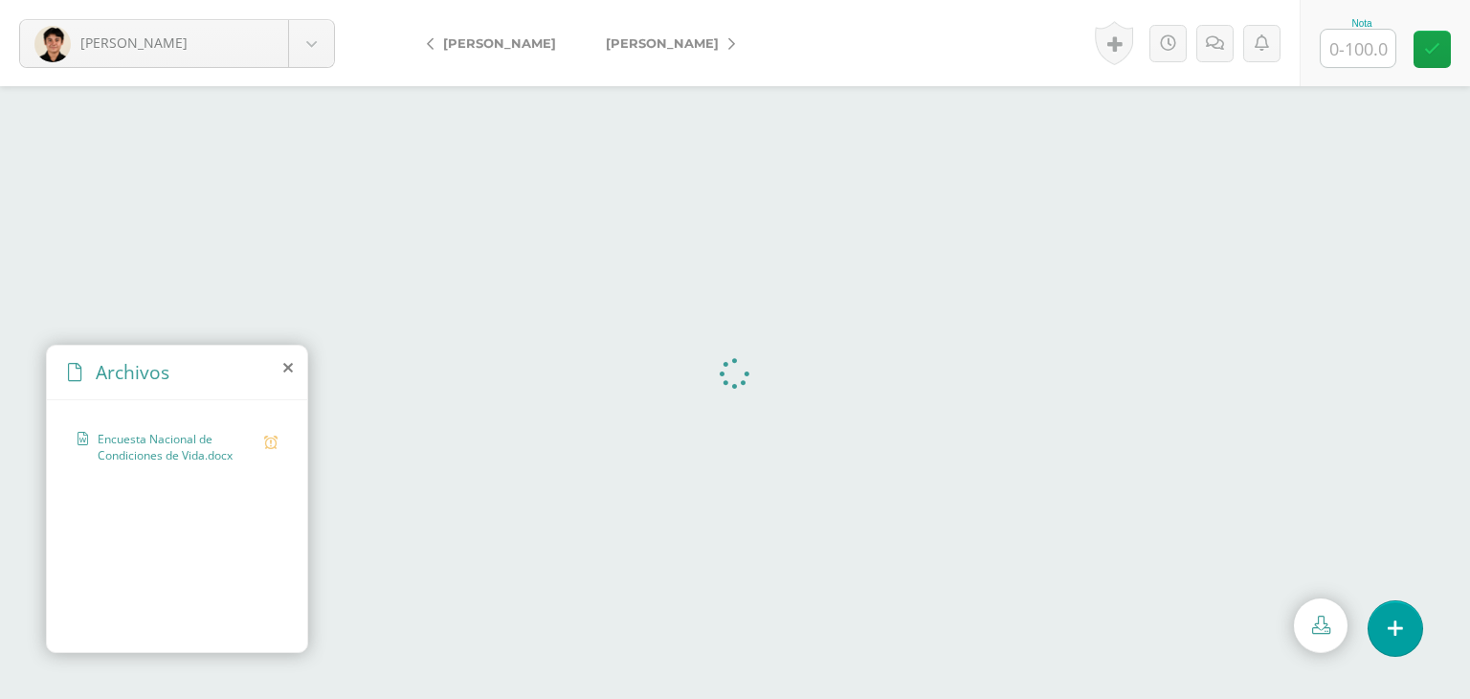
click at [1344, 49] on input "text" at bounding box center [1358, 48] width 75 height 37
type input "100"
click at [1347, 63] on input "text" at bounding box center [1358, 48] width 75 height 37
type input "100"
click at [1349, 48] on input "text" at bounding box center [1358, 48] width 75 height 37
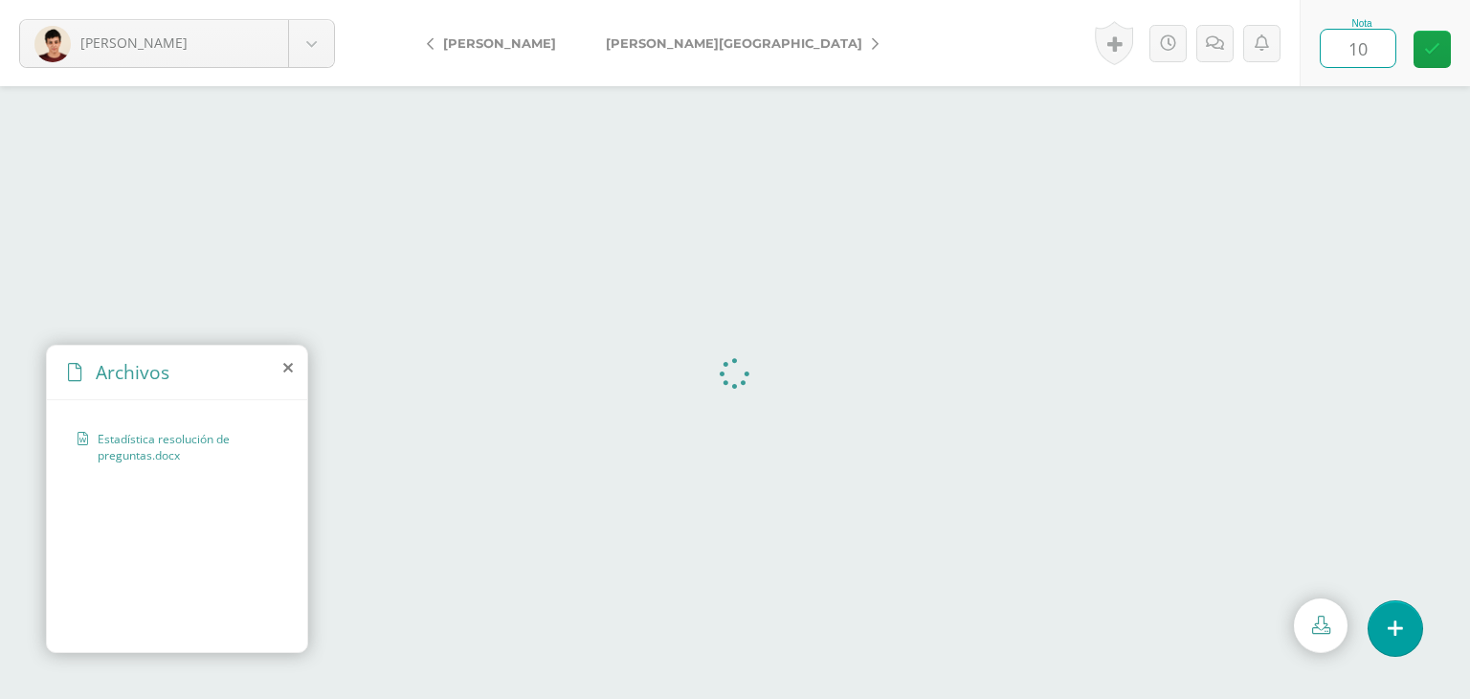
type input "100"
click at [648, 35] on span "[PERSON_NAME][GEOGRAPHIC_DATA]" at bounding box center [734, 42] width 257 height 15
click at [1365, 30] on input "text" at bounding box center [1358, 48] width 75 height 37
type input "100"
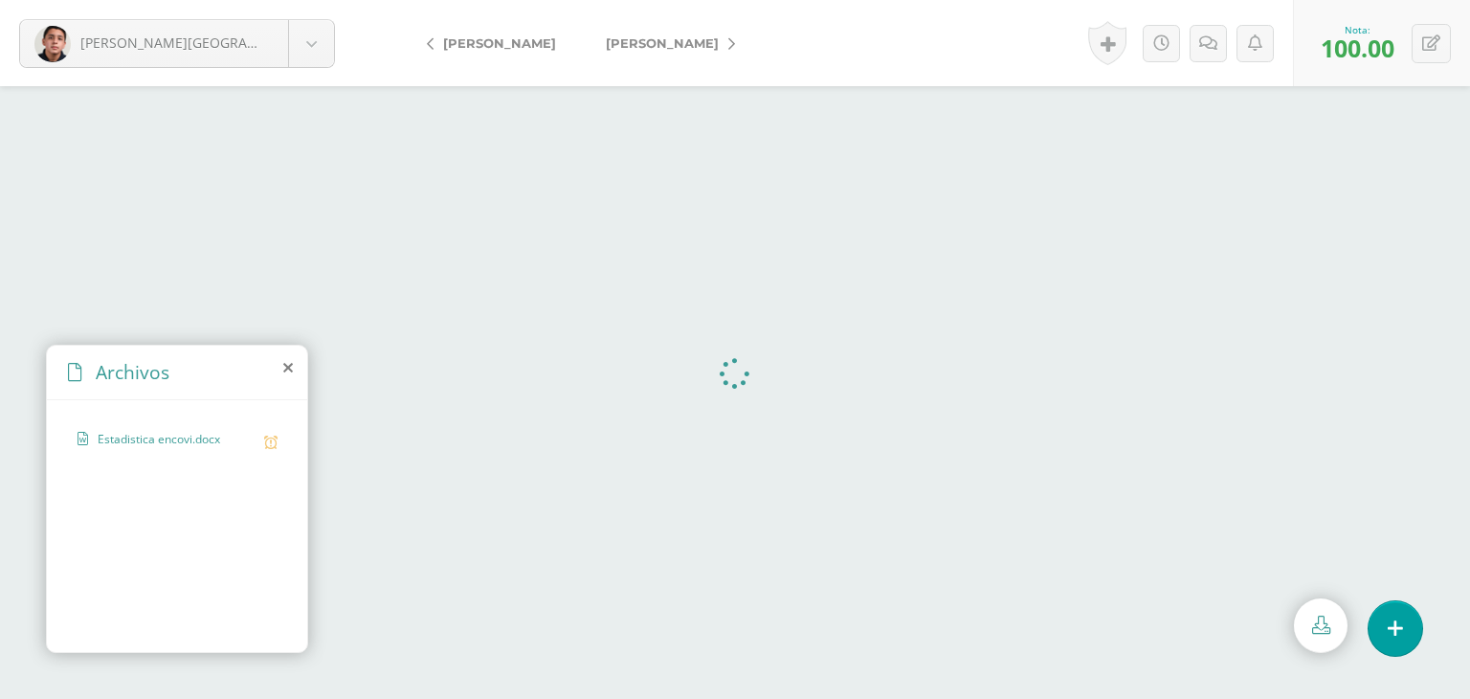
click at [613, 43] on span "[PERSON_NAME]" at bounding box center [662, 42] width 113 height 15
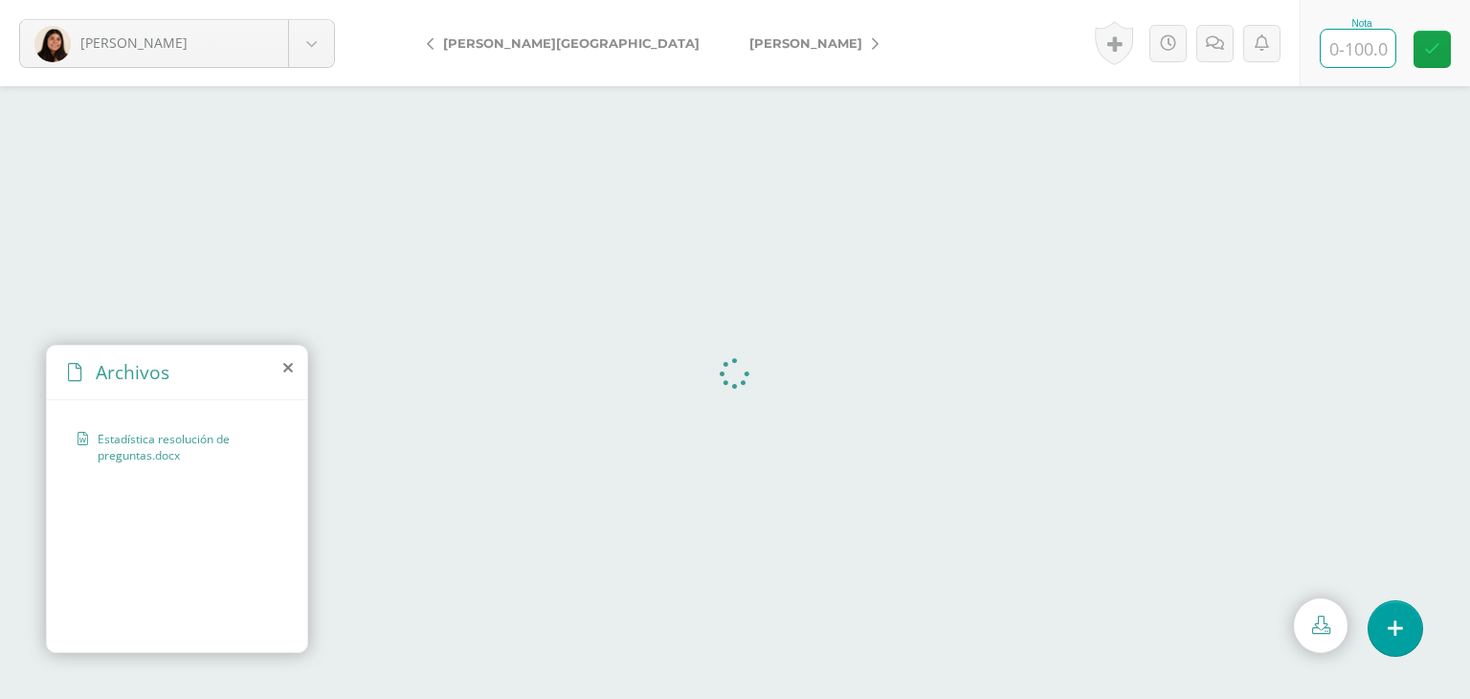
click at [1342, 43] on input "text" at bounding box center [1358, 48] width 75 height 37
type input "100"
click at [725, 32] on link "[PERSON_NAME]" at bounding box center [809, 43] width 169 height 46
click at [1337, 39] on input "text" at bounding box center [1358, 48] width 75 height 37
type input "100"
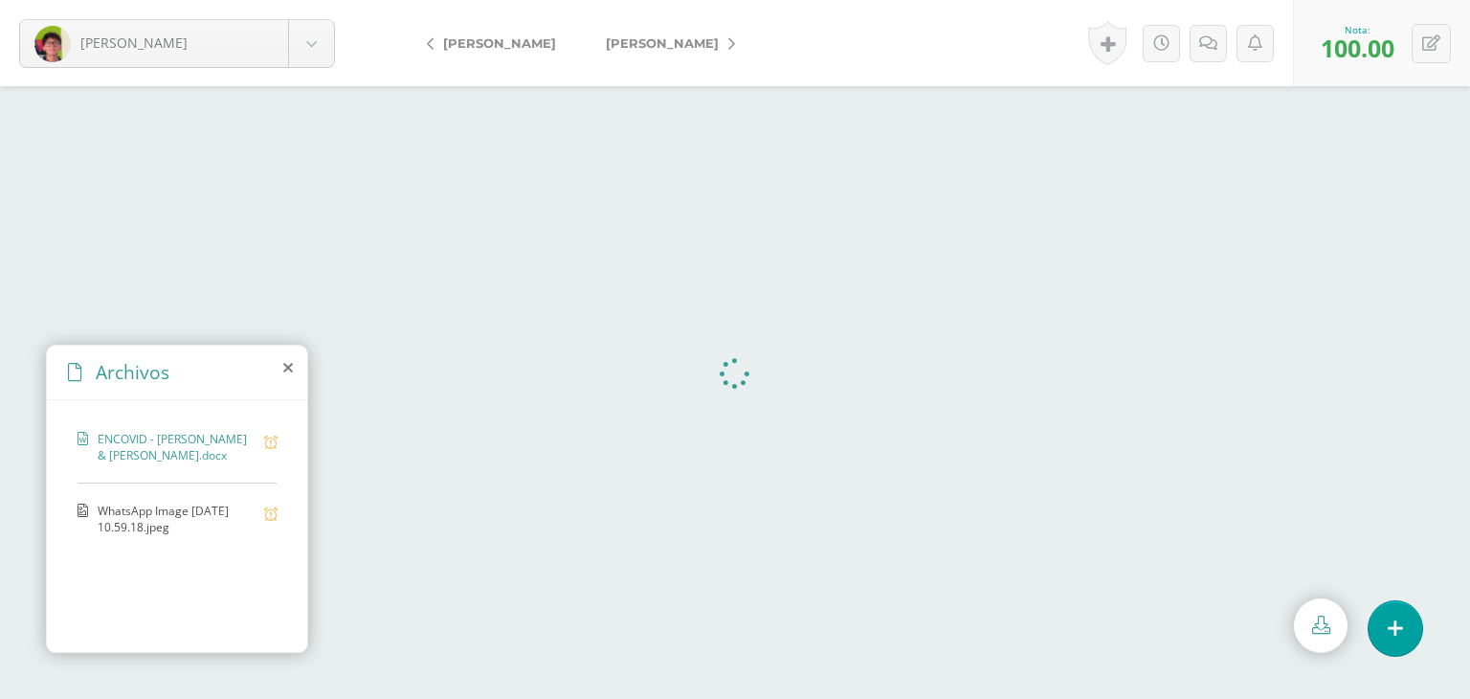
click at [661, 50] on span "[PERSON_NAME]" at bounding box center [662, 42] width 113 height 15
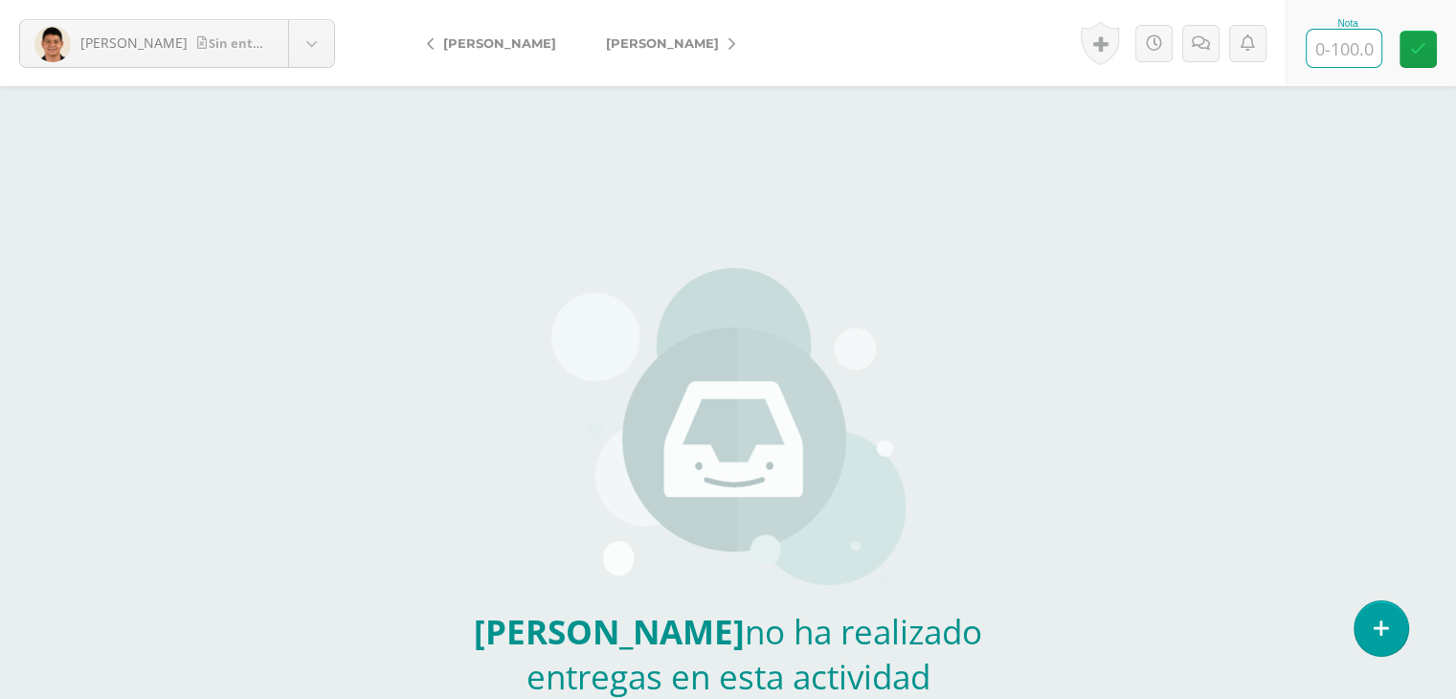
click at [1322, 47] on input "text" at bounding box center [1344, 48] width 75 height 37
type input "0"
click at [1224, 47] on icon at bounding box center [1221, 43] width 18 height 16
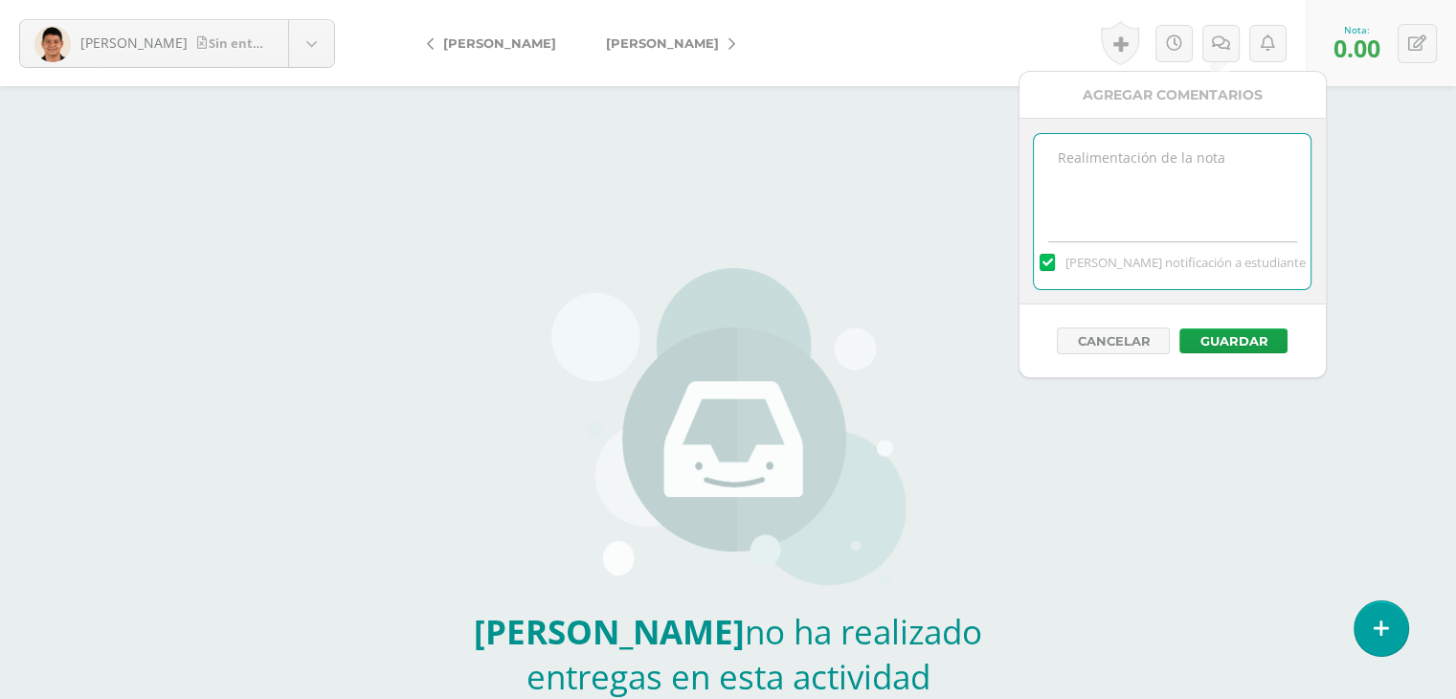
click at [1136, 194] on textarea at bounding box center [1172, 182] width 277 height 96
paste textarea "12/09 No presentó actividad."
type textarea "12/09 No presentó actividad."
click at [1205, 330] on button "Guardar" at bounding box center [1233, 340] width 108 height 25
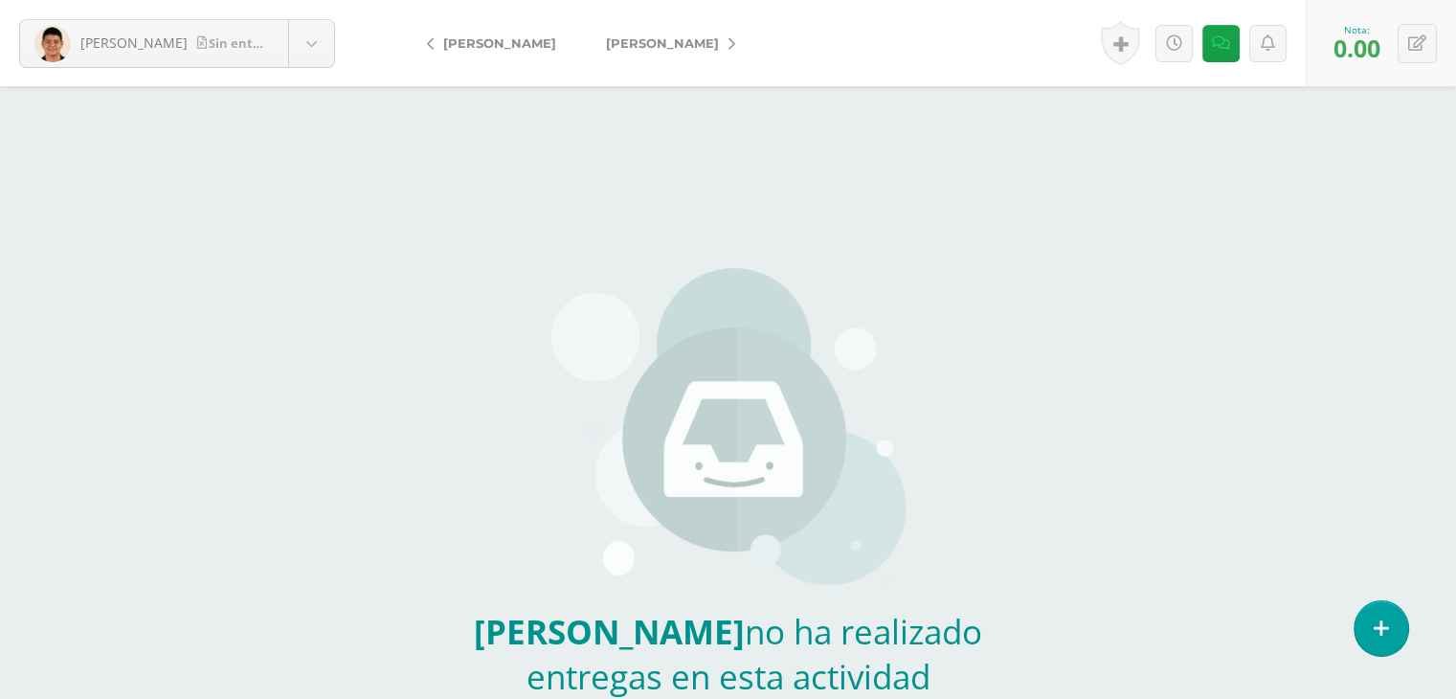
click at [649, 51] on link "[PERSON_NAME]" at bounding box center [665, 43] width 169 height 46
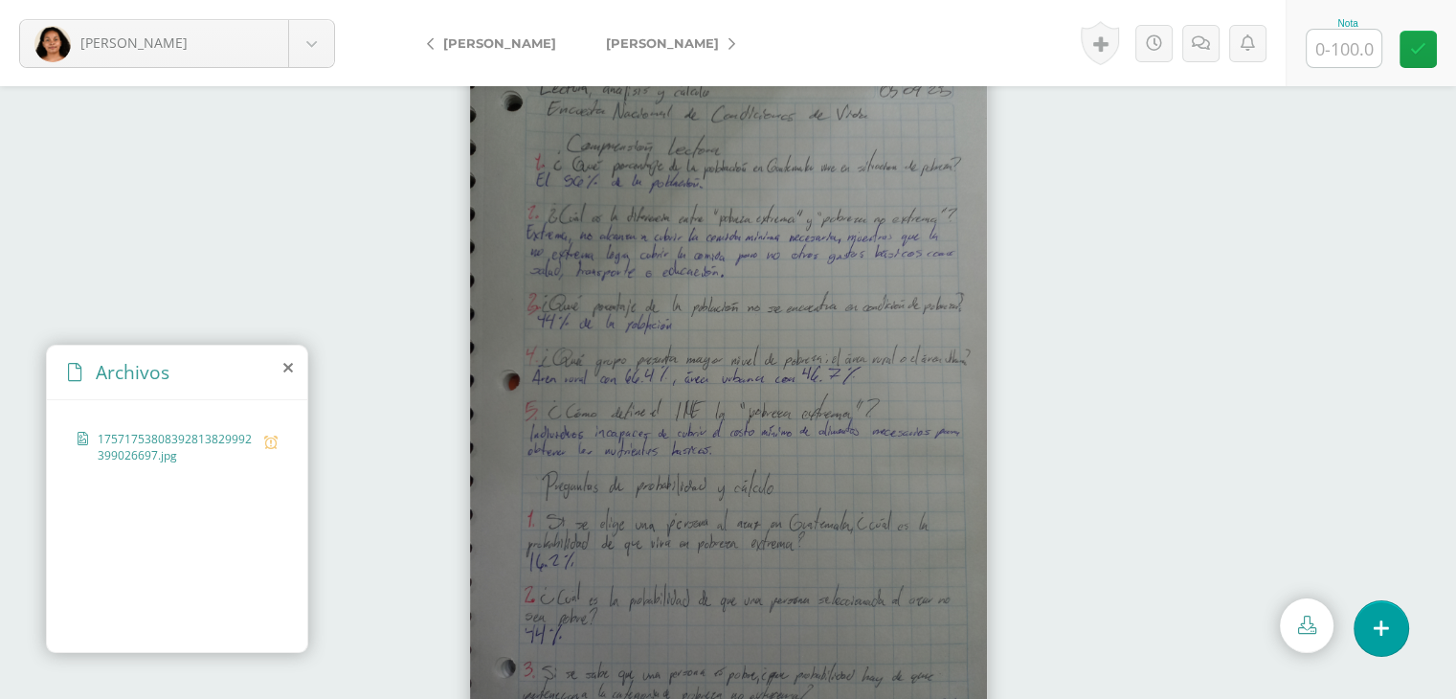
click at [1329, 47] on input "text" at bounding box center [1344, 48] width 75 height 37
type input "100"
click at [680, 34] on link "[PERSON_NAME]" at bounding box center [665, 43] width 169 height 46
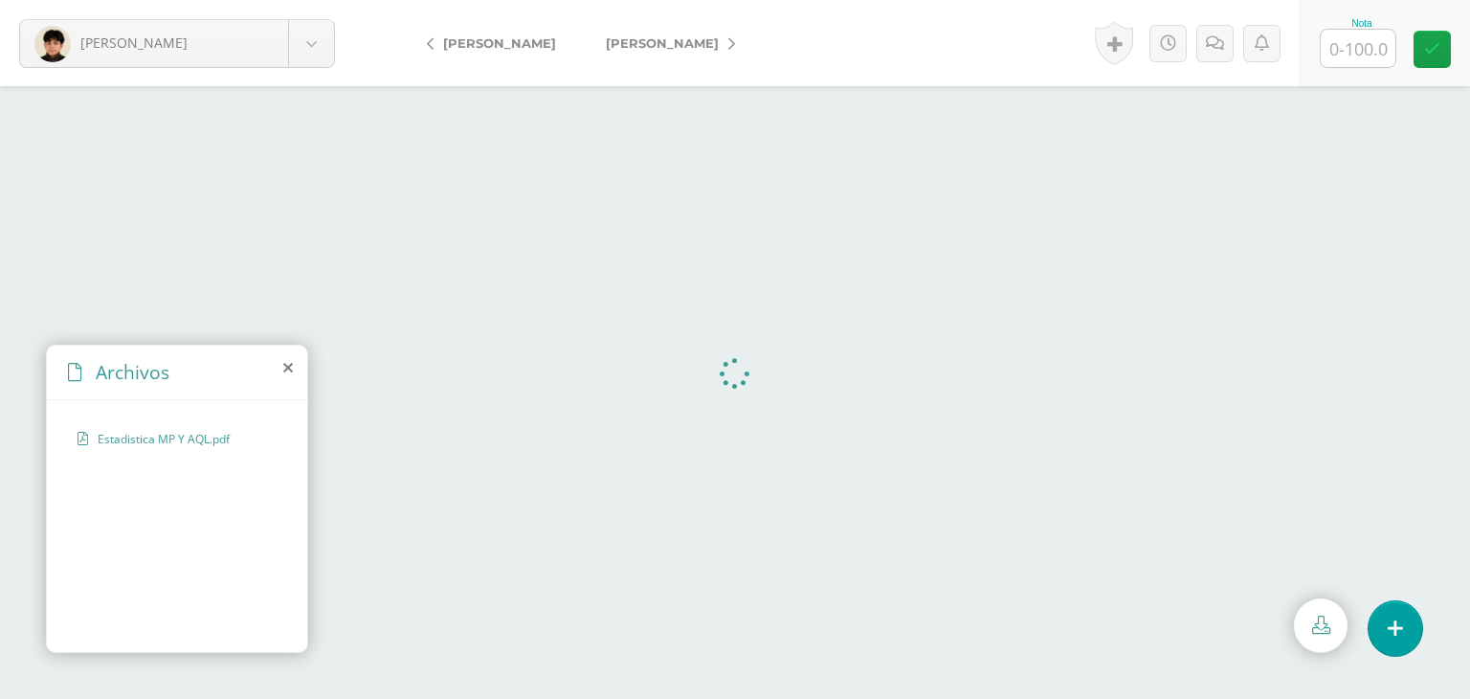
click at [1343, 51] on input "text" at bounding box center [1358, 48] width 75 height 37
type input "100"
click at [625, 52] on link "[PERSON_NAME]" at bounding box center [665, 43] width 169 height 46
click at [1340, 47] on input "text" at bounding box center [1358, 48] width 75 height 37
type input "100"
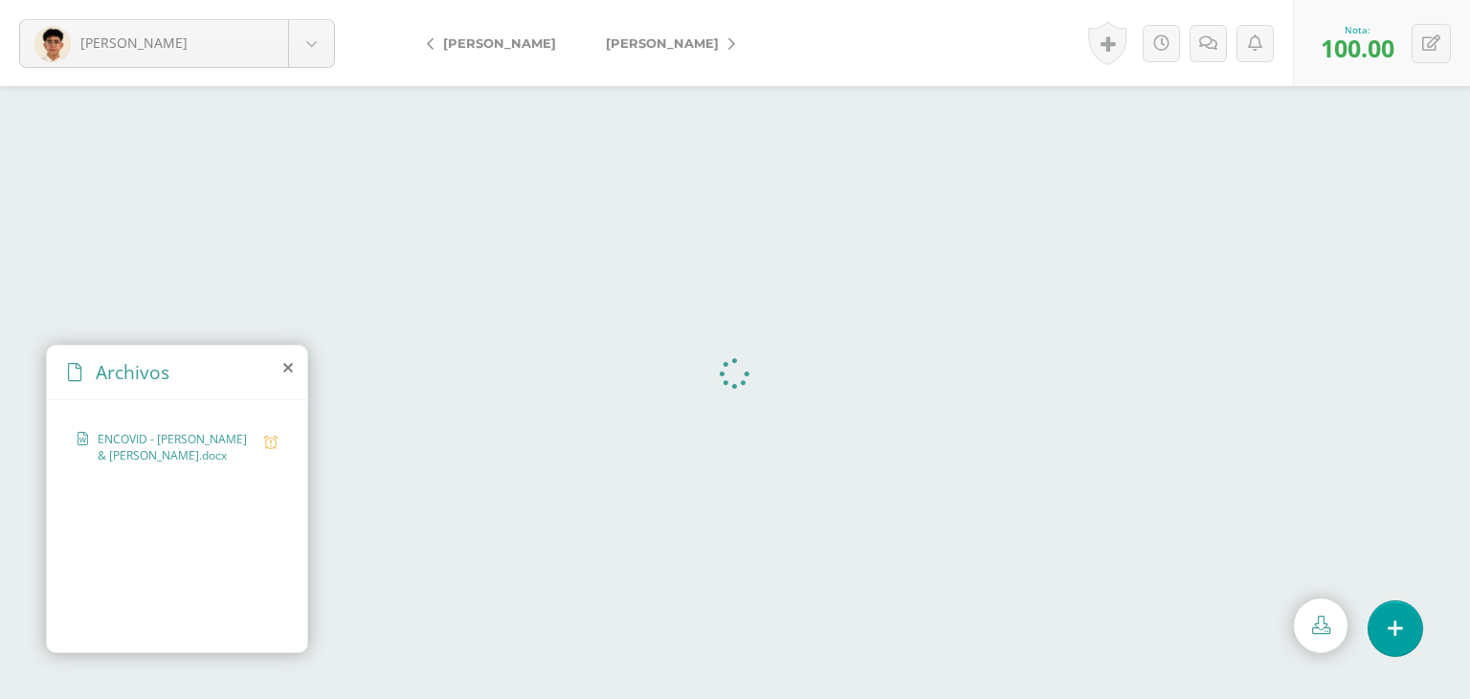
click at [646, 42] on span "[PERSON_NAME]" at bounding box center [662, 42] width 113 height 15
click at [1342, 45] on input "text" at bounding box center [1358, 48] width 75 height 37
type input "100"
click at [618, 55] on link "[PERSON_NAME]" at bounding box center [665, 43] width 169 height 46
click at [629, 43] on icon "No hay estudiante siguiente" at bounding box center [699, 42] width 187 height 15
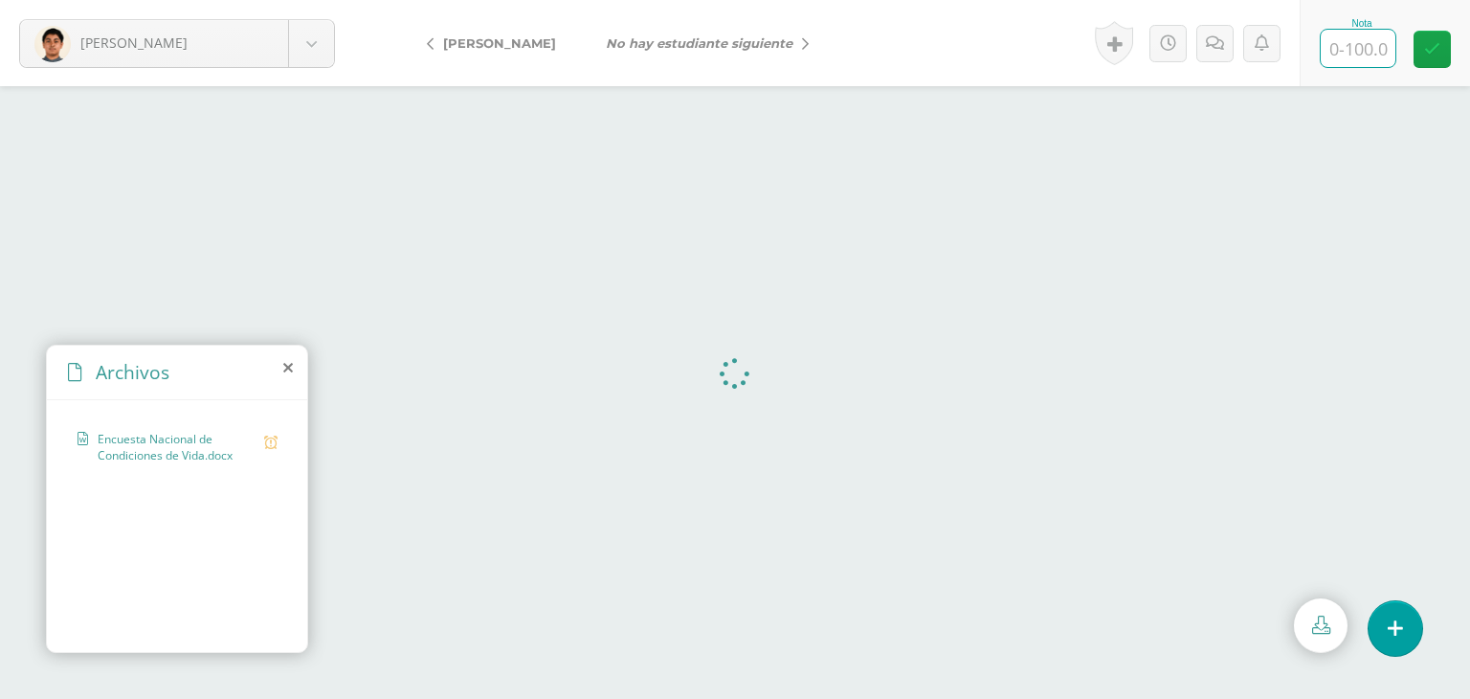
click at [1344, 51] on input "text" at bounding box center [1358, 48] width 75 height 37
click at [1427, 55] on button at bounding box center [1431, 43] width 39 height 39
type input "80.00"
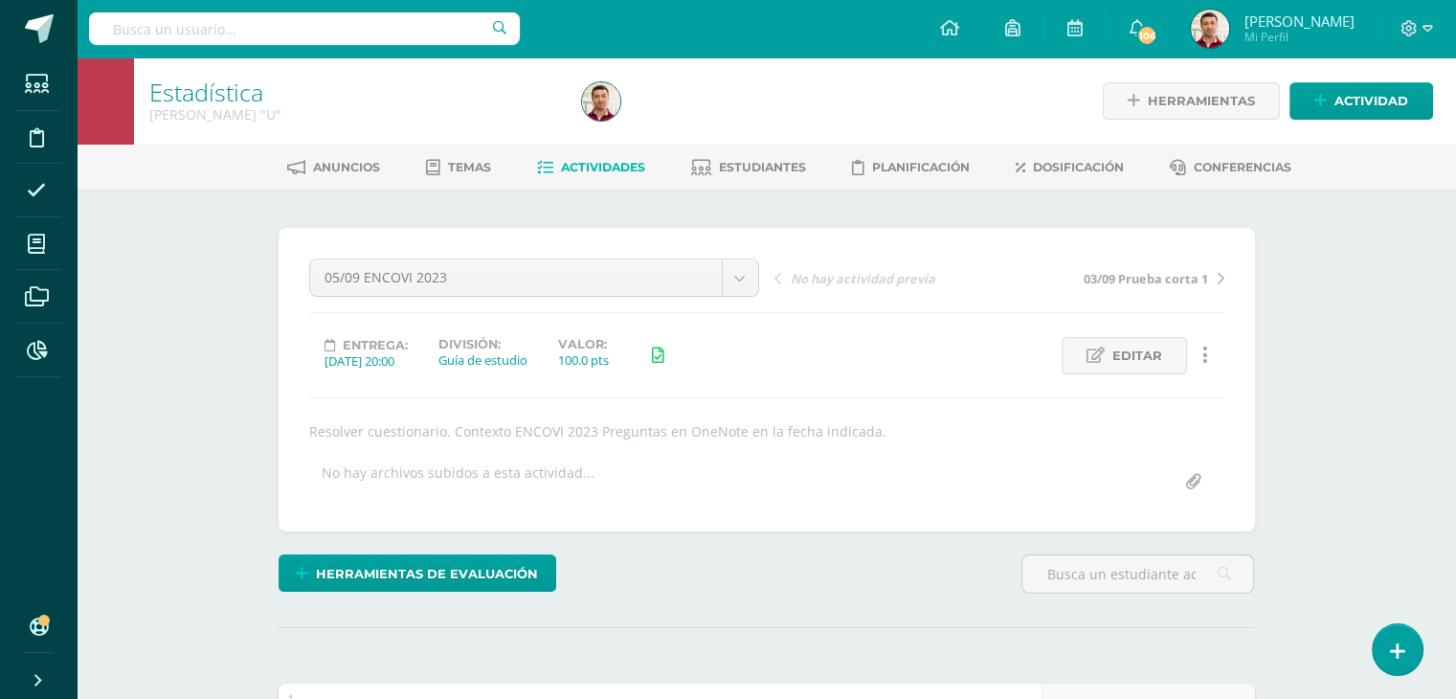
click at [605, 167] on span "Actividades" at bounding box center [603, 167] width 84 height 14
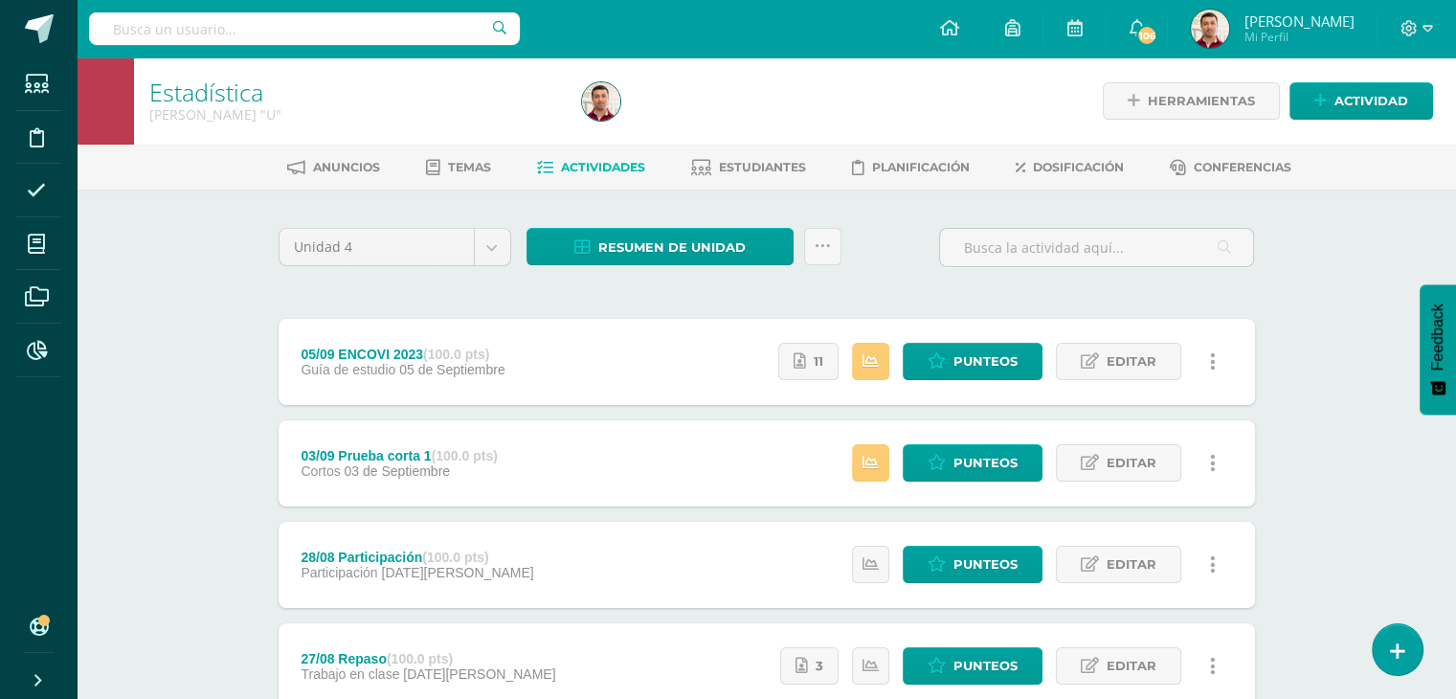
click at [188, 439] on div "Estadística [PERSON_NAME] "U" Herramientas Detalle de asistencias Actividad Anu…" at bounding box center [766, 548] width 1379 height 982
click at [1365, 105] on span "Actividad" at bounding box center [1371, 100] width 74 height 35
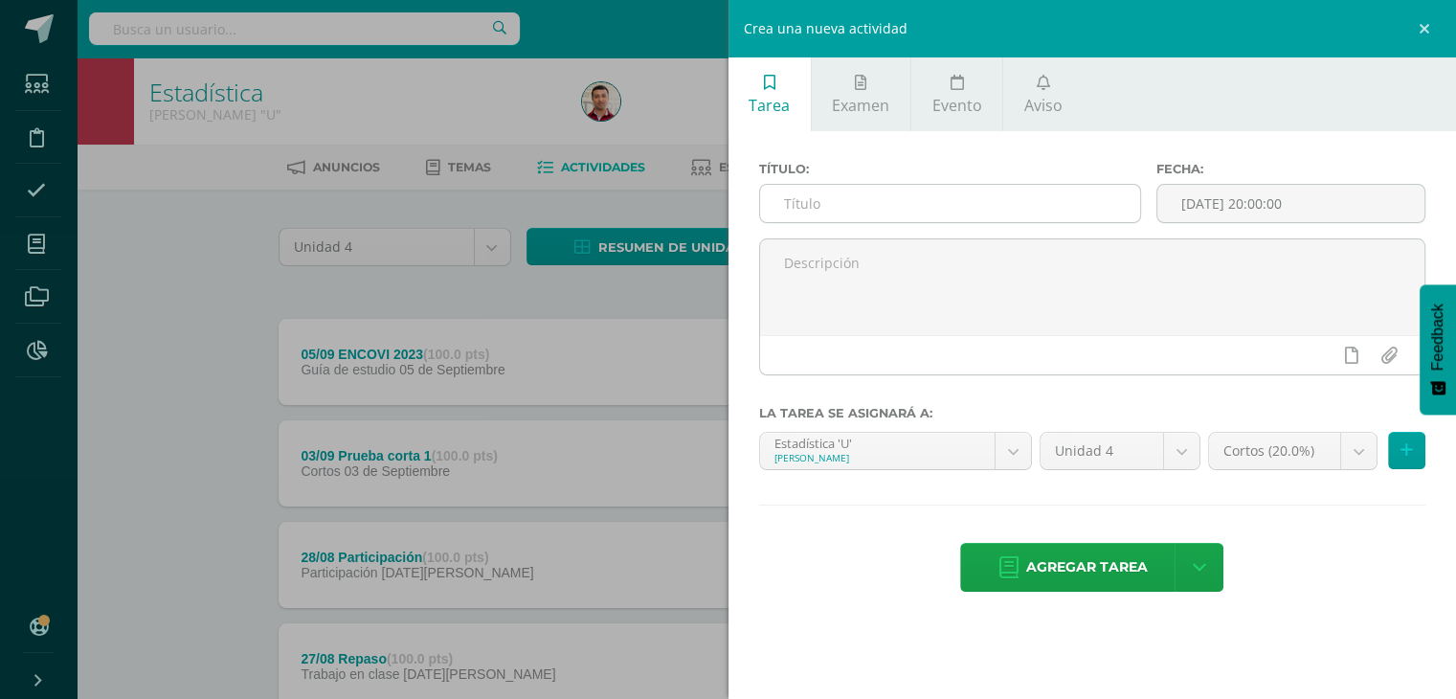
click at [864, 199] on input "text" at bounding box center [950, 203] width 381 height 37
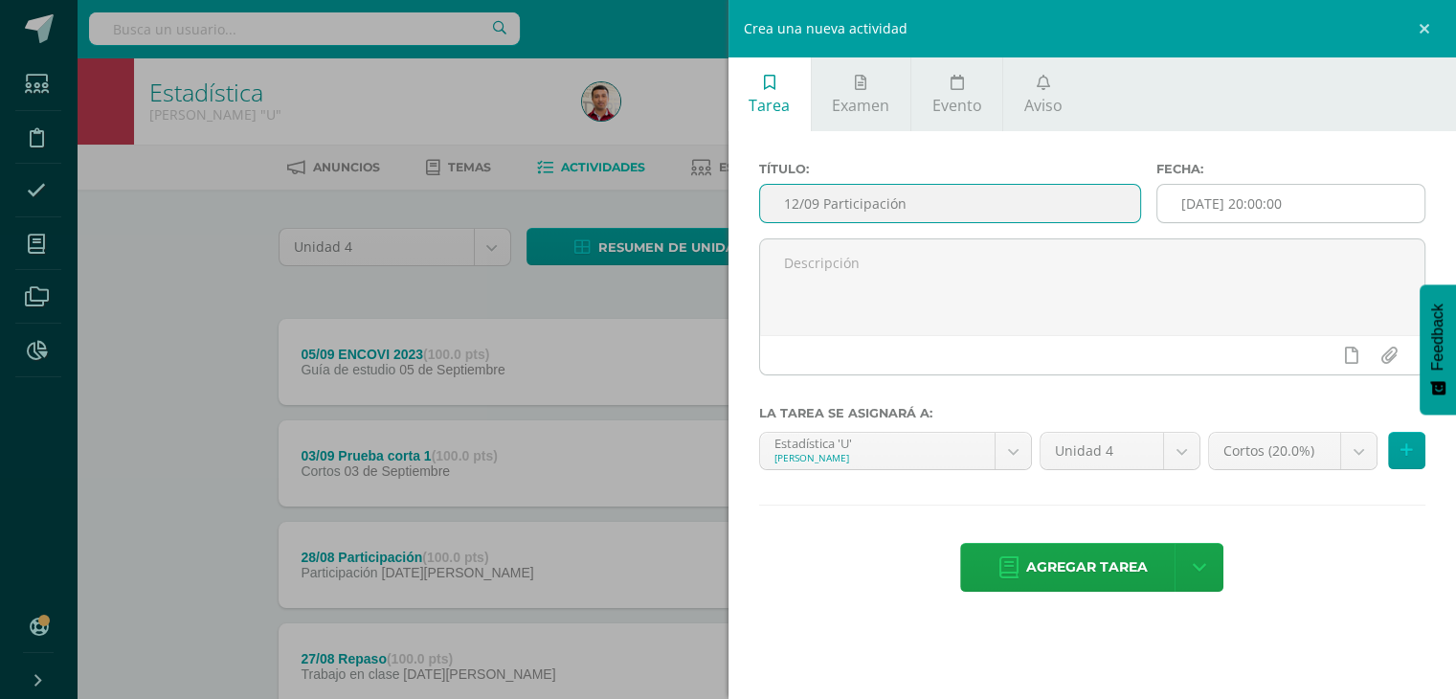
type input "12/09 Participación"
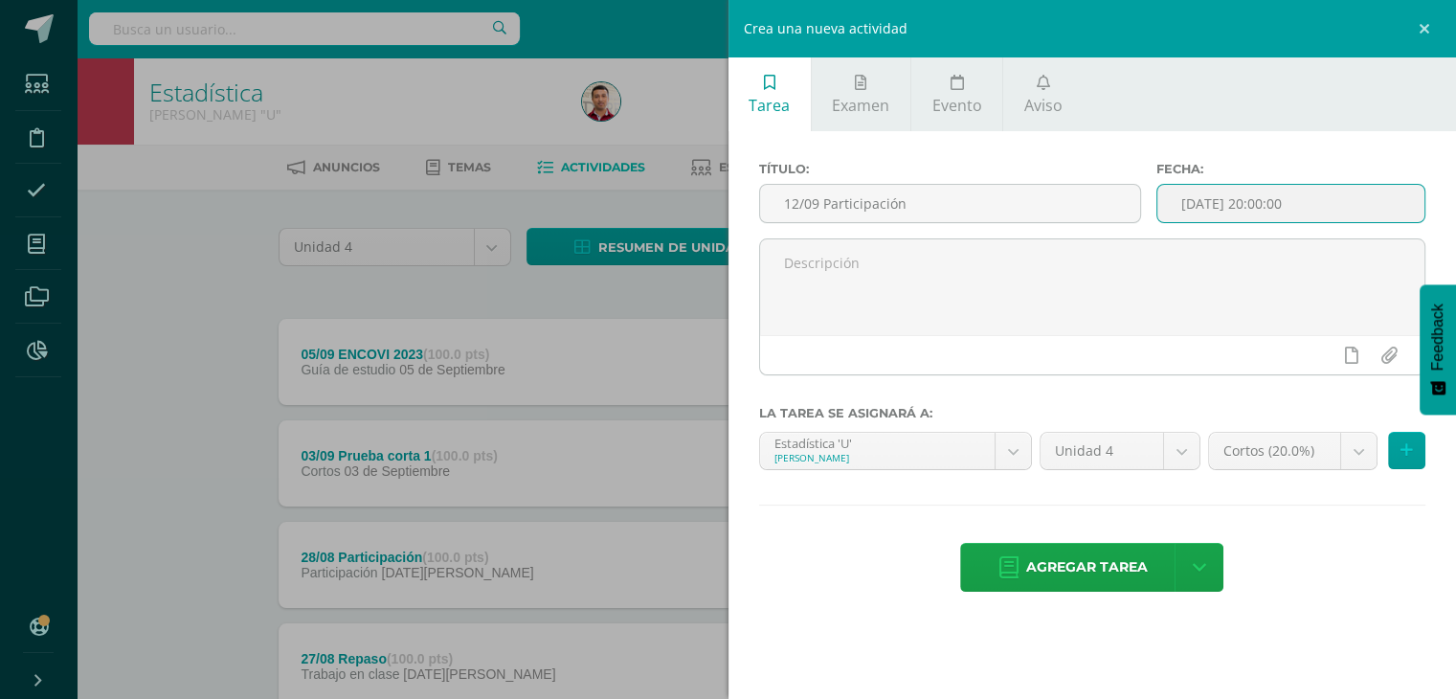
click at [1254, 210] on input "[DATE] 20:00:00" at bounding box center [1290, 203] width 267 height 37
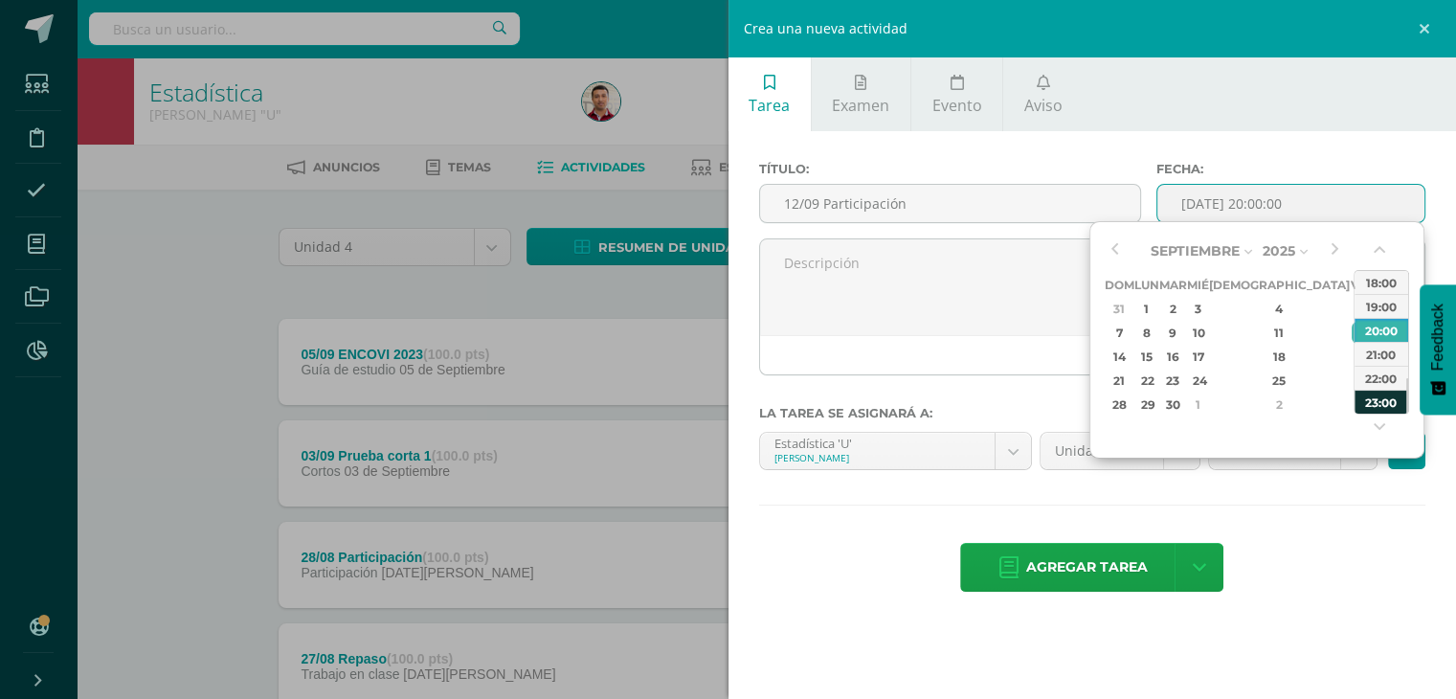
click at [1379, 397] on div "23:00" at bounding box center [1382, 402] width 54 height 24
type input "[DATE] 23:00"
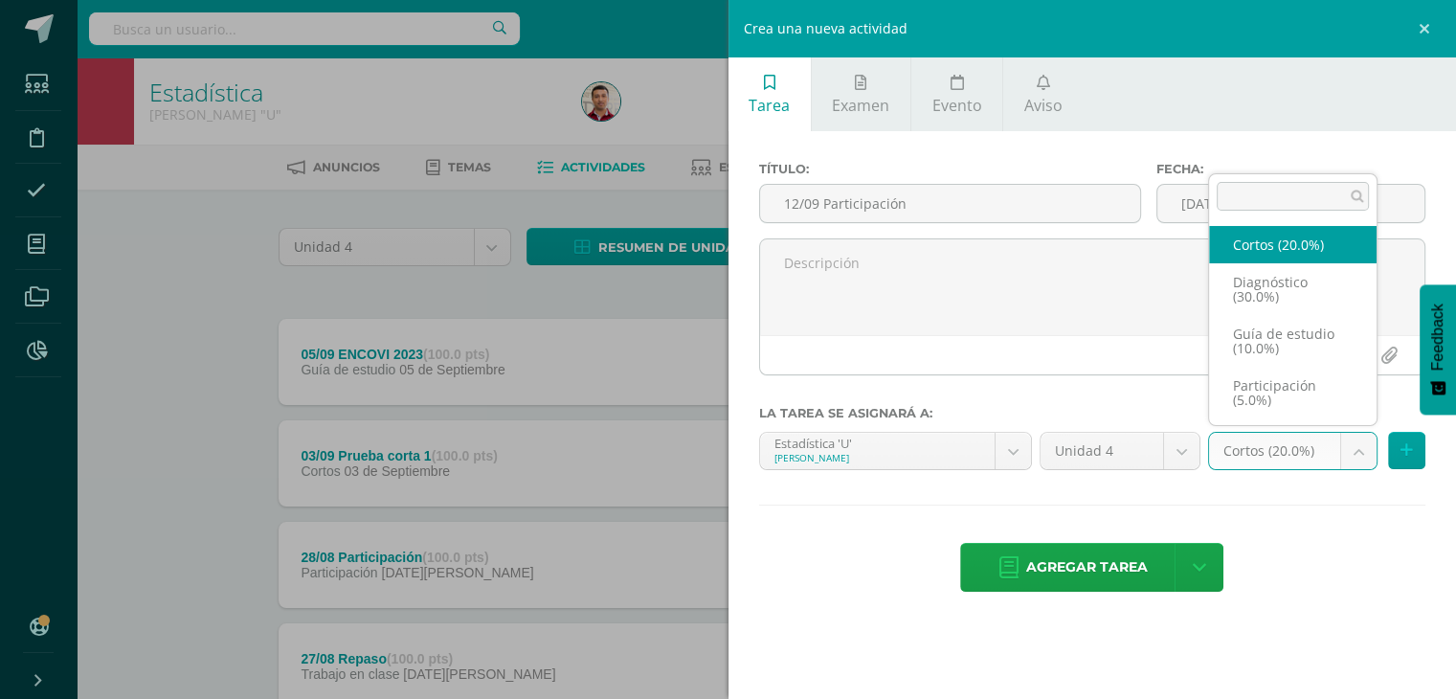
click at [1354, 451] on body "Estudiantes Disciplina Asistencia Mis cursos Archivos Reportes Soporte Ayuda Re…" at bounding box center [728, 520] width 1456 height 1040
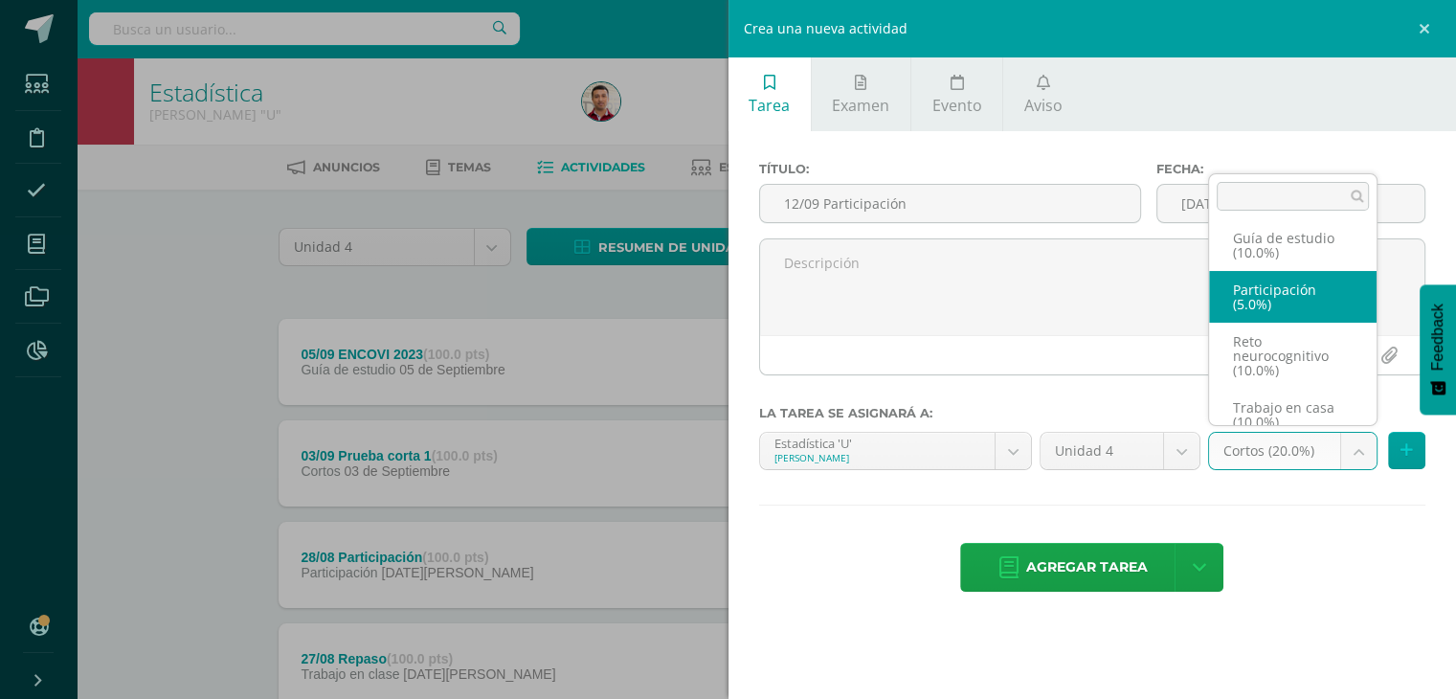
select select "203439"
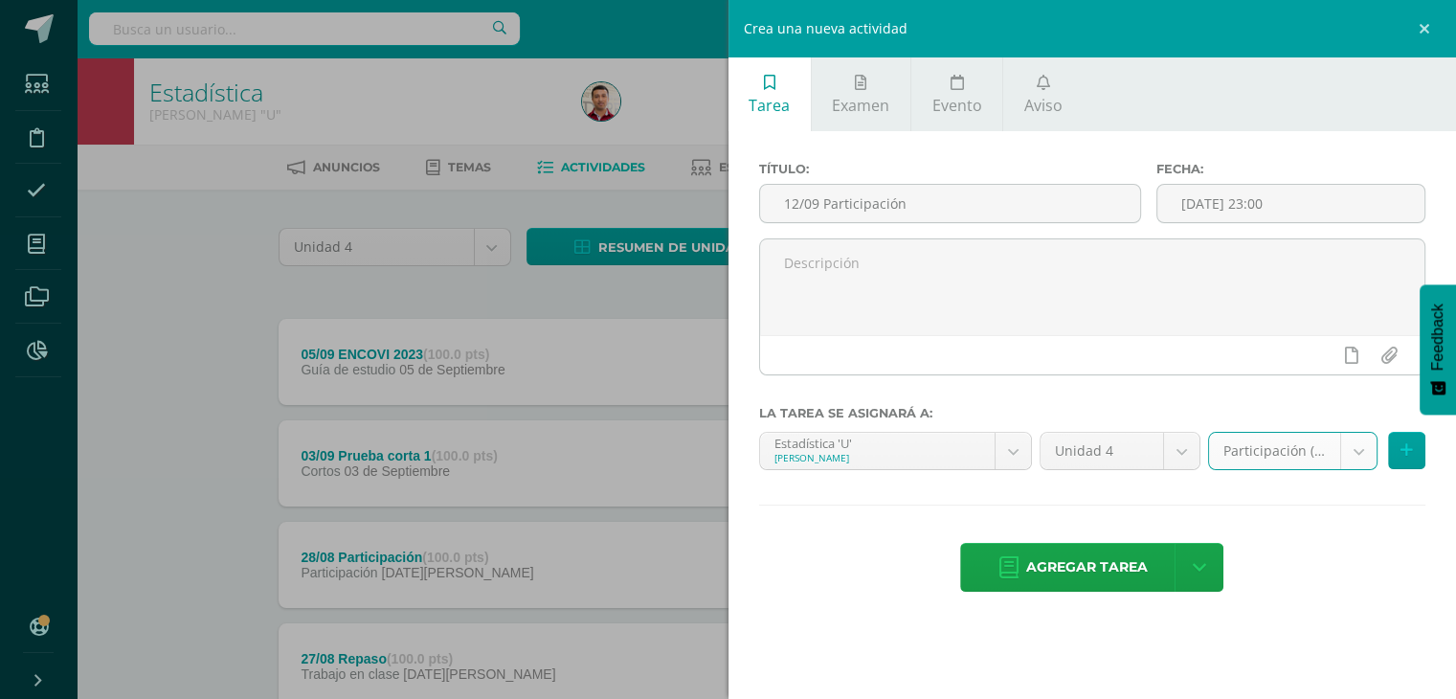
click at [1275, 529] on div "Título: 12/09 Participación Fecha: [DATE] 23:00 La tarea se asignará a: Estadís…" at bounding box center [1093, 378] width 729 height 495
click at [1049, 569] on span "Agregar tarea" at bounding box center [1087, 567] width 122 height 47
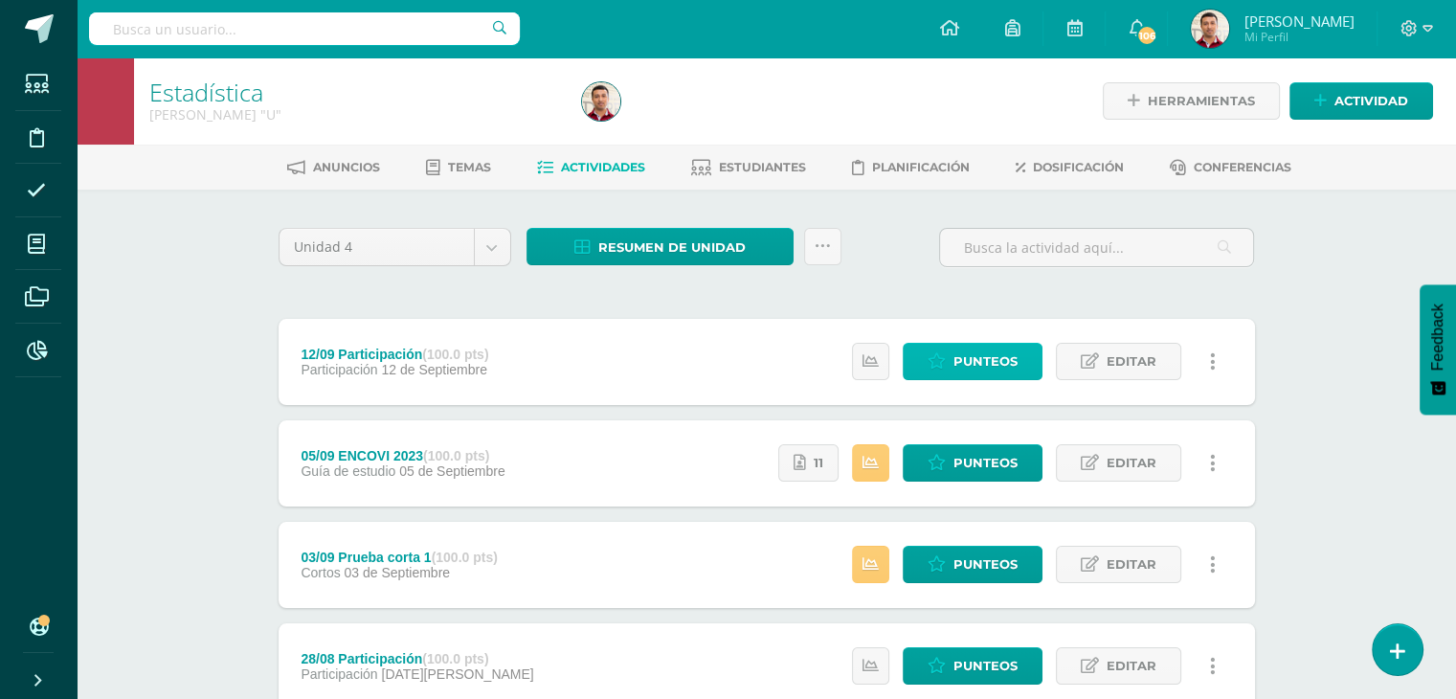
click at [974, 348] on span "Punteos" at bounding box center [985, 361] width 64 height 35
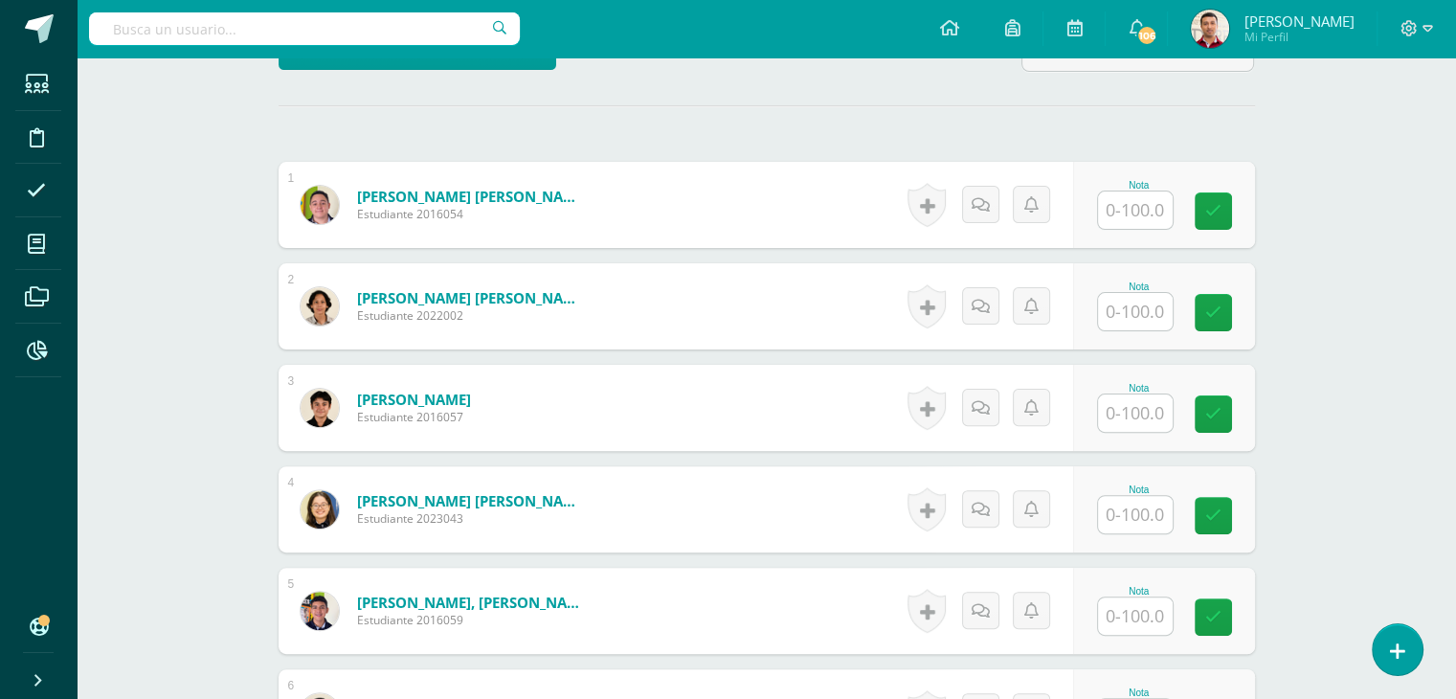
scroll to position [504, 0]
click at [1111, 206] on input "text" at bounding box center [1135, 209] width 75 height 37
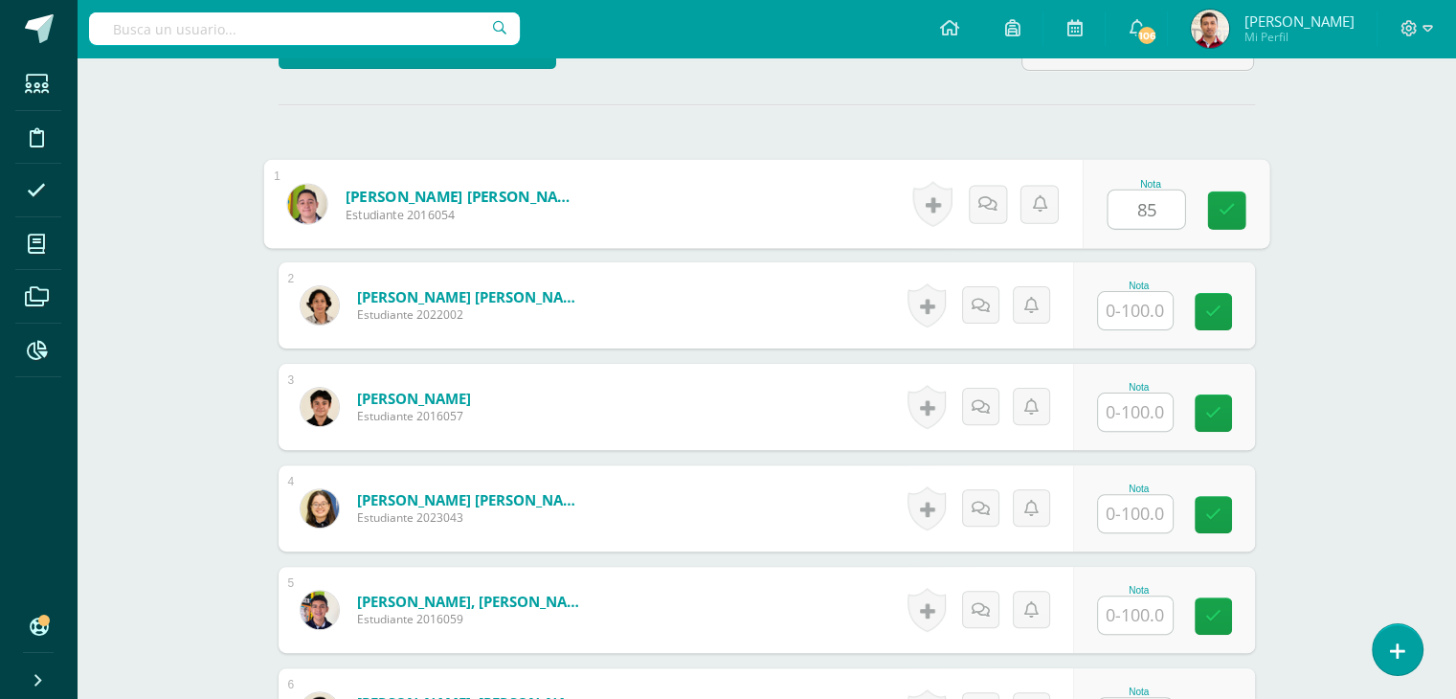
type input "85"
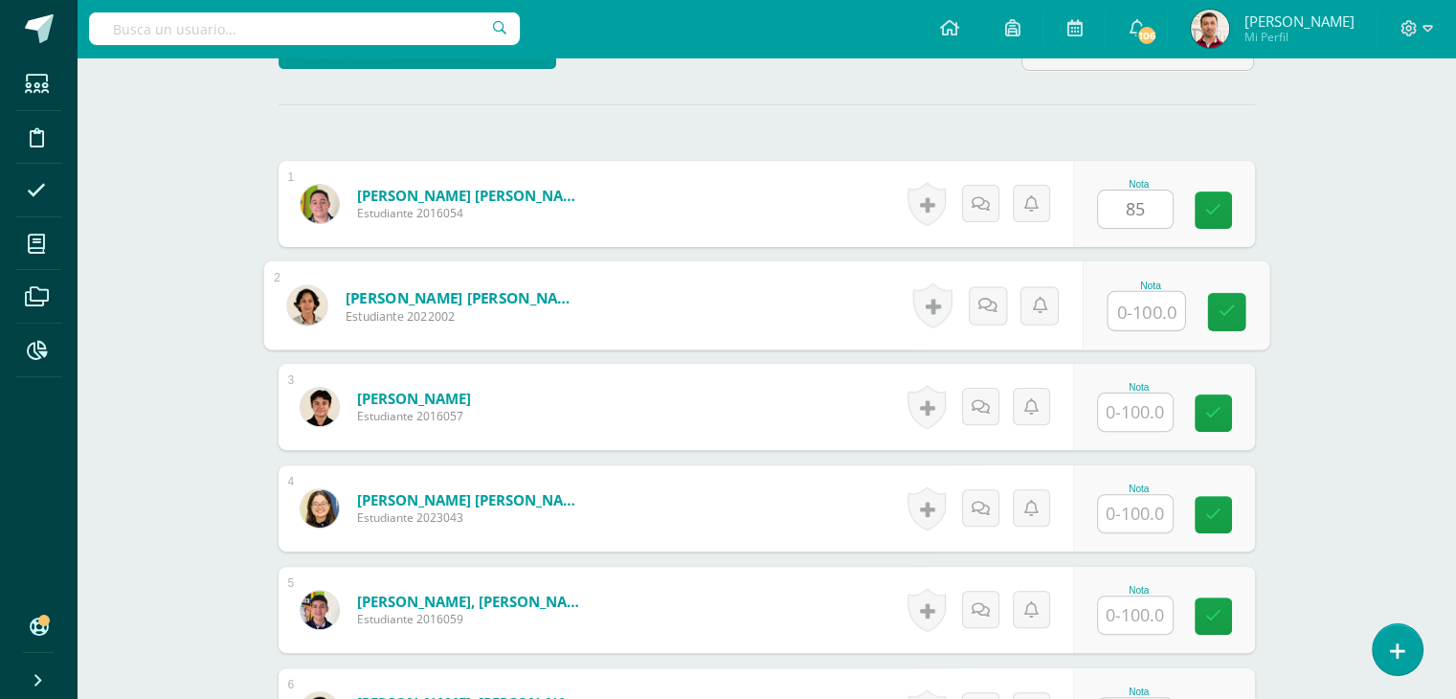
scroll to position [505, 0]
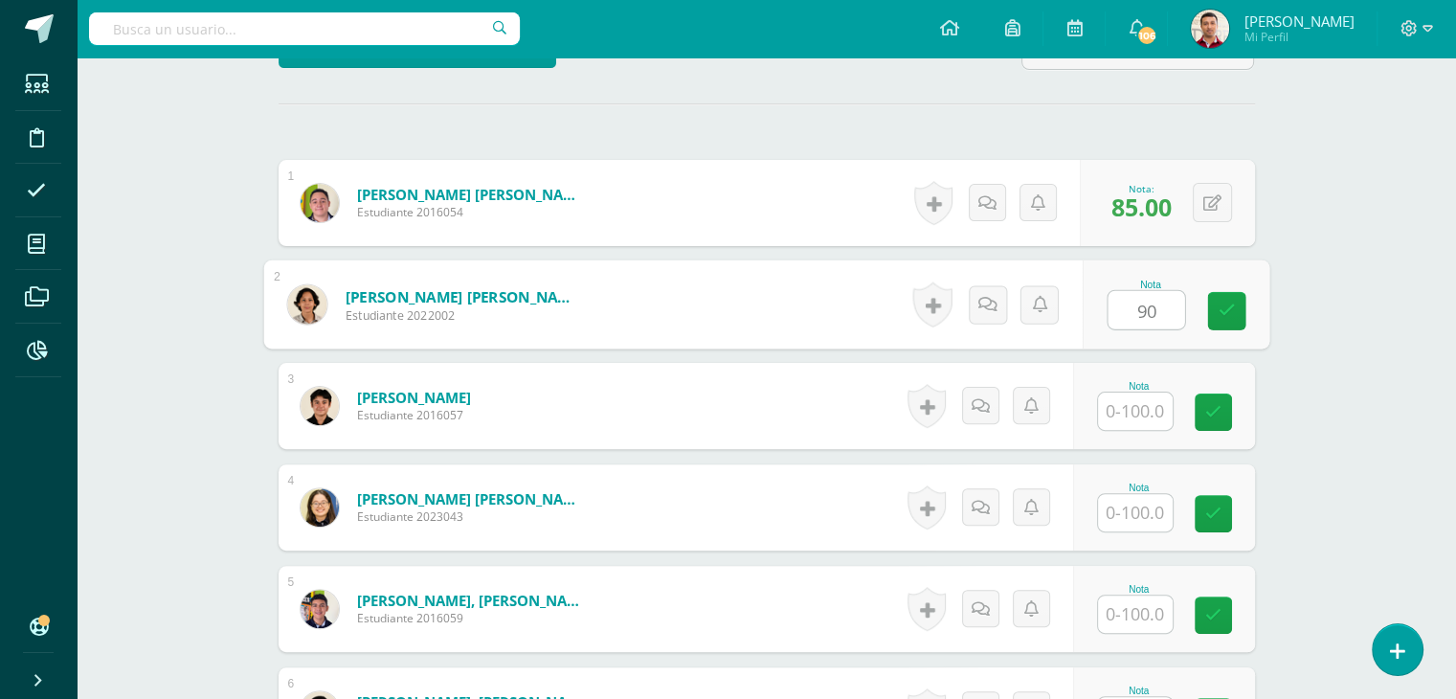
type input "90"
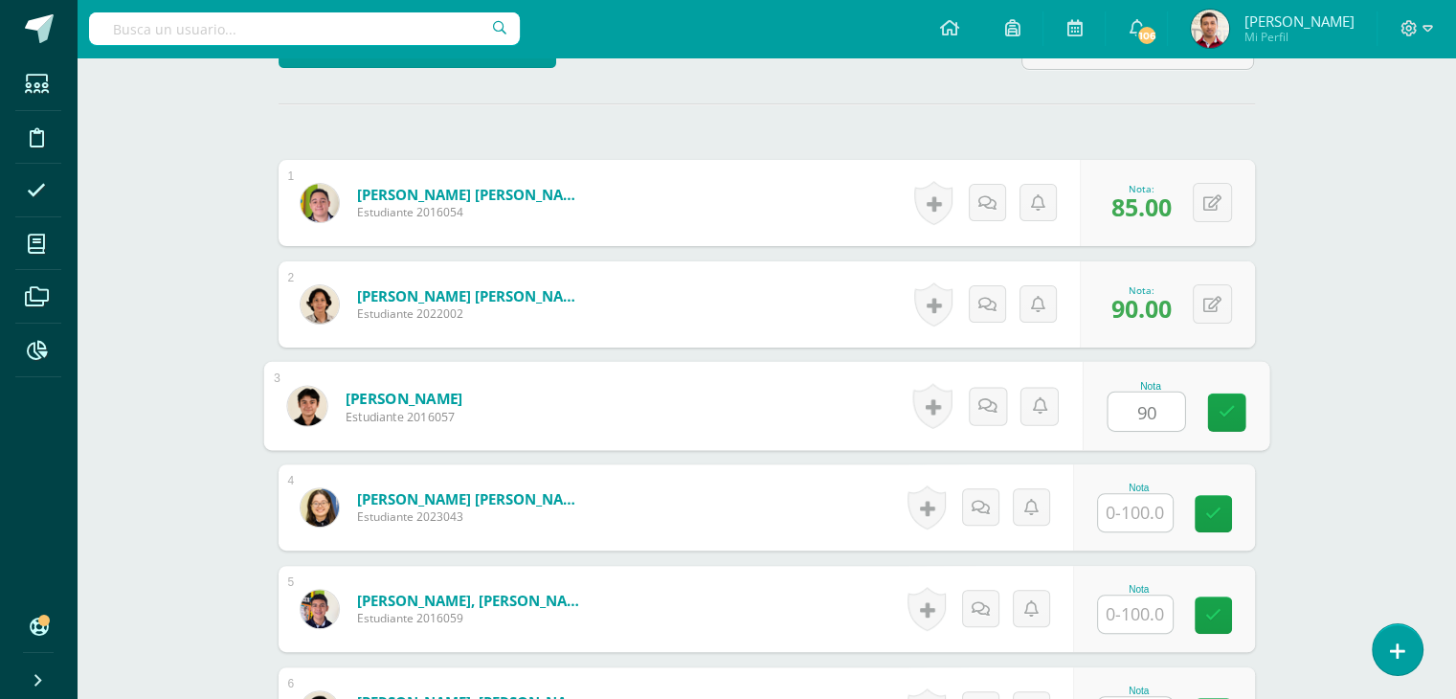
type input "90"
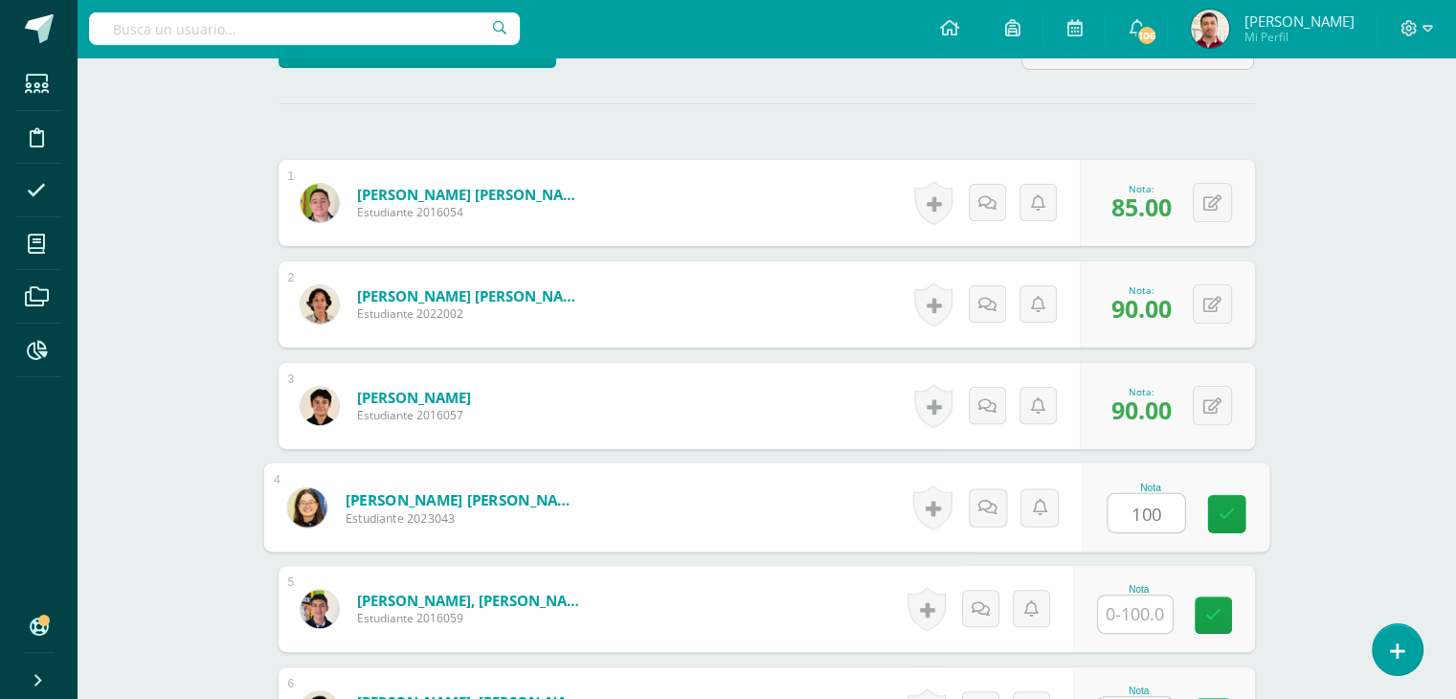
type input "100"
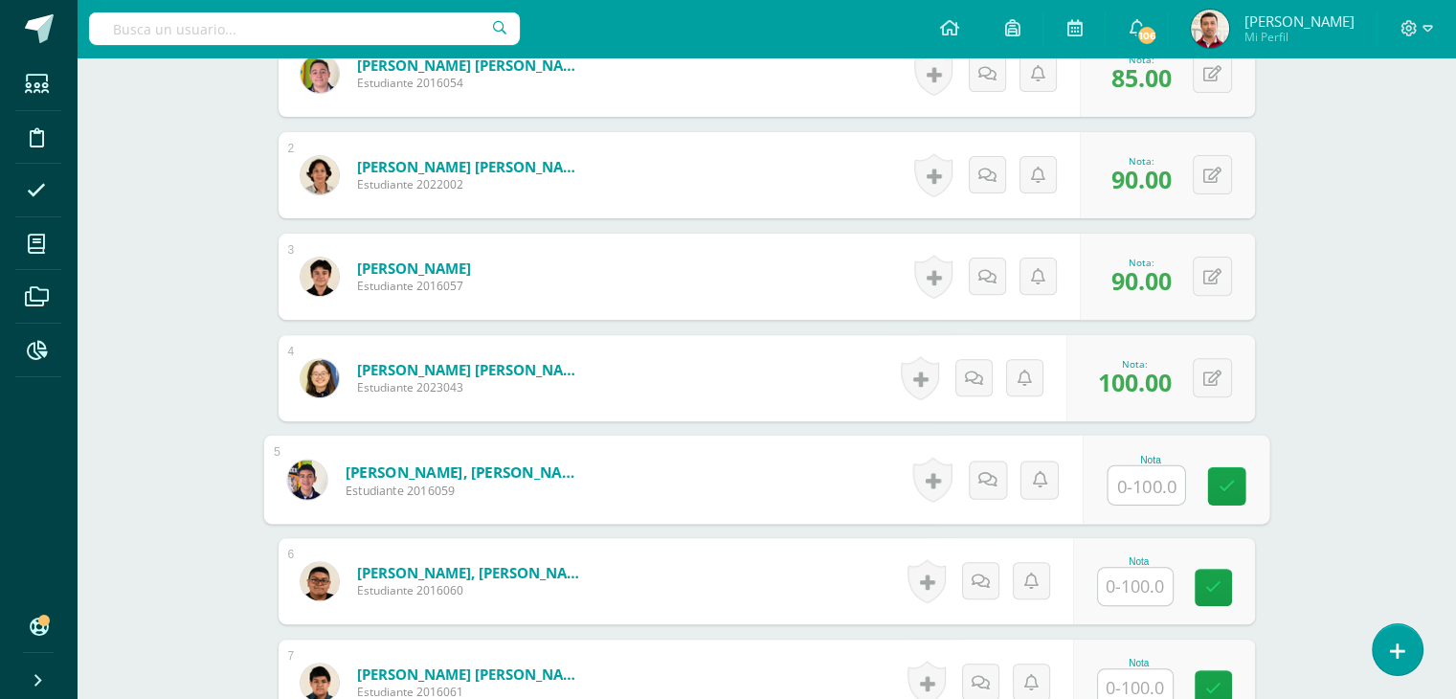
scroll to position [768, 0]
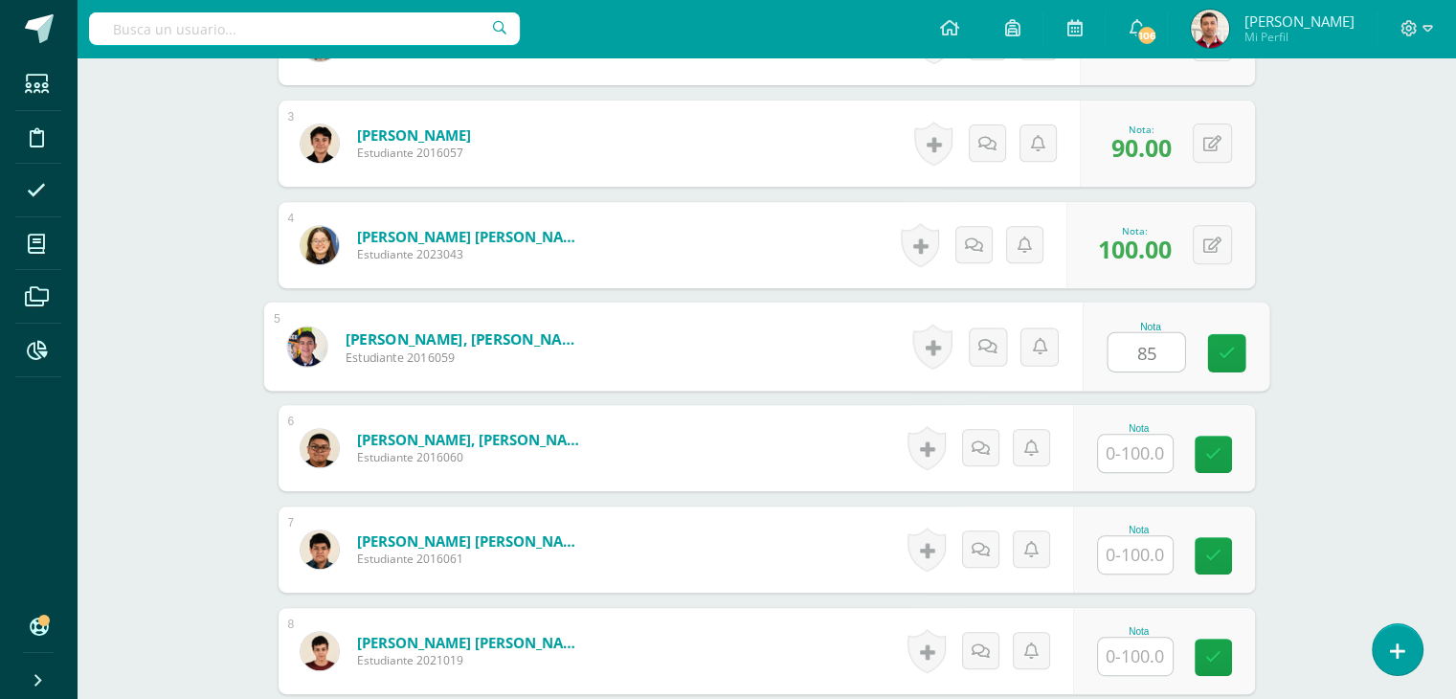
type input "85"
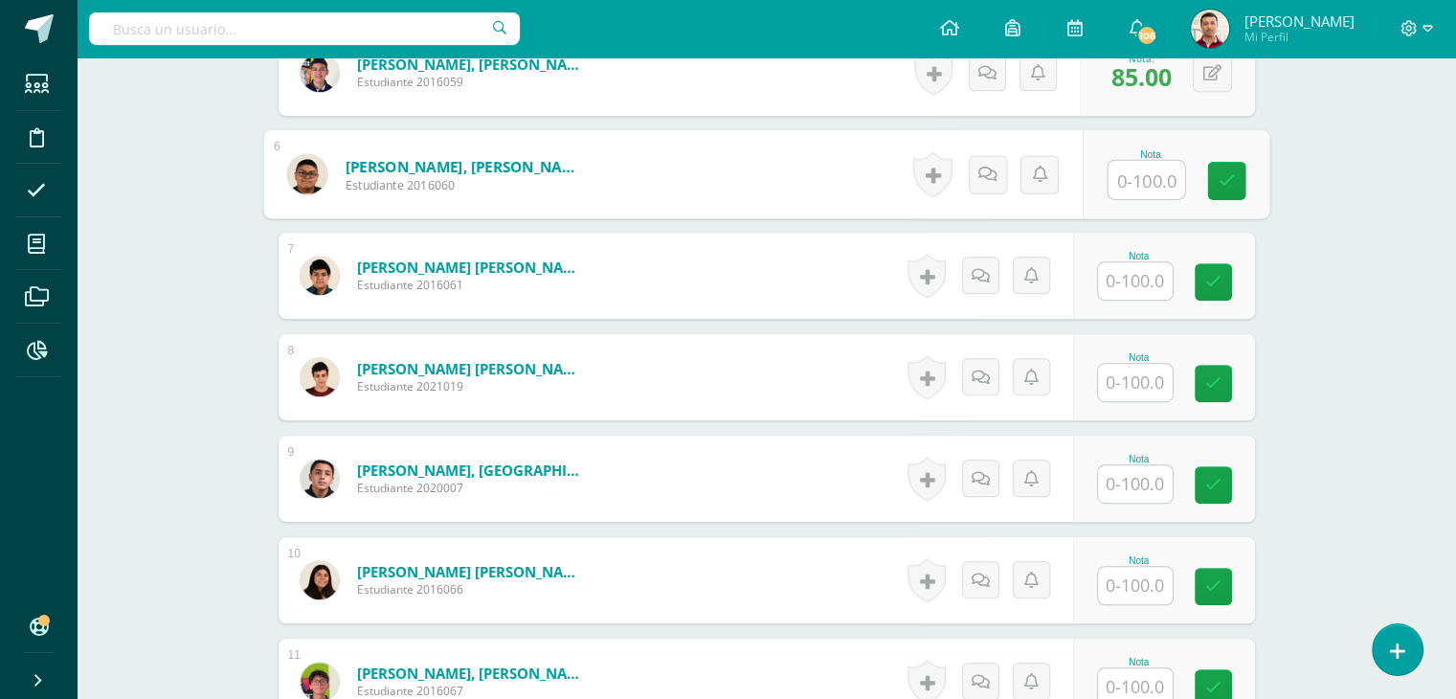
scroll to position [1041, 0]
type input "80"
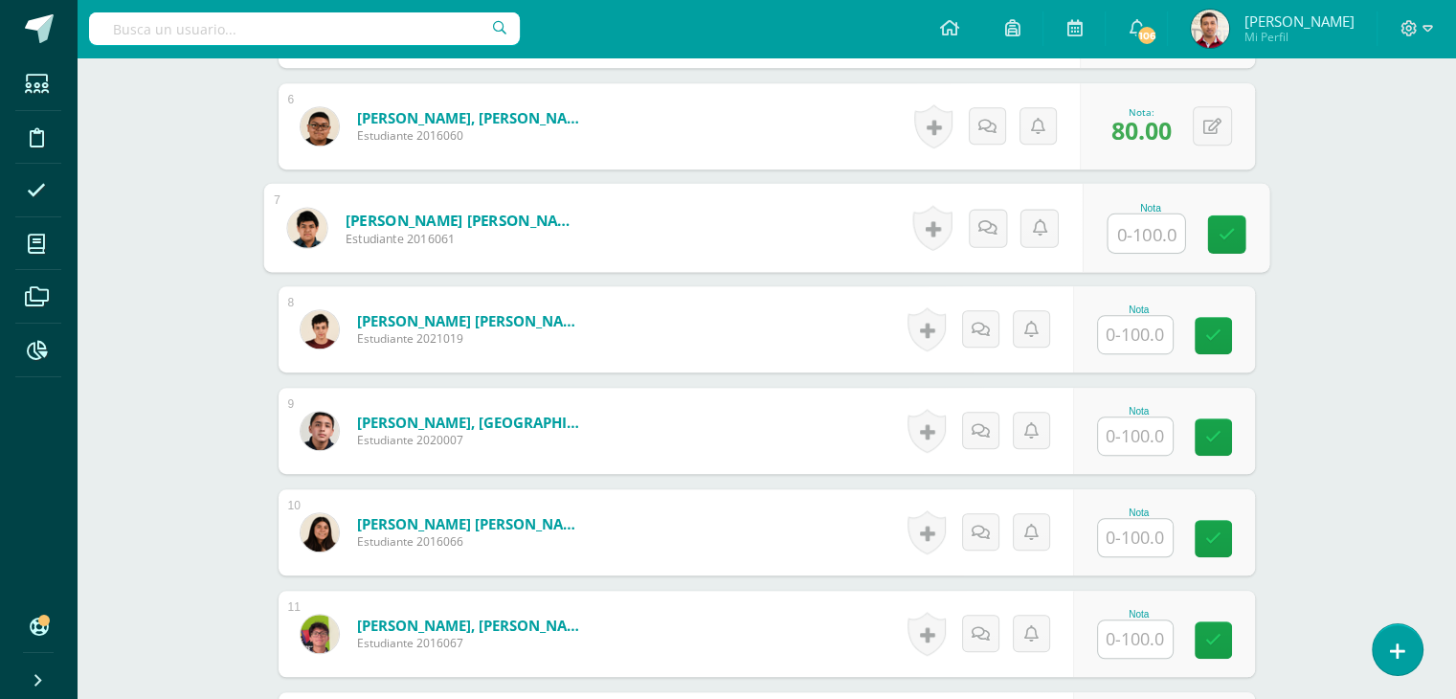
scroll to position [1090, 0]
type input "100"
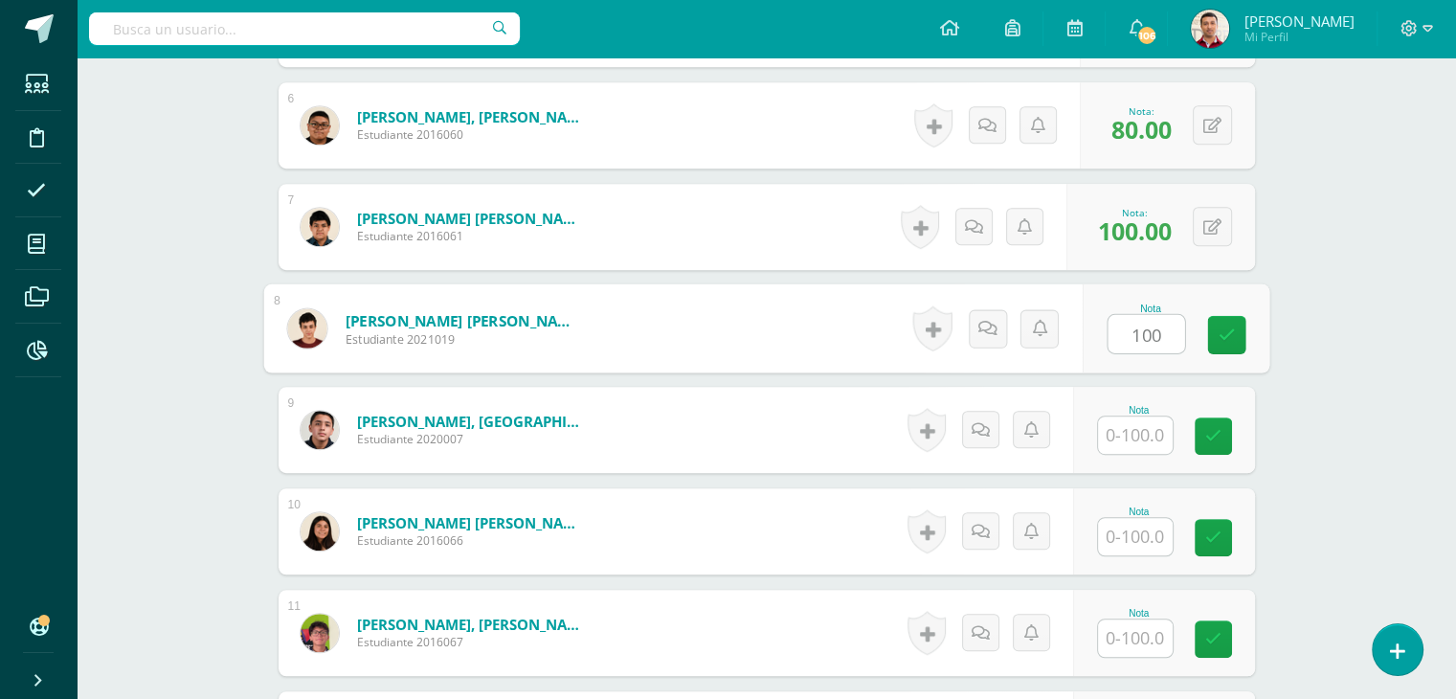
type input "100"
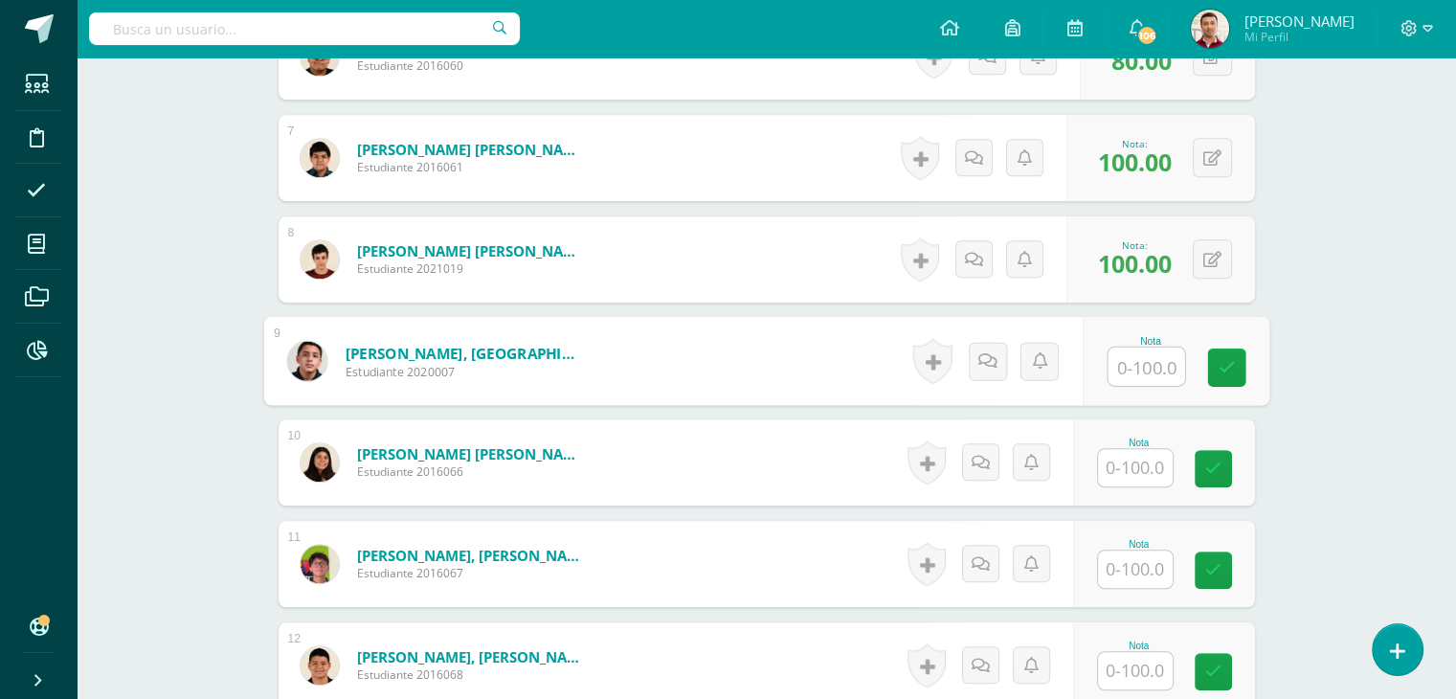
scroll to position [1163, 0]
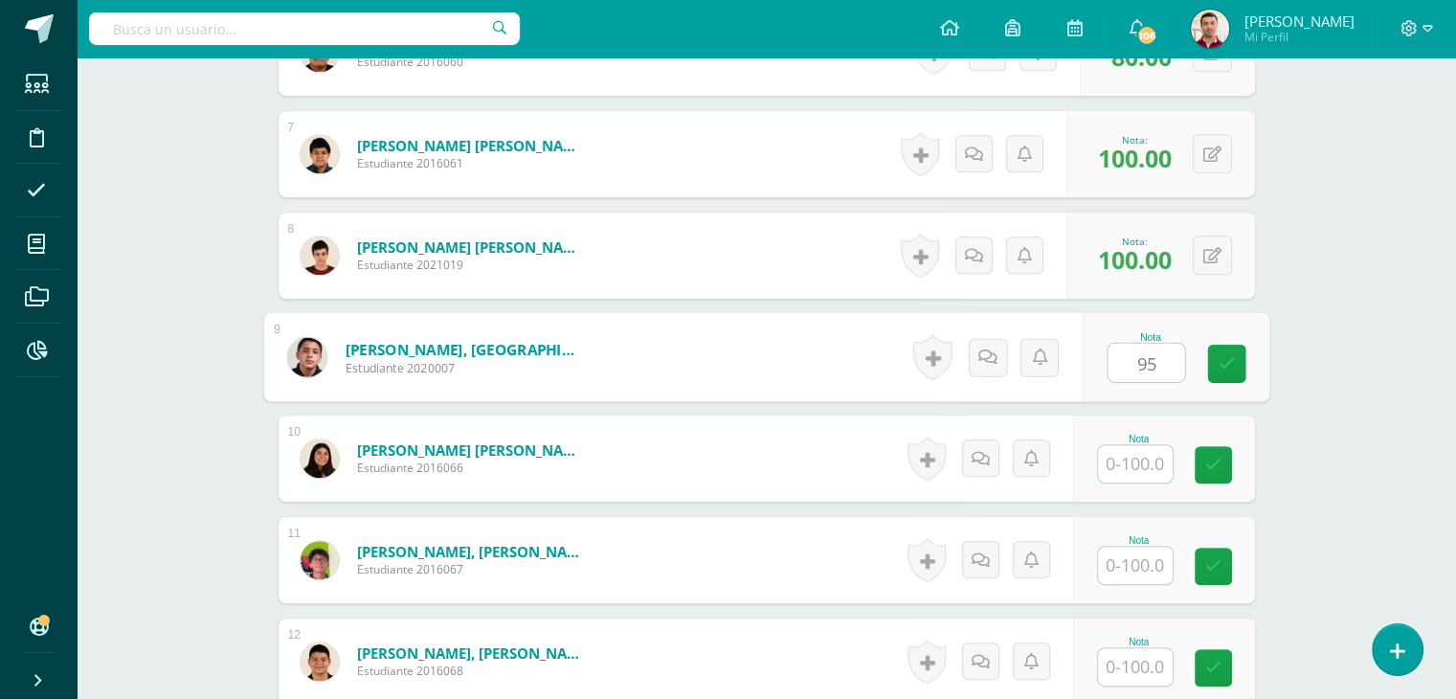
type input "95"
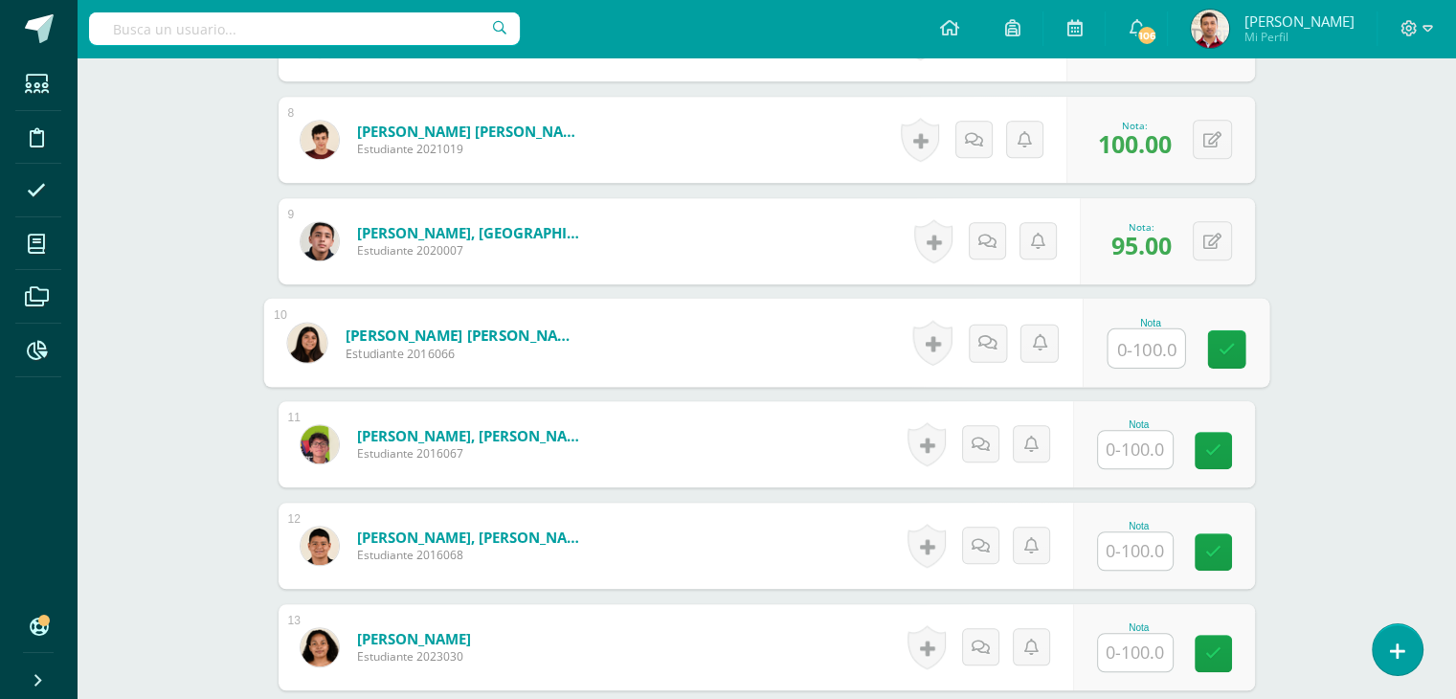
scroll to position [1280, 0]
type input "95"
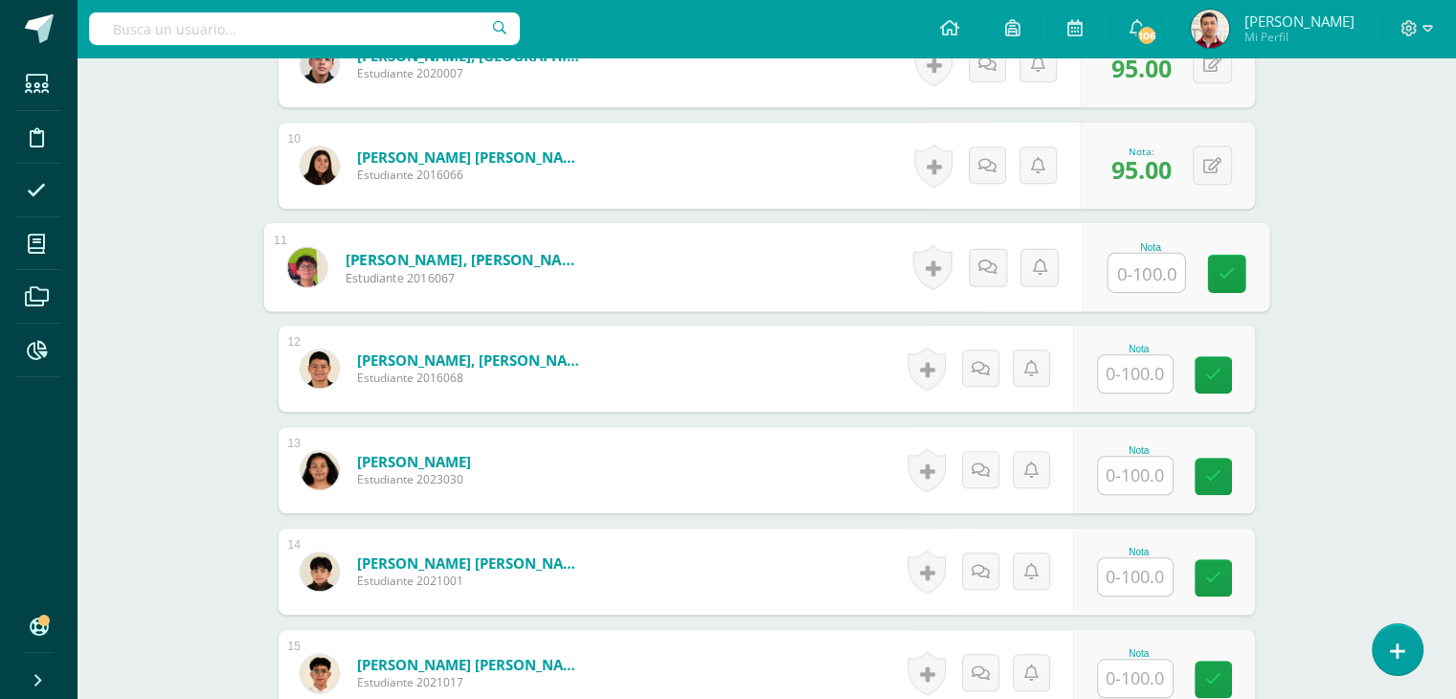
scroll to position [1458, 0]
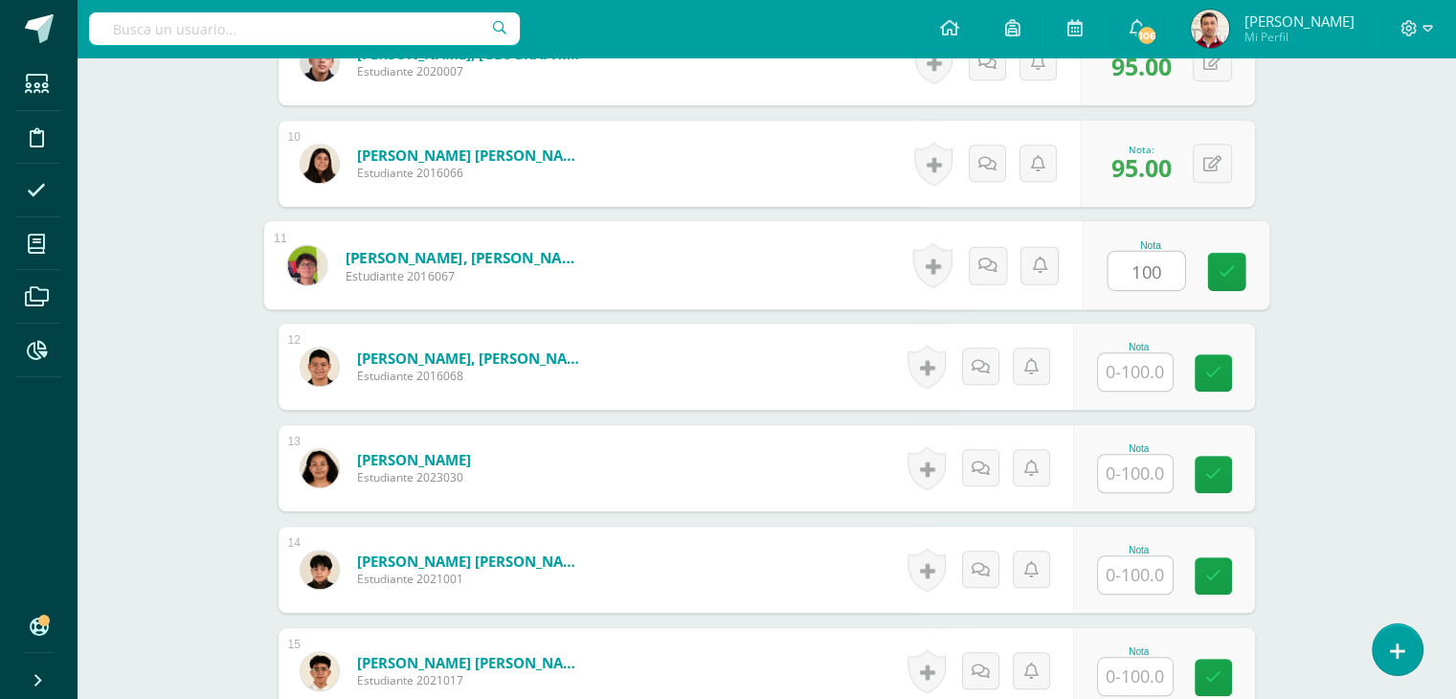
type input "100"
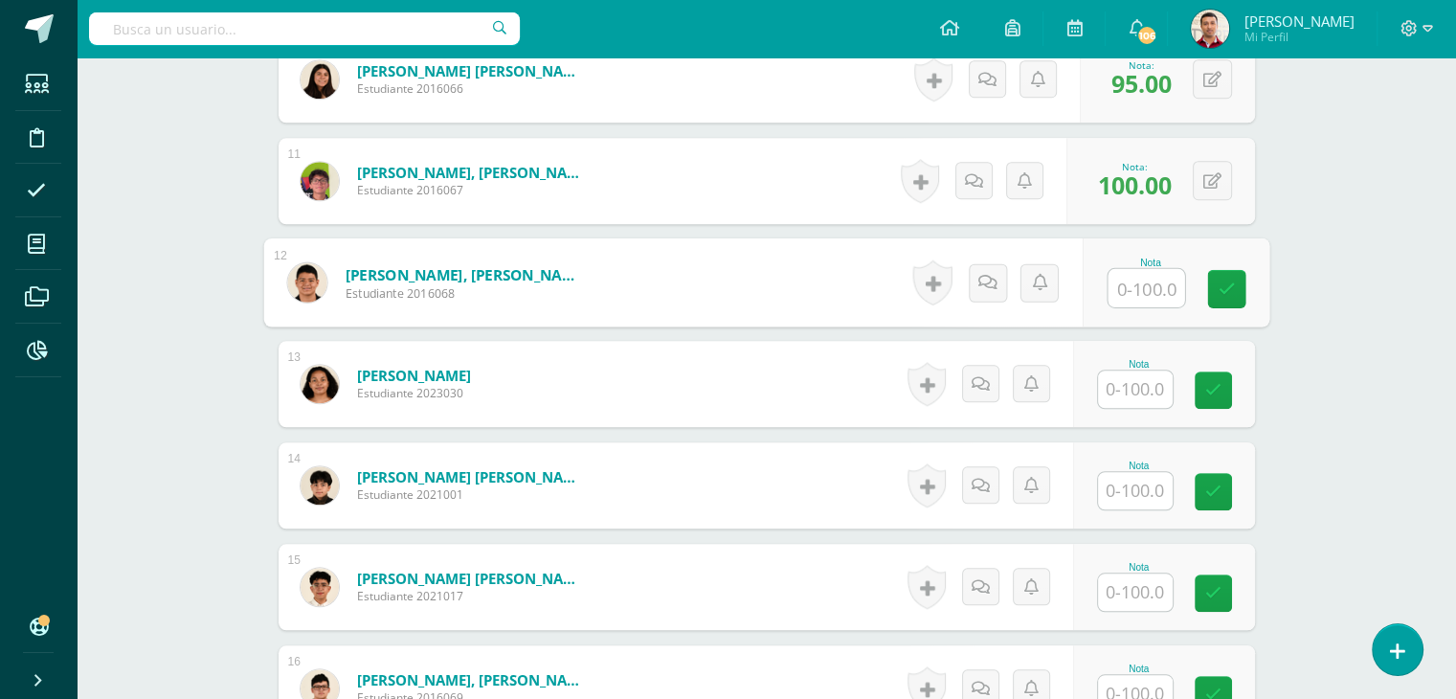
scroll to position [1544, 0]
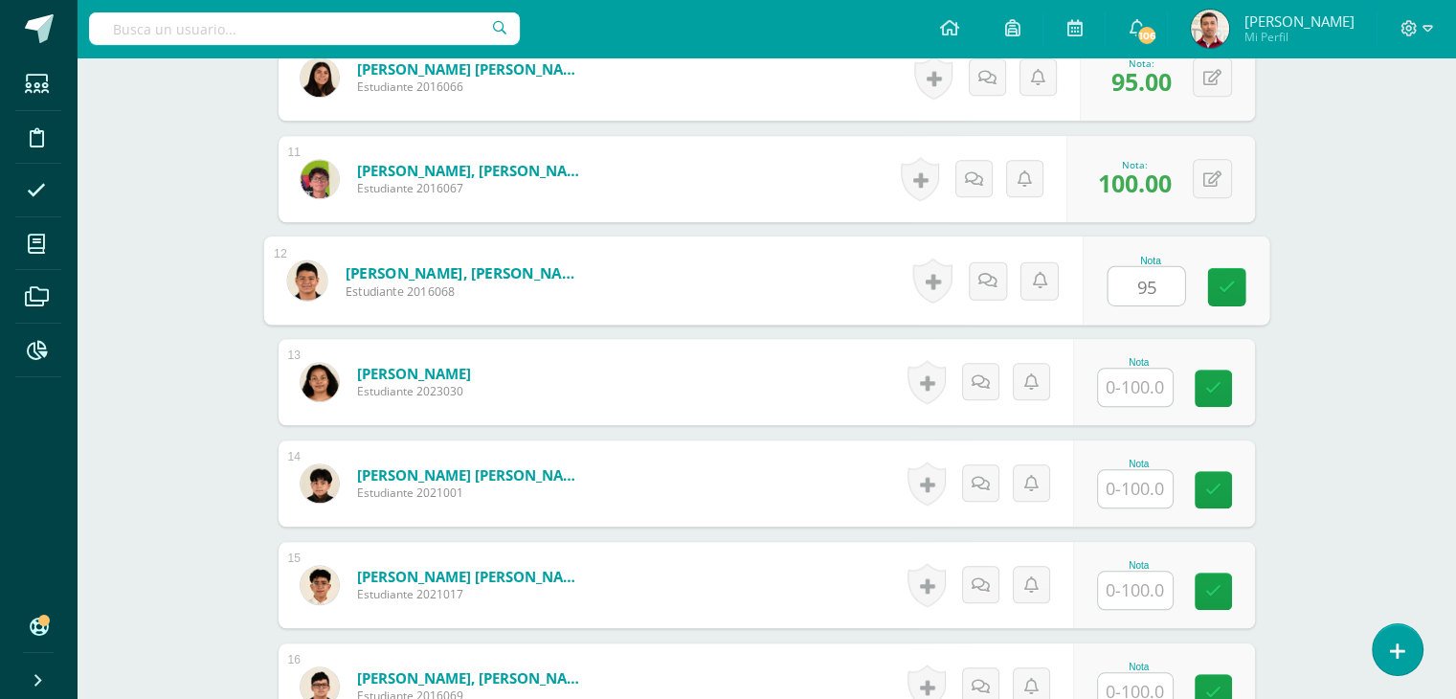
type input "95"
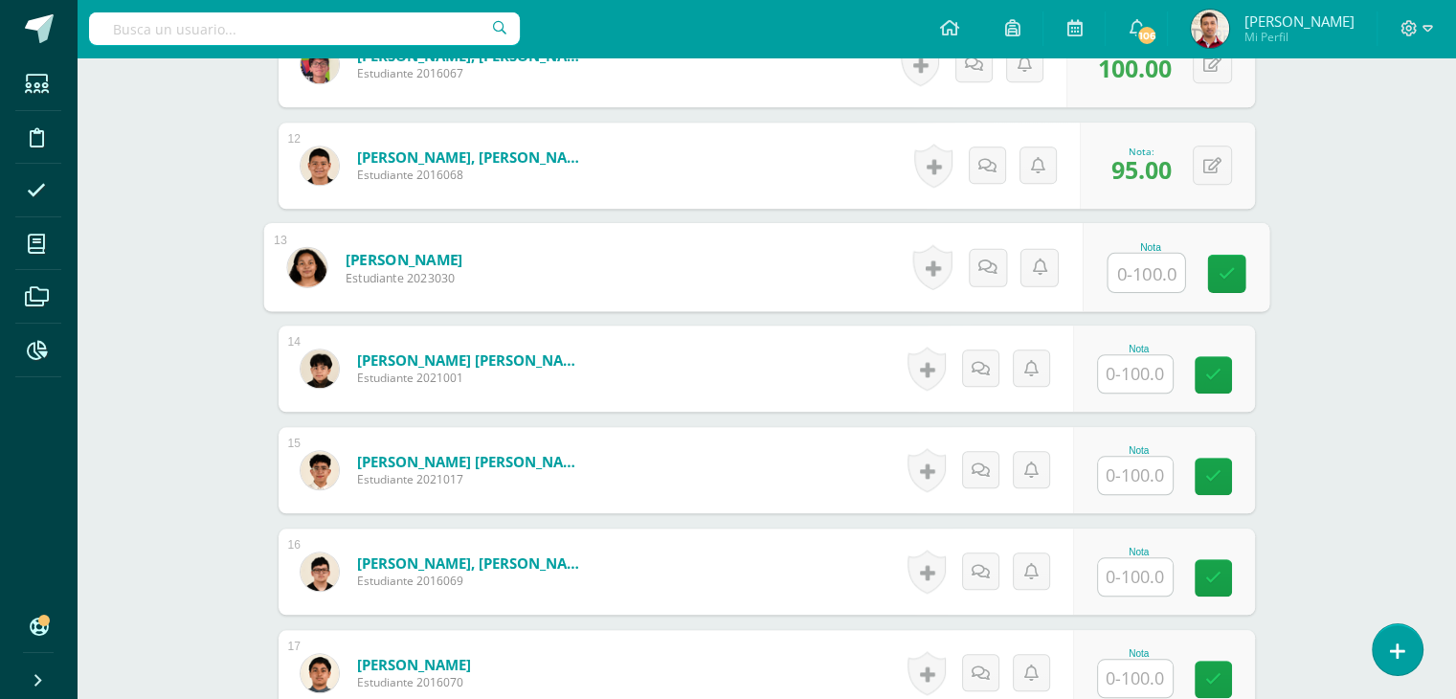
scroll to position [1660, 0]
type input "100"
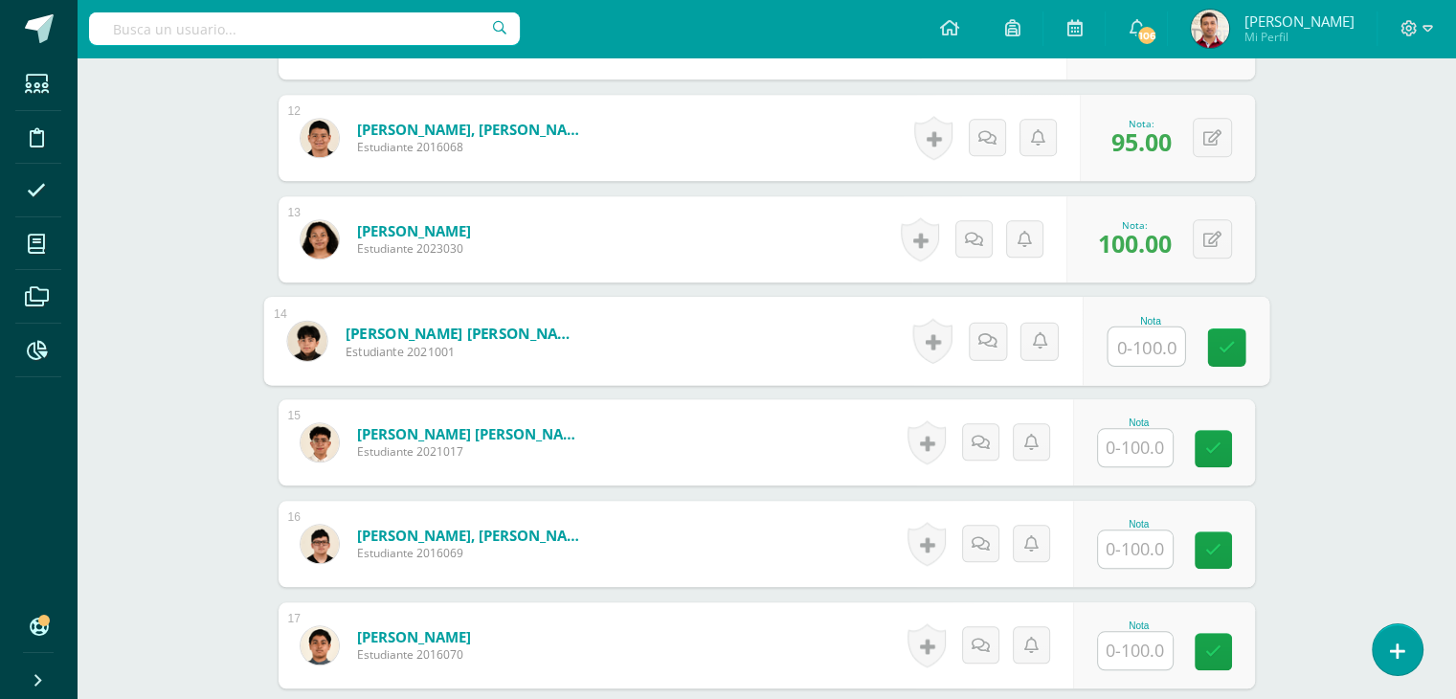
scroll to position [1694, 0]
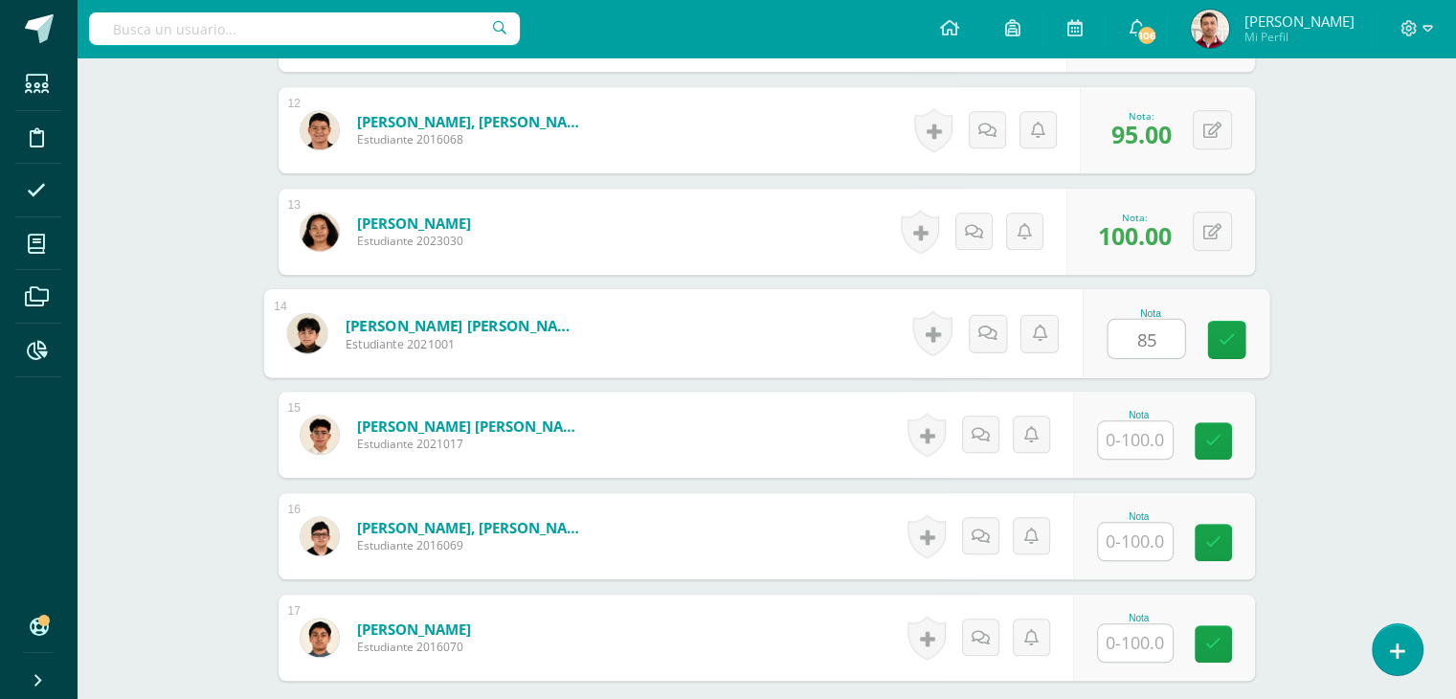
type input "85"
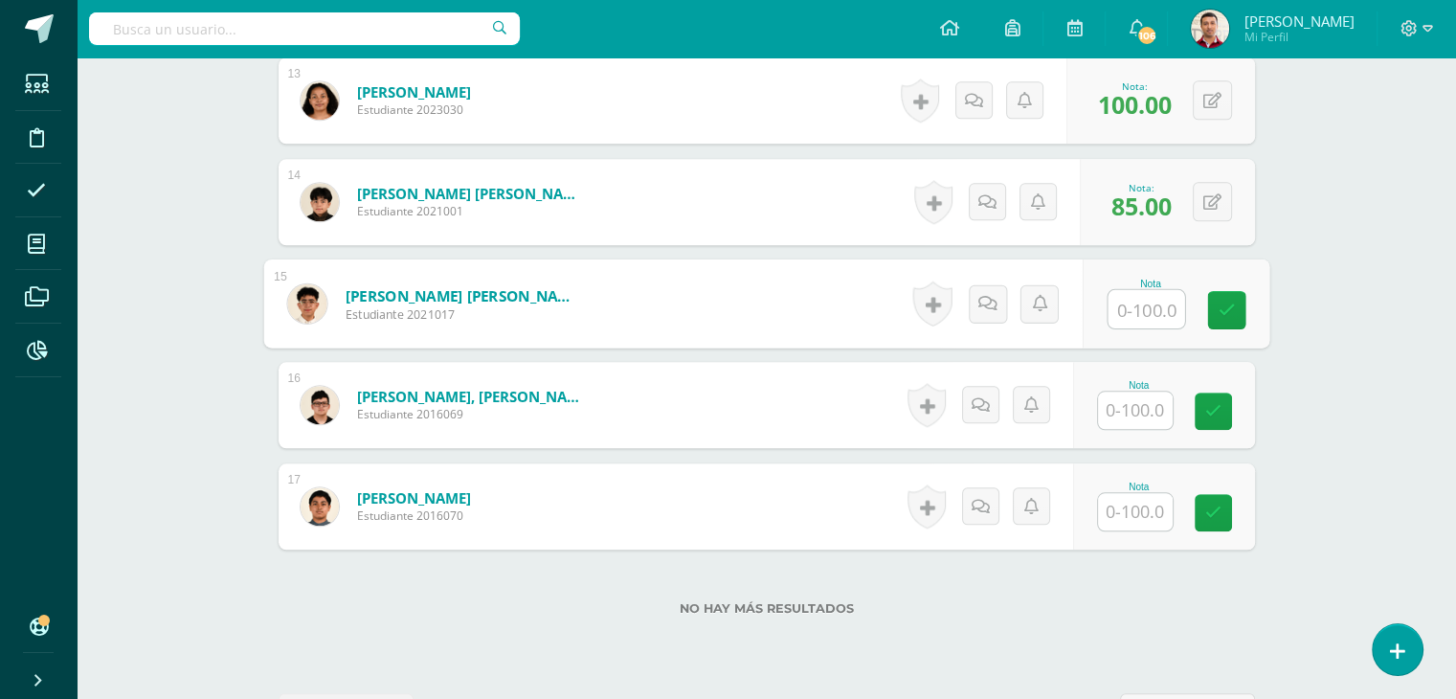
scroll to position [1831, 0]
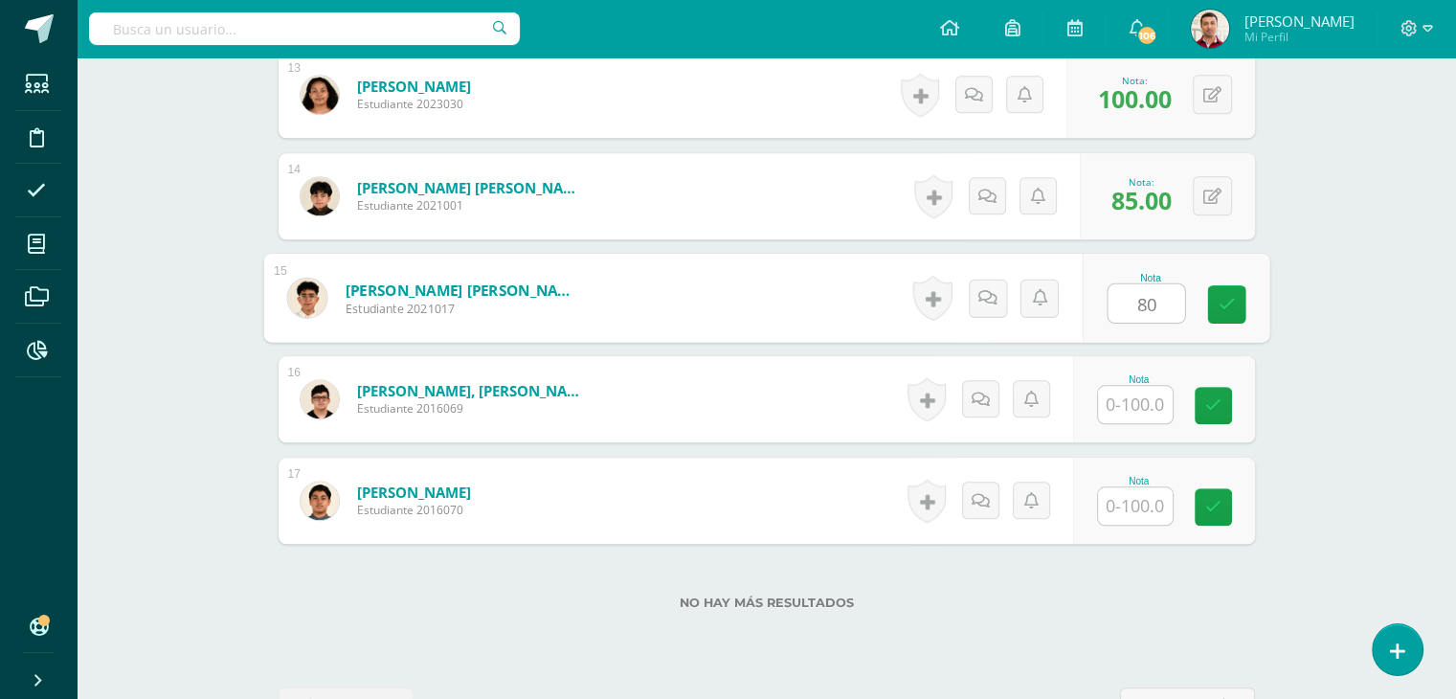
type input "80"
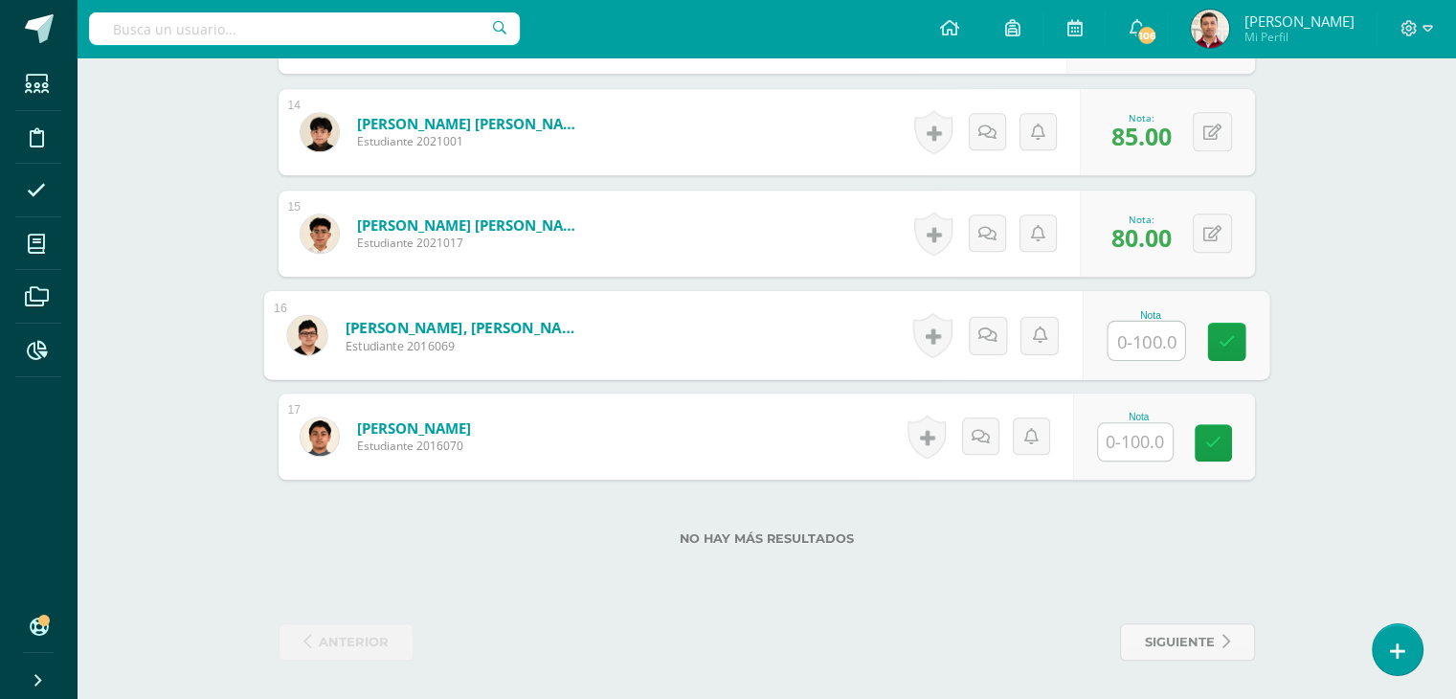
scroll to position [1894, 0]
type input "80"
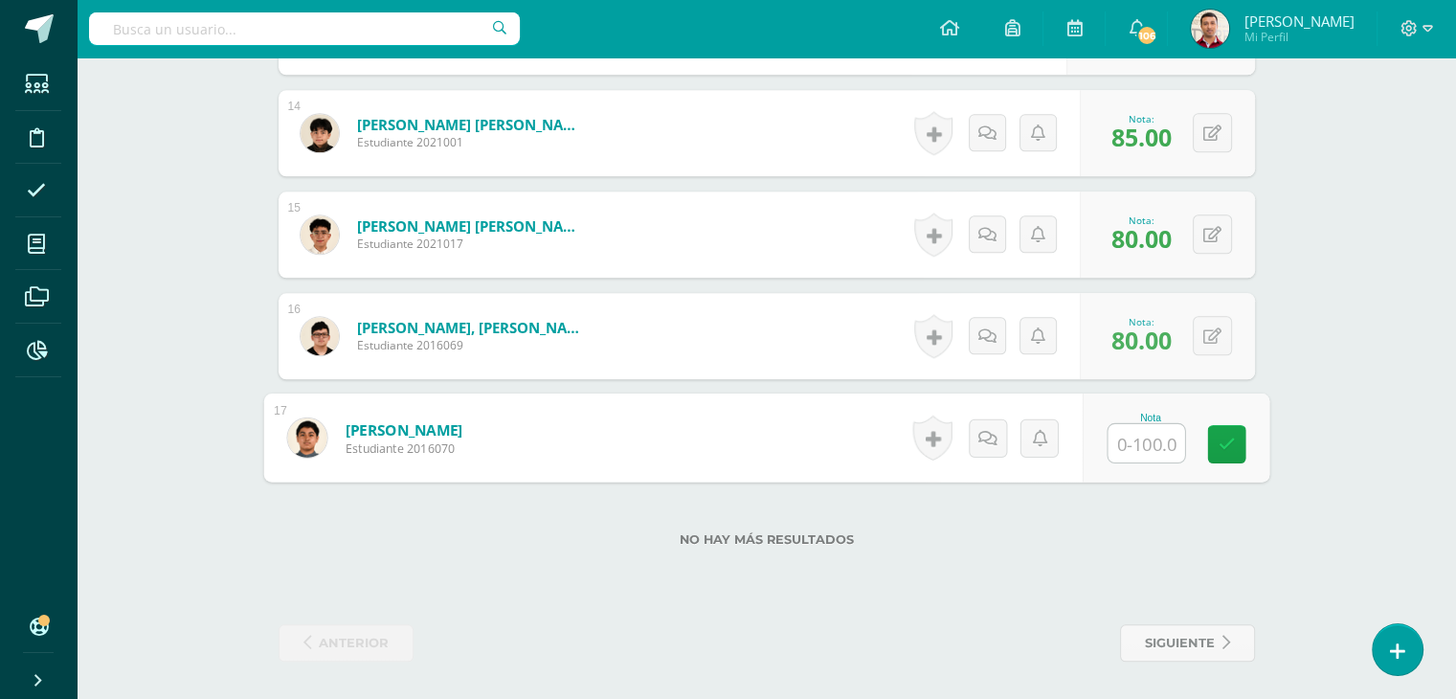
scroll to position [1895, 0]
type input "100"
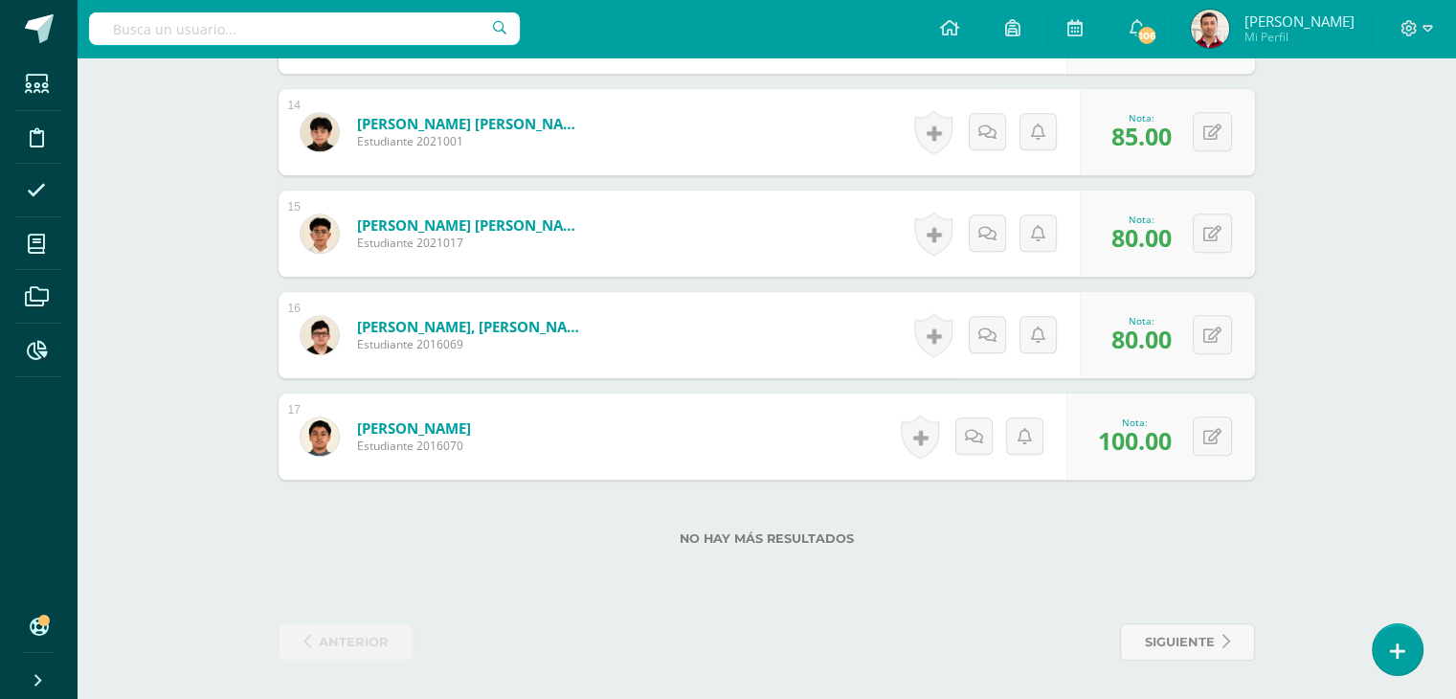
click div "Estadística Quinto Bachillerato "U" Herramientas Detalle de asistencias Activid…"
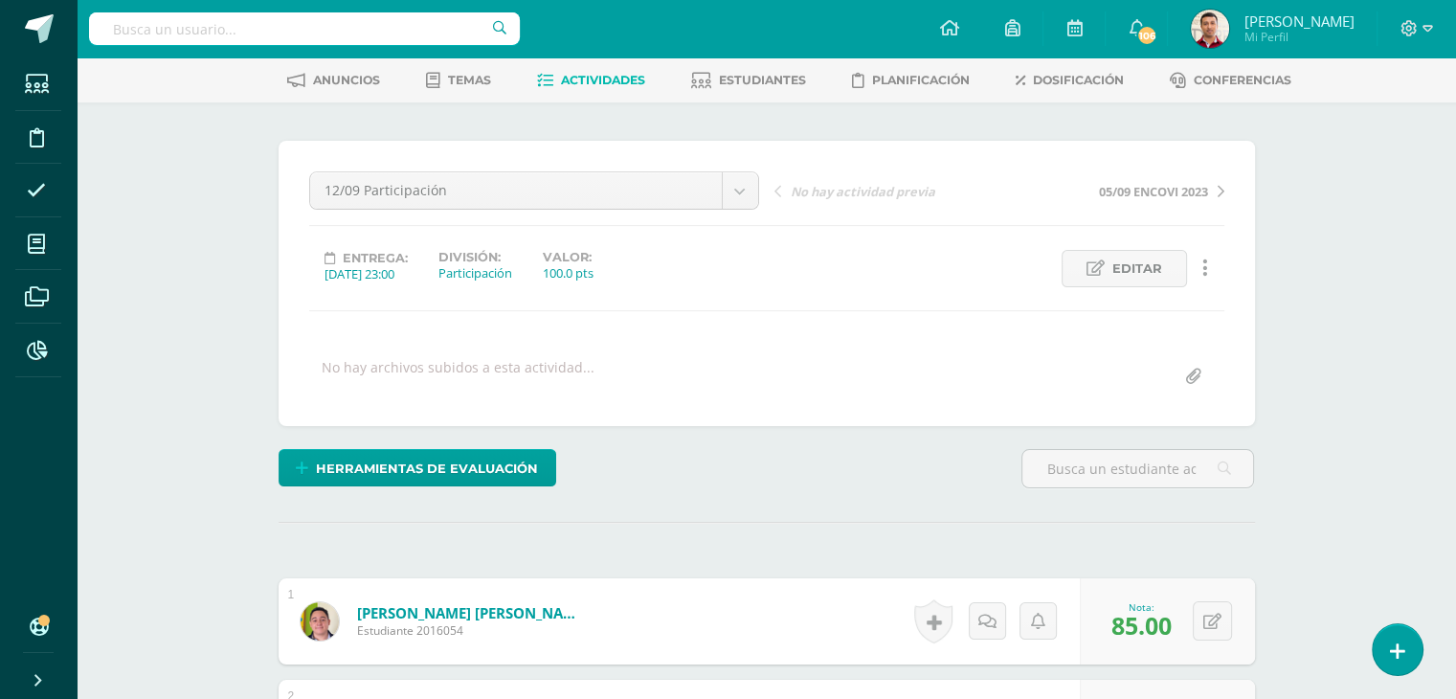
scroll to position [0, 0]
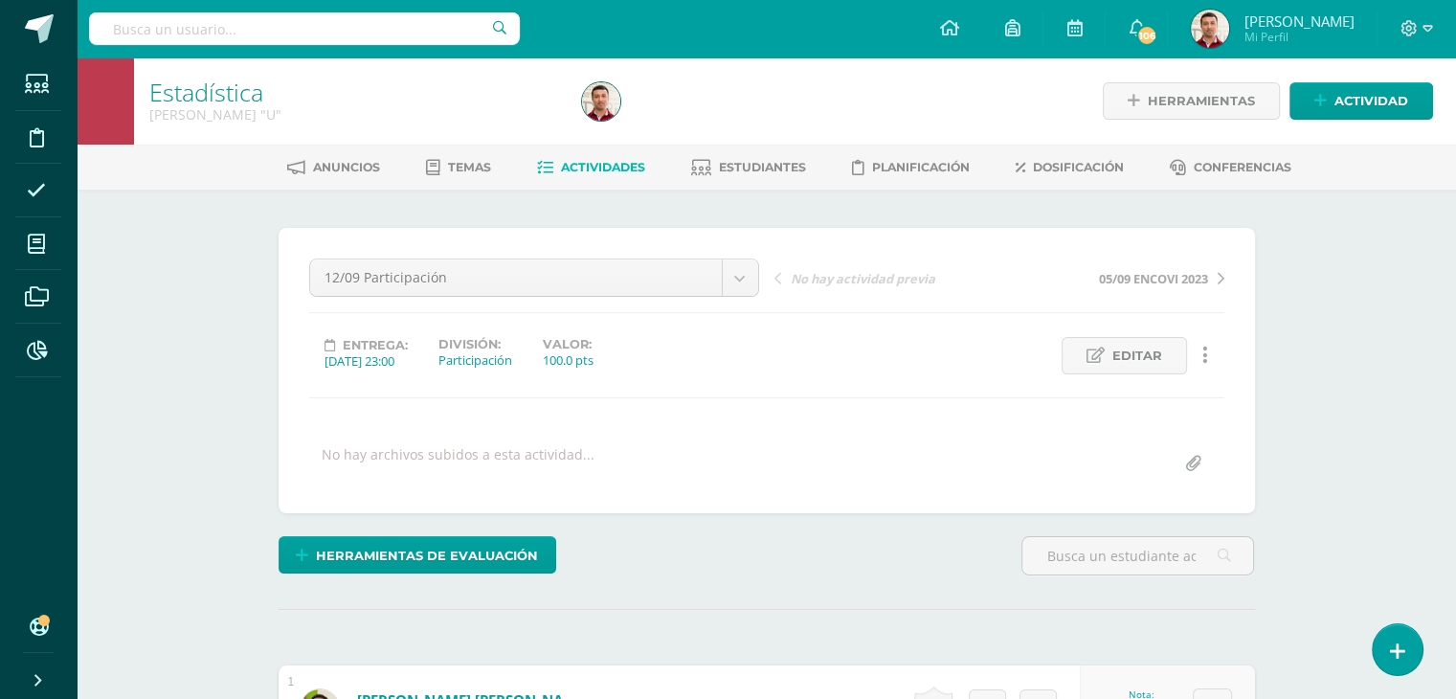
click link "Actividades"
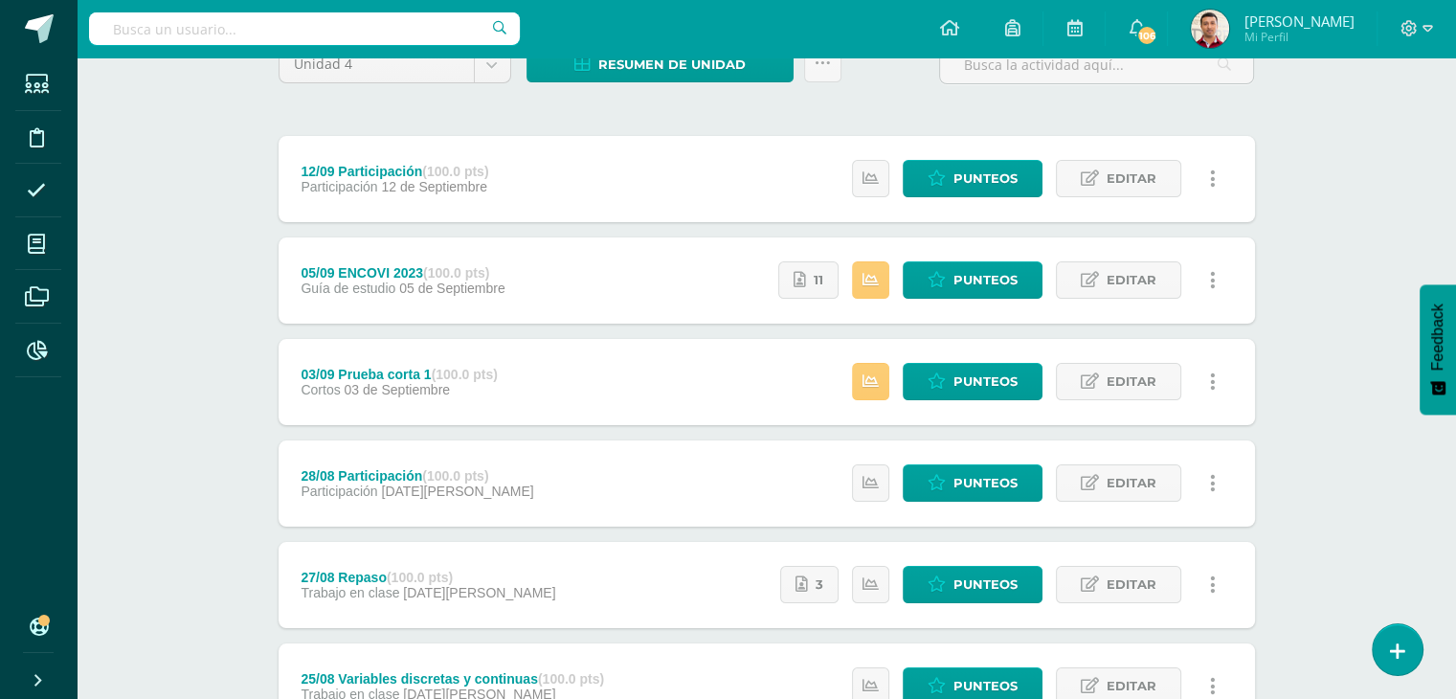
scroll to position [180, 0]
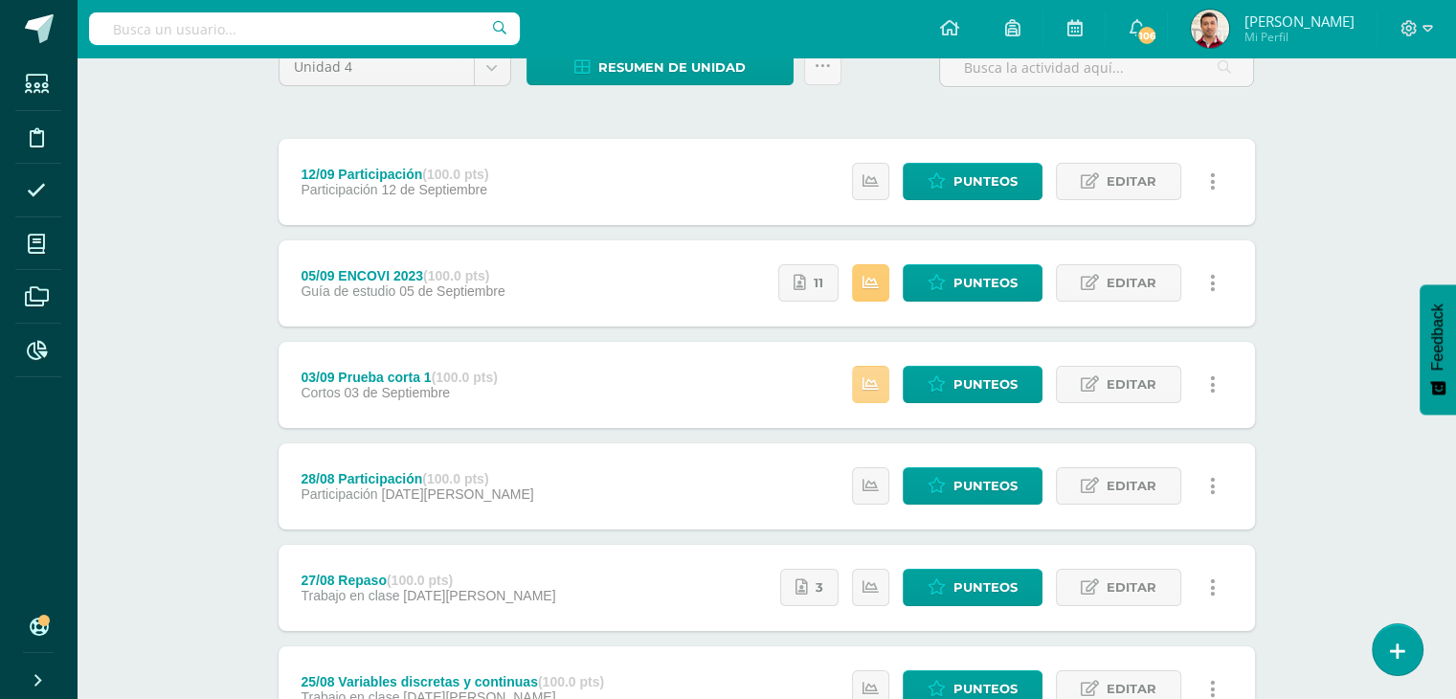
click at [869, 380] on icon at bounding box center [871, 384] width 16 height 16
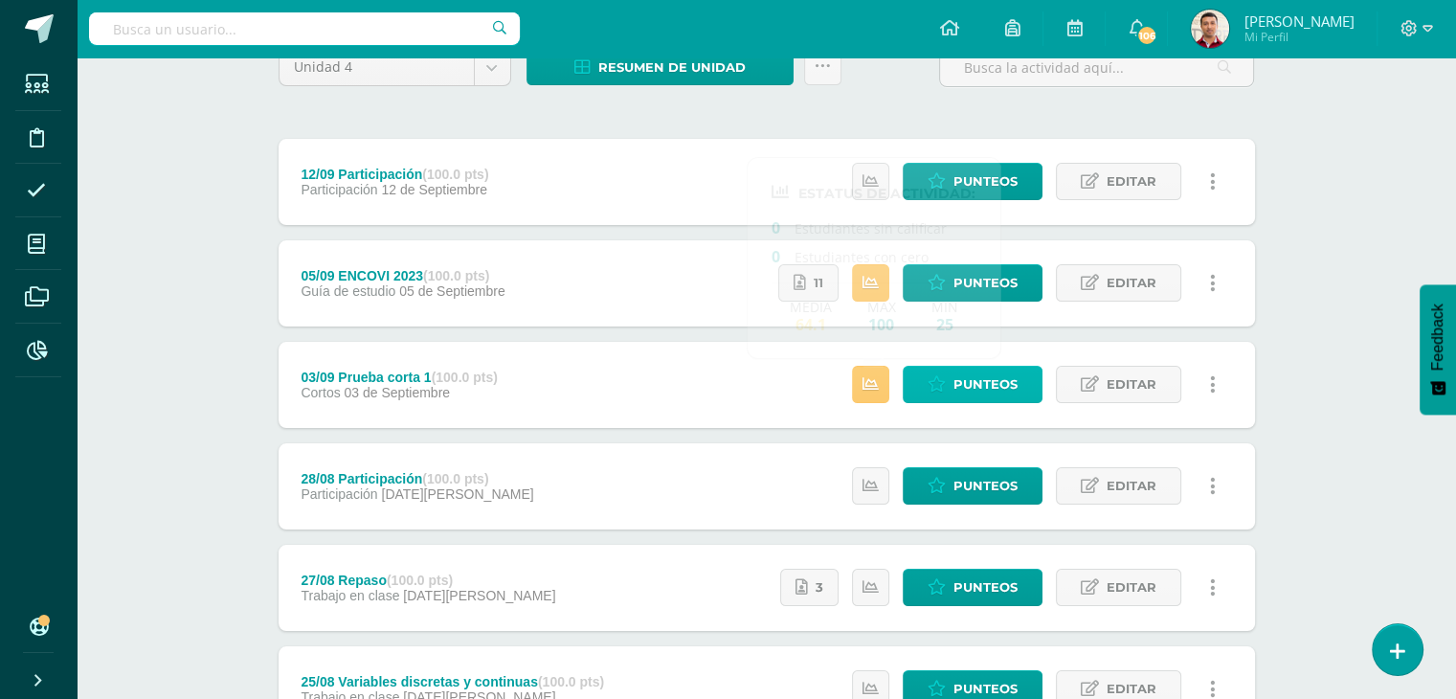
click at [957, 387] on span "Punteos" at bounding box center [985, 384] width 64 height 35
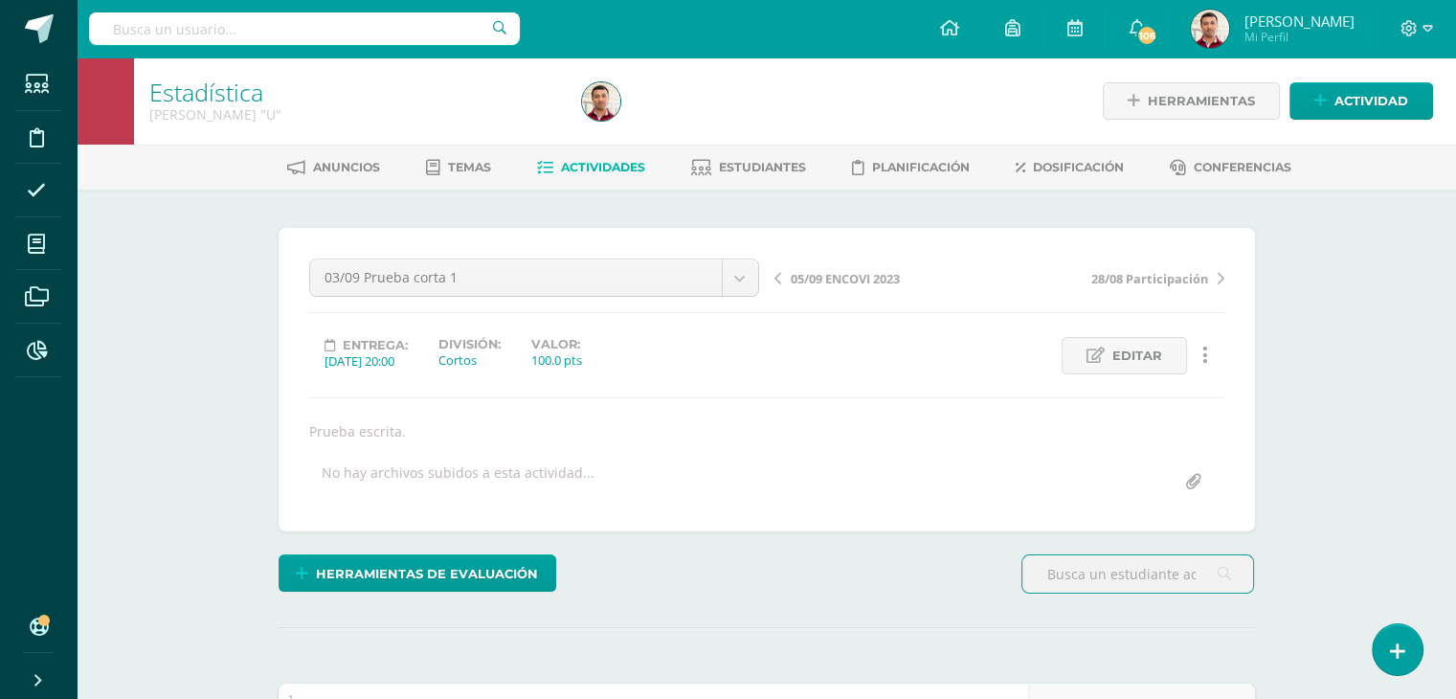
scroll to position [1, 0]
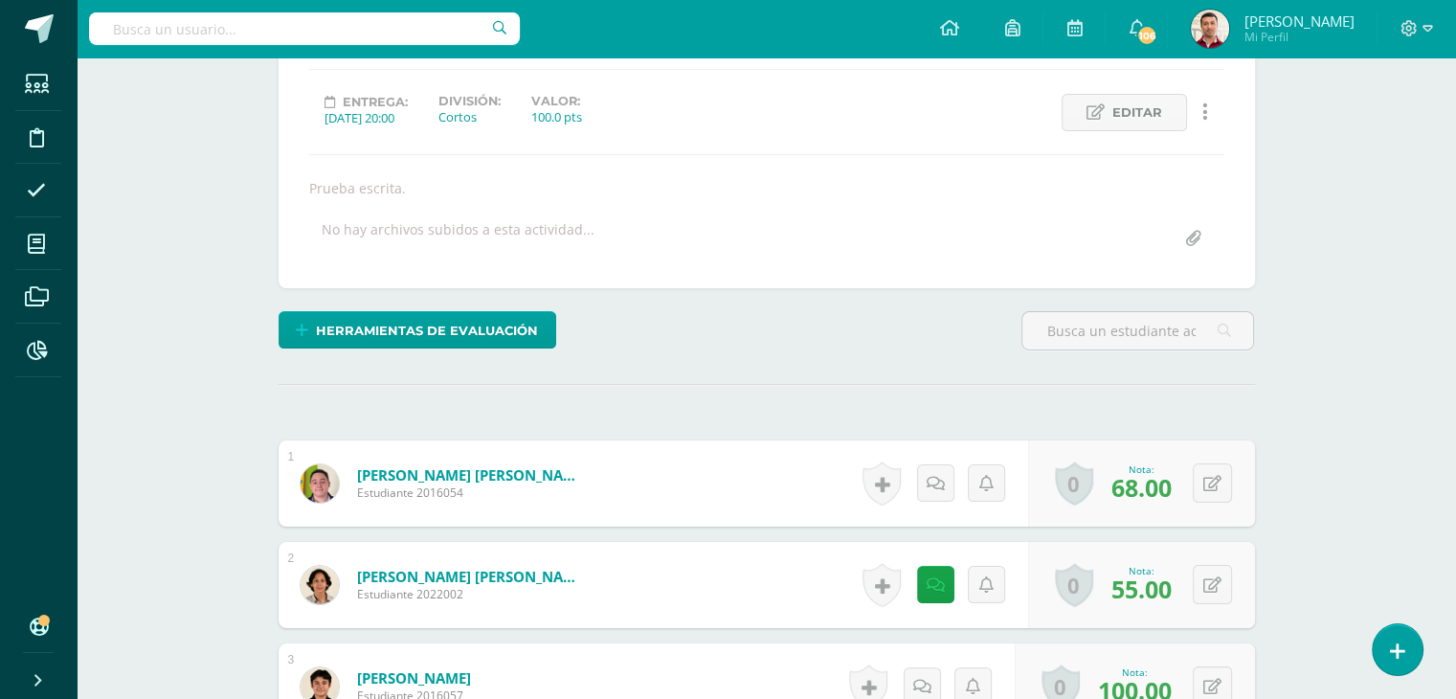
scroll to position [0, 0]
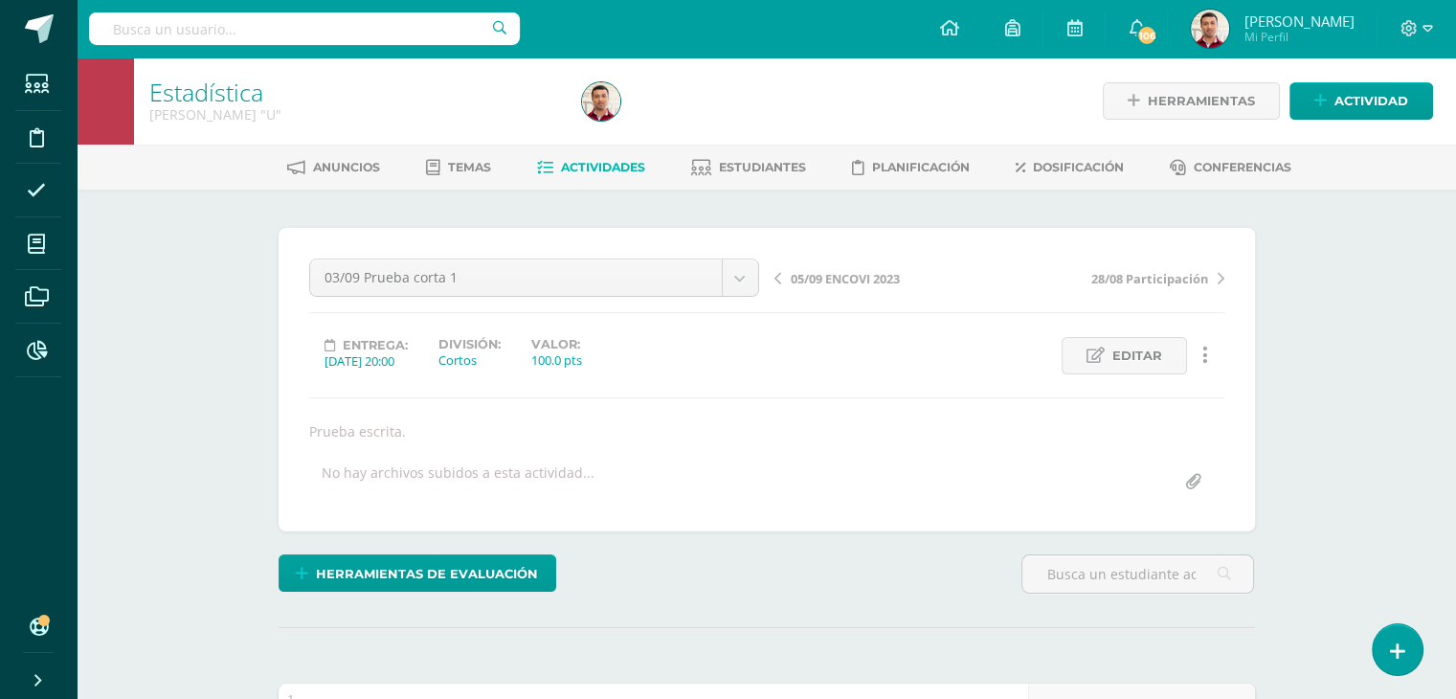
click at [563, 158] on link "Actividades" at bounding box center [591, 167] width 108 height 31
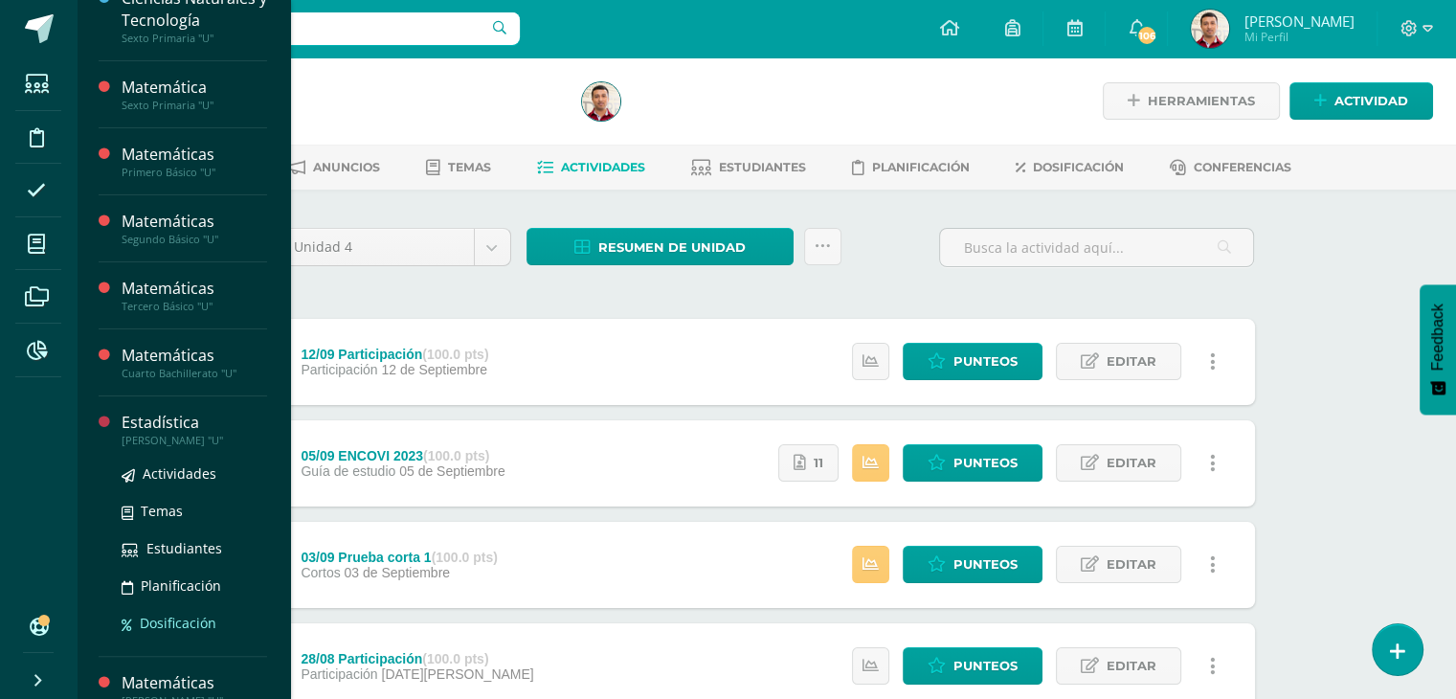
scroll to position [387, 0]
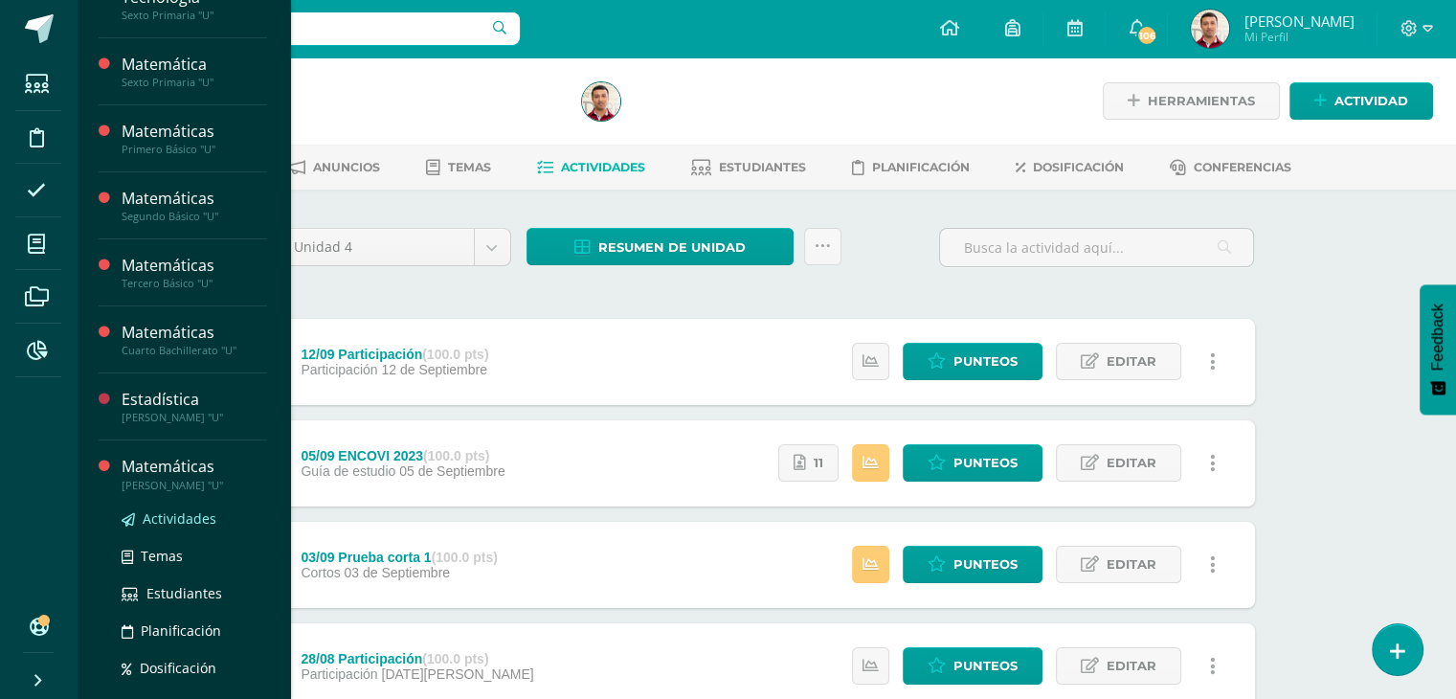
click at [214, 517] on link "Actividades" at bounding box center [195, 518] width 146 height 22
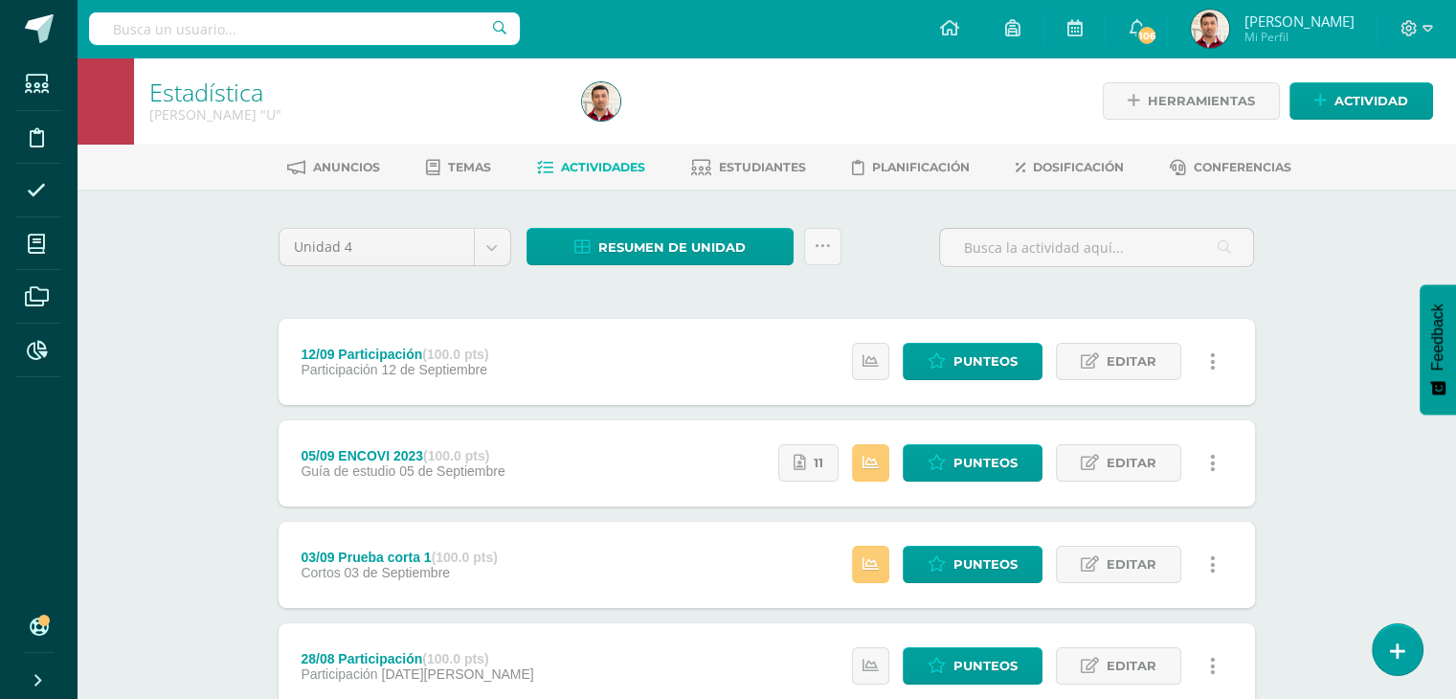
scroll to position [193, 0]
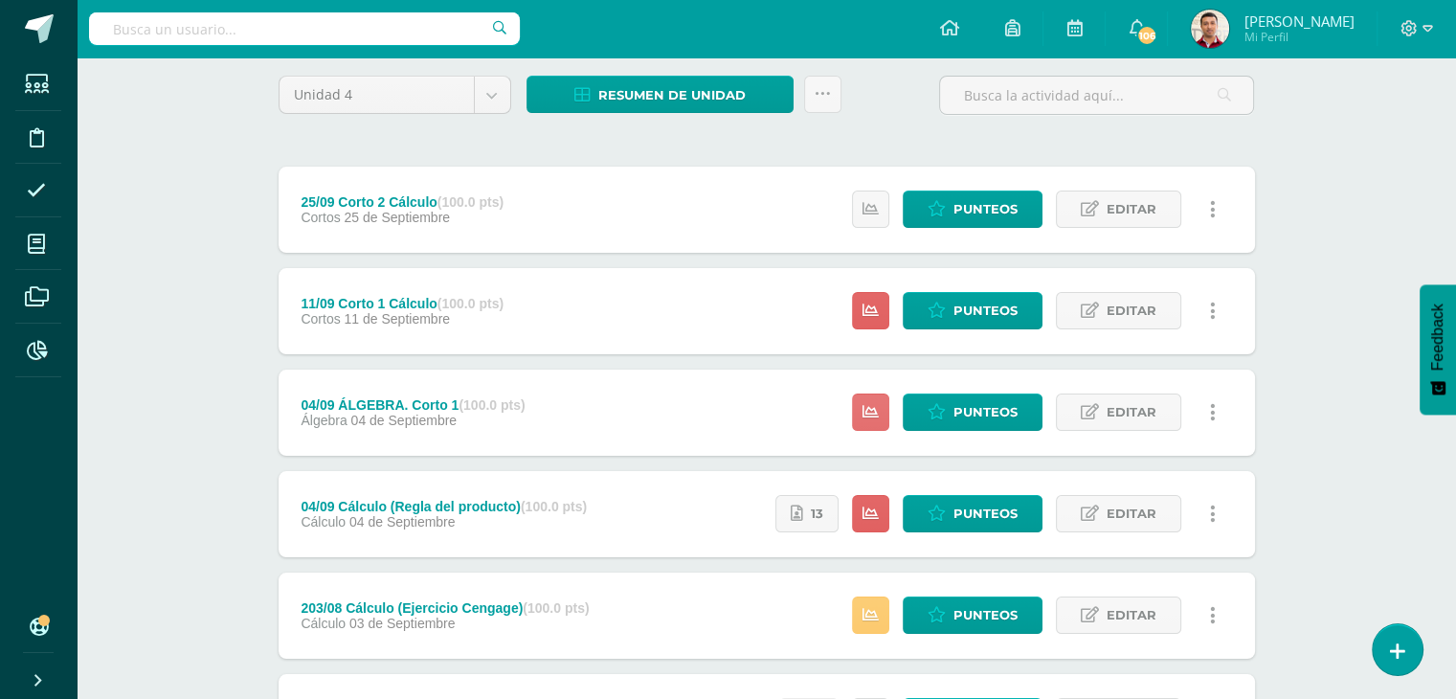
scroll to position [159, 0]
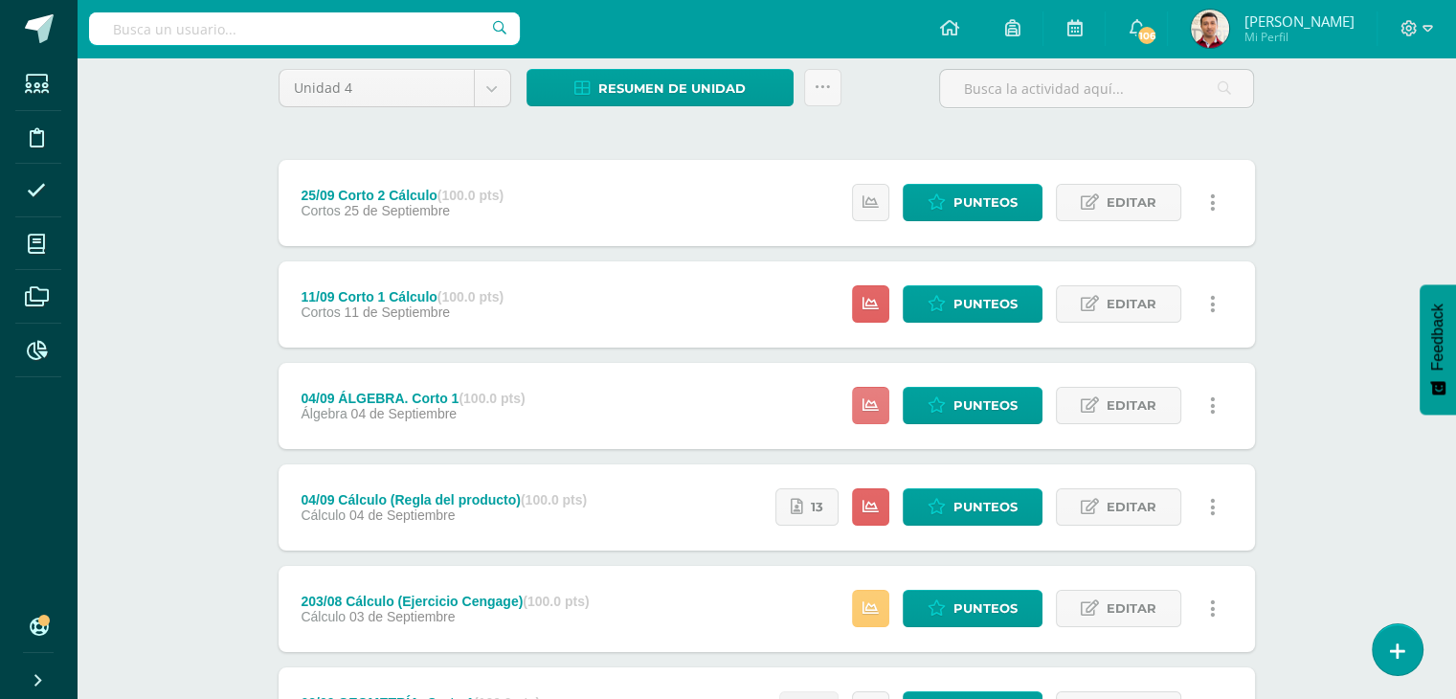
click at [879, 410] on icon at bounding box center [871, 405] width 16 height 16
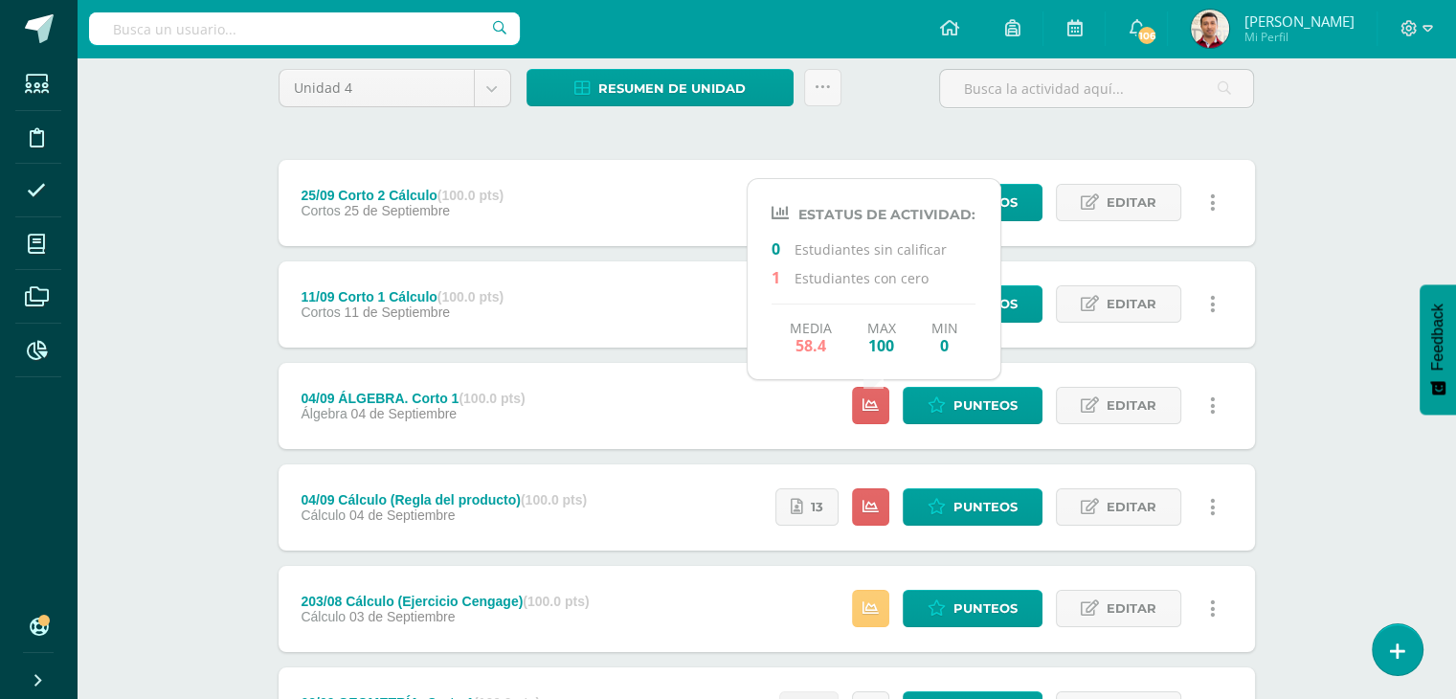
click at [214, 415] on div "Matemáticas [PERSON_NAME] "U" Herramientas Detalle de asistencias Actividad Anu…" at bounding box center [766, 694] width 1379 height 1591
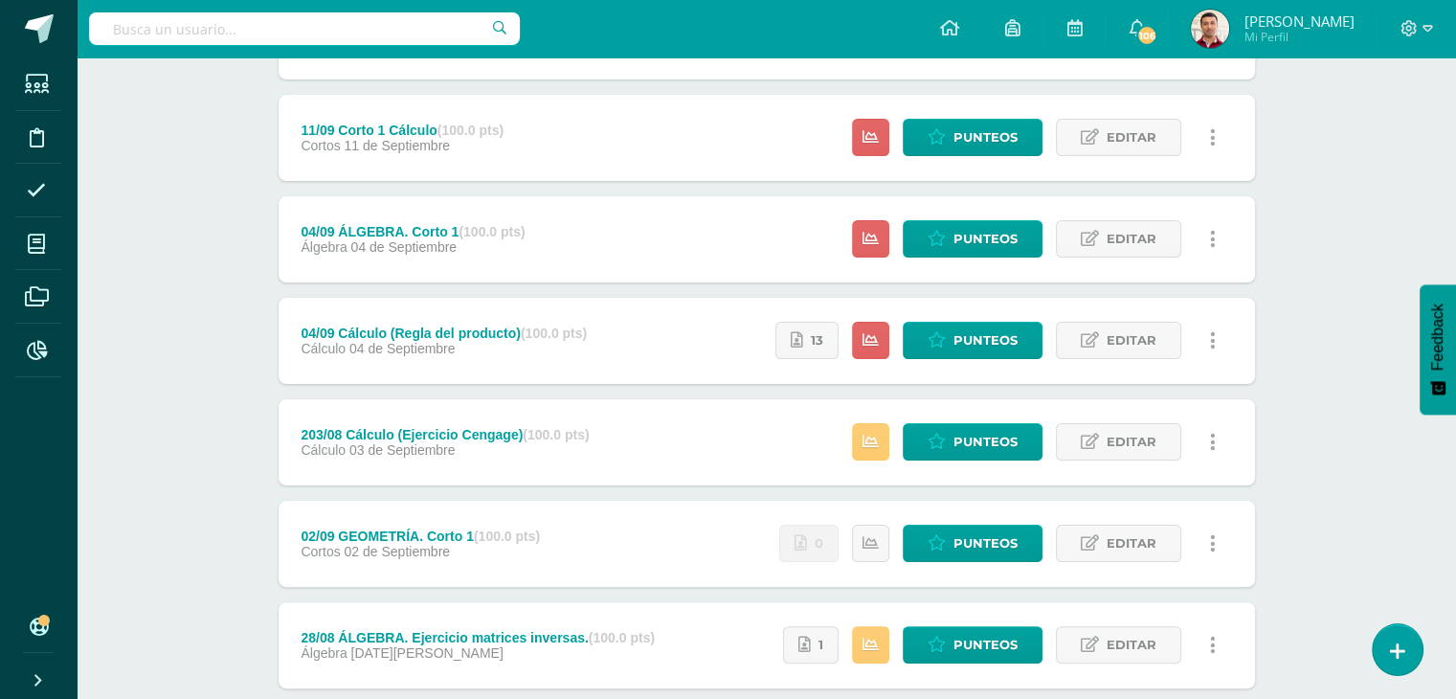
scroll to position [333, 0]
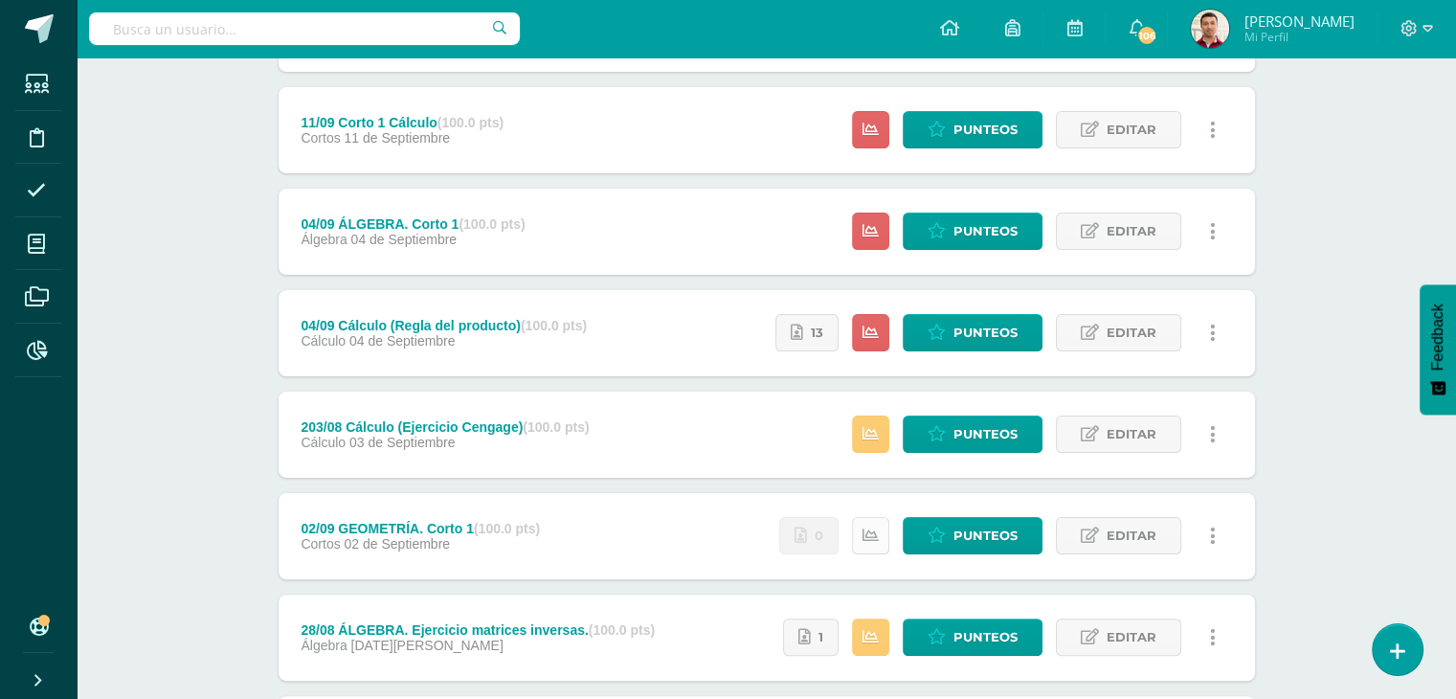
click at [866, 530] on icon at bounding box center [871, 535] width 16 height 16
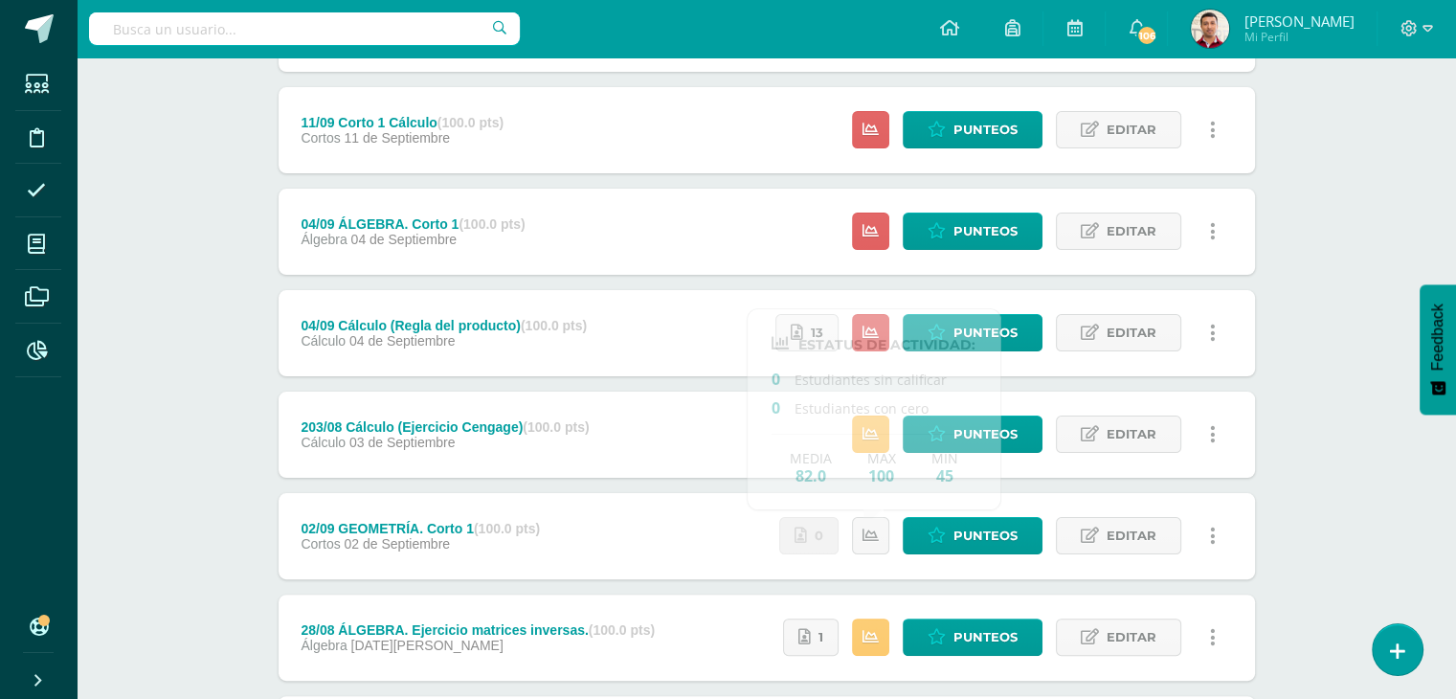
click at [174, 528] on div "Matemáticas [PERSON_NAME] "U" Herramientas Detalle de asistencias Actividad Anu…" at bounding box center [766, 519] width 1379 height 1591
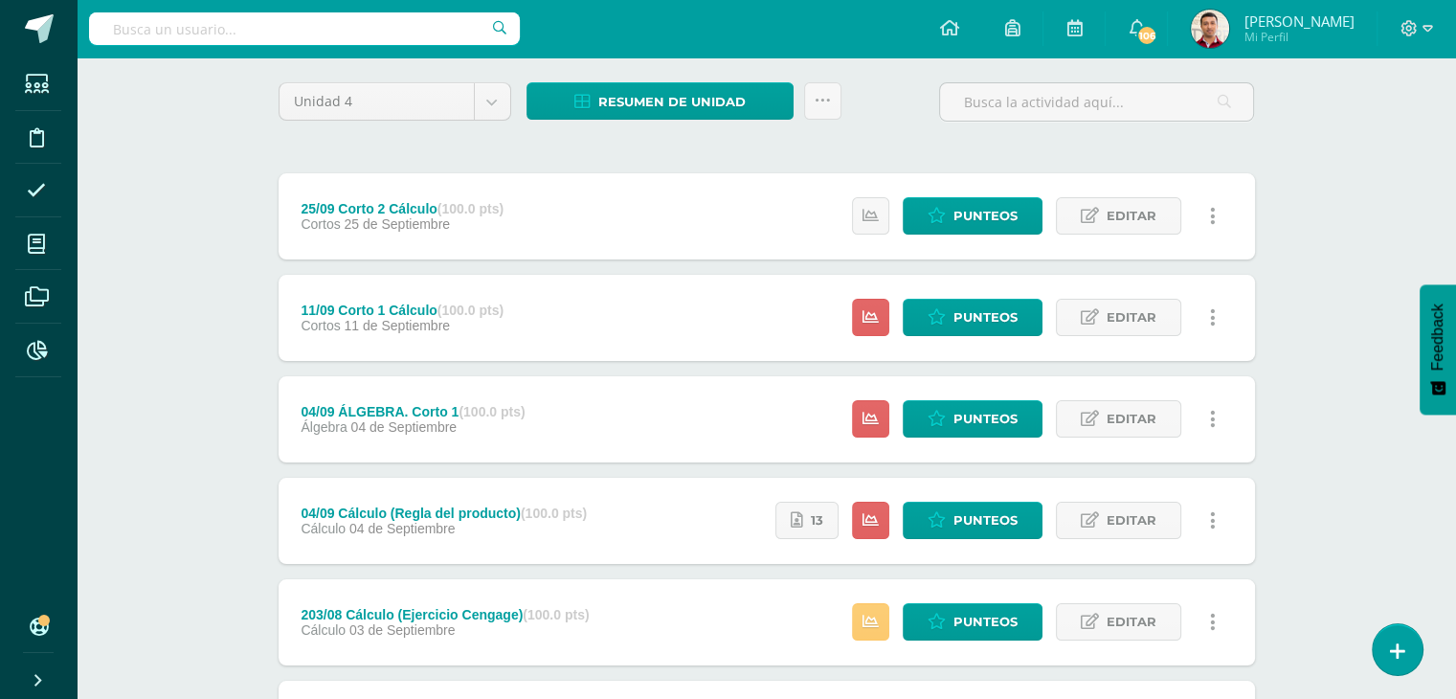
scroll to position [144, 0]
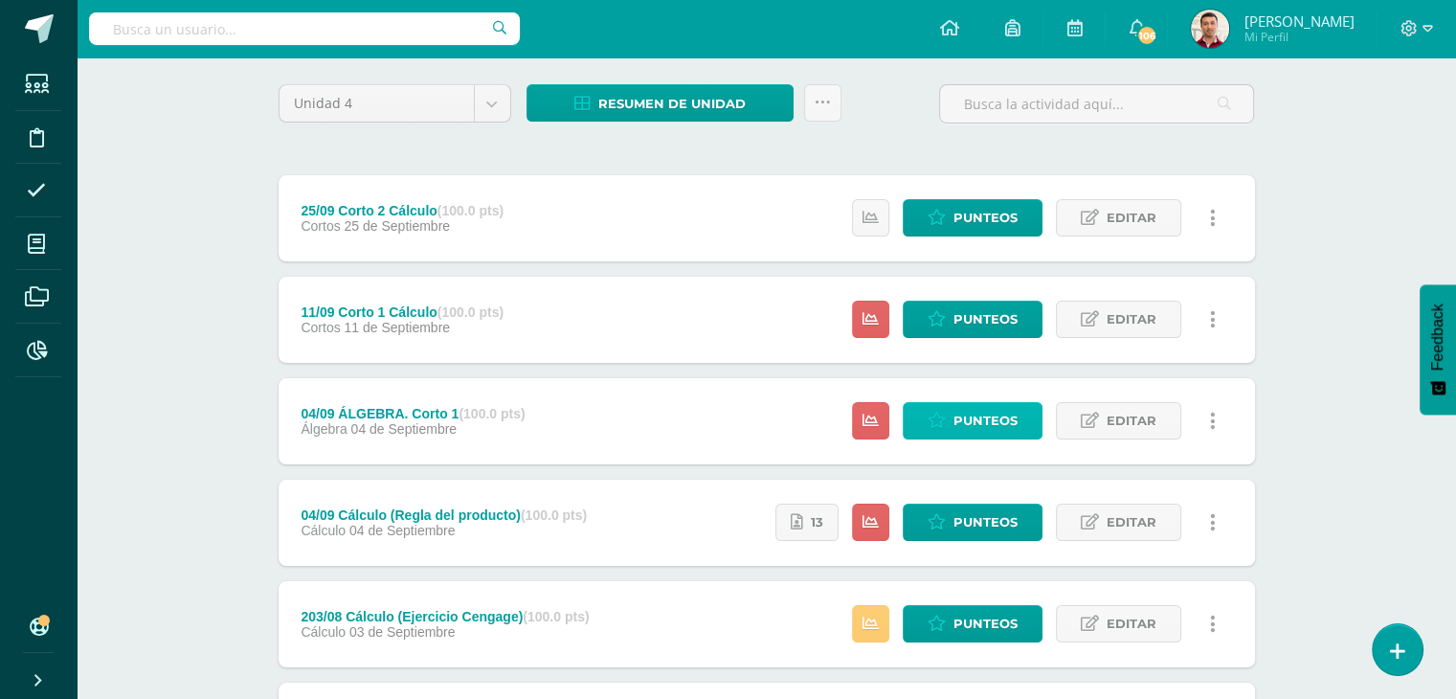
click at [972, 424] on span "Punteos" at bounding box center [985, 420] width 64 height 35
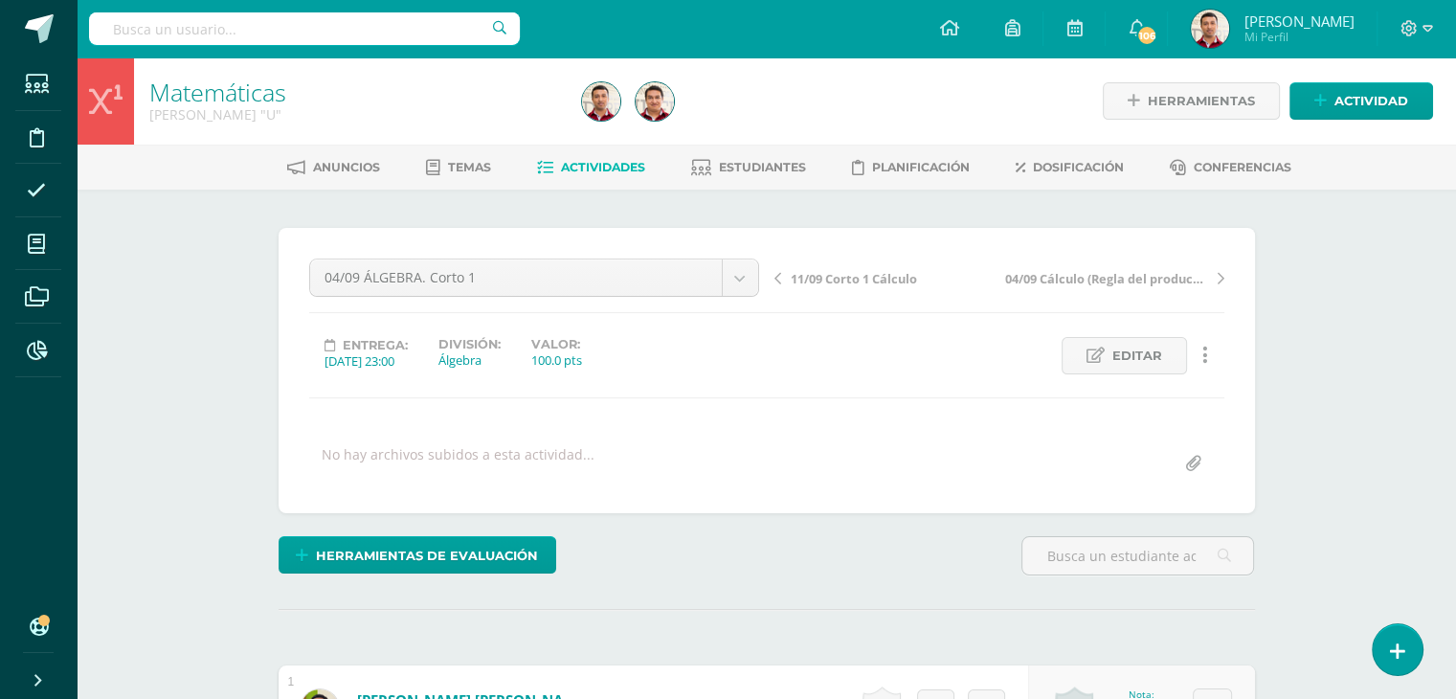
click at [639, 125] on div at bounding box center [655, 100] width 54 height 87
click at [621, 154] on link "Actividades" at bounding box center [591, 167] width 108 height 31
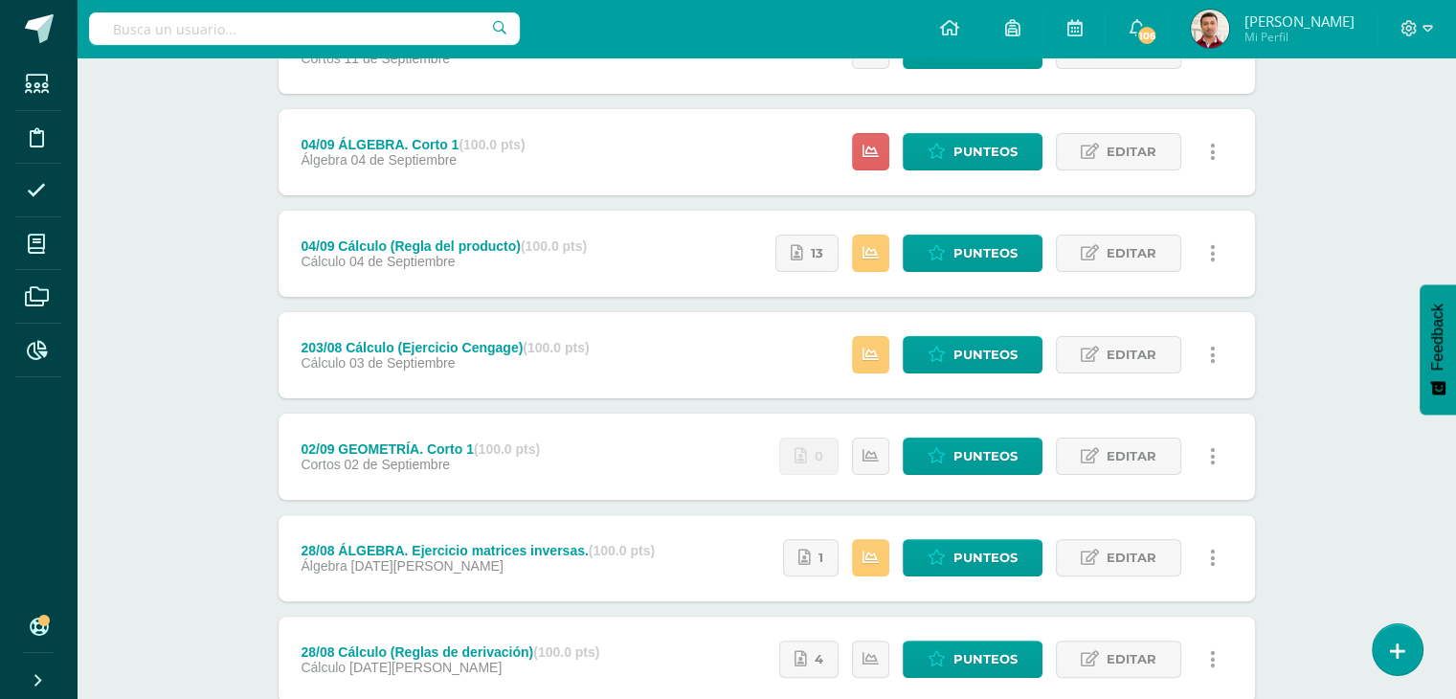
scroll to position [463, 0]
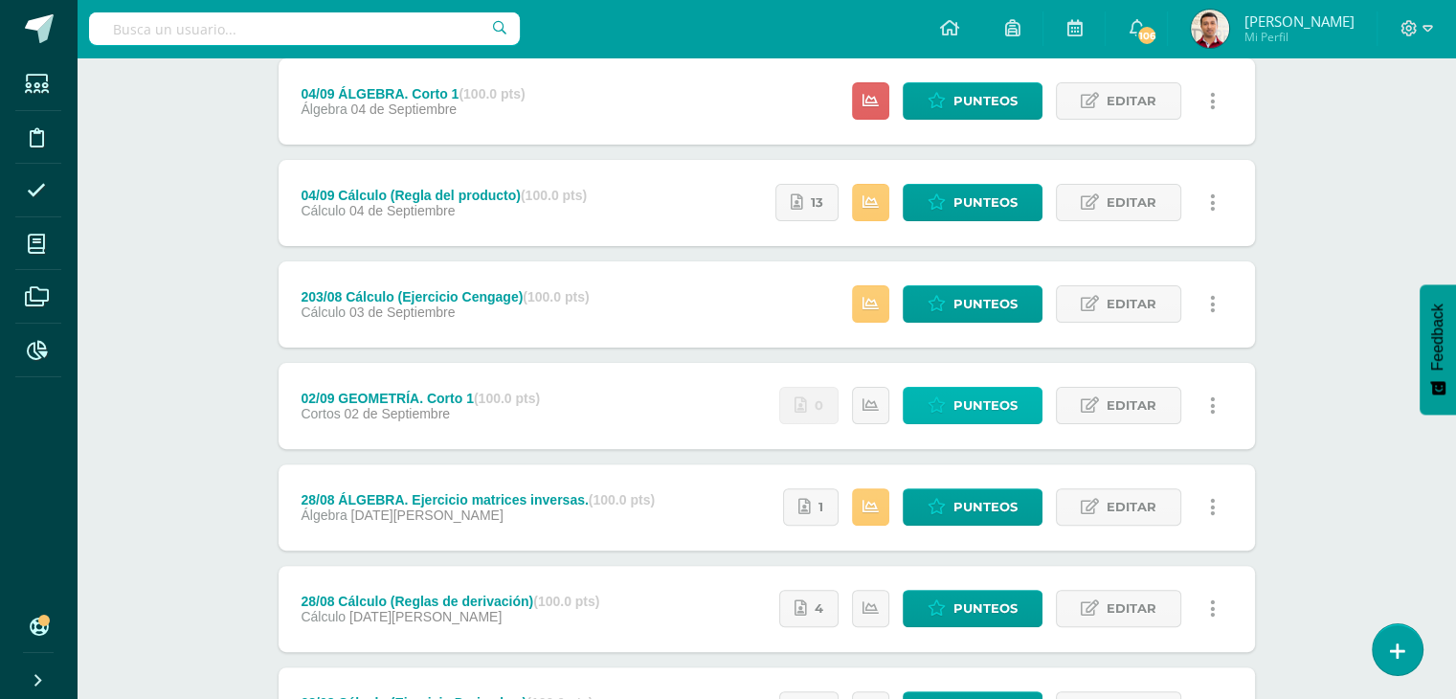
click at [961, 400] on span "Punteos" at bounding box center [985, 405] width 64 height 35
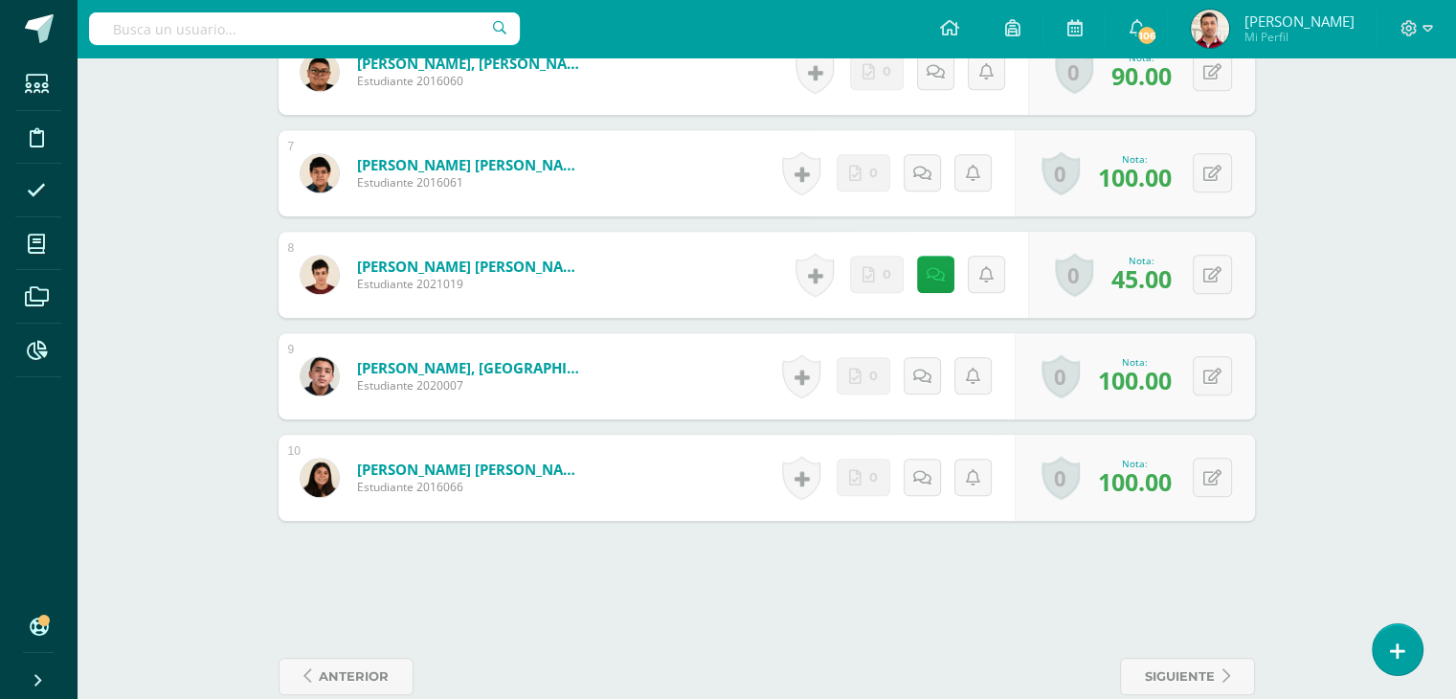
scroll to position [1196, 0]
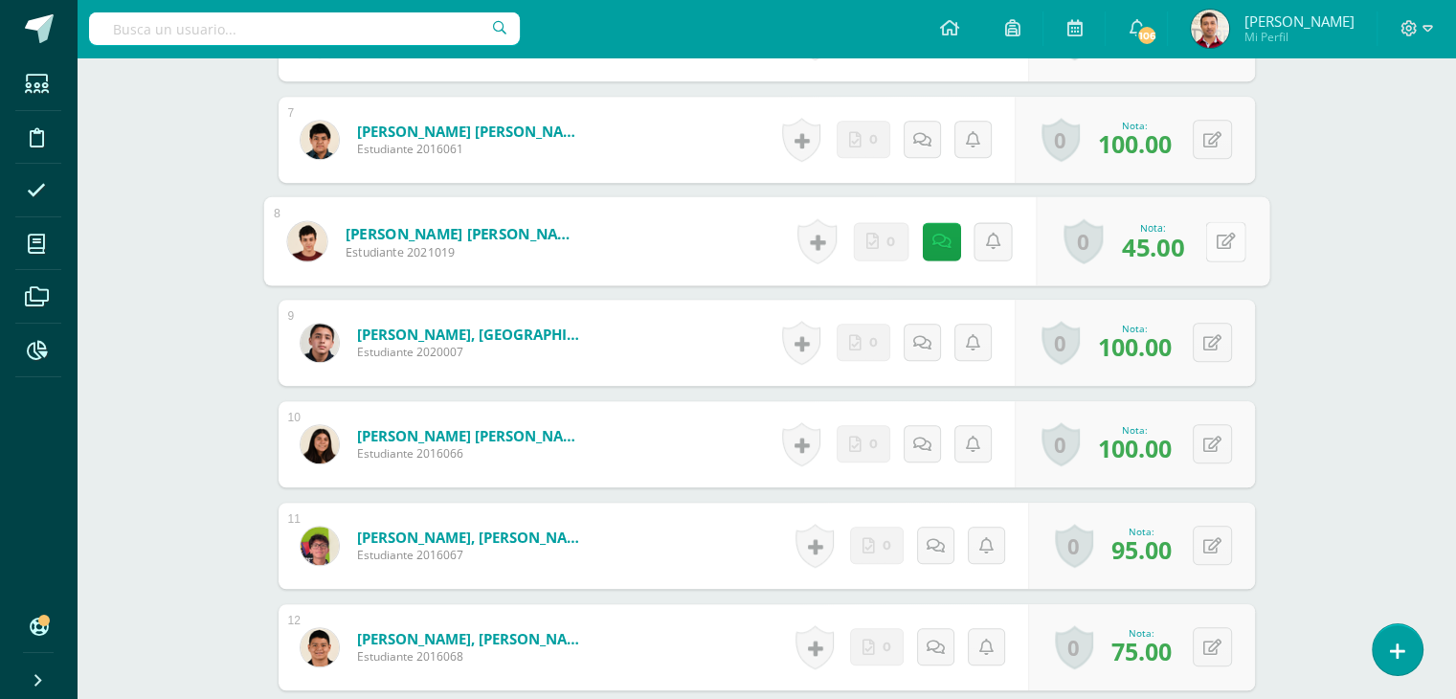
click at [1209, 244] on button at bounding box center [1225, 241] width 40 height 40
click at [1209, 244] on form "[PERSON_NAME] [PERSON_NAME] Estudiante 2021019 Nota 45.00 0 [GEOGRAPHIC_DATA] L…" at bounding box center [766, 241] width 1006 height 89
type input "61.00"
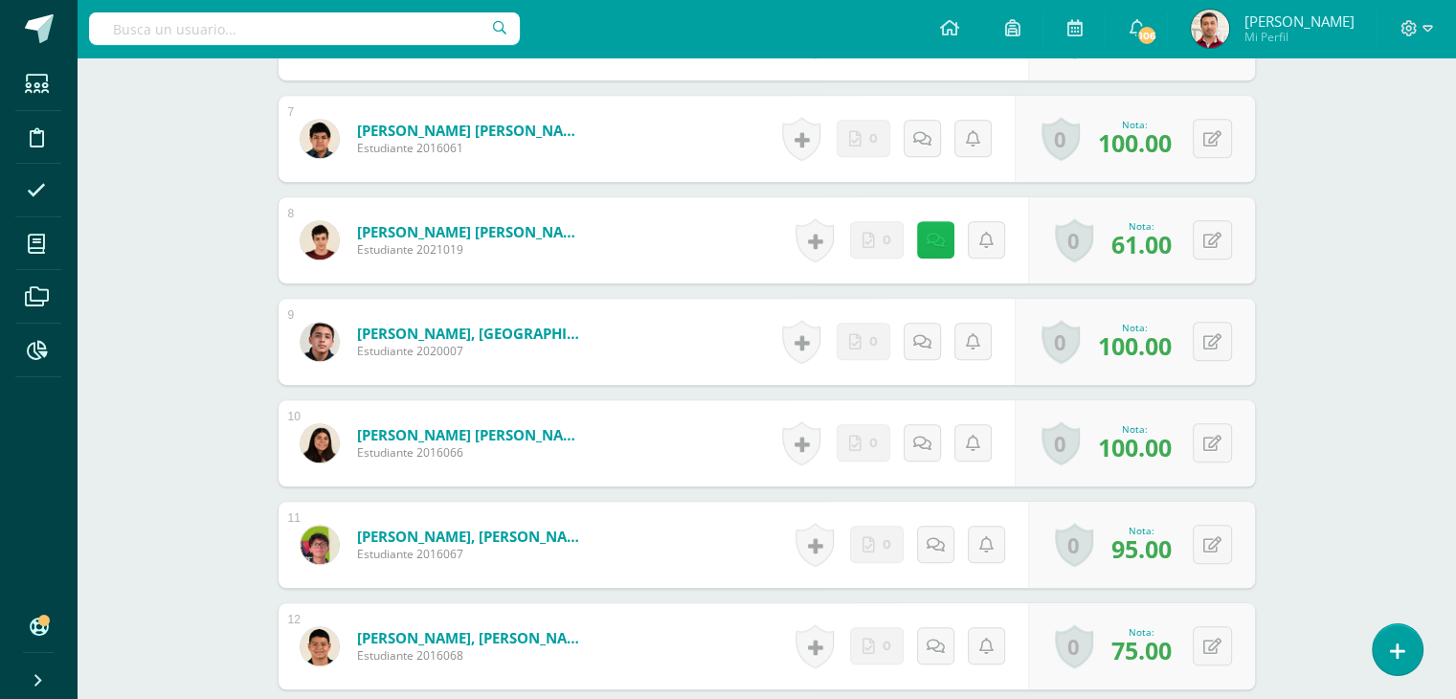
click at [944, 239] on link at bounding box center [935, 239] width 37 height 37
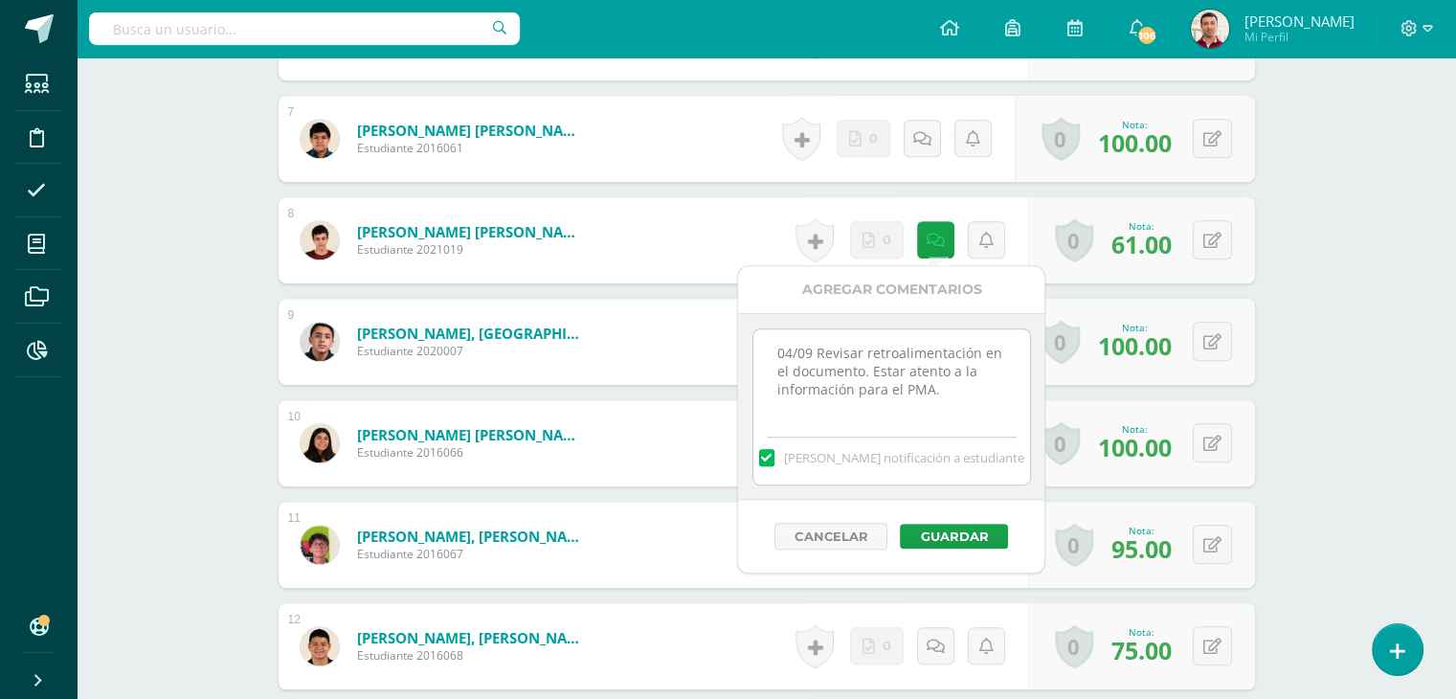
drag, startPoint x: 956, startPoint y: 384, endPoint x: 588, endPoint y: 140, distance: 442.1
click at [588, 140] on body "Estudiantes Disciplina Asistencia Mis cursos Archivos Reportes Soporte Ayuda Re…" at bounding box center [728, 109] width 1456 height 2612
click at [934, 525] on button "Guardar" at bounding box center [954, 536] width 108 height 25
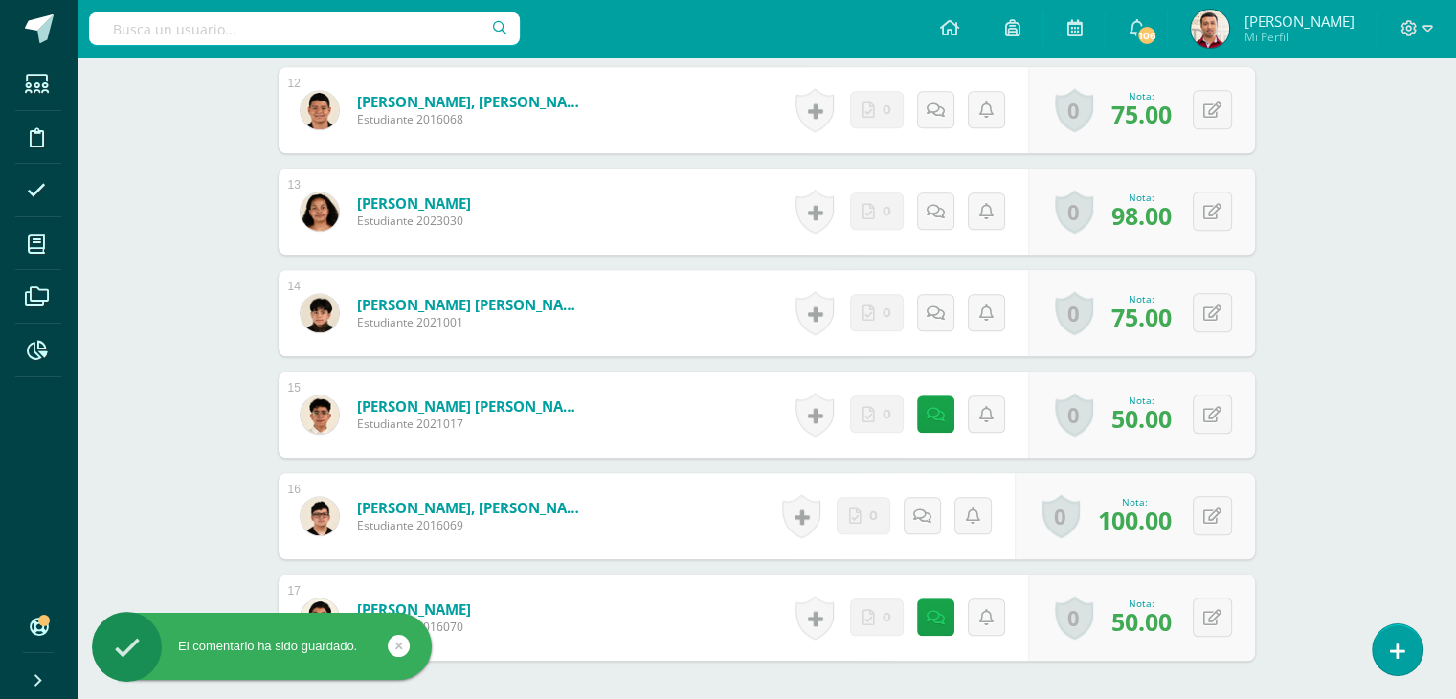
scroll to position [1735, 0]
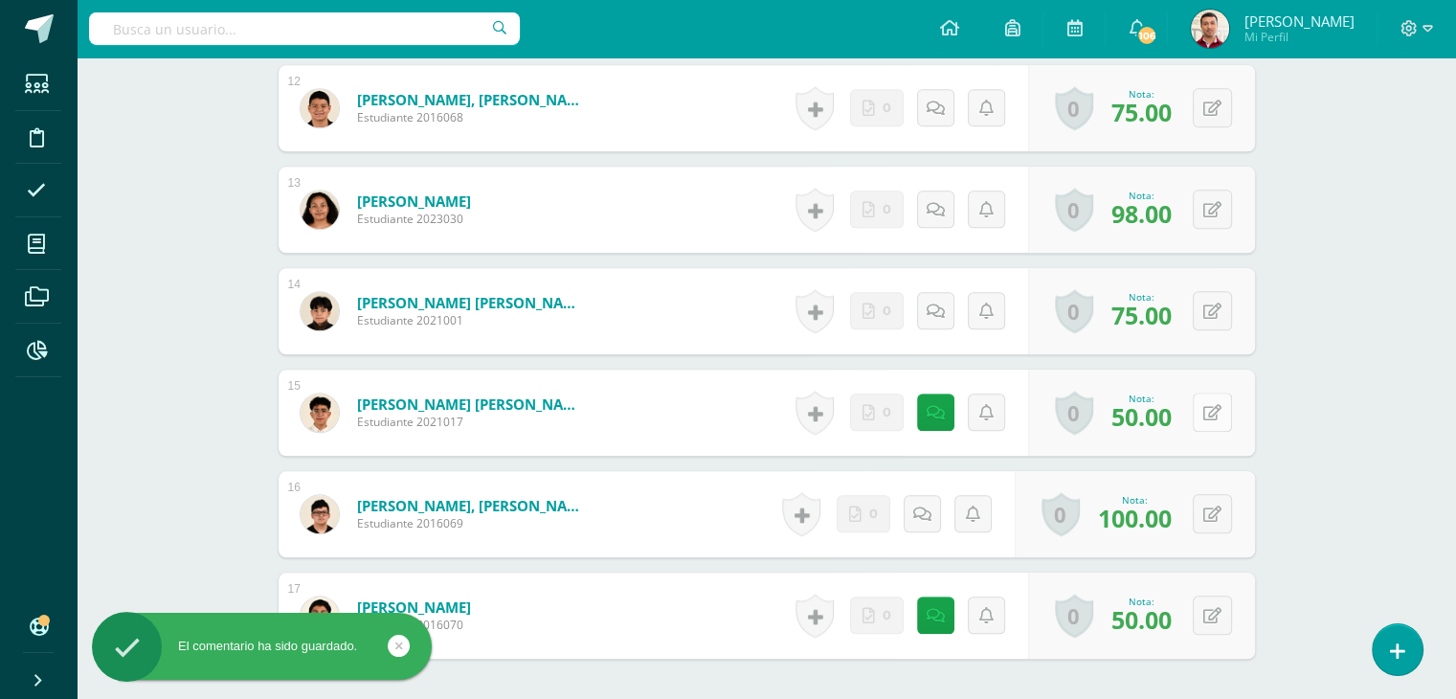
click at [1205, 415] on icon at bounding box center [1212, 413] width 18 height 16
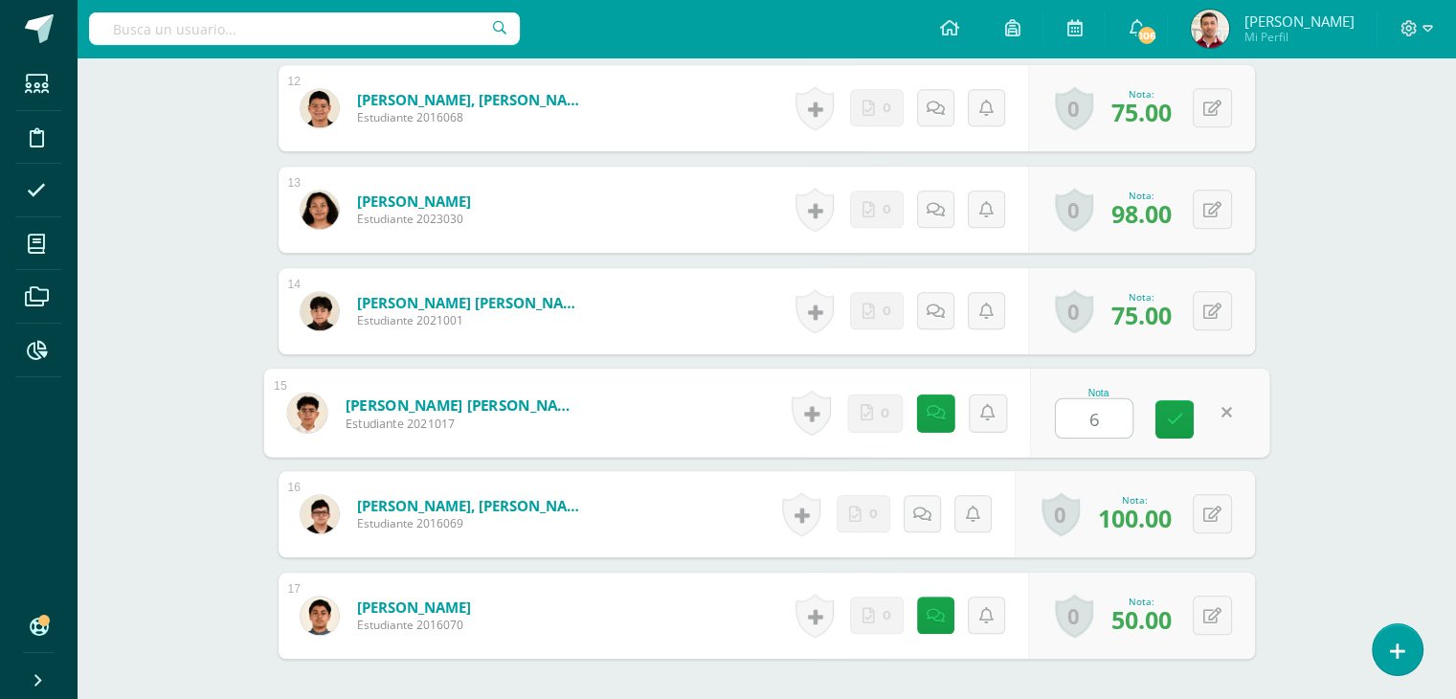
type input "61"
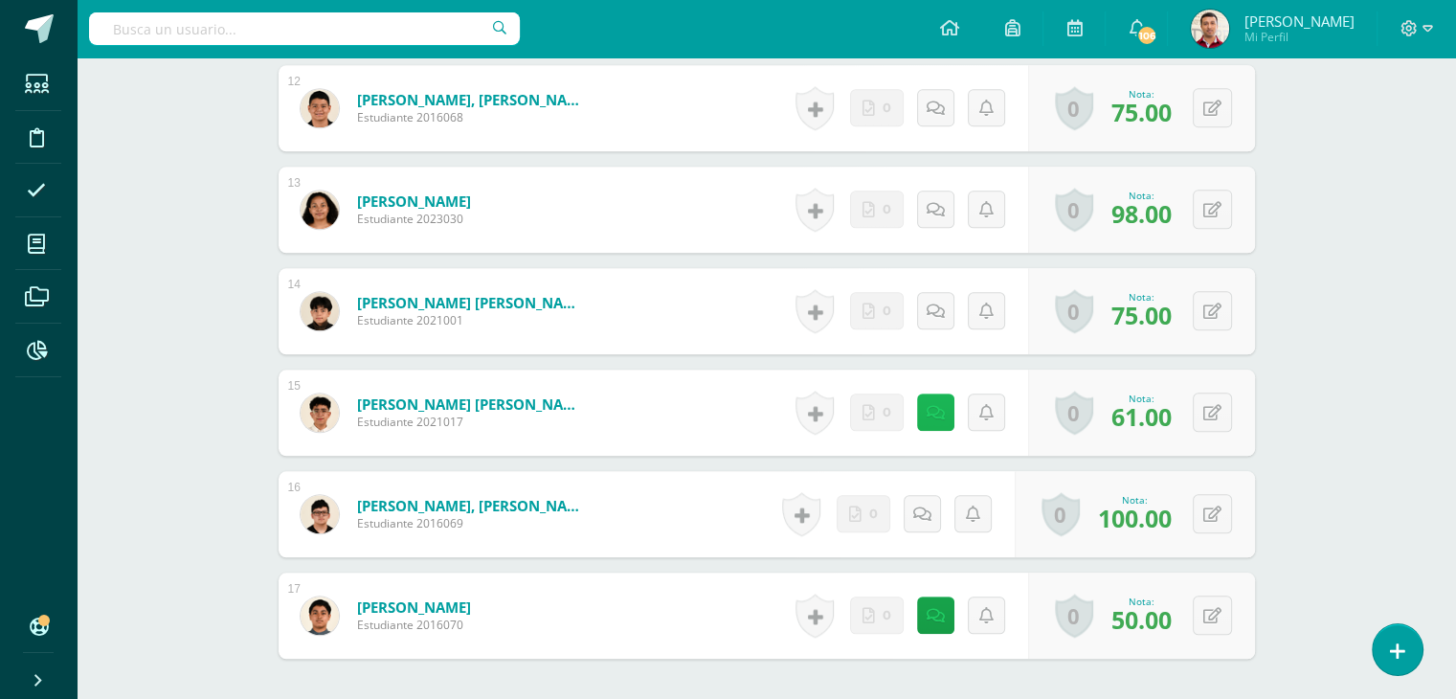
click at [925, 411] on link at bounding box center [935, 411] width 37 height 37
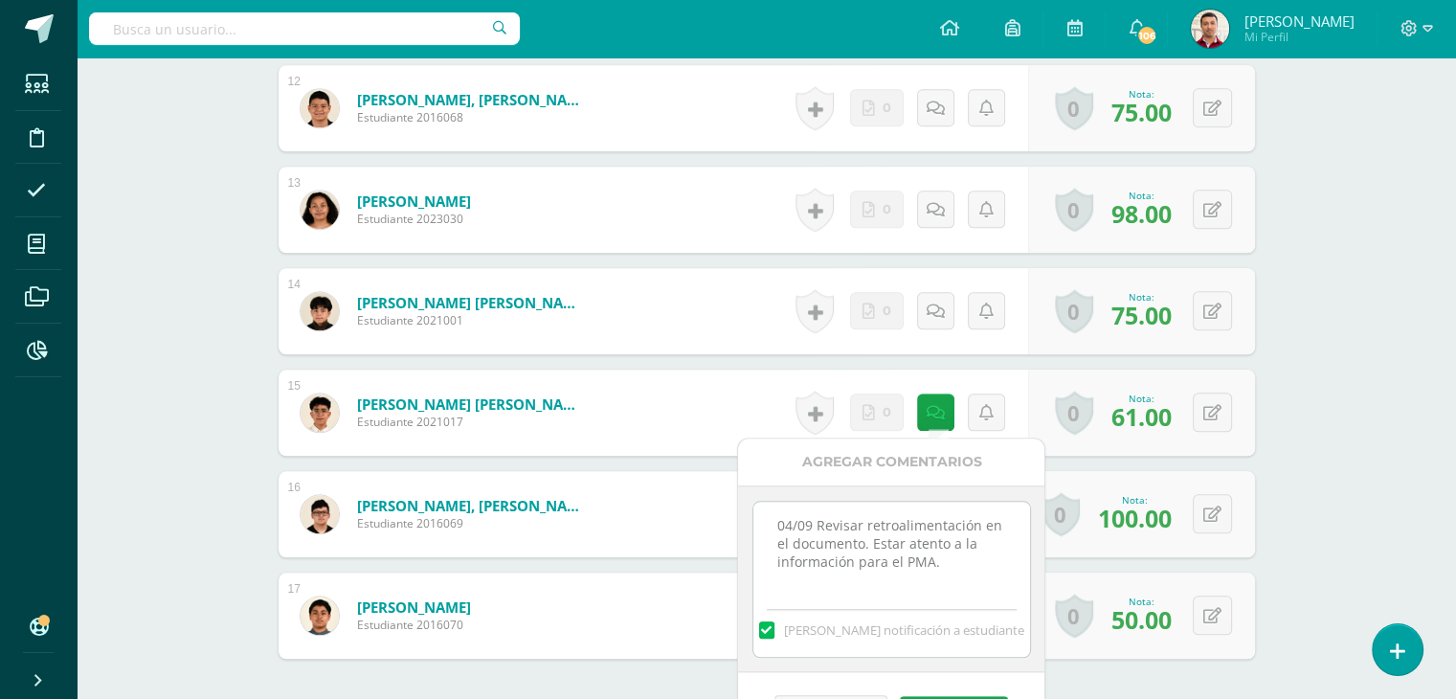
drag, startPoint x: 941, startPoint y: 559, endPoint x: 591, endPoint y: 376, distance: 395.2
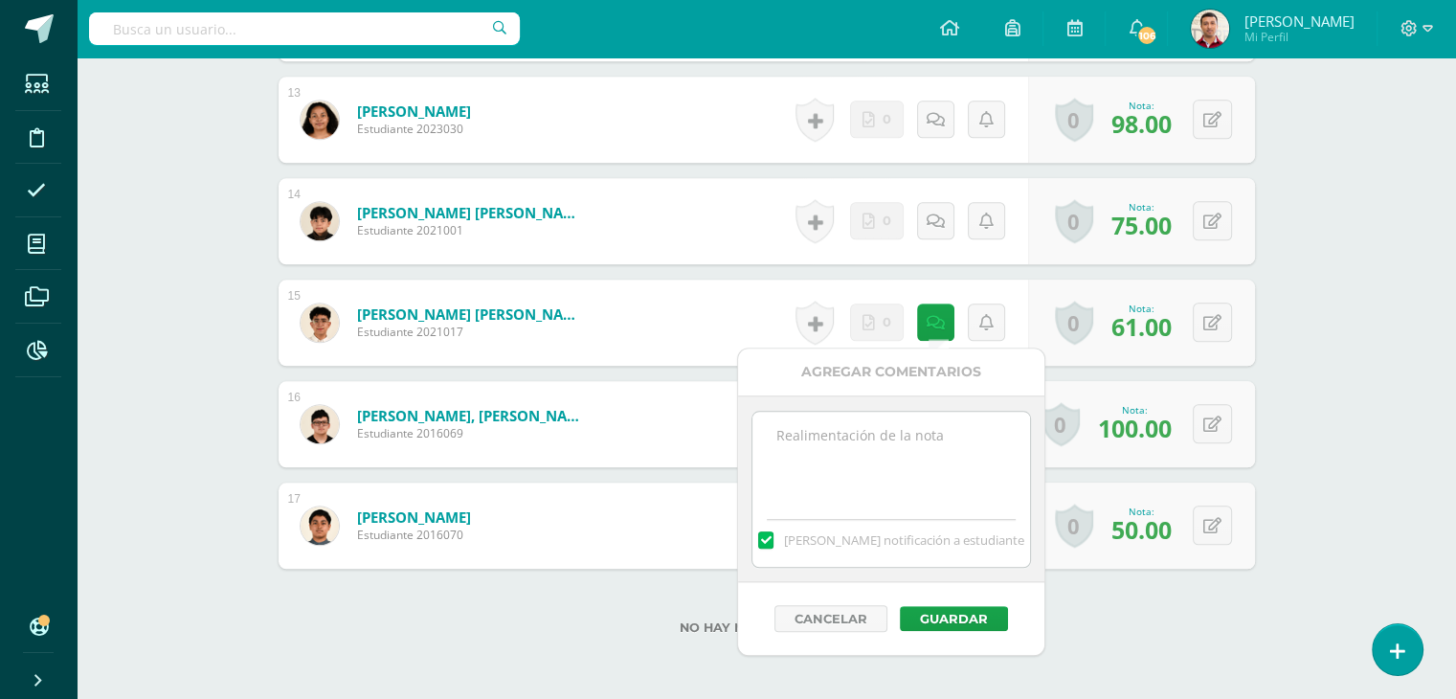
scroll to position [1827, 0]
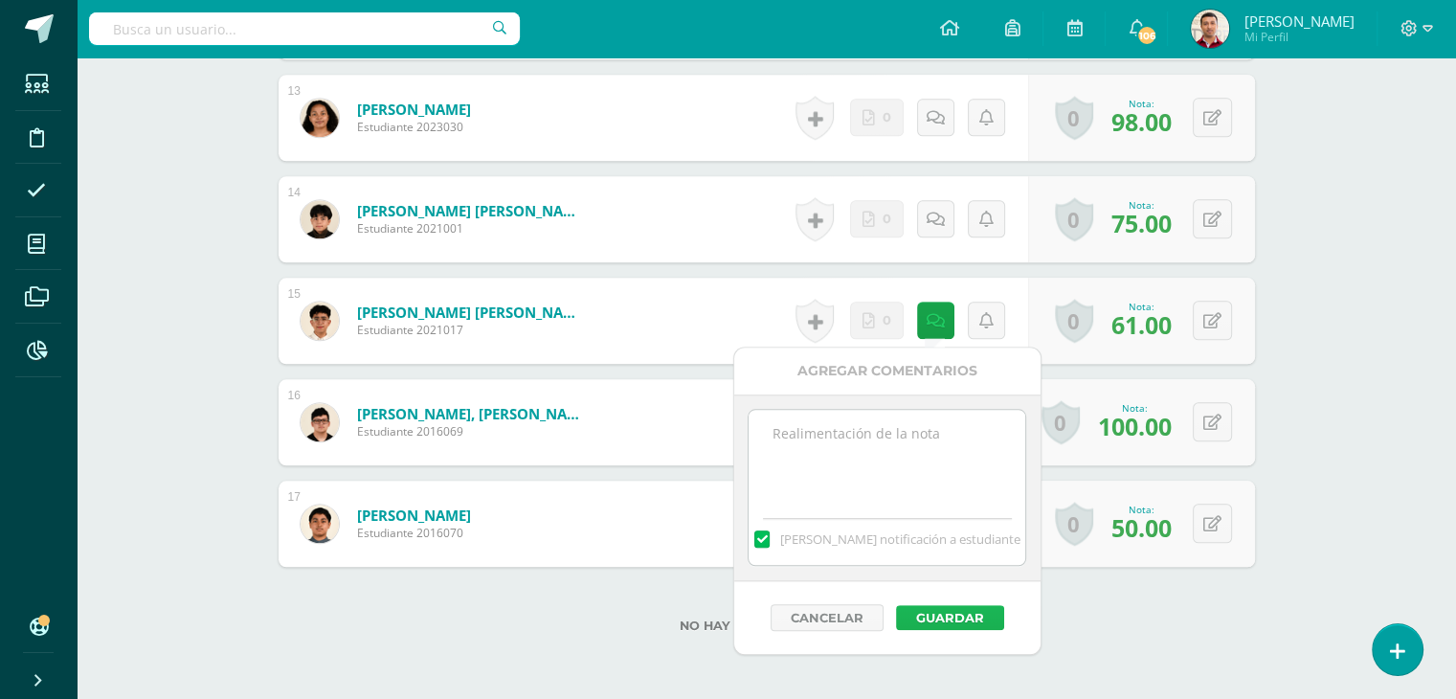
click at [936, 609] on button "Guardar" at bounding box center [950, 617] width 108 height 25
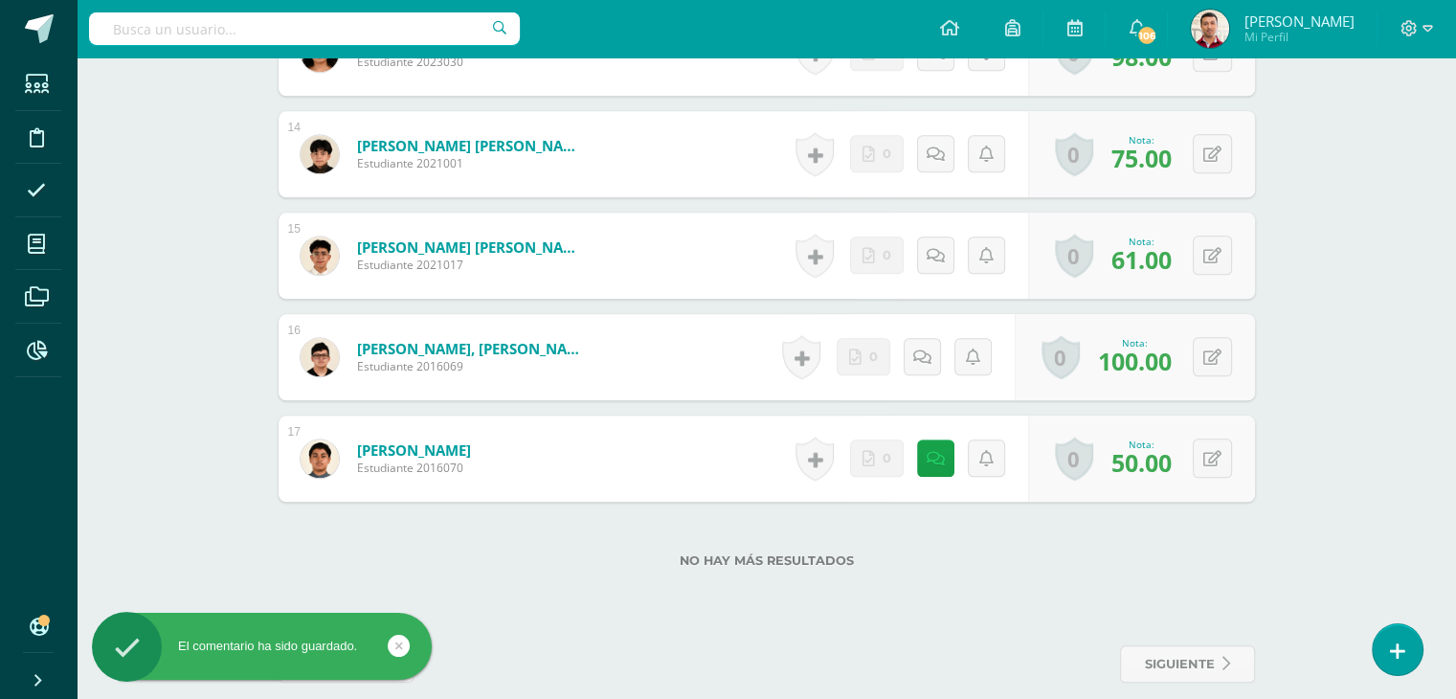
scroll to position [1894, 0]
click at [1221, 464] on button at bounding box center [1212, 456] width 39 height 39
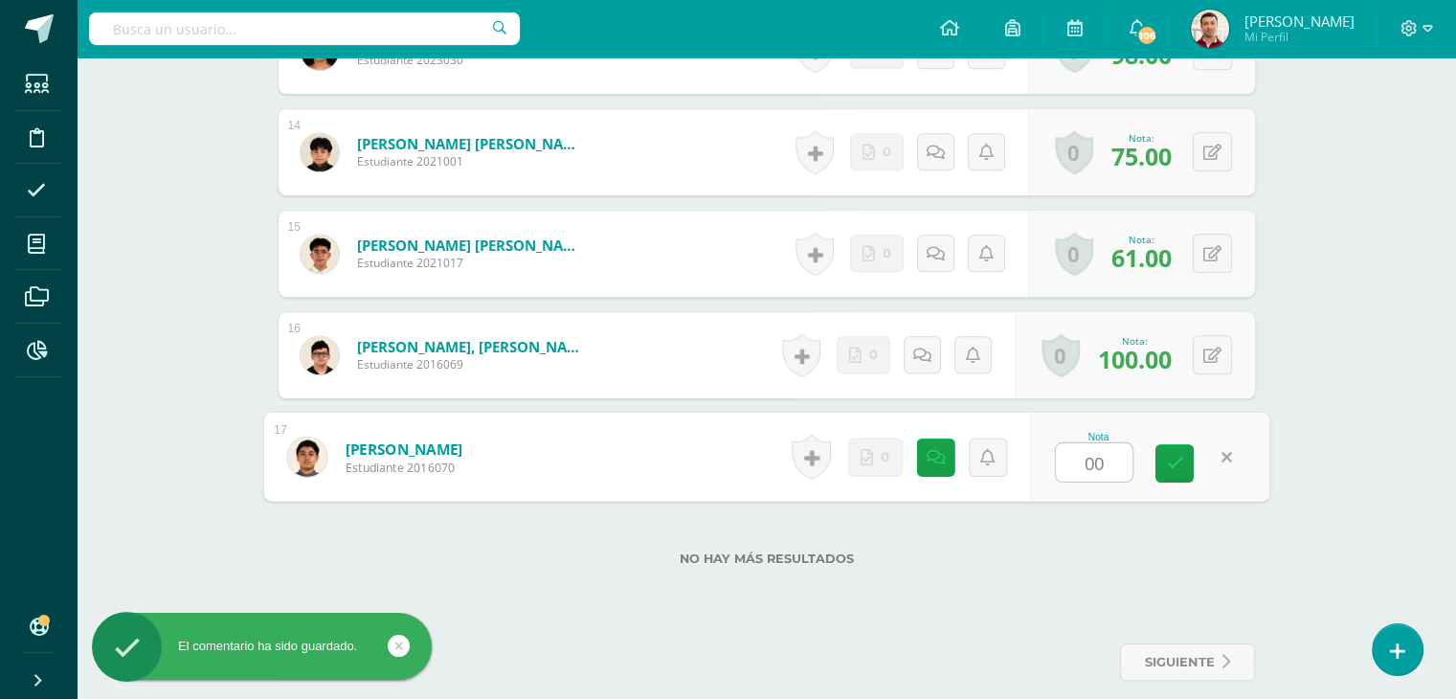
type input "0"
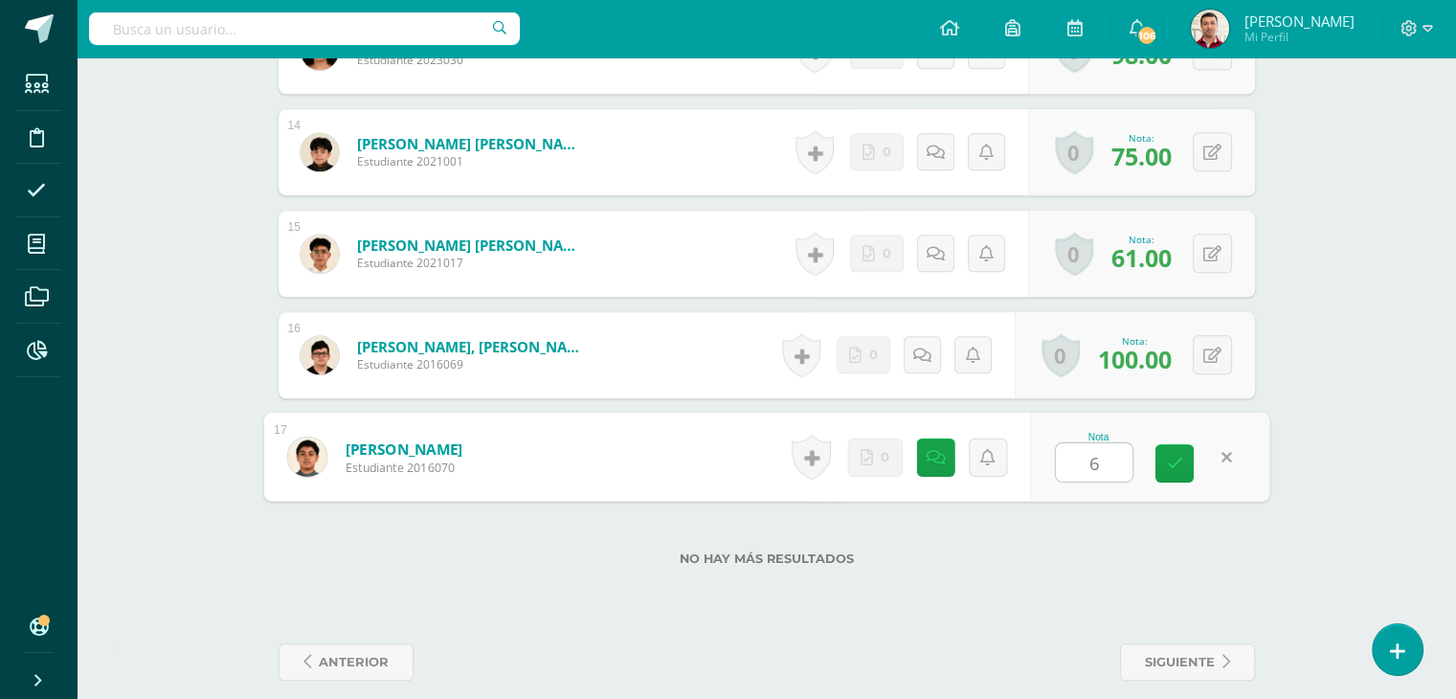
type input "61"
click at [927, 449] on icon at bounding box center [936, 457] width 18 height 16
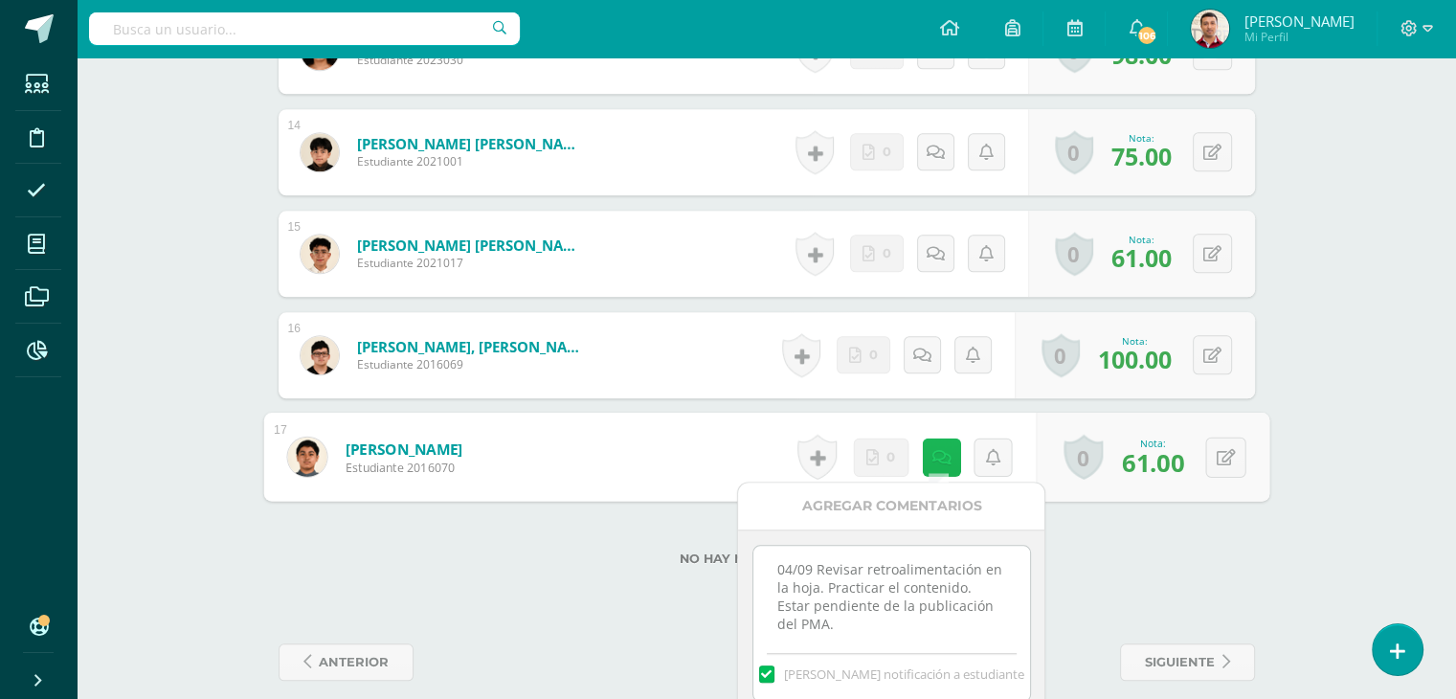
scroll to position [1984, 0]
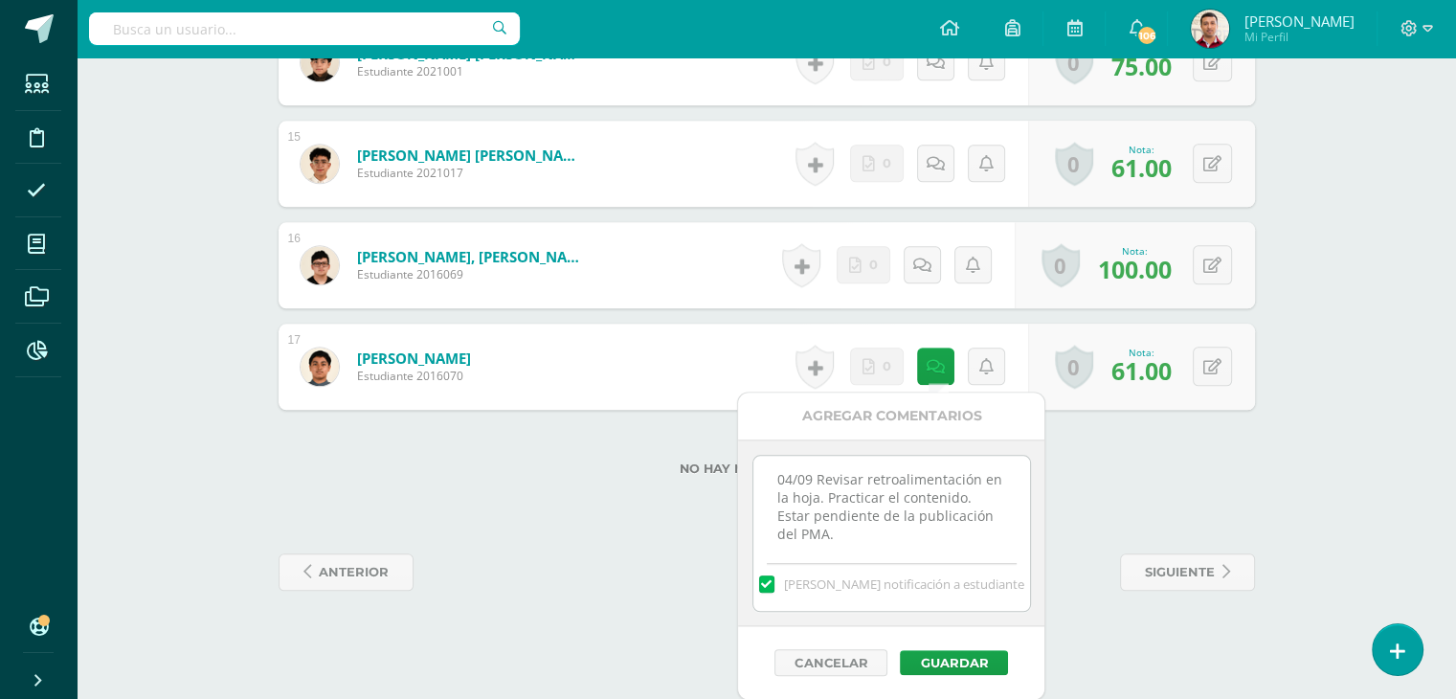
drag, startPoint x: 852, startPoint y: 541, endPoint x: 596, endPoint y: 387, distance: 298.5
click at [951, 661] on button "Guardar" at bounding box center [954, 662] width 108 height 25
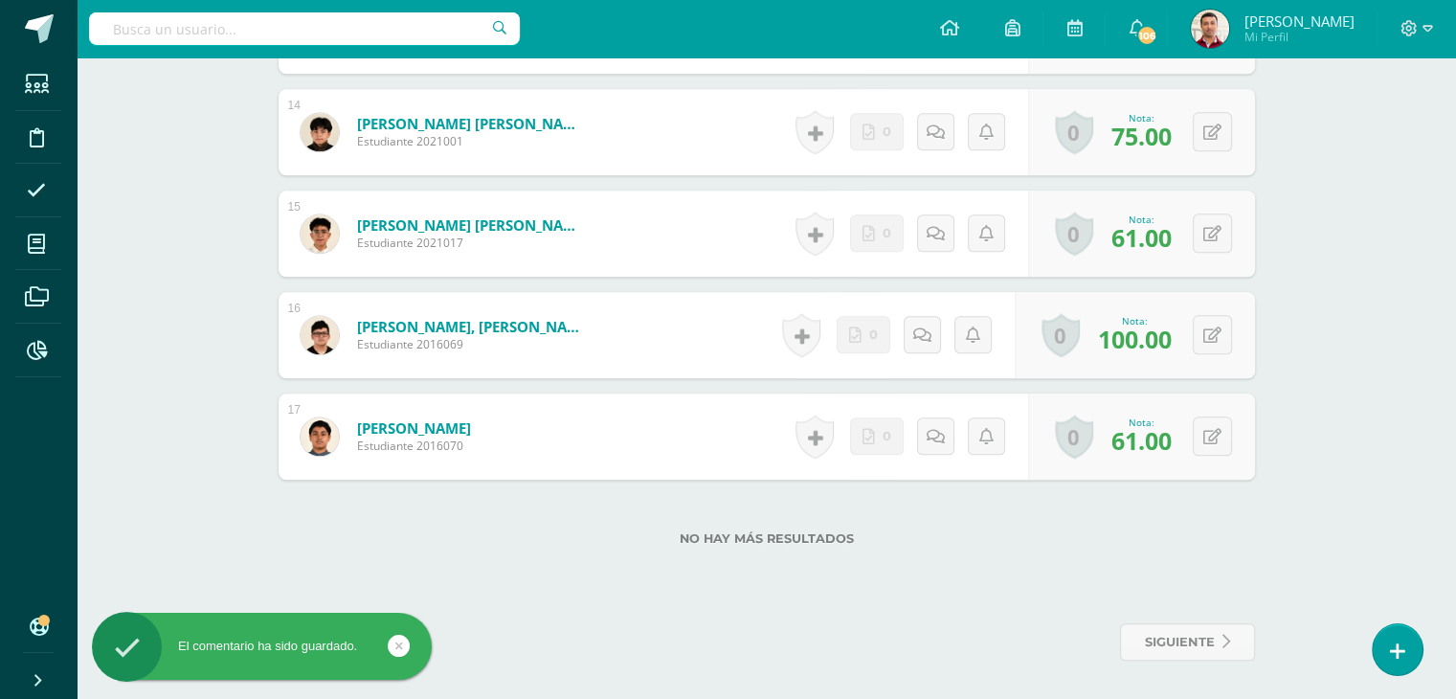
scroll to position [1914, 0]
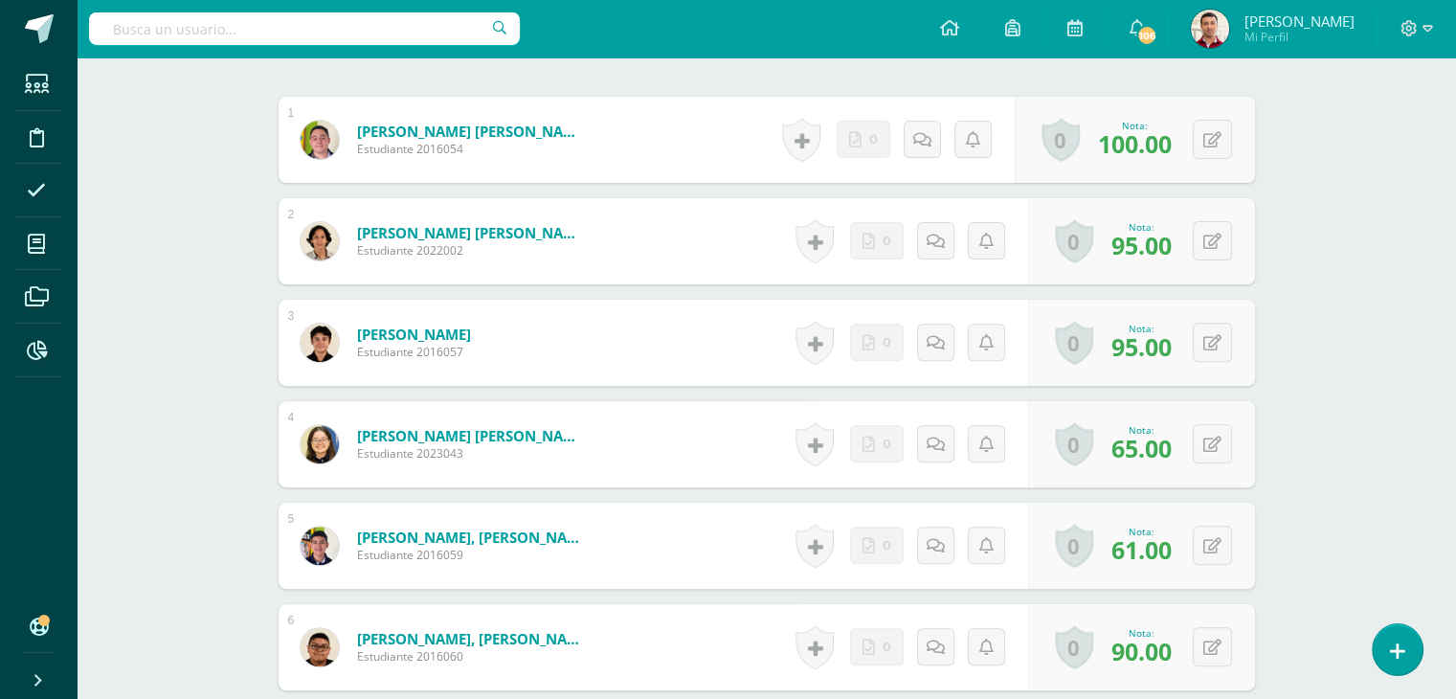
scroll to position [0, 0]
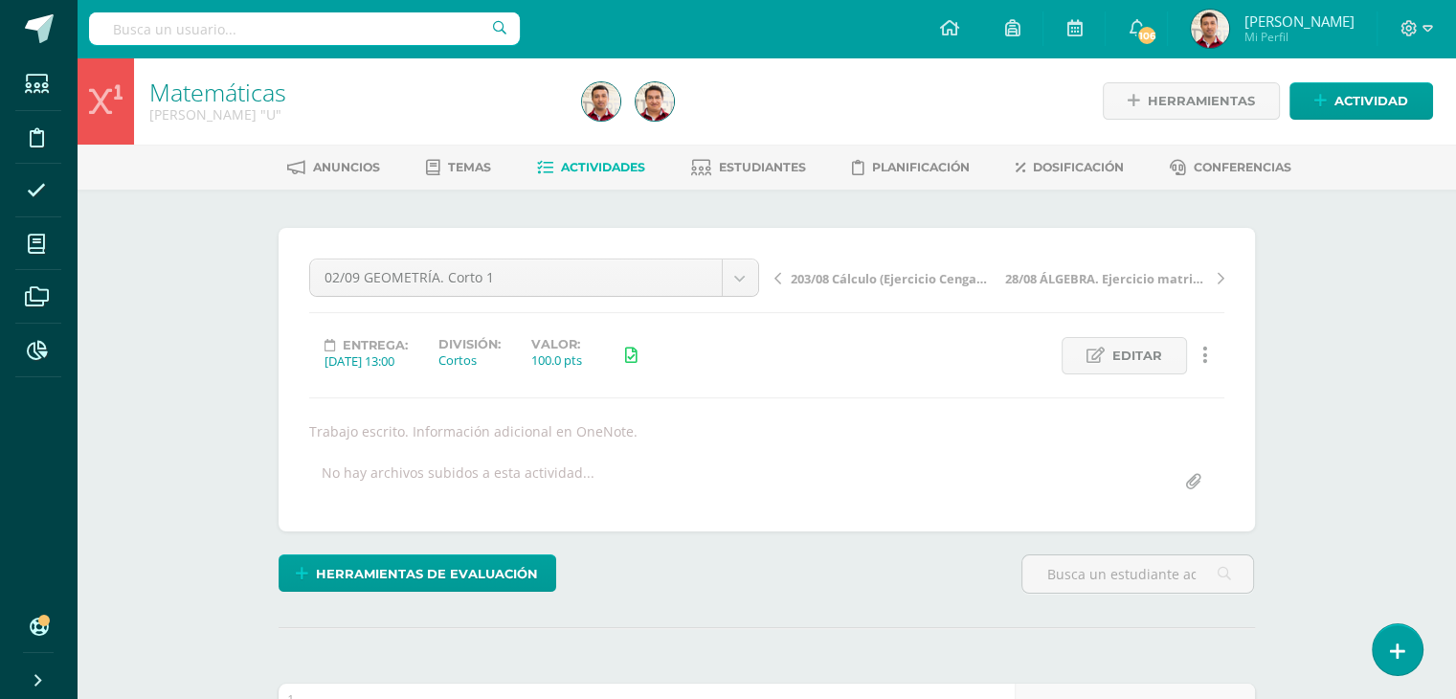
click at [588, 173] on span "Actividades" at bounding box center [603, 167] width 84 height 14
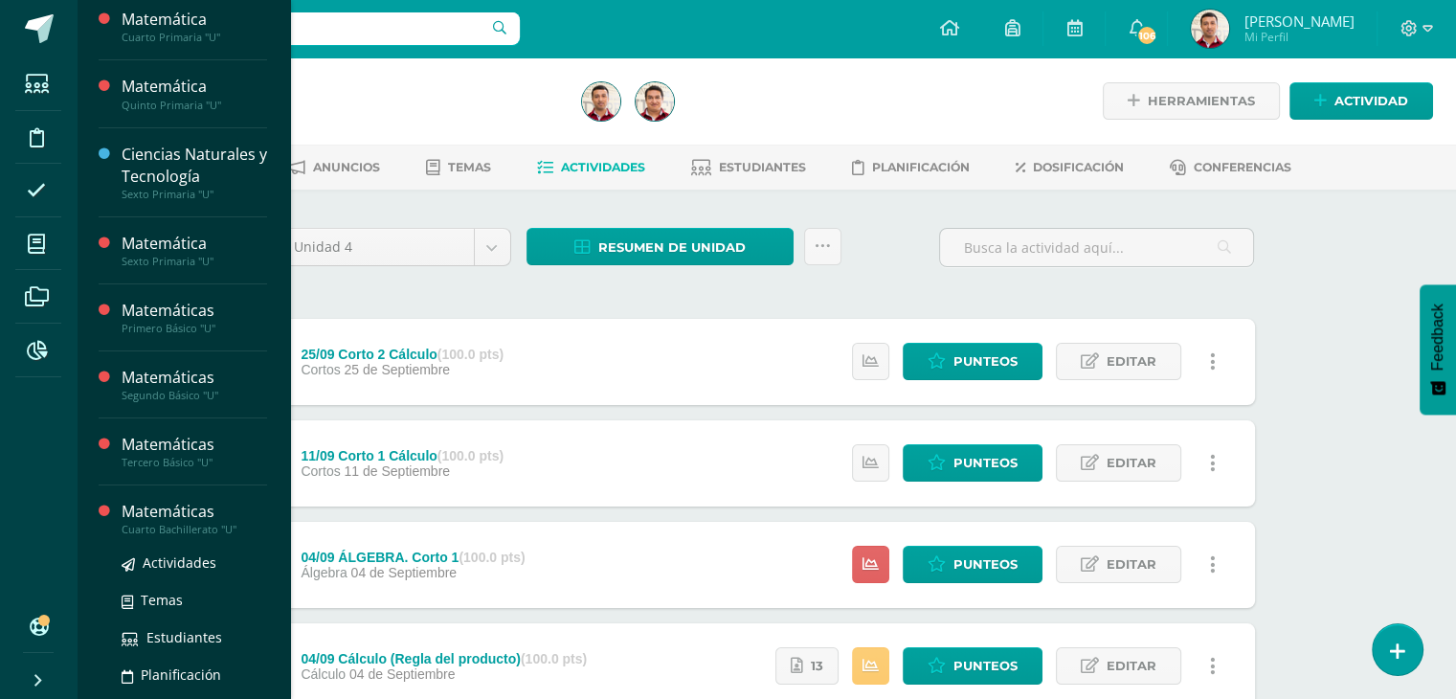
scroll to position [306, 0]
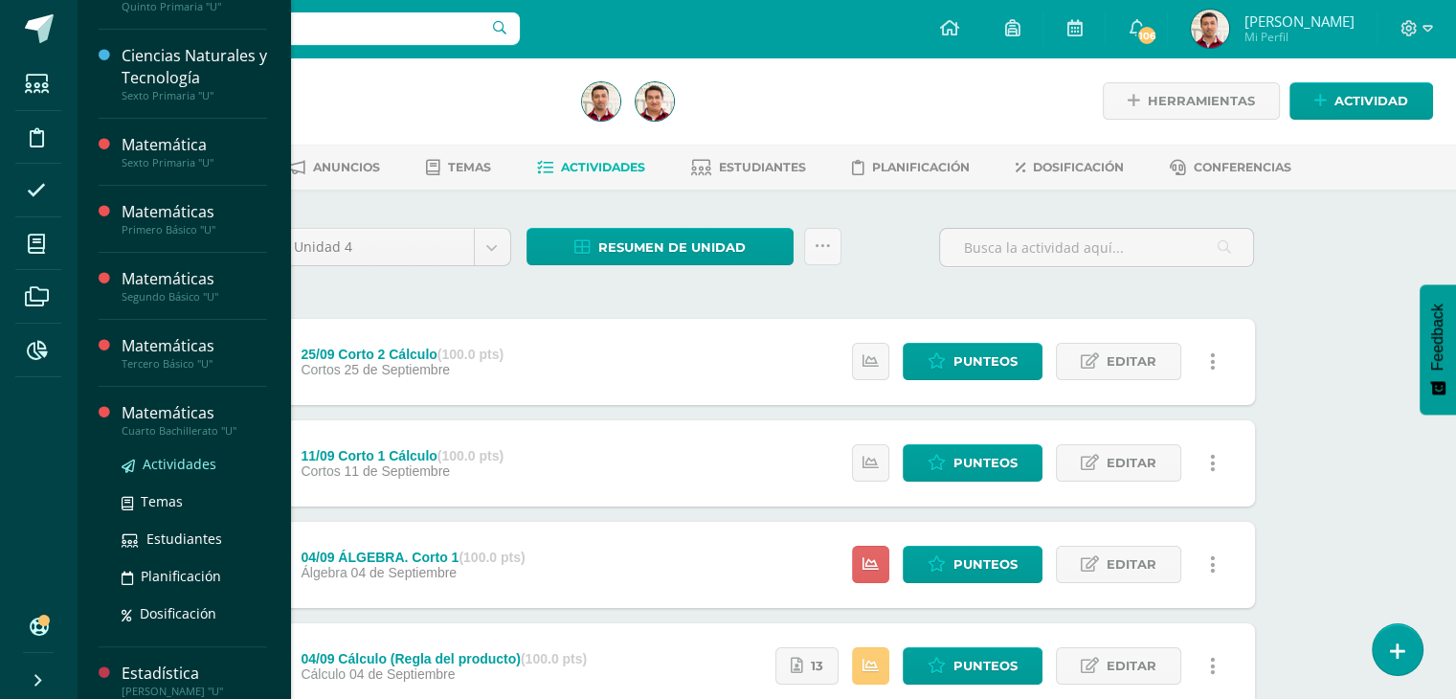
click at [188, 460] on span "Actividades" at bounding box center [180, 464] width 74 height 18
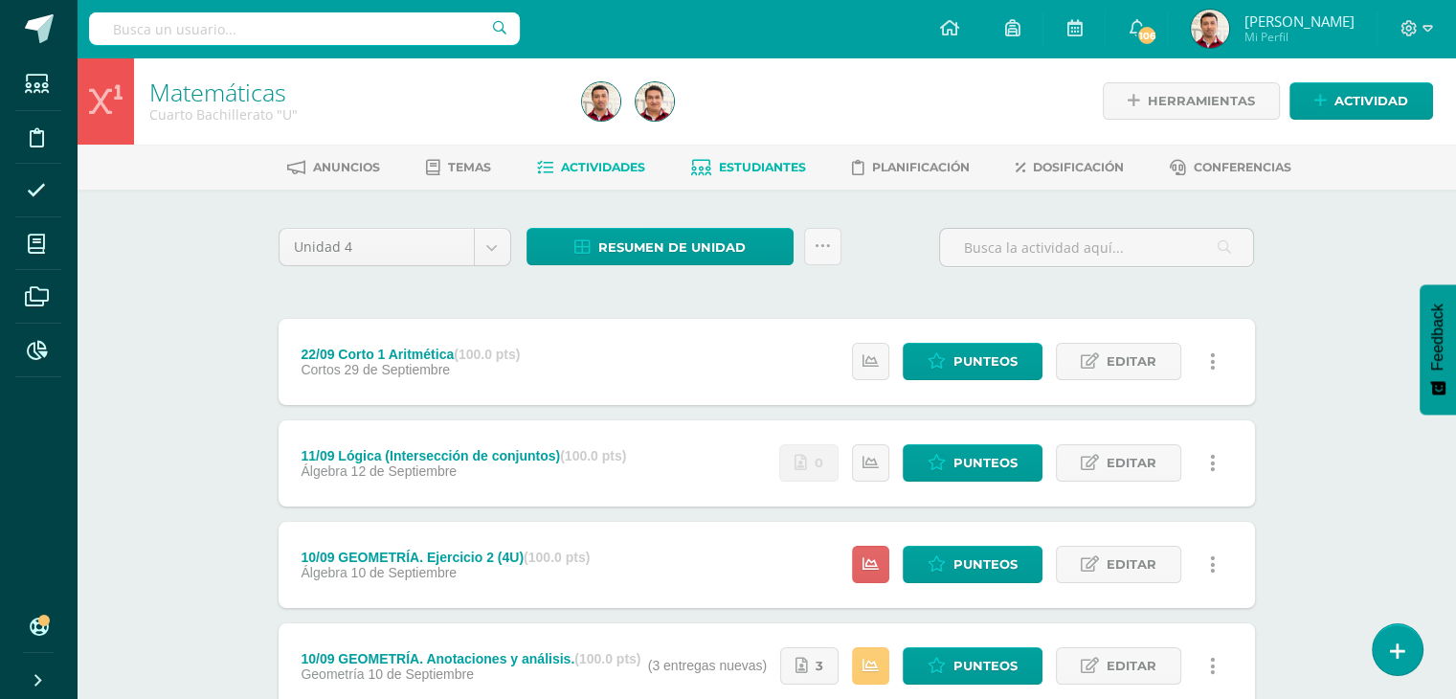
click at [743, 174] on link "Estudiantes" at bounding box center [748, 167] width 115 height 31
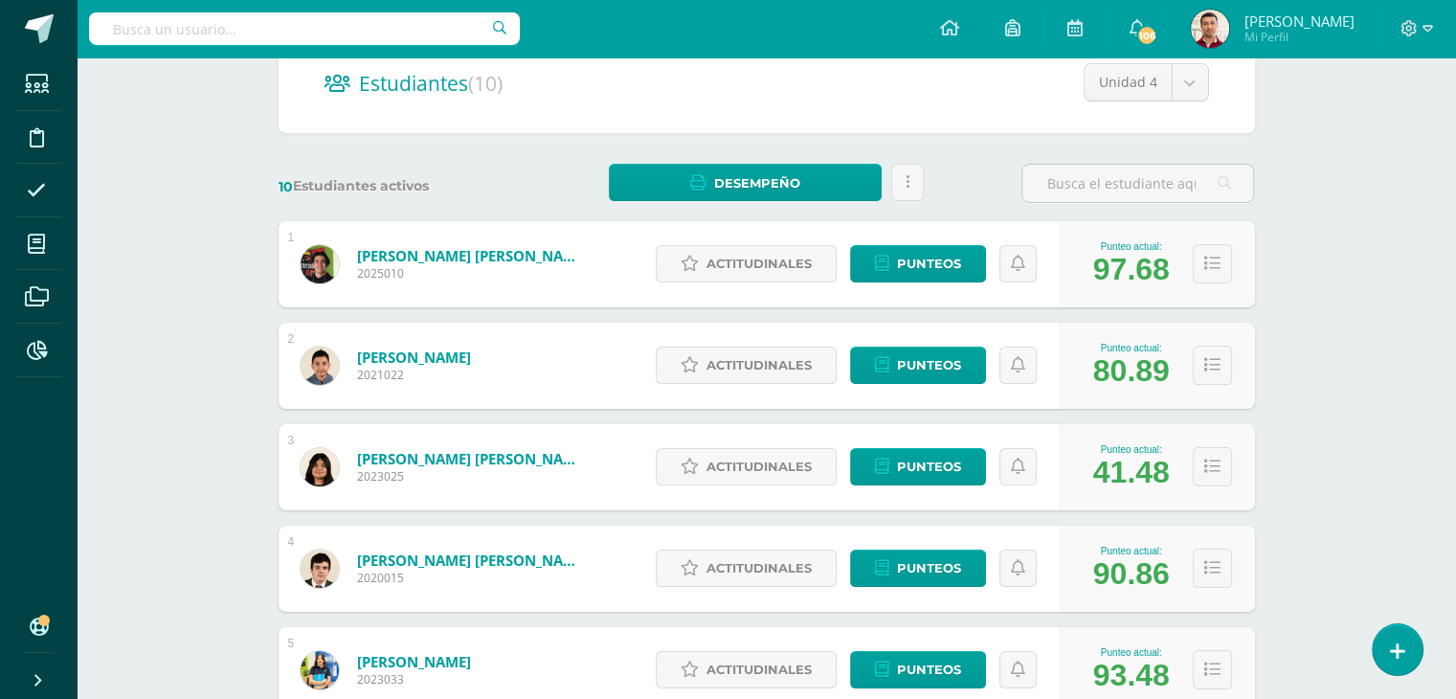
scroll to position [195, 0]
click at [915, 474] on span "Punteos" at bounding box center [929, 466] width 64 height 35
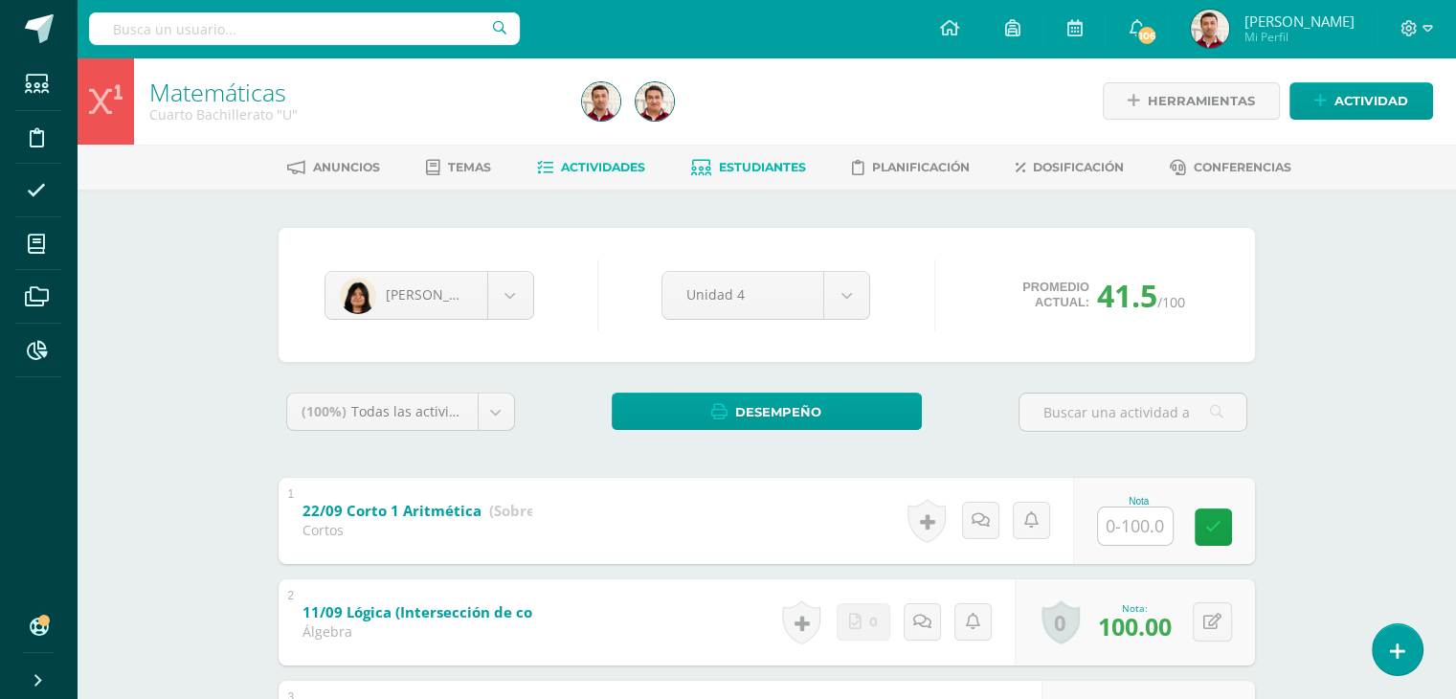
click at [594, 172] on span "Actividades" at bounding box center [603, 167] width 84 height 14
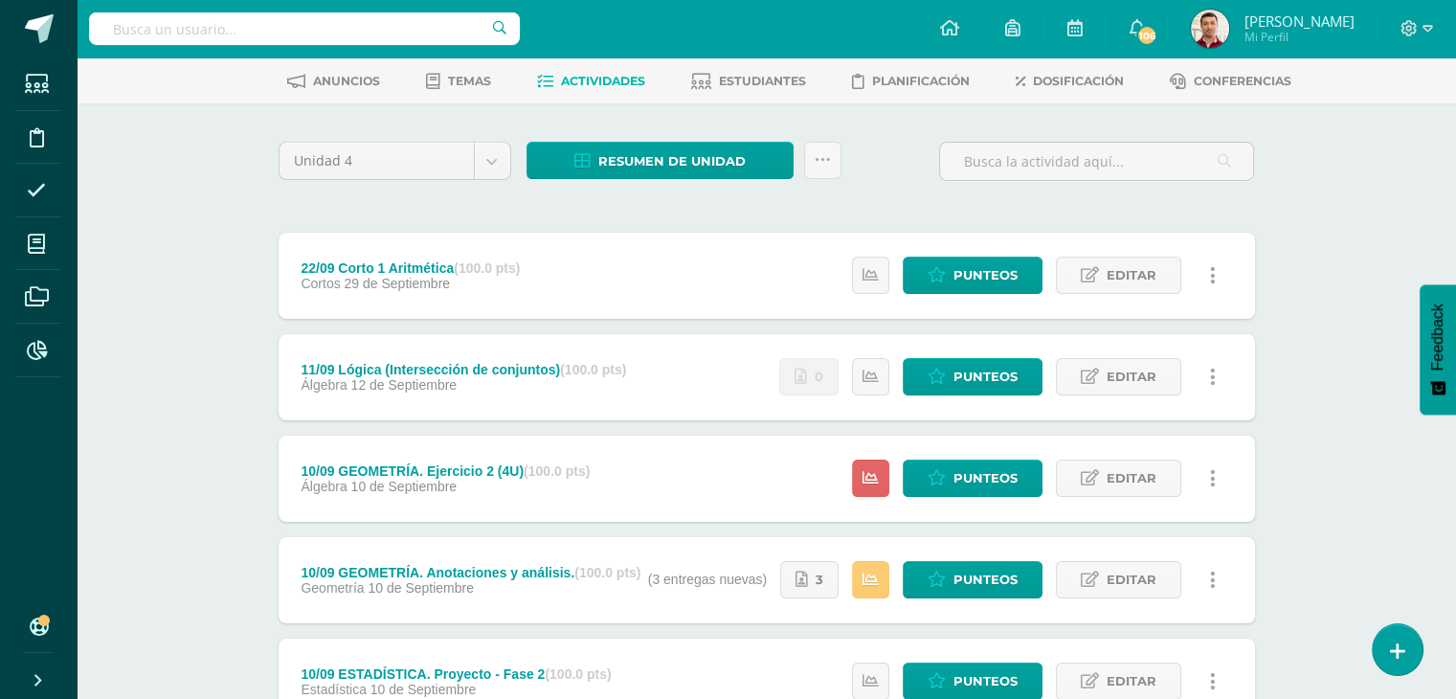
scroll to position [88, 0]
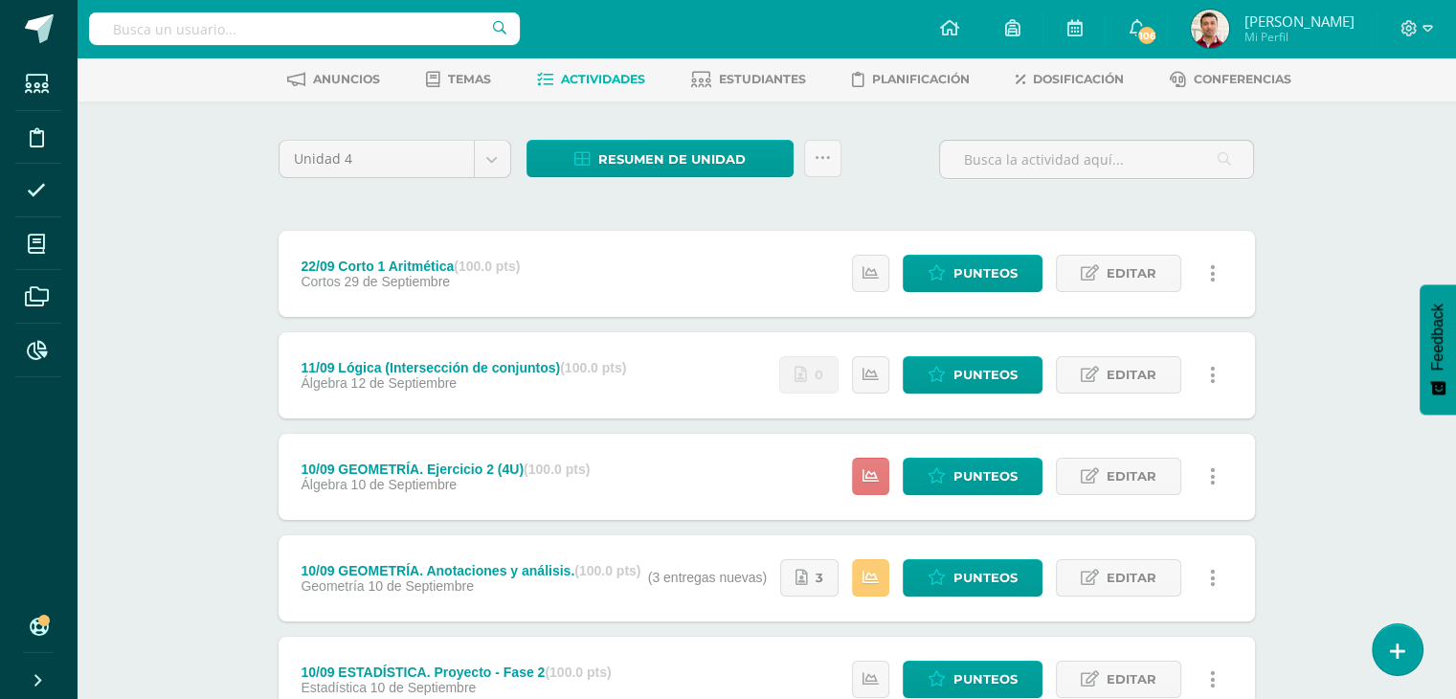
click at [874, 483] on link at bounding box center [870, 476] width 37 height 37
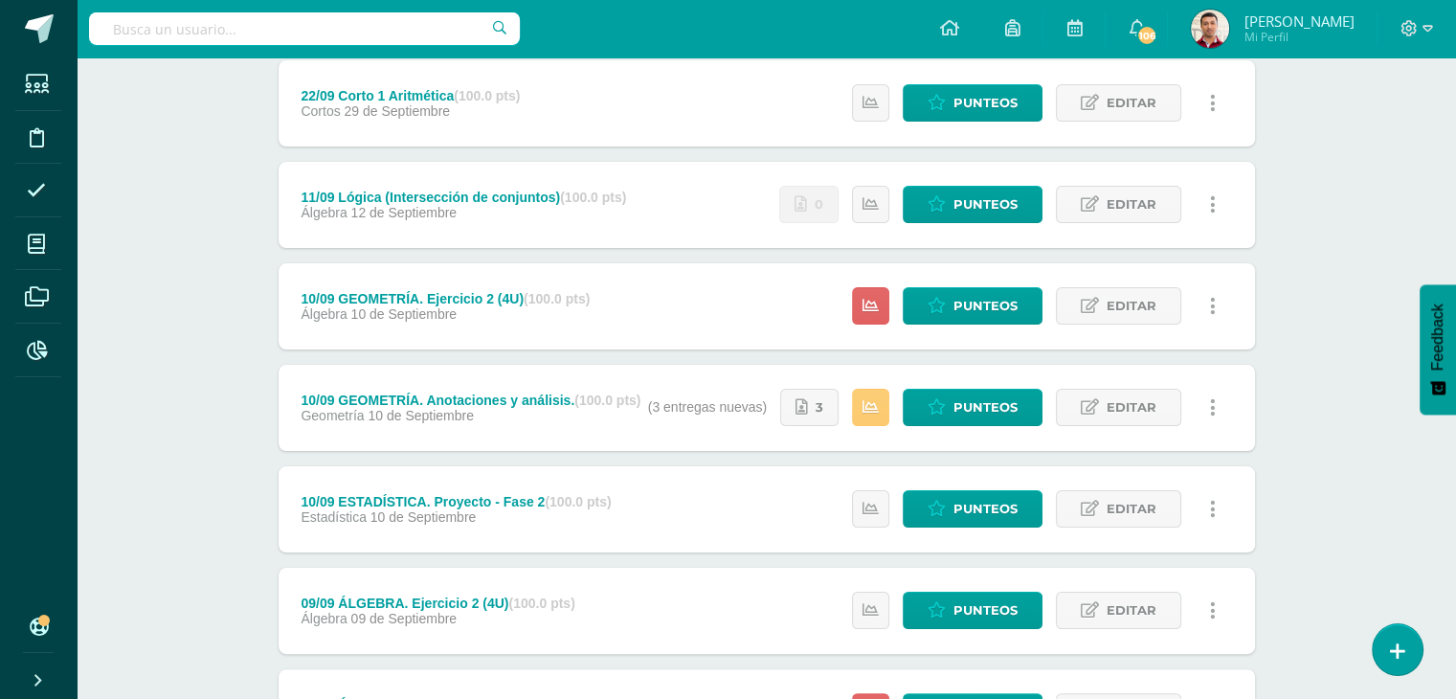
scroll to position [264, 0]
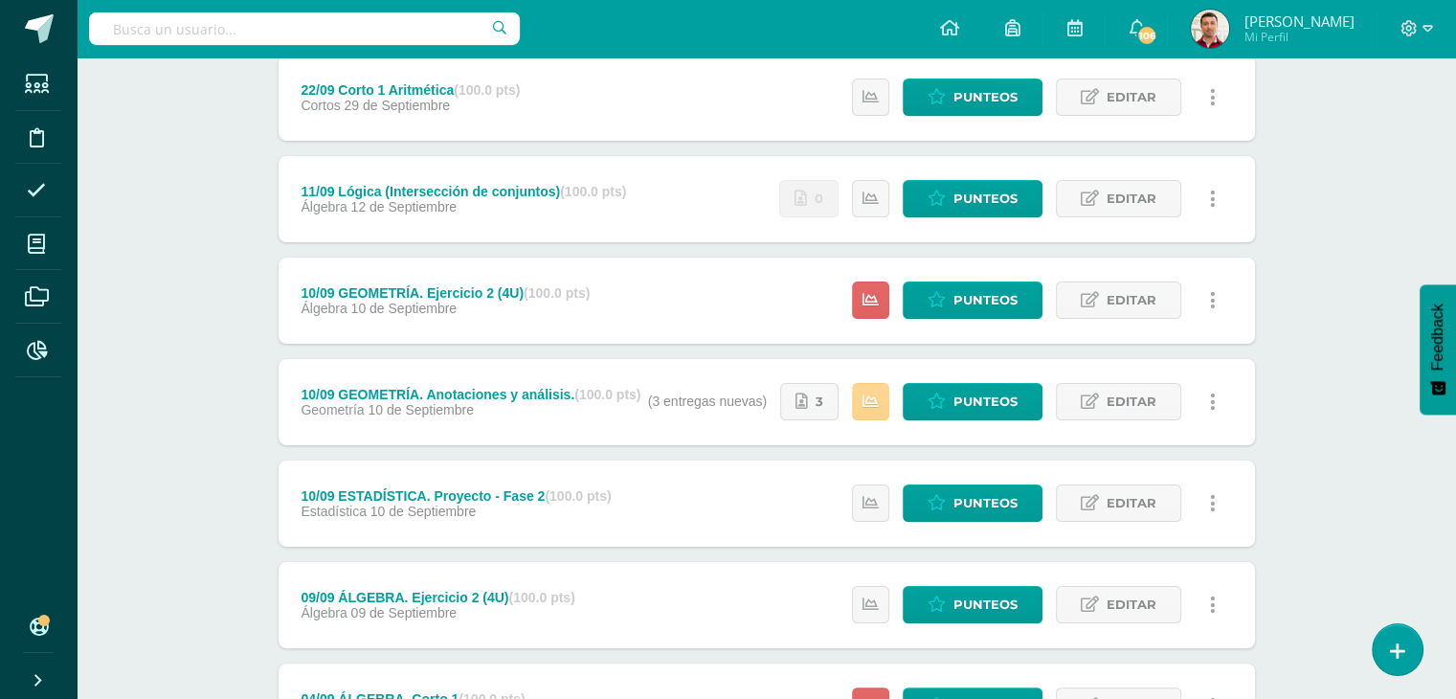
click at [869, 401] on icon at bounding box center [871, 401] width 16 height 16
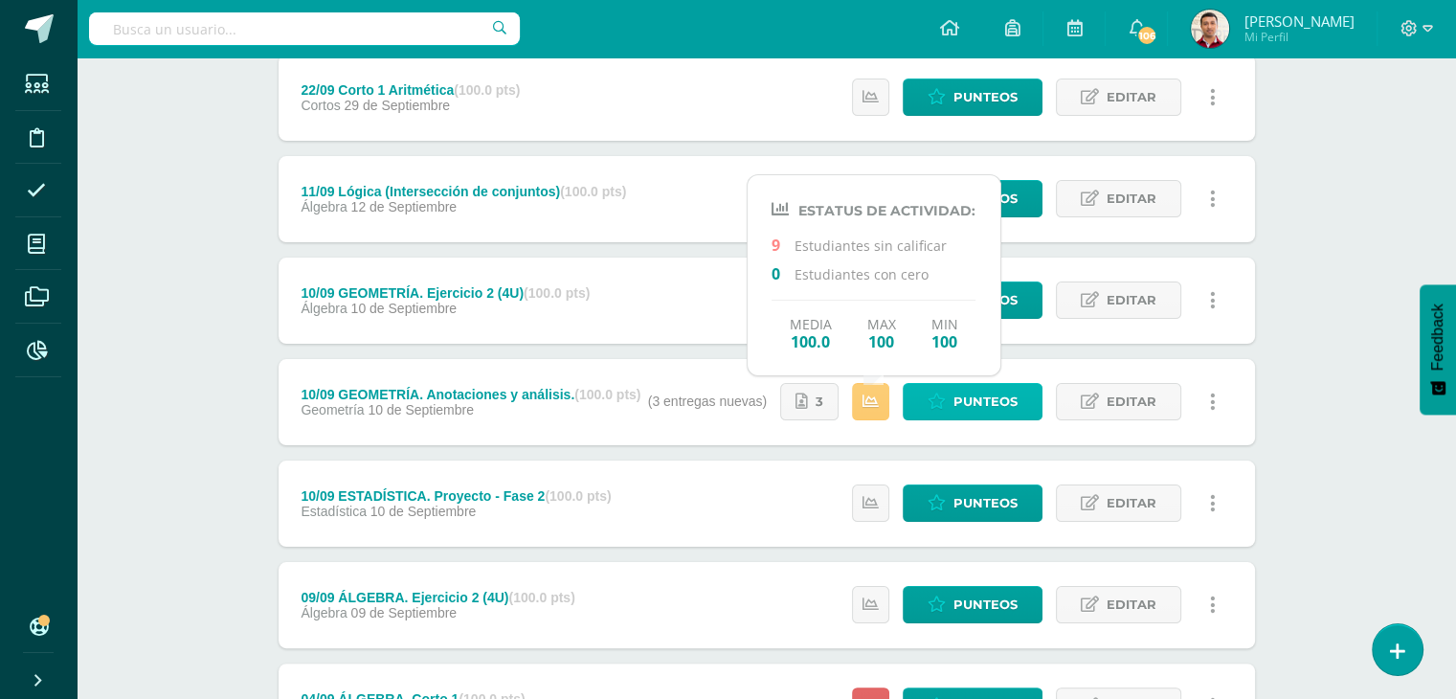
click at [939, 402] on icon at bounding box center [937, 401] width 18 height 16
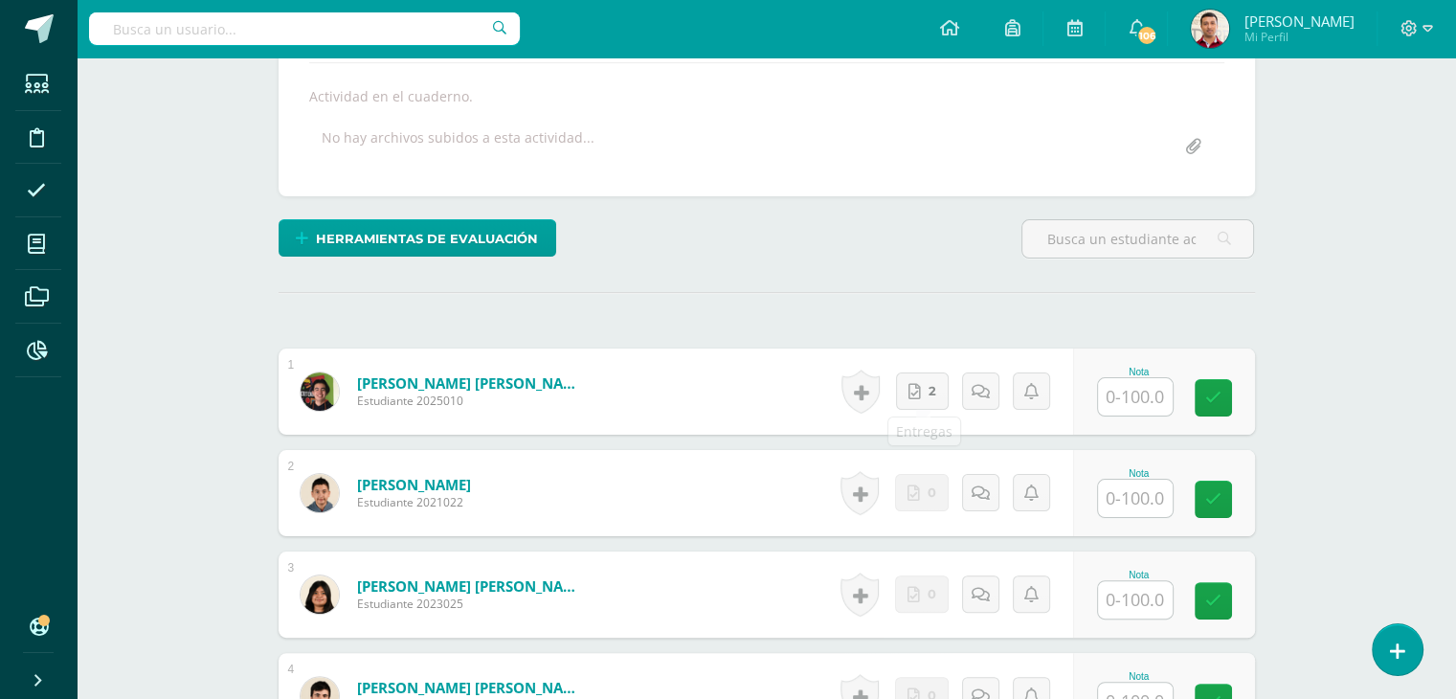
scroll to position [362, 0]
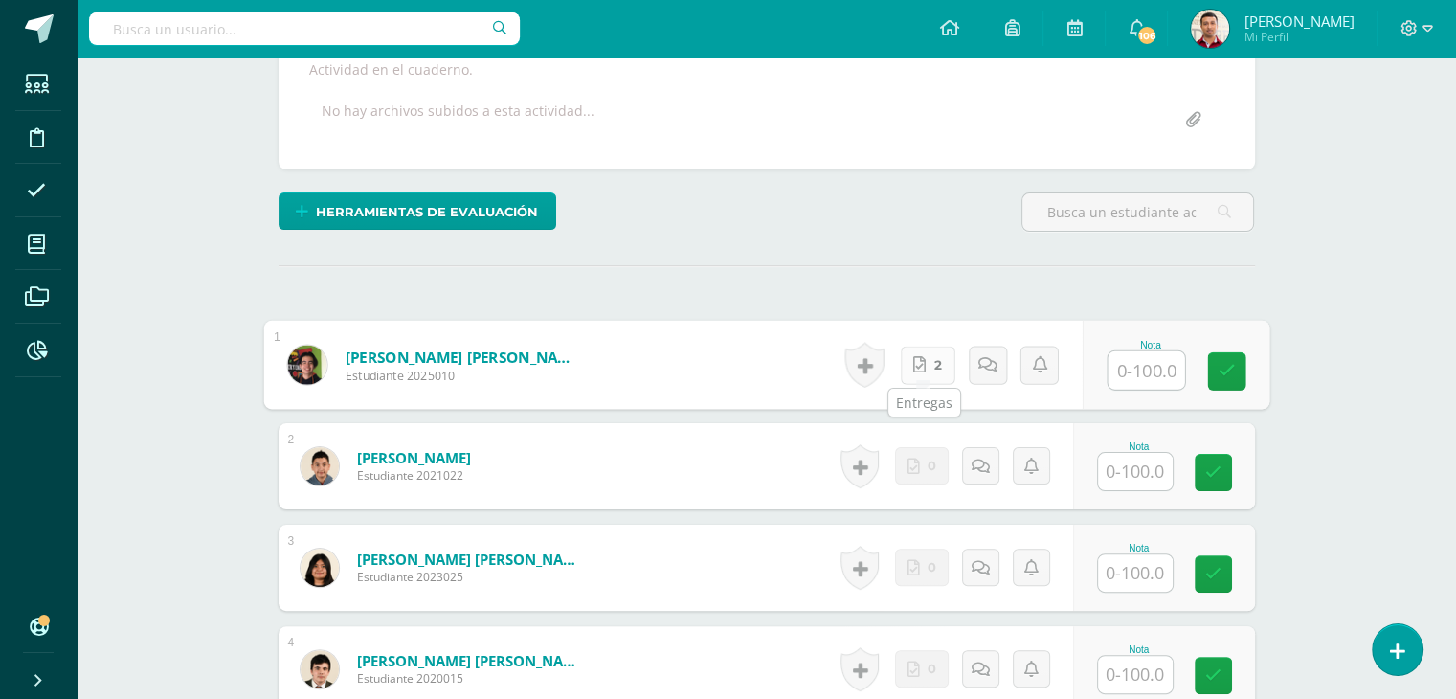
click at [915, 373] on link "2" at bounding box center [927, 365] width 55 height 38
click at [1137, 367] on input "text" at bounding box center [1146, 370] width 77 height 38
type input "100"
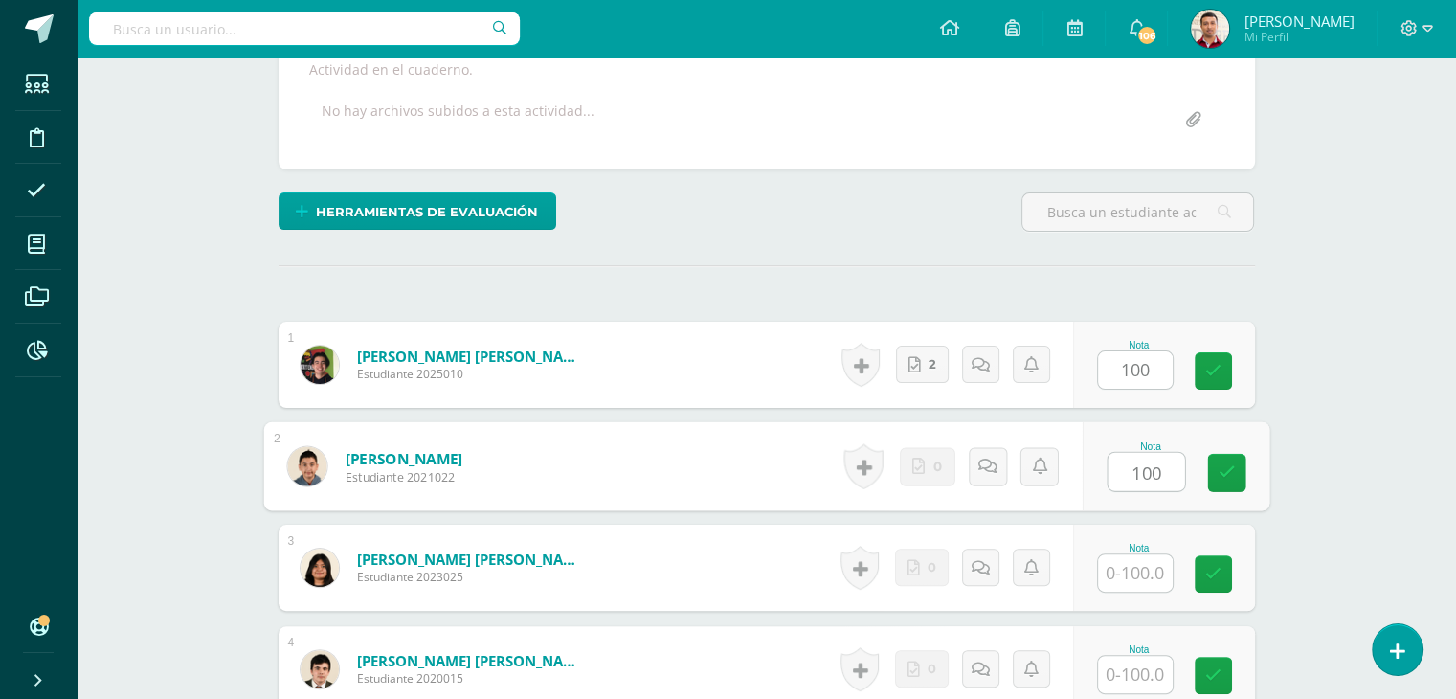
type input "100"
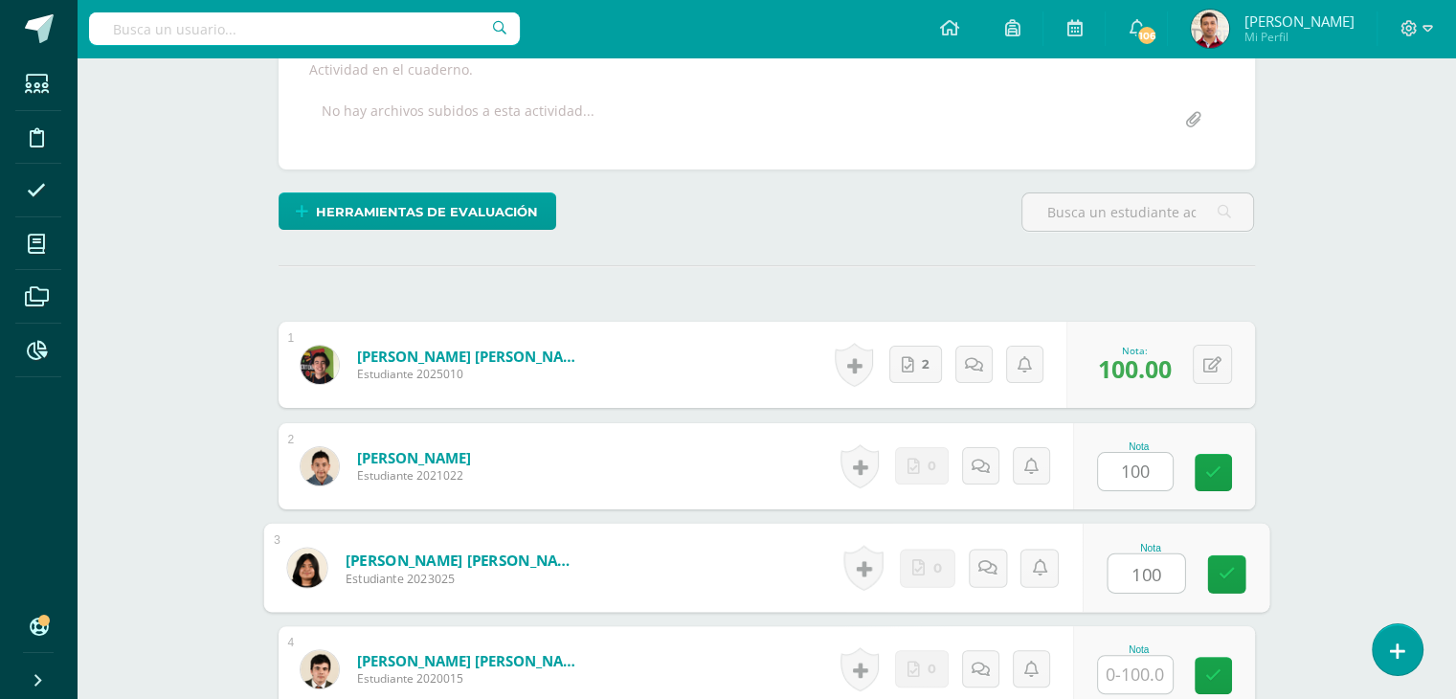
type input "100"
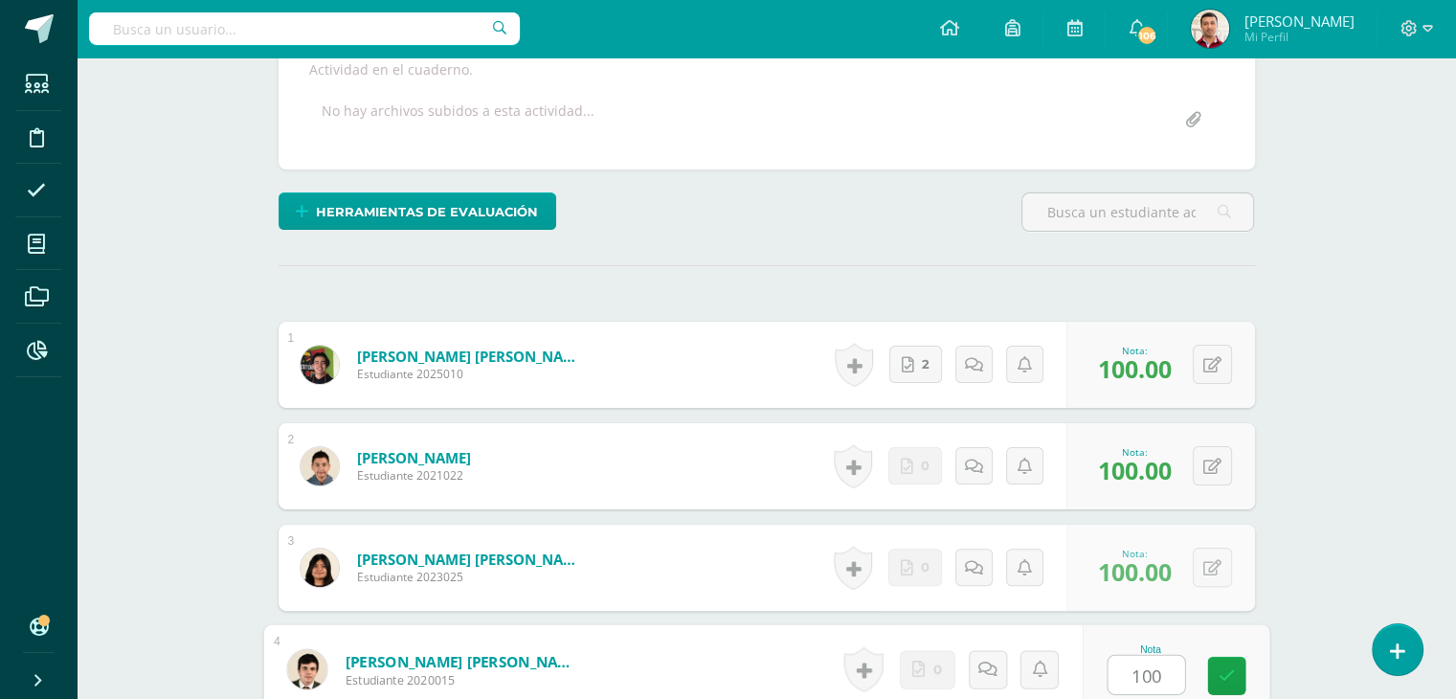
type input "100"
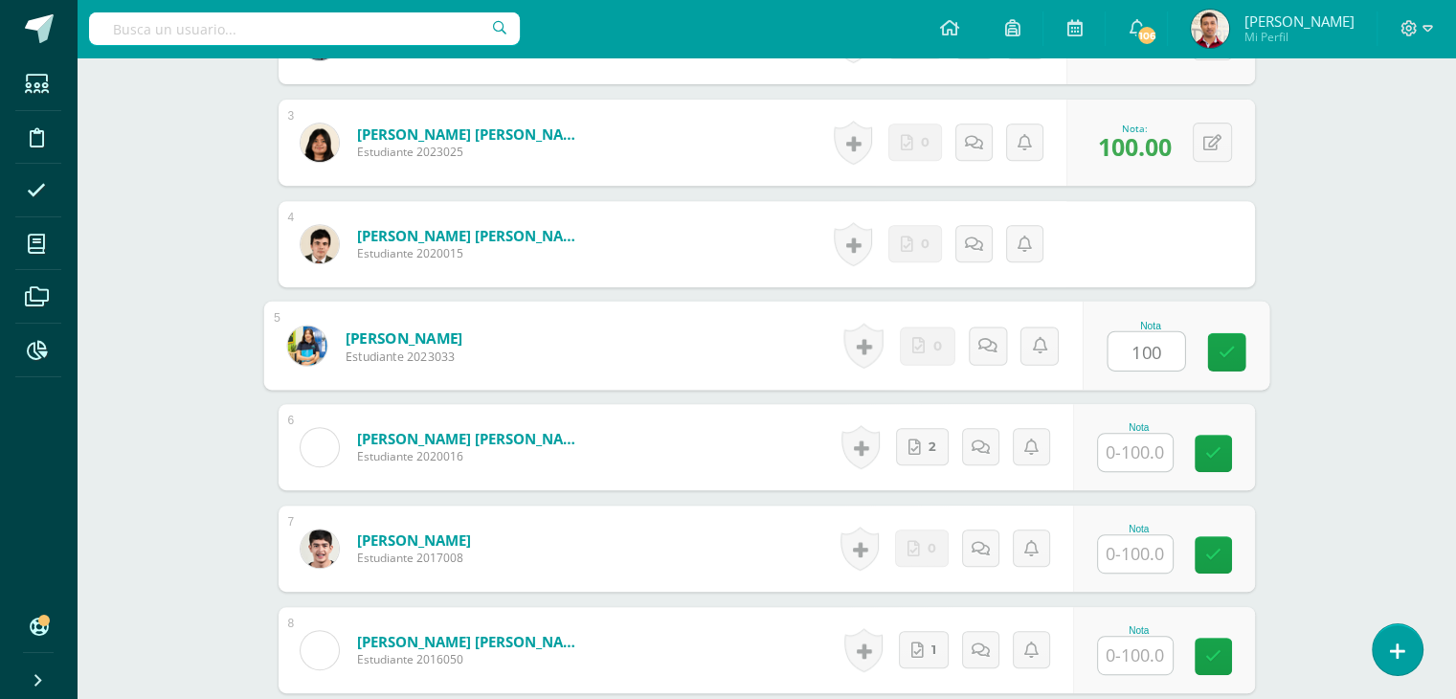
type input "100"
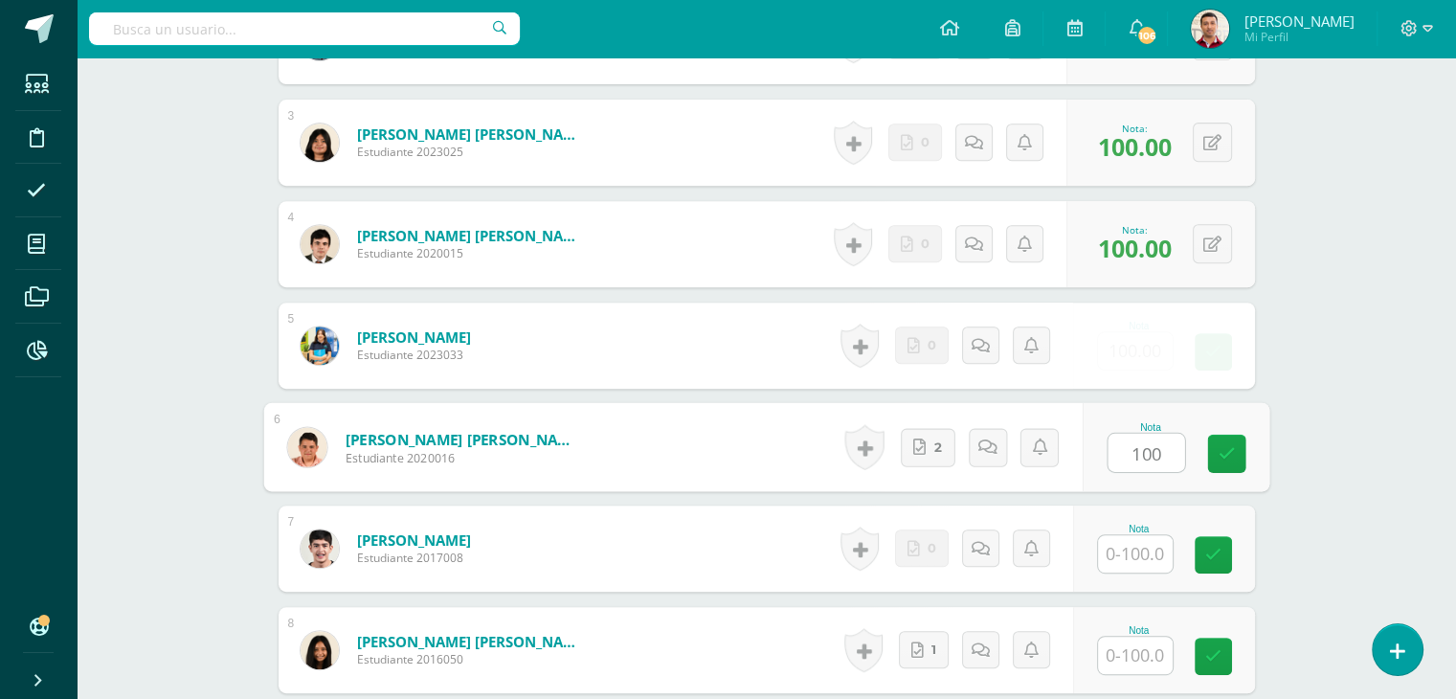
type input "100"
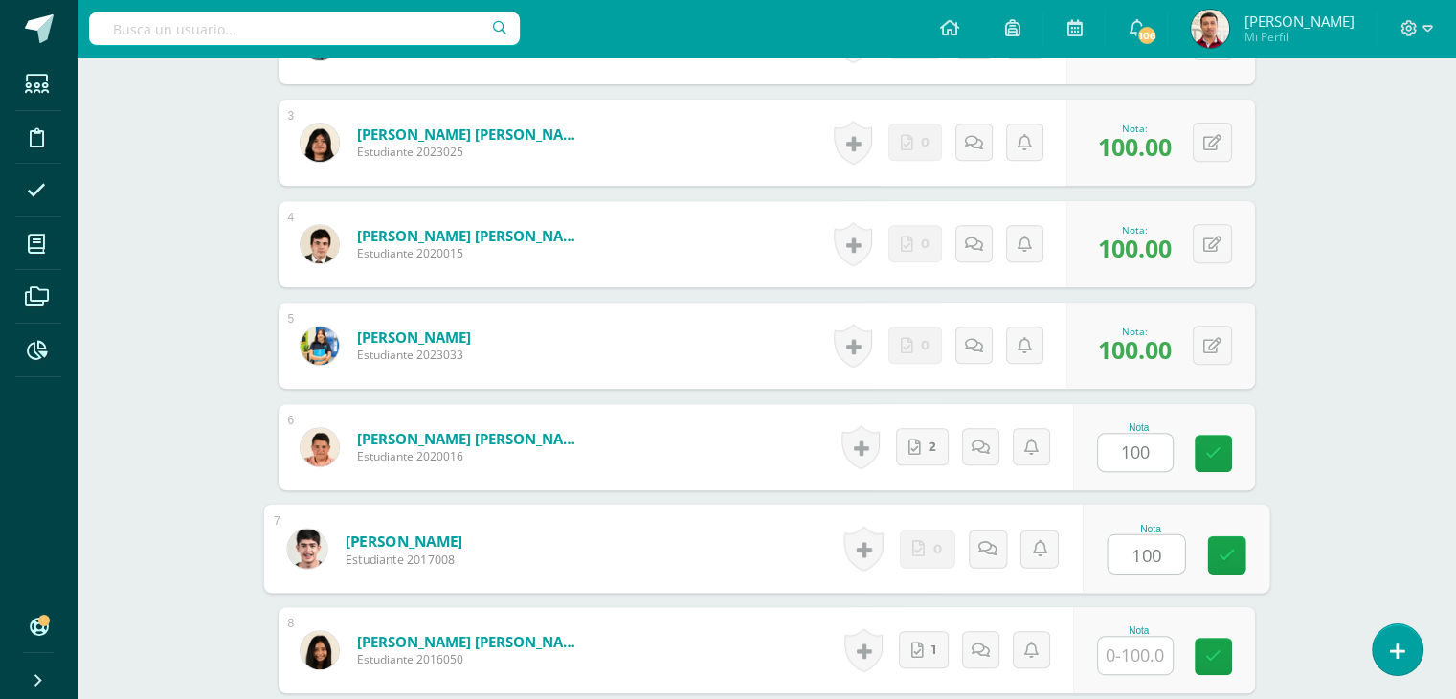
type input "100"
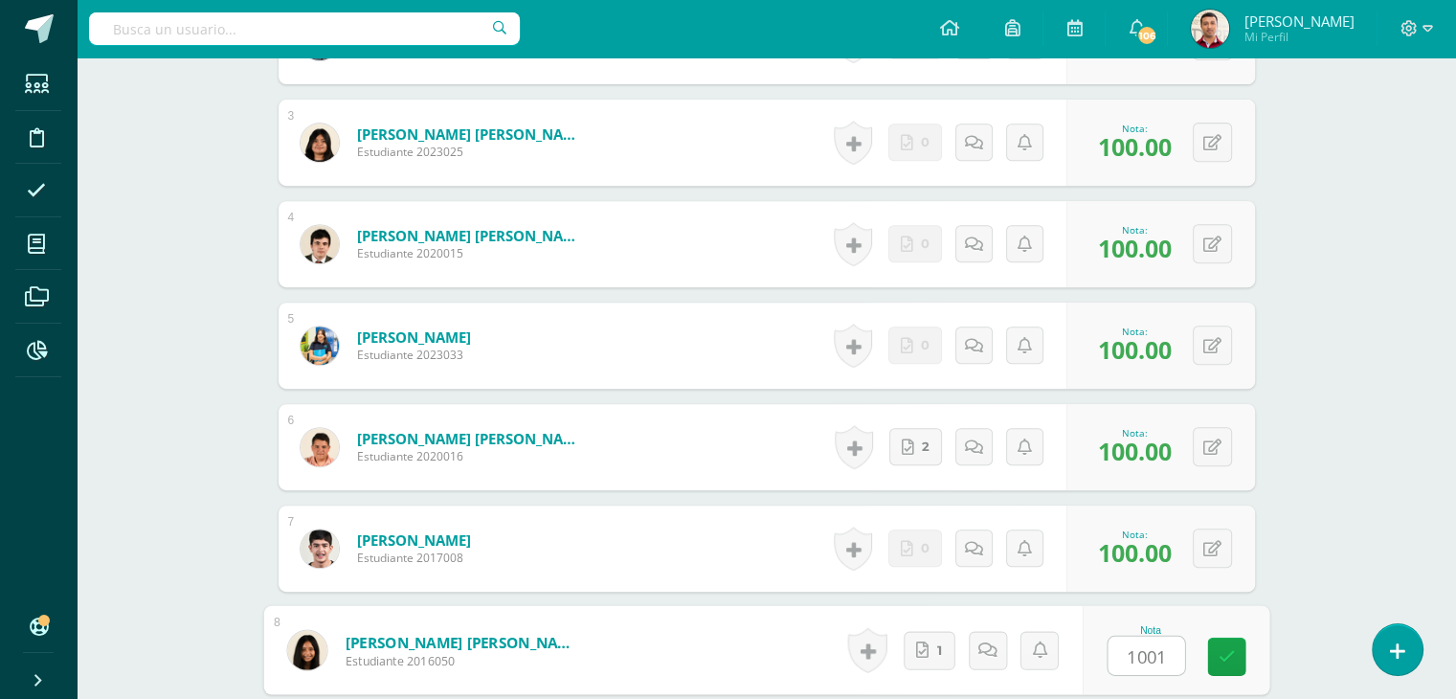
type input "10010"
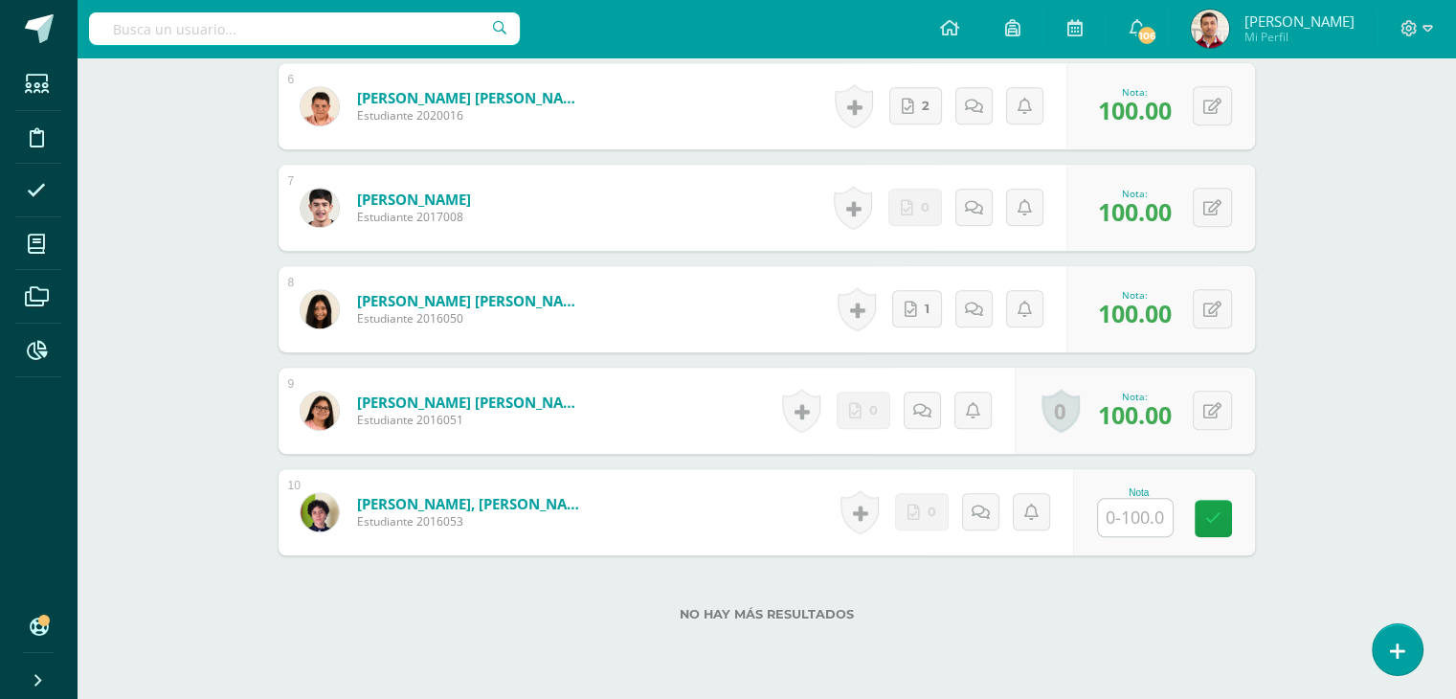
scroll to position [1202, 0]
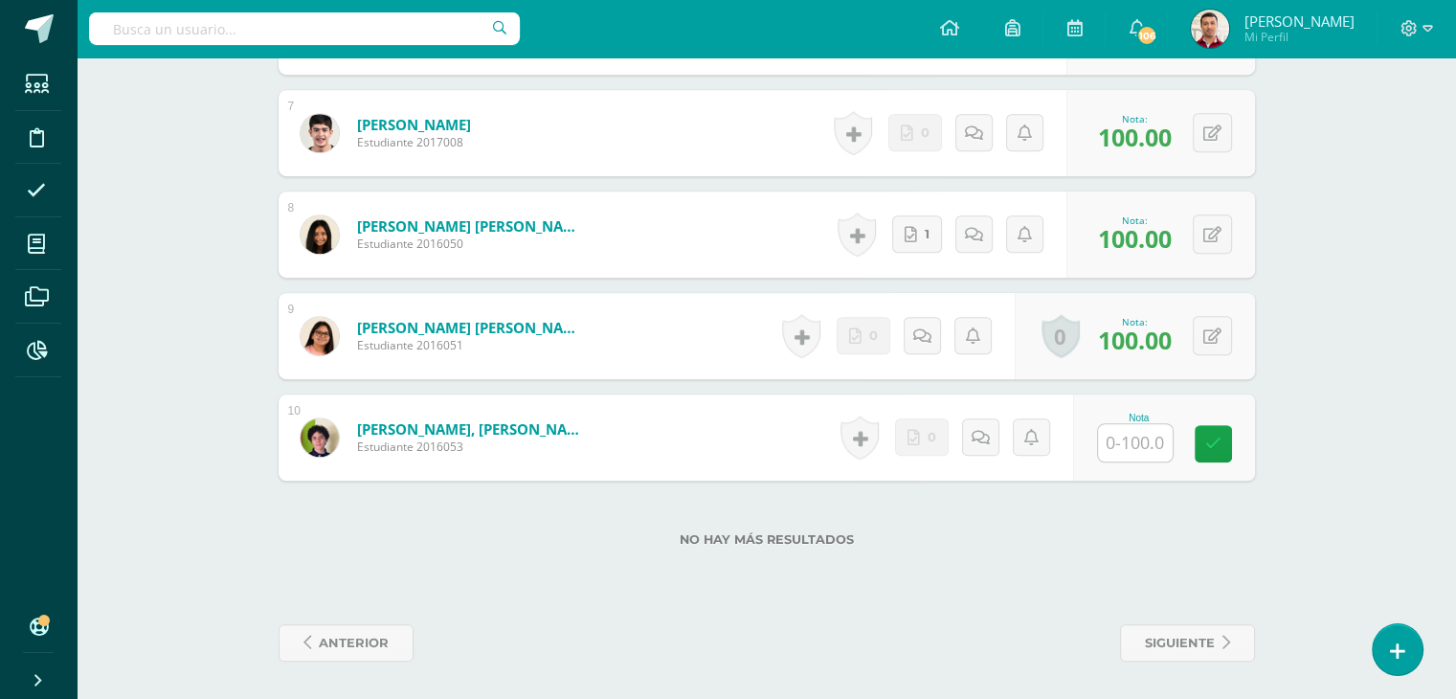
click at [1143, 440] on input "text" at bounding box center [1135, 442] width 75 height 37
type input "100"
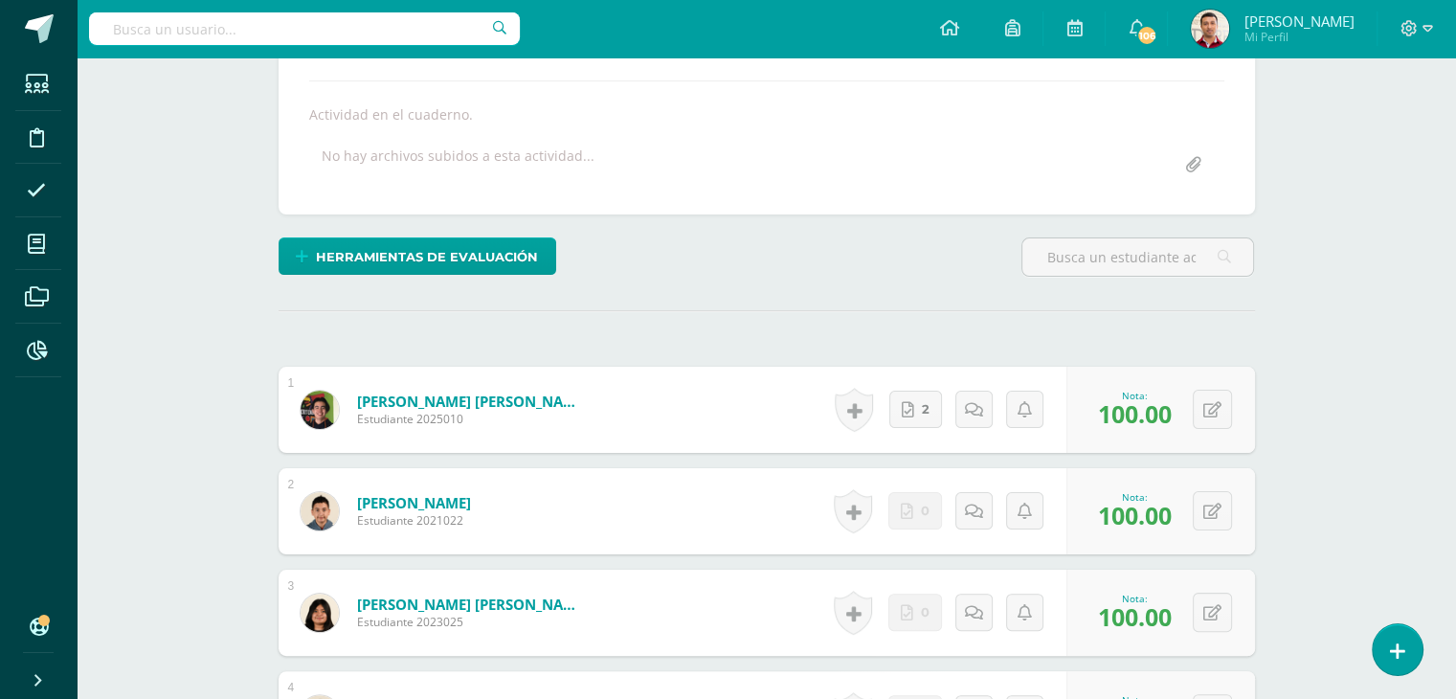
scroll to position [0, 0]
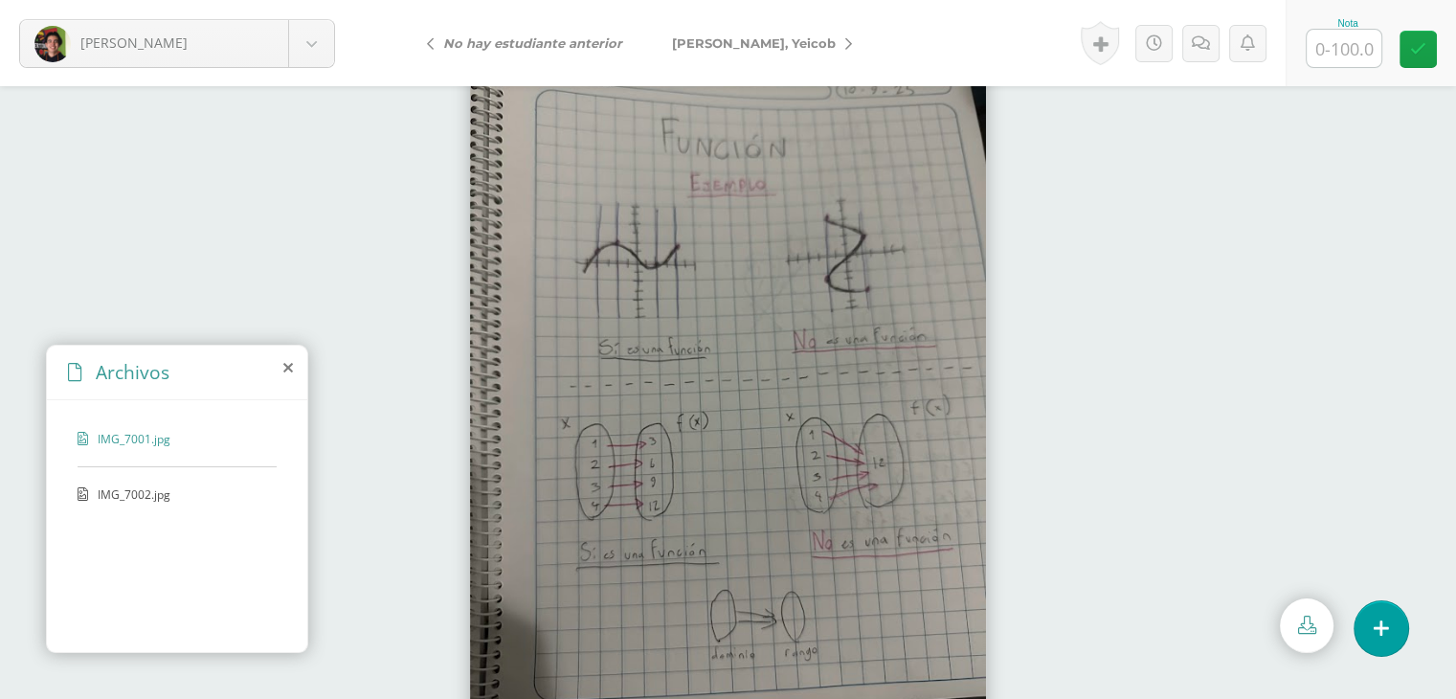
scroll to position [38, 0]
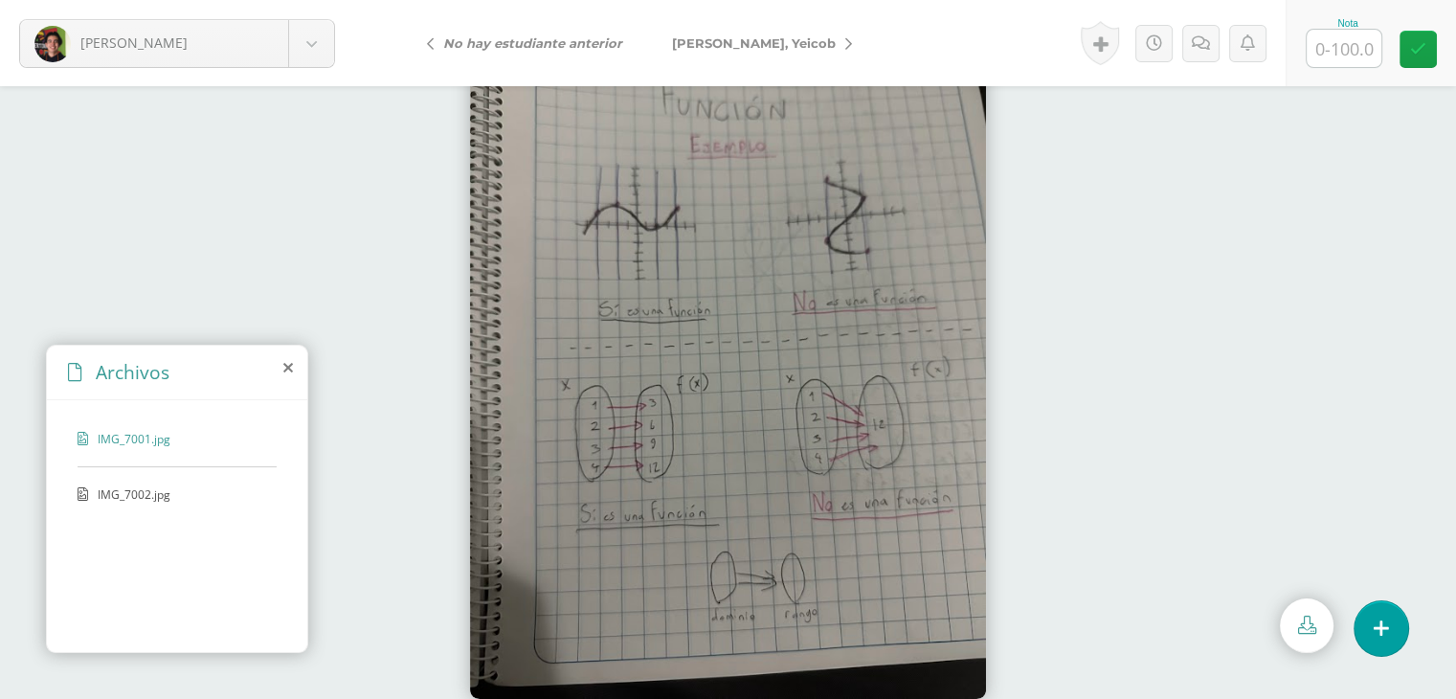
click at [138, 488] on span "IMG_7002.jpg" at bounding box center [176, 494] width 157 height 16
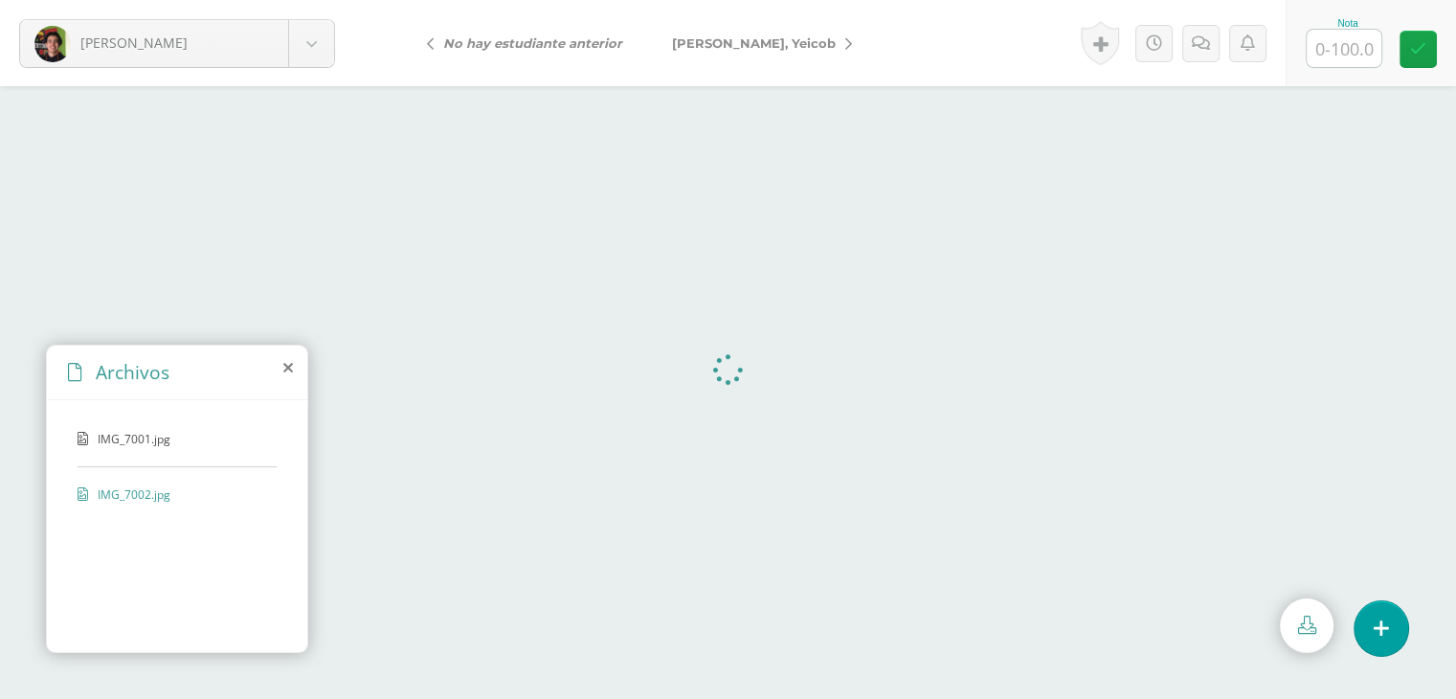
scroll to position [0, 0]
